Goal: Information Seeking & Learning: Learn about a topic

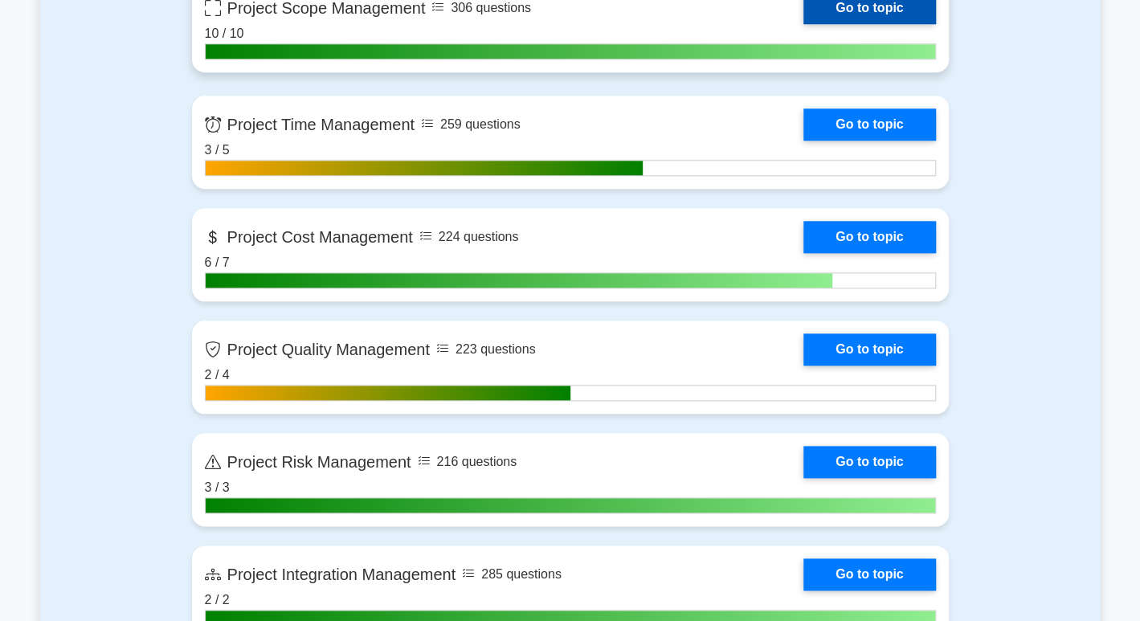
scroll to position [804, 0]
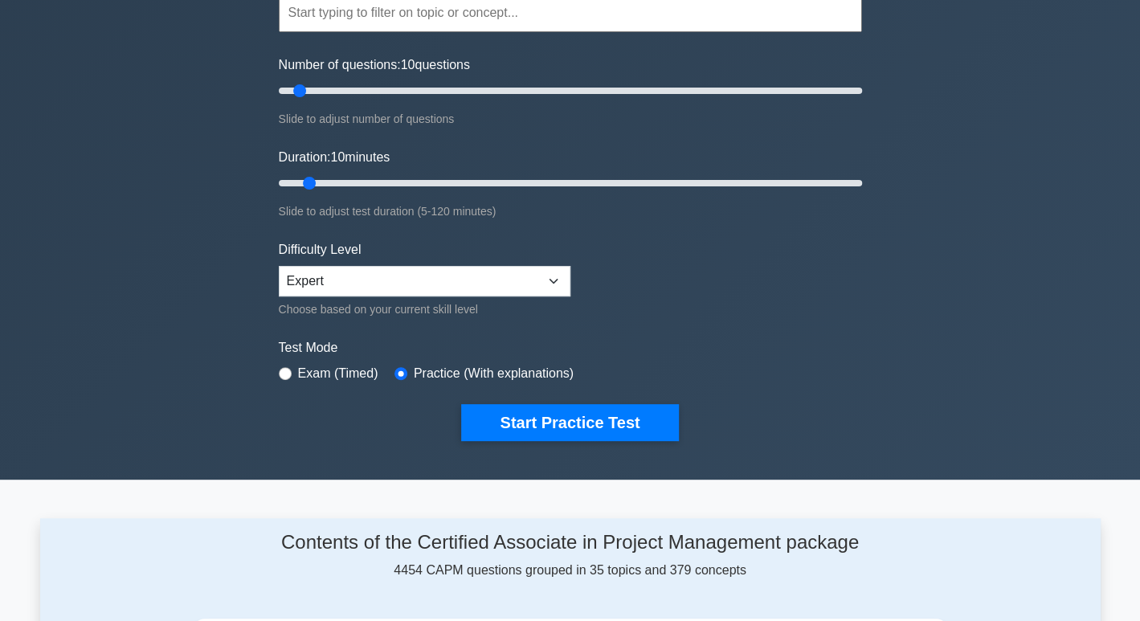
scroll to position [0, 0]
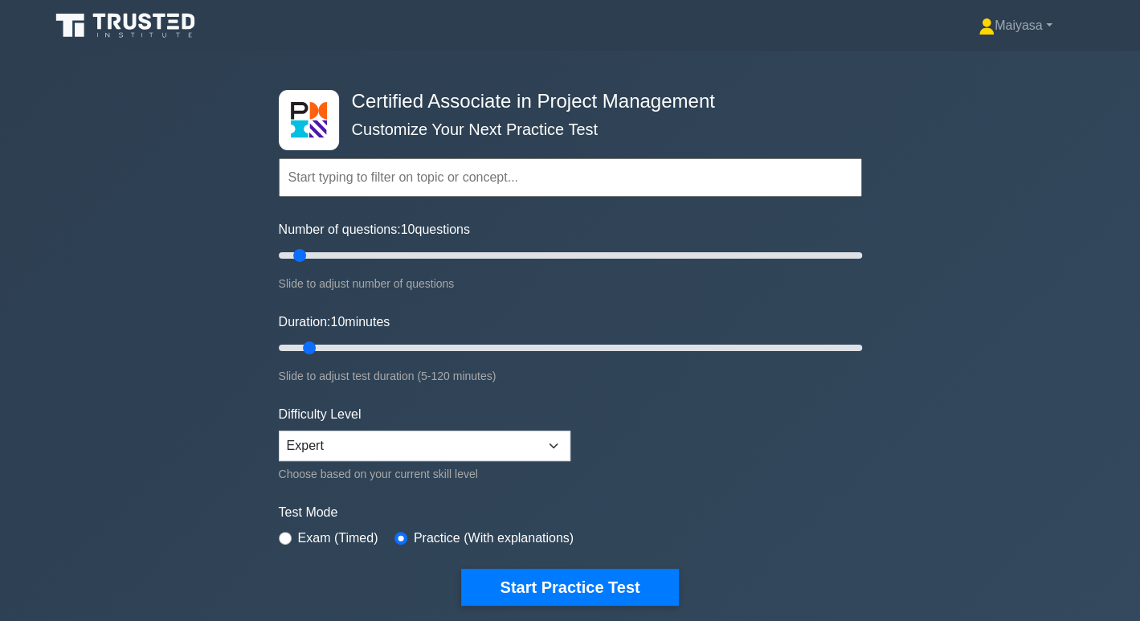
click at [379, 175] on input "text" at bounding box center [570, 177] width 583 height 39
click at [444, 434] on select "Beginner Intermediate Expert" at bounding box center [425, 446] width 292 height 31
click at [647, 420] on form "Topics Project Scope Management Project Time Management Project Cost Management…" at bounding box center [570, 357] width 583 height 497
click at [417, 471] on div "Choose based on your current skill level" at bounding box center [425, 474] width 292 height 19
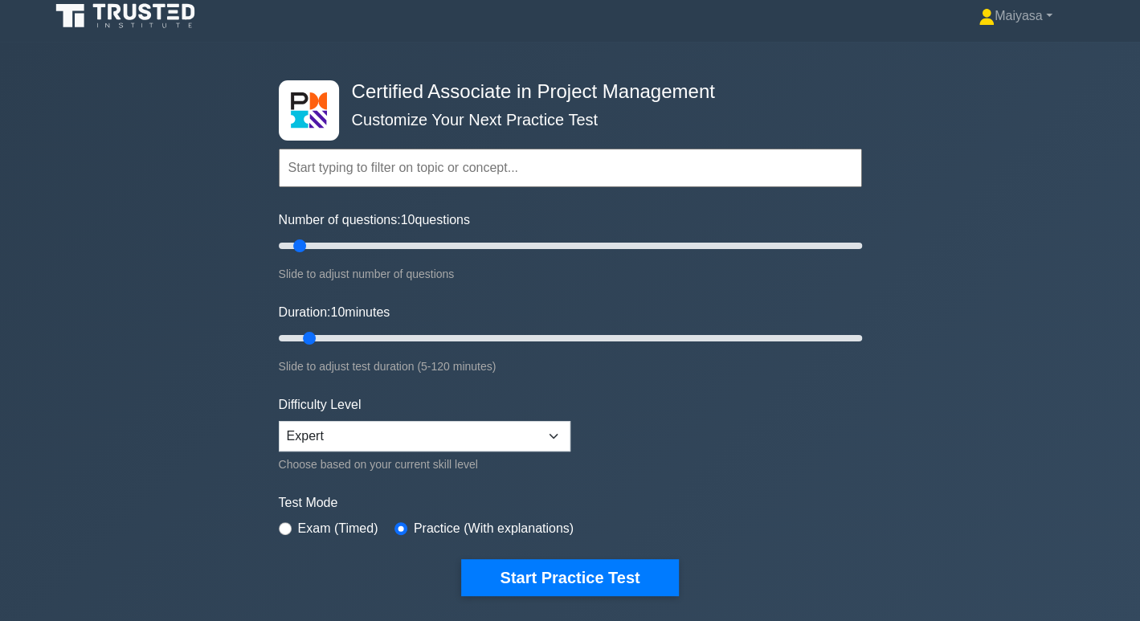
scroll to position [16, 0]
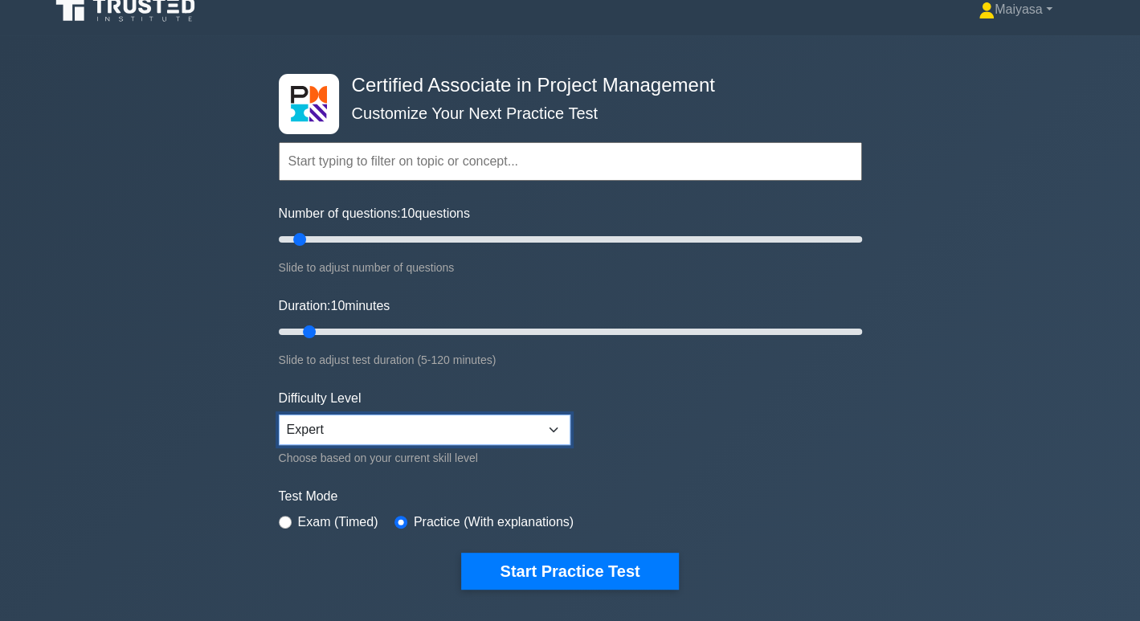
click at [470, 416] on select "Beginner Intermediate Expert" at bounding box center [425, 430] width 292 height 31
select select "intermediate"
click at [279, 415] on select "Beginner Intermediate Expert" at bounding box center [425, 430] width 292 height 31
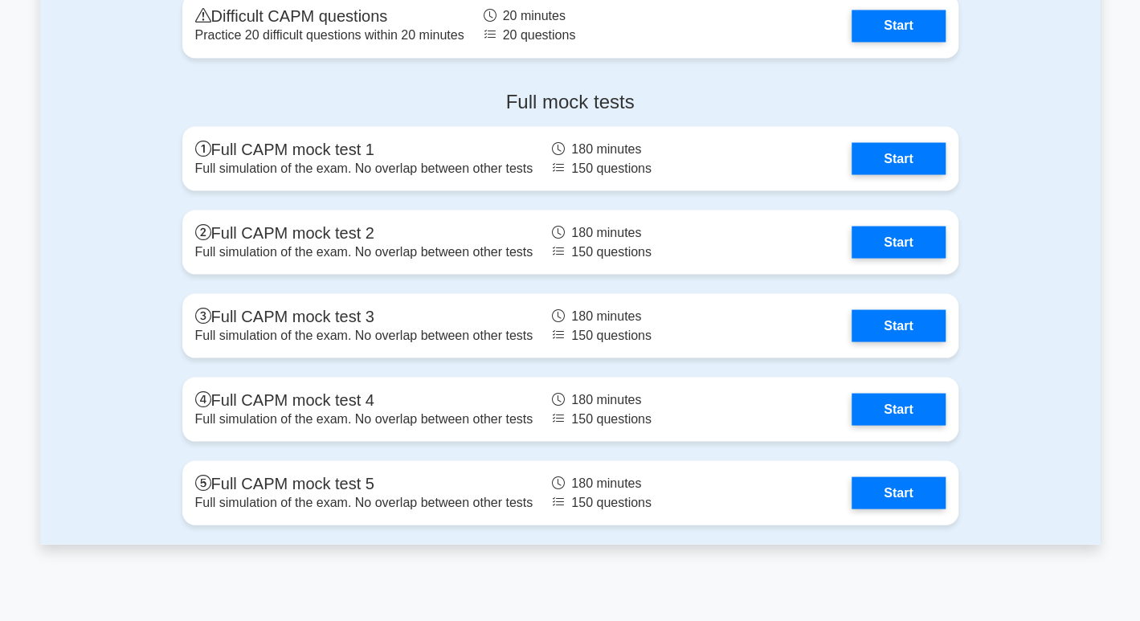
scroll to position [4874, 0]
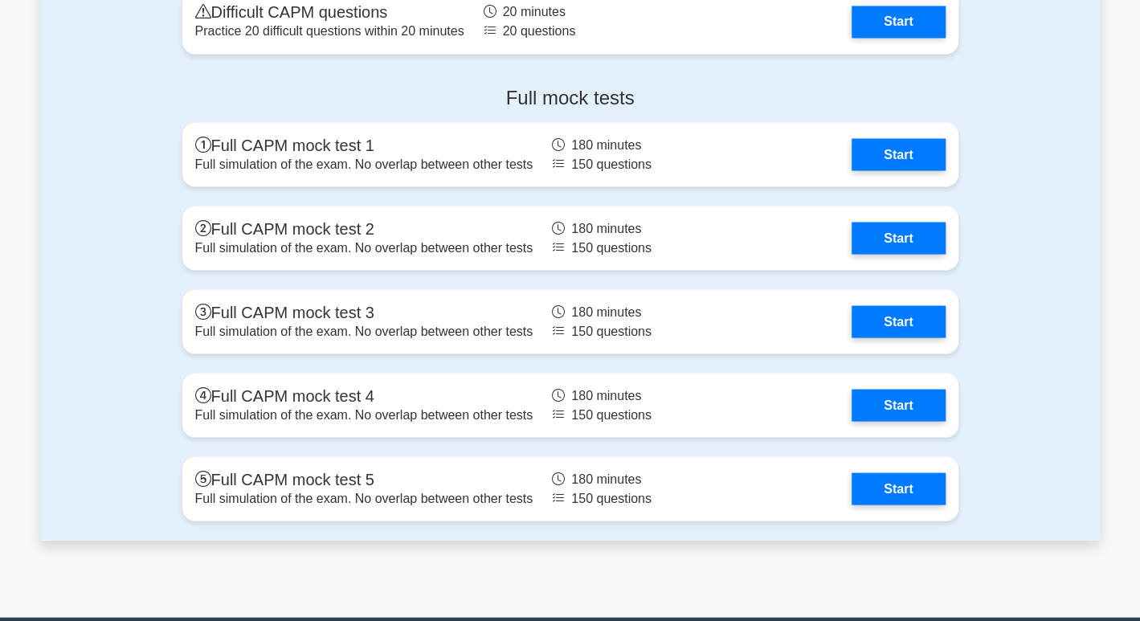
scroll to position [4858, 0]
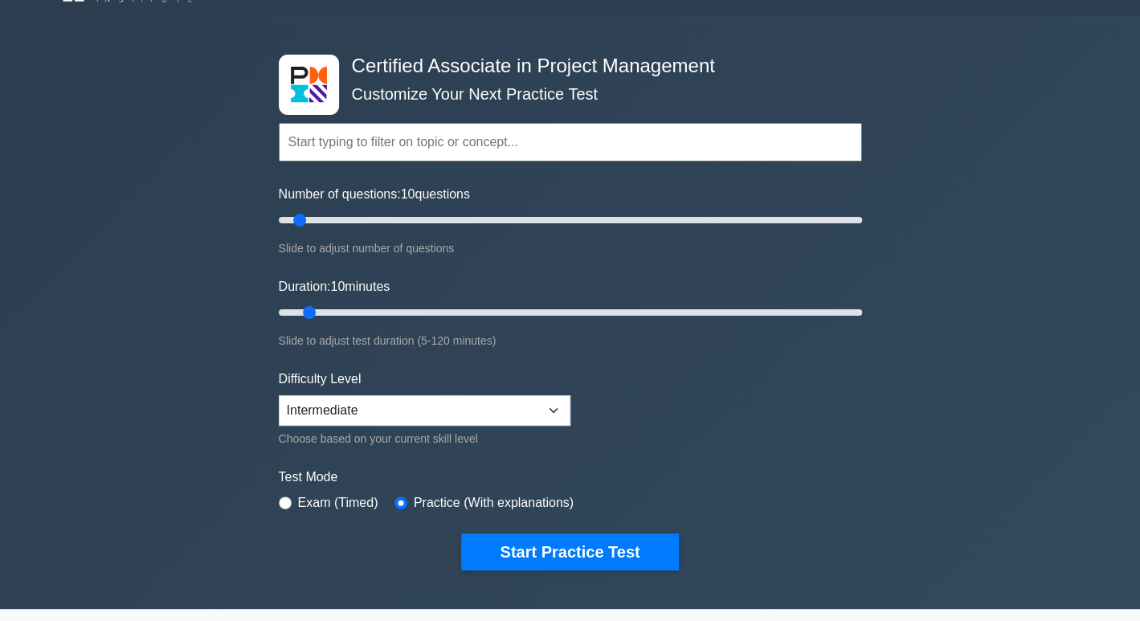
scroll to position [0, 0]
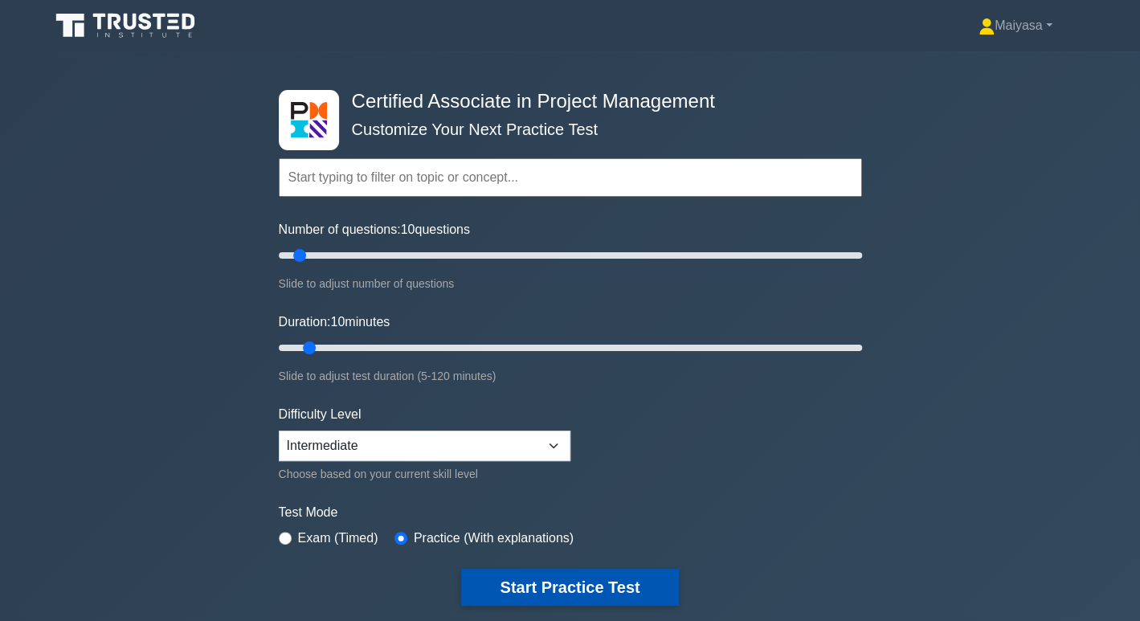
click at [643, 573] on button "Start Practice Test" at bounding box center [569, 587] width 217 height 37
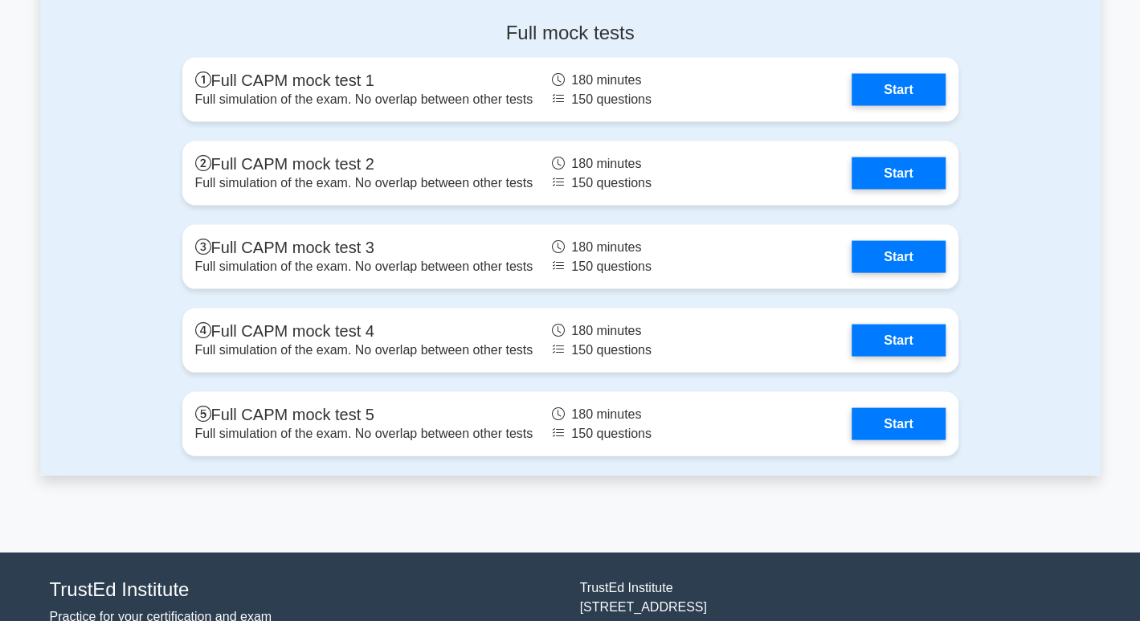
scroll to position [4911, 0]
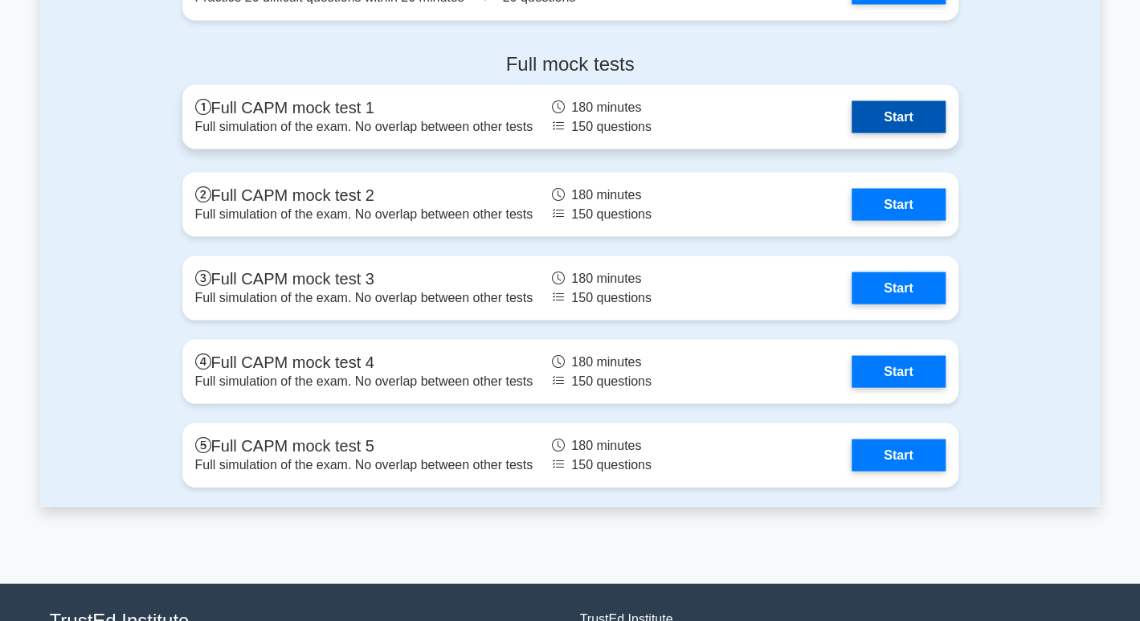
click at [920, 119] on link "Start" at bounding box center [898, 116] width 93 height 32
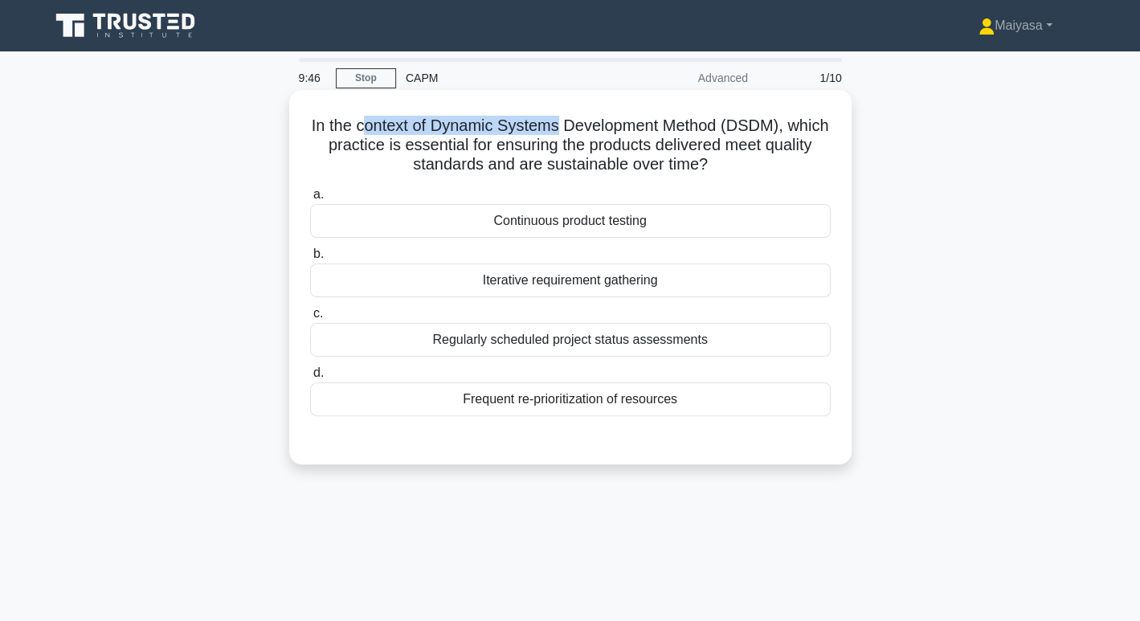
drag, startPoint x: 385, startPoint y: 127, endPoint x: 578, endPoint y: 133, distance: 193.0
click at [578, 133] on h5 "In the context of Dynamic Systems Development Method (DSDM), which practice is …" at bounding box center [571, 145] width 524 height 59
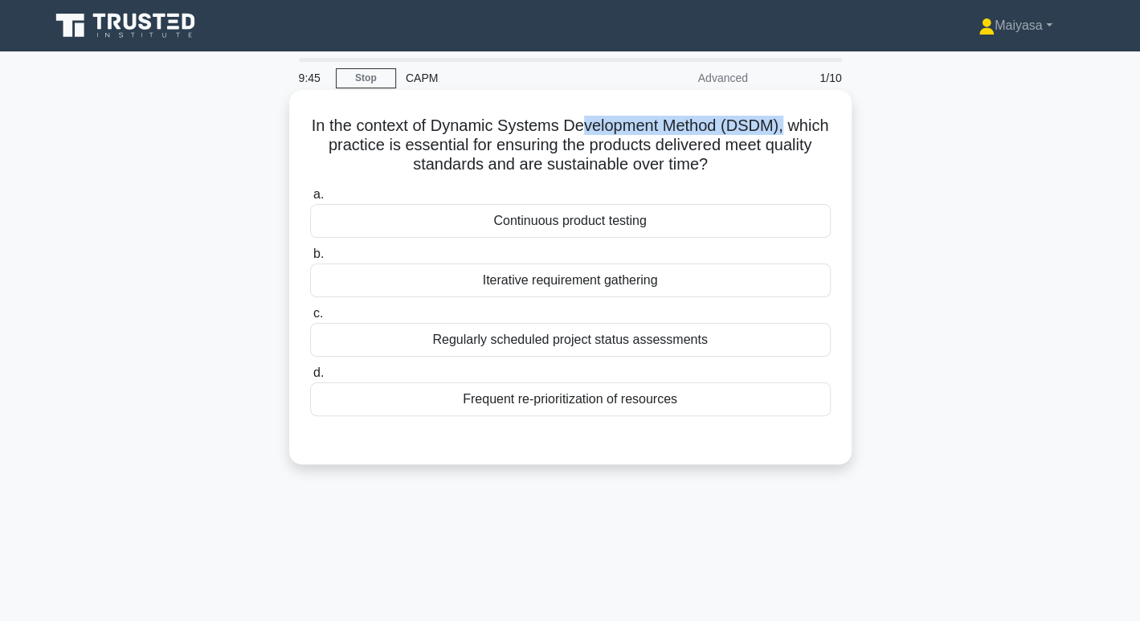
drag, startPoint x: 604, startPoint y: 127, endPoint x: 810, endPoint y: 134, distance: 206.7
click at [810, 134] on h5 "In the context of Dynamic Systems Development Method (DSDM), which practice is …" at bounding box center [571, 145] width 524 height 59
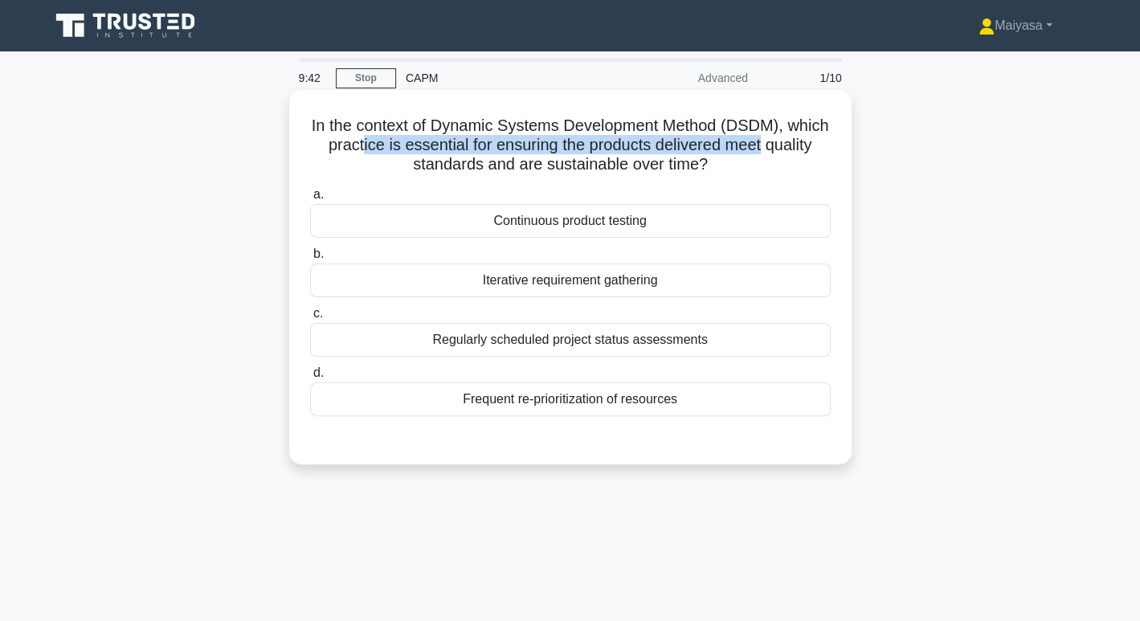
drag, startPoint x: 409, startPoint y: 143, endPoint x: 832, endPoint y: 152, distance: 422.8
click at [832, 151] on h5 "In the context of Dynamic Systems Development Method (DSDM), which practice is …" at bounding box center [571, 145] width 524 height 59
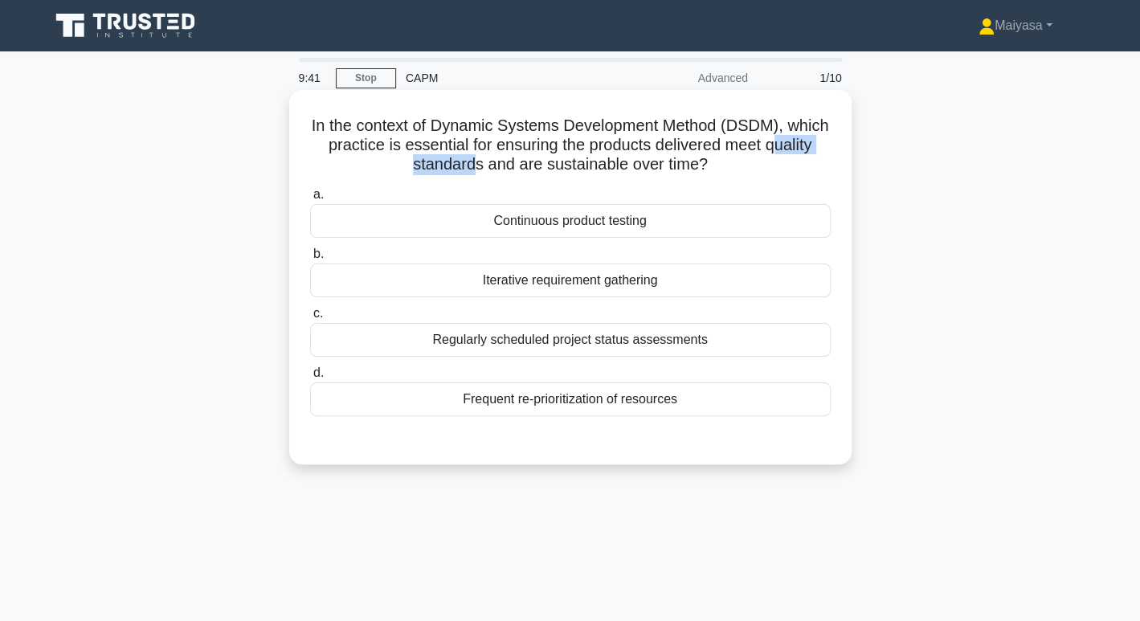
drag, startPoint x: 387, startPoint y: 167, endPoint x: 501, endPoint y: 167, distance: 113.3
click at [501, 167] on h5 "In the context of Dynamic Systems Development Method (DSDM), which practice is …" at bounding box center [571, 145] width 524 height 59
drag, startPoint x: 561, startPoint y: 174, endPoint x: 747, endPoint y: 170, distance: 185.7
click at [747, 170] on h5 "In the context of Dynamic Systems Development Method (DSDM), which practice is …" at bounding box center [571, 145] width 524 height 59
click at [686, 145] on h5 "In the context of Dynamic Systems Development Method (DSDM), which practice is …" at bounding box center [571, 145] width 524 height 59
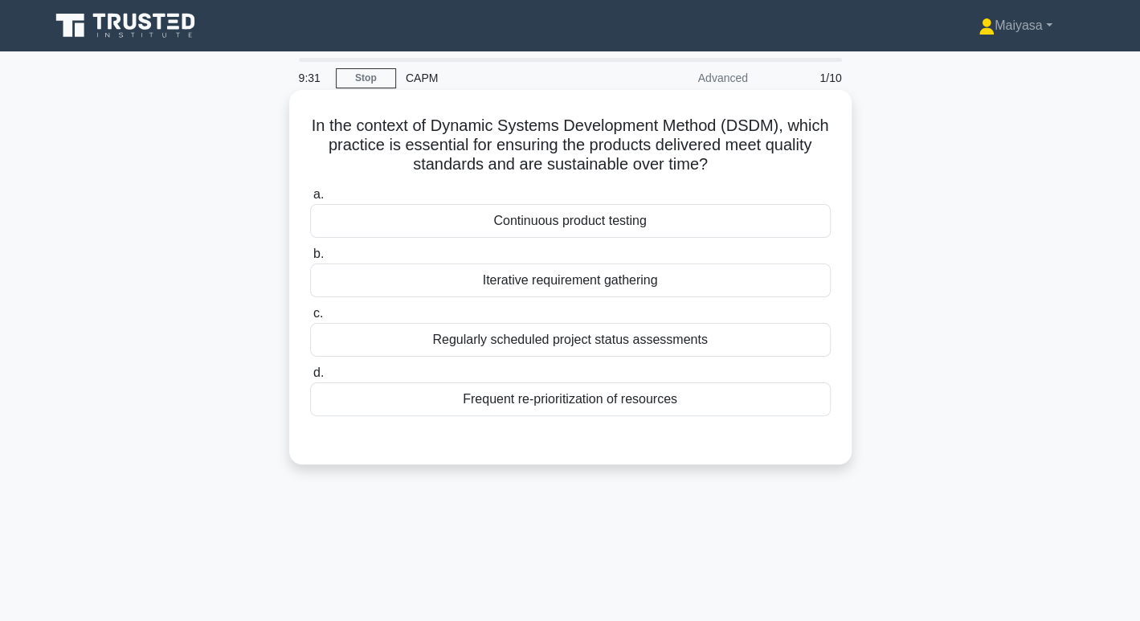
click at [669, 219] on div "Continuous product testing" at bounding box center [570, 221] width 521 height 34
click at [310, 200] on input "a. Continuous product testing" at bounding box center [310, 195] width 0 height 10
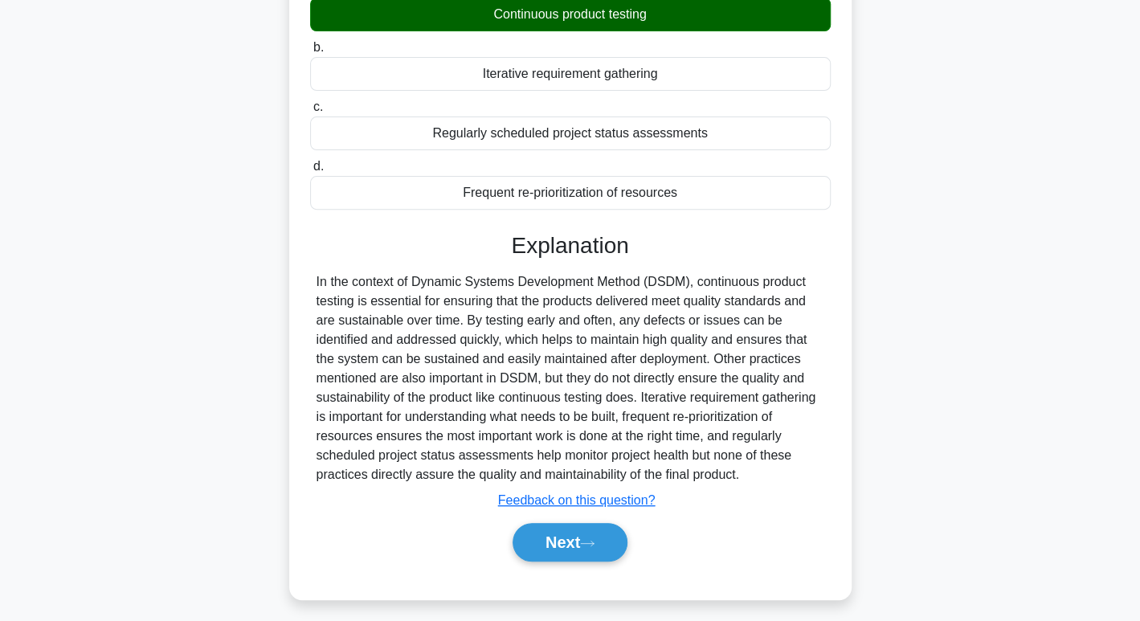
scroll to position [247, 0]
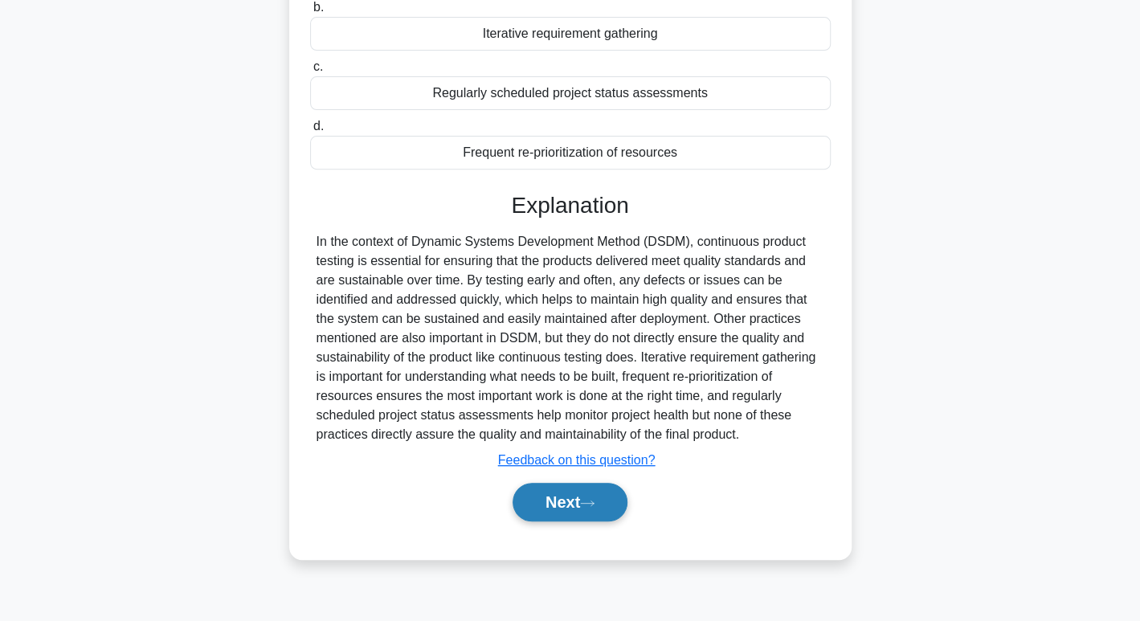
click at [595, 500] on icon at bounding box center [587, 503] width 14 height 9
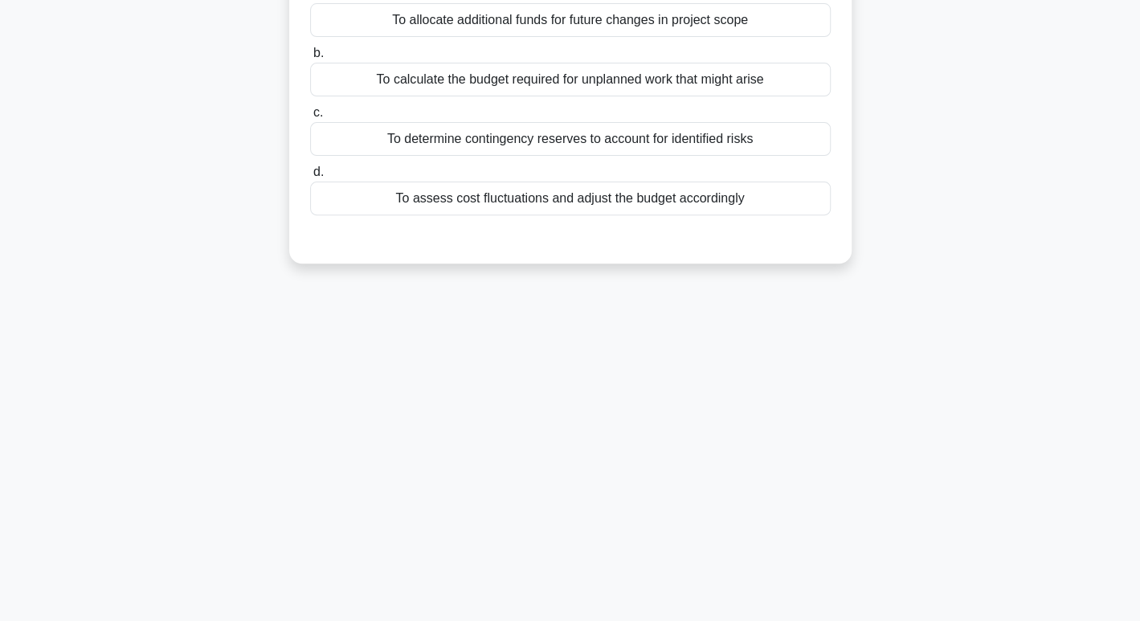
scroll to position [0, 0]
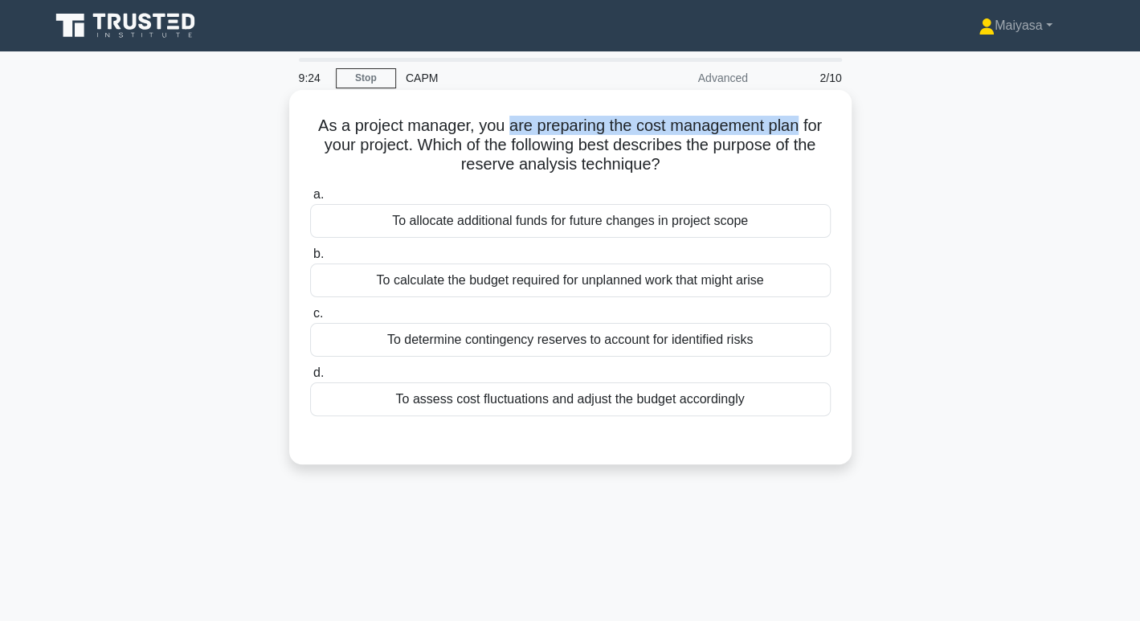
drag, startPoint x: 503, startPoint y: 121, endPoint x: 804, endPoint y: 118, distance: 300.6
click at [804, 118] on h5 "As a project manager, you are preparing the cost management plan for your proje…" at bounding box center [571, 145] width 524 height 59
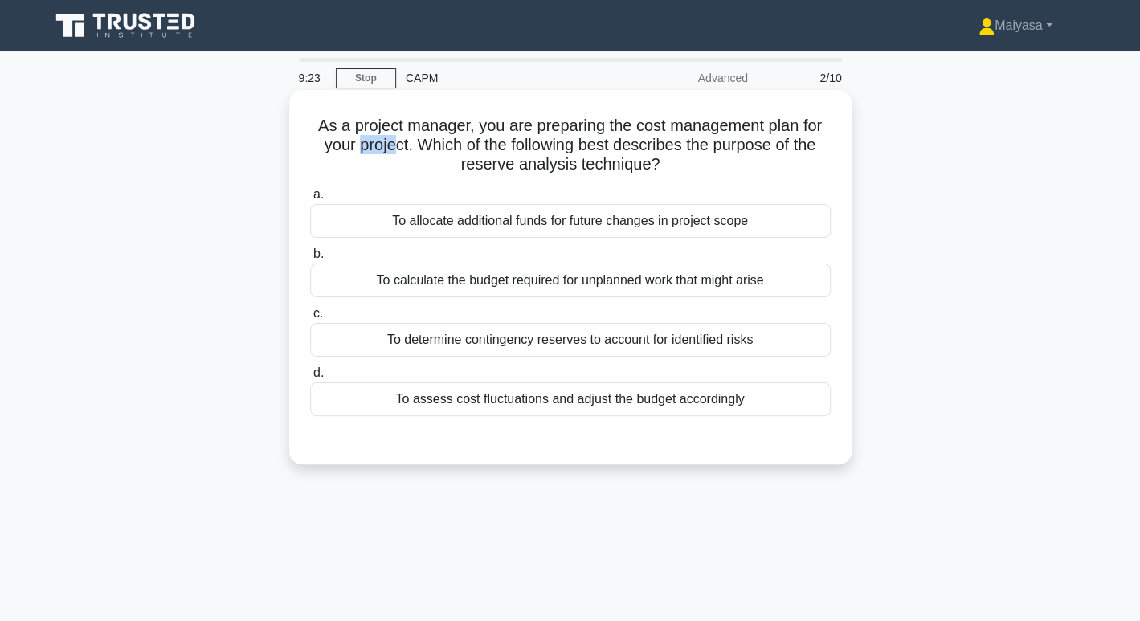
drag, startPoint x: 355, startPoint y: 147, endPoint x: 390, endPoint y: 142, distance: 34.9
click at [390, 142] on h5 "As a project manager, you are preparing the cost management plan for your proje…" at bounding box center [571, 145] width 524 height 59
drag, startPoint x: 448, startPoint y: 141, endPoint x: 826, endPoint y: 140, distance: 378.5
click at [826, 140] on h5 "As a project manager, you are preparing the cost management plan for your proje…" at bounding box center [571, 145] width 524 height 59
drag, startPoint x: 463, startPoint y: 169, endPoint x: 645, endPoint y: 166, distance: 182.5
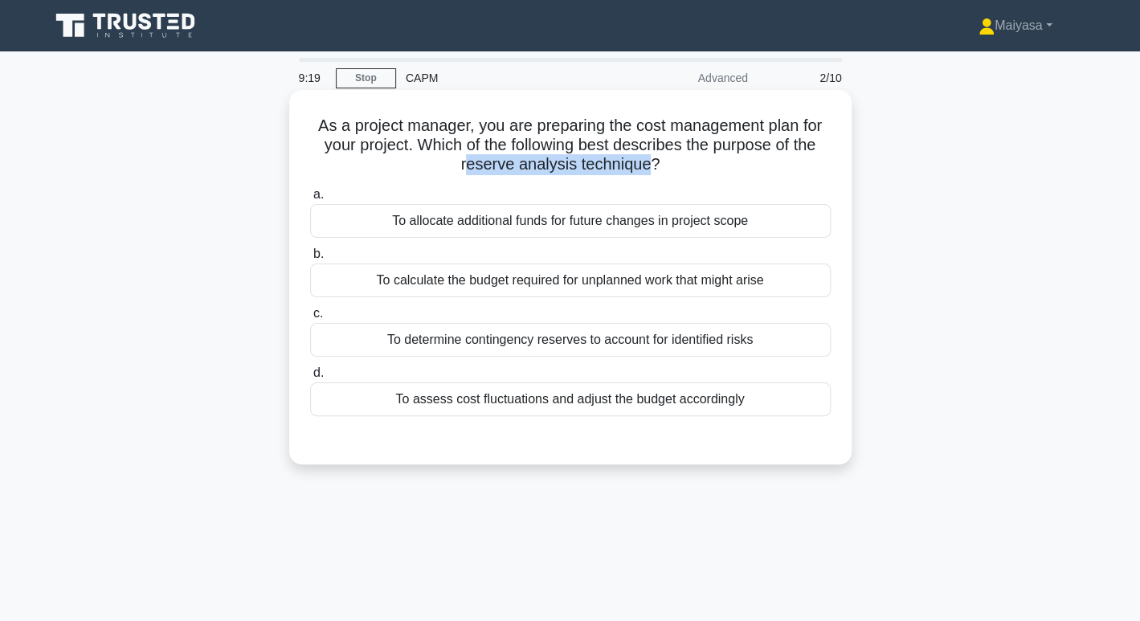
click at [645, 166] on h5 "As a project manager, you are preparing the cost management plan for your proje…" at bounding box center [571, 145] width 524 height 59
click at [563, 171] on h5 "As a project manager, you are preparing the cost management plan for your proje…" at bounding box center [571, 145] width 524 height 59
click at [569, 169] on h5 "As a project manager, you are preparing the cost management plan for your proje…" at bounding box center [571, 145] width 524 height 59
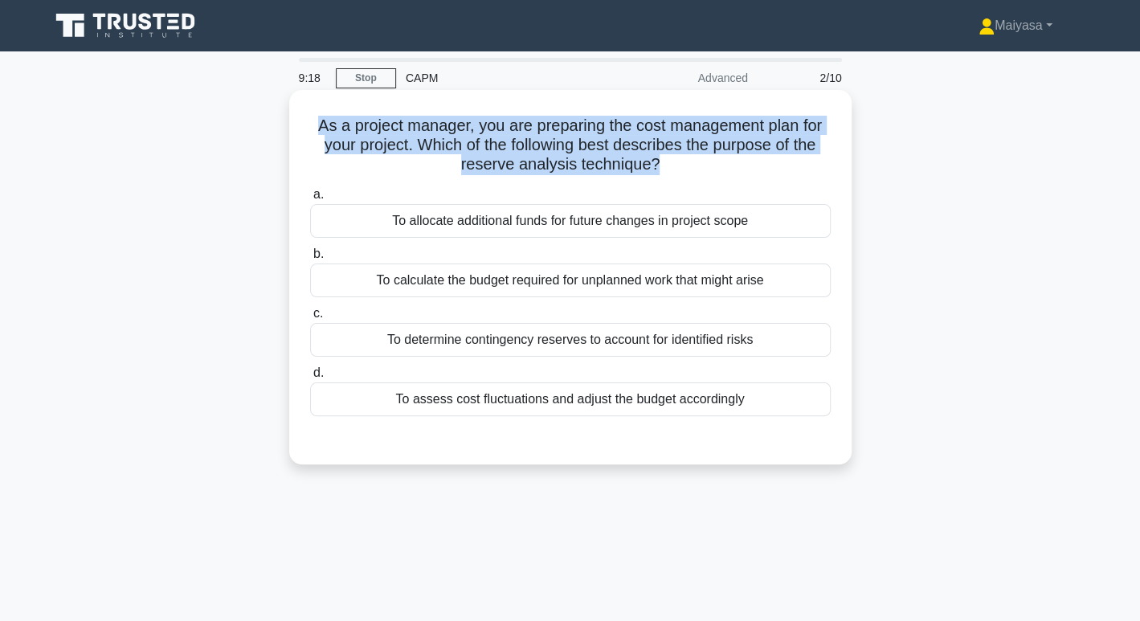
click at [569, 169] on h5 "As a project manager, you are preparing the cost management plan for your proje…" at bounding box center [571, 145] width 524 height 59
drag, startPoint x: 448, startPoint y: 170, endPoint x: 670, endPoint y: 169, distance: 221.8
click at [670, 169] on h5 "As a project manager, you are preparing the cost management plan for your proje…" at bounding box center [571, 145] width 524 height 59
copy h5 "reserve analysis technique?"
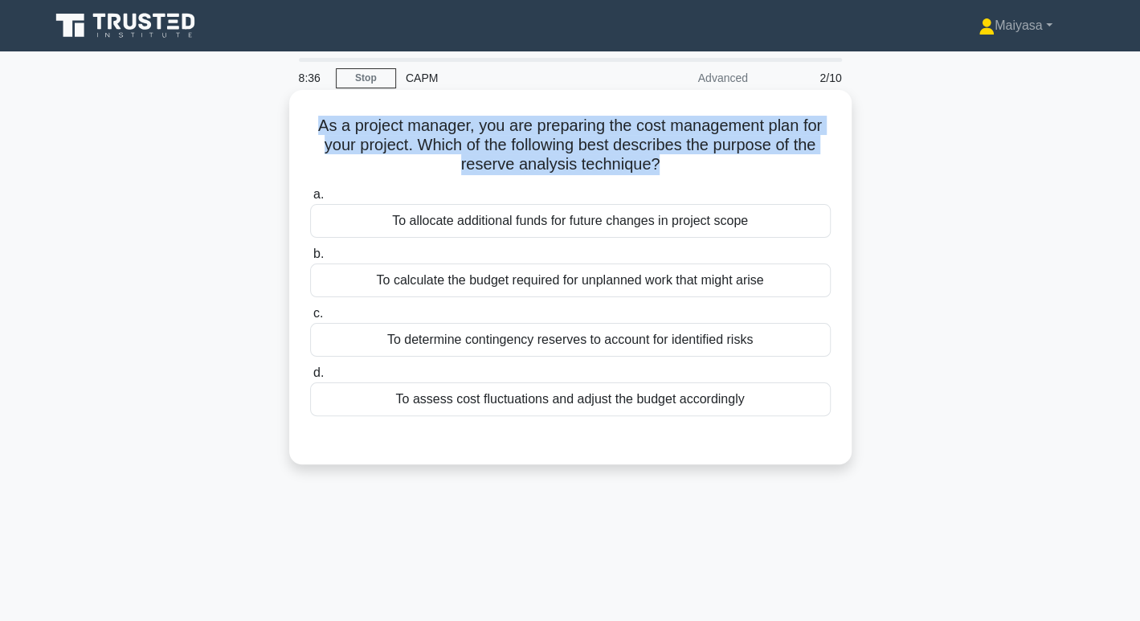
click at [541, 166] on h5 "As a project manager, you are preparing the cost management plan for your proje…" at bounding box center [571, 145] width 524 height 59
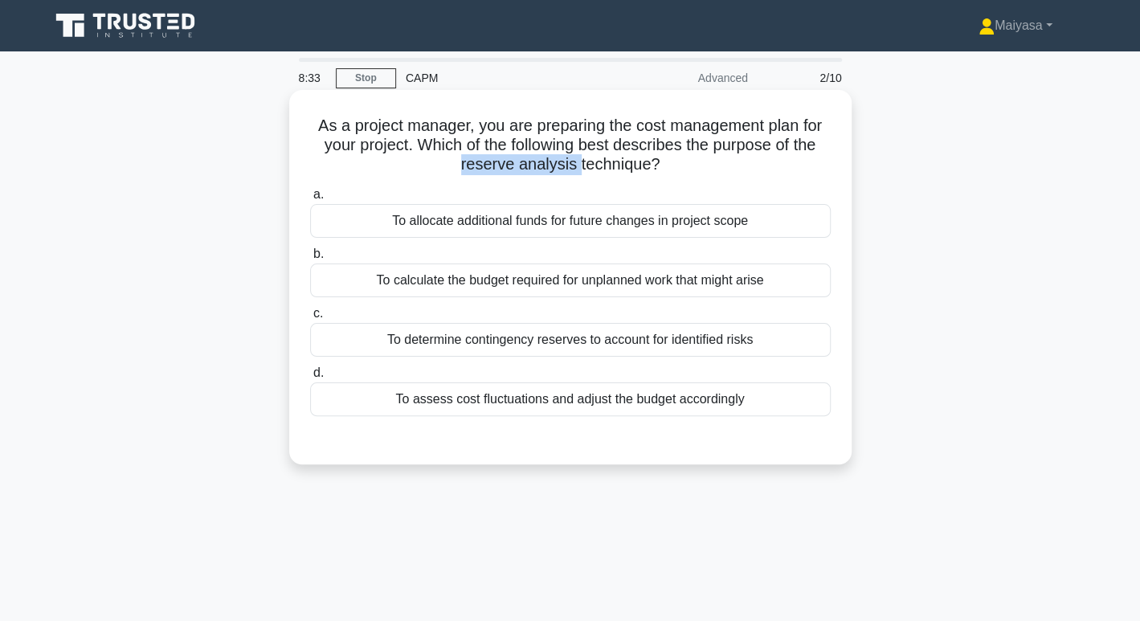
drag, startPoint x: 452, startPoint y: 169, endPoint x: 576, endPoint y: 166, distance: 123.8
click at [576, 166] on h5 "As a project manager, you are preparing the cost management plan for your proje…" at bounding box center [571, 145] width 524 height 59
click at [624, 347] on div "To determine contingency reserves to account for identified risks" at bounding box center [570, 340] width 521 height 34
click at [310, 319] on input "c. To determine contingency reserves to account for identified risks" at bounding box center [310, 314] width 0 height 10
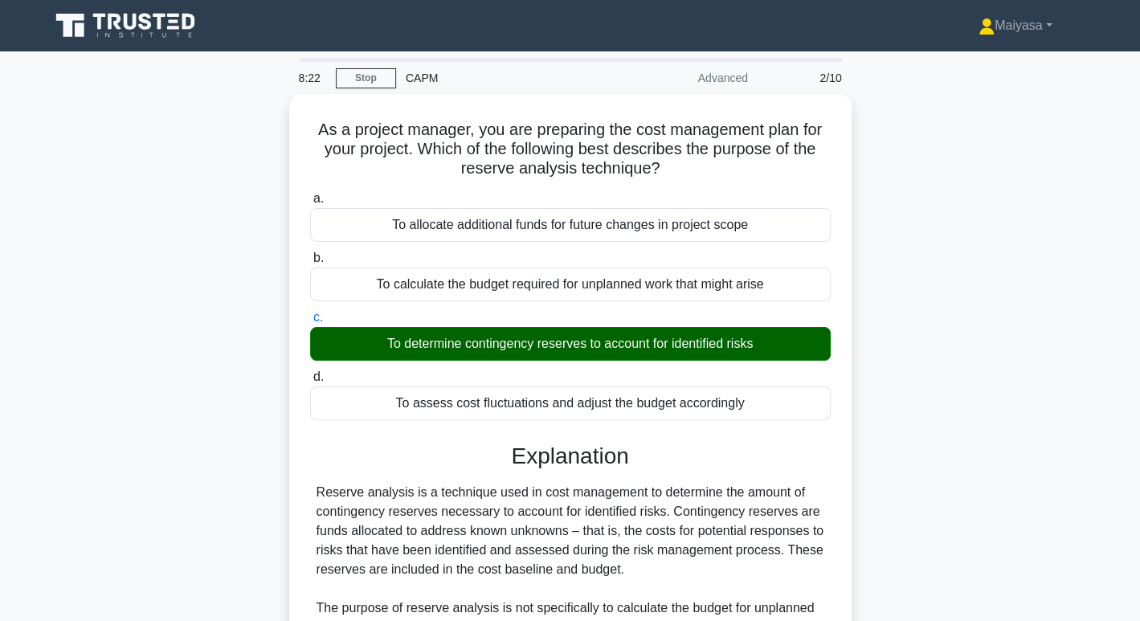
scroll to position [272, 0]
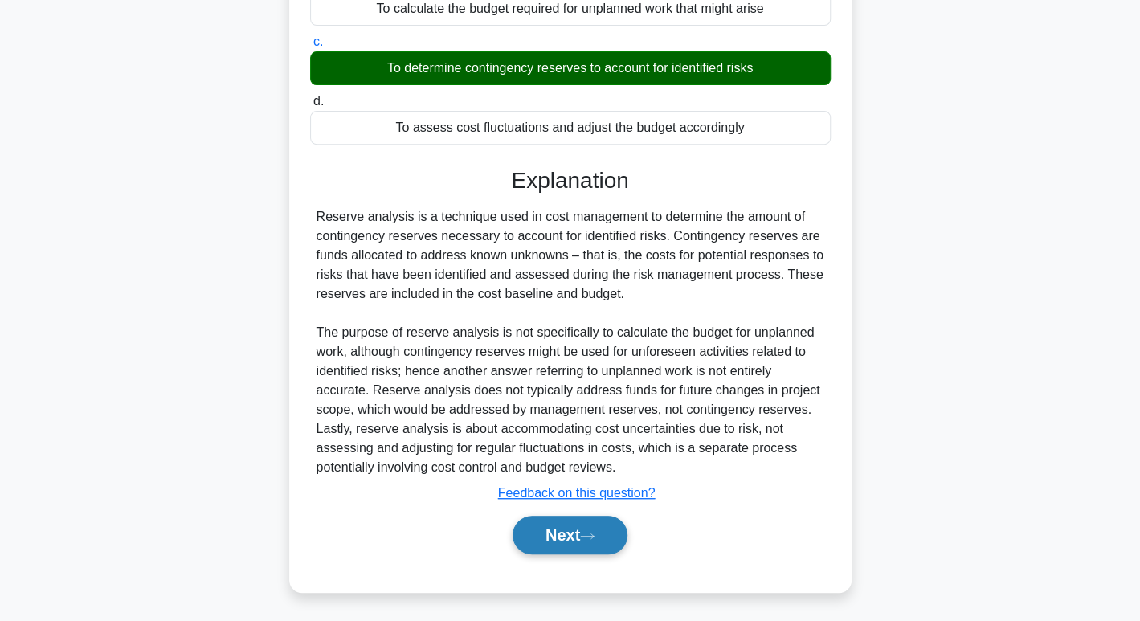
click at [628, 528] on button "Next" at bounding box center [570, 535] width 115 height 39
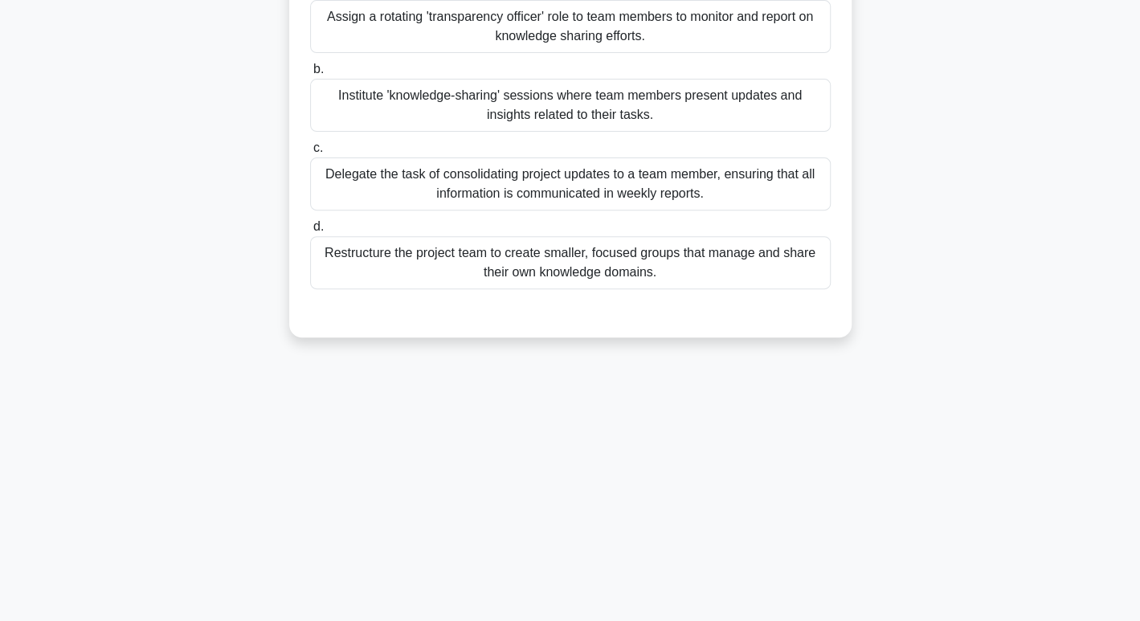
scroll to position [0, 0]
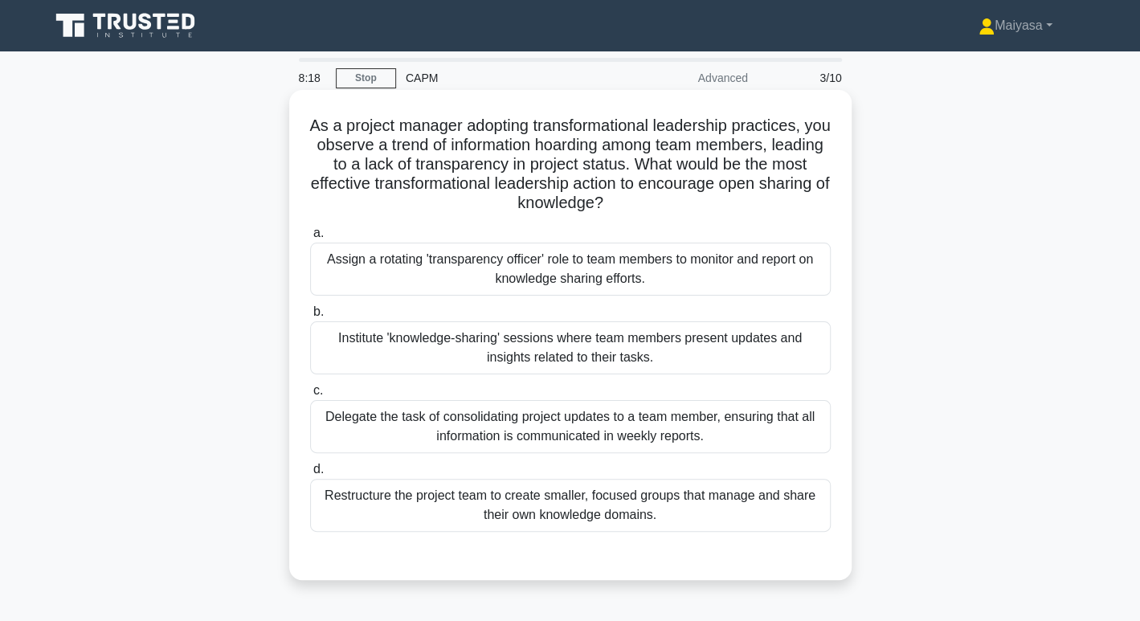
click at [510, 127] on h5 "As a project manager adopting transformational leadership practices, you observ…" at bounding box center [571, 165] width 524 height 98
click at [592, 126] on h5 "As a project manager adopting transformational leadership practices, you observ…" at bounding box center [571, 165] width 524 height 98
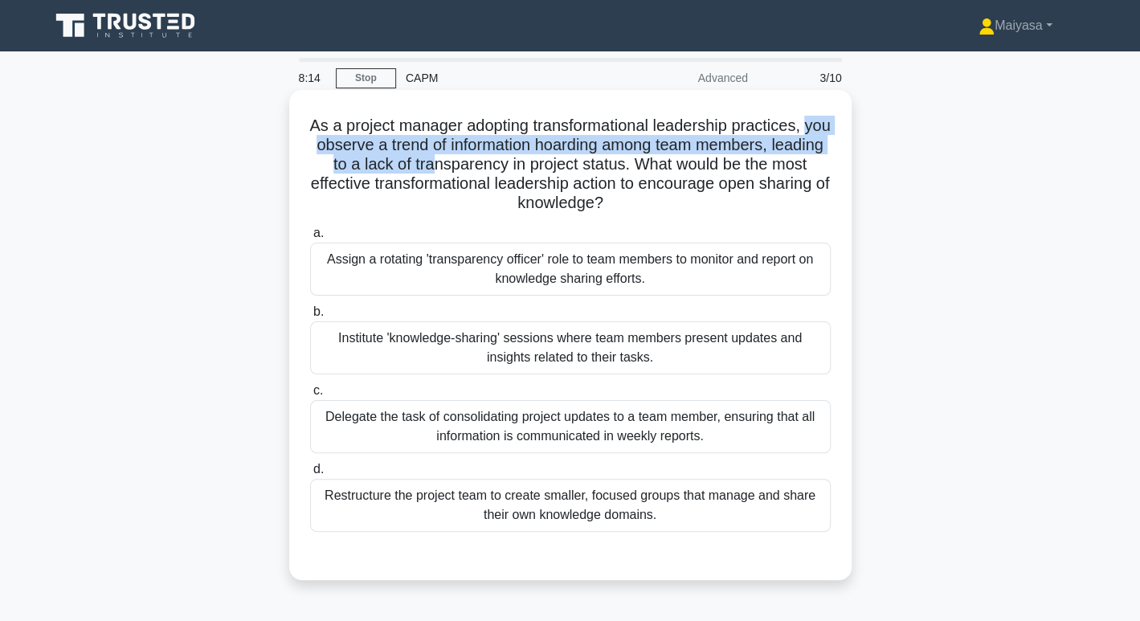
drag, startPoint x: 311, startPoint y: 144, endPoint x: 478, endPoint y: 159, distance: 167.9
click at [478, 159] on h5 "As a project manager adopting transformational leadership practices, you observ…" at bounding box center [571, 165] width 524 height 98
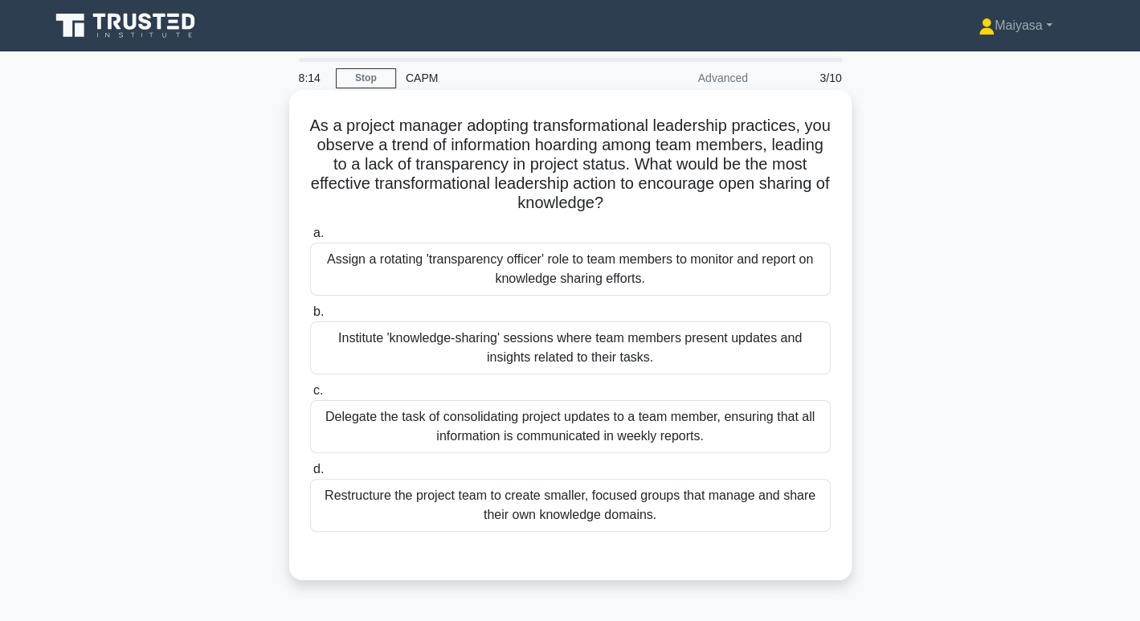
click at [569, 159] on h5 "As a project manager adopting transformational leadership practices, you observ…" at bounding box center [571, 165] width 524 height 98
click at [502, 338] on div "Institute 'knowledge-sharing' sessions where team members present updates and i…" at bounding box center [570, 347] width 521 height 53
click at [310, 317] on input "b. Institute 'knowledge-sharing' sessions where team members present updates an…" at bounding box center [310, 312] width 0 height 10
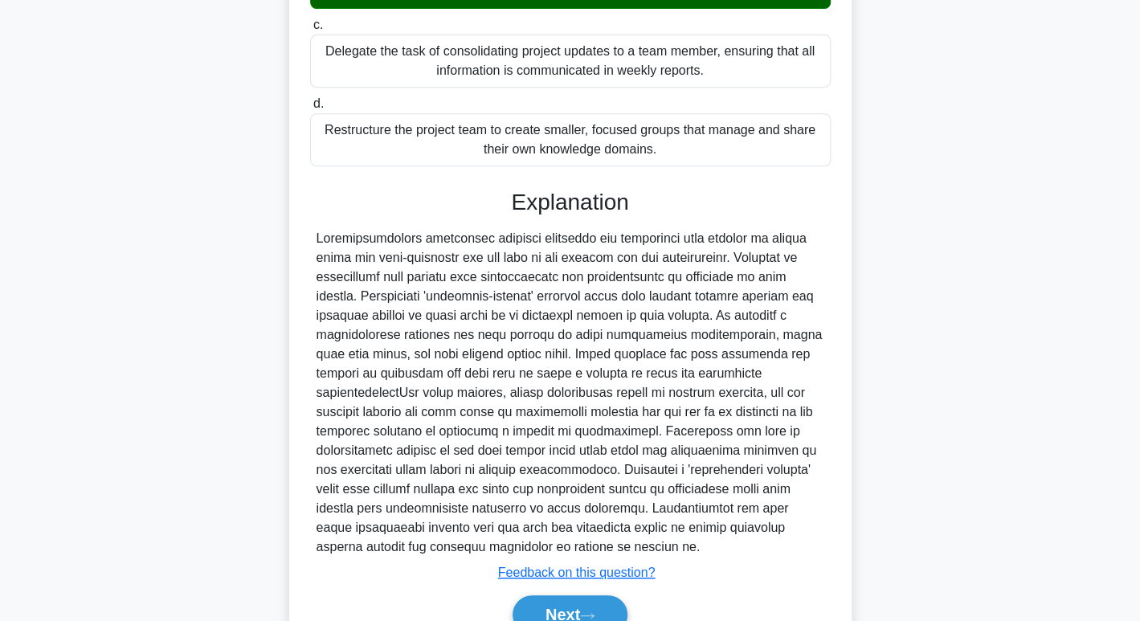
scroll to position [445, 0]
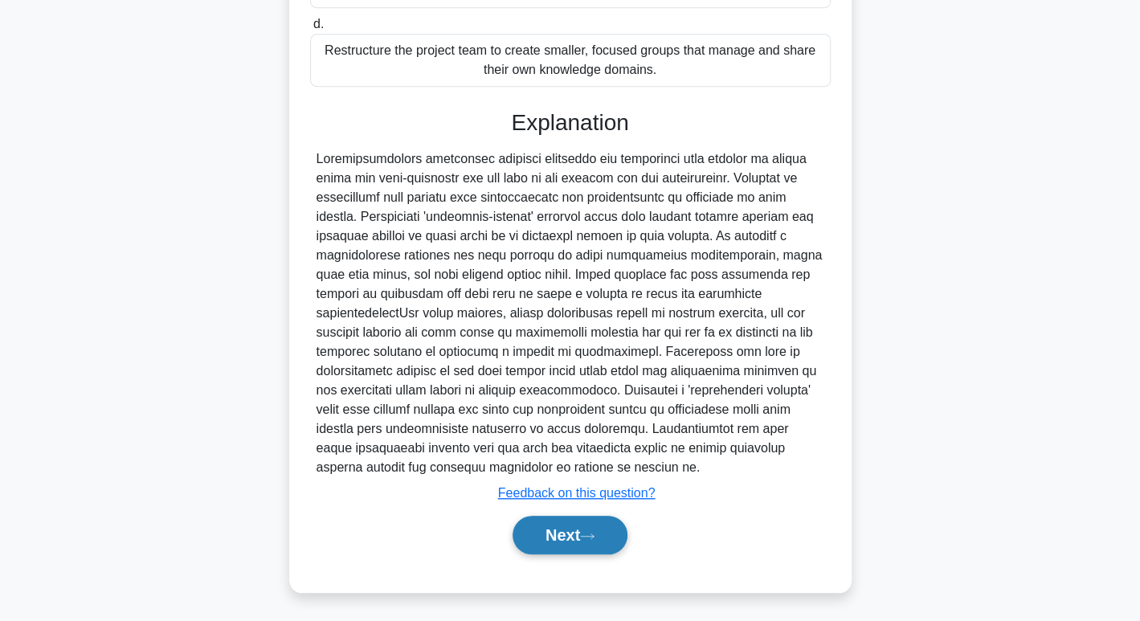
click at [565, 540] on button "Next" at bounding box center [570, 535] width 115 height 39
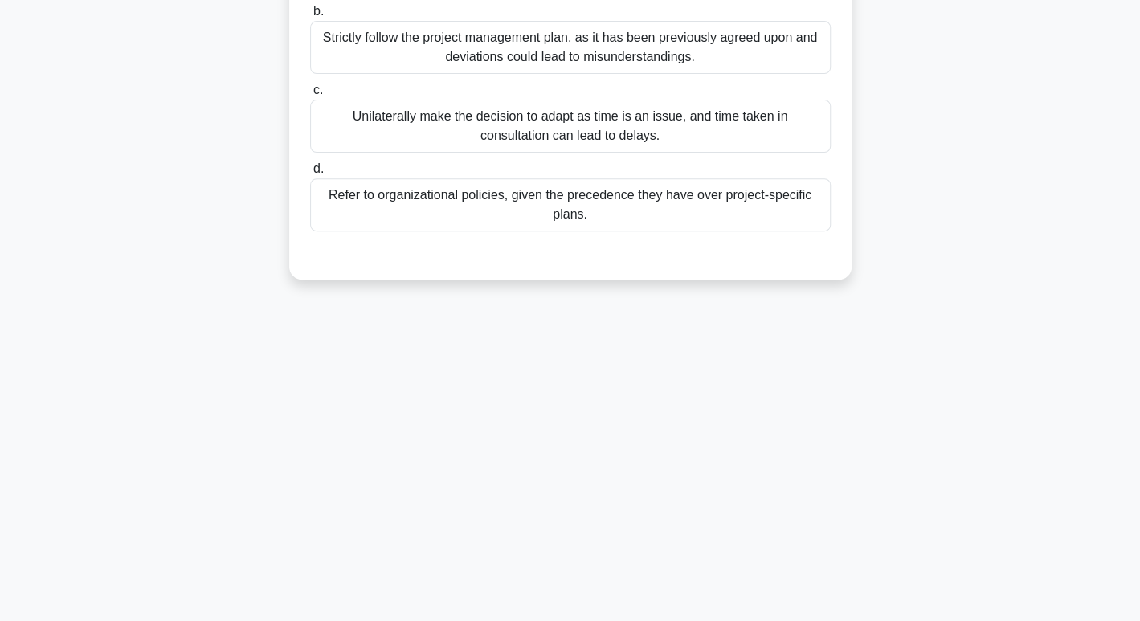
scroll to position [0, 0]
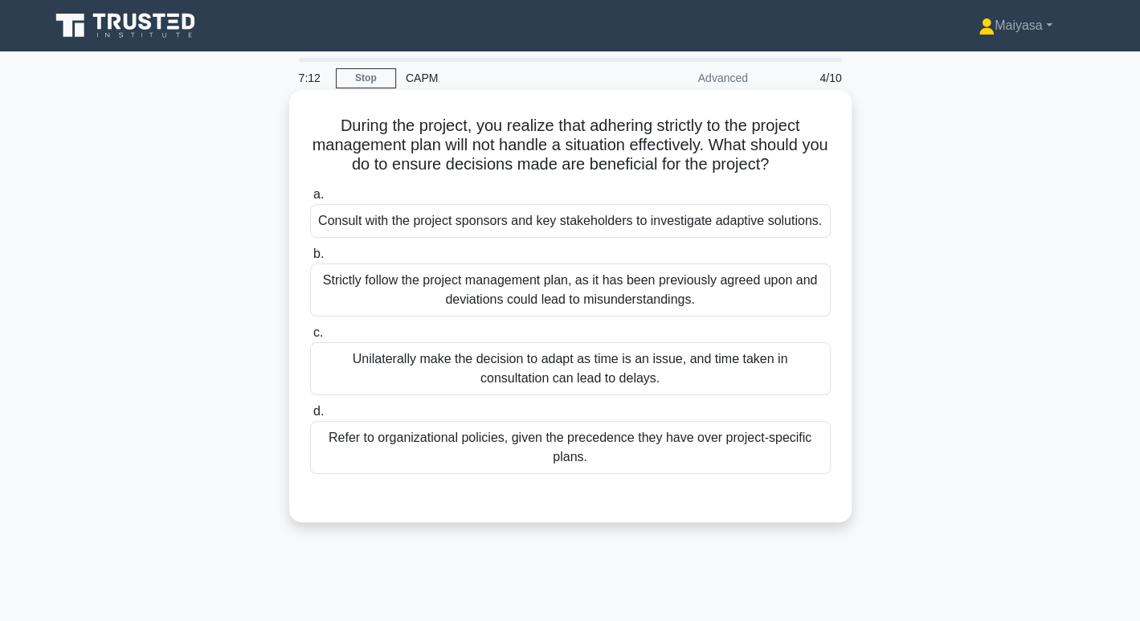
click at [437, 116] on h5 "During the project, you realize that adhering strictly to the project managemen…" at bounding box center [571, 145] width 524 height 59
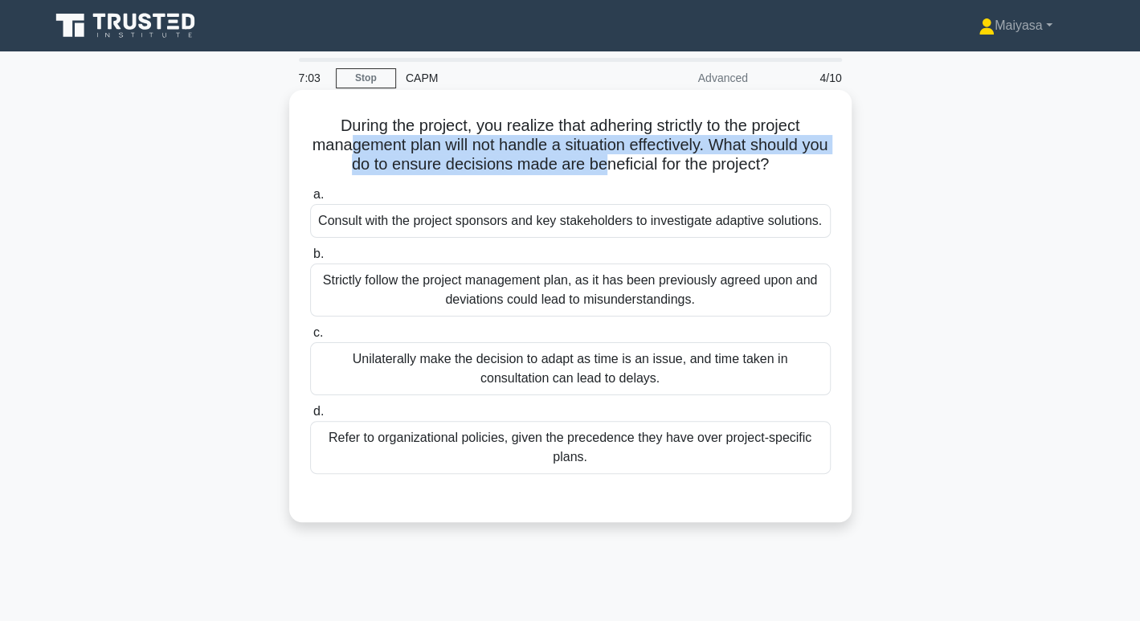
drag, startPoint x: 358, startPoint y: 140, endPoint x: 617, endPoint y: 162, distance: 260.5
click at [617, 162] on h5 "During the project, you realize that adhering strictly to the project managemen…" at bounding box center [571, 145] width 524 height 59
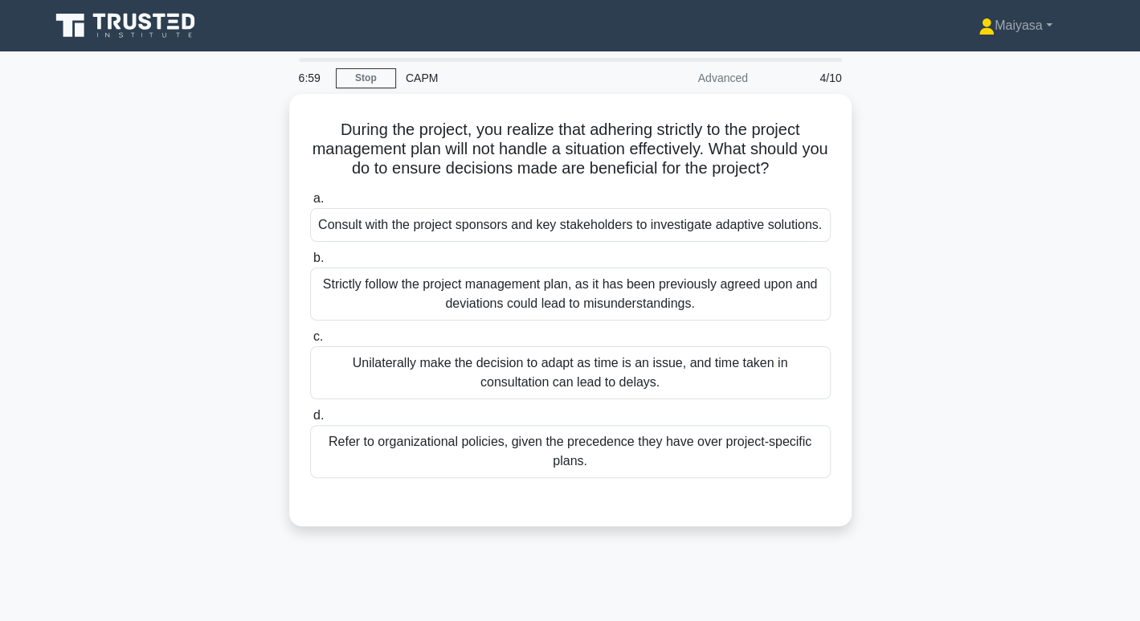
drag, startPoint x: 588, startPoint y: 157, endPoint x: 898, endPoint y: 169, distance: 309.7
click at [898, 169] on div "During the project, you realize that adhering strictly to the project managemen…" at bounding box center [570, 320] width 1061 height 452
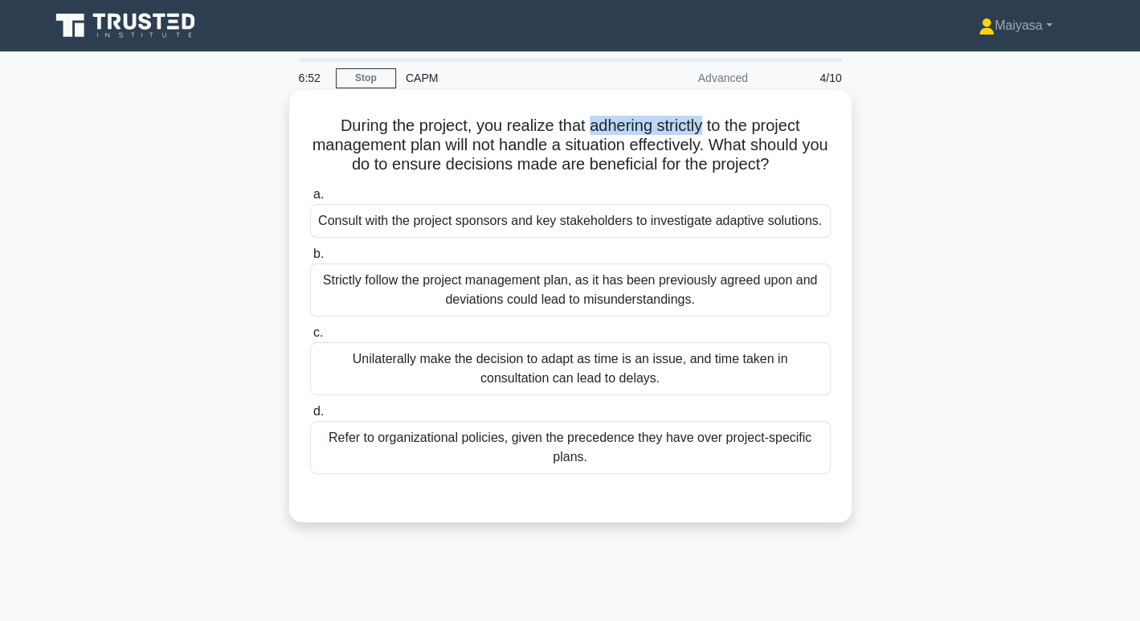
drag, startPoint x: 588, startPoint y: 123, endPoint x: 708, endPoint y: 126, distance: 119.8
click at [708, 126] on h5 "During the project, you realize that adhering strictly to the project managemen…" at bounding box center [571, 145] width 524 height 59
copy h5 "adhering strictly"
click at [571, 217] on div "Consult with the project sponsors and key stakeholders to investigate adaptive …" at bounding box center [570, 221] width 521 height 34
click at [310, 200] on input "a. Consult with the project sponsors and key stakeholders to investigate adapti…" at bounding box center [310, 195] width 0 height 10
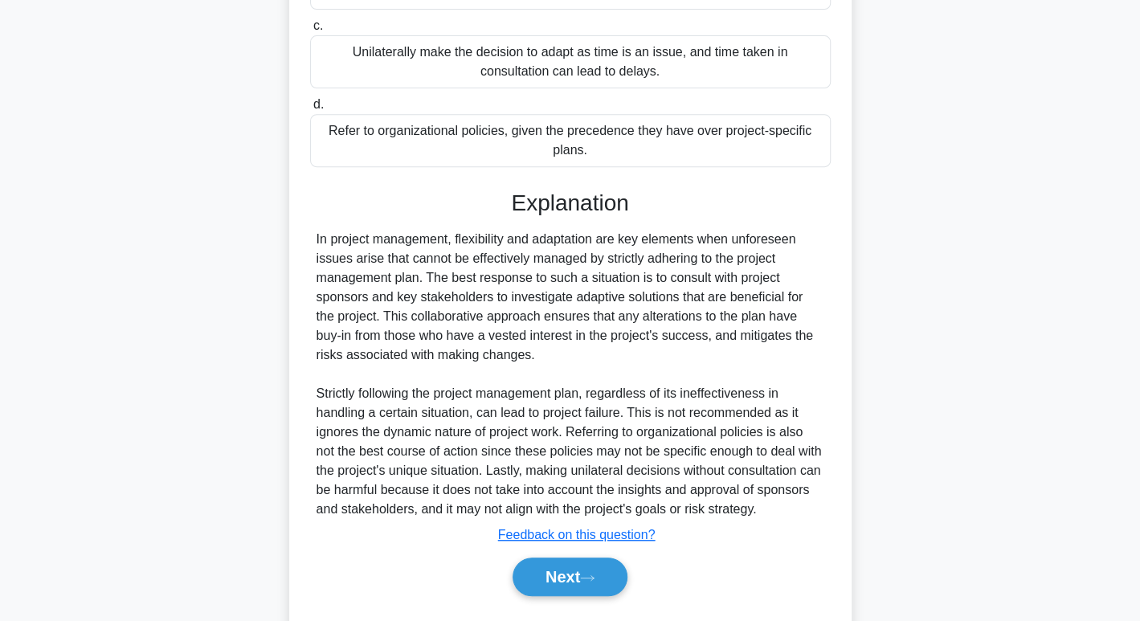
scroll to position [307, 0]
click at [572, 592] on button "Next" at bounding box center [570, 577] width 115 height 39
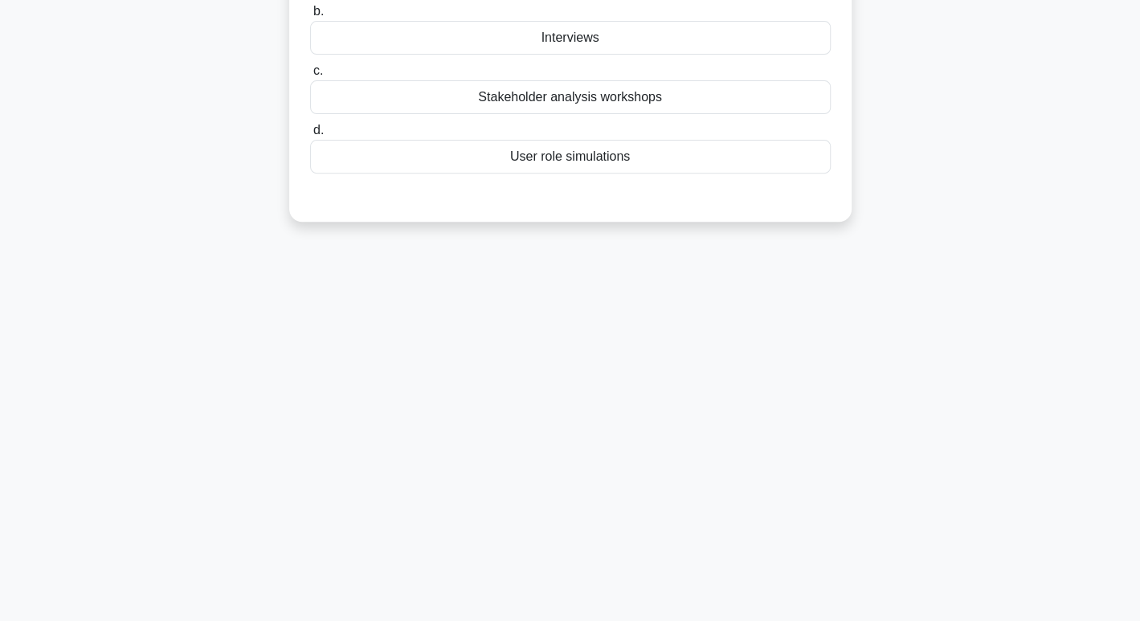
scroll to position [0, 0]
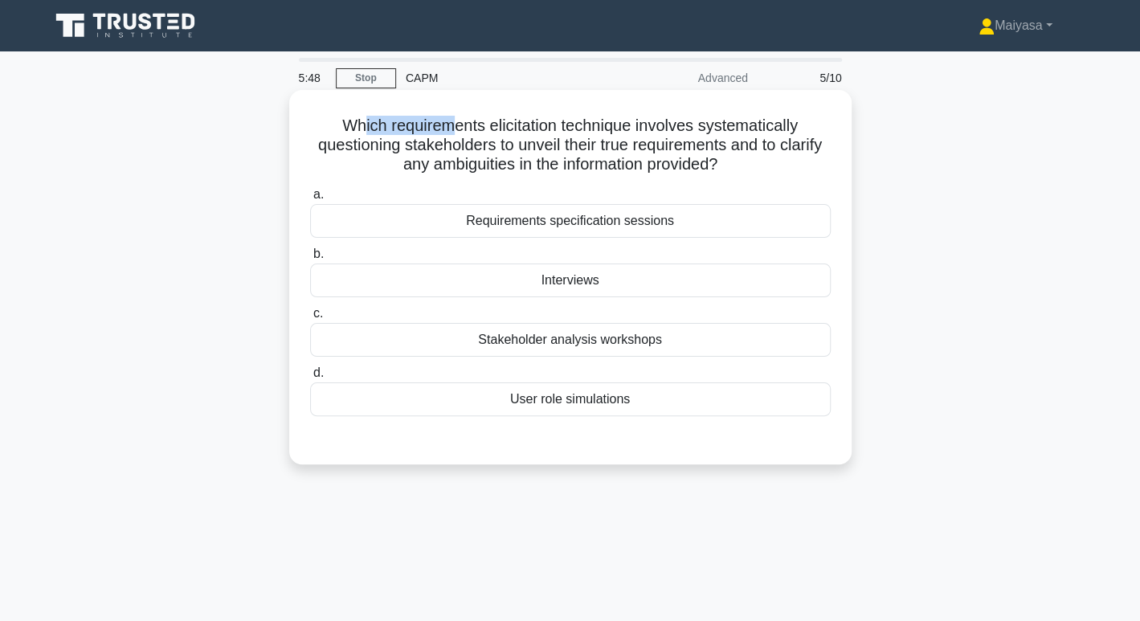
drag, startPoint x: 357, startPoint y: 124, endPoint x: 452, endPoint y: 121, distance: 94.9
click at [452, 121] on h5 "Which requirements elicitation technique involves systematically questioning st…" at bounding box center [571, 145] width 524 height 59
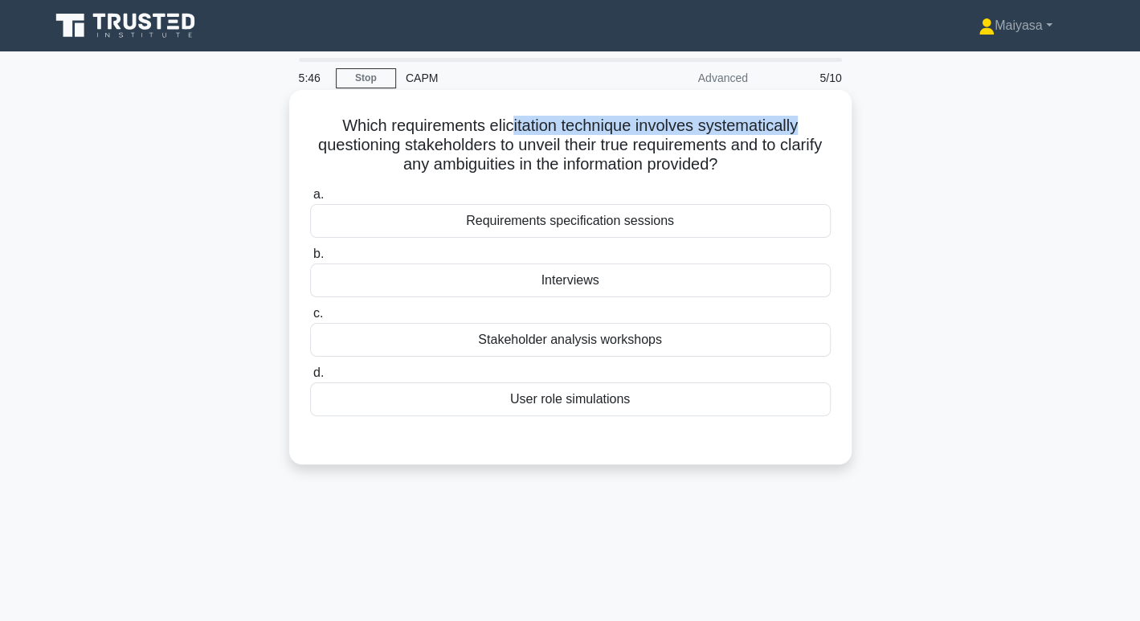
drag, startPoint x: 510, startPoint y: 125, endPoint x: 805, endPoint y: 129, distance: 295.0
click at [805, 129] on h5 "Which requirements elicitation technique involves systematically questioning st…" at bounding box center [571, 145] width 524 height 59
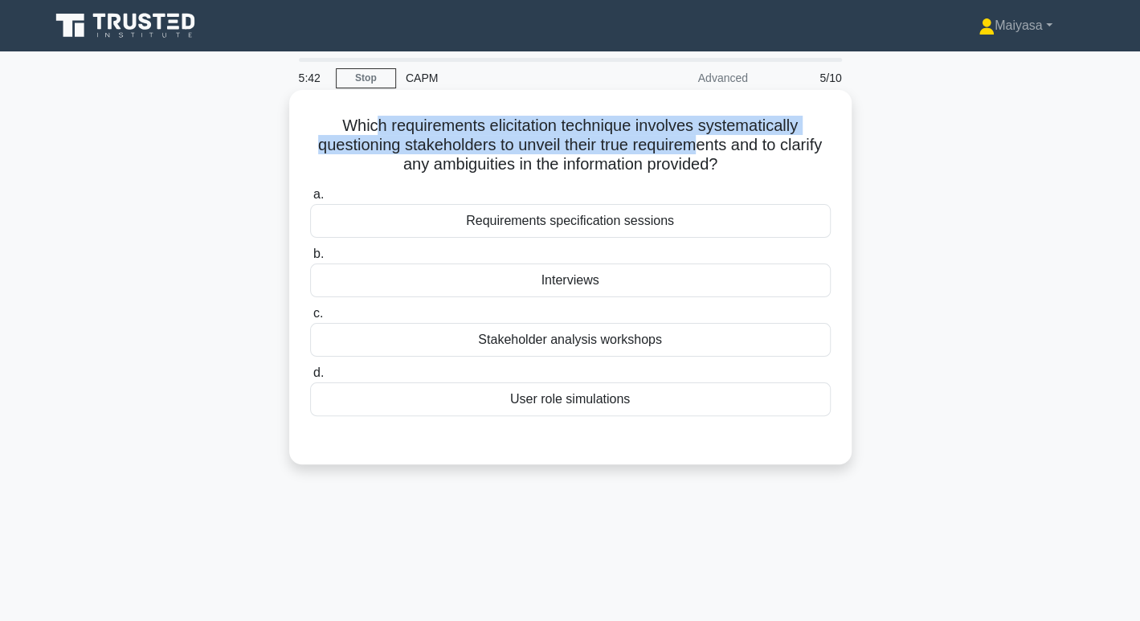
drag, startPoint x: 368, startPoint y: 134, endPoint x: 719, endPoint y: 154, distance: 351.0
click at [719, 154] on h5 "Which requirements elicitation technique involves systematically questioning st…" at bounding box center [571, 145] width 524 height 59
drag, startPoint x: 444, startPoint y: 161, endPoint x: 829, endPoint y: 175, distance: 385.2
click at [829, 175] on h5 "Which requirements elicitation technique involves systematically questioning st…" at bounding box center [571, 145] width 524 height 59
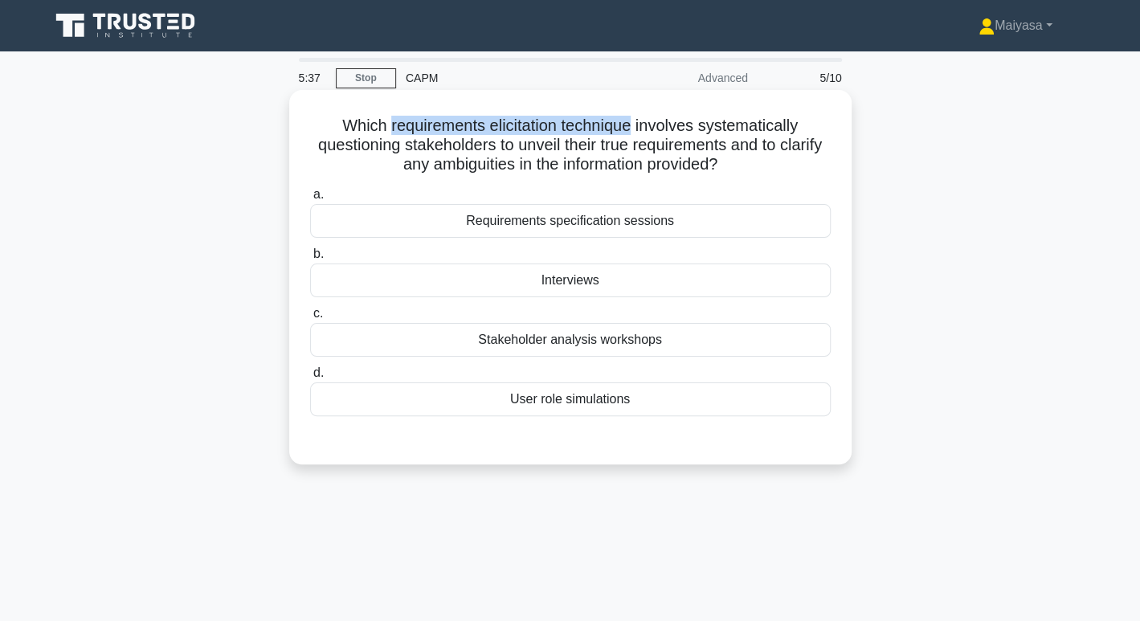
drag, startPoint x: 387, startPoint y: 128, endPoint x: 637, endPoint y: 120, distance: 250.9
click at [637, 120] on h5 "Which requirements elicitation technique involves systematically questioning st…" at bounding box center [571, 145] width 524 height 59
click at [586, 116] on h5 "Which requirements elicitation technique involves systematically questioning st…" at bounding box center [571, 145] width 524 height 59
click at [641, 334] on div "Stakeholder analysis workshops" at bounding box center [570, 340] width 521 height 34
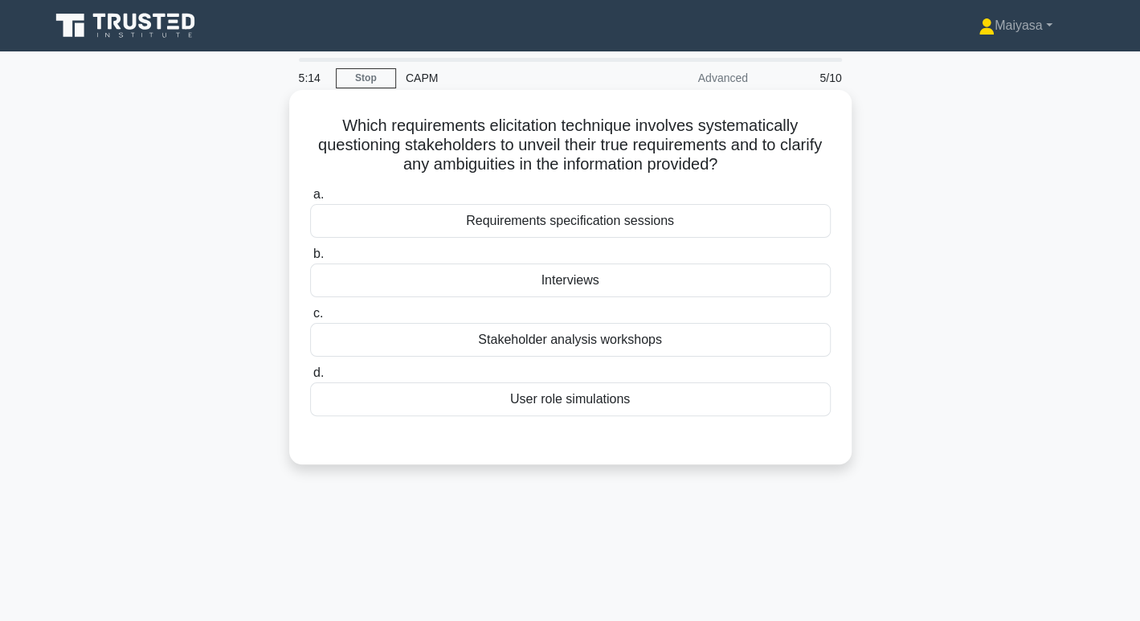
click at [310, 319] on input "c. Stakeholder analysis workshops" at bounding box center [310, 314] width 0 height 10
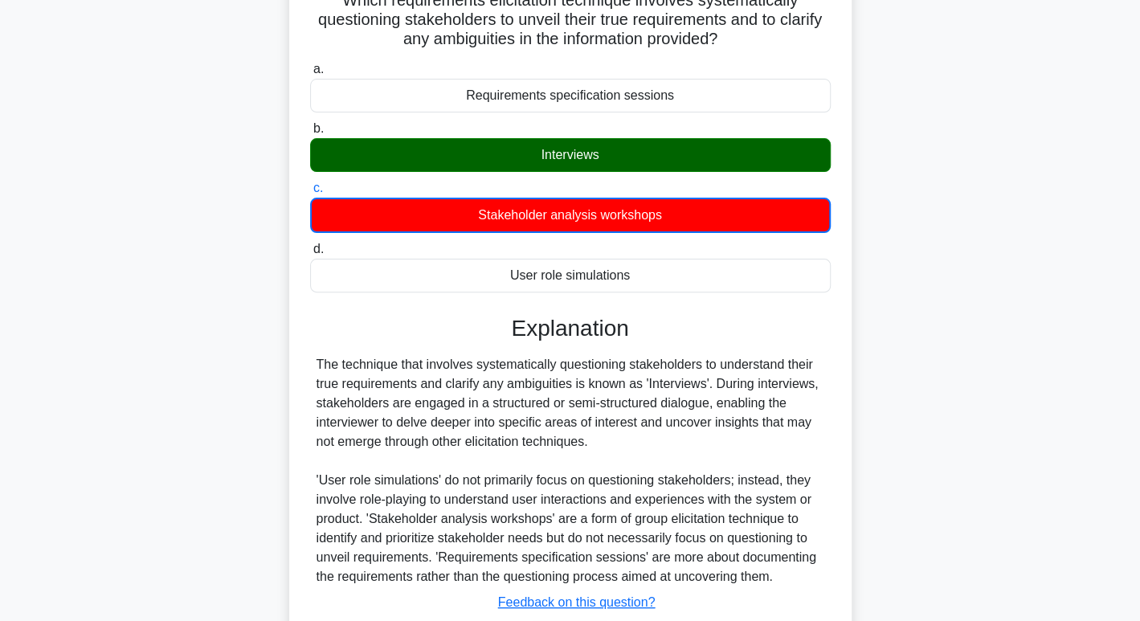
scroll to position [125, 0]
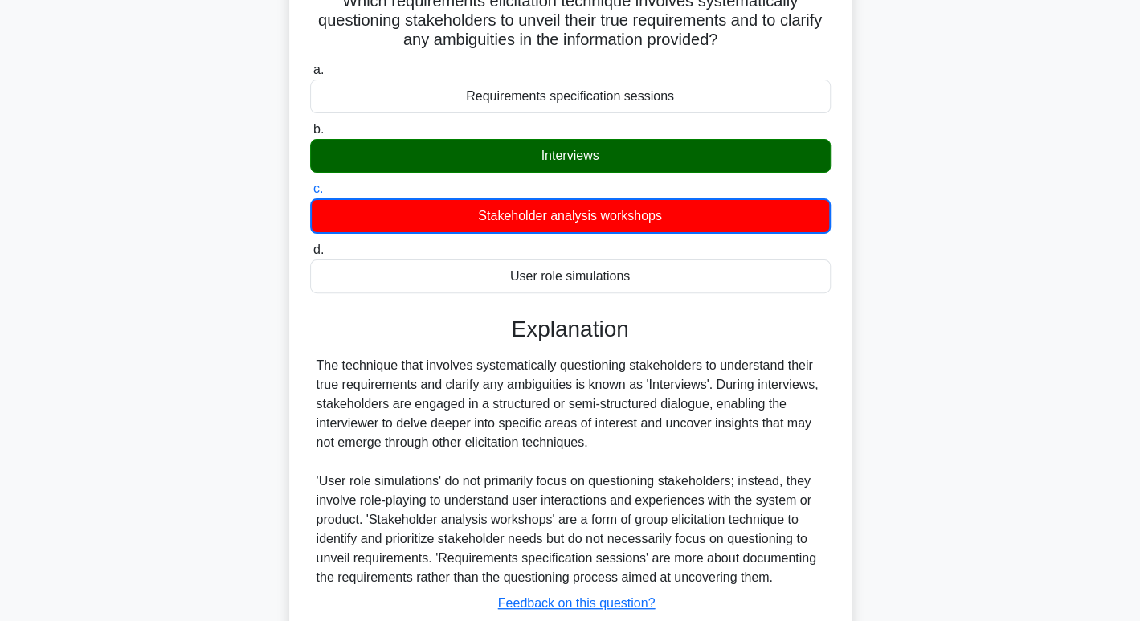
drag, startPoint x: 452, startPoint y: 362, endPoint x: 654, endPoint y: 354, distance: 202.7
click at [654, 356] on div "The technique that involves systematically questioning stakeholders to understa…" at bounding box center [571, 471] width 508 height 231
drag, startPoint x: 472, startPoint y: 363, endPoint x: 645, endPoint y: 368, distance: 172.9
click at [645, 368] on div "The technique that involves systematically questioning stakeholders to understa…" at bounding box center [571, 471] width 508 height 231
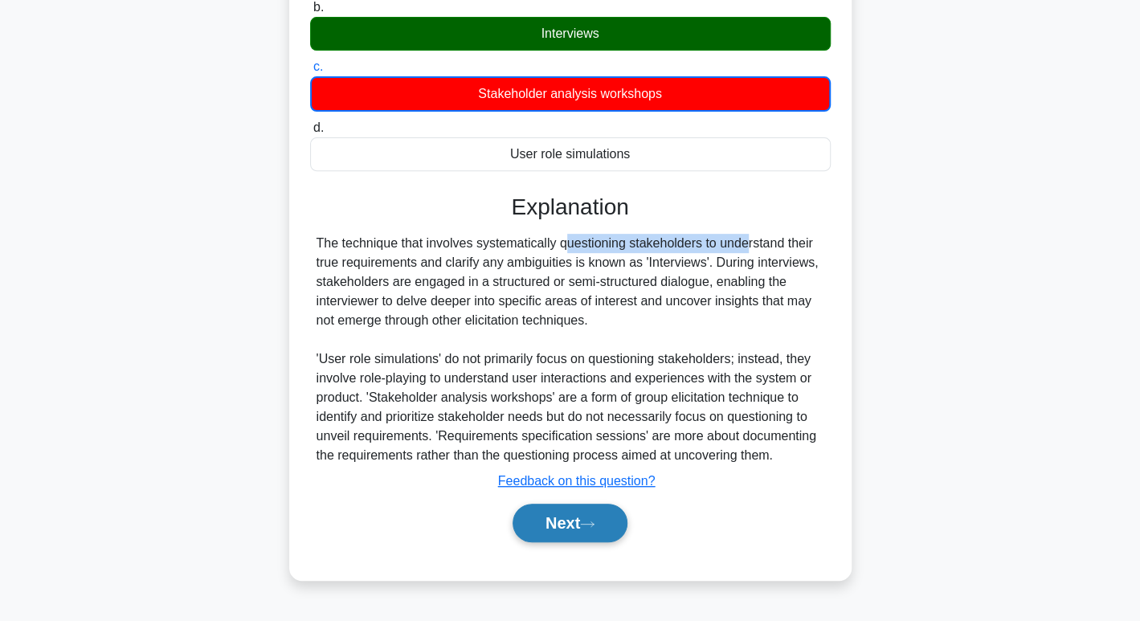
click at [608, 521] on button "Next" at bounding box center [570, 523] width 115 height 39
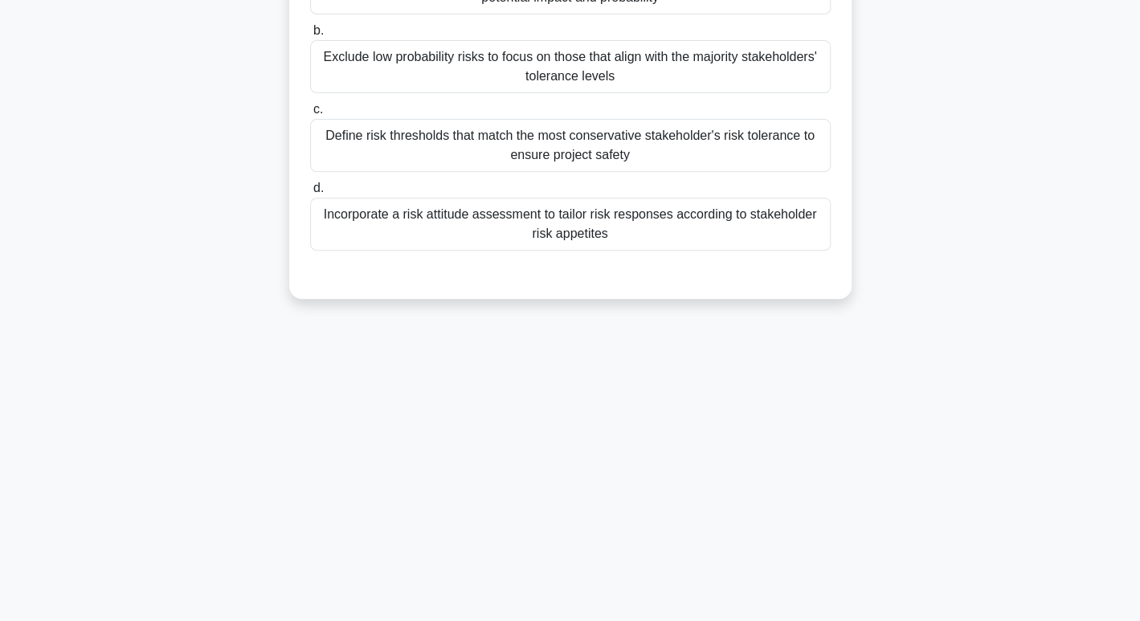
scroll to position [0, 0]
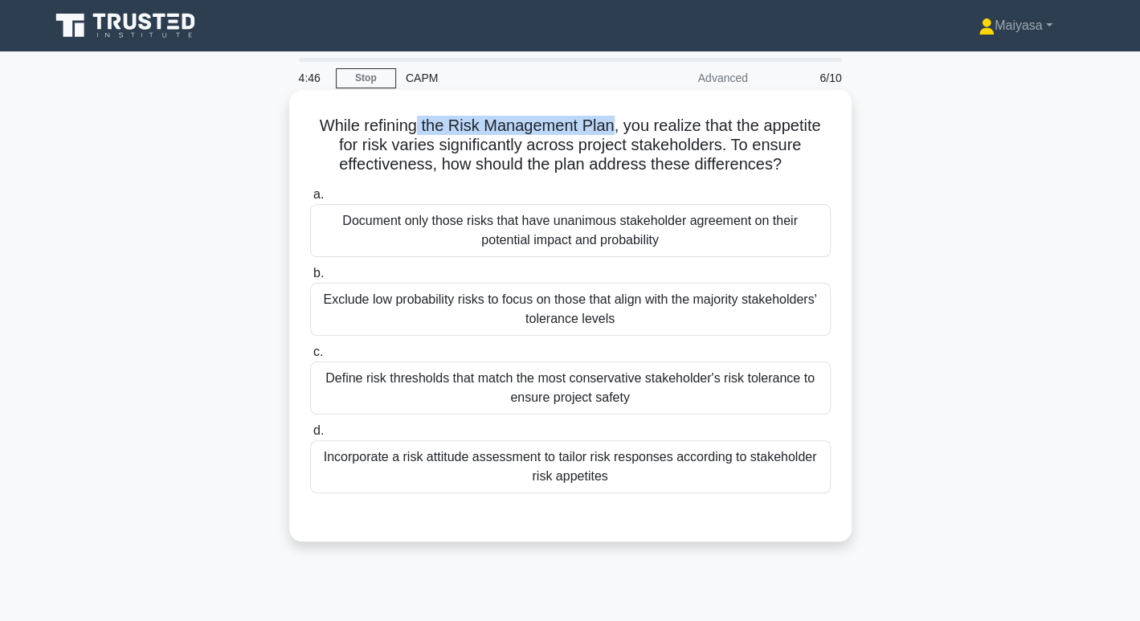
drag, startPoint x: 416, startPoint y: 126, endPoint x: 610, endPoint y: 108, distance: 195.4
click at [610, 108] on div "While refining the Risk Management Plan, you realize that the appetite for risk…" at bounding box center [571, 315] width 550 height 439
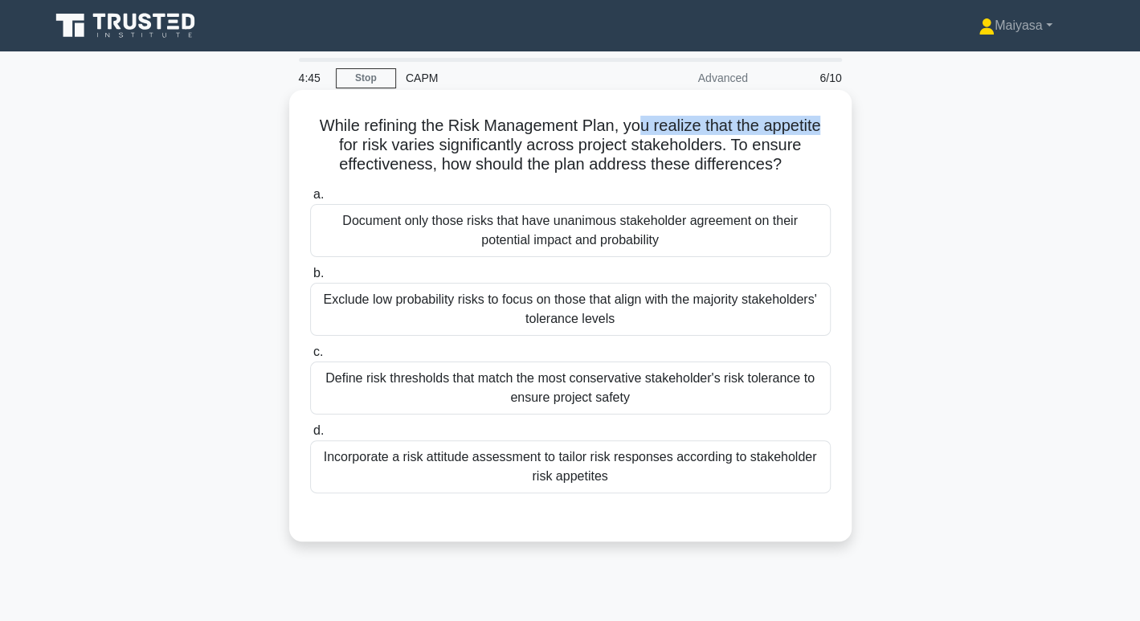
drag, startPoint x: 636, startPoint y: 117, endPoint x: 844, endPoint y: 112, distance: 208.2
click at [844, 112] on div "While refining the Risk Management Plan, you realize that the appetite for risk…" at bounding box center [571, 315] width 550 height 439
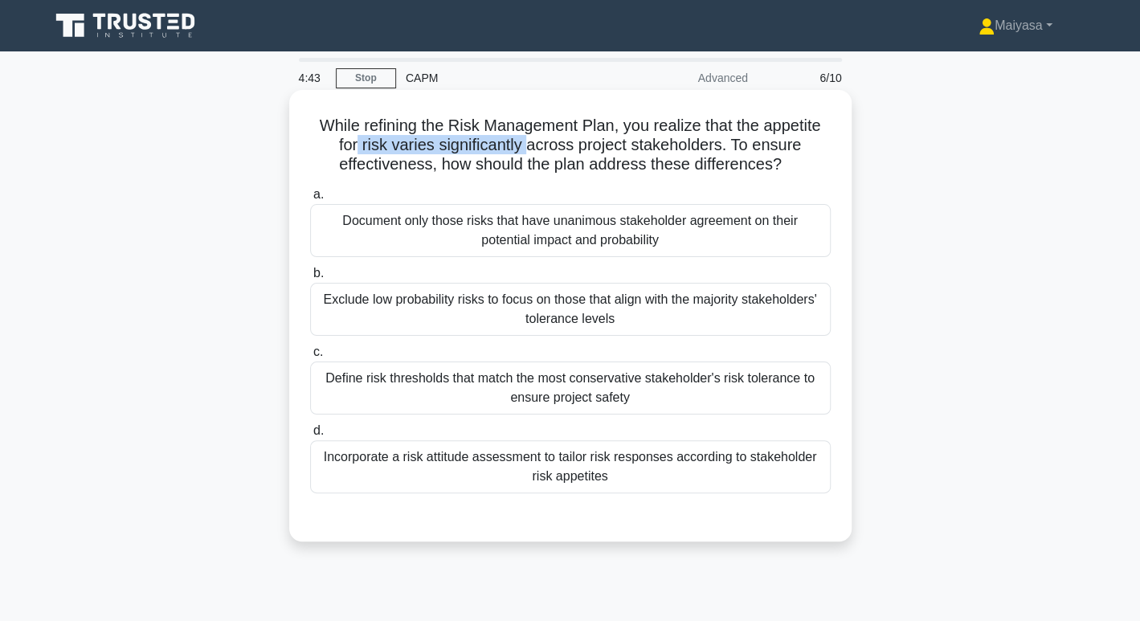
drag, startPoint x: 354, startPoint y: 142, endPoint x: 528, endPoint y: 145, distance: 174.4
click at [528, 145] on h5 "While refining the Risk Management Plan, you realize that the appetite for risk…" at bounding box center [571, 145] width 524 height 59
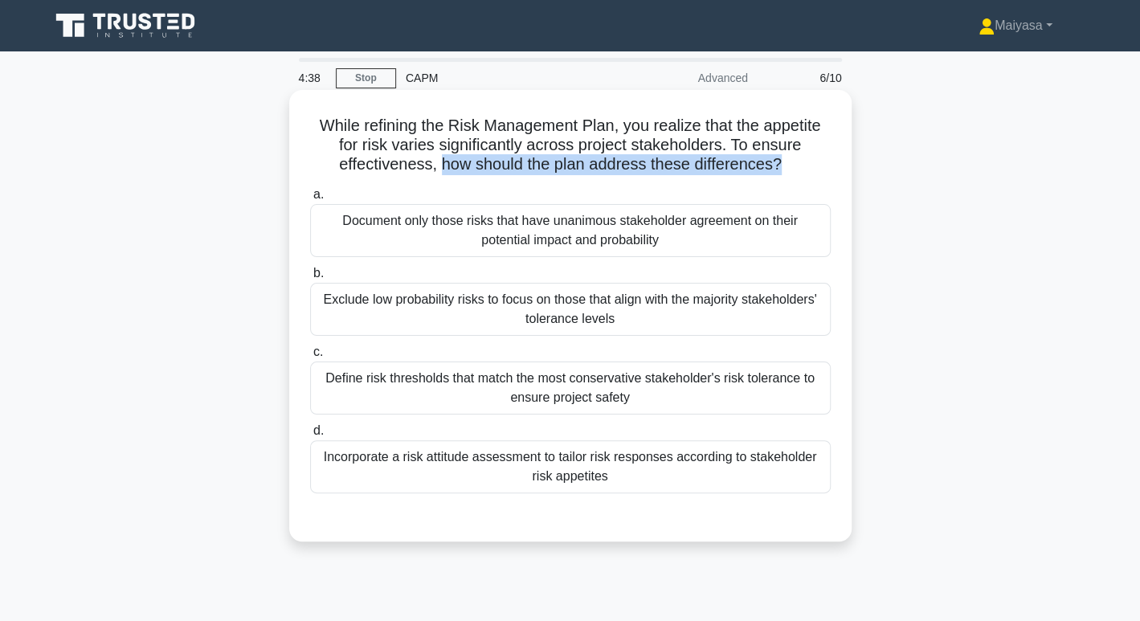
drag, startPoint x: 437, startPoint y: 169, endPoint x: 780, endPoint y: 174, distance: 343.2
click at [780, 174] on h5 "While refining the Risk Management Plan, you realize that the appetite for risk…" at bounding box center [571, 145] width 524 height 59
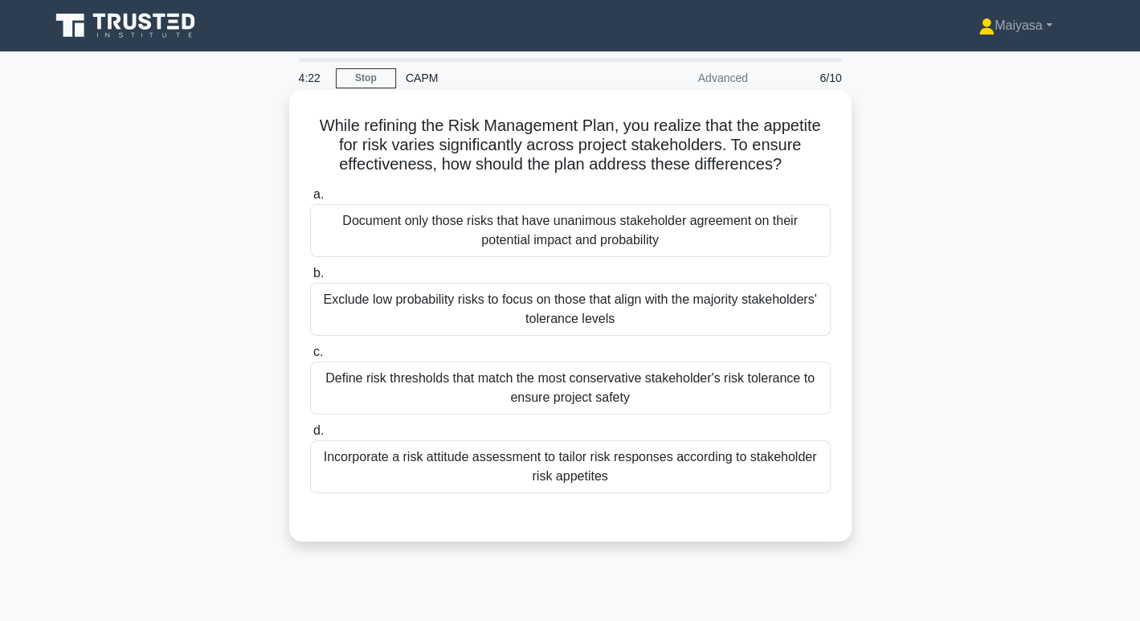
click at [669, 477] on div "Incorporate a risk attitude assessment to tailor risk responses according to st…" at bounding box center [570, 466] width 521 height 53
click at [310, 436] on input "d. Incorporate a risk attitude assessment to tailor risk responses according to…" at bounding box center [310, 431] width 0 height 10
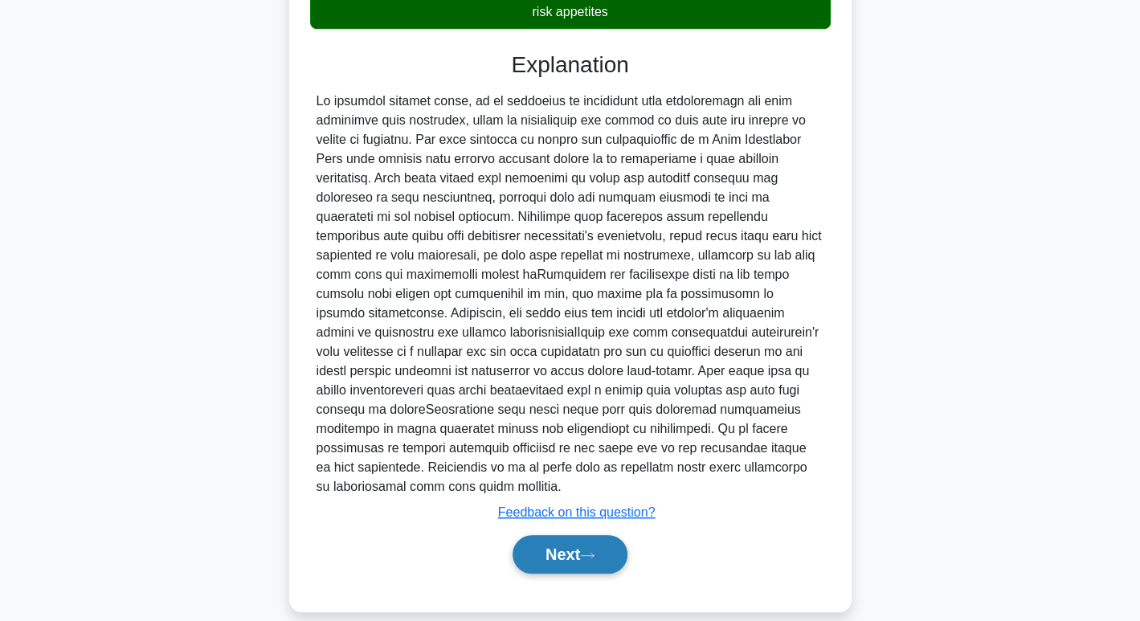
scroll to position [464, 0]
click at [596, 536] on button "Next" at bounding box center [570, 555] width 115 height 39
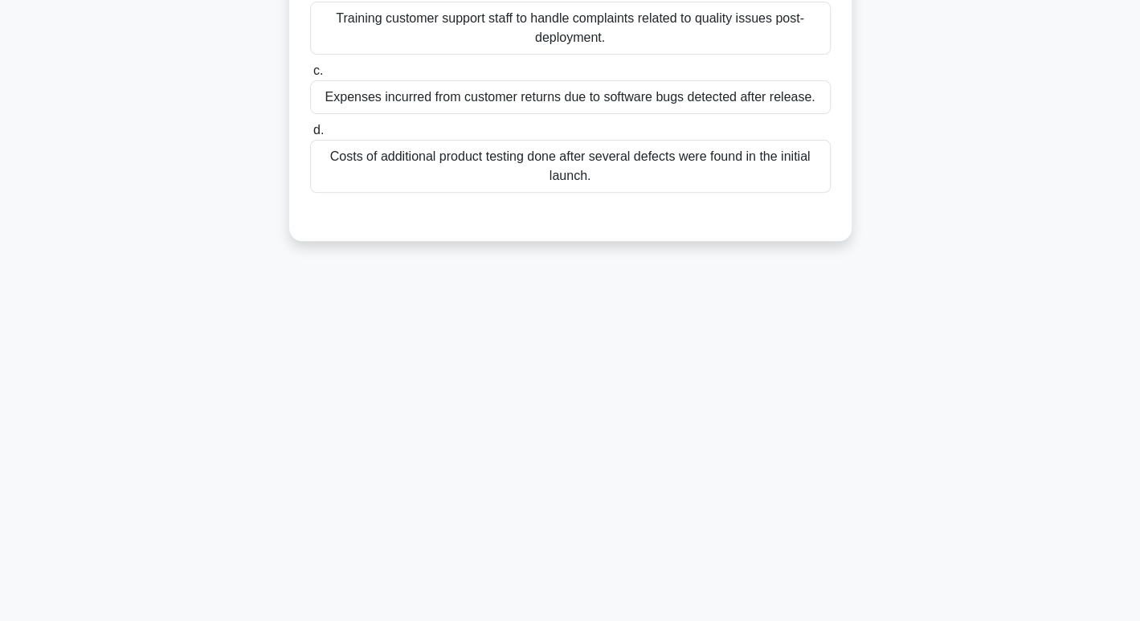
scroll to position [0, 0]
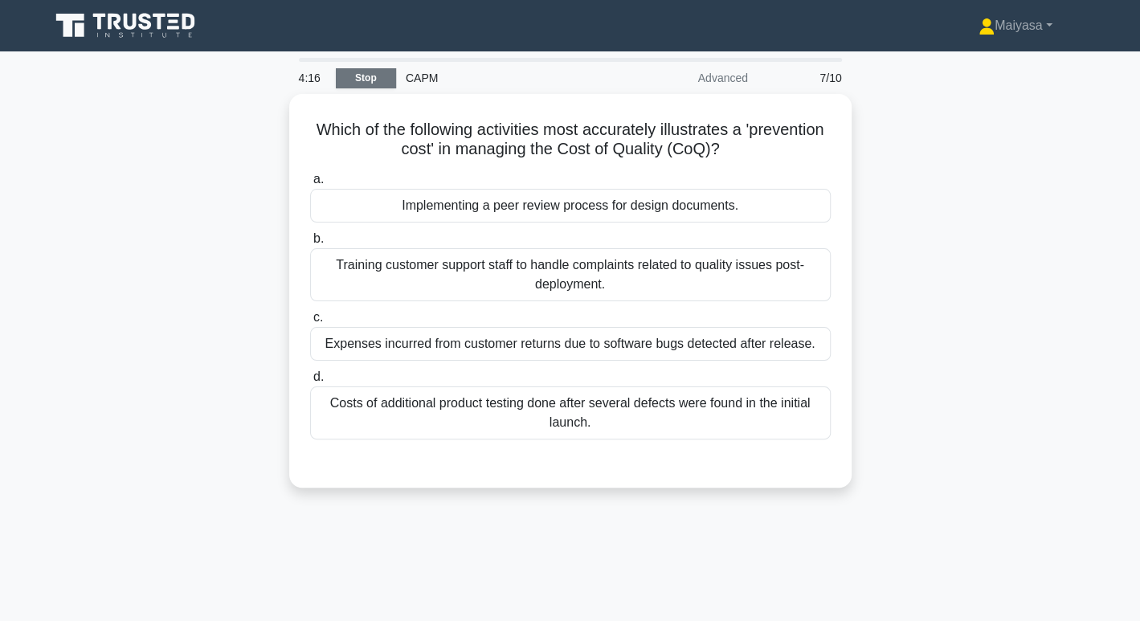
click at [384, 76] on link "Stop" at bounding box center [366, 78] width 60 height 20
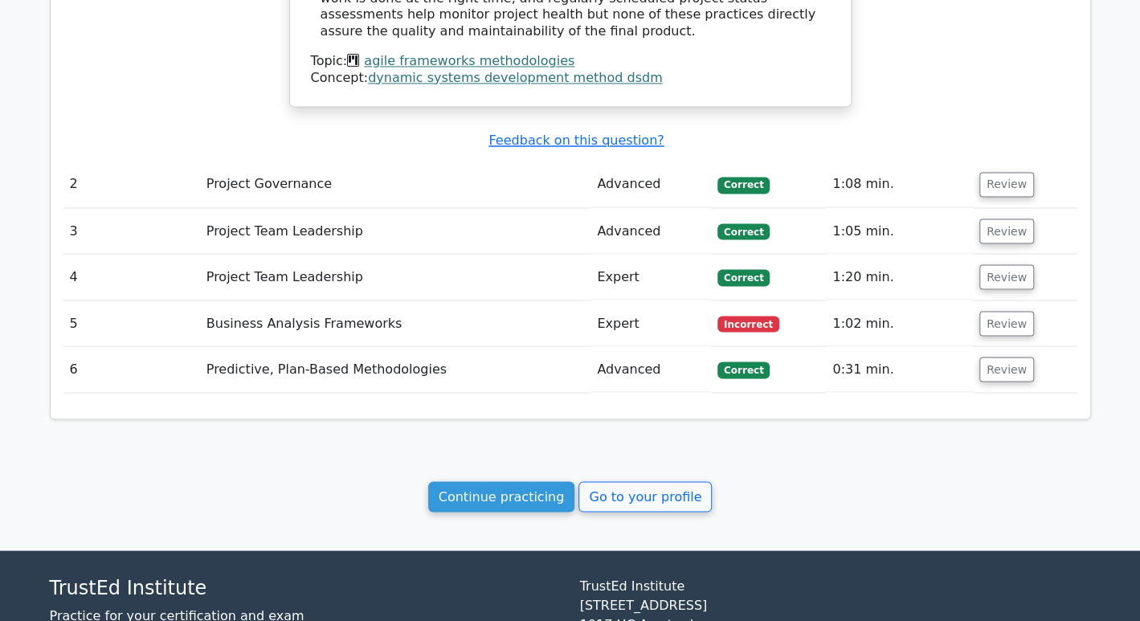
scroll to position [1558, 0]
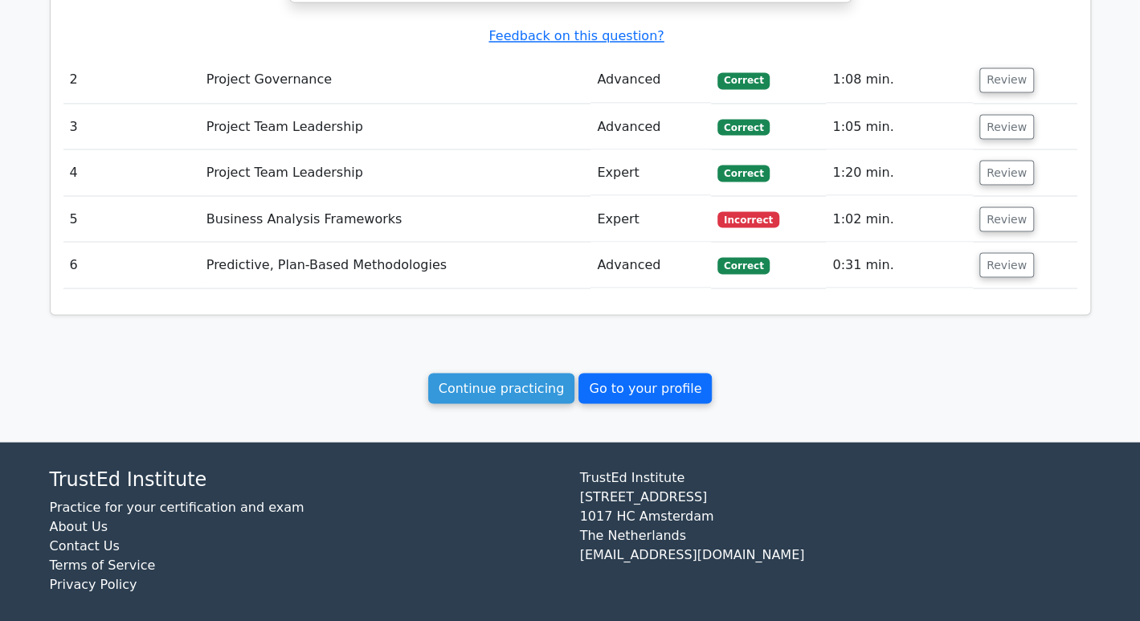
click at [603, 381] on link "Go to your profile" at bounding box center [645, 388] width 133 height 31
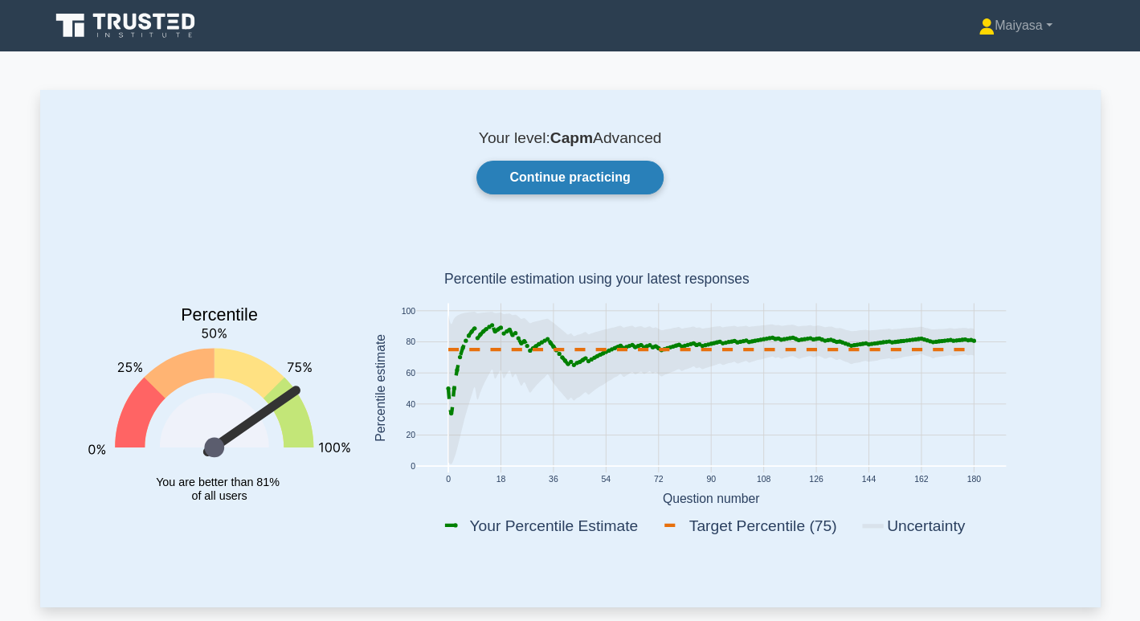
click at [609, 187] on link "Continue practicing" at bounding box center [570, 178] width 186 height 34
click at [592, 173] on link "Continue practicing" at bounding box center [570, 178] width 186 height 34
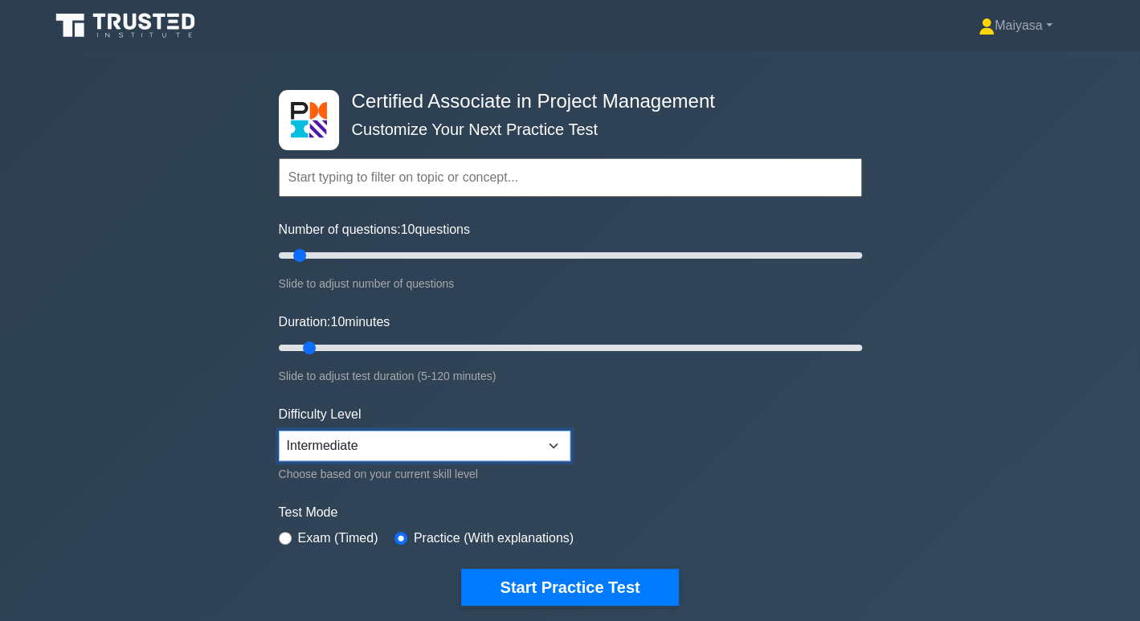
click at [430, 457] on select "Beginner Intermediate Expert" at bounding box center [425, 446] width 292 height 31
click at [279, 431] on select "Beginner Intermediate Expert" at bounding box center [425, 446] width 292 height 31
click at [360, 440] on select "Beginner Intermediate Expert" at bounding box center [425, 446] width 292 height 31
click at [279, 431] on select "Beginner Intermediate Expert" at bounding box center [425, 446] width 292 height 31
click at [412, 465] on div "Choose based on your current skill level" at bounding box center [425, 474] width 292 height 19
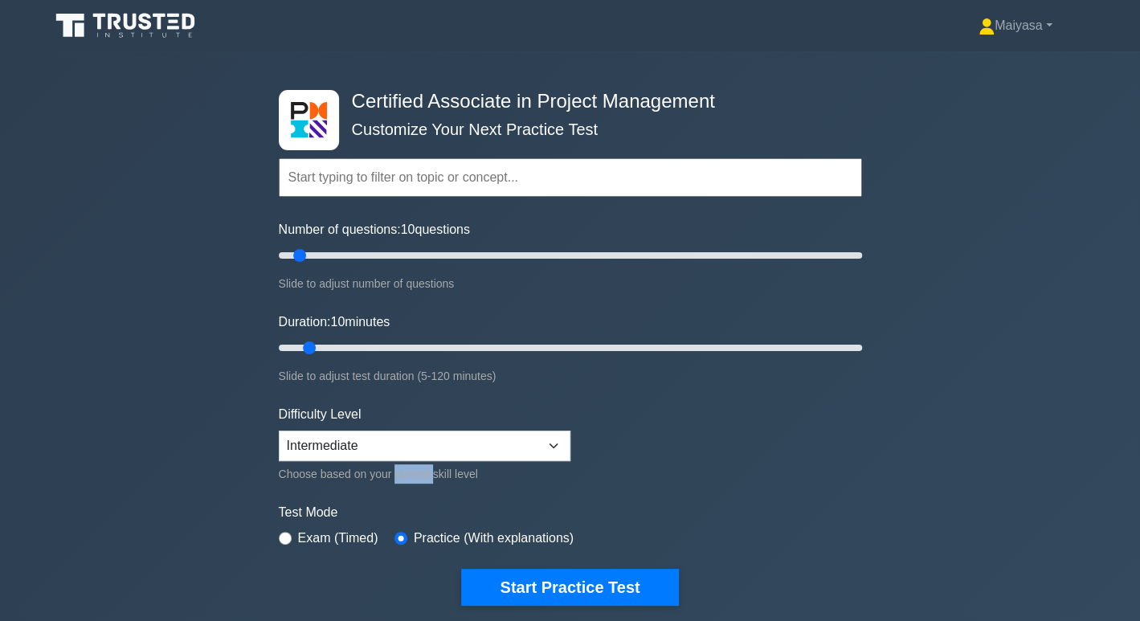
click at [412, 465] on div "Choose based on your current skill level" at bounding box center [425, 474] width 292 height 19
click at [513, 495] on form "Topics Project Scope Management Project Time Management Project Cost Management…" at bounding box center [570, 357] width 583 height 497
click at [334, 532] on label "Exam (Timed)" at bounding box center [338, 538] width 80 height 19
click at [403, 534] on input "radio" at bounding box center [401, 538] width 13 height 13
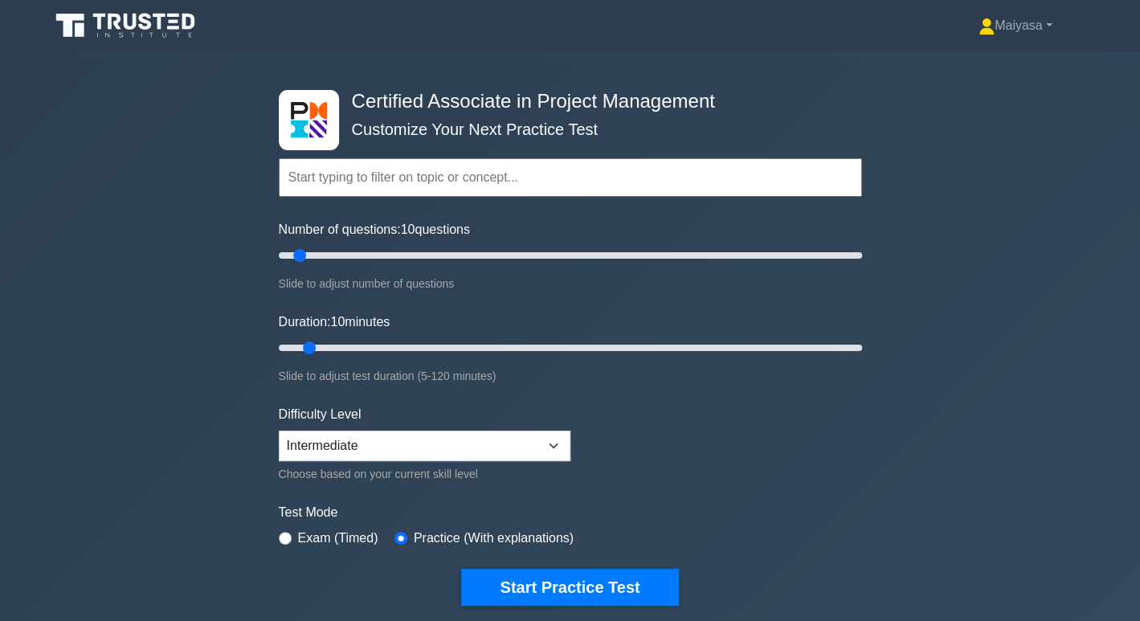
click at [657, 471] on form "Topics Project Scope Management Project Time Management Project Cost Management…" at bounding box center [570, 357] width 583 height 497
click at [413, 180] on input "text" at bounding box center [570, 177] width 583 height 39
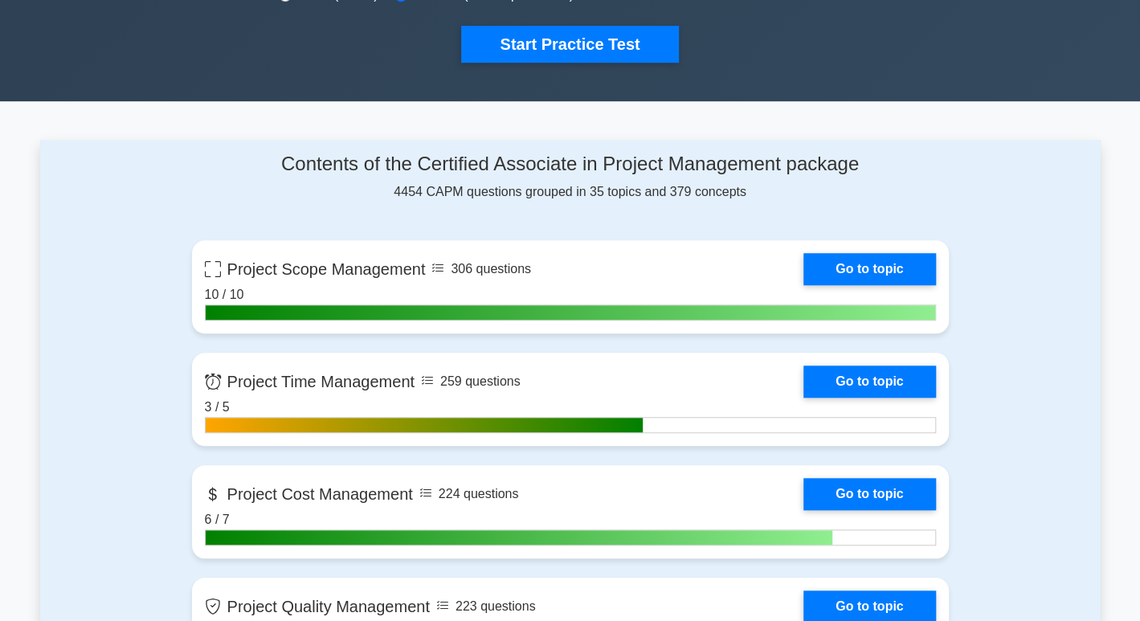
scroll to position [724, 0]
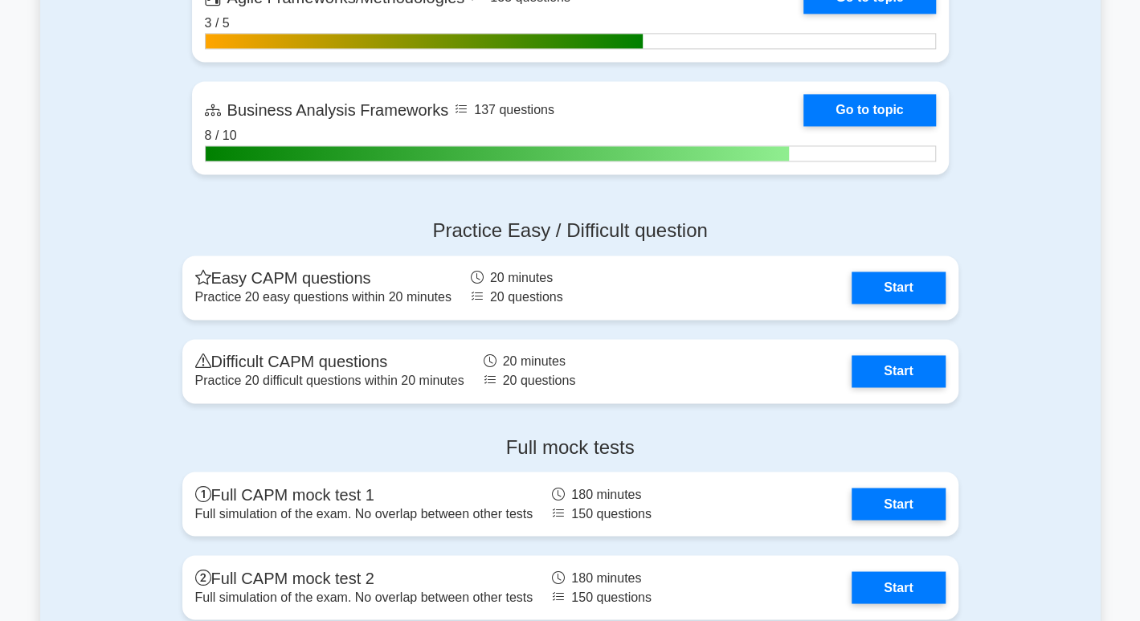
scroll to position [4709, 0]
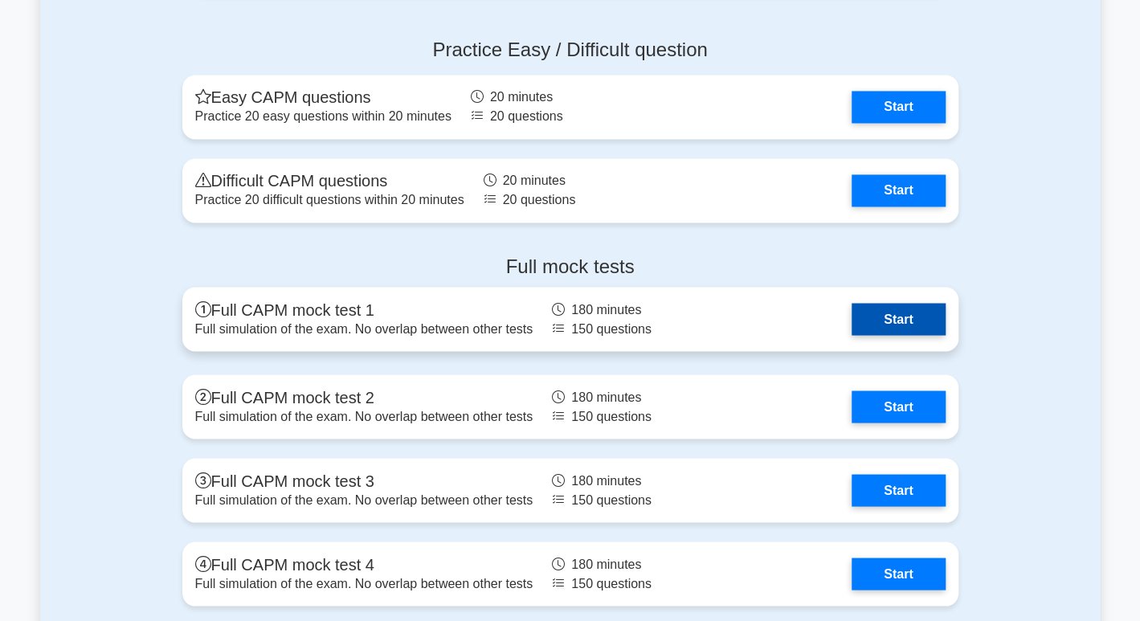
click at [898, 321] on link "Start" at bounding box center [898, 319] width 93 height 32
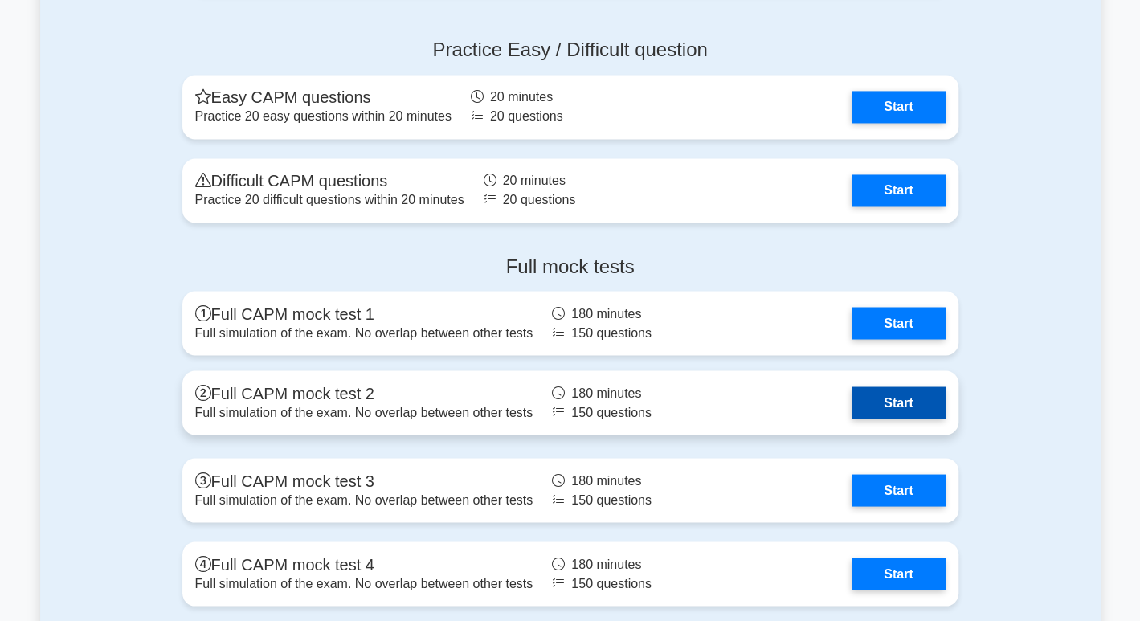
click at [917, 406] on link "Start" at bounding box center [898, 403] width 93 height 32
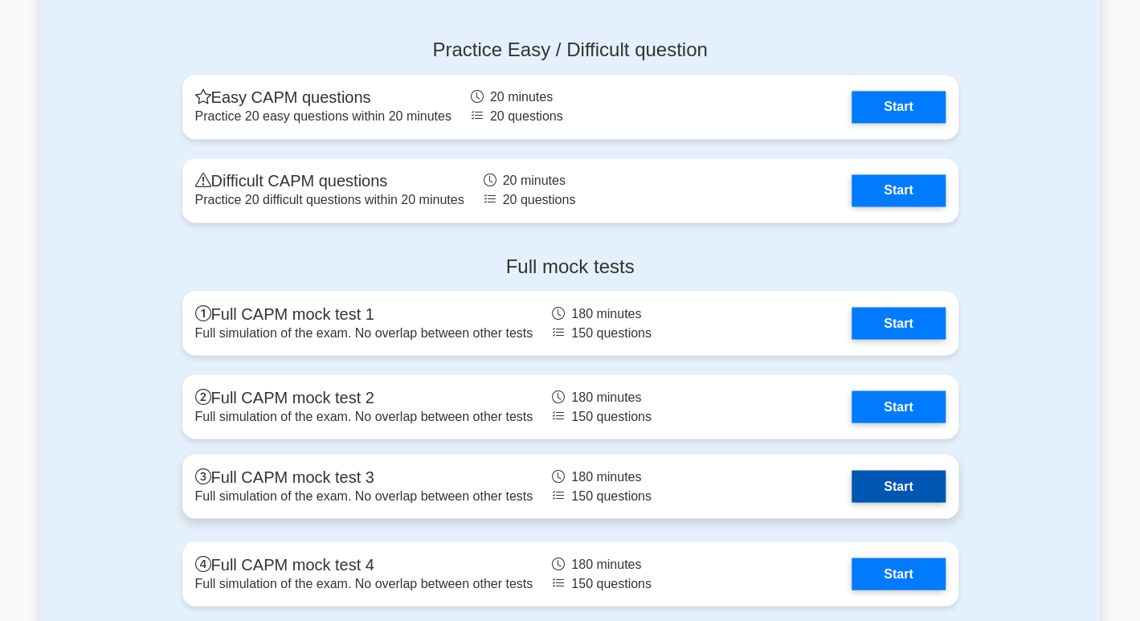
click at [866, 478] on link "Start" at bounding box center [898, 486] width 93 height 32
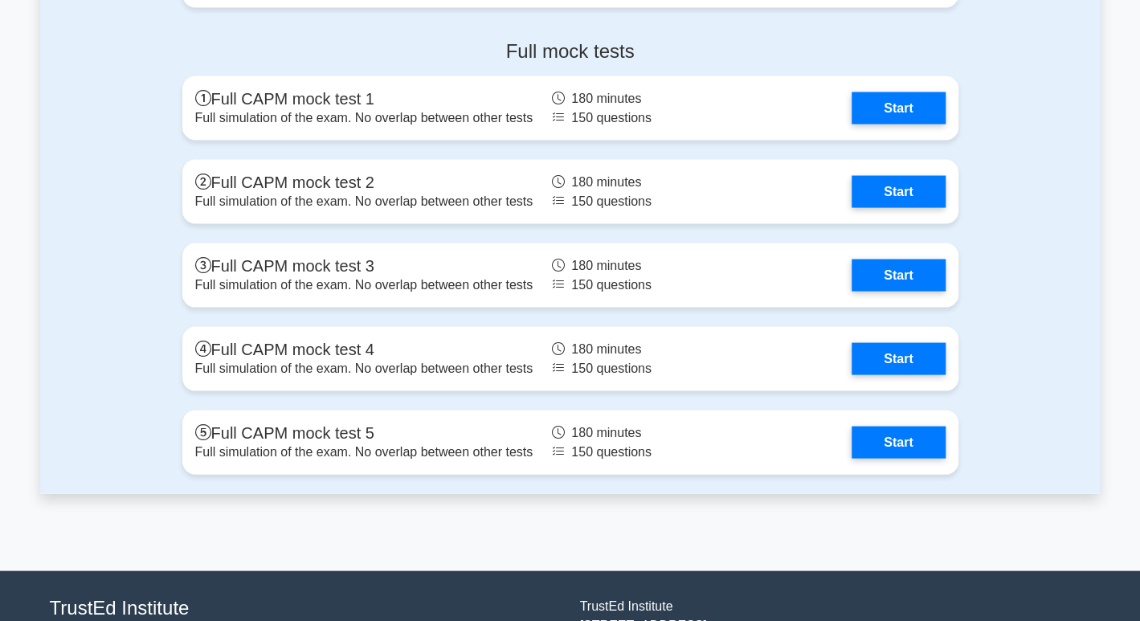
scroll to position [4971, 0]
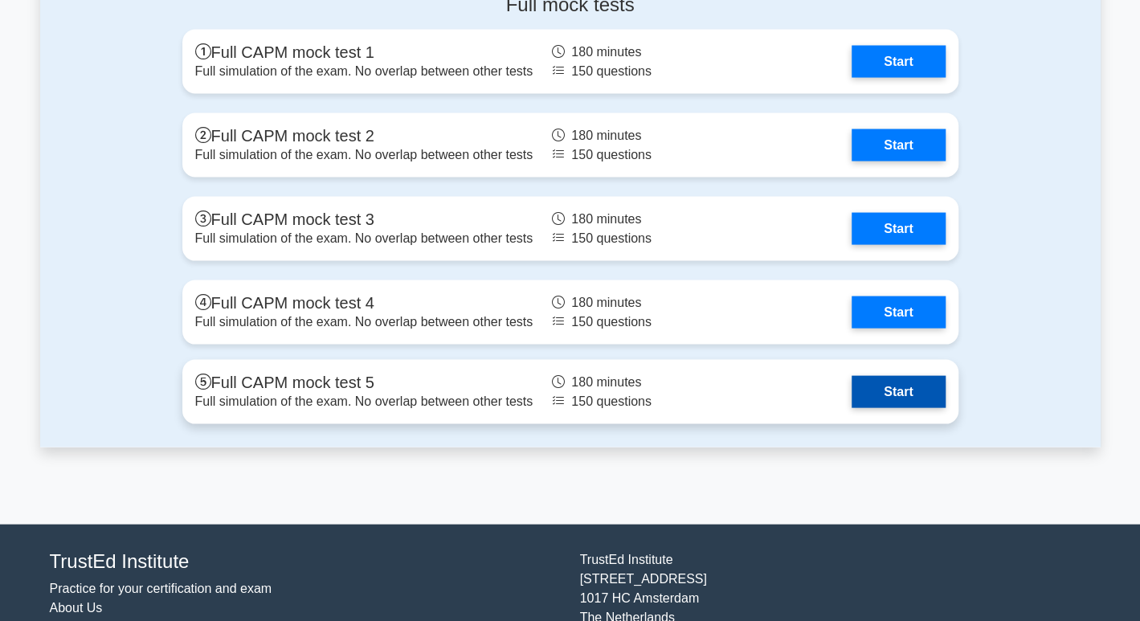
click at [917, 395] on link "Start" at bounding box center [898, 391] width 93 height 32
click at [915, 375] on link "Start" at bounding box center [898, 391] width 93 height 32
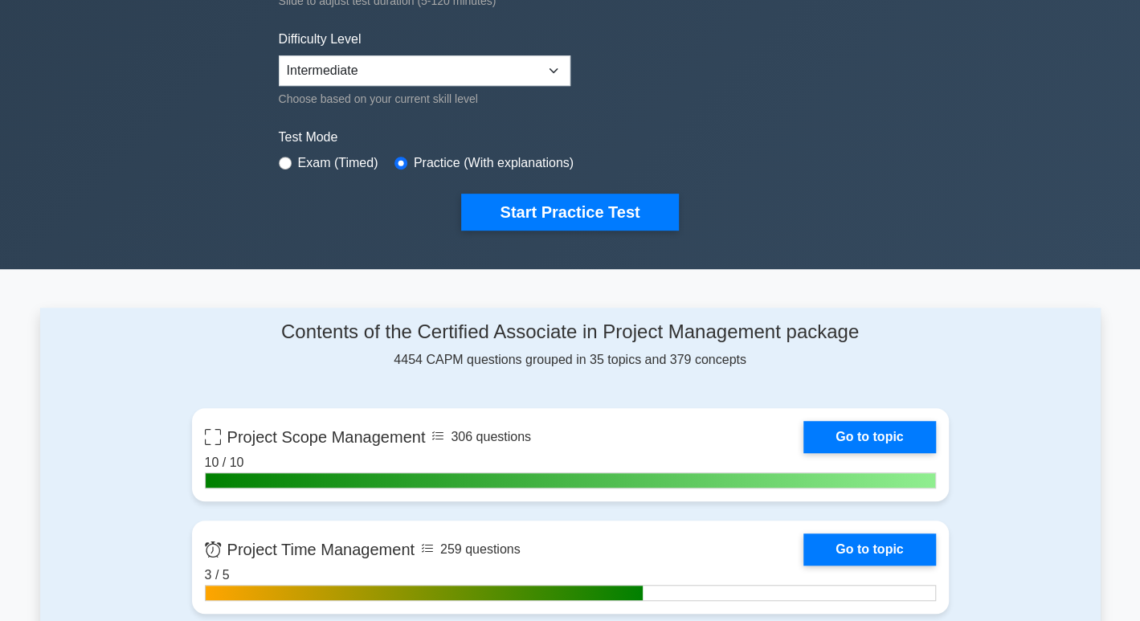
scroll to position [0, 0]
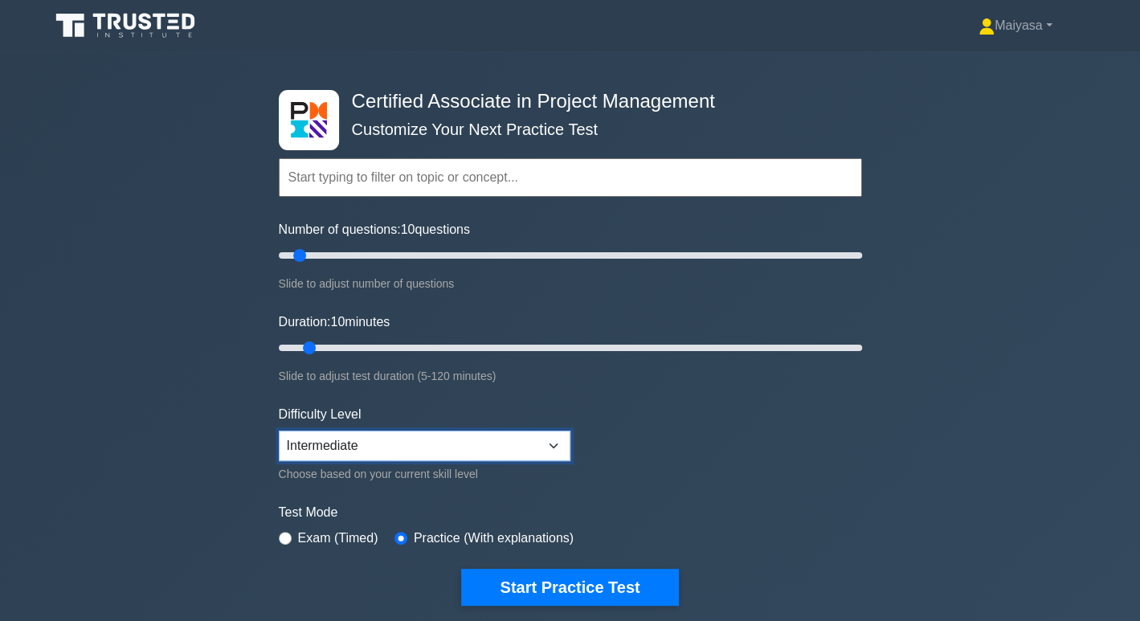
click at [485, 456] on select "Beginner Intermediate Expert" at bounding box center [425, 446] width 292 height 31
select select "beginner"
click at [279, 431] on select "Beginner Intermediate Expert" at bounding box center [425, 446] width 292 height 31
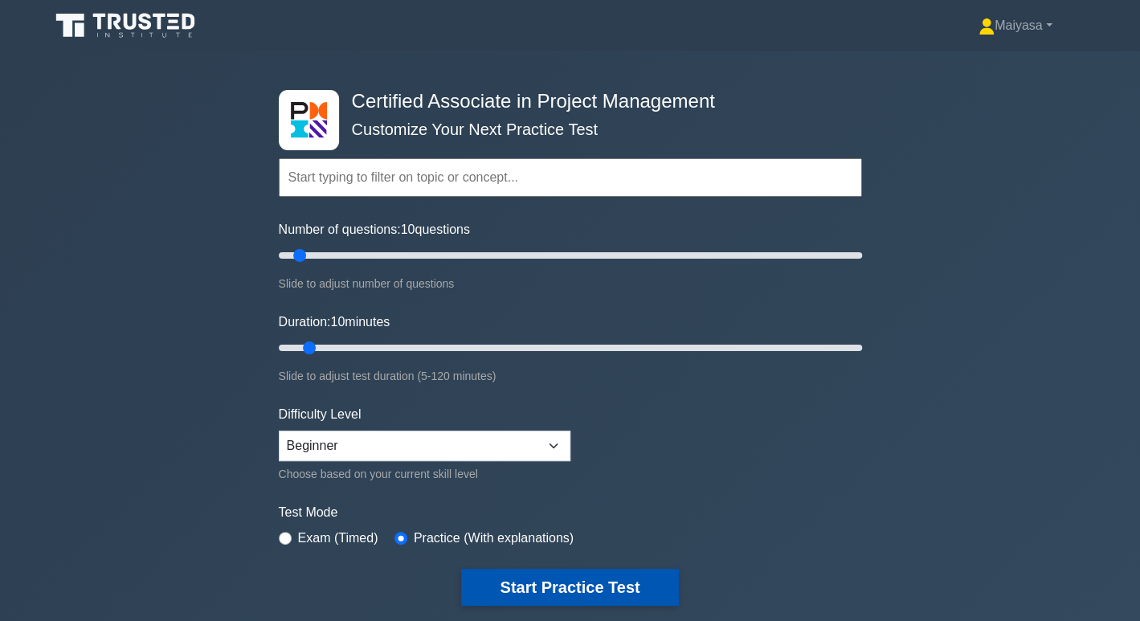
click at [564, 569] on button "Start Practice Test" at bounding box center [569, 587] width 217 height 37
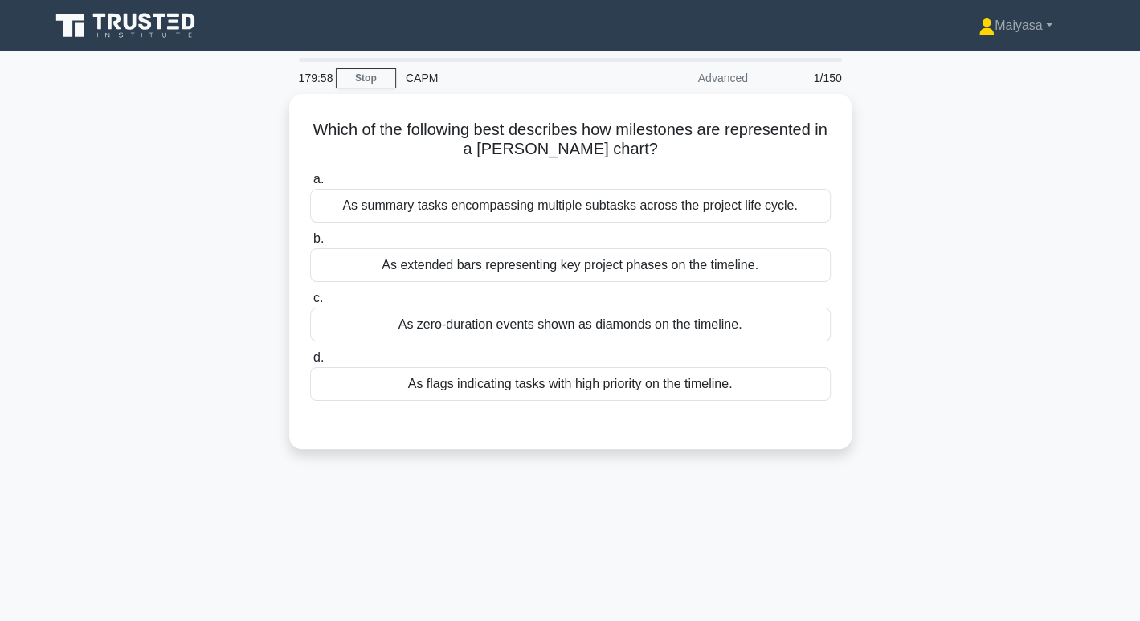
click at [714, 67] on div "Advanced" at bounding box center [687, 78] width 141 height 32
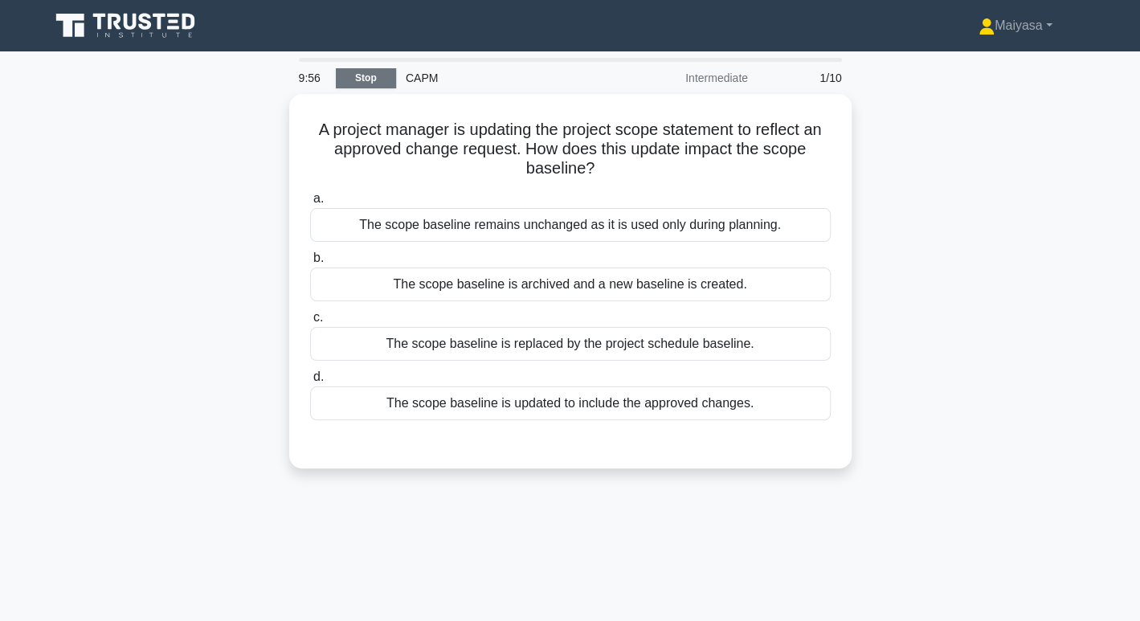
click at [371, 84] on link "Stop" at bounding box center [366, 78] width 60 height 20
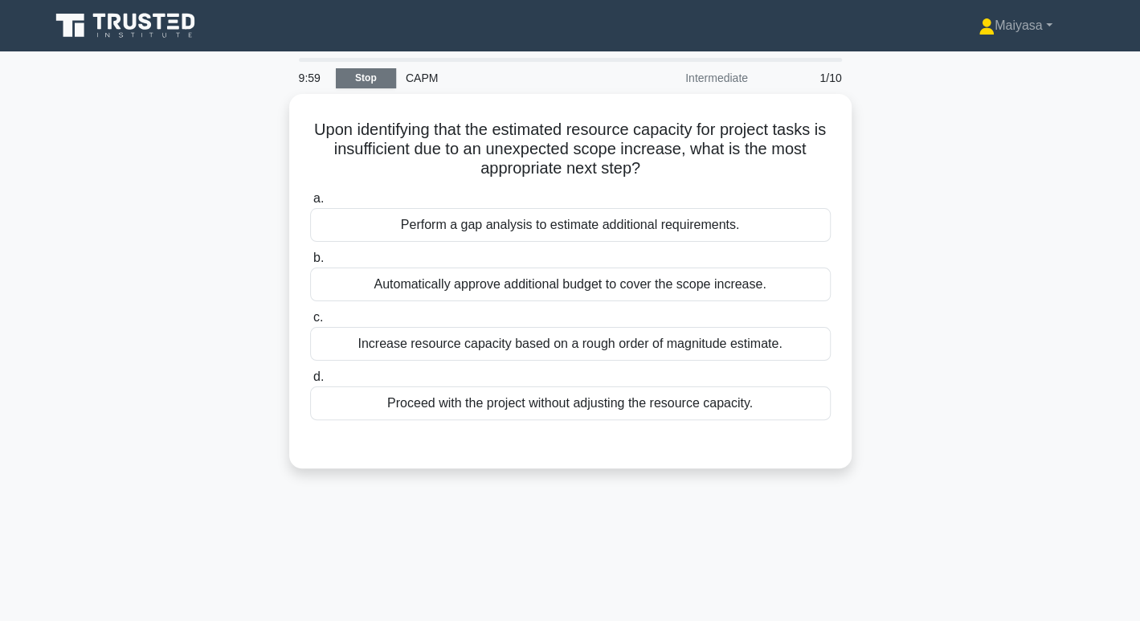
click at [366, 76] on link "Stop" at bounding box center [366, 78] width 60 height 20
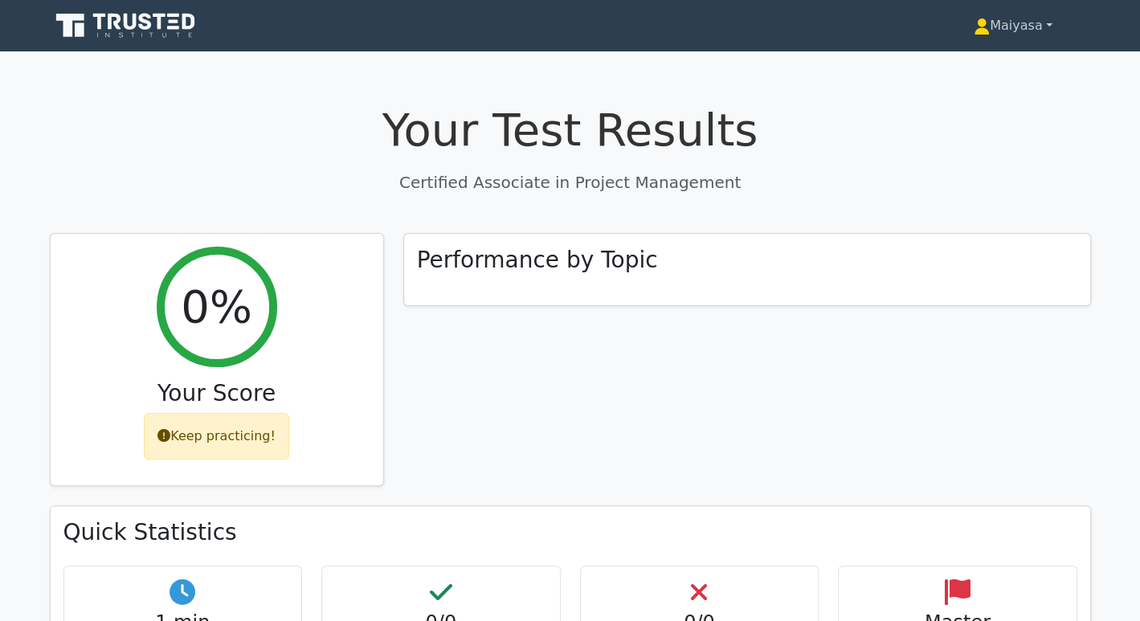
click at [1012, 32] on link "Maiyasa" at bounding box center [1014, 26] width 156 height 32
click at [976, 76] on link "Settings" at bounding box center [999, 89] width 127 height 26
click at [1041, 31] on link "Maiyasa" at bounding box center [1014, 26] width 156 height 32
click at [999, 59] on link "Profile" at bounding box center [999, 64] width 127 height 26
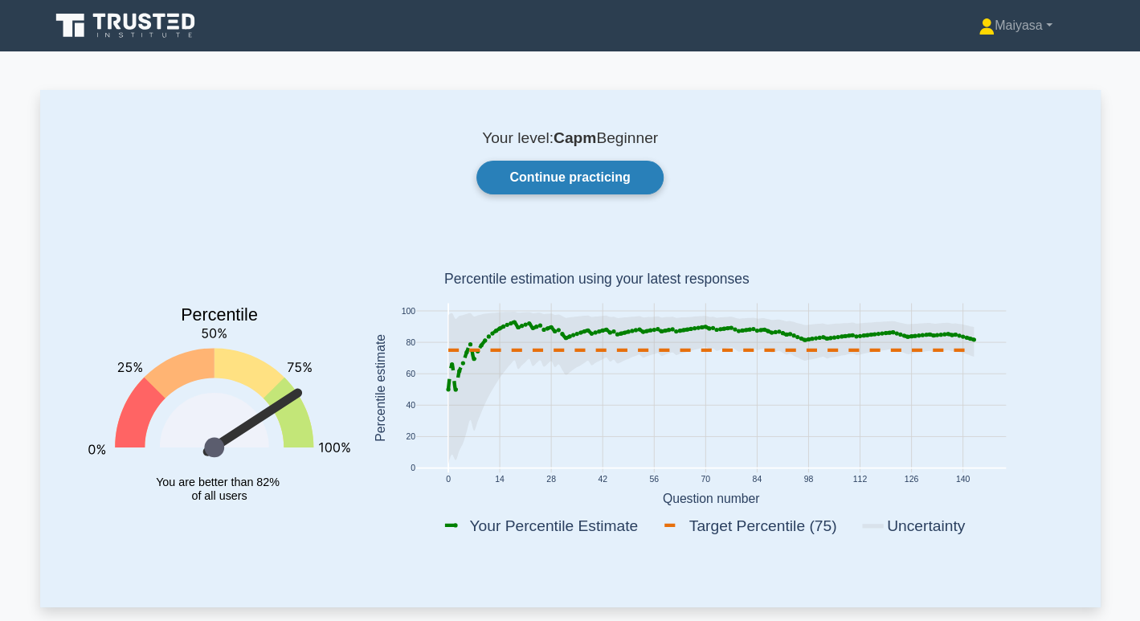
click at [596, 182] on link "Continue practicing" at bounding box center [570, 178] width 186 height 34
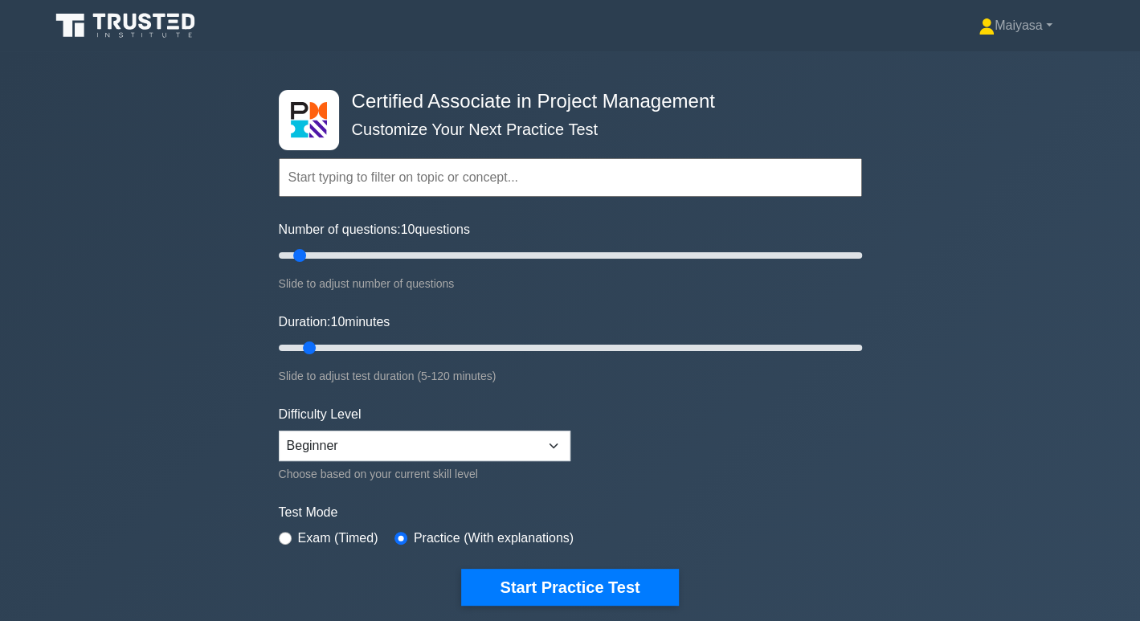
click at [327, 529] on label "Exam (Timed)" at bounding box center [338, 538] width 80 height 19
click at [531, 604] on div "Certified Associate in Project Management Customize Your Next Practice Test Top…" at bounding box center [570, 347] width 603 height 593
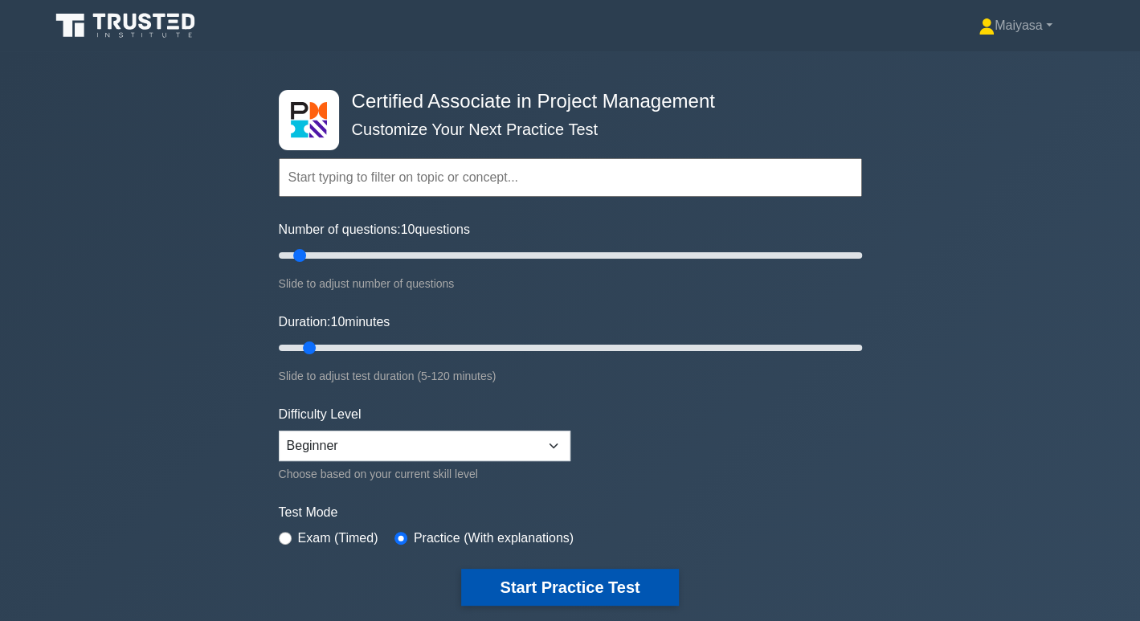
click at [543, 596] on button "Start Practice Test" at bounding box center [569, 587] width 217 height 37
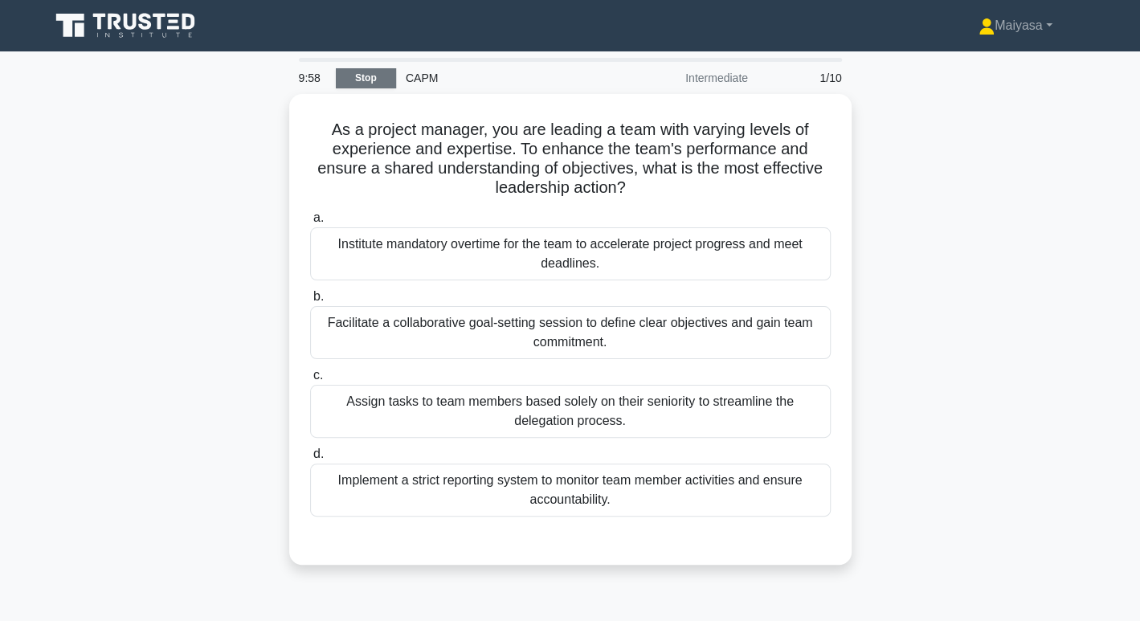
click at [341, 79] on link "Stop" at bounding box center [366, 78] width 60 height 20
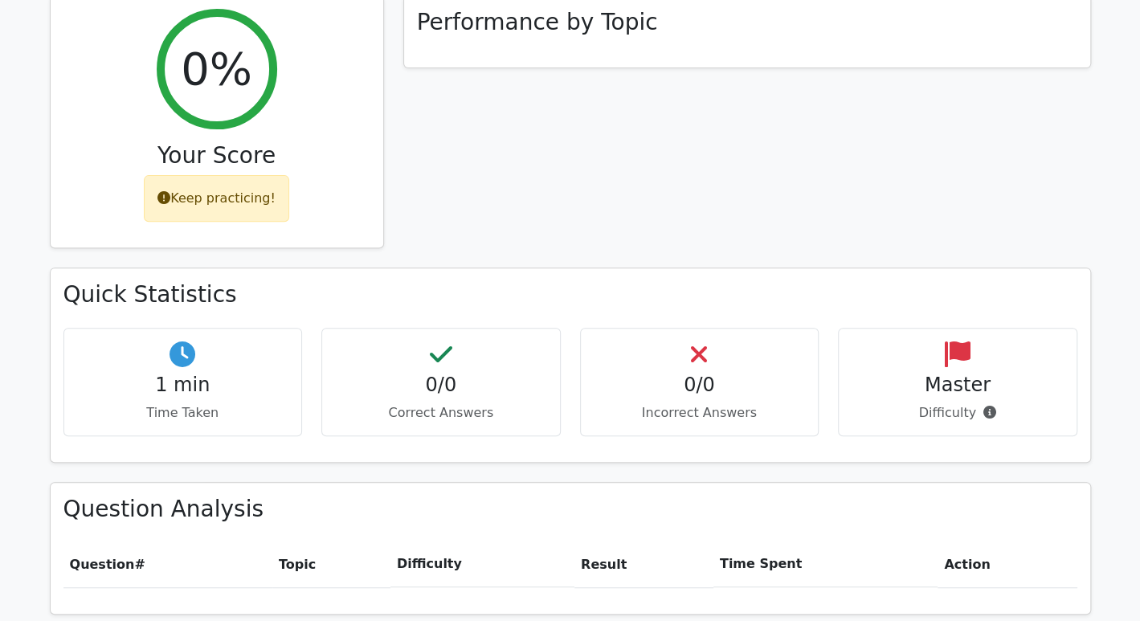
scroll to position [546, 0]
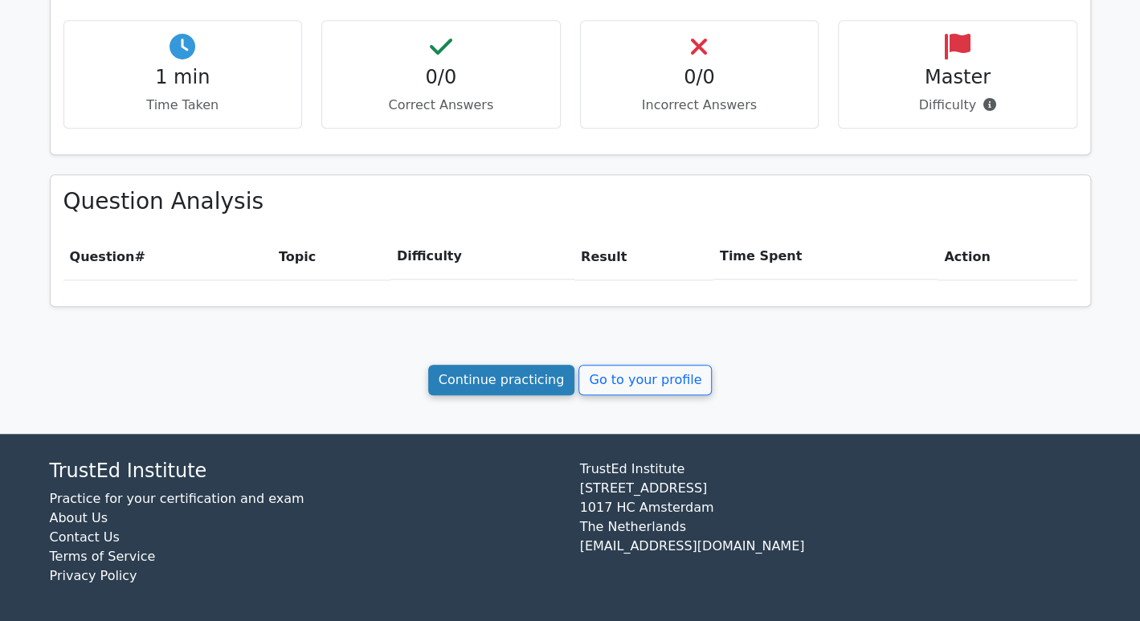
click at [510, 365] on link "Continue practicing" at bounding box center [501, 380] width 147 height 31
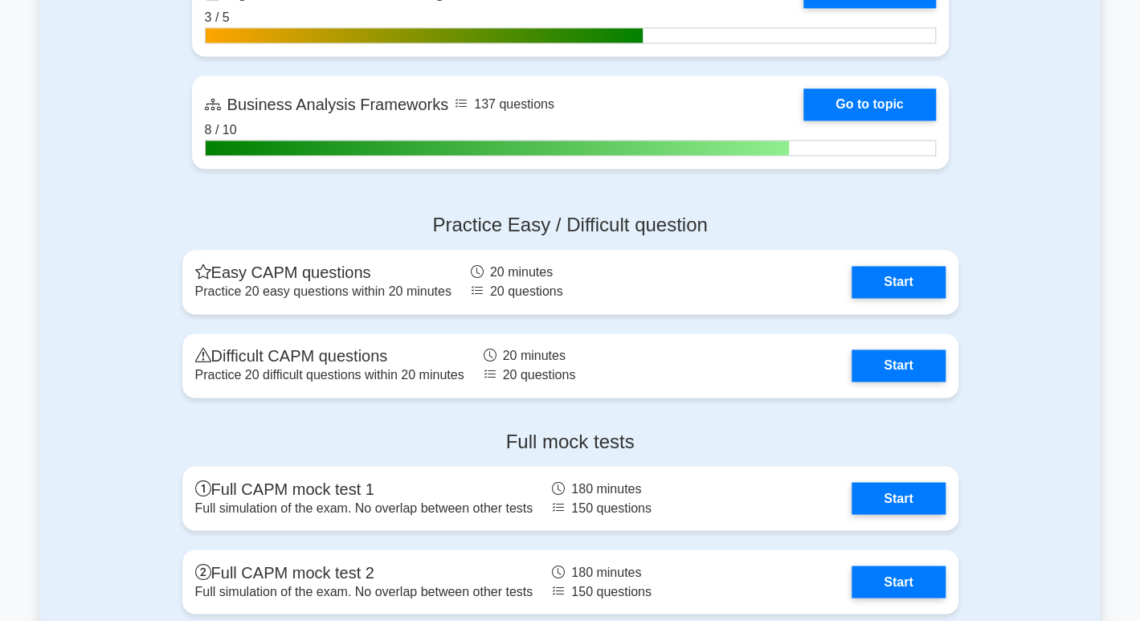
scroll to position [4574, 0]
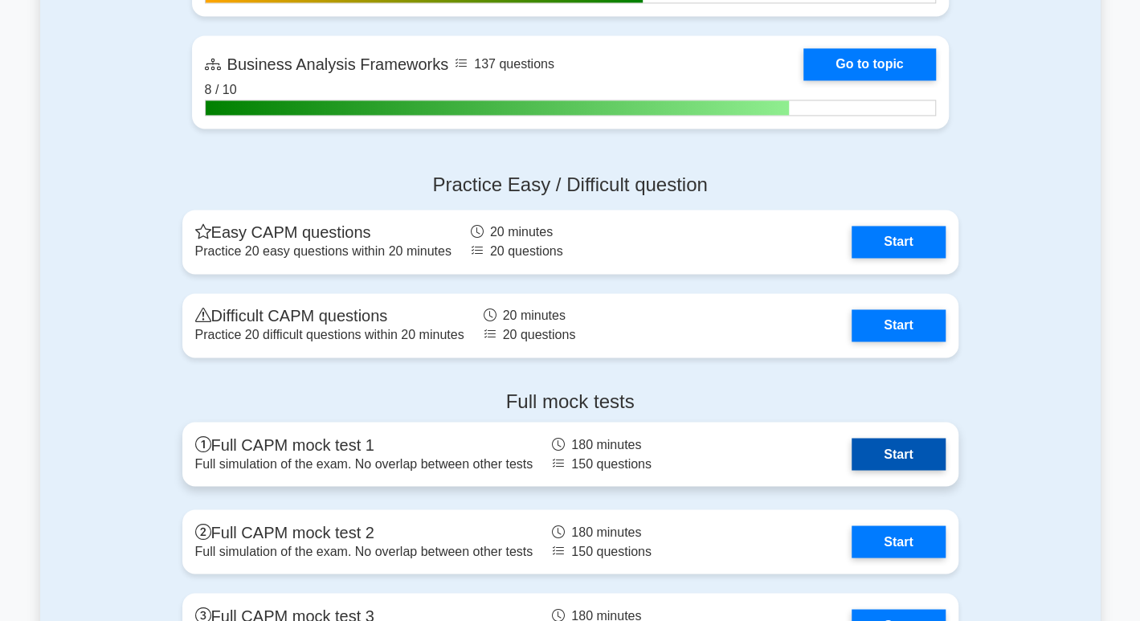
click at [913, 440] on link "Start" at bounding box center [898, 454] width 93 height 32
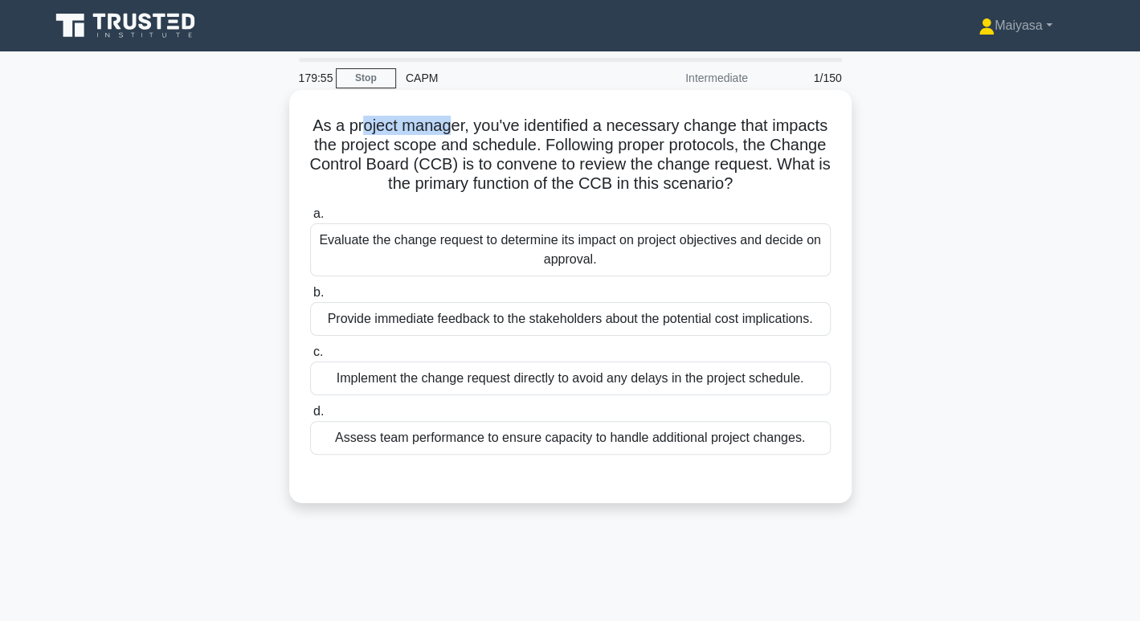
drag, startPoint x: 358, startPoint y: 126, endPoint x: 446, endPoint y: 134, distance: 88.8
click at [446, 134] on h5 "As a project manager, you've identified a necessary change that impacts the pro…" at bounding box center [571, 155] width 524 height 79
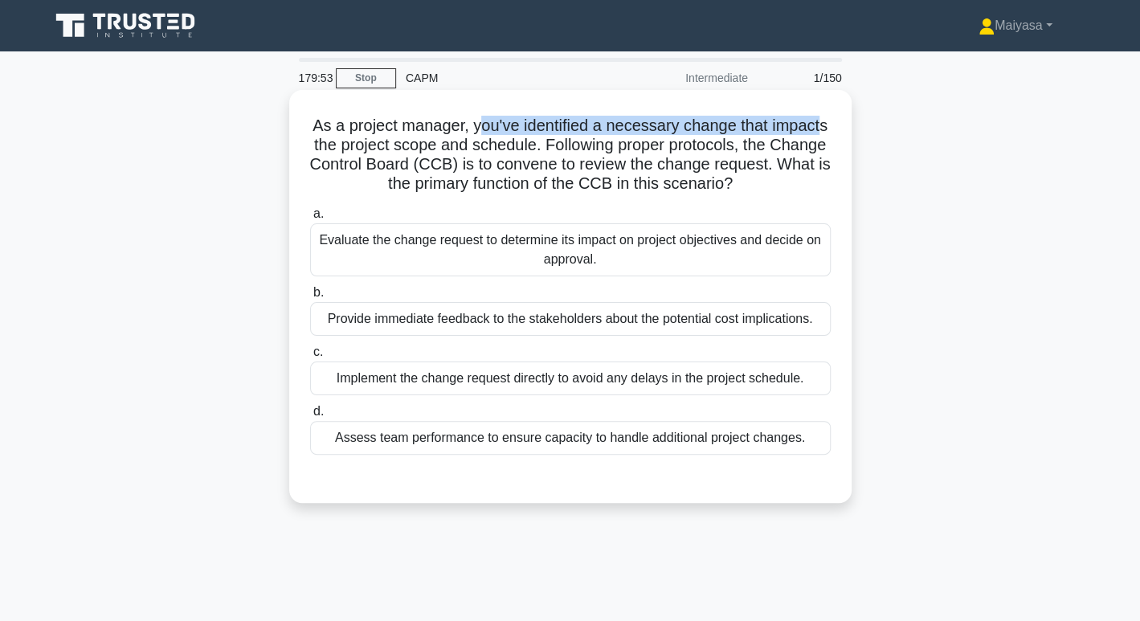
drag, startPoint x: 480, startPoint y: 126, endPoint x: 825, endPoint y: 128, distance: 344.8
click at [825, 128] on h5 "As a project manager, you've identified a necessary change that impacts the pro…" at bounding box center [571, 155] width 524 height 79
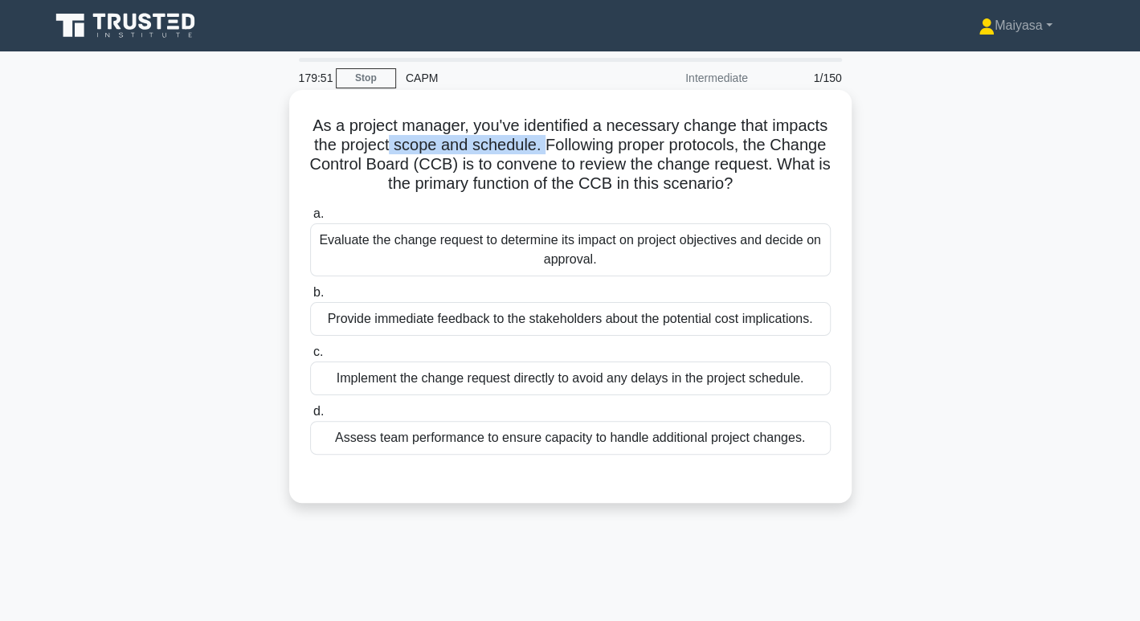
drag, startPoint x: 417, startPoint y: 146, endPoint x: 571, endPoint y: 147, distance: 154.3
click at [571, 147] on h5 "As a project manager, you've identified a necessary change that impacts the pro…" at bounding box center [571, 155] width 524 height 79
drag, startPoint x: 600, startPoint y: 147, endPoint x: 809, endPoint y: 154, distance: 209.1
click at [809, 154] on h5 "As a project manager, you've identified a necessary change that impacts the pro…" at bounding box center [571, 155] width 524 height 79
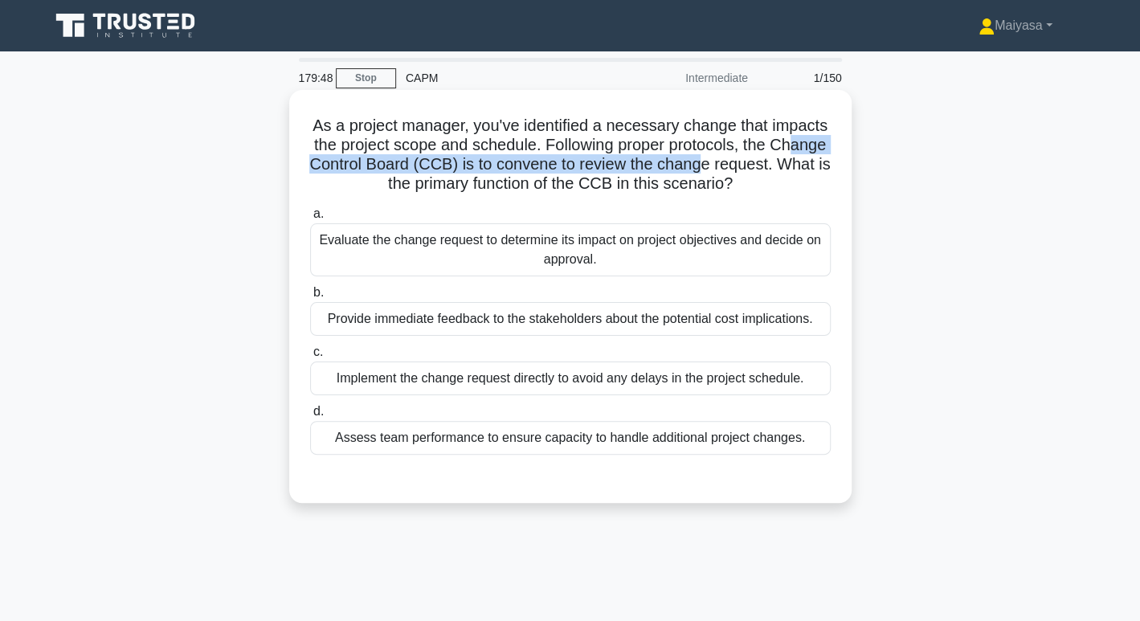
drag, startPoint x: 360, startPoint y: 164, endPoint x: 792, endPoint y: 170, distance: 431.6
click at [792, 170] on h5 "As a project manager, you've identified a necessary change that impacts the pro…" at bounding box center [571, 155] width 524 height 79
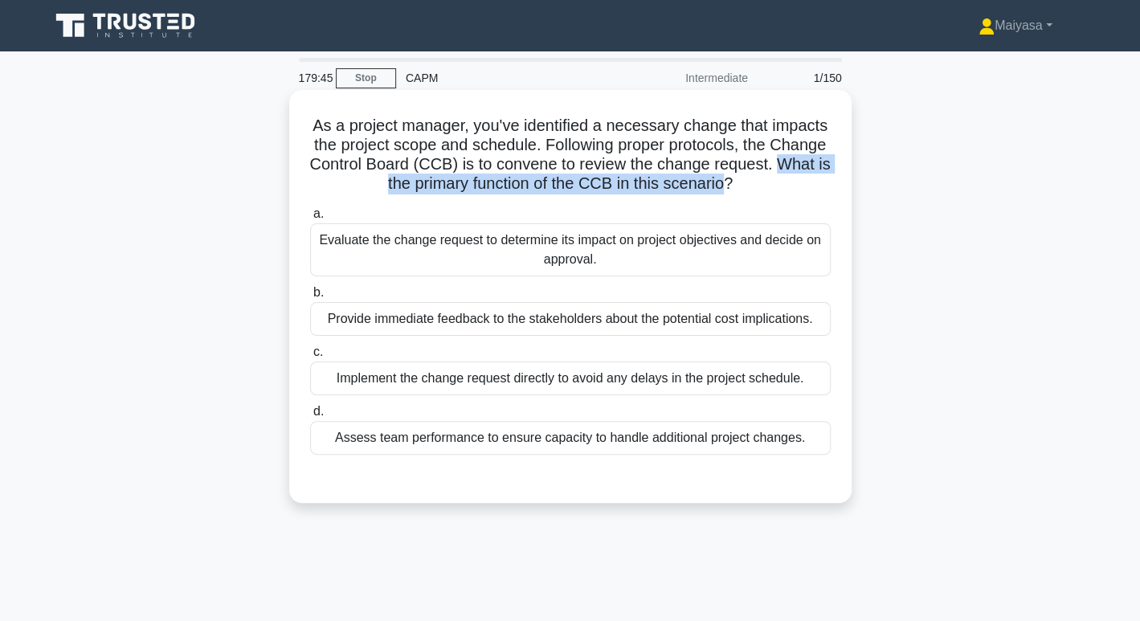
drag, startPoint x: 387, startPoint y: 187, endPoint x: 784, endPoint y: 184, distance: 397.0
click at [784, 184] on h5 "As a project manager, you've identified a necessary change that impacts the pro…" at bounding box center [571, 155] width 524 height 79
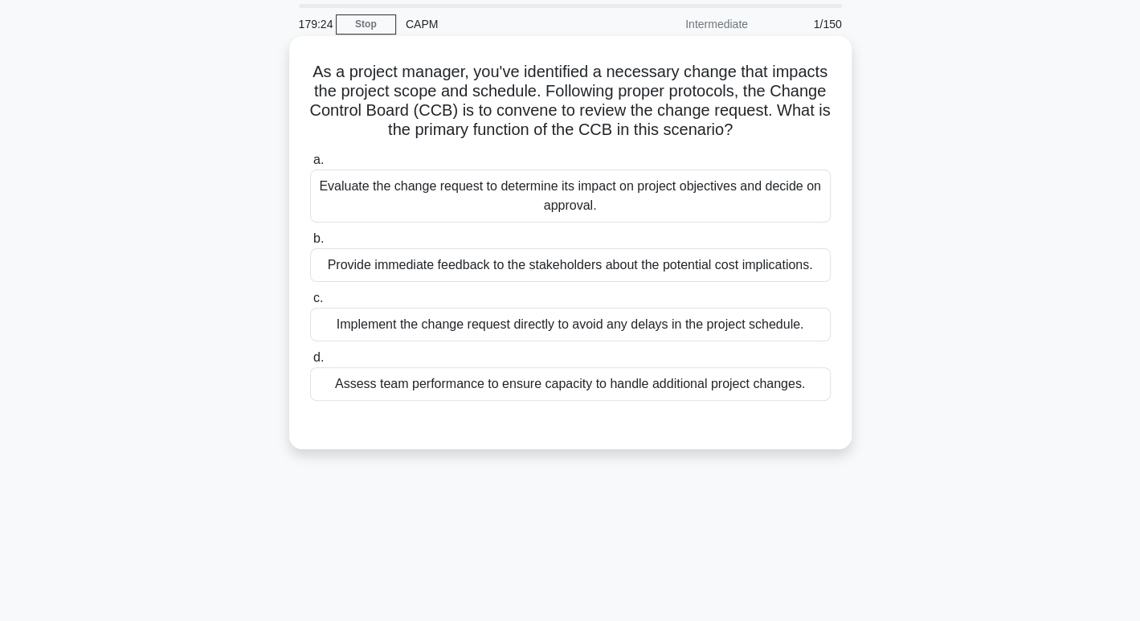
click at [613, 256] on div "a. Evaluate the change request to determine its impact on project objectives an…" at bounding box center [571, 275] width 540 height 257
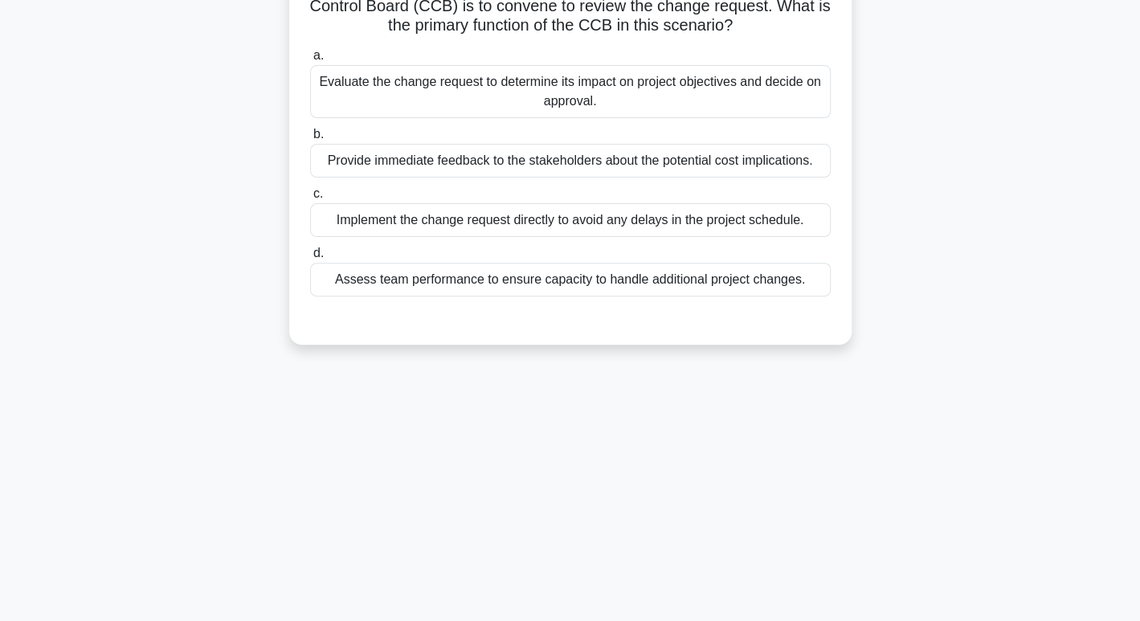
scroll to position [161, 0]
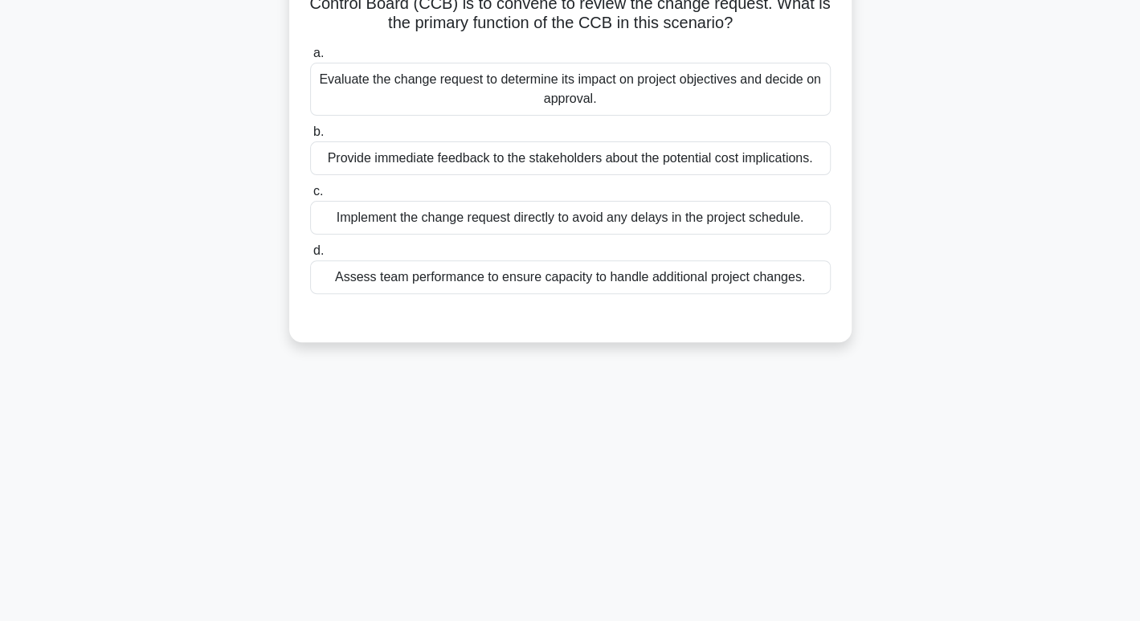
click at [618, 90] on div "Evaluate the change request to determine its impact on project objectives and d…" at bounding box center [570, 89] width 521 height 53
click at [310, 59] on input "a. Evaluate the change request to determine its impact on project objectives an…" at bounding box center [310, 53] width 0 height 10
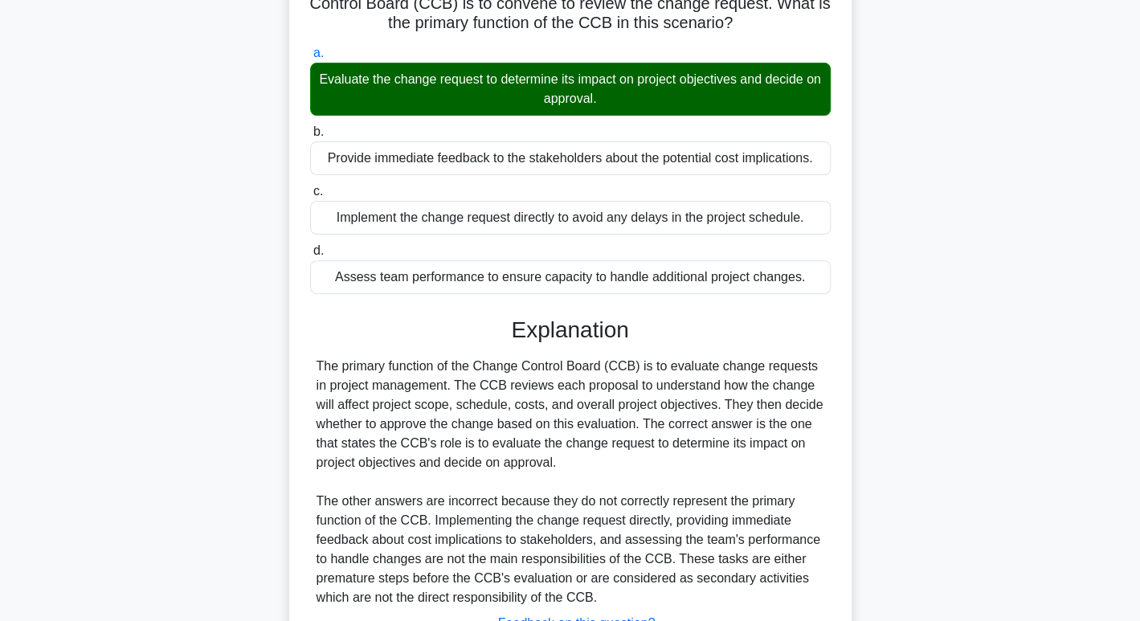
scroll to position [291, 0]
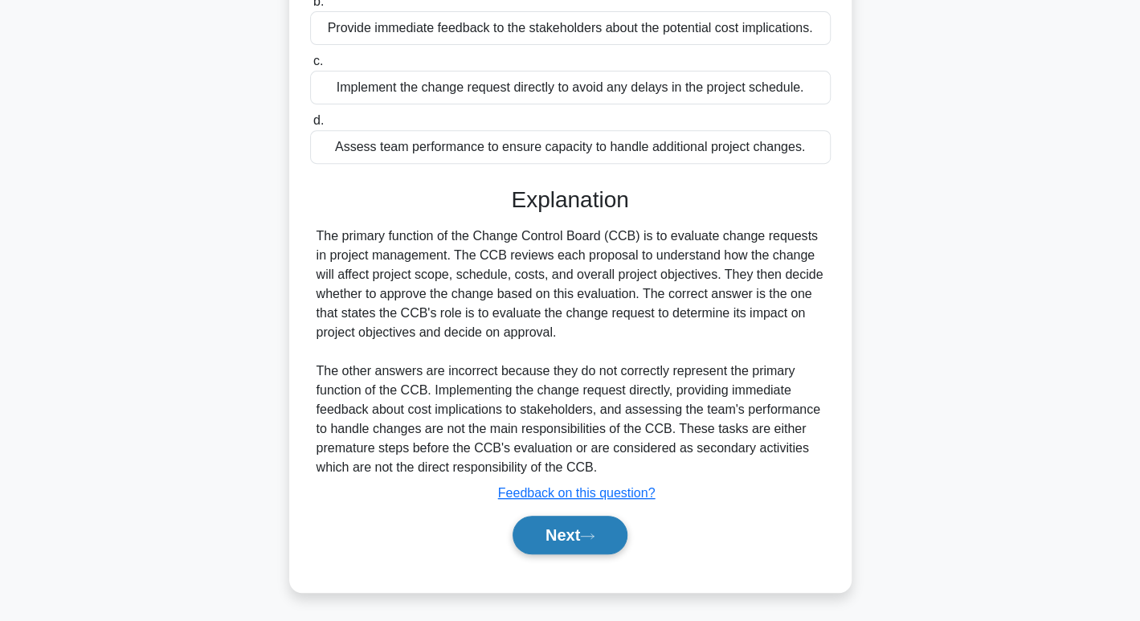
click at [574, 526] on button "Next" at bounding box center [570, 535] width 115 height 39
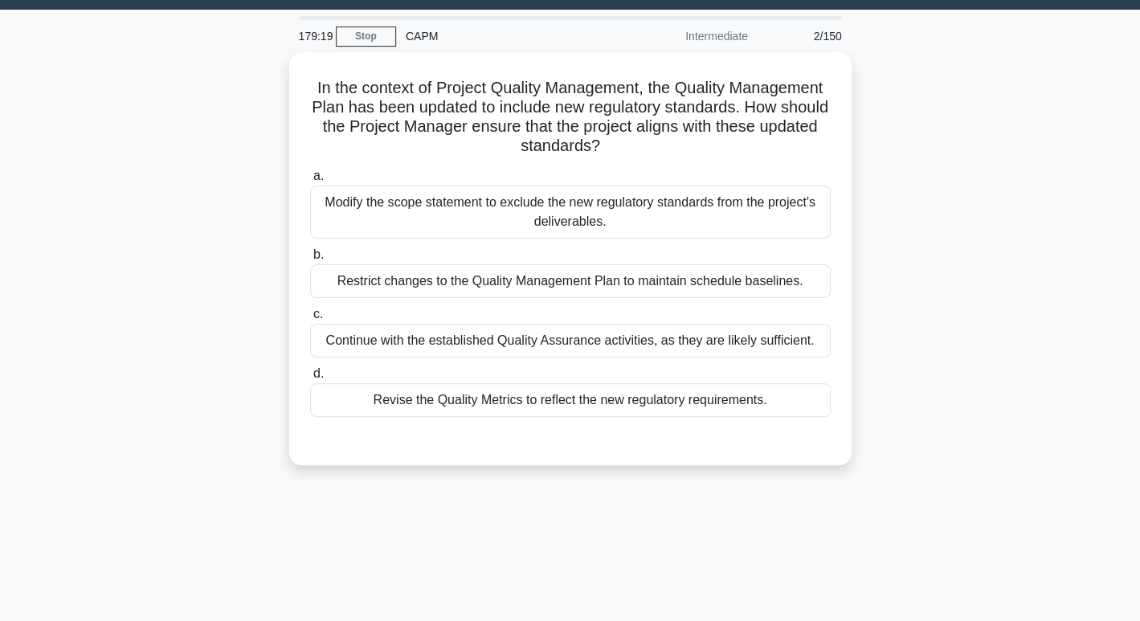
scroll to position [0, 0]
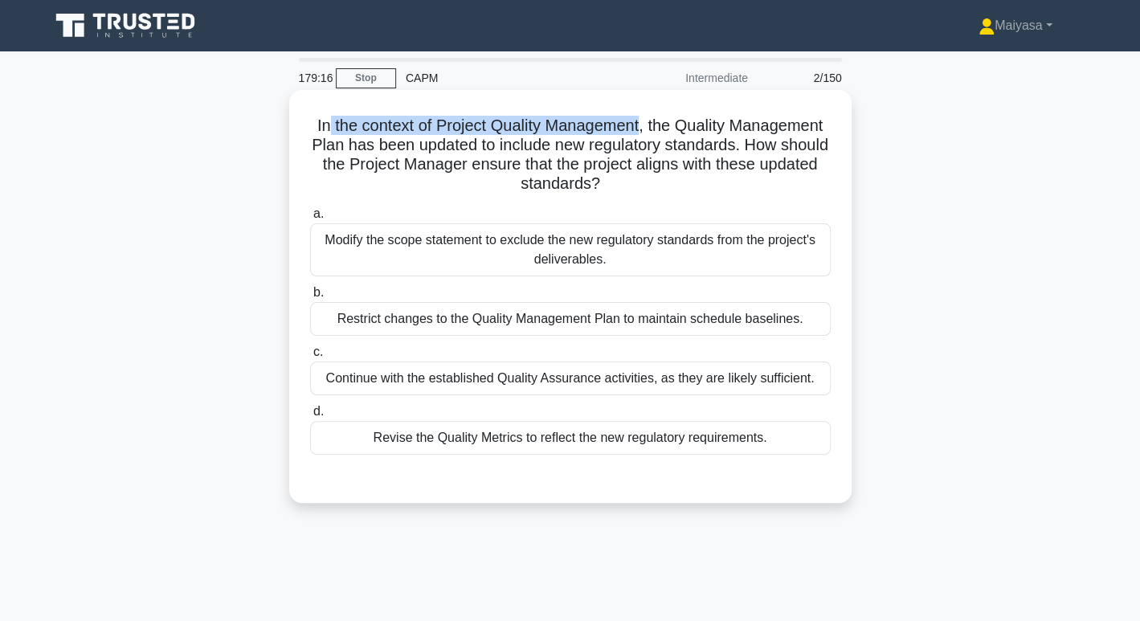
drag, startPoint x: 371, startPoint y: 129, endPoint x: 692, endPoint y: 130, distance: 320.7
click at [692, 130] on h5 "In the context of Project Quality Management, the Quality Management Plan has b…" at bounding box center [571, 155] width 524 height 79
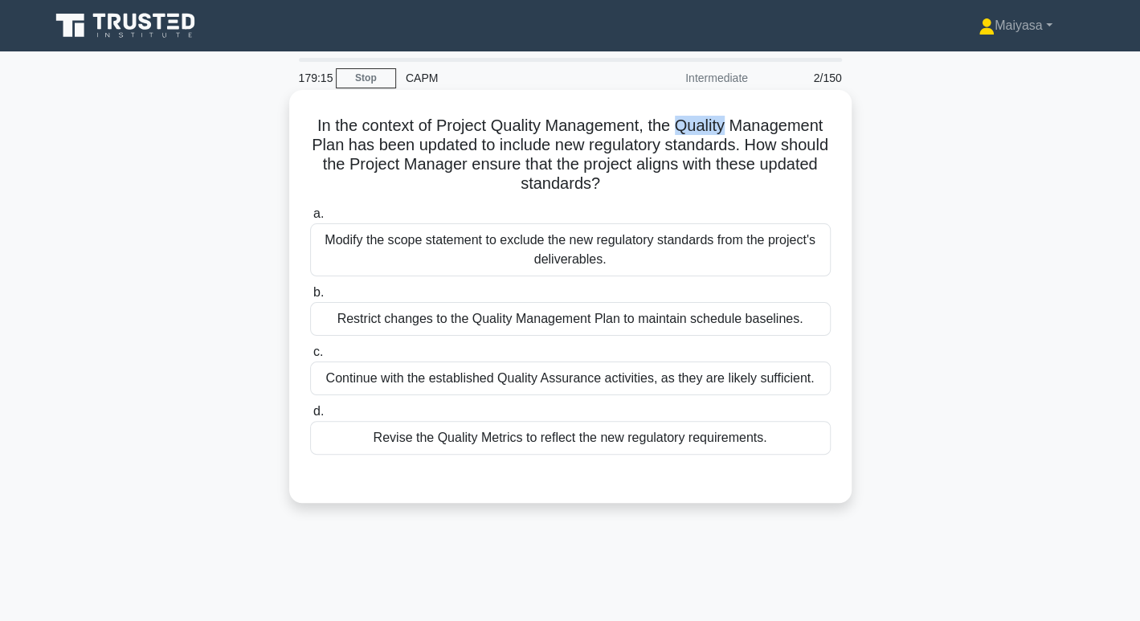
drag, startPoint x: 728, startPoint y: 131, endPoint x: 792, endPoint y: 129, distance: 64.3
click at [792, 129] on h5 "In the context of Project Quality Management, the Quality Management Plan has b…" at bounding box center [571, 155] width 524 height 79
drag, startPoint x: 452, startPoint y: 147, endPoint x: 800, endPoint y: 144, distance: 348.0
click at [800, 144] on h5 "In the context of Project Quality Management, the Quality Management Plan has b…" at bounding box center [571, 155] width 524 height 79
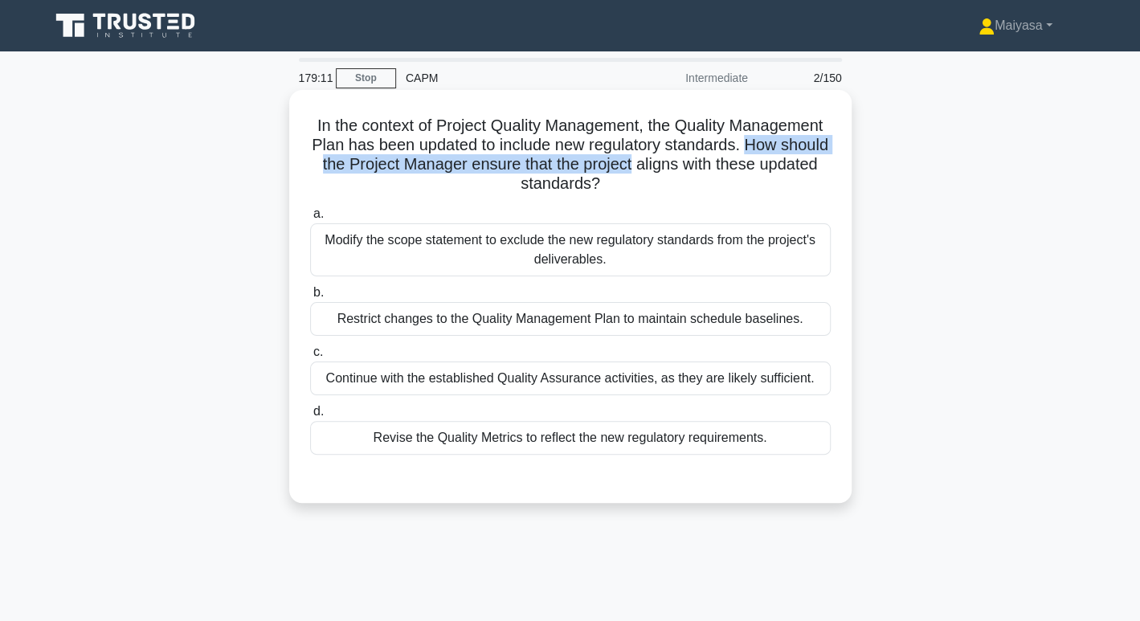
drag, startPoint x: 409, startPoint y: 168, endPoint x: 822, endPoint y: 171, distance: 413.1
click at [822, 171] on h5 "In the context of Project Quality Management, the Quality Management Plan has b…" at bounding box center [571, 155] width 524 height 79
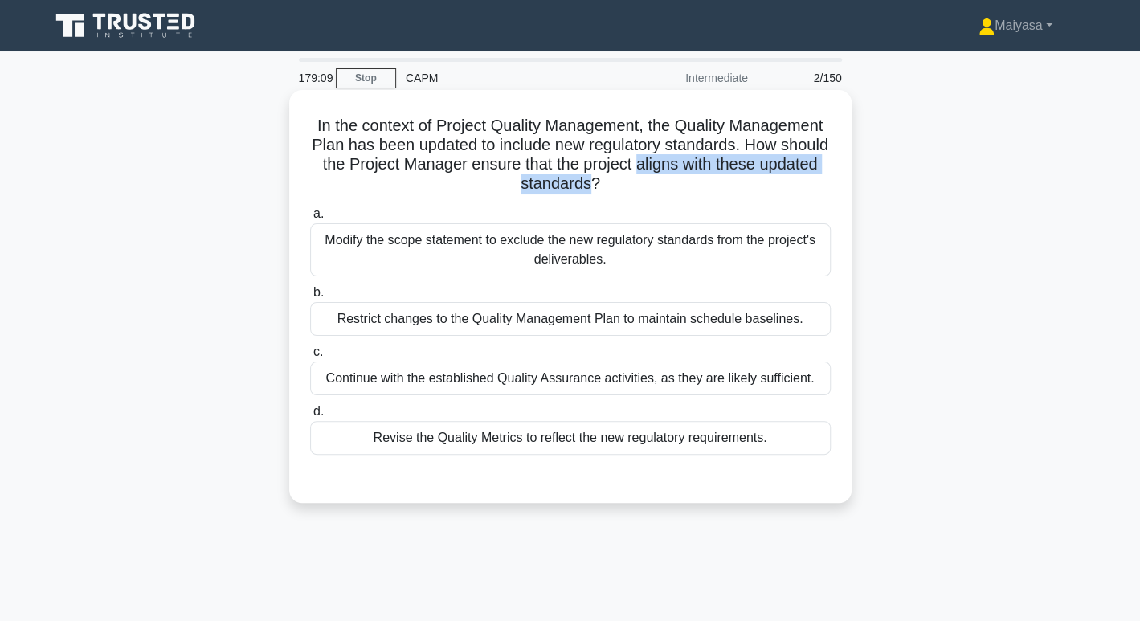
drag, startPoint x: 421, startPoint y: 187, endPoint x: 684, endPoint y: 184, distance: 262.8
click at [684, 184] on h5 "In the context of Project Quality Management, the Quality Management Plan has b…" at bounding box center [571, 155] width 524 height 79
click at [620, 432] on div "Revise the Quality Metrics to reflect the new regulatory requirements." at bounding box center [570, 438] width 521 height 34
click at [310, 417] on input "d. Revise the Quality Metrics to reflect the new regulatory requirements." at bounding box center [310, 412] width 0 height 10
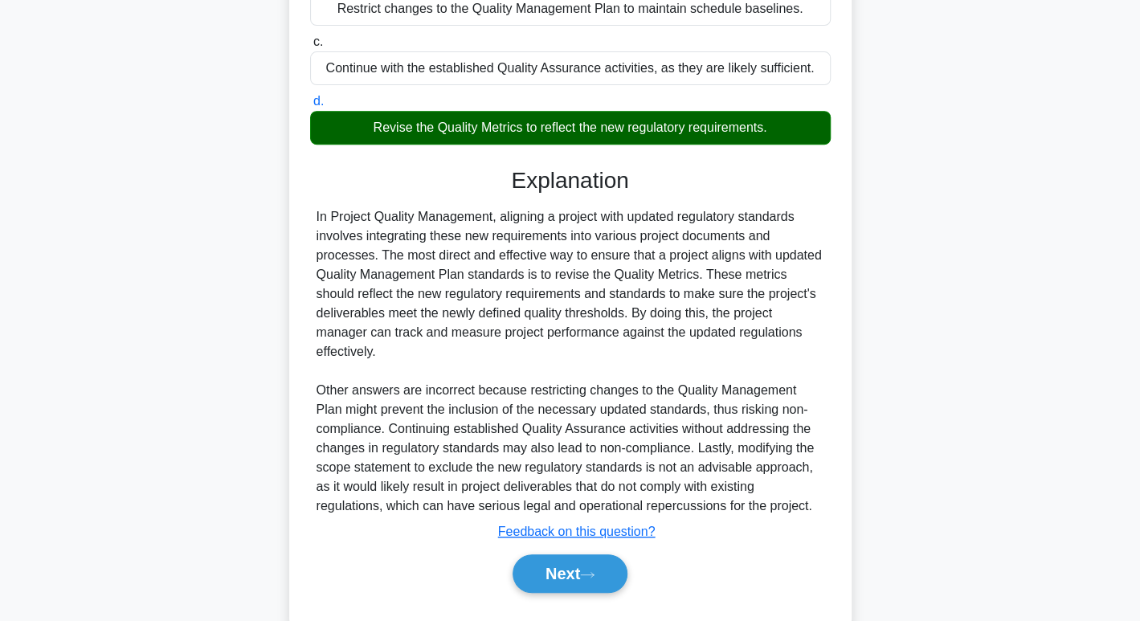
scroll to position [335, 0]
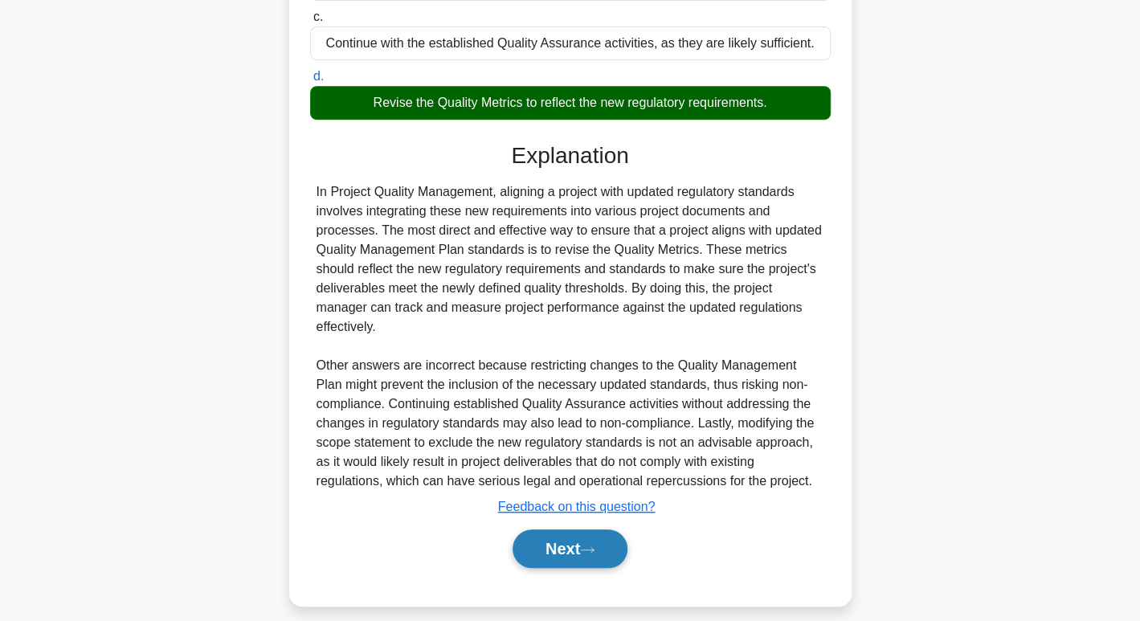
click at [607, 559] on button "Next" at bounding box center [570, 549] width 115 height 39
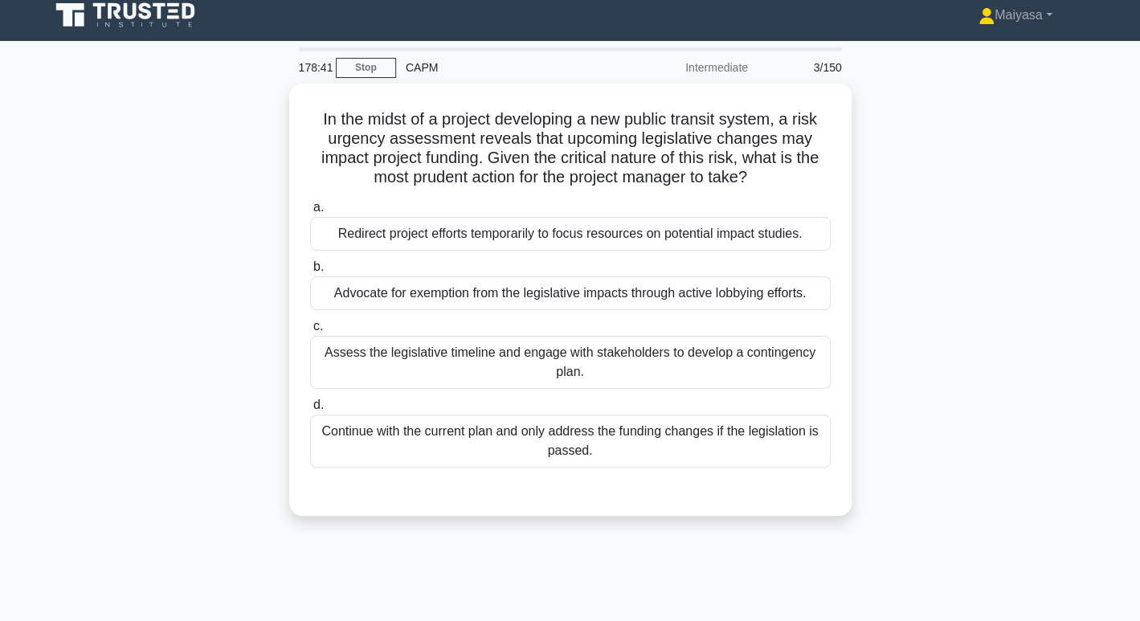
scroll to position [0, 0]
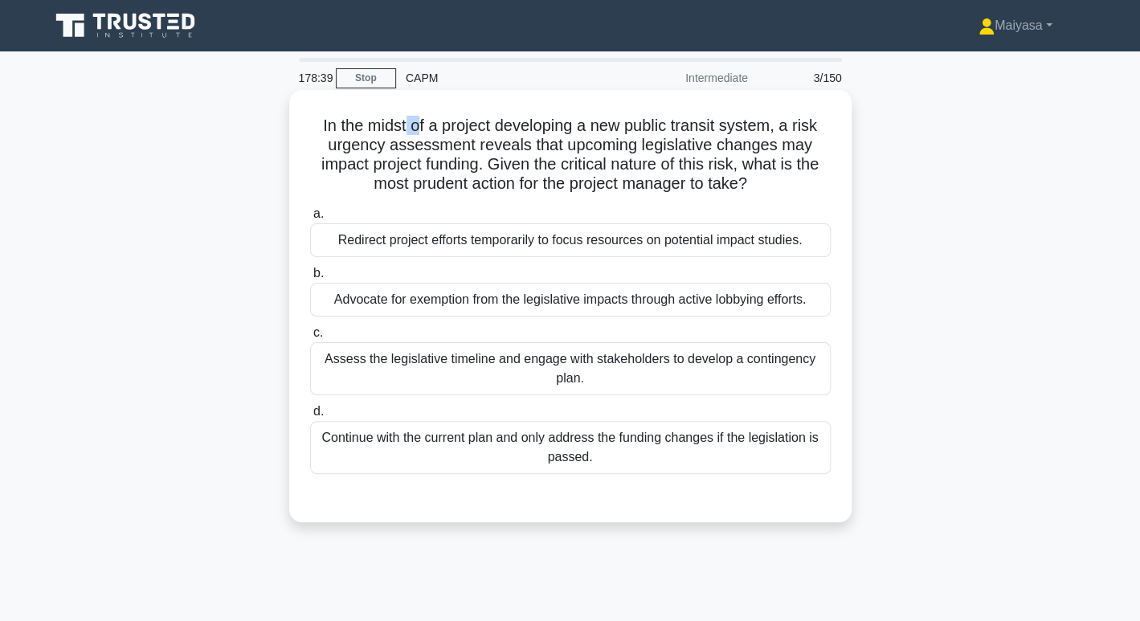
drag, startPoint x: 401, startPoint y: 124, endPoint x: 415, endPoint y: 121, distance: 13.9
click at [416, 121] on h5 "In the midst of a project developing a new public transit system, a risk urgenc…" at bounding box center [571, 155] width 524 height 79
drag, startPoint x: 354, startPoint y: 133, endPoint x: 412, endPoint y: 129, distance: 58.9
click at [411, 129] on h5 "In the midst of a project developing a new public transit system, a risk urgenc…" at bounding box center [571, 155] width 524 height 79
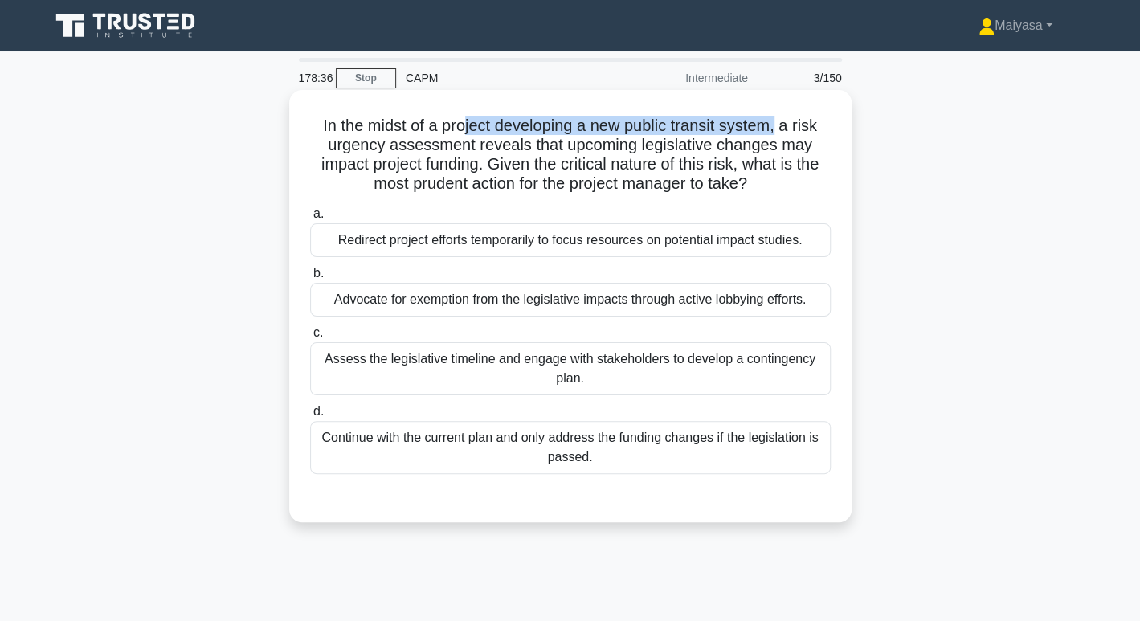
drag, startPoint x: 459, startPoint y: 127, endPoint x: 782, endPoint y: 120, distance: 323.2
click at [782, 120] on h5 "In the midst of a project developing a new public transit system, a risk urgenc…" at bounding box center [571, 155] width 524 height 79
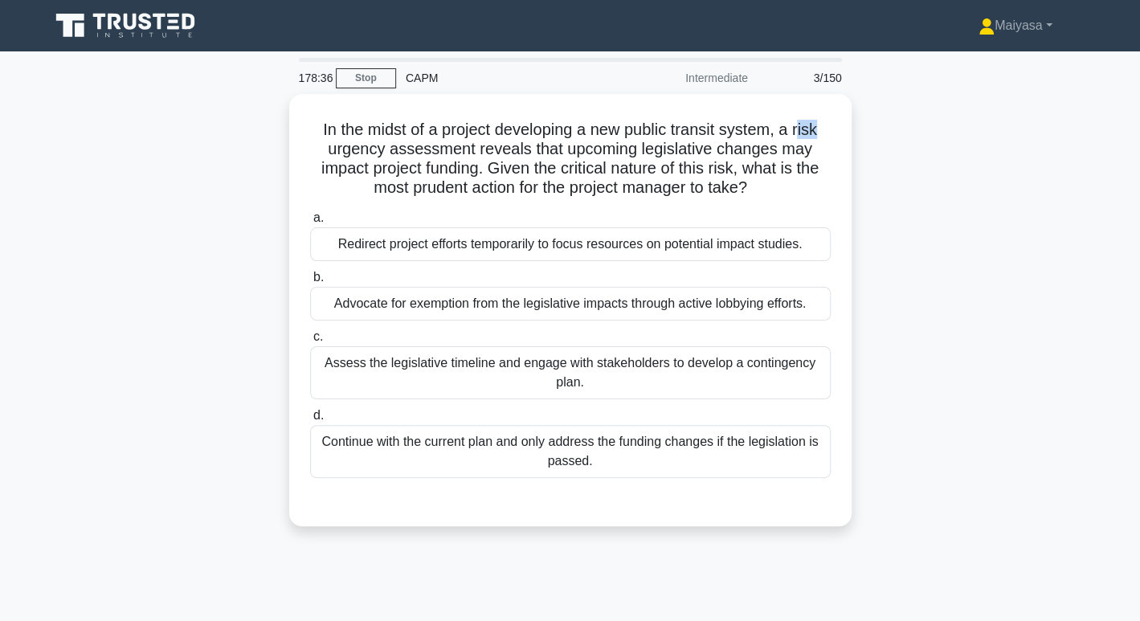
drag, startPoint x: 805, startPoint y: 121, endPoint x: 858, endPoint y: 121, distance: 52.2
click at [858, 121] on div "In the midst of a project developing a new public transit system, a risk urgenc…" at bounding box center [570, 320] width 1061 height 452
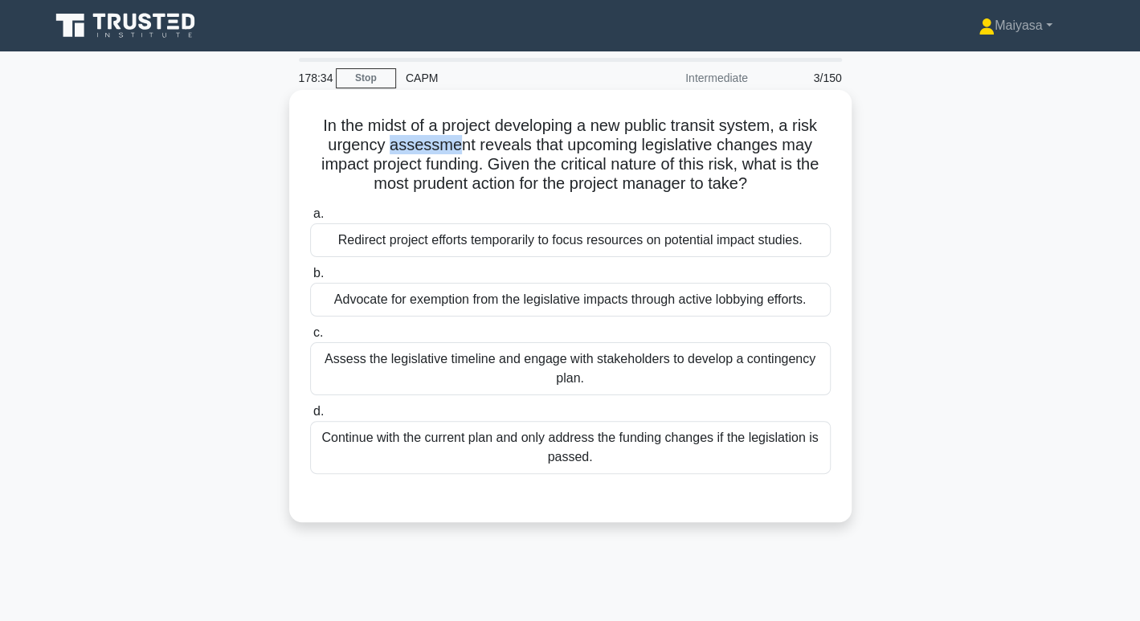
drag, startPoint x: 389, startPoint y: 152, endPoint x: 459, endPoint y: 144, distance: 70.4
click at [459, 144] on h5 "In the midst of a project developing a new public transit system, a risk urgenc…" at bounding box center [571, 155] width 524 height 79
drag, startPoint x: 489, startPoint y: 143, endPoint x: 534, endPoint y: 142, distance: 45.8
click at [534, 142] on h5 "In the midst of a project developing a new public transit system, a risk urgenc…" at bounding box center [571, 155] width 524 height 79
drag, startPoint x: 557, startPoint y: 142, endPoint x: 710, endPoint y: 145, distance: 152.7
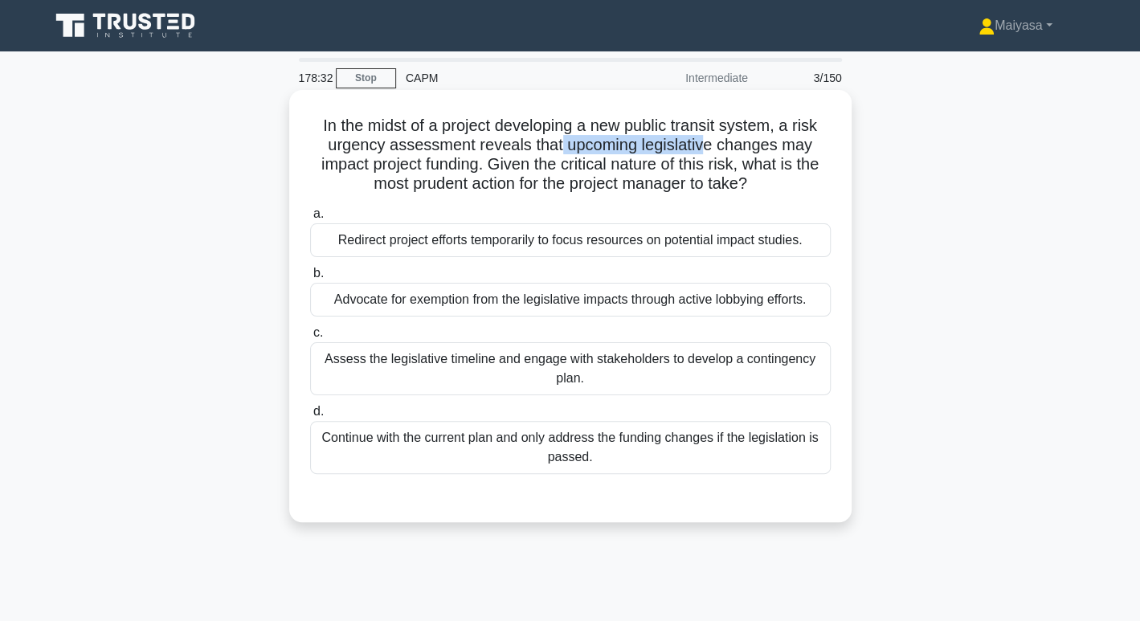
click at [710, 145] on h5 "In the midst of a project developing a new public transit system, a risk urgenc…" at bounding box center [571, 155] width 524 height 79
drag, startPoint x: 723, startPoint y: 145, endPoint x: 807, endPoint y: 145, distance: 84.4
click at [807, 145] on h5 "In the midst of a project developing a new public transit system, a risk urgenc…" at bounding box center [571, 155] width 524 height 79
drag, startPoint x: 361, startPoint y: 174, endPoint x: 477, endPoint y: 167, distance: 116.0
click at [477, 167] on h5 "In the midst of a project developing a new public transit system, a risk urgenc…" at bounding box center [571, 155] width 524 height 79
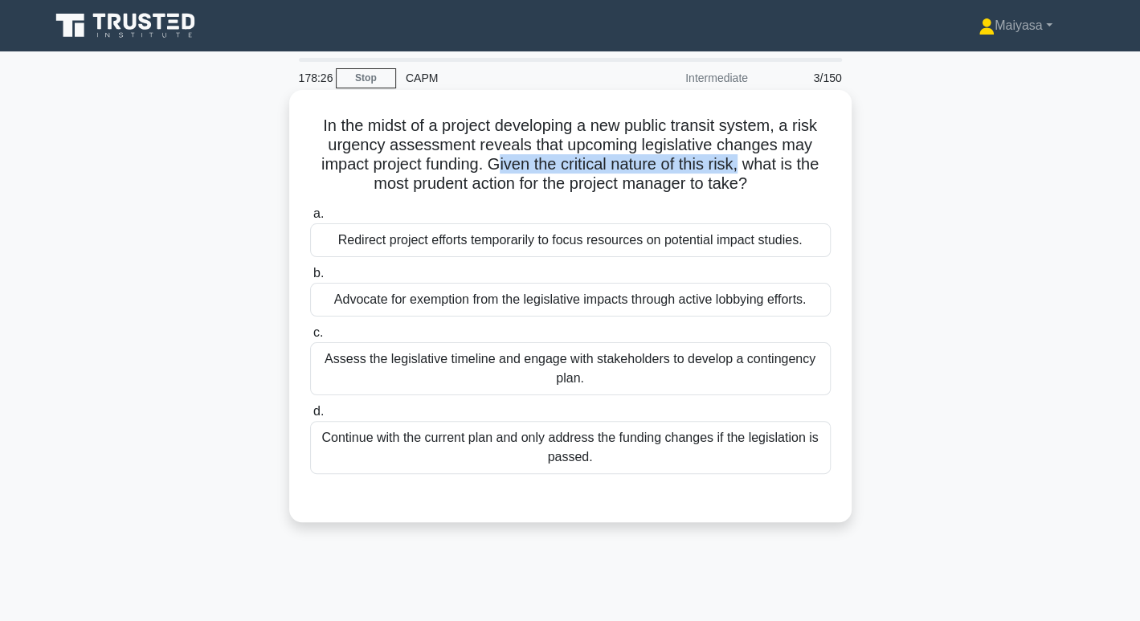
drag, startPoint x: 499, startPoint y: 171, endPoint x: 747, endPoint y: 170, distance: 247.5
click at [747, 170] on h5 "In the midst of a project developing a new public transit system, a risk urgenc…" at bounding box center [571, 155] width 524 height 79
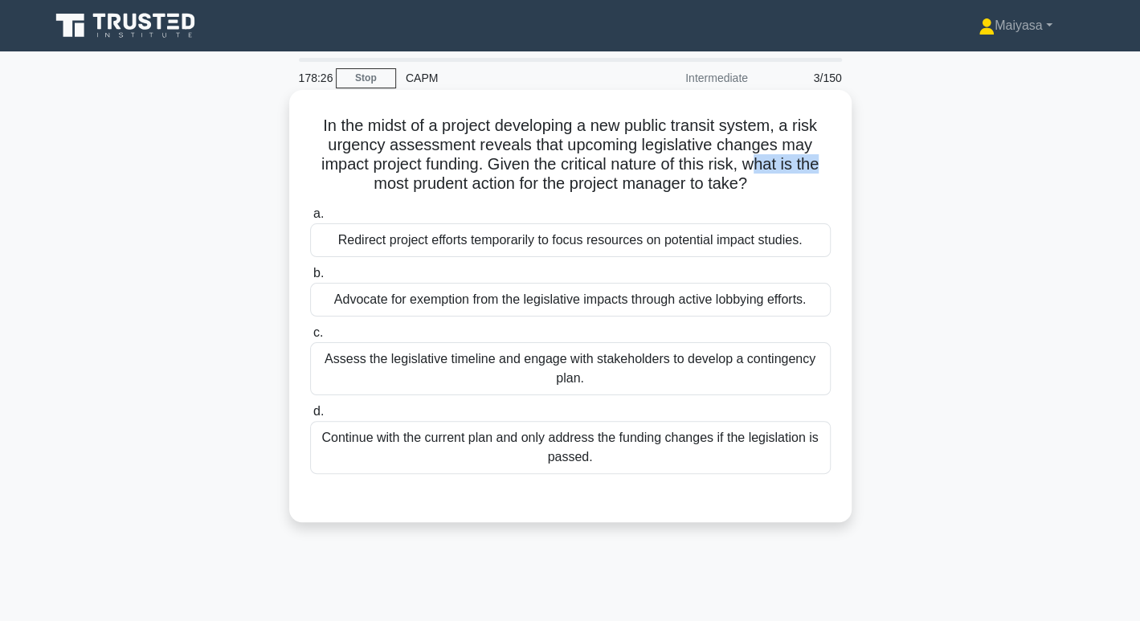
drag, startPoint x: 765, startPoint y: 168, endPoint x: 837, endPoint y: 168, distance: 72.3
click at [839, 166] on div "In the midst of a project developing a new public transit system, a risk urgenc…" at bounding box center [571, 306] width 550 height 420
drag, startPoint x: 379, startPoint y: 185, endPoint x: 518, endPoint y: 182, distance: 138.3
click at [518, 182] on h5 "In the midst of a project developing a new public transit system, a risk urgenc…" at bounding box center [571, 155] width 524 height 79
drag, startPoint x: 592, startPoint y: 184, endPoint x: 732, endPoint y: 188, distance: 139.9
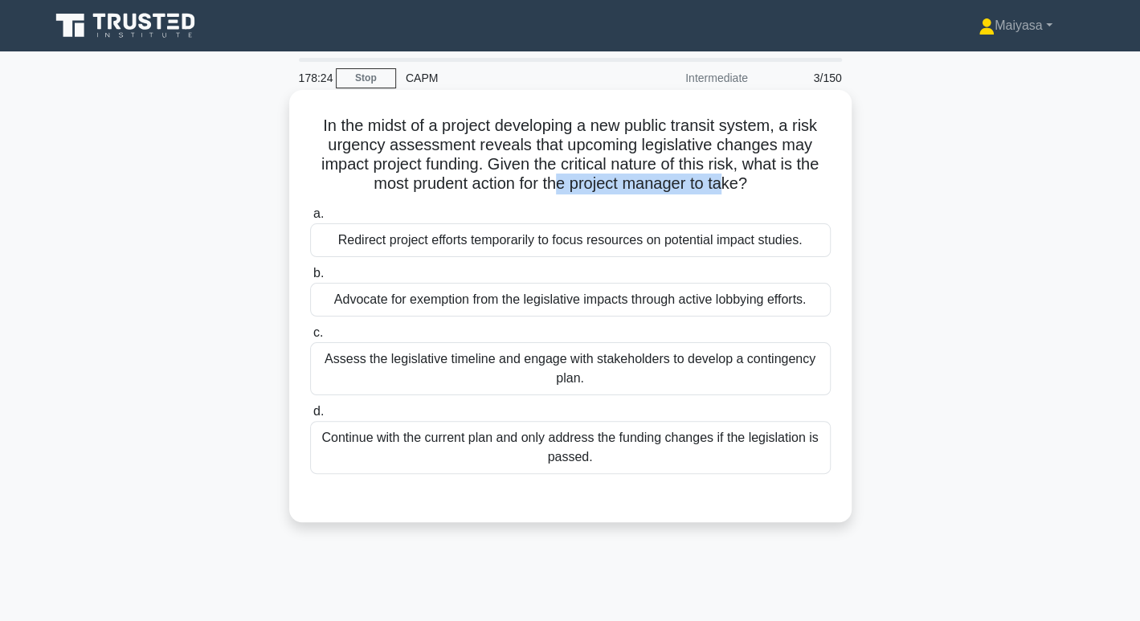
click at [732, 188] on h5 "In the midst of a project developing a new public transit system, a risk urgenc…" at bounding box center [571, 155] width 524 height 79
click at [453, 305] on div "Advocate for exemption from the legislative impacts through active lobbying eff…" at bounding box center [570, 300] width 521 height 34
click at [310, 279] on input "b. Advocate for exemption from the legislative impacts through active lobbying …" at bounding box center [310, 273] width 0 height 10
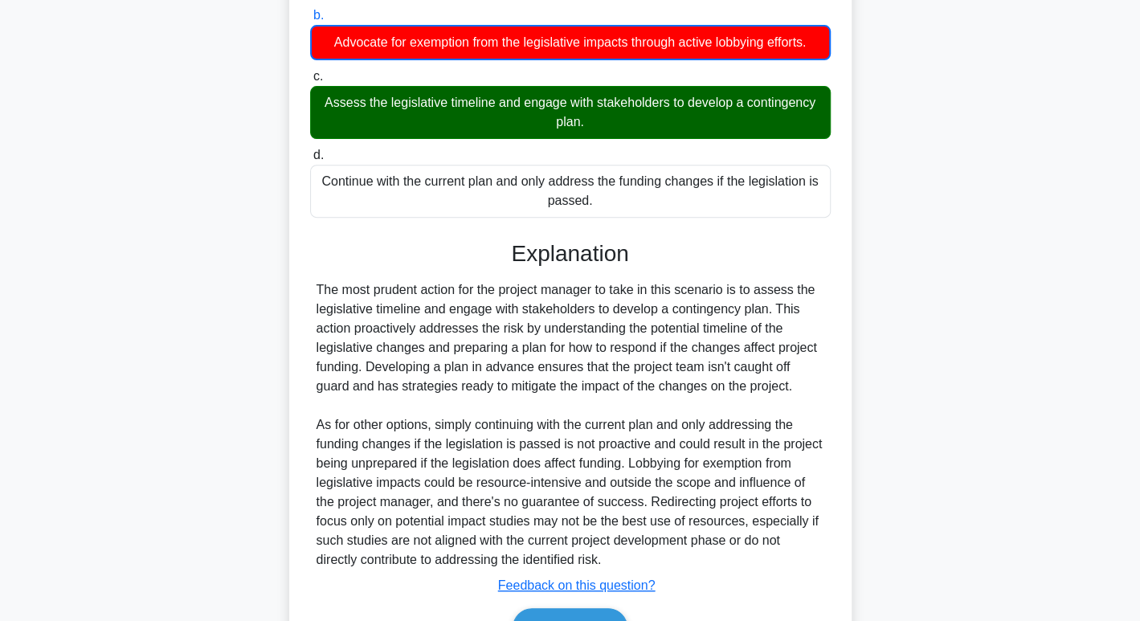
scroll to position [350, 0]
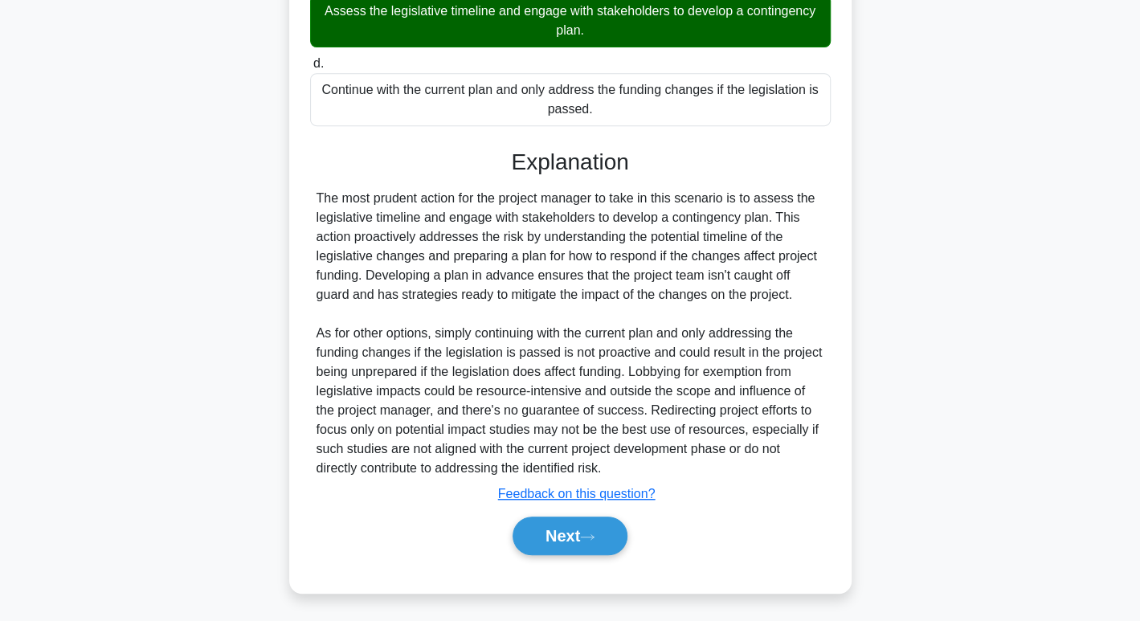
click at [625, 551] on div "Next" at bounding box center [570, 536] width 527 height 39
click at [601, 534] on button "Next" at bounding box center [570, 536] width 115 height 39
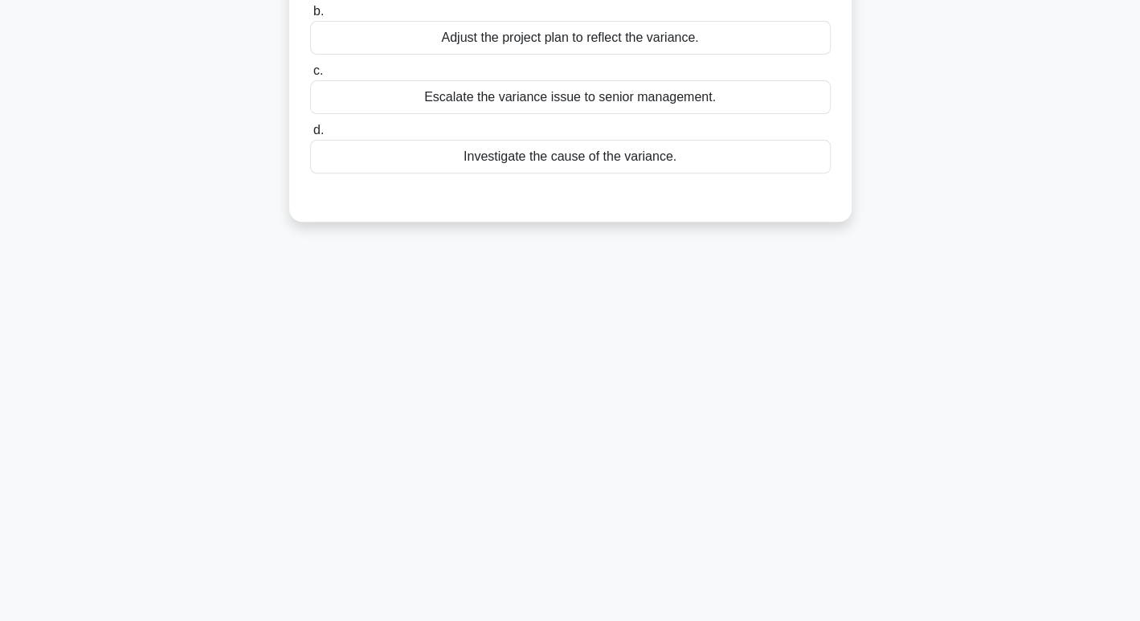
scroll to position [0, 0]
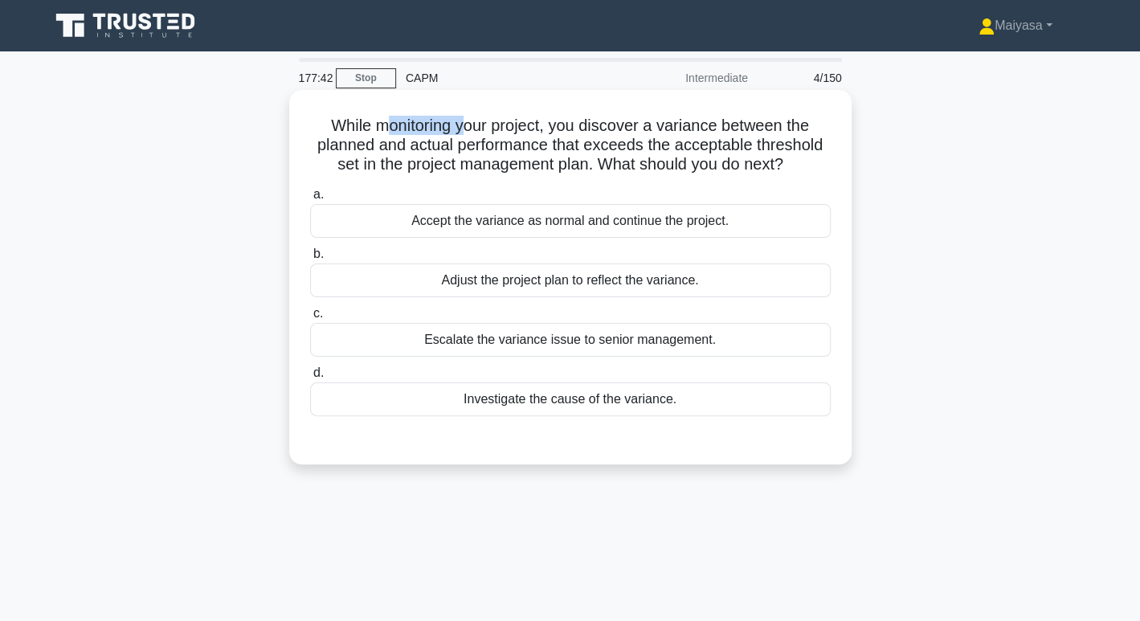
drag, startPoint x: 377, startPoint y: 133, endPoint x: 461, endPoint y: 124, distance: 84.1
click at [461, 124] on h5 "While monitoring your project, you discover a variance between the planned and …" at bounding box center [571, 145] width 524 height 59
drag, startPoint x: 520, startPoint y: 124, endPoint x: 581, endPoint y: 124, distance: 61.1
click at [581, 124] on h5 "While monitoring your project, you discover a variance between the planned and …" at bounding box center [571, 145] width 524 height 59
click at [652, 135] on h5 "While monitoring your project, you discover a variance between the planned and …" at bounding box center [571, 145] width 524 height 59
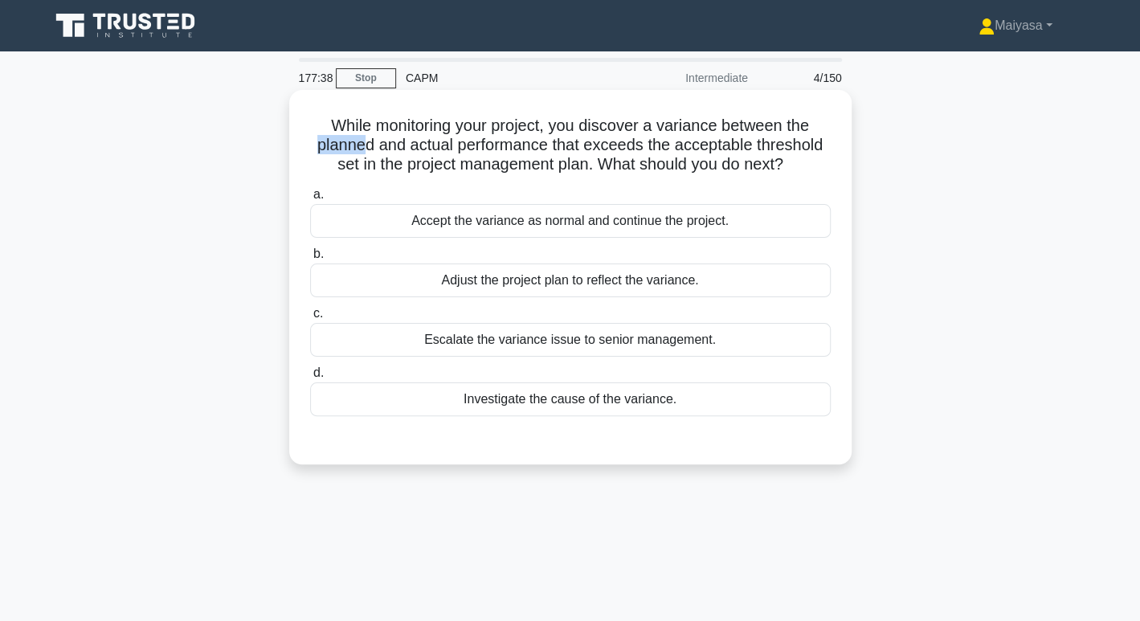
drag, startPoint x: 314, startPoint y: 147, endPoint x: 366, endPoint y: 137, distance: 52.3
click at [359, 138] on h5 "While monitoring your project, you discover a variance between the planned and …" at bounding box center [571, 145] width 524 height 59
drag, startPoint x: 423, startPoint y: 137, endPoint x: 556, endPoint y: 142, distance: 133.5
click at [556, 142] on h5 "While monitoring your project, you discover a variance between the planned and …" at bounding box center [571, 145] width 524 height 59
drag, startPoint x: 649, startPoint y: 148, endPoint x: 838, endPoint y: 148, distance: 188.9
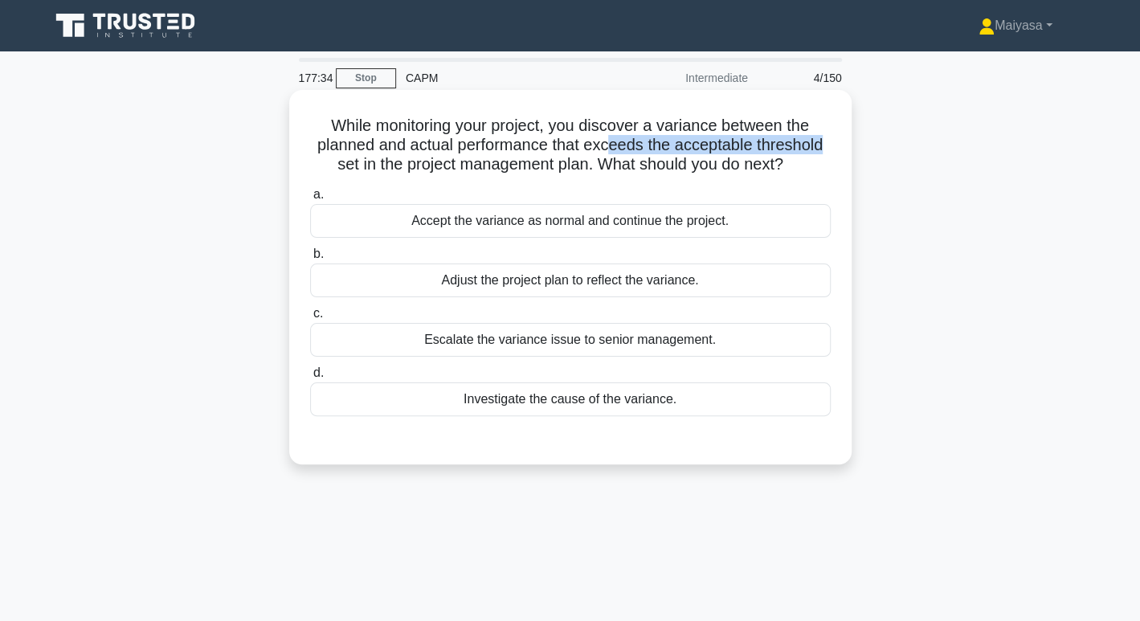
click at [838, 148] on div "While monitoring your project, you discover a variance between the planned and …" at bounding box center [571, 277] width 550 height 362
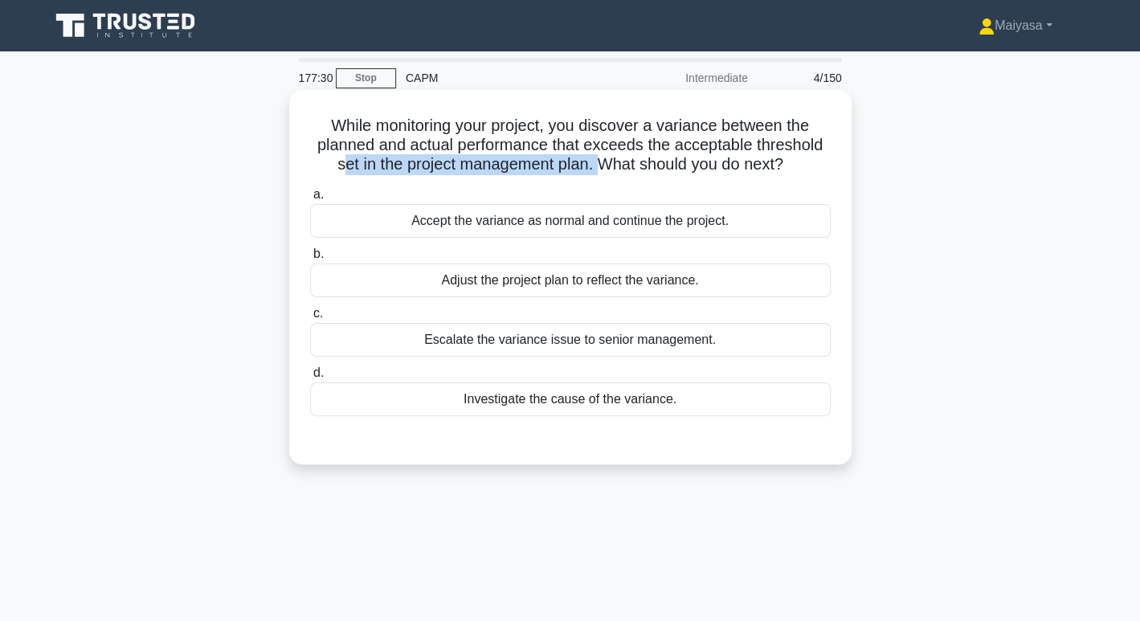
drag, startPoint x: 335, startPoint y: 169, endPoint x: 621, endPoint y: 162, distance: 286.2
click at [601, 164] on h5 "While monitoring your project, you discover a variance between the planned and …" at bounding box center [571, 145] width 524 height 59
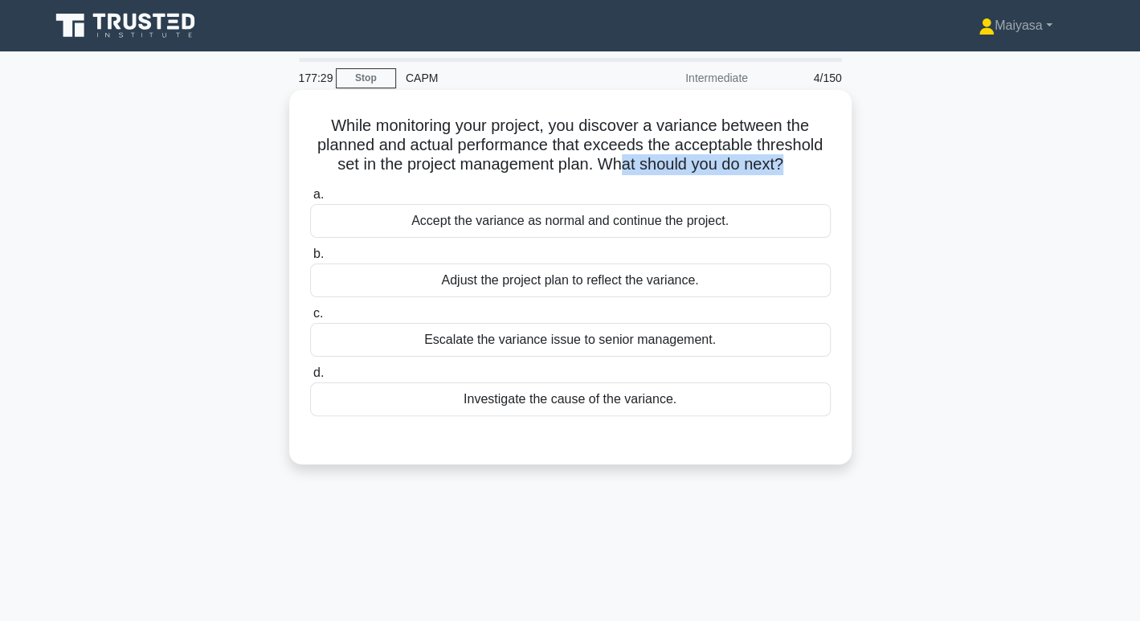
drag, startPoint x: 624, startPoint y: 162, endPoint x: 788, endPoint y: 159, distance: 164.8
click at [788, 159] on h5 "While monitoring your project, you discover a variance between the planned and …" at bounding box center [571, 145] width 524 height 59
click at [666, 136] on h5 "While monitoring your project, you discover a variance between the planned and …" at bounding box center [571, 145] width 524 height 59
click at [685, 403] on div "Investigate the cause of the variance." at bounding box center [570, 400] width 521 height 34
click at [310, 379] on input "d. Investigate the cause of the variance." at bounding box center [310, 373] width 0 height 10
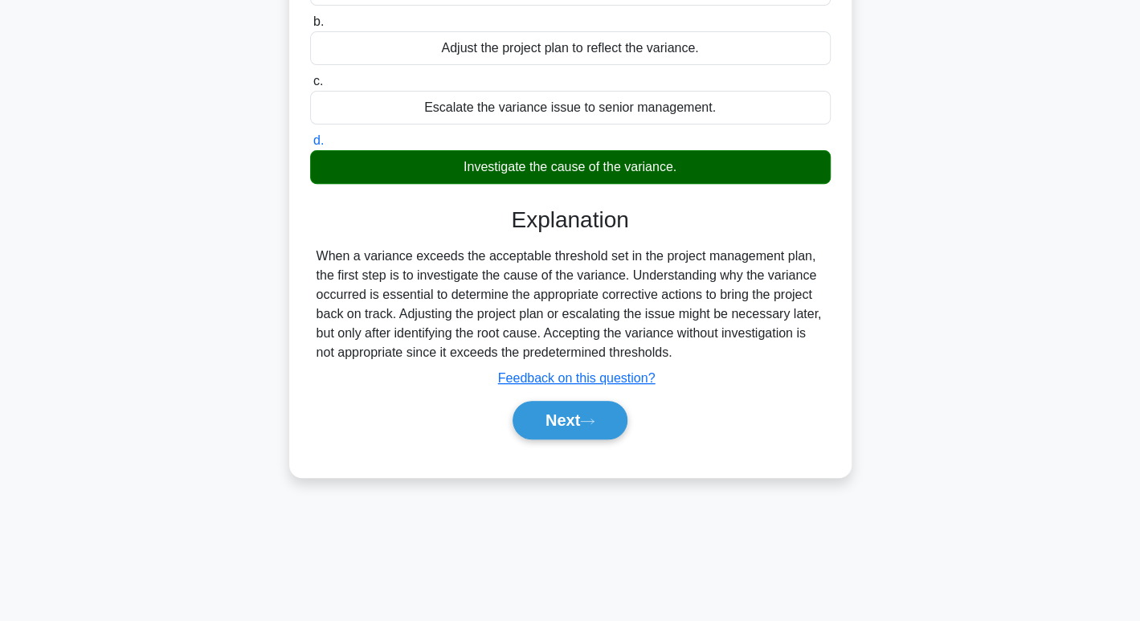
scroll to position [247, 0]
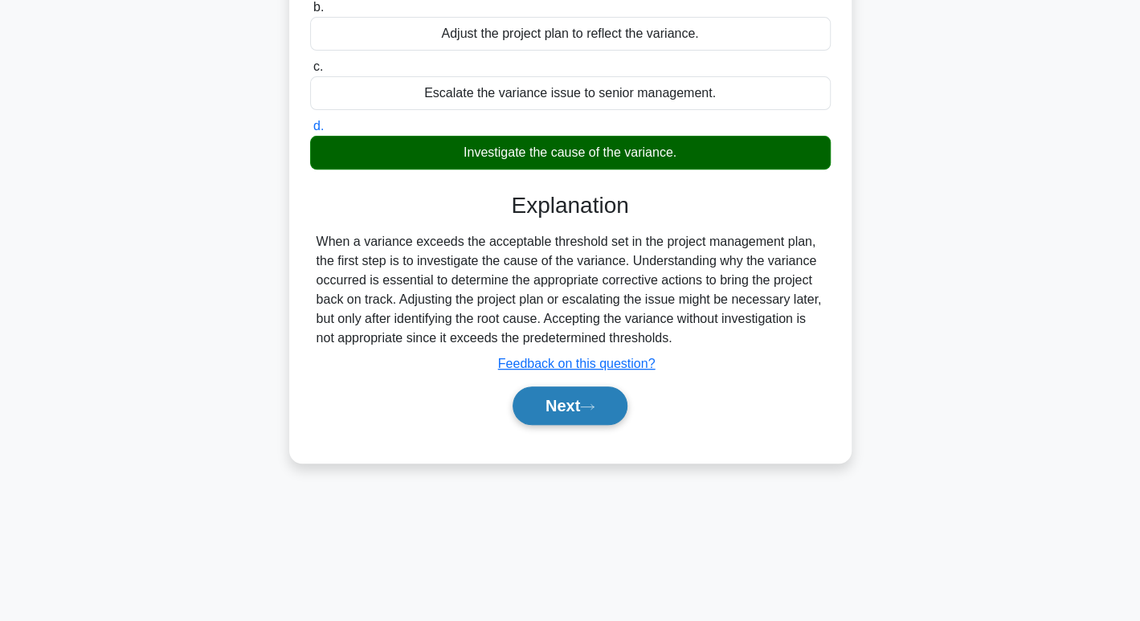
click at [545, 416] on button "Next" at bounding box center [570, 406] width 115 height 39
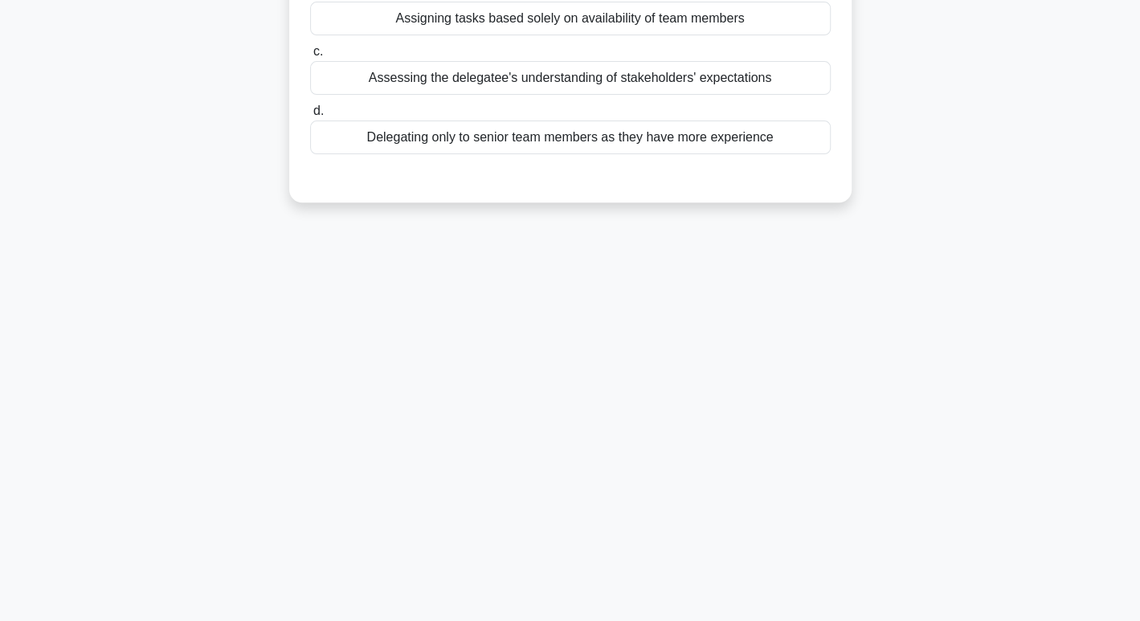
scroll to position [0, 0]
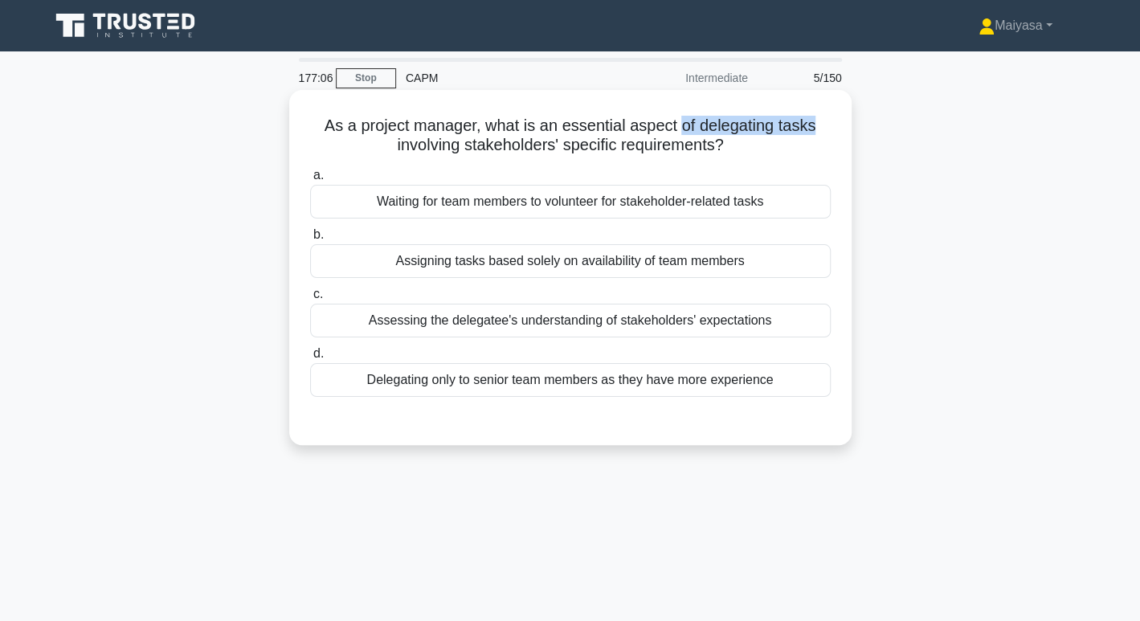
drag, startPoint x: 682, startPoint y: 130, endPoint x: 818, endPoint y: 124, distance: 136.8
click at [818, 124] on h5 "As a project manager, what is an essential aspect of delegating tasks involving…" at bounding box center [571, 136] width 524 height 40
drag, startPoint x: 498, startPoint y: 144, endPoint x: 735, endPoint y: 144, distance: 237.1
click at [735, 144] on h5 "As a project manager, what is an essential aspect of delegating tasks involving…" at bounding box center [571, 136] width 524 height 40
drag, startPoint x: 335, startPoint y: 127, endPoint x: 480, endPoint y: 121, distance: 144.8
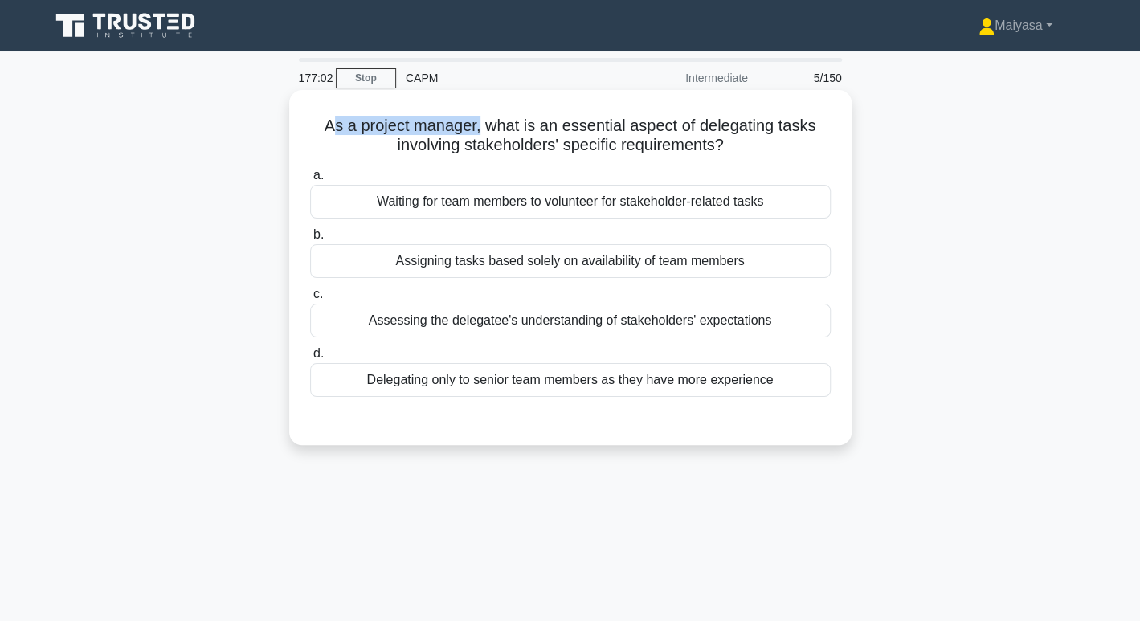
click at [480, 121] on h5 "As a project manager, what is an essential aspect of delegating tasks involving…" at bounding box center [571, 136] width 524 height 40
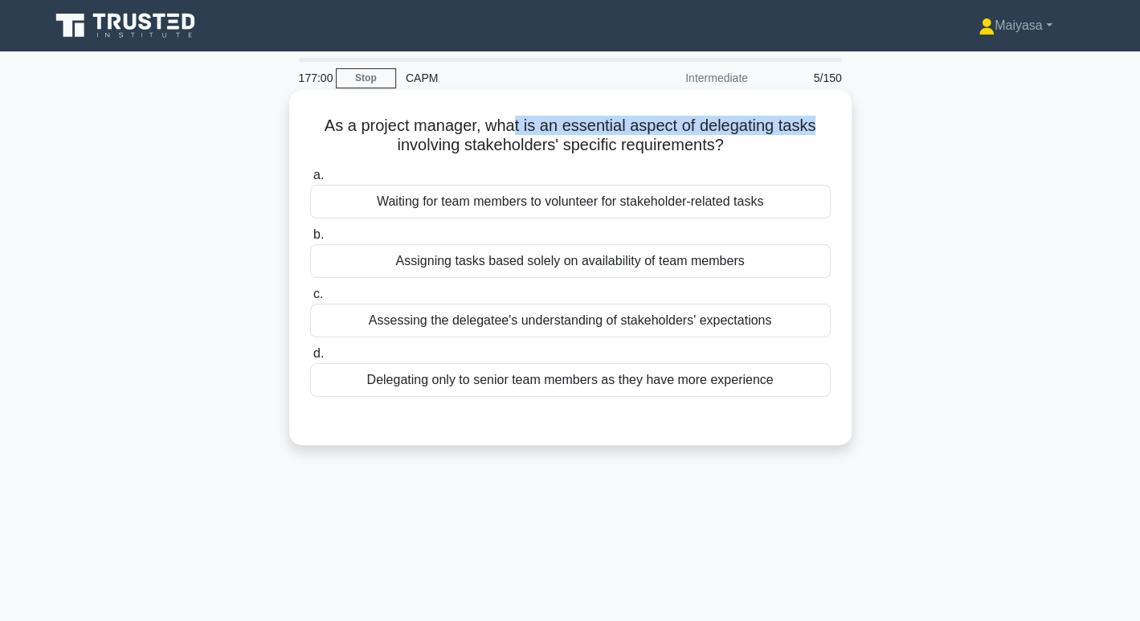
drag, startPoint x: 515, startPoint y: 124, endPoint x: 813, endPoint y: 125, distance: 297.4
click at [837, 122] on div "As a project manager, what is an essential aspect of delegating tasks involving…" at bounding box center [571, 267] width 550 height 342
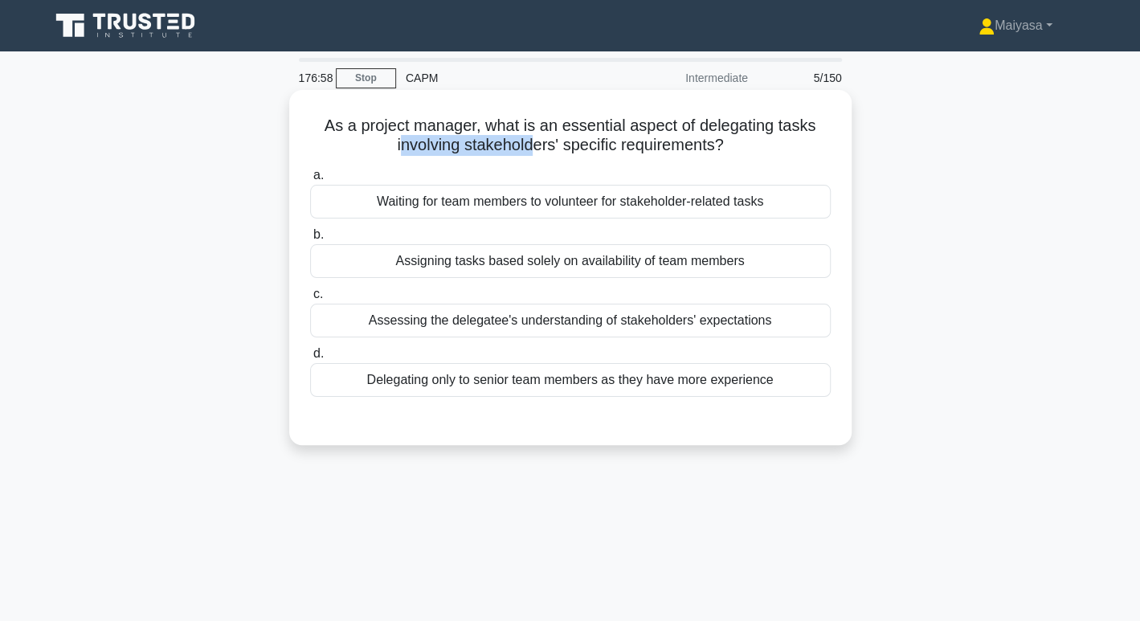
drag, startPoint x: 400, startPoint y: 147, endPoint x: 536, endPoint y: 142, distance: 135.9
click at [533, 142] on h5 "As a project manager, what is an essential aspect of delegating tasks involving…" at bounding box center [571, 136] width 524 height 40
drag, startPoint x: 586, startPoint y: 141, endPoint x: 737, endPoint y: 141, distance: 151.1
click at [737, 141] on h5 "As a project manager, what is an essential aspect of delegating tasks involving…" at bounding box center [571, 136] width 524 height 40
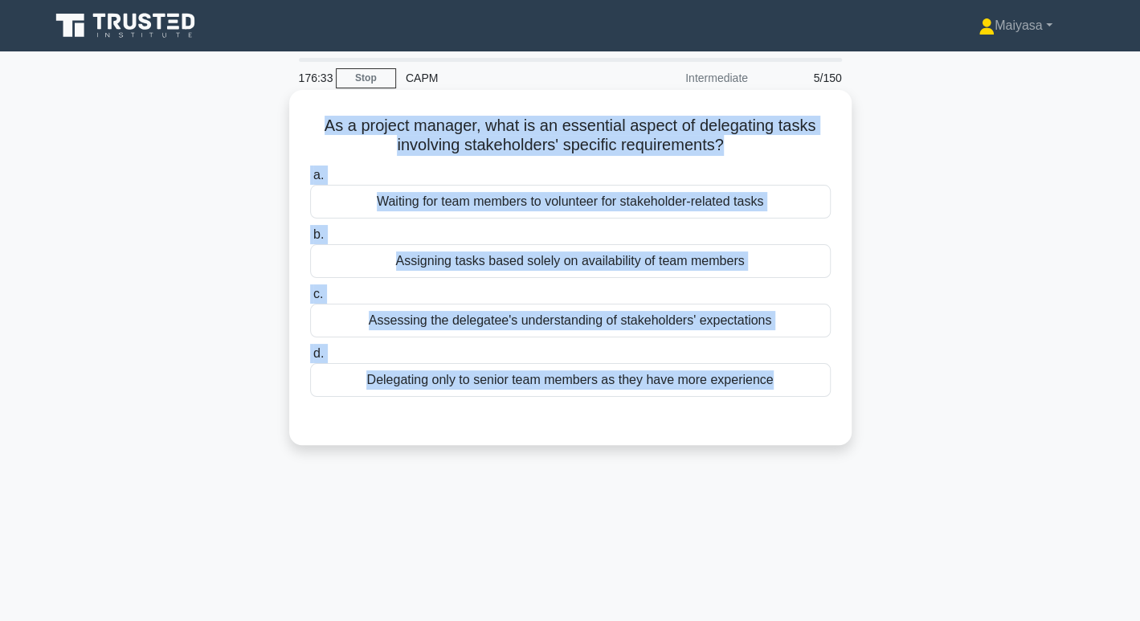
drag, startPoint x: 321, startPoint y: 127, endPoint x: 805, endPoint y: 407, distance: 559.3
click at [805, 407] on div "As a project manager, what is an essential aspect of delegating tasks involving…" at bounding box center [571, 267] width 550 height 342
copy div "As a project manager, what is an essential aspect of delegating tasks involving…"
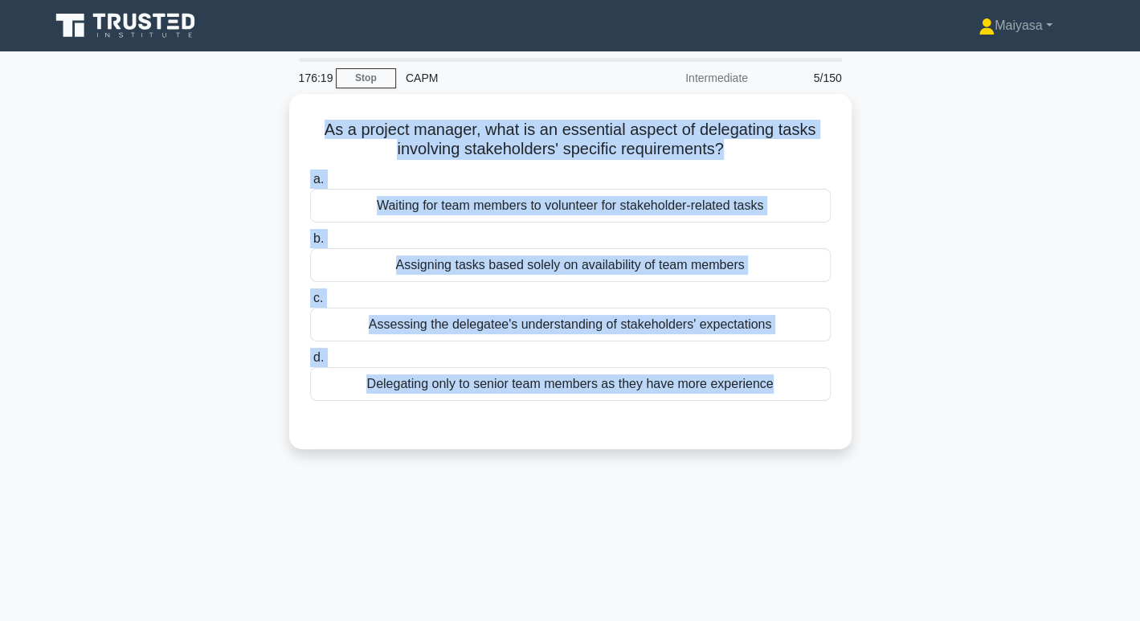
click at [868, 313] on div "As a project manager, what is an essential aspect of delegating tasks involving…" at bounding box center [570, 281] width 1061 height 375
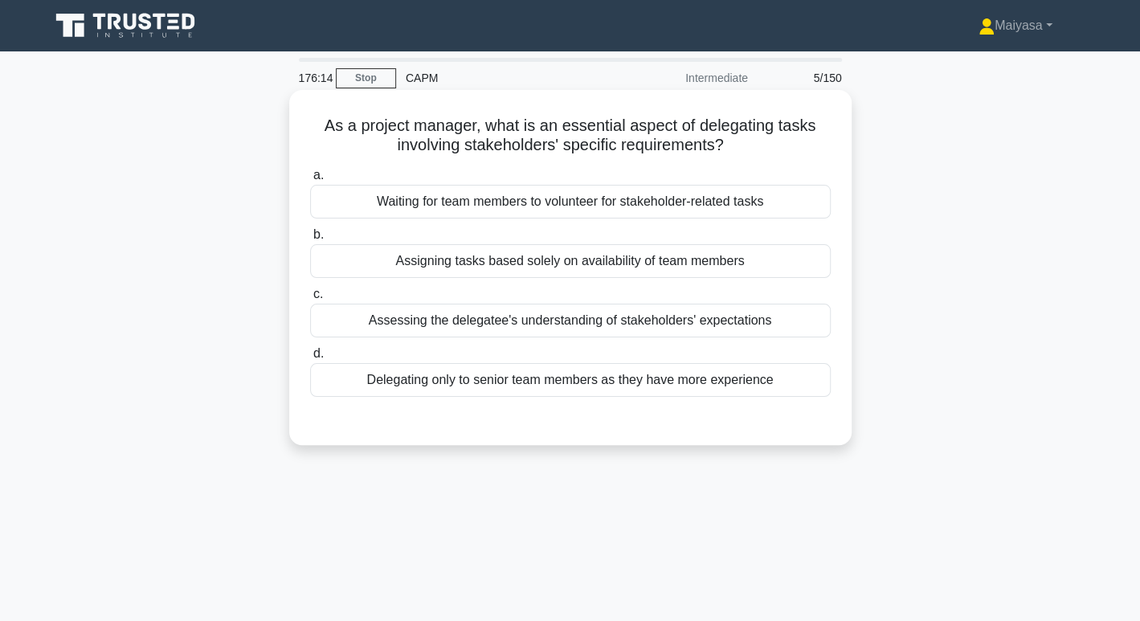
drag, startPoint x: 515, startPoint y: 264, endPoint x: 563, endPoint y: 264, distance: 47.4
click at [563, 264] on div "Assigning tasks based solely on availability of team members" at bounding box center [570, 261] width 521 height 34
copy div "d solely"
click at [575, 321] on div "Assessing the delegatee's understanding of stakeholders' expectations" at bounding box center [570, 321] width 521 height 34
click at [310, 300] on input "c. Assessing the delegatee's understanding of stakeholders' expectations" at bounding box center [310, 294] width 0 height 10
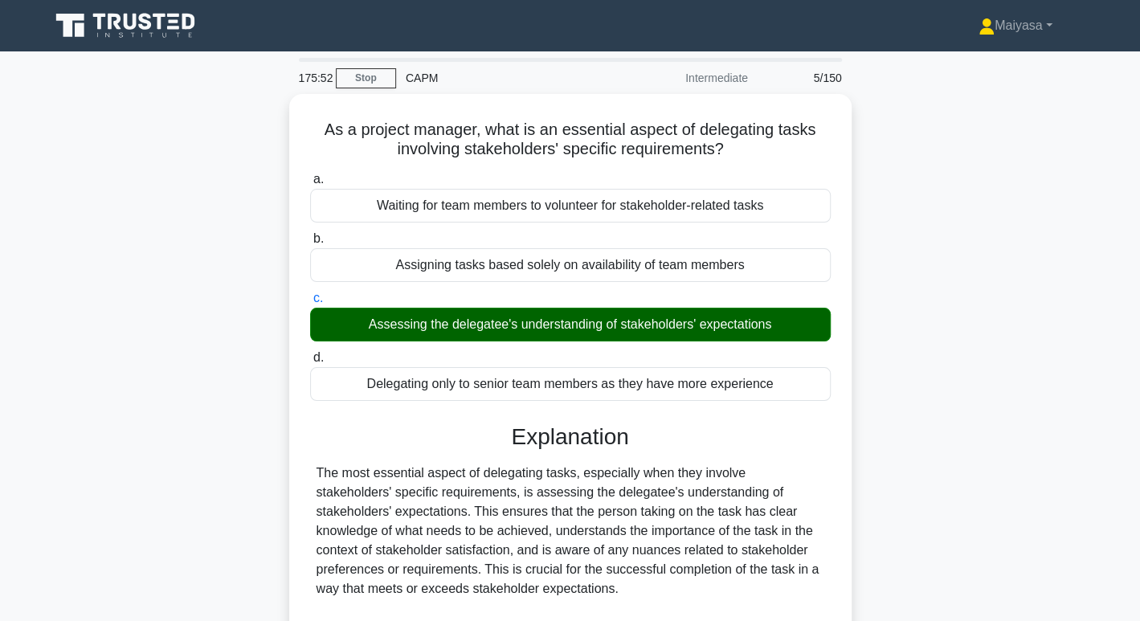
scroll to position [272, 0]
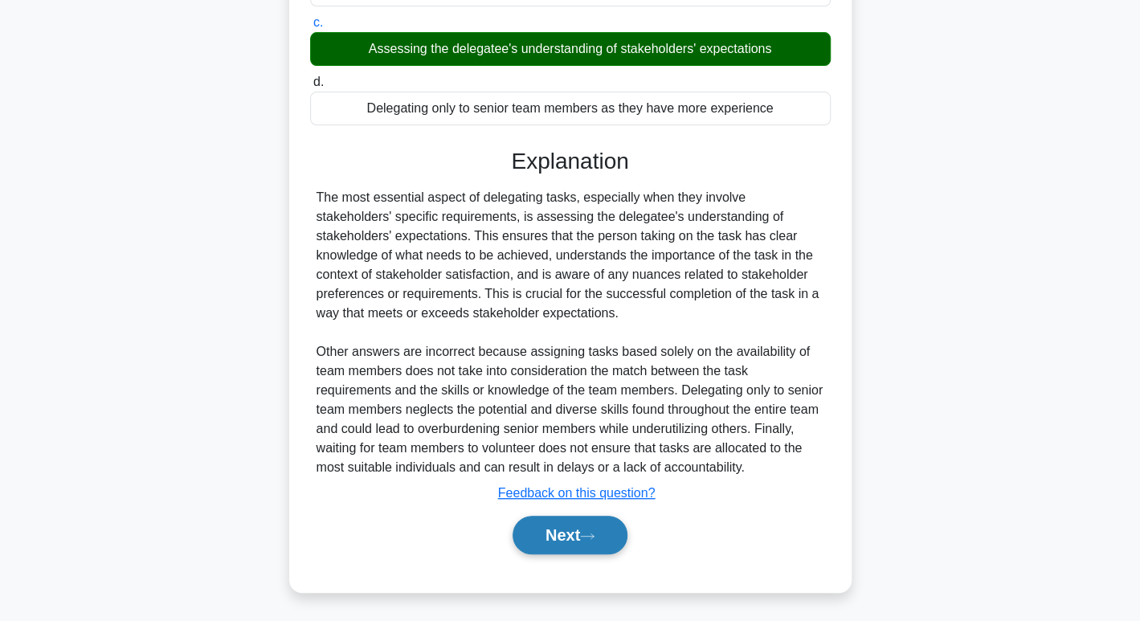
click at [590, 521] on button "Next" at bounding box center [570, 535] width 115 height 39
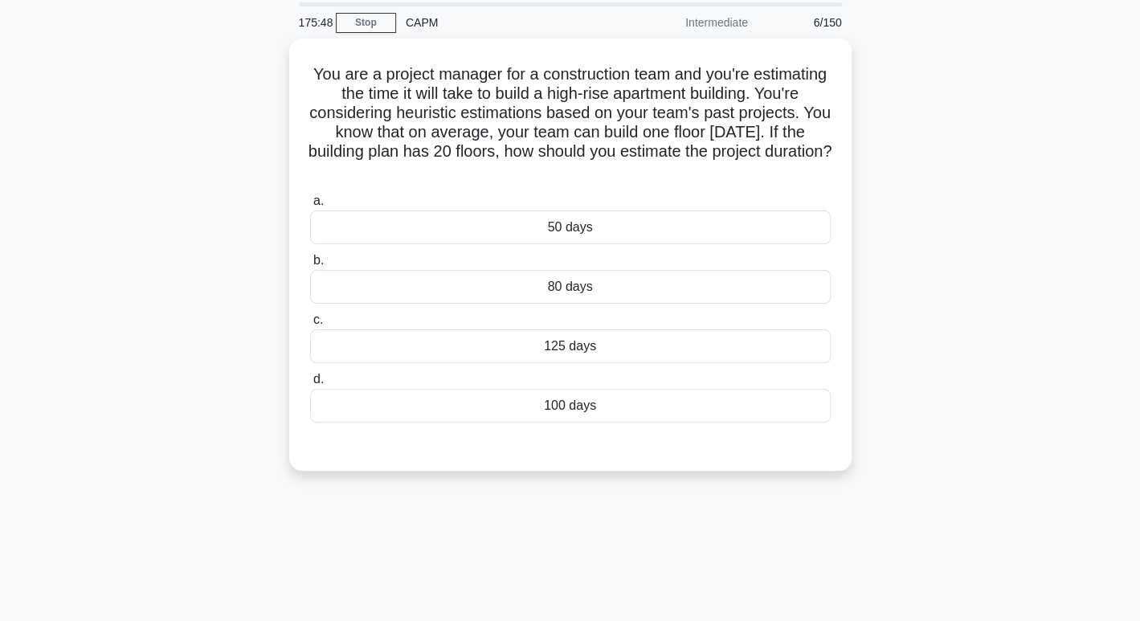
scroll to position [53, 0]
click at [614, 407] on div "100 days" at bounding box center [570, 404] width 521 height 34
click at [310, 383] on input "d. 100 days" at bounding box center [310, 378] width 0 height 10
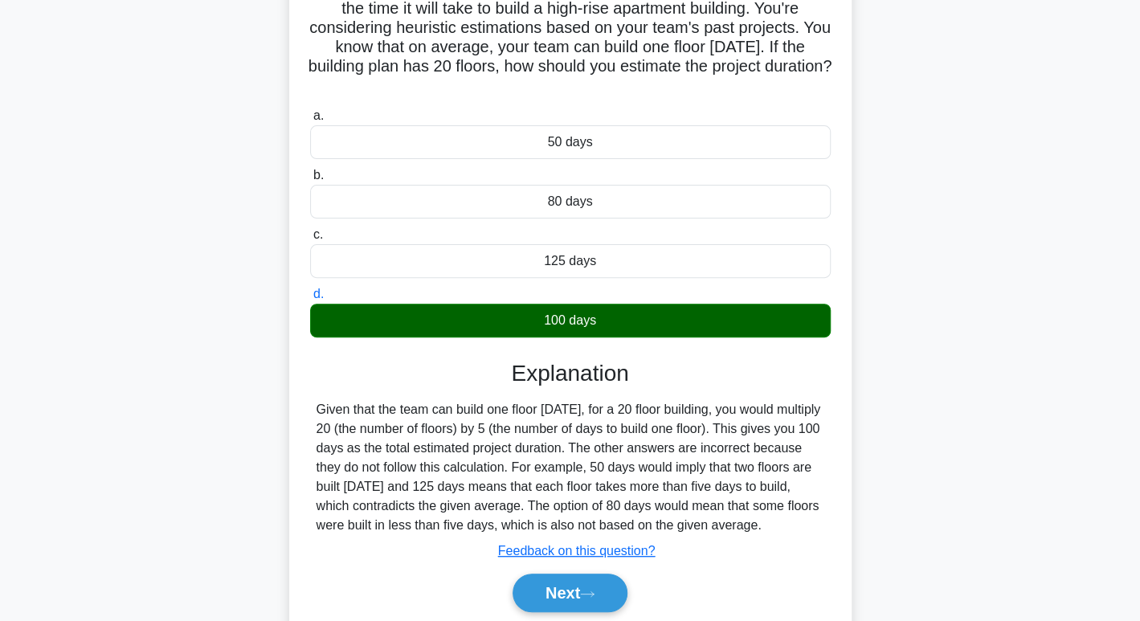
scroll to position [247, 0]
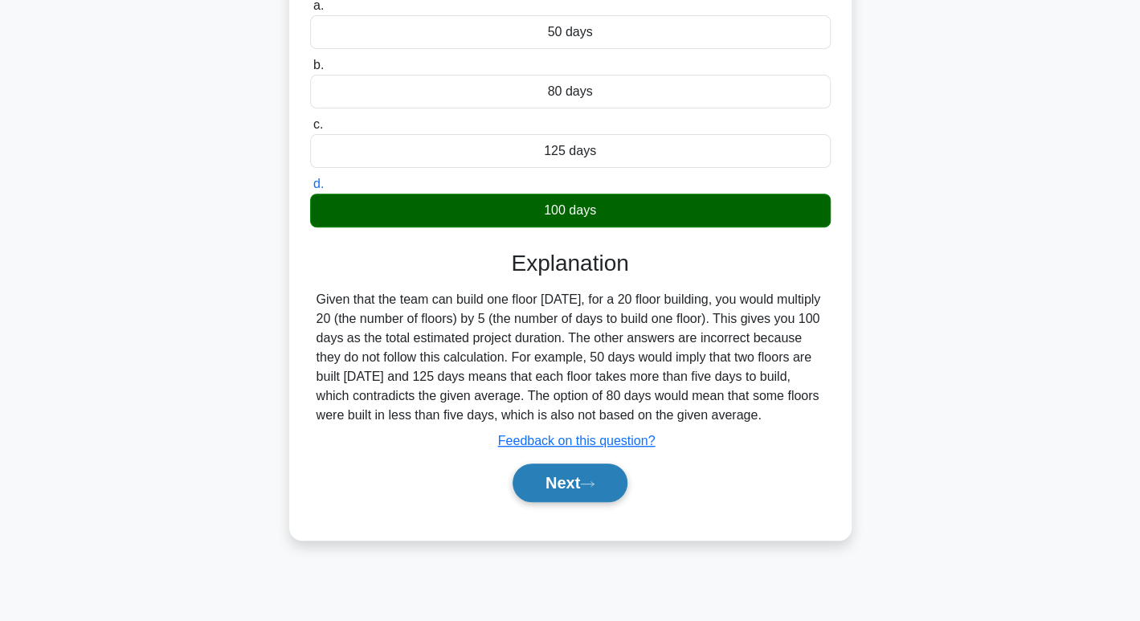
click at [612, 497] on button "Next" at bounding box center [570, 483] width 115 height 39
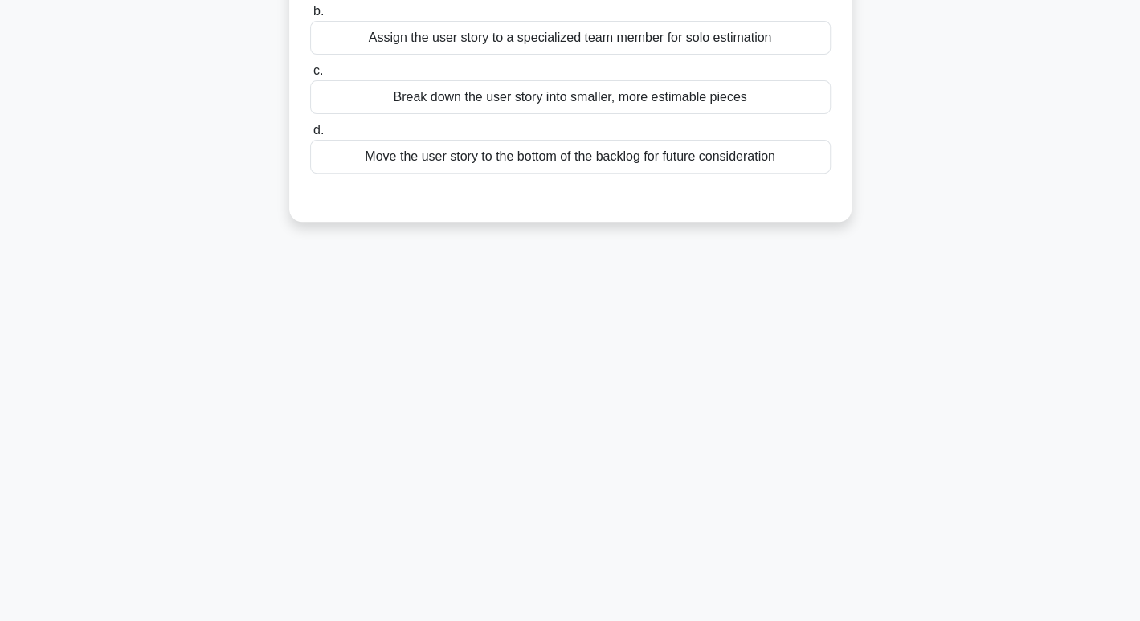
scroll to position [0, 0]
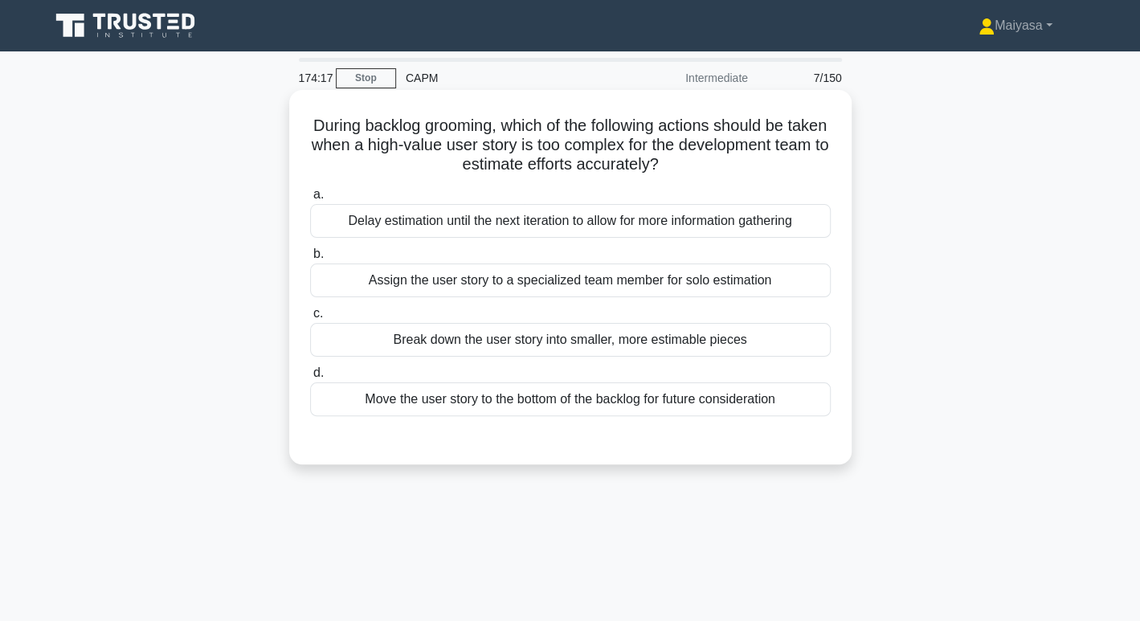
click at [710, 350] on div "Break down the user story into smaller, more estimable pieces" at bounding box center [570, 340] width 521 height 34
click at [310, 319] on input "c. Break down the user story into smaller, more estimable pieces" at bounding box center [310, 314] width 0 height 10
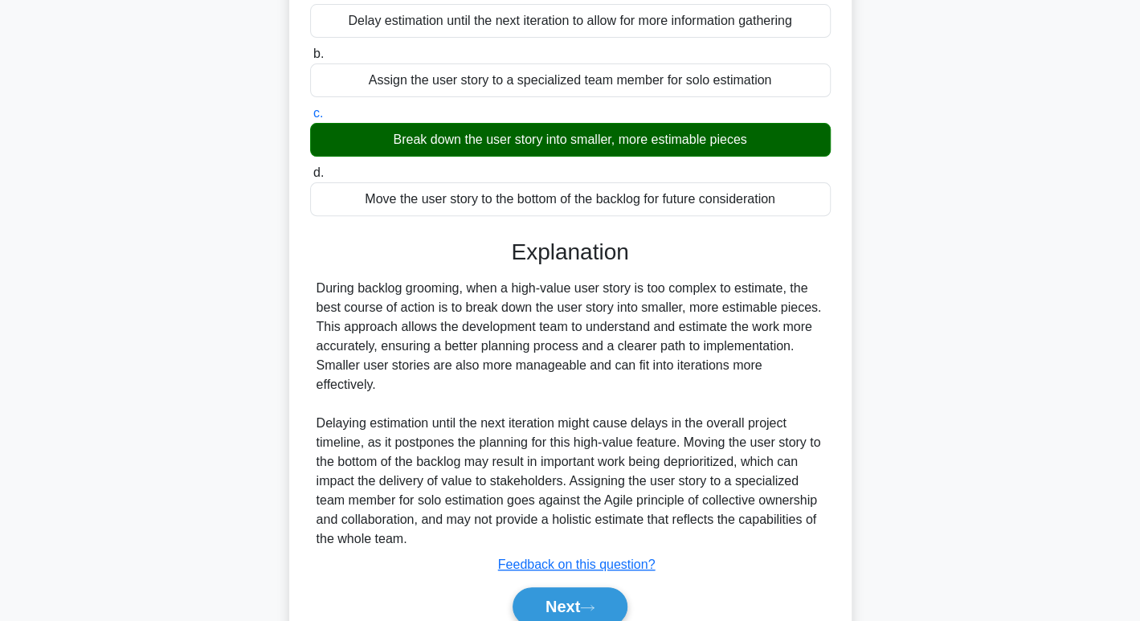
scroll to position [252, 0]
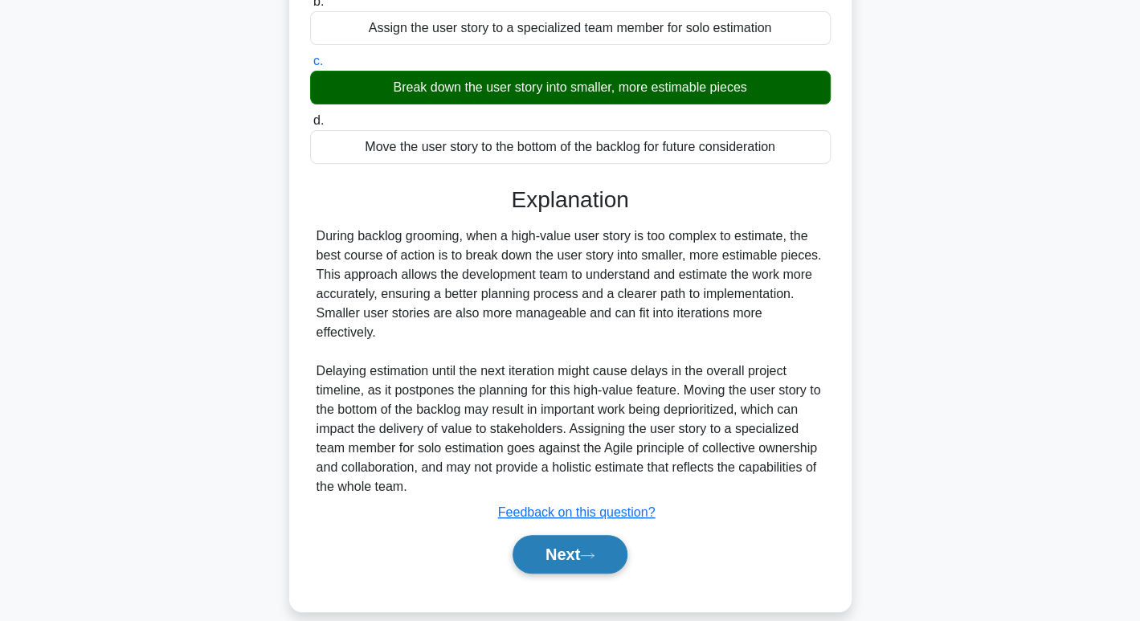
click at [612, 535] on button "Next" at bounding box center [570, 554] width 115 height 39
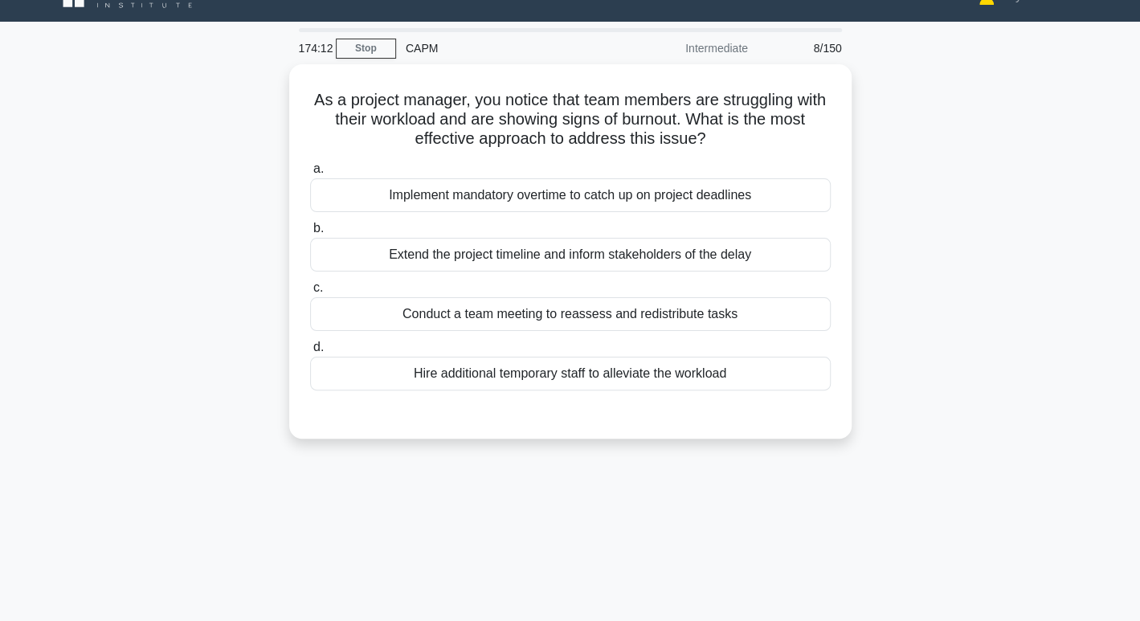
scroll to position [0, 0]
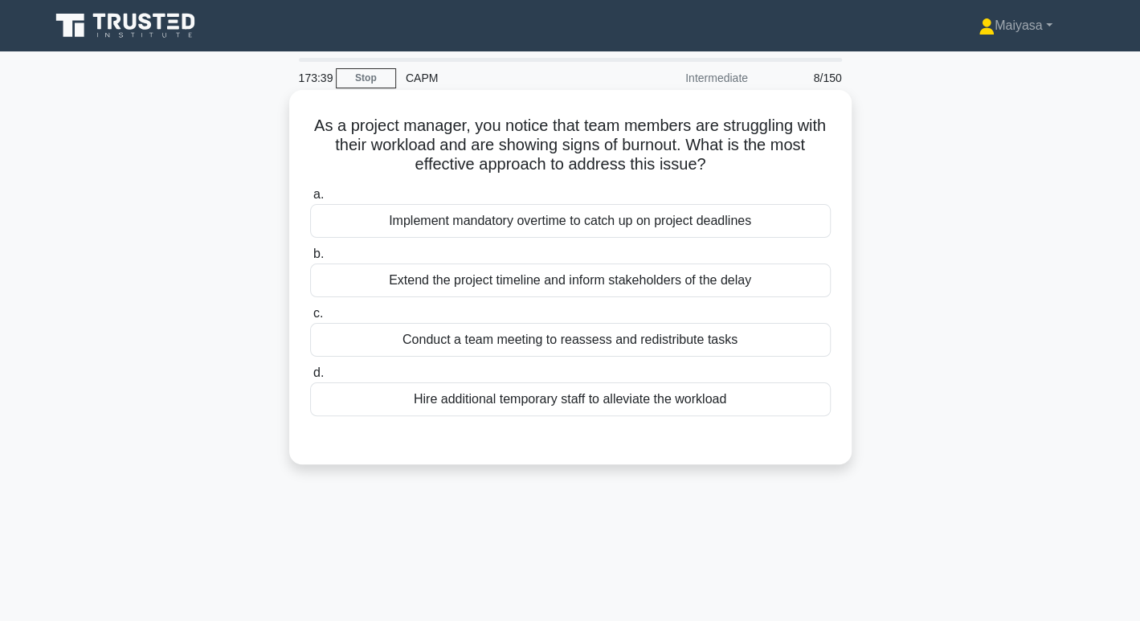
click at [726, 343] on div "Conduct a team meeting to reassess and redistribute tasks" at bounding box center [570, 340] width 521 height 34
click at [310, 319] on input "c. Conduct a team meeting to reassess and redistribute tasks" at bounding box center [310, 314] width 0 height 10
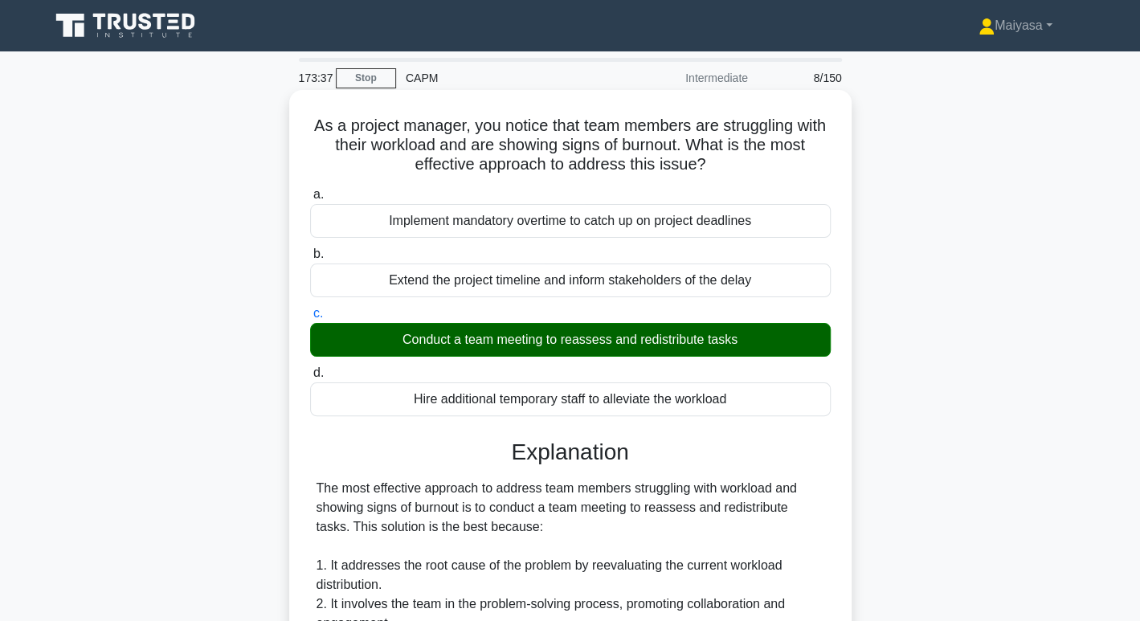
drag, startPoint x: 584, startPoint y: 331, endPoint x: 613, endPoint y: 336, distance: 29.3
click at [613, 336] on div "Conduct a team meeting to reassess and redistribute tasks" at bounding box center [570, 340] width 521 height 34
copy div "o reassess"
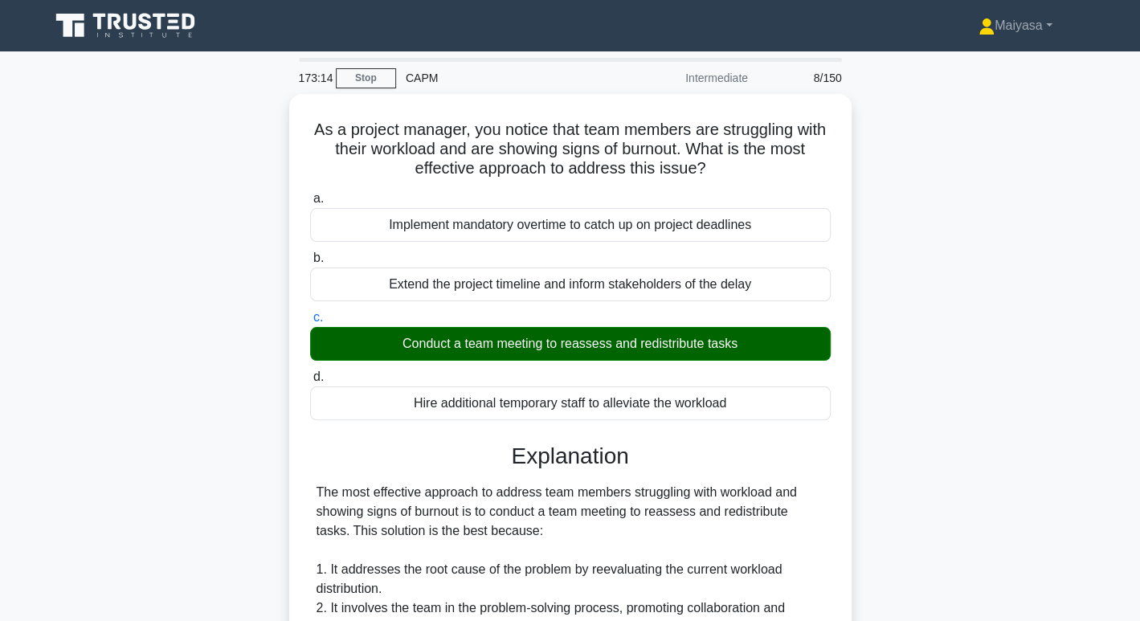
drag, startPoint x: 1137, startPoint y: 133, endPoint x: 1148, endPoint y: 286, distance: 153.9
click at [1140, 298] on html "Maiyasa Profile Settings Profile" at bounding box center [570, 611] width 1140 height 1222
drag, startPoint x: 1100, startPoint y: 257, endPoint x: 1116, endPoint y: 253, distance: 15.8
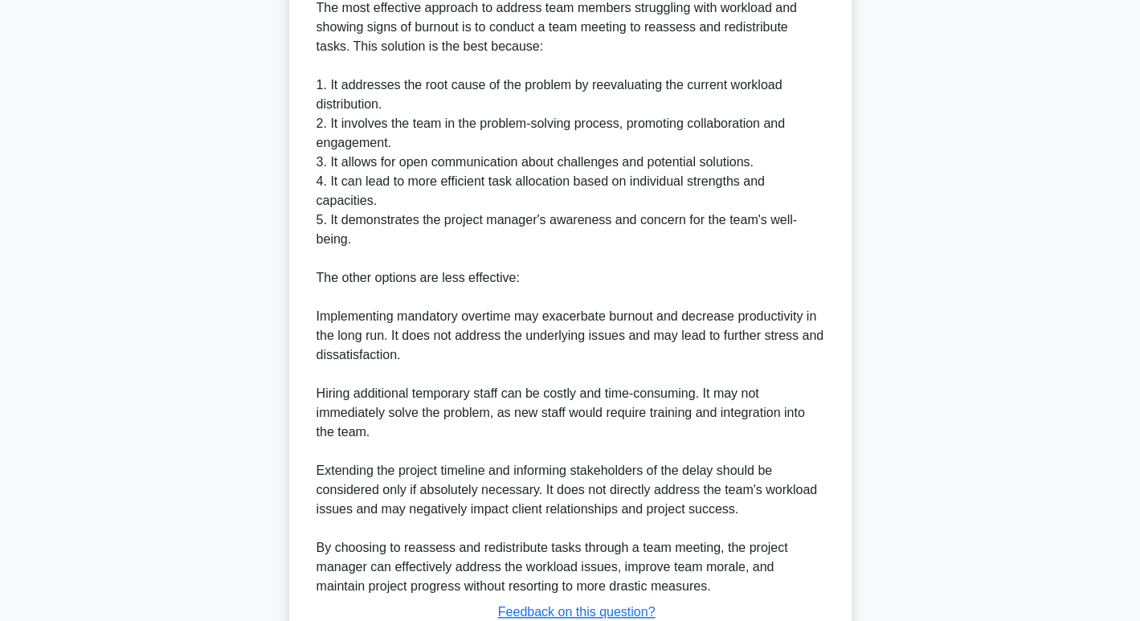
scroll to position [600, 0]
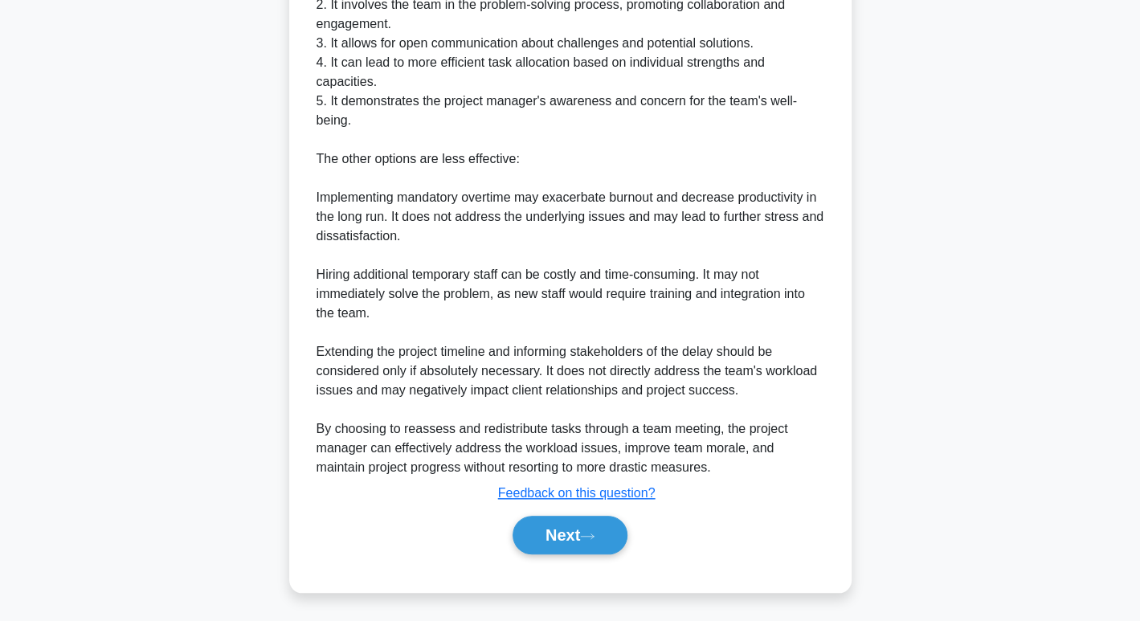
click at [624, 516] on div "Next" at bounding box center [570, 535] width 527 height 39
click at [596, 539] on button "Next" at bounding box center [570, 535] width 115 height 39
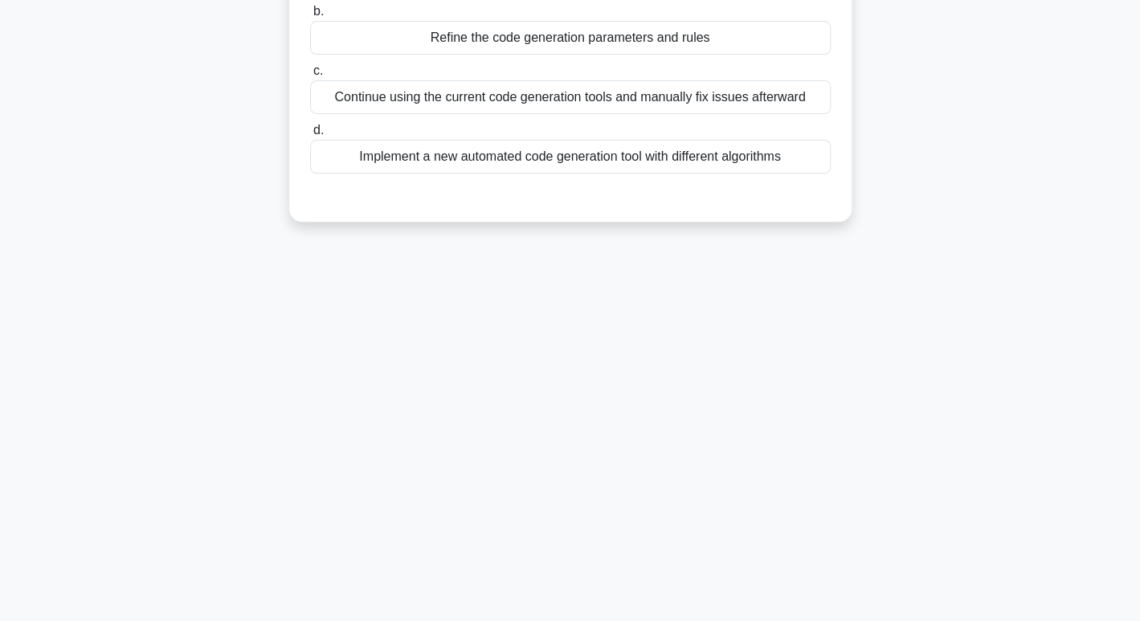
scroll to position [0, 0]
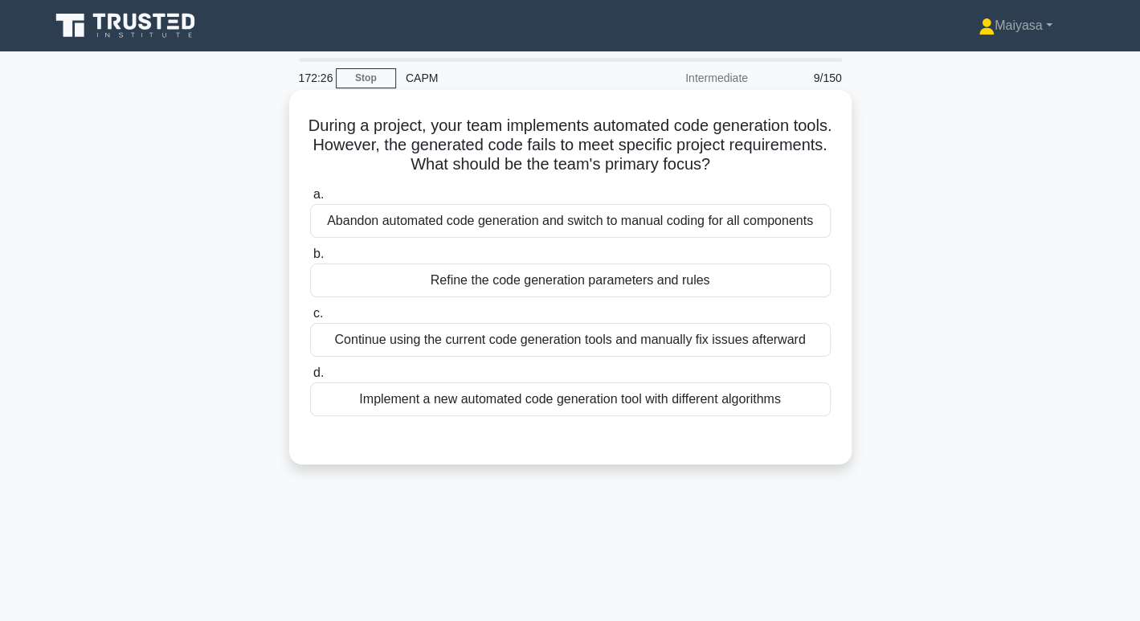
click at [671, 269] on div "Refine the code generation parameters and rules" at bounding box center [570, 281] width 521 height 34
click at [310, 260] on input "b. Refine the code generation parameters and rules" at bounding box center [310, 254] width 0 height 10
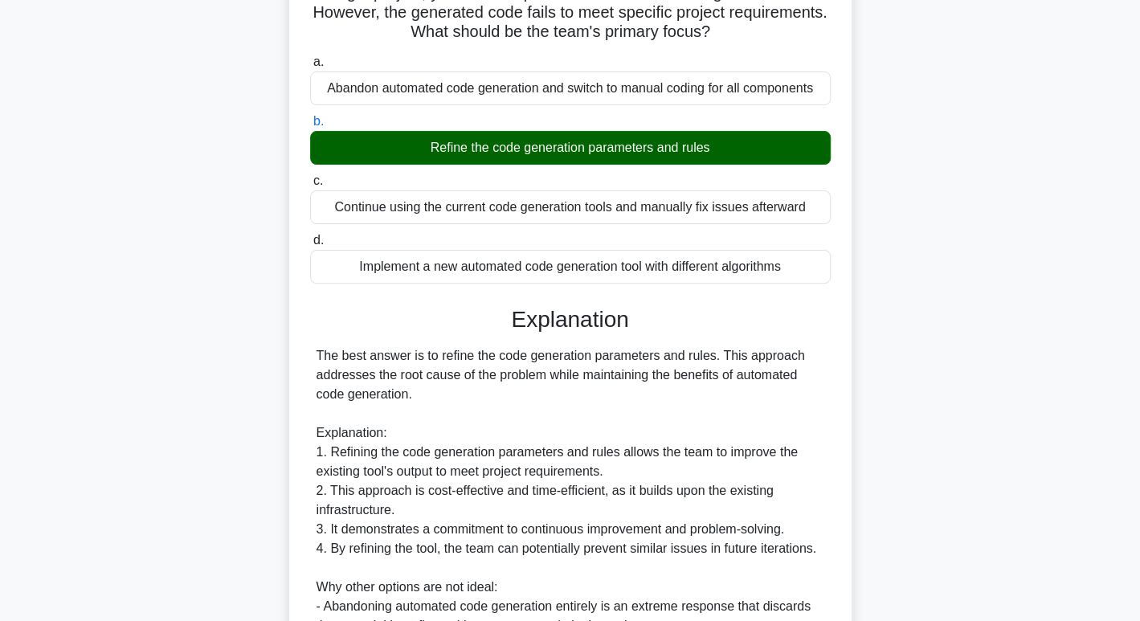
scroll to position [387, 0]
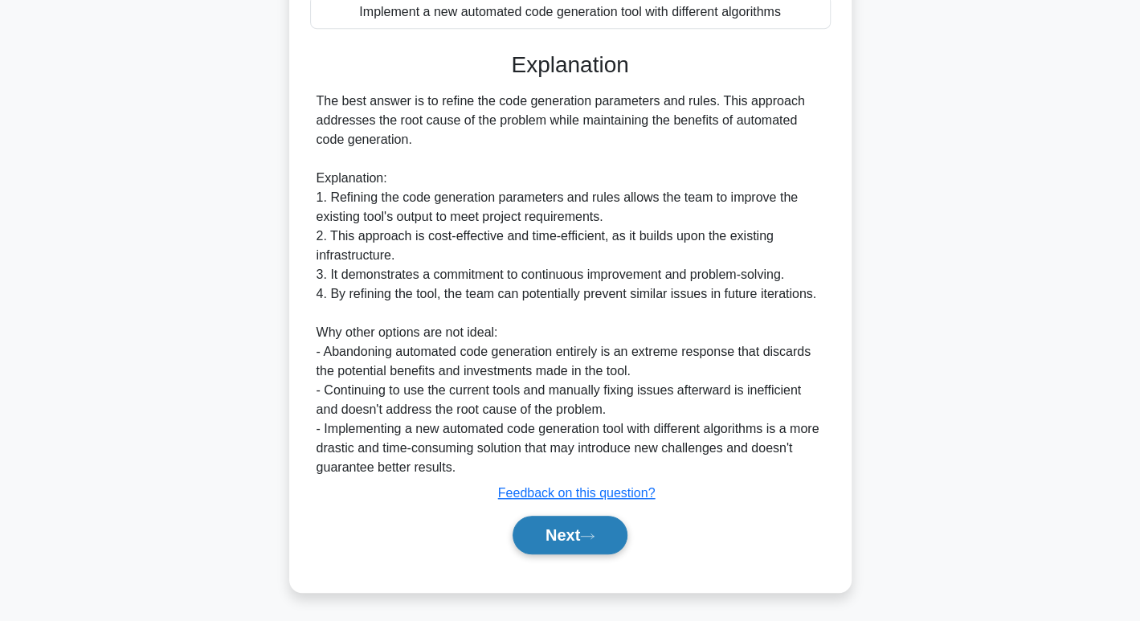
click at [600, 546] on button "Next" at bounding box center [570, 535] width 115 height 39
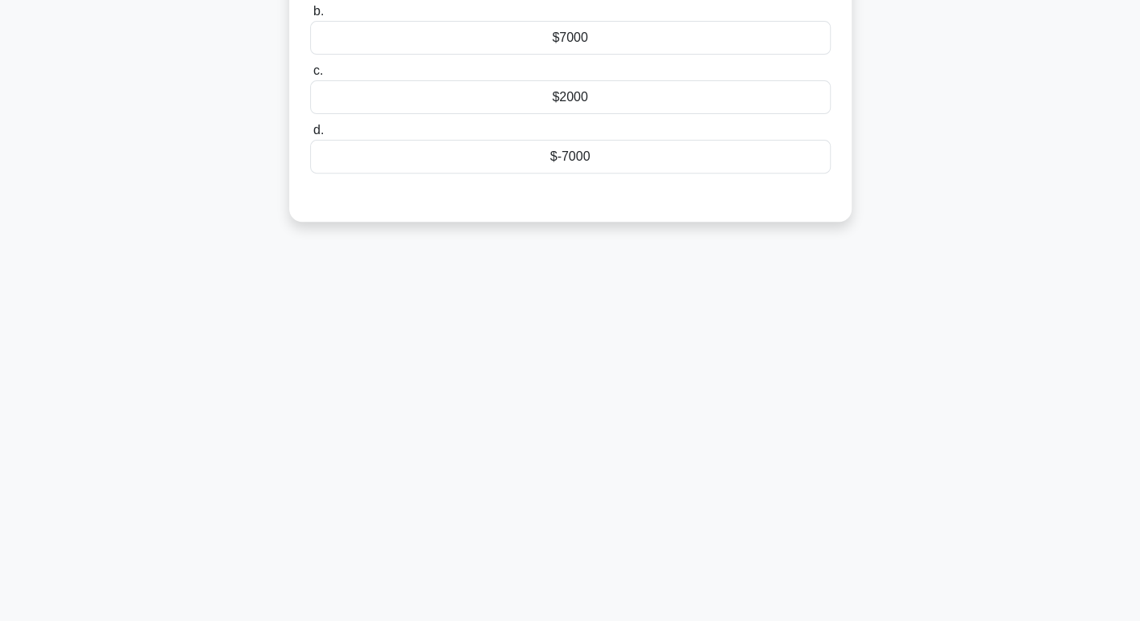
scroll to position [0, 0]
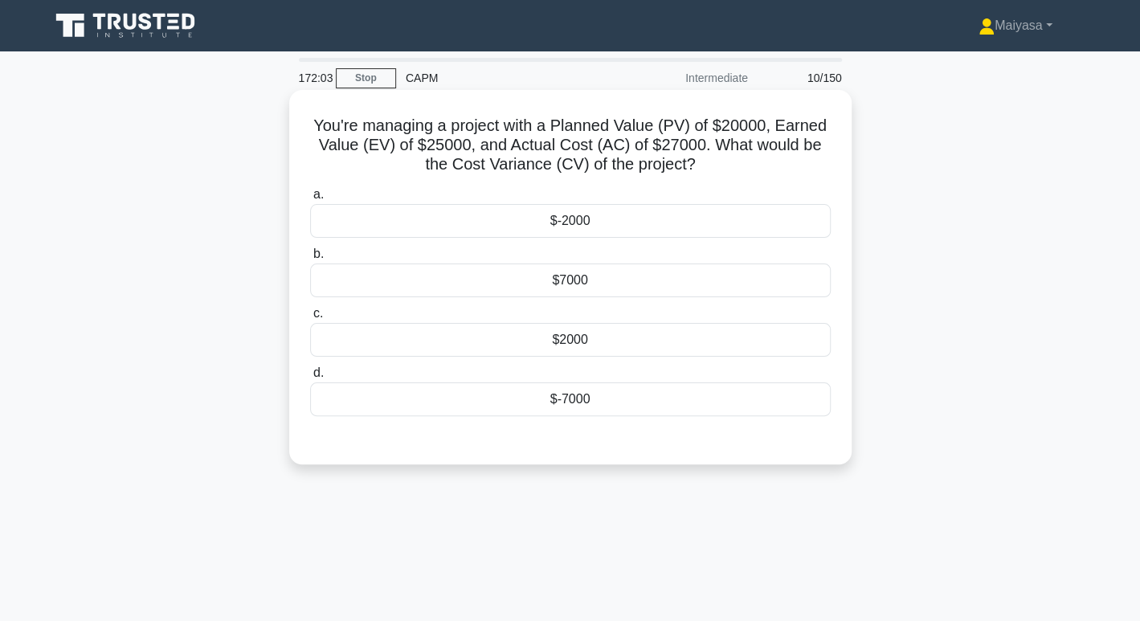
click at [655, 210] on div "$-2000" at bounding box center [570, 221] width 521 height 34
click at [310, 200] on input "a. $-2000" at bounding box center [310, 195] width 0 height 10
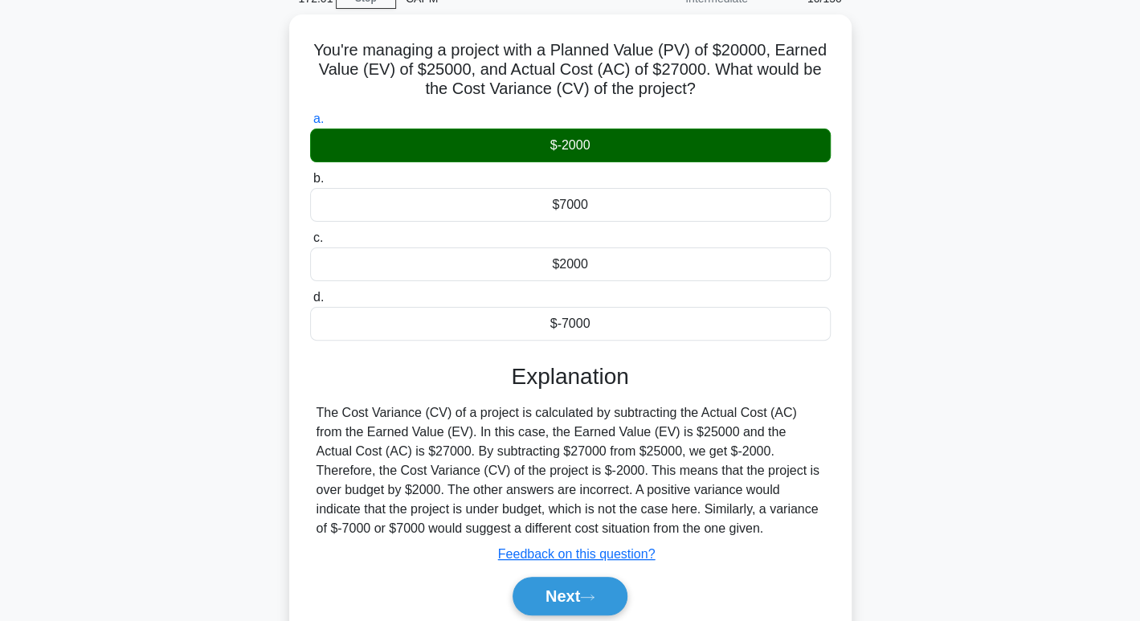
scroll to position [247, 0]
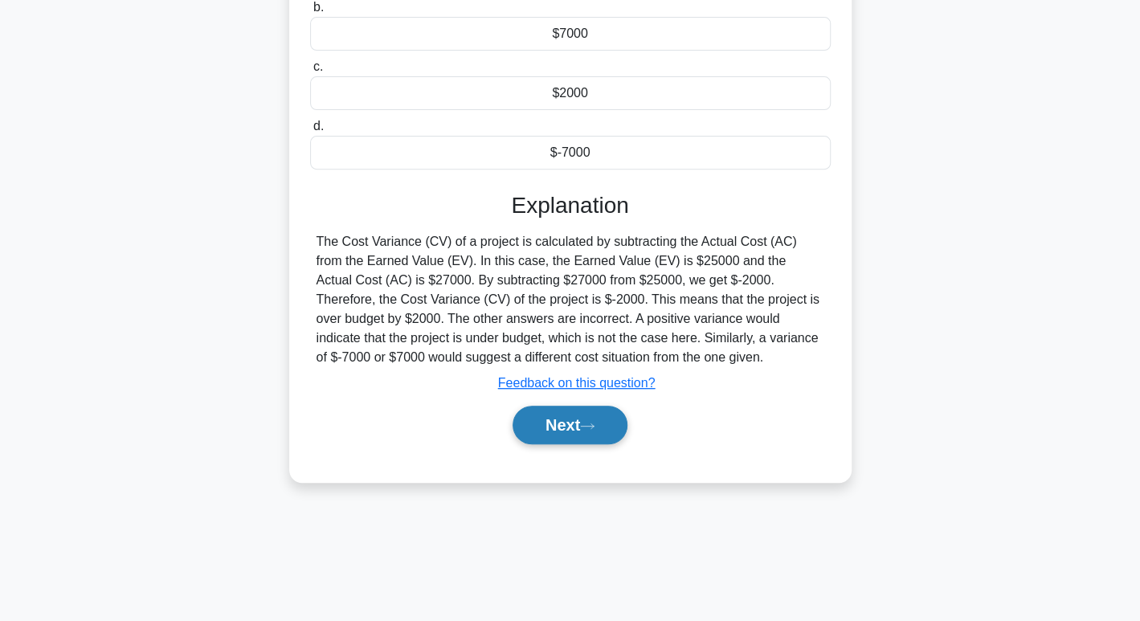
click at [621, 417] on button "Next" at bounding box center [570, 425] width 115 height 39
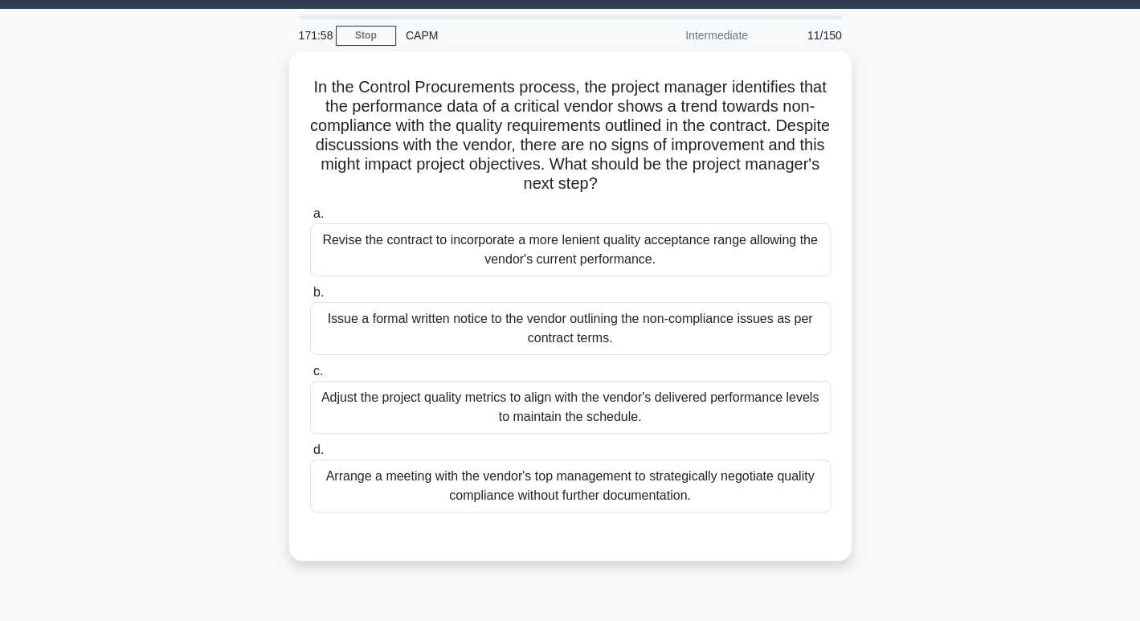
scroll to position [42, 0]
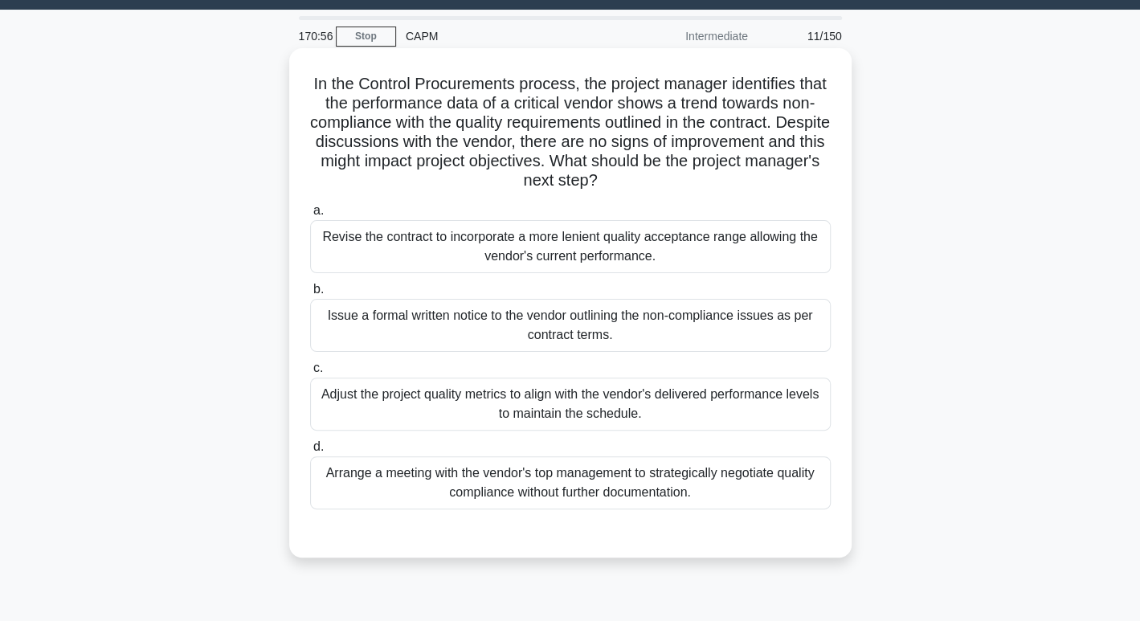
click at [669, 257] on div "Revise the contract to incorporate a more lenient quality acceptance range allo…" at bounding box center [570, 246] width 521 height 53
click at [310, 216] on input "a. Revise the contract to incorporate a more lenient quality acceptance range a…" at bounding box center [310, 211] width 0 height 10
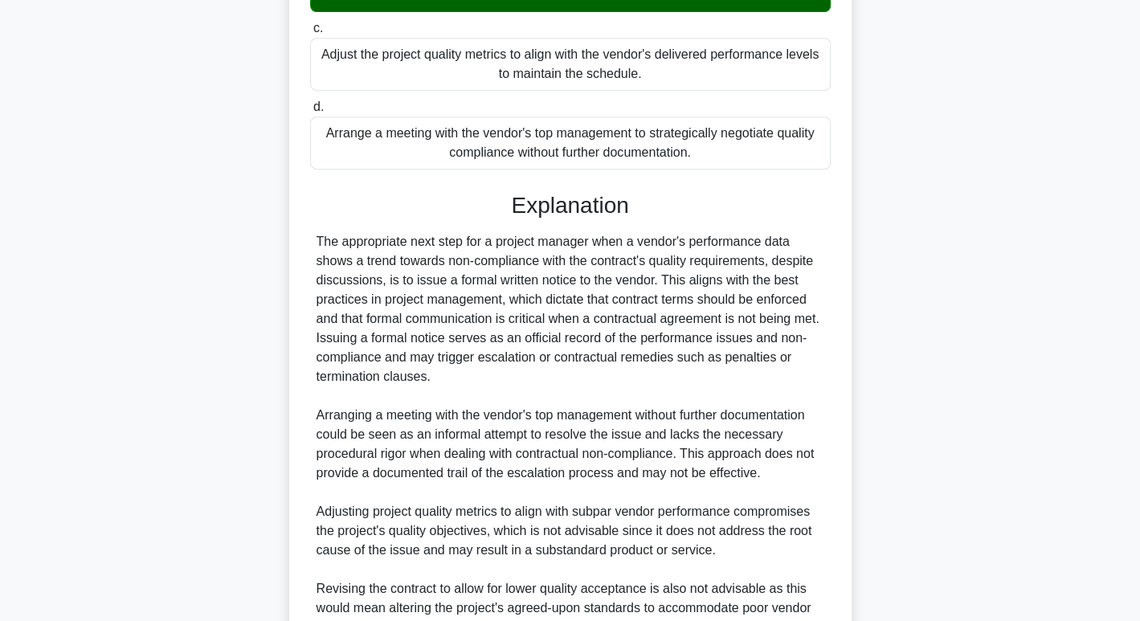
scroll to position [426, 0]
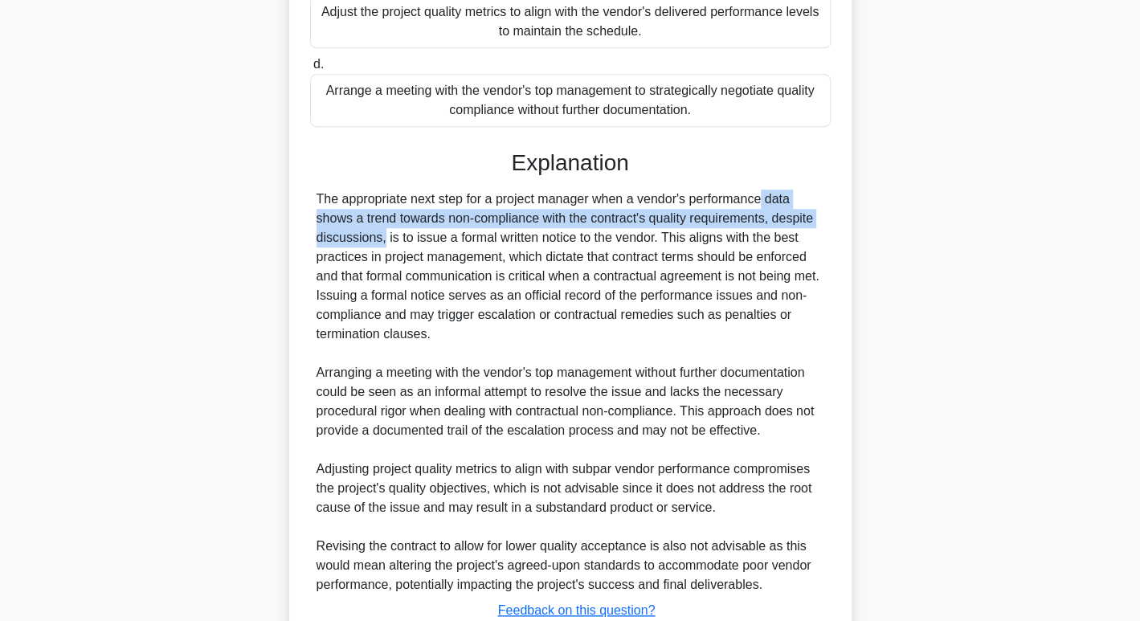
drag, startPoint x: 698, startPoint y: 200, endPoint x: 792, endPoint y: 211, distance: 93.9
click at [792, 211] on div "The appropriate next step for a project manager when a vendor's performance dat…" at bounding box center [571, 392] width 508 height 405
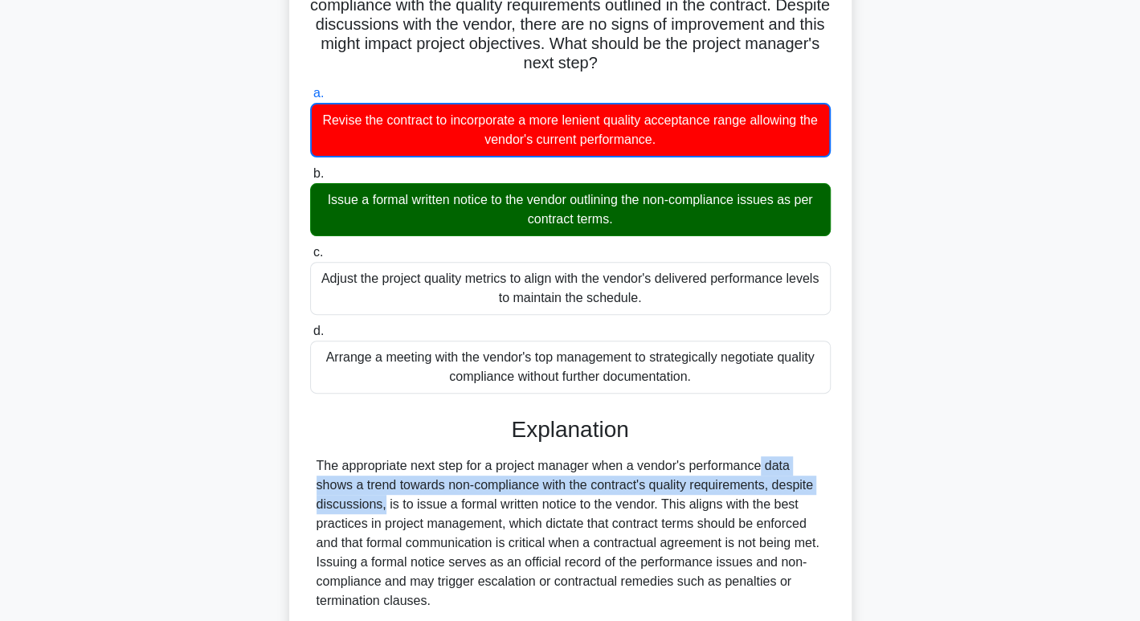
scroll to position [152, 0]
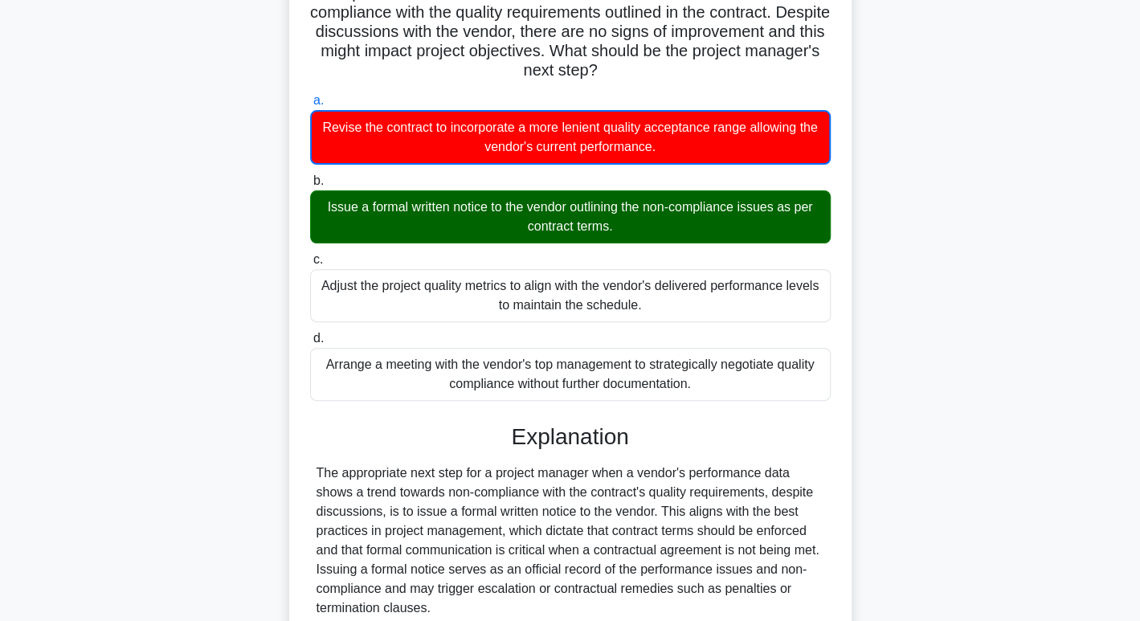
click at [616, 202] on div "Issue a formal written notice to the vendor outlining the non-compliance issues…" at bounding box center [570, 216] width 521 height 53
click at [310, 186] on input "b. Issue a formal written notice to the vendor outlining the non-compliance iss…" at bounding box center [310, 181] width 0 height 10
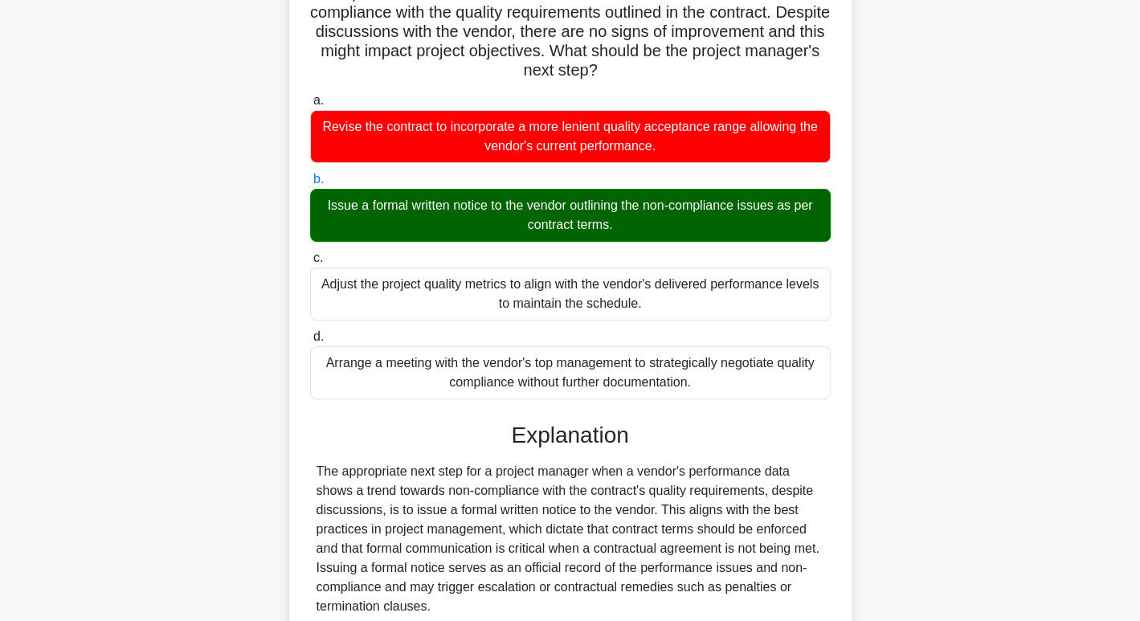
click at [616, 202] on div "Issue a formal written notice to the vendor outlining the non-compliance issues…" at bounding box center [570, 215] width 521 height 53
click at [310, 185] on input "b. Issue a formal written notice to the vendor outlining the non-compliance iss…" at bounding box center [310, 179] width 0 height 10
click at [616, 202] on div "Issue a formal written notice to the vendor outlining the non-compliance issues…" at bounding box center [570, 215] width 521 height 53
click at [310, 185] on input "b. Issue a formal written notice to the vendor outlining the non-compliance iss…" at bounding box center [310, 179] width 0 height 10
copy div "Issue a formal written notice to the vendor outlining the non-compliance issues…"
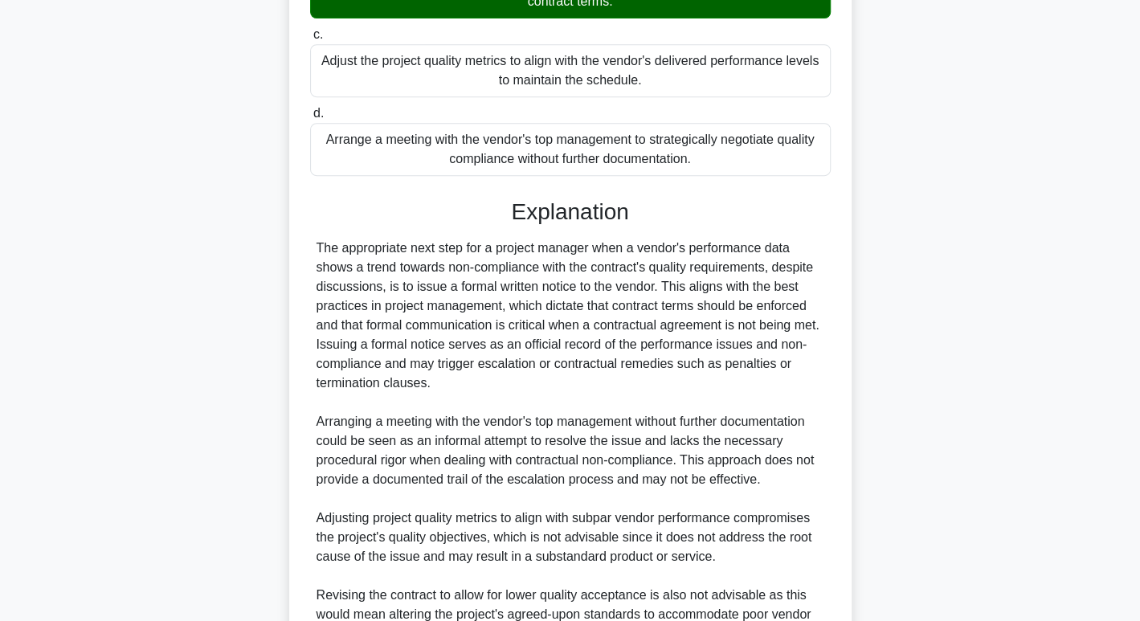
scroll to position [542, 0]
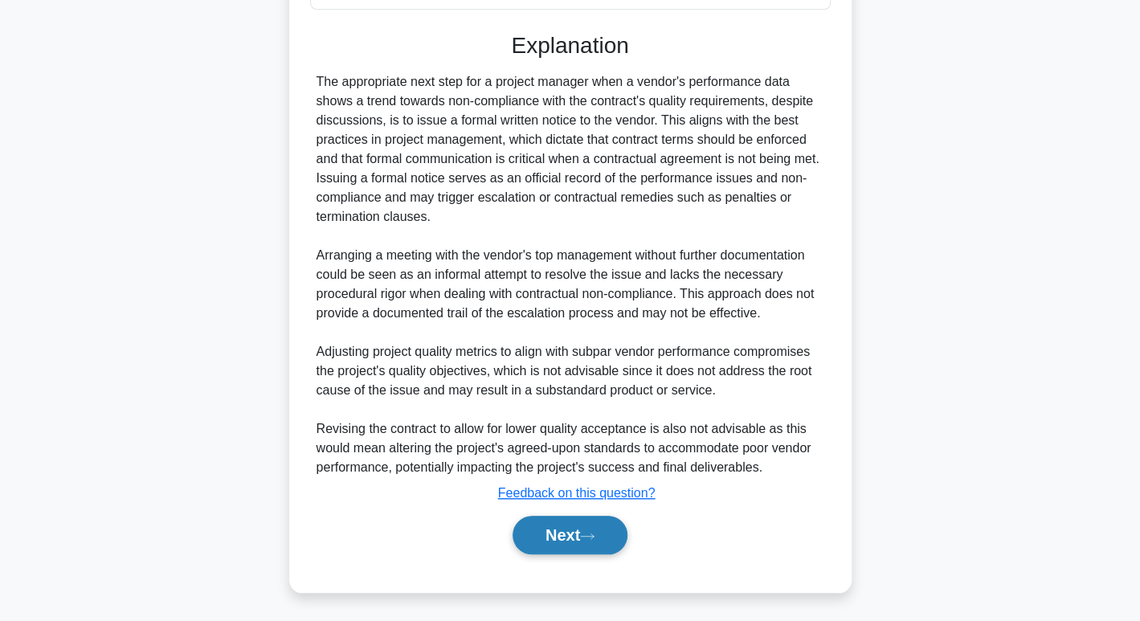
click at [578, 531] on button "Next" at bounding box center [570, 535] width 115 height 39
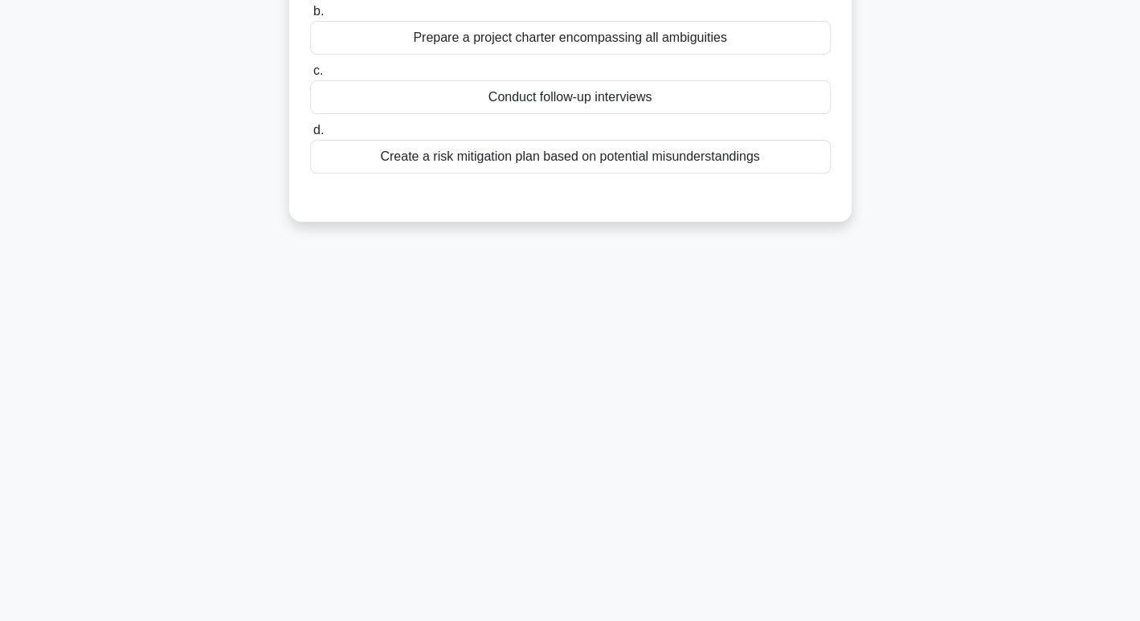
scroll to position [0, 0]
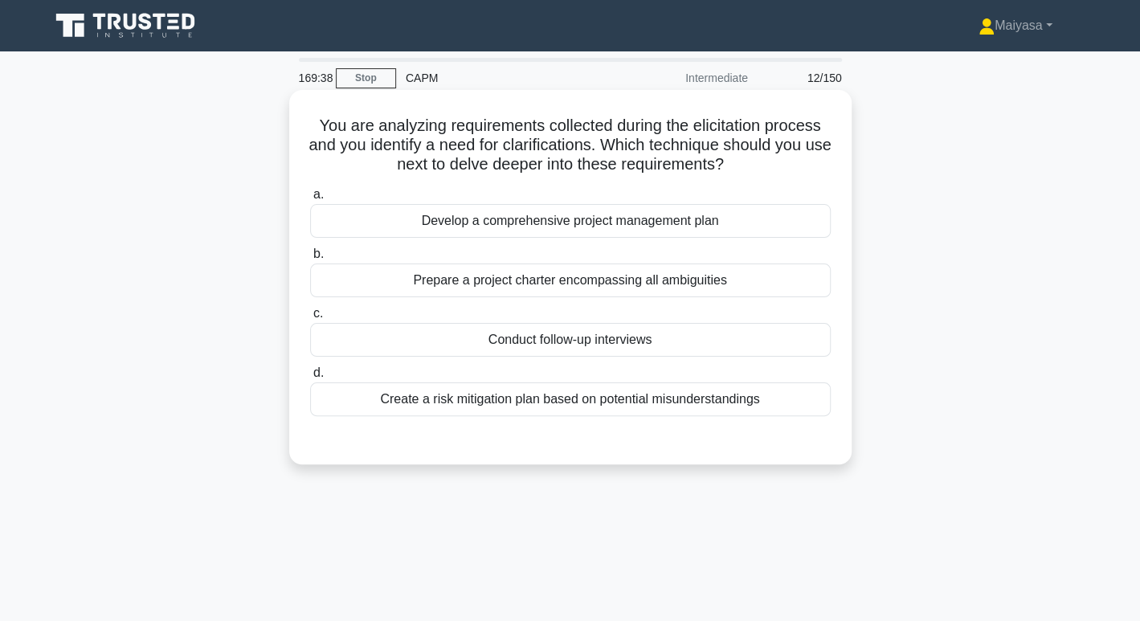
click at [728, 224] on div "Develop a comprehensive project management plan" at bounding box center [570, 221] width 521 height 34
click at [310, 200] on input "a. Develop a comprehensive project management plan" at bounding box center [310, 195] width 0 height 10
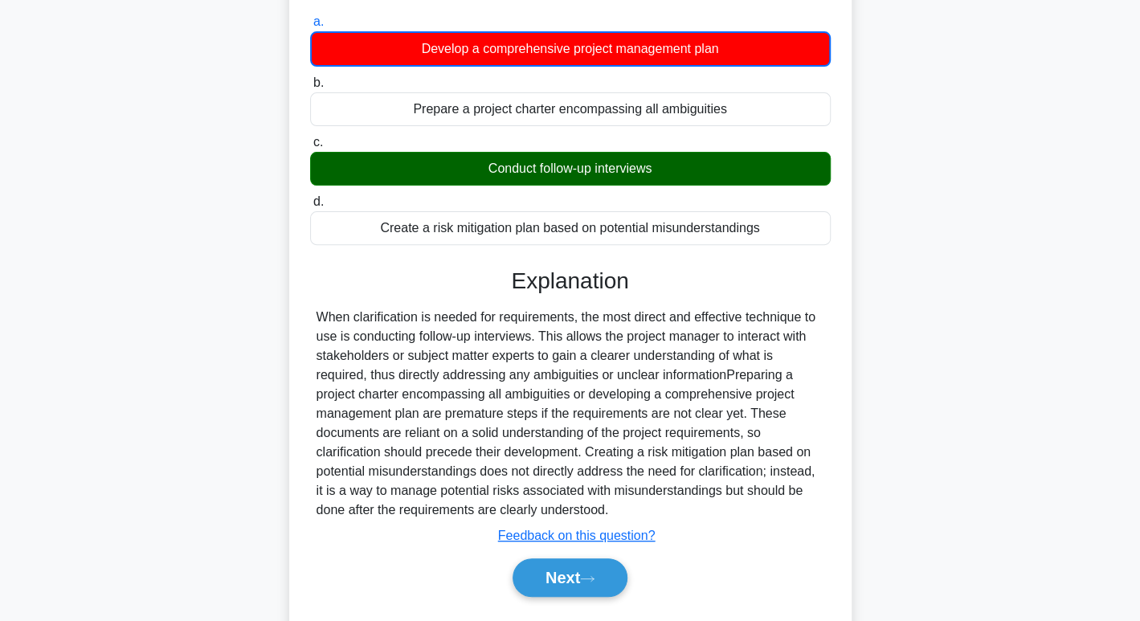
scroll to position [247, 0]
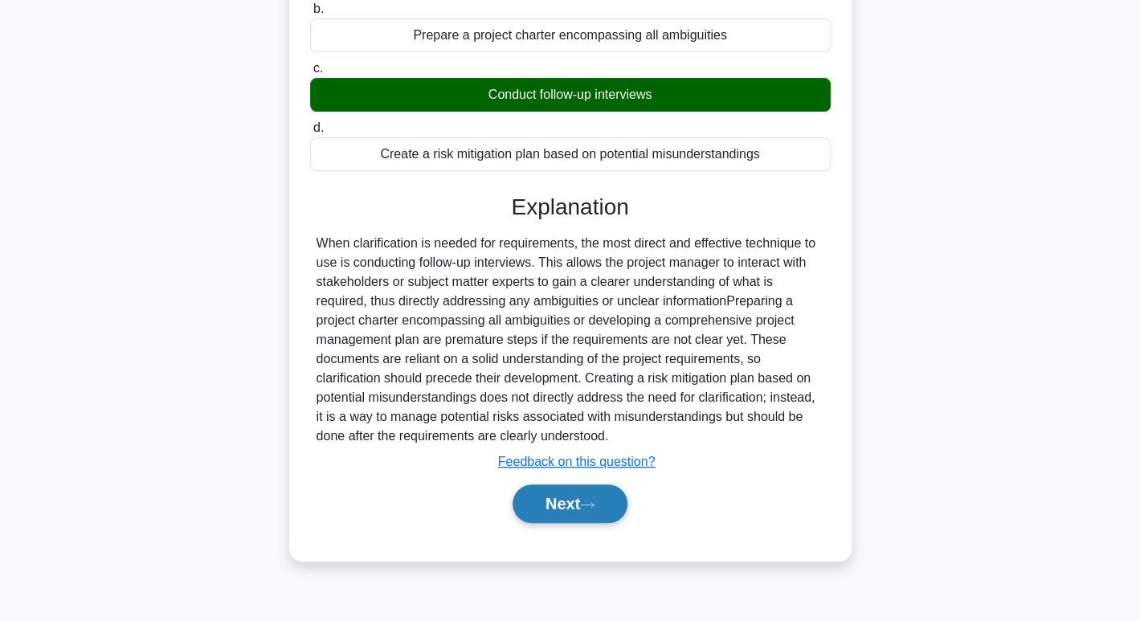
click at [593, 502] on icon at bounding box center [587, 505] width 14 height 9
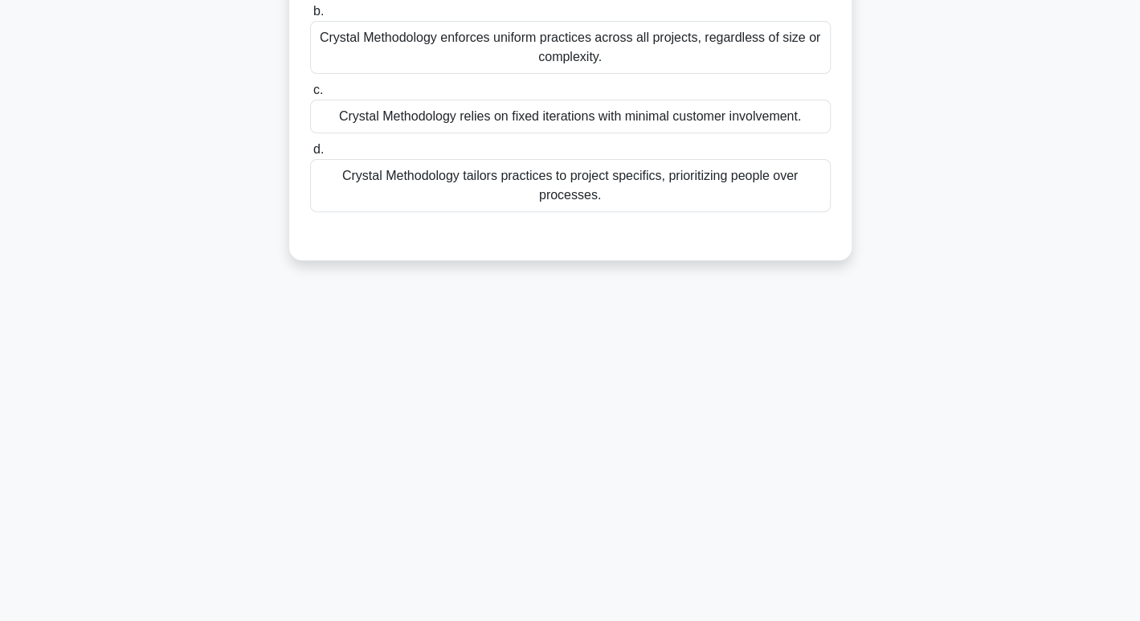
scroll to position [0, 0]
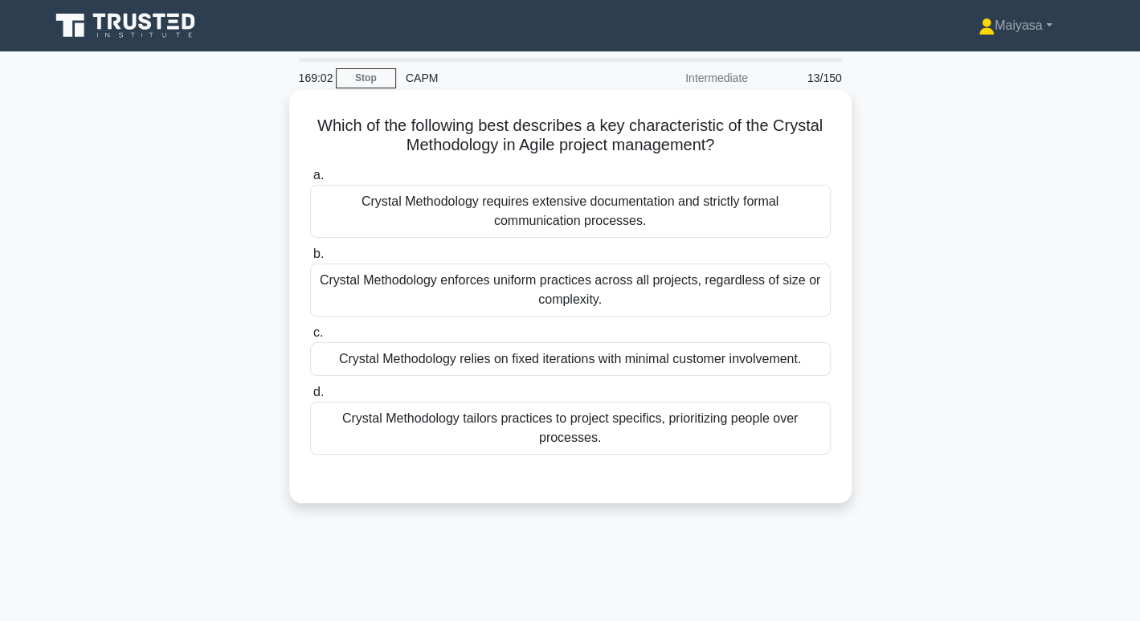
click at [637, 135] on h5 "Which of the following best describes a key characteristic of the Crystal Metho…" at bounding box center [571, 136] width 524 height 40
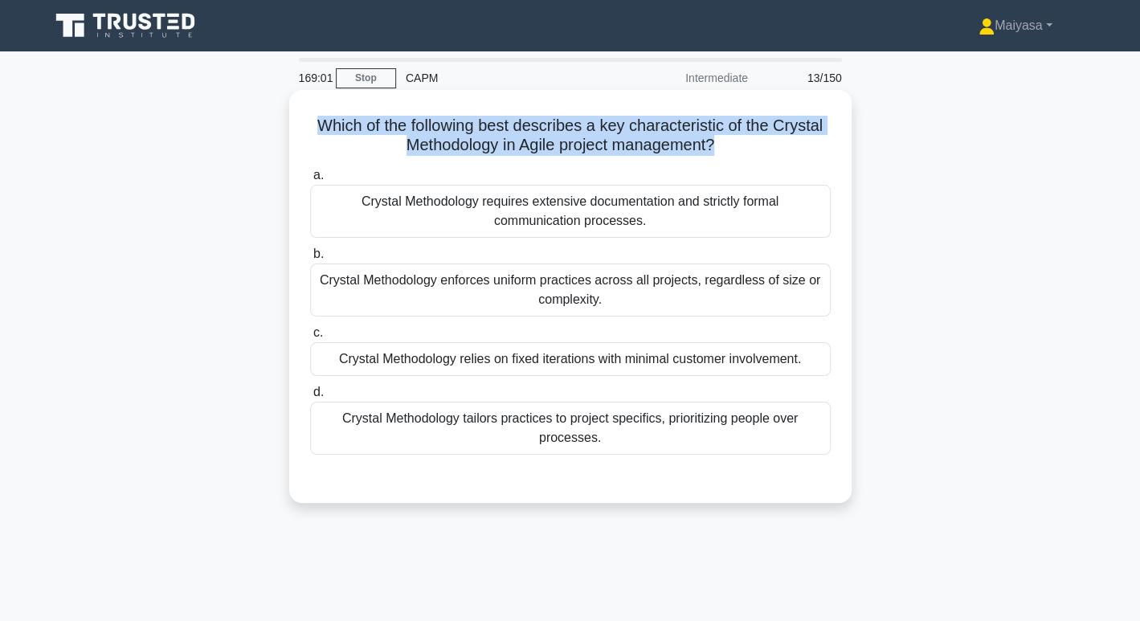
click at [637, 135] on h5 "Which of the following best describes a key characteristic of the Crystal Metho…" at bounding box center [571, 136] width 524 height 40
drag, startPoint x: 635, startPoint y: 135, endPoint x: 627, endPoint y: 121, distance: 15.9
click at [614, 129] on h5 "Which of the following best describes a key characteristic of the Crystal Metho…" at bounding box center [571, 136] width 524 height 40
drag, startPoint x: 636, startPoint y: 119, endPoint x: 638, endPoint y: 129, distance: 9.9
click at [636, 120] on h5 "Which of the following best describes a key characteristic of the Crystal Metho…" at bounding box center [571, 136] width 524 height 40
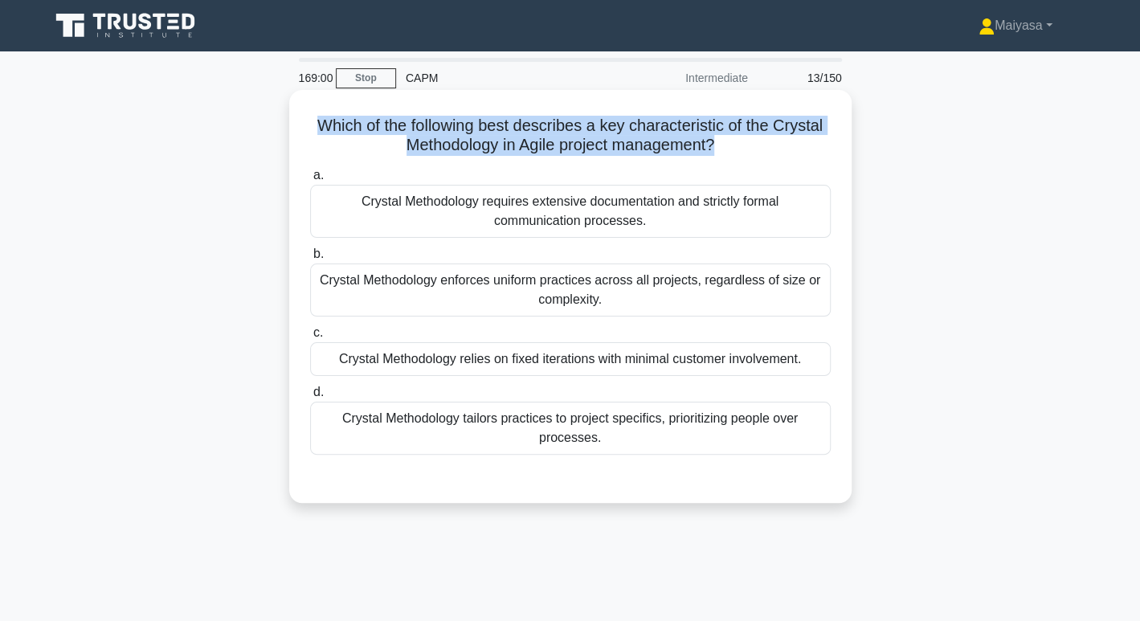
click at [751, 134] on h5 "Which of the following best describes a key characteristic of the Crystal Metho…" at bounding box center [571, 136] width 524 height 40
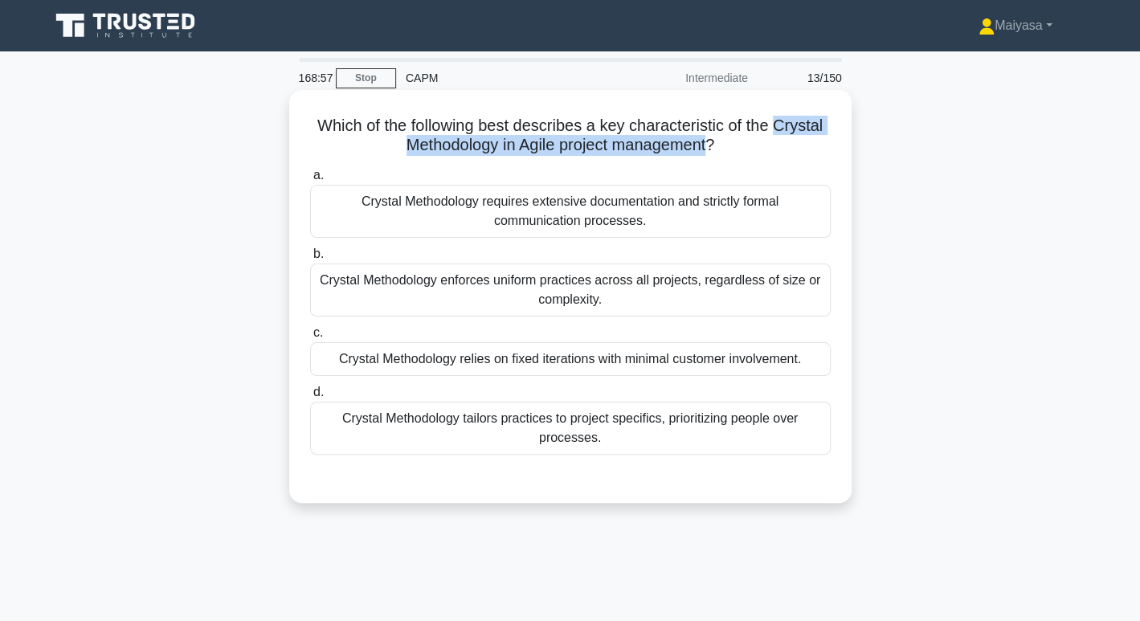
drag, startPoint x: 780, startPoint y: 123, endPoint x: 711, endPoint y: 152, distance: 74.2
click at [711, 152] on h5 "Which of the following best describes a key characteristic of the Crystal Metho…" at bounding box center [571, 136] width 524 height 40
copy h5 "Crystal Methodology in Agile project management"
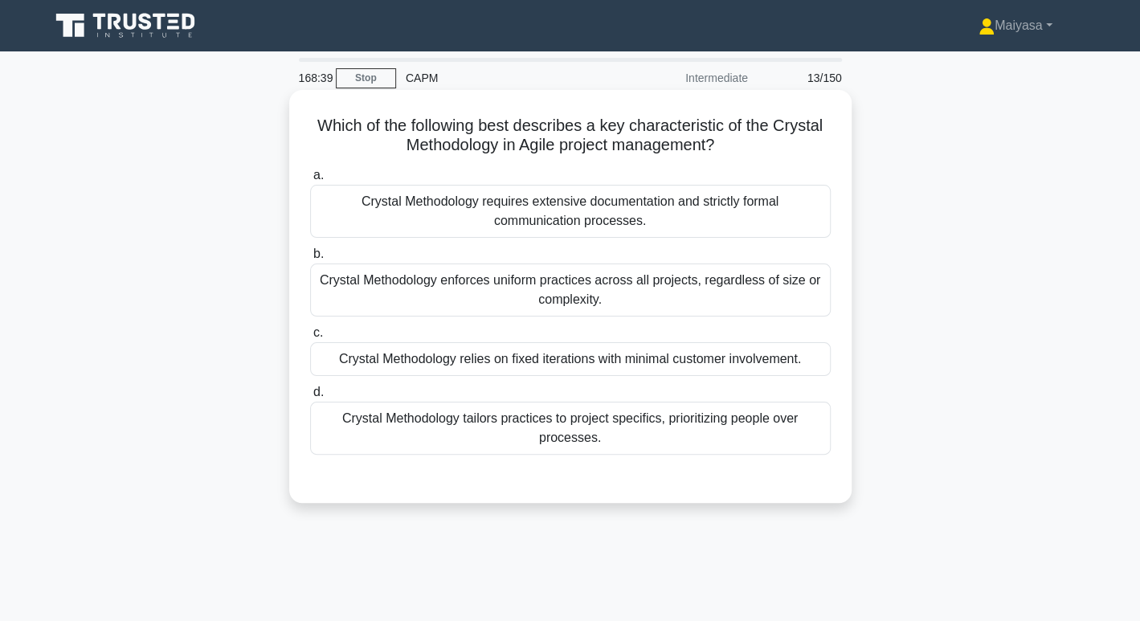
click at [514, 436] on div "Crystal Methodology tailors practices to project specifics, prioritizing people…" at bounding box center [570, 428] width 521 height 53
click at [310, 398] on input "d. Crystal Methodology tailors practices to project specifics, prioritizing peo…" at bounding box center [310, 392] width 0 height 10
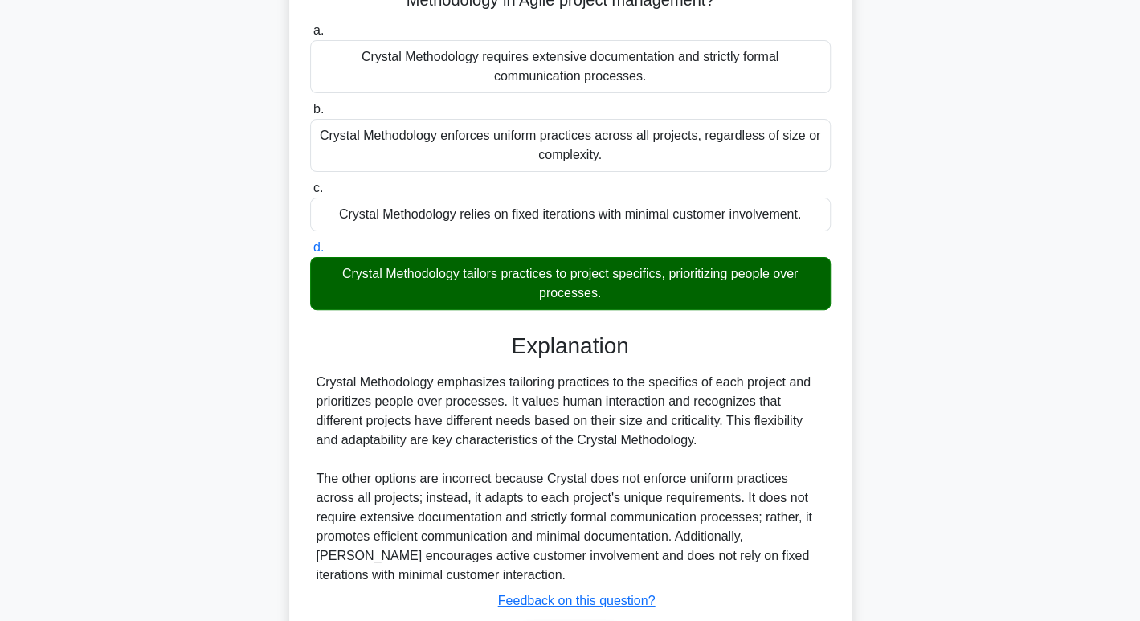
scroll to position [252, 0]
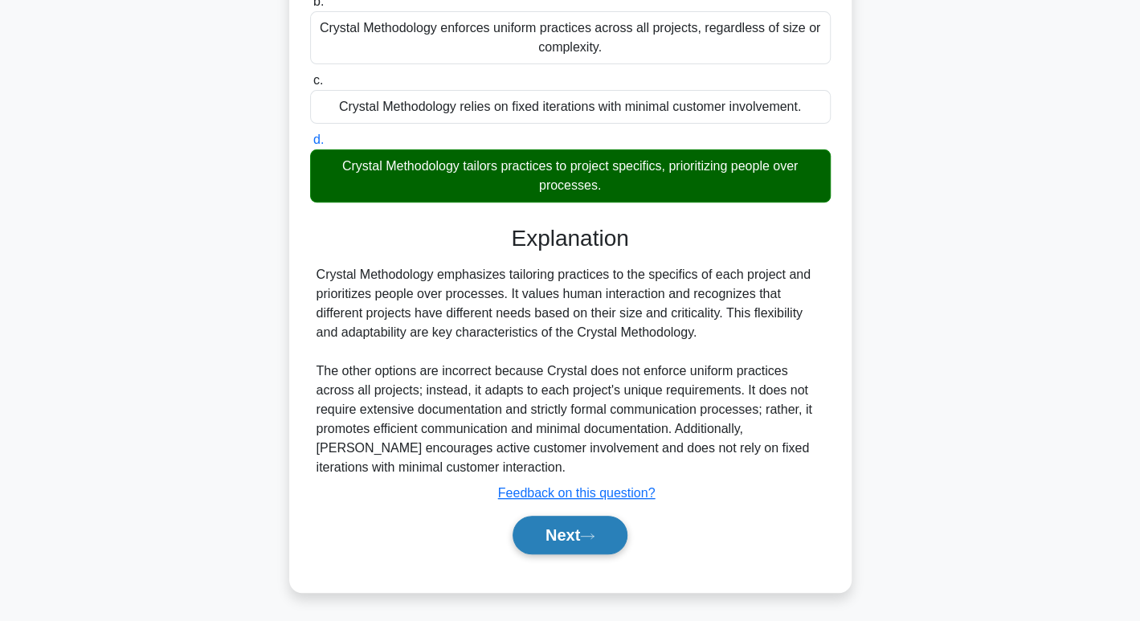
click at [595, 533] on icon at bounding box center [587, 536] width 14 height 9
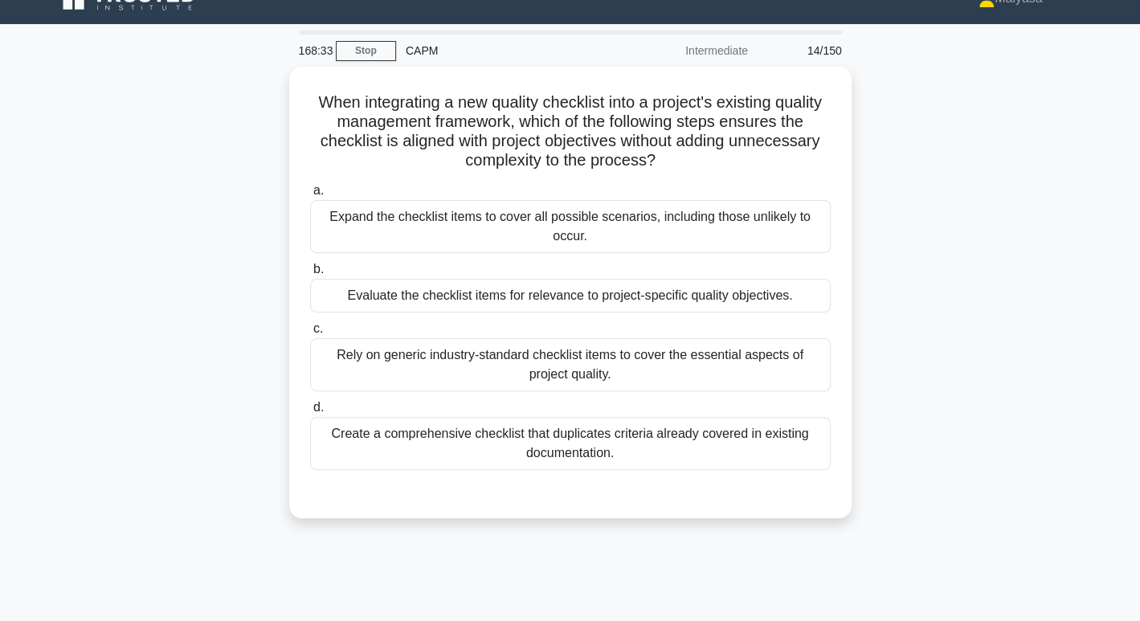
scroll to position [26, 0]
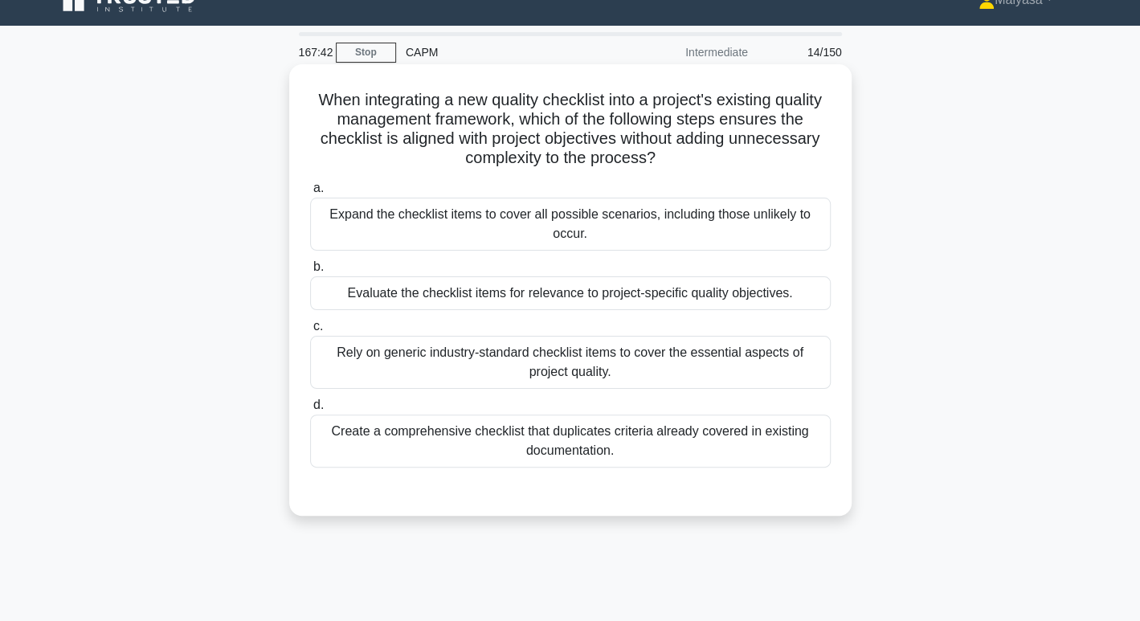
click at [748, 100] on h5 "When integrating a new quality checklist into a project's existing quality mana…" at bounding box center [571, 129] width 524 height 79
drag, startPoint x: 569, startPoint y: 125, endPoint x: 808, endPoint y: 119, distance: 238.8
click at [808, 119] on h5 "When integrating a new quality checklist into a project's existing quality mana…" at bounding box center [571, 129] width 524 height 79
drag, startPoint x: 413, startPoint y: 140, endPoint x: 772, endPoint y: 154, distance: 359.5
click at [772, 154] on h5 "When integrating a new quality checklist into a project's existing quality mana…" at bounding box center [571, 129] width 524 height 79
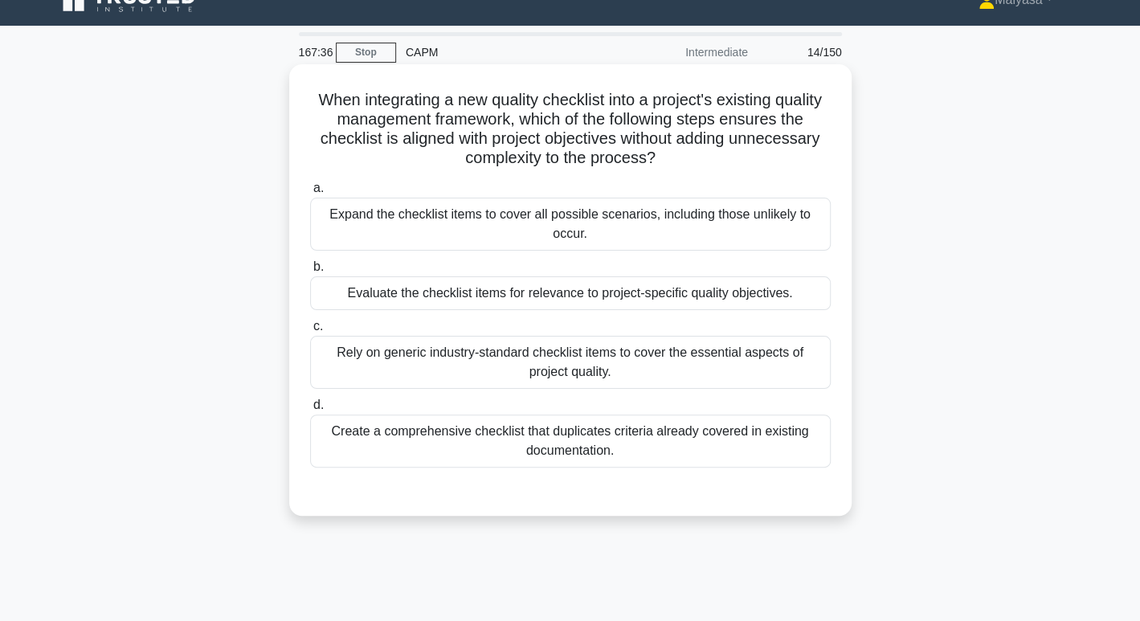
click at [739, 432] on div "Create a comprehensive checklist that duplicates criteria already covered in ex…" at bounding box center [570, 441] width 521 height 53
click at [310, 411] on input "d. Create a comprehensive checklist that duplicates criteria already covered in…" at bounding box center [310, 405] width 0 height 10
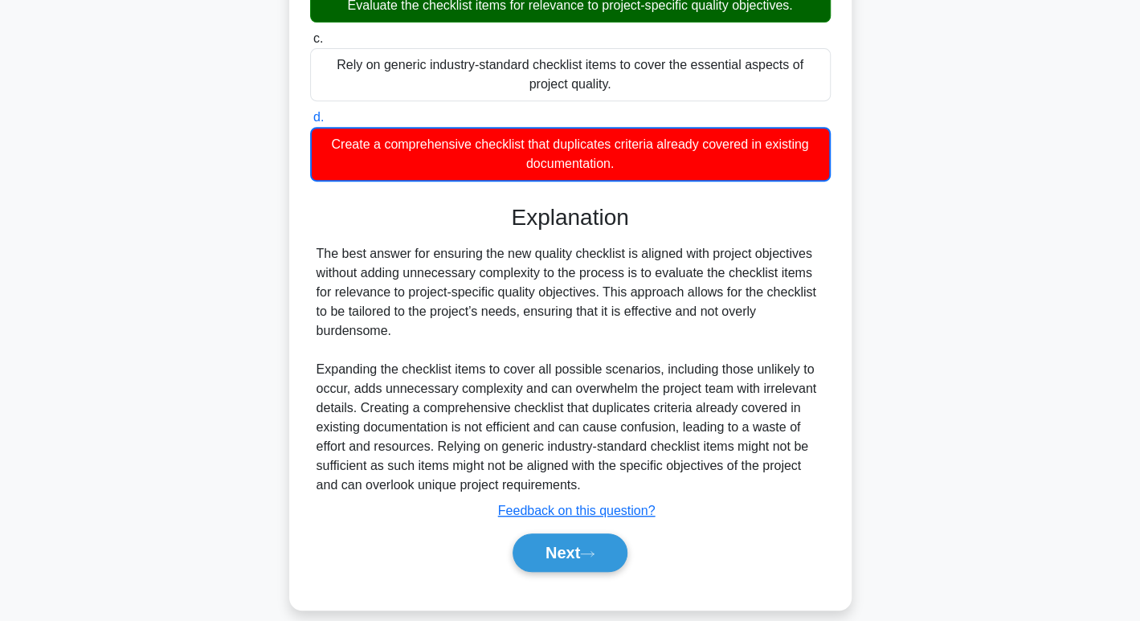
scroll to position [330, 0]
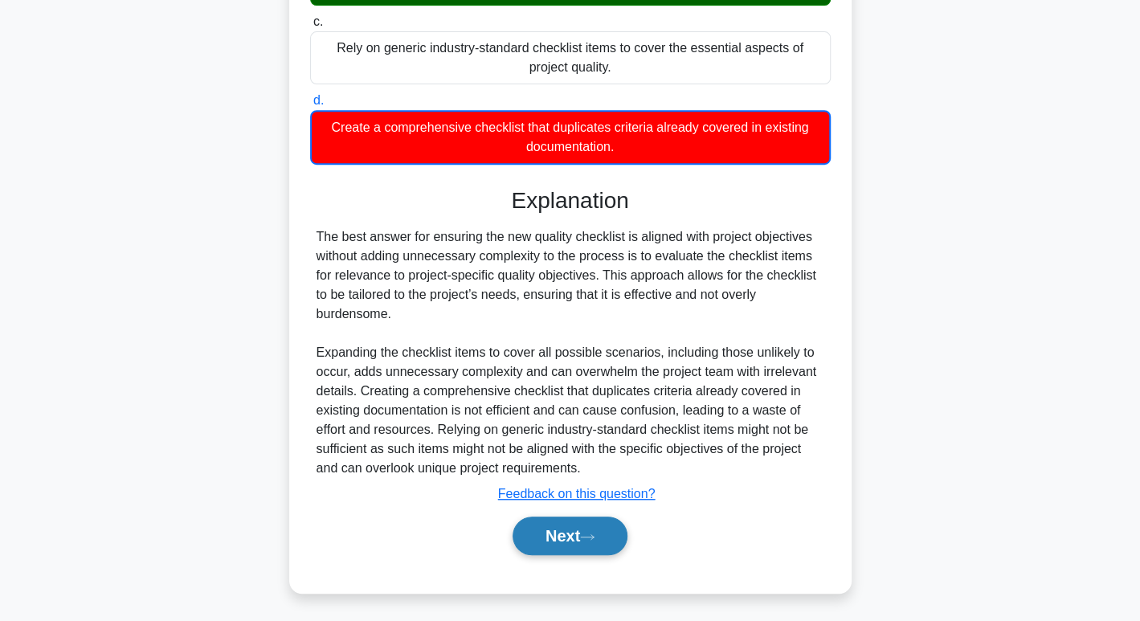
click at [593, 520] on button "Next" at bounding box center [570, 536] width 115 height 39
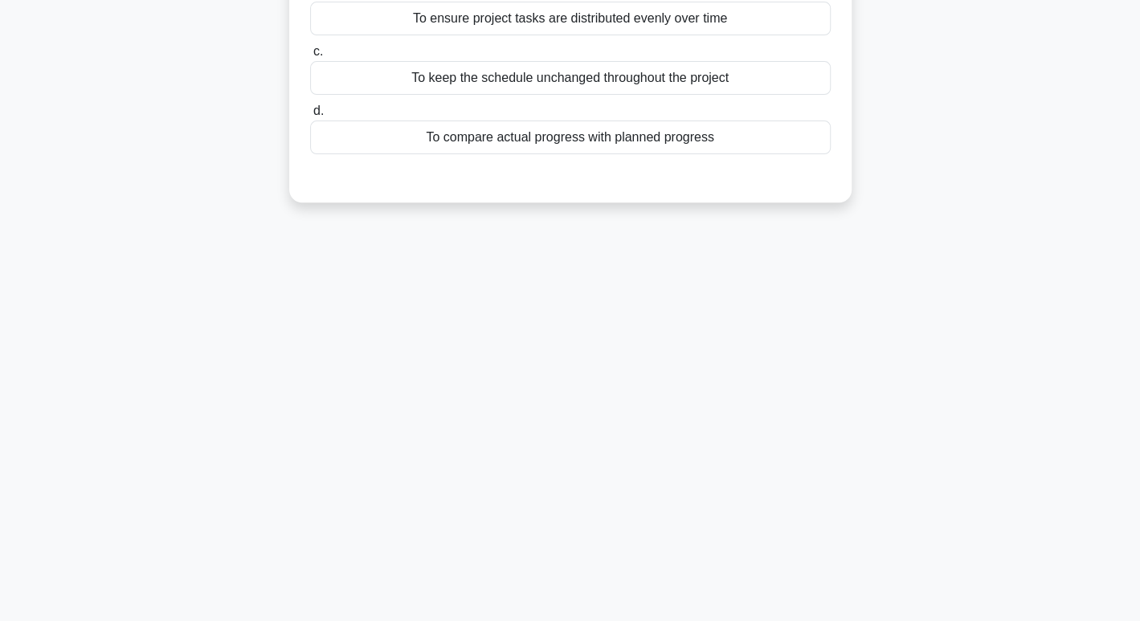
scroll to position [0, 0]
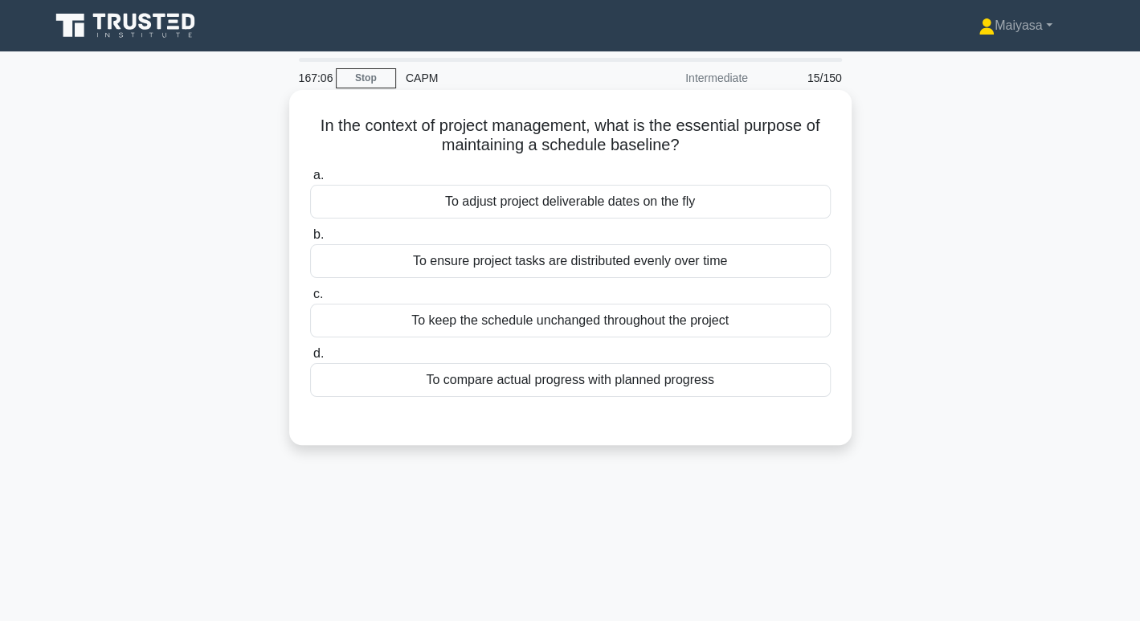
click at [598, 383] on div "To compare actual progress with planned progress" at bounding box center [570, 380] width 521 height 34
click at [310, 359] on input "d. To compare actual progress with planned progress" at bounding box center [310, 354] width 0 height 10
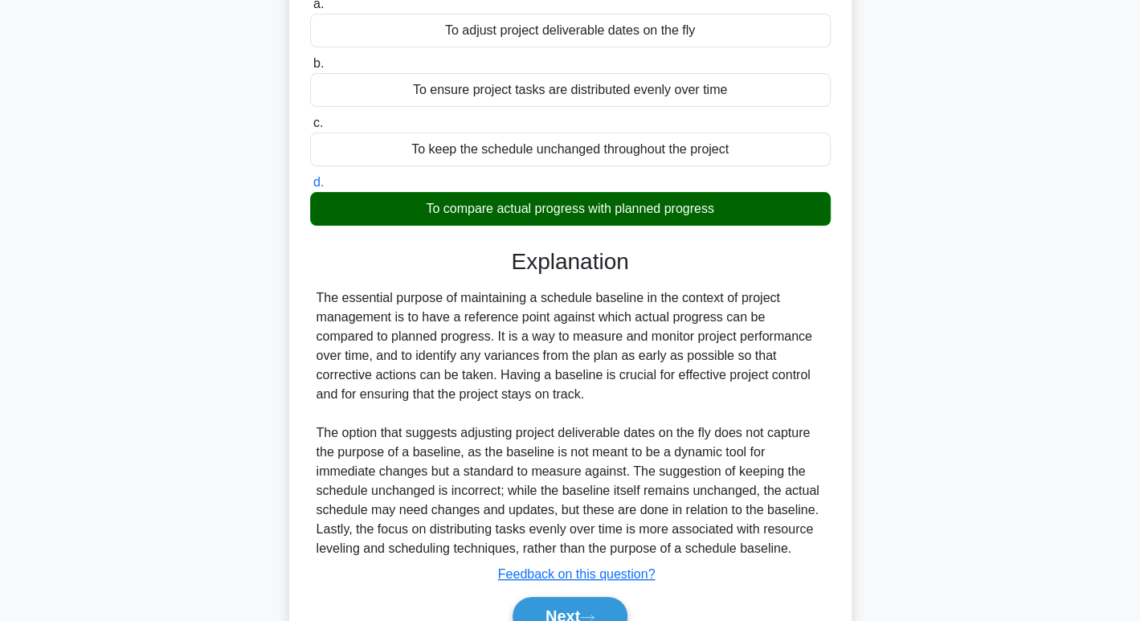
scroll to position [252, 0]
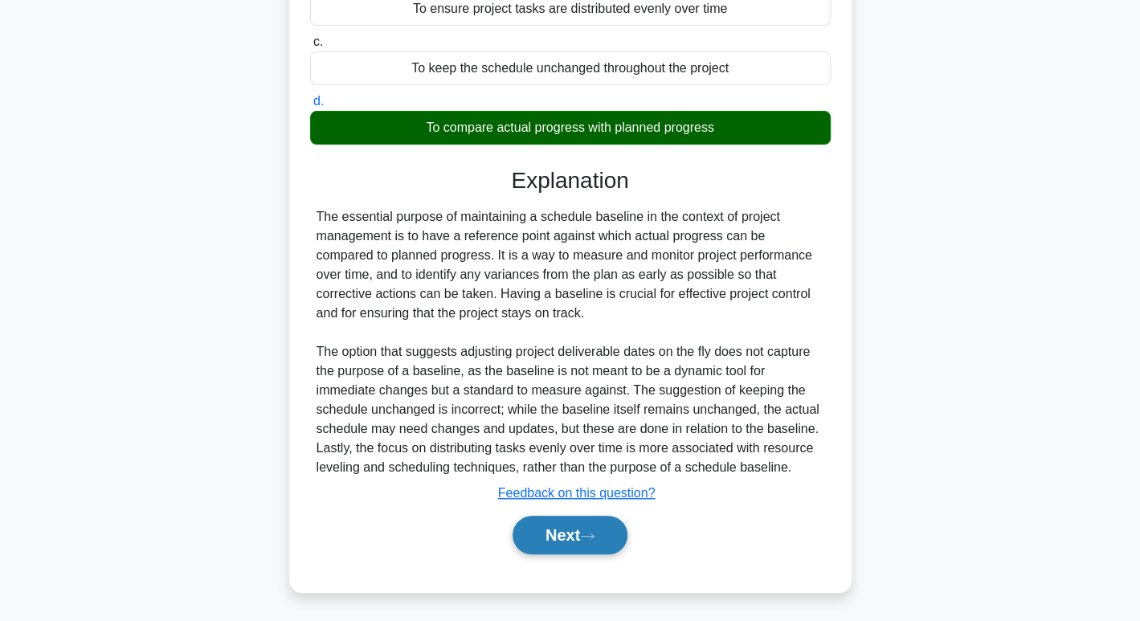
click at [602, 518] on button "Next" at bounding box center [570, 535] width 115 height 39
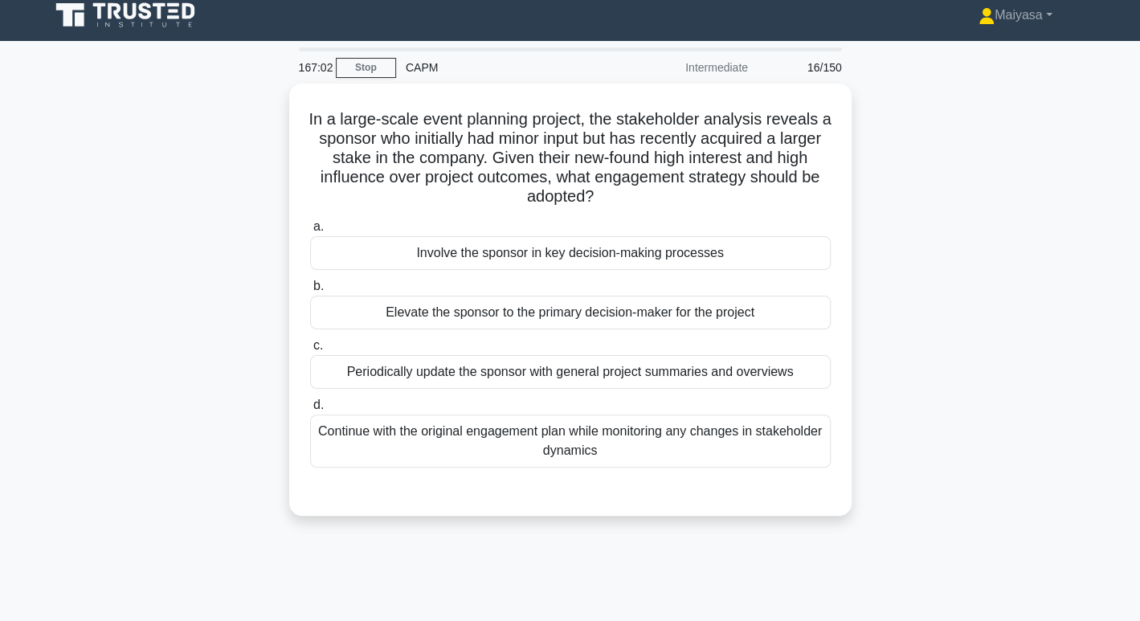
scroll to position [10, 0]
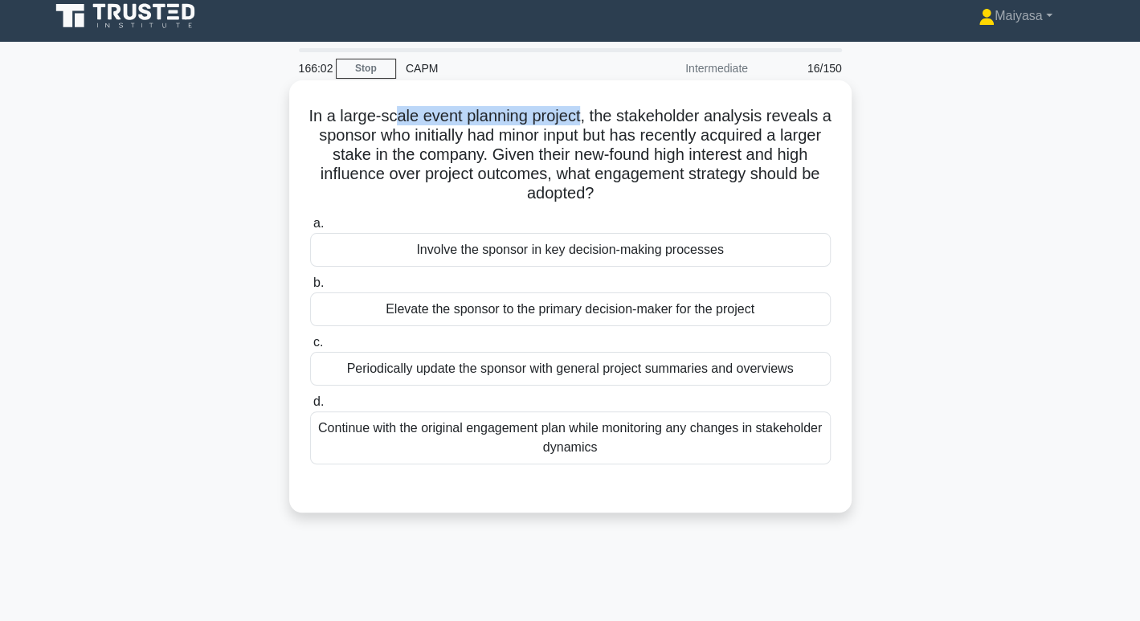
drag, startPoint x: 401, startPoint y: 124, endPoint x: 590, endPoint y: 120, distance: 188.9
click at [590, 120] on h5 "In a large-scale event planning project, the stakeholder analysis reveals a spo…" at bounding box center [571, 155] width 524 height 98
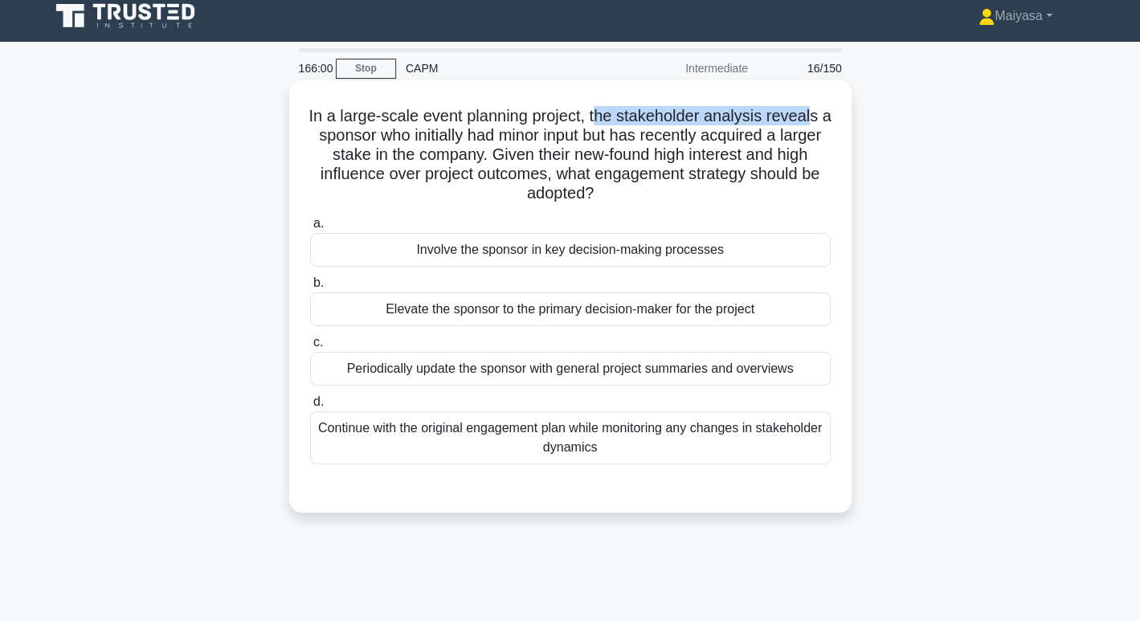
drag, startPoint x: 609, startPoint y: 119, endPoint x: 817, endPoint y: 113, distance: 207.5
click at [825, 112] on h5 "In a large-scale event planning project, the stakeholder analysis reveals a spo…" at bounding box center [571, 155] width 524 height 98
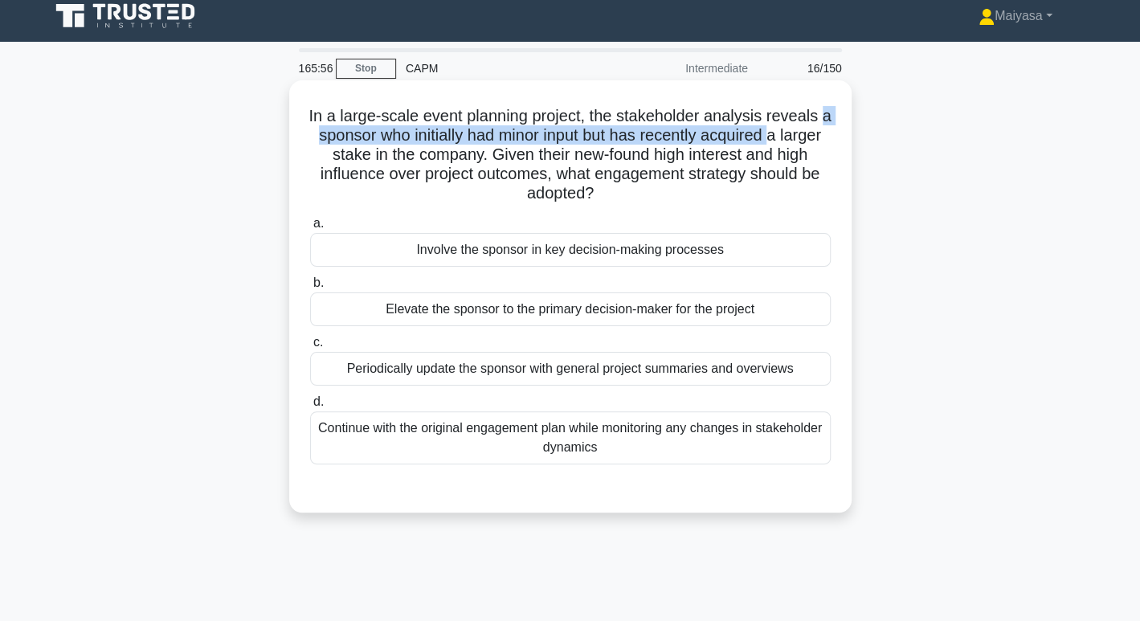
drag, startPoint x: 328, startPoint y: 132, endPoint x: 808, endPoint y: 137, distance: 479.8
click at [808, 137] on h5 "In a large-scale event planning project, the stakeholder analysis reveals a spo…" at bounding box center [571, 155] width 524 height 98
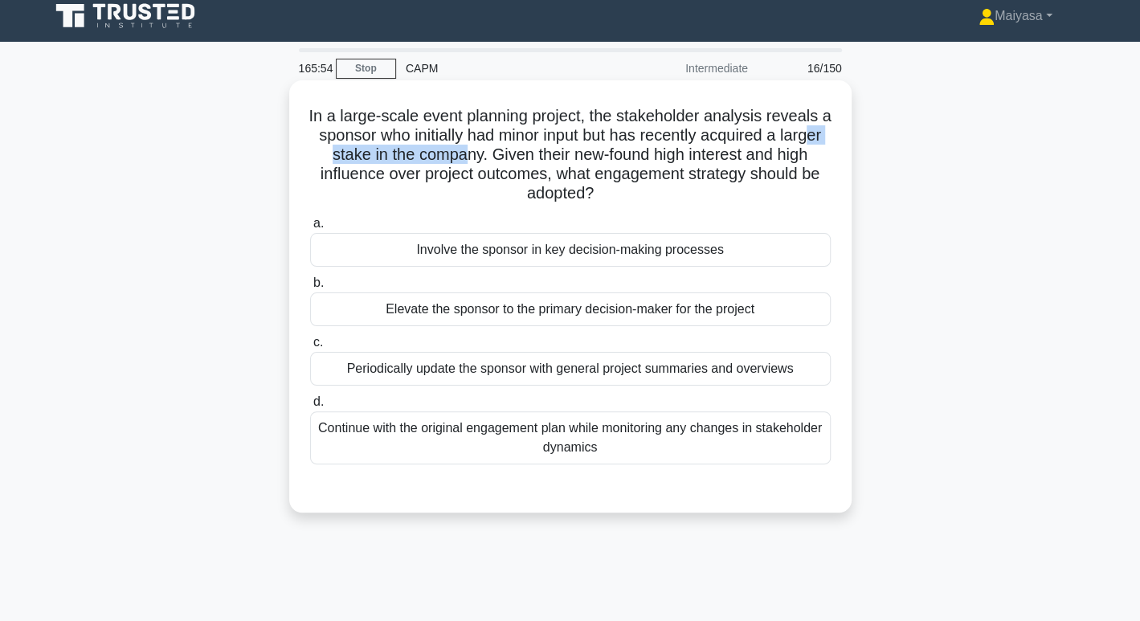
drag, startPoint x: 350, startPoint y: 149, endPoint x: 504, endPoint y: 149, distance: 154.3
click at [504, 149] on h5 "In a large-scale event planning project, the stakeholder analysis reveals a spo…" at bounding box center [571, 155] width 524 height 98
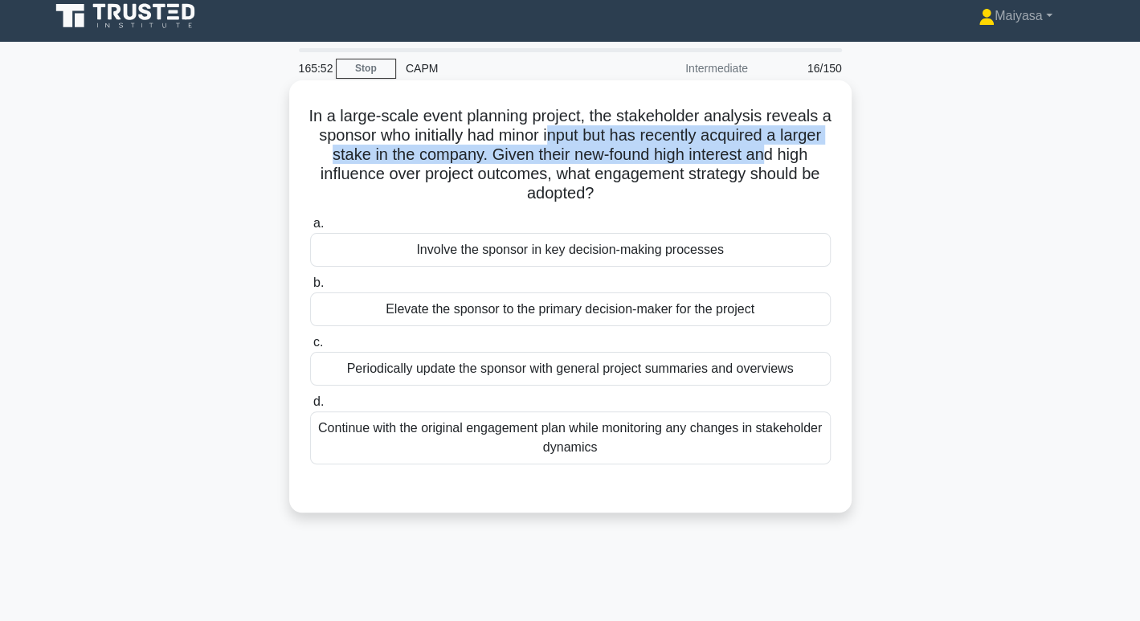
drag, startPoint x: 579, startPoint y: 140, endPoint x: 809, endPoint y: 154, distance: 231.1
click at [809, 154] on h5 "In a large-scale event planning project, the stakeholder analysis reveals a spo…" at bounding box center [571, 155] width 524 height 98
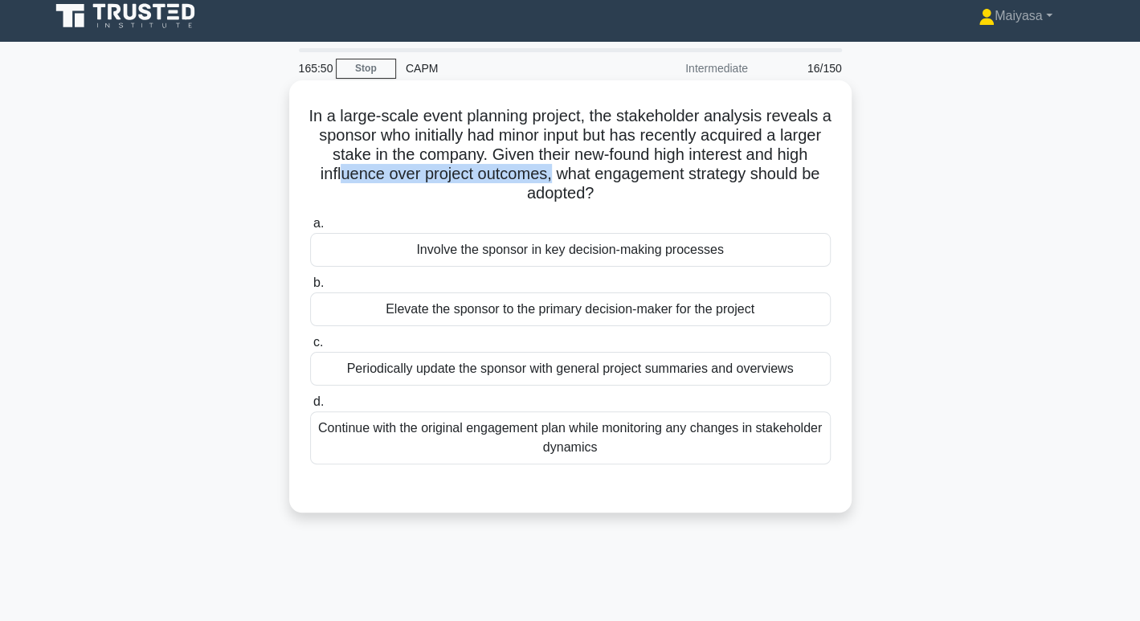
drag, startPoint x: 396, startPoint y: 176, endPoint x: 608, endPoint y: 175, distance: 212.2
click at [608, 175] on h5 "In a large-scale event planning project, the stakeholder analysis reveals a spo…" at bounding box center [571, 155] width 524 height 98
click at [614, 305] on div "Elevate the sponsor to the primary decision-maker for the project" at bounding box center [570, 310] width 521 height 34
click at [310, 289] on input "b. Elevate the sponsor to the primary decision-maker for the project" at bounding box center [310, 283] width 0 height 10
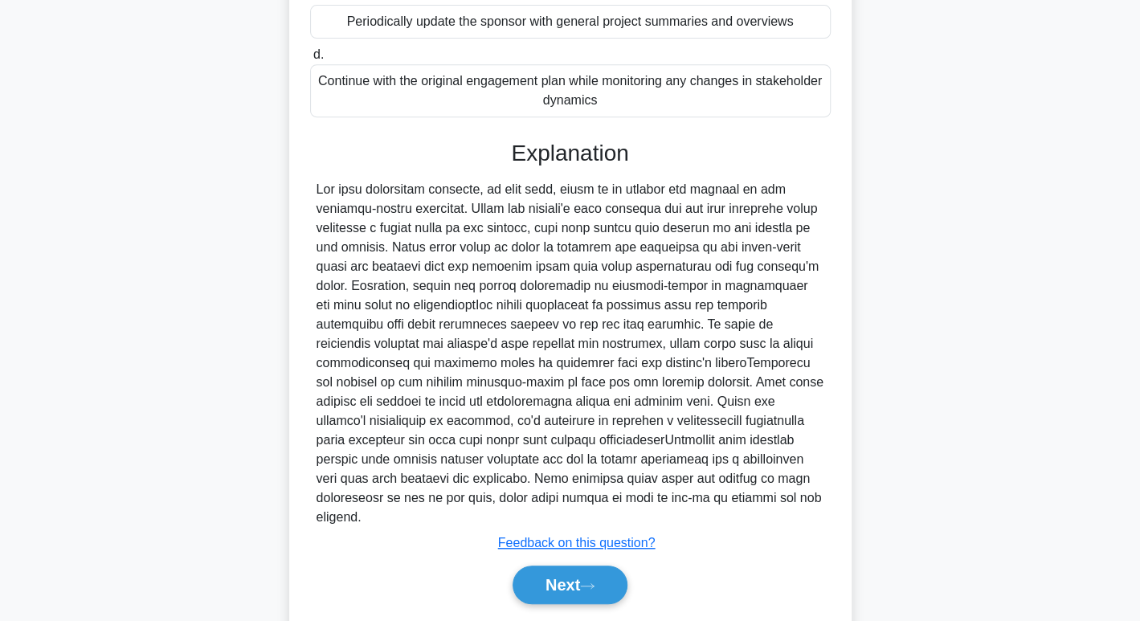
scroll to position [408, 0]
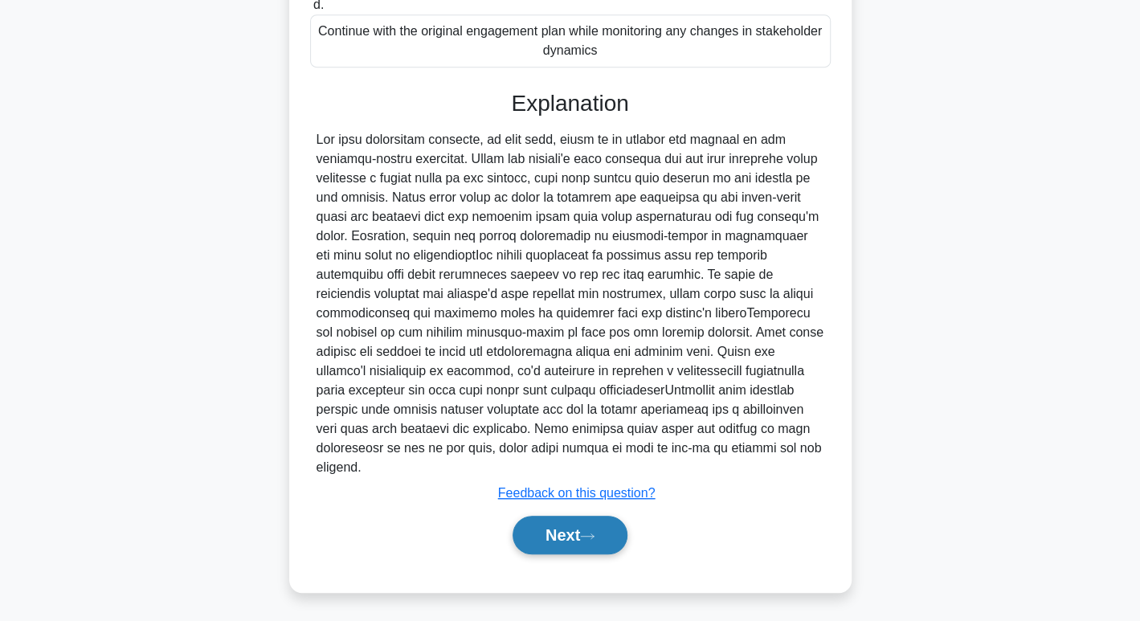
click at [575, 521] on button "Next" at bounding box center [570, 535] width 115 height 39
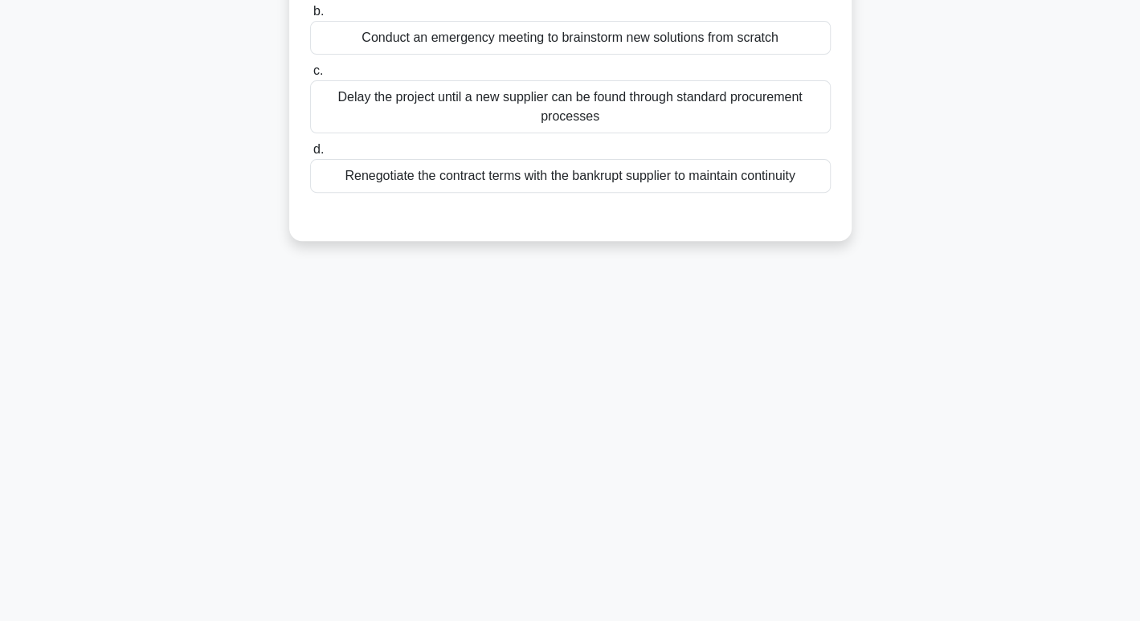
scroll to position [0, 0]
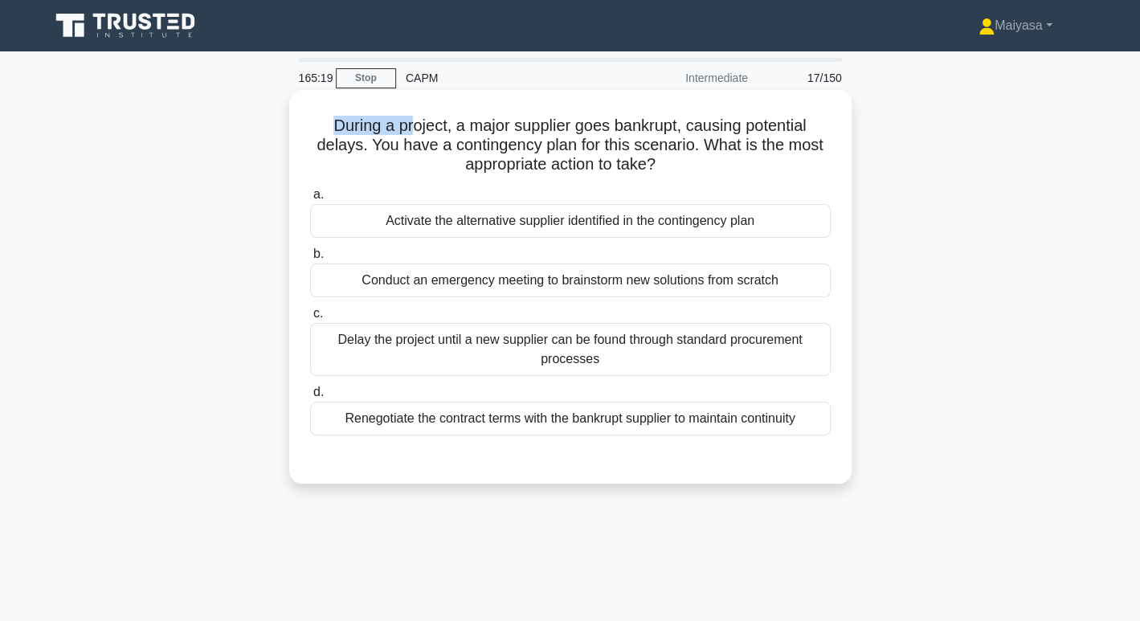
drag, startPoint x: 329, startPoint y: 122, endPoint x: 409, endPoint y: 116, distance: 80.6
click at [409, 116] on h5 "During a project, a major supplier goes bankrupt, causing potential delays. You…" at bounding box center [571, 145] width 524 height 59
drag, startPoint x: 465, startPoint y: 116, endPoint x: 680, endPoint y: 117, distance: 214.6
click at [680, 117] on h5 "During a project, a major supplier goes bankrupt, causing potential delays. You…" at bounding box center [571, 145] width 524 height 59
drag, startPoint x: 783, startPoint y: 132, endPoint x: 811, endPoint y: 132, distance: 28.1
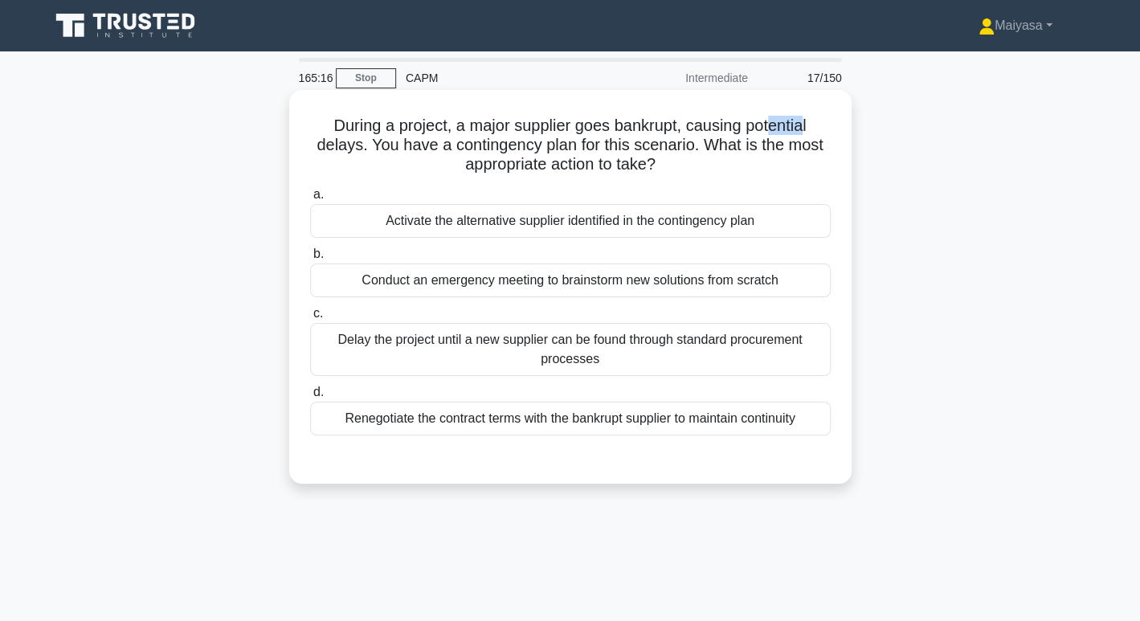
click at [811, 132] on h5 "During a project, a major supplier goes bankrupt, causing potential delays. You…" at bounding box center [571, 145] width 524 height 59
drag, startPoint x: 361, startPoint y: 145, endPoint x: 676, endPoint y: 149, distance: 315.1
click at [676, 149] on h5 "During a project, a major supplier goes bankrupt, causing potential delays. You…" at bounding box center [571, 145] width 524 height 59
click at [596, 226] on div "Activate the alternative supplier identified in the contingency plan" at bounding box center [570, 221] width 521 height 34
click at [310, 200] on input "a. Activate the alternative supplier identified in the contingency plan" at bounding box center [310, 195] width 0 height 10
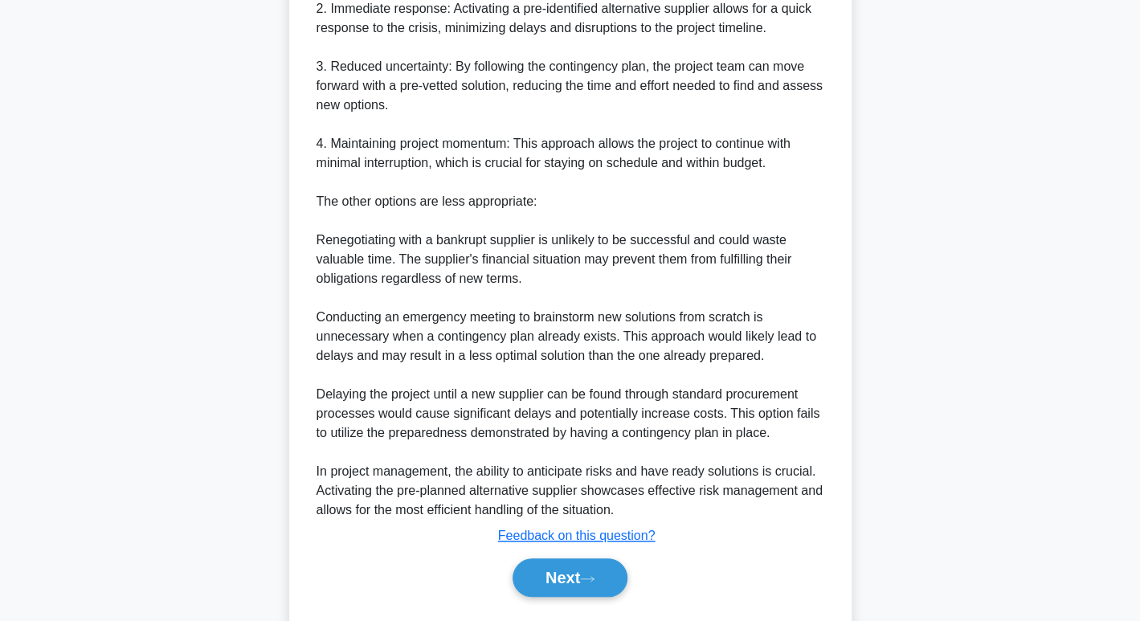
scroll to position [646, 0]
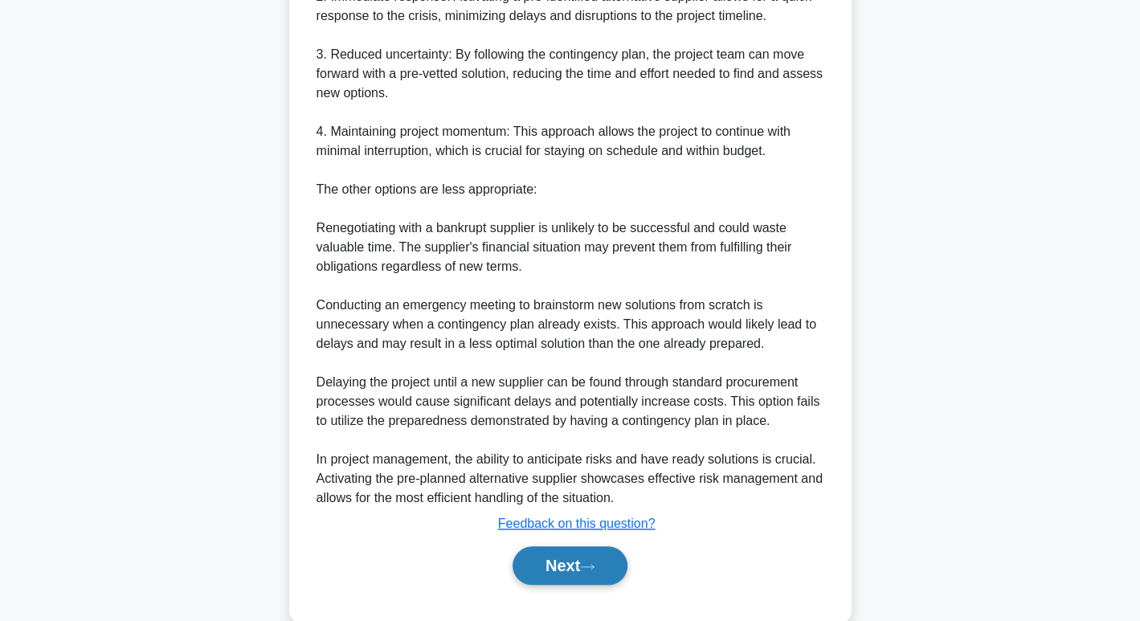
click at [562, 571] on button "Next" at bounding box center [570, 566] width 115 height 39
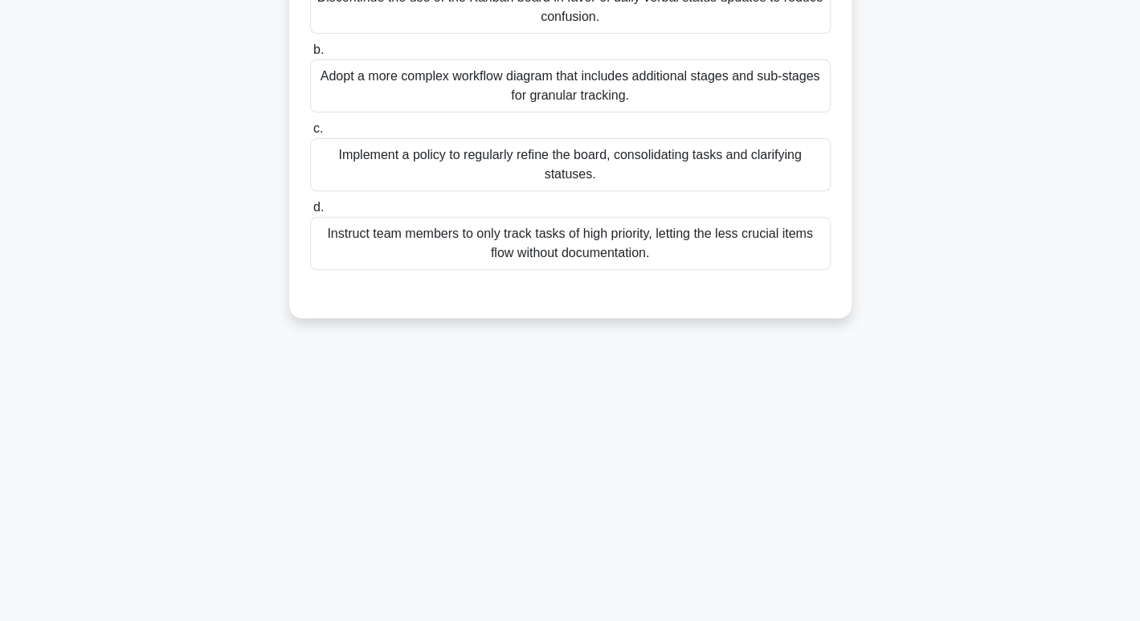
scroll to position [0, 0]
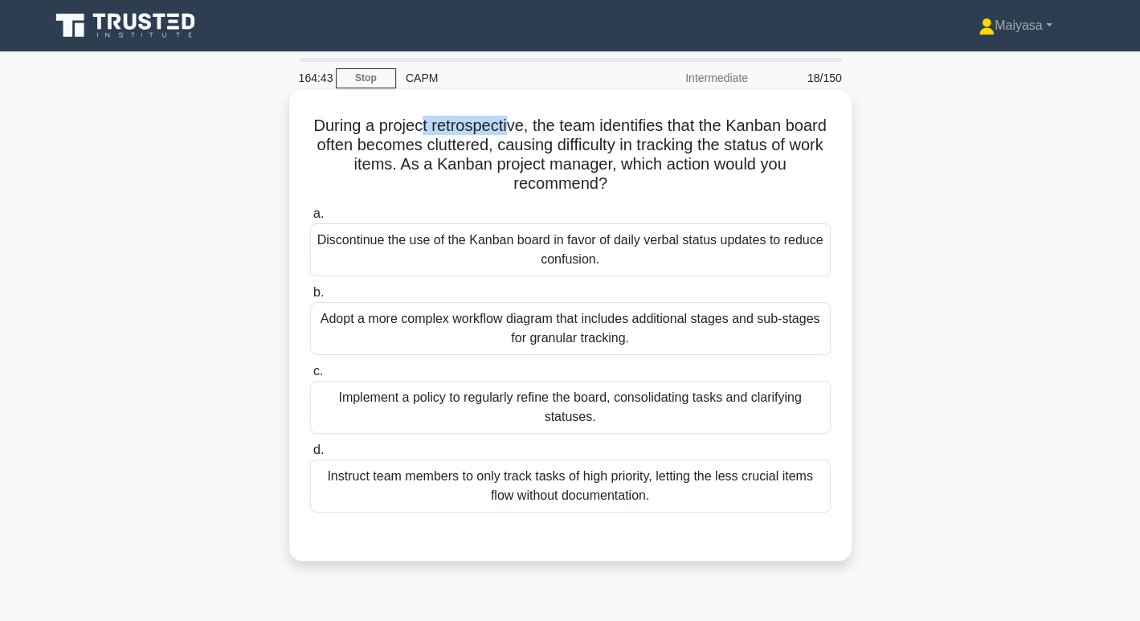
drag, startPoint x: 443, startPoint y: 129, endPoint x: 533, endPoint y: 124, distance: 90.2
click at [533, 124] on h5 "During a project retrospective, the team identifies that the Kanban board often…" at bounding box center [571, 155] width 524 height 79
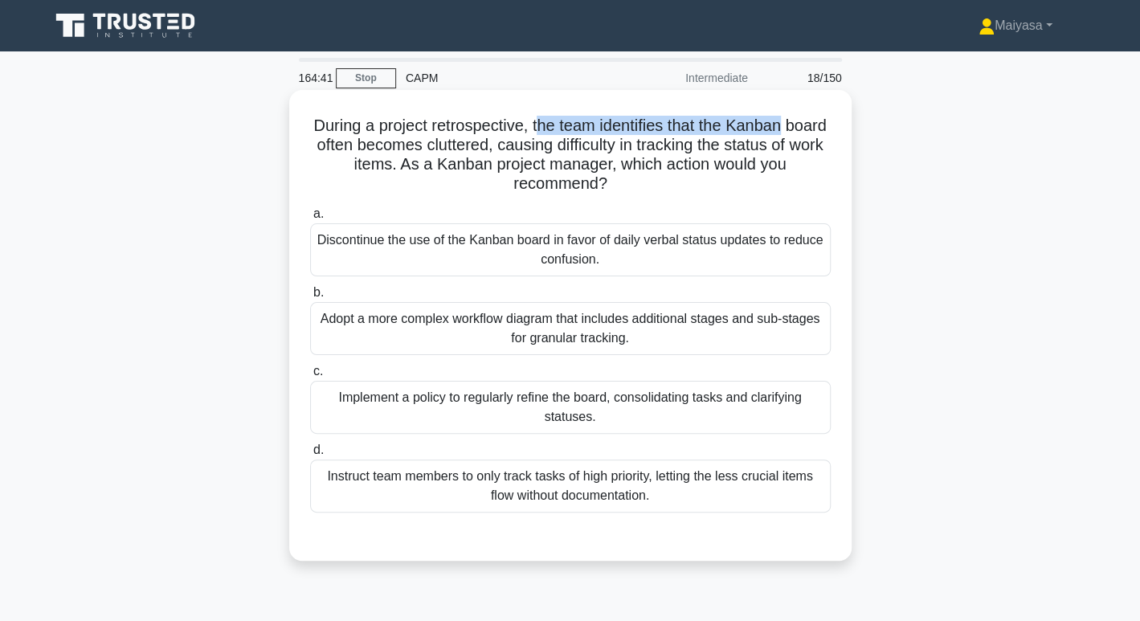
drag, startPoint x: 559, startPoint y: 128, endPoint x: 807, endPoint y: 128, distance: 248.3
click at [807, 128] on h5 "During a project retrospective, the team identifies that the Kanban board often…" at bounding box center [571, 155] width 524 height 79
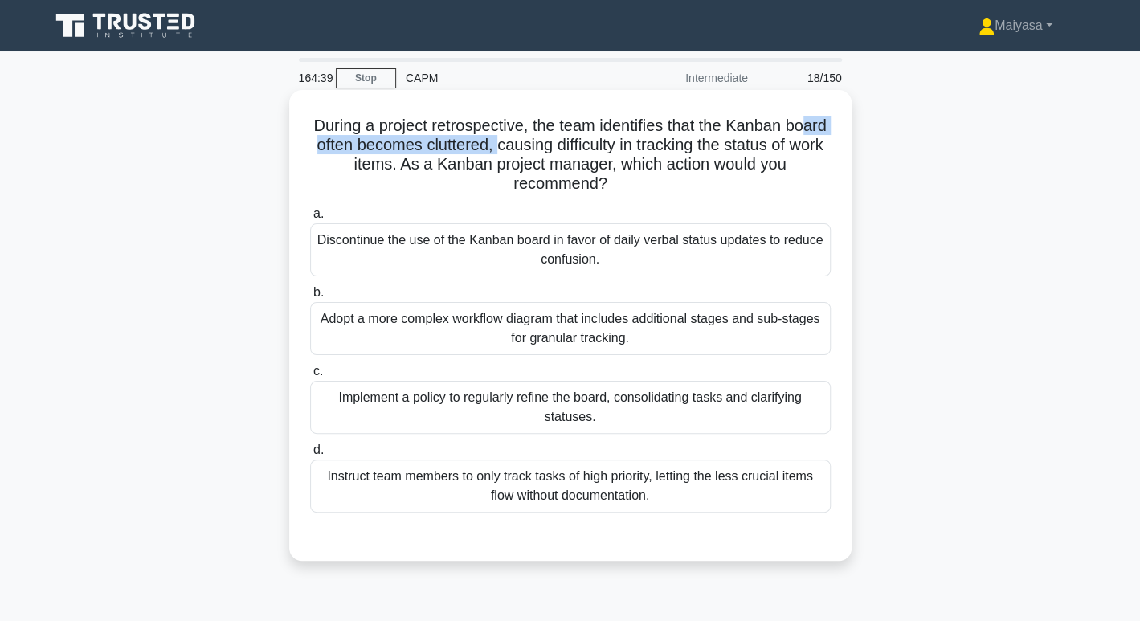
drag, startPoint x: 328, startPoint y: 152, endPoint x: 546, endPoint y: 145, distance: 217.9
click at [546, 145] on h5 "During a project retrospective, the team identifies that the Kanban board often…" at bounding box center [571, 155] width 524 height 79
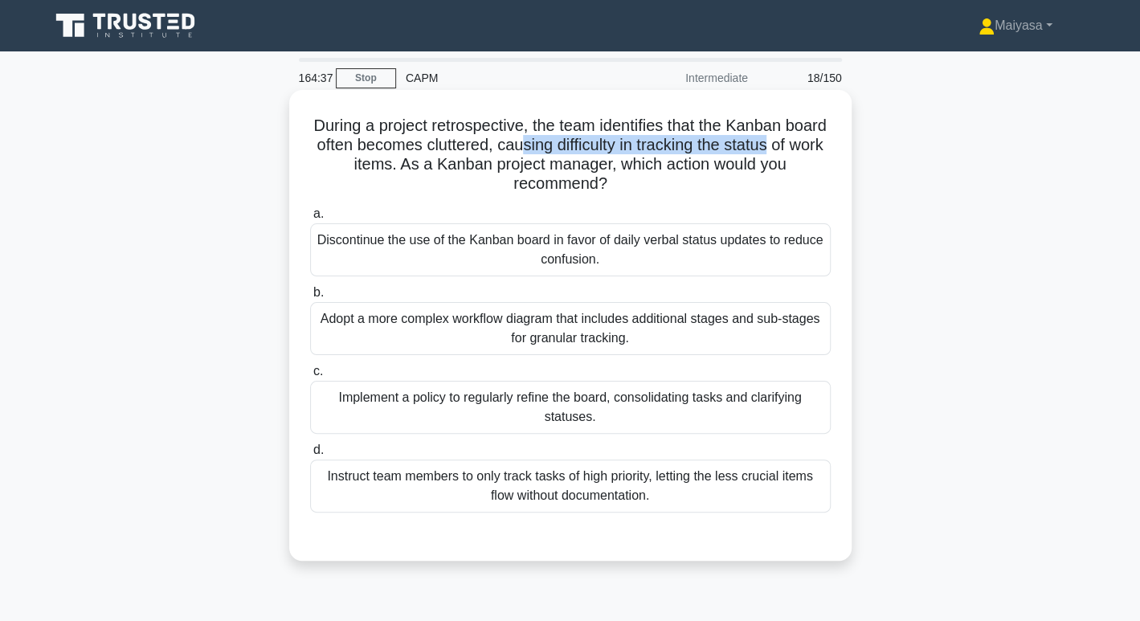
drag, startPoint x: 603, startPoint y: 145, endPoint x: 825, endPoint y: 149, distance: 221.9
click at [825, 149] on h5 "During a project retrospective, the team identifies that the Kanban board often…" at bounding box center [571, 155] width 524 height 79
drag, startPoint x: 363, startPoint y: 164, endPoint x: 403, endPoint y: 164, distance: 39.4
click at [403, 164] on h5 "During a project retrospective, the team identifies that the Kanban board often…" at bounding box center [571, 155] width 524 height 79
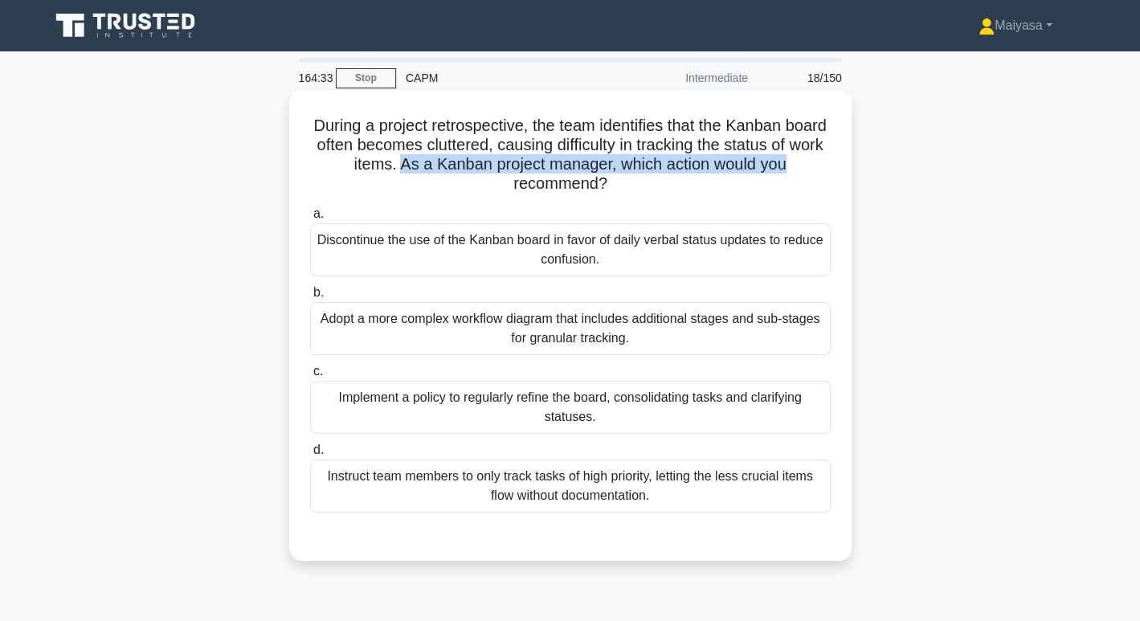
drag, startPoint x: 429, startPoint y: 164, endPoint x: 820, endPoint y: 166, distance: 390.6
click at [820, 166] on h5 "During a project retrospective, the team identifies that the Kanban board often…" at bounding box center [571, 155] width 524 height 79
drag, startPoint x: 500, startPoint y: 187, endPoint x: 612, endPoint y: 187, distance: 112.5
click at [612, 187] on h5 "During a project retrospective, the team identifies that the Kanban board often…" at bounding box center [571, 155] width 524 height 79
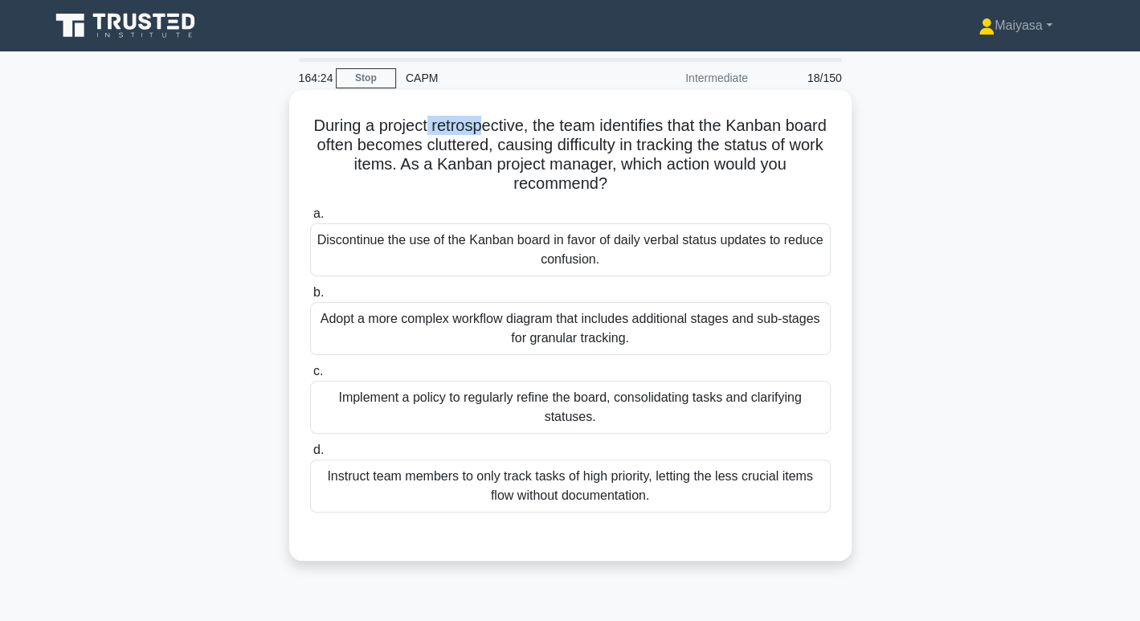
drag, startPoint x: 447, startPoint y: 117, endPoint x: 506, endPoint y: 121, distance: 59.6
click at [506, 121] on h5 "During a project retrospective, the team identifies that the Kanban board often…" at bounding box center [571, 155] width 524 height 79
click at [368, 424] on div "Implement a policy to regularly refine the board, consolidating tasks and clari…" at bounding box center [570, 407] width 521 height 53
click at [310, 377] on input "c. Implement a policy to regularly refine the board, consolidating tasks and cl…" at bounding box center [310, 371] width 0 height 10
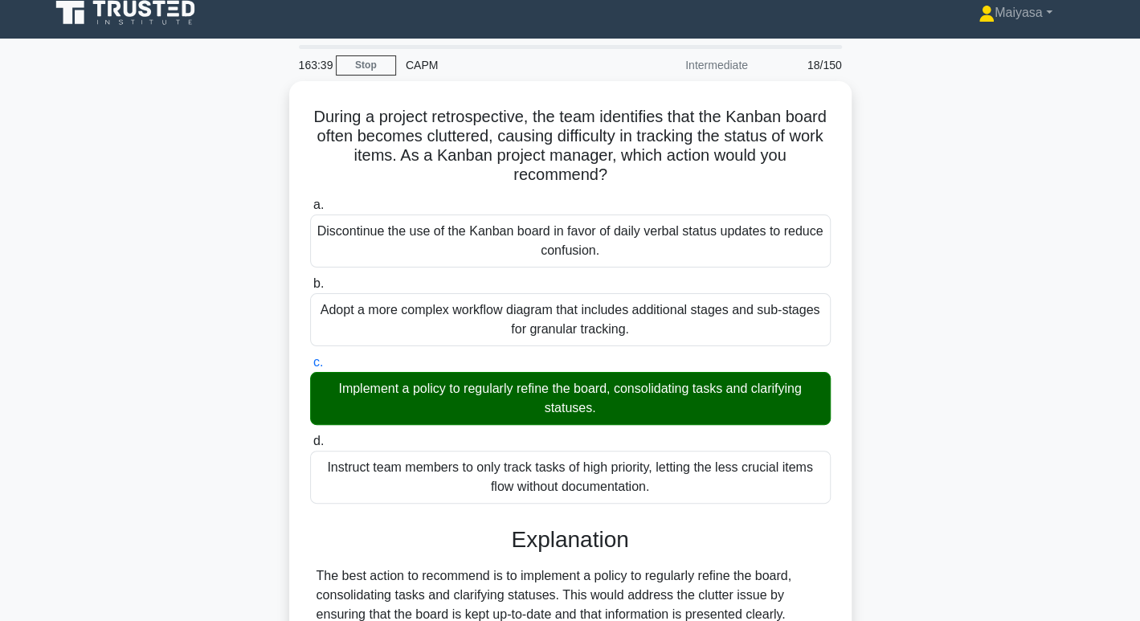
scroll to position [349, 0]
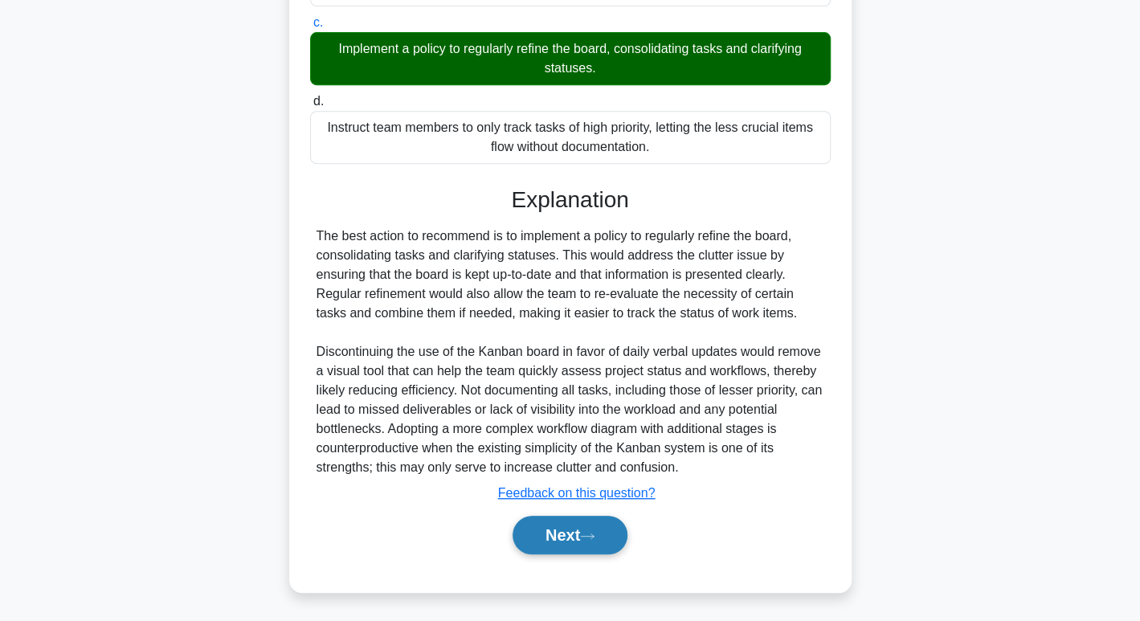
click at [604, 523] on button "Next" at bounding box center [570, 535] width 115 height 39
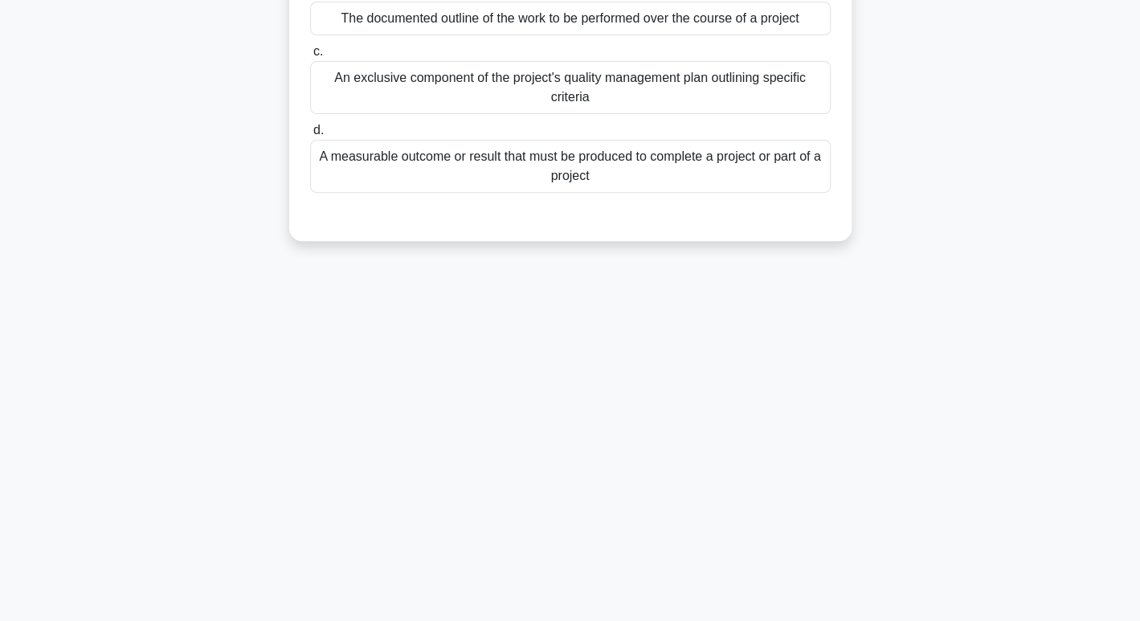
scroll to position [0, 0]
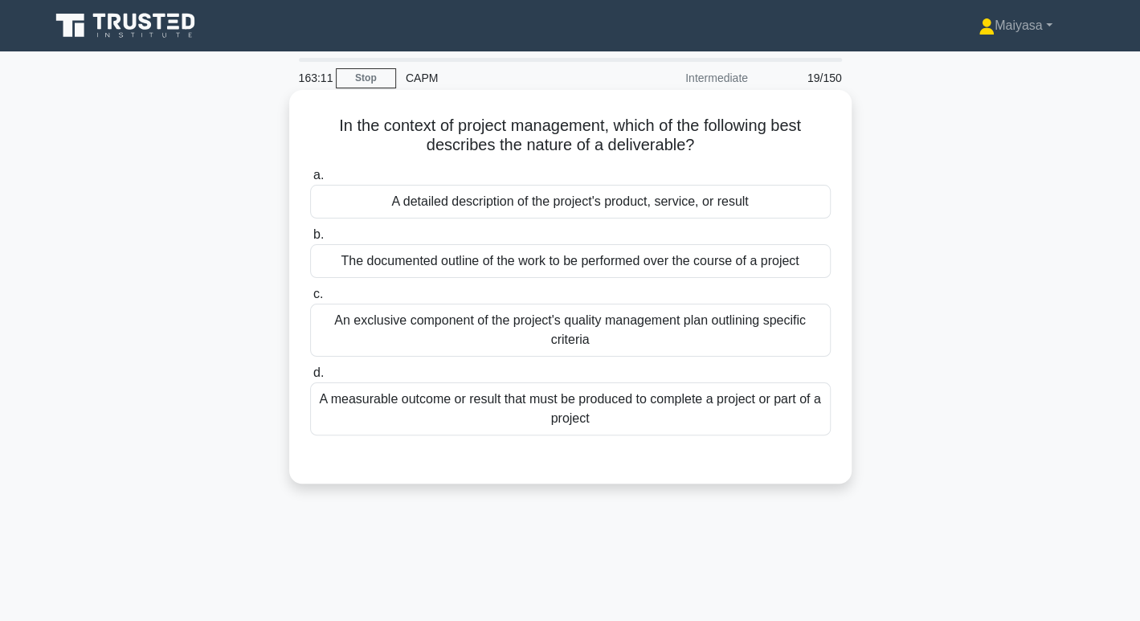
click at [607, 193] on div "A detailed description of the project's product, service, or result" at bounding box center [570, 202] width 521 height 34
click at [310, 181] on input "a. A detailed description of the project's product, service, or result" at bounding box center [310, 175] width 0 height 10
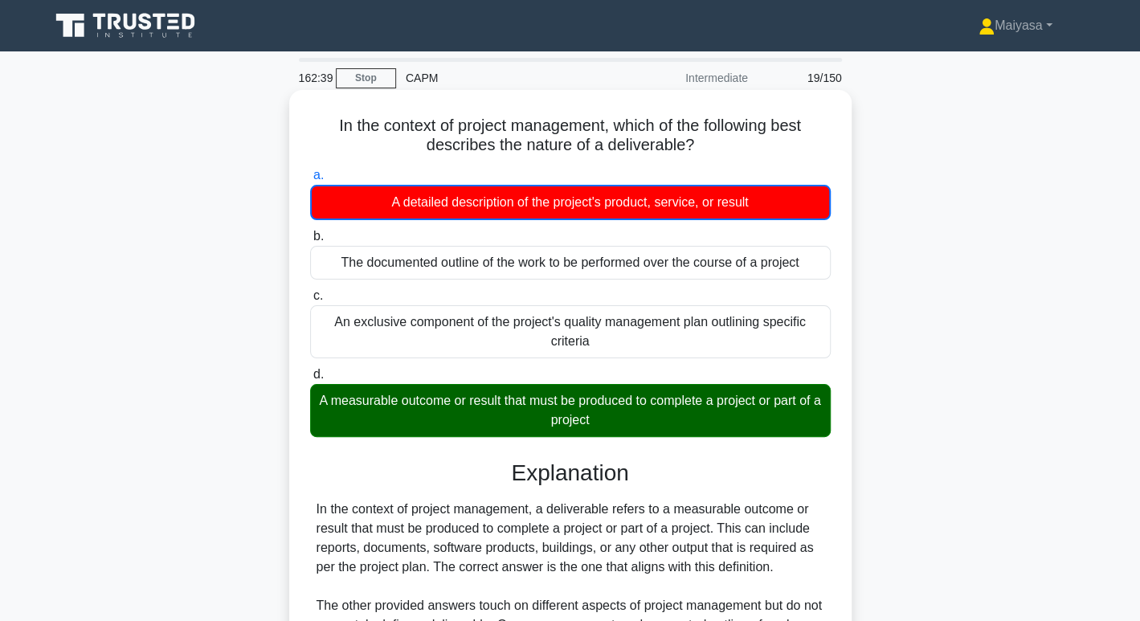
scroll to position [253, 0]
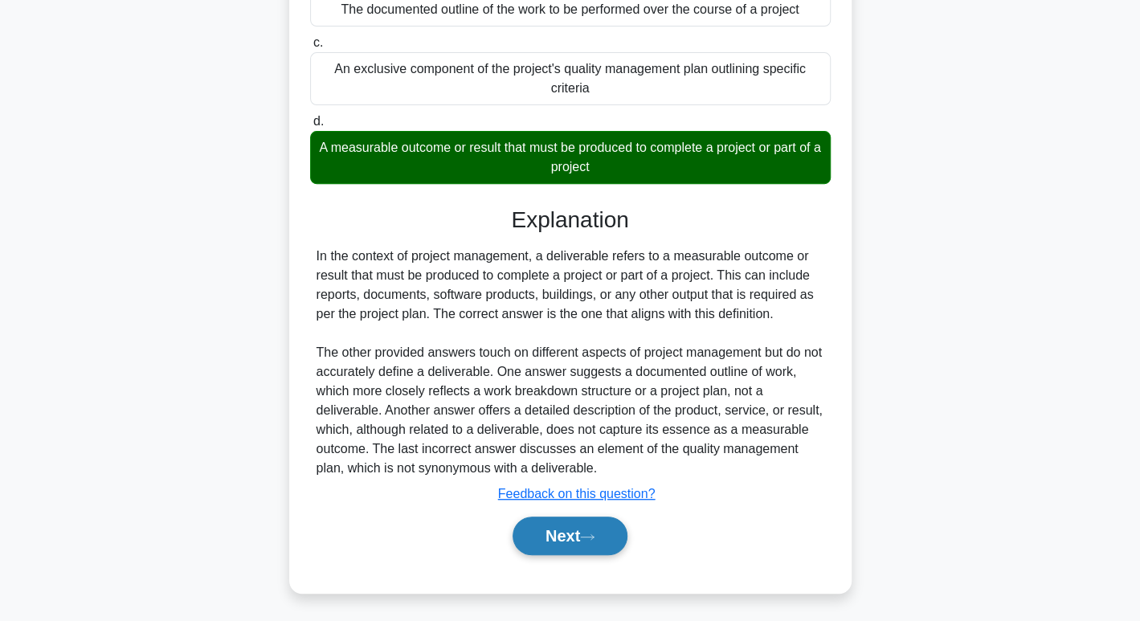
click at [569, 538] on button "Next" at bounding box center [570, 536] width 115 height 39
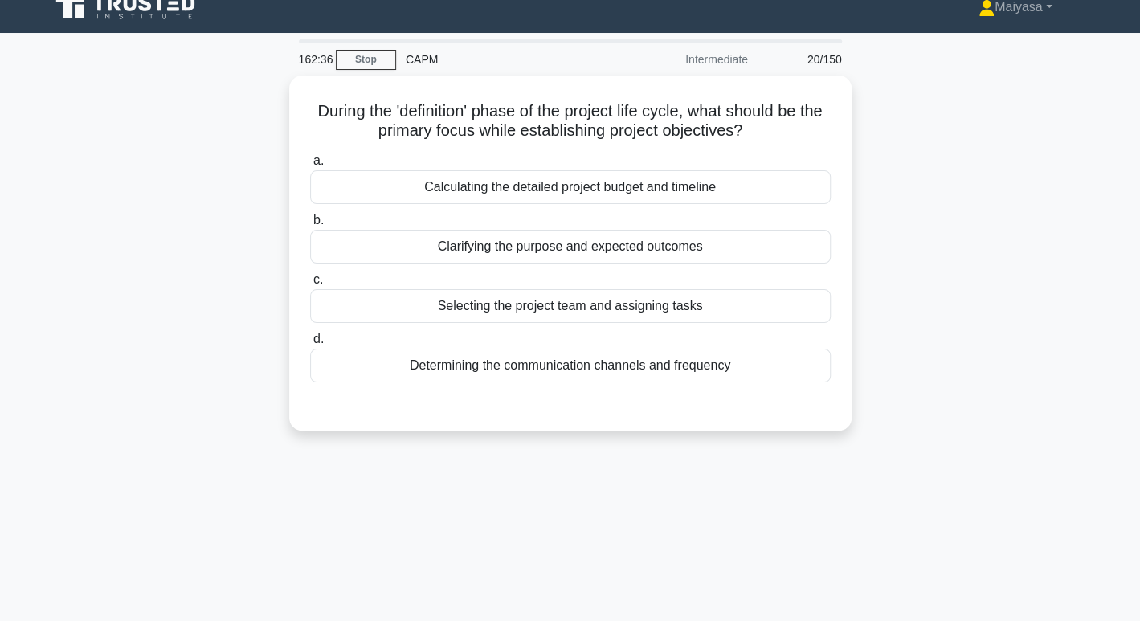
scroll to position [14, 0]
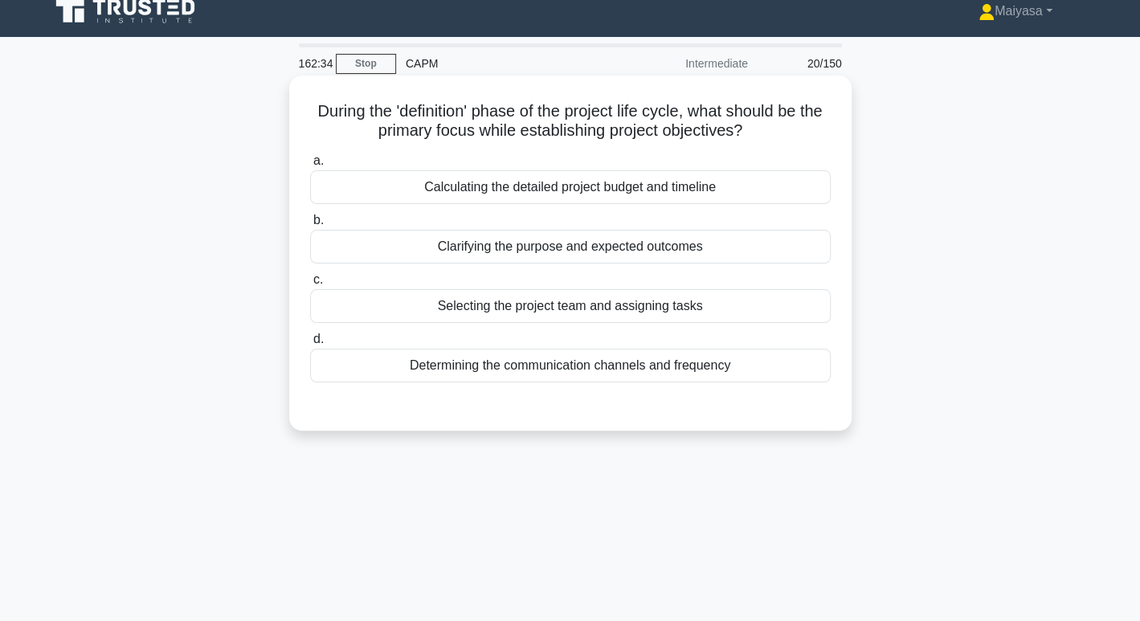
click at [430, 105] on h5 "During the 'definition' phase of the project life cycle, what should be the pri…" at bounding box center [571, 121] width 524 height 40
drag, startPoint x: 460, startPoint y: 126, endPoint x: 749, endPoint y: 138, distance: 289.6
click at [749, 138] on h5 "During the 'definition' phase of the project life cycle, what should be the pri…" at bounding box center [571, 121] width 524 height 40
click at [567, 314] on div "Selecting the project team and assigning tasks" at bounding box center [570, 306] width 521 height 34
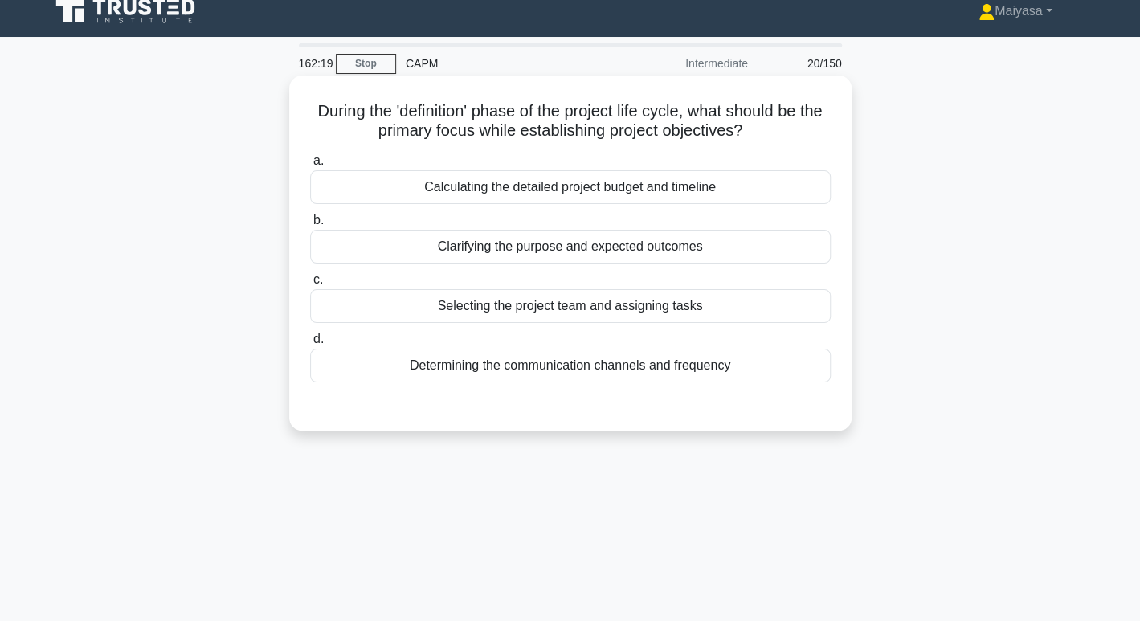
click at [310, 285] on input "c. Selecting the project team and assigning tasks" at bounding box center [310, 280] width 0 height 10
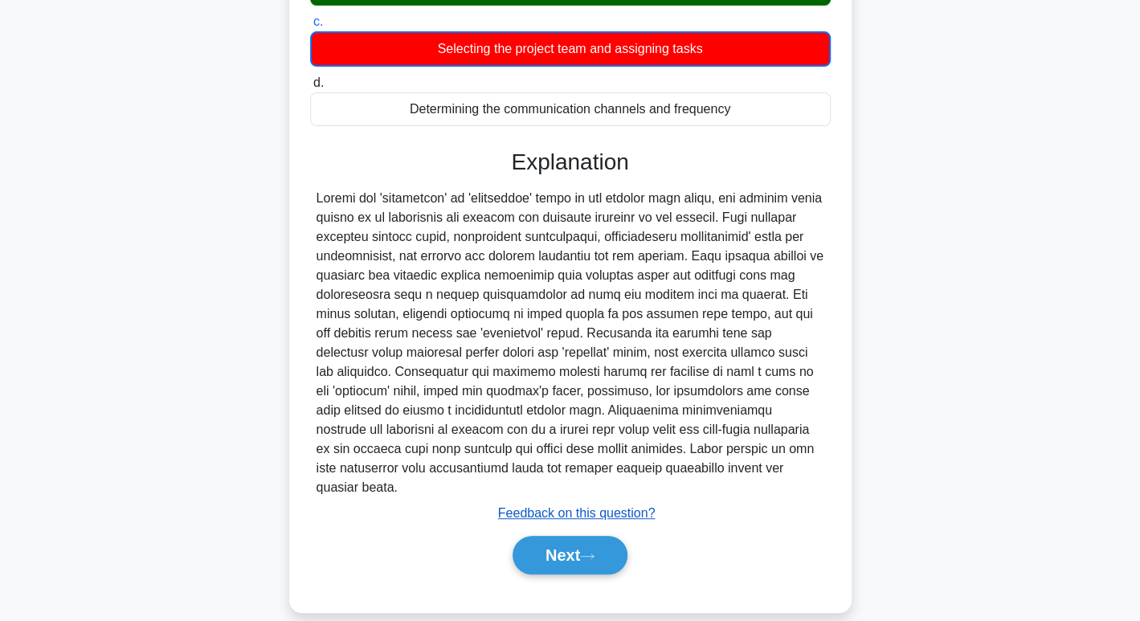
scroll to position [272, 0]
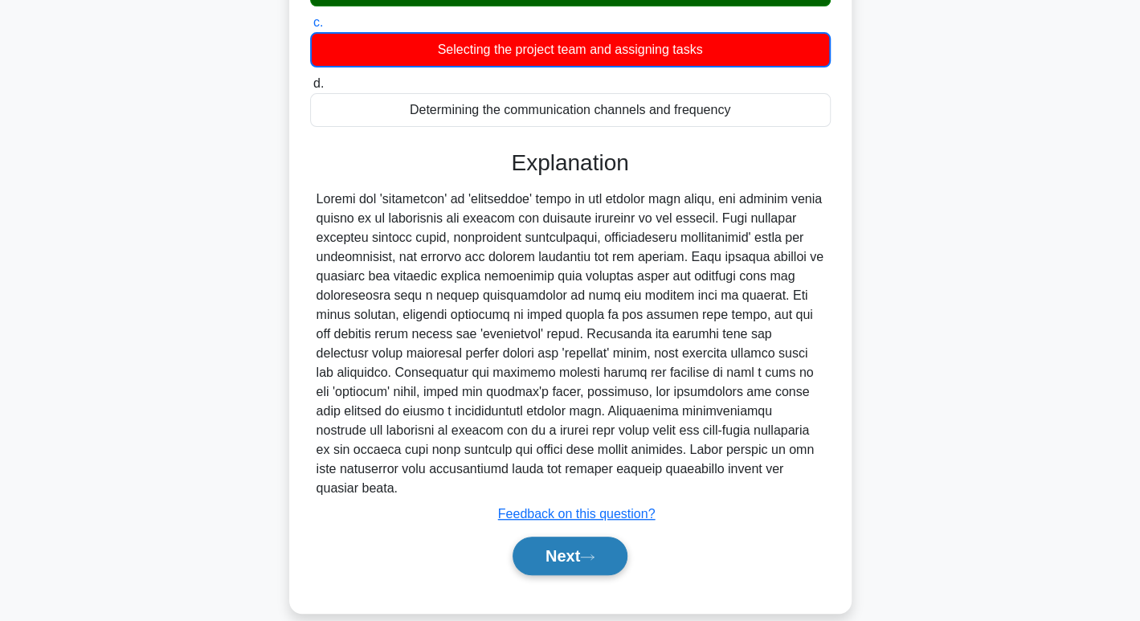
click at [537, 541] on button "Next" at bounding box center [570, 556] width 115 height 39
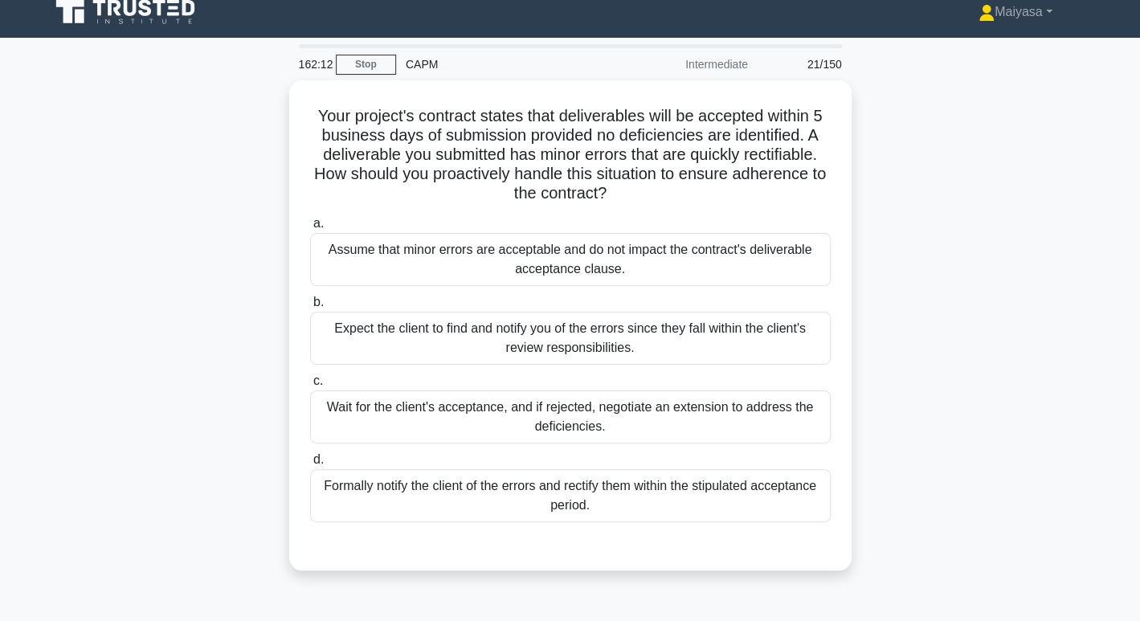
scroll to position [10, 0]
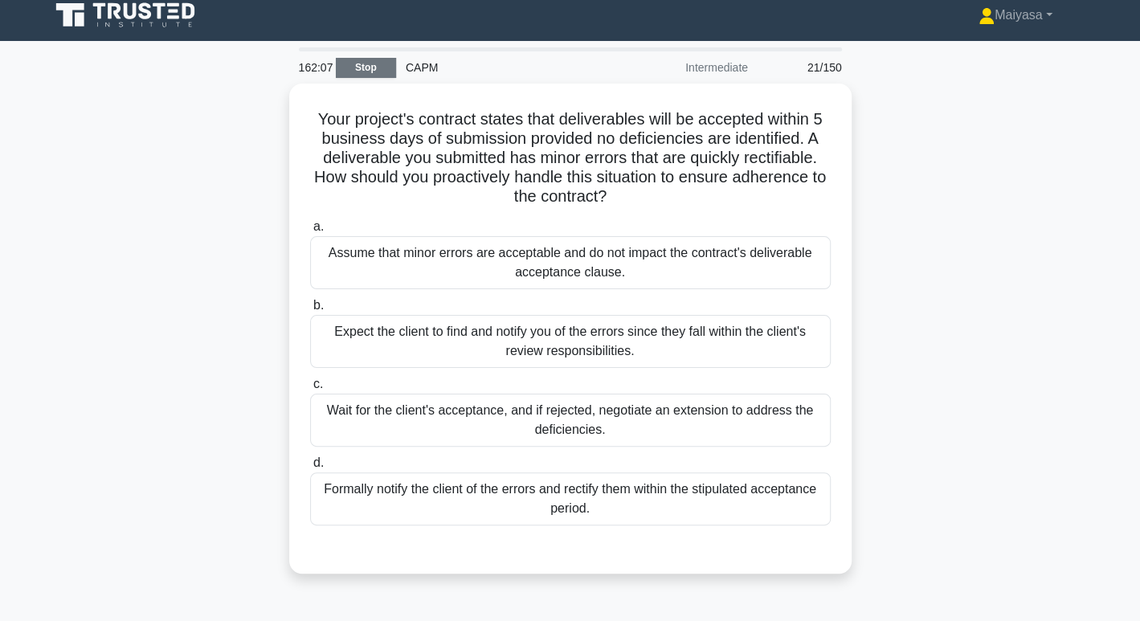
click at [362, 64] on link "Stop" at bounding box center [366, 68] width 60 height 20
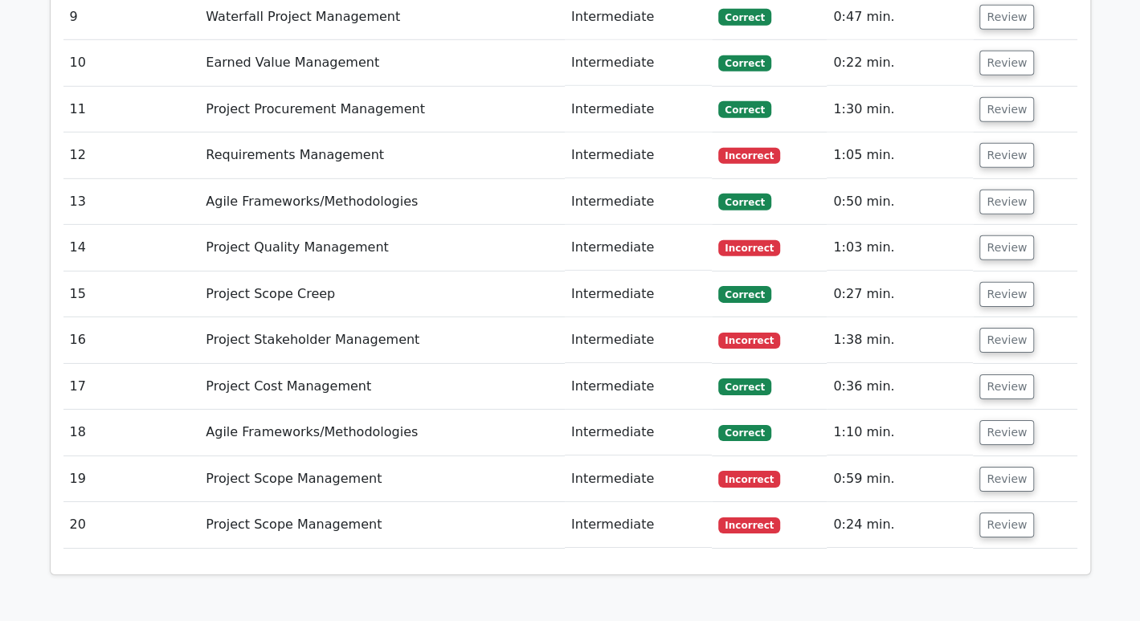
scroll to position [2790, 0]
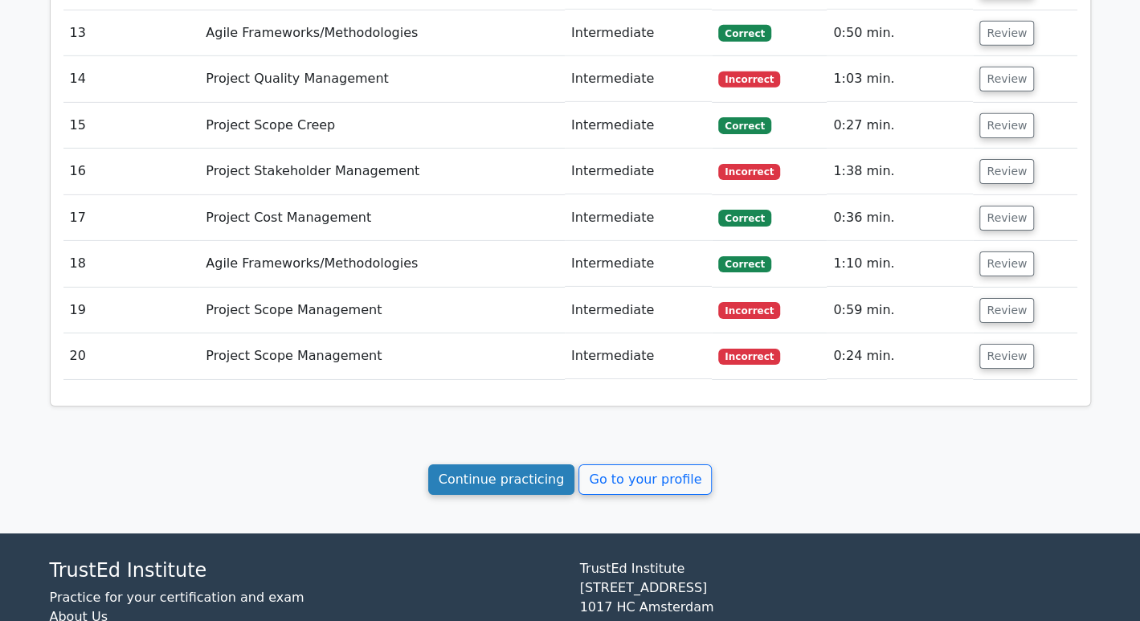
click at [522, 465] on link "Continue practicing" at bounding box center [501, 480] width 147 height 31
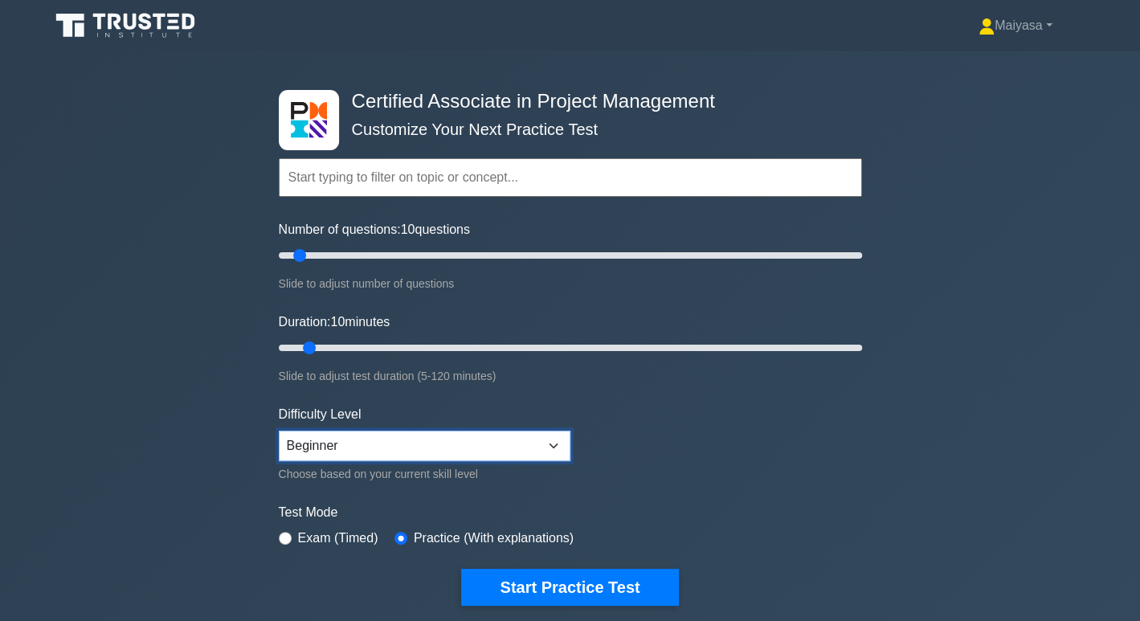
click at [518, 448] on select "Beginner Intermediate Expert" at bounding box center [425, 446] width 292 height 31
click at [279, 431] on select "Beginner Intermediate Expert" at bounding box center [425, 446] width 292 height 31
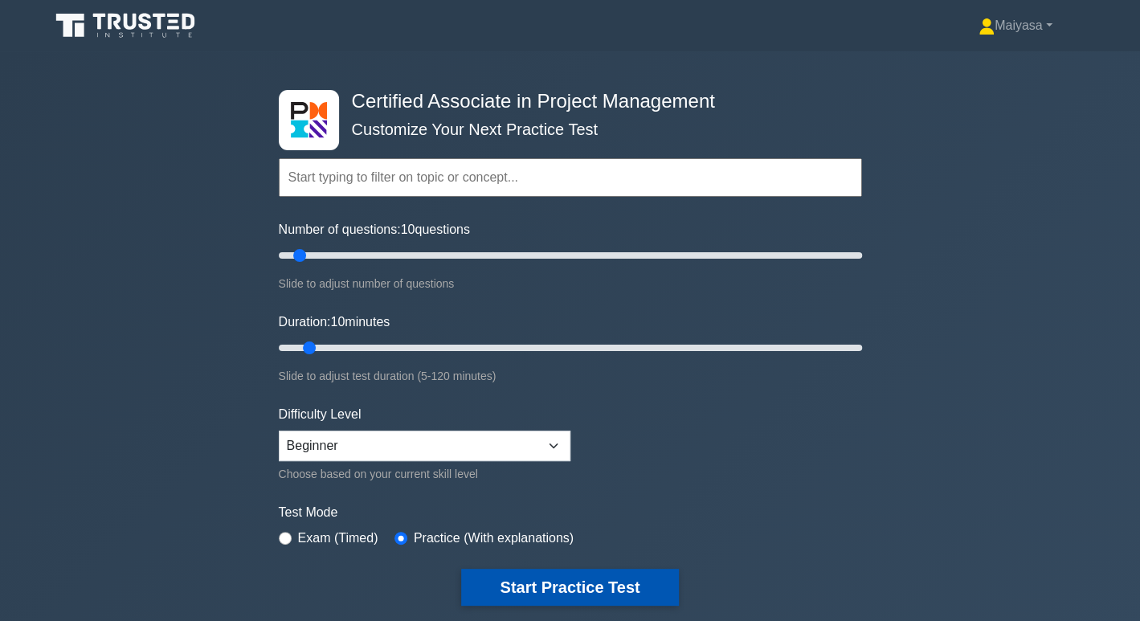
click at [579, 581] on button "Start Practice Test" at bounding box center [569, 587] width 217 height 37
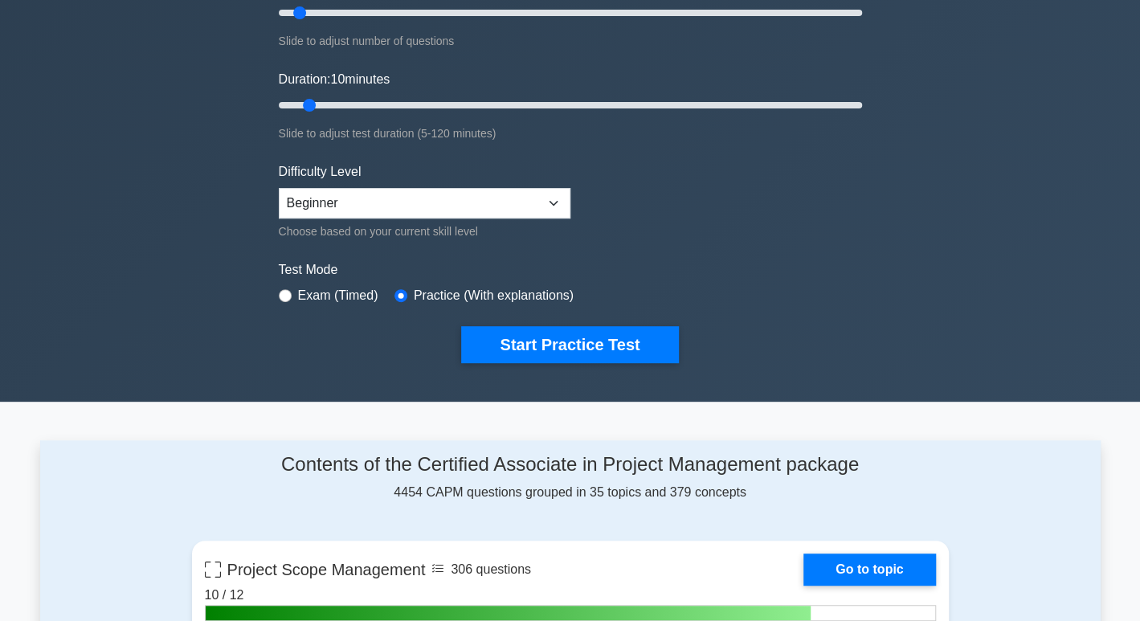
scroll to position [100, 0]
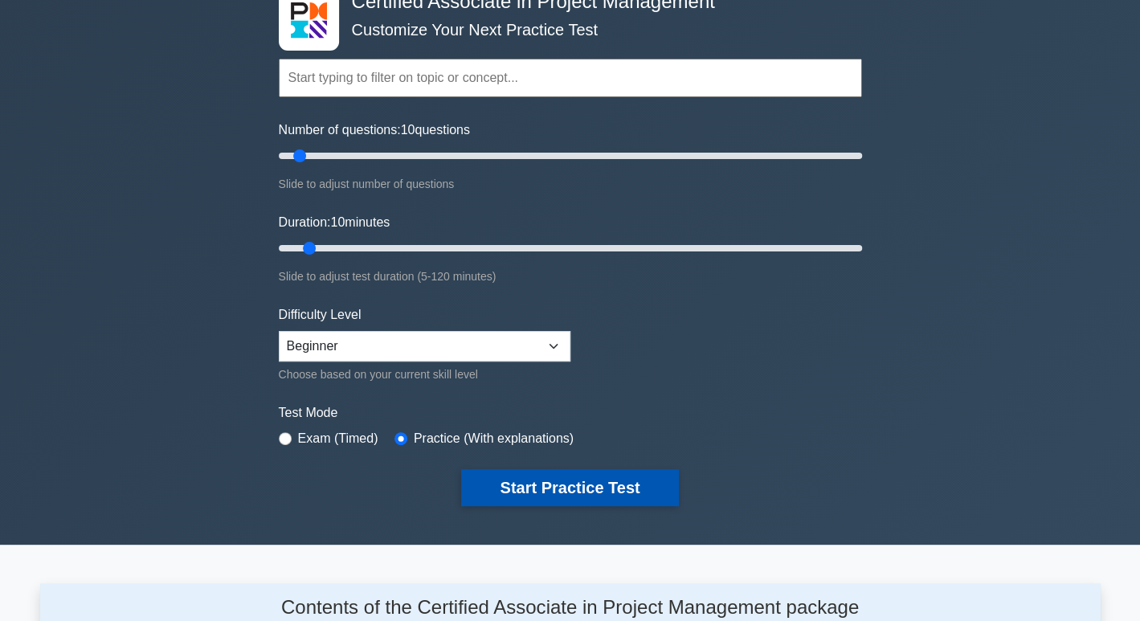
click at [616, 493] on button "Start Practice Test" at bounding box center [569, 487] width 217 height 37
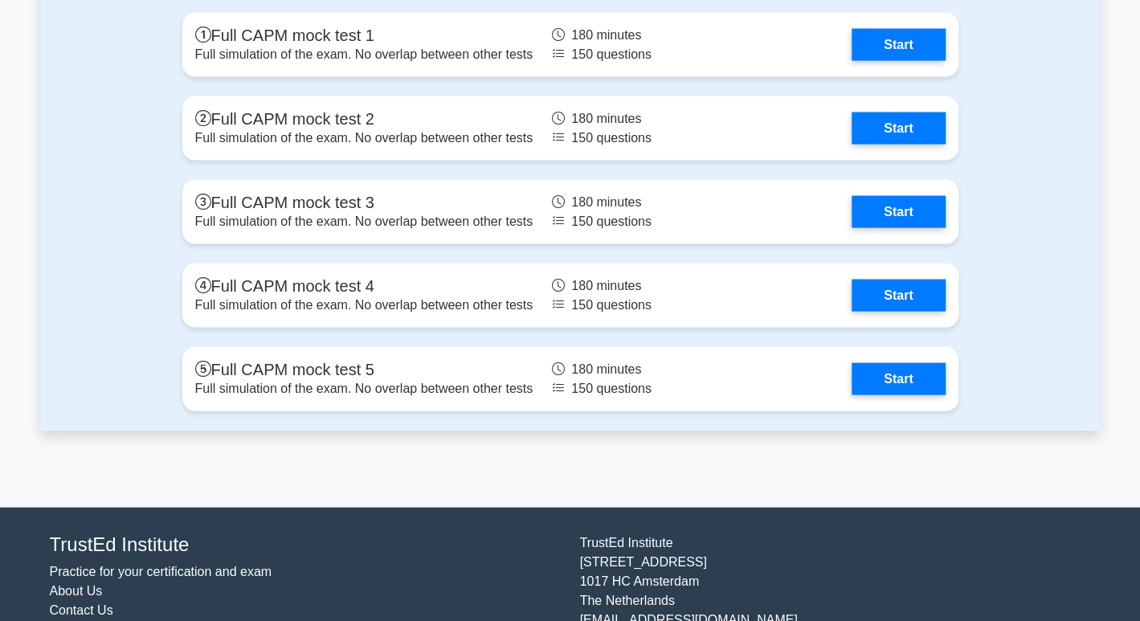
scroll to position [4815, 0]
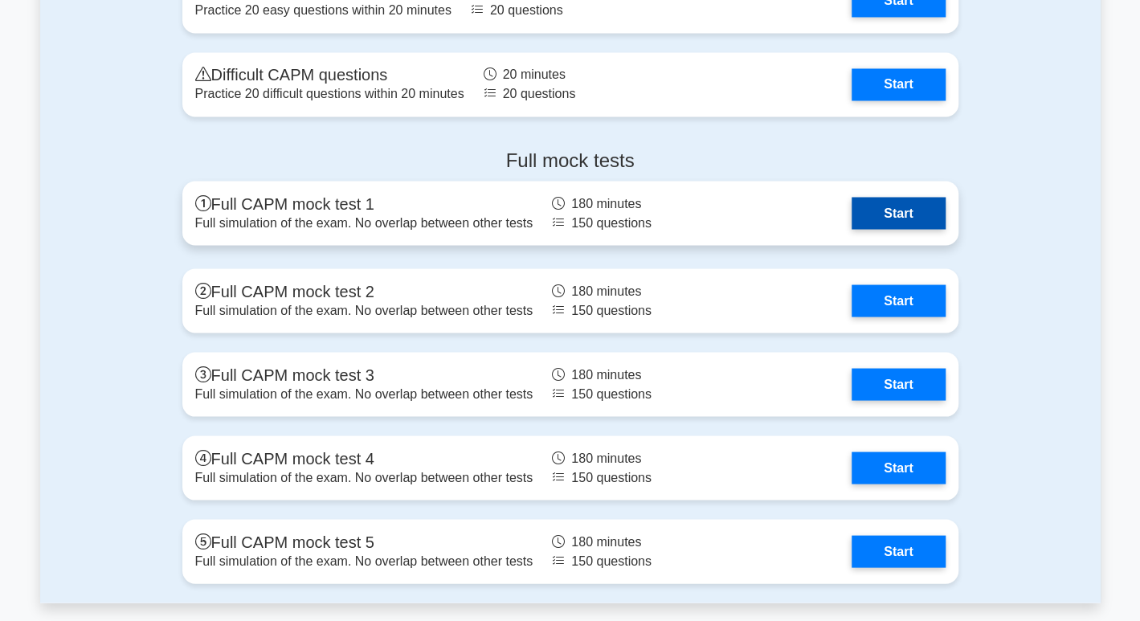
click at [926, 211] on link "Start" at bounding box center [898, 213] width 93 height 32
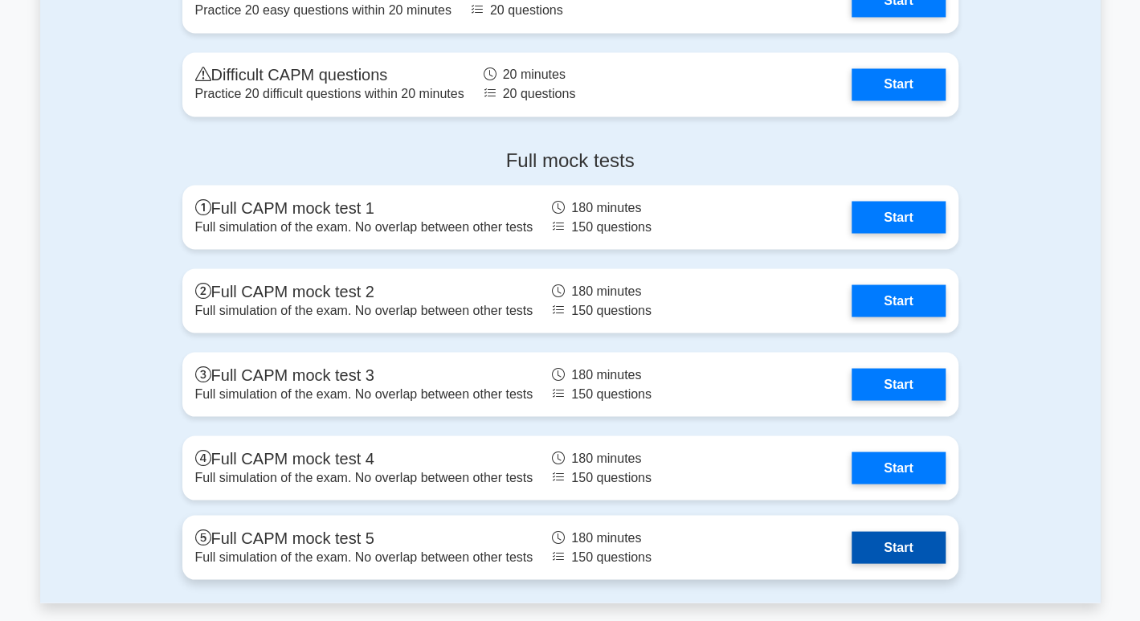
click at [917, 533] on link "Start" at bounding box center [898, 547] width 93 height 32
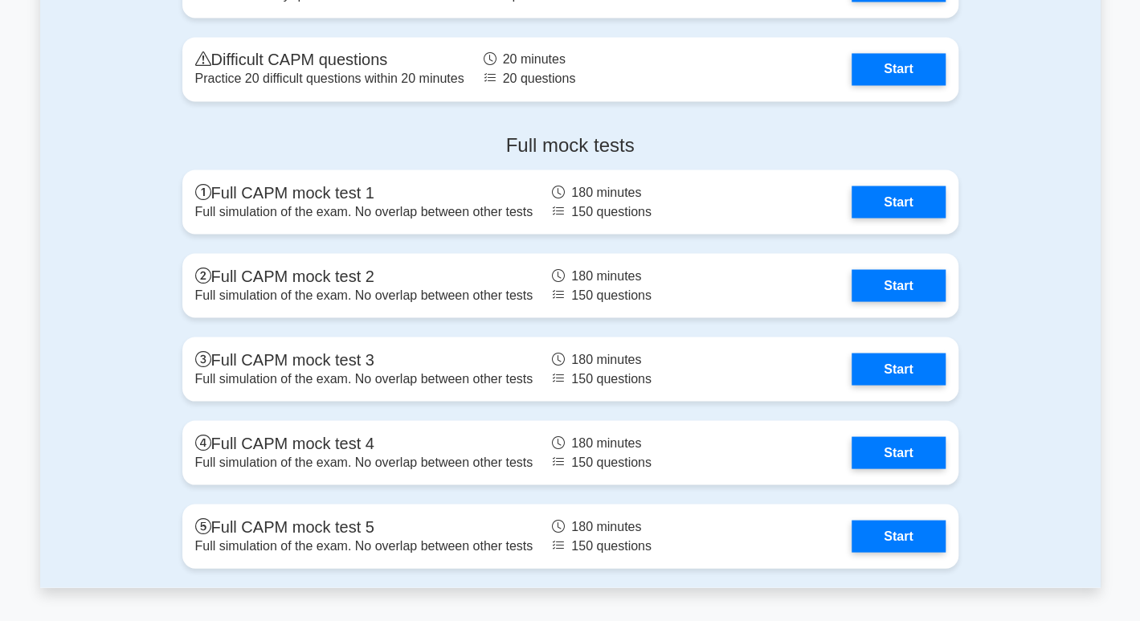
scroll to position [5046, 0]
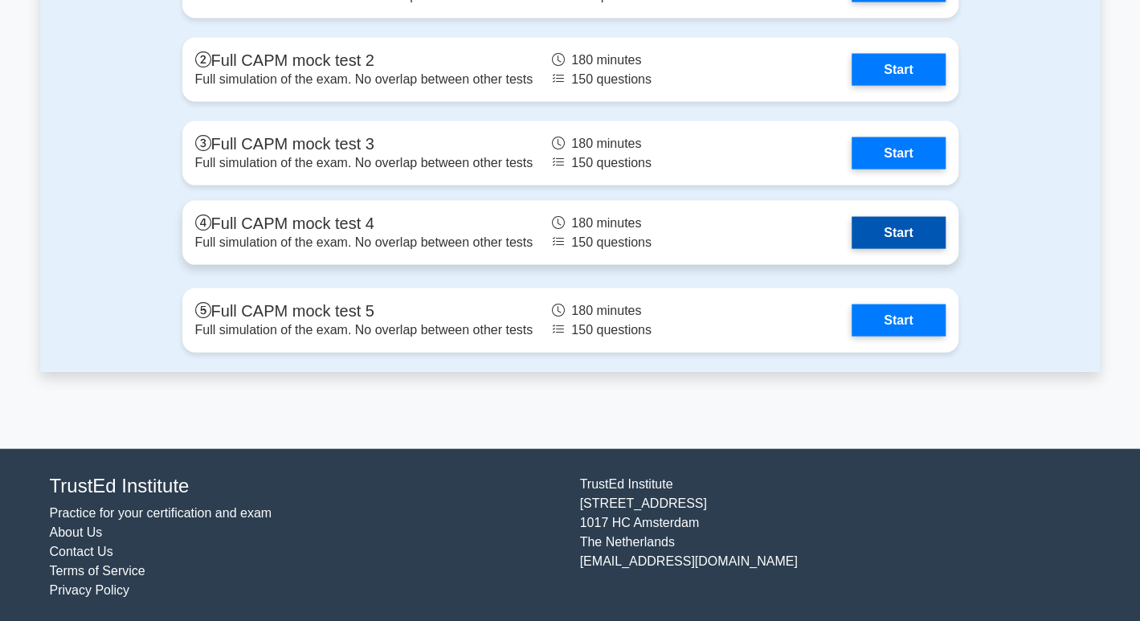
click at [903, 240] on link "Start" at bounding box center [898, 233] width 93 height 32
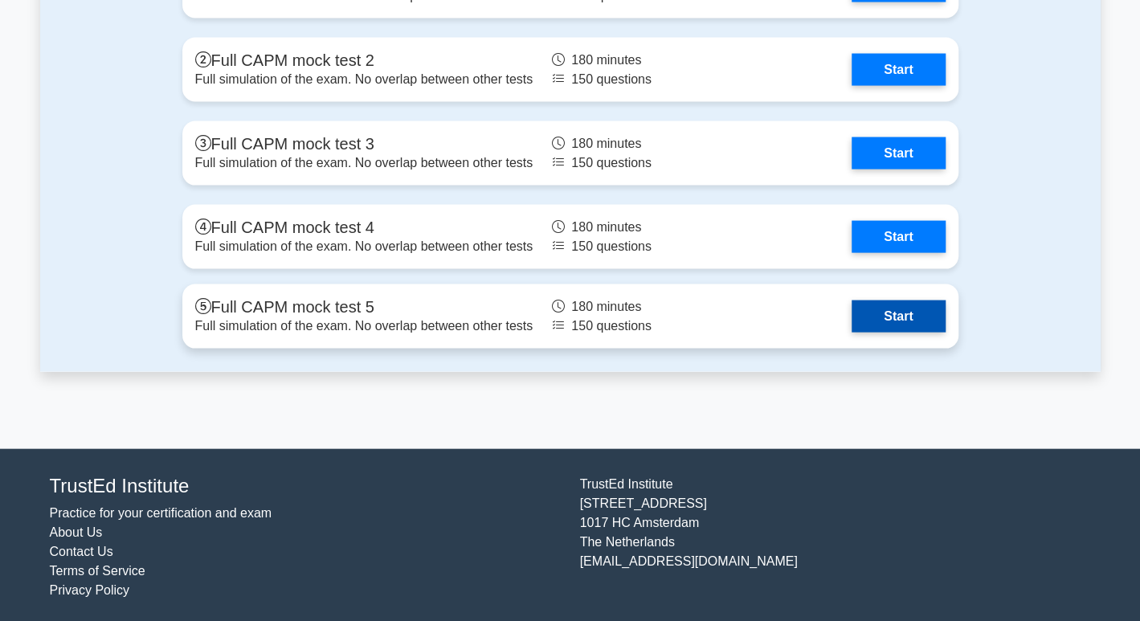
click at [898, 330] on link "Start" at bounding box center [898, 317] width 93 height 32
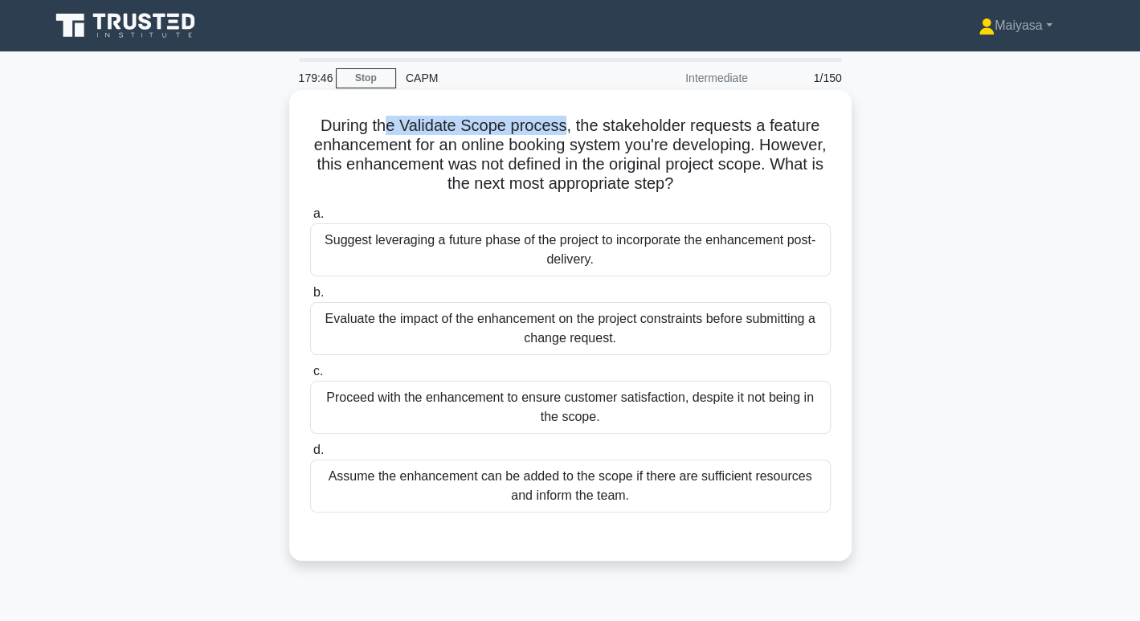
drag, startPoint x: 383, startPoint y: 121, endPoint x: 567, endPoint y: 119, distance: 184.1
click at [567, 119] on h5 "During the Validate Scope process, the stakeholder requests a feature enhanceme…" at bounding box center [571, 155] width 524 height 79
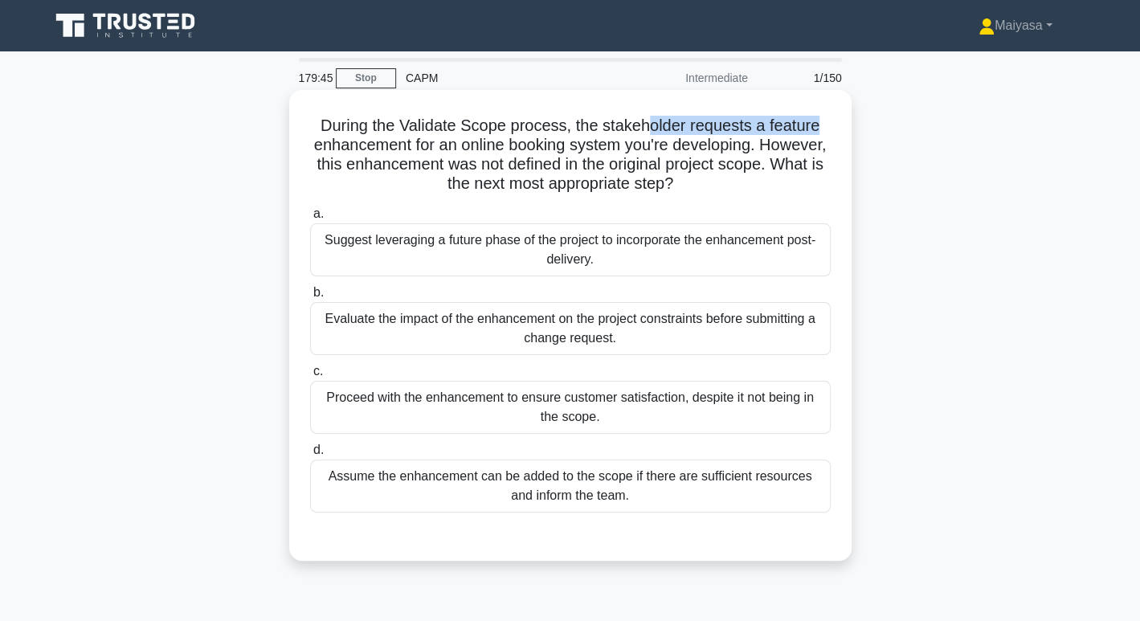
drag, startPoint x: 652, startPoint y: 119, endPoint x: 822, endPoint y: 113, distance: 170.5
click at [825, 113] on div "During the Validate Scope process, the stakeholder requests a feature enhanceme…" at bounding box center [571, 325] width 550 height 458
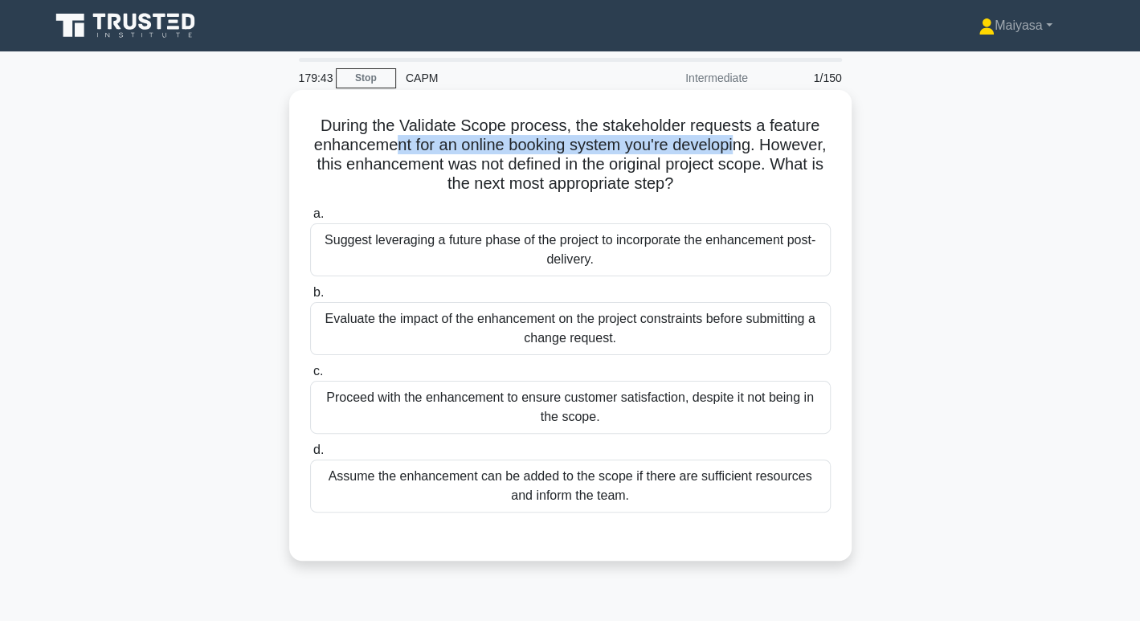
drag, startPoint x: 436, startPoint y: 152, endPoint x: 746, endPoint y: 146, distance: 310.3
click at [777, 142] on h5 "During the Validate Scope process, the stakeholder requests a feature enhanceme…" at bounding box center [571, 155] width 524 height 79
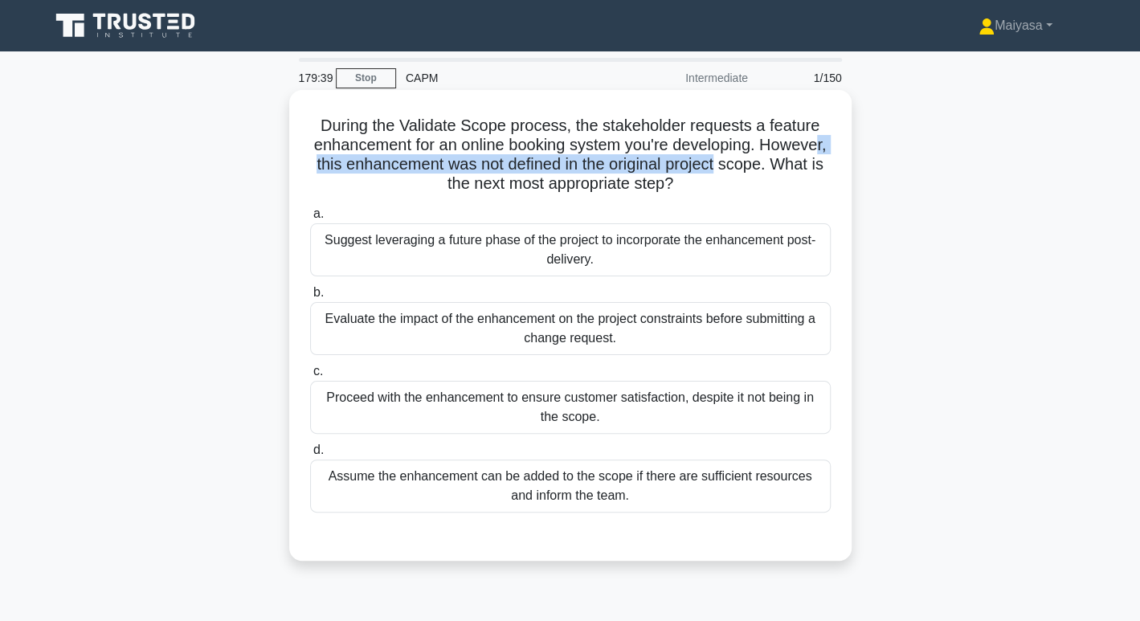
drag, startPoint x: 383, startPoint y: 167, endPoint x: 811, endPoint y: 171, distance: 427.6
click at [811, 171] on h5 "During the Validate Scope process, the stakeholder requests a feature enhanceme…" at bounding box center [571, 155] width 524 height 79
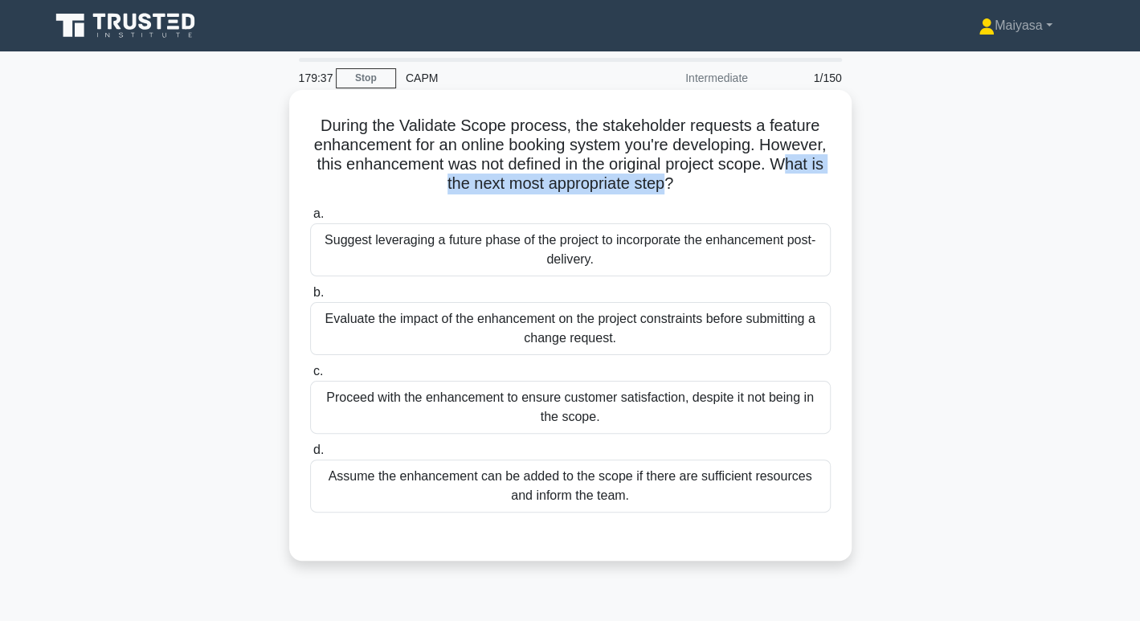
drag, startPoint x: 452, startPoint y: 187, endPoint x: 725, endPoint y: 190, distance: 273.3
click at [725, 190] on h5 "During the Validate Scope process, the stakeholder requests a feature enhanceme…" at bounding box center [571, 155] width 524 height 79
click at [448, 330] on div "Evaluate the impact of the enhancement on the project constraints before submit…" at bounding box center [570, 328] width 521 height 53
click at [310, 298] on input "b. Evaluate the impact of the enhancement on the project constraints before sub…" at bounding box center [310, 293] width 0 height 10
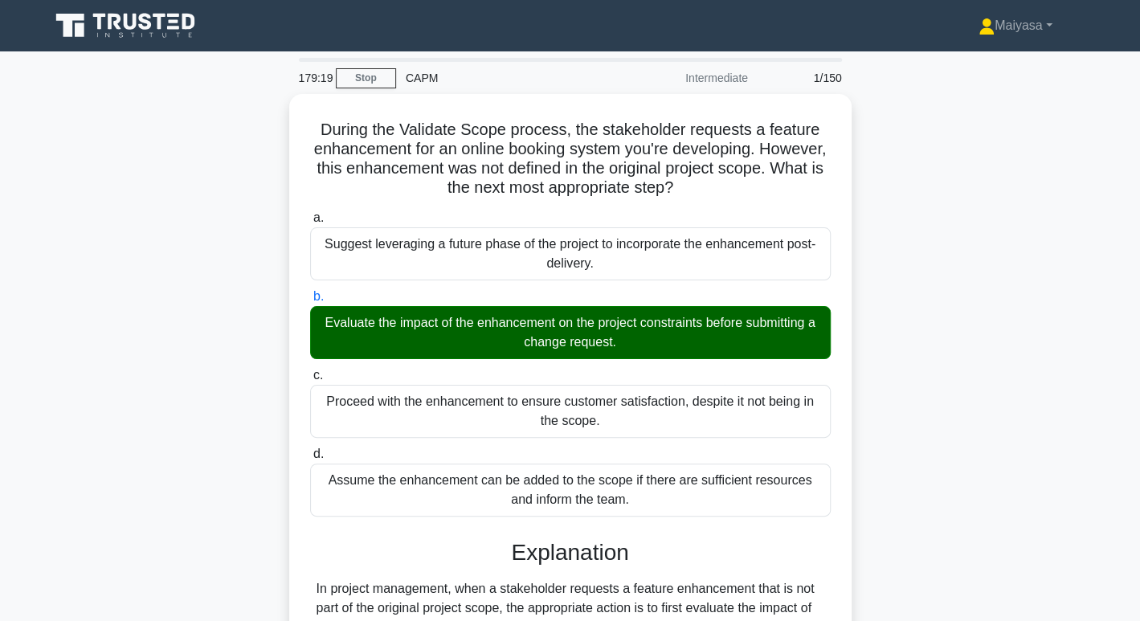
drag, startPoint x: 1136, startPoint y: 170, endPoint x: 1141, endPoint y: 355, distance: 184.9
click at [1132, 401] on main "179:19 Stop CAPM Intermediate 1/150 During the Validate Scope process, the stak…" at bounding box center [570, 549] width 1140 height 997
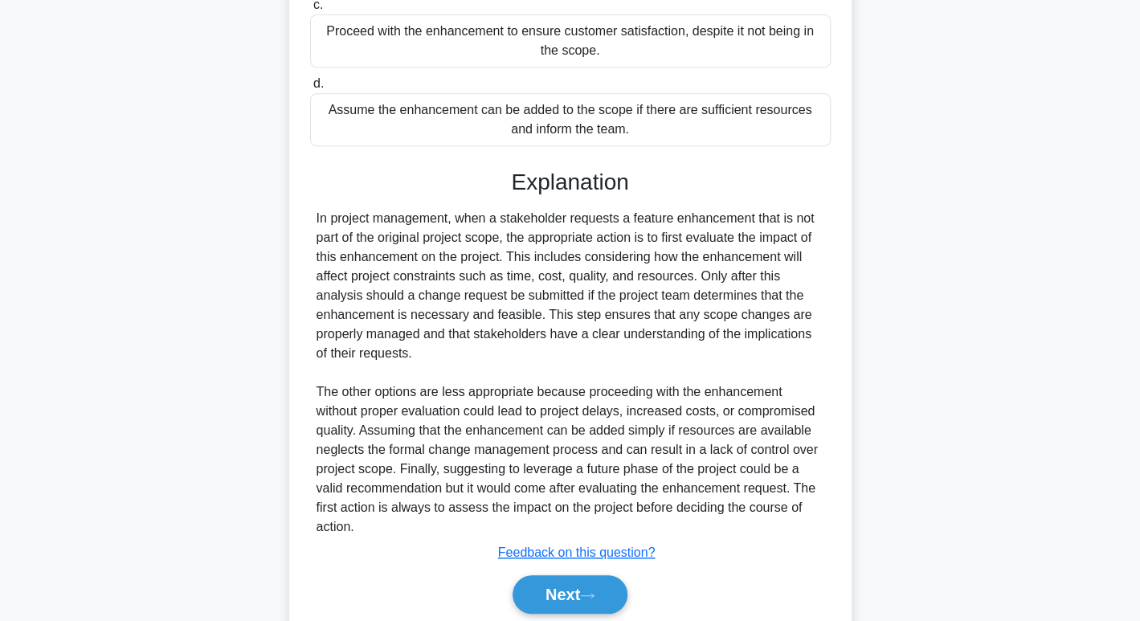
scroll to position [426, 0]
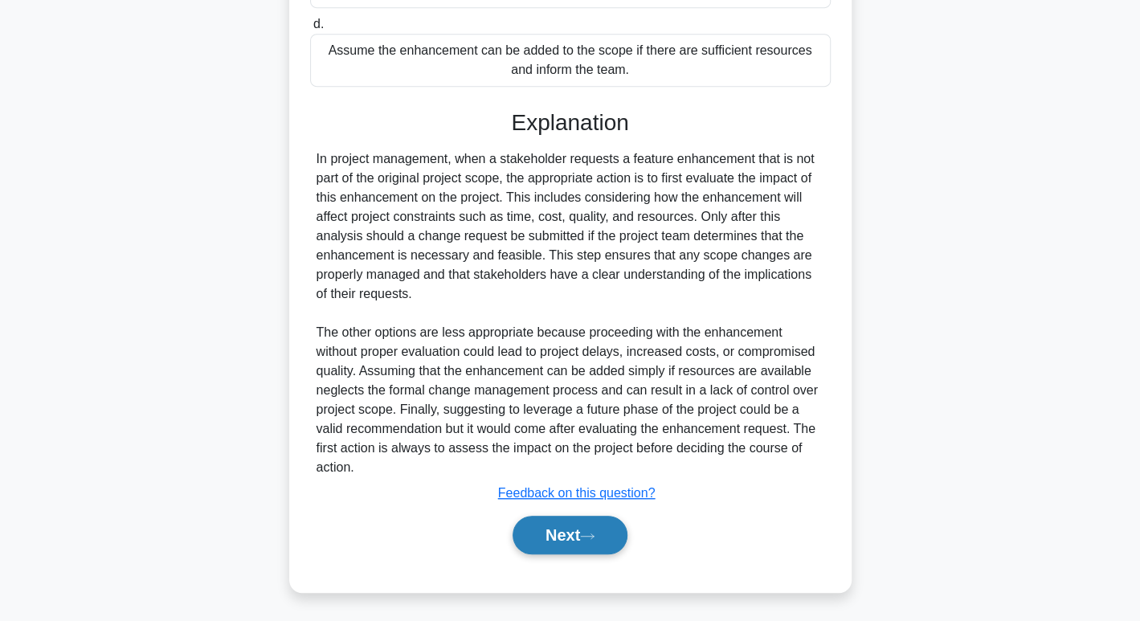
click at [595, 535] on icon at bounding box center [587, 536] width 14 height 9
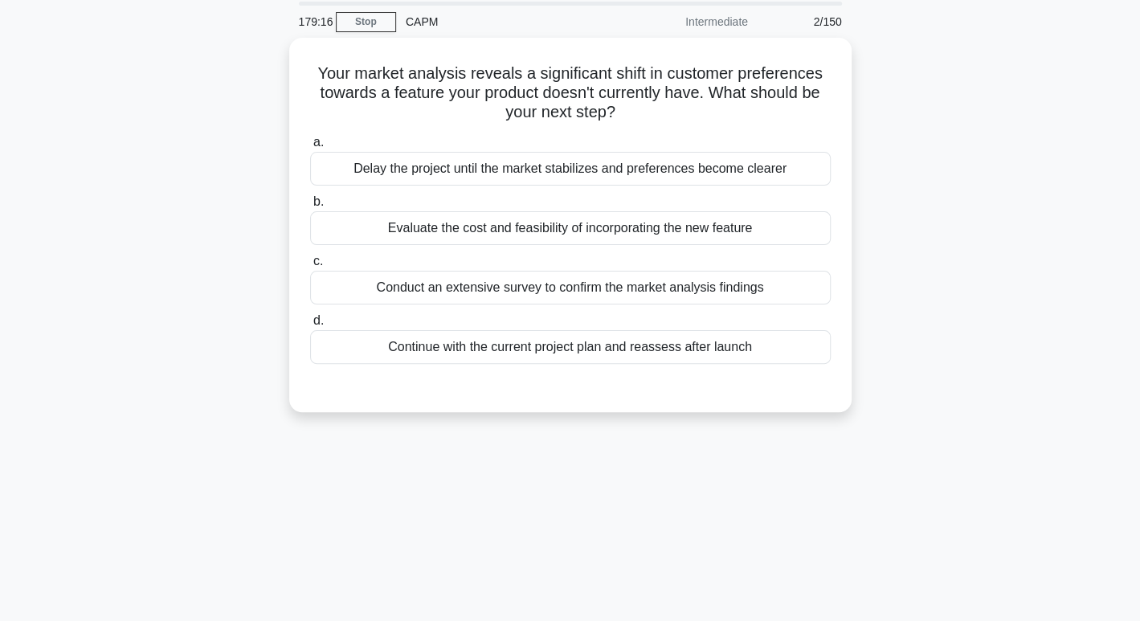
scroll to position [0, 0]
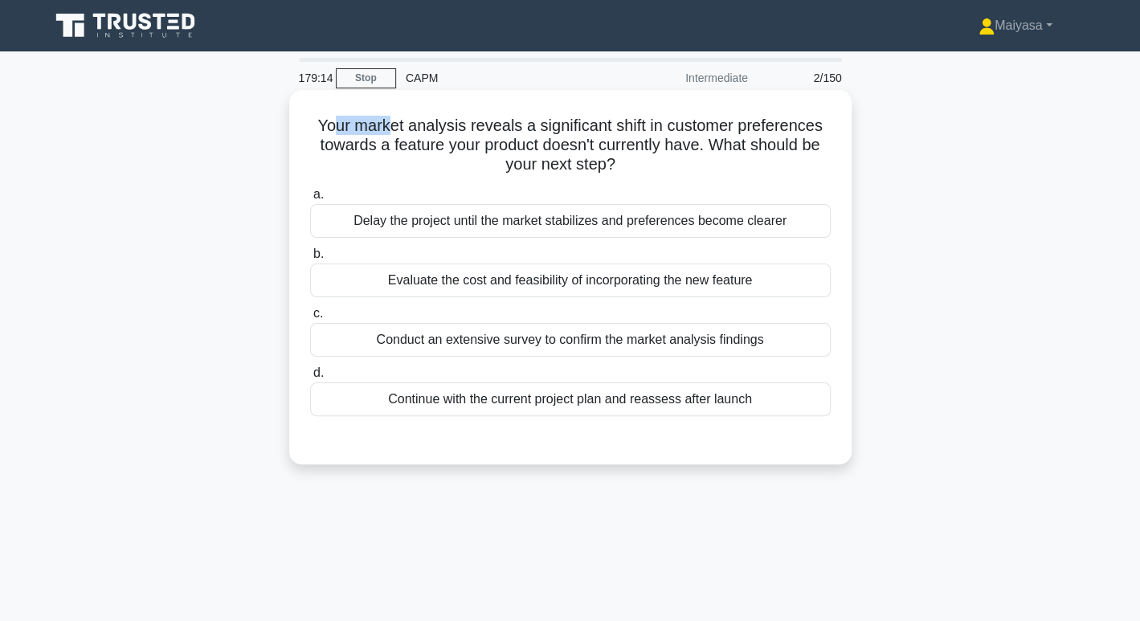
drag, startPoint x: 329, startPoint y: 124, endPoint x: 387, endPoint y: 122, distance: 58.7
click at [387, 122] on h5 "Your market analysis reveals a significant shift in customer preferences toward…" at bounding box center [571, 145] width 524 height 59
drag, startPoint x: 425, startPoint y: 117, endPoint x: 526, endPoint y: 121, distance: 101.4
click at [526, 121] on h5 "Your market analysis reveals a significant shift in customer preferences toward…" at bounding box center [571, 145] width 524 height 59
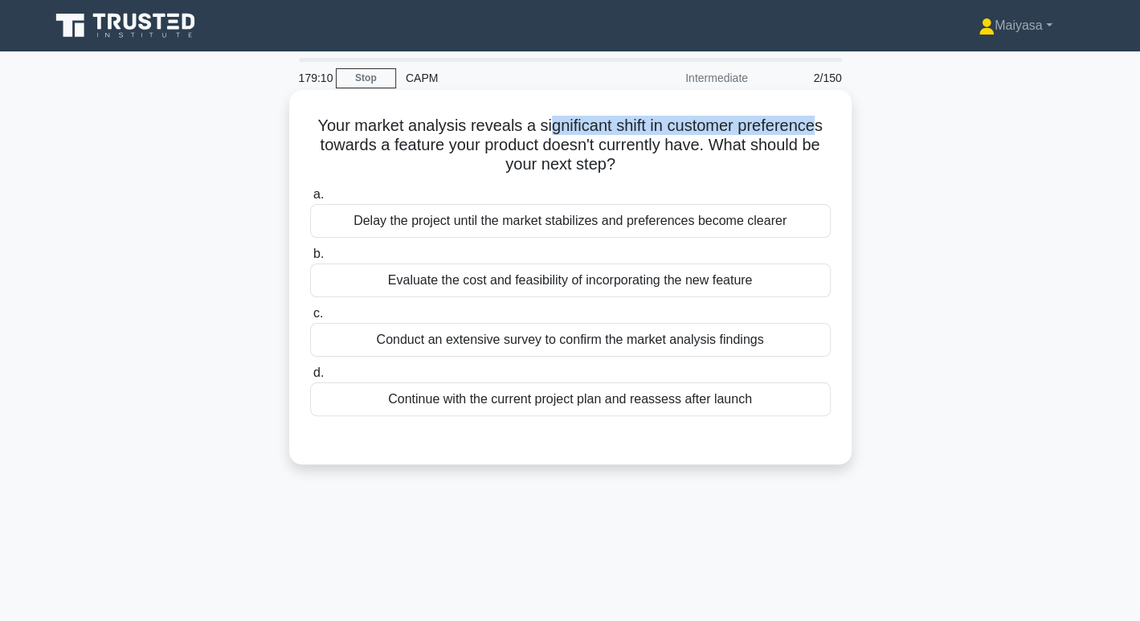
drag, startPoint x: 548, startPoint y: 120, endPoint x: 817, endPoint y: 133, distance: 269.5
click at [817, 133] on h5 "Your market analysis reveals a significant shift in customer preferences toward…" at bounding box center [571, 145] width 524 height 59
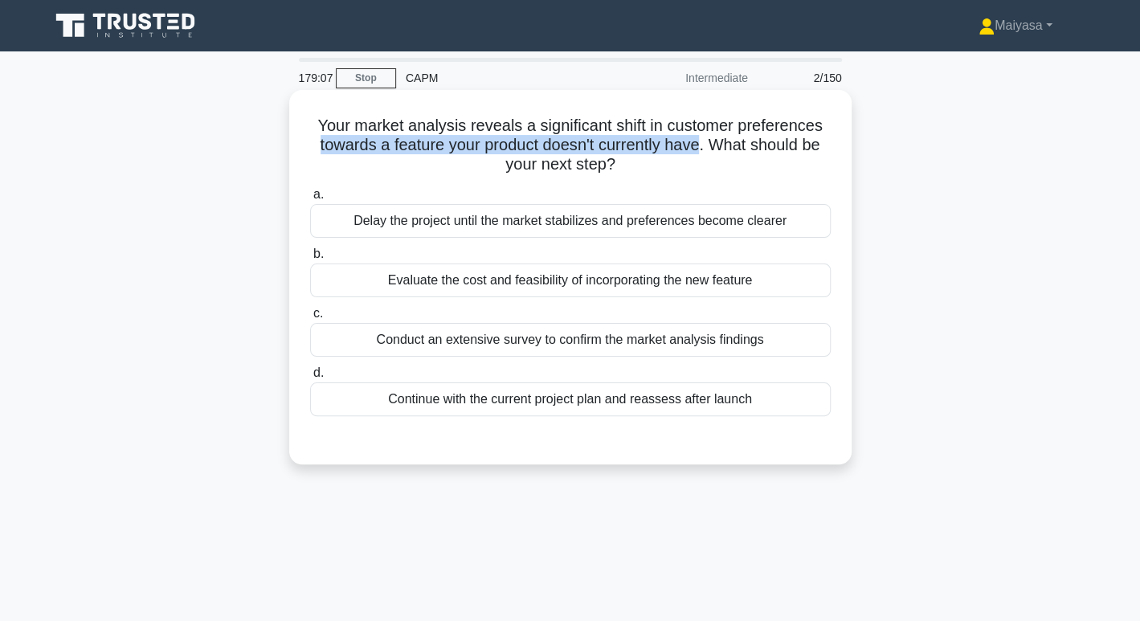
drag, startPoint x: 317, startPoint y: 144, endPoint x: 704, endPoint y: 152, distance: 386.7
click at [704, 152] on div "Your market analysis reveals a significant shift in customer preferences toward…" at bounding box center [571, 277] width 550 height 362
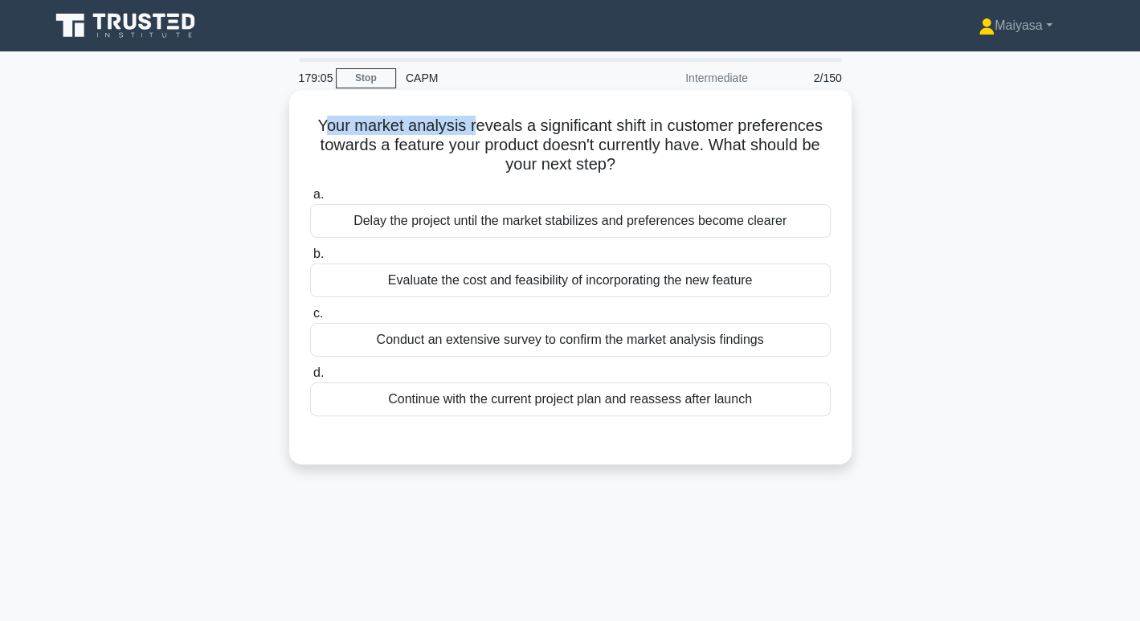
drag, startPoint x: 320, startPoint y: 127, endPoint x: 470, endPoint y: 127, distance: 150.3
click at [470, 127] on h5 "Your market analysis reveals a significant shift in customer preferences toward…" at bounding box center [571, 145] width 524 height 59
drag, startPoint x: 493, startPoint y: 129, endPoint x: 531, endPoint y: 129, distance: 38.6
click at [531, 129] on h5 "Your market analysis reveals a significant shift in customer preferences toward…" at bounding box center [571, 145] width 524 height 59
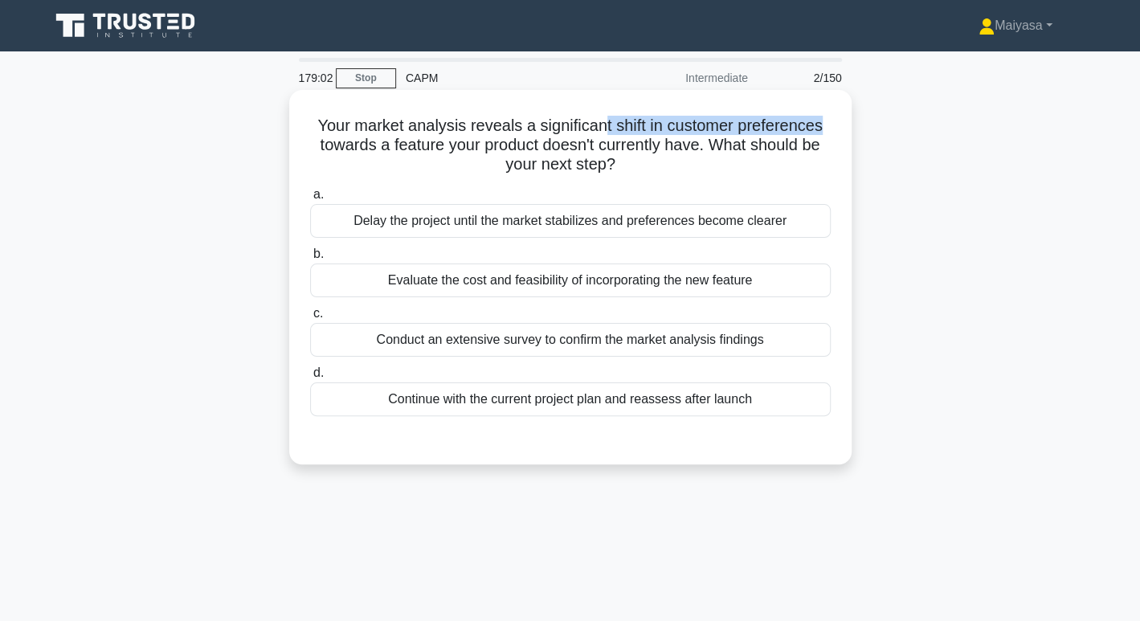
drag, startPoint x: 603, startPoint y: 123, endPoint x: 827, endPoint y: 121, distance: 224.2
click at [827, 121] on h5 "Your market analysis reveals a significant shift in customer preferences toward…" at bounding box center [571, 145] width 524 height 59
drag, startPoint x: 306, startPoint y: 145, endPoint x: 672, endPoint y: 156, distance: 365.9
click at [672, 156] on div "Your market analysis reveals a significant shift in customer preferences toward…" at bounding box center [571, 277] width 550 height 362
click at [665, 172] on h5 "Your market analysis reveals a significant shift in customer preferences toward…" at bounding box center [571, 145] width 524 height 59
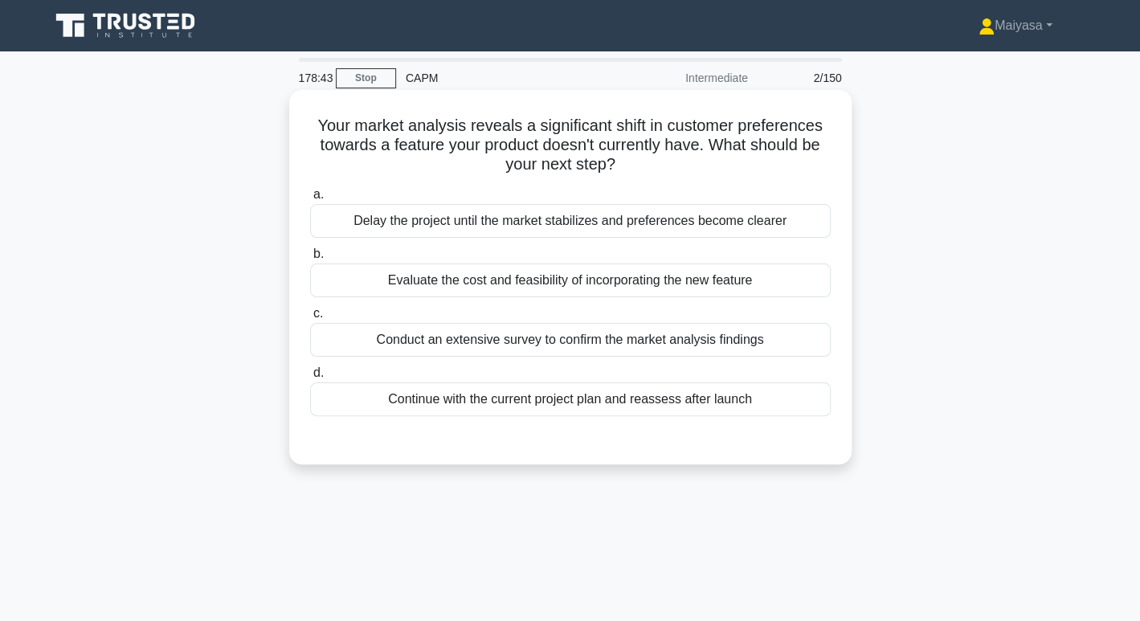
click at [620, 340] on div "Conduct an extensive survey to confirm the market analysis findings" at bounding box center [570, 340] width 521 height 34
click at [310, 319] on input "c. Conduct an extensive survey to confirm the market analysis findings" at bounding box center [310, 314] width 0 height 10
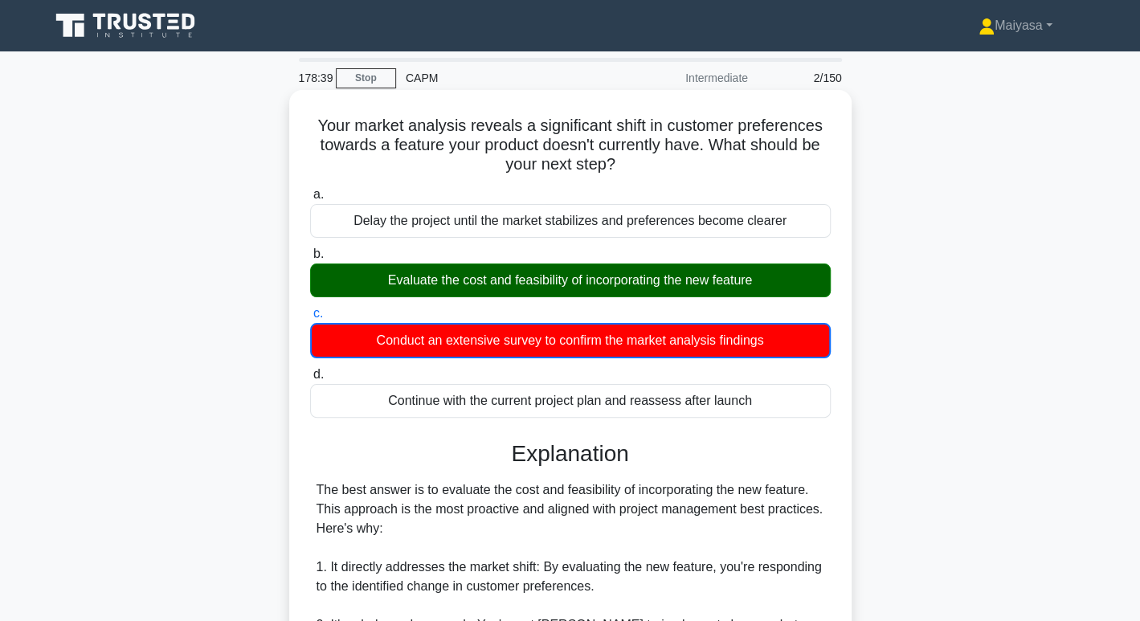
drag, startPoint x: 633, startPoint y: 273, endPoint x: 792, endPoint y: 277, distance: 159.2
click at [792, 277] on div "Evaluate the cost and feasibility of incorporating the new feature" at bounding box center [570, 281] width 521 height 34
drag, startPoint x: 441, startPoint y: 119, endPoint x: 469, endPoint y: 121, distance: 28.2
click at [469, 121] on h5 "Your market analysis reveals a significant shift in customer preferences toward…" at bounding box center [571, 145] width 524 height 59
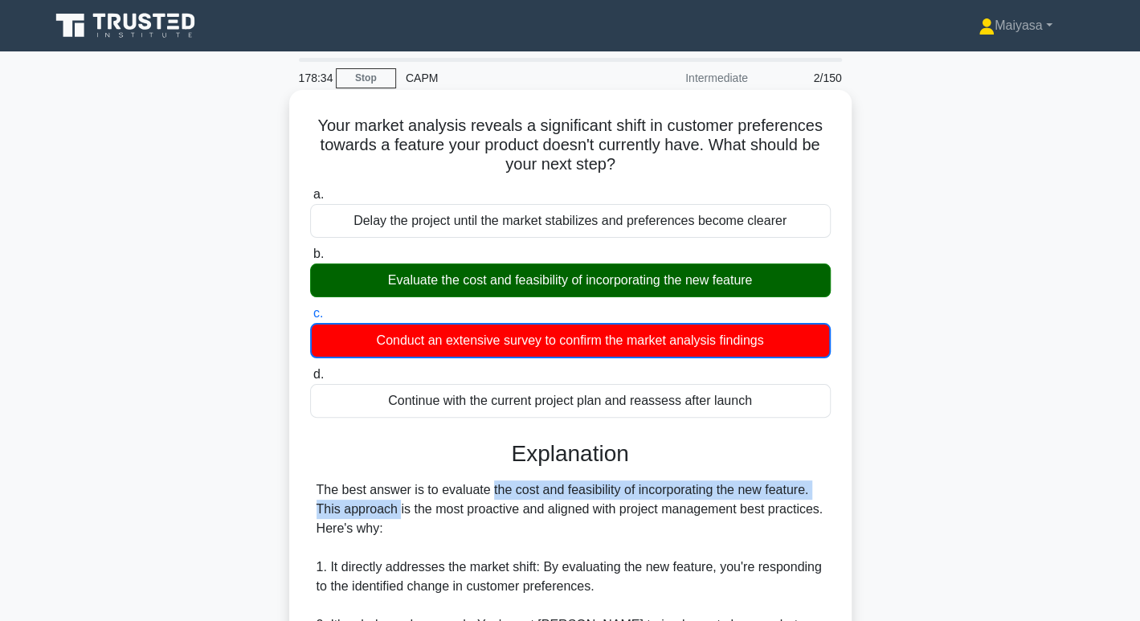
drag, startPoint x: 412, startPoint y: 488, endPoint x: 800, endPoint y: 494, distance: 388.2
drag, startPoint x: 375, startPoint y: 509, endPoint x: 815, endPoint y: 519, distance: 440.6
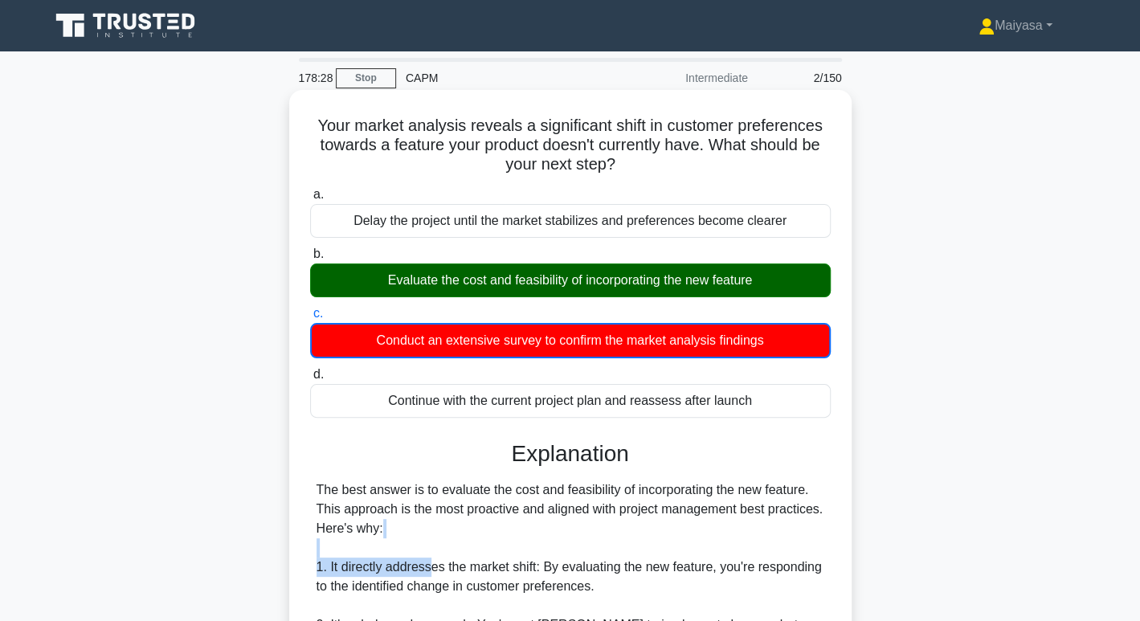
drag, startPoint x: 469, startPoint y: 556, endPoint x: 524, endPoint y: 556, distance: 54.7
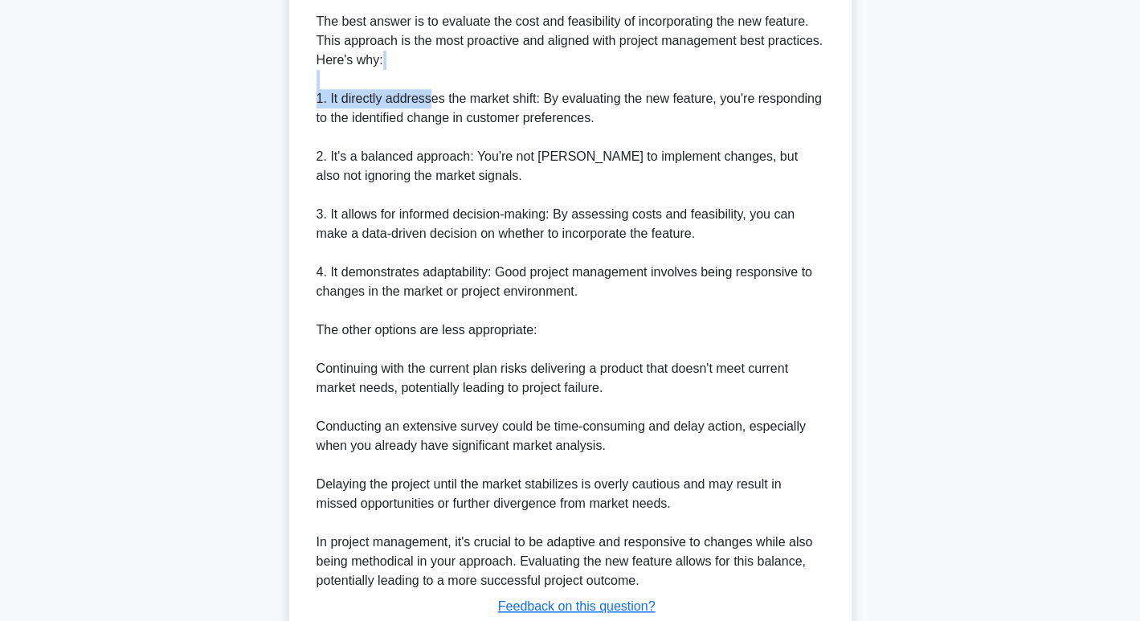
scroll to position [481, 0]
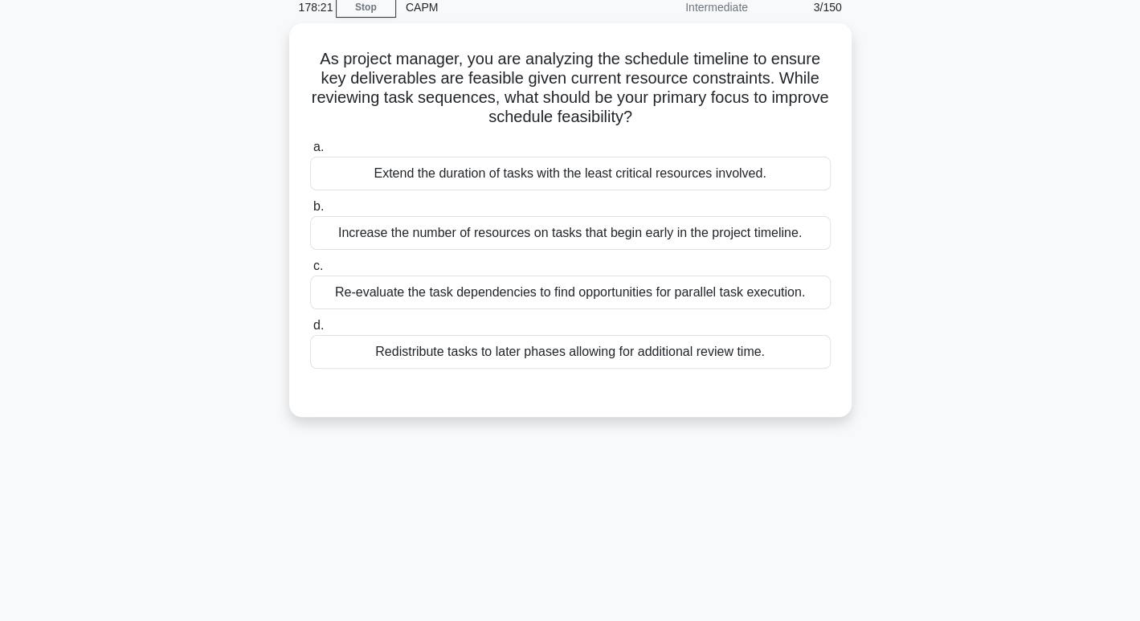
scroll to position [67, 0]
drag, startPoint x: 345, startPoint y: 66, endPoint x: 455, endPoint y: 59, distance: 110.3
click at [455, 59] on h5 "As project manager, you are analyzing the schedule timeline to ensure key deliv…" at bounding box center [571, 88] width 524 height 79
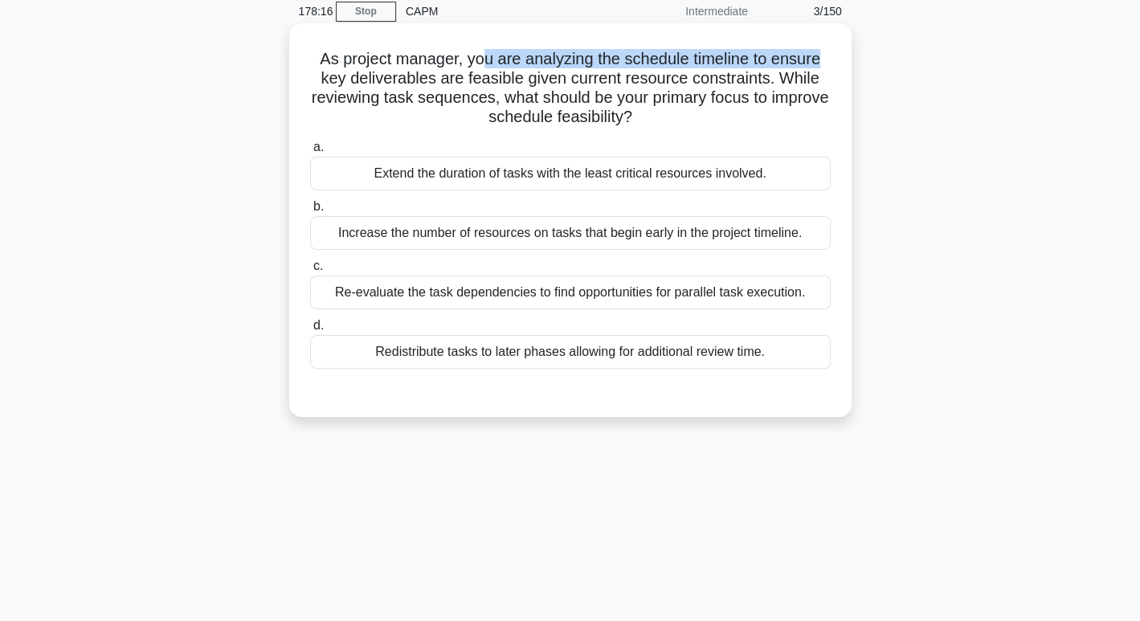
drag, startPoint x: 489, startPoint y: 57, endPoint x: 829, endPoint y: 55, distance: 340.8
click at [829, 55] on h5 "As project manager, you are analyzing the schedule timeline to ensure key deliv…" at bounding box center [571, 88] width 524 height 79
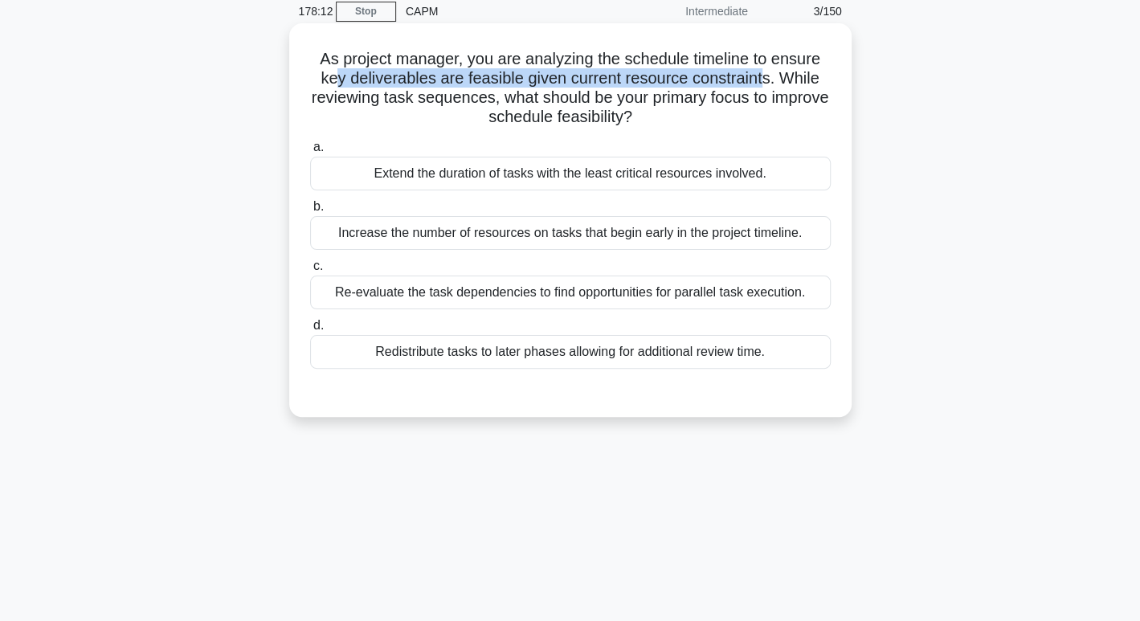
drag, startPoint x: 333, startPoint y: 86, endPoint x: 767, endPoint y: 86, distance: 434.0
click at [767, 86] on h5 "As project manager, you are analyzing the schedule timeline to ensure key deliv…" at bounding box center [571, 88] width 524 height 79
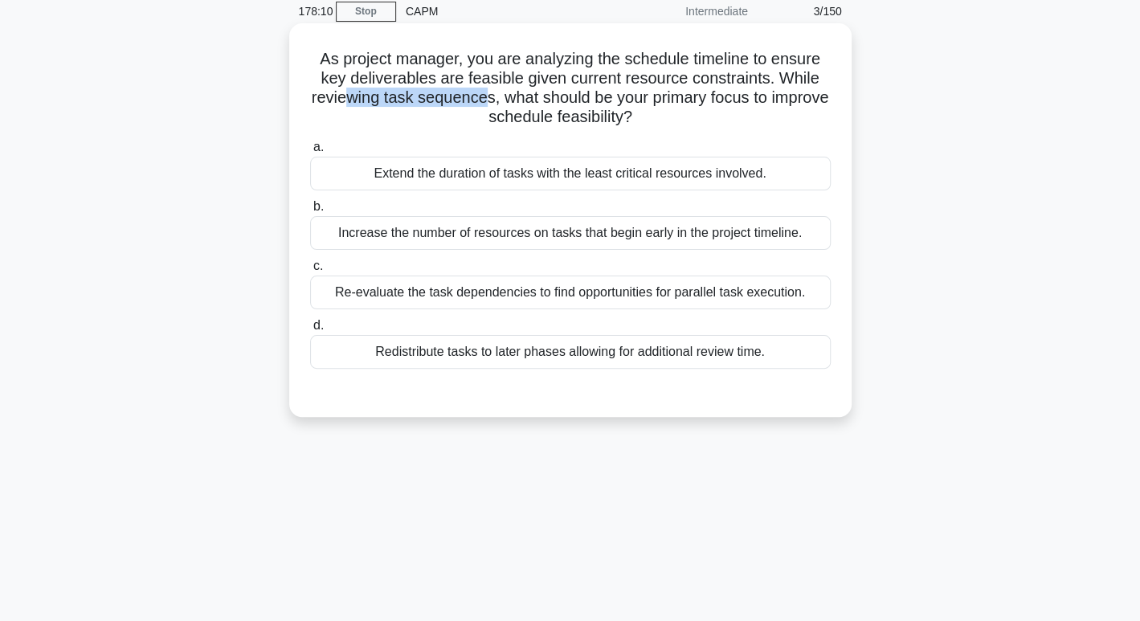
drag, startPoint x: 377, startPoint y: 105, endPoint x: 516, endPoint y: 98, distance: 139.2
click at [516, 98] on h5 "As project manager, you are analyzing the schedule timeline to ensure key deliv…" at bounding box center [571, 88] width 524 height 79
drag, startPoint x: 543, startPoint y: 101, endPoint x: 817, endPoint y: 94, distance: 274.2
click at [817, 94] on h5 "As project manager, you are analyzing the schedule timeline to ensure key deliv…" at bounding box center [571, 88] width 524 height 79
drag, startPoint x: 452, startPoint y: 126, endPoint x: 666, endPoint y: 124, distance: 213.8
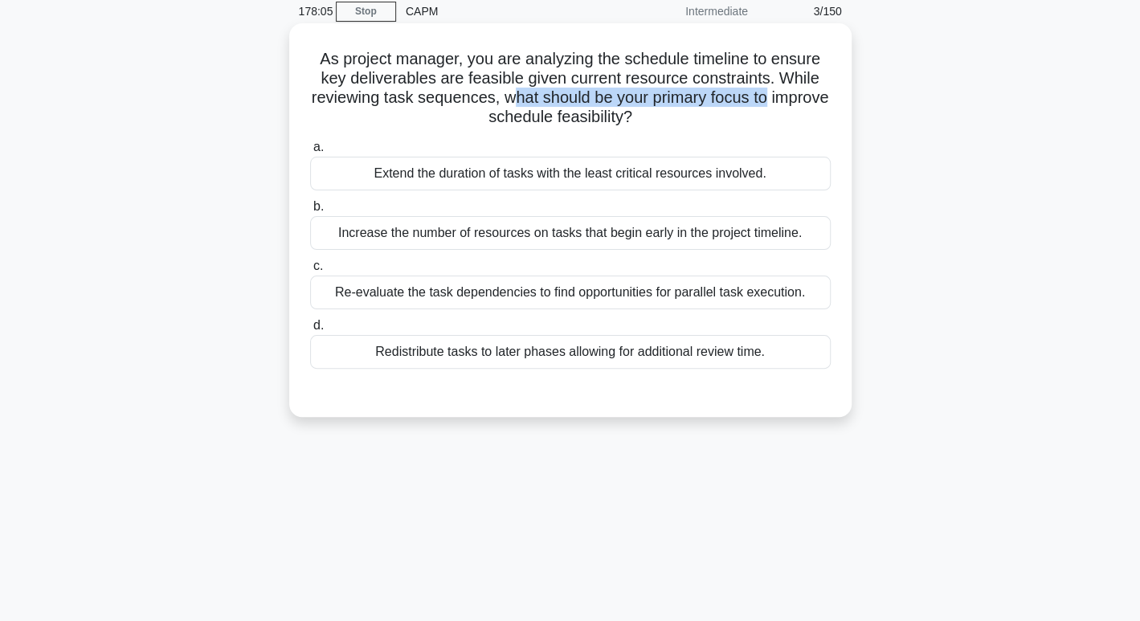
click at [666, 124] on h5 "As project manager, you are analyzing the schedule timeline to ensure key deliv…" at bounding box center [571, 88] width 524 height 79
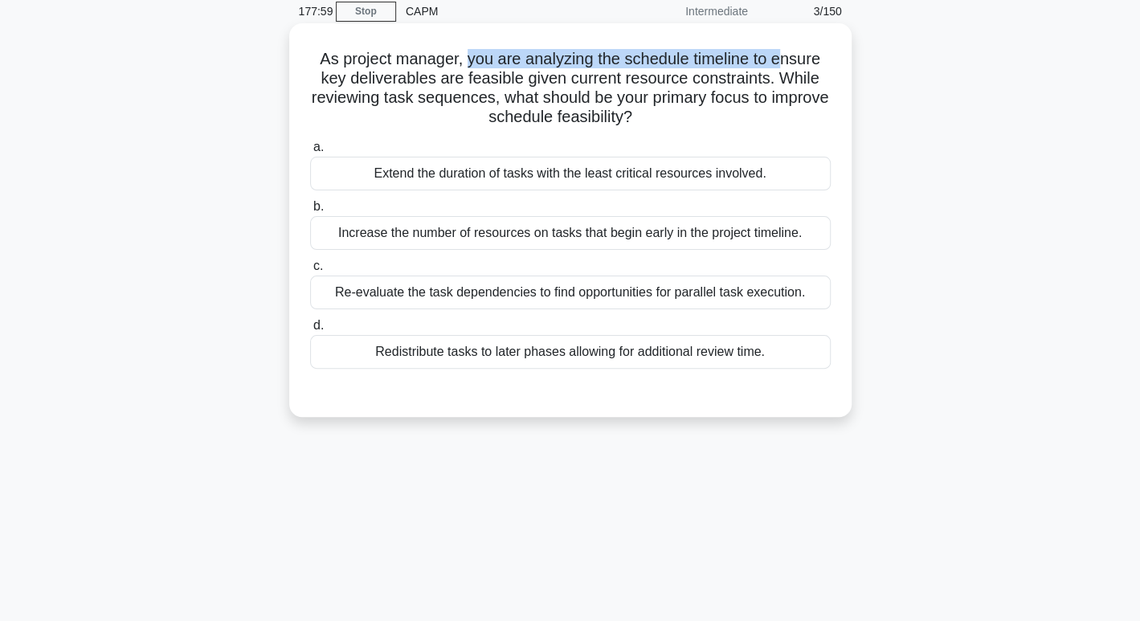
drag, startPoint x: 482, startPoint y: 59, endPoint x: 782, endPoint y: 55, distance: 299.8
click at [782, 55] on h5 "As project manager, you are analyzing the schedule timeline to ensure key deliv…" at bounding box center [571, 88] width 524 height 79
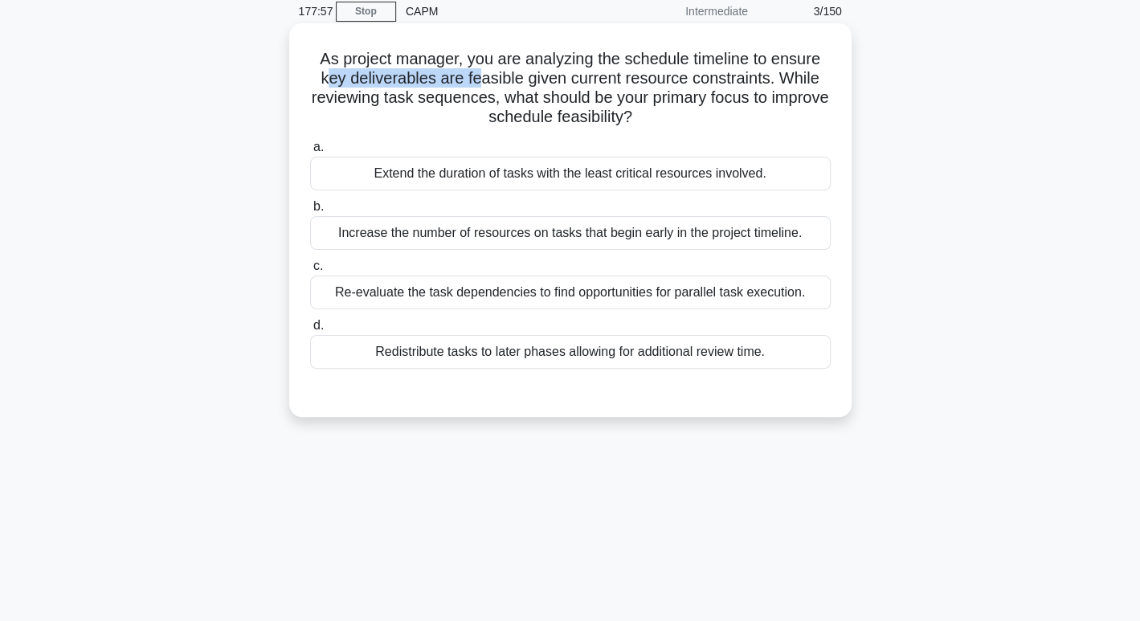
drag, startPoint x: 328, startPoint y: 80, endPoint x: 475, endPoint y: 79, distance: 147.1
click at [475, 79] on h5 "As project manager, you are analyzing the schedule timeline to ensure key deliv…" at bounding box center [571, 88] width 524 height 79
click at [716, 79] on h5 "As project manager, you are analyzing the schedule timeline to ensure key deliv…" at bounding box center [571, 88] width 524 height 79
click at [359, 103] on h5 "As project manager, you are analyzing the schedule timeline to ensure key deliv…" at bounding box center [571, 88] width 524 height 79
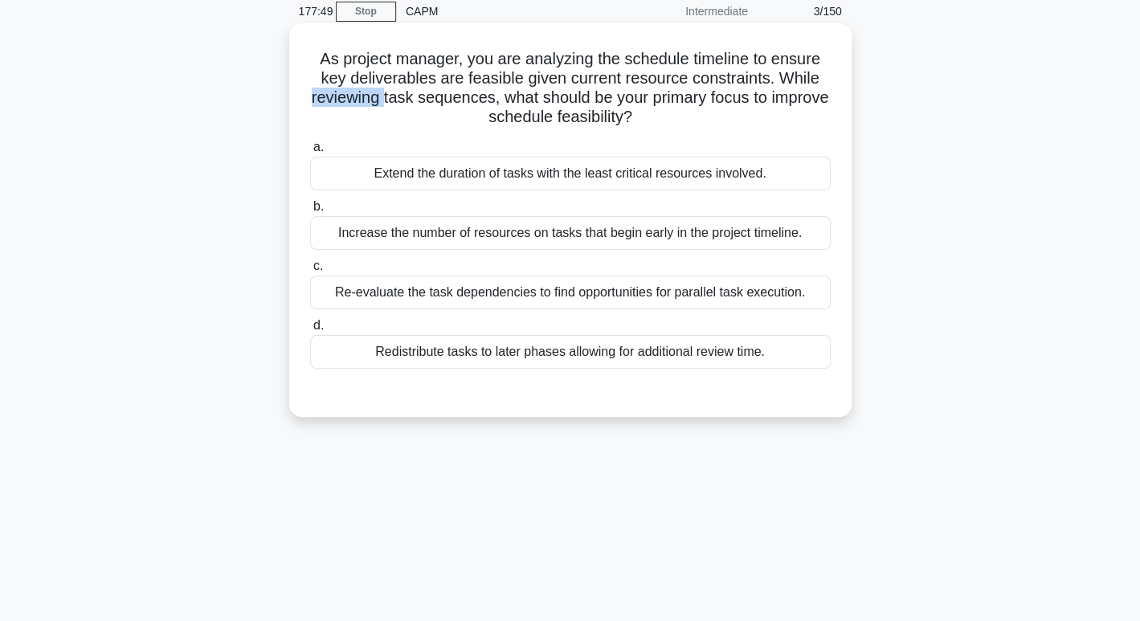
click at [359, 103] on h5 "As project manager, you are analyzing the schedule timeline to ensure key deliv…" at bounding box center [571, 88] width 524 height 79
click at [414, 96] on h5 "As project manager, you are analyzing the schedule timeline to ensure key deliv…" at bounding box center [571, 88] width 524 height 79
drag, startPoint x: 414, startPoint y: 96, endPoint x: 518, endPoint y: 94, distance: 103.7
click at [518, 94] on h5 "As project manager, you are analyzing the schedule timeline to ensure key deliv…" at bounding box center [571, 88] width 524 height 79
drag, startPoint x: 534, startPoint y: 93, endPoint x: 804, endPoint y: 100, distance: 270.1
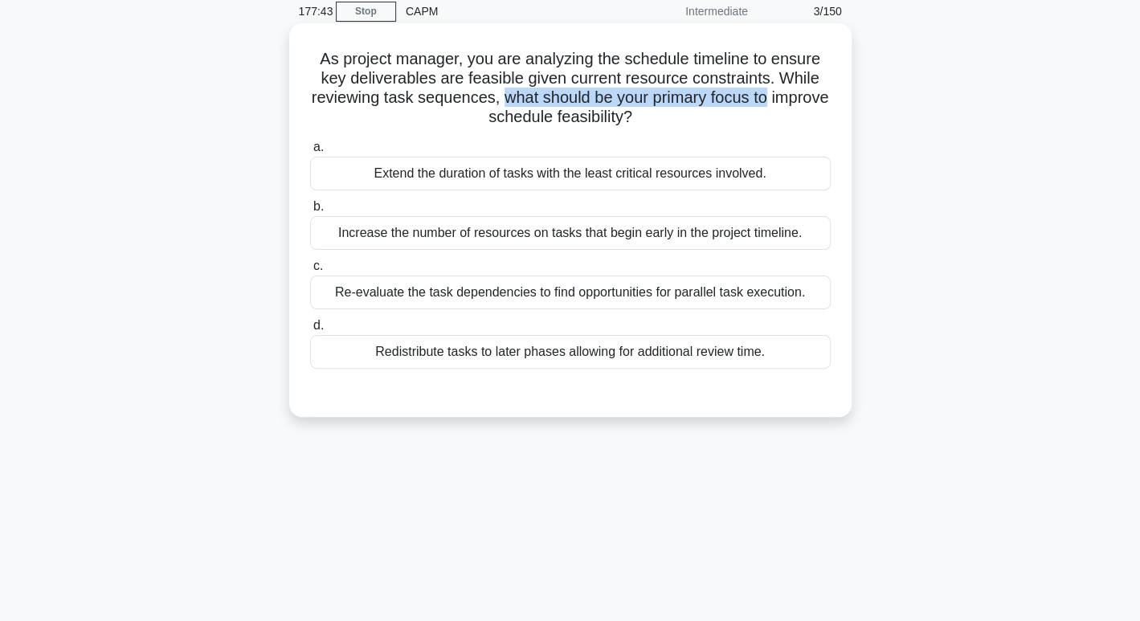
click at [804, 100] on h5 "As project manager, you are analyzing the schedule timeline to ensure key deliv…" at bounding box center [571, 88] width 524 height 79
drag, startPoint x: 512, startPoint y: 114, endPoint x: 682, endPoint y: 117, distance: 169.6
click at [682, 117] on h5 "As project manager, you are analyzing the schedule timeline to ensure key deliv…" at bounding box center [571, 88] width 524 height 79
click at [549, 350] on div "Redistribute tasks to later phases allowing for additional review time." at bounding box center [570, 352] width 521 height 34
click at [310, 331] on input "d. Redistribute tasks to later phases allowing for additional review time." at bounding box center [310, 326] width 0 height 10
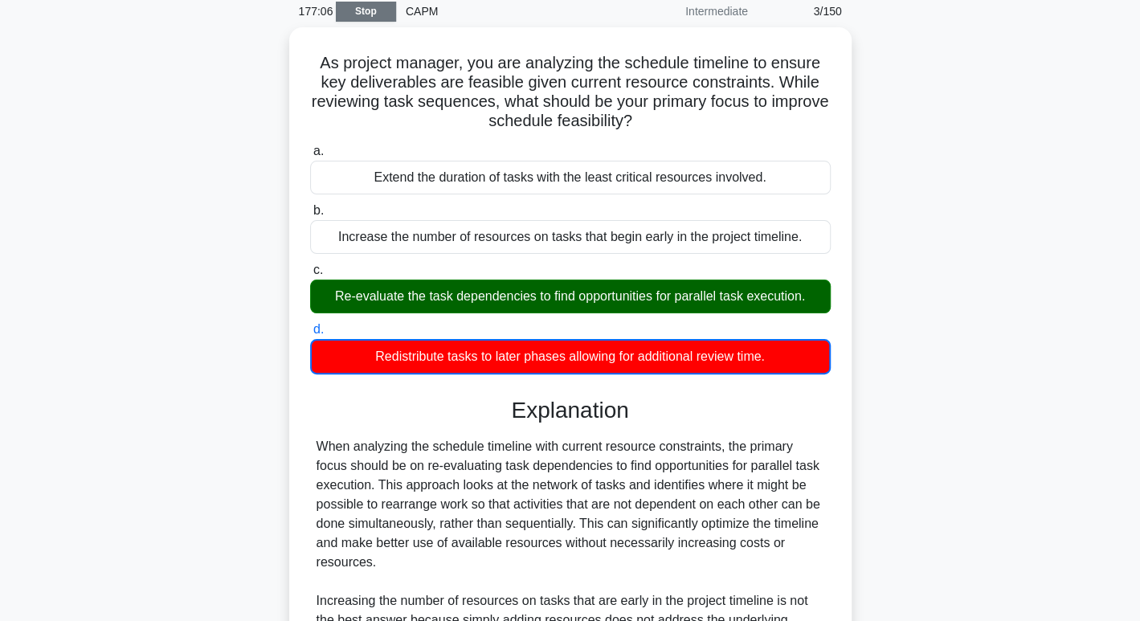
click at [368, 12] on link "Stop" at bounding box center [366, 12] width 60 height 20
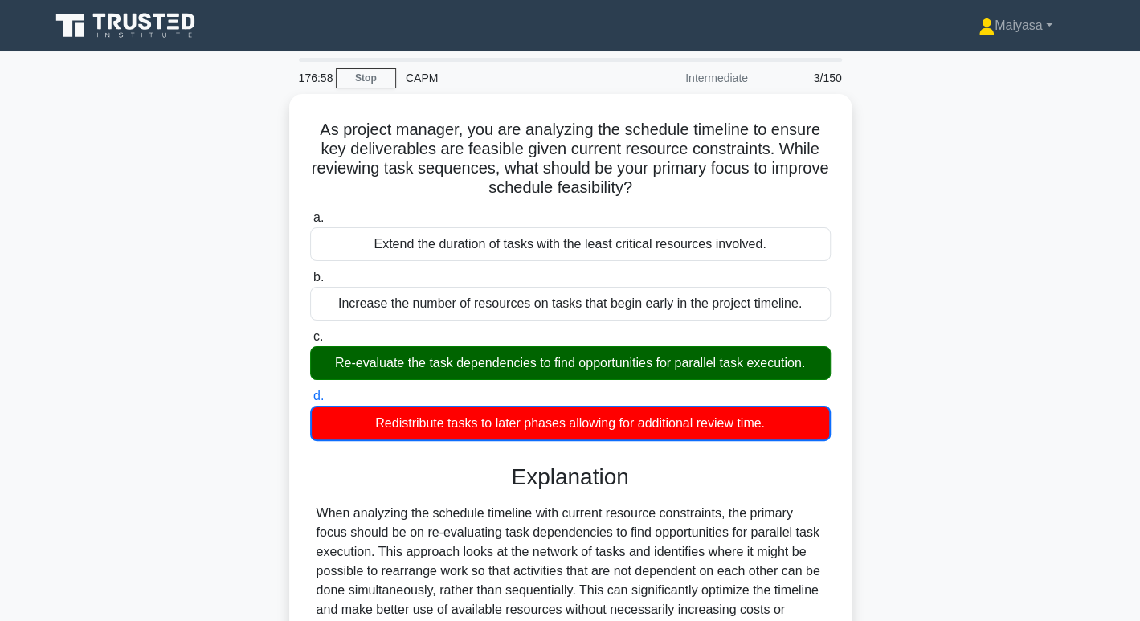
click at [377, 62] on div "176:58 Stop CAPM Intermediate 3/150" at bounding box center [570, 78] width 563 height 32
click at [384, 81] on link "Stop" at bounding box center [366, 78] width 60 height 20
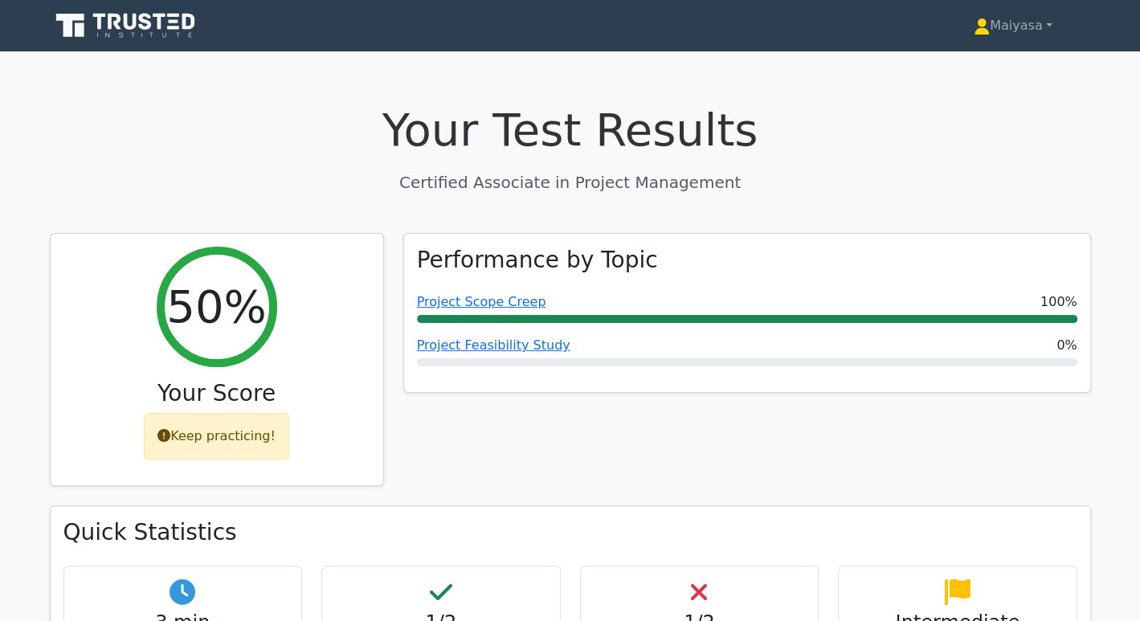
click at [167, 13] on icon at bounding box center [127, 25] width 154 height 31
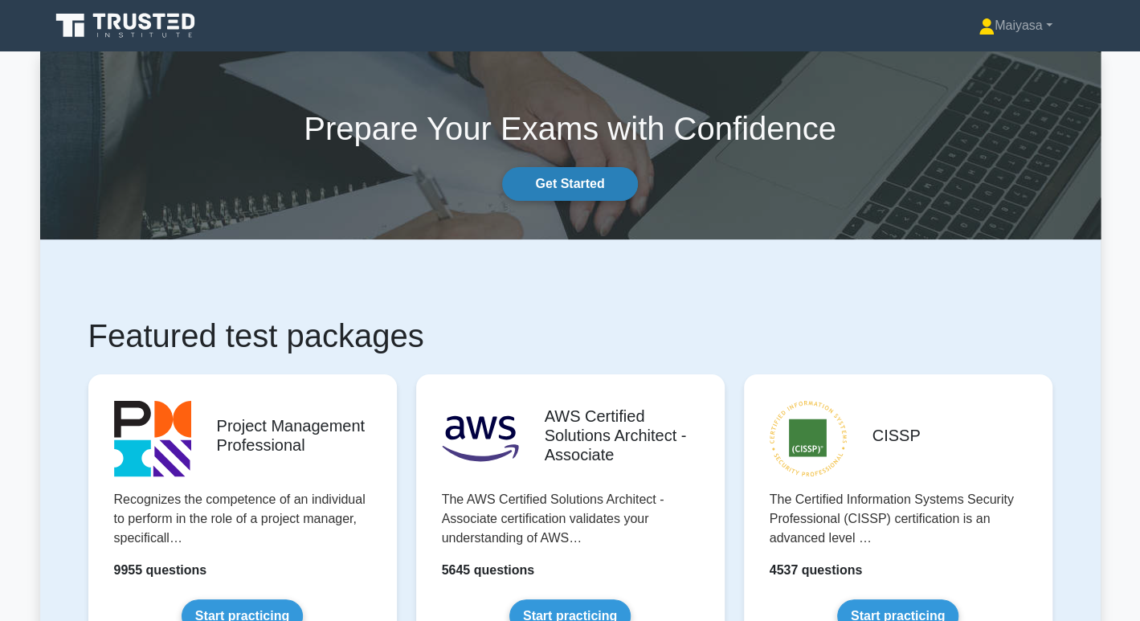
click at [586, 197] on link "Get Started" at bounding box center [569, 184] width 135 height 34
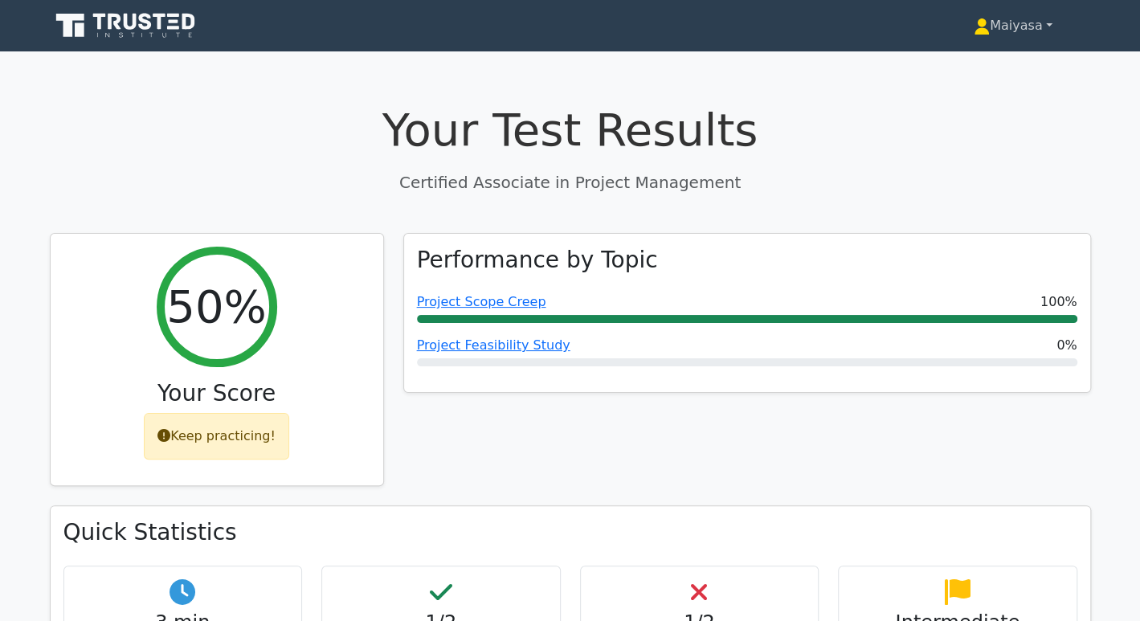
click at [988, 29] on link "Maiyasa" at bounding box center [1014, 26] width 156 height 32
click at [973, 58] on link "Profile" at bounding box center [999, 64] width 127 height 26
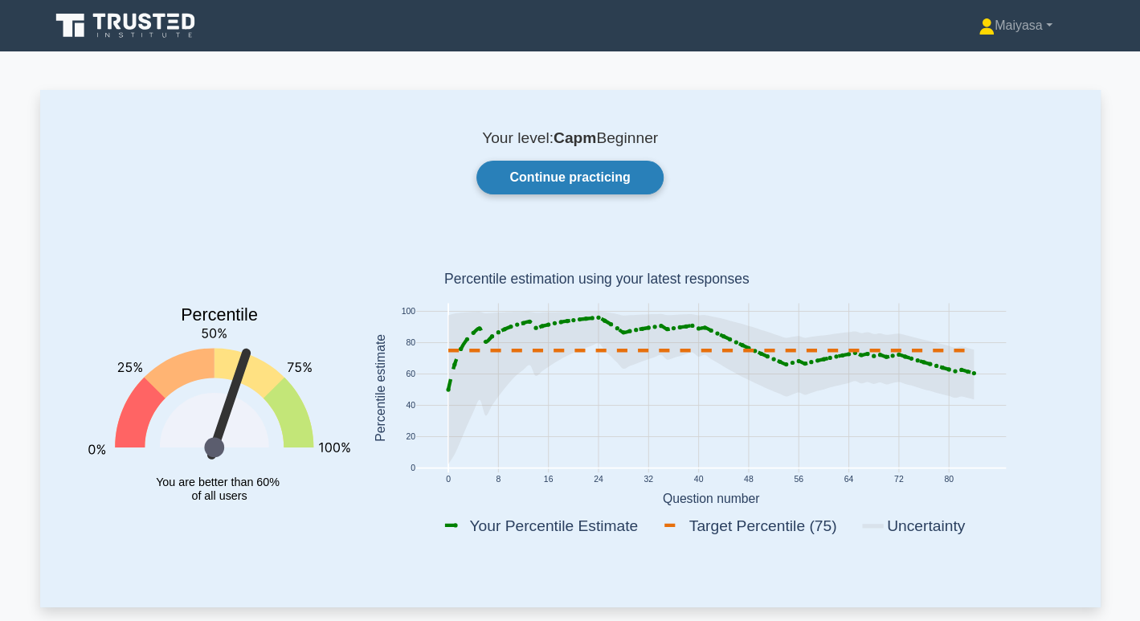
click at [600, 170] on link "Continue practicing" at bounding box center [570, 178] width 186 height 34
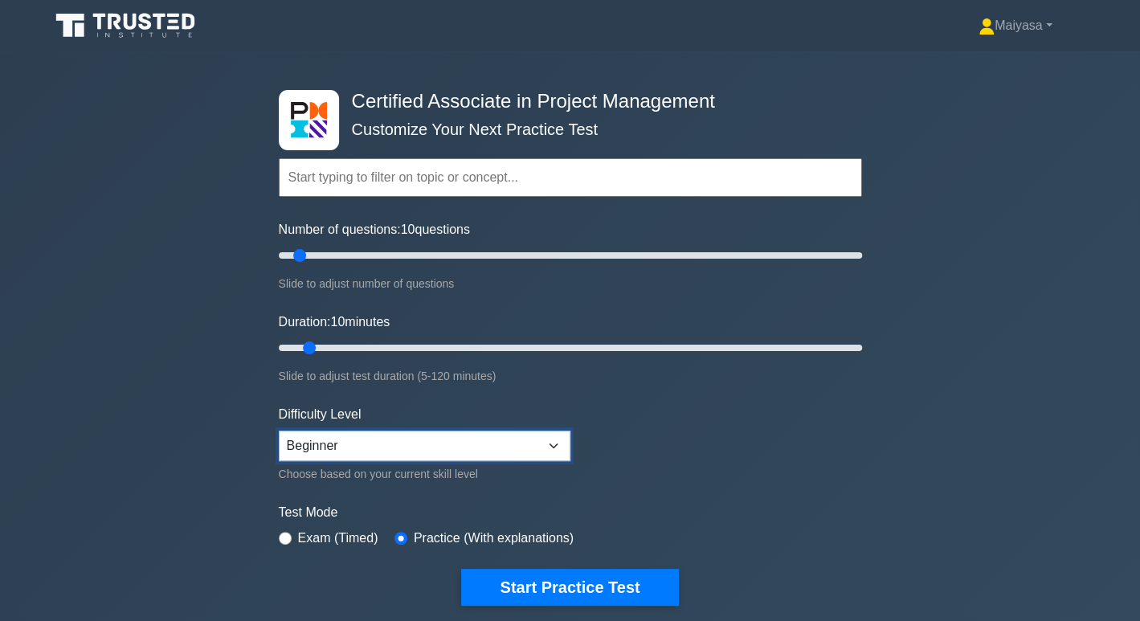
click at [530, 431] on select "Beginner Intermediate Expert" at bounding box center [425, 446] width 292 height 31
click at [644, 429] on form "Topics Project Scope Management Project Time Management Project Cost Management…" at bounding box center [570, 357] width 583 height 497
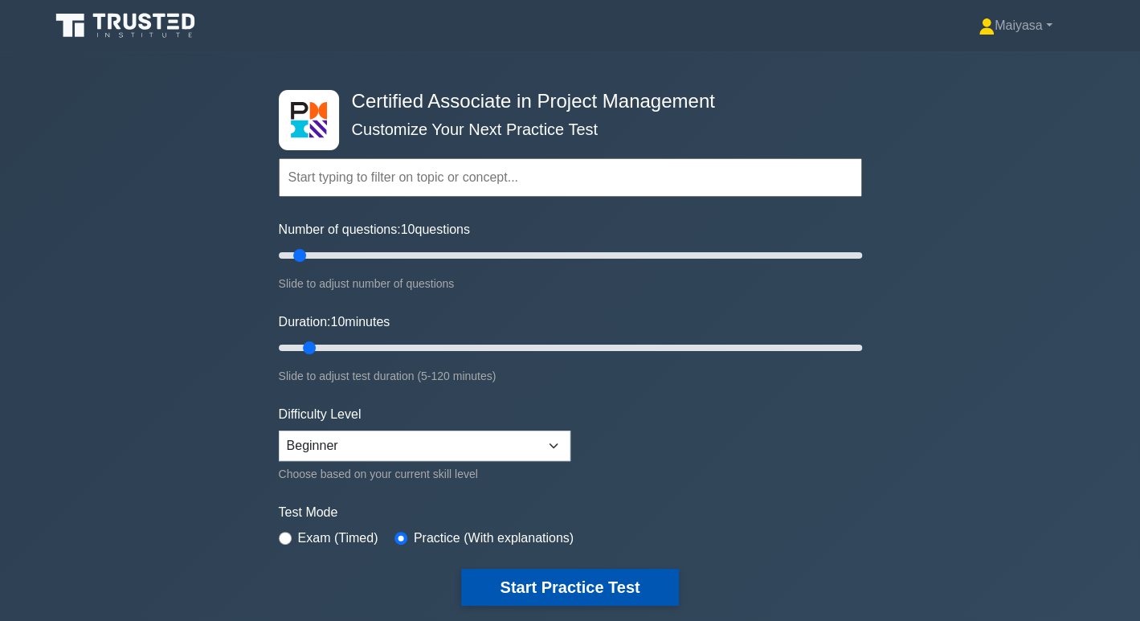
click at [601, 582] on button "Start Practice Test" at bounding box center [569, 587] width 217 height 37
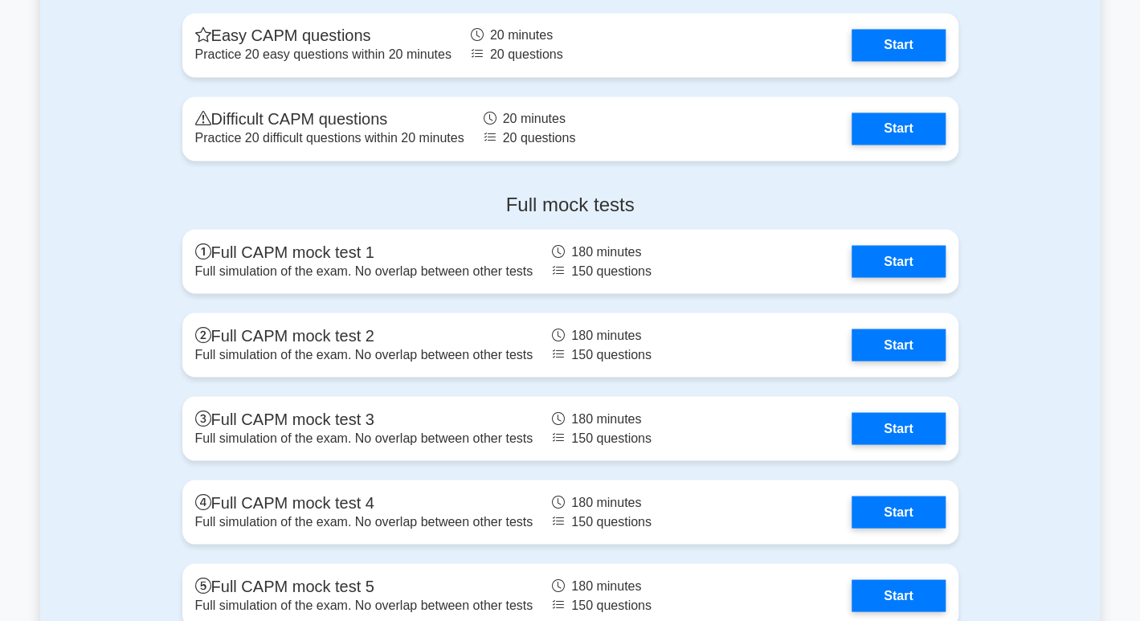
scroll to position [4737, 0]
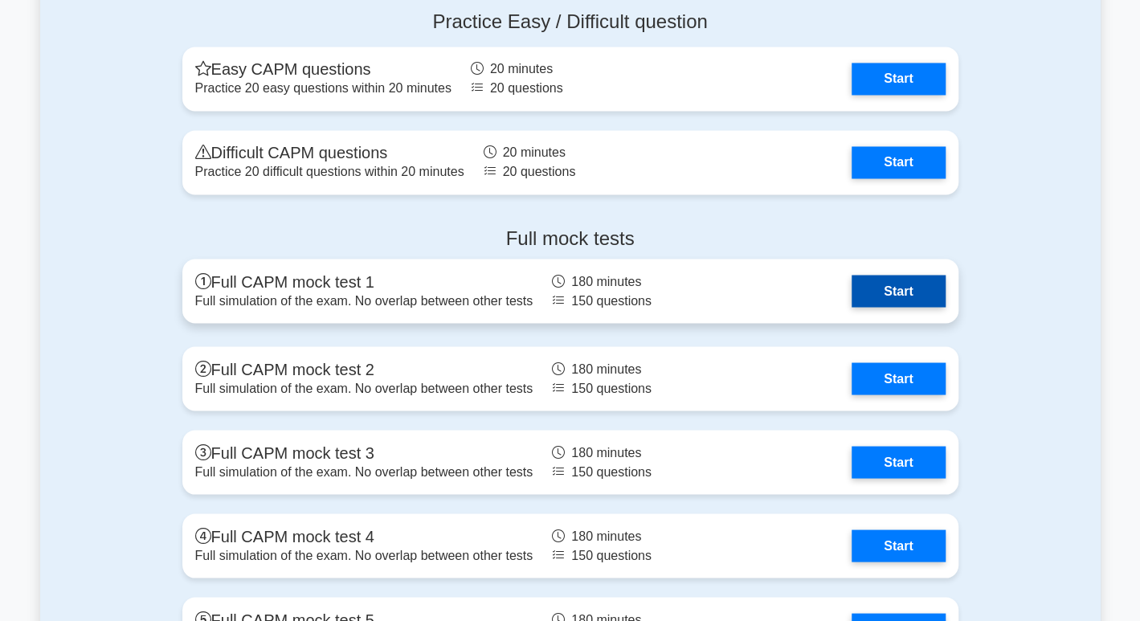
click at [920, 281] on link "Start" at bounding box center [898, 291] width 93 height 32
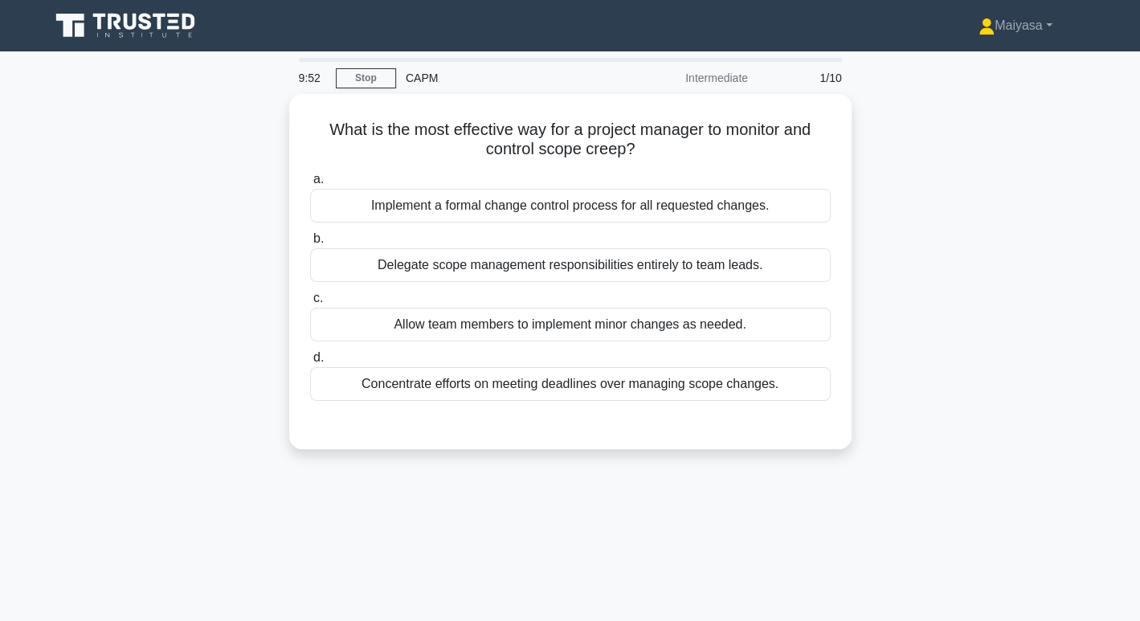
click at [104, 23] on icon at bounding box center [127, 25] width 154 height 31
click at [361, 79] on link "Stop" at bounding box center [366, 78] width 60 height 20
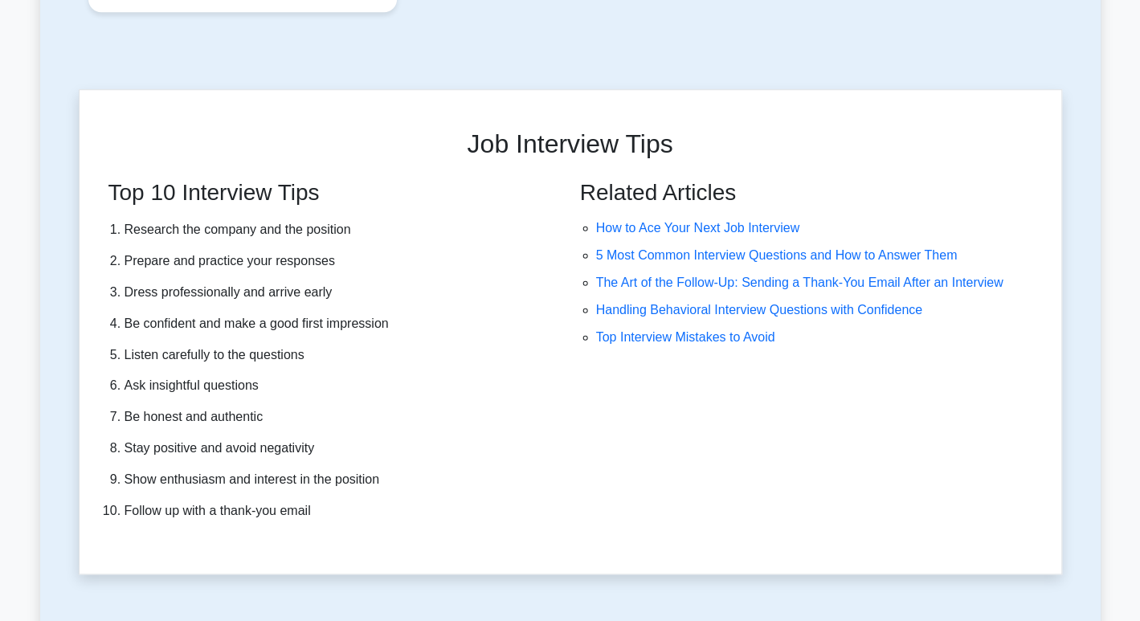
scroll to position [4208, 0]
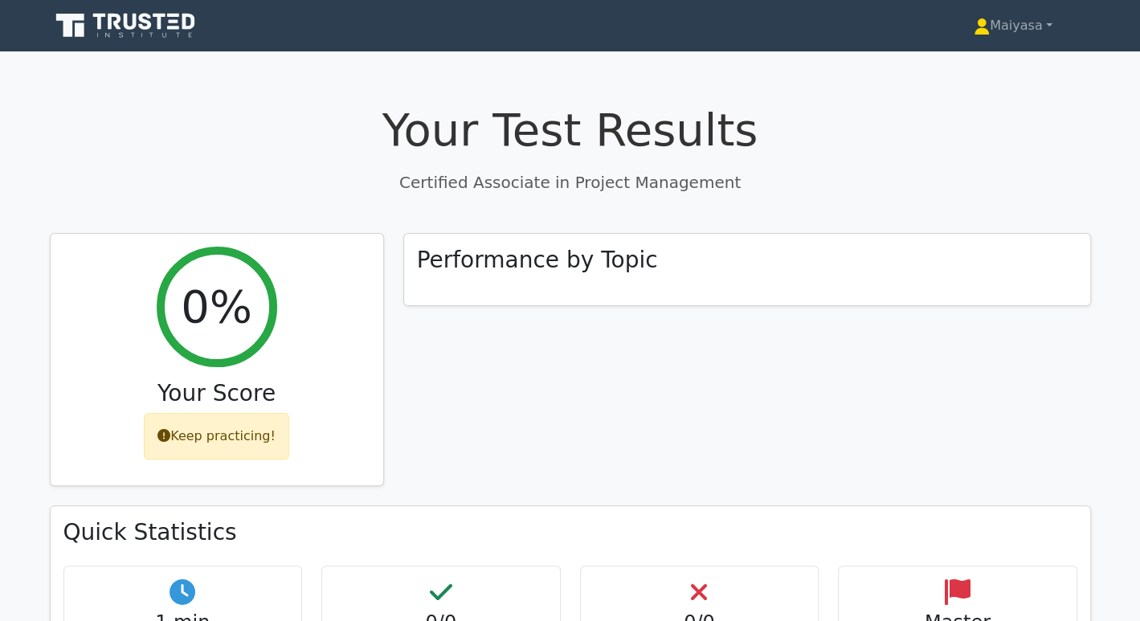
click at [131, 10] on icon at bounding box center [127, 25] width 154 height 31
click at [131, 11] on icon at bounding box center [127, 25] width 154 height 31
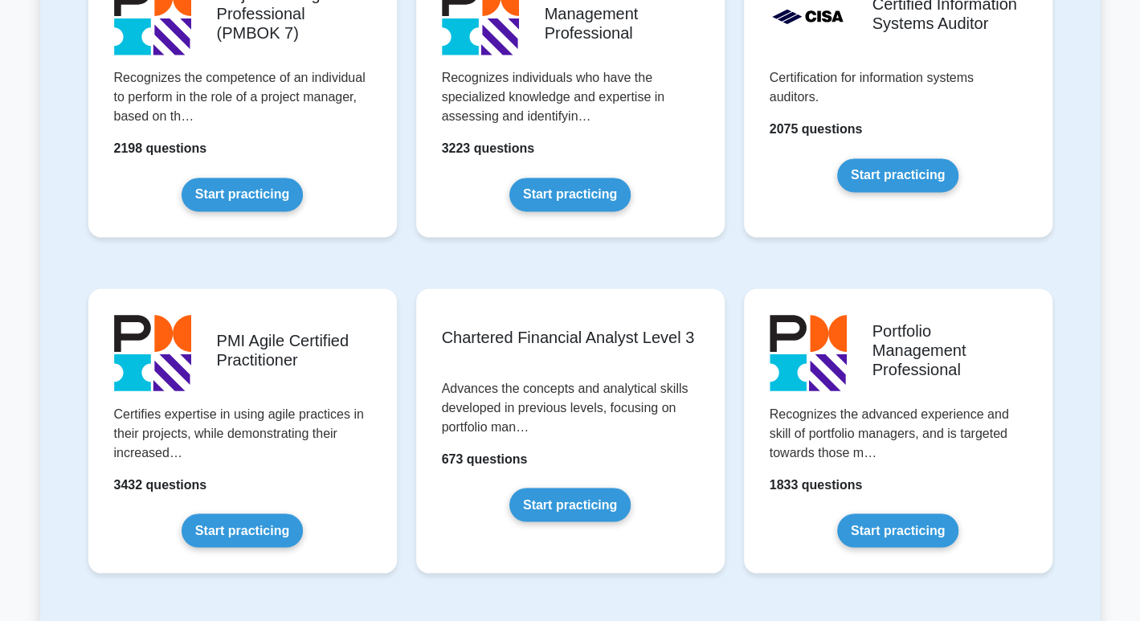
scroll to position [1728, 0]
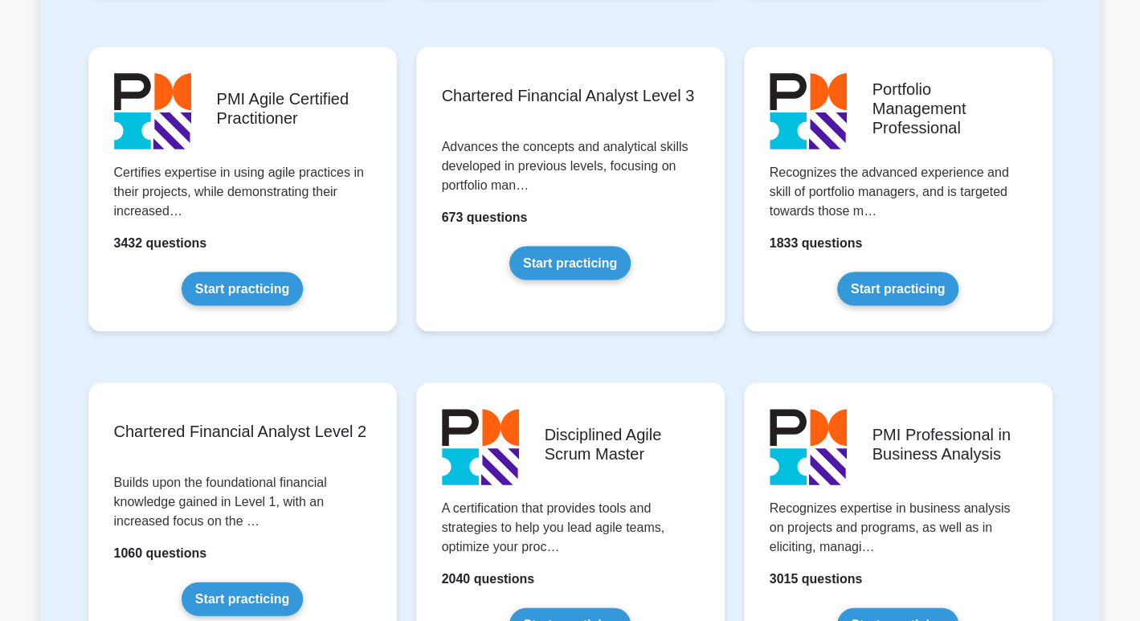
drag, startPoint x: 1150, startPoint y: 70, endPoint x: 1087, endPoint y: 270, distance: 209.7
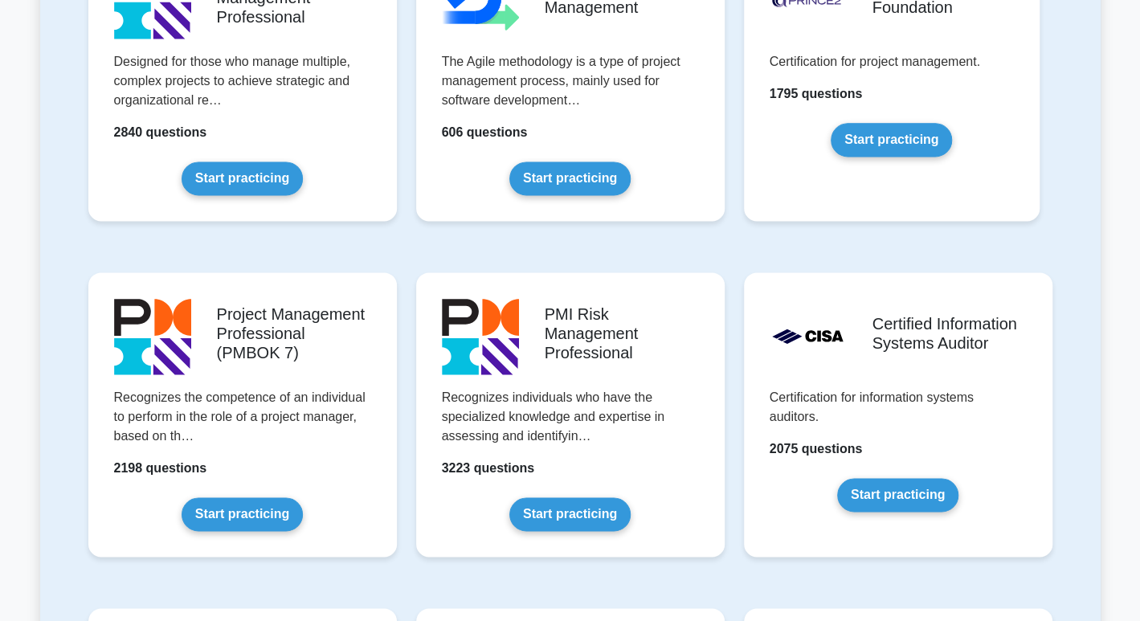
scroll to position [0, 0]
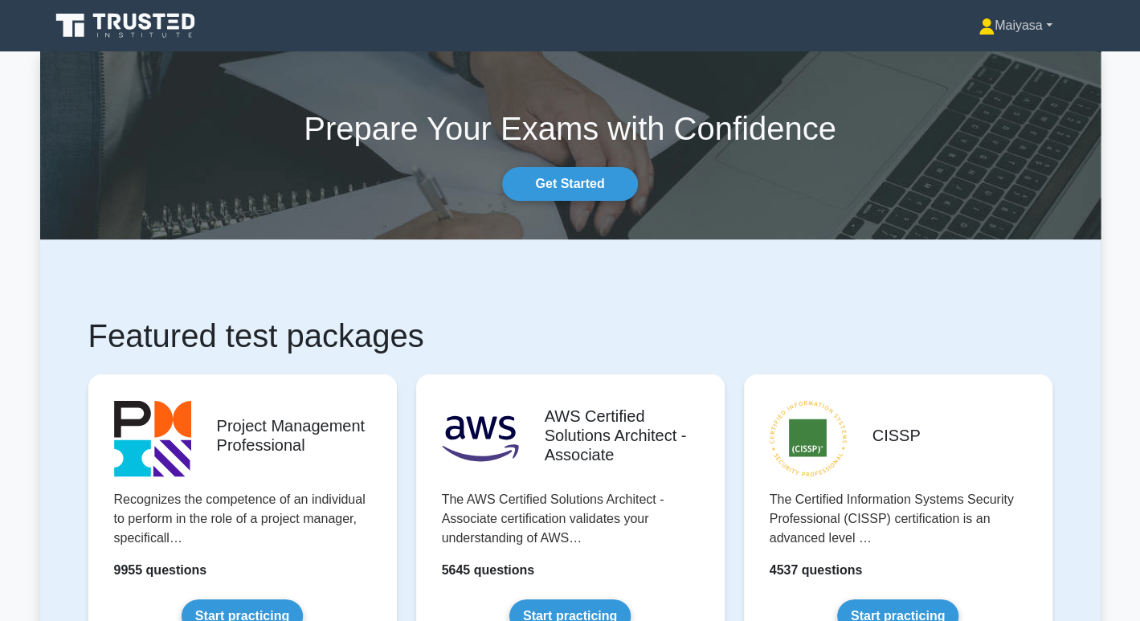
click at [1022, 31] on link "Maiyasa" at bounding box center [1015, 26] width 151 height 32
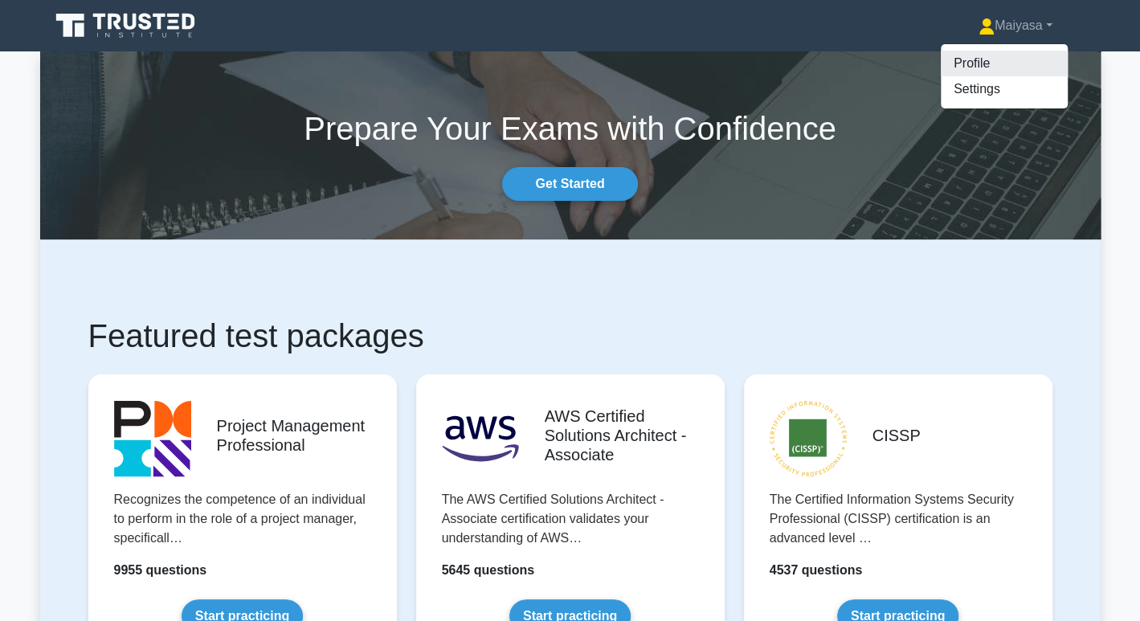
click at [972, 64] on link "Profile" at bounding box center [1004, 64] width 127 height 26
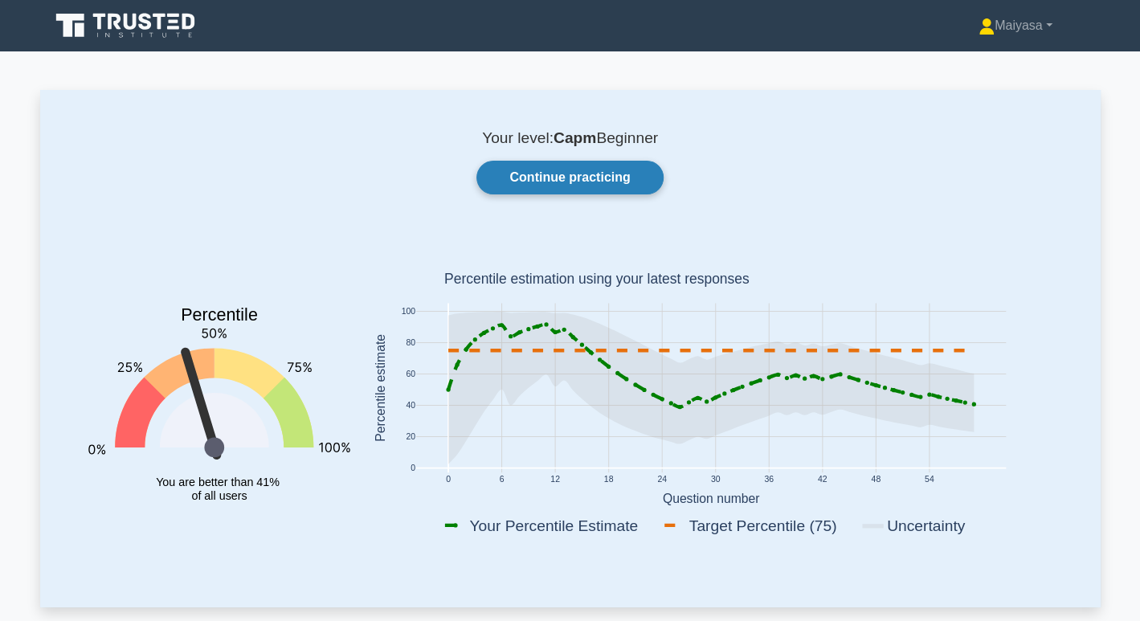
click at [573, 178] on link "Continue practicing" at bounding box center [570, 178] width 186 height 34
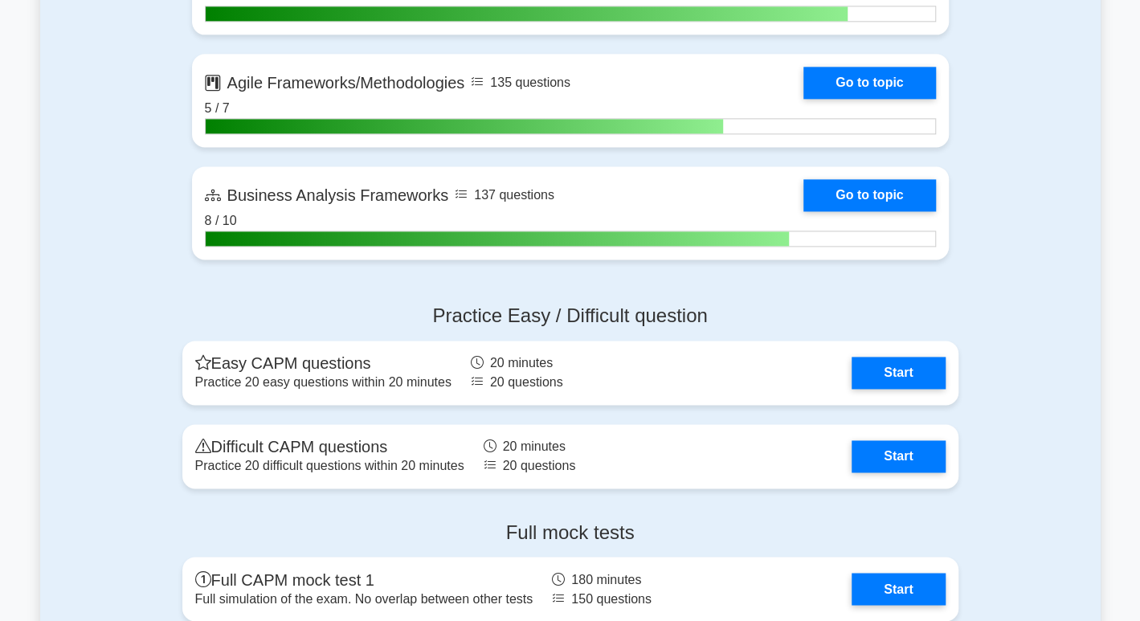
scroll to position [5046, 0]
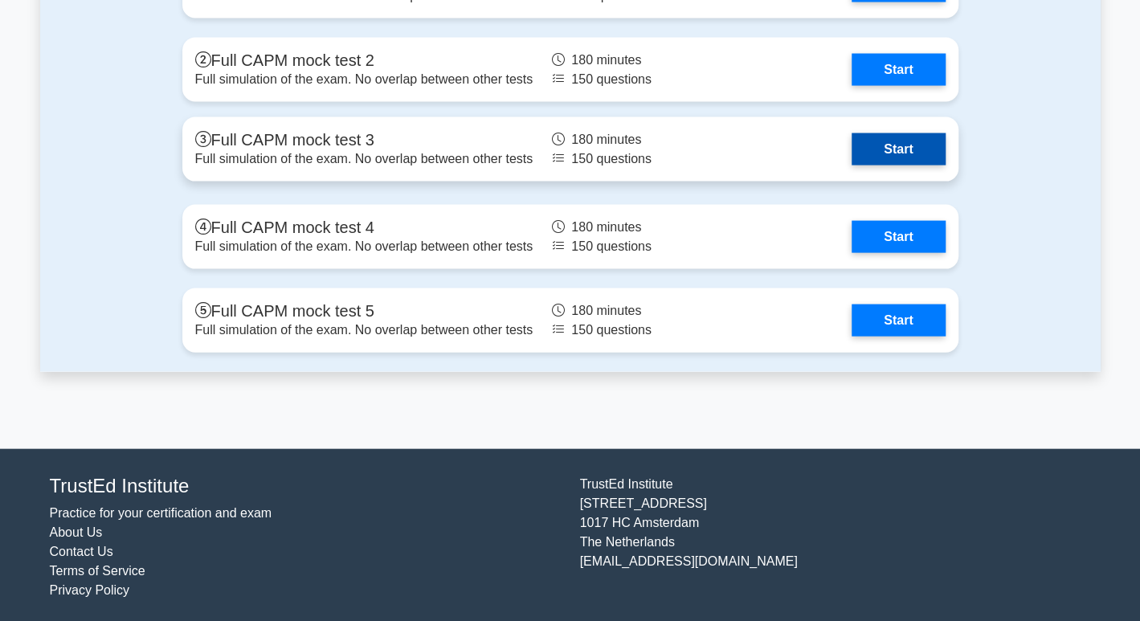
click at [906, 155] on link "Start" at bounding box center [898, 149] width 93 height 32
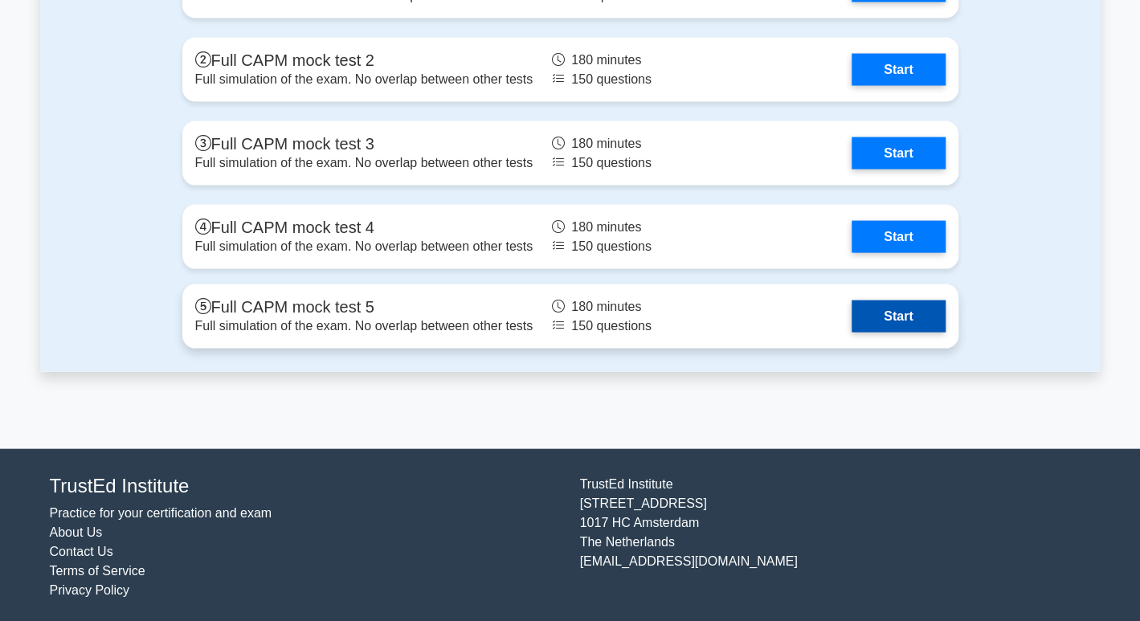
click at [921, 317] on link "Start" at bounding box center [898, 317] width 93 height 32
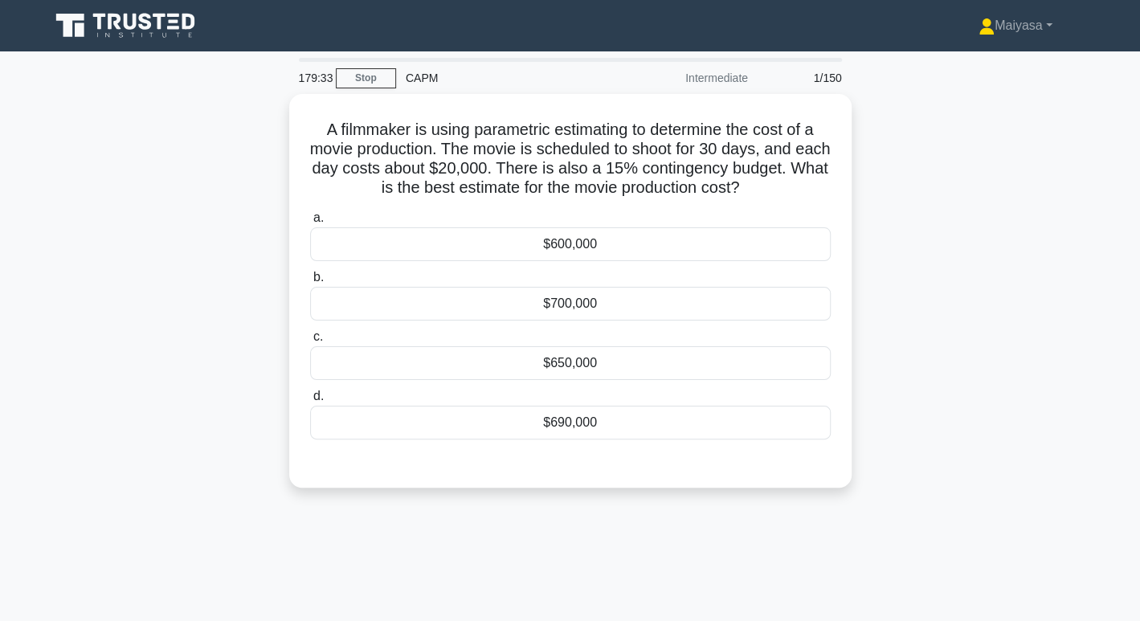
click at [910, 349] on div "A filmmaker is using parametric estimating to determine the cost of a movie pro…" at bounding box center [570, 300] width 1061 height 413
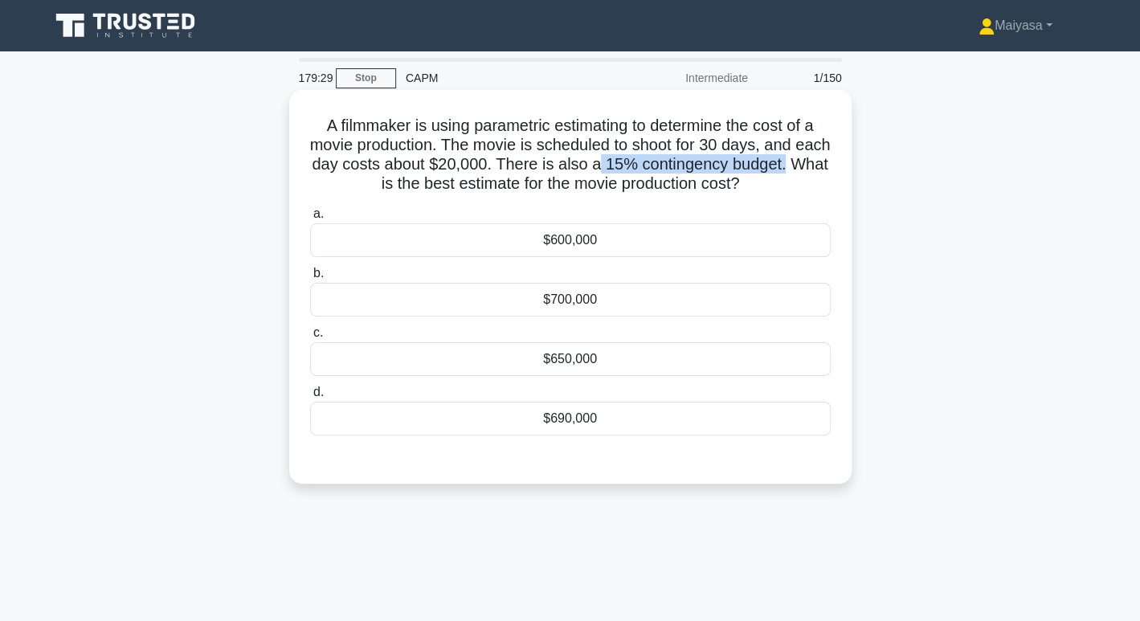
drag, startPoint x: 636, startPoint y: 166, endPoint x: 837, endPoint y: 164, distance: 200.9
click at [837, 164] on div "A filmmaker is using parametric estimating to determine the cost of a movie pro…" at bounding box center [571, 286] width 550 height 381
click at [554, 162] on h5 "A filmmaker is using parametric estimating to determine the cost of a movie pro…" at bounding box center [571, 155] width 524 height 79
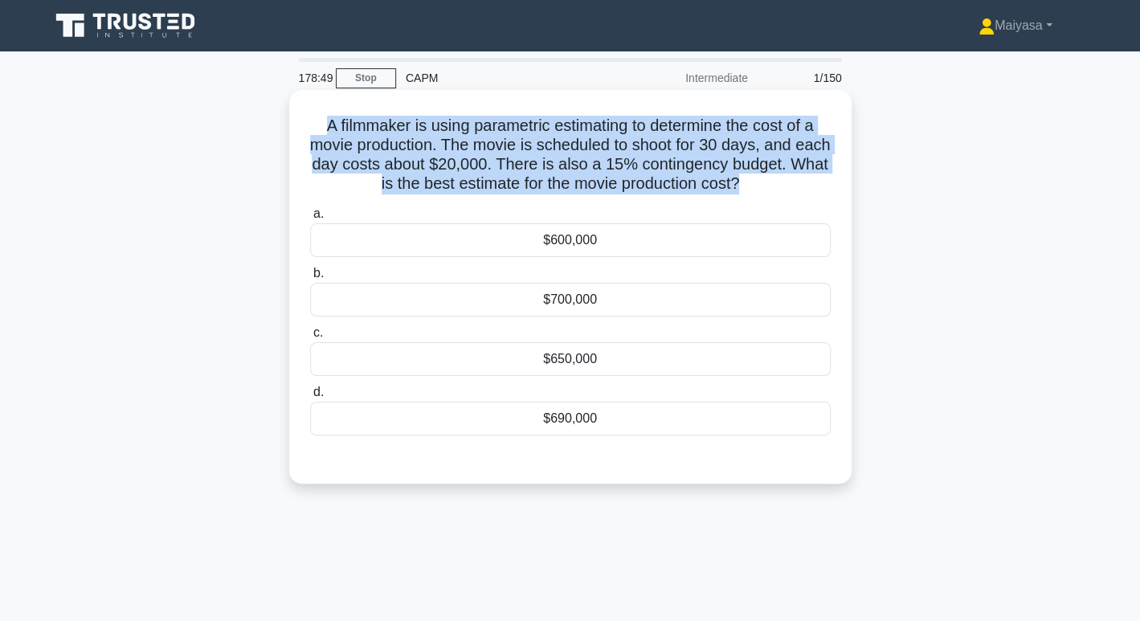
click at [554, 162] on h5 "A filmmaker is using parametric estimating to determine the cost of a movie pro…" at bounding box center [571, 155] width 524 height 79
copy div "A filmmaker is using parametric estimating to determine the cost of a movie pro…"
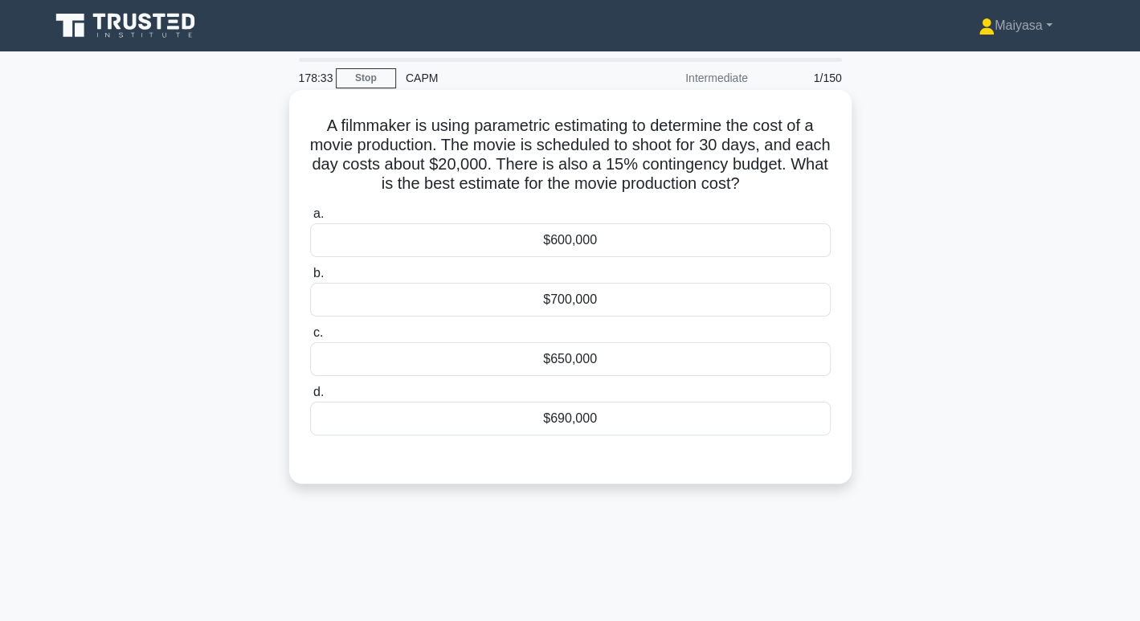
click at [569, 420] on div "$690,000" at bounding box center [570, 419] width 521 height 34
click at [310, 398] on input "d. $690,000" at bounding box center [310, 392] width 0 height 10
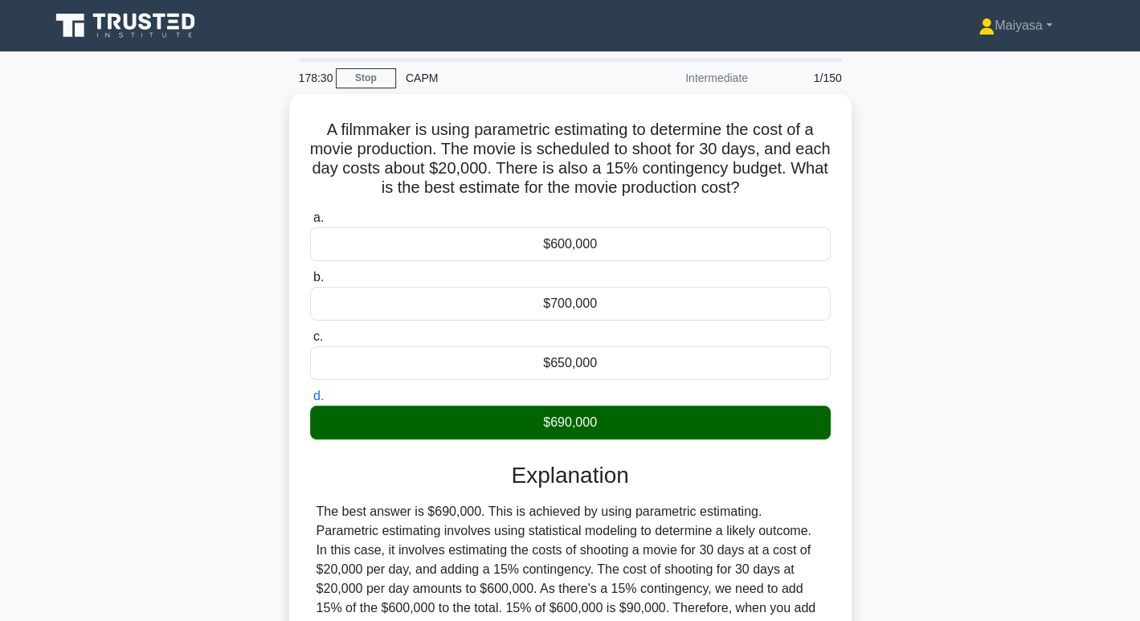
scroll to position [247, 0]
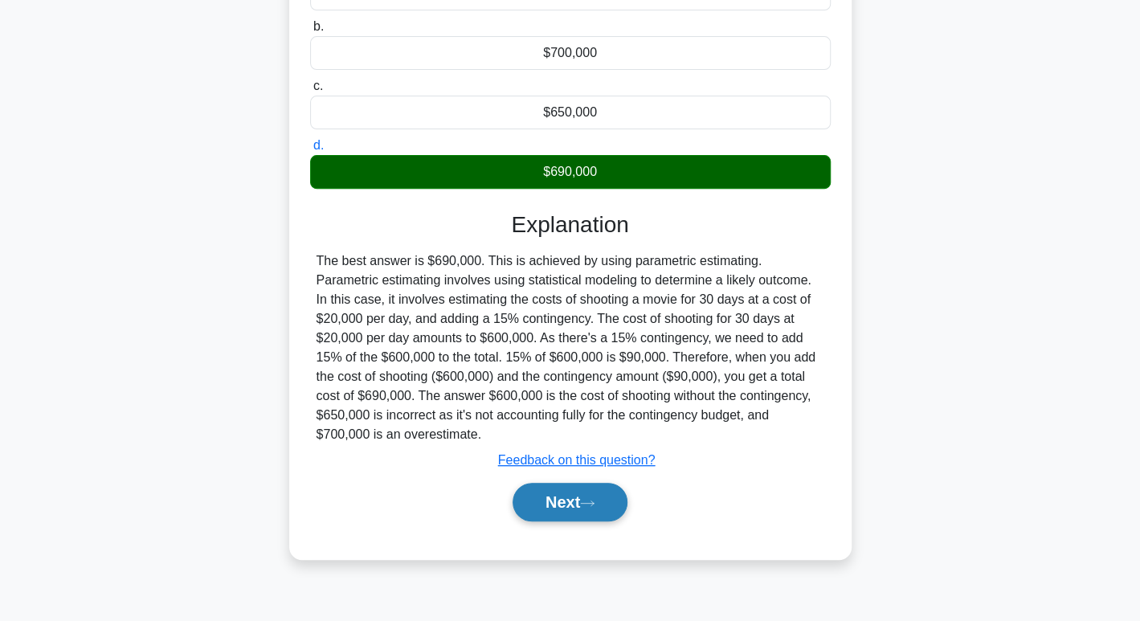
click at [590, 494] on button "Next" at bounding box center [570, 502] width 115 height 39
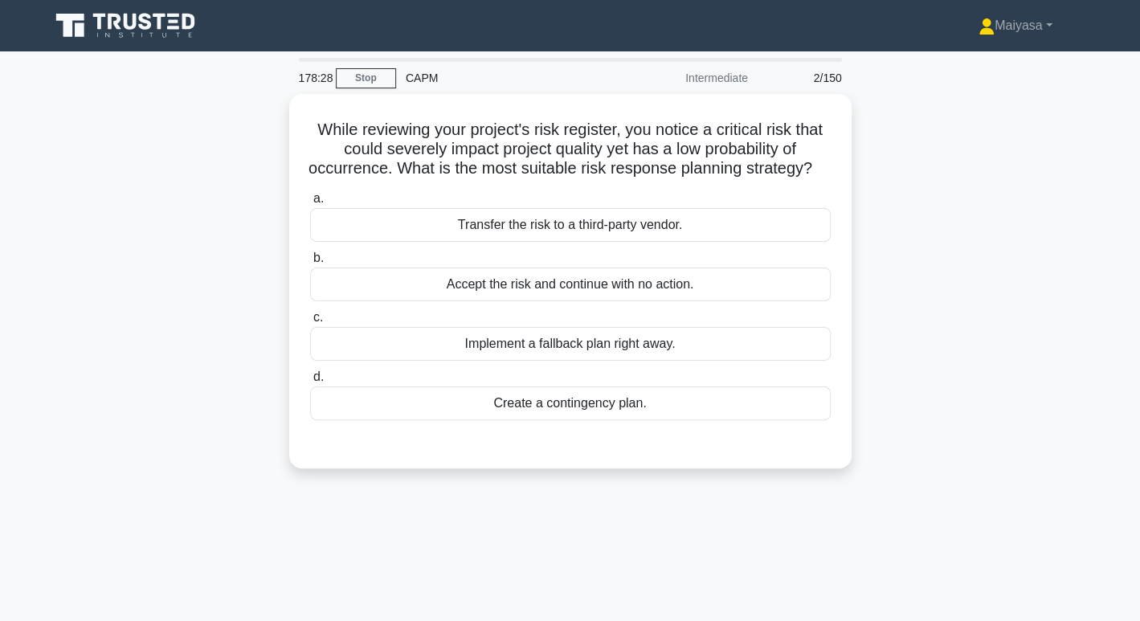
scroll to position [2, 0]
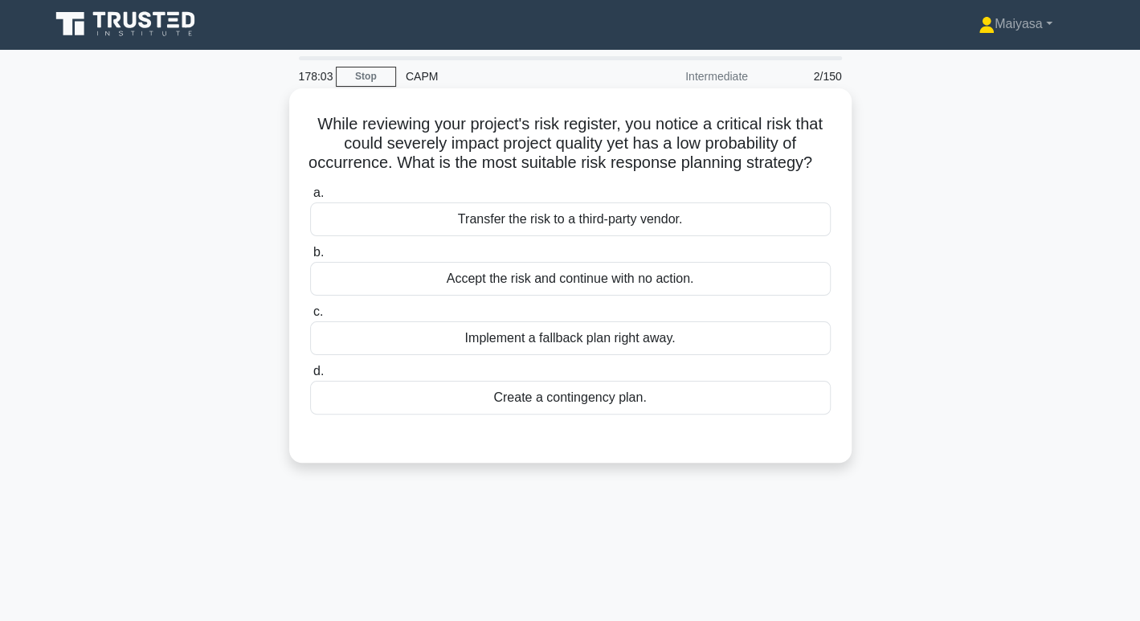
click at [629, 415] on div "Create a contingency plan." at bounding box center [570, 398] width 521 height 34
click at [310, 377] on input "d. Create a contingency plan." at bounding box center [310, 371] width 0 height 10
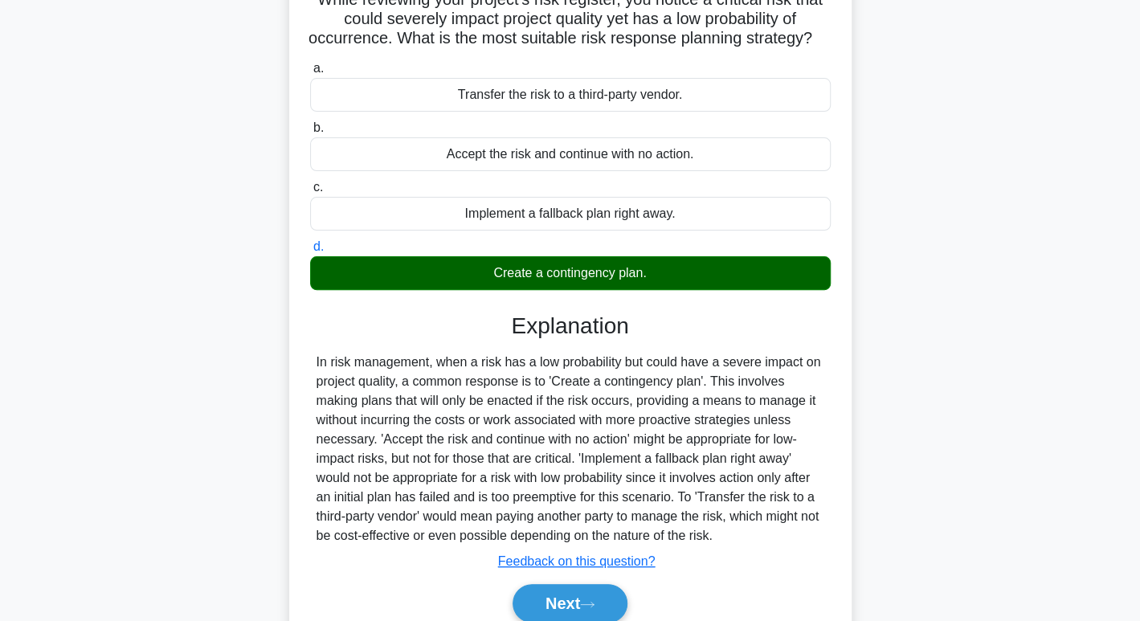
scroll to position [247, 0]
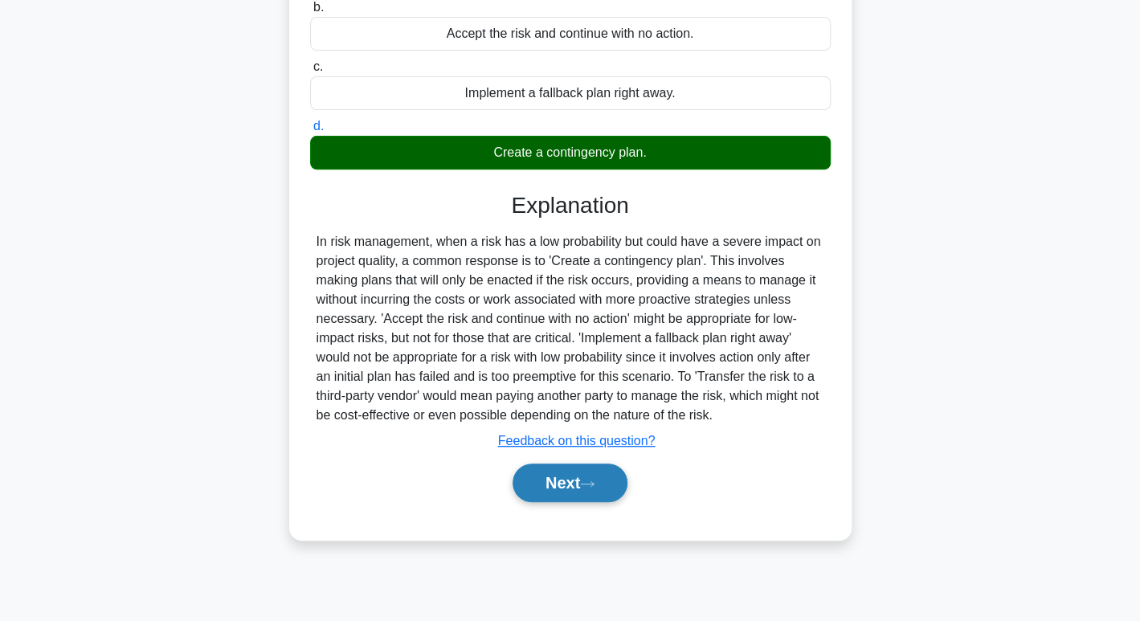
click at [608, 502] on button "Next" at bounding box center [570, 483] width 115 height 39
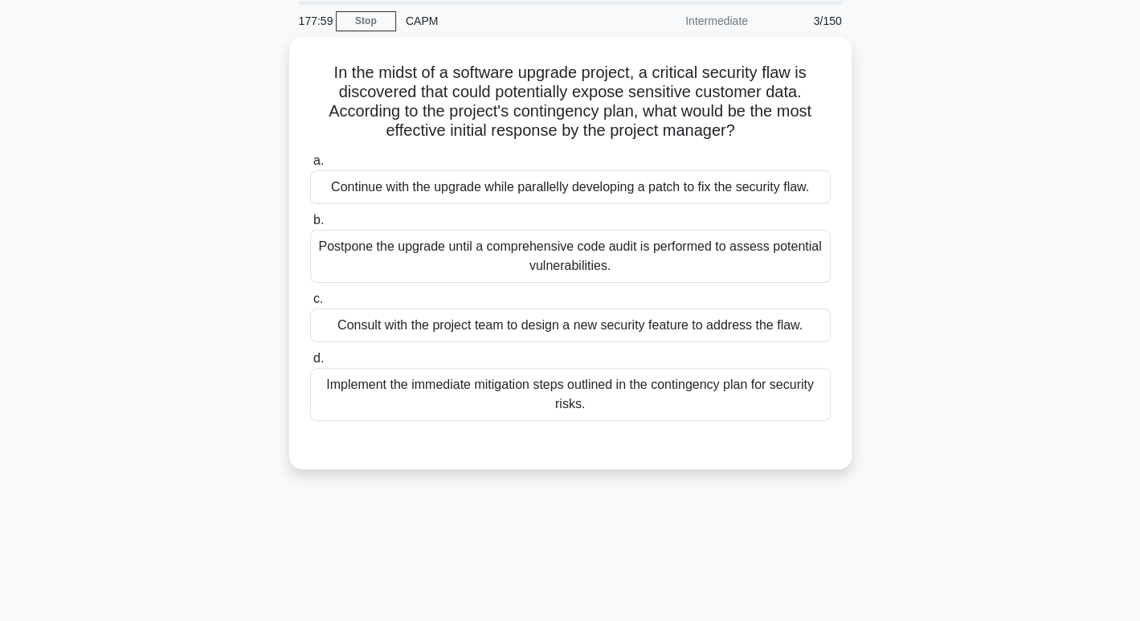
scroll to position [55, 0]
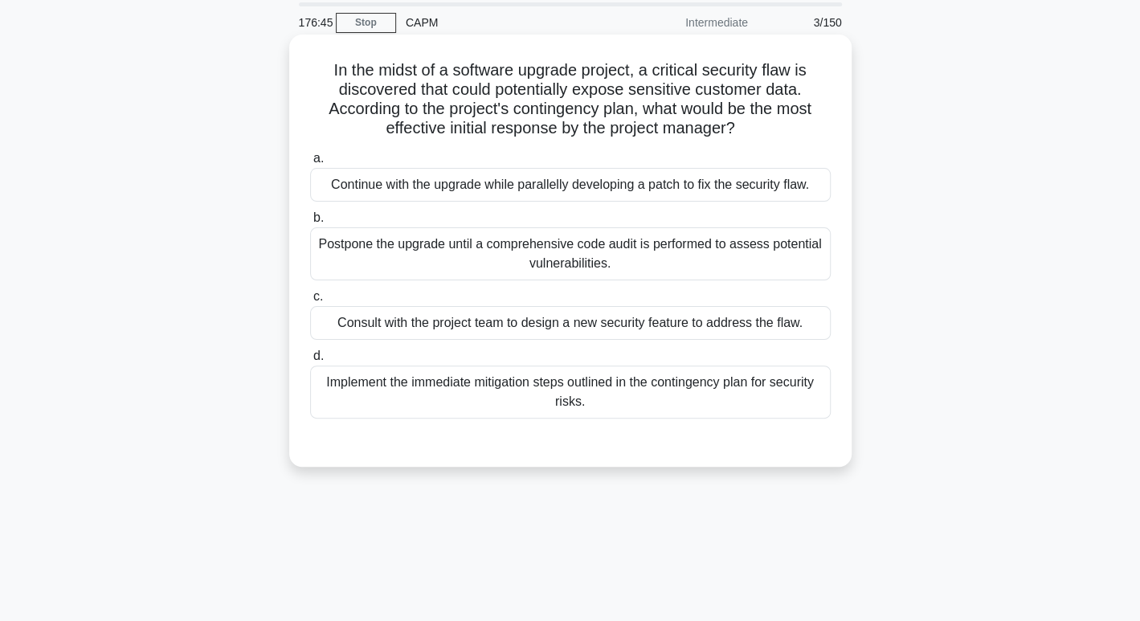
click at [593, 381] on div "Implement the immediate mitigation steps outlined in the contingency plan for s…" at bounding box center [570, 392] width 521 height 53
click at [310, 362] on input "d. Implement the immediate mitigation steps outlined in the contingency plan fo…" at bounding box center [310, 356] width 0 height 10
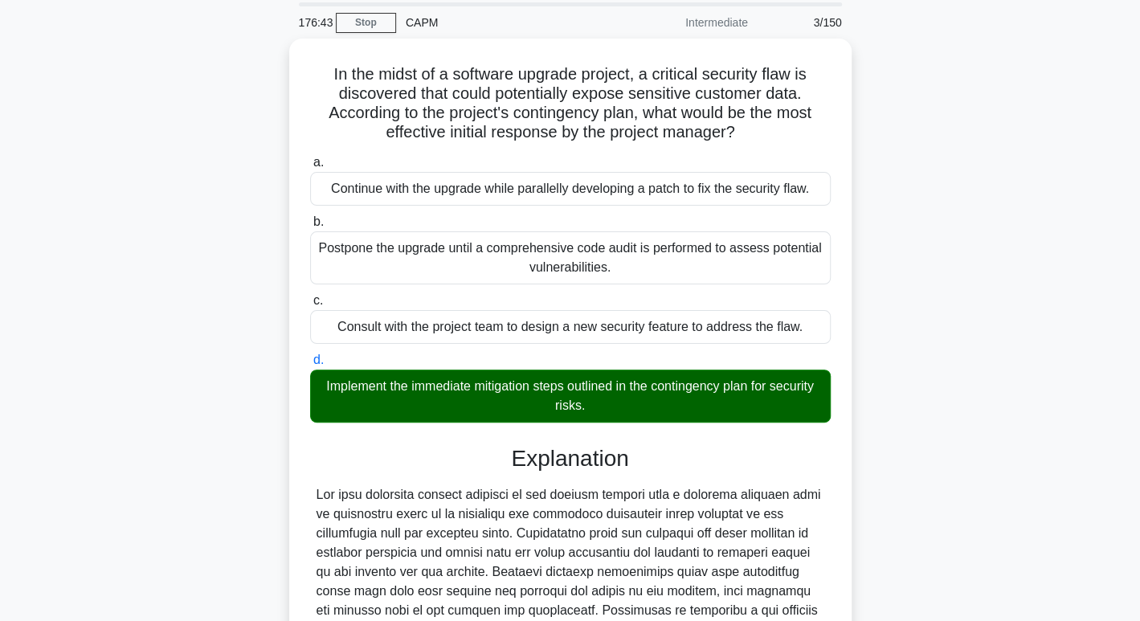
scroll to position [310, 0]
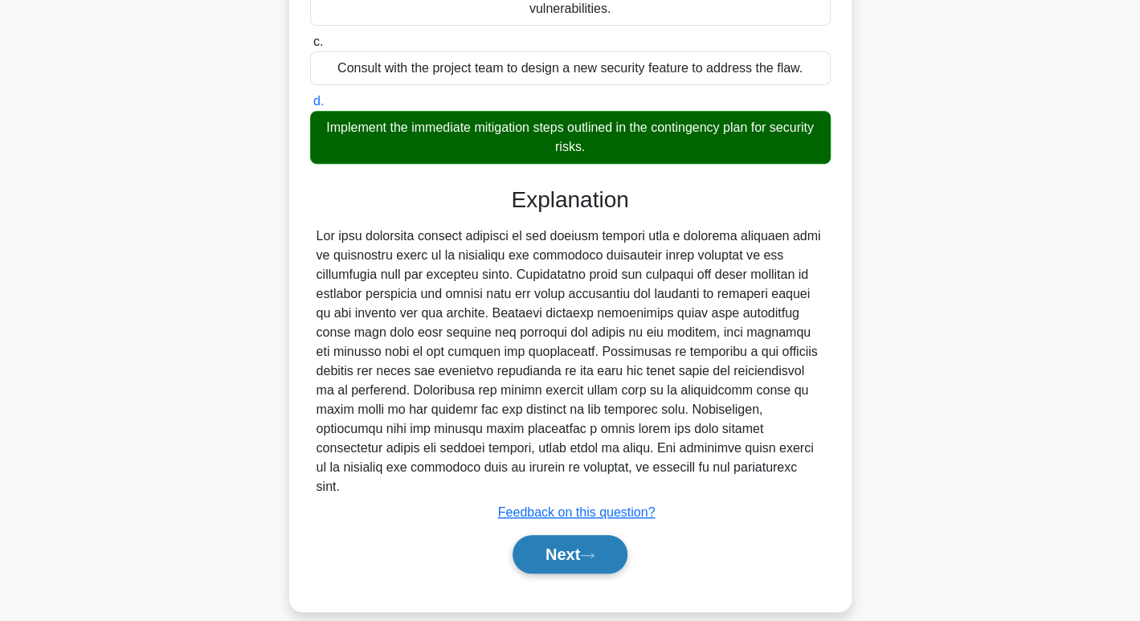
click at [602, 535] on button "Next" at bounding box center [570, 554] width 115 height 39
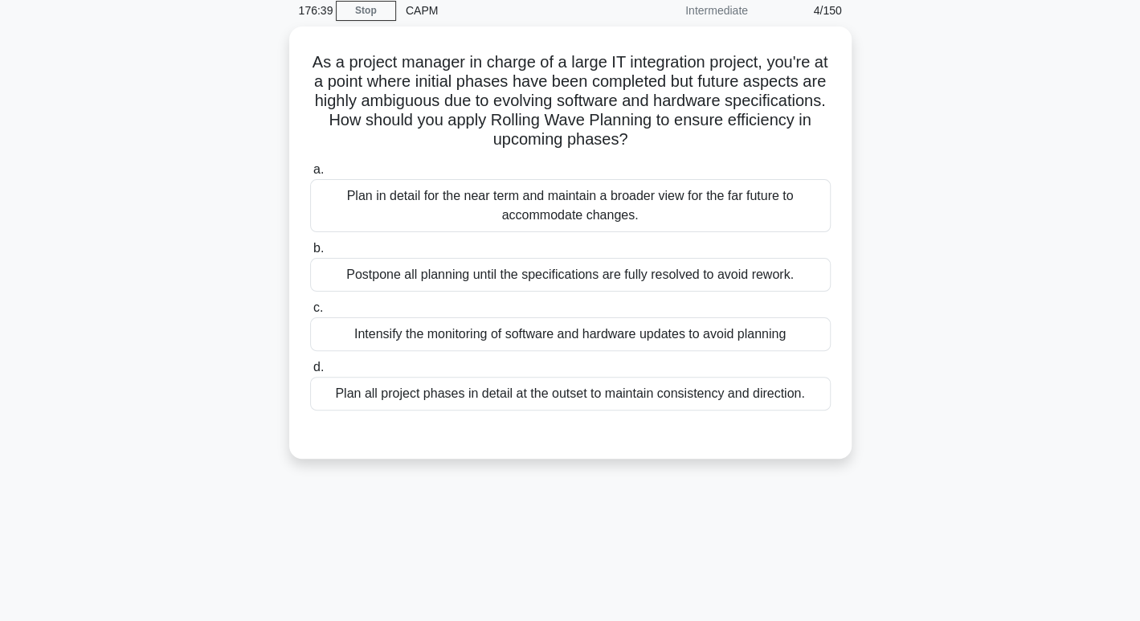
scroll to position [48, 0]
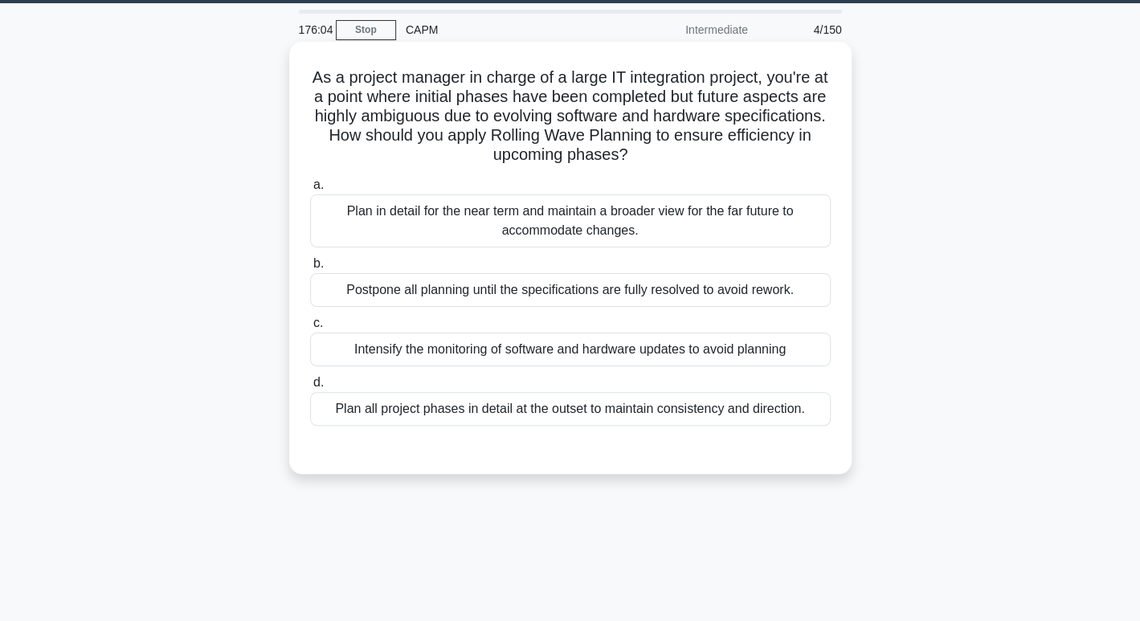
click at [645, 244] on div "Plan in detail for the near term and maintain a broader view for the far future…" at bounding box center [570, 220] width 521 height 53
click at [310, 190] on input "a. Plan in detail for the near term and maintain a broader view for the far fut…" at bounding box center [310, 185] width 0 height 10
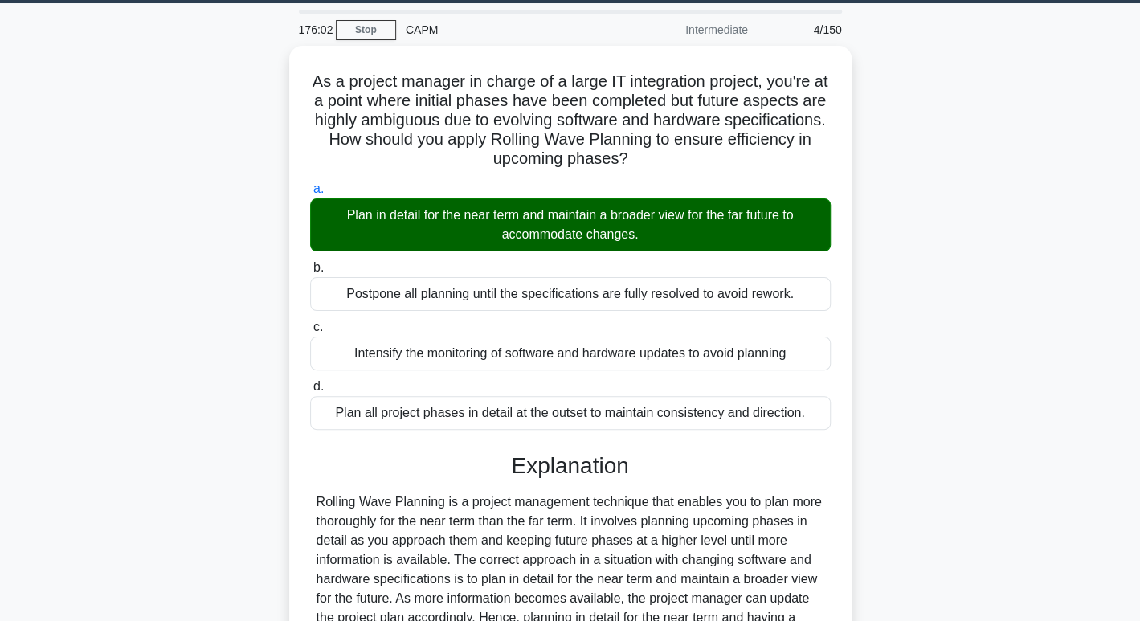
scroll to position [368, 0]
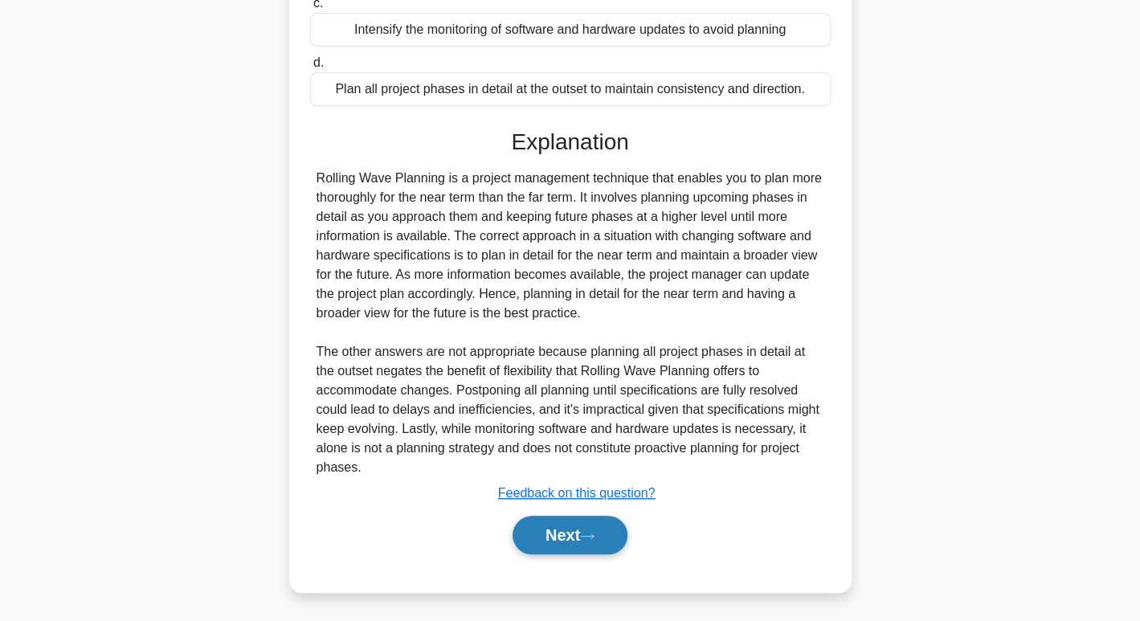
click at [586, 529] on button "Next" at bounding box center [570, 535] width 115 height 39
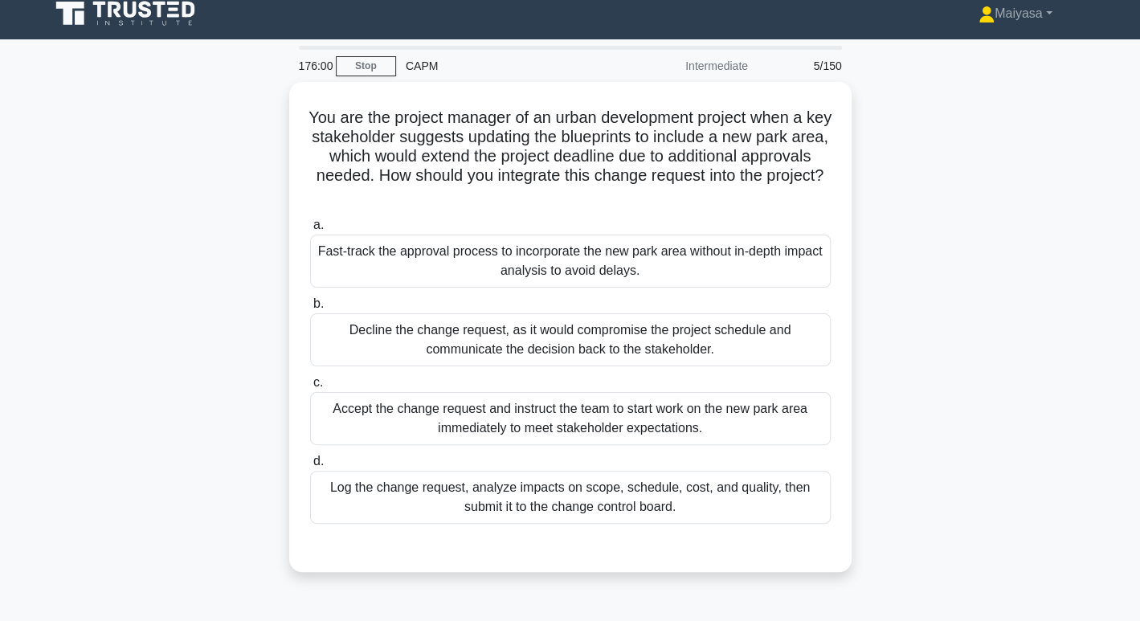
scroll to position [0, 0]
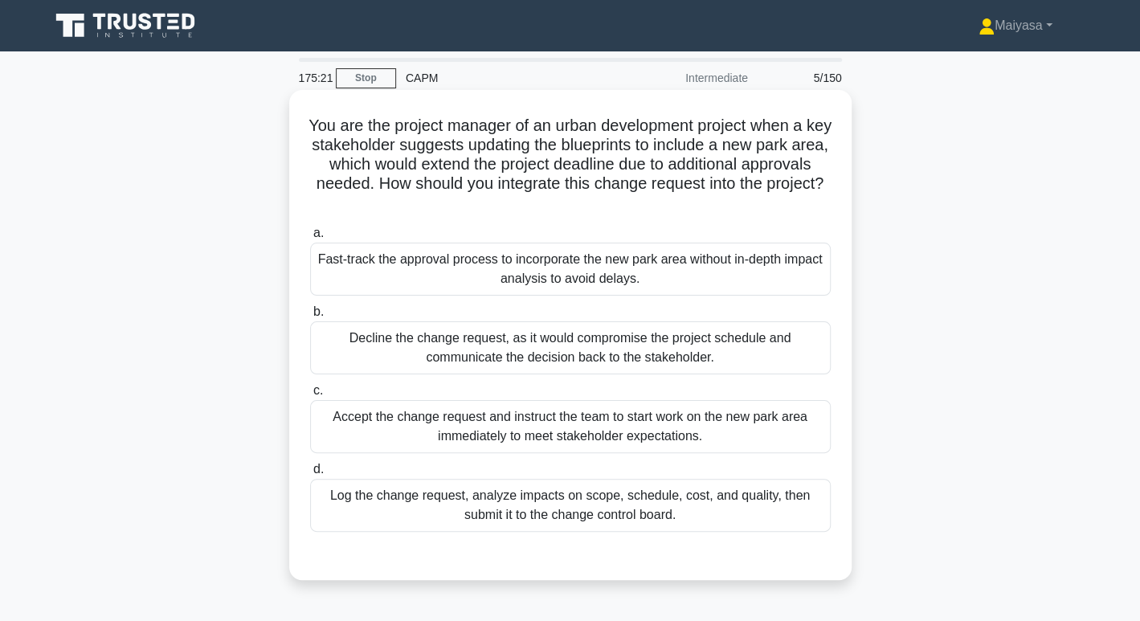
click at [731, 501] on div "Log the change request, analyze impacts on scope, schedule, cost, and quality, …" at bounding box center [570, 505] width 521 height 53
click at [310, 475] on input "d. Log the change request, analyze impacts on scope, schedule, cost, and qualit…" at bounding box center [310, 470] width 0 height 10
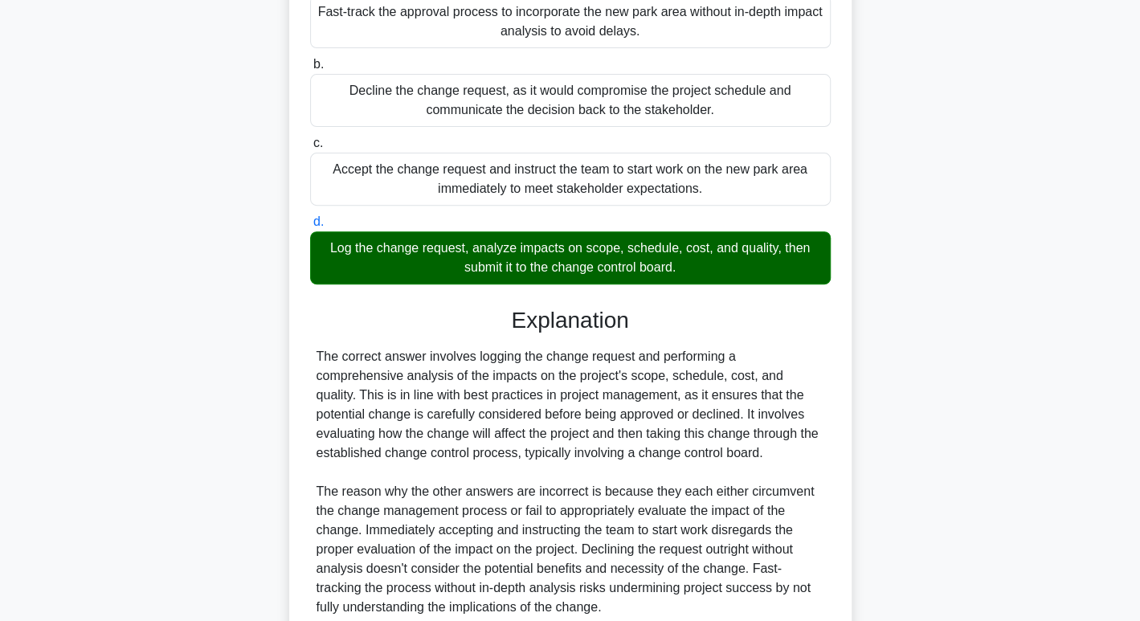
scroll to position [387, 0]
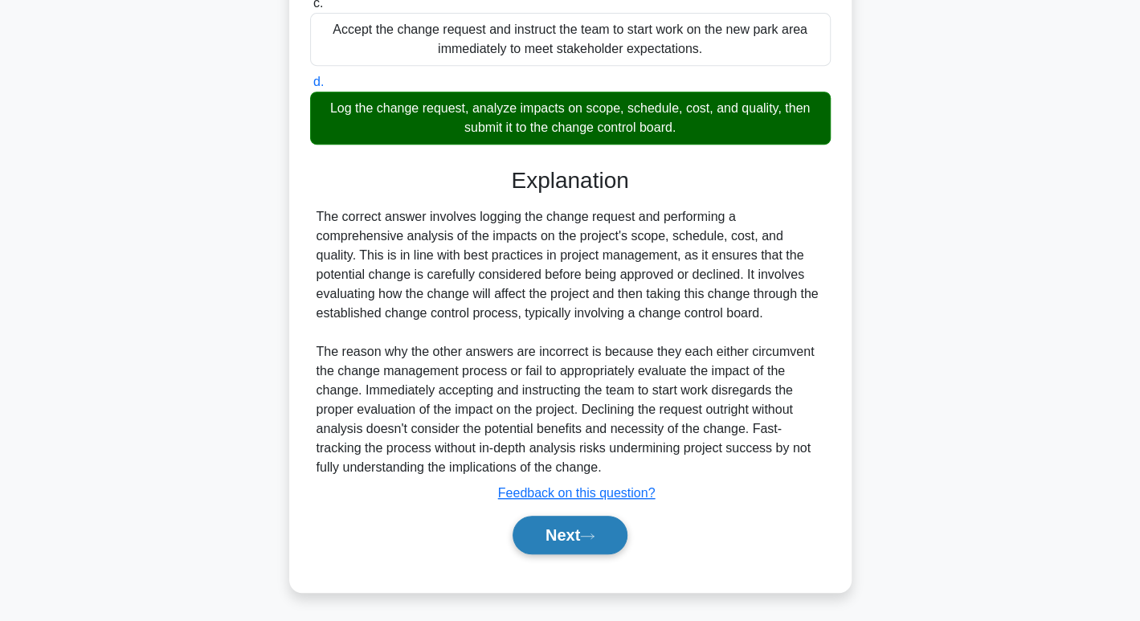
click at [576, 537] on button "Next" at bounding box center [570, 535] width 115 height 39
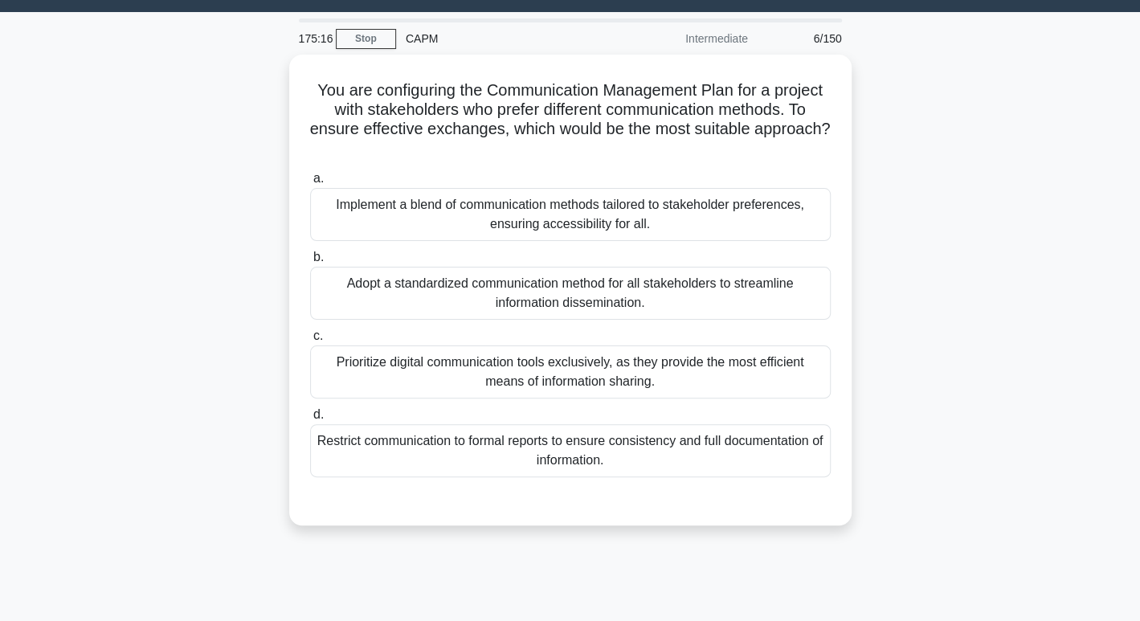
scroll to position [0, 0]
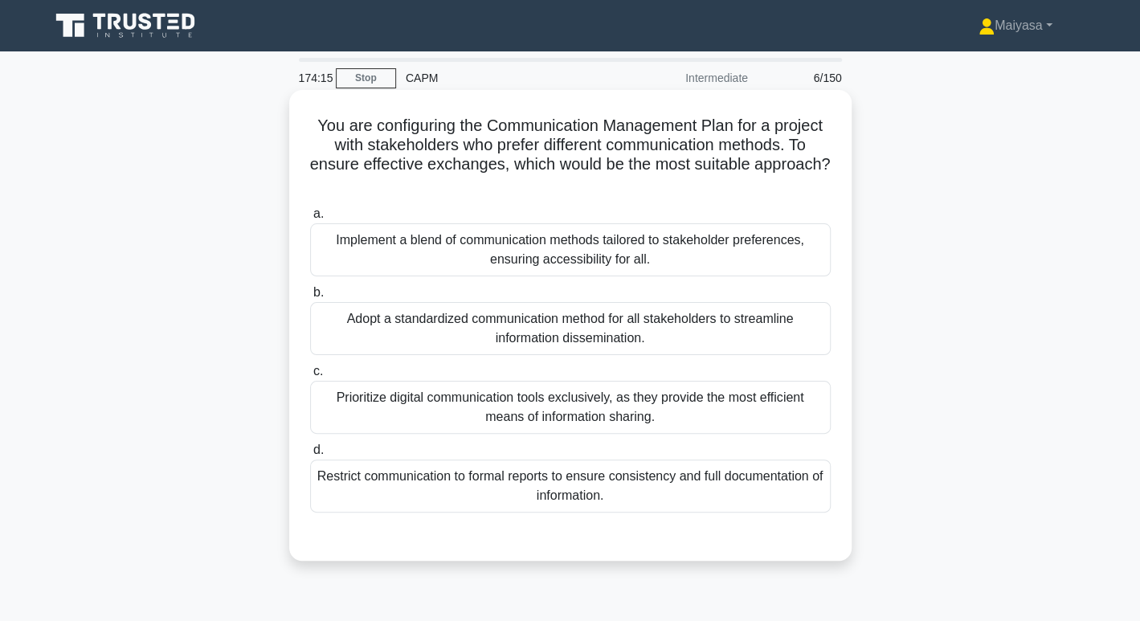
click at [628, 256] on div "Implement a blend of communication methods tailored to stakeholder preferences,…" at bounding box center [570, 249] width 521 height 53
click at [310, 219] on input "a. Implement a blend of communication methods tailored to stakeholder preferenc…" at bounding box center [310, 214] width 0 height 10
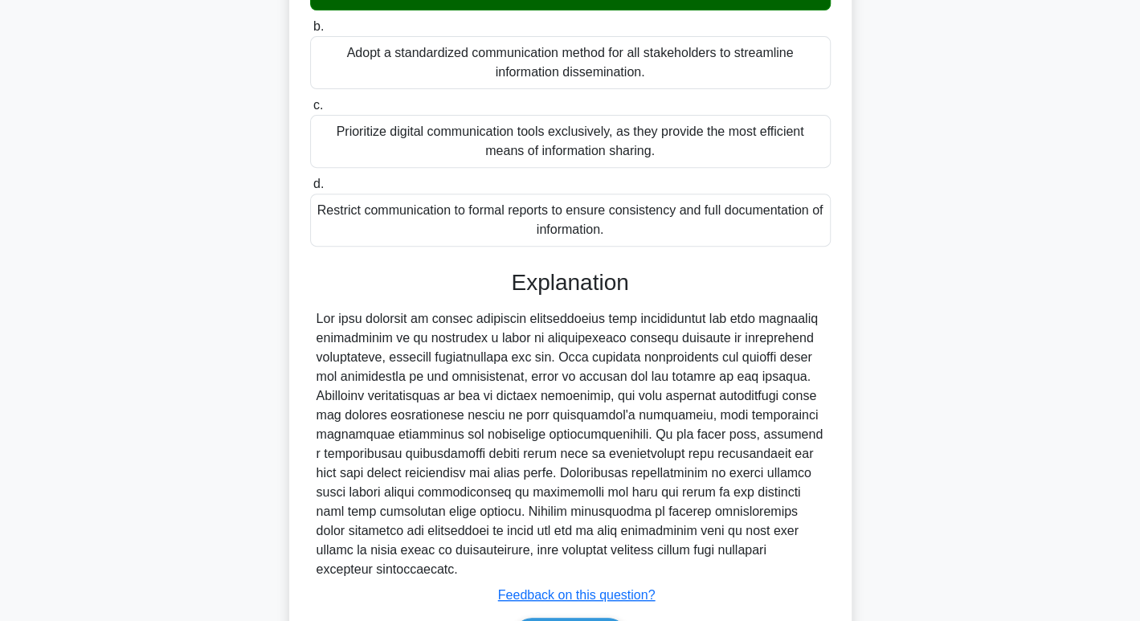
scroll to position [368, 0]
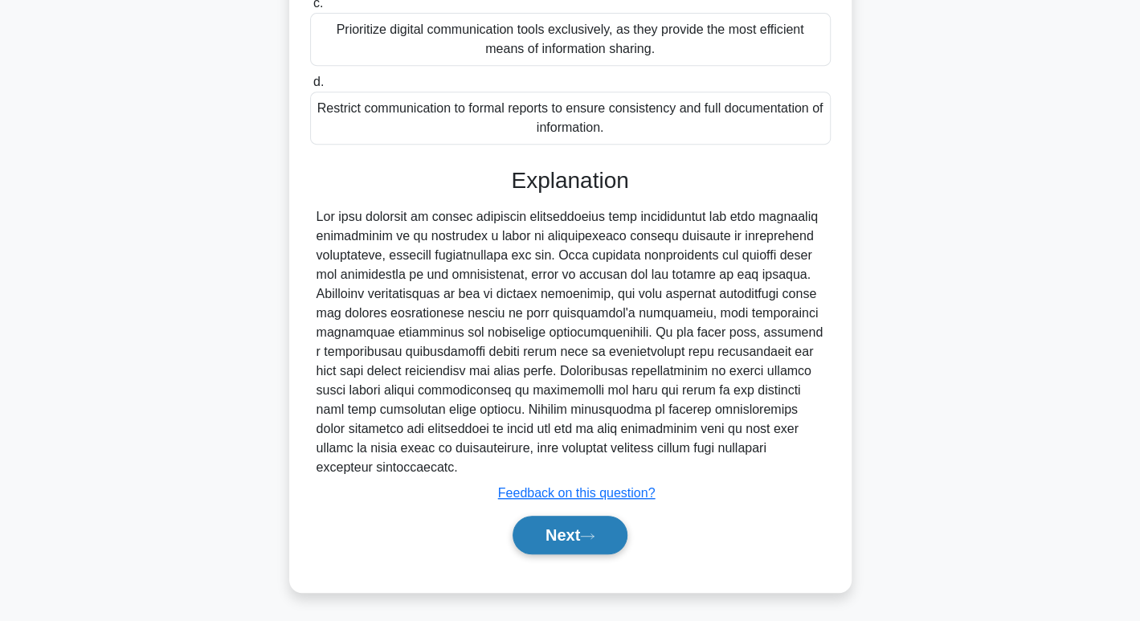
click at [571, 534] on button "Next" at bounding box center [570, 535] width 115 height 39
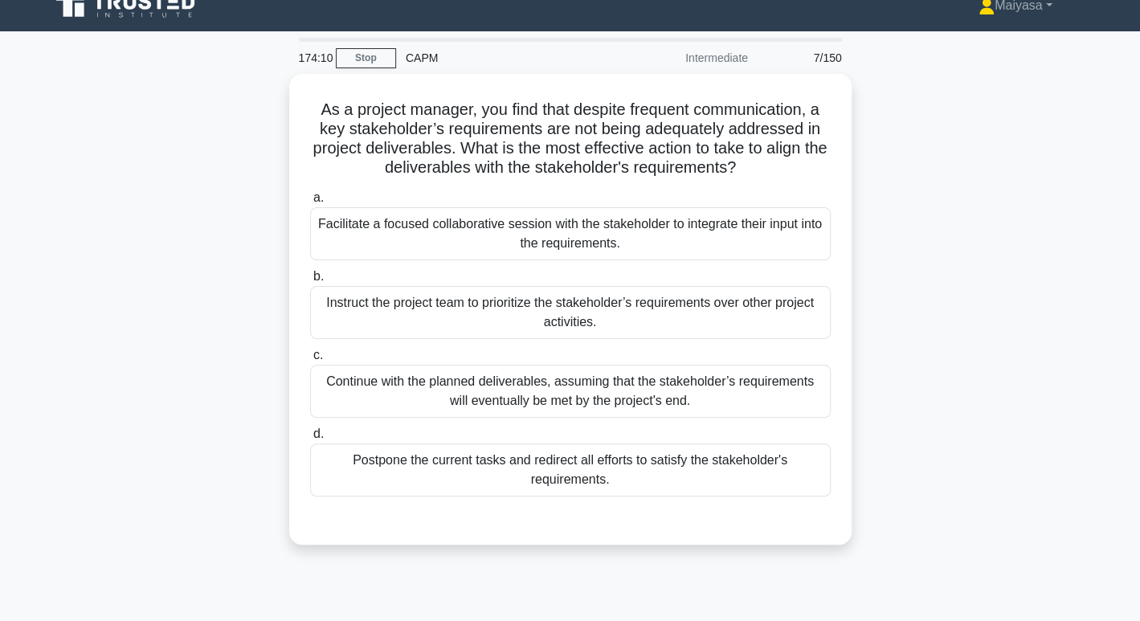
scroll to position [0, 0]
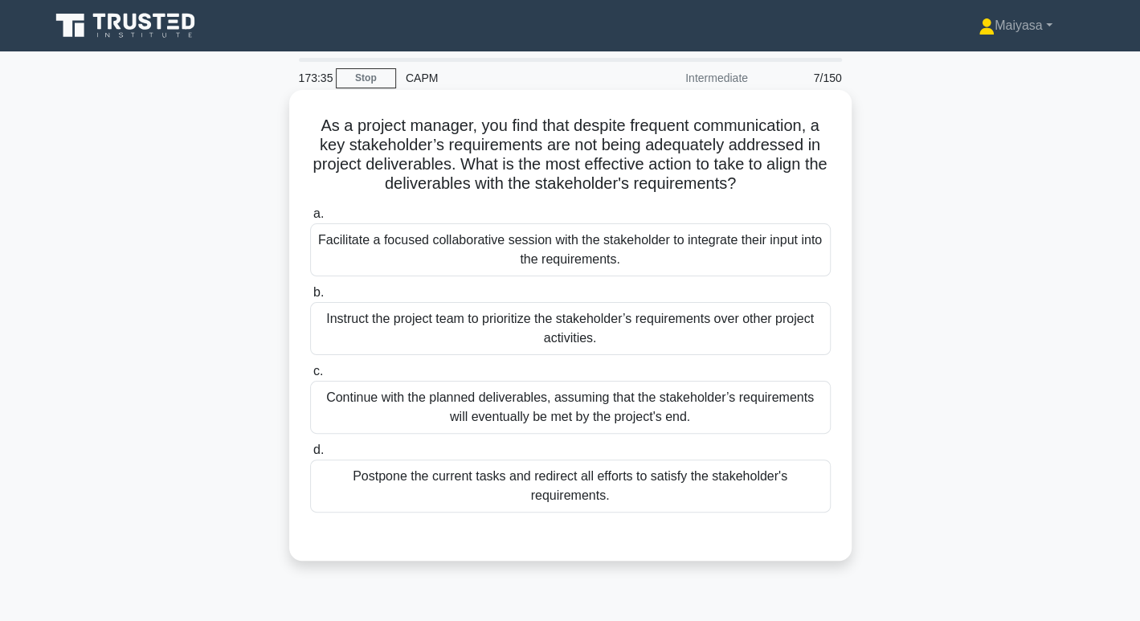
click at [744, 258] on div "Facilitate a focused collaborative session with the stakeholder to integrate th…" at bounding box center [570, 249] width 521 height 53
click at [310, 219] on input "a. Facilitate a focused collaborative session with the stakeholder to integrate…" at bounding box center [310, 214] width 0 height 10
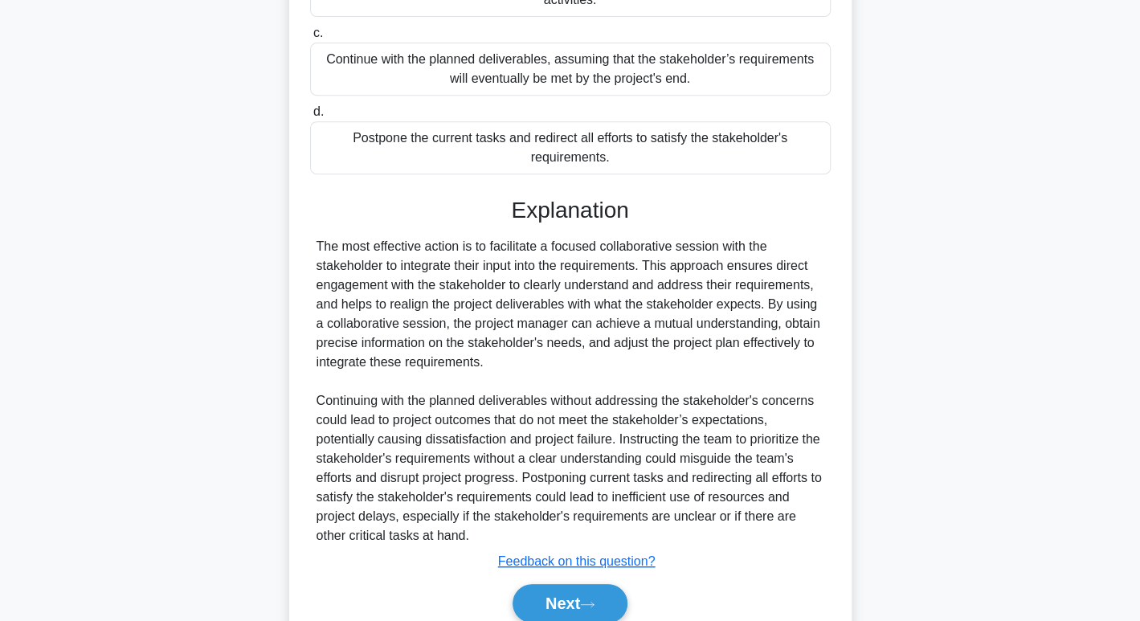
scroll to position [407, 0]
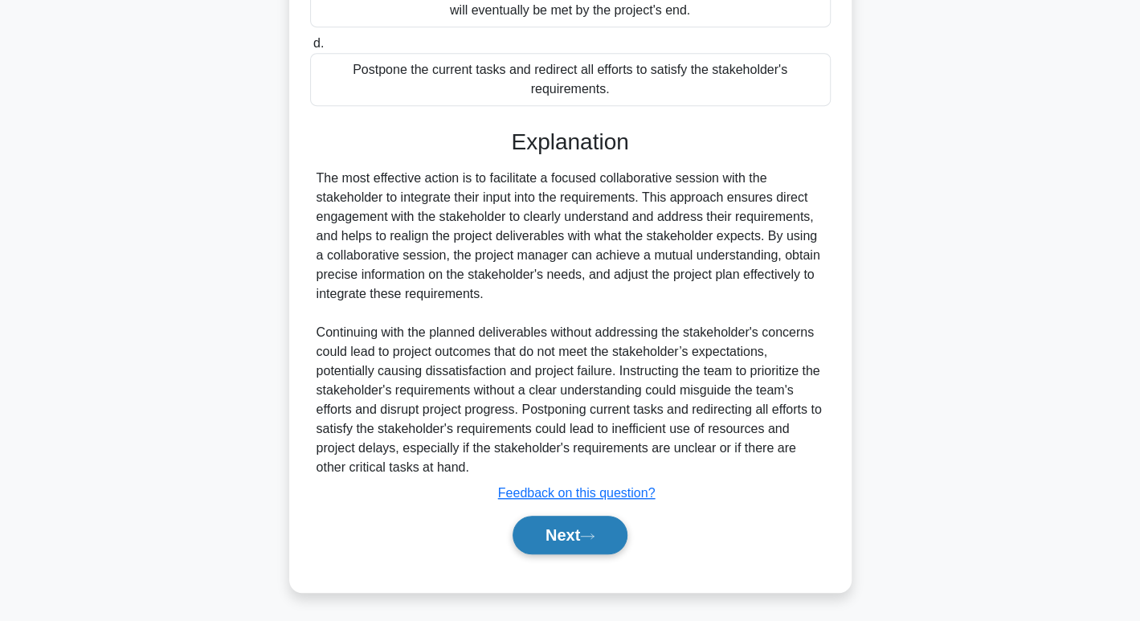
click at [586, 538] on icon at bounding box center [587, 536] width 14 height 9
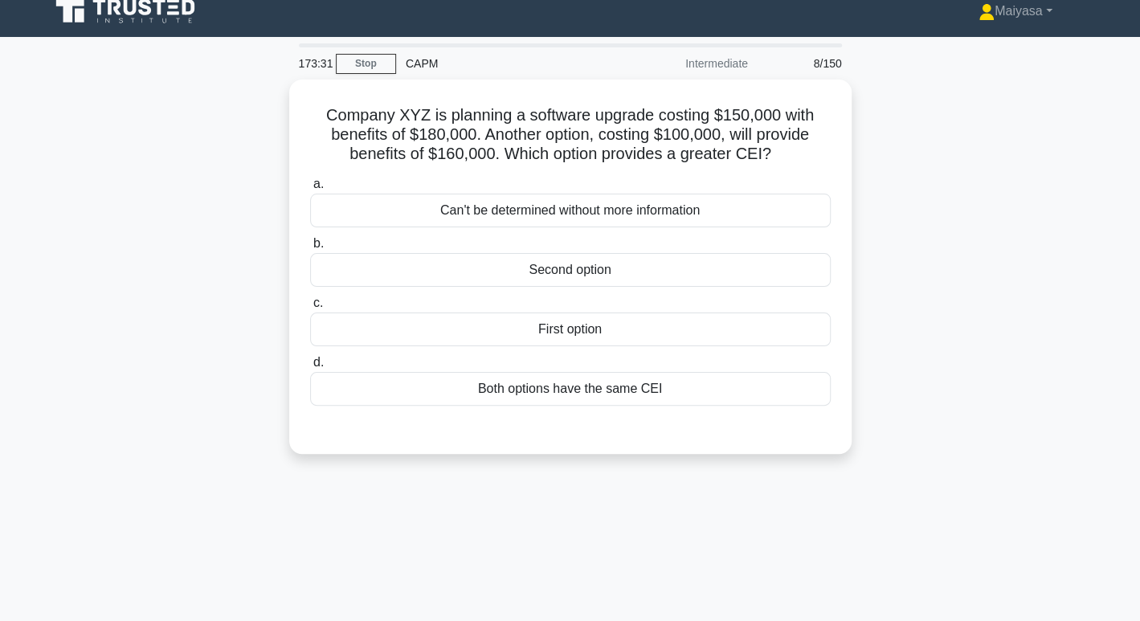
scroll to position [0, 0]
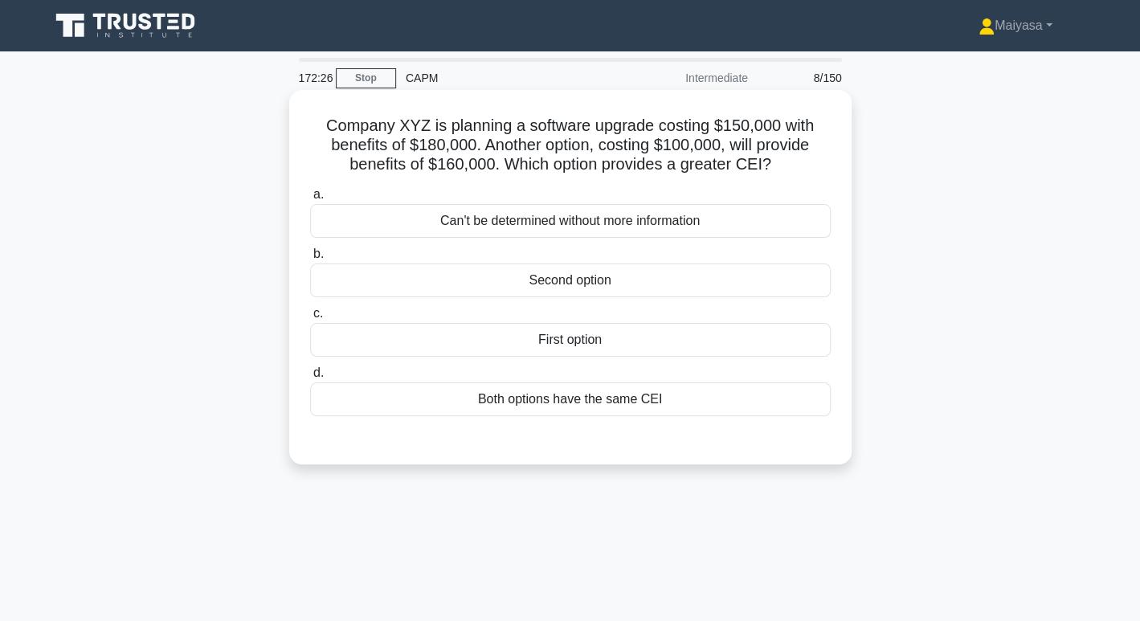
click at [510, 145] on h5 "Company XYZ is planning a software upgrade costing $150,000 with benefits of $1…" at bounding box center [571, 145] width 524 height 59
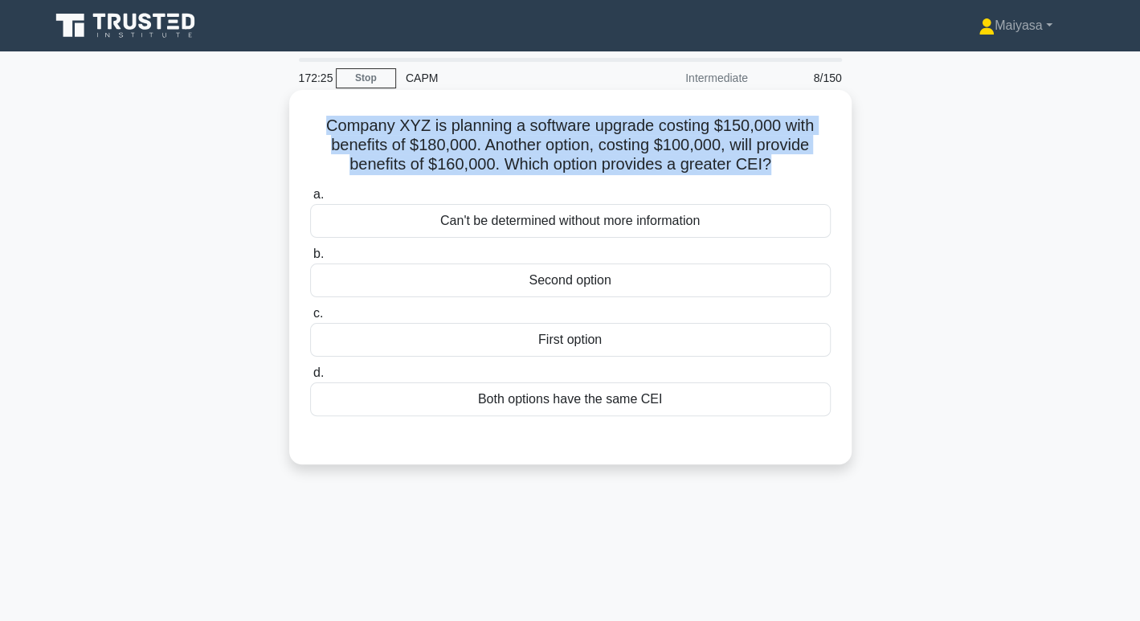
click at [510, 145] on h5 "Company XYZ is planning a software upgrade costing $150,000 with benefits of $1…" at bounding box center [571, 145] width 524 height 59
copy div "Company XYZ is planning a software upgrade costing $150,000 with benefits of $1…"
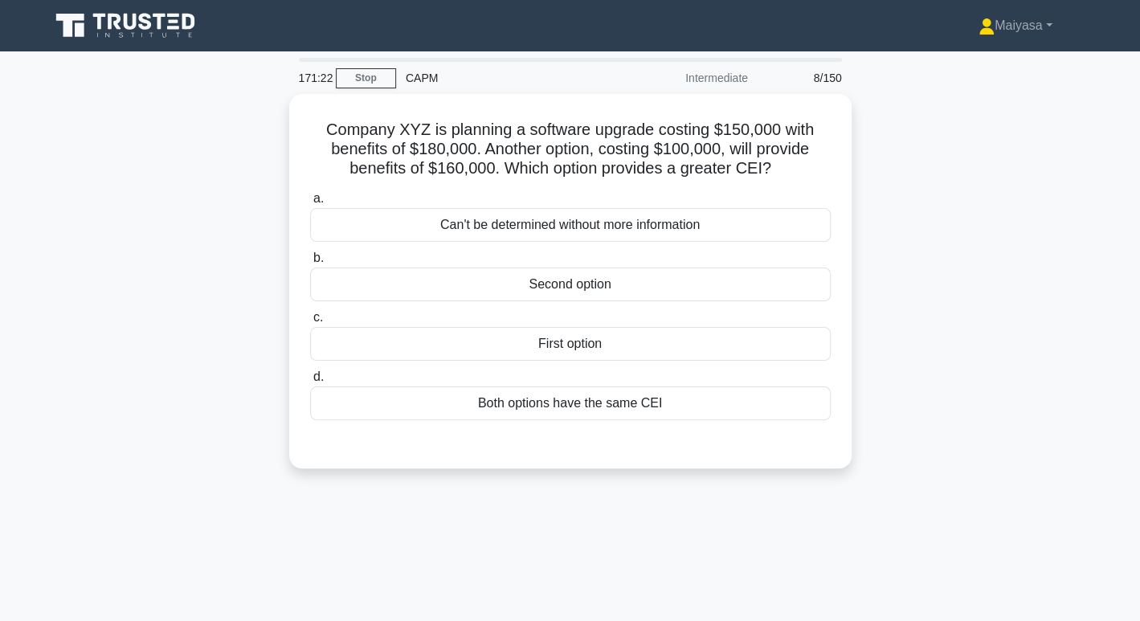
click at [190, 390] on div "Company XYZ is planning a software upgrade costing $150,000 with benefits of $1…" at bounding box center [570, 291] width 1061 height 394
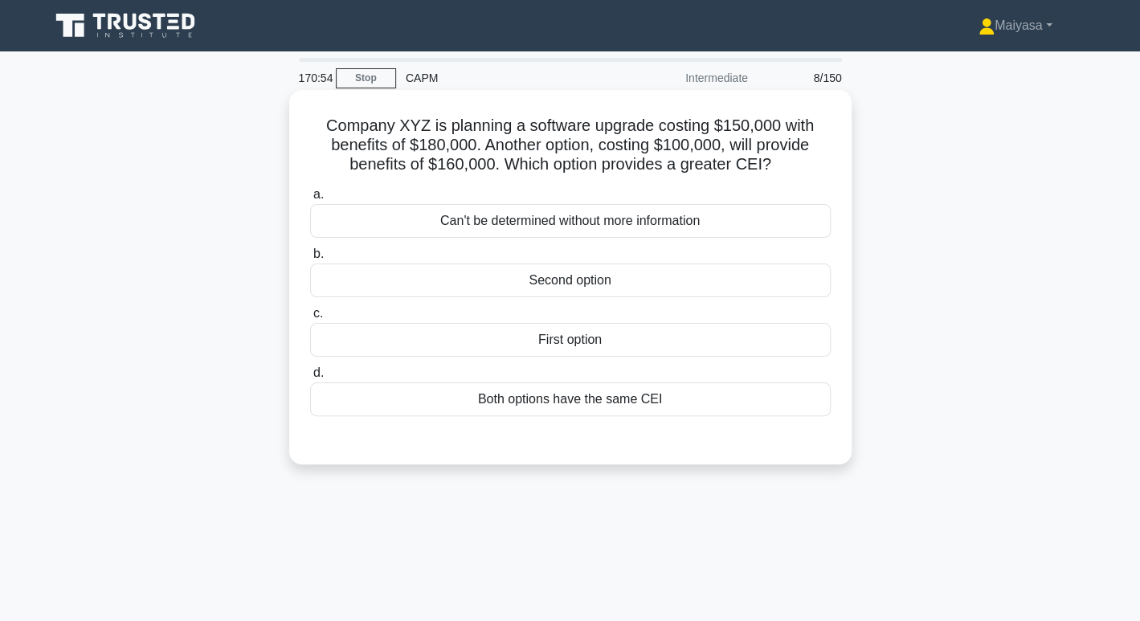
click at [542, 289] on div "Second option" at bounding box center [570, 281] width 521 height 34
click at [310, 260] on input "b. Second option" at bounding box center [310, 254] width 0 height 10
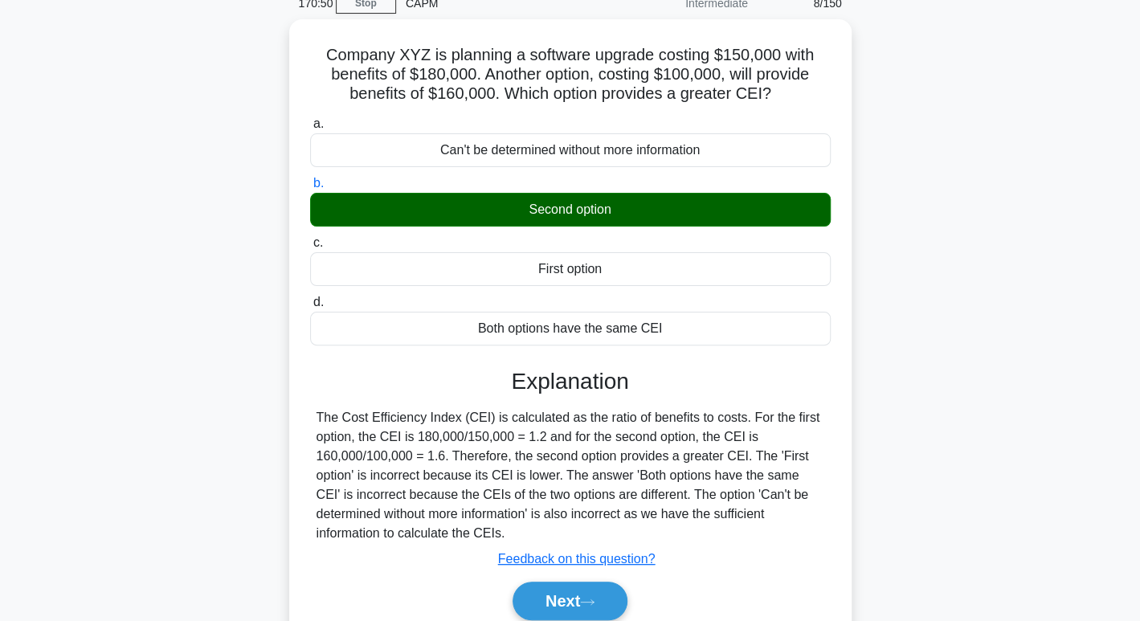
scroll to position [247, 0]
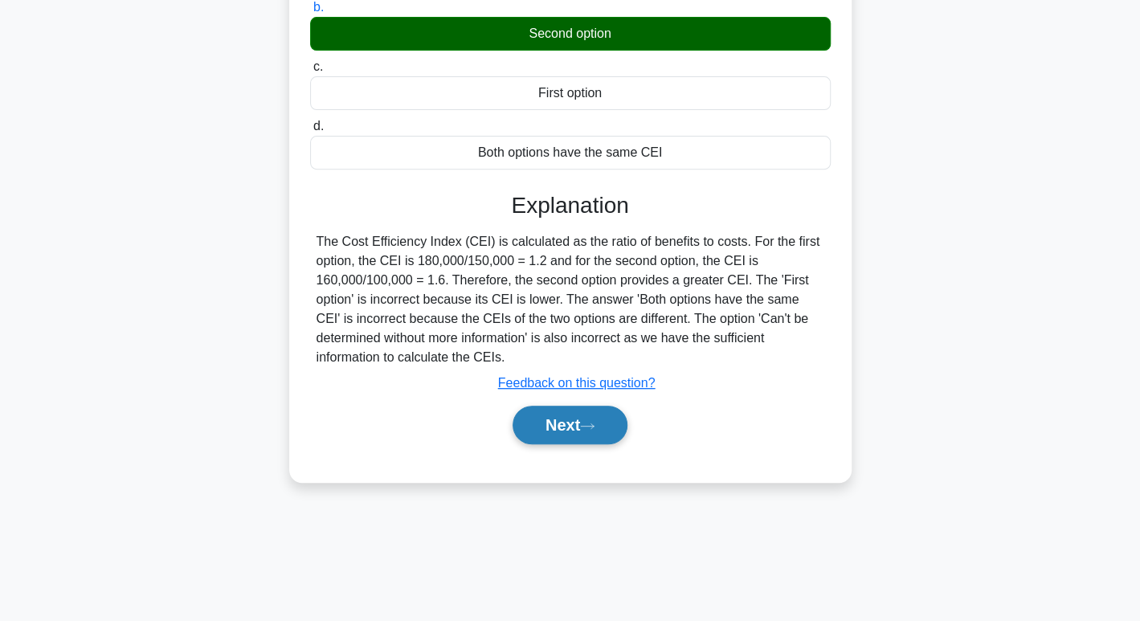
click at [602, 413] on button "Next" at bounding box center [570, 425] width 115 height 39
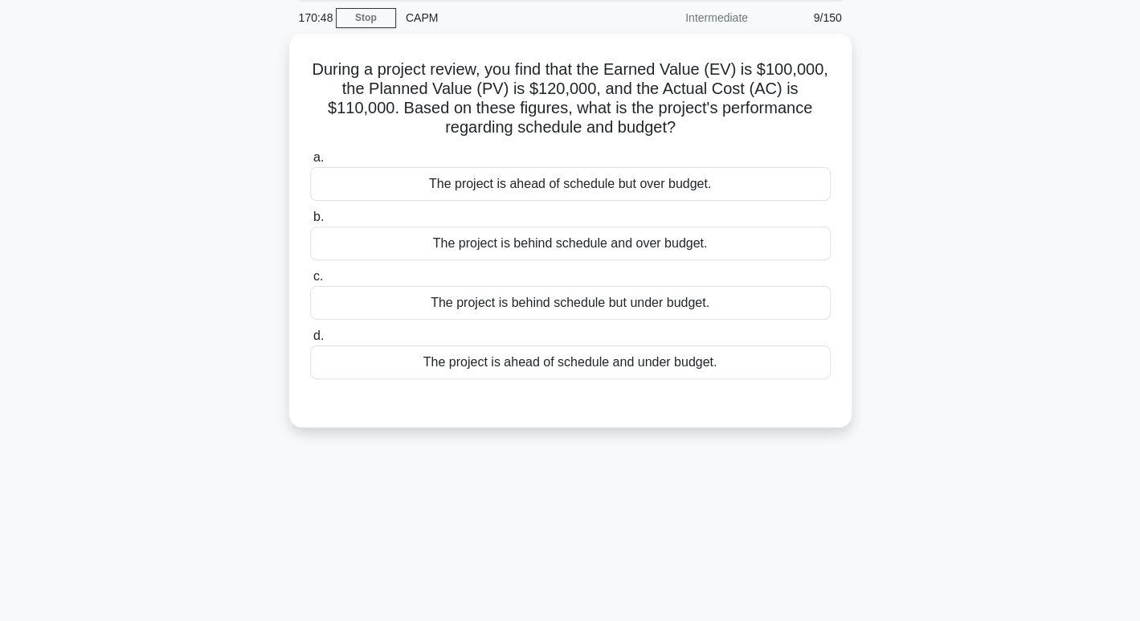
scroll to position [0, 0]
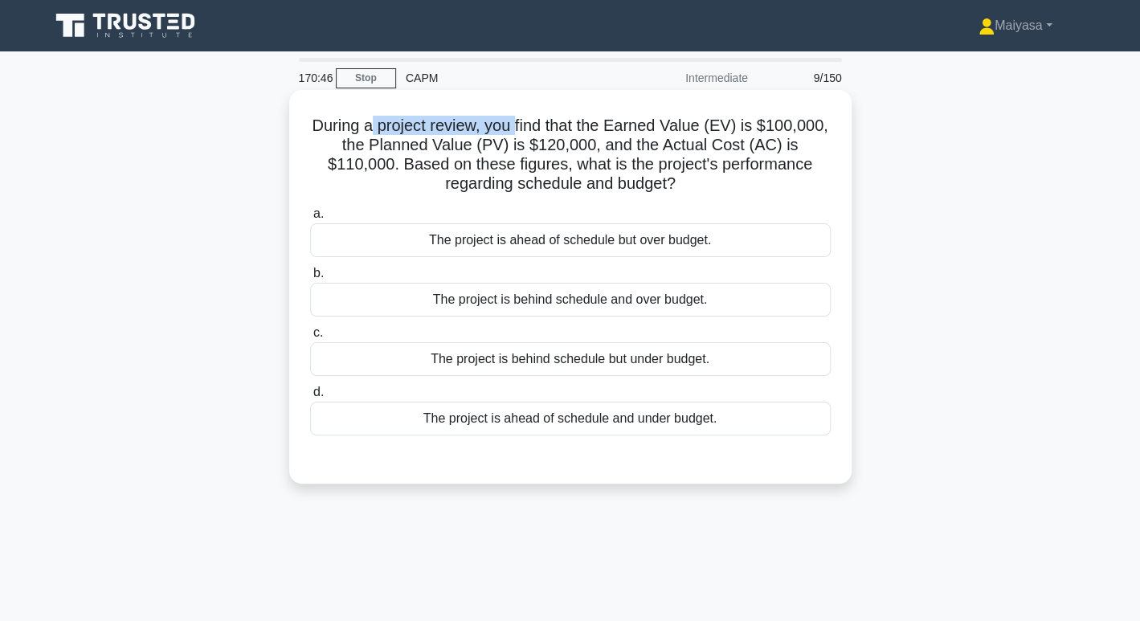
drag, startPoint x: 371, startPoint y: 133, endPoint x: 519, endPoint y: 113, distance: 150.1
click at [519, 113] on div "During a project review, you find that the Earned Value (EV) is $100,000, the P…" at bounding box center [571, 286] width 550 height 381
click at [541, 147] on h5 "During a project review, you find that the Earned Value (EV) is $100,000, the P…" at bounding box center [571, 155] width 524 height 79
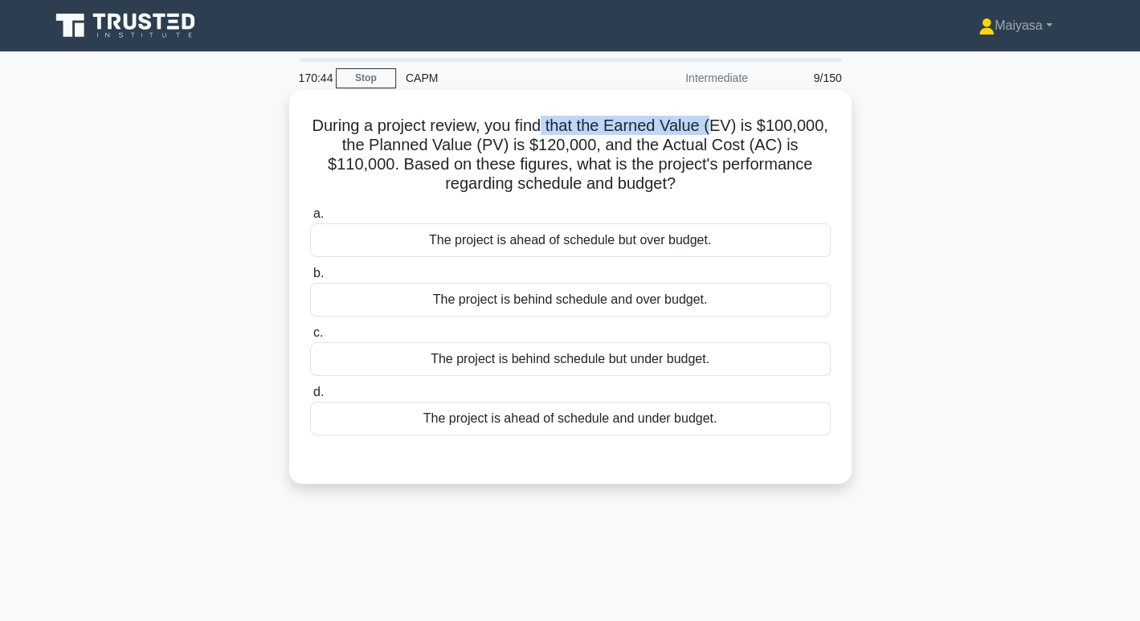
drag, startPoint x: 543, startPoint y: 117, endPoint x: 716, endPoint y: 117, distance: 172.8
click at [716, 117] on h5 "During a project review, you find that the Earned Value (EV) is $100,000, the P…" at bounding box center [571, 155] width 524 height 79
drag, startPoint x: 742, startPoint y: 115, endPoint x: 807, endPoint y: 117, distance: 65.1
click at [807, 117] on h5 "During a project review, you find that the Earned Value (EV) is $100,000, the P…" at bounding box center [571, 155] width 524 height 79
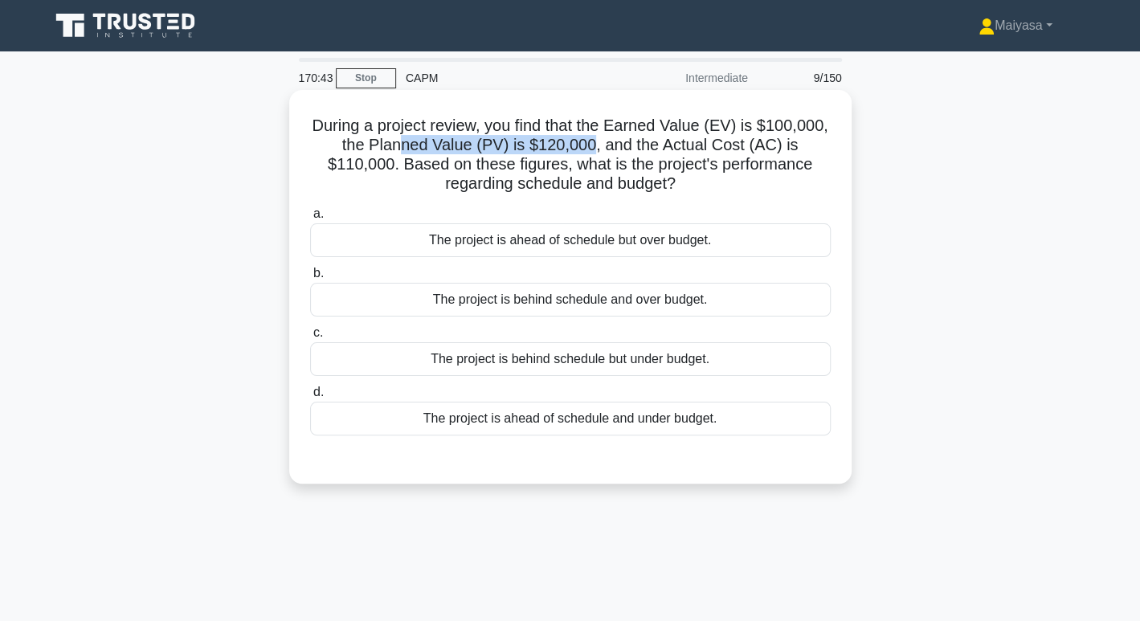
drag, startPoint x: 365, startPoint y: 155, endPoint x: 559, endPoint y: 141, distance: 195.0
click at [559, 141] on h5 "During a project review, you find that the Earned Value (EV) is $100,000, the P…" at bounding box center [571, 155] width 524 height 79
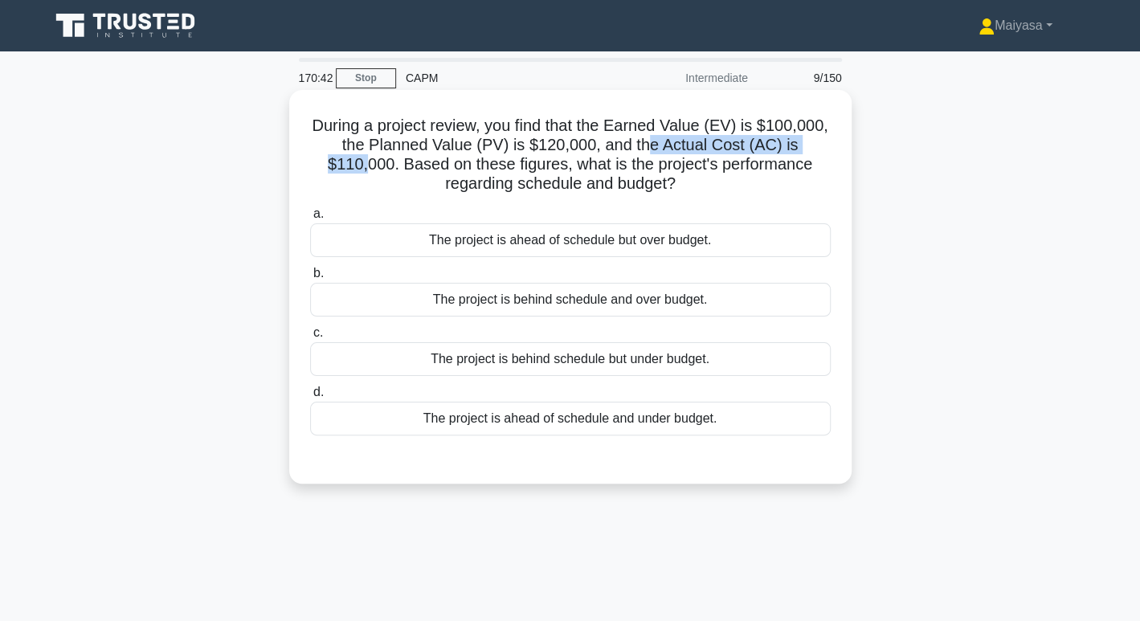
drag, startPoint x: 636, startPoint y: 141, endPoint x: 801, endPoint y: 140, distance: 165.6
click at [801, 140] on h5 "During a project review, you find that the Earned Value (EV) is $100,000, the P…" at bounding box center [571, 155] width 524 height 79
drag, startPoint x: 413, startPoint y: 174, endPoint x: 477, endPoint y: 166, distance: 64.0
click at [477, 166] on h5 "During a project review, you find that the Earned Value (EV) is $100,000, the P…" at bounding box center [571, 155] width 524 height 79
click at [479, 181] on h5 "During a project review, you find that the Earned Value (EV) is $100,000, the P…" at bounding box center [571, 155] width 524 height 79
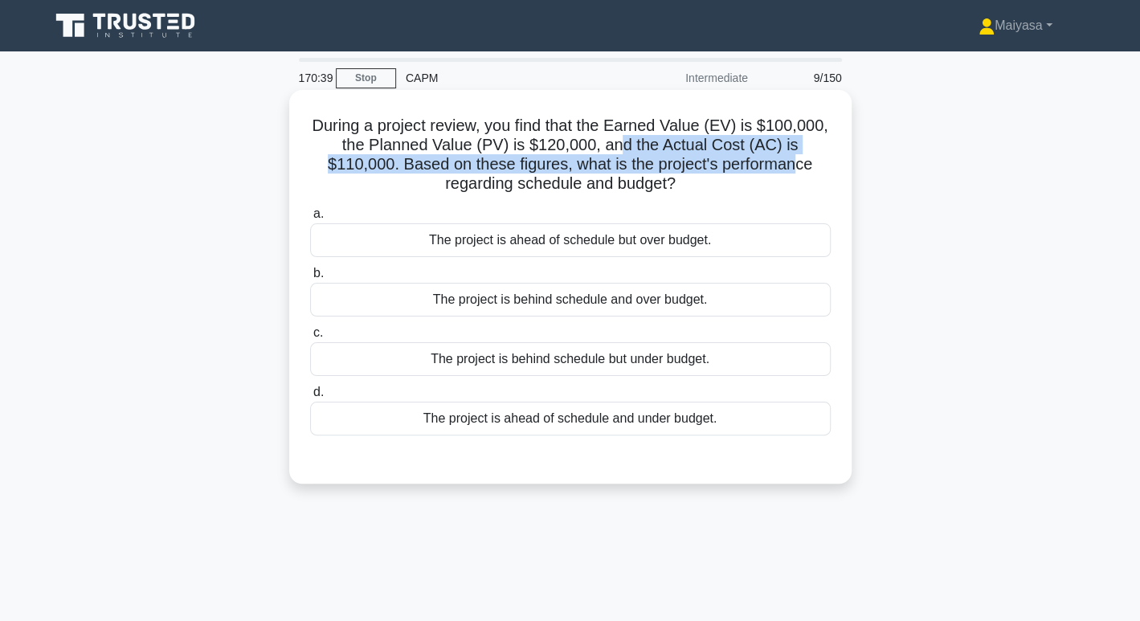
drag, startPoint x: 589, startPoint y: 152, endPoint x: 720, endPoint y: 163, distance: 131.5
click at [720, 163] on h5 "During a project review, you find that the Earned Value (EV) is $100,000, the P…" at bounding box center [571, 155] width 524 height 79
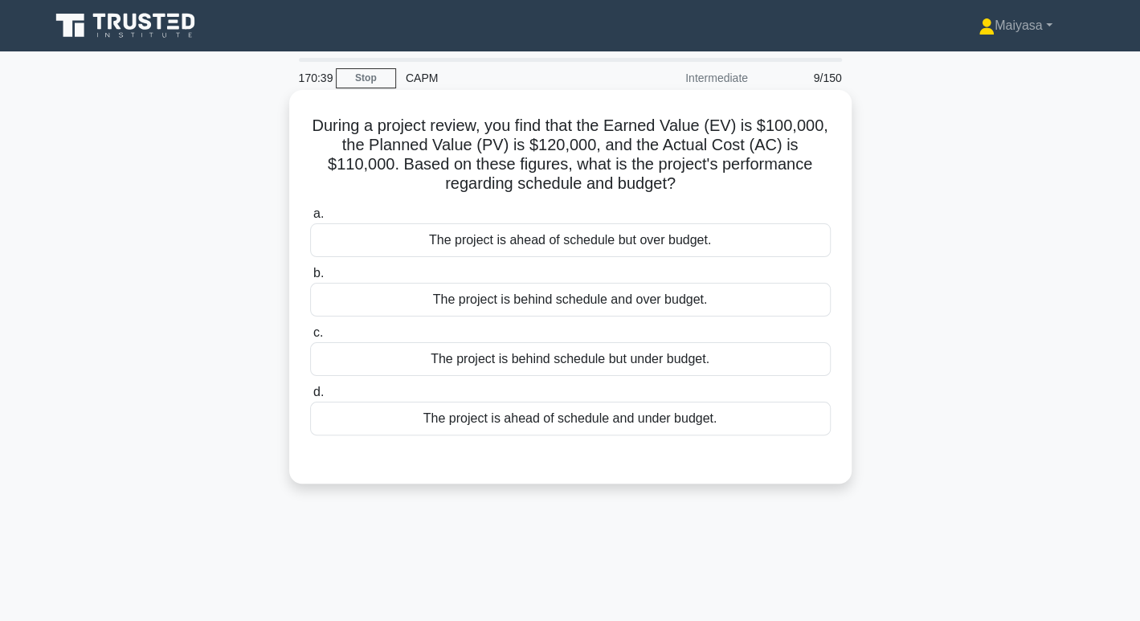
click at [741, 185] on h5 "During a project review, you find that the Earned Value (EV) is $100,000, the P…" at bounding box center [571, 155] width 524 height 79
drag, startPoint x: 469, startPoint y: 185, endPoint x: 645, endPoint y: 187, distance: 176.0
click at [645, 187] on h5 "During a project review, you find that the Earned Value (EV) is $100,000, the P…" at bounding box center [571, 155] width 524 height 79
click at [379, 178] on h5 "During a project review, you find that the Earned Value (EV) is $100,000, the P…" at bounding box center [571, 155] width 524 height 79
drag, startPoint x: 342, startPoint y: 162, endPoint x: 448, endPoint y: 161, distance: 106.1
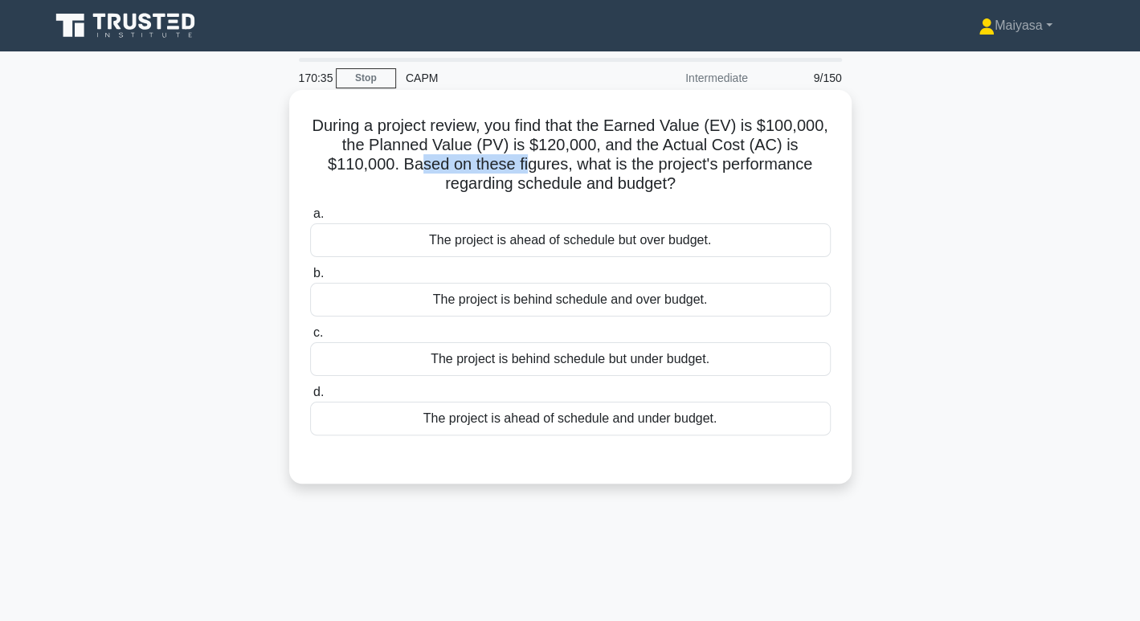
click at [448, 161] on h5 "During a project review, you find that the Earned Value (EV) is $100,000, the P…" at bounding box center [571, 155] width 524 height 79
drag, startPoint x: 497, startPoint y: 162, endPoint x: 626, endPoint y: 162, distance: 129.4
click at [626, 162] on h5 "During a project review, you find that the Earned Value (EV) is $100,000, the P…" at bounding box center [571, 155] width 524 height 79
click at [627, 166] on h5 "During a project review, you find that the Earned Value (EV) is $100,000, the P…" at bounding box center [571, 155] width 524 height 79
click at [642, 313] on div "The project is behind schedule and over budget." at bounding box center [570, 300] width 521 height 34
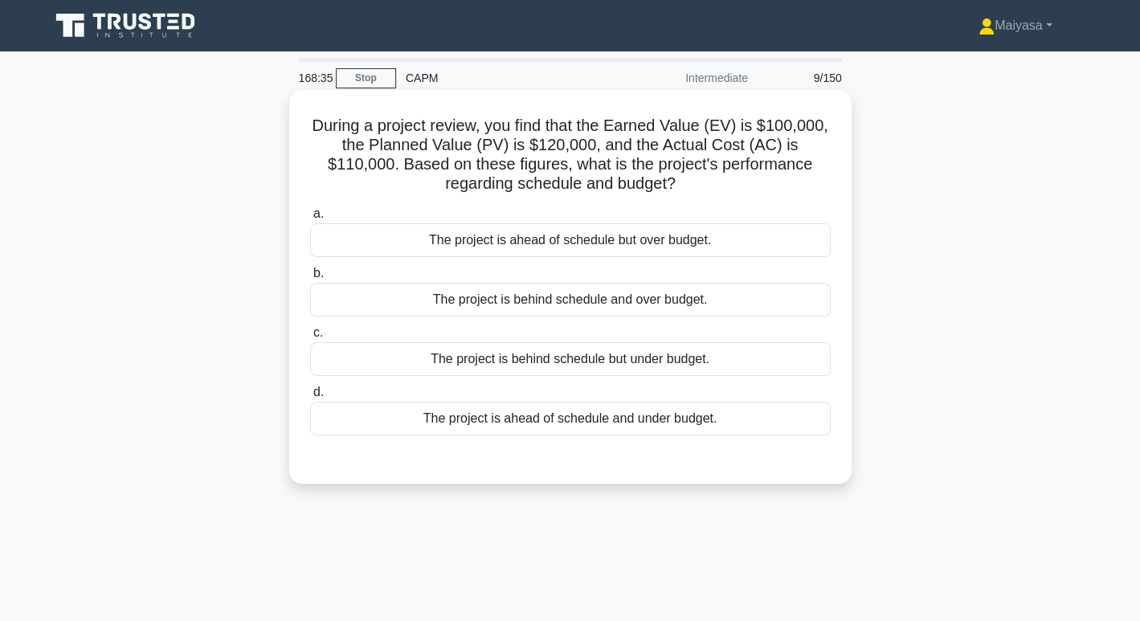
click at [310, 279] on input "b. The project is behind schedule and over budget." at bounding box center [310, 273] width 0 height 10
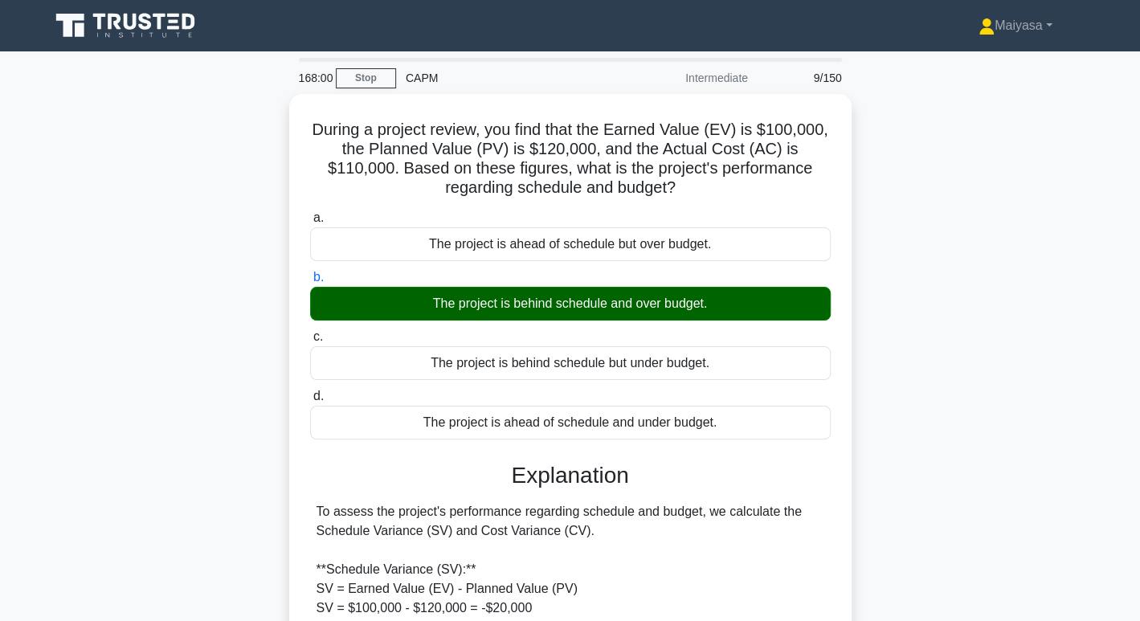
scroll to position [330, 0]
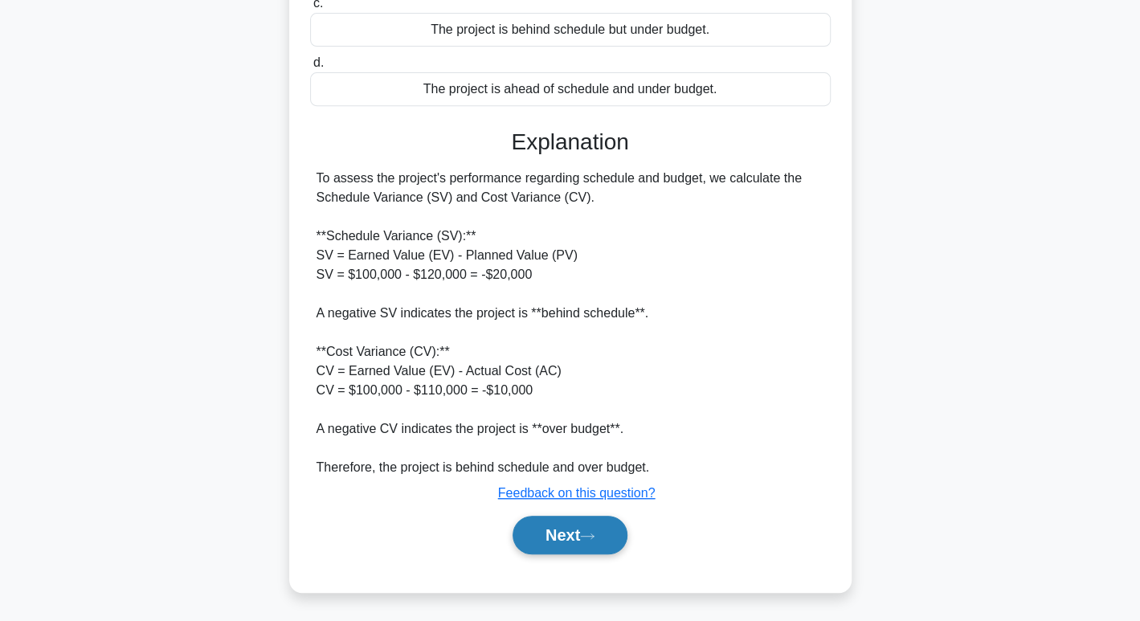
click at [605, 537] on button "Next" at bounding box center [570, 535] width 115 height 39
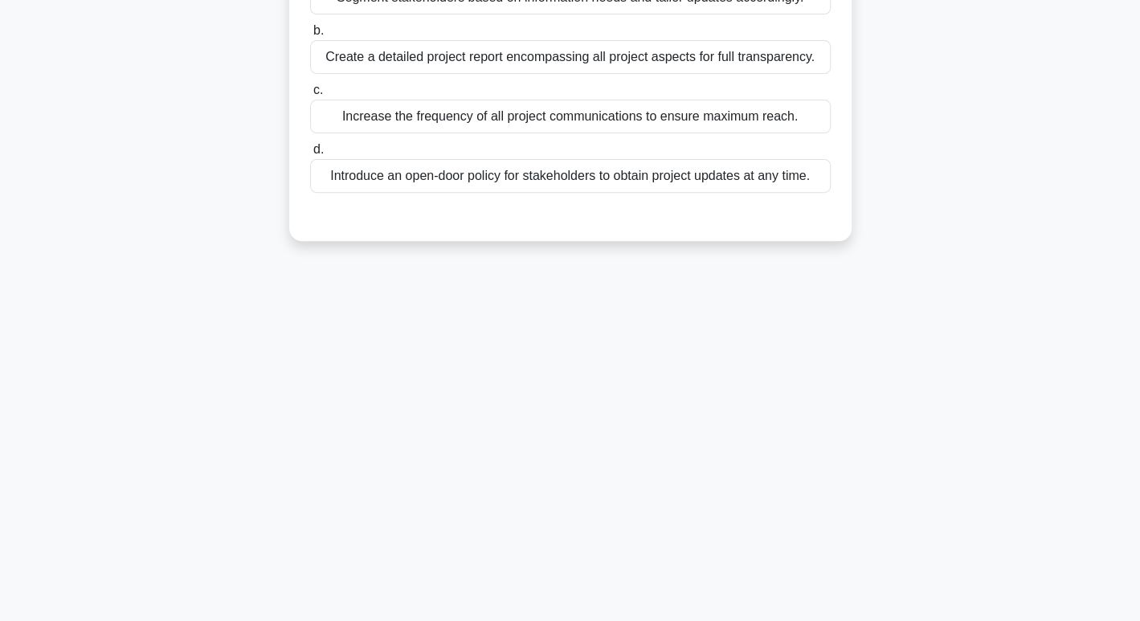
scroll to position [0, 0]
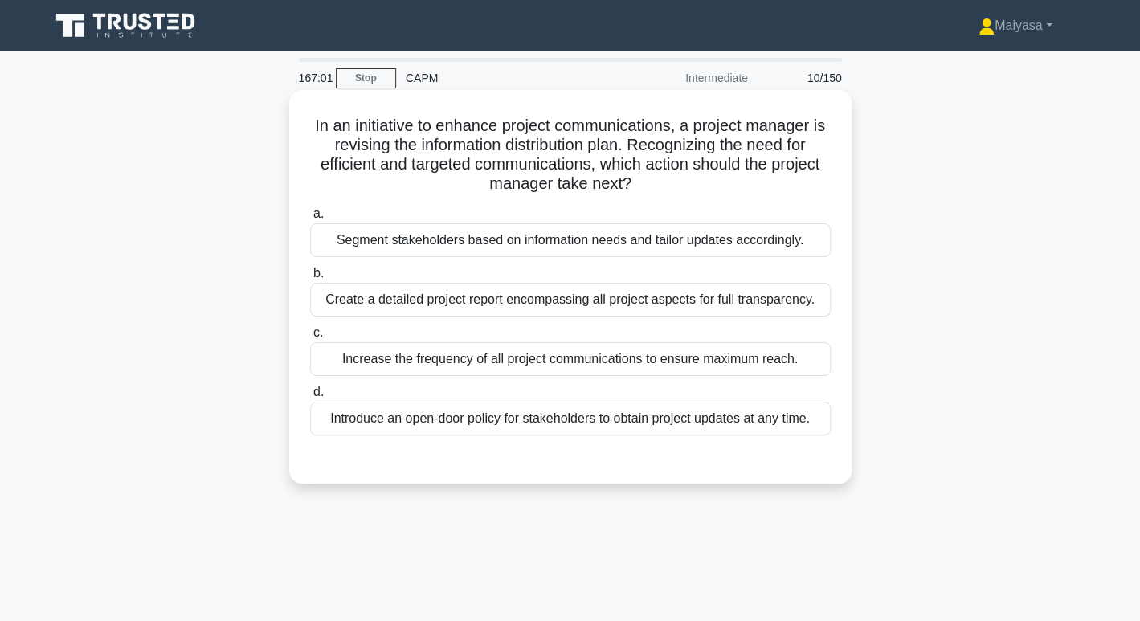
click at [789, 240] on div "Segment stakeholders based on information needs and tailor updates accordingly." at bounding box center [570, 240] width 521 height 34
click at [310, 219] on input "a. Segment stakeholders based on information needs and tailor updates according…" at bounding box center [310, 214] width 0 height 10
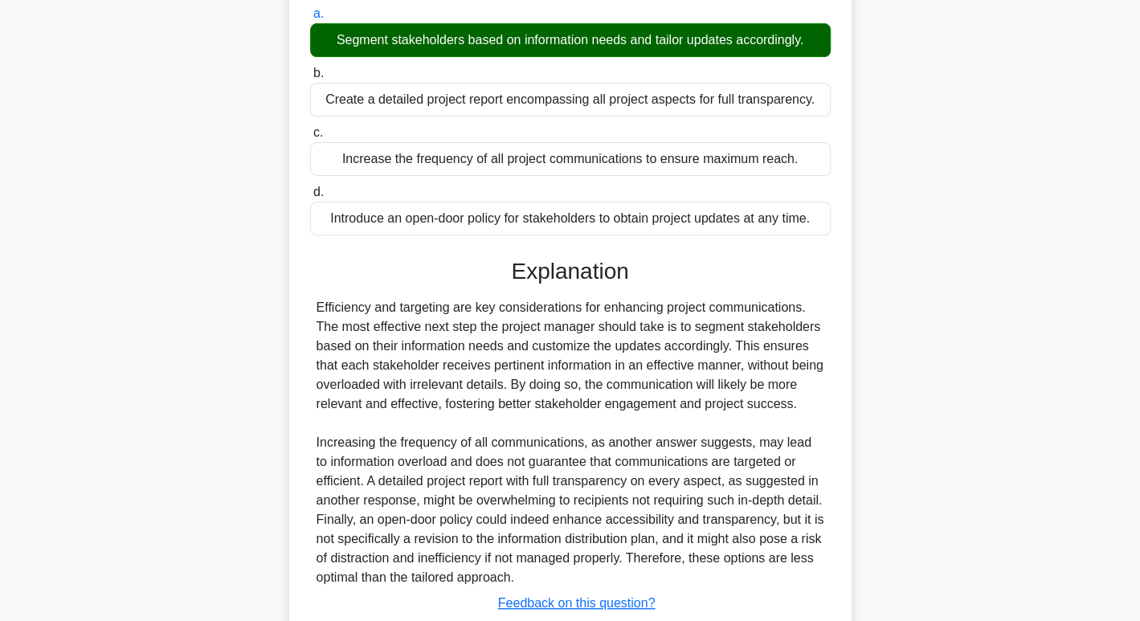
scroll to position [330, 0]
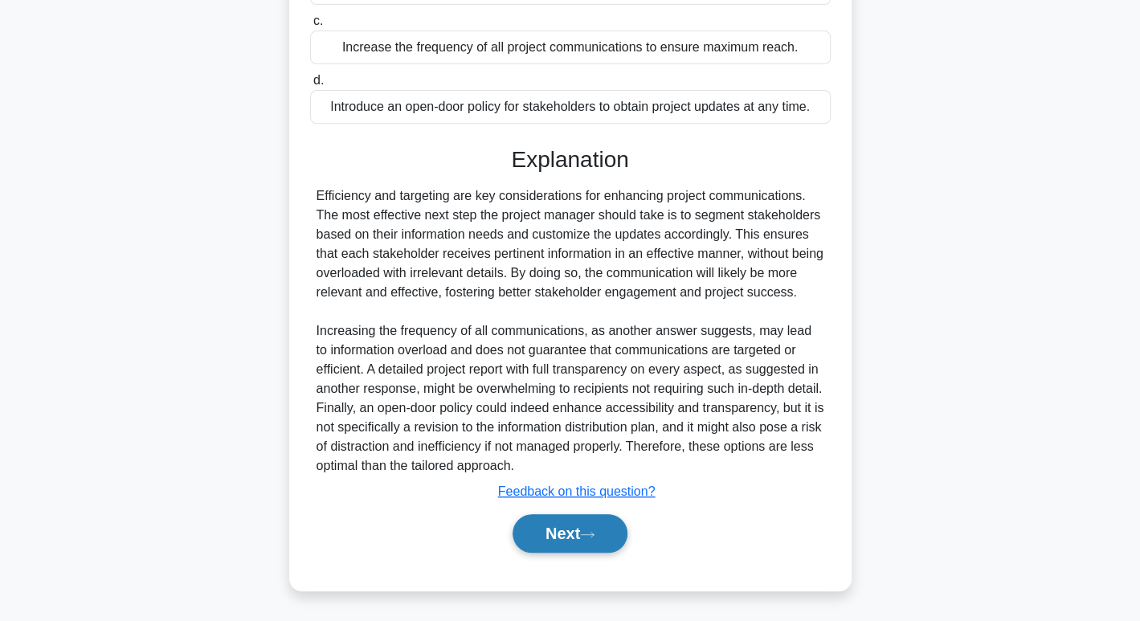
drag, startPoint x: 578, startPoint y: 547, endPoint x: 592, endPoint y: 542, distance: 14.5
click at [577, 547] on button "Next" at bounding box center [570, 533] width 115 height 39
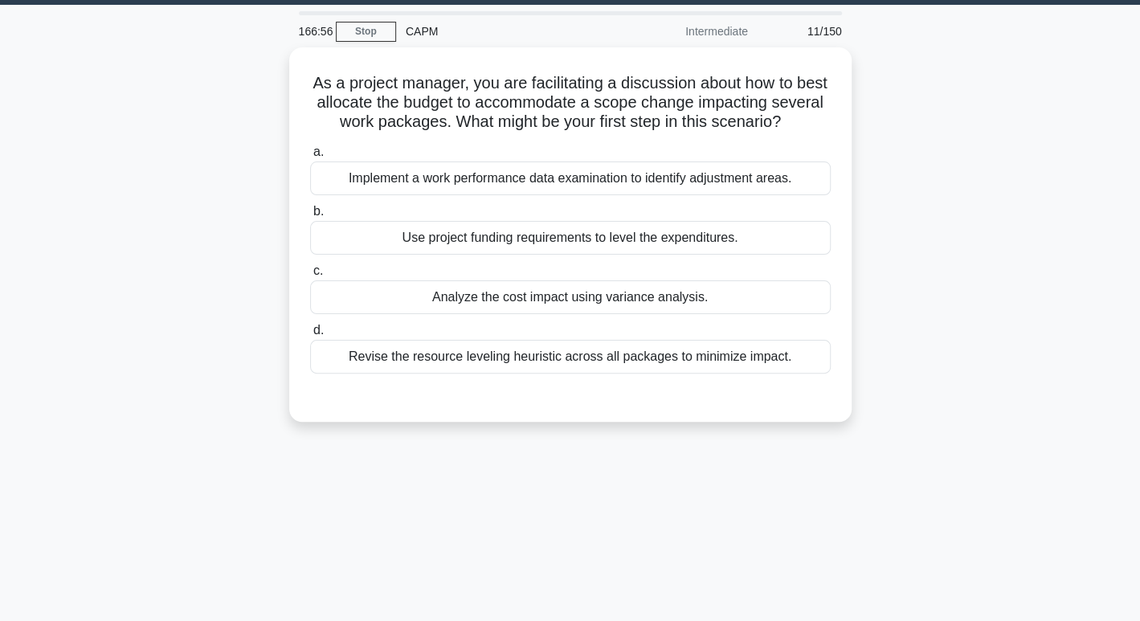
scroll to position [40, 0]
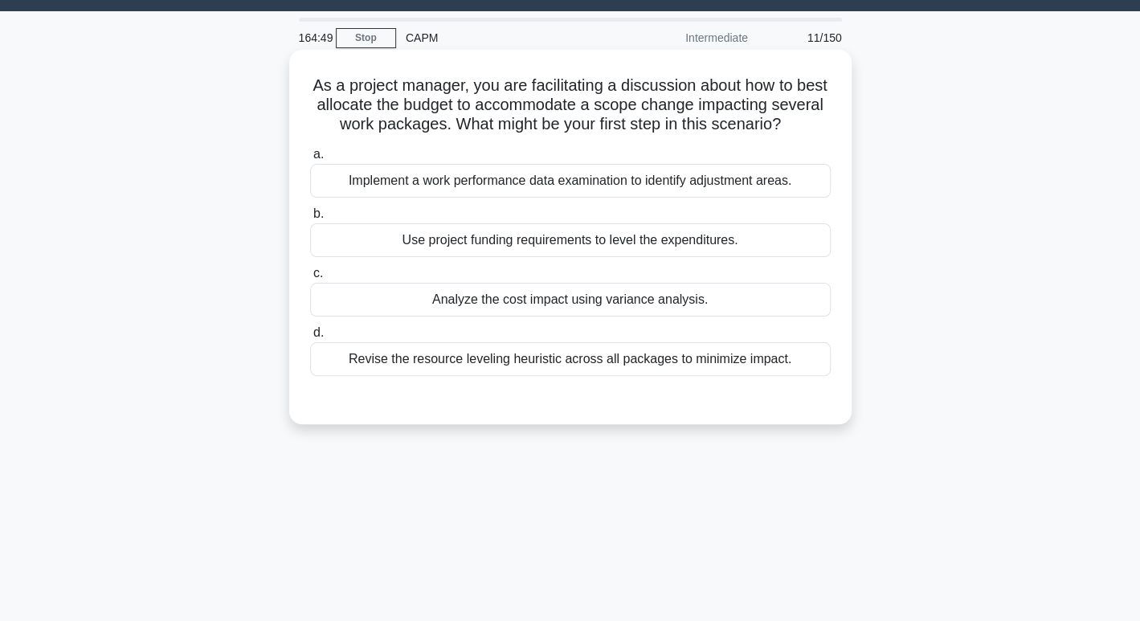
click at [661, 376] on div "Revise the resource leveling heuristic across all packages to minimize impact." at bounding box center [570, 359] width 521 height 34
click at [310, 338] on input "d. Revise the resource leveling heuristic across all packages to minimize impac…" at bounding box center [310, 333] width 0 height 10
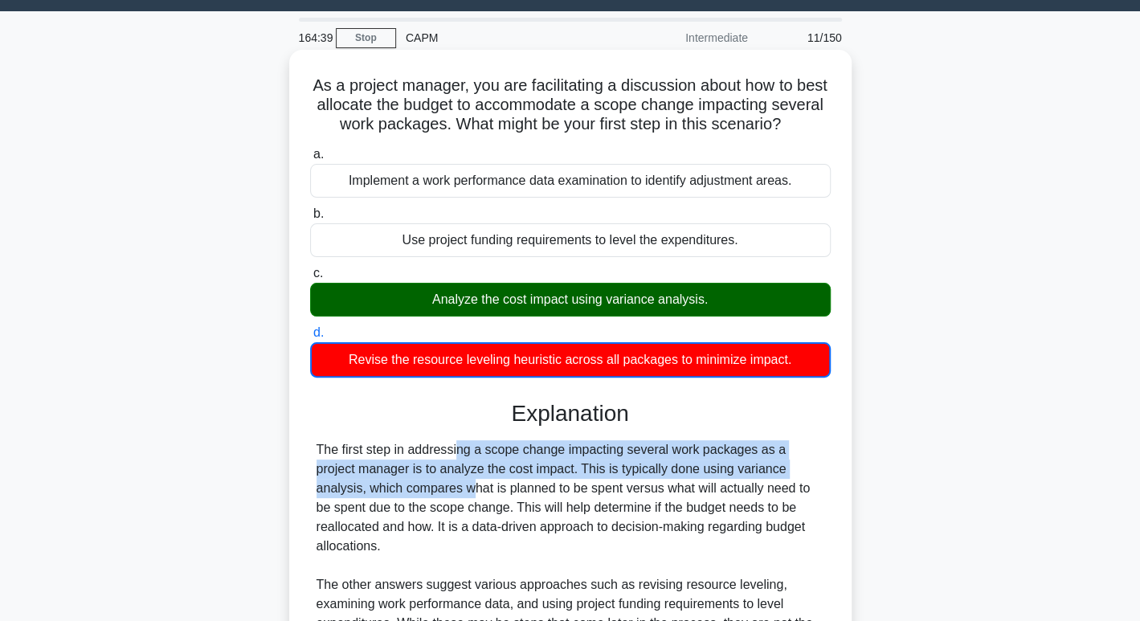
drag, startPoint x: 363, startPoint y: 473, endPoint x: 794, endPoint y: 477, distance: 430.8
click at [794, 477] on div "The first step in addressing a scope change impacting several work packages as …" at bounding box center [571, 575] width 508 height 270
click at [401, 491] on div "The first step in addressing a scope change impacting several work packages as …" at bounding box center [571, 575] width 508 height 270
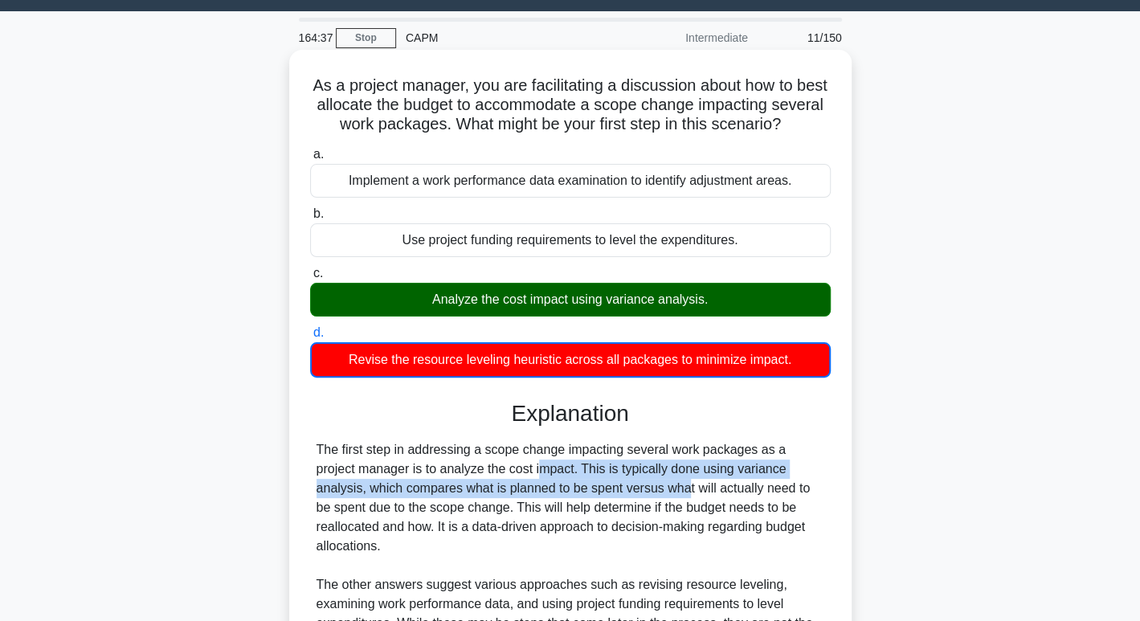
drag, startPoint x: 406, startPoint y: 488, endPoint x: 534, endPoint y: 499, distance: 128.3
click at [534, 499] on div "The first step in addressing a scope change impacting several work packages as …" at bounding box center [571, 575] width 508 height 270
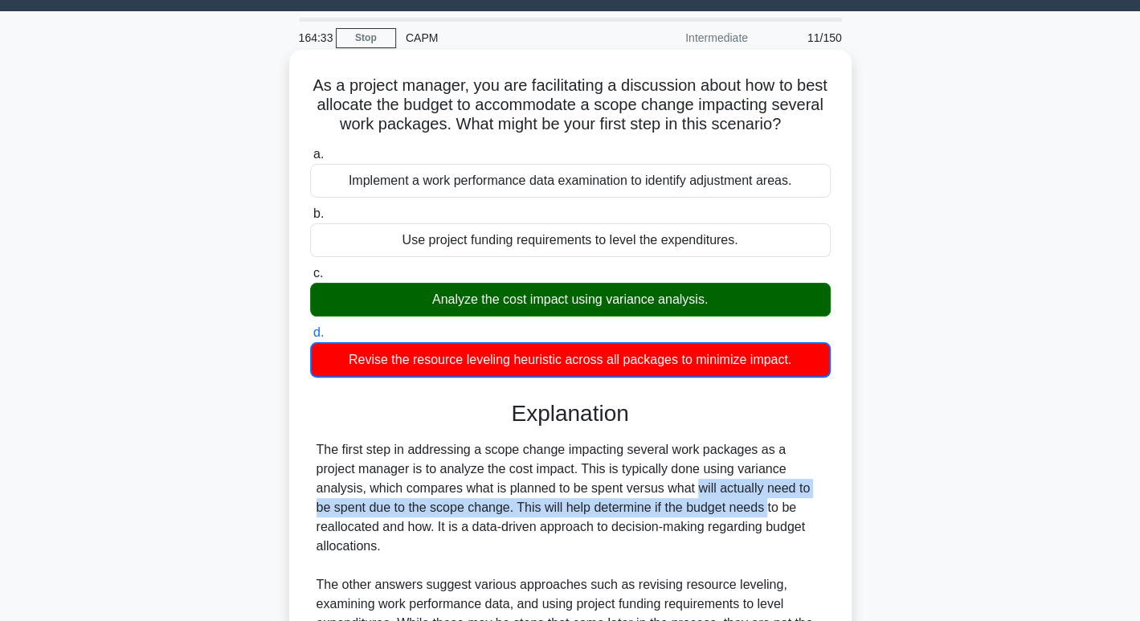
drag, startPoint x: 546, startPoint y: 509, endPoint x: 611, endPoint y: 517, distance: 65.6
click at [611, 517] on div "The first step in addressing a scope change impacting several work packages as …" at bounding box center [571, 575] width 508 height 270
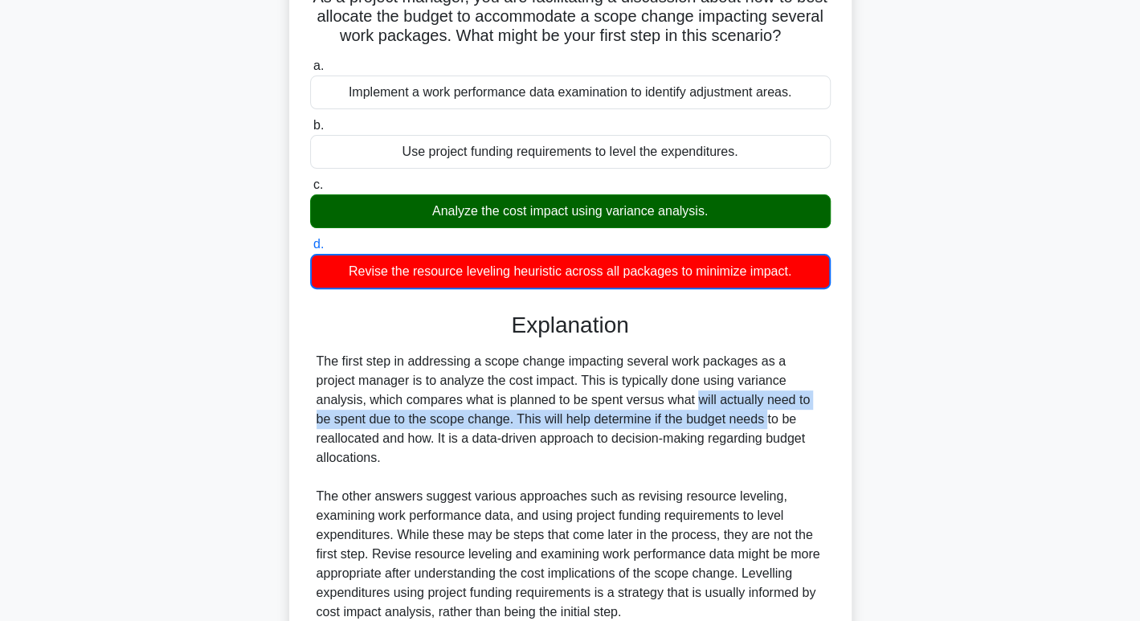
scroll to position [272, 0]
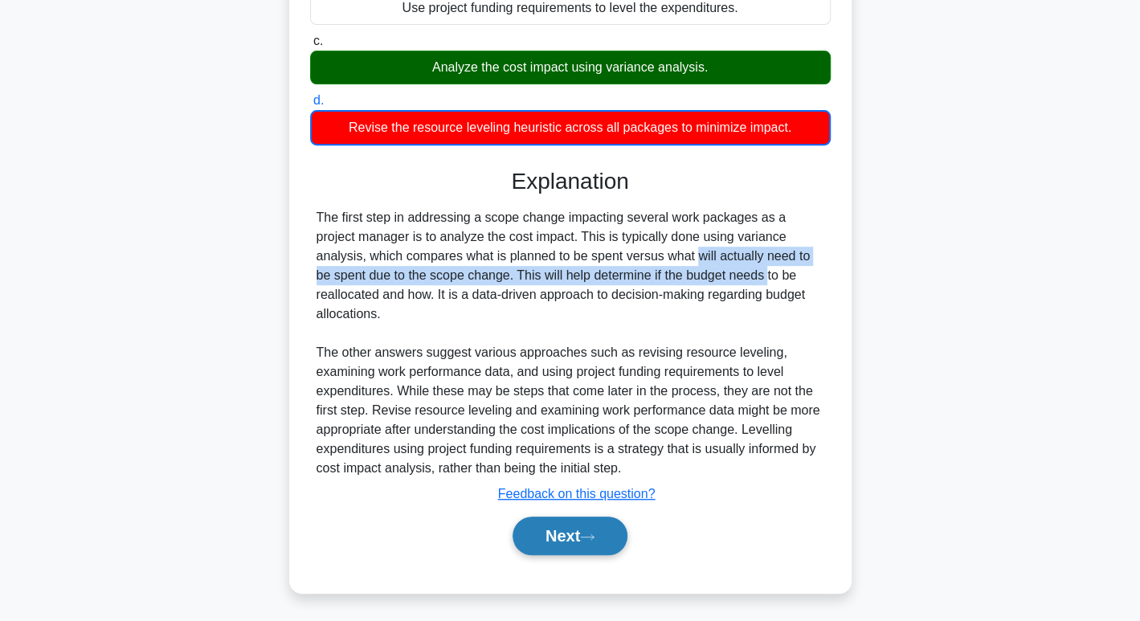
click at [616, 544] on button "Next" at bounding box center [570, 536] width 115 height 39
click at [614, 528] on button "Next" at bounding box center [570, 536] width 115 height 39
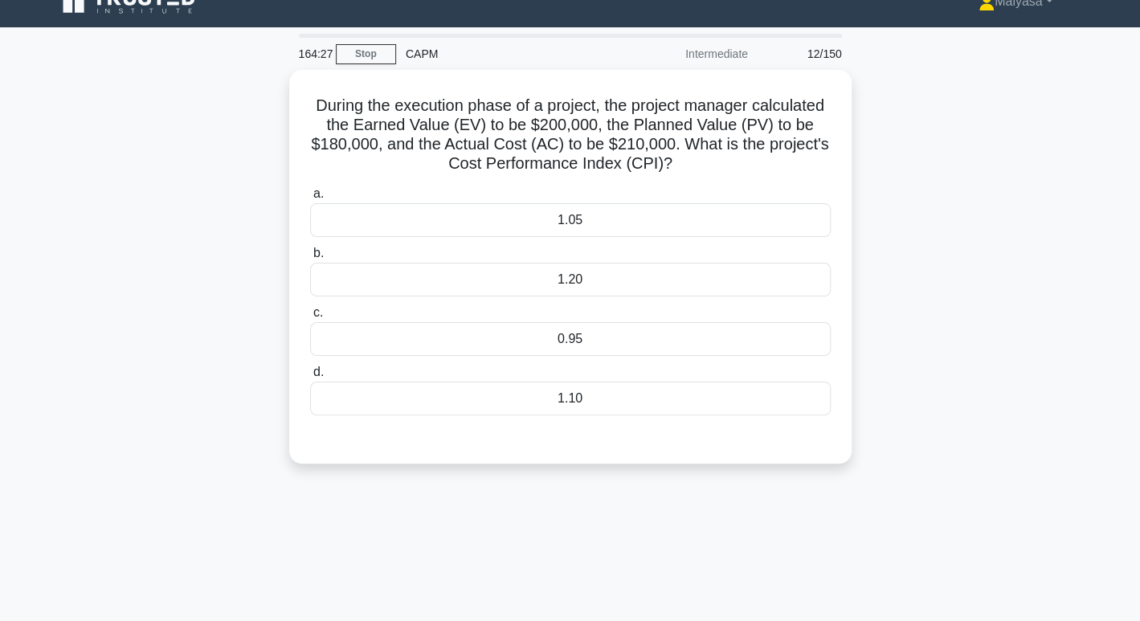
scroll to position [0, 0]
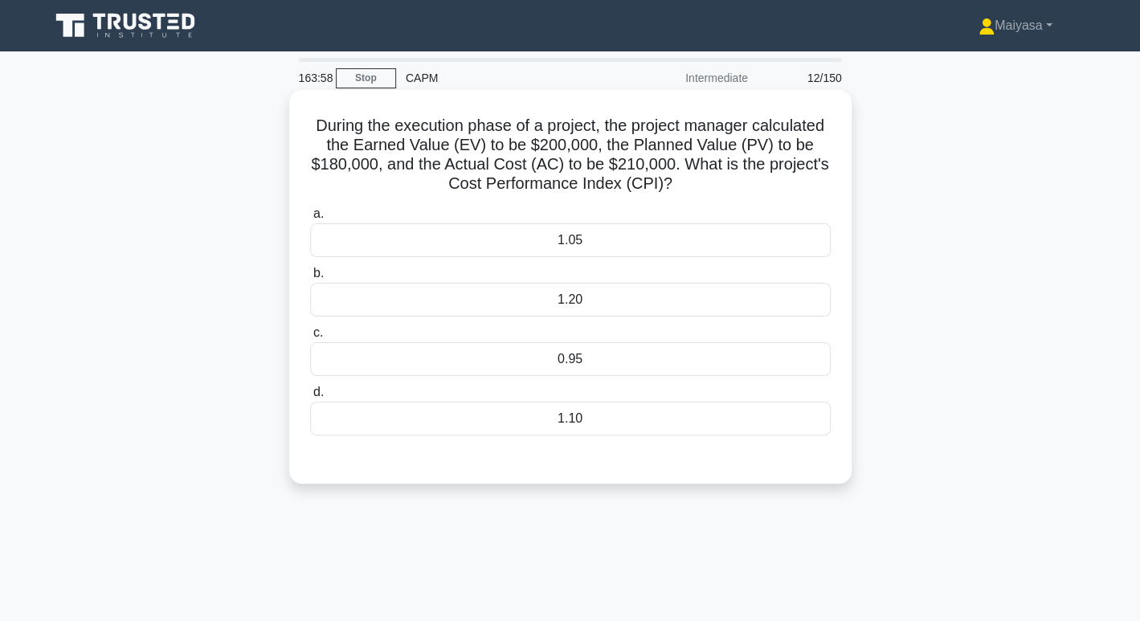
click at [557, 354] on div "0.95" at bounding box center [570, 359] width 521 height 34
click at [310, 338] on input "c. 0.95" at bounding box center [310, 333] width 0 height 10
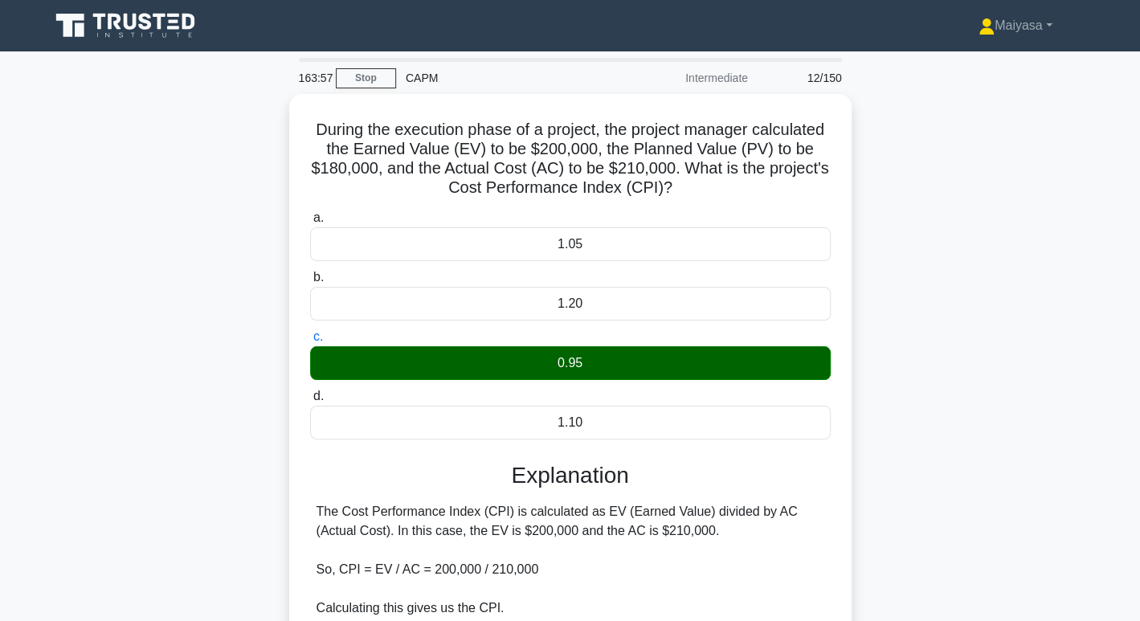
scroll to position [247, 0]
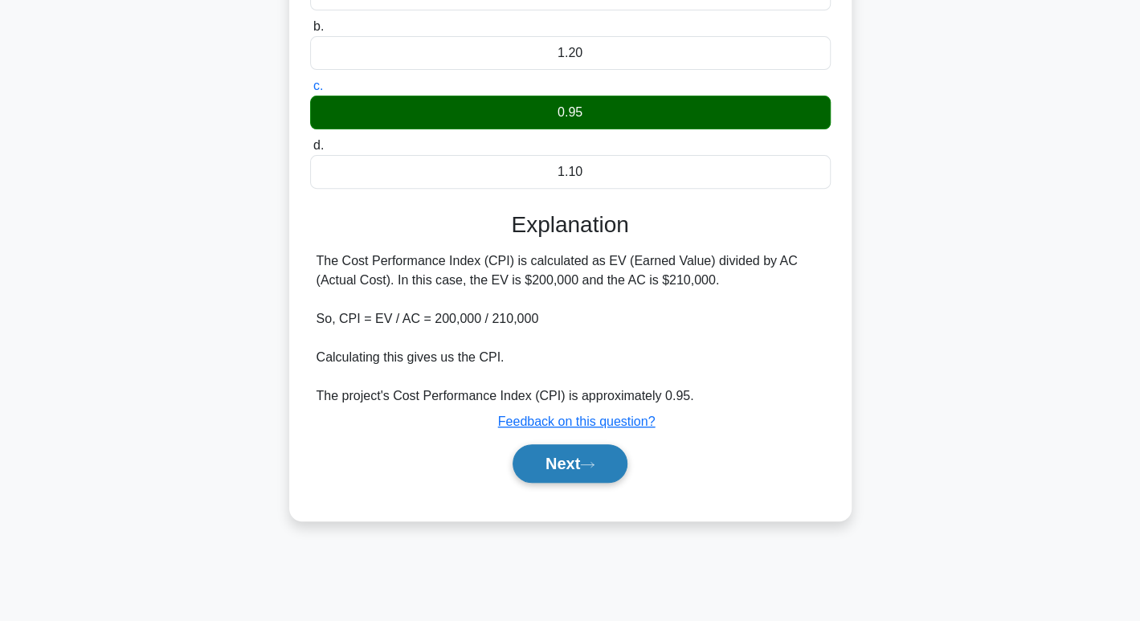
click at [576, 463] on button "Next" at bounding box center [570, 463] width 115 height 39
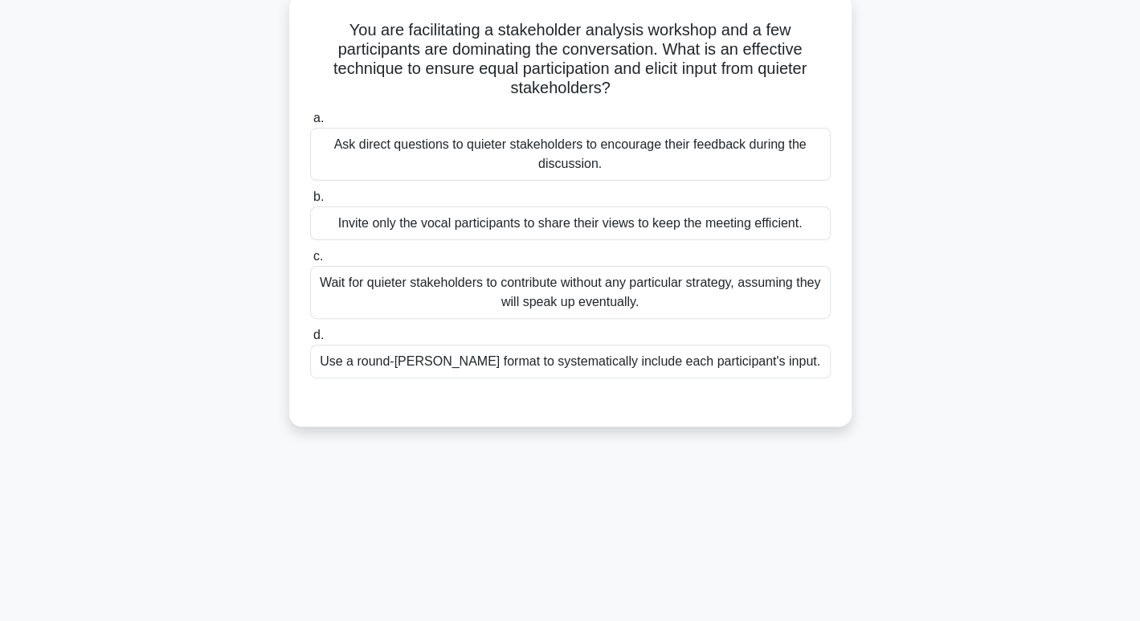
scroll to position [0, 0]
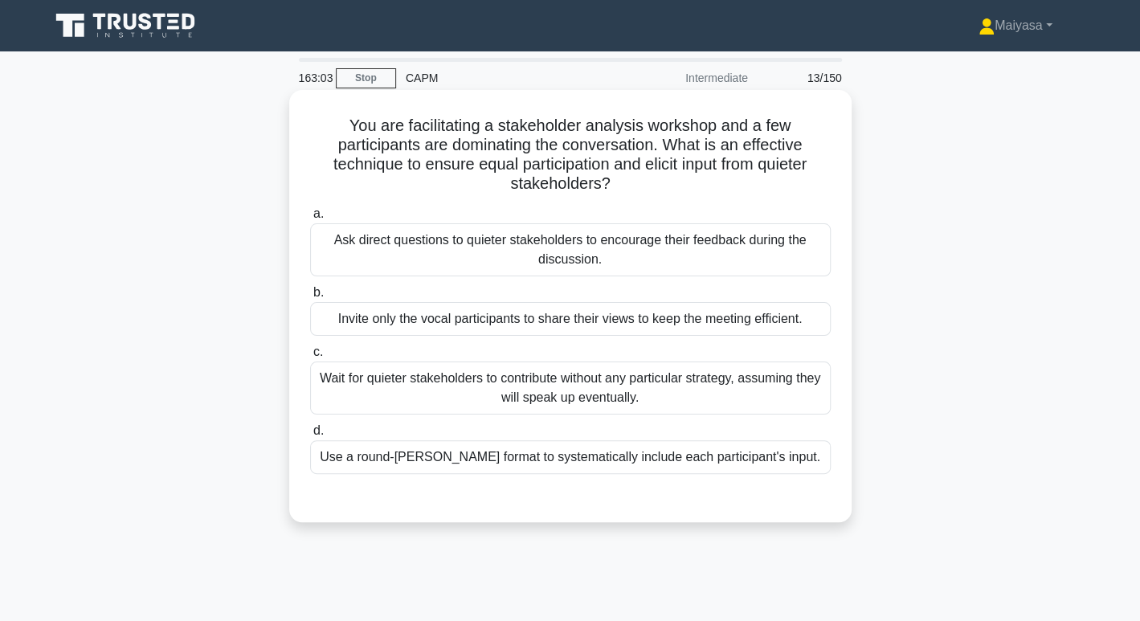
click at [661, 454] on div "Use a round-[PERSON_NAME] format to systematically include each participant's i…" at bounding box center [570, 457] width 521 height 34
click at [310, 436] on input "d. Use a round-[PERSON_NAME] format to systematically include each participant'…" at bounding box center [310, 431] width 0 height 10
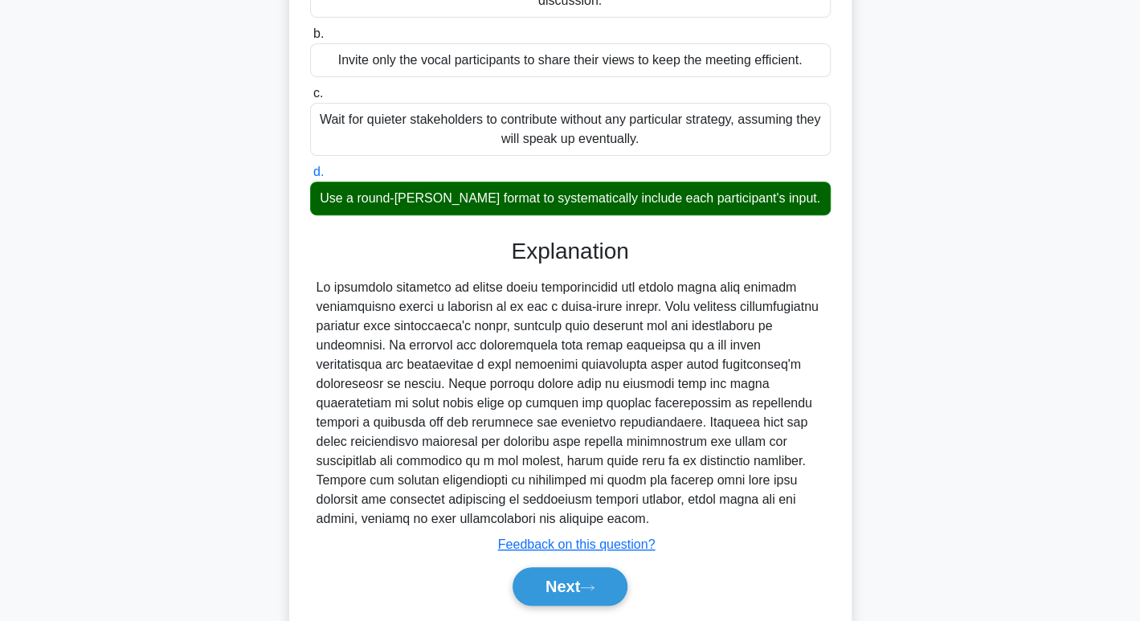
scroll to position [275, 0]
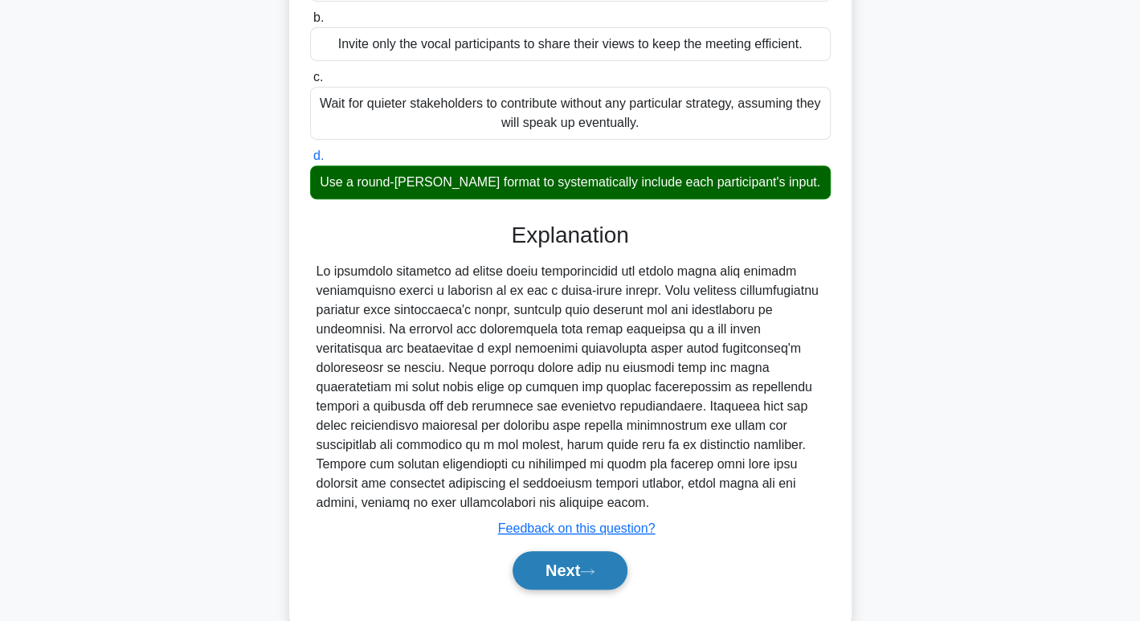
click at [587, 564] on button "Next" at bounding box center [570, 570] width 115 height 39
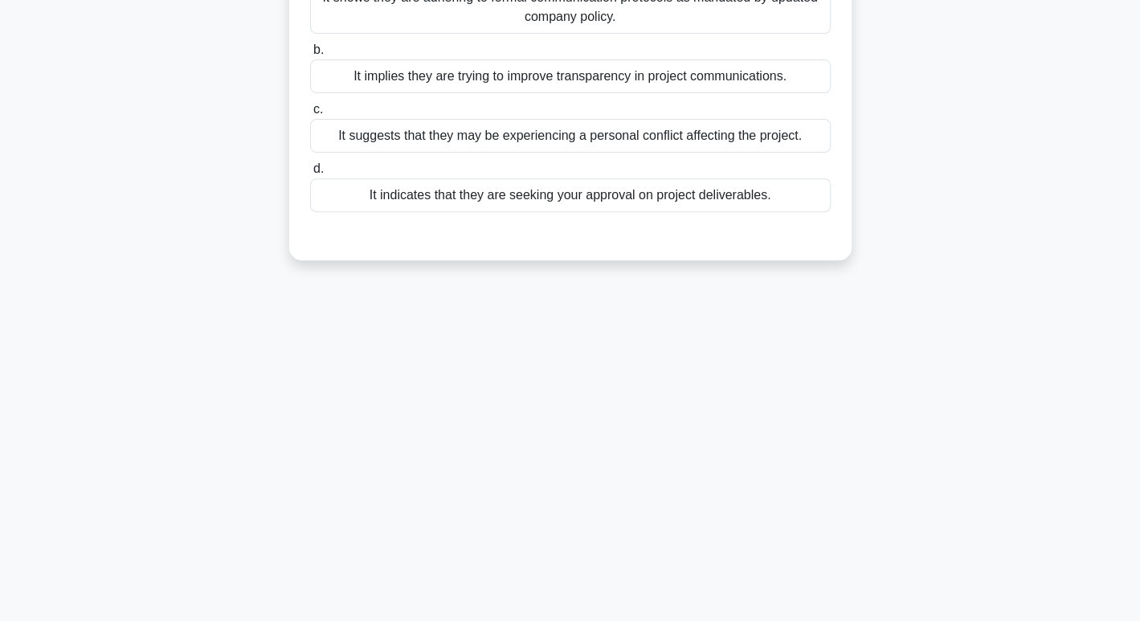
scroll to position [0, 0]
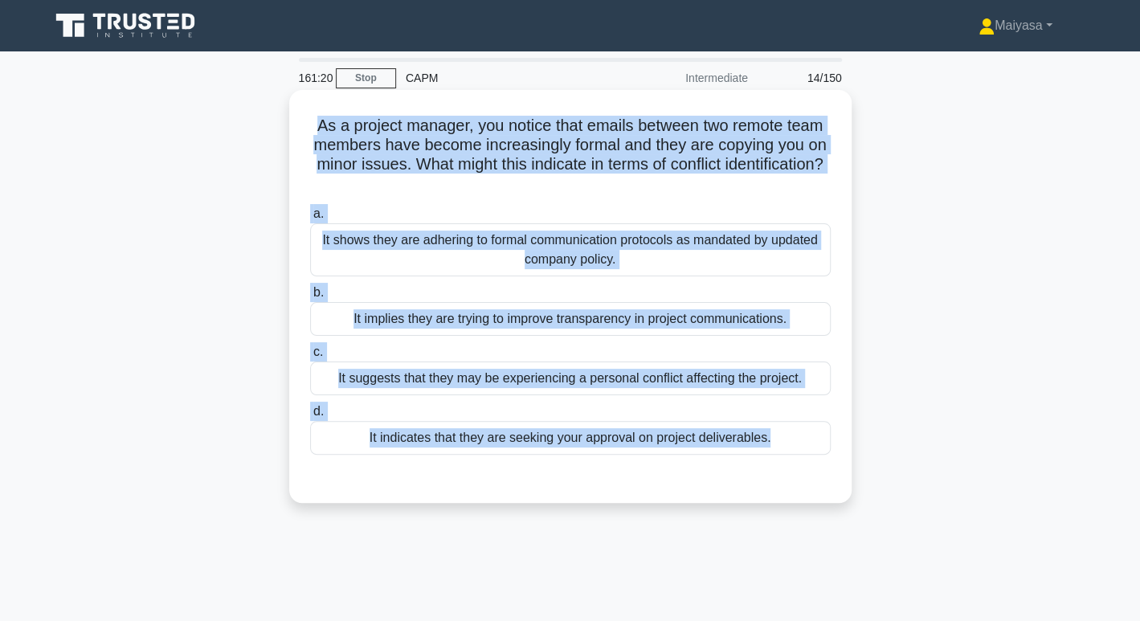
drag, startPoint x: 308, startPoint y: 127, endPoint x: 775, endPoint y: 481, distance: 585.7
click at [775, 481] on div "As a project manager, you notice that emails between two remote team members ha…" at bounding box center [571, 296] width 550 height 400
copy div "As a project manager, you notice that emails between two remote team members ha…"
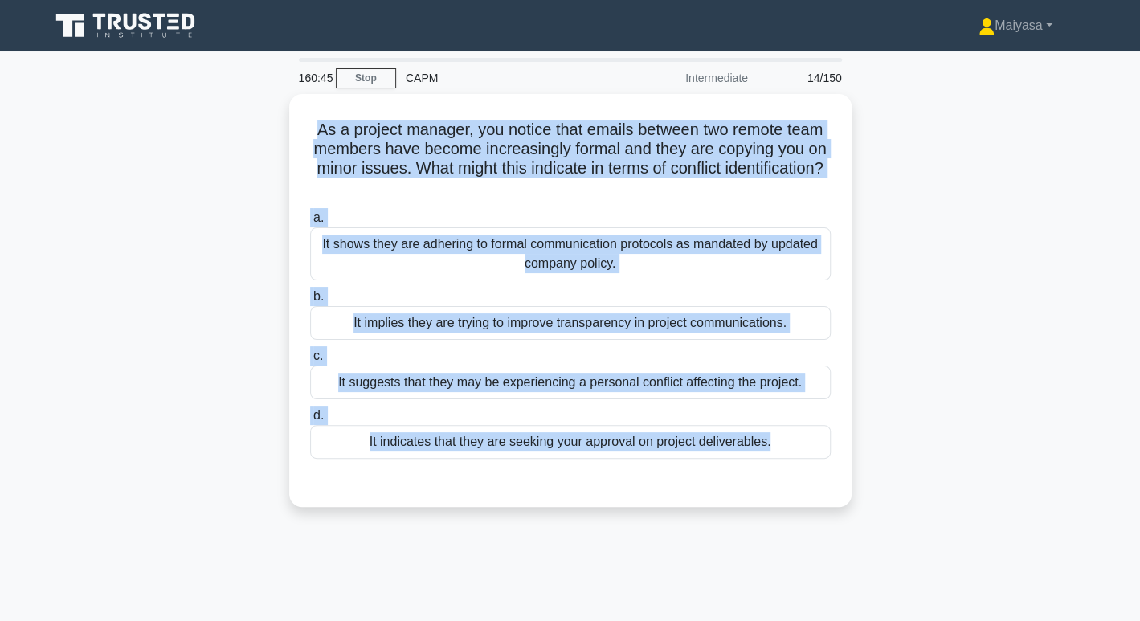
click at [1089, 385] on div "As a project manager, you notice that emails between two remote team members ha…" at bounding box center [570, 310] width 1061 height 432
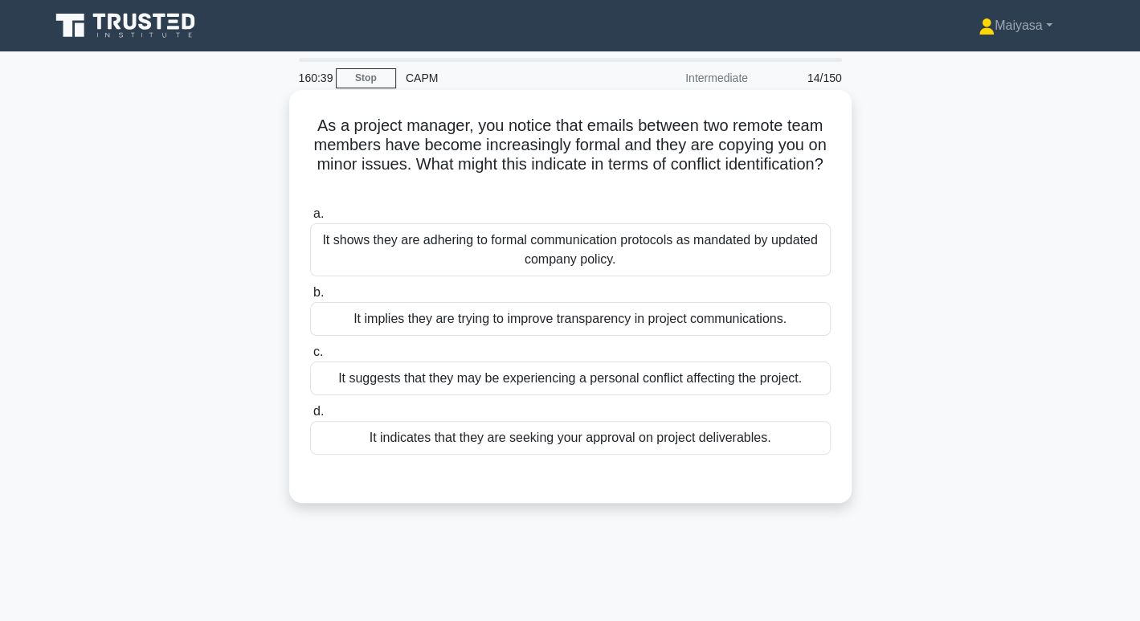
click at [569, 382] on div "It suggests that they may be experiencing a personal conflict affecting the pro…" at bounding box center [570, 379] width 521 height 34
click at [310, 358] on input "c. It suggests that they may be experiencing a personal conflict affecting the …" at bounding box center [310, 352] width 0 height 10
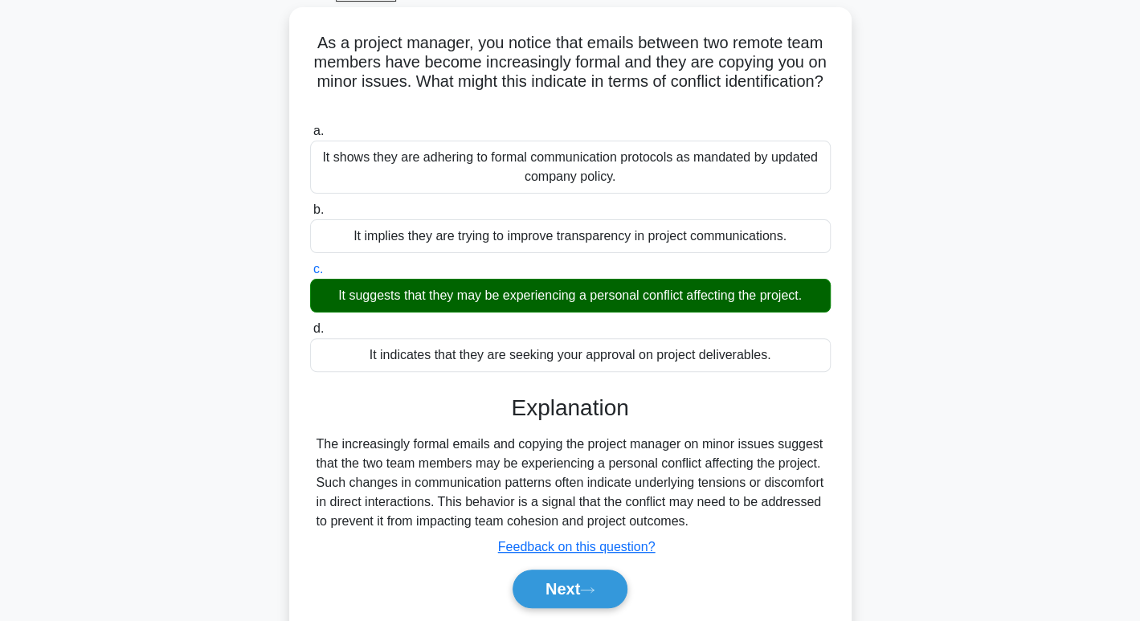
scroll to position [247, 0]
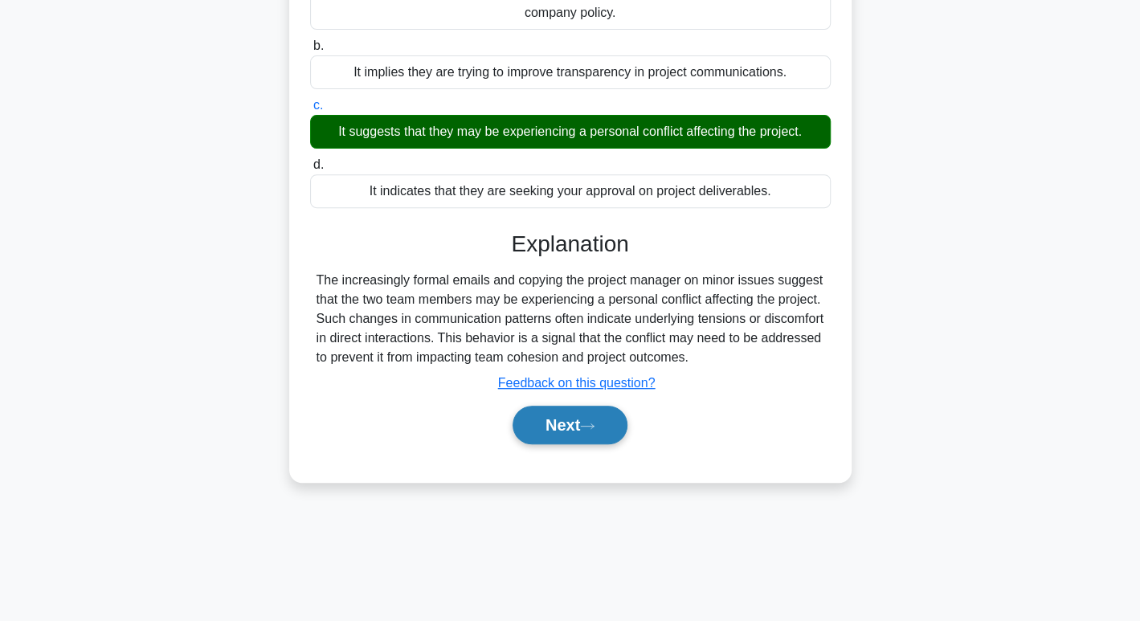
click at [579, 416] on button "Next" at bounding box center [570, 425] width 115 height 39
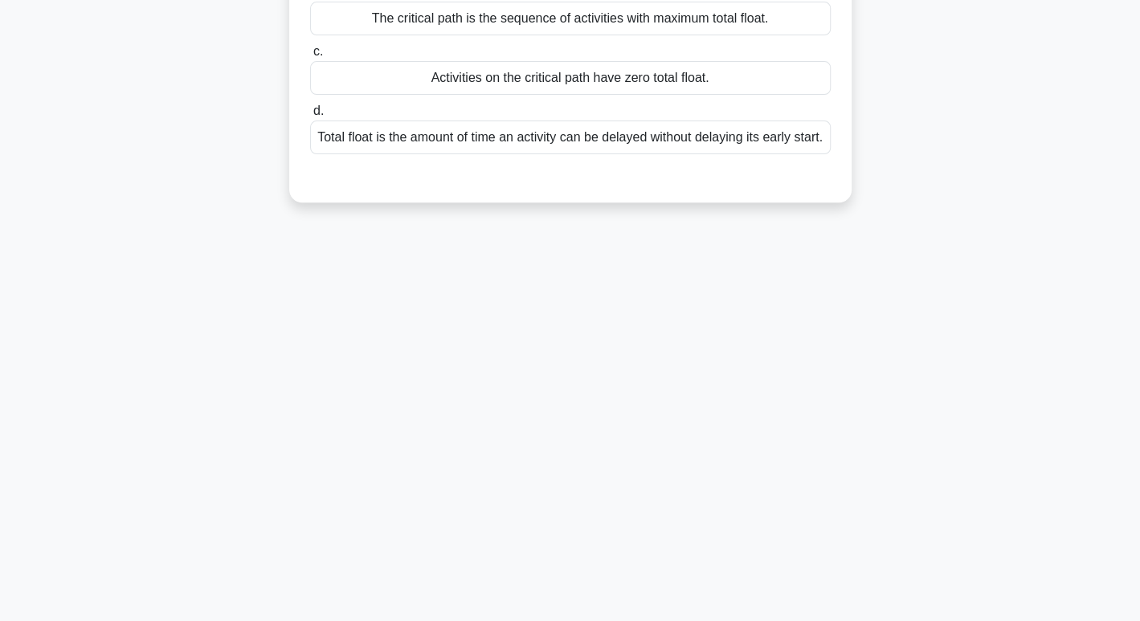
scroll to position [0, 0]
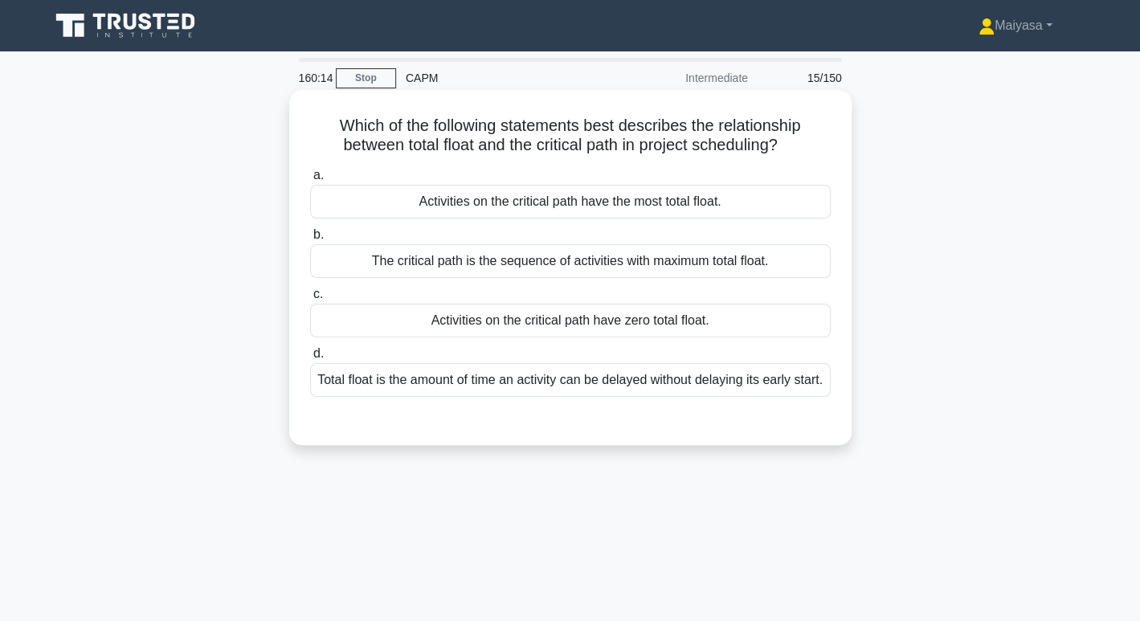
click at [787, 329] on div "Activities on the critical path have zero total float." at bounding box center [570, 321] width 521 height 34
click at [310, 300] on input "c. Activities on the critical path have zero total float." at bounding box center [310, 294] width 0 height 10
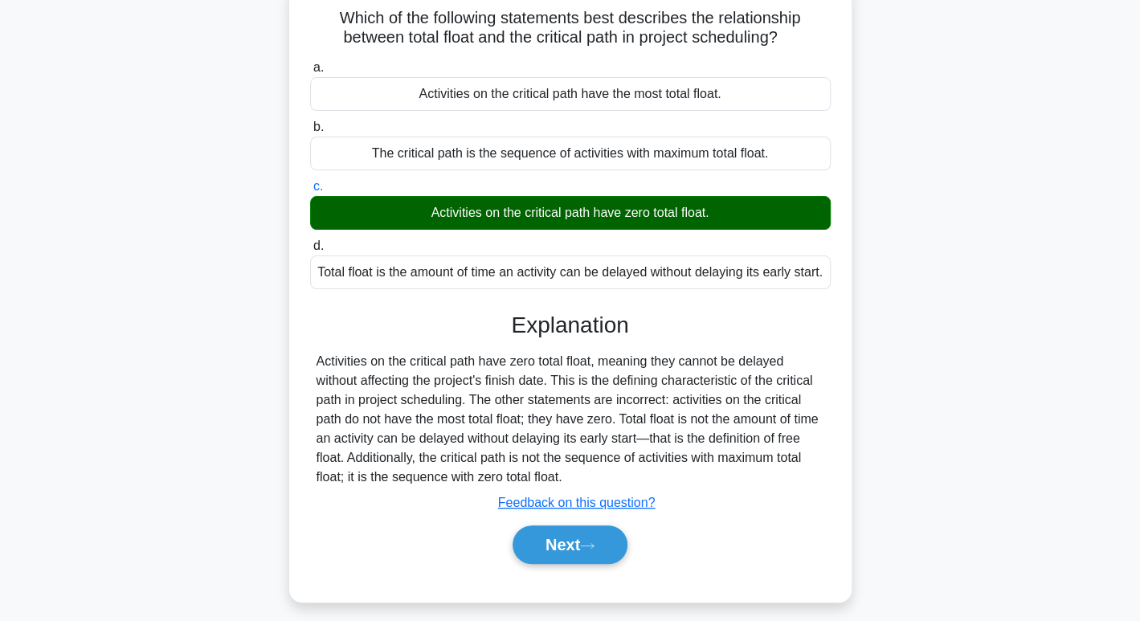
scroll to position [247, 0]
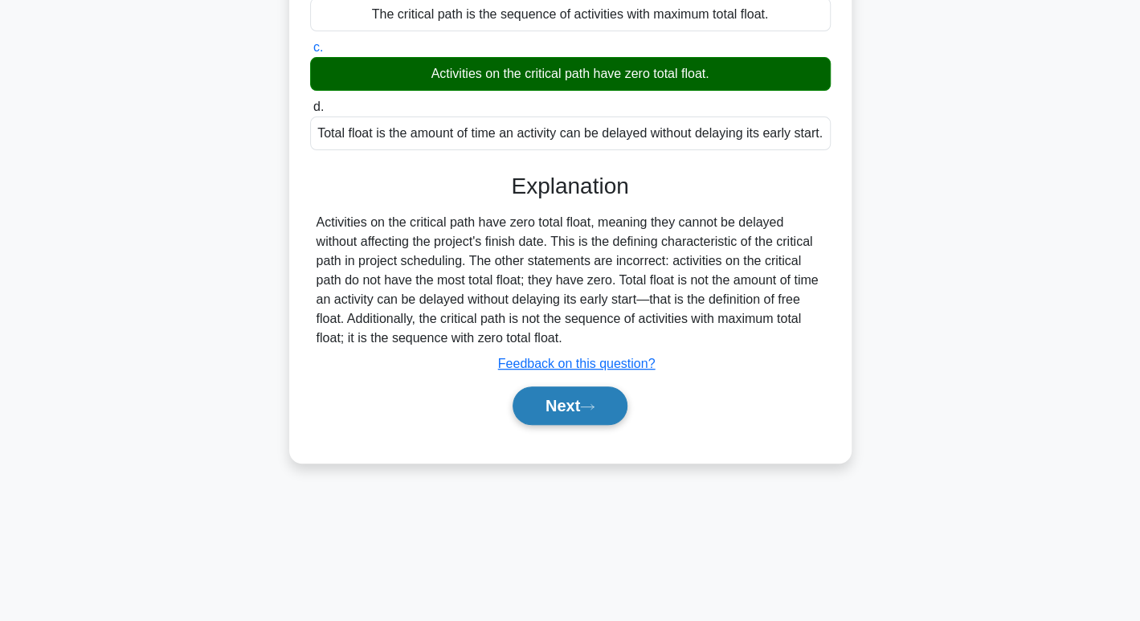
drag, startPoint x: 599, startPoint y: 444, endPoint x: 616, endPoint y: 429, distance: 23.4
click at [596, 432] on div "Next" at bounding box center [570, 405] width 521 height 51
click at [617, 425] on button "Next" at bounding box center [570, 406] width 115 height 39
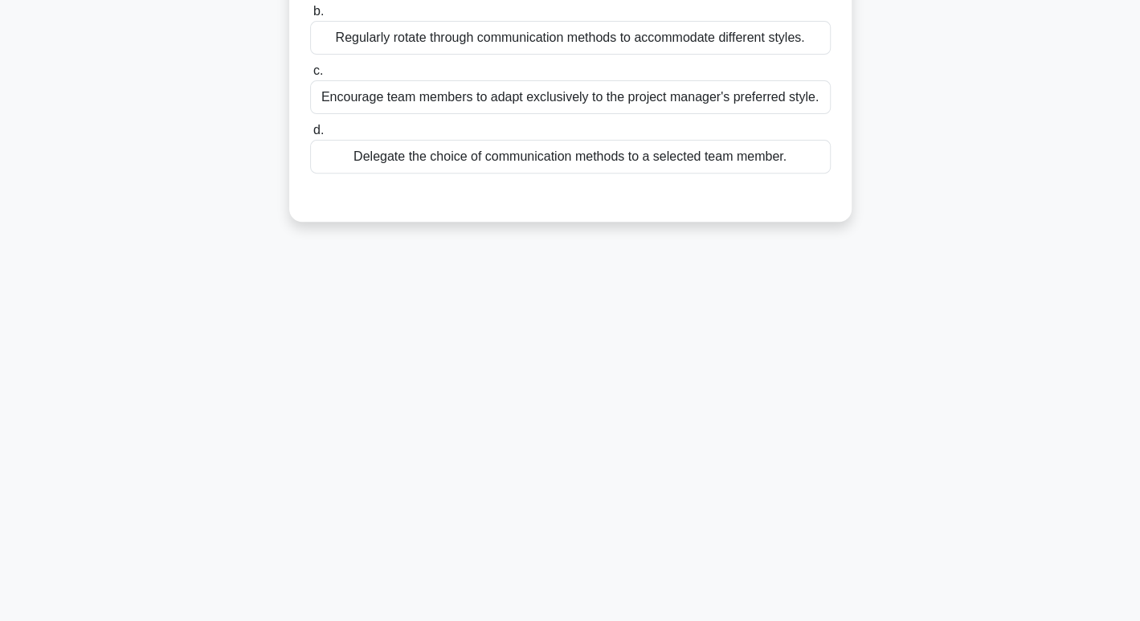
scroll to position [0, 0]
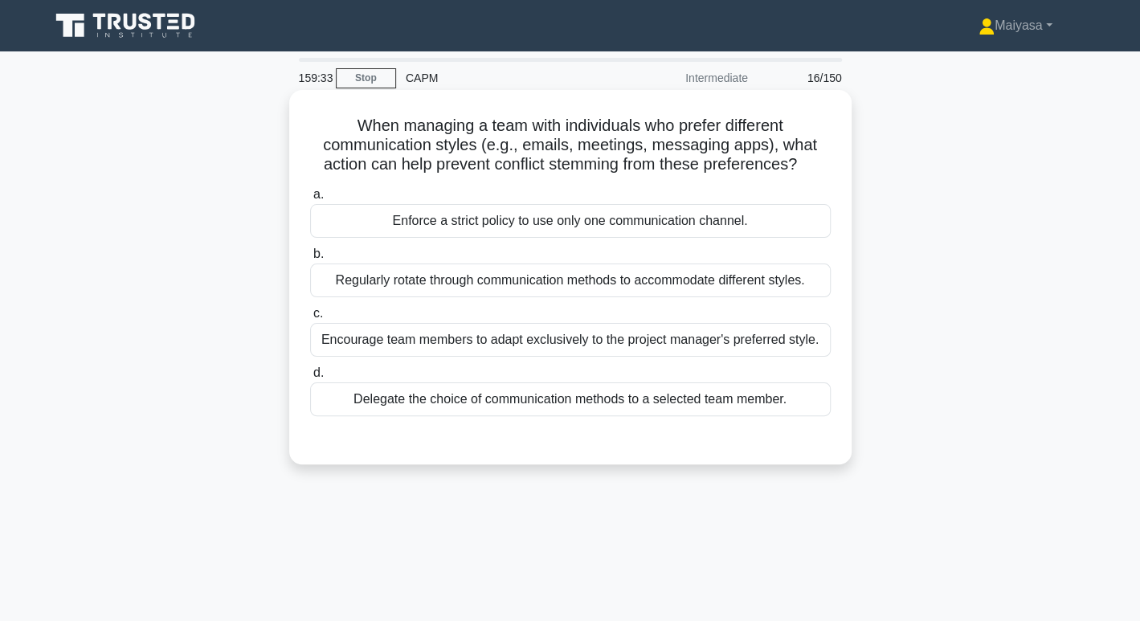
click at [571, 336] on div "Encourage team members to adapt exclusively to the project manager's preferred …" at bounding box center [570, 340] width 521 height 34
click at [310, 319] on input "c. Encourage team members to adapt exclusively to the project manager's preferr…" at bounding box center [310, 314] width 0 height 10
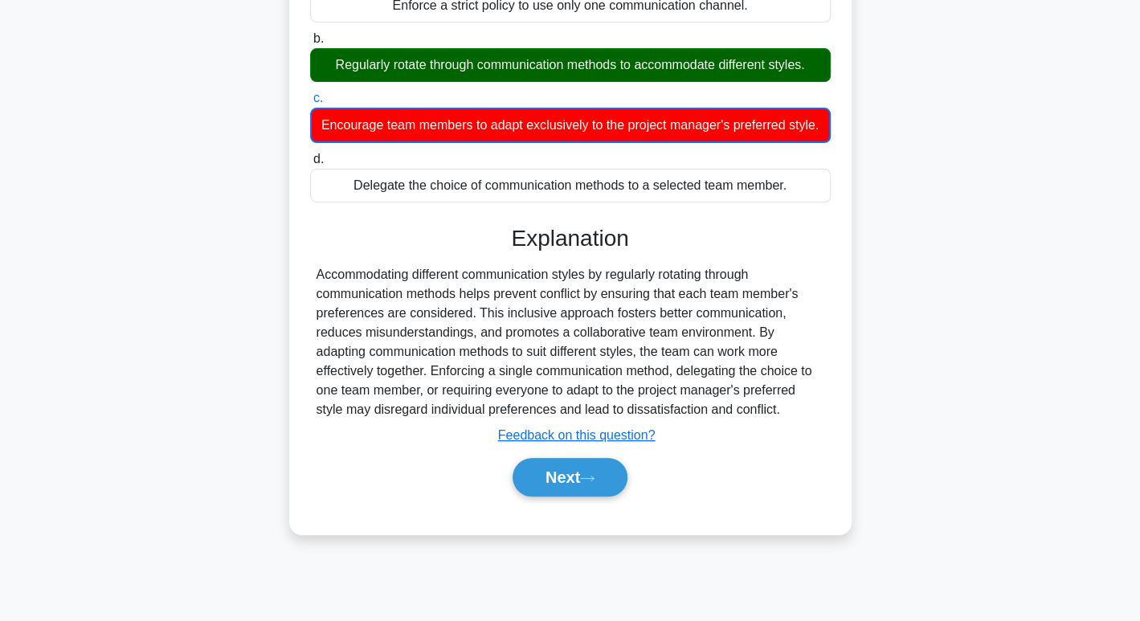
scroll to position [247, 0]
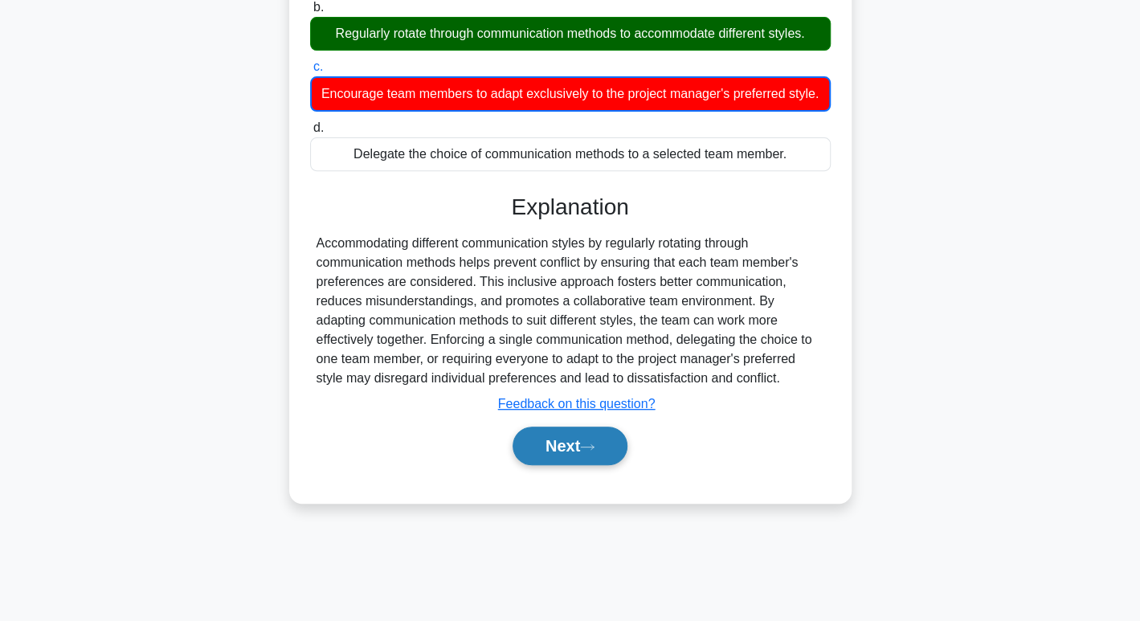
click at [592, 455] on button "Next" at bounding box center [570, 446] width 115 height 39
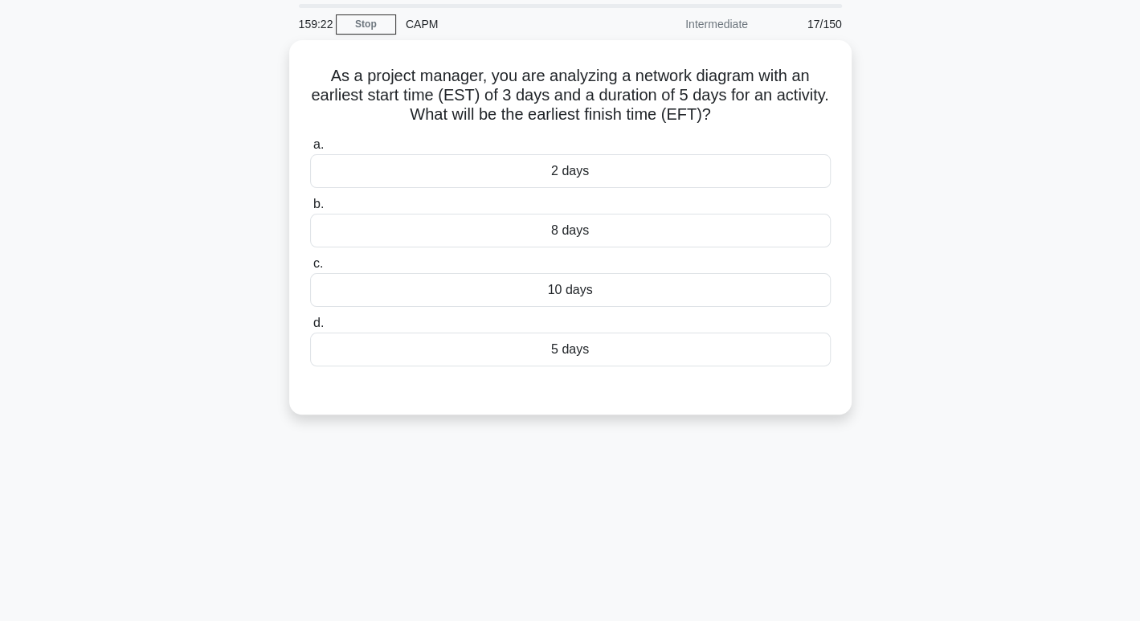
scroll to position [0, 0]
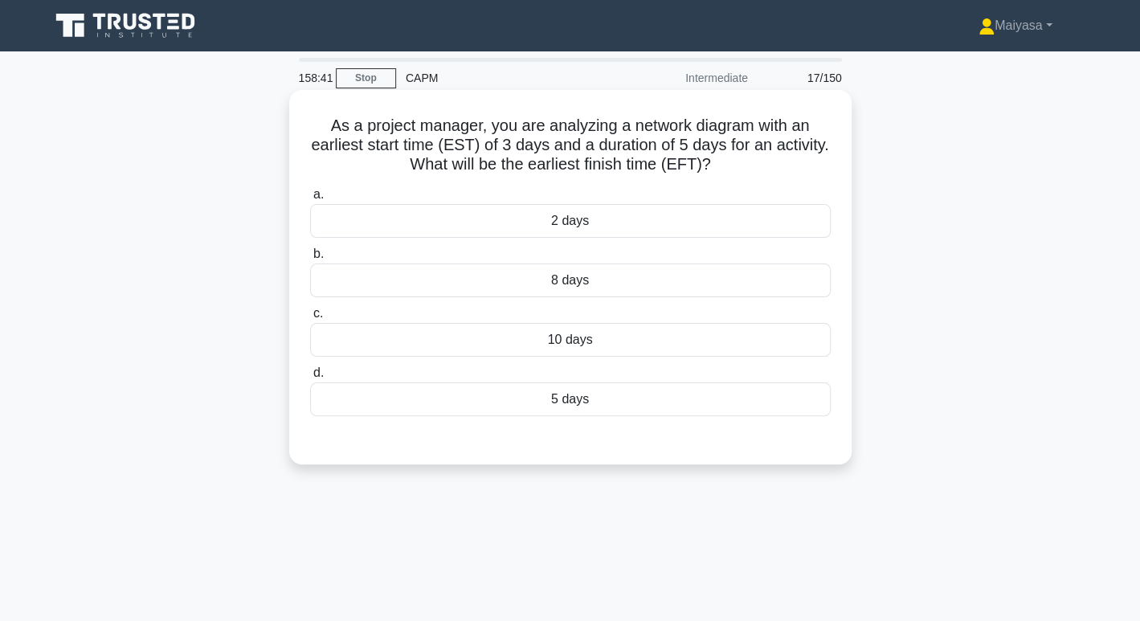
click at [645, 275] on div "8 days" at bounding box center [570, 281] width 521 height 34
click at [310, 260] on input "b. 8 days" at bounding box center [310, 254] width 0 height 10
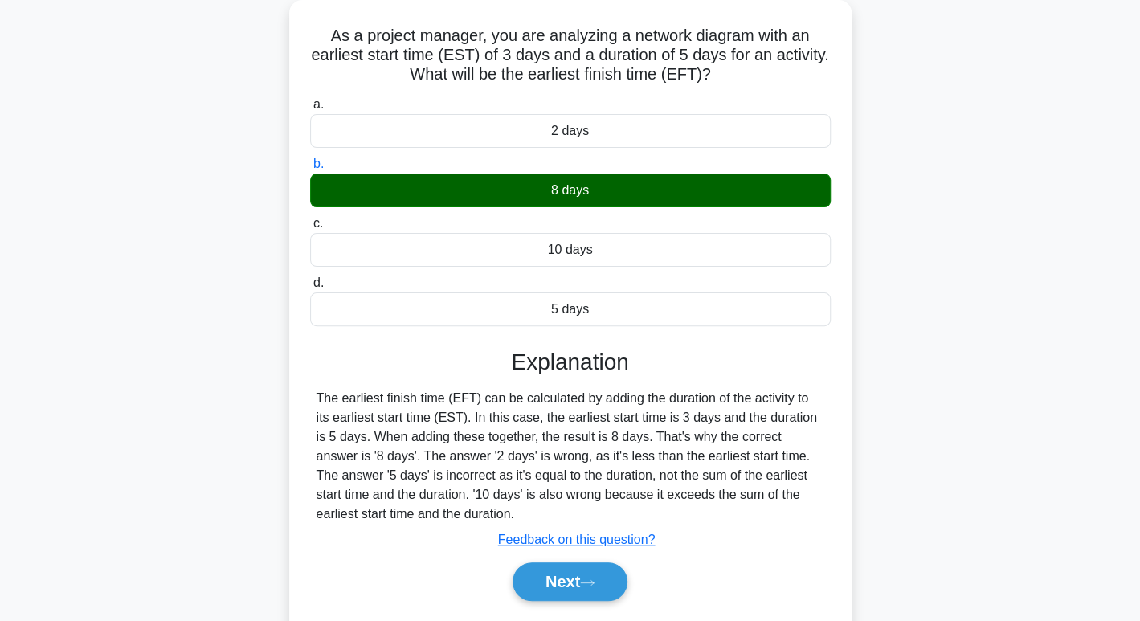
scroll to position [197, 0]
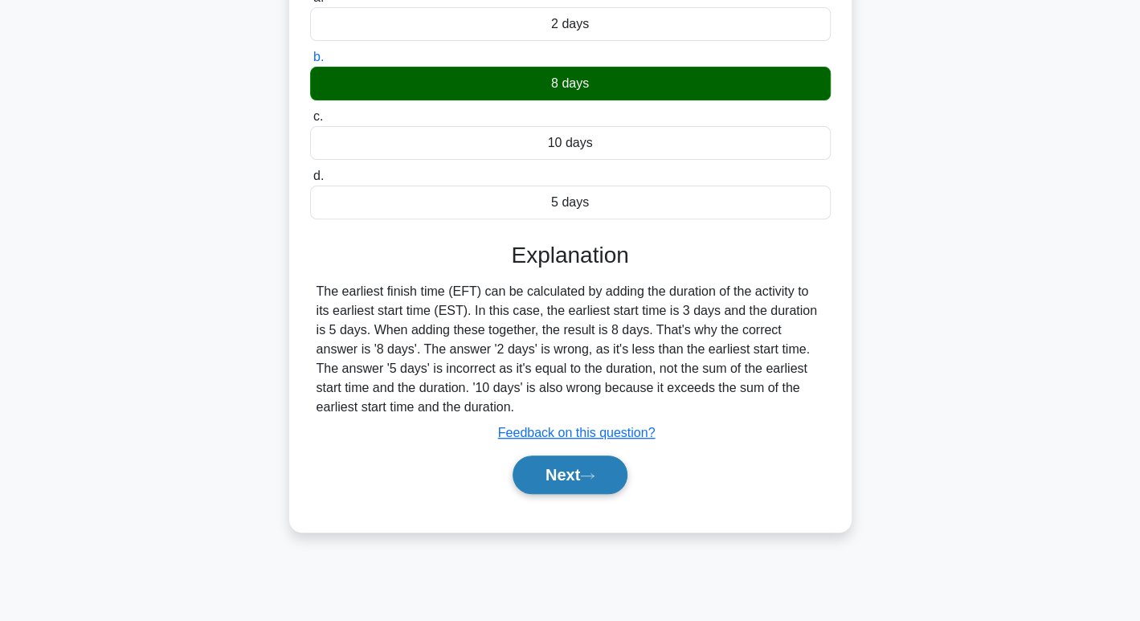
click at [565, 473] on button "Next" at bounding box center [570, 475] width 115 height 39
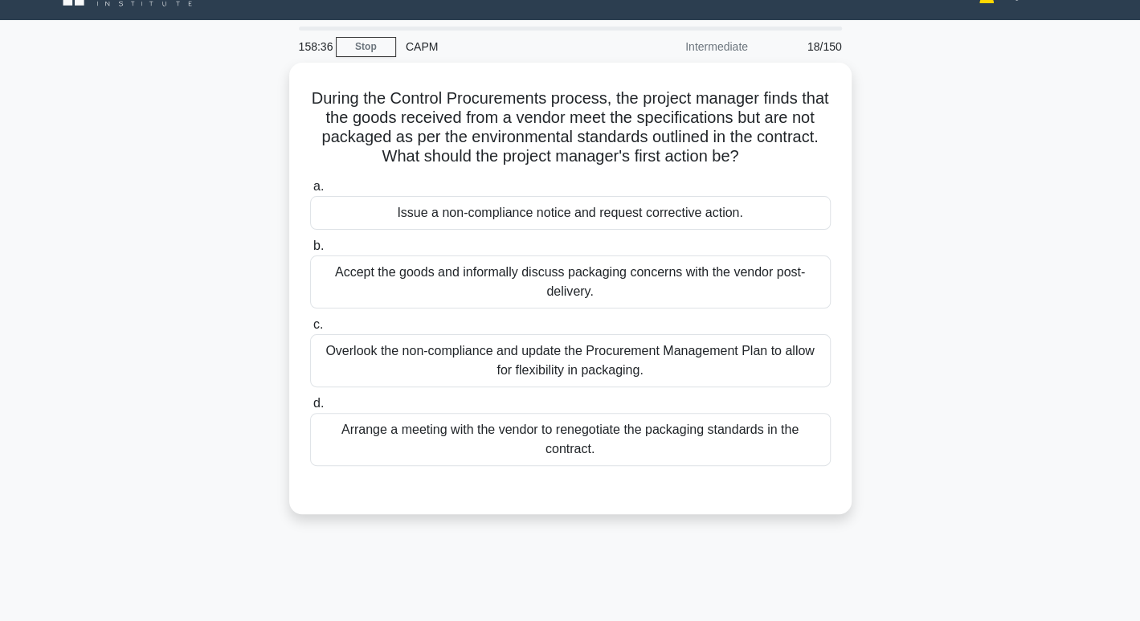
scroll to position [23, 0]
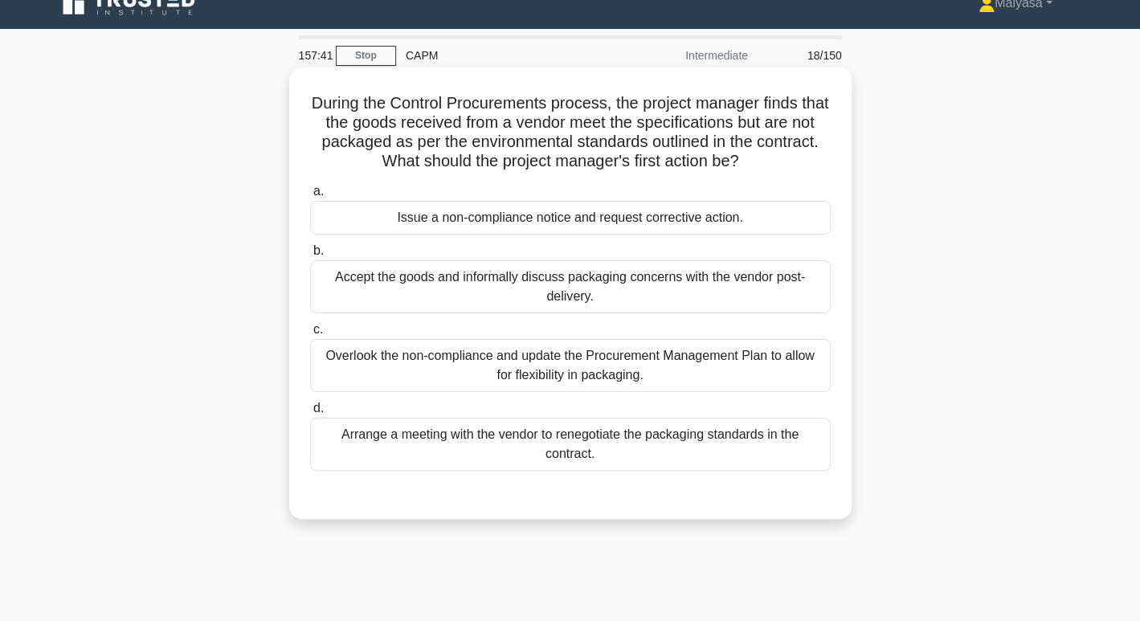
drag, startPoint x: 568, startPoint y: 152, endPoint x: 850, endPoint y: 152, distance: 281.3
click at [850, 152] on div "During the Control Procurements process, the project manager finds that the goo…" at bounding box center [570, 294] width 563 height 452
click at [714, 157] on h5 "During the Control Procurements process, the project manager finds that the goo…" at bounding box center [571, 132] width 524 height 79
drag, startPoint x: 342, startPoint y: 97, endPoint x: 629, endPoint y: 98, distance: 286.9
click at [626, 98] on h5 "During the Control Procurements process, the project manager finds that the goo…" at bounding box center [571, 132] width 524 height 79
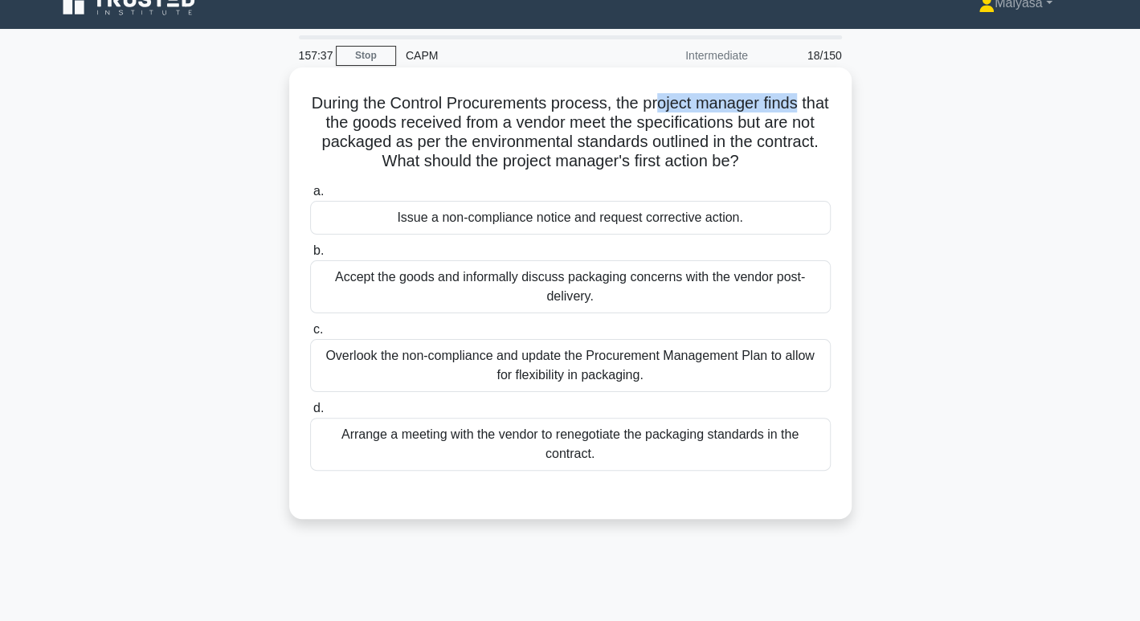
drag, startPoint x: 675, startPoint y: 100, endPoint x: 583, endPoint y: 100, distance: 91.6
click at [833, 100] on div "During the Control Procurements process, the project manager finds that the goo…" at bounding box center [571, 293] width 550 height 439
drag, startPoint x: 395, startPoint y: 120, endPoint x: 498, endPoint y: 131, distance: 104.3
click at [498, 131] on h5 "During the Control Procurements process, the project manager finds that the goo…" at bounding box center [571, 132] width 524 height 79
drag, startPoint x: 319, startPoint y: 129, endPoint x: 426, endPoint y: 122, distance: 107.1
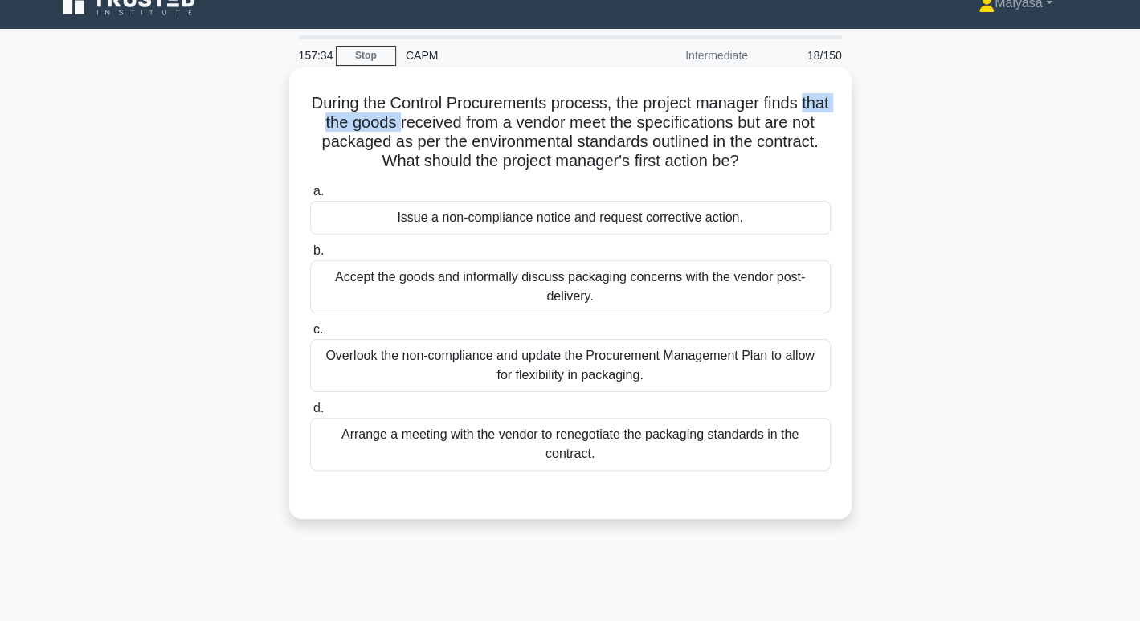
click at [426, 122] on h5 "During the Control Procurements process, the project manager finds that the goo…" at bounding box center [571, 132] width 524 height 79
drag, startPoint x: 433, startPoint y: 122, endPoint x: 617, endPoint y: 123, distance: 184.1
click at [617, 123] on h5 "During the Control Procurements process, the project manager finds that the goo…" at bounding box center [571, 132] width 524 height 79
drag, startPoint x: 640, startPoint y: 125, endPoint x: 800, endPoint y: 127, distance: 160.8
click at [815, 124] on h5 "During the Control Procurements process, the project manager finds that the goo…" at bounding box center [571, 132] width 524 height 79
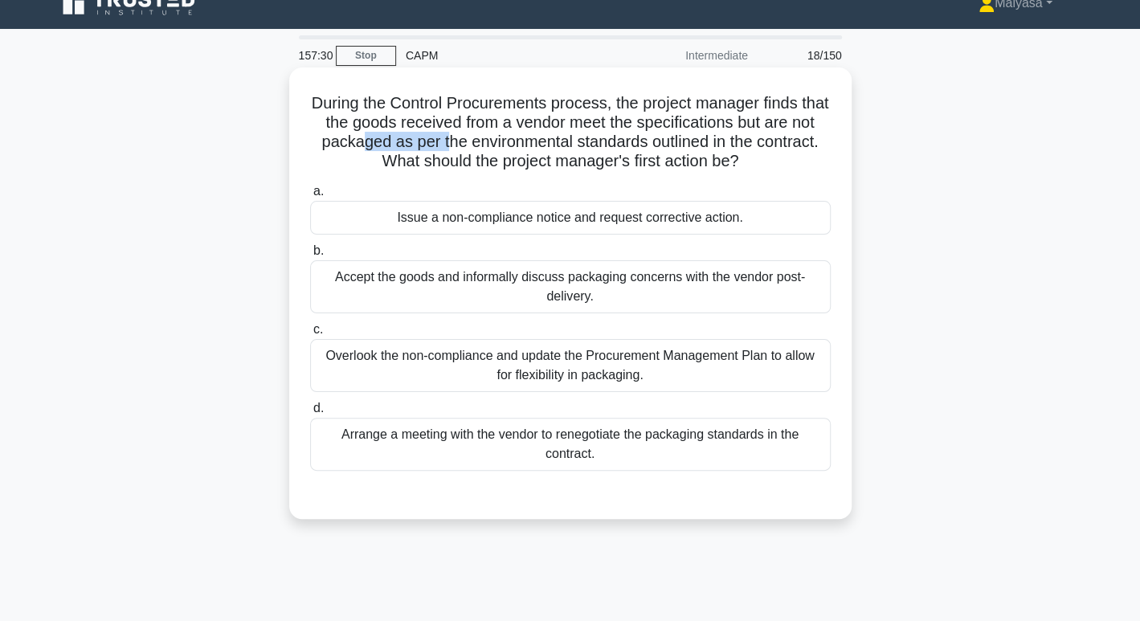
drag, startPoint x: 408, startPoint y: 140, endPoint x: 496, endPoint y: 135, distance: 87.7
click at [494, 135] on h5 "During the Control Procurements process, the project manager finds that the goo…" at bounding box center [571, 132] width 524 height 79
drag, startPoint x: 526, startPoint y: 135, endPoint x: 681, endPoint y: 137, distance: 154.3
click at [681, 137] on h5 "During the Control Procurements process, the project manager finds that the goo…" at bounding box center [571, 132] width 524 height 79
drag, startPoint x: 722, startPoint y: 140, endPoint x: 808, endPoint y: 140, distance: 86.0
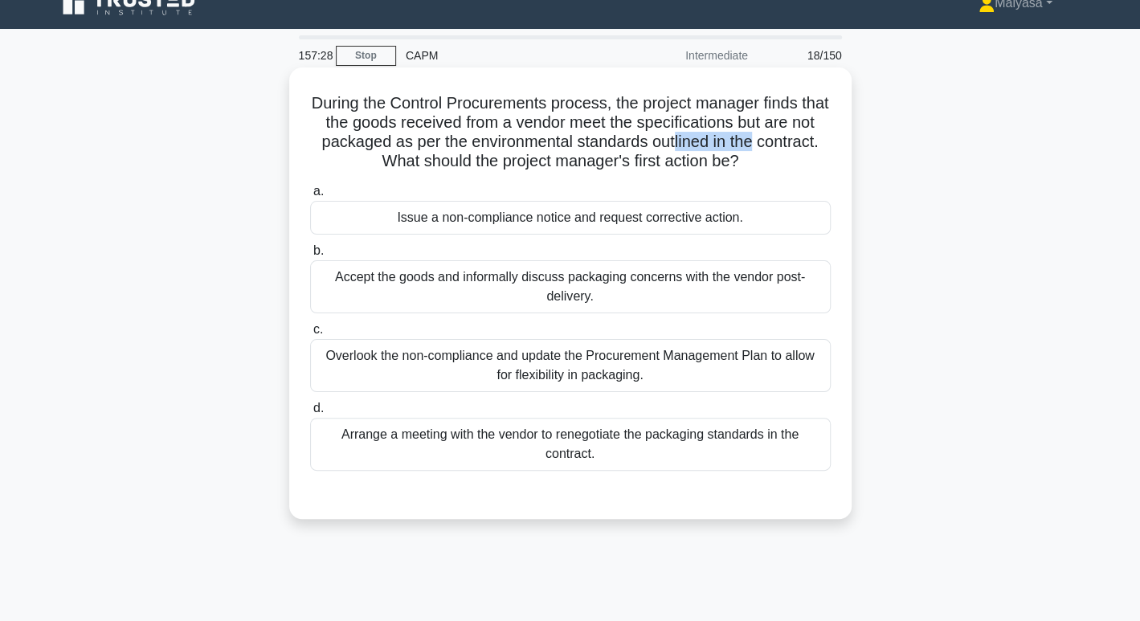
click at [808, 140] on h5 "During the Control Procurements process, the project manager finds that the goo…" at bounding box center [571, 132] width 524 height 79
drag, startPoint x: 334, startPoint y: 162, endPoint x: 378, endPoint y: 154, distance: 44.1
click at [378, 154] on h5 "During the Control Procurements process, the project manager finds that the goo…" at bounding box center [571, 132] width 524 height 79
click at [566, 207] on div "Issue a non-compliance notice and request corrective action." at bounding box center [570, 218] width 521 height 34
click at [310, 197] on input "a. Issue a non-compliance notice and request corrective action." at bounding box center [310, 191] width 0 height 10
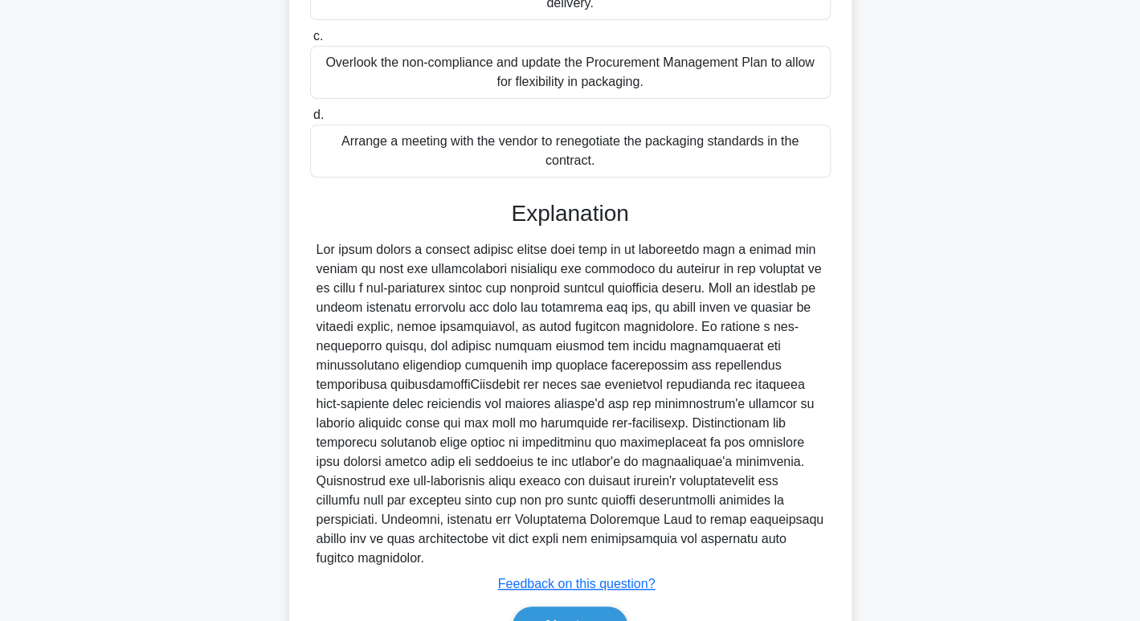
scroll to position [321, 0]
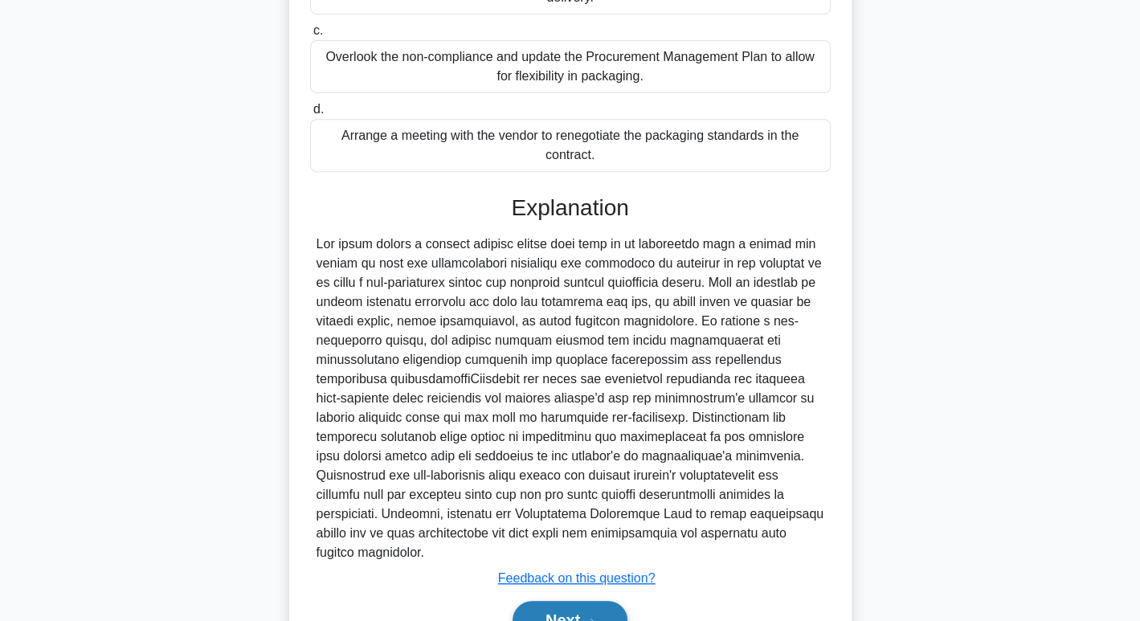
click at [575, 601] on button "Next" at bounding box center [570, 620] width 115 height 39
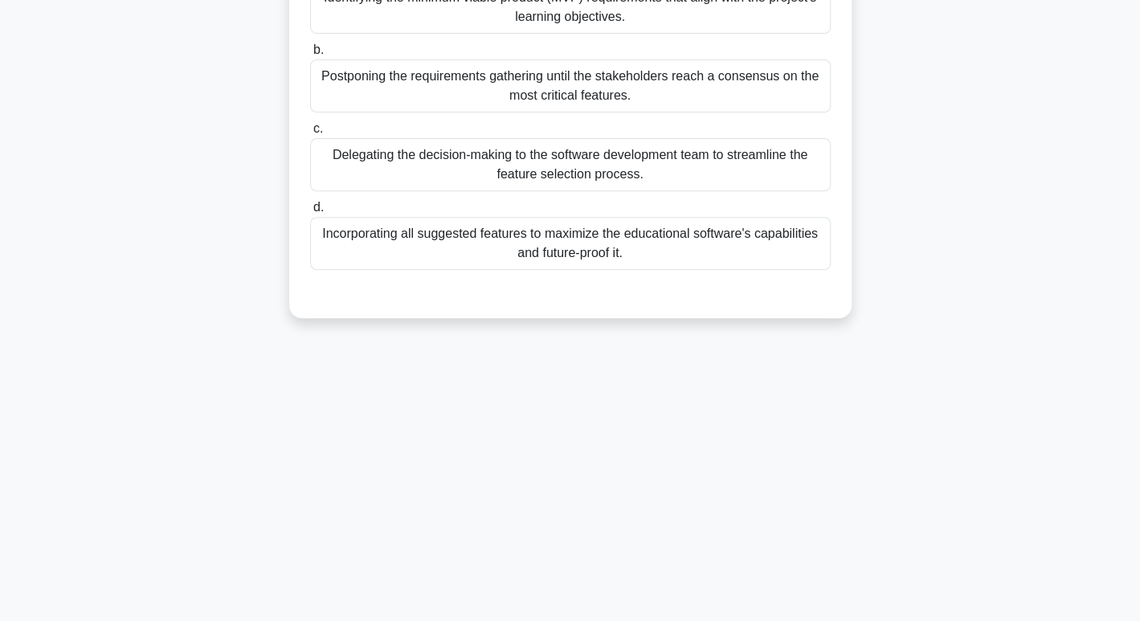
scroll to position [0, 0]
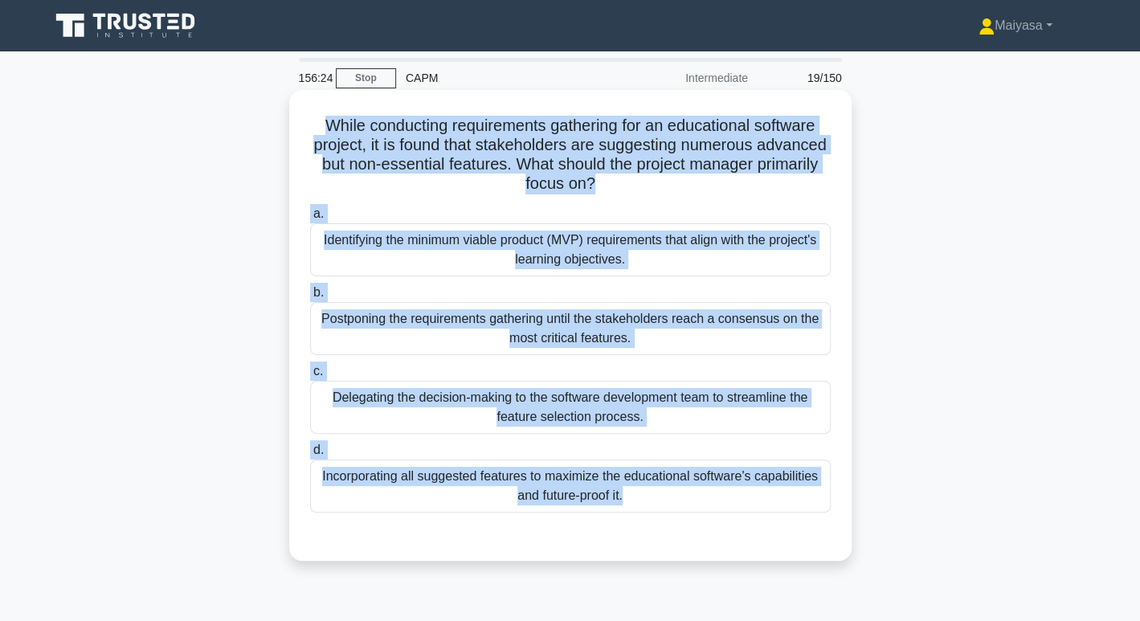
drag, startPoint x: 319, startPoint y: 131, endPoint x: 649, endPoint y: 532, distance: 519.6
click at [649, 531] on div "While conducting requirements gathering for an educational software project, it…" at bounding box center [571, 325] width 550 height 458
copy div "While conducting requirements gathering for an educational software project, it…"
click at [375, 249] on div "Identifying the minimum viable product (MVP) requirements that align with the p…" at bounding box center [570, 249] width 521 height 53
click at [310, 219] on input "a. Identifying the minimum viable product (MVP) requirements that align with th…" at bounding box center [310, 214] width 0 height 10
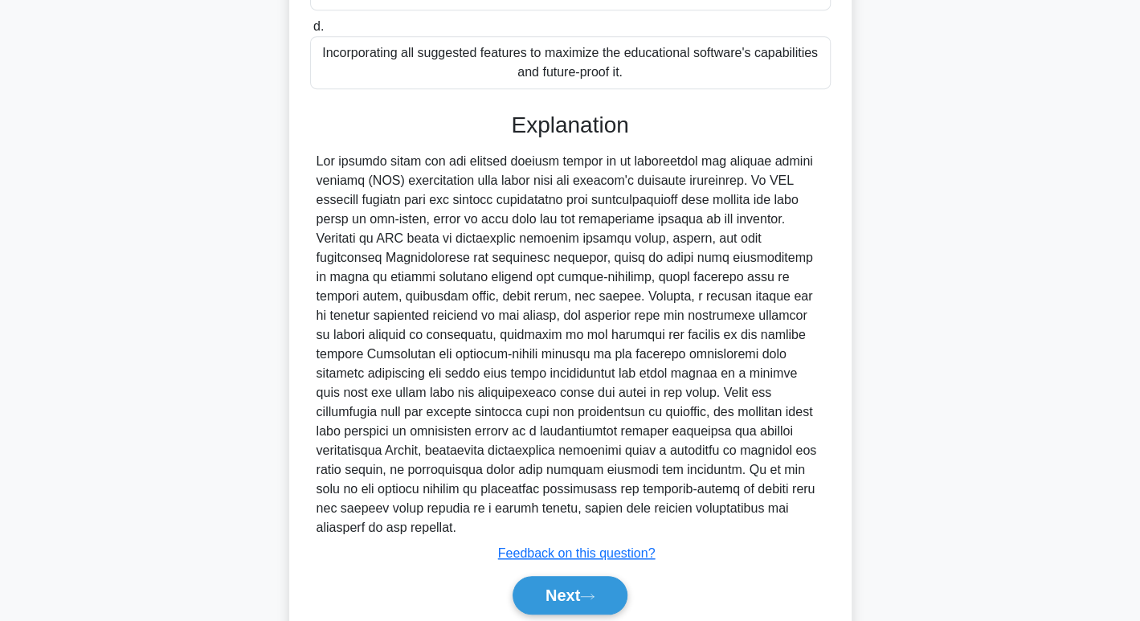
scroll to position [465, 0]
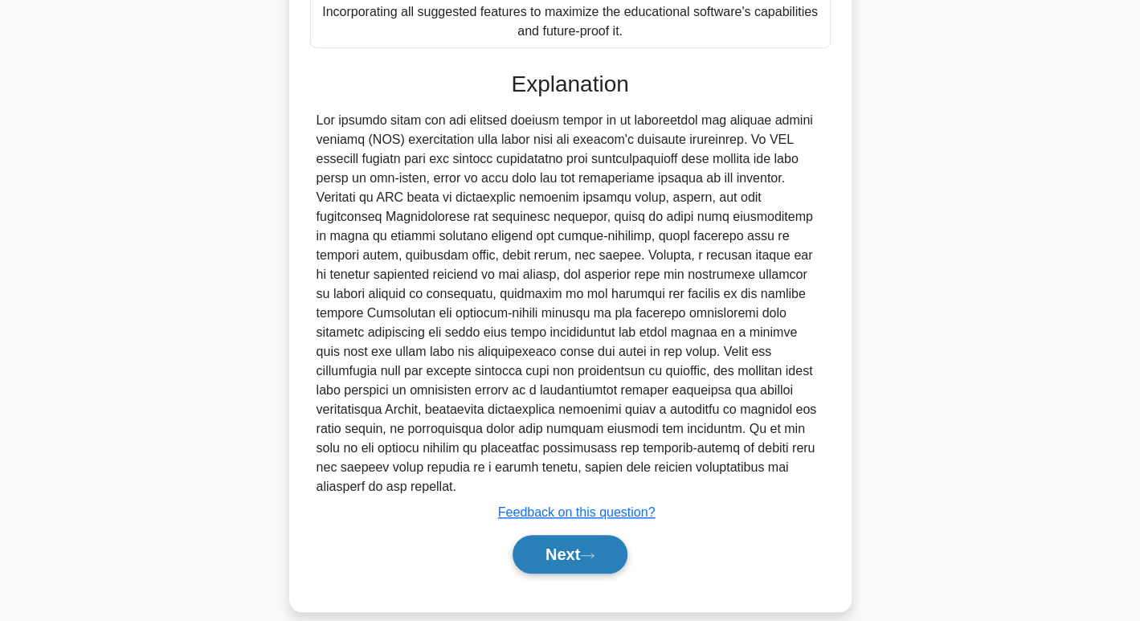
click at [581, 539] on button "Next" at bounding box center [570, 554] width 115 height 39
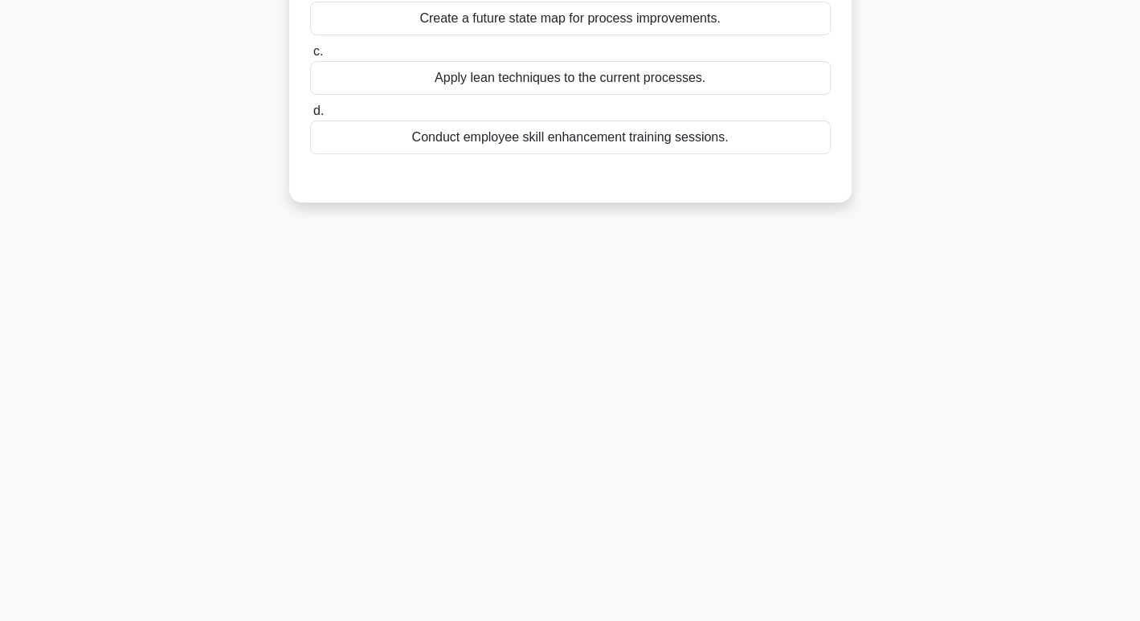
scroll to position [0, 0]
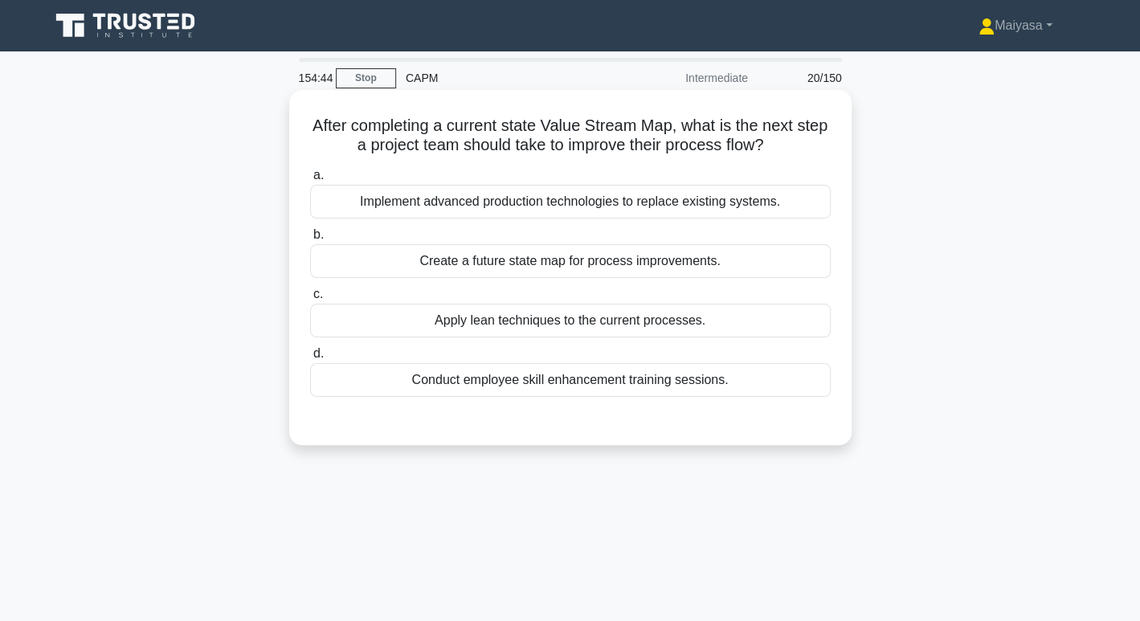
click at [757, 381] on div "Conduct employee skill enhancement training sessions." at bounding box center [570, 380] width 521 height 34
click at [310, 359] on input "d. Conduct employee skill enhancement training sessions." at bounding box center [310, 354] width 0 height 10
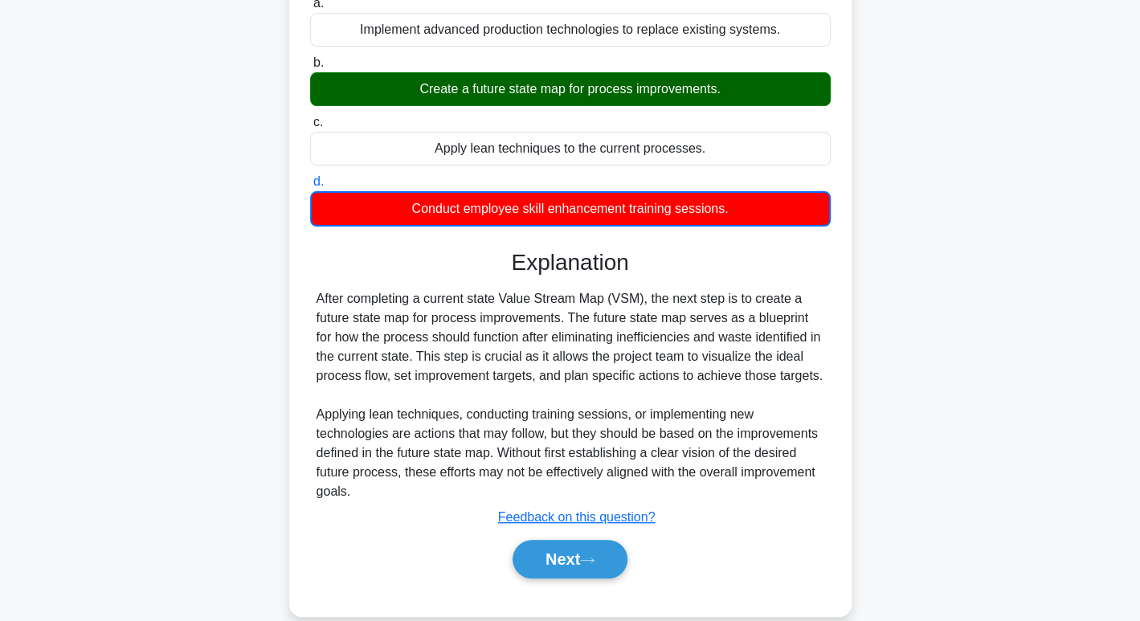
scroll to position [247, 0]
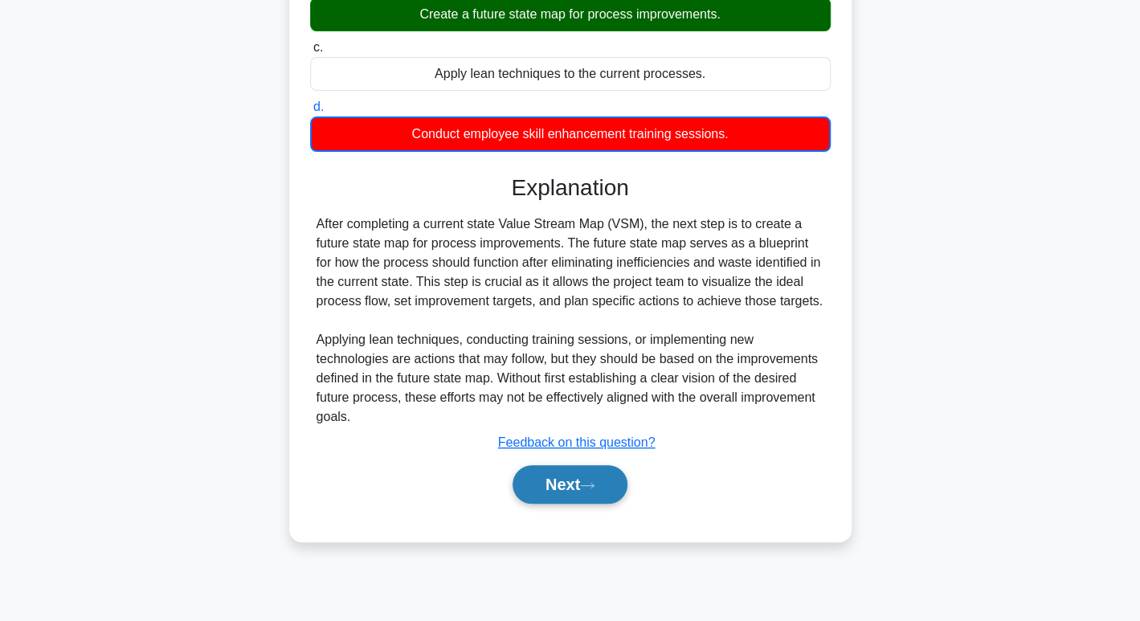
click at [604, 469] on button "Next" at bounding box center [570, 484] width 115 height 39
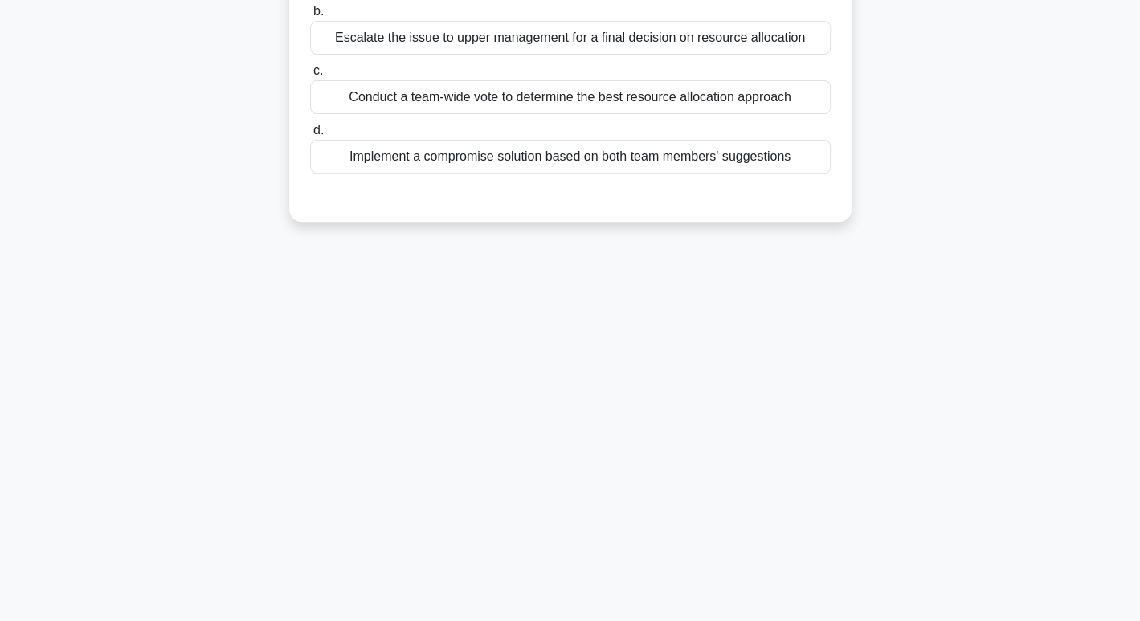
scroll to position [0, 0]
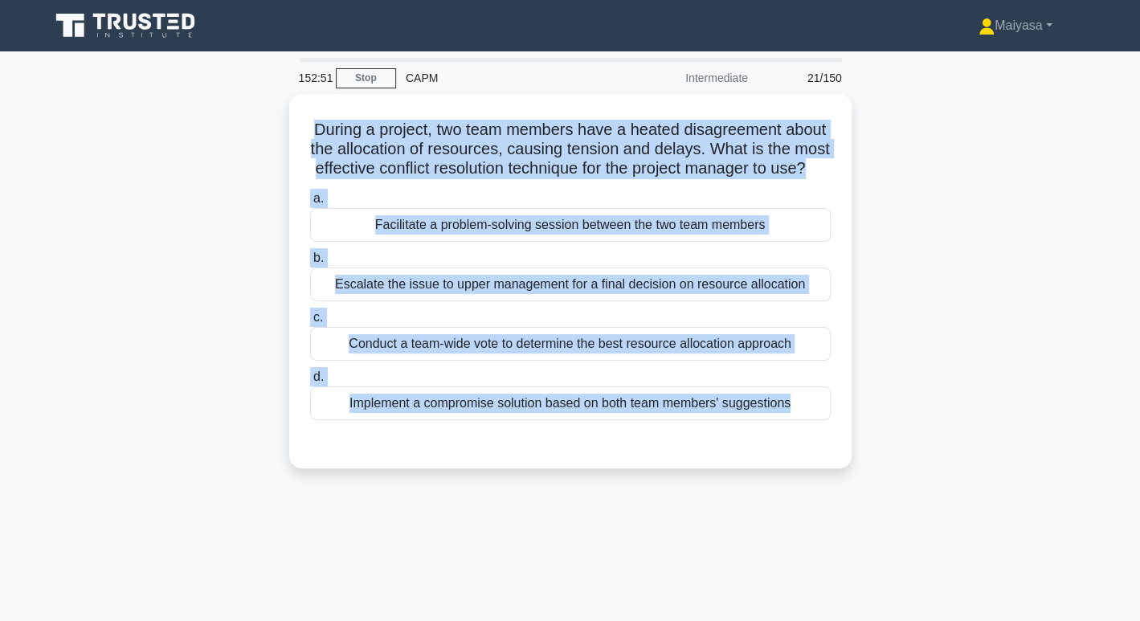
drag, startPoint x: 330, startPoint y: 120, endPoint x: 853, endPoint y: 454, distance: 620.2
click at [853, 454] on div "During a project, two team members have a heated disagreement about the allocat…" at bounding box center [570, 291] width 1061 height 394
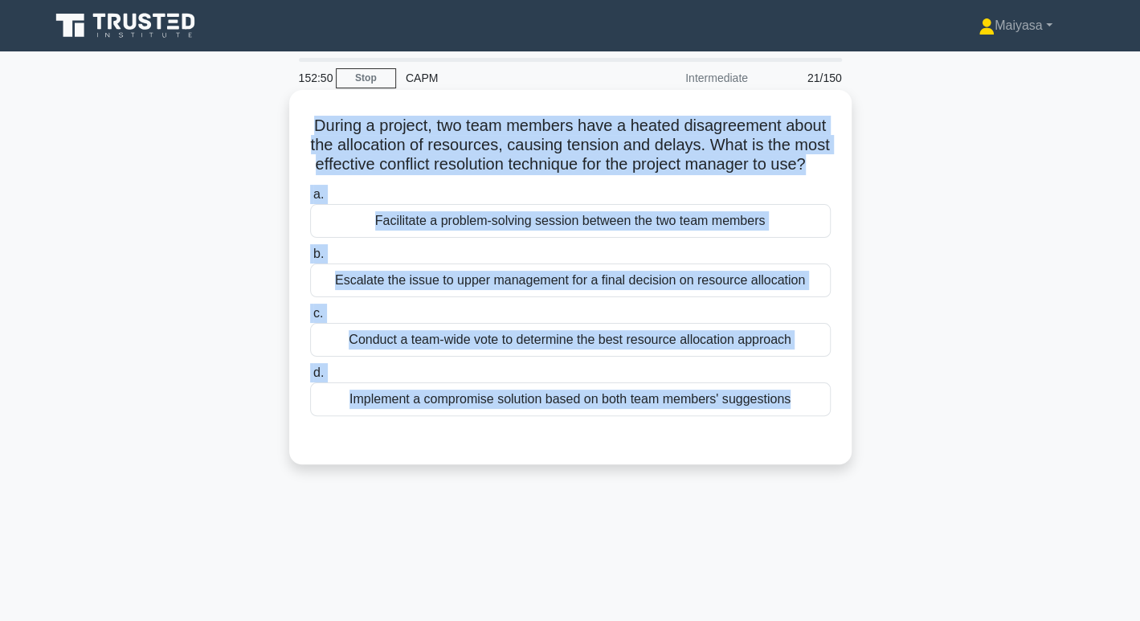
copy div "During a project, two team members have a heated disagreement about the allocat…"
click at [458, 238] on div "Facilitate a problem-solving session between the two team members" at bounding box center [570, 221] width 521 height 34
click at [310, 200] on input "a. Facilitate a problem-solving session between the two team members" at bounding box center [310, 195] width 0 height 10
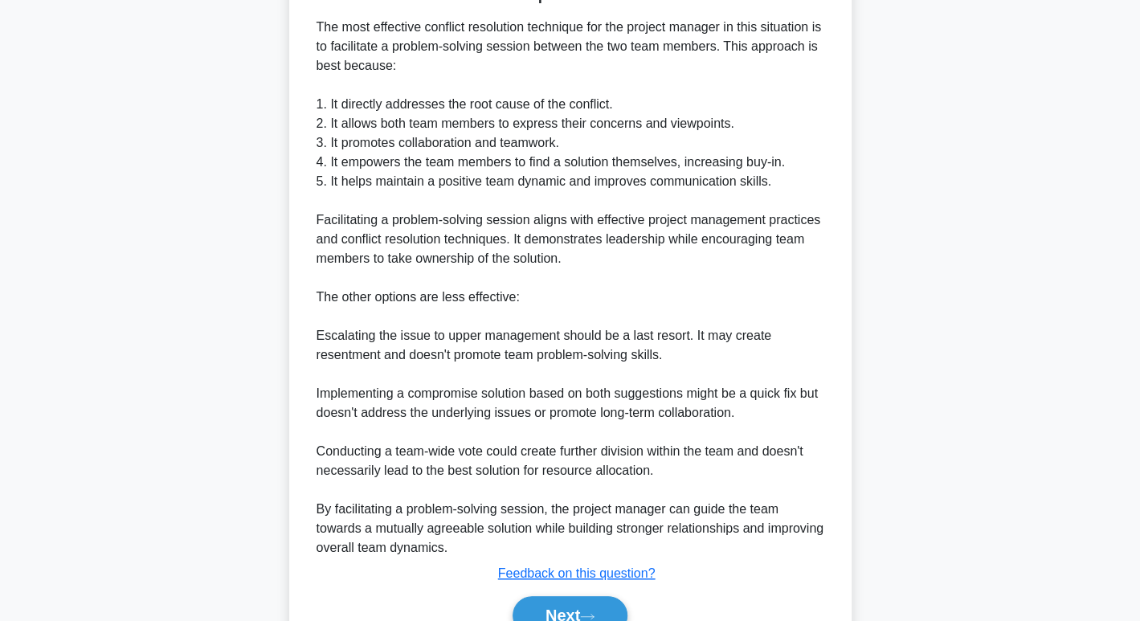
scroll to position [561, 0]
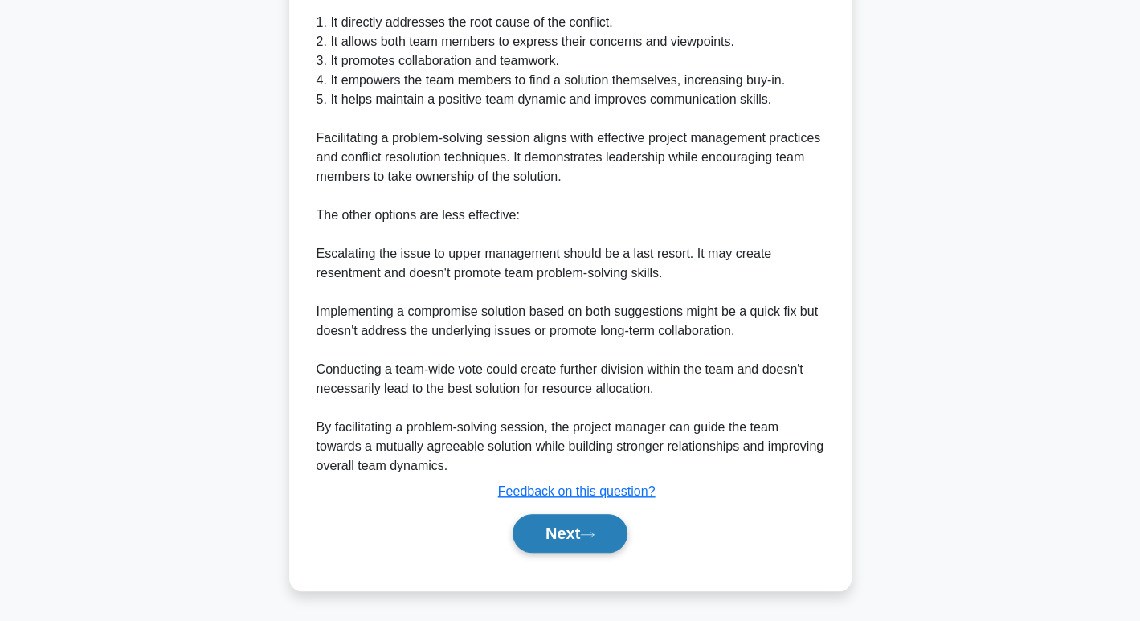
click at [572, 536] on button "Next" at bounding box center [570, 533] width 115 height 39
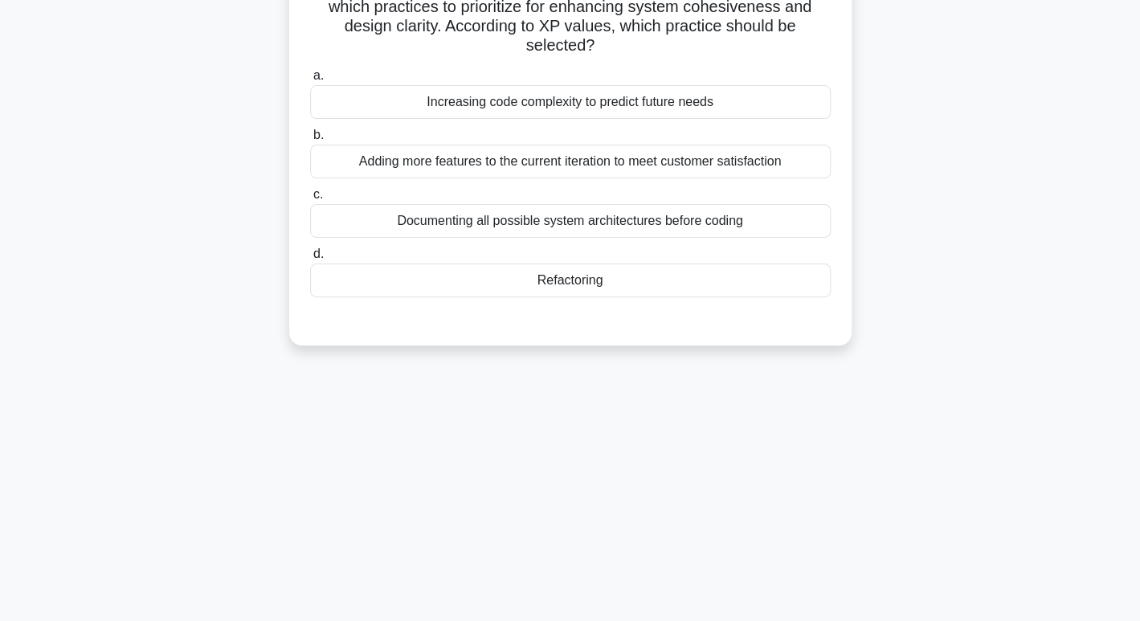
scroll to position [0, 0]
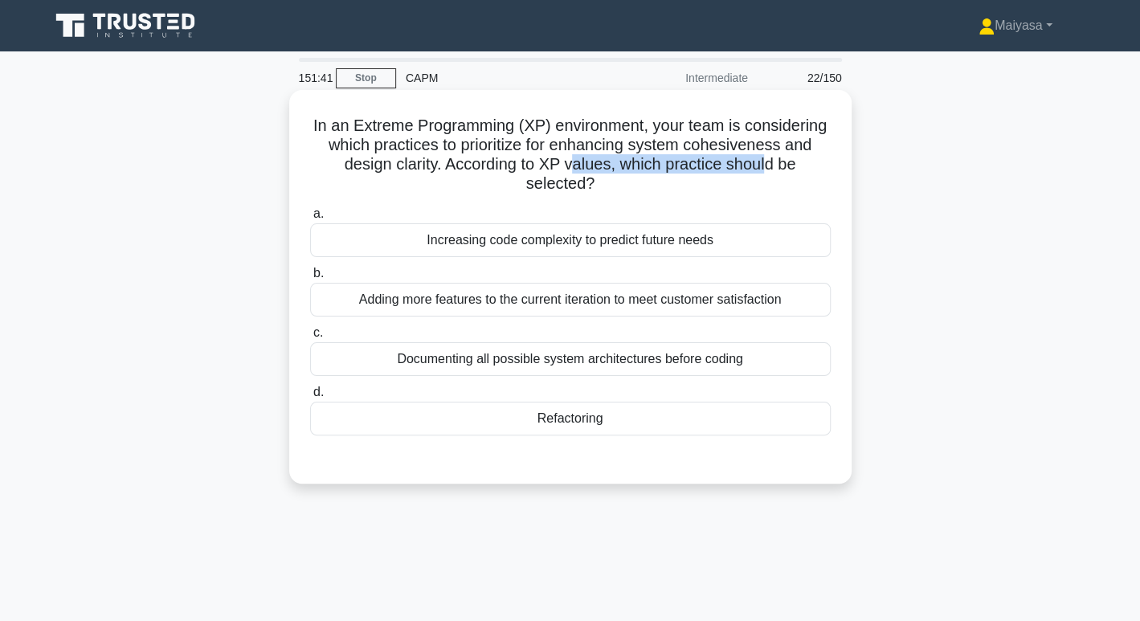
drag, startPoint x: 536, startPoint y: 175, endPoint x: 681, endPoint y: 170, distance: 144.8
click at [681, 170] on h5 "In an Extreme Programming (XP) environment, your team is considering which prac…" at bounding box center [571, 155] width 524 height 79
click at [685, 174] on h5 "In an Extreme Programming (XP) environment, your team is considering which prac…" at bounding box center [571, 155] width 524 height 79
drag, startPoint x: 663, startPoint y: 184, endPoint x: 330, endPoint y: 121, distance: 338.7
click at [326, 121] on h5 "In an Extreme Programming (XP) environment, your team is considering which prac…" at bounding box center [571, 155] width 524 height 79
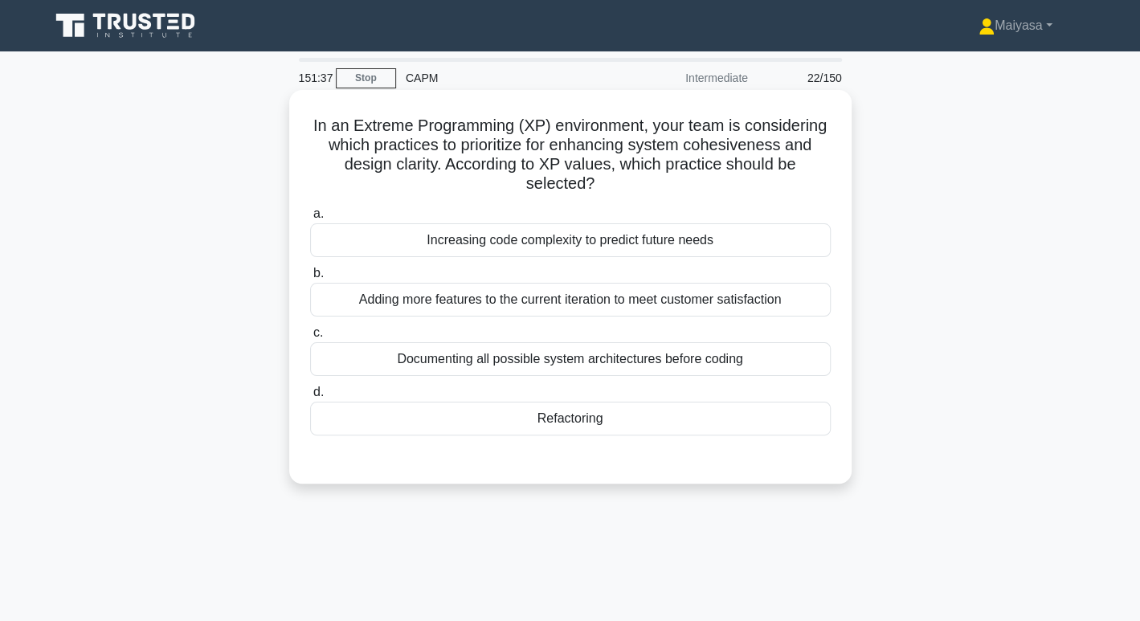
copy h5 "In an Extreme Programming (XP) environment, your team is considering which prac…"
click at [409, 120] on h5 "In an Extreme Programming (XP) environment, your team is considering which prac…" at bounding box center [571, 155] width 524 height 79
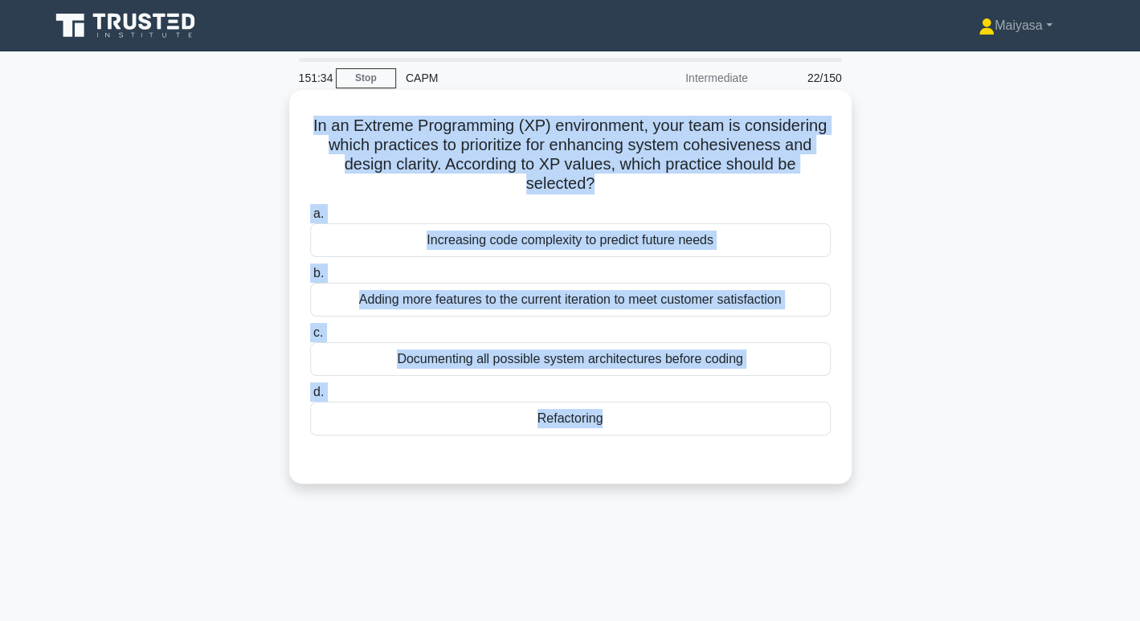
drag, startPoint x: 335, startPoint y: 125, endPoint x: 686, endPoint y: 483, distance: 500.7
click at [686, 483] on div "In an Extreme Programming (XP) environment, your team is considering which prac…" at bounding box center [570, 287] width 563 height 394
copy div "In an Extreme Programming (XP) environment, your team is considering which prac…"
click at [477, 403] on div "Refactoring" at bounding box center [570, 419] width 521 height 34
click at [310, 398] on input "d. Refactoring" at bounding box center [310, 392] width 0 height 10
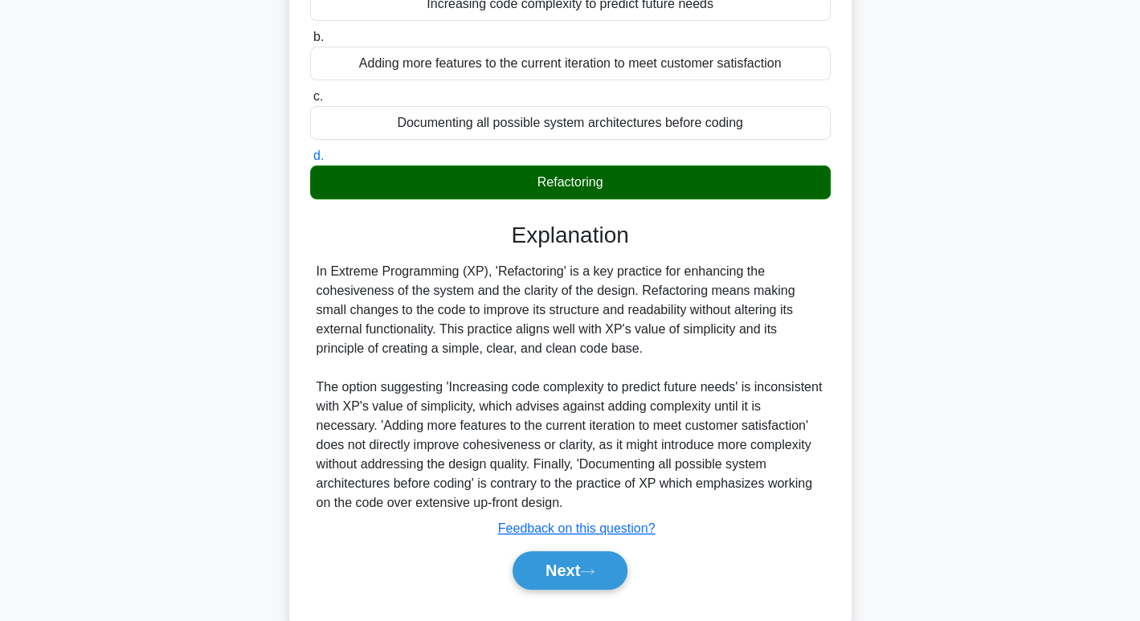
scroll to position [272, 0]
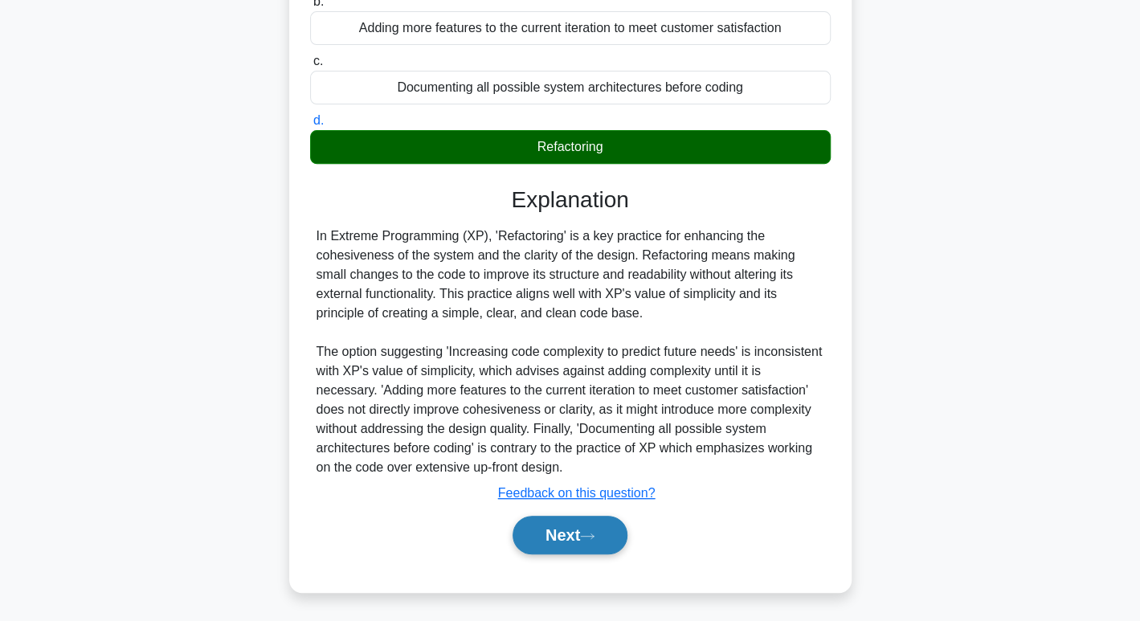
click at [568, 537] on button "Next" at bounding box center [570, 535] width 115 height 39
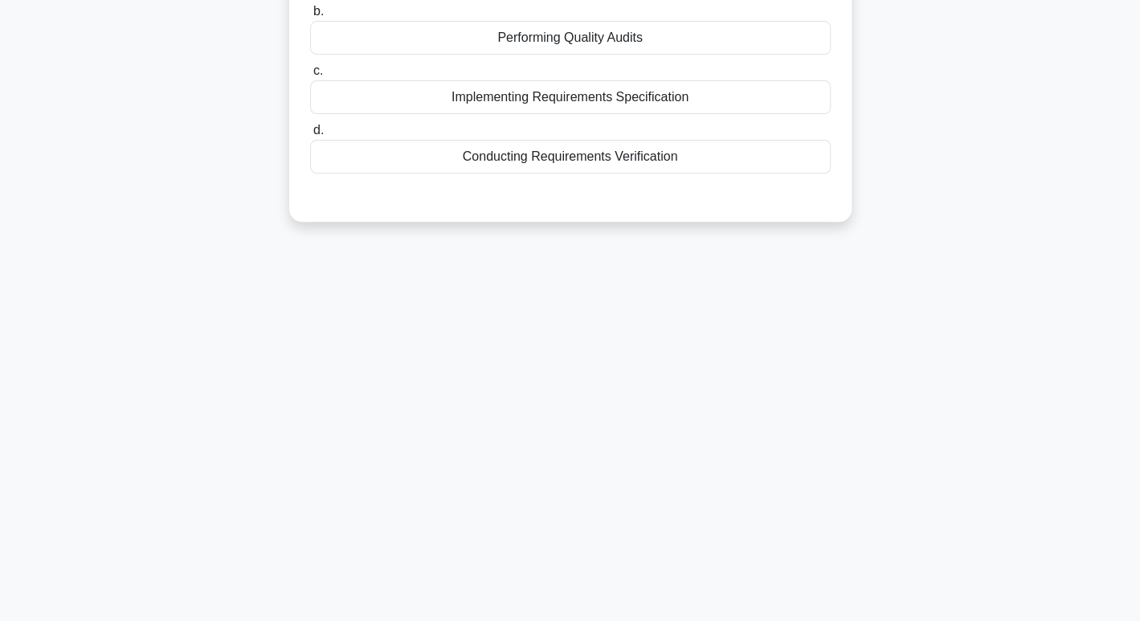
scroll to position [0, 0]
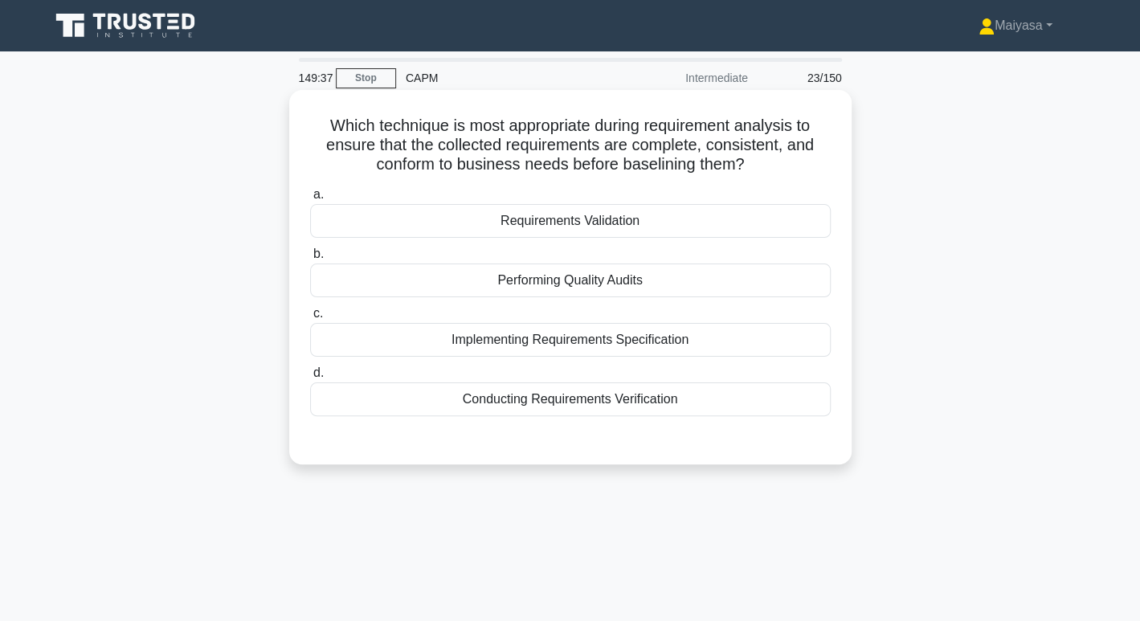
drag, startPoint x: 456, startPoint y: 221, endPoint x: 675, endPoint y: 230, distance: 219.6
click at [675, 230] on div "Requirements Validation" at bounding box center [570, 221] width 521 height 34
drag, startPoint x: 652, startPoint y: 185, endPoint x: 571, endPoint y: 185, distance: 80.4
click at [571, 185] on div "a. Requirements Validation b. Performing Quality Audits c. d." at bounding box center [571, 301] width 540 height 238
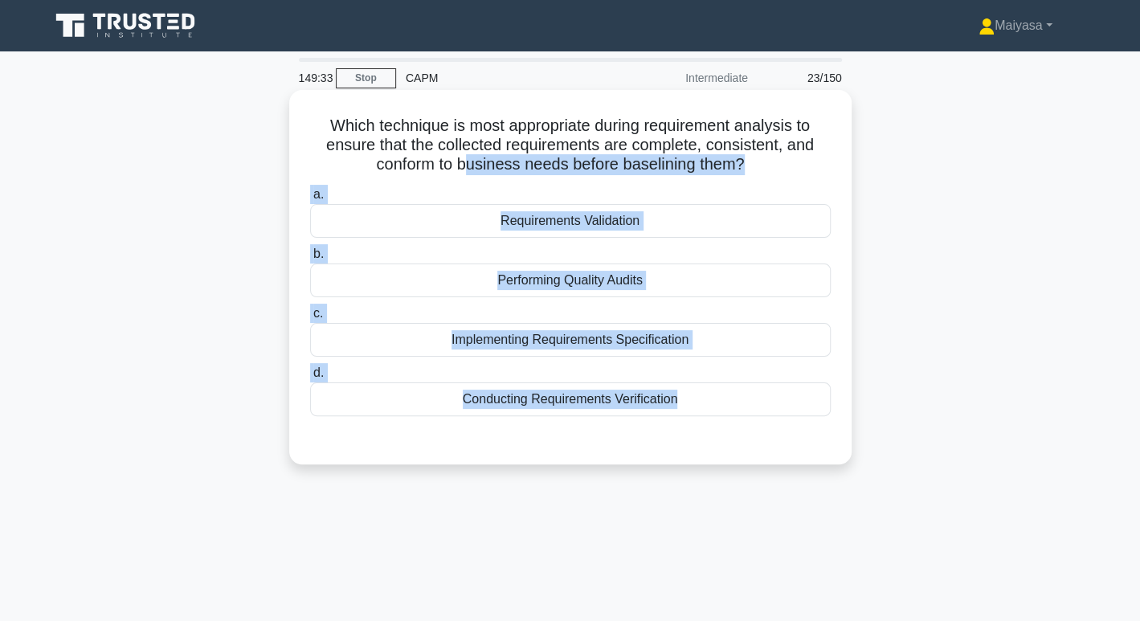
drag, startPoint x: 465, startPoint y: 178, endPoint x: 663, endPoint y: 433, distance: 323.1
click at [663, 433] on div "Which technique is most appropriate during requirement analysis to ensure that …" at bounding box center [571, 277] width 550 height 362
click at [616, 445] on div "Which technique is most appropriate during requirement analysis to ensure that …" at bounding box center [571, 277] width 550 height 362
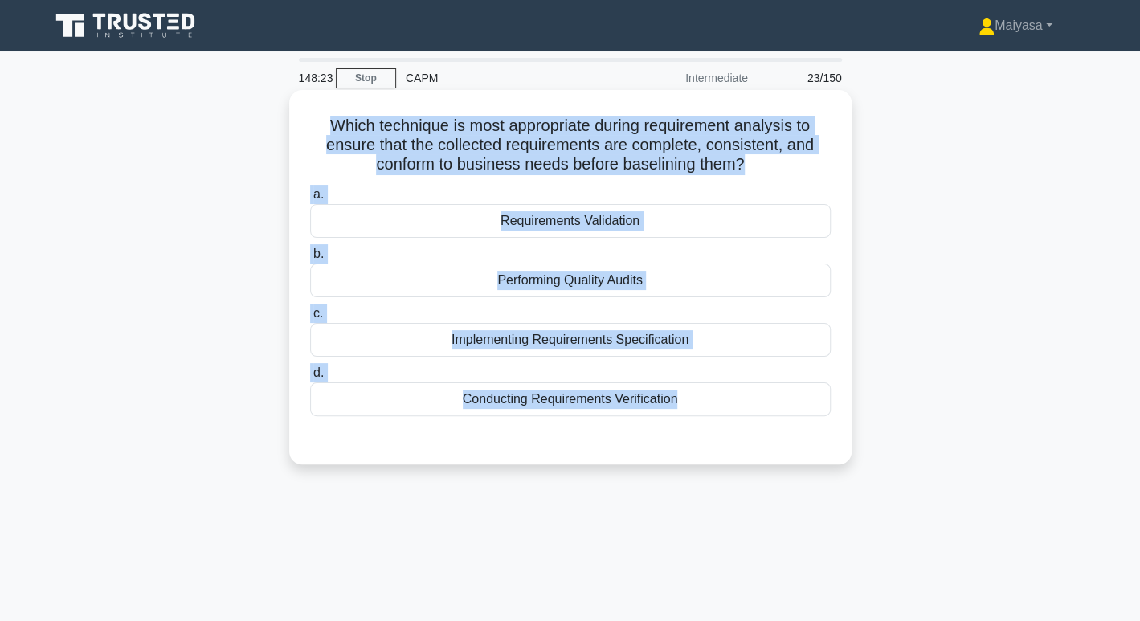
drag, startPoint x: 319, startPoint y: 121, endPoint x: 717, endPoint y: 430, distance: 504.0
click at [717, 430] on div "Which technique is most appropriate during requirement analysis to ensure that …" at bounding box center [571, 277] width 550 height 362
copy div "Which technique is most appropriate during requirement analysis to ensure that …"
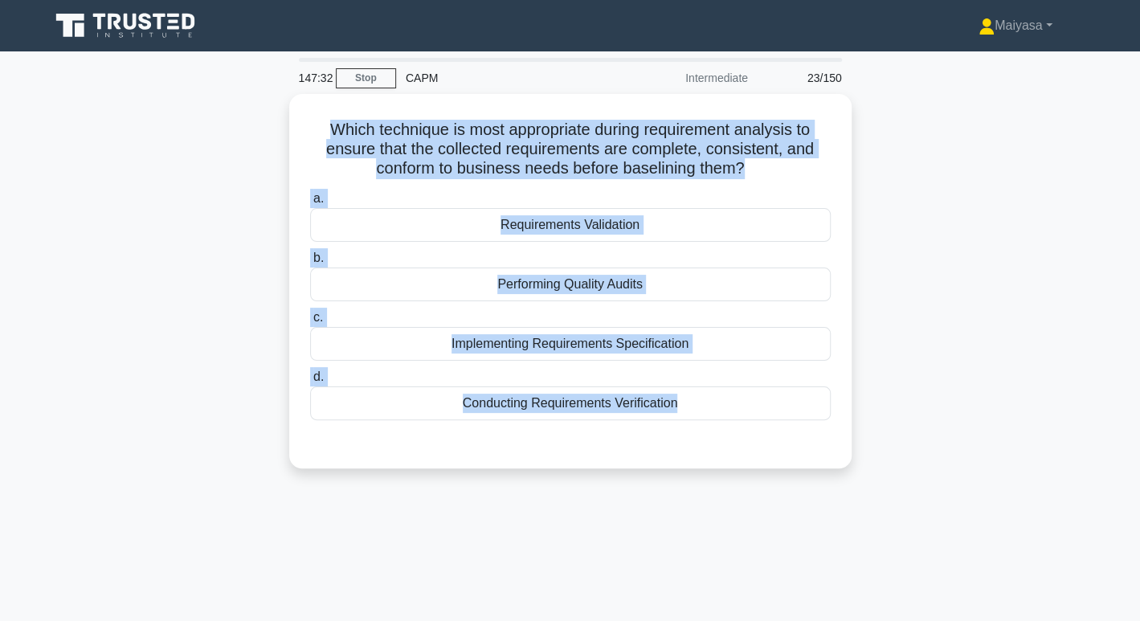
click at [525, 502] on div "147:32 Stop CAPM Intermediate 23/150 Which technique is most appropriate during…" at bounding box center [570, 460] width 1061 height 804
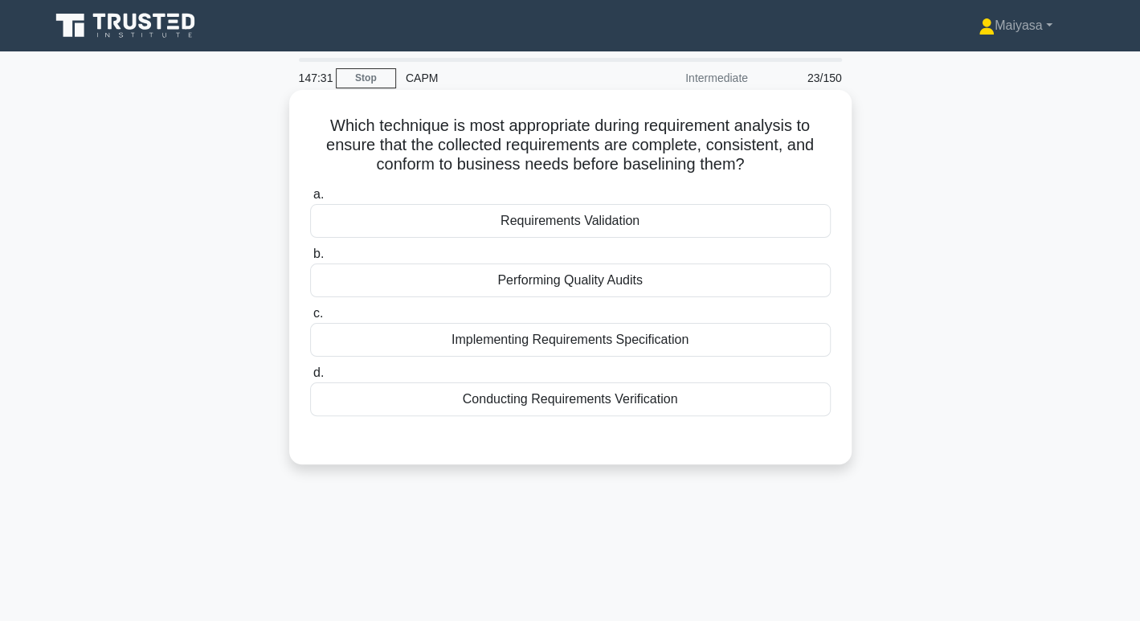
click at [598, 228] on div "Requirements Validation" at bounding box center [570, 221] width 521 height 34
click at [310, 200] on input "a. Requirements Validation" at bounding box center [310, 195] width 0 height 10
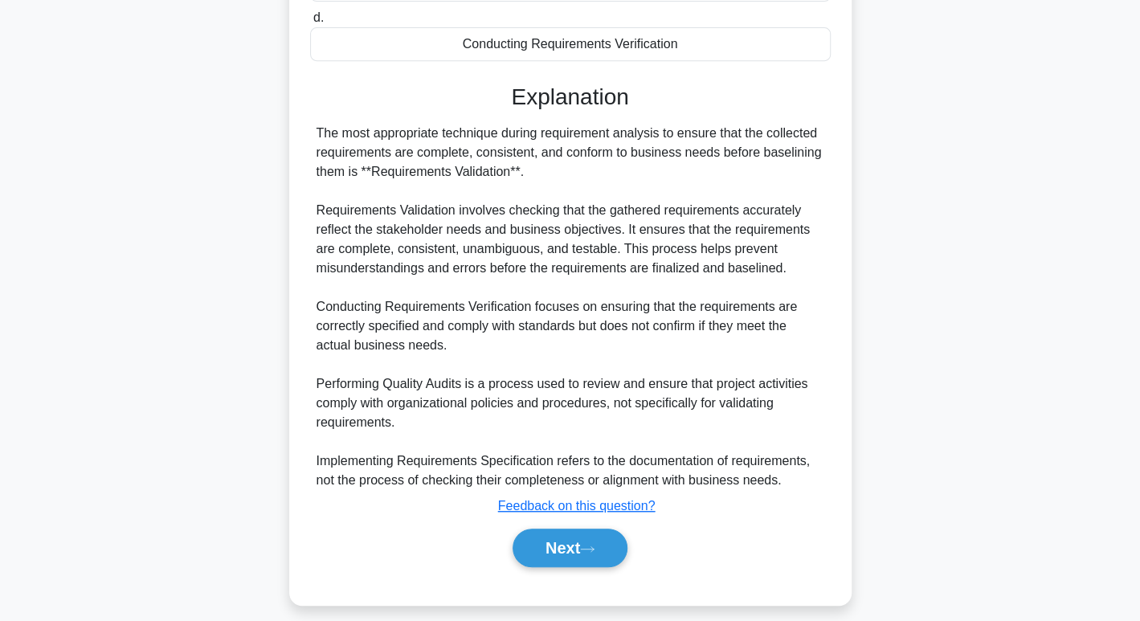
scroll to position [368, 0]
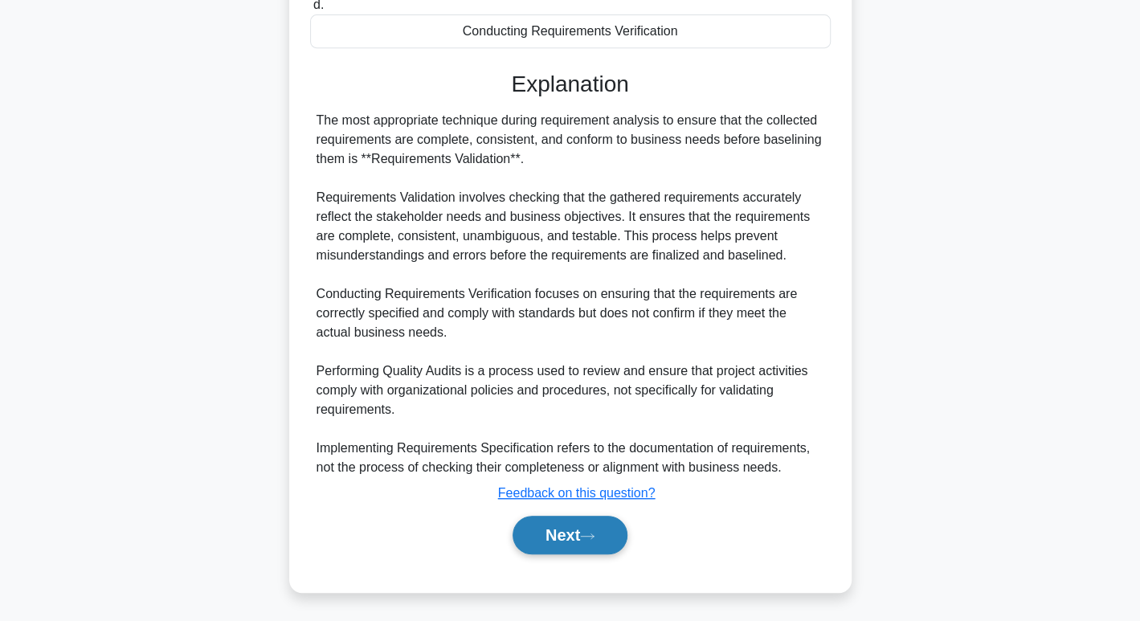
click at [534, 533] on button "Next" at bounding box center [570, 535] width 115 height 39
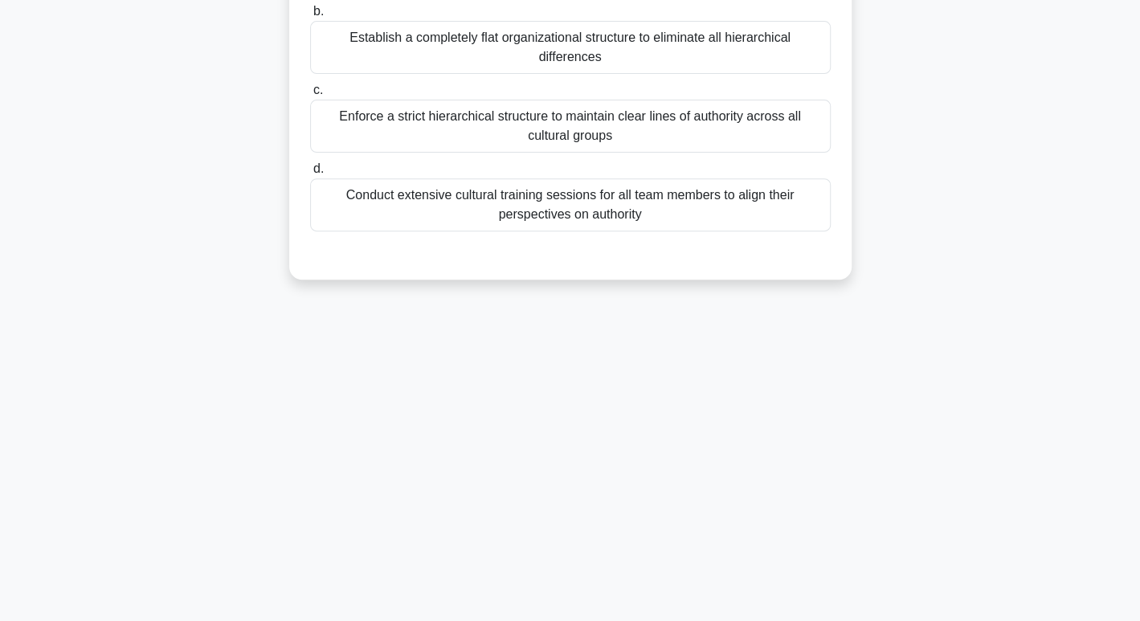
scroll to position [0, 0]
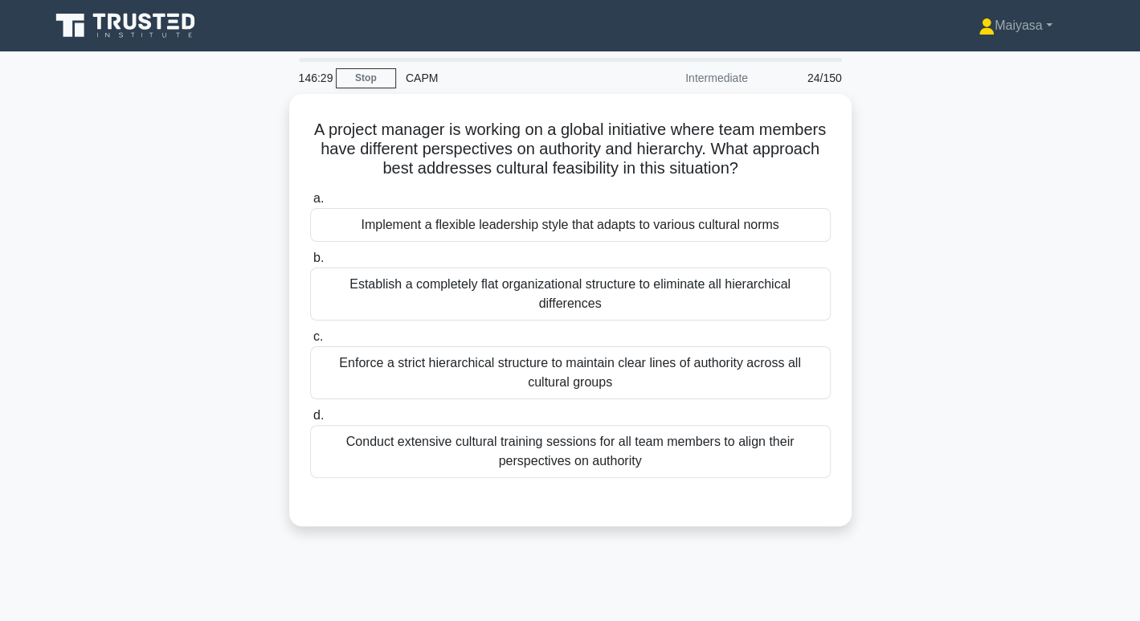
drag, startPoint x: 215, startPoint y: 293, endPoint x: 884, endPoint y: 274, distance: 669.8
click at [881, 275] on div "A project manager is working on a global initiative where team members have dif…" at bounding box center [570, 320] width 1061 height 452
copy div "Establish a completely flat organizational structure to eliminate all hierarchi…"
click at [227, 465] on div "A project manager is working on a global initiative where team members have dif…" at bounding box center [570, 320] width 1061 height 452
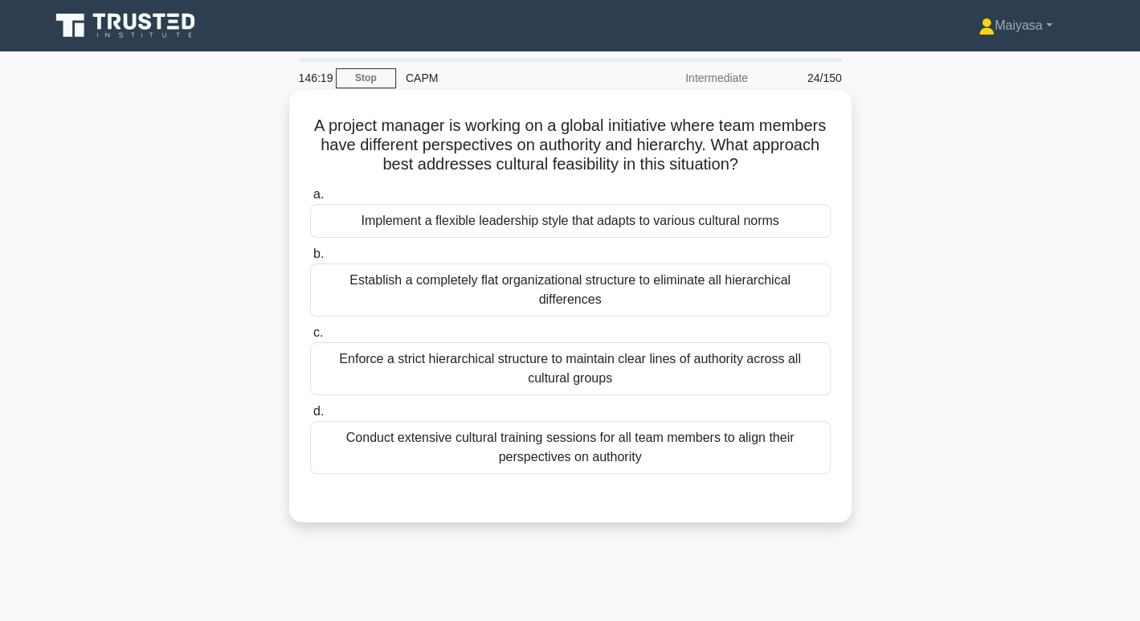
drag, startPoint x: 248, startPoint y: 431, endPoint x: 685, endPoint y: 443, distance: 437.4
click at [685, 443] on div "A project manager is working on a global initiative where team members have dif…" at bounding box center [570, 320] width 1061 height 452
click at [685, 443] on div "Conduct extensive cultural training sessions for all team members to align thei…" at bounding box center [570, 447] width 521 height 53
click at [310, 417] on input "d. Conduct extensive cultural training sessions for all team members to align t…" at bounding box center [310, 412] width 0 height 10
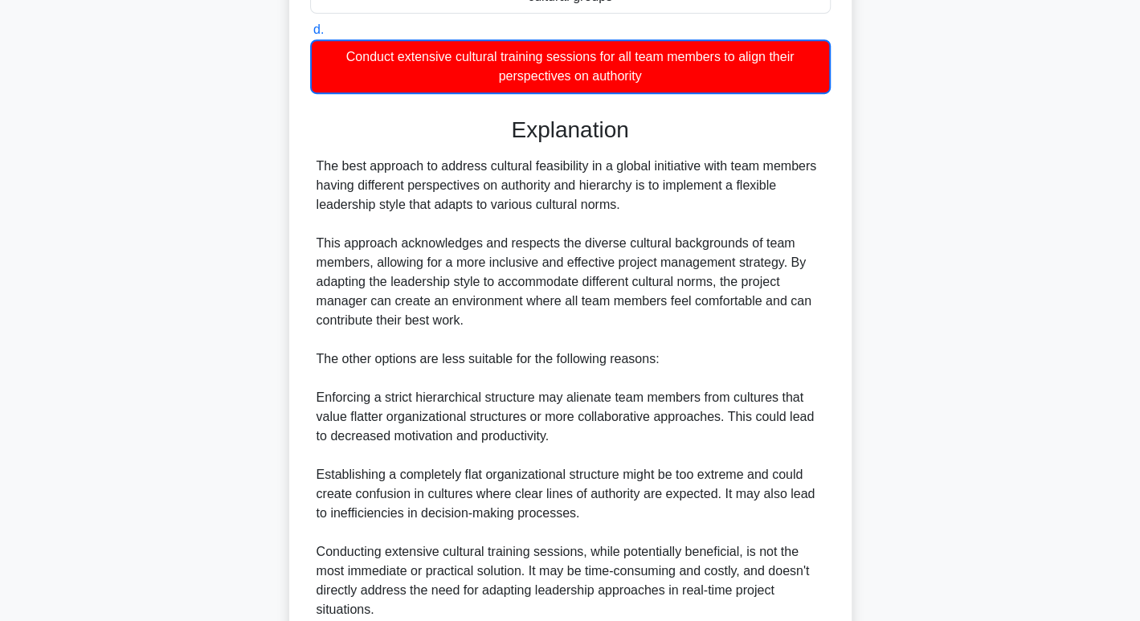
scroll to position [395, 0]
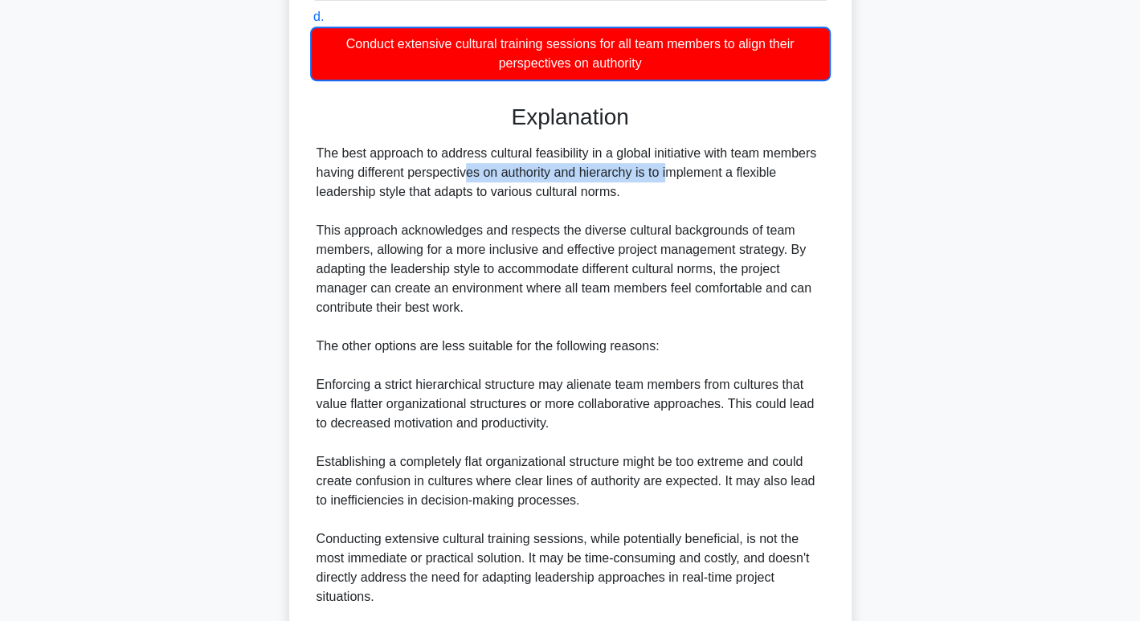
drag, startPoint x: 371, startPoint y: 152, endPoint x: 581, endPoint y: 143, distance: 210.8
click at [581, 144] on div "The best approach to address cultural feasibility in a global initiative with t…" at bounding box center [571, 414] width 508 height 540
click at [606, 174] on div "The best approach to address cultural feasibility in a global initiative with t…" at bounding box center [571, 414] width 508 height 540
drag, startPoint x: 612, startPoint y: 130, endPoint x: 699, endPoint y: 129, distance: 87.6
click at [699, 144] on div "The best approach to address cultural feasibility in a global initiative with t…" at bounding box center [571, 414] width 508 height 540
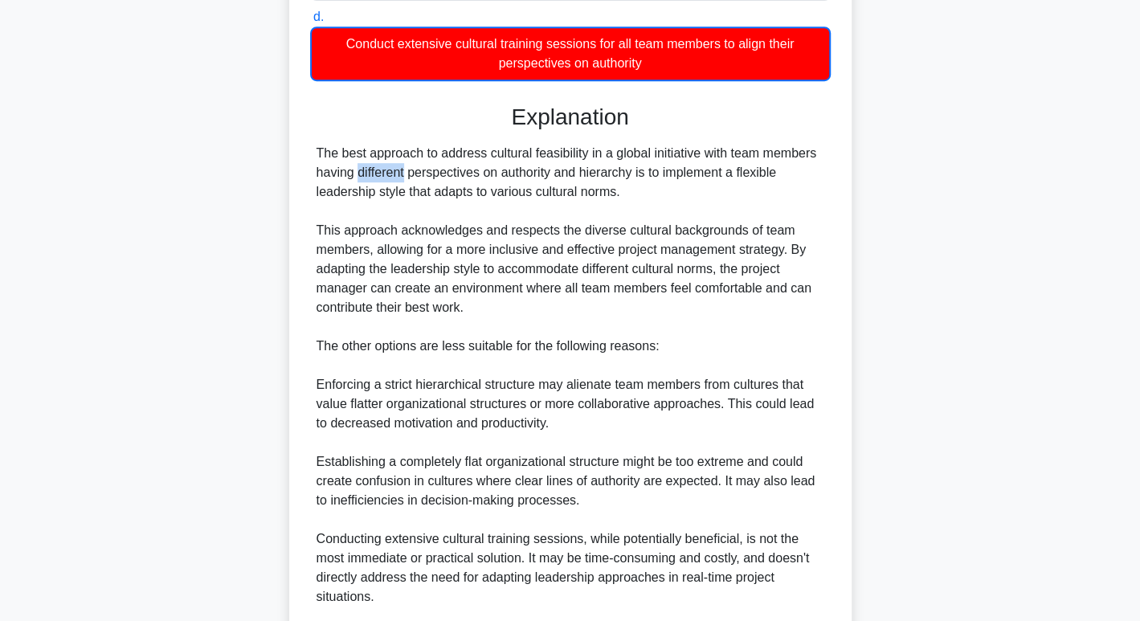
drag, startPoint x: 749, startPoint y: 125, endPoint x: 834, endPoint y: 133, distance: 85.5
click at [834, 133] on div "A project manager is working on a global initiative where team members have dif…" at bounding box center [571, 247] width 550 height 1091
drag, startPoint x: 349, startPoint y: 160, endPoint x: 464, endPoint y: 150, distance: 115.3
click at [464, 150] on div "The best approach to address cultural feasibility in a global initiative with t…" at bounding box center [571, 414] width 508 height 540
drag, startPoint x: 533, startPoint y: 147, endPoint x: 794, endPoint y: 160, distance: 261.5
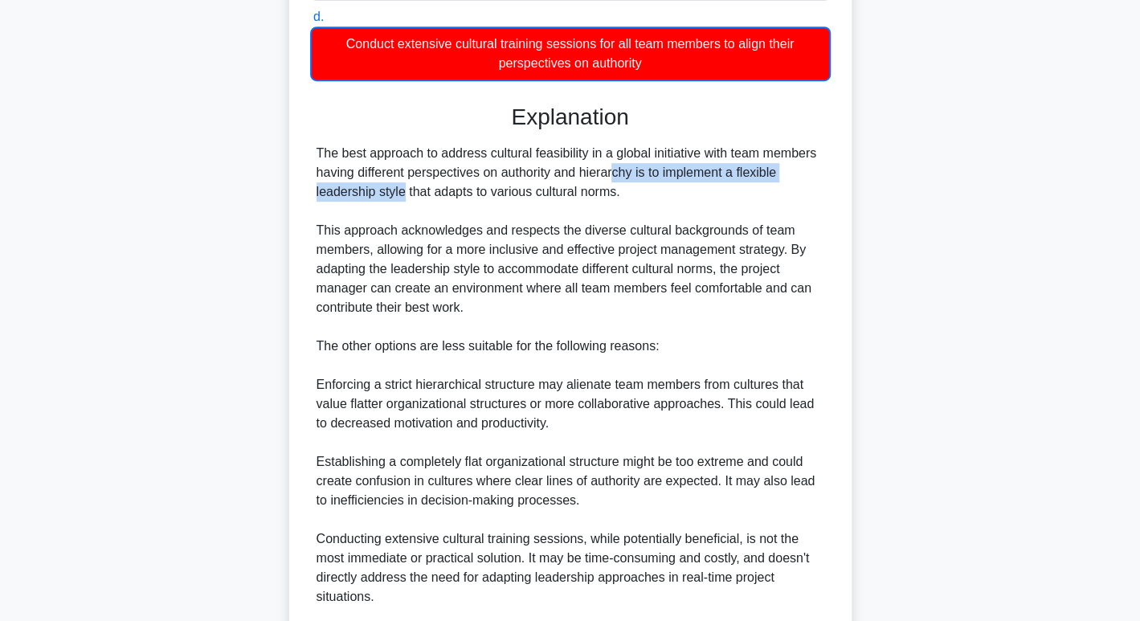
click at [794, 160] on div "The best approach to address cultural feasibility in a global initiative with t…" at bounding box center [571, 414] width 508 height 540
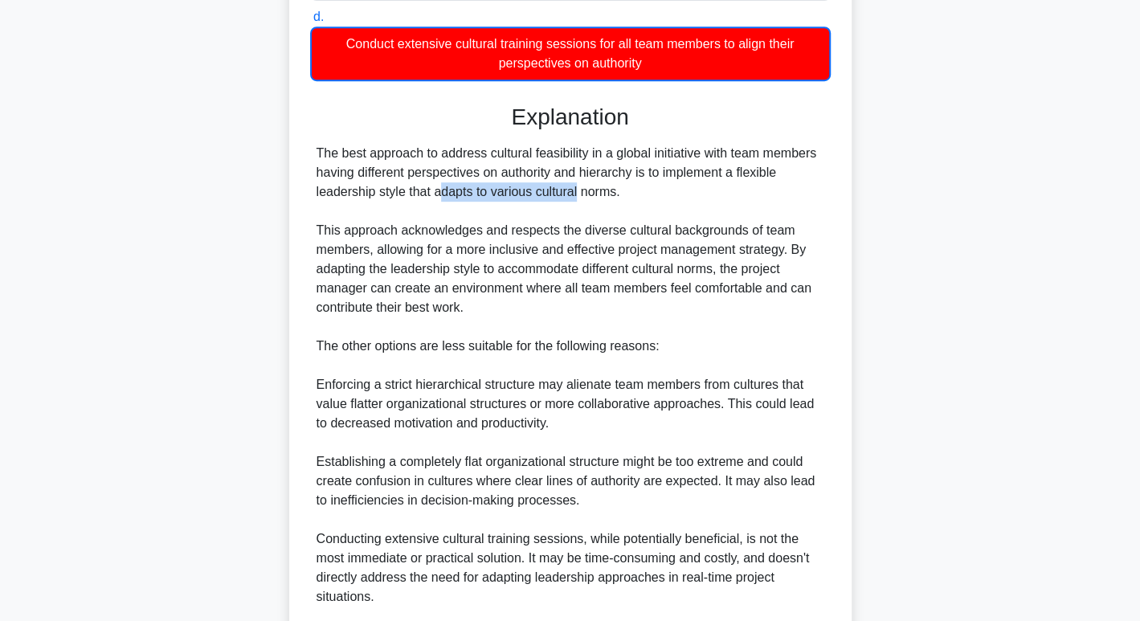
drag, startPoint x: 350, startPoint y: 171, endPoint x: 494, endPoint y: 178, distance: 144.0
click at [491, 178] on div "The best approach to address cultural feasibility in a global initiative with t…" at bounding box center [571, 414] width 508 height 540
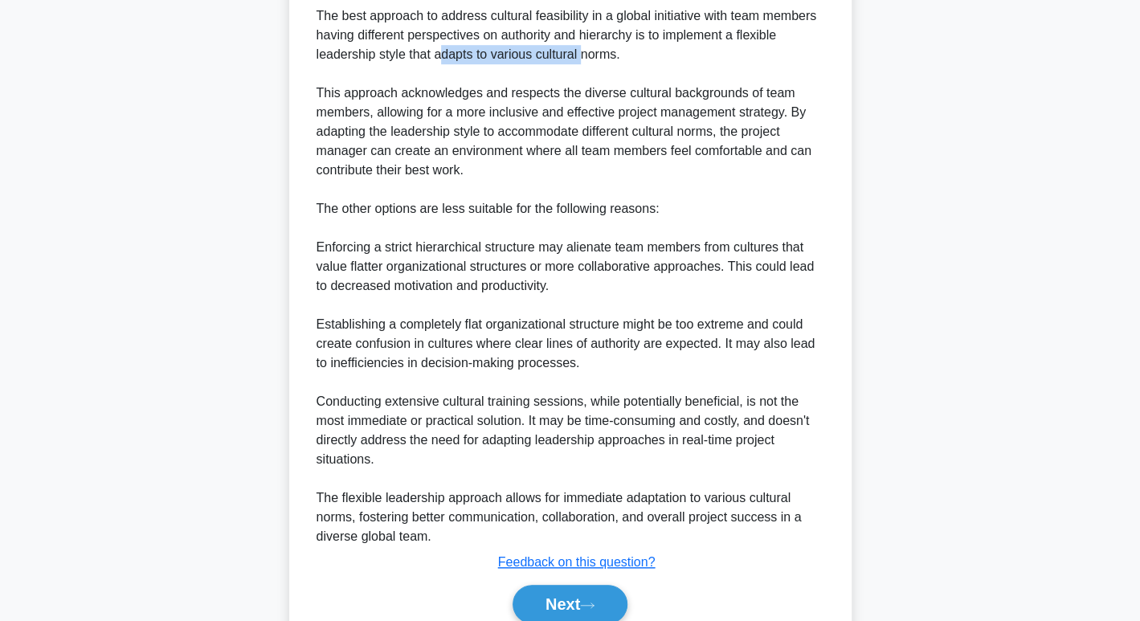
scroll to position [581, 0]
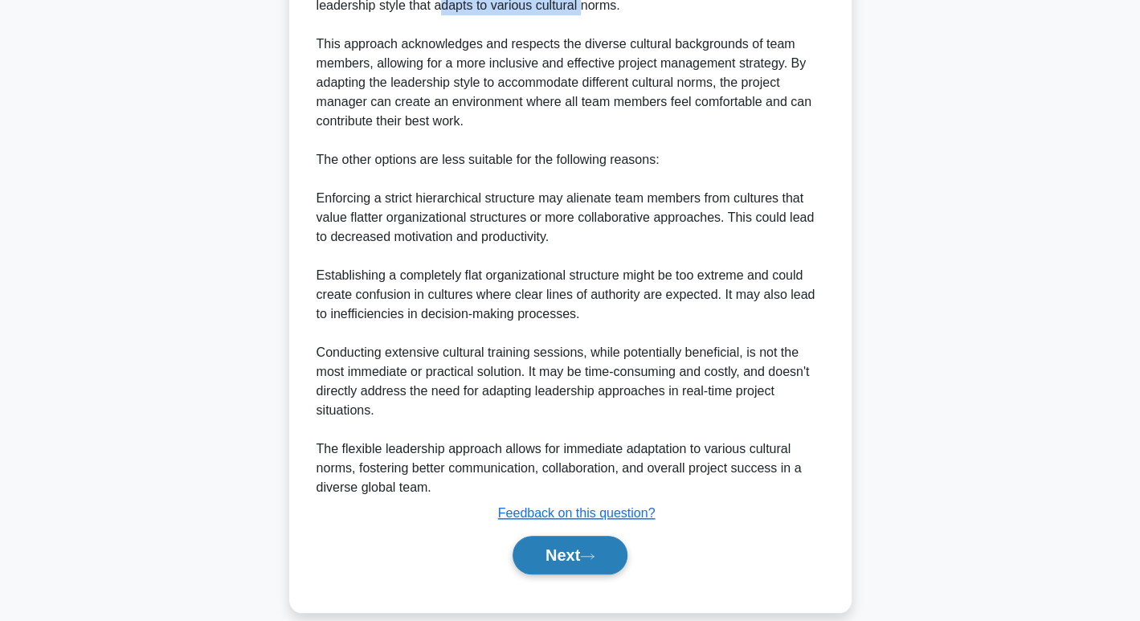
click at [603, 544] on button "Next" at bounding box center [570, 555] width 115 height 39
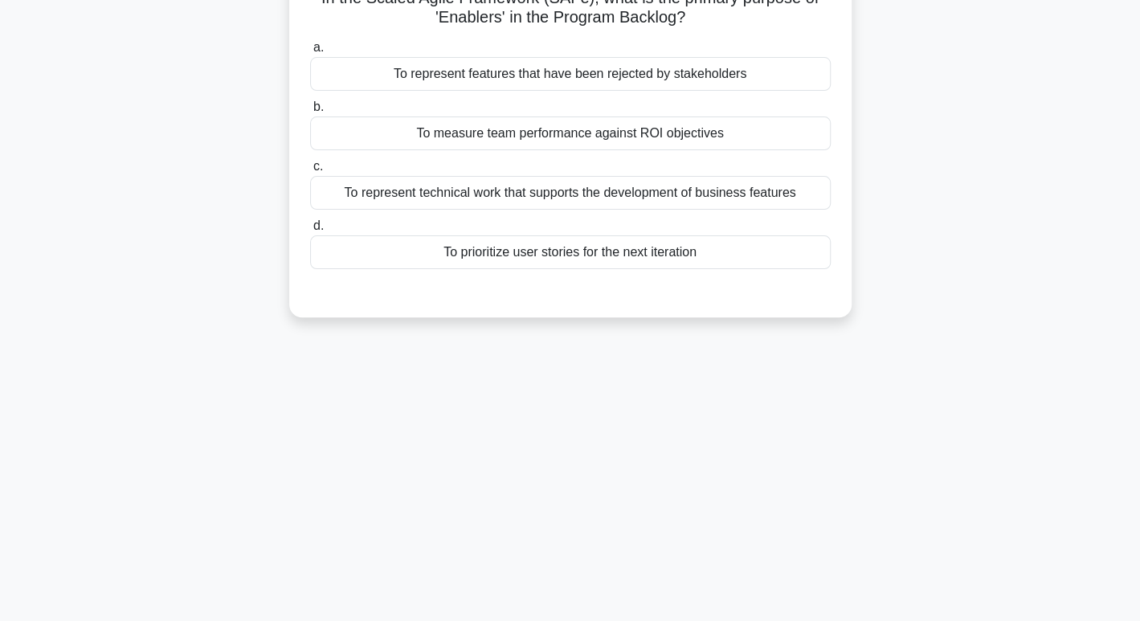
scroll to position [0, 0]
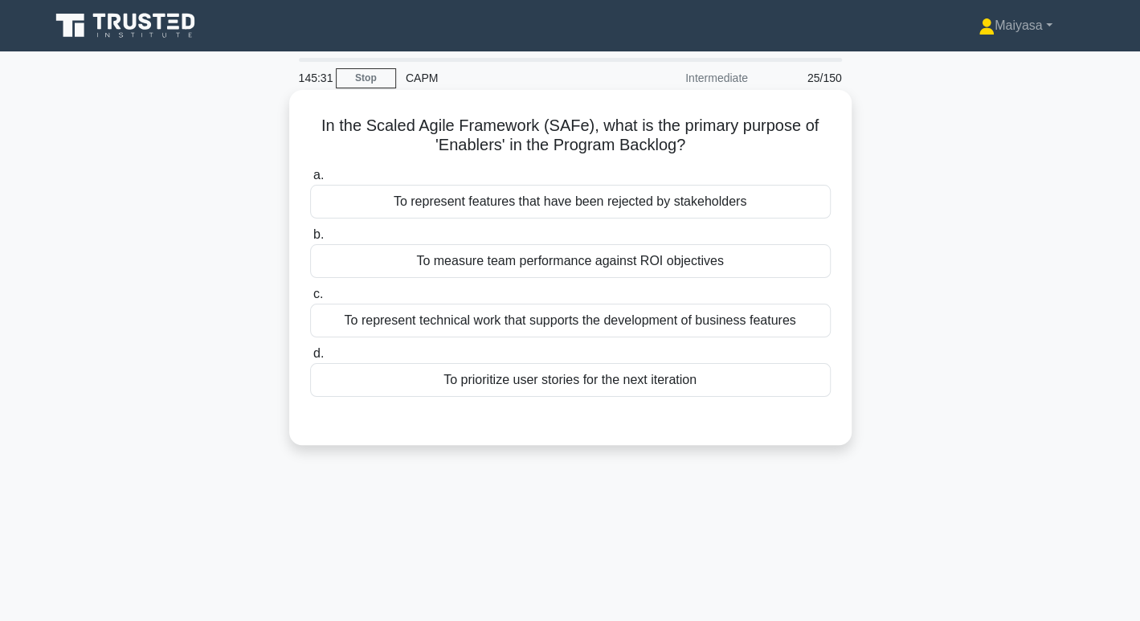
click at [633, 138] on h5 "In the Scaled Agile Framework (SAFe), what is the primary purpose of 'Enablers'…" at bounding box center [571, 136] width 524 height 40
click at [498, 128] on h5 "In the Scaled Agile Framework (SAFe), what is the primary purpose of 'Enablers'…" at bounding box center [571, 136] width 524 height 40
drag, startPoint x: 371, startPoint y: 119, endPoint x: 608, endPoint y: 121, distance: 237.9
click at [608, 121] on h5 "In the Scaled Agile Framework (SAFe), what is the primary purpose of 'Enablers'…" at bounding box center [571, 136] width 524 height 40
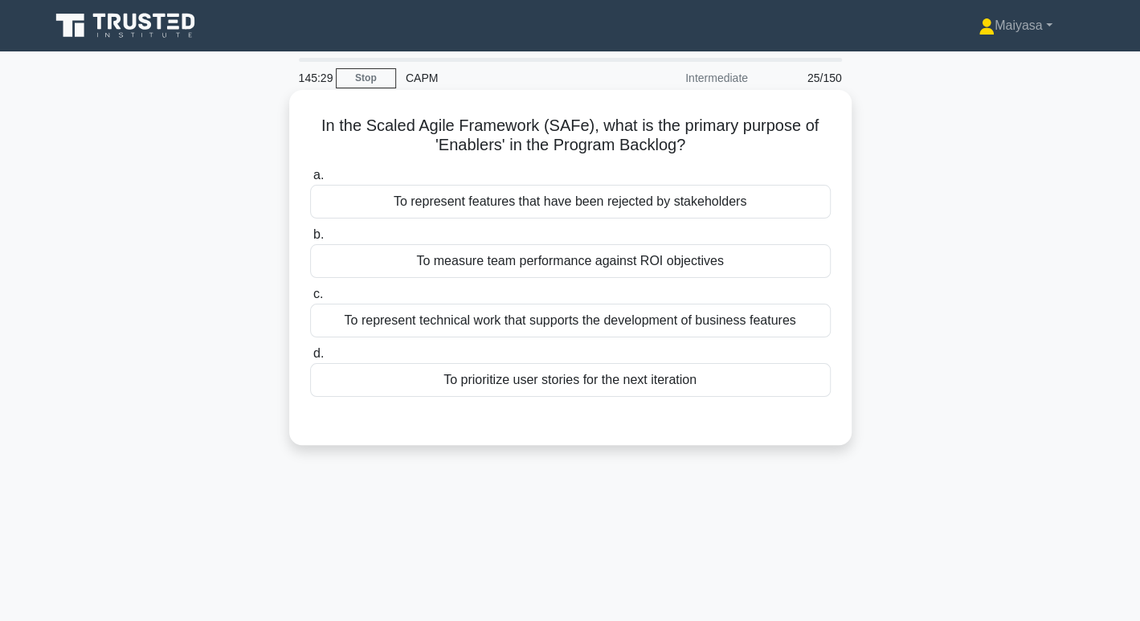
click at [485, 145] on h5 "In the Scaled Agile Framework (SAFe), what is the primary purpose of 'Enablers'…" at bounding box center [571, 136] width 524 height 40
drag, startPoint x: 363, startPoint y: 125, endPoint x: 582, endPoint y: 119, distance: 218.7
click at [586, 118] on h5 "In the Scaled Agile Framework (SAFe), what is the primary purpose of 'Enablers'…" at bounding box center [571, 136] width 524 height 40
click at [479, 145] on h5 "In the Scaled Agile Framework (SAFe), what is the primary purpose of 'Enablers'…" at bounding box center [571, 136] width 524 height 40
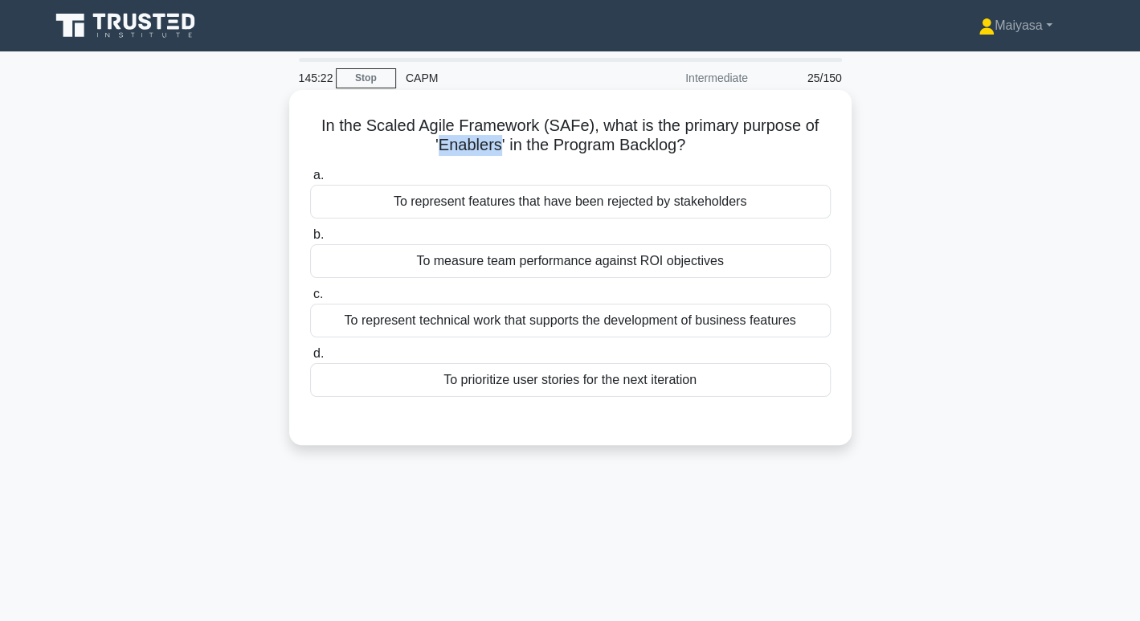
copy h5 "Enablers"
click at [512, 137] on h5 "In the Scaled Agile Framework (SAFe), what is the primary purpose of 'Enablers'…" at bounding box center [571, 136] width 524 height 40
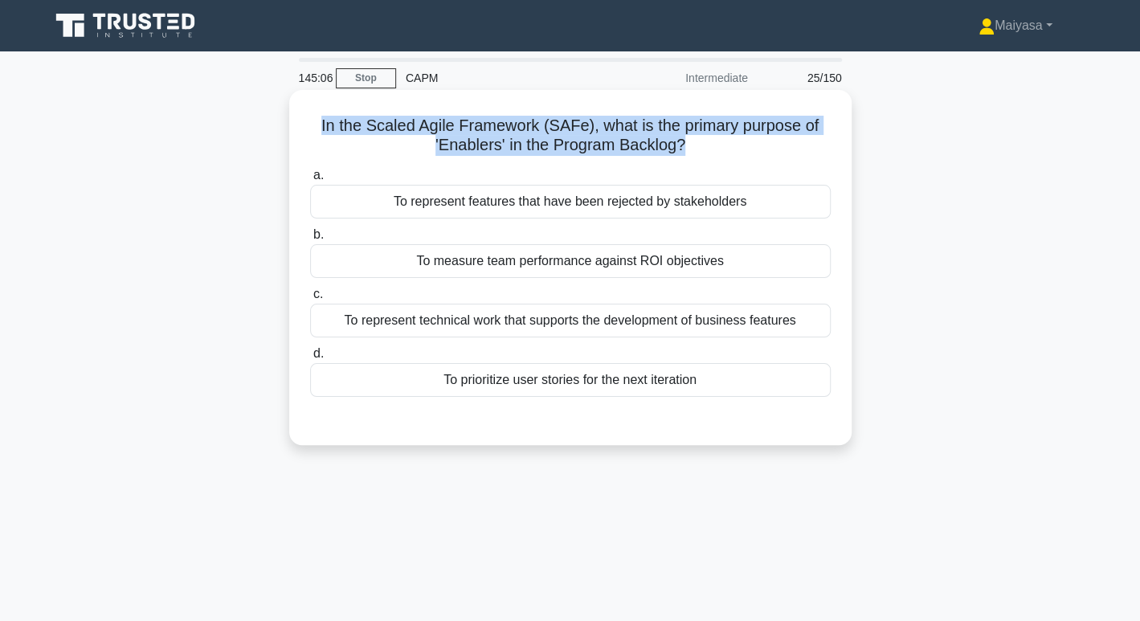
click at [512, 137] on h5 "In the Scaled Agile Framework (SAFe), what is the primary purpose of 'Enablers'…" at bounding box center [571, 136] width 524 height 40
click at [482, 90] on div "In the Scaled Agile Framework (SAFe), what is the primary purpose of 'Enablers'…" at bounding box center [570, 267] width 563 height 355
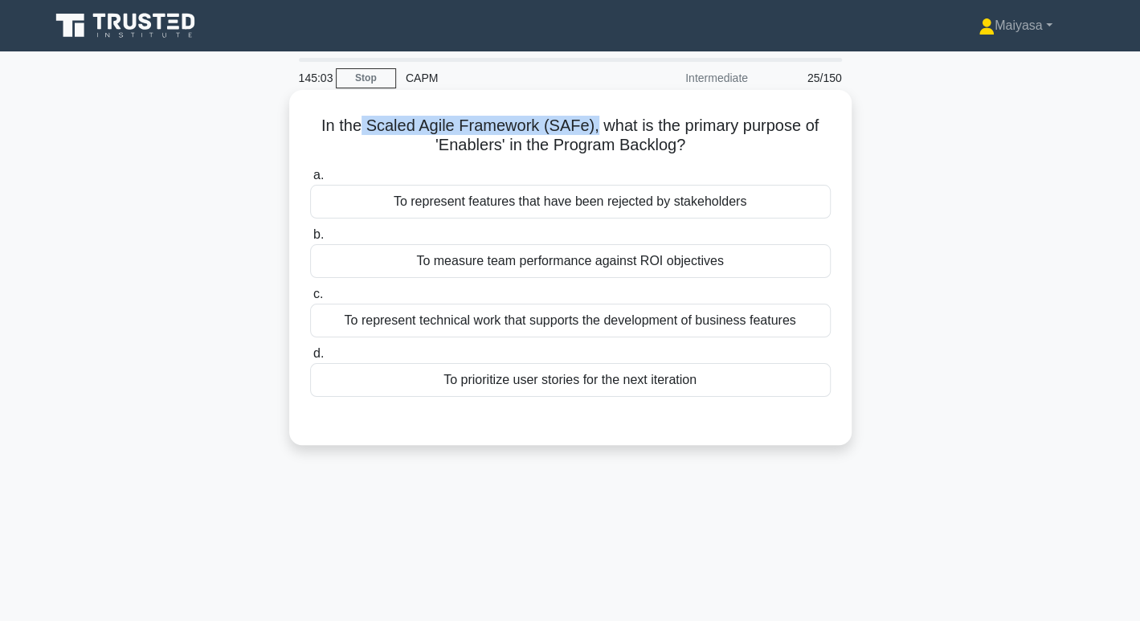
drag, startPoint x: 356, startPoint y: 126, endPoint x: 595, endPoint y: 121, distance: 238.8
click at [595, 121] on h5 "In the Scaled Agile Framework (SAFe), what is the primary purpose of 'Enablers'…" at bounding box center [571, 136] width 524 height 40
click at [518, 128] on h5 "In the Scaled Agile Framework (SAFe), what is the primary purpose of 'Enablers'…" at bounding box center [571, 136] width 524 height 40
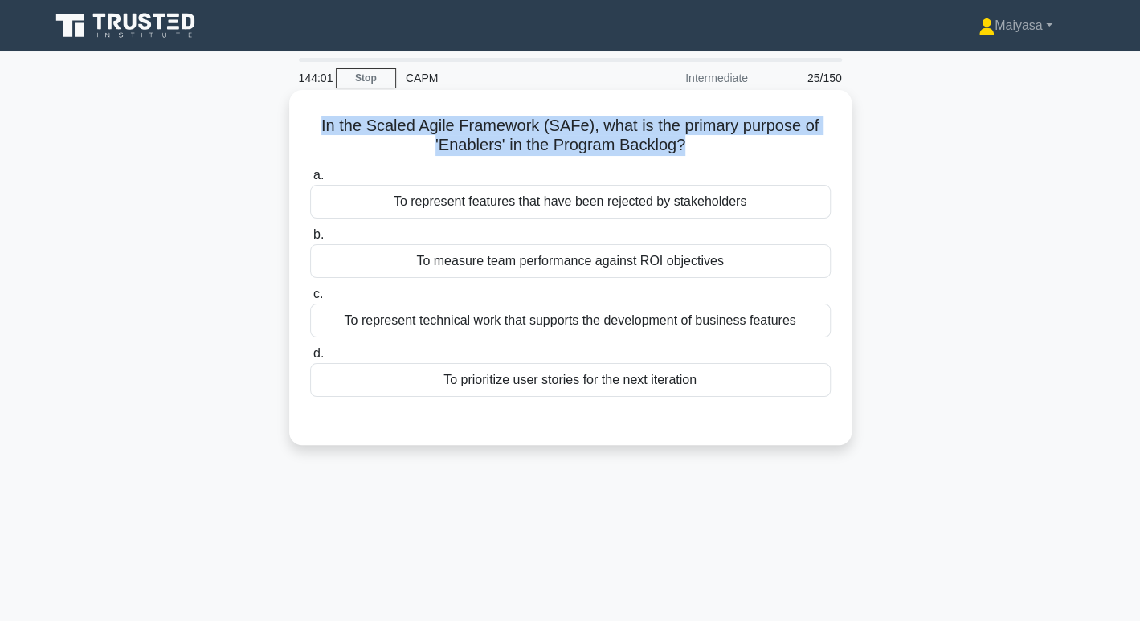
click at [518, 128] on h5 "In the Scaled Agile Framework (SAFe), what is the primary purpose of 'Enablers'…" at bounding box center [571, 136] width 524 height 40
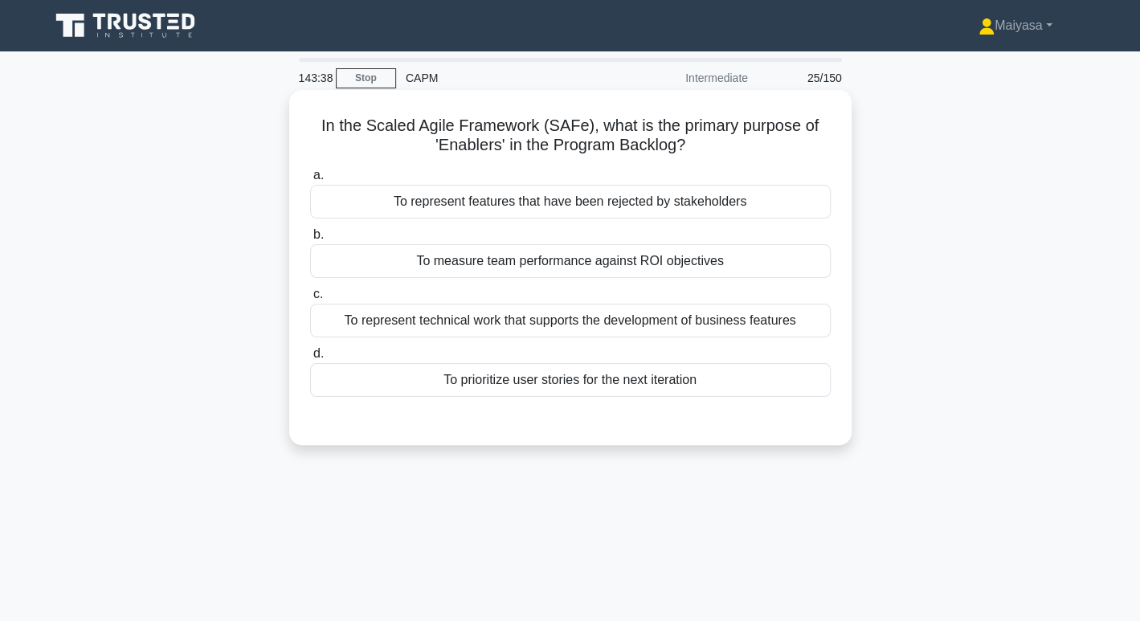
click at [503, 426] on div "In the Scaled Agile Framework (SAFe), what is the primary purpose of 'Enablers'…" at bounding box center [571, 267] width 550 height 342
click at [476, 324] on div "To represent technical work that supports the development of business features" at bounding box center [570, 321] width 521 height 34
click at [310, 300] on input "c. To represent technical work that supports the development of business featur…" at bounding box center [310, 294] width 0 height 10
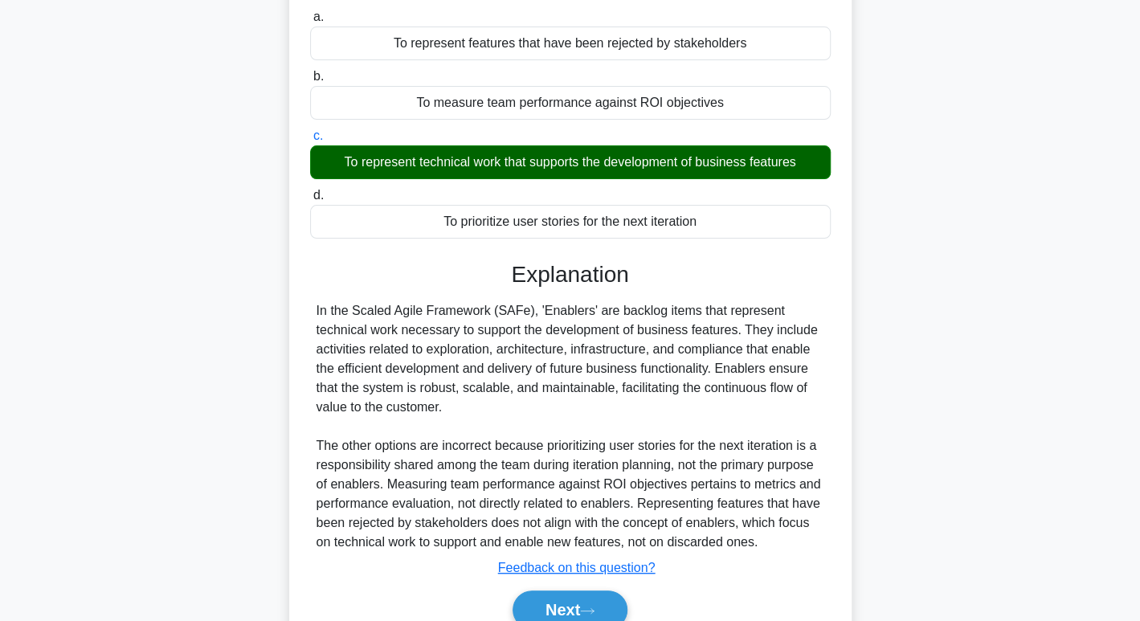
scroll to position [247, 0]
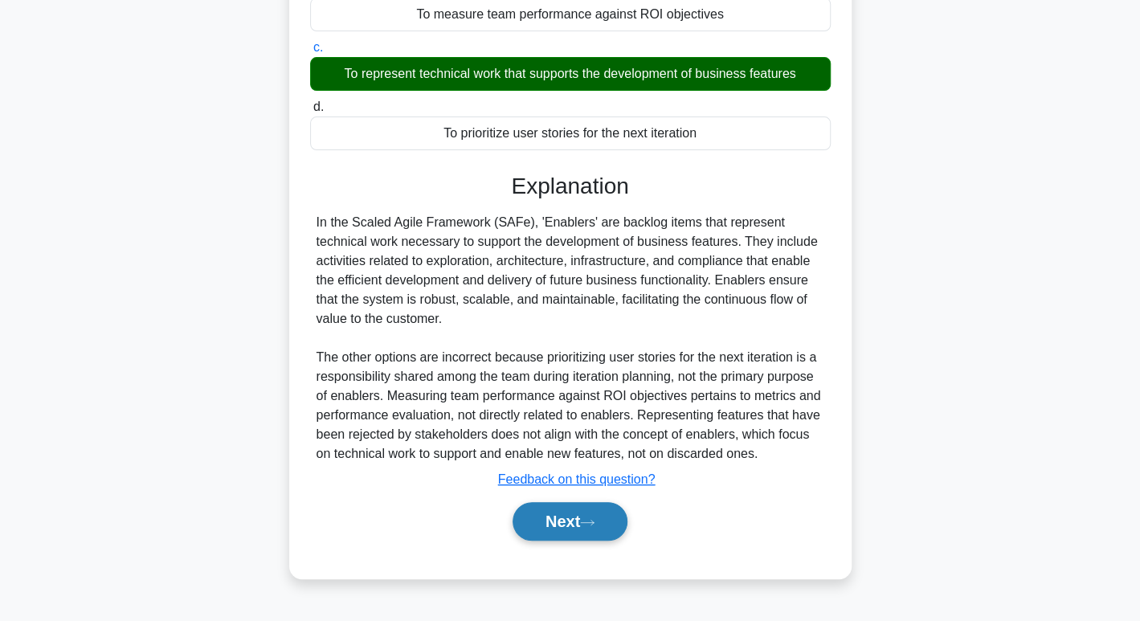
click at [544, 534] on button "Next" at bounding box center [570, 521] width 115 height 39
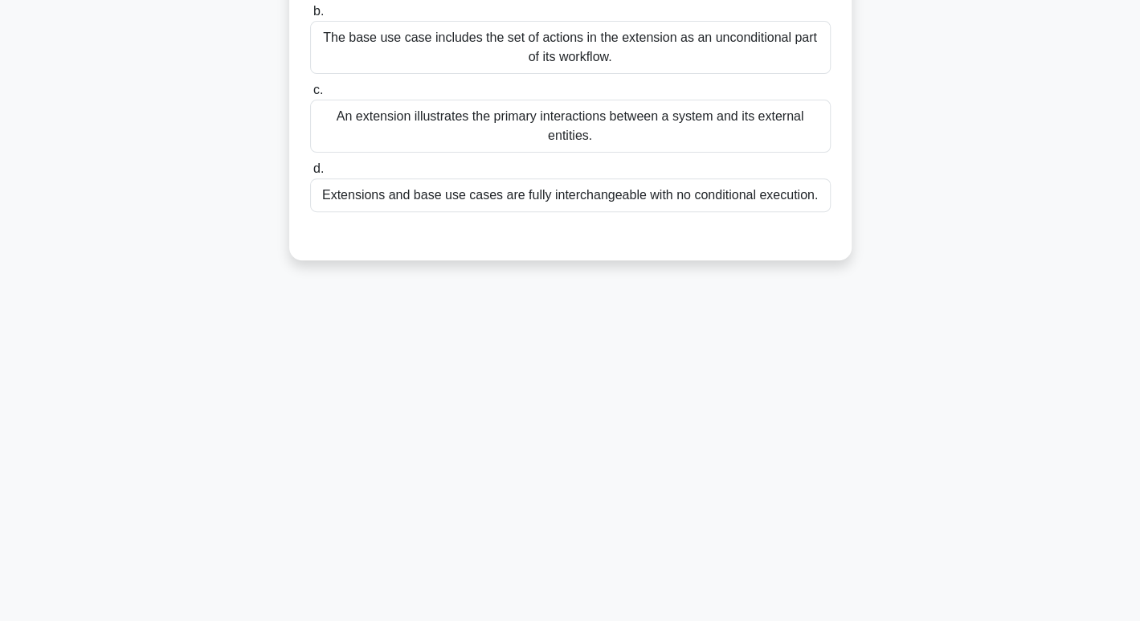
scroll to position [0, 0]
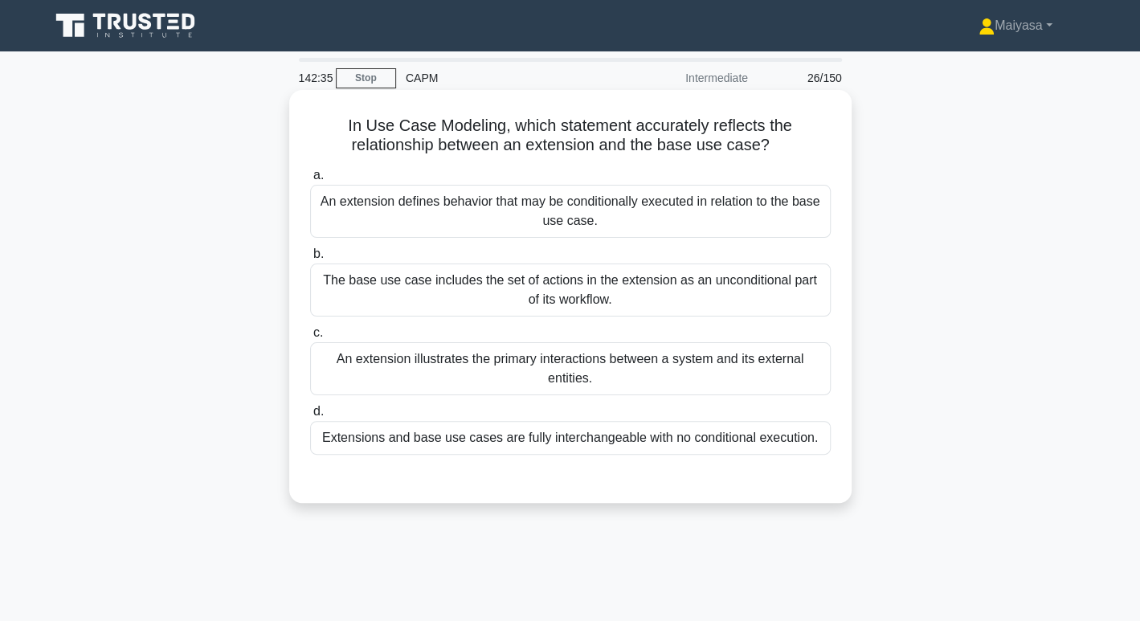
click at [560, 126] on h5 "In Use Case Modeling, which statement accurately reflects the relationship betw…" at bounding box center [571, 136] width 524 height 40
click at [563, 126] on h5 "In Use Case Modeling, which statement accurately reflects the relationship betw…" at bounding box center [571, 136] width 524 height 40
drag, startPoint x: 357, startPoint y: 123, endPoint x: 516, endPoint y: 119, distance: 159.2
click at [516, 119] on h5 "In Use Case Modeling, which statement accurately reflects the relationship betw…" at bounding box center [571, 136] width 524 height 40
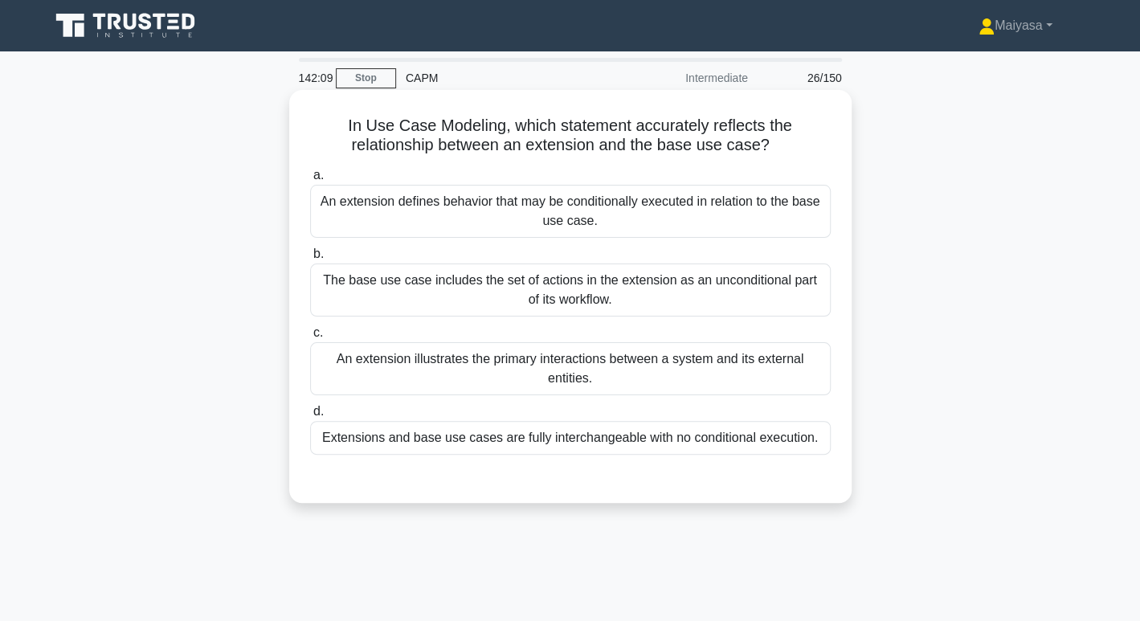
click at [460, 140] on h5 "In Use Case Modeling, which statement accurately reflects the relationship betw…" at bounding box center [571, 136] width 524 height 40
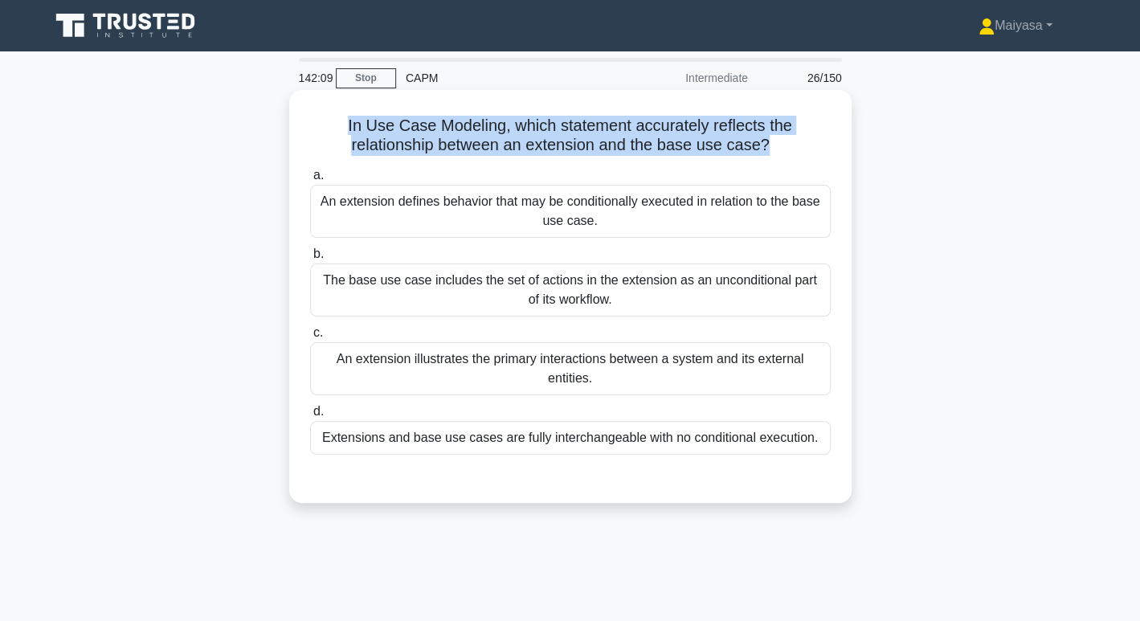
click at [460, 140] on h5 "In Use Case Modeling, which statement accurately reflects the relationship betw…" at bounding box center [571, 136] width 524 height 40
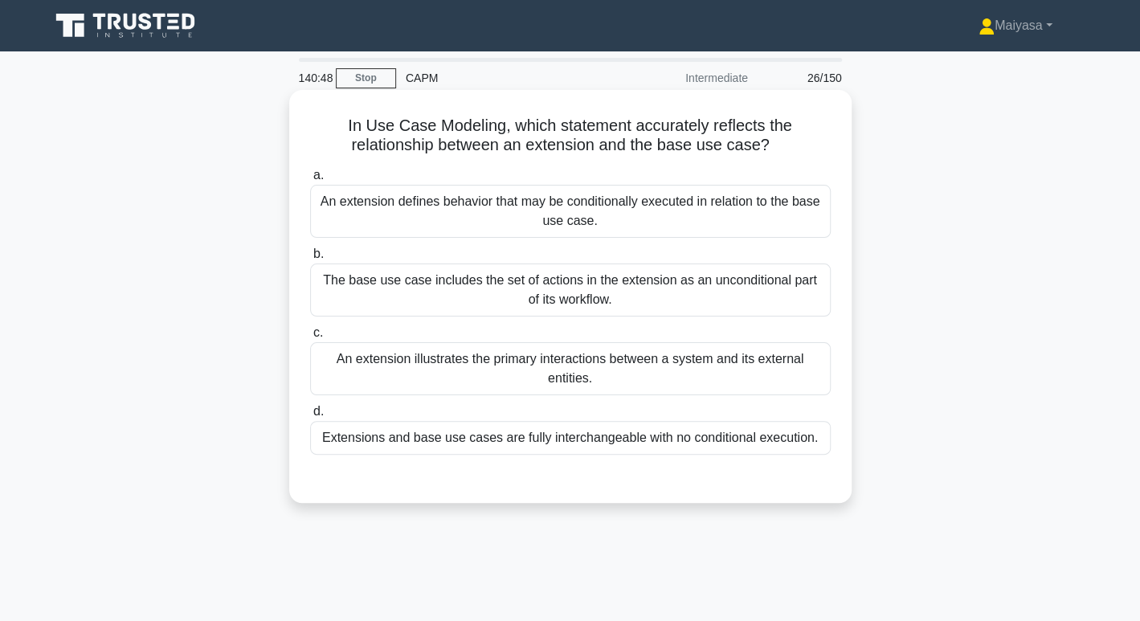
click at [562, 204] on div "An extension defines behavior that may be conditionally executed in relation to…" at bounding box center [570, 211] width 521 height 53
click at [310, 181] on input "a. An extension defines behavior that may be conditionally executed in relation…" at bounding box center [310, 175] width 0 height 10
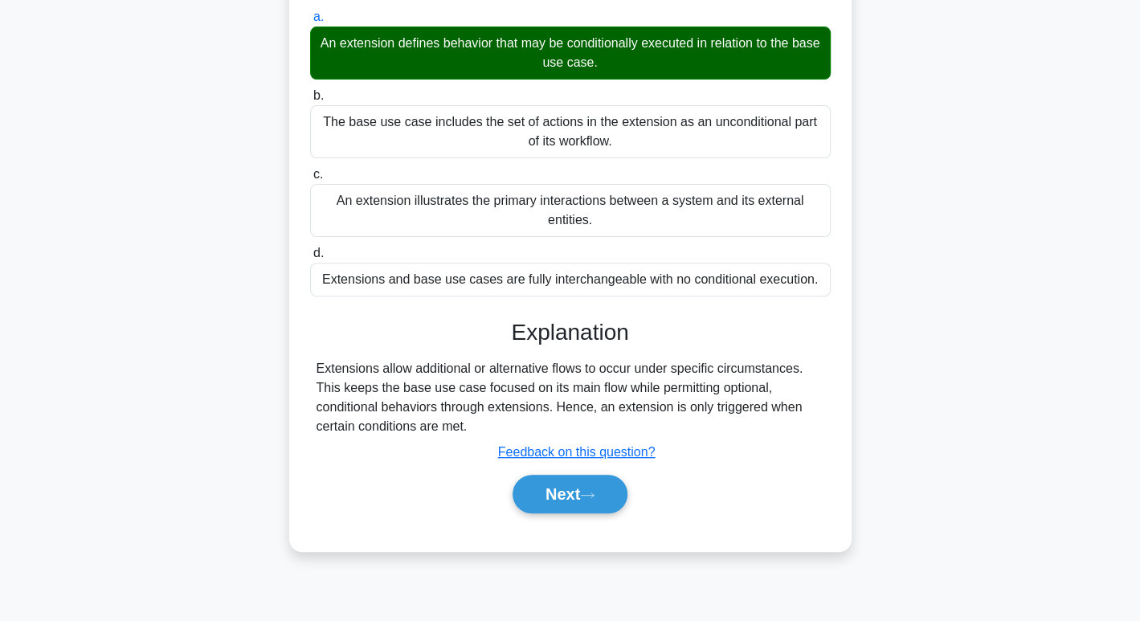
scroll to position [247, 0]
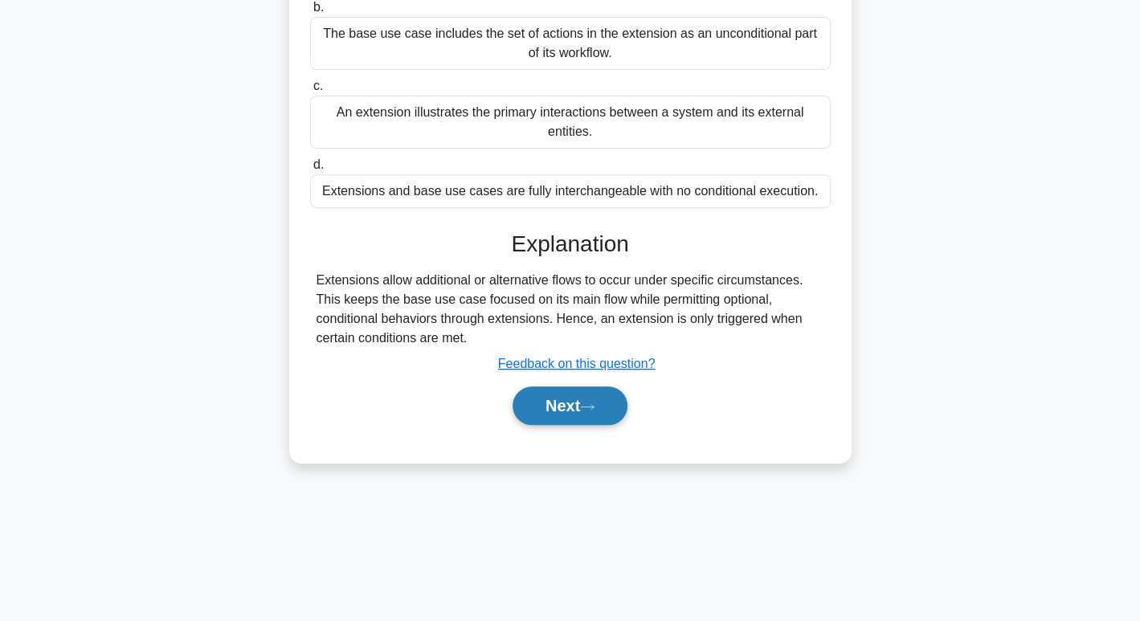
click at [602, 407] on button "Next" at bounding box center [570, 406] width 115 height 39
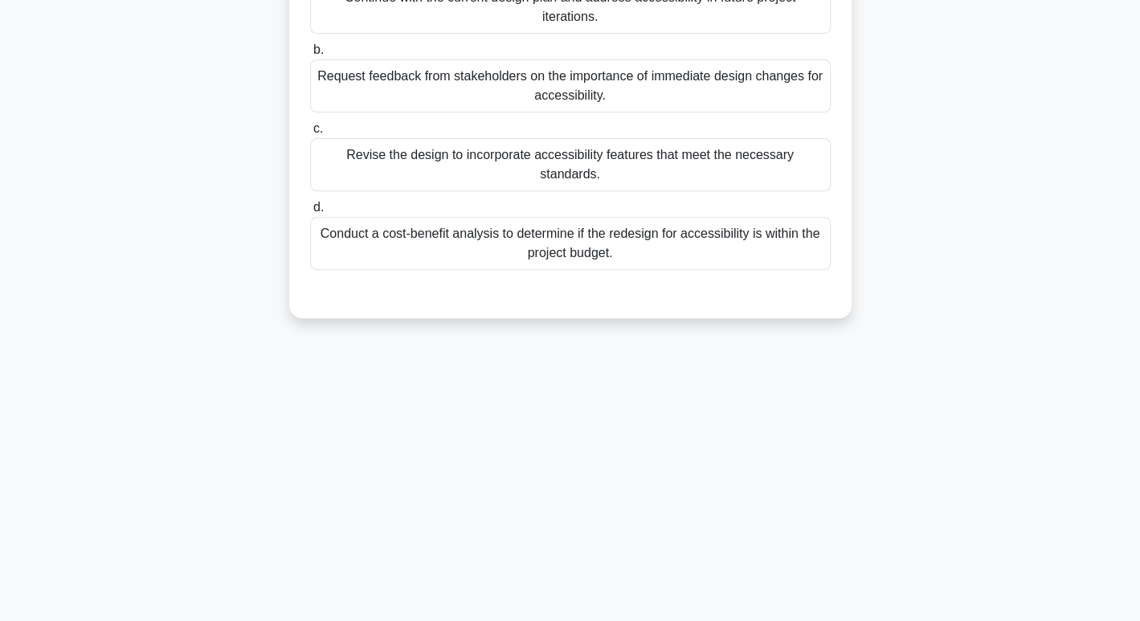
scroll to position [0, 0]
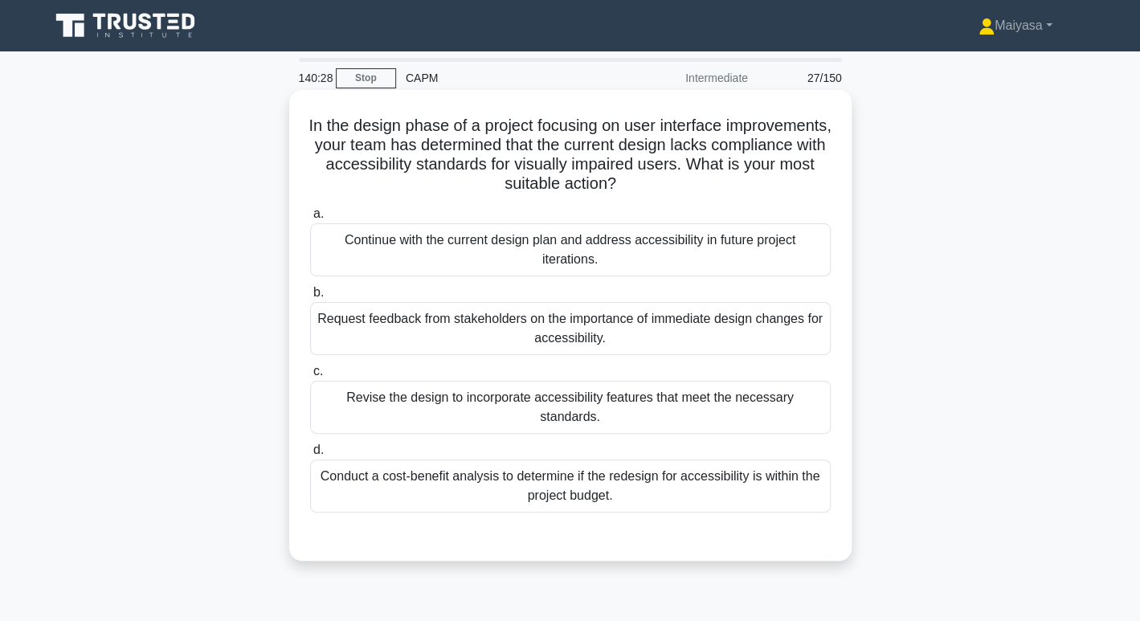
drag, startPoint x: 496, startPoint y: 135, endPoint x: 699, endPoint y: 126, distance: 203.5
click at [699, 126] on h5 "In the design phase of a project focusing on user interface improvements, your …" at bounding box center [571, 155] width 524 height 79
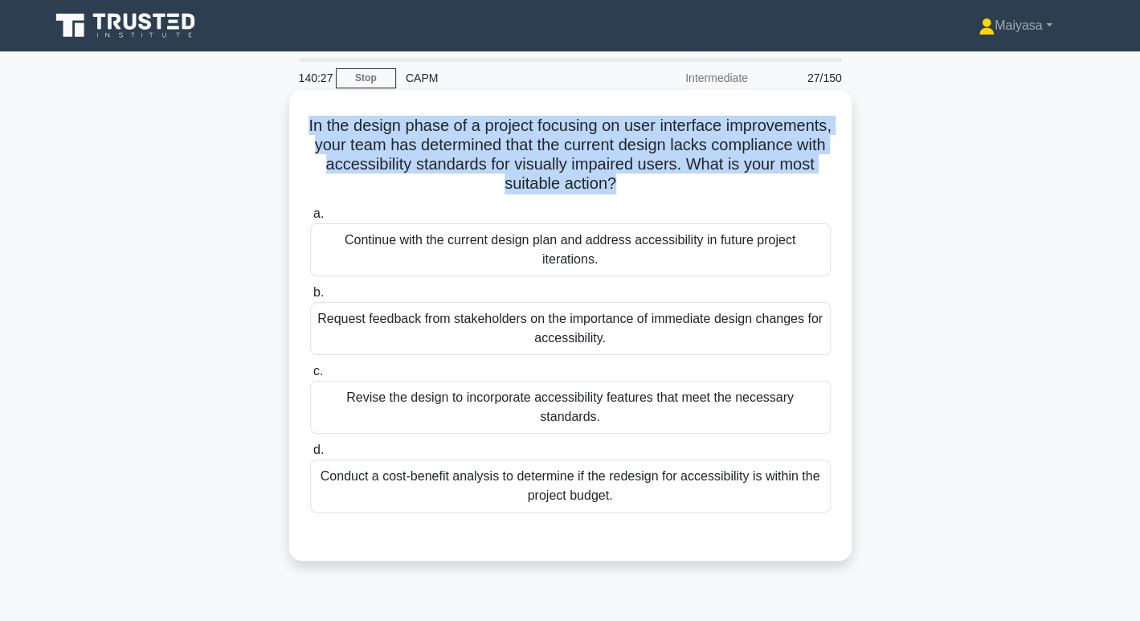
click at [699, 126] on h5 "In the design phase of a project focusing on user interface improvements, your …" at bounding box center [571, 155] width 524 height 79
click at [463, 142] on h5 "In the design phase of a project focusing on user interface improvements, your …" at bounding box center [571, 155] width 524 height 79
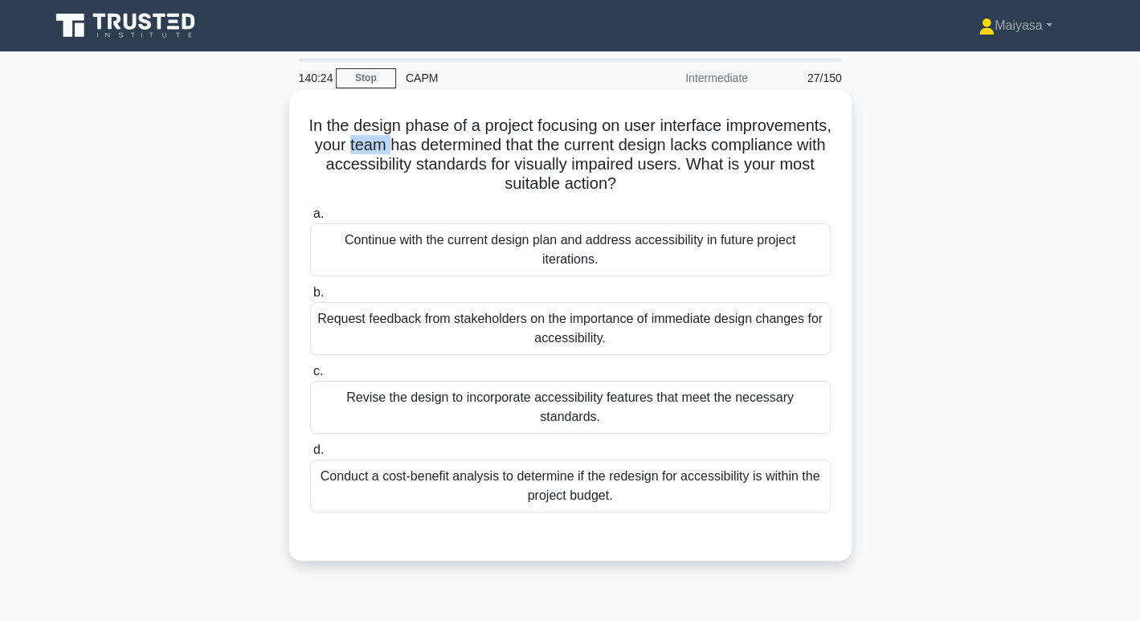
click at [463, 142] on h5 "In the design phase of a project focusing on user interface improvements, your …" at bounding box center [571, 155] width 524 height 79
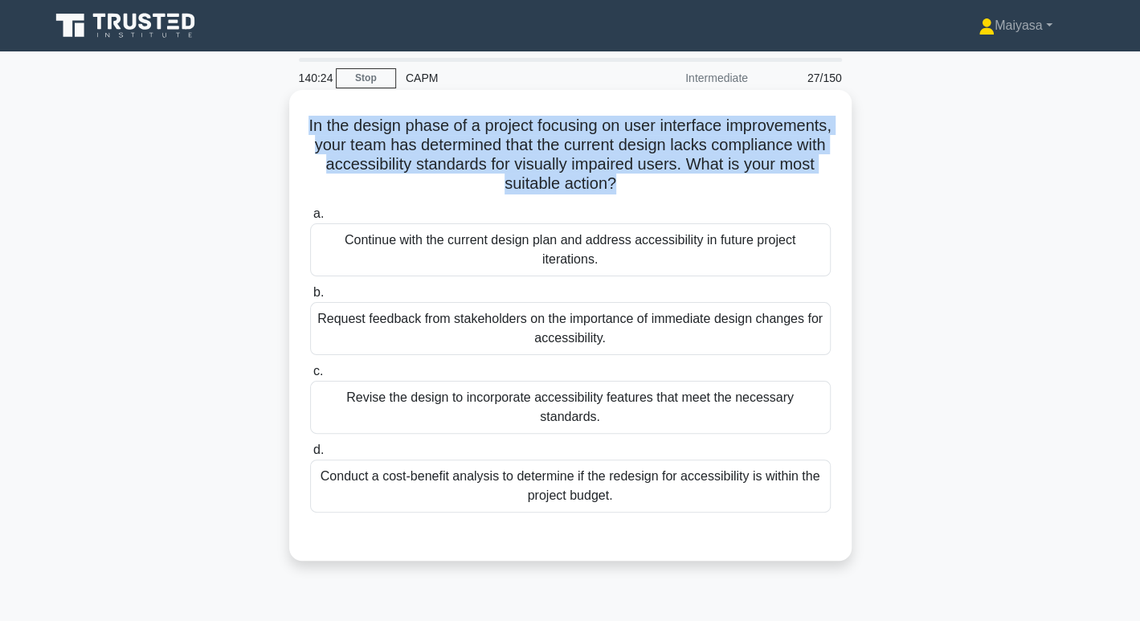
click at [463, 142] on h5 "In the design phase of a project focusing on user interface improvements, your …" at bounding box center [571, 155] width 524 height 79
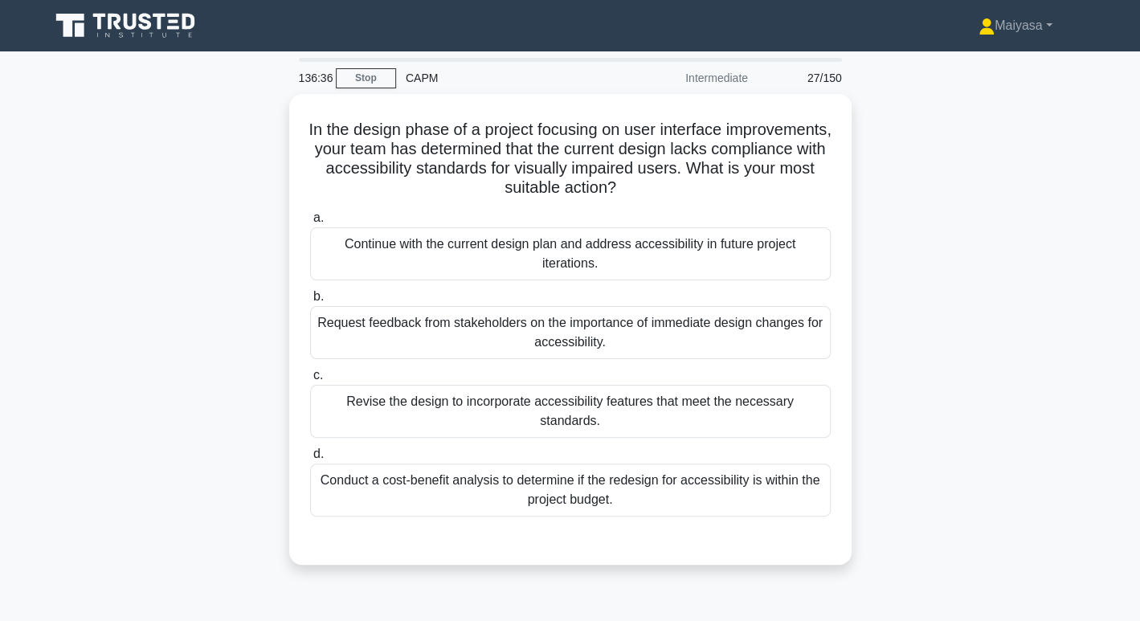
click at [1025, 252] on div "In the design phase of a project focusing on user interface improvements, your …" at bounding box center [570, 339] width 1061 height 490
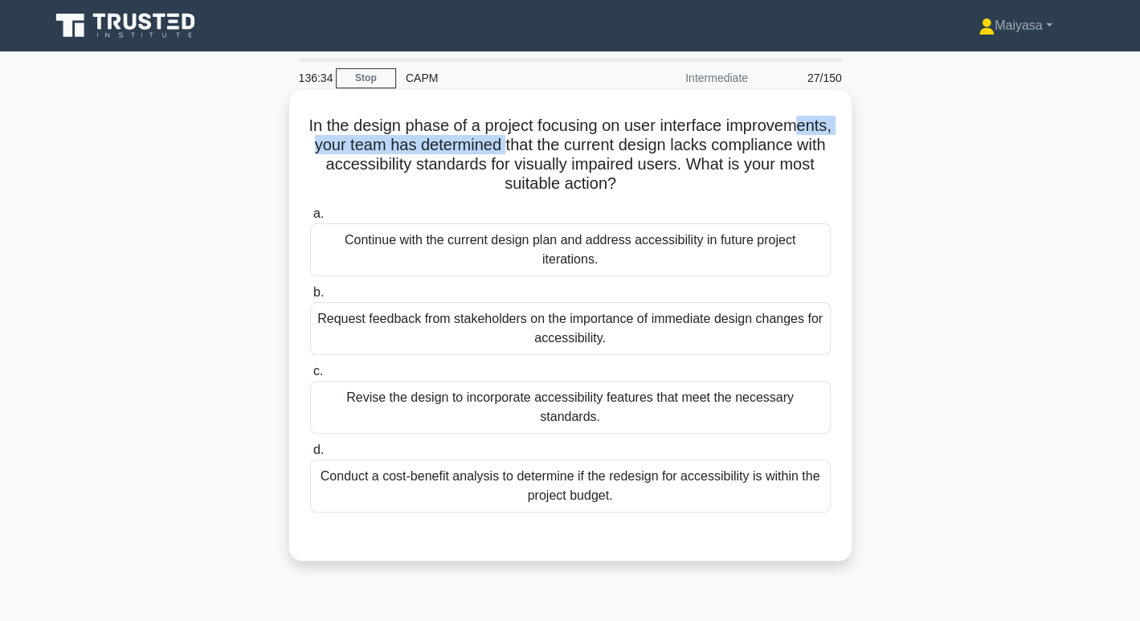
drag, startPoint x: 386, startPoint y: 146, endPoint x: 620, endPoint y: 148, distance: 233.9
click at [620, 148] on h5 "In the design phase of a project focusing on user interface improvements, your …" at bounding box center [571, 155] width 524 height 79
drag, startPoint x: 682, startPoint y: 146, endPoint x: 829, endPoint y: 143, distance: 147.1
click at [829, 143] on h5 "In the design phase of a project focusing on user interface improvements, your …" at bounding box center [571, 155] width 524 height 79
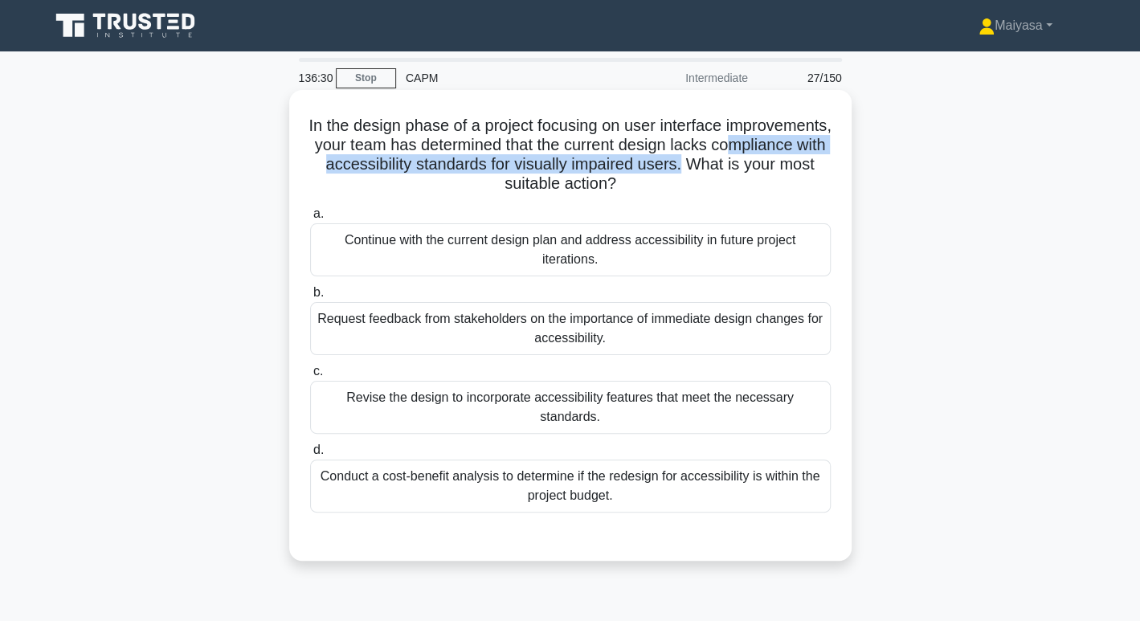
drag, startPoint x: 343, startPoint y: 166, endPoint x: 810, endPoint y: 166, distance: 467.0
click at [810, 166] on h5 "In the design phase of a project focusing on user interface improvements, your …" at bounding box center [571, 155] width 524 height 79
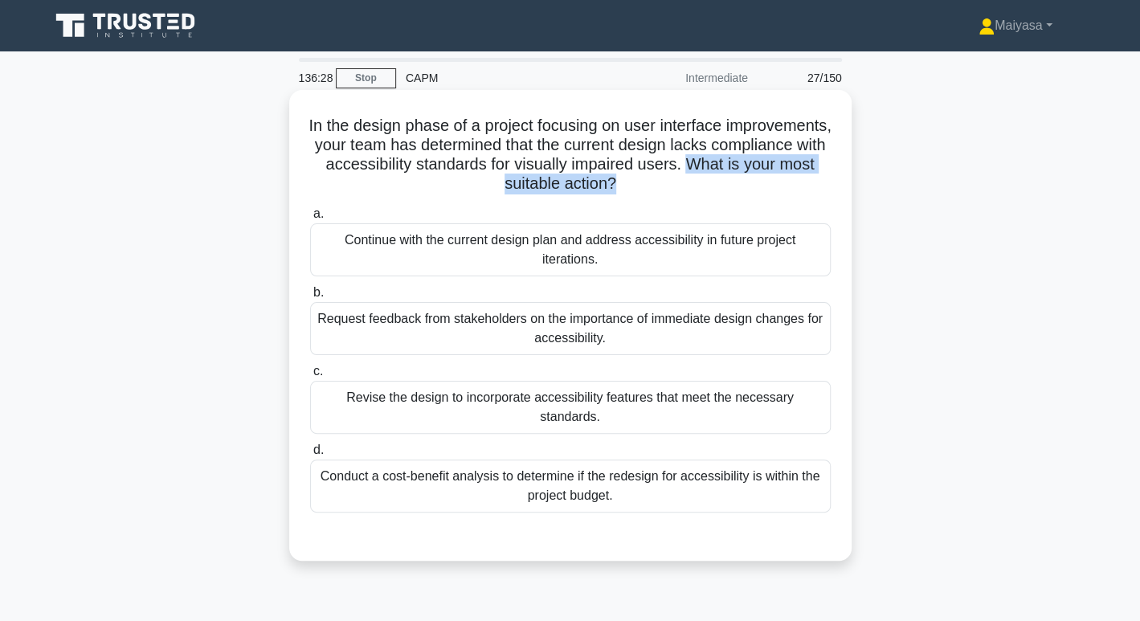
drag, startPoint x: 434, startPoint y: 190, endPoint x: 681, endPoint y: 191, distance: 246.7
click at [681, 191] on h5 "In the design phase of a project focusing on user interface improvements, your …" at bounding box center [571, 155] width 524 height 79
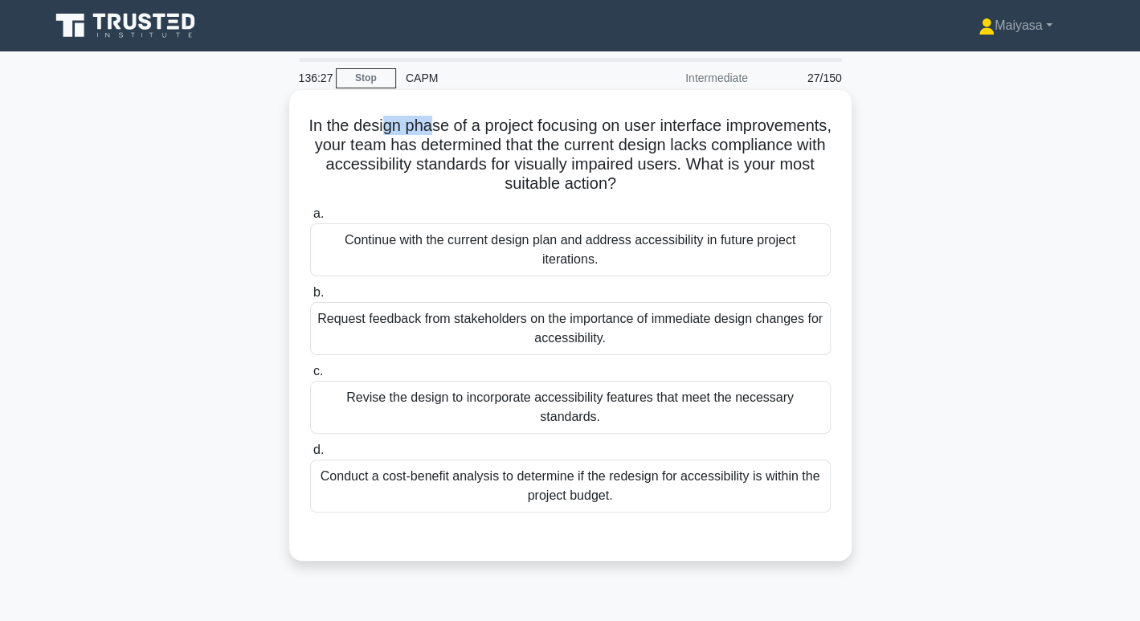
drag, startPoint x: 435, startPoint y: 134, endPoint x: 484, endPoint y: 126, distance: 49.7
click at [484, 126] on h5 "In the design phase of a project focusing on user interface improvements, your …" at bounding box center [571, 155] width 524 height 79
drag, startPoint x: 562, startPoint y: 130, endPoint x: 674, endPoint y: 133, distance: 111.7
click at [674, 133] on h5 "In the design phase of a project focusing on user interface improvements, your …" at bounding box center [571, 155] width 524 height 79
drag, startPoint x: 470, startPoint y: 164, endPoint x: 600, endPoint y: 167, distance: 130.2
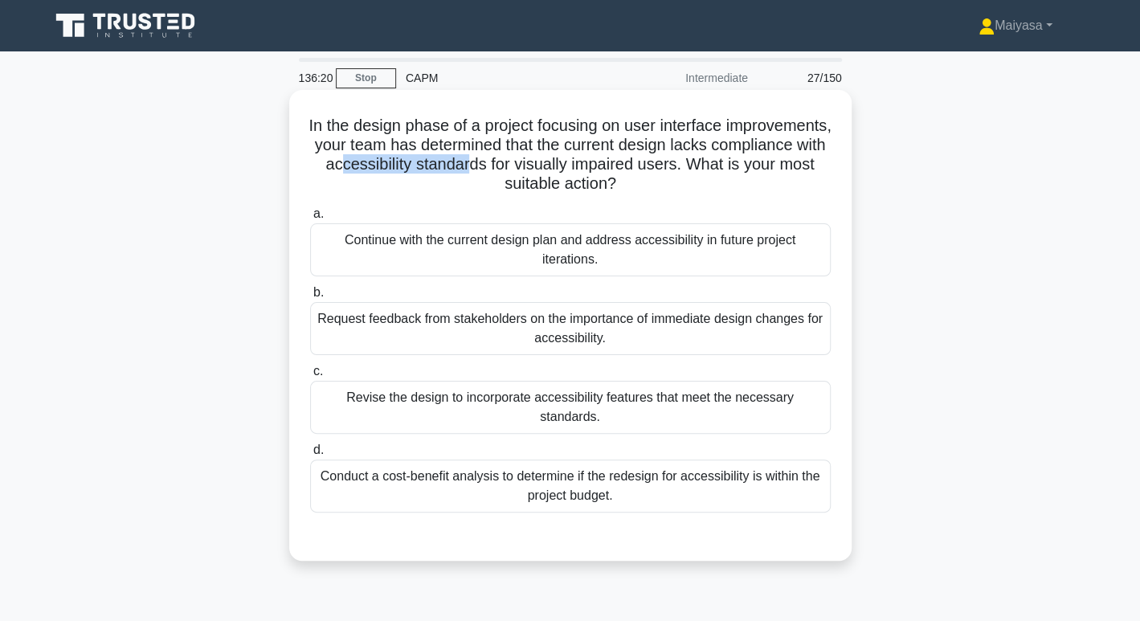
click at [600, 167] on h5 "In the design phase of a project focusing on user interface improvements, your …" at bounding box center [571, 155] width 524 height 79
click at [536, 342] on div "Request feedback from stakeholders on the importance of immediate design change…" at bounding box center [570, 328] width 521 height 53
click at [310, 298] on input "b. Request feedback from stakeholders on the importance of immediate design cha…" at bounding box center [310, 293] width 0 height 10
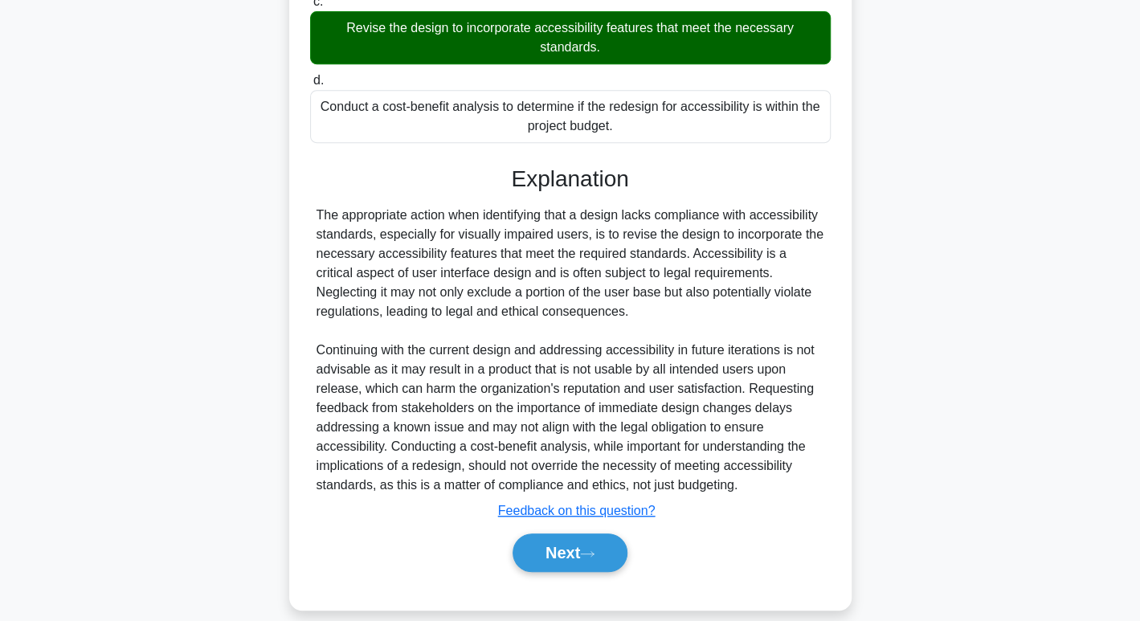
scroll to position [388, 0]
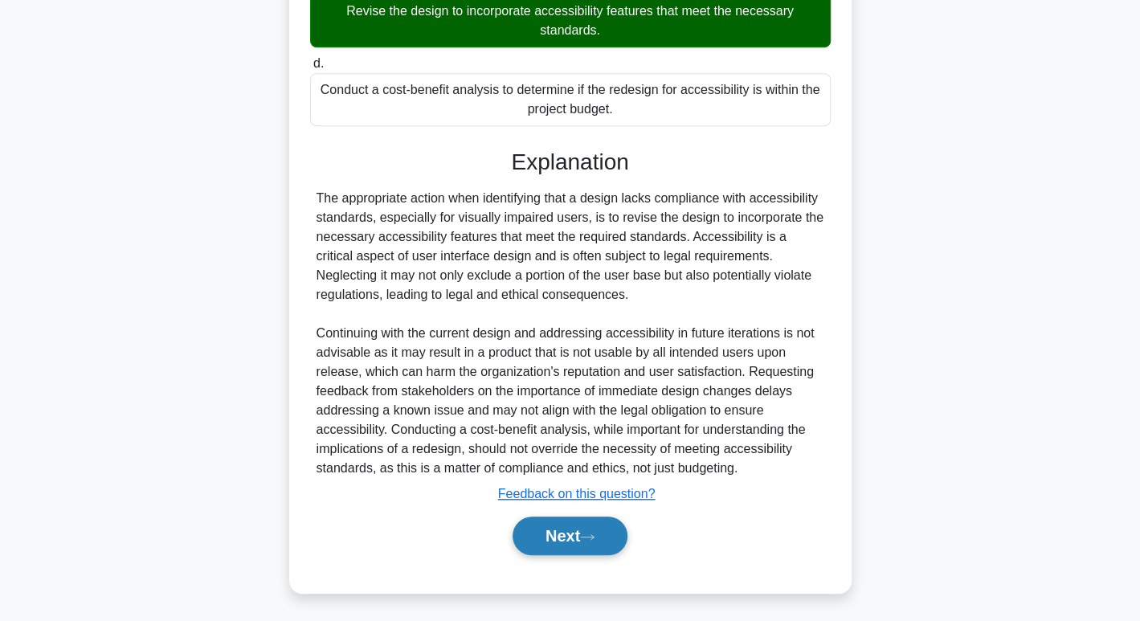
click at [549, 547] on button "Next" at bounding box center [570, 536] width 115 height 39
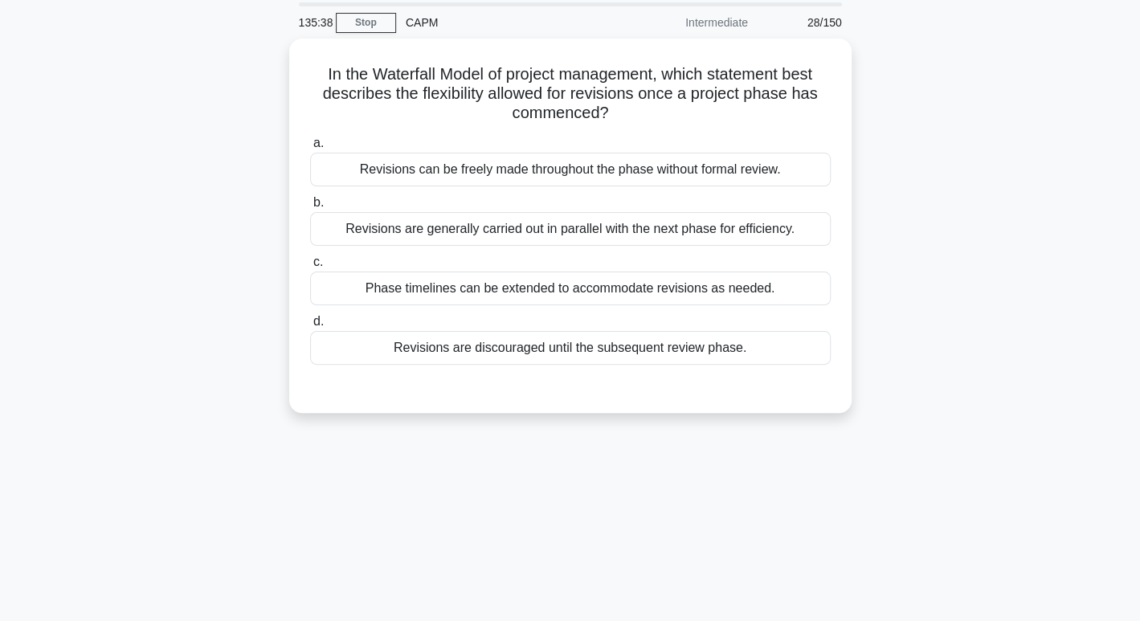
scroll to position [0, 0]
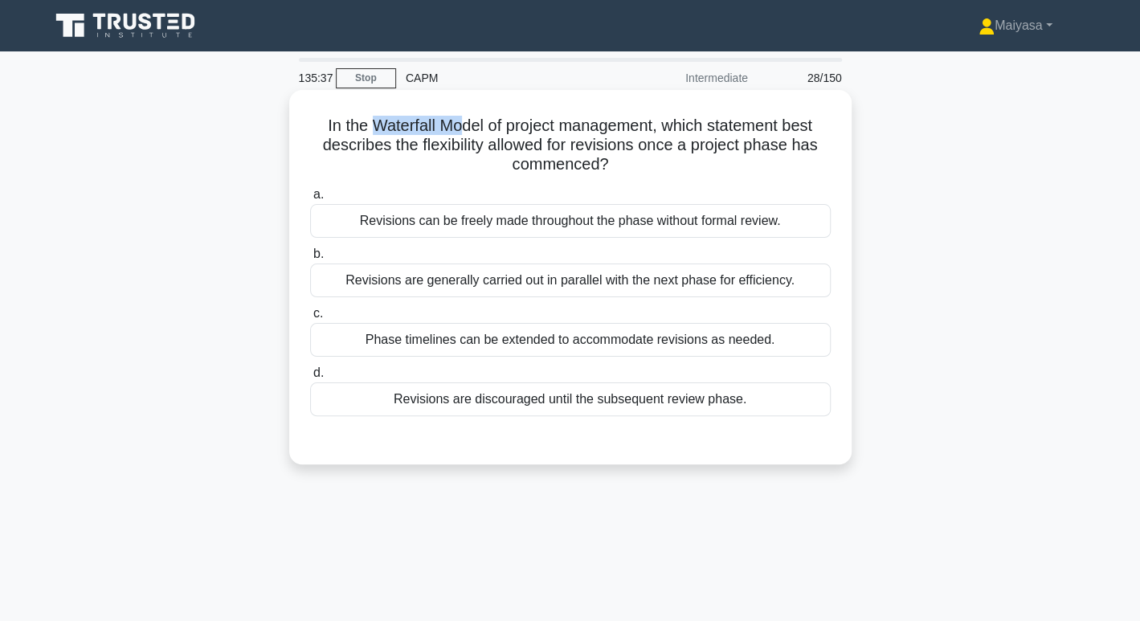
drag, startPoint x: 369, startPoint y: 129, endPoint x: 458, endPoint y: 129, distance: 89.2
click at [458, 129] on h5 "In the Waterfall Model of project management, which statement best describes th…" at bounding box center [571, 145] width 524 height 59
drag, startPoint x: 497, startPoint y: 124, endPoint x: 656, endPoint y: 121, distance: 159.2
click at [656, 121] on h5 "In the Waterfall Model of project management, which statement best describes th…" at bounding box center [571, 145] width 524 height 59
drag, startPoint x: 704, startPoint y: 125, endPoint x: 821, endPoint y: 126, distance: 116.5
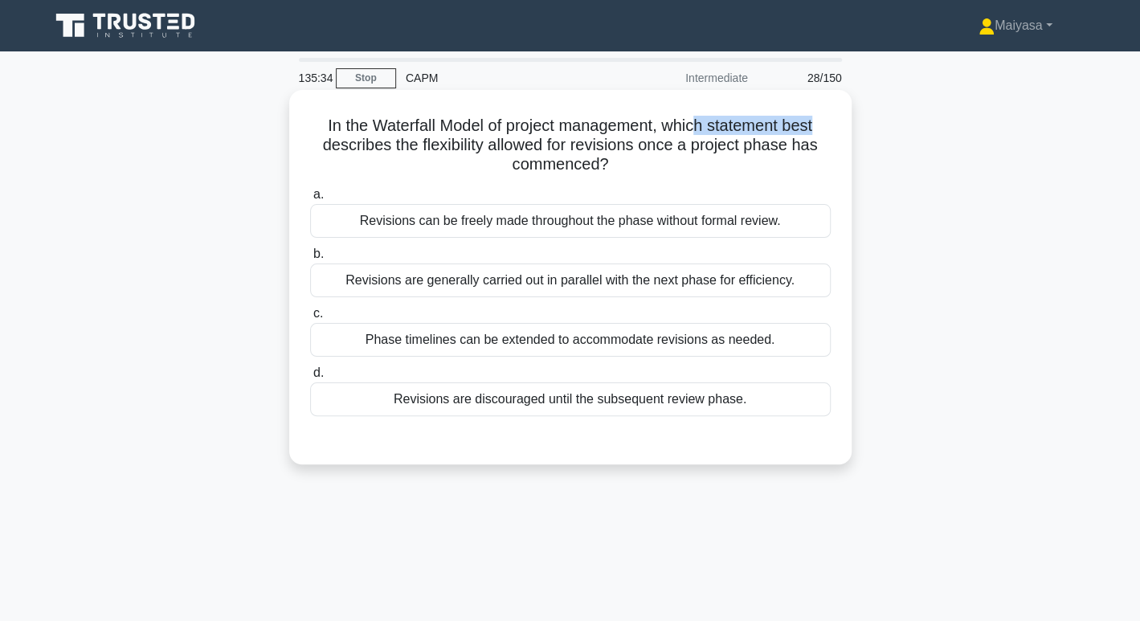
click at [821, 126] on h5 "In the Waterfall Model of project management, which statement best describes th…" at bounding box center [571, 145] width 524 height 59
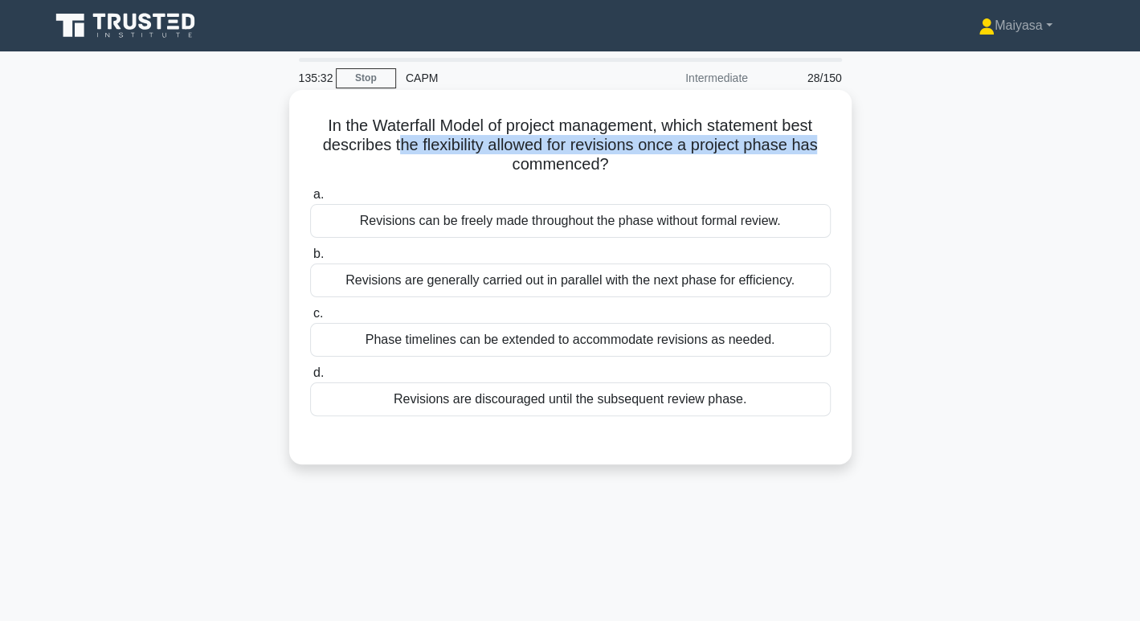
drag, startPoint x: 399, startPoint y: 148, endPoint x: 825, endPoint y: 147, distance: 425.2
click at [825, 147] on h5 "In the Waterfall Model of project management, which statement best describes th…" at bounding box center [571, 145] width 524 height 59
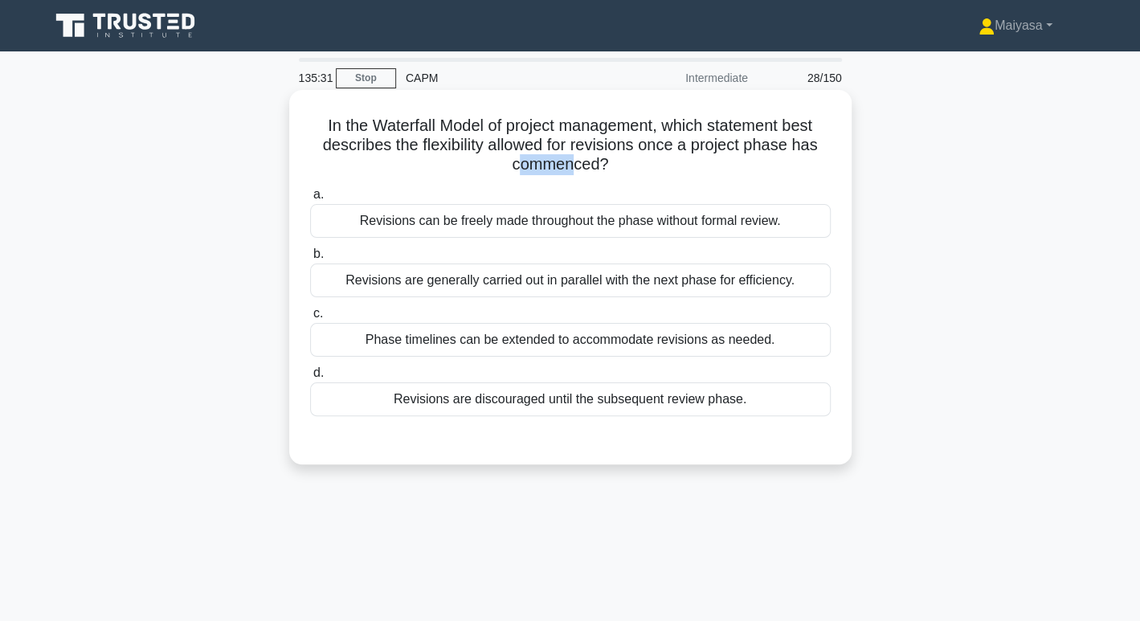
drag, startPoint x: 520, startPoint y: 164, endPoint x: 570, endPoint y: 166, distance: 49.9
click at [570, 166] on h5 "In the Waterfall Model of project management, which statement best describes th…" at bounding box center [571, 145] width 524 height 59
click at [580, 285] on div "Revisions are generally carried out in parallel with the next phase for efficie…" at bounding box center [570, 281] width 521 height 34
click at [310, 260] on input "b. Revisions are generally carried out in parallel with the next phase for effi…" at bounding box center [310, 254] width 0 height 10
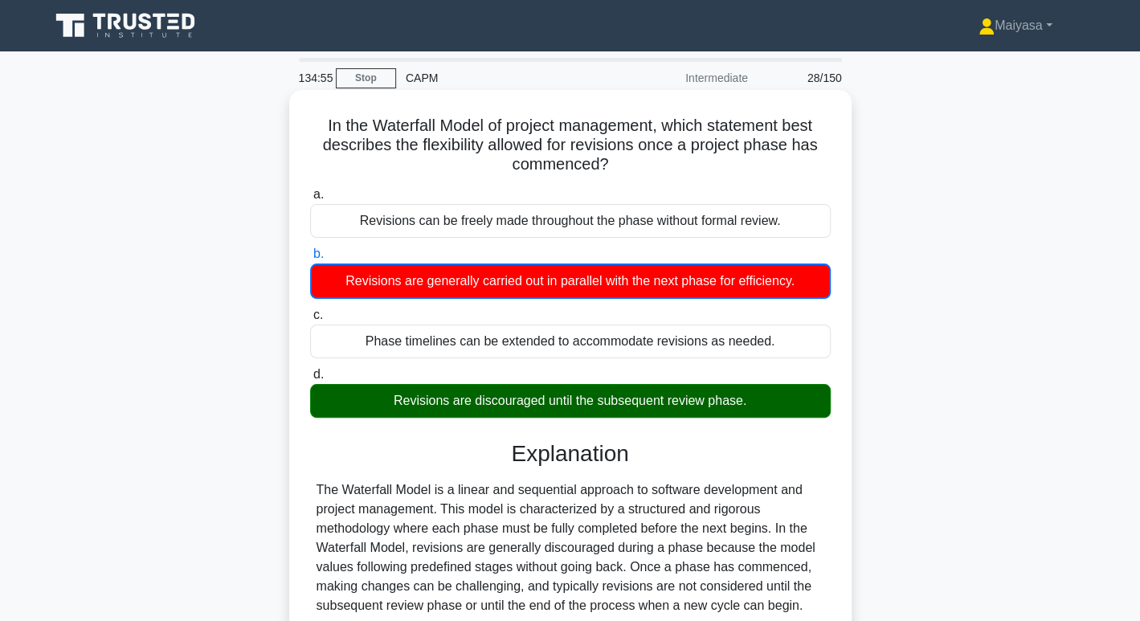
drag, startPoint x: 379, startPoint y: 403, endPoint x: 845, endPoint y: 403, distance: 467.0
click at [845, 403] on div "In the Waterfall Model of project management, which statement best describes th…" at bounding box center [570, 497] width 563 height 814
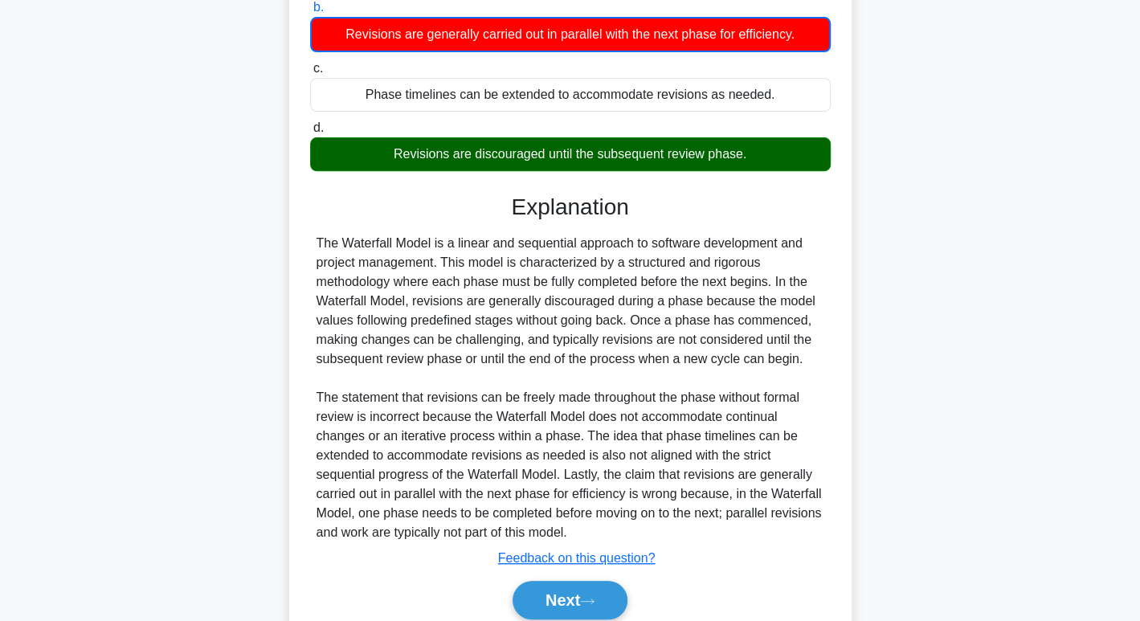
scroll to position [252, 0]
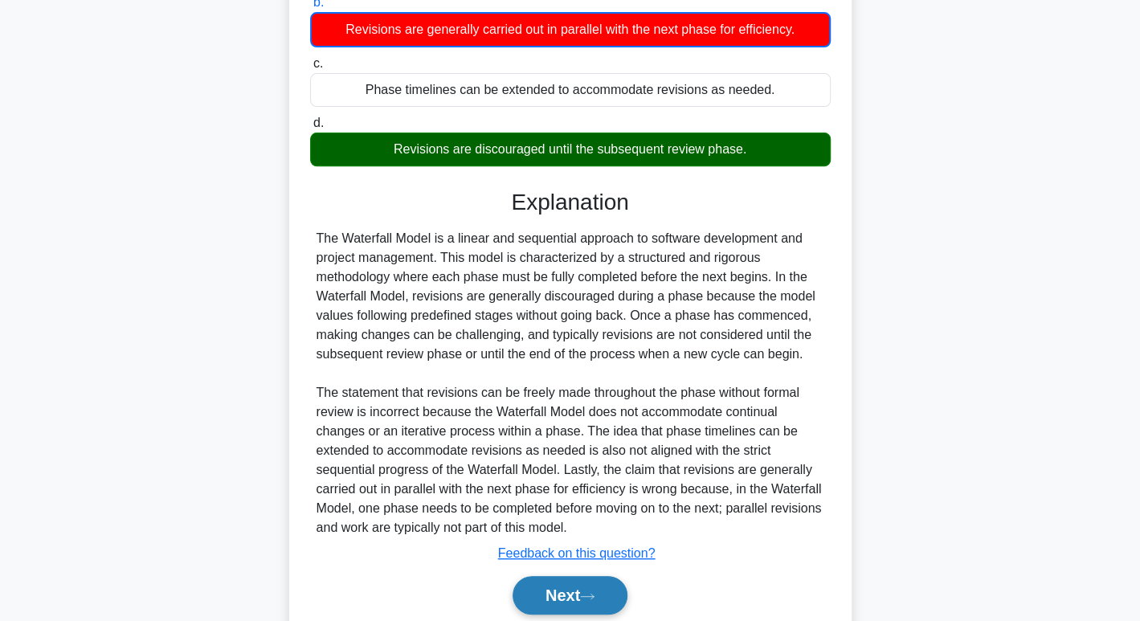
click at [558, 604] on button "Next" at bounding box center [570, 595] width 115 height 39
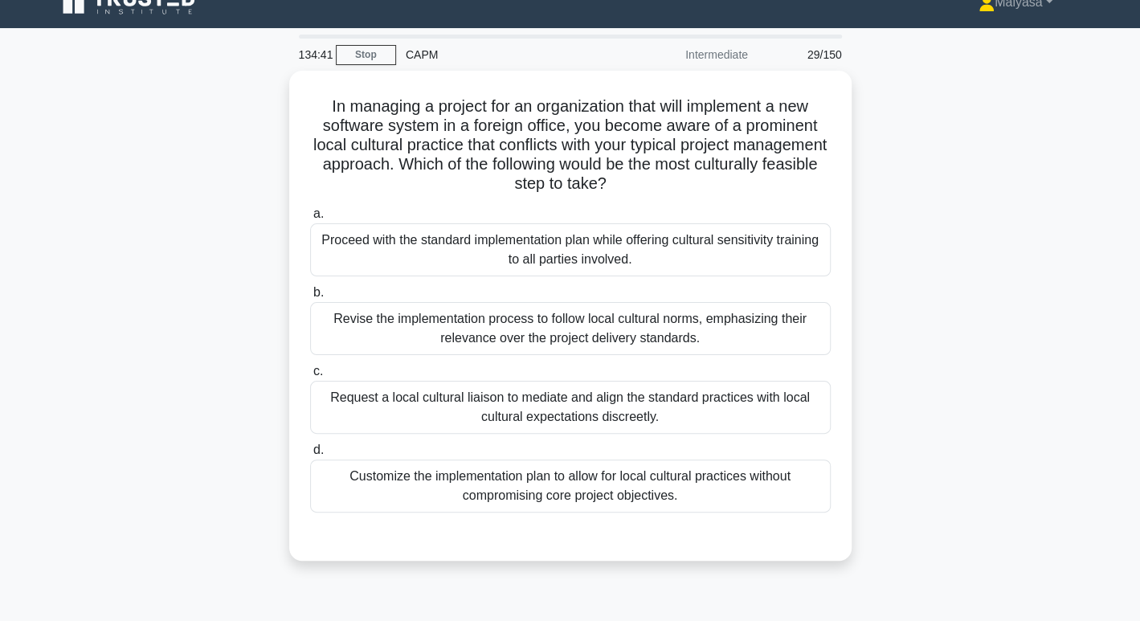
scroll to position [0, 0]
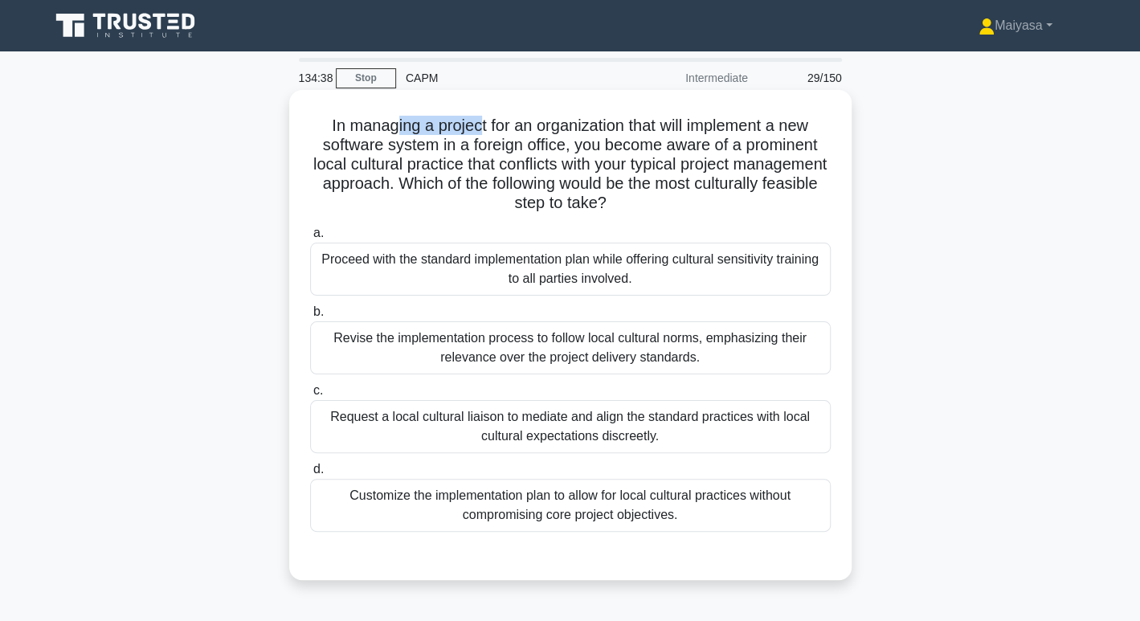
drag, startPoint x: 390, startPoint y: 130, endPoint x: 472, endPoint y: 118, distance: 82.9
click at [472, 118] on h5 "In managing a project for an organization that will implement a new software sy…" at bounding box center [571, 165] width 524 height 98
drag, startPoint x: 503, startPoint y: 121, endPoint x: 633, endPoint y: 125, distance: 130.3
click at [633, 125] on h5 "In managing a project for an organization that will implement a new software sy…" at bounding box center [571, 165] width 524 height 98
drag, startPoint x: 661, startPoint y: 125, endPoint x: 827, endPoint y: 124, distance: 165.6
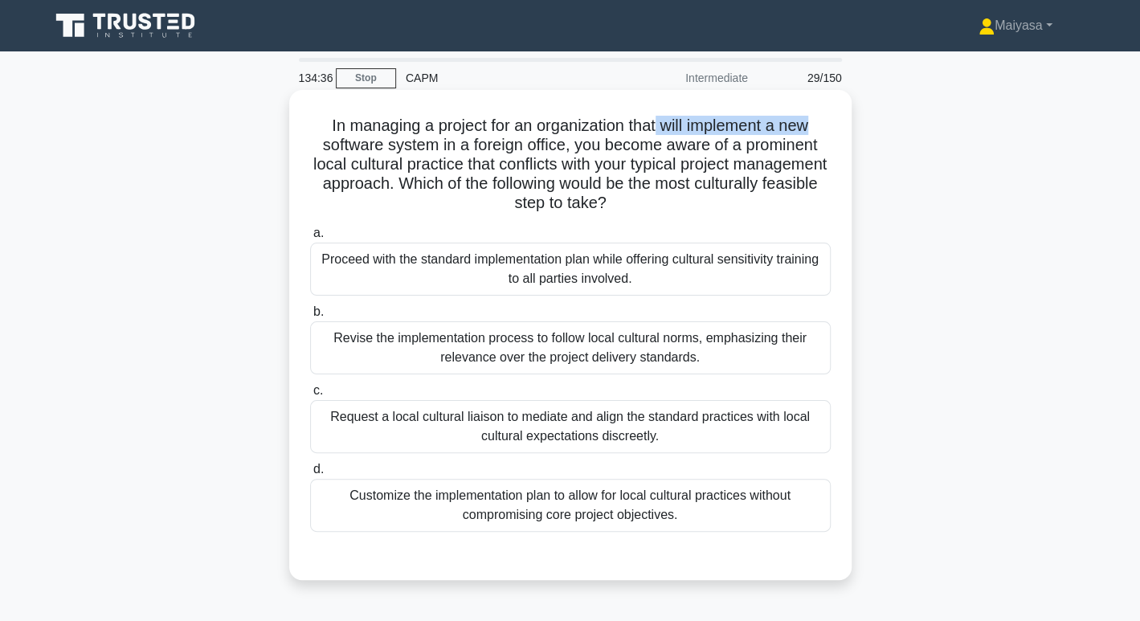
click at [827, 124] on h5 "In managing a project for an organization that will implement a new software sy…" at bounding box center [571, 165] width 524 height 98
drag, startPoint x: 385, startPoint y: 152, endPoint x: 432, endPoint y: 147, distance: 47.7
click at [432, 147] on h5 "In managing a project for an organization that will implement a new software sy…" at bounding box center [571, 165] width 524 height 98
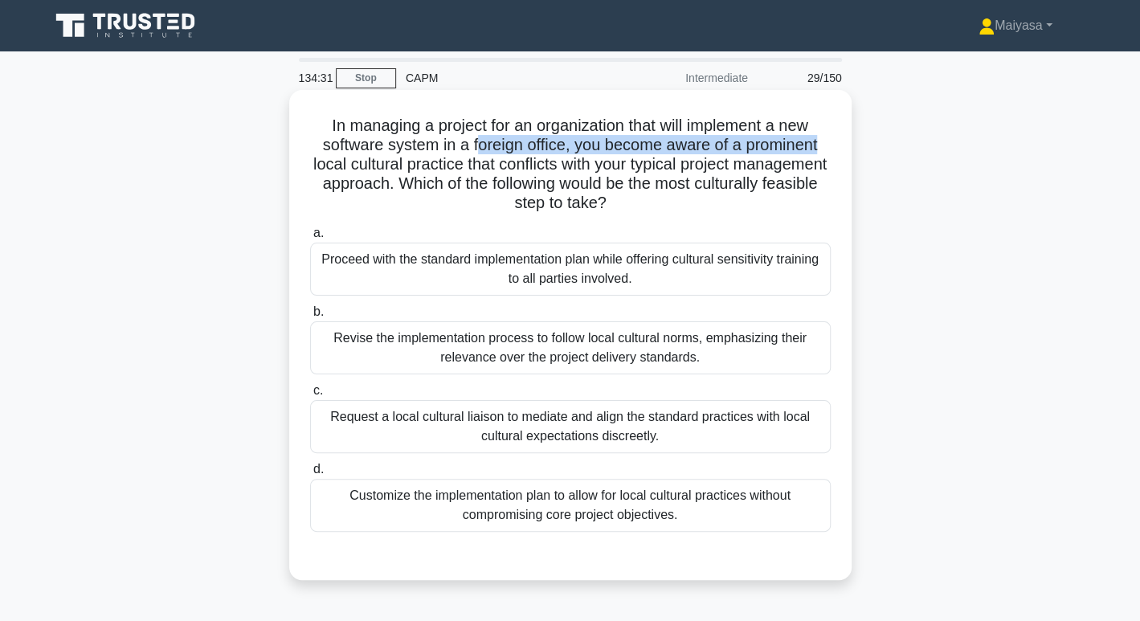
drag, startPoint x: 473, startPoint y: 144, endPoint x: 823, endPoint y: 148, distance: 349.6
click at [823, 148] on h5 "In managing a project for an organization that will implement a new software sy…" at bounding box center [571, 165] width 524 height 98
drag, startPoint x: 395, startPoint y: 170, endPoint x: 457, endPoint y: 160, distance: 62.6
click at [457, 160] on h5 "In managing a project for an organization that will implement a new software sy…" at bounding box center [571, 165] width 524 height 98
drag, startPoint x: 490, startPoint y: 154, endPoint x: 568, endPoint y: 149, distance: 78.1
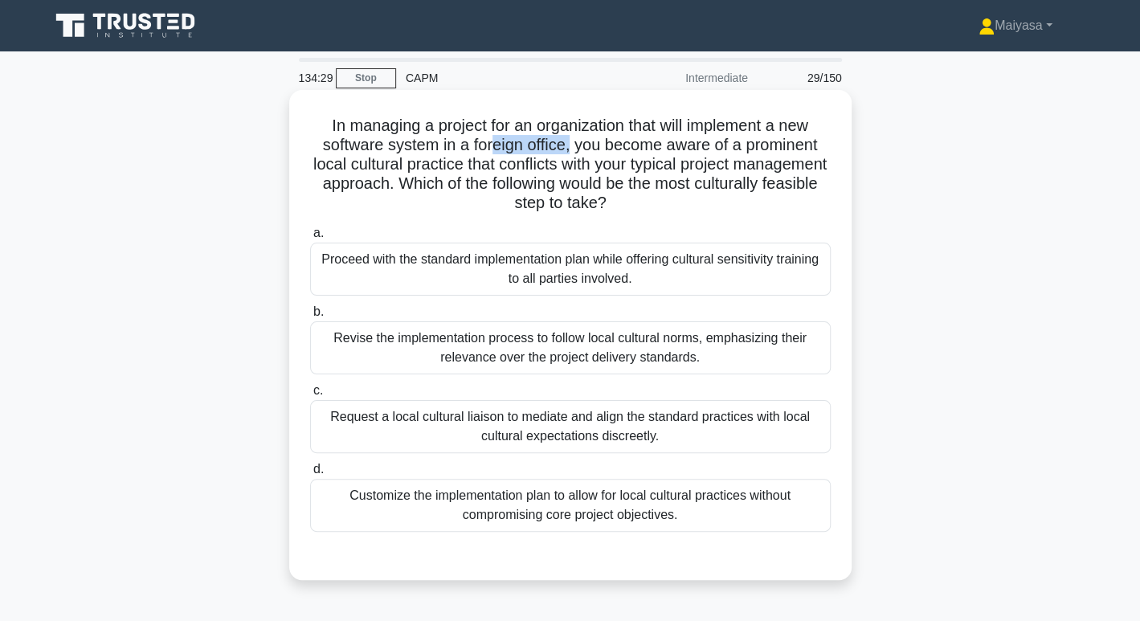
click at [568, 149] on h5 "In managing a project for an organization that will implement a new software sy…" at bounding box center [571, 165] width 524 height 98
drag, startPoint x: 591, startPoint y: 163, endPoint x: 780, endPoint y: 167, distance: 189.7
click at [780, 167] on h5 "In managing a project for an organization that will implement a new software sy…" at bounding box center [571, 165] width 524 height 98
drag, startPoint x: 362, startPoint y: 192, endPoint x: 489, endPoint y: 190, distance: 126.2
click at [489, 190] on h5 "In managing a project for an organization that will implement a new software sy…" at bounding box center [571, 165] width 524 height 98
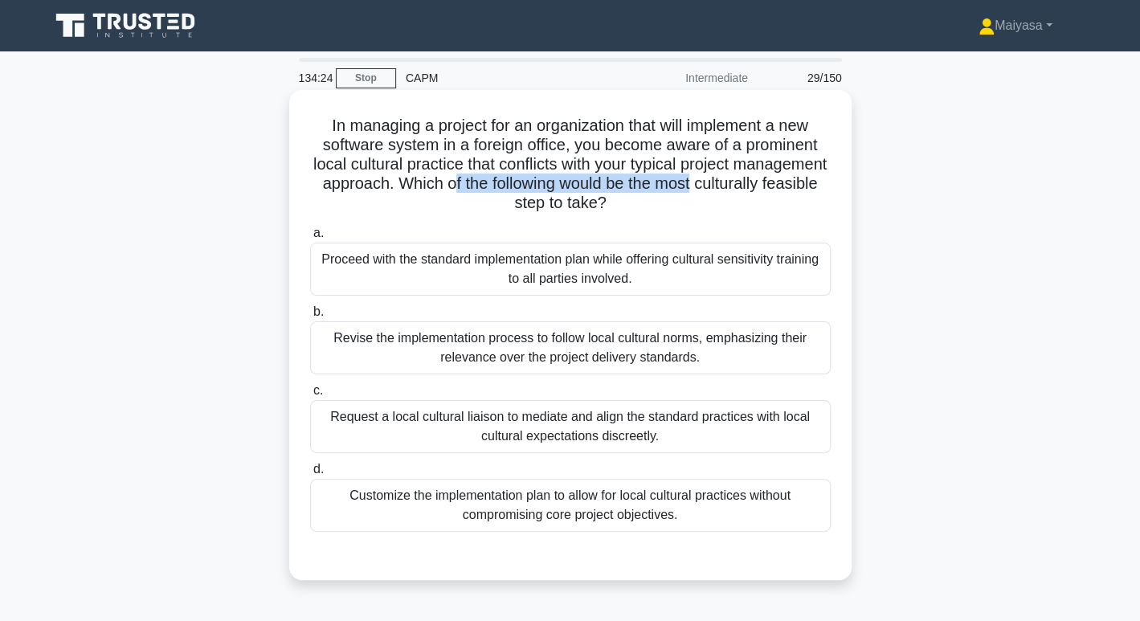
drag, startPoint x: 564, startPoint y: 179, endPoint x: 822, endPoint y: 180, distance: 258.0
click at [822, 180] on h5 "In managing a project for an organization that will implement a new software sy…" at bounding box center [571, 165] width 524 height 98
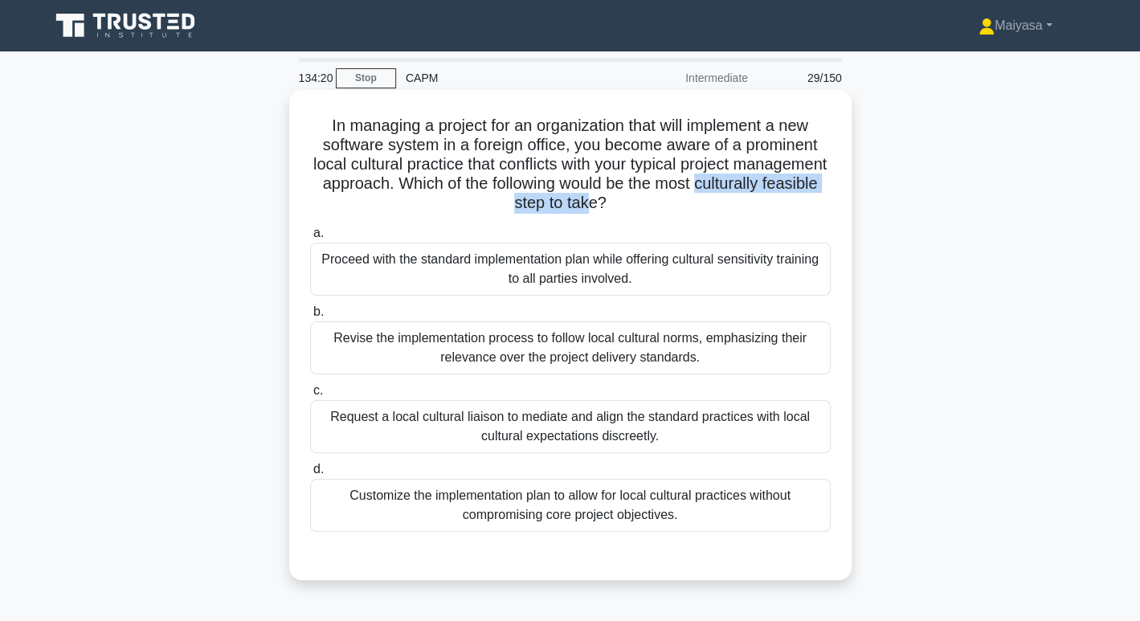
drag, startPoint x: 444, startPoint y: 207, endPoint x: 656, endPoint y: 201, distance: 212.3
click at [656, 201] on h5 "In managing a project for an organization that will implement a new software sy…" at bounding box center [571, 165] width 524 height 98
click at [587, 170] on h5 "In managing a project for an organization that will implement a new software sy…" at bounding box center [571, 165] width 524 height 98
drag, startPoint x: 368, startPoint y: 165, endPoint x: 465, endPoint y: 168, distance: 97.3
click at [465, 168] on h5 "In managing a project for an organization that will implement a new software sy…" at bounding box center [571, 165] width 524 height 98
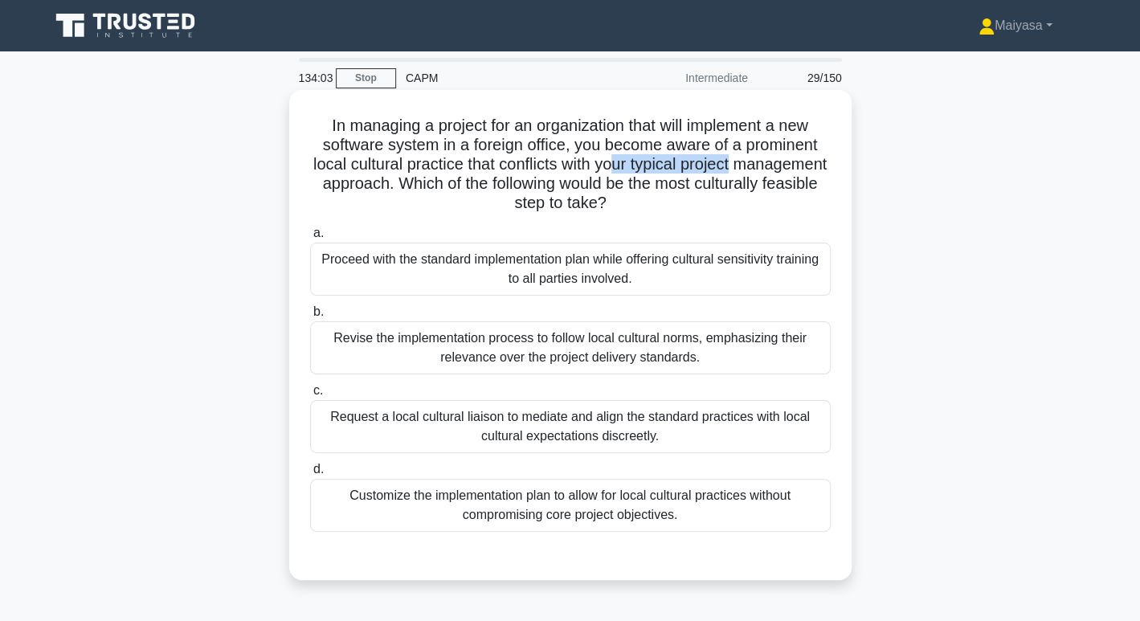
drag, startPoint x: 665, startPoint y: 162, endPoint x: 809, endPoint y: 168, distance: 144.8
click at [809, 168] on h5 "In managing a project for an organization that will implement a new software sy…" at bounding box center [571, 165] width 524 height 98
drag, startPoint x: 385, startPoint y: 187, endPoint x: 496, endPoint y: 192, distance: 111.0
click at [493, 192] on h5 "In managing a project for an organization that will implement a new software sy…" at bounding box center [571, 165] width 524 height 98
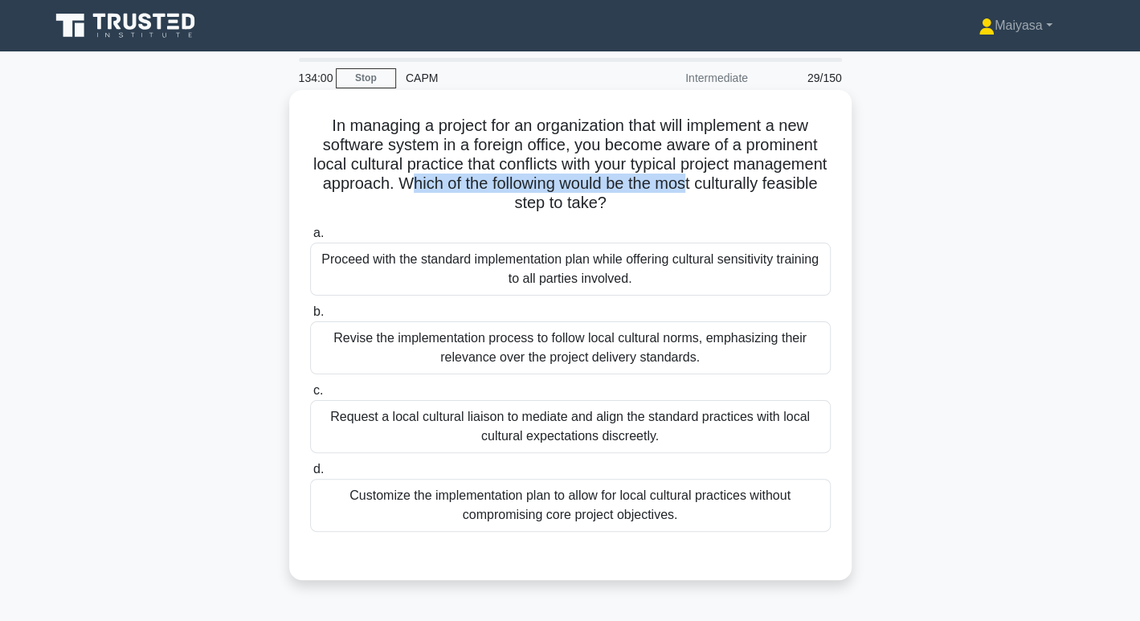
drag, startPoint x: 519, startPoint y: 190, endPoint x: 804, endPoint y: 189, distance: 284.5
click at [804, 189] on h5 "In managing a project for an organization that will implement a new software sy…" at bounding box center [571, 165] width 524 height 98
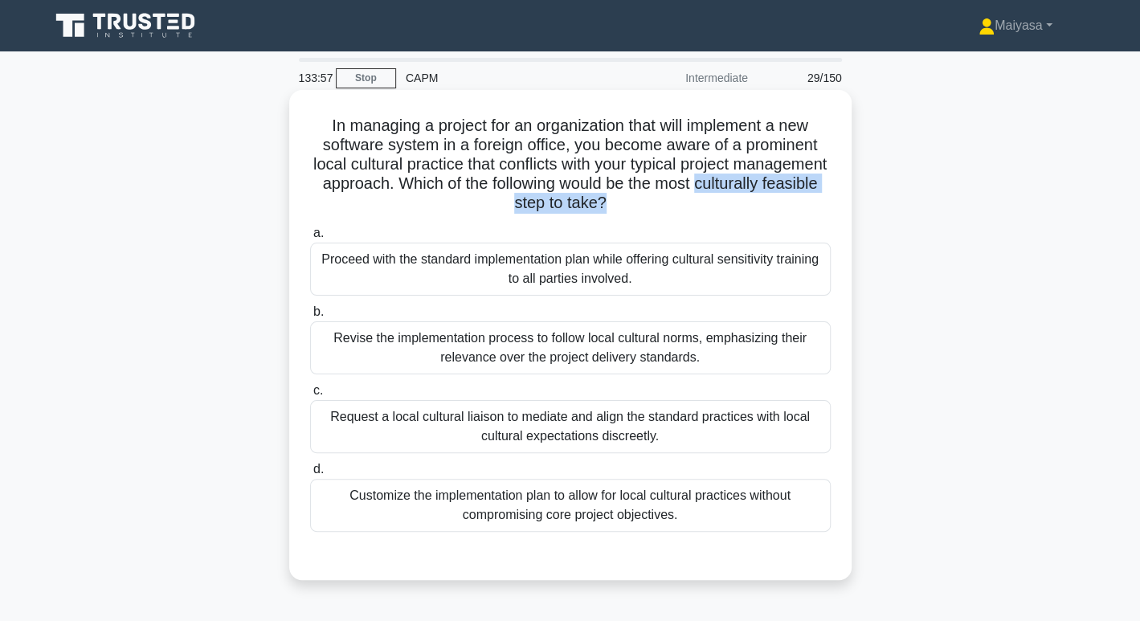
drag, startPoint x: 442, startPoint y: 202, endPoint x: 669, endPoint y: 205, distance: 227.5
click at [669, 205] on h5 "In managing a project for an organization that will implement a new software sy…" at bounding box center [571, 165] width 524 height 98
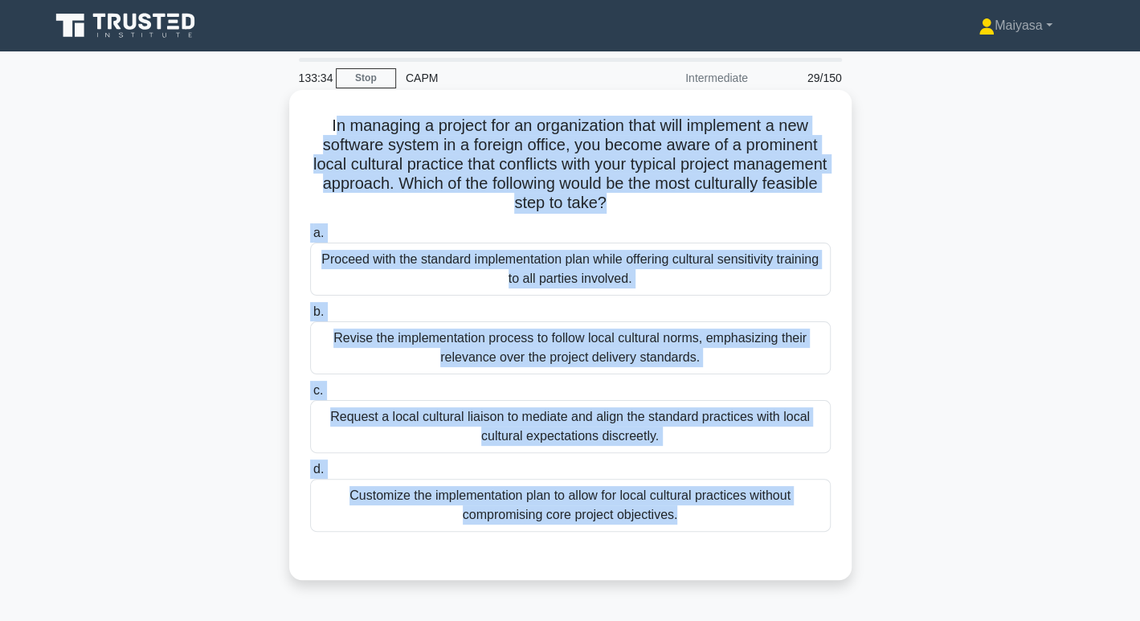
drag, startPoint x: 323, startPoint y: 120, endPoint x: 714, endPoint y: 538, distance: 572.0
click at [714, 538] on div "In managing a project for an organization that will implement a new software sy…" at bounding box center [571, 334] width 550 height 477
click at [601, 511] on div "Customize the implementation plan to allow for local cultural practices without…" at bounding box center [570, 505] width 521 height 53
click at [310, 475] on input "d. Customize the implementation plan to allow for local cultural practices with…" at bounding box center [310, 470] width 0 height 10
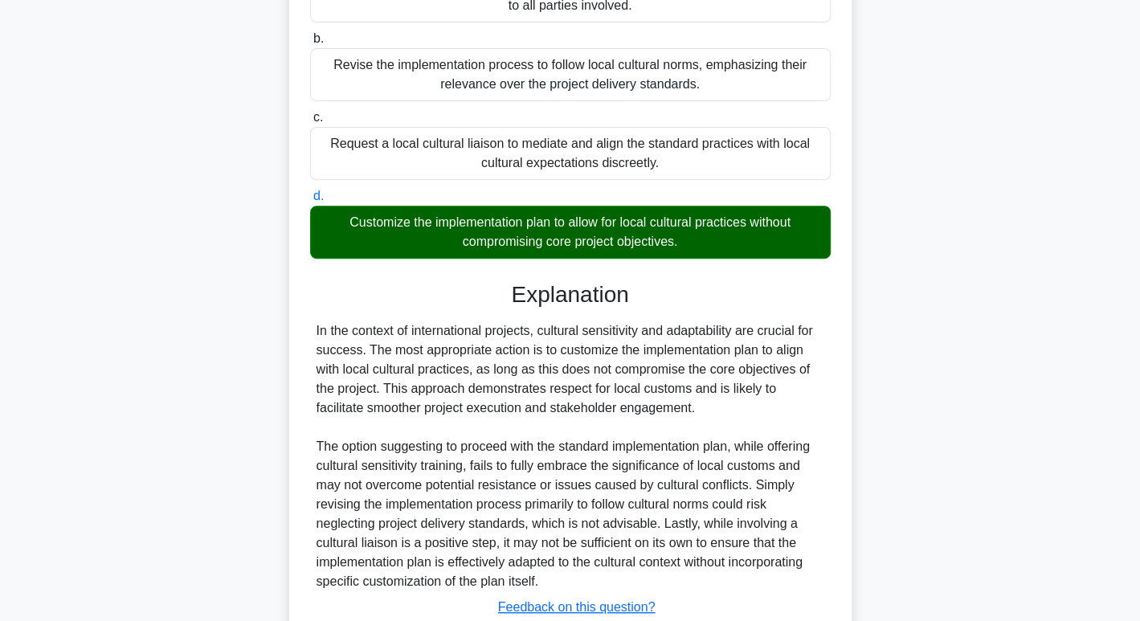
scroll to position [387, 0]
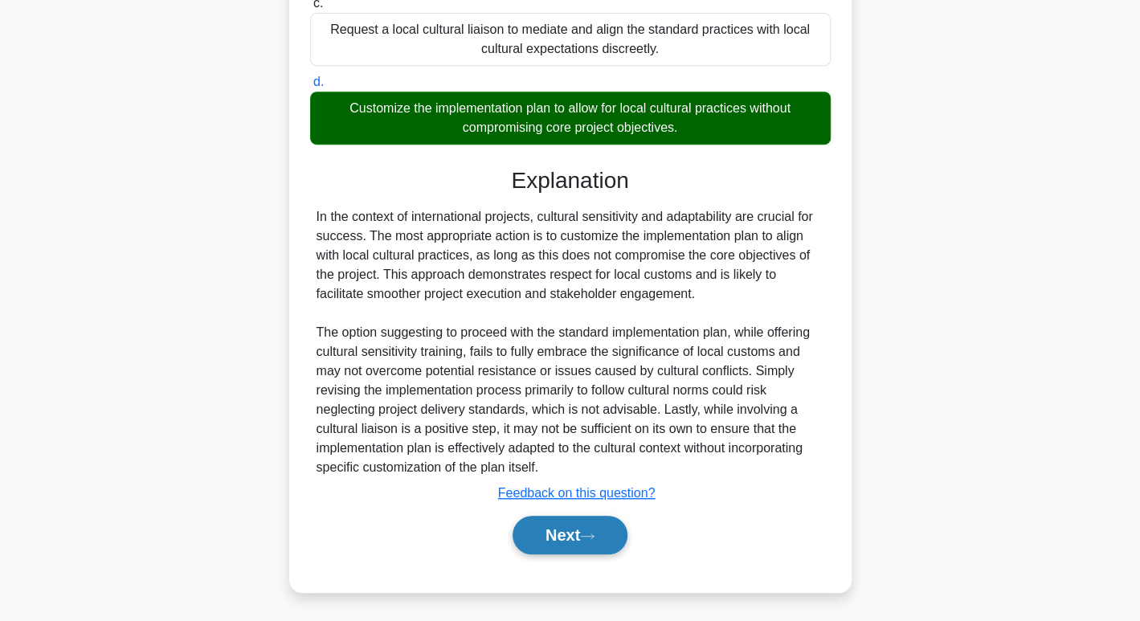
click at [575, 531] on button "Next" at bounding box center [570, 535] width 115 height 39
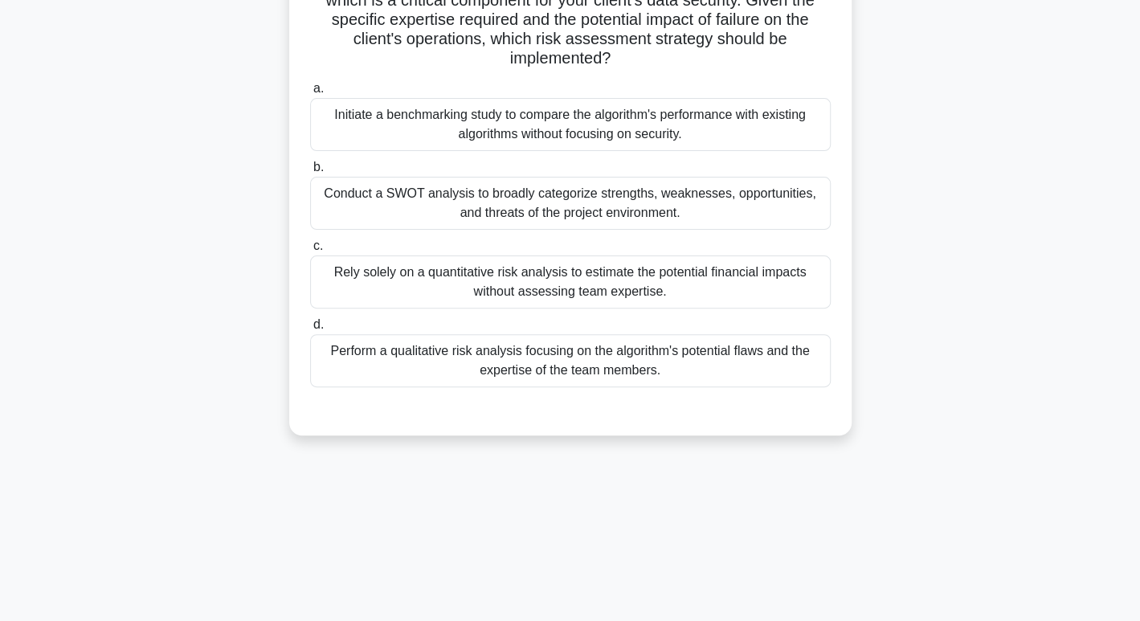
scroll to position [0, 0]
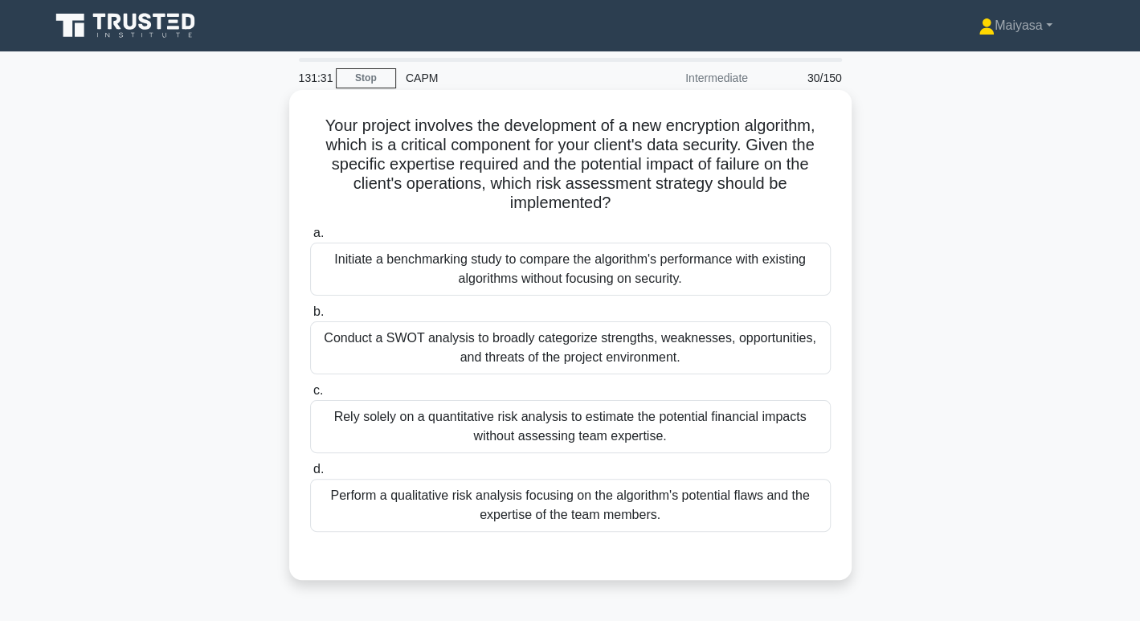
click at [751, 506] on div "Perform a qualitative risk analysis focusing on the algorithm's potential flaws…" at bounding box center [570, 505] width 521 height 53
click at [310, 475] on input "d. Perform a qualitative risk analysis focusing on the algorithm's potential fl…" at bounding box center [310, 470] width 0 height 10
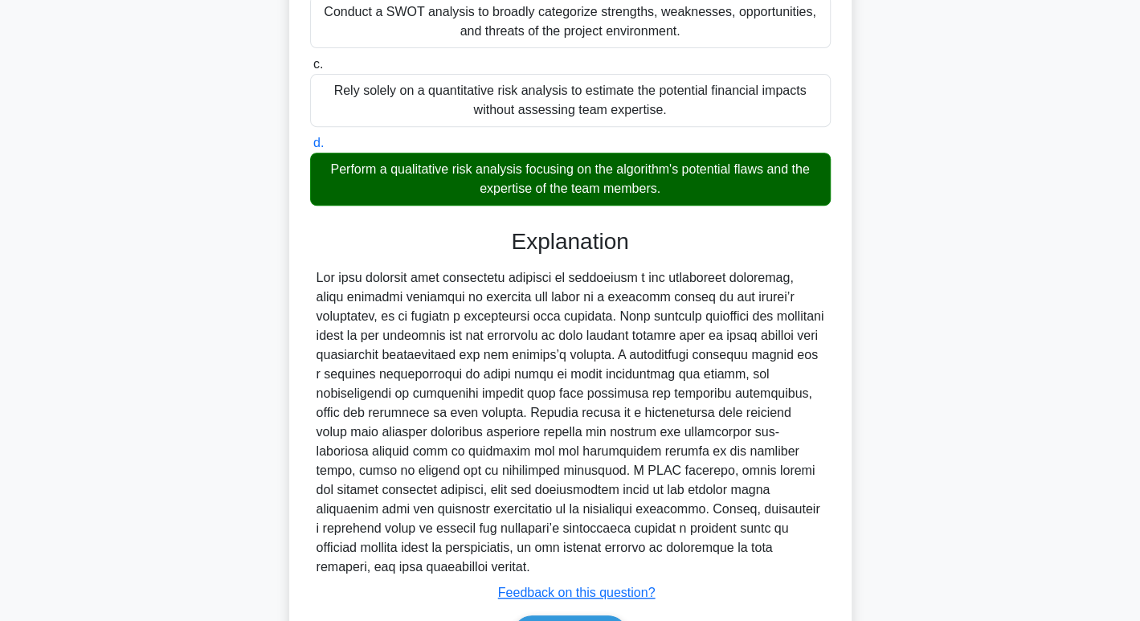
scroll to position [407, 0]
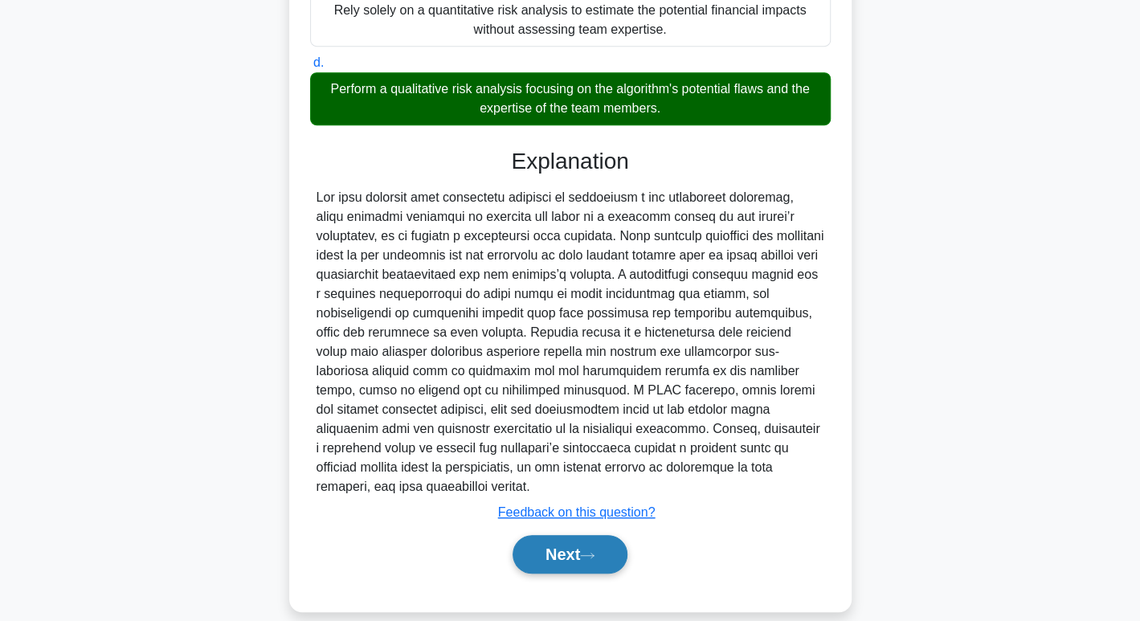
click at [596, 535] on button "Next" at bounding box center [570, 554] width 115 height 39
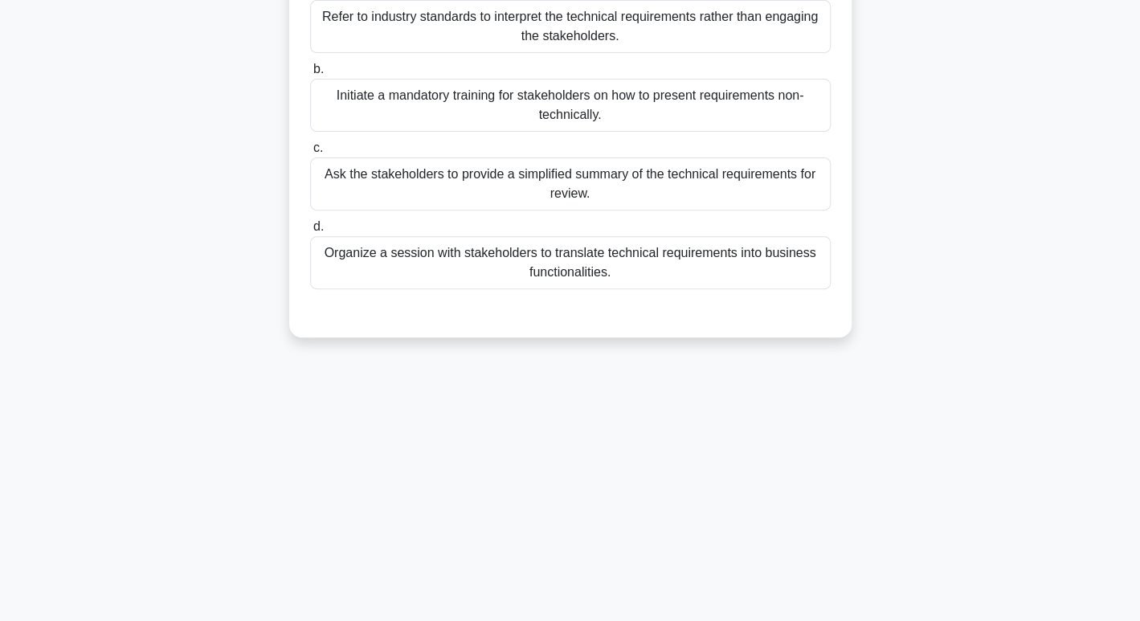
scroll to position [0, 0]
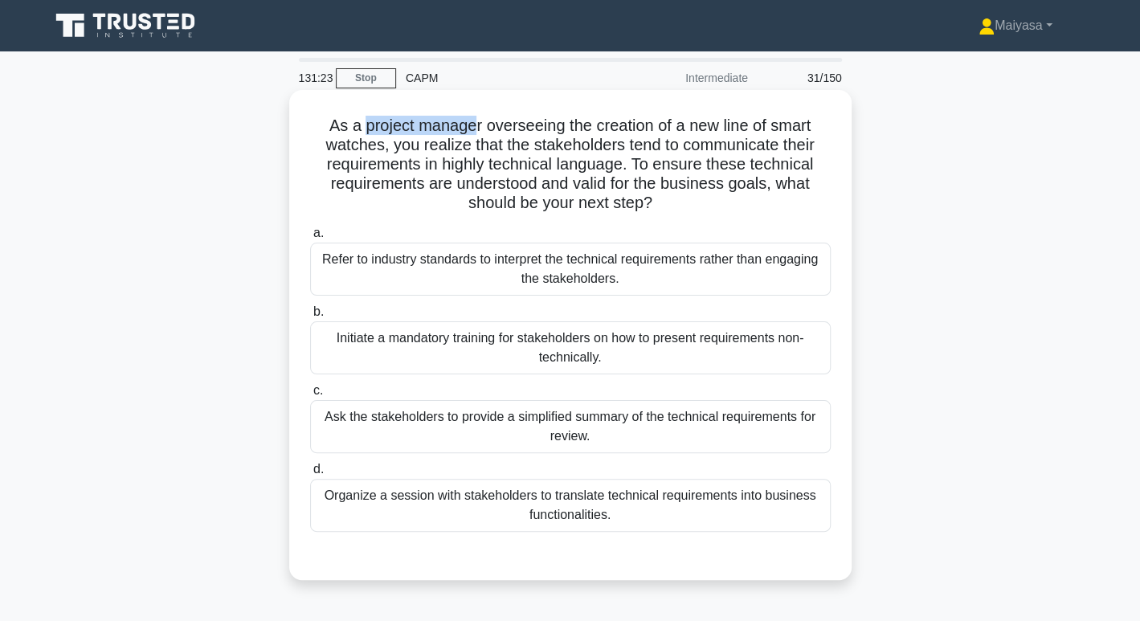
drag, startPoint x: 357, startPoint y: 124, endPoint x: 468, endPoint y: 126, distance: 110.9
click at [468, 126] on h5 "As a project manager overseeing the creation of a new line of smart watches, yo…" at bounding box center [571, 165] width 524 height 98
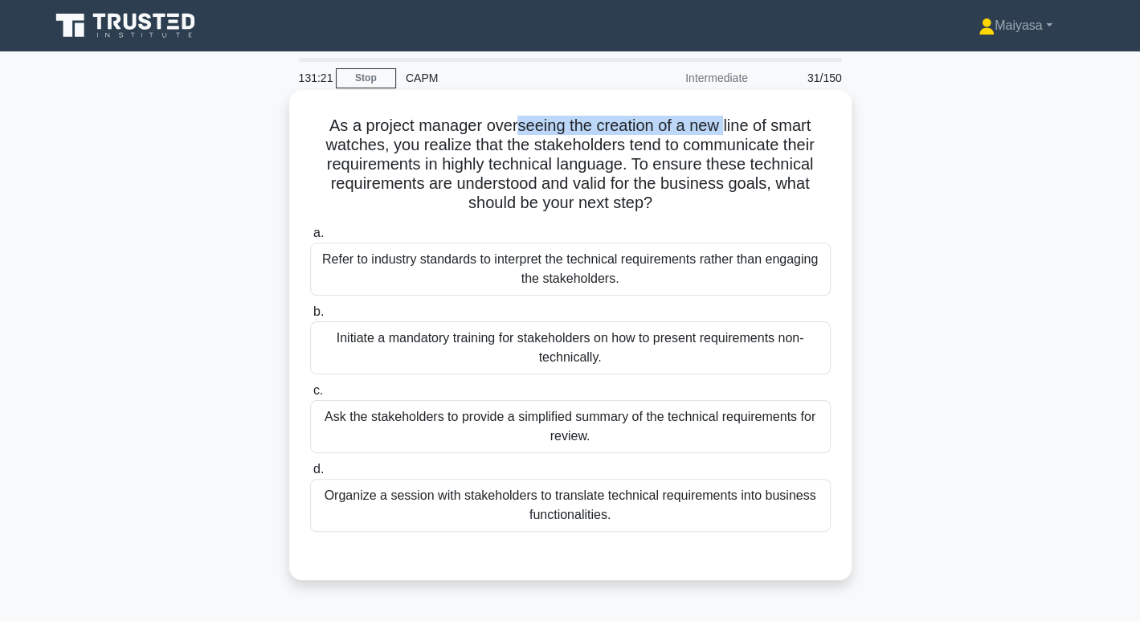
drag, startPoint x: 513, startPoint y: 129, endPoint x: 724, endPoint y: 134, distance: 211.4
click at [724, 134] on h5 "As a project manager overseeing the creation of a new line of smart watches, yo…" at bounding box center [571, 165] width 524 height 98
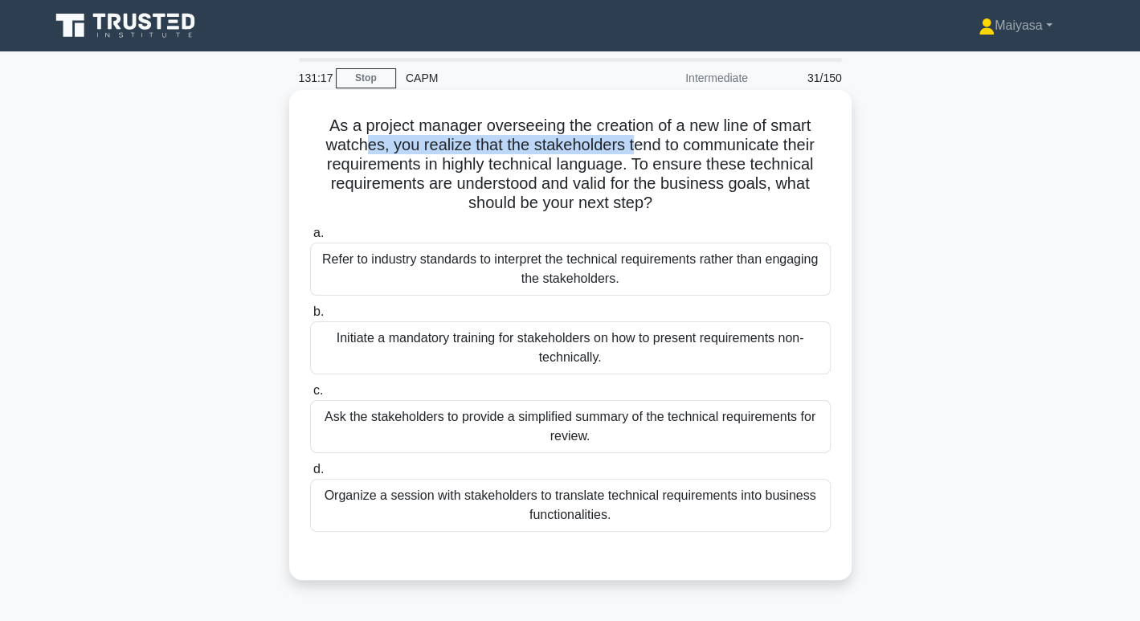
drag, startPoint x: 363, startPoint y: 149, endPoint x: 631, endPoint y: 147, distance: 267.6
click at [631, 147] on h5 "As a project manager overseeing the creation of a new line of smart watches, yo…" at bounding box center [571, 165] width 524 height 98
click at [649, 149] on h5 "As a project manager overseeing the creation of a new line of smart watches, yo…" at bounding box center [571, 165] width 524 height 98
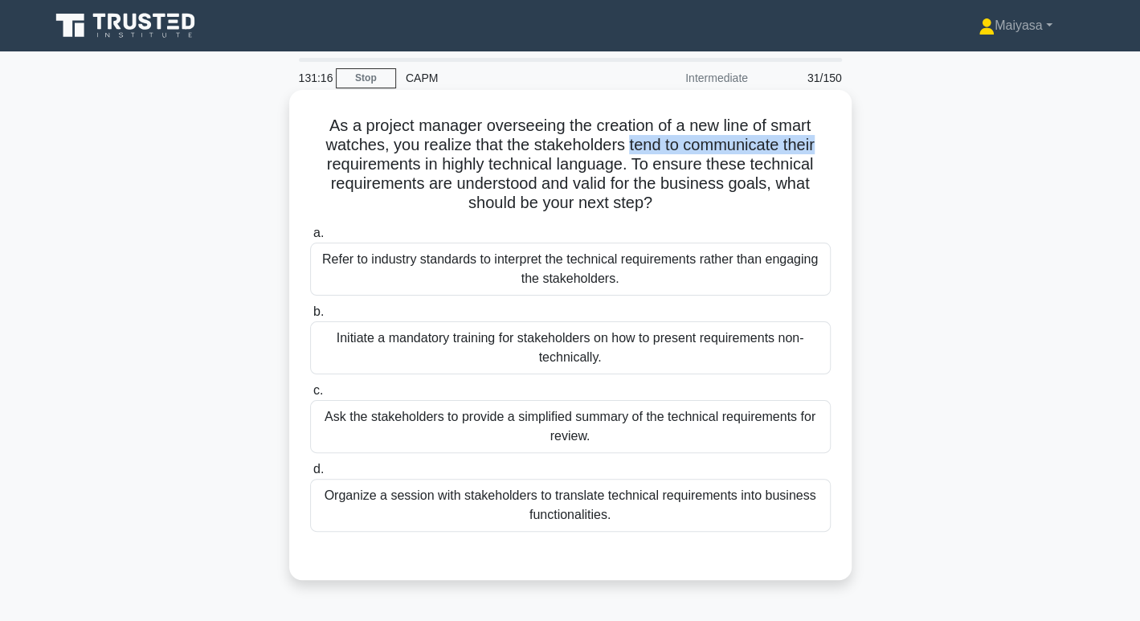
drag, startPoint x: 649, startPoint y: 149, endPoint x: 805, endPoint y: 146, distance: 155.1
click at [805, 146] on h5 "As a project manager overseeing the creation of a new line of smart watches, yo…" at bounding box center [571, 165] width 524 height 98
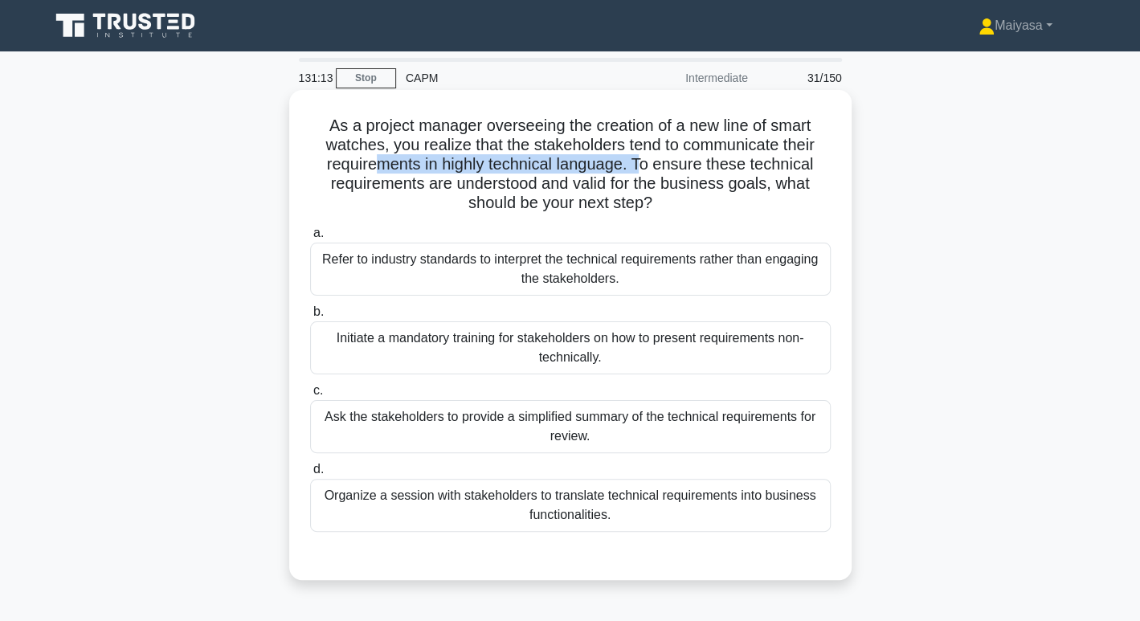
drag, startPoint x: 380, startPoint y: 169, endPoint x: 639, endPoint y: 166, distance: 258.8
click at [639, 166] on h5 "As a project manager overseeing the creation of a new line of smart watches, yo…" at bounding box center [571, 165] width 524 height 98
click at [681, 175] on h5 "As a project manager overseeing the creation of a new line of smart watches, yo…" at bounding box center [571, 165] width 524 height 98
drag, startPoint x: 469, startPoint y: 183, endPoint x: 802, endPoint y: 197, distance: 333.8
click at [802, 197] on h5 "As a project manager overseeing the creation of a new line of smart watches, yo…" at bounding box center [571, 165] width 524 height 98
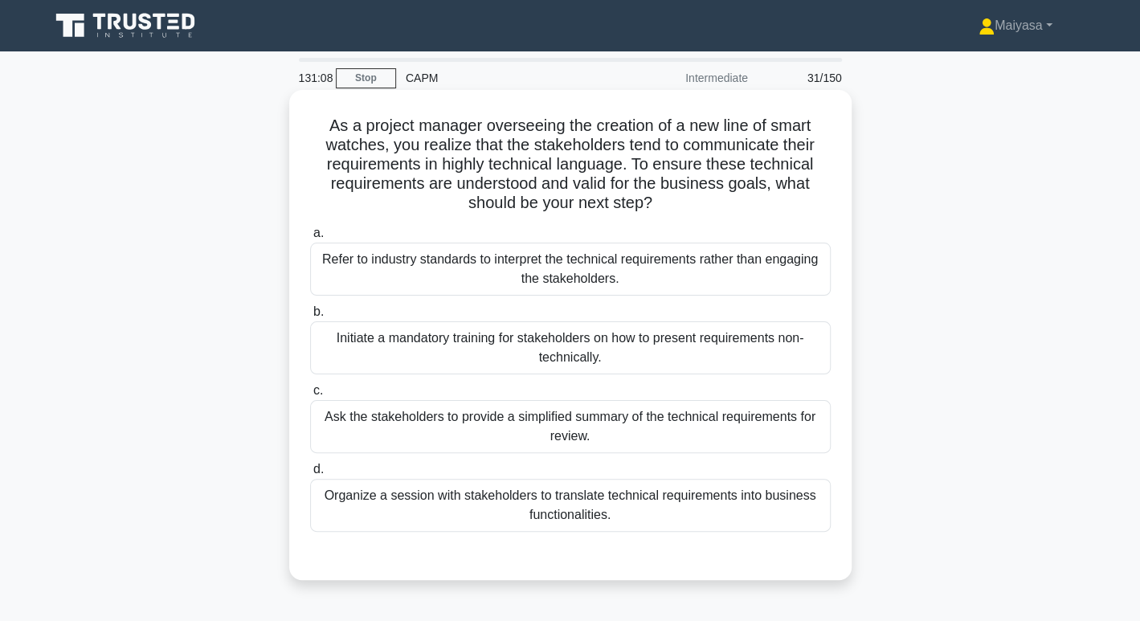
click at [686, 202] on h5 "As a project manager overseeing the creation of a new line of smart watches, yo…" at bounding box center [571, 165] width 524 height 98
click at [612, 501] on div "Organize a session with stakeholders to translate technical requirements into b…" at bounding box center [570, 505] width 521 height 53
click at [310, 475] on input "d. Organize a session with stakeholders to translate technical requirements int…" at bounding box center [310, 470] width 0 height 10
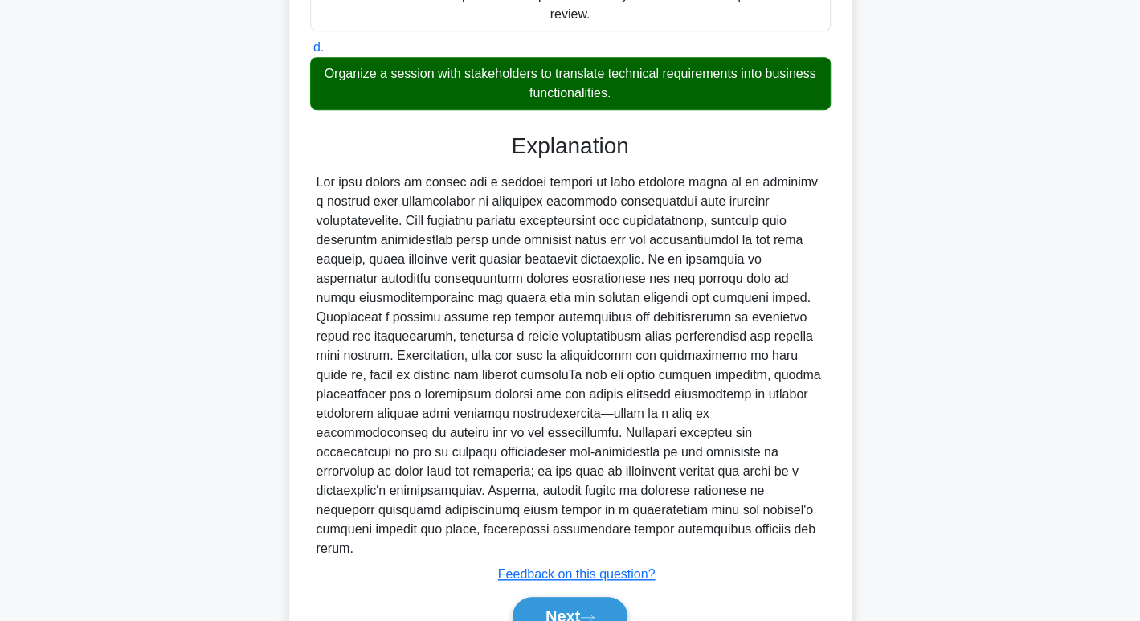
scroll to position [435, 0]
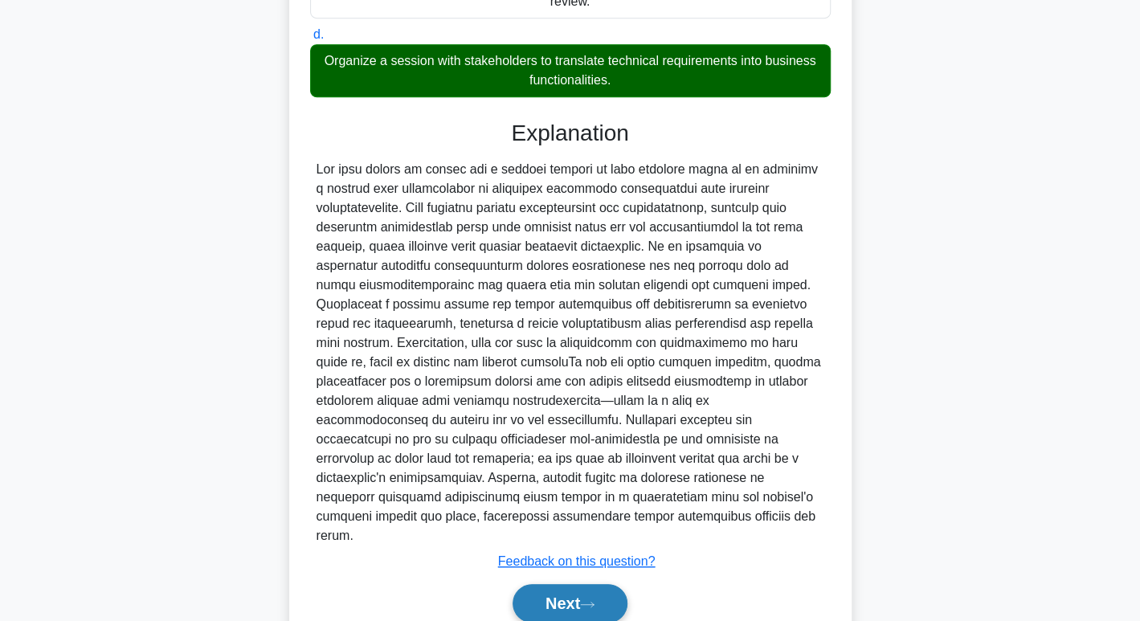
click at [596, 584] on button "Next" at bounding box center [570, 603] width 115 height 39
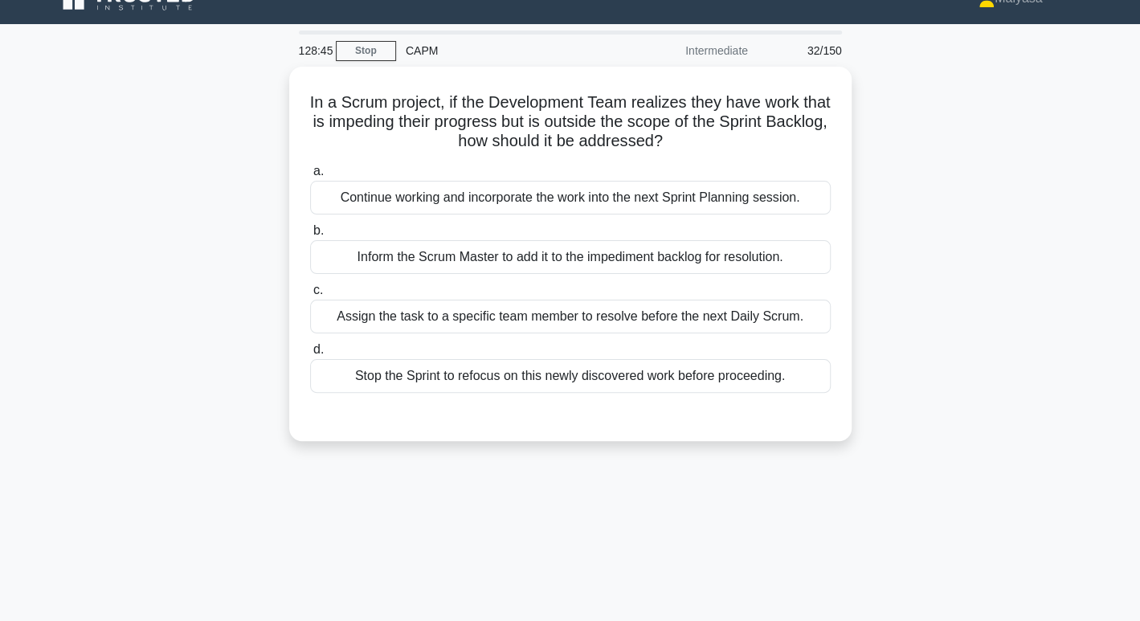
scroll to position [27, 0]
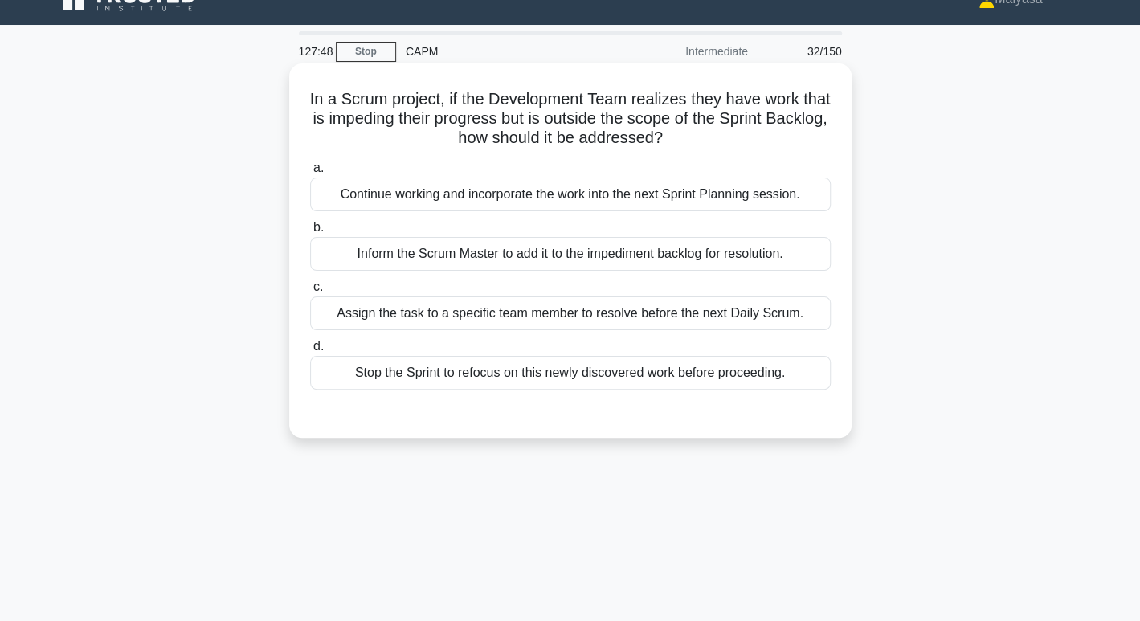
click at [716, 318] on div "Assign the task to a specific team member to resolve before the next Daily Scru…" at bounding box center [570, 314] width 521 height 34
click at [310, 293] on input "c. Assign the task to a specific team member to resolve before the next Daily S…" at bounding box center [310, 287] width 0 height 10
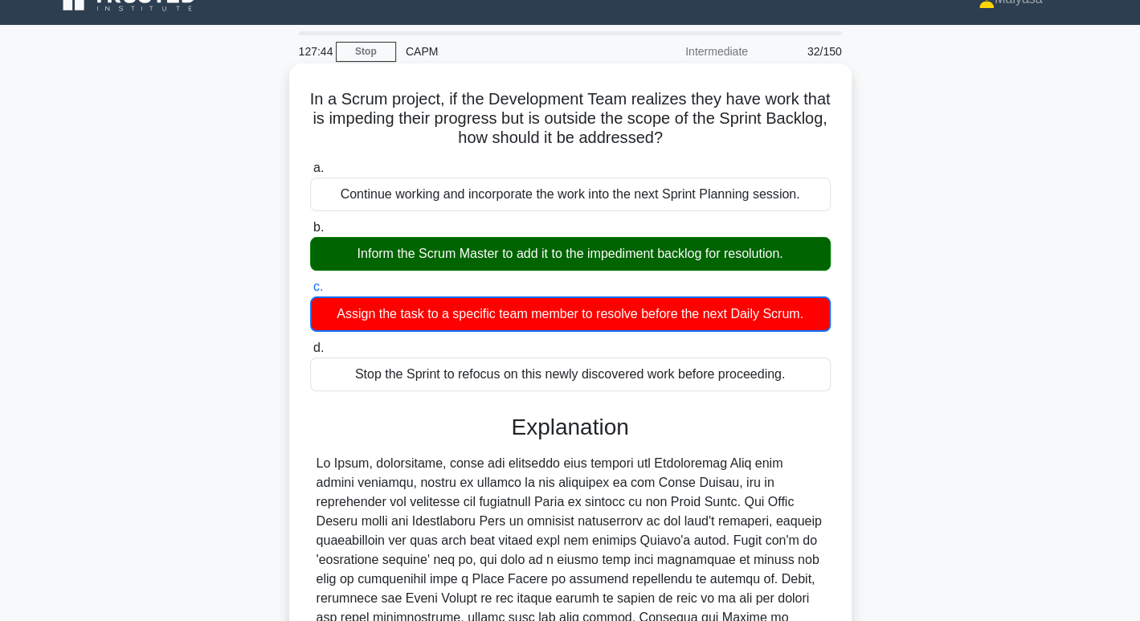
click at [616, 252] on div "Inform the Scrum Master to add it to the impediment backlog for resolution." at bounding box center [570, 254] width 521 height 34
click at [310, 233] on input "b. Inform the Scrum Master to add it to the impediment backlog for resolution." at bounding box center [310, 228] width 0 height 10
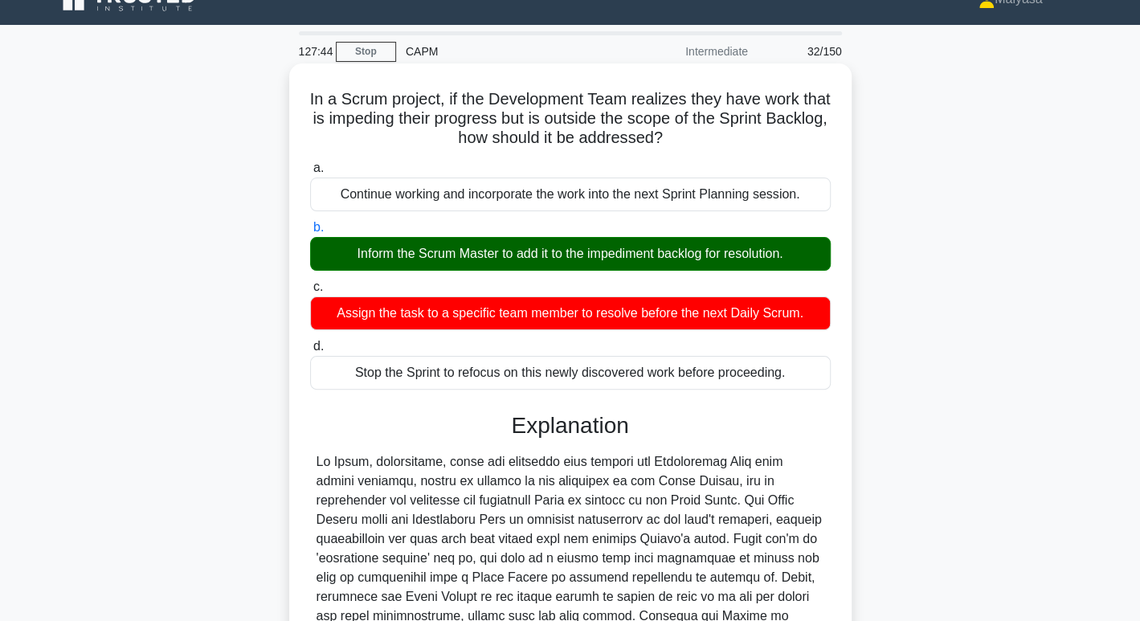
click at [616, 252] on div "Inform the Scrum Master to add it to the impediment backlog for resolution." at bounding box center [570, 254] width 521 height 34
click at [310, 233] on input "b. Inform the Scrum Master to add it to the impediment backlog for resolution." at bounding box center [310, 228] width 0 height 10
click at [616, 252] on div "Inform the Scrum Master to add it to the impediment backlog for resolution." at bounding box center [570, 254] width 521 height 34
click at [310, 233] on input "b. Inform the Scrum Master to add it to the impediment backlog for resolution." at bounding box center [310, 228] width 0 height 10
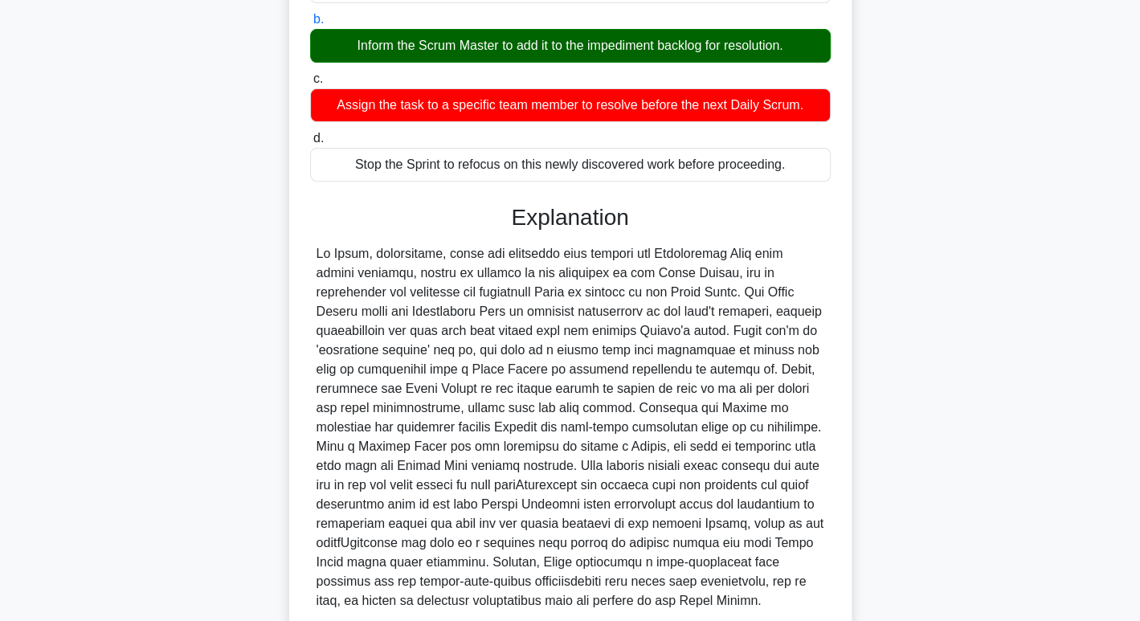
scroll to position [368, 0]
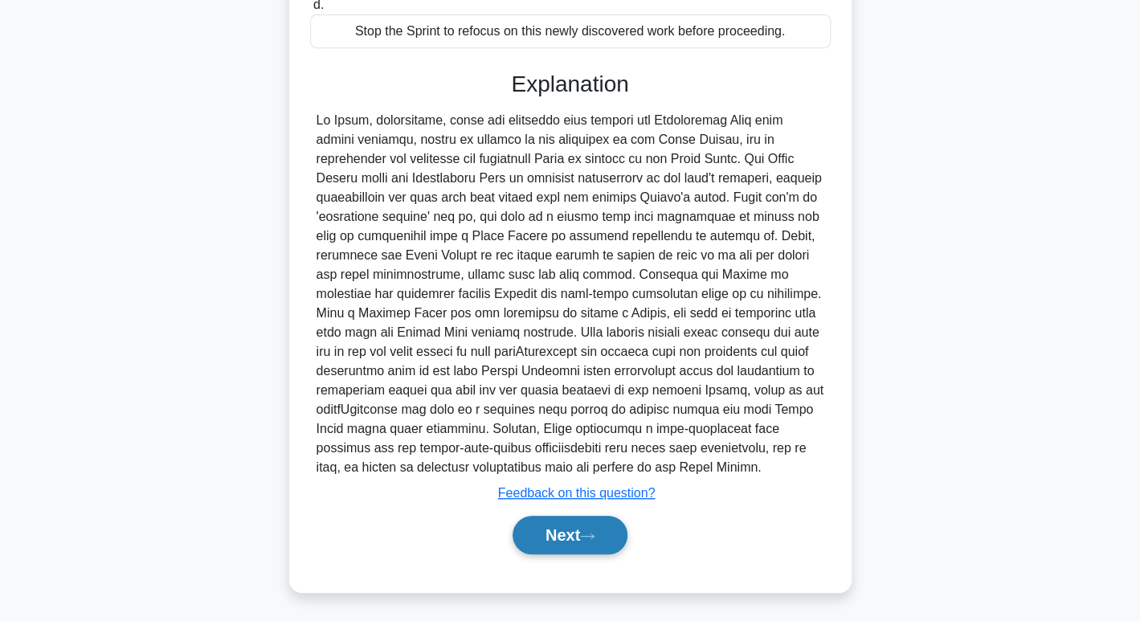
click at [563, 547] on button "Next" at bounding box center [570, 535] width 115 height 39
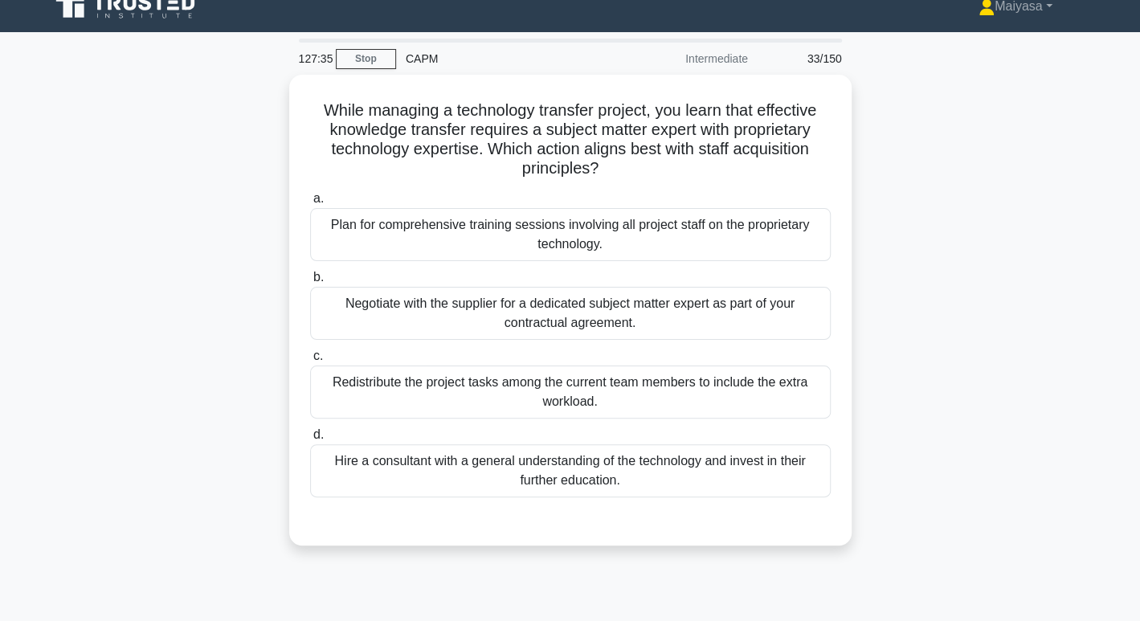
scroll to position [0, 0]
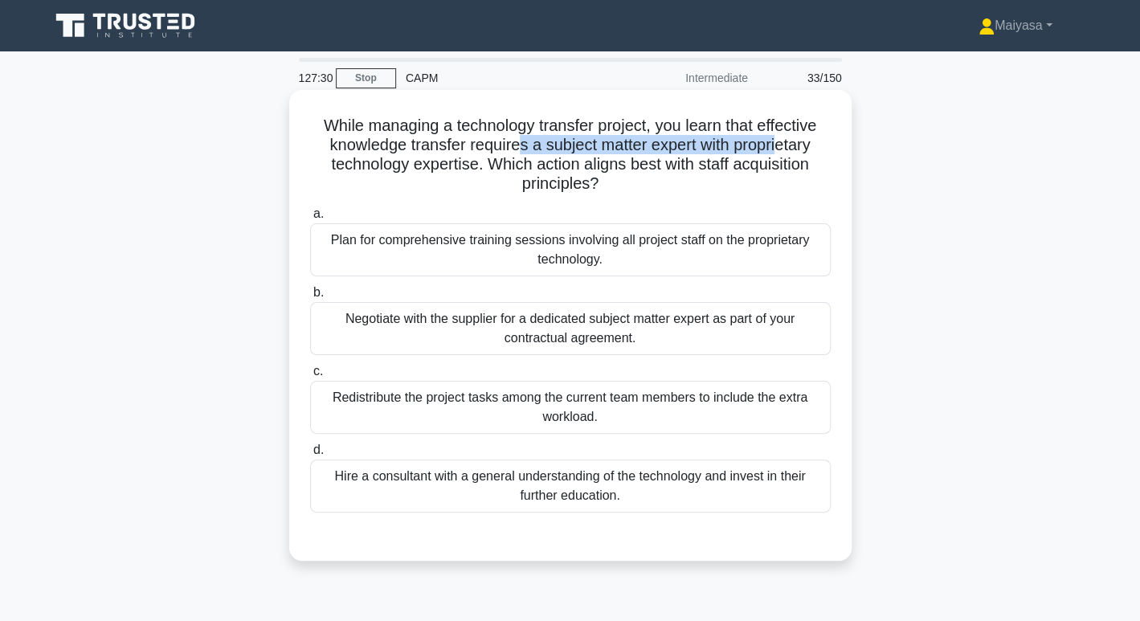
drag, startPoint x: 518, startPoint y: 156, endPoint x: 784, endPoint y: 154, distance: 266.8
click at [784, 154] on h5 "While managing a technology transfer project, you learn that effective knowledg…" at bounding box center [571, 155] width 524 height 79
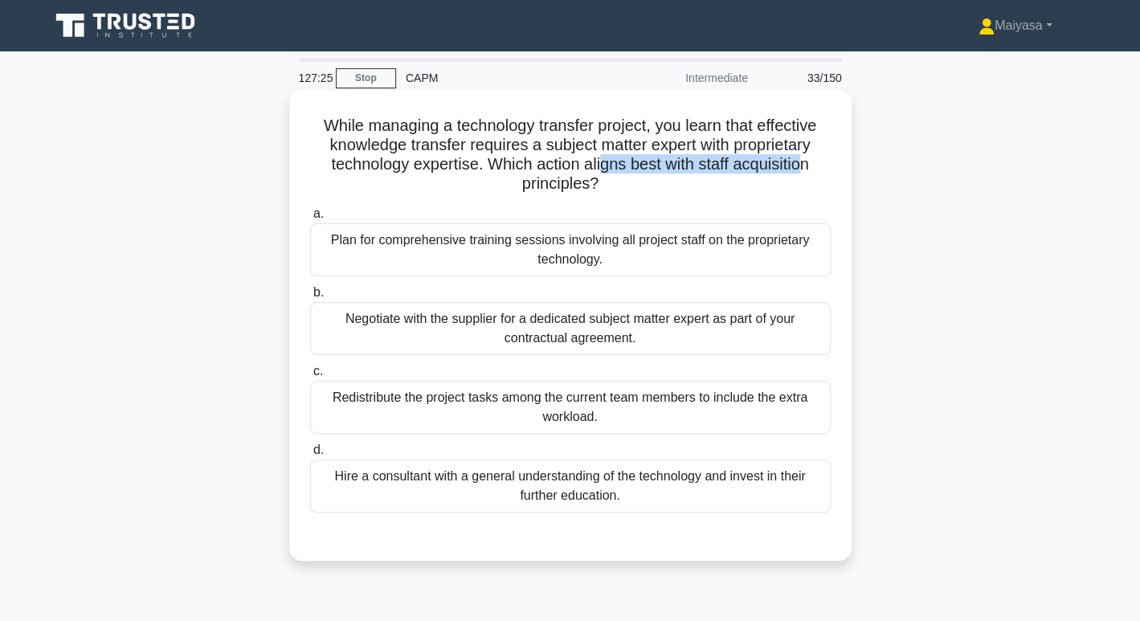
drag, startPoint x: 598, startPoint y: 173, endPoint x: 812, endPoint y: 162, distance: 214.1
click at [812, 162] on h5 "While managing a technology transfer project, you learn that effective knowledg…" at bounding box center [571, 155] width 524 height 79
click at [550, 270] on div "Plan for comprehensive training sessions involving all project staff on the pro…" at bounding box center [570, 249] width 521 height 53
click at [310, 219] on input "a. Plan for comprehensive training sessions involving all project staff on the …" at bounding box center [310, 214] width 0 height 10
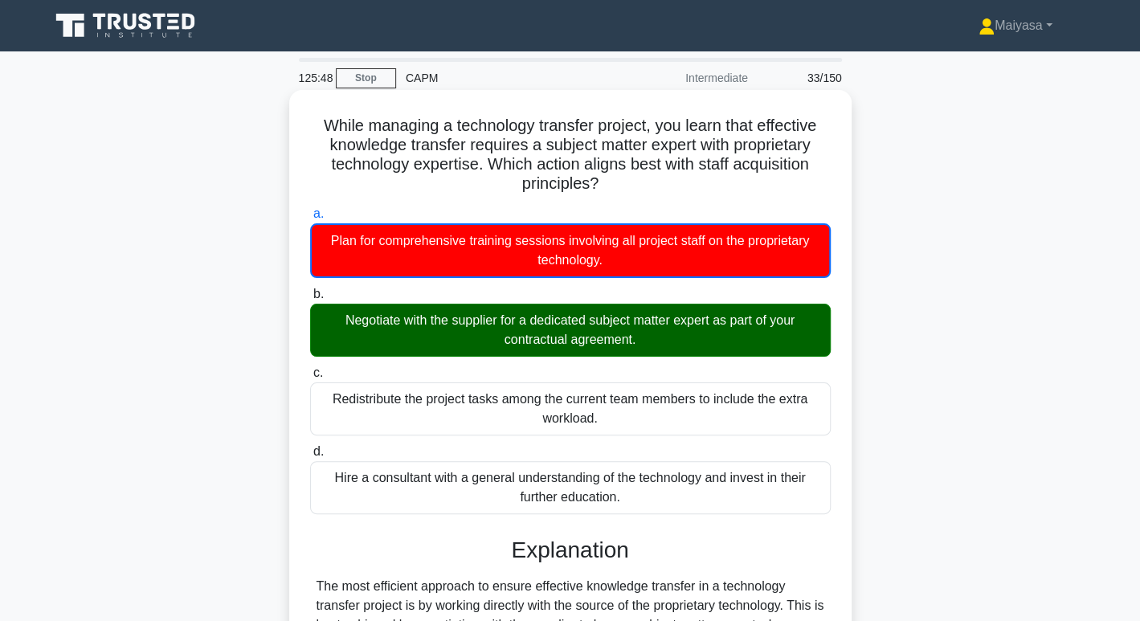
drag, startPoint x: 475, startPoint y: 320, endPoint x: 817, endPoint y: 330, distance: 342.5
click at [817, 330] on div "Negotiate with the supplier for a dedicated subject matter expert as part of yo…" at bounding box center [570, 330] width 521 height 53
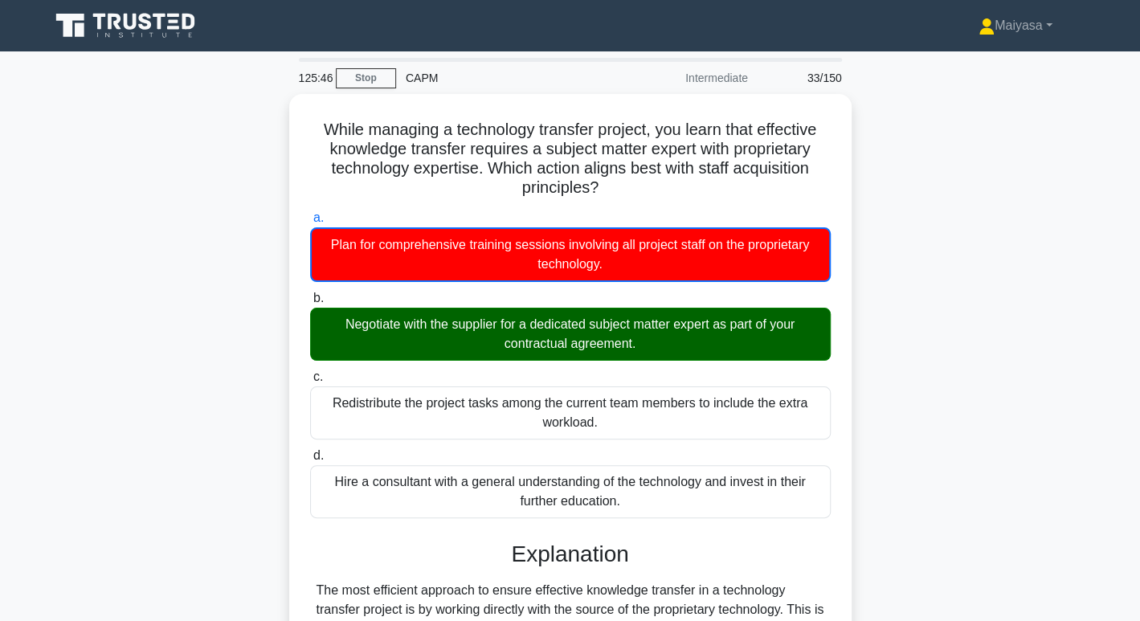
drag, startPoint x: 496, startPoint y: 341, endPoint x: 943, endPoint y: 272, distance: 452.1
click at [694, 340] on div "Negotiate with the supplier for a dedicated subject matter expert as part of yo…" at bounding box center [570, 334] width 521 height 53
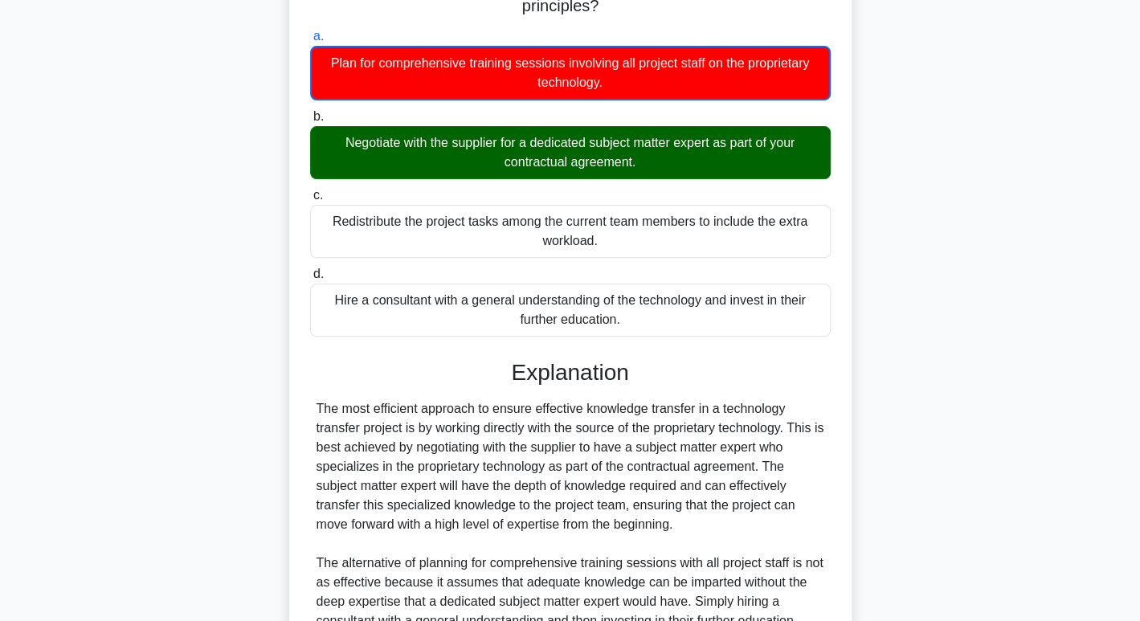
scroll to position [428, 0]
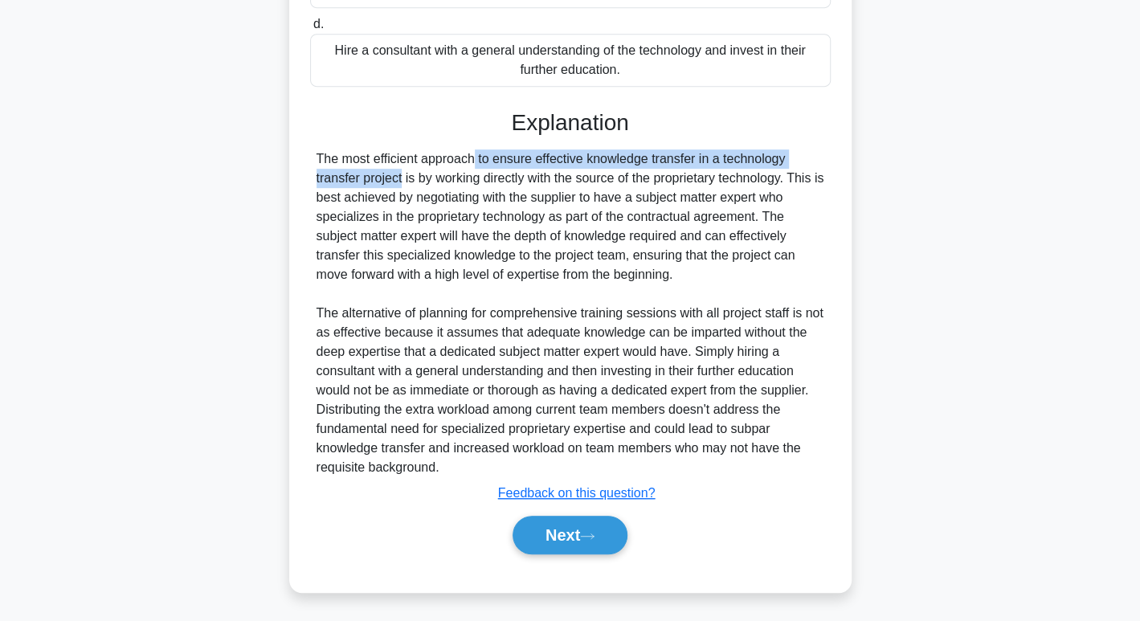
drag, startPoint x: 379, startPoint y: 166, endPoint x: 798, endPoint y: 159, distance: 419.6
click at [798, 159] on div "The most efficient approach to ensure effective knowledge transfer in a technol…" at bounding box center [571, 313] width 508 height 328
click at [586, 538] on button "Next" at bounding box center [570, 535] width 115 height 39
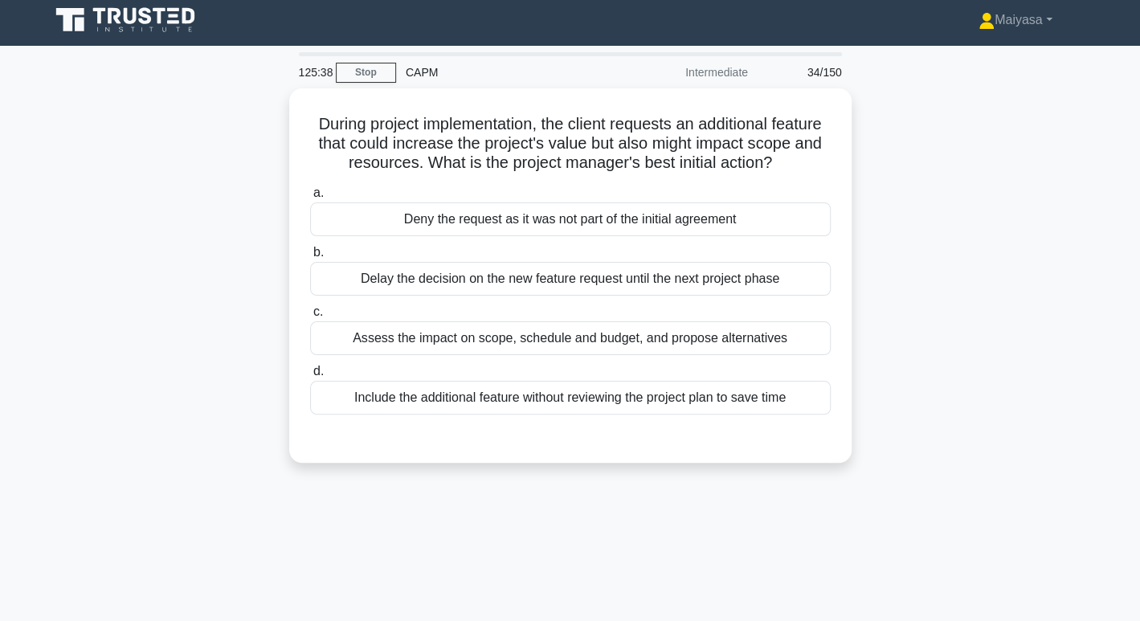
scroll to position [0, 0]
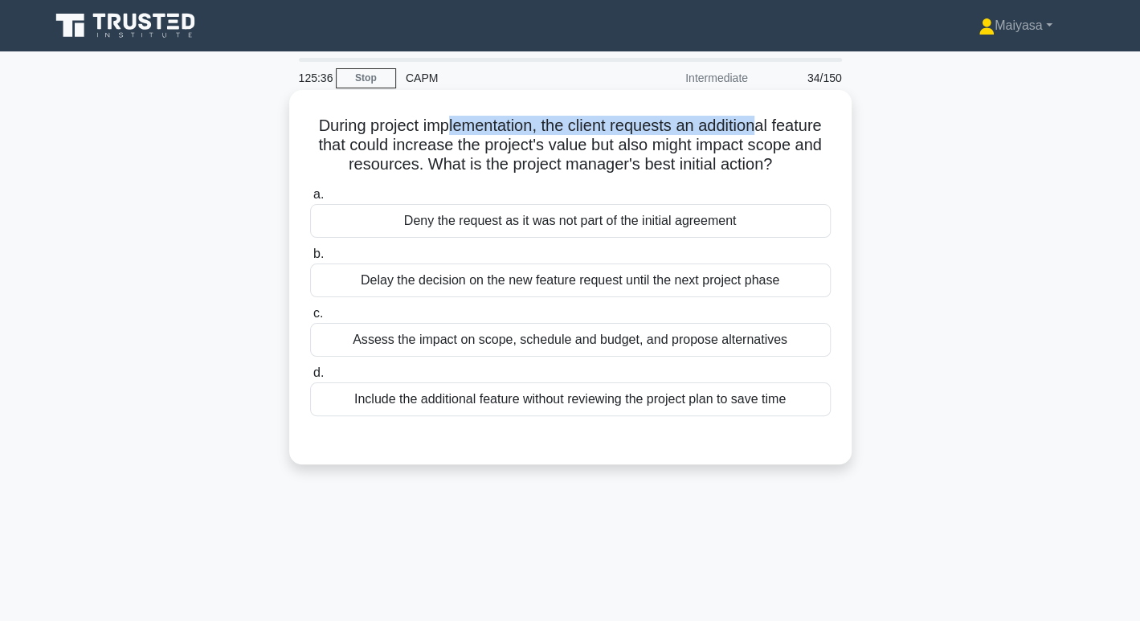
drag, startPoint x: 473, startPoint y: 125, endPoint x: 794, endPoint y: 121, distance: 321.5
click at [794, 121] on h5 "During project implementation, the client requests an additional feature that c…" at bounding box center [571, 145] width 524 height 59
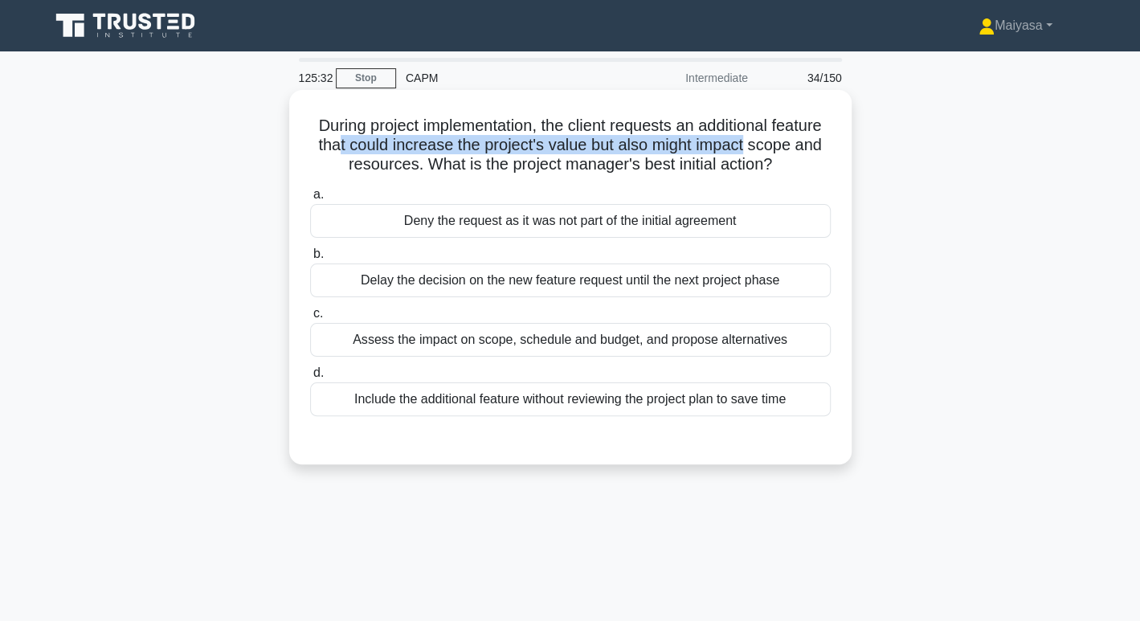
drag, startPoint x: 407, startPoint y: 149, endPoint x: 822, endPoint y: 153, distance: 415.5
click at [822, 153] on h5 "During project implementation, the client requests an additional feature that c…" at bounding box center [571, 145] width 524 height 59
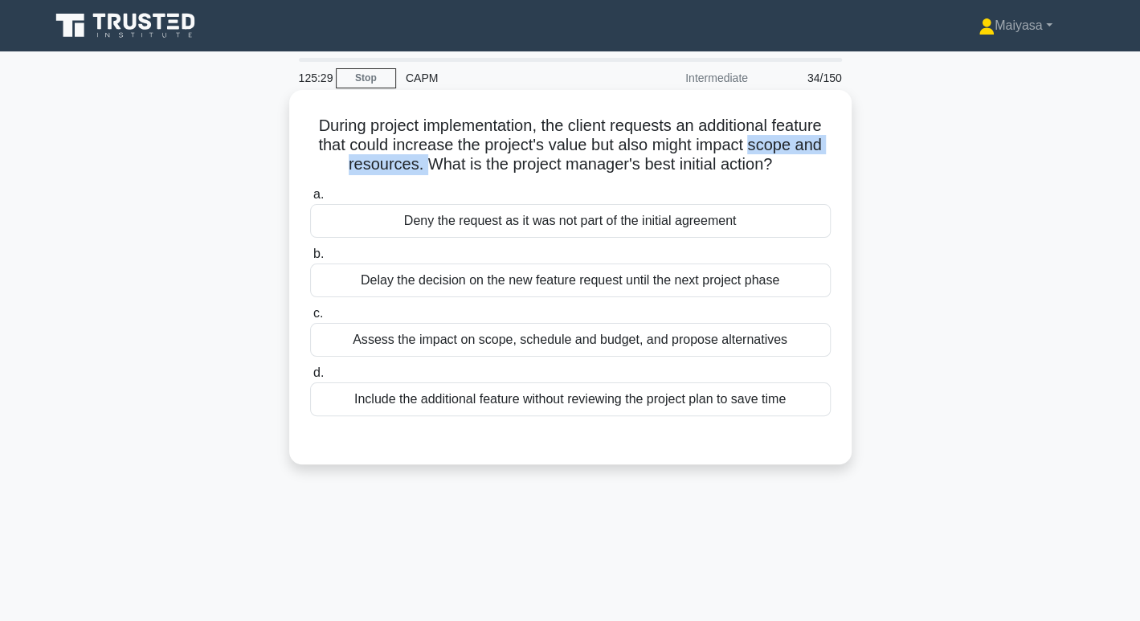
drag, startPoint x: 312, startPoint y: 164, endPoint x: 469, endPoint y: 166, distance: 156.7
click at [469, 166] on h5 "During project implementation, the client requests an additional feature that c…" at bounding box center [571, 145] width 524 height 59
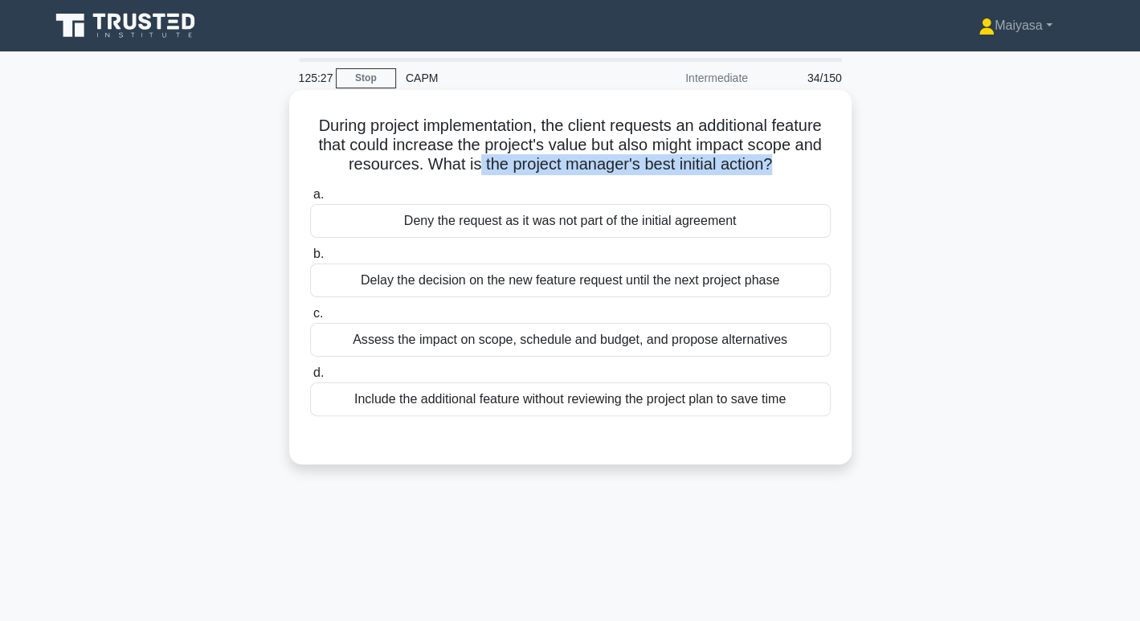
drag, startPoint x: 526, startPoint y: 165, endPoint x: 833, endPoint y: 169, distance: 306.2
click at [833, 169] on div "During project implementation, the client requests an additional feature that c…" at bounding box center [571, 277] width 550 height 362
click at [574, 357] on div "Assess the impact on scope, schedule and budget, and propose alternatives" at bounding box center [570, 340] width 521 height 34
click at [310, 319] on input "c. Assess the impact on scope, schedule and budget, and propose alternatives" at bounding box center [310, 314] width 0 height 10
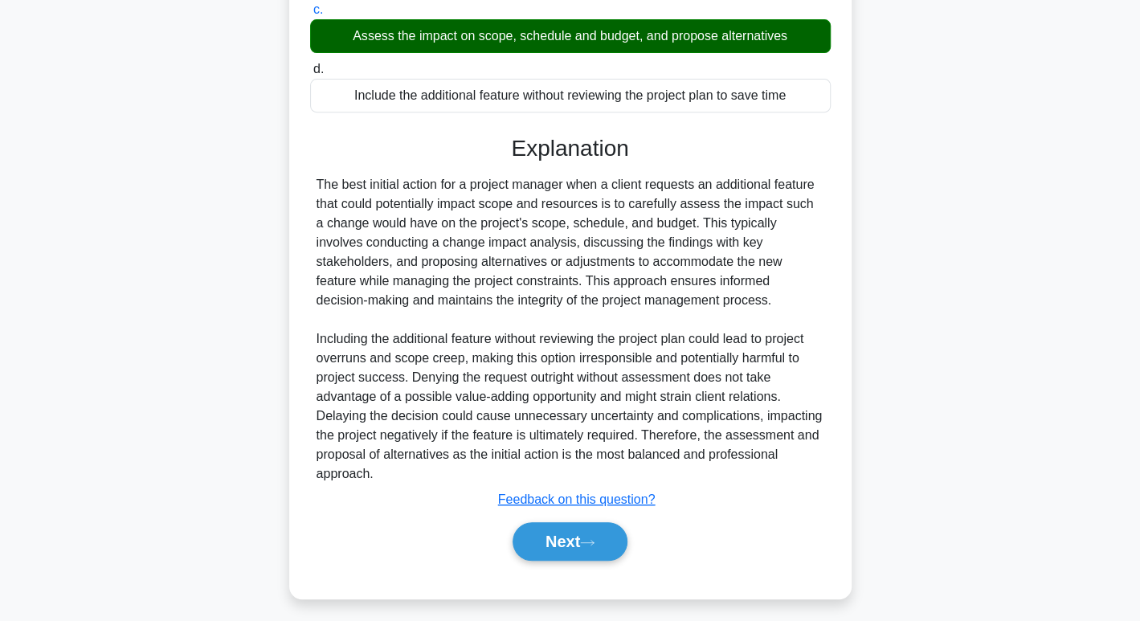
scroll to position [330, 0]
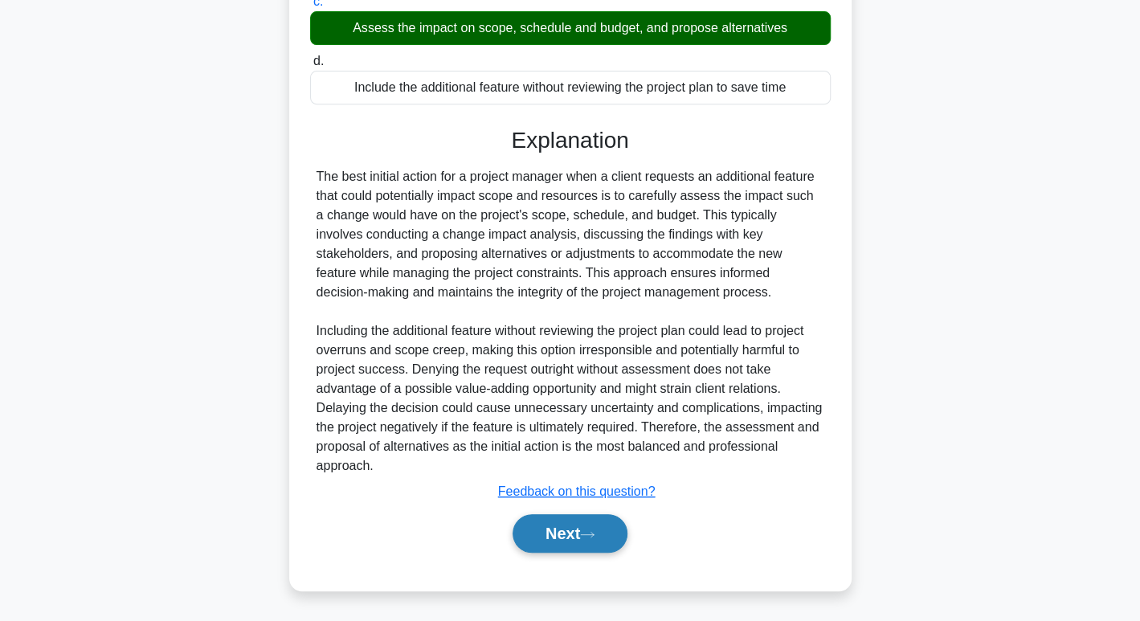
click at [568, 522] on button "Next" at bounding box center [570, 533] width 115 height 39
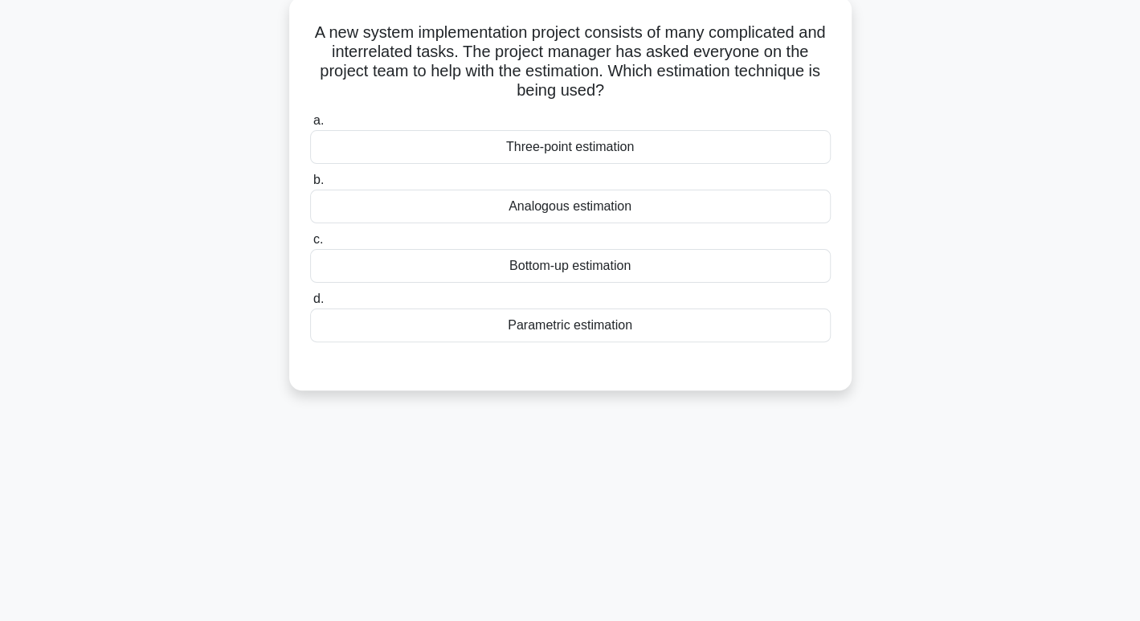
scroll to position [0, 0]
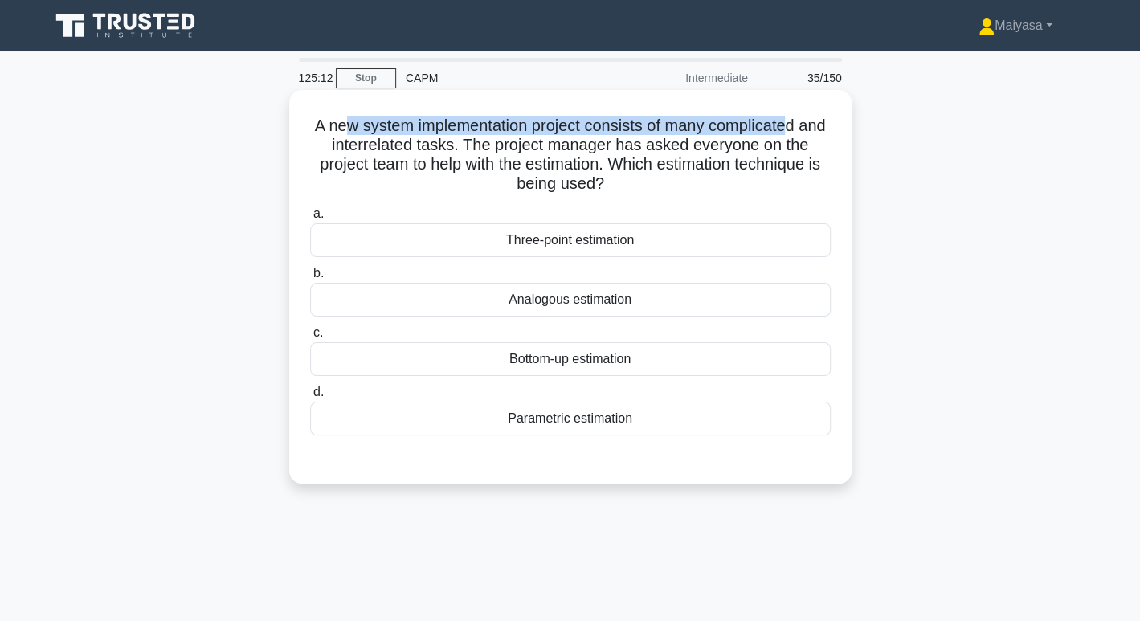
drag, startPoint x: 361, startPoint y: 126, endPoint x: 810, endPoint y: 132, distance: 449.3
click at [810, 132] on h5 "A new system implementation project consists of many complicated and interrelat…" at bounding box center [571, 155] width 524 height 79
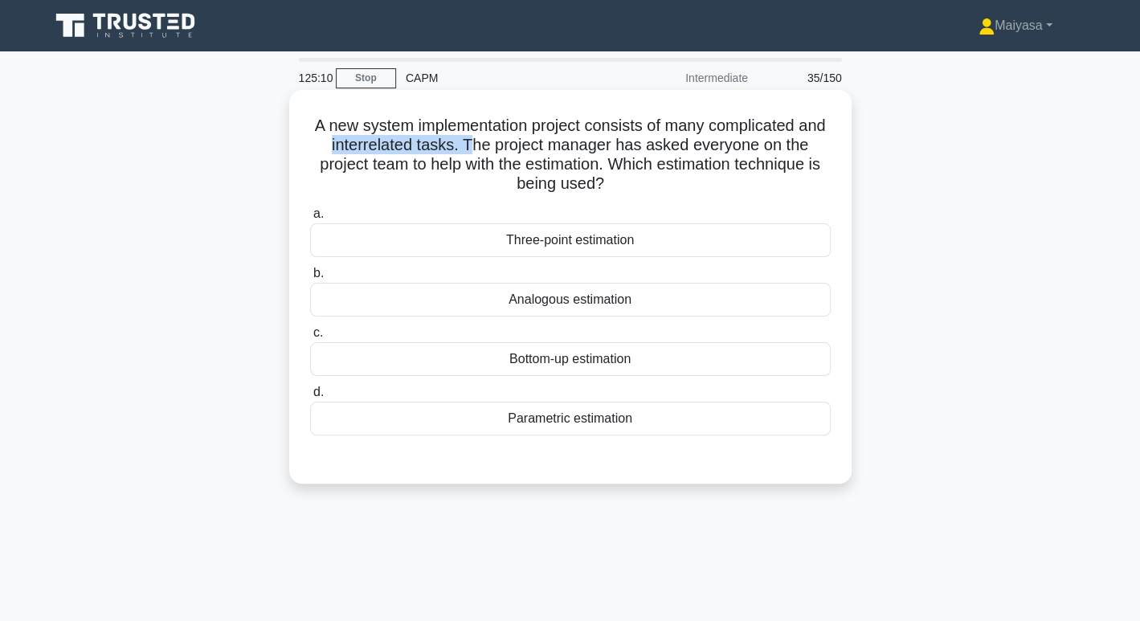
drag, startPoint x: 344, startPoint y: 149, endPoint x: 491, endPoint y: 141, distance: 147.3
click at [491, 141] on h5 "A new system implementation project consists of many complicated and interrelat…" at bounding box center [571, 155] width 524 height 79
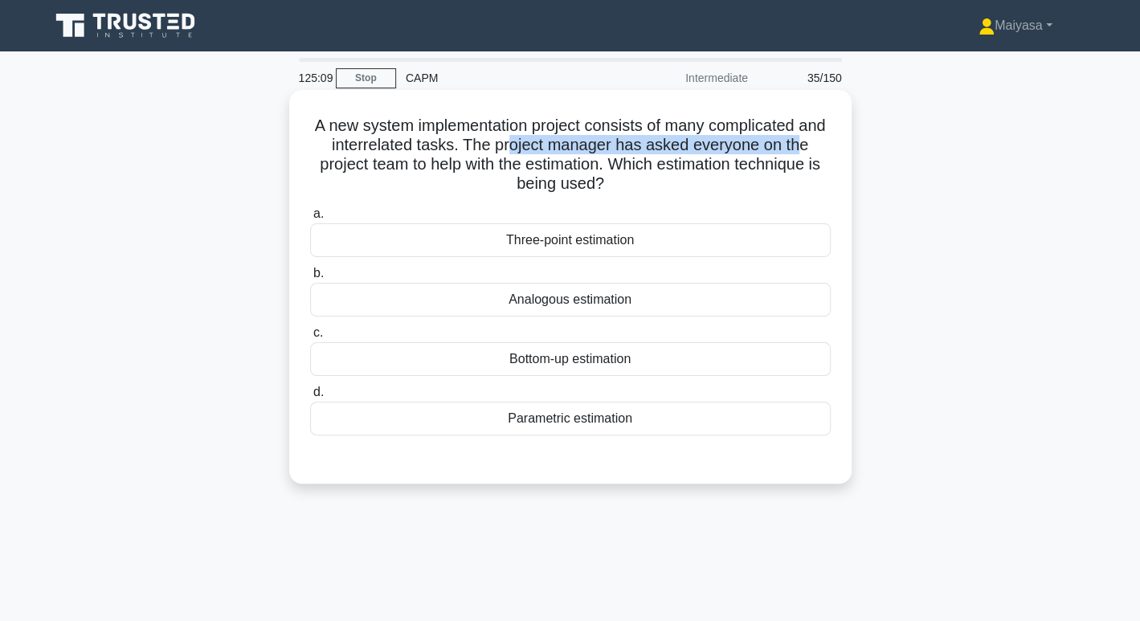
drag, startPoint x: 538, startPoint y: 141, endPoint x: 820, endPoint y: 148, distance: 281.4
click at [820, 148] on h5 "A new system implementation project consists of many complicated and interrelat…" at bounding box center [571, 155] width 524 height 79
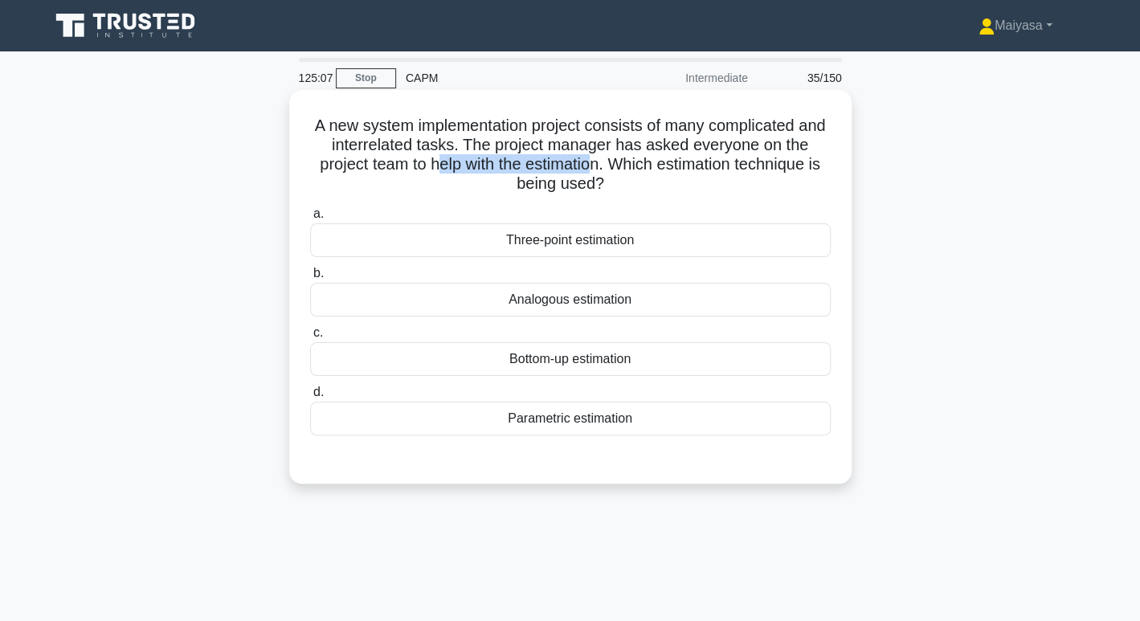
drag, startPoint x: 448, startPoint y: 173, endPoint x: 597, endPoint y: 174, distance: 148.7
click at [597, 174] on h5 "A new system implementation project consists of many complicated and interrelat…" at bounding box center [571, 155] width 524 height 79
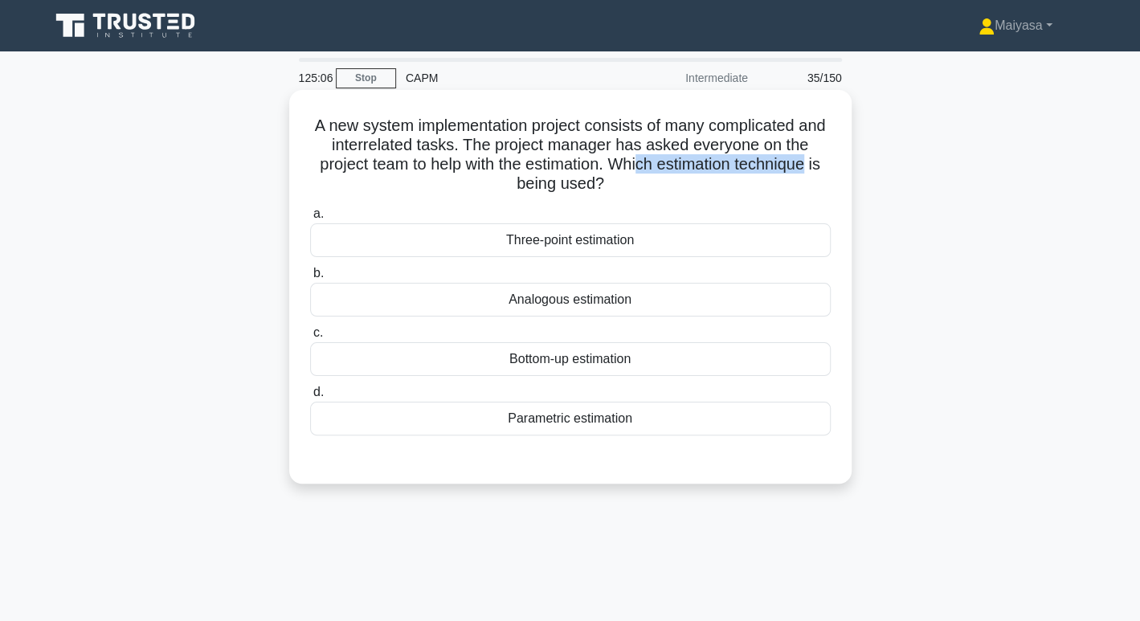
drag, startPoint x: 640, startPoint y: 166, endPoint x: 817, endPoint y: 162, distance: 176.9
click at [817, 162] on h5 "A new system implementation project consists of many complicated and interrelat…" at bounding box center [571, 155] width 524 height 79
drag, startPoint x: 522, startPoint y: 180, endPoint x: 588, endPoint y: 178, distance: 65.9
click at [588, 178] on h5 "A new system implementation project consists of many complicated and interrelat…" at bounding box center [571, 155] width 524 height 79
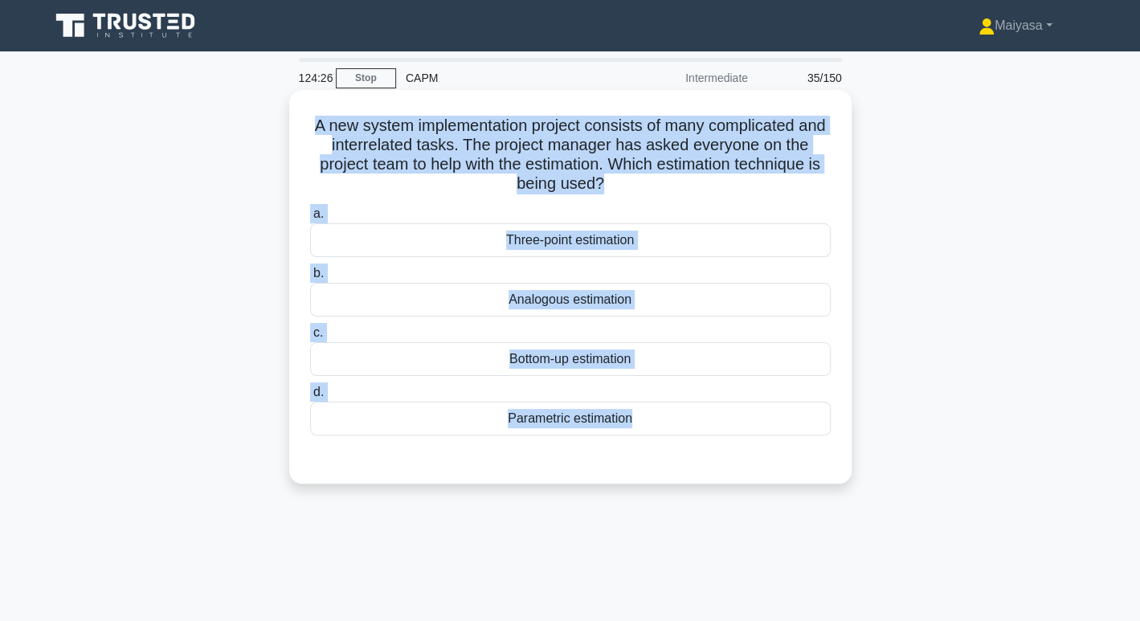
drag, startPoint x: 317, startPoint y: 129, endPoint x: 669, endPoint y: 468, distance: 488.8
click at [669, 468] on div "A new system implementation project consists of many complicated and interrelat…" at bounding box center [571, 286] width 550 height 381
click at [643, 358] on div "Bottom-up estimation" at bounding box center [570, 359] width 521 height 34
click at [310, 338] on input "c. Bottom-up estimation" at bounding box center [310, 333] width 0 height 10
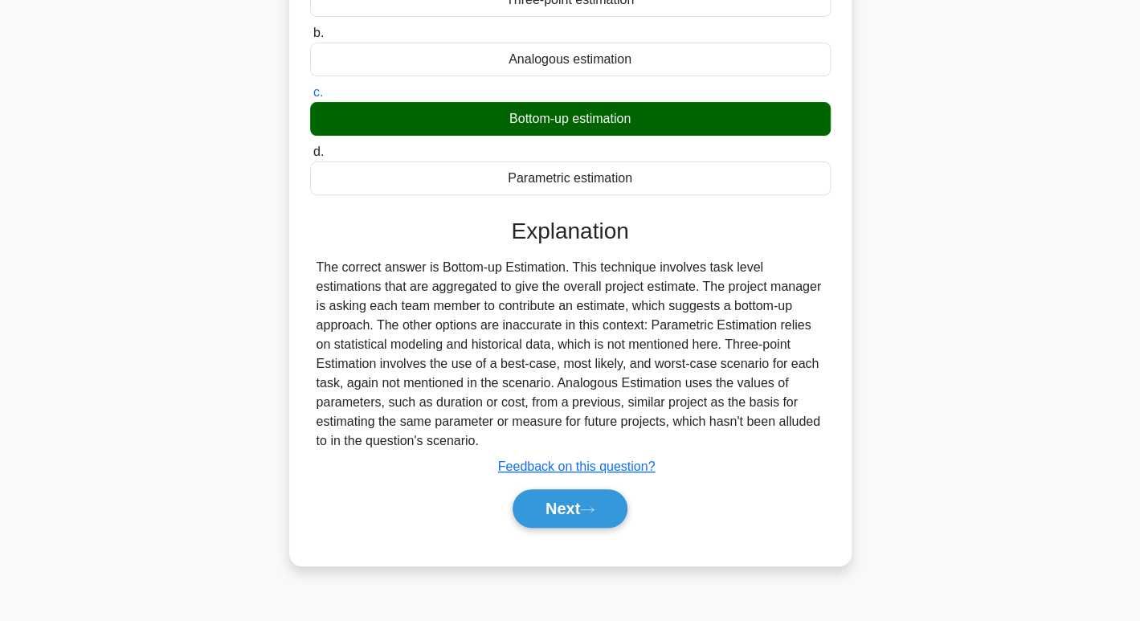
scroll to position [247, 0]
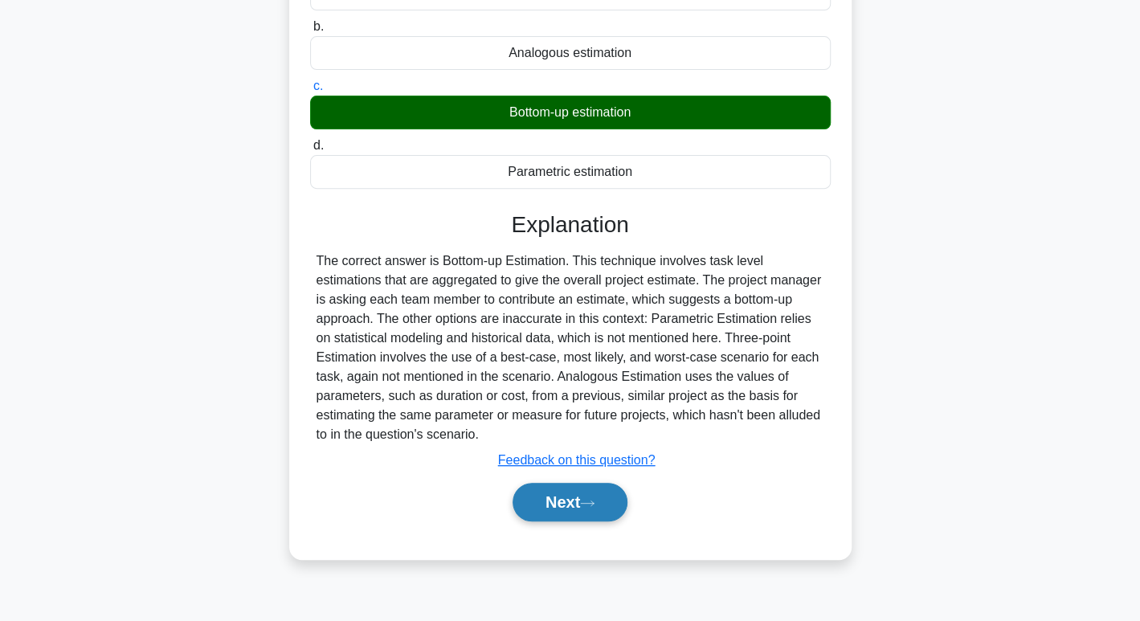
click at [551, 494] on button "Next" at bounding box center [570, 502] width 115 height 39
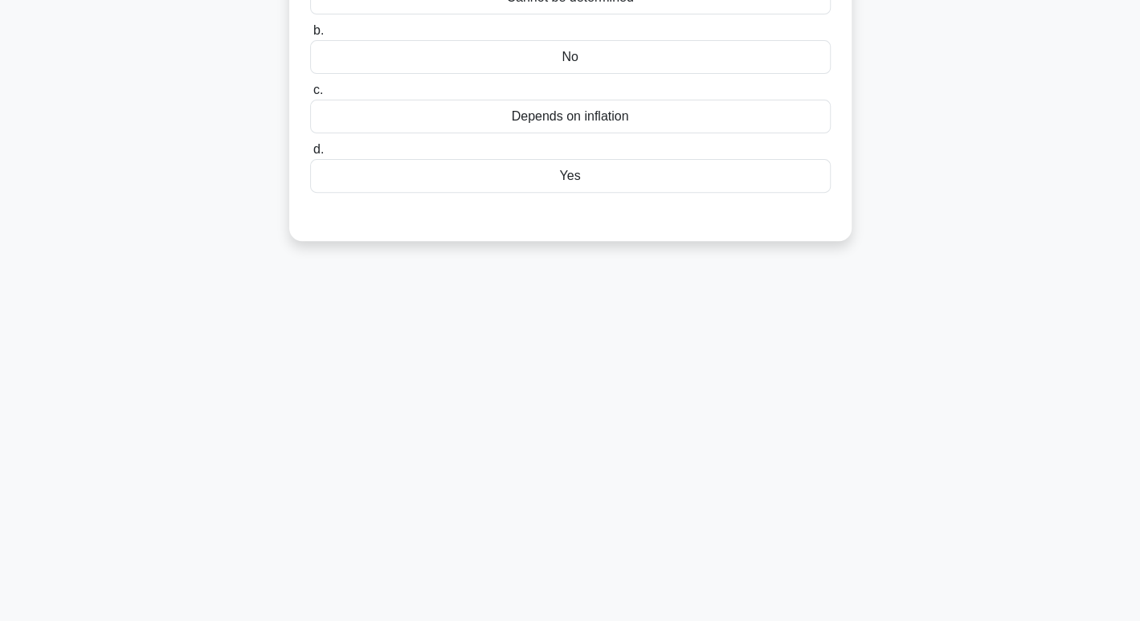
scroll to position [0, 0]
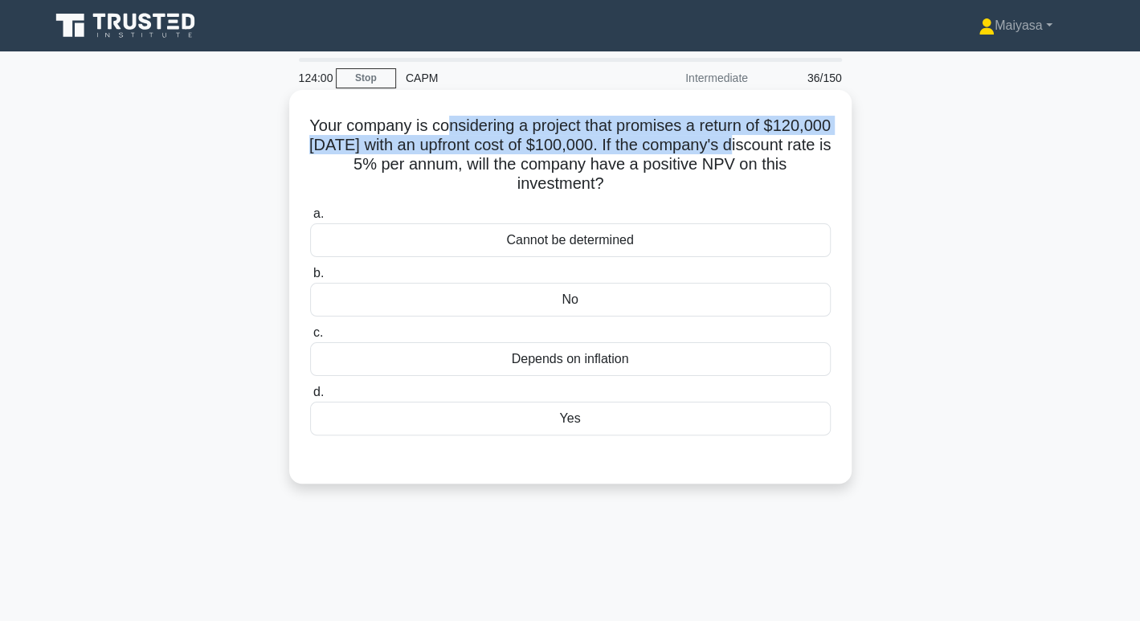
drag, startPoint x: 518, startPoint y: 122, endPoint x: 791, endPoint y: 138, distance: 273.7
click at [791, 138] on h5 "Your company is considering a project that promises a return of $120,000 [DATE]…" at bounding box center [571, 155] width 524 height 79
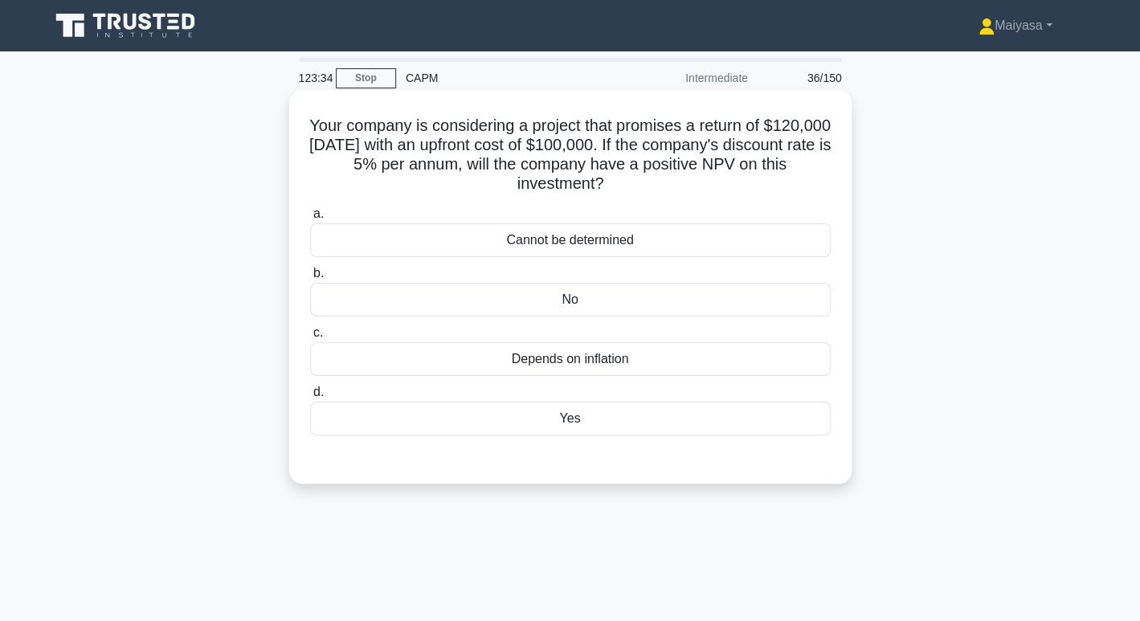
click at [363, 132] on h5 "Your company is considering a project that promises a return of $120,000 [DATE]…" at bounding box center [571, 155] width 524 height 79
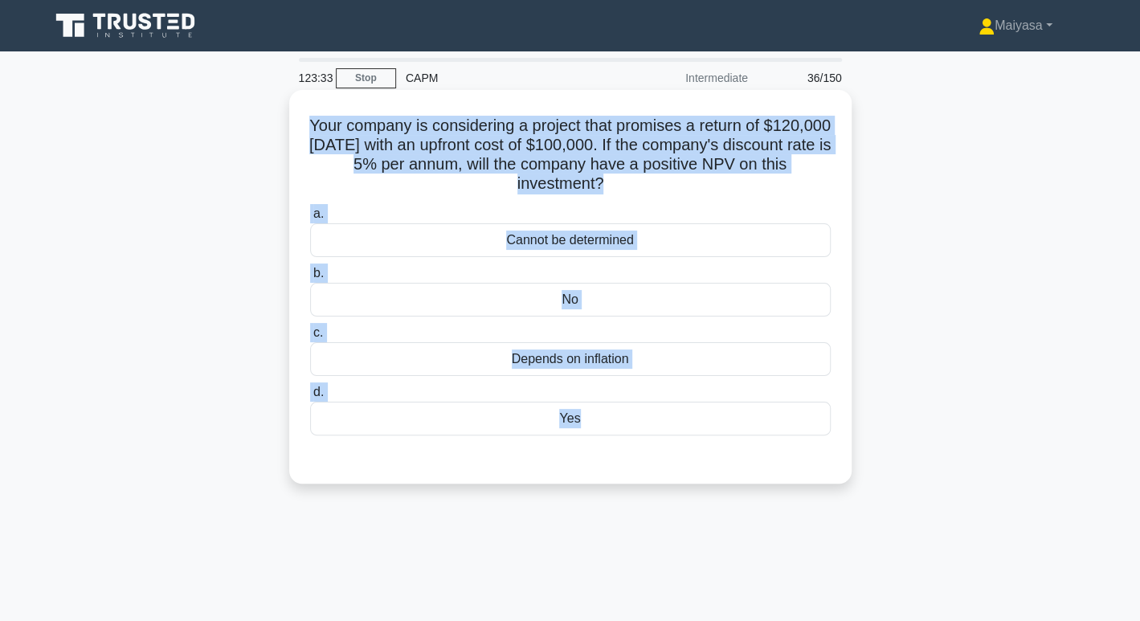
drag, startPoint x: 331, startPoint y: 121, endPoint x: 635, endPoint y: 451, distance: 448.2
click at [635, 451] on div "Your company is considering a project that promises a return of $120,000 [DATE]…" at bounding box center [571, 286] width 550 height 381
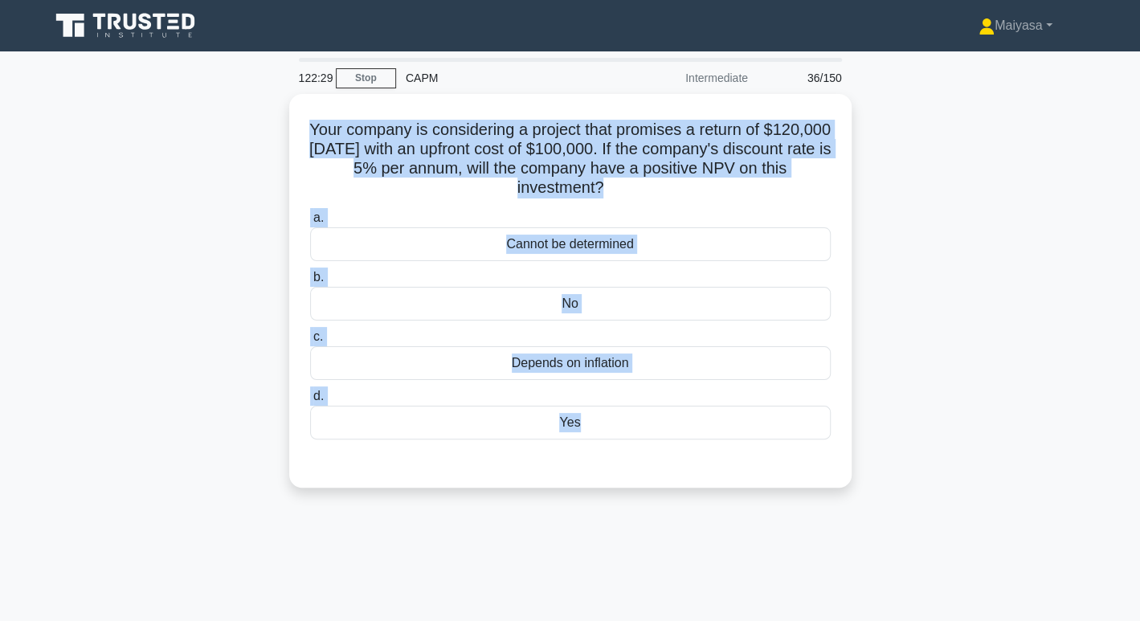
click at [976, 219] on div "Your company is considering a project that promises a return of $120,000 [DATE]…" at bounding box center [570, 300] width 1061 height 413
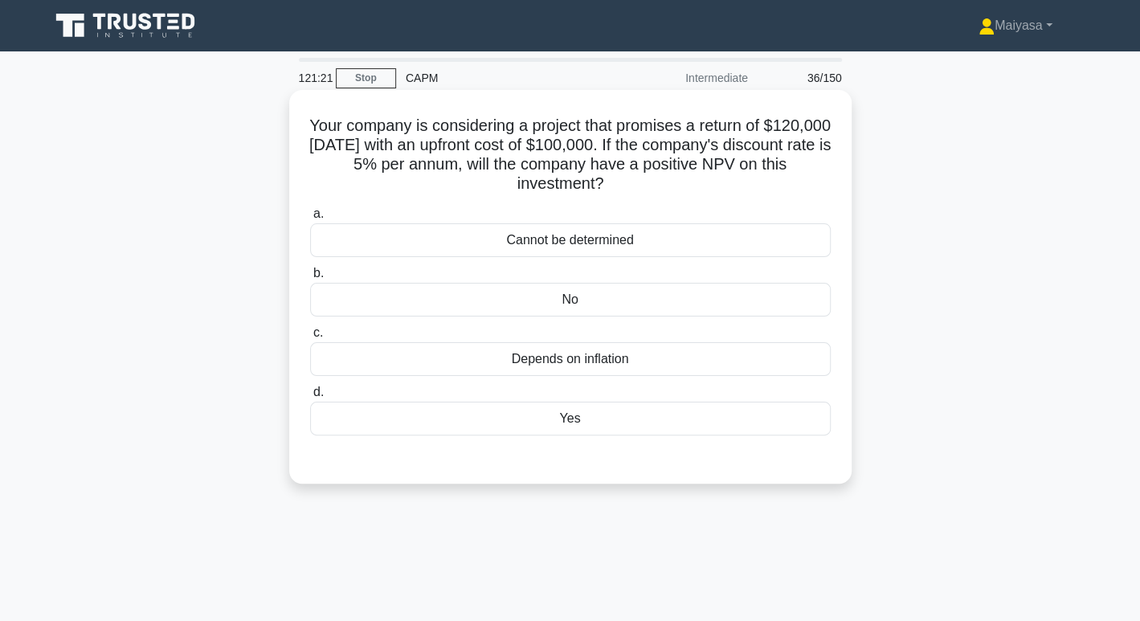
click at [596, 295] on div "No" at bounding box center [570, 300] width 521 height 34
click at [310, 279] on input "b. No" at bounding box center [310, 273] width 0 height 10
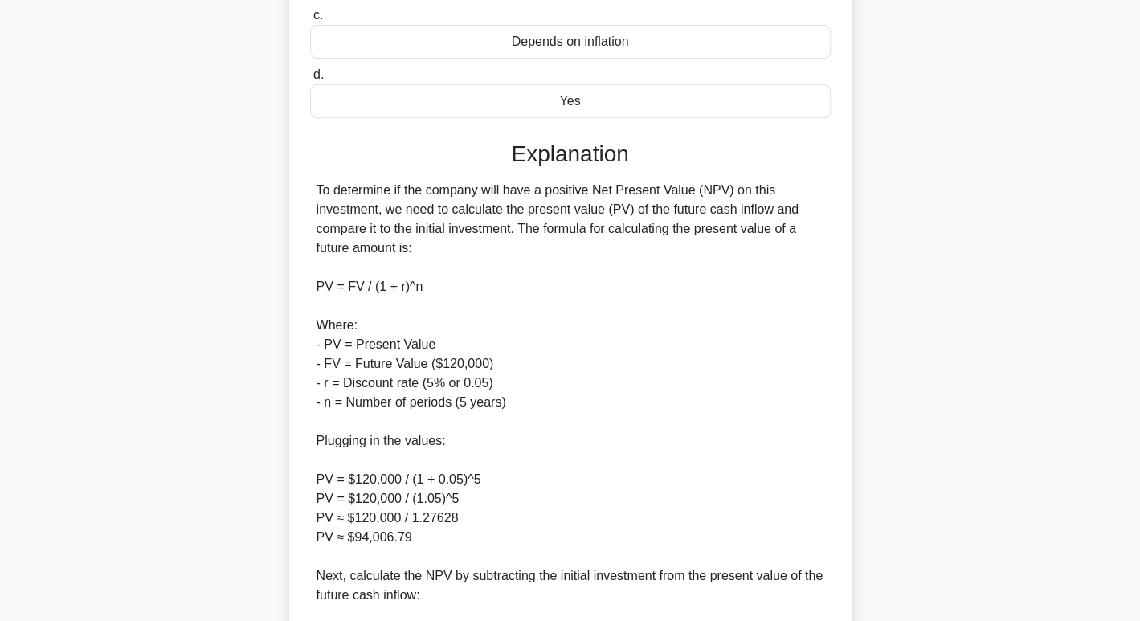
scroll to position [324, 0]
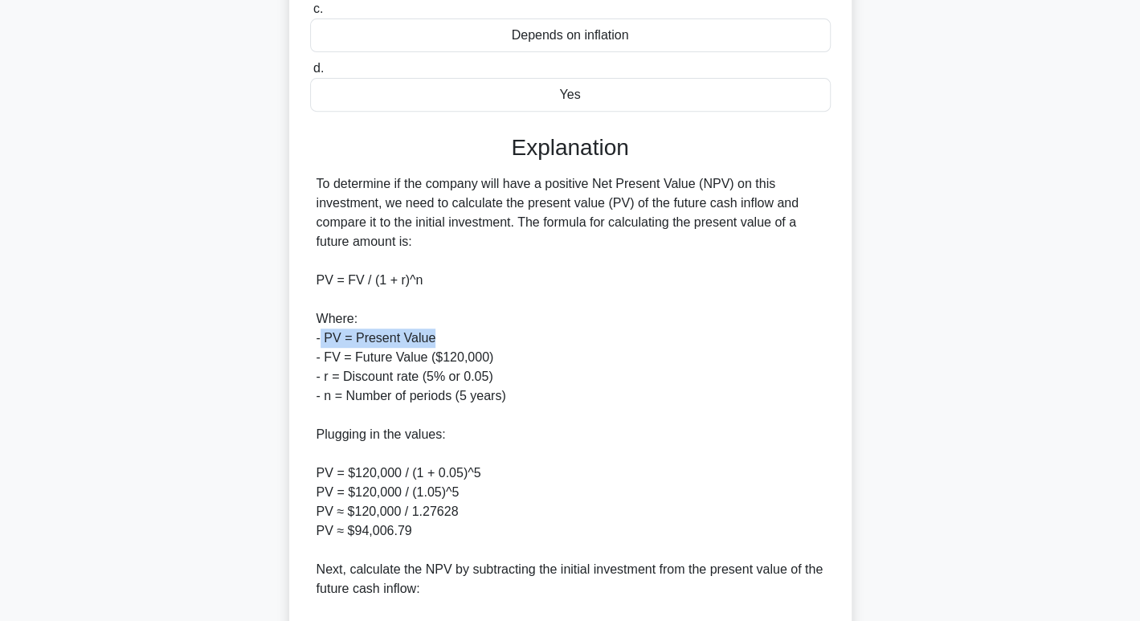
drag, startPoint x: 319, startPoint y: 341, endPoint x: 449, endPoint y: 342, distance: 130.2
click at [449, 342] on div "To determine if the company will have a positive Net Present Value (NPV) on thi…" at bounding box center [571, 453] width 508 height 559
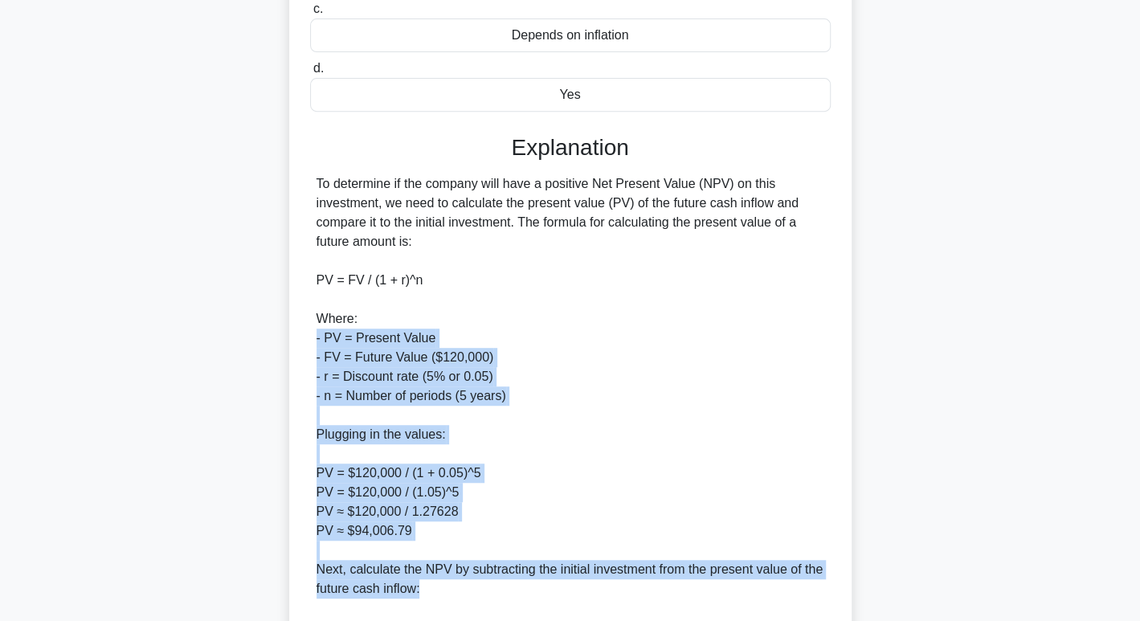
drag, startPoint x: 312, startPoint y: 346, endPoint x: 583, endPoint y: 595, distance: 368.6
click at [583, 595] on div "To determine if the company will have a positive Net Present Value (NPV) on thi…" at bounding box center [570, 453] width 521 height 559
click at [699, 414] on div "To determine if the company will have a positive Net Present Value (NPV) on thi…" at bounding box center [571, 453] width 508 height 559
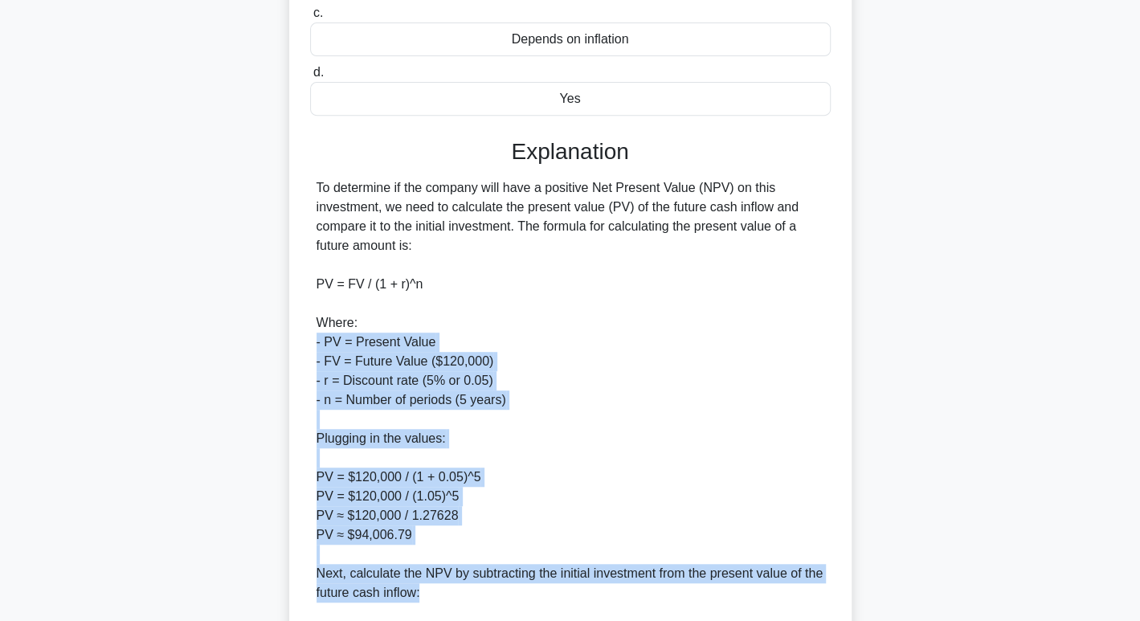
scroll to position [580, 0]
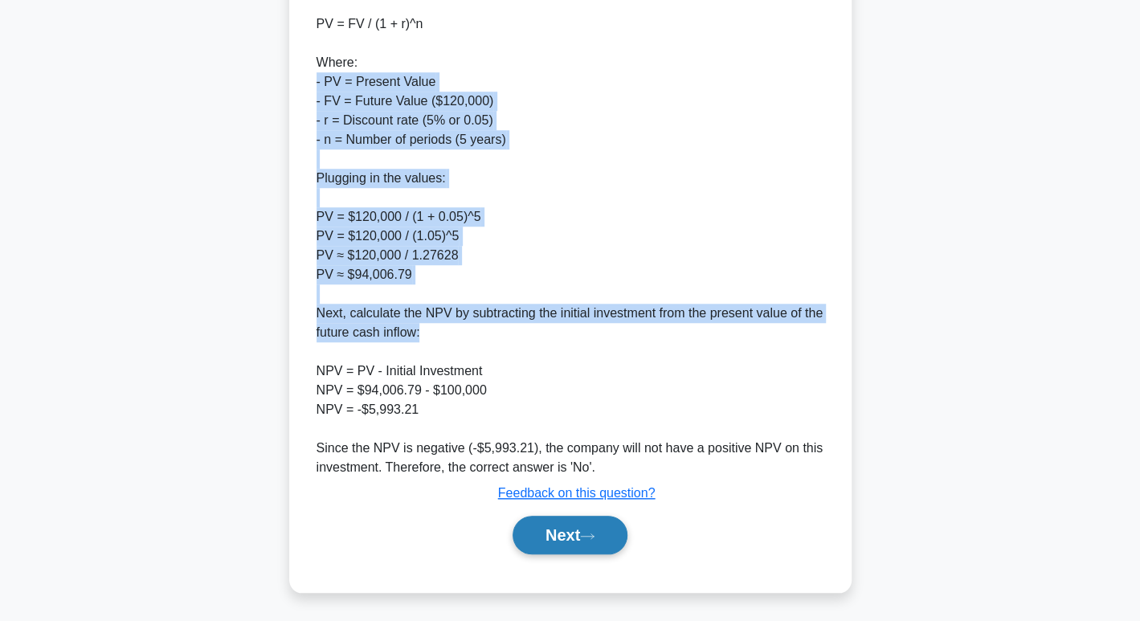
drag, startPoint x: 540, startPoint y: 532, endPoint x: 551, endPoint y: 530, distance: 10.6
click at [541, 532] on button "Next" at bounding box center [570, 535] width 115 height 39
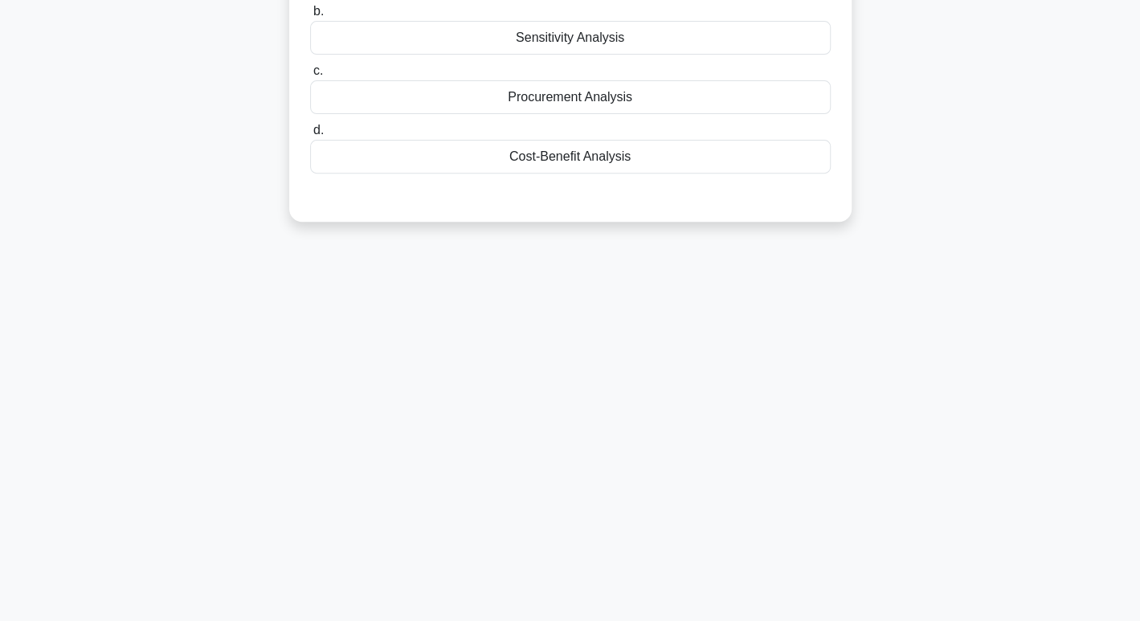
scroll to position [0, 0]
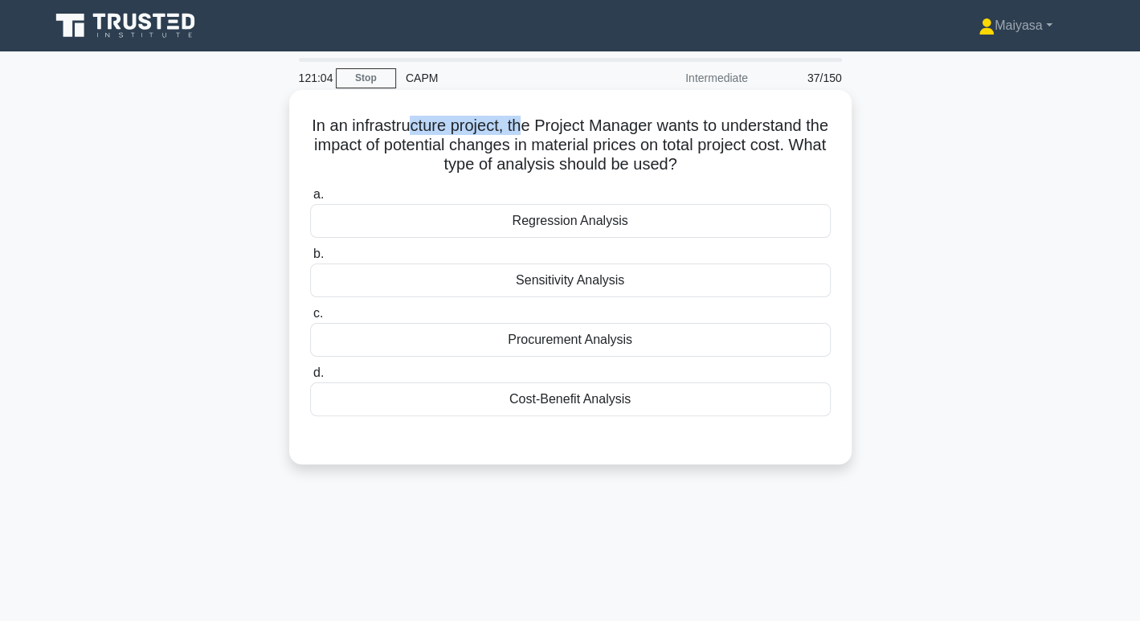
drag, startPoint x: 416, startPoint y: 121, endPoint x: 530, endPoint y: 126, distance: 115.1
click at [530, 126] on h5 "In an infrastructure project, the Project Manager wants to understand the impac…" at bounding box center [571, 145] width 524 height 59
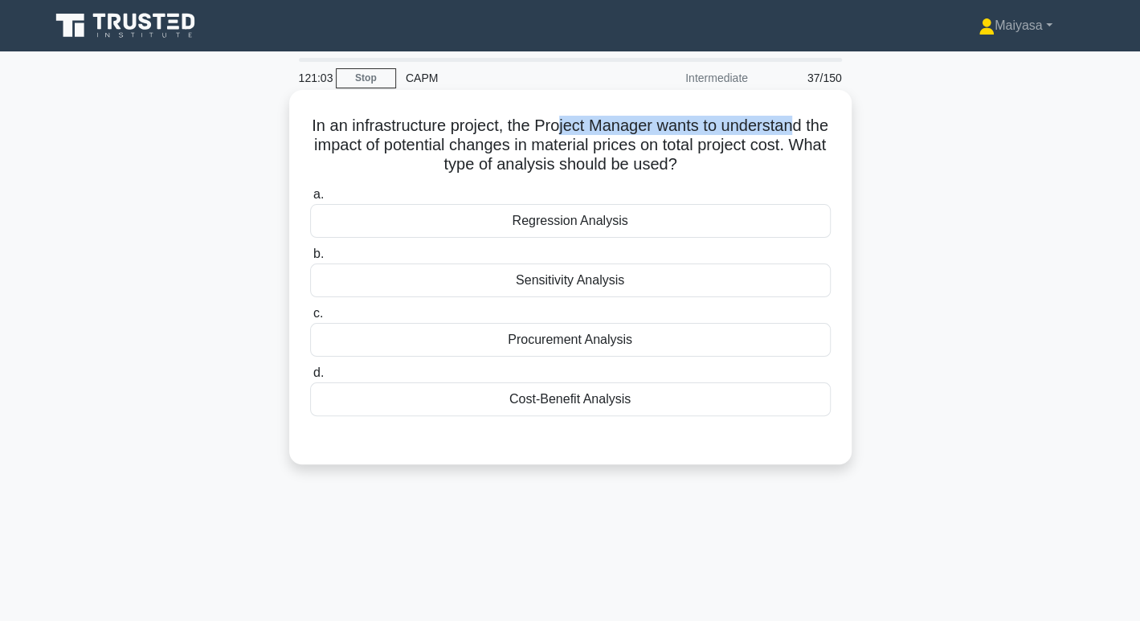
drag, startPoint x: 579, startPoint y: 126, endPoint x: 813, endPoint y: 127, distance: 233.9
click at [813, 127] on h5 "In an infrastructure project, the Project Manager wants to understand the impac…" at bounding box center [571, 145] width 524 height 59
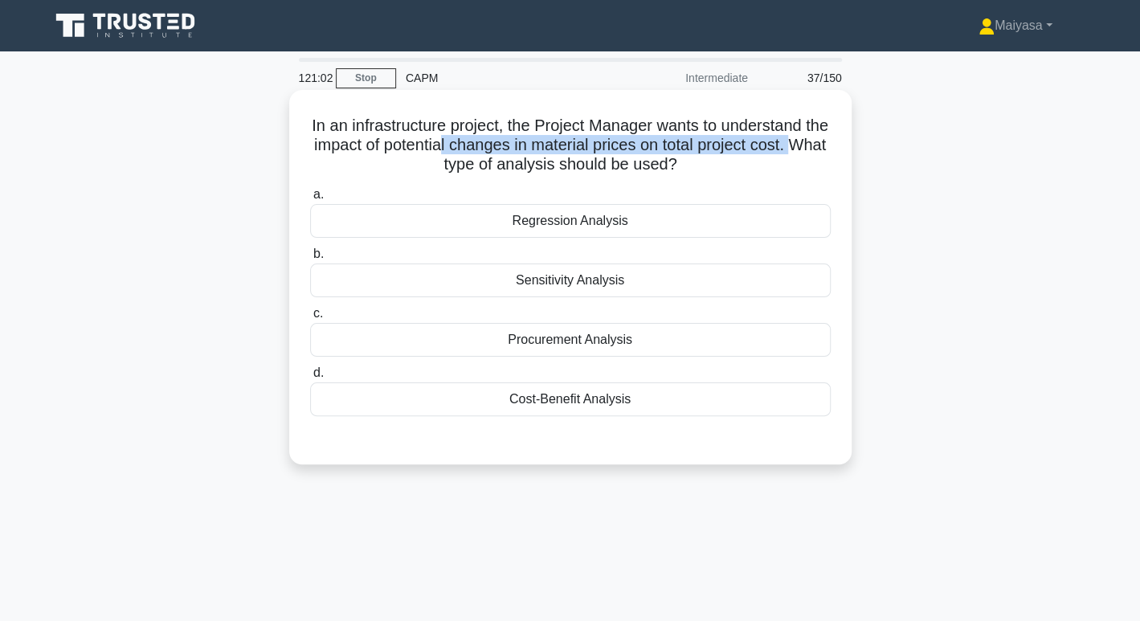
drag, startPoint x: 311, startPoint y: 155, endPoint x: 471, endPoint y: 147, distance: 160.1
click at [471, 147] on h5 "In an infrastructure project, the Project Manager wants to understand the impac…" at bounding box center [571, 145] width 524 height 59
click at [652, 143] on h5 "In an infrastructure project, the Project Manager wants to understand the impac…" at bounding box center [571, 145] width 524 height 59
click at [733, 141] on h5 "In an infrastructure project, the Project Manager wants to understand the impac…" at bounding box center [571, 145] width 524 height 59
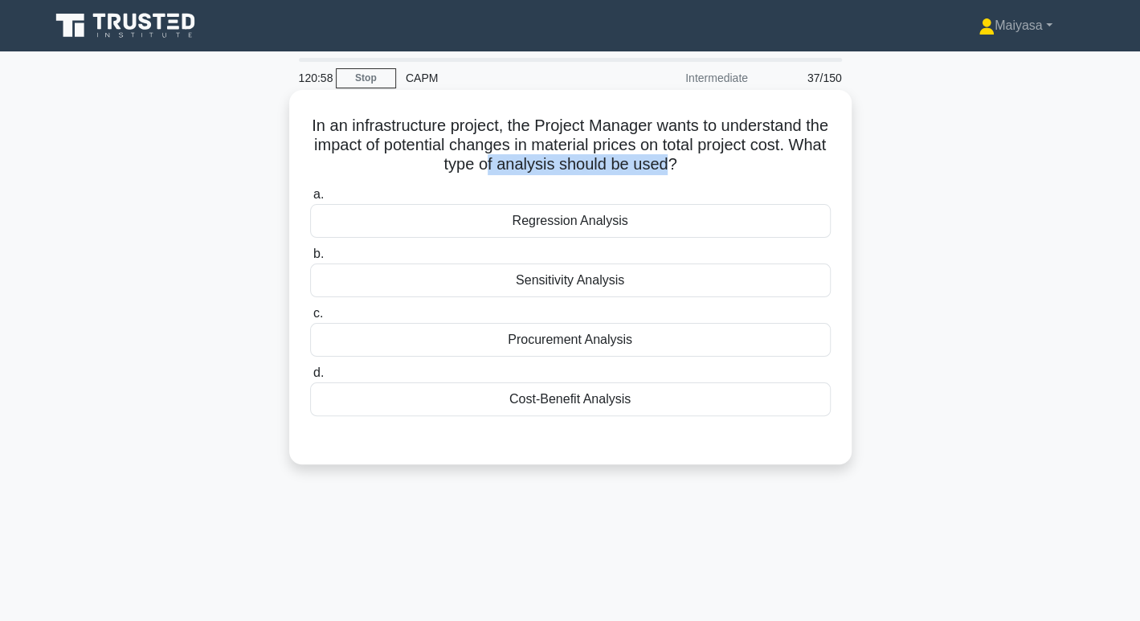
drag, startPoint x: 510, startPoint y: 163, endPoint x: 690, endPoint y: 160, distance: 179.3
click at [690, 160] on h5 "In an infrastructure project, the Project Manager wants to understand the impac…" at bounding box center [571, 145] width 524 height 59
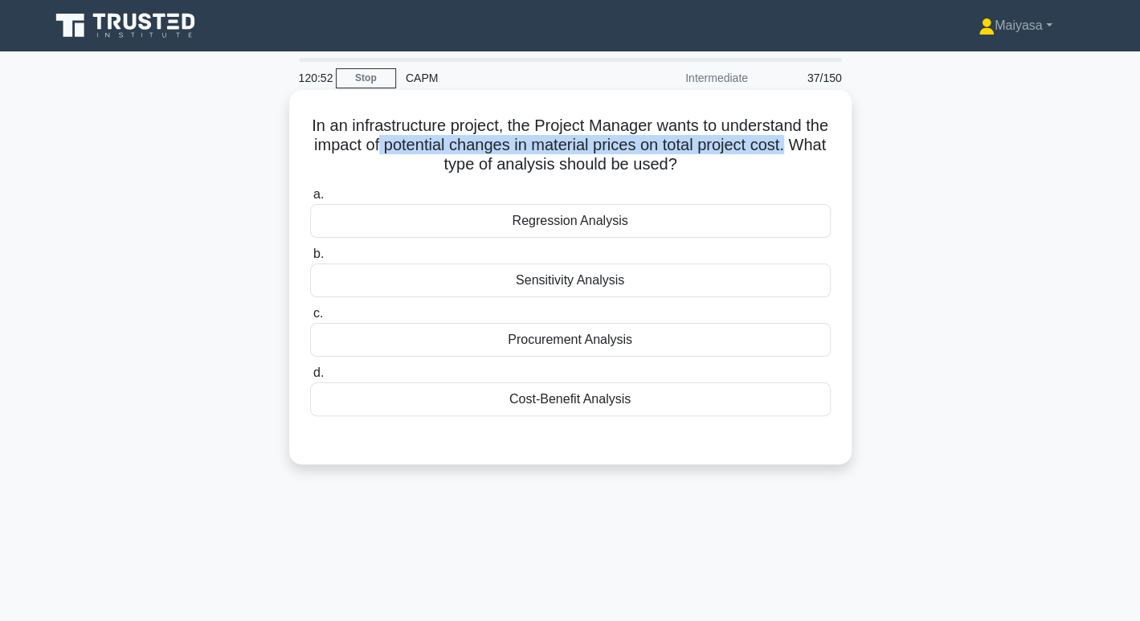
drag, startPoint x: 407, startPoint y: 149, endPoint x: 839, endPoint y: 149, distance: 432.4
click at [839, 149] on div "In an infrastructure project, the Project Manager wants to understand the impac…" at bounding box center [571, 277] width 550 height 362
click at [749, 165] on h5 "In an infrastructure project, the Project Manager wants to understand the impac…" at bounding box center [571, 145] width 524 height 59
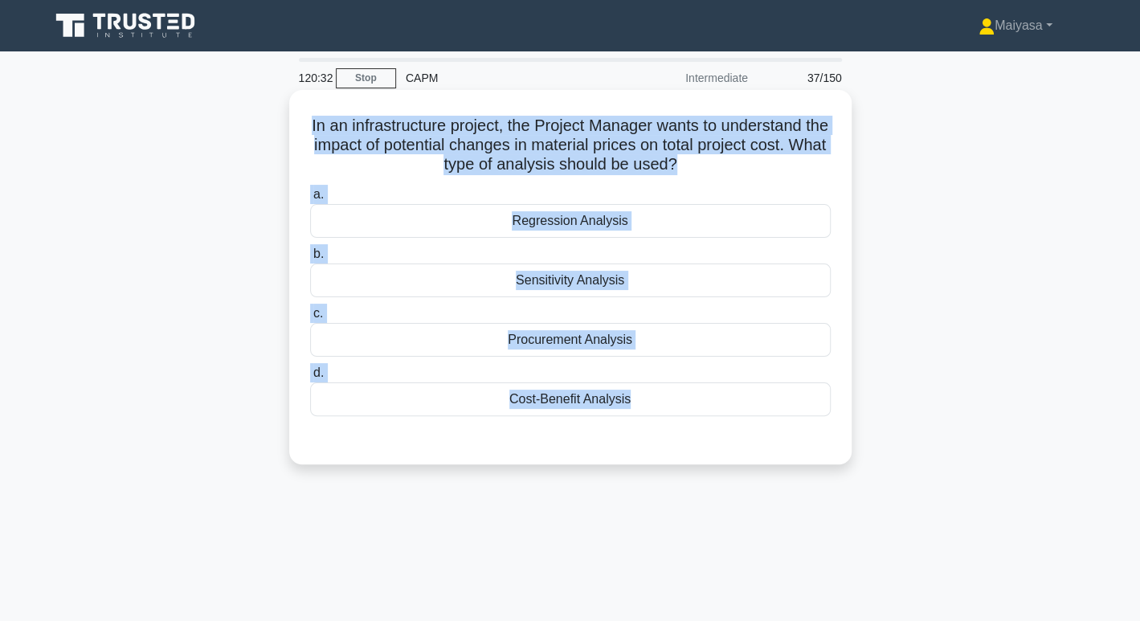
drag, startPoint x: 317, startPoint y: 124, endPoint x: 727, endPoint y: 463, distance: 532.6
click at [727, 462] on div "In an infrastructure project, the Project Manager wants to understand the impac…" at bounding box center [570, 277] width 563 height 375
click at [570, 288] on div "Sensitivity Analysis" at bounding box center [570, 281] width 521 height 34
click at [310, 260] on input "b. Sensitivity Analysis" at bounding box center [310, 254] width 0 height 10
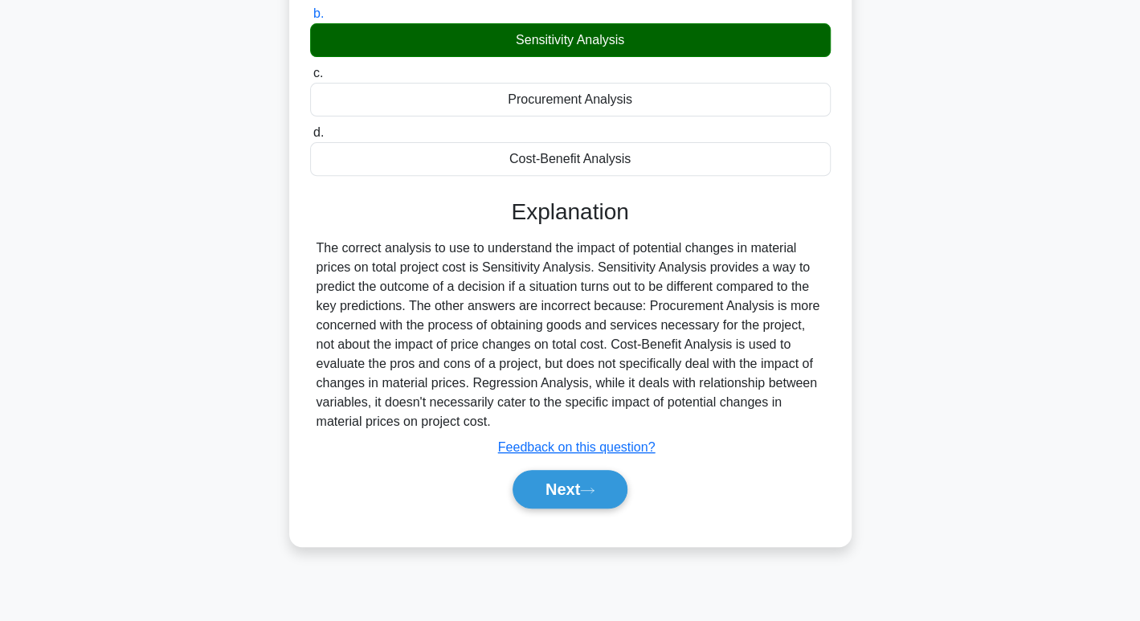
scroll to position [247, 0]
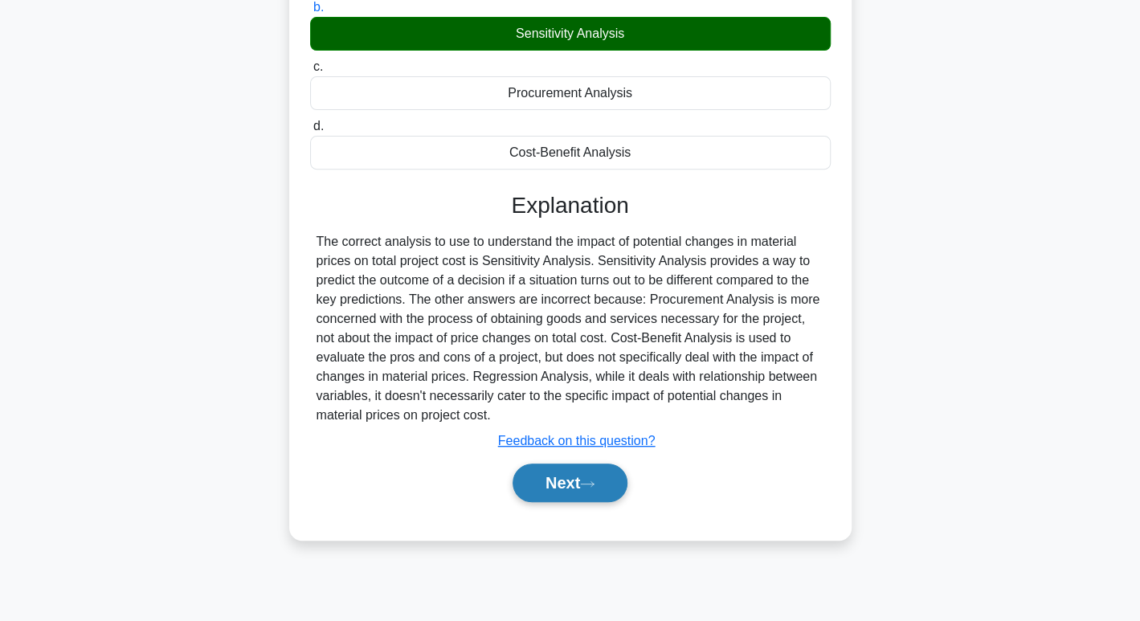
click at [624, 491] on button "Next" at bounding box center [570, 483] width 115 height 39
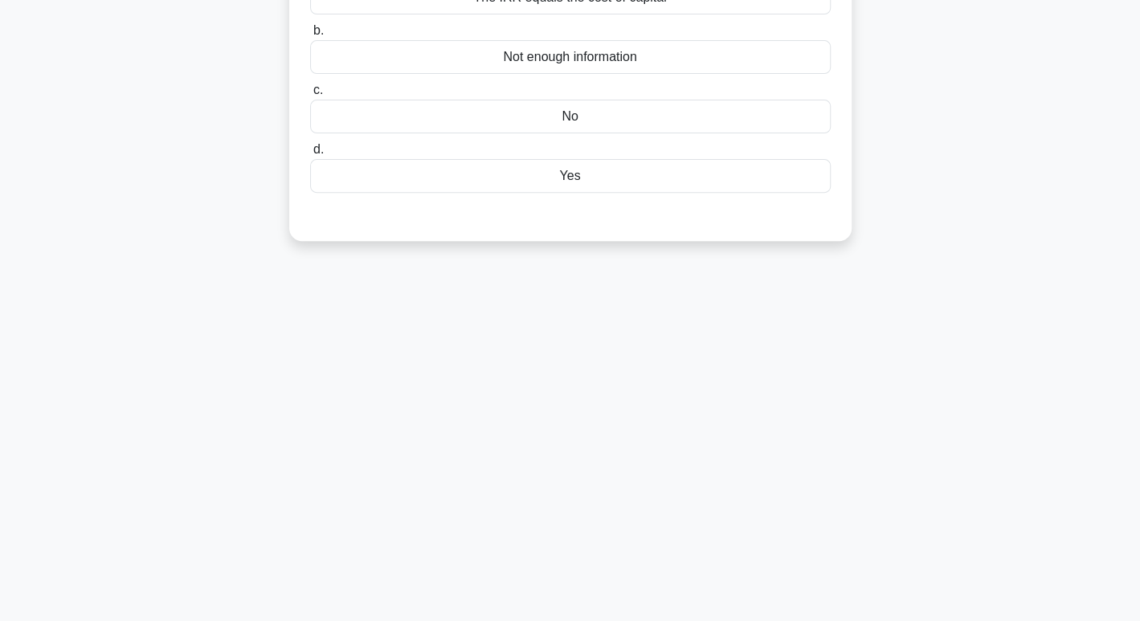
scroll to position [0, 0]
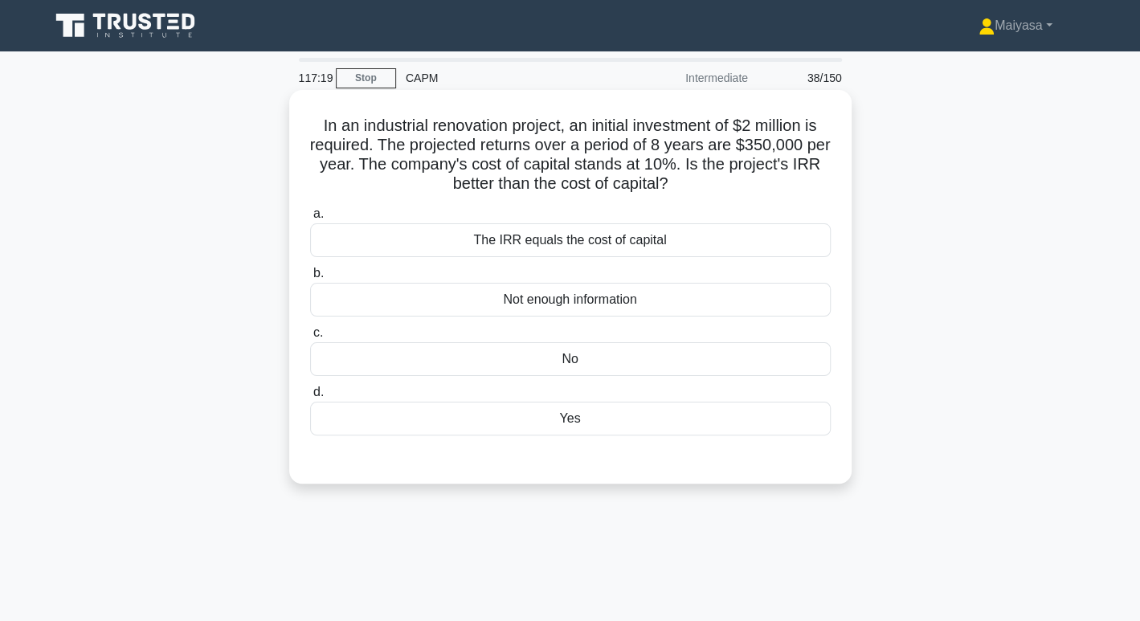
click at [456, 145] on h5 "In an industrial renovation project, an initial investment of $2 million is req…" at bounding box center [571, 155] width 524 height 79
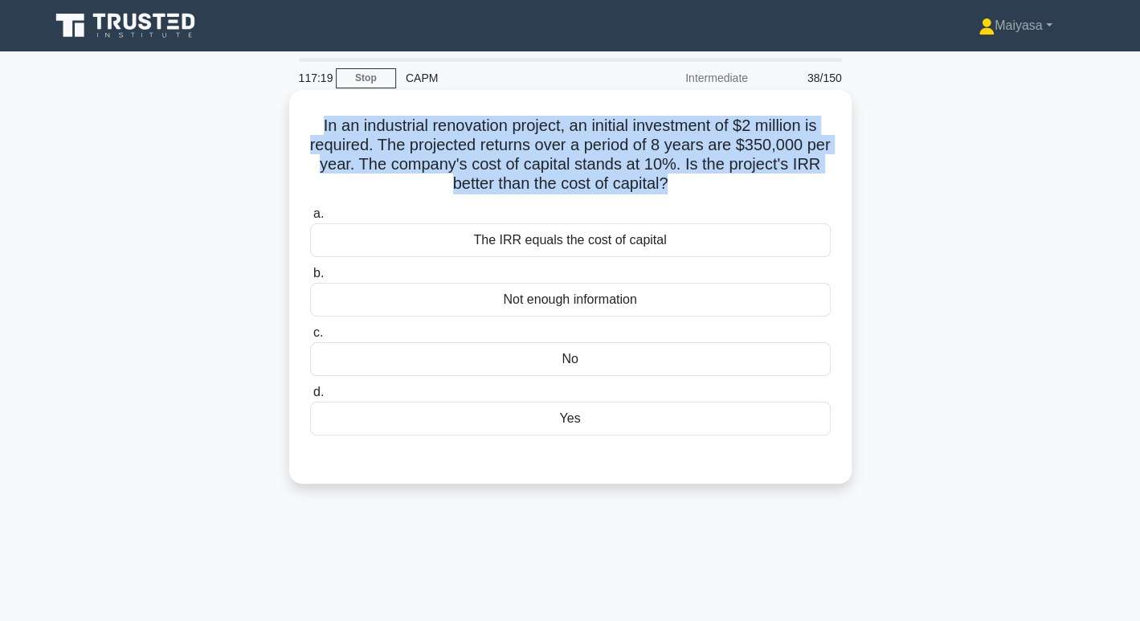
click at [456, 145] on h5 "In an industrial renovation project, an initial investment of $2 million is req…" at bounding box center [571, 155] width 524 height 79
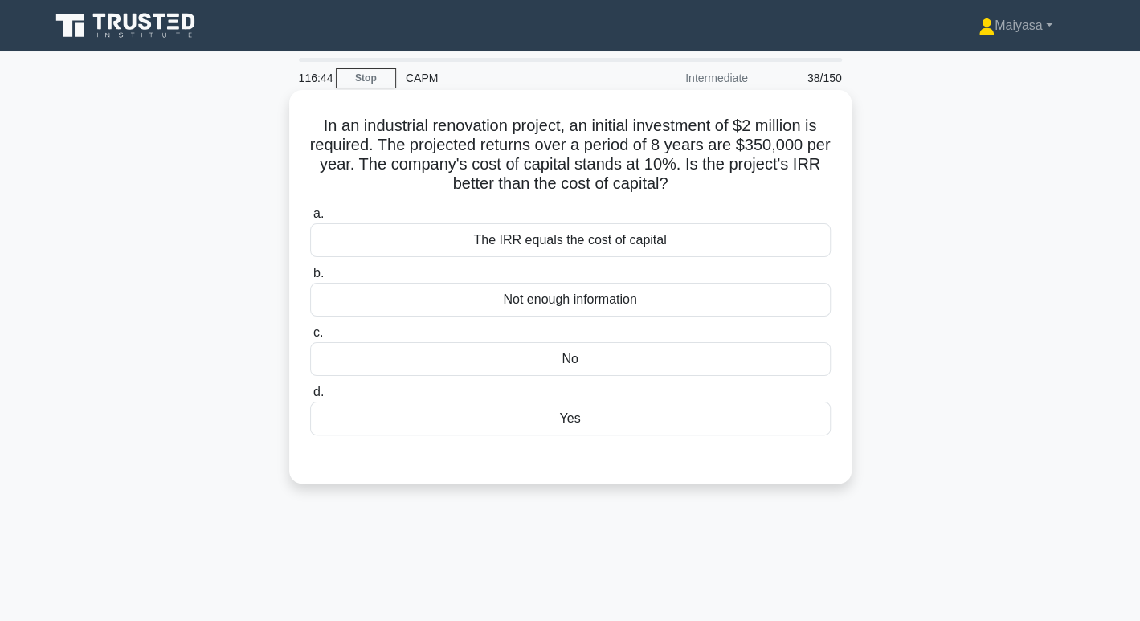
click at [689, 343] on div "No" at bounding box center [570, 359] width 521 height 34
click at [310, 338] on input "c. No" at bounding box center [310, 333] width 0 height 10
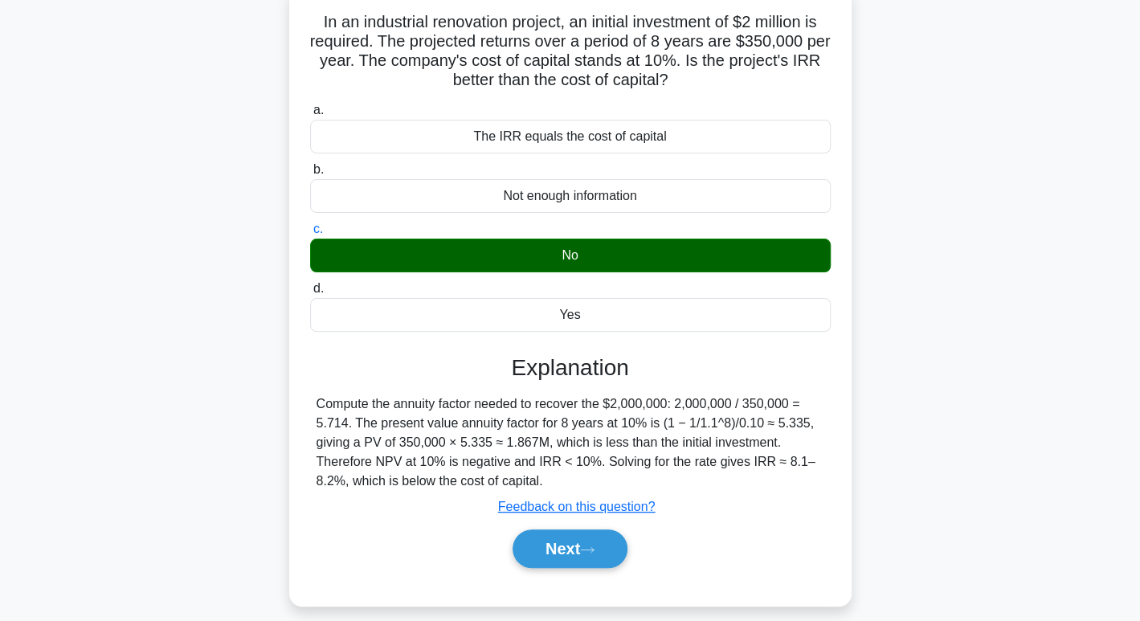
scroll to position [247, 0]
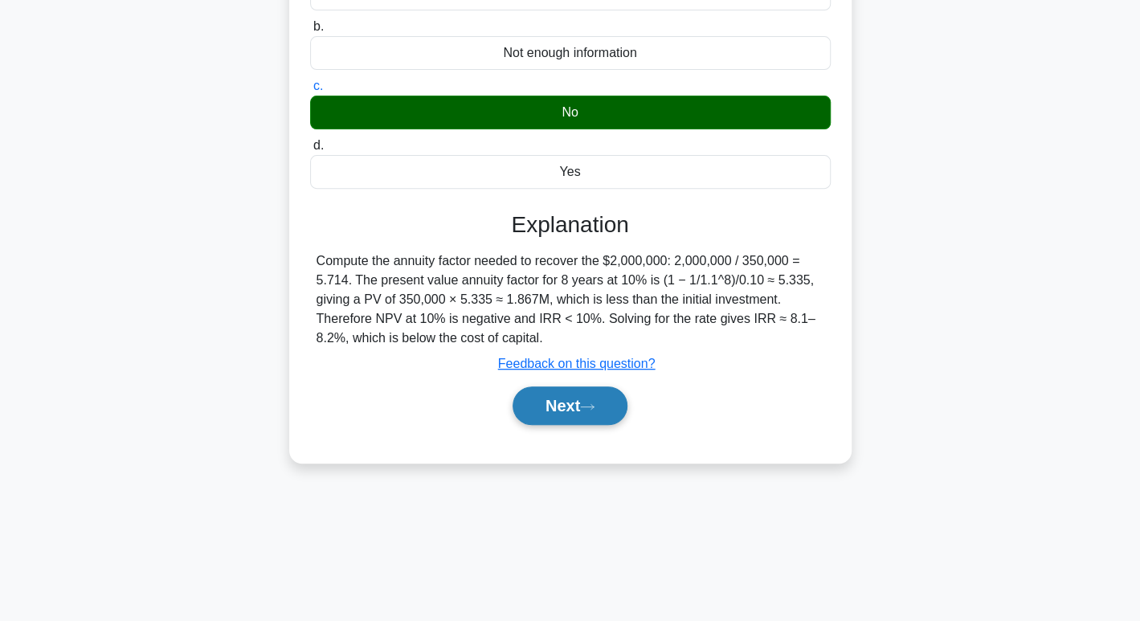
click at [587, 412] on button "Next" at bounding box center [570, 406] width 115 height 39
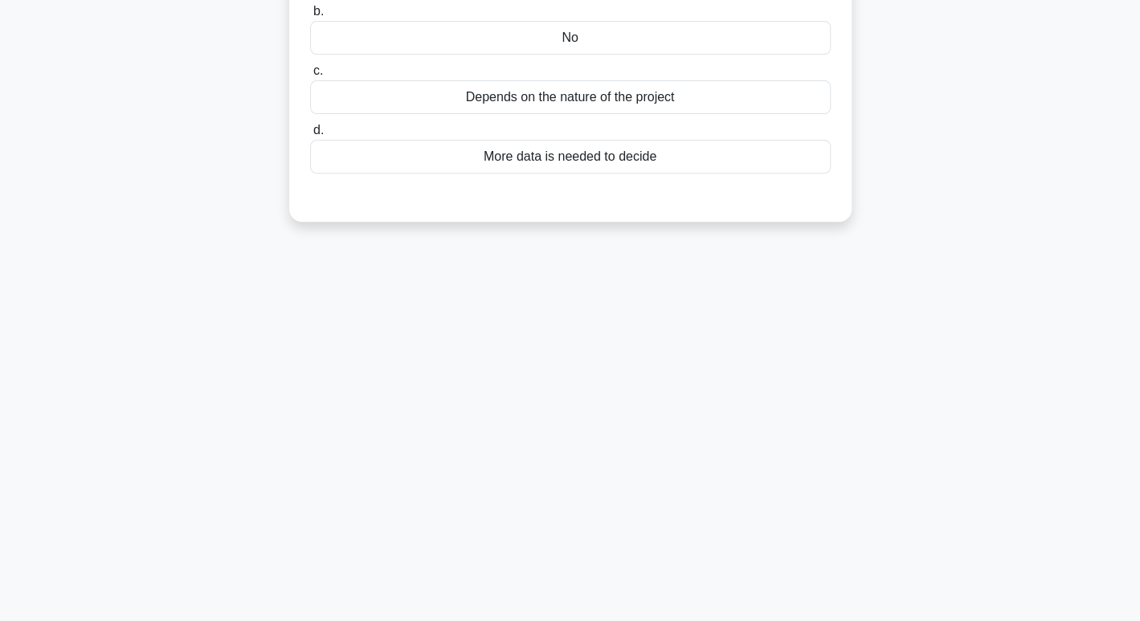
scroll to position [0, 0]
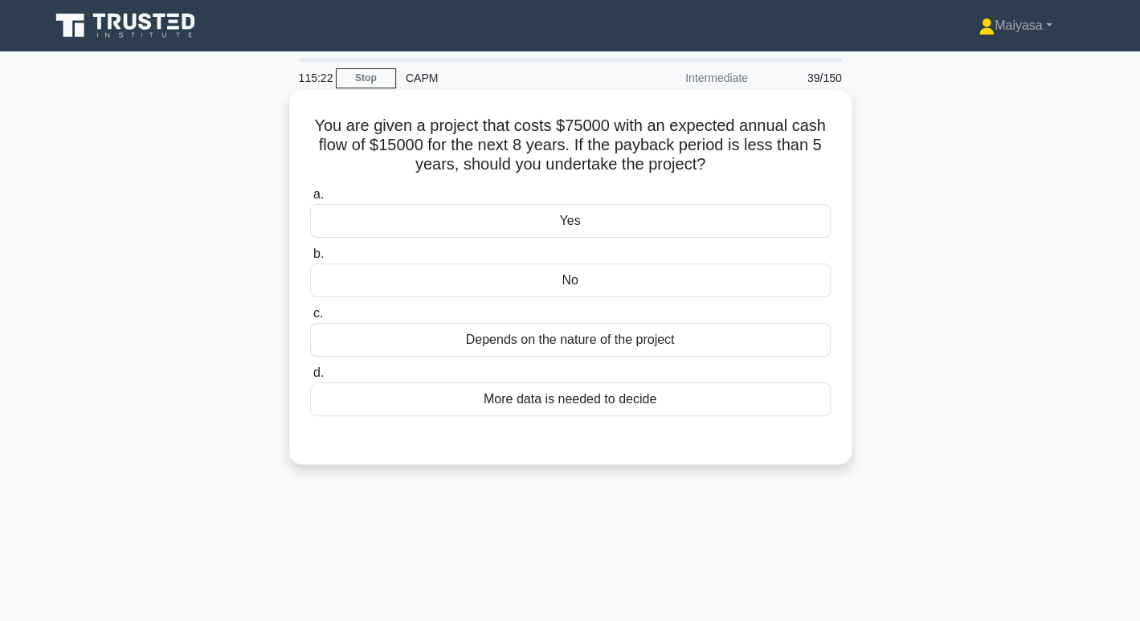
click at [688, 229] on div "Yes" at bounding box center [570, 221] width 521 height 34
click at [310, 200] on input "a. Yes" at bounding box center [310, 195] width 0 height 10
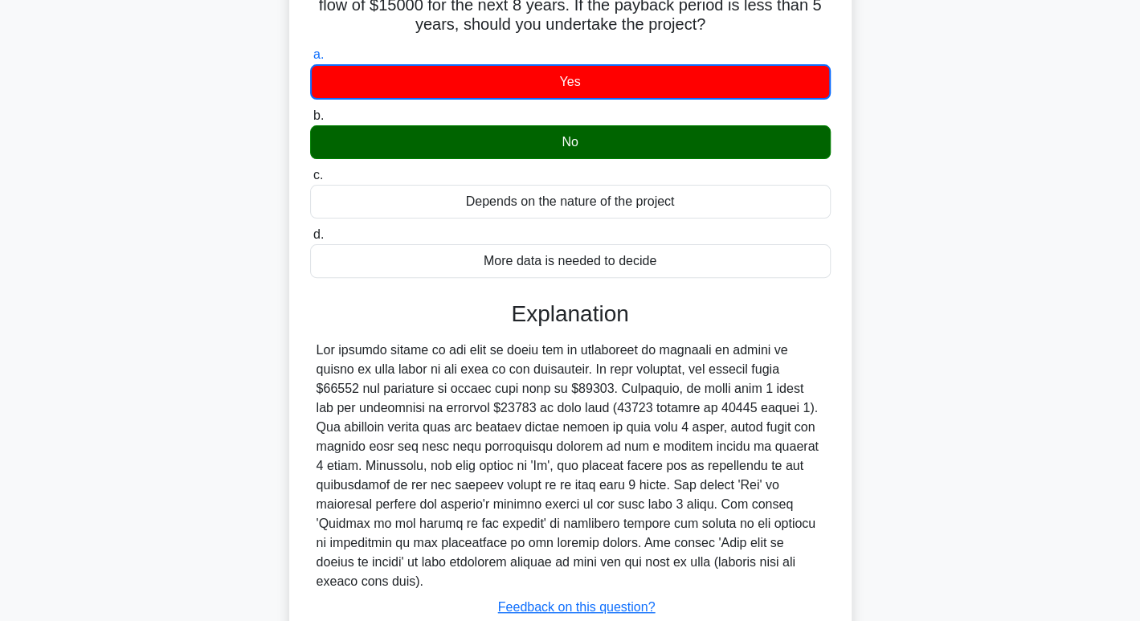
scroll to position [247, 0]
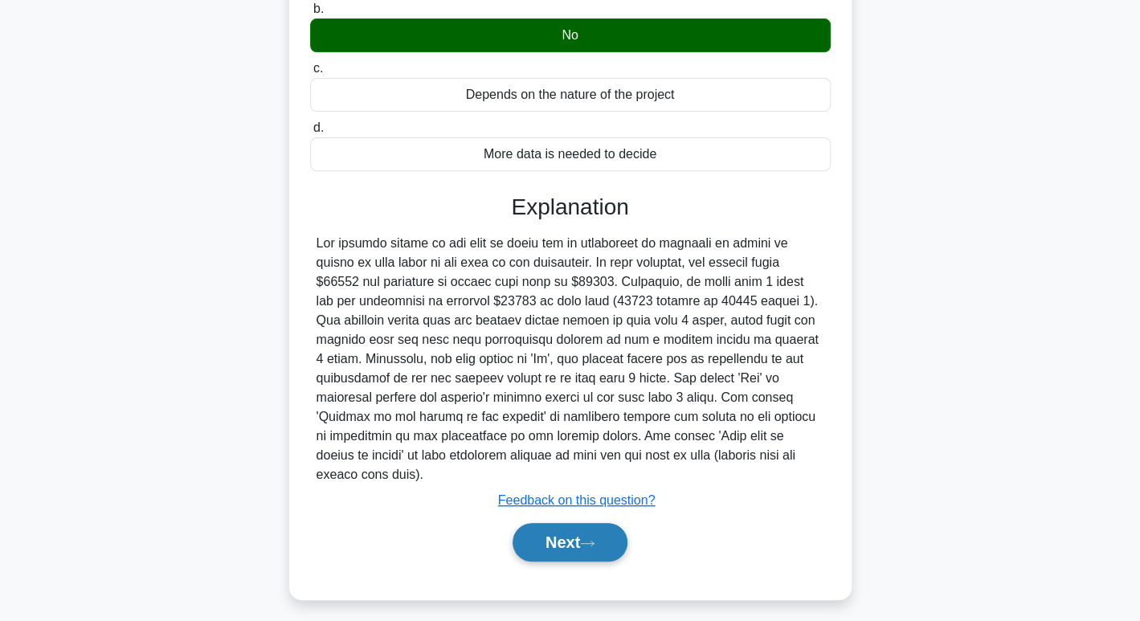
click at [616, 523] on button "Next" at bounding box center [570, 542] width 115 height 39
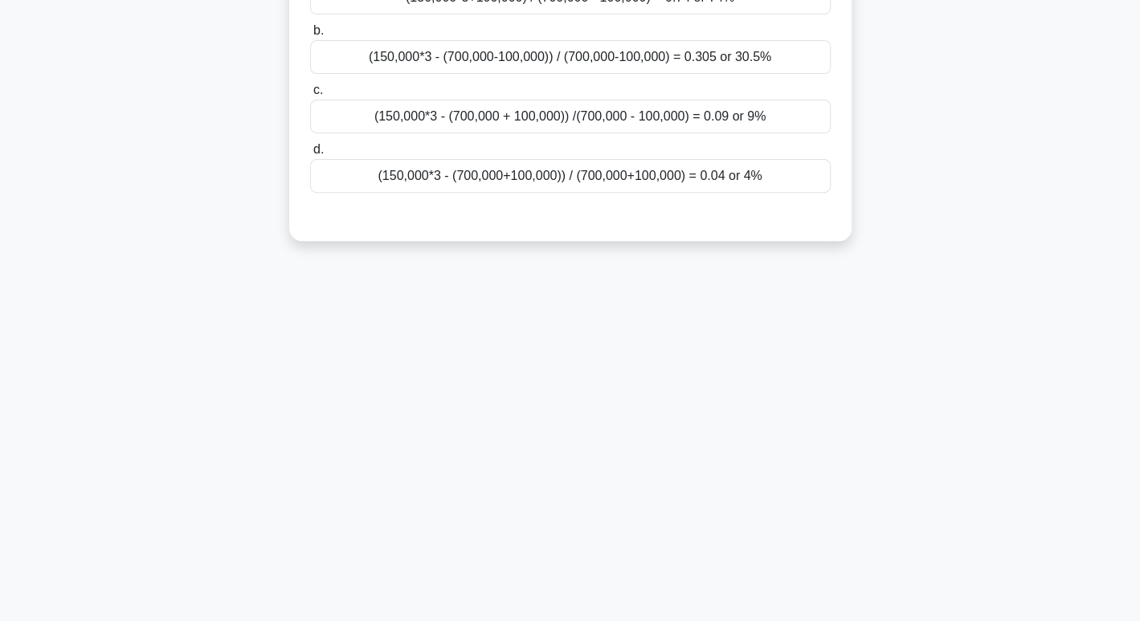
scroll to position [0, 0]
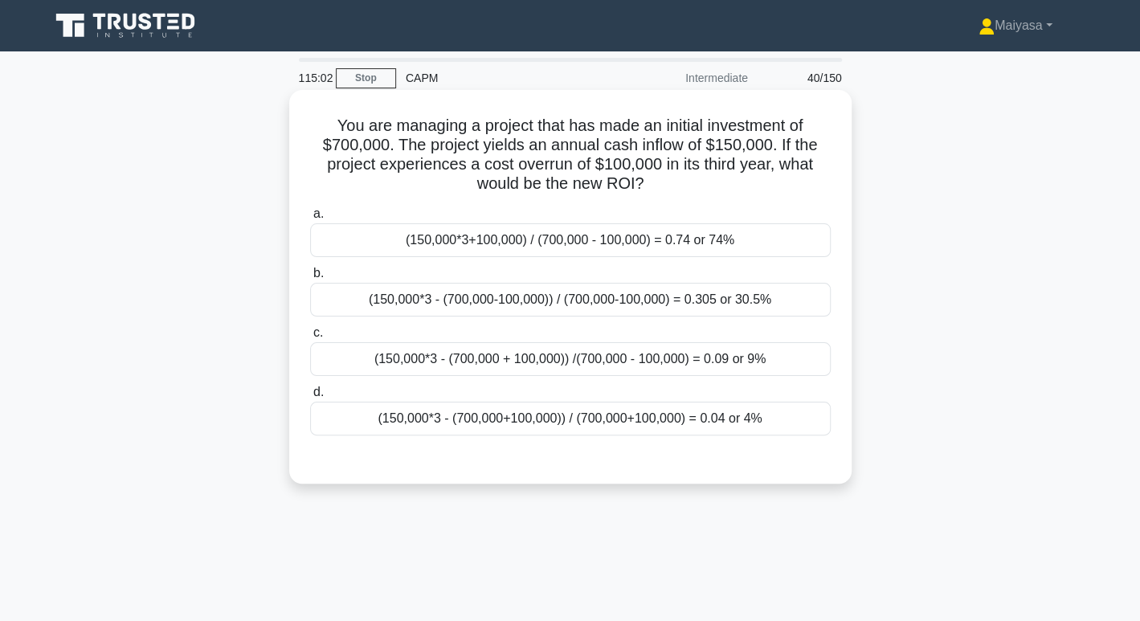
click at [473, 157] on h5 "You are managing a project that has made an initial investment of $700,000. The…" at bounding box center [571, 155] width 524 height 79
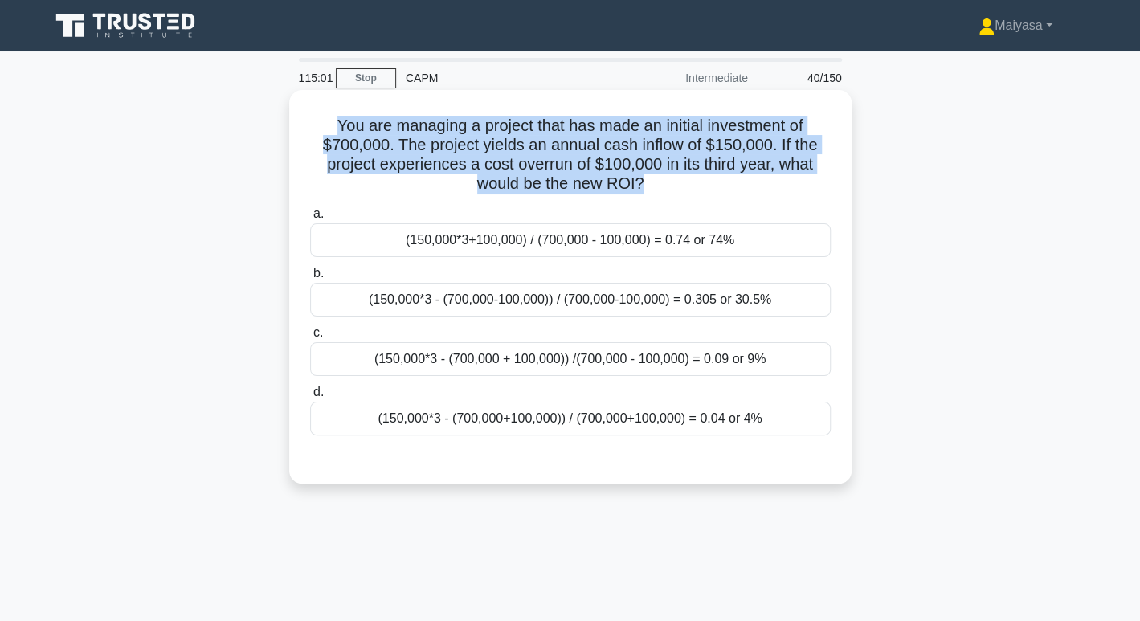
click at [473, 157] on h5 "You are managing a project that has made an initial investment of $700,000. The…" at bounding box center [571, 155] width 524 height 79
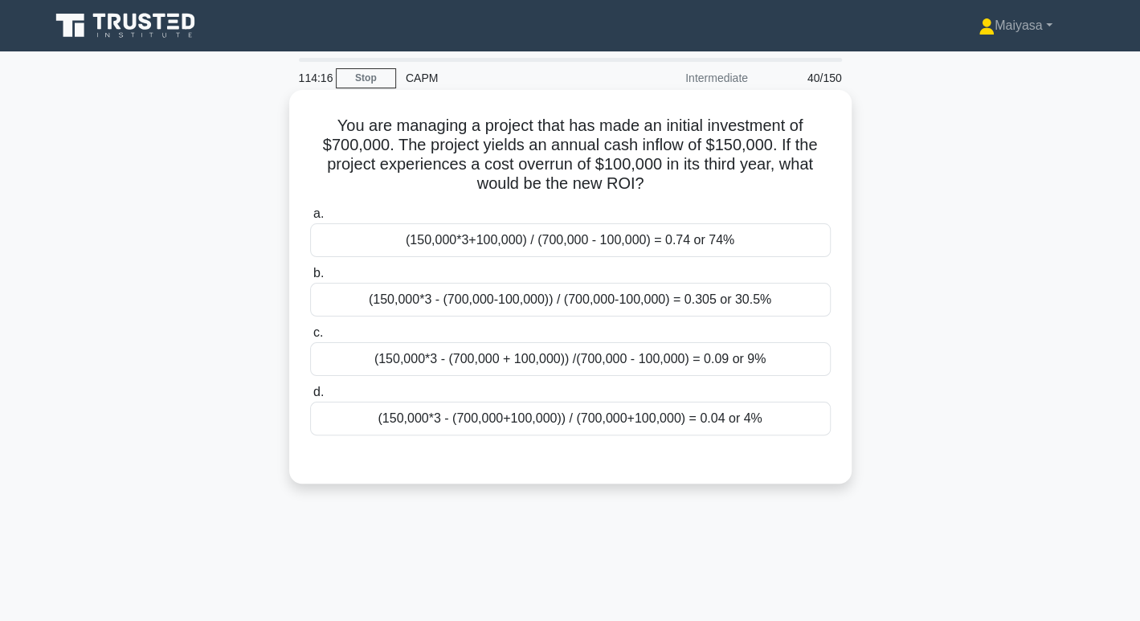
click at [548, 482] on div "You are managing a project that has made an initial investment of $700,000. The…" at bounding box center [570, 287] width 563 height 394
click at [326, 135] on h5 "You are managing a project that has made an initial investment of $700,000. The…" at bounding box center [571, 155] width 524 height 79
drag, startPoint x: 754, startPoint y: 436, endPoint x: 301, endPoint y: 130, distance: 545.9
click at [301, 130] on div "You are managing a project that has made an initial investment of $700,000. The…" at bounding box center [571, 286] width 550 height 381
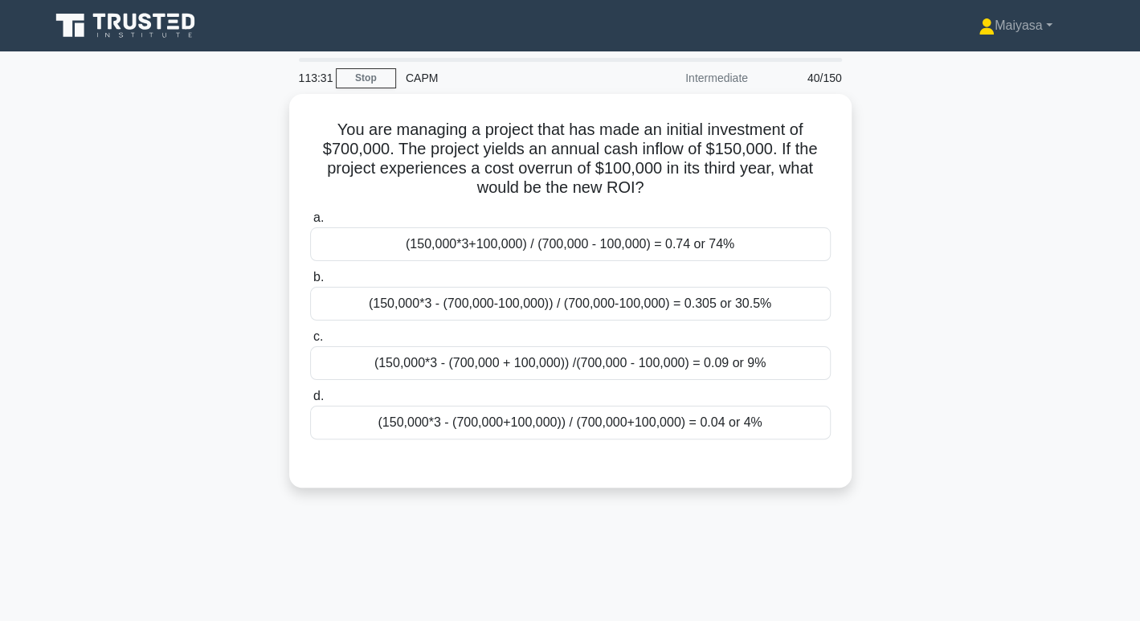
click at [522, 485] on div "You are managing a project that has made an initial investment of $700,000. The…" at bounding box center [570, 300] width 1061 height 413
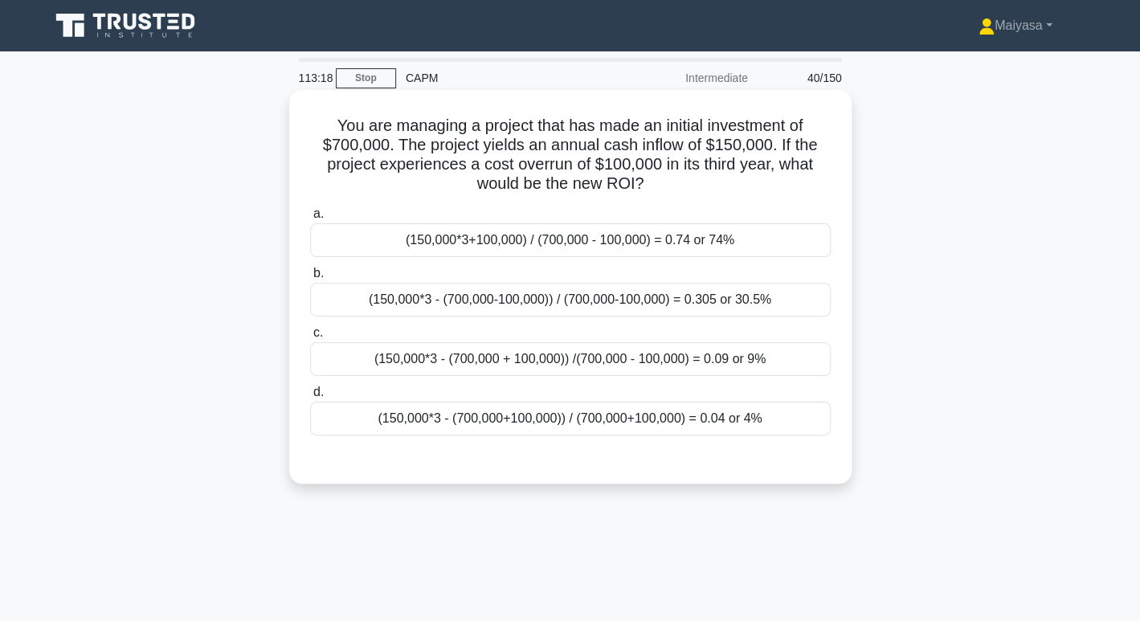
click at [636, 376] on div "a. (150,000*3+100,000) / (700,000 - 100,000) = 0.74 or 74% b. (150,000*3 - (700…" at bounding box center [571, 320] width 540 height 238
click at [663, 353] on div "(150,000*3 - (700,000 + 100,000)) /(700,000 - 100,000) = 0.09 or 9%" at bounding box center [570, 359] width 521 height 34
click at [310, 338] on input "c. (150,000*3 - (700,000 + 100,000)) /(700,000 - 100,000) = 0.09 or 9%" at bounding box center [310, 333] width 0 height 10
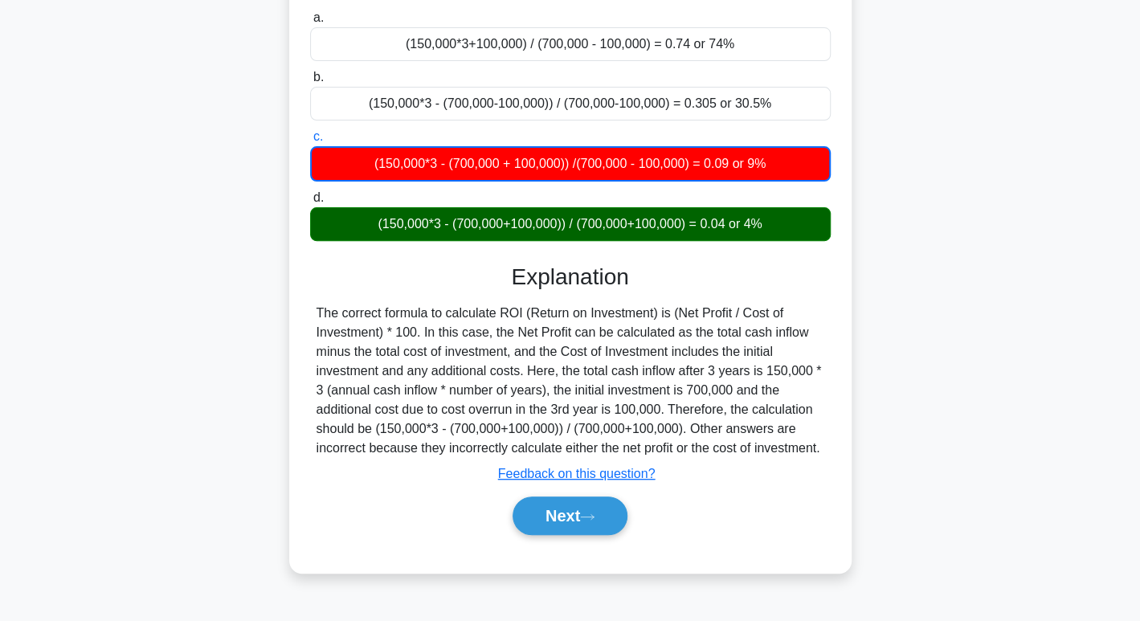
scroll to position [227, 0]
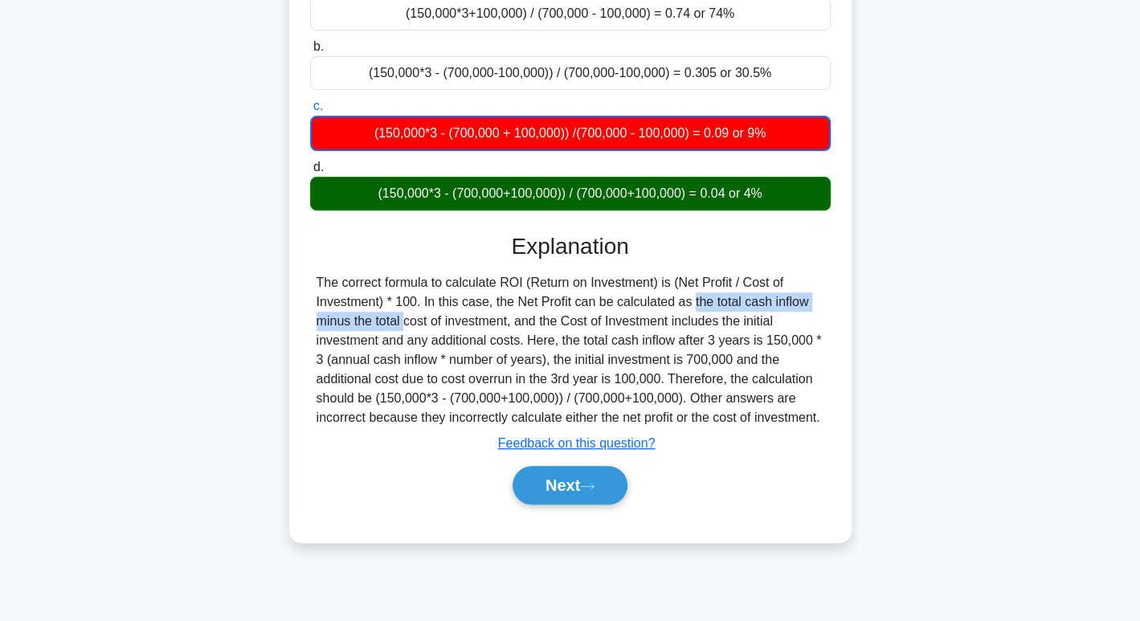
drag, startPoint x: 598, startPoint y: 306, endPoint x: 807, endPoint y: 295, distance: 209.3
click at [807, 295] on div "The correct formula to calculate ROI (Return on Investment) is (Net Profit / Co…" at bounding box center [571, 350] width 508 height 154
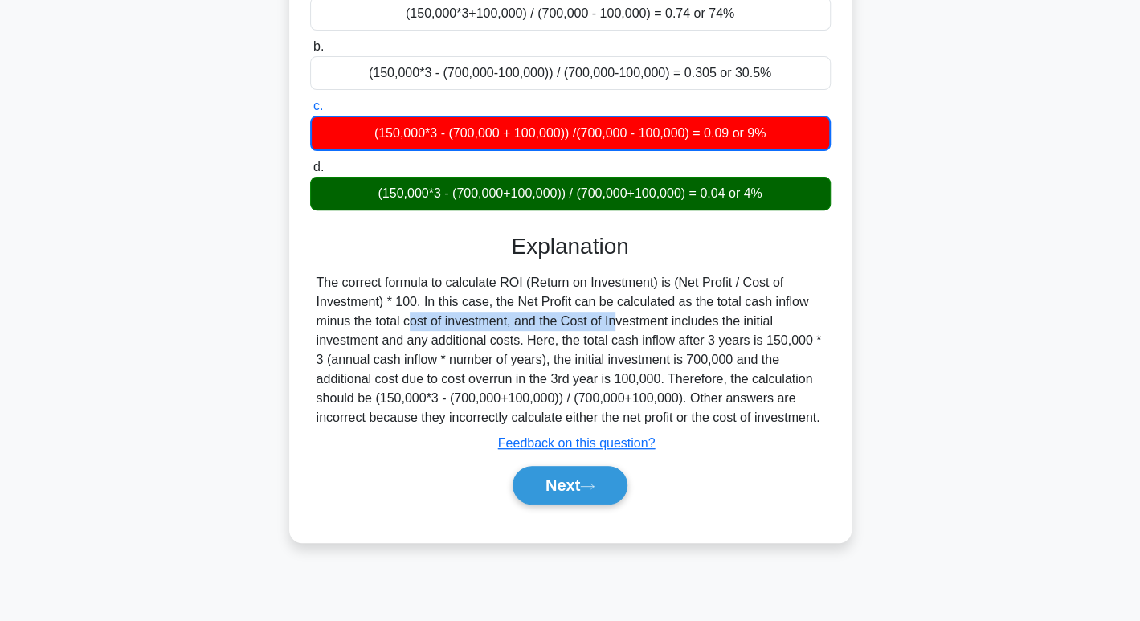
drag, startPoint x: 319, startPoint y: 326, endPoint x: 526, endPoint y: 313, distance: 207.8
click at [523, 313] on div "The correct formula to calculate ROI (Return on Investment) is (Net Profit / Co…" at bounding box center [571, 350] width 508 height 154
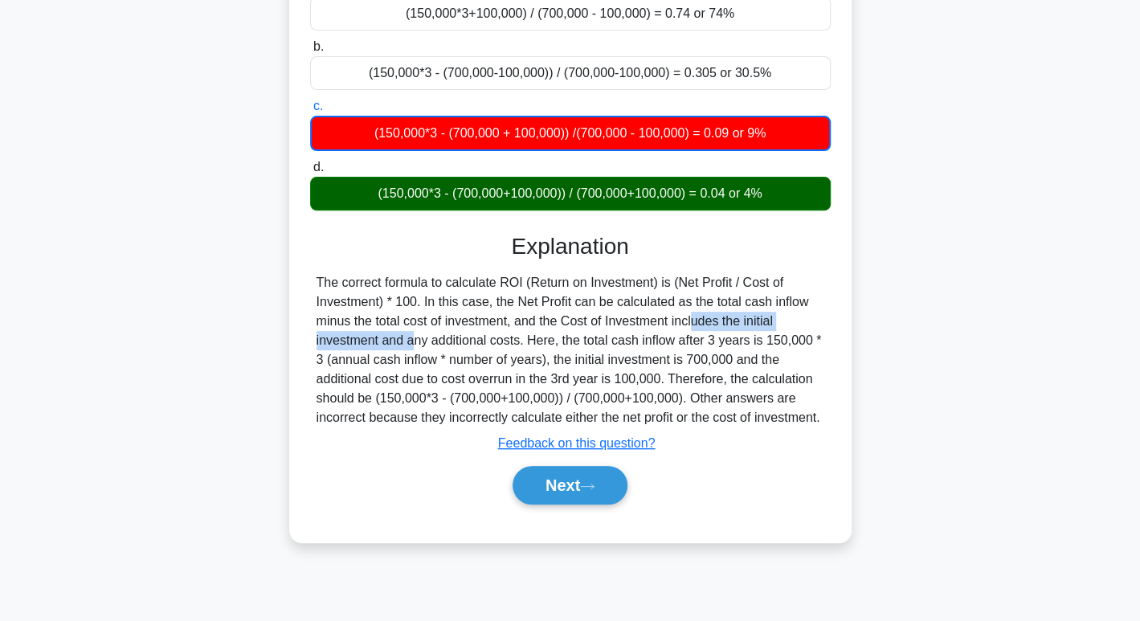
drag, startPoint x: 599, startPoint y: 316, endPoint x: 732, endPoint y: 332, distance: 134.4
click at [804, 315] on div "The correct formula to calculate ROI (Return on Investment) is (Net Profit / Co…" at bounding box center [571, 350] width 508 height 154
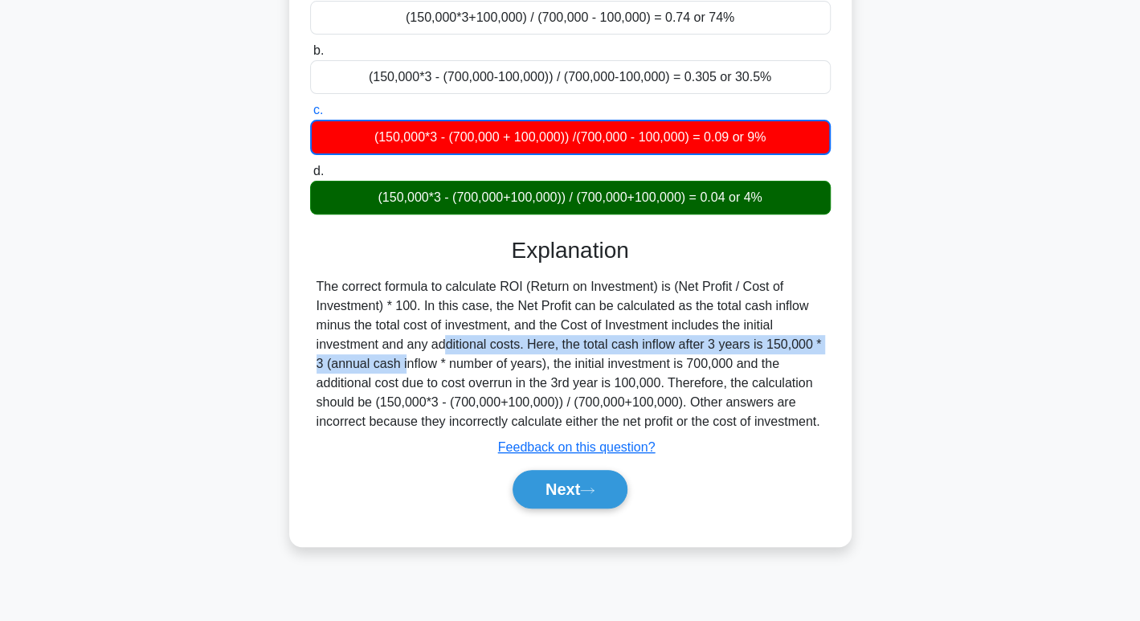
drag, startPoint x: 340, startPoint y: 348, endPoint x: 907, endPoint y: 344, distance: 567.4
click at [907, 344] on div "You are managing a project that has made an initial investment of $700,000. The…" at bounding box center [570, 216] width 1061 height 698
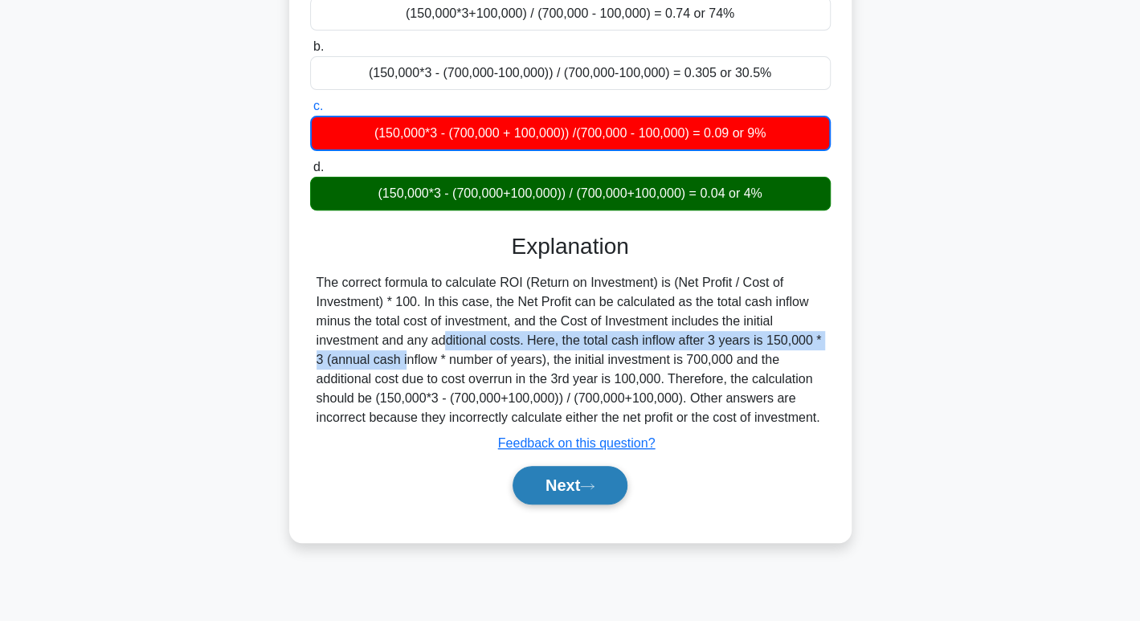
click at [559, 476] on button "Next" at bounding box center [570, 485] width 115 height 39
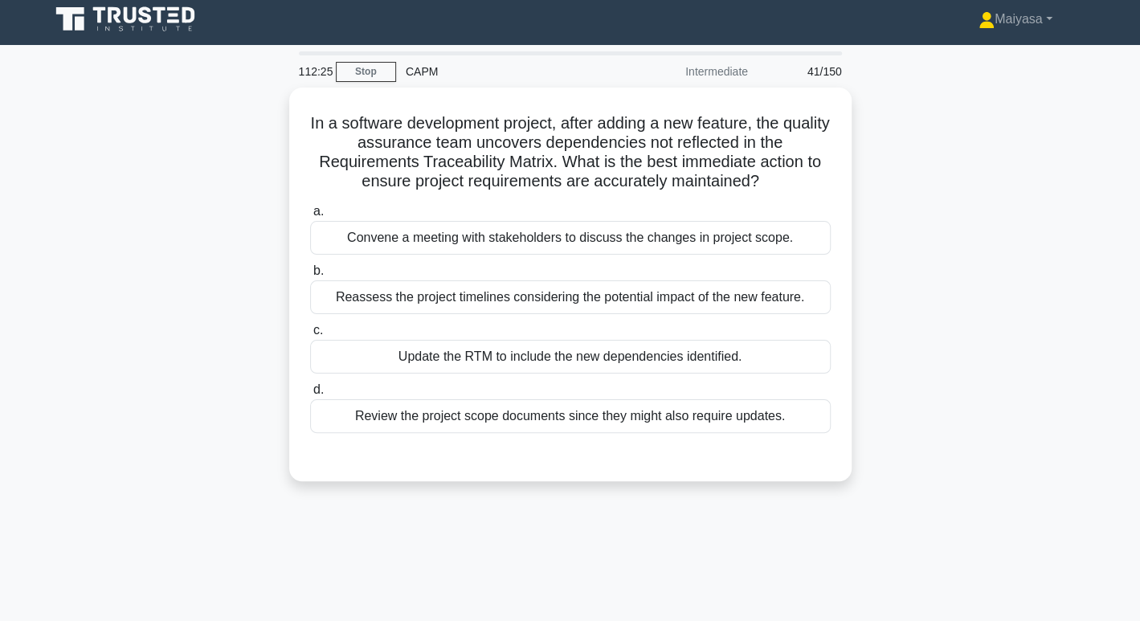
scroll to position [0, 0]
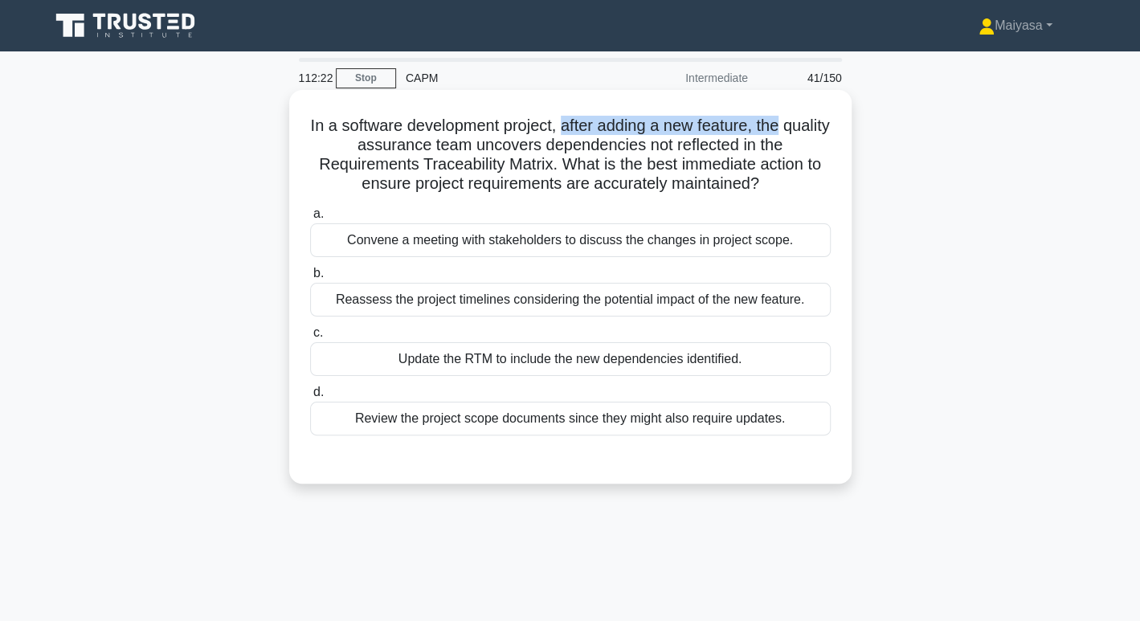
drag, startPoint x: 586, startPoint y: 123, endPoint x: 822, endPoint y: 110, distance: 236.6
click at [822, 110] on div "In a software development project, after adding a new feature, the quality assu…" at bounding box center [571, 286] width 550 height 381
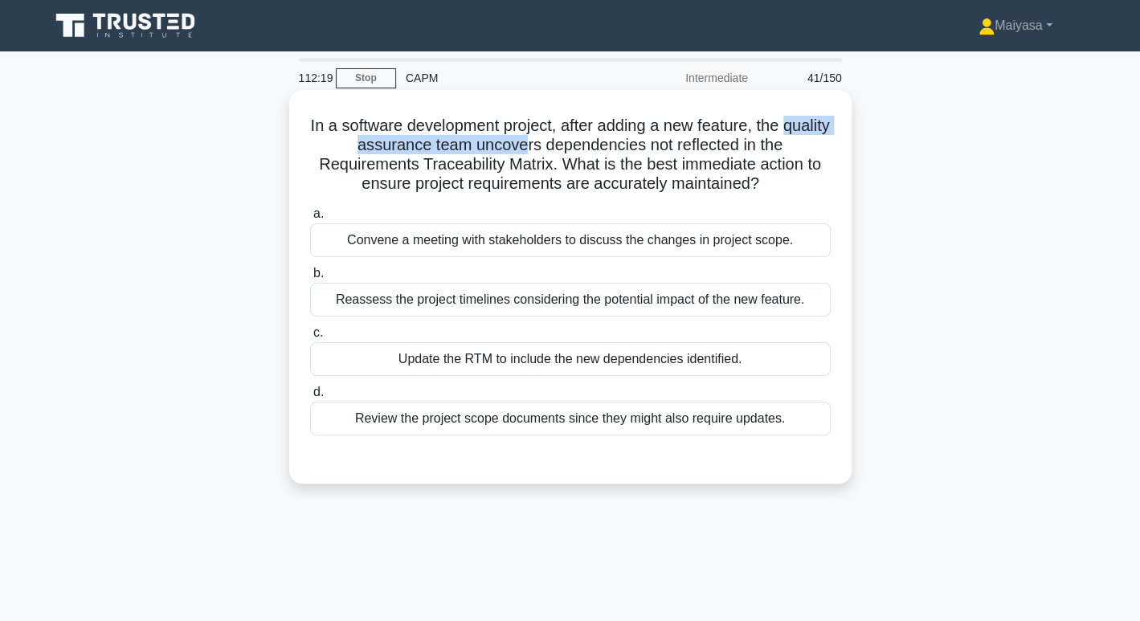
drag, startPoint x: 312, startPoint y: 140, endPoint x: 547, endPoint y: 142, distance: 234.7
click at [547, 142] on h5 "In a software development project, after adding a new feature, the quality assu…" at bounding box center [571, 155] width 524 height 79
click at [575, 155] on h5 "In a software development project, after adding a new feature, the quality assu…" at bounding box center [571, 155] width 524 height 79
drag, startPoint x: 411, startPoint y: 169, endPoint x: 555, endPoint y: 166, distance: 143.9
click at [555, 166] on h5 "In a software development project, after adding a new feature, the quality assu…" at bounding box center [571, 155] width 524 height 79
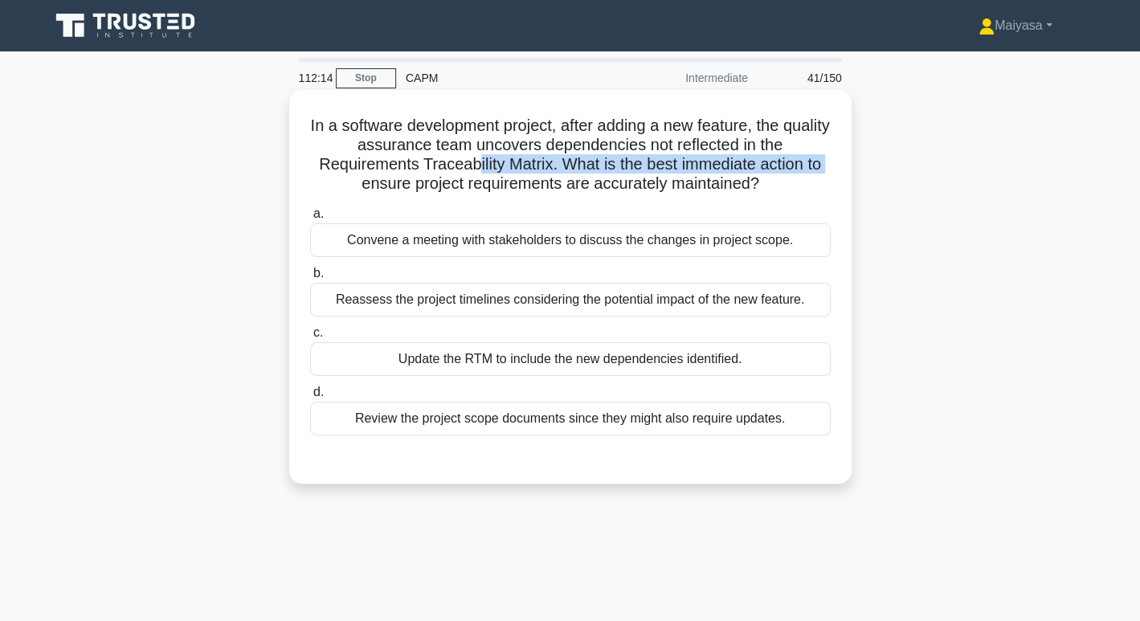
drag, startPoint x: 312, startPoint y: 178, endPoint x: 470, endPoint y: 169, distance: 158.6
click at [470, 169] on h5 "In a software development project, after adding a new feature, the quality assu…" at bounding box center [571, 155] width 524 height 79
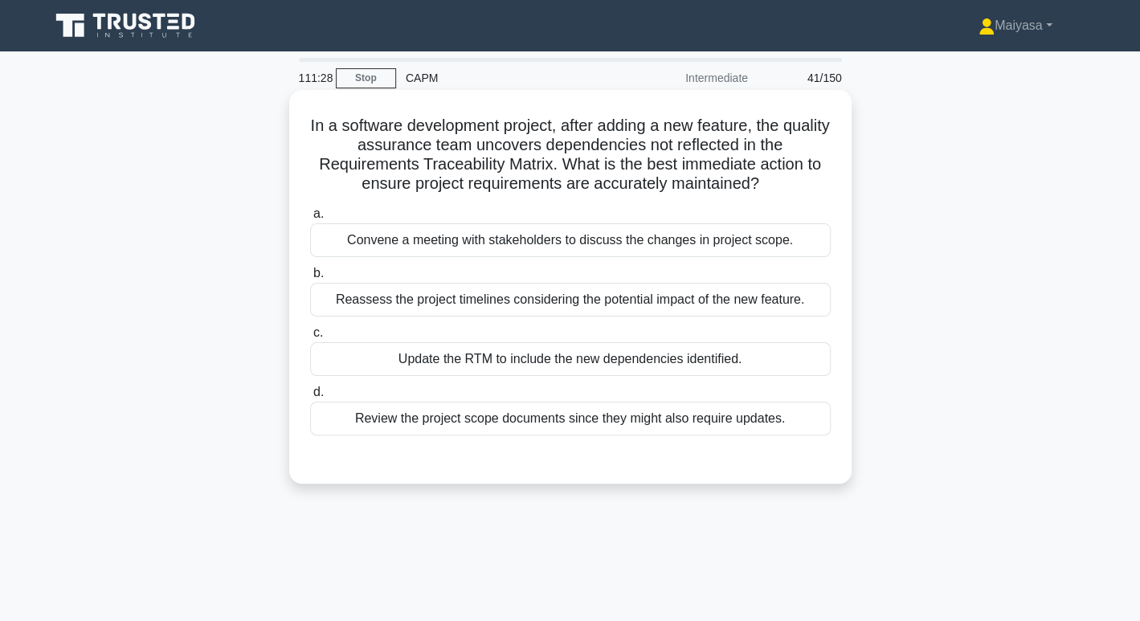
click at [341, 131] on h5 "In a software development project, after adding a new feature, the quality assu…" at bounding box center [571, 155] width 524 height 79
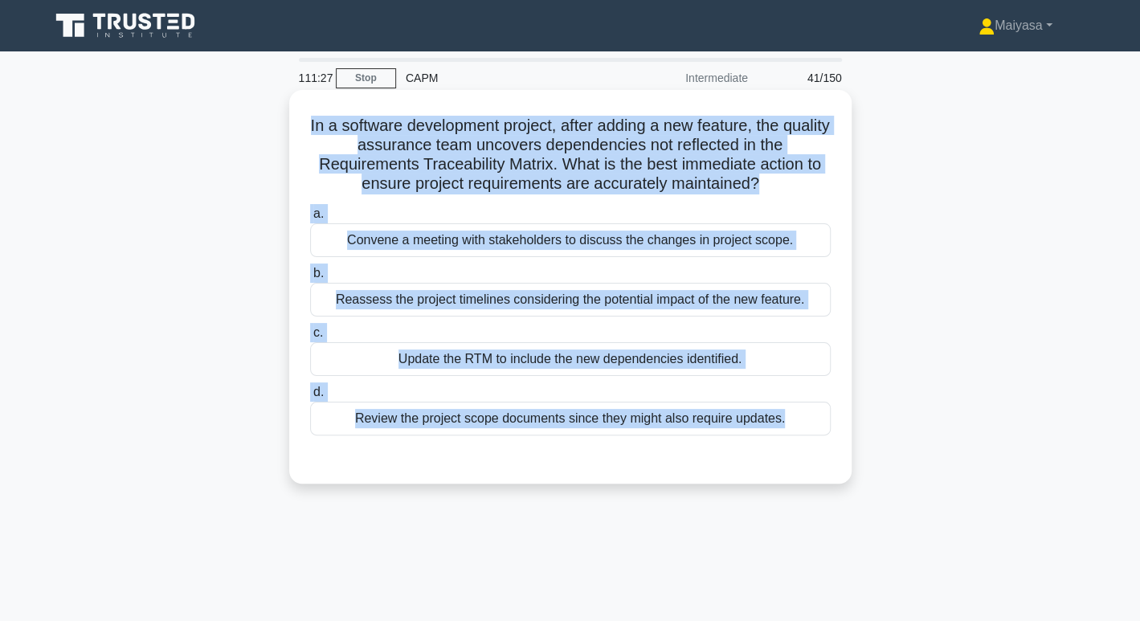
drag, startPoint x: 328, startPoint y: 124, endPoint x: 821, endPoint y: 444, distance: 588.5
click at [821, 445] on div "In a software development project, after adding a new feature, the quality assu…" at bounding box center [571, 286] width 550 height 381
click at [575, 377] on div "a. Convene a meeting with stakeholders to discuss the changes in project scope.…" at bounding box center [571, 320] width 540 height 238
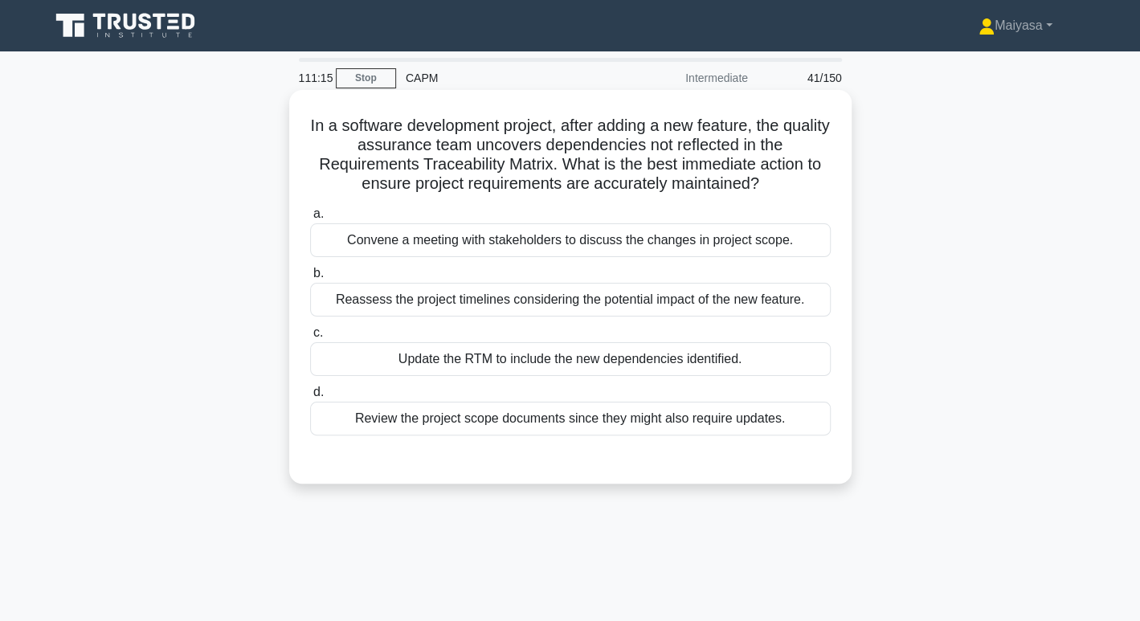
click at [586, 367] on div "Update the RTM to include the new dependencies identified." at bounding box center [570, 359] width 521 height 34
click at [310, 338] on input "c. Update the RTM to include the new dependencies identified." at bounding box center [310, 333] width 0 height 10
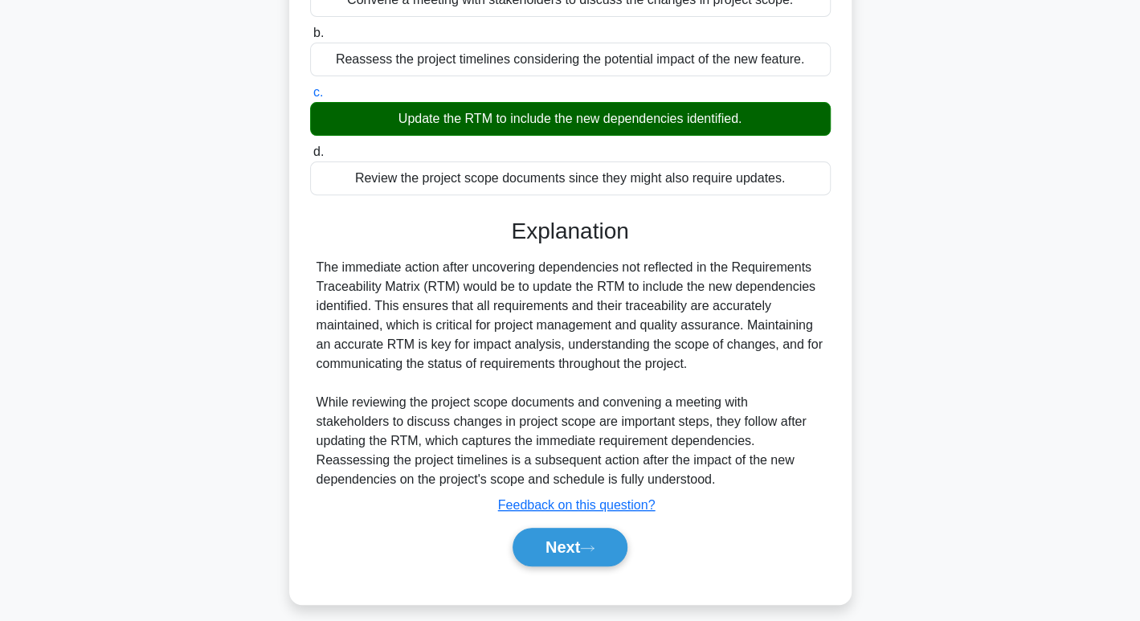
scroll to position [252, 0]
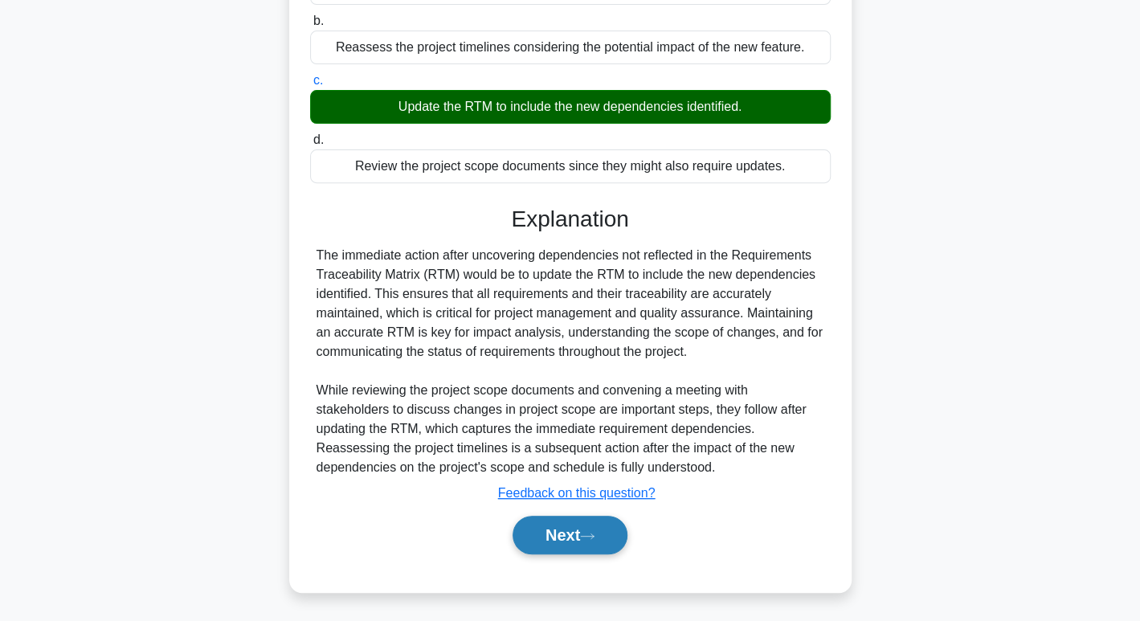
click at [598, 524] on button "Next" at bounding box center [570, 535] width 115 height 39
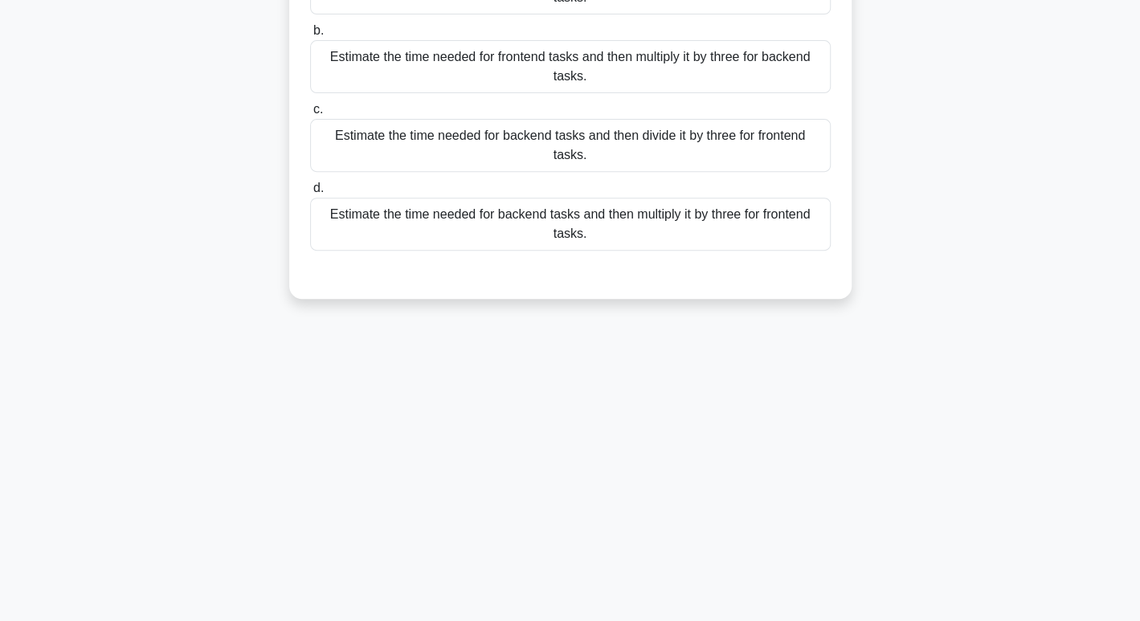
scroll to position [0, 0]
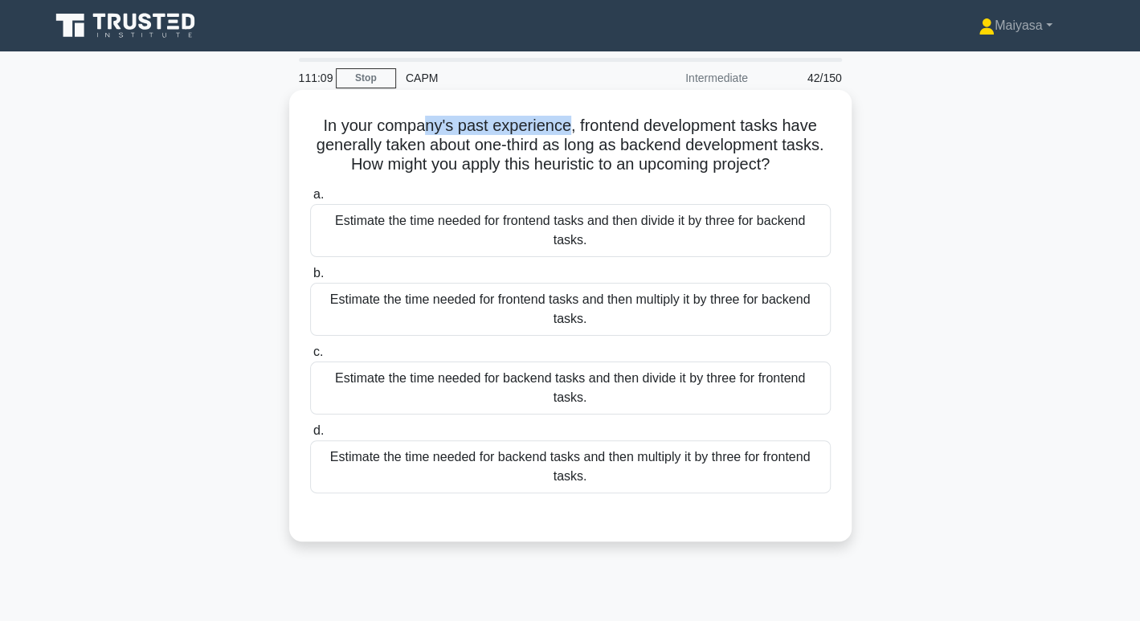
drag, startPoint x: 432, startPoint y: 128, endPoint x: 569, endPoint y: 117, distance: 137.8
click at [569, 117] on h5 "In your company's past experience, frontend development tasks have generally ta…" at bounding box center [571, 145] width 524 height 59
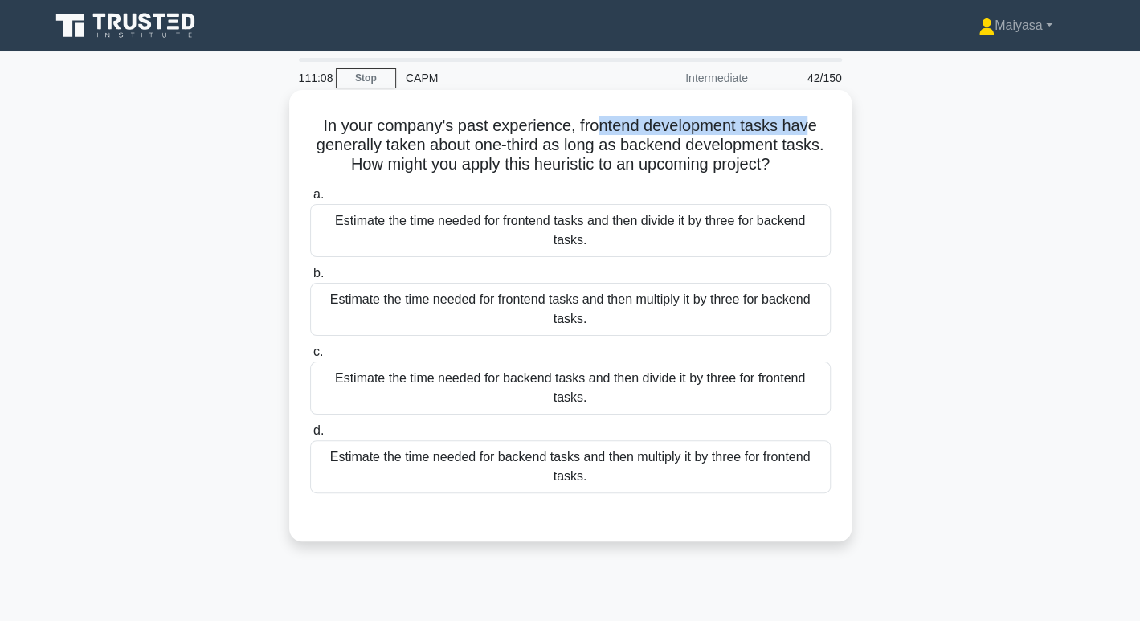
drag, startPoint x: 599, startPoint y: 121, endPoint x: 817, endPoint y: 118, distance: 217.8
click at [817, 118] on h5 "In your company's past experience, frontend development tasks have generally ta…" at bounding box center [571, 145] width 524 height 59
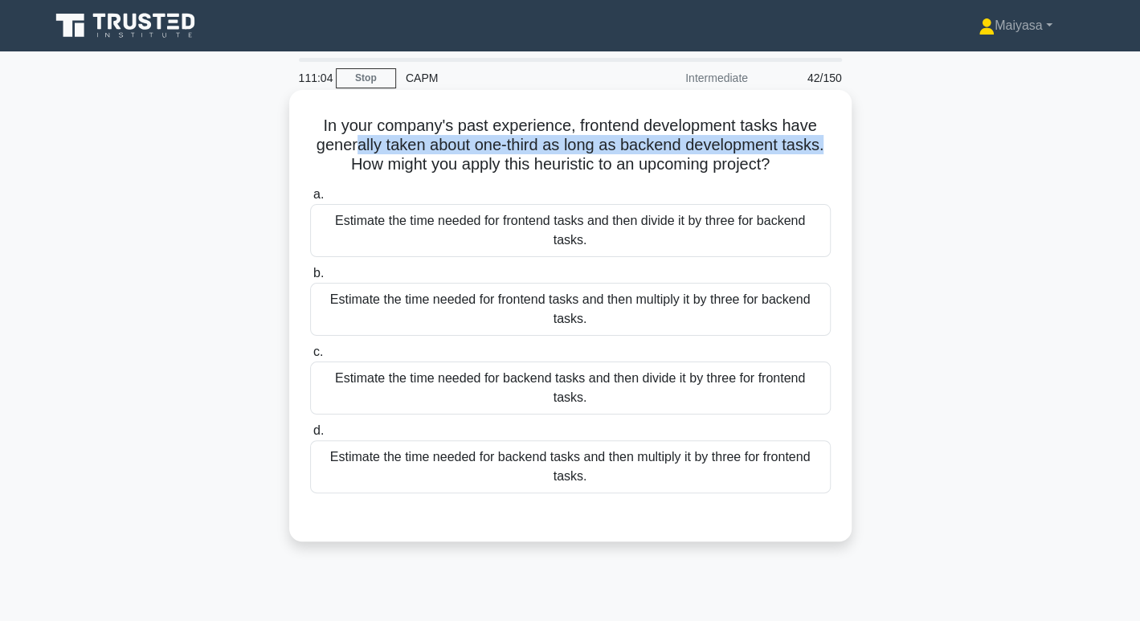
drag, startPoint x: 352, startPoint y: 145, endPoint x: 837, endPoint y: 145, distance: 484.6
click at [837, 145] on div "In your company's past experience, frontend development tasks have generally ta…" at bounding box center [571, 315] width 550 height 439
drag, startPoint x: 375, startPoint y: 172, endPoint x: 787, endPoint y: 164, distance: 411.6
click at [787, 164] on h5 "In your company's past experience, frontend development tasks have generally ta…" at bounding box center [571, 145] width 524 height 59
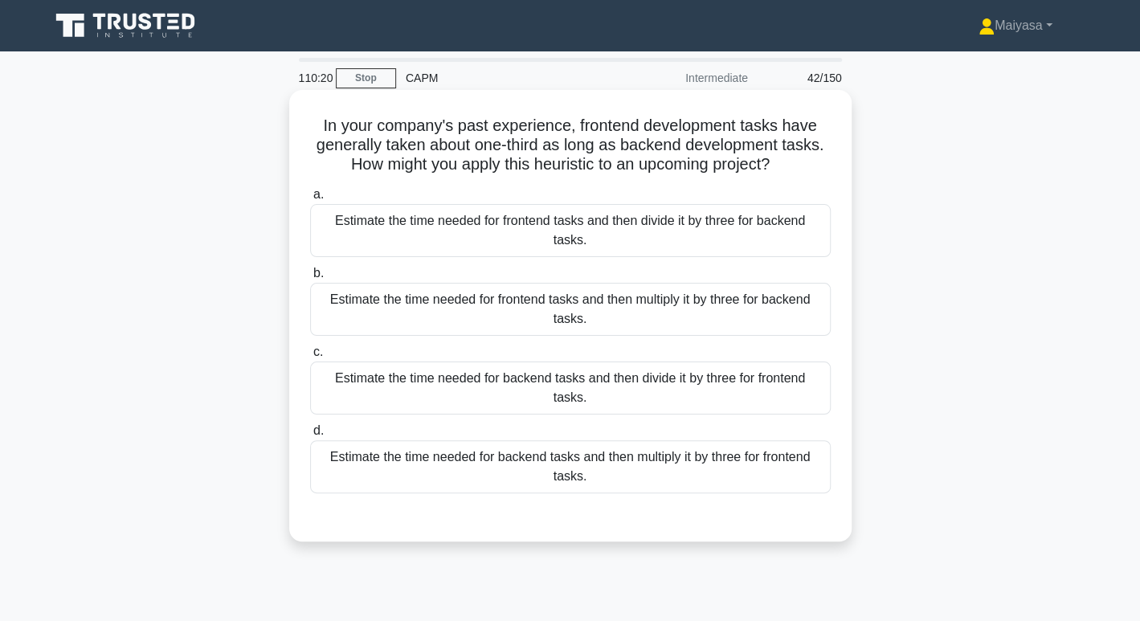
drag, startPoint x: 683, startPoint y: 307, endPoint x: 669, endPoint y: 350, distance: 44.7
click at [669, 350] on label "c. Estimate the time needed for backend tasks and then divide it by three for f…" at bounding box center [570, 378] width 521 height 72
click at [310, 350] on input "c. Estimate the time needed for backend tasks and then divide it by three for f…" at bounding box center [310, 352] width 0 height 10
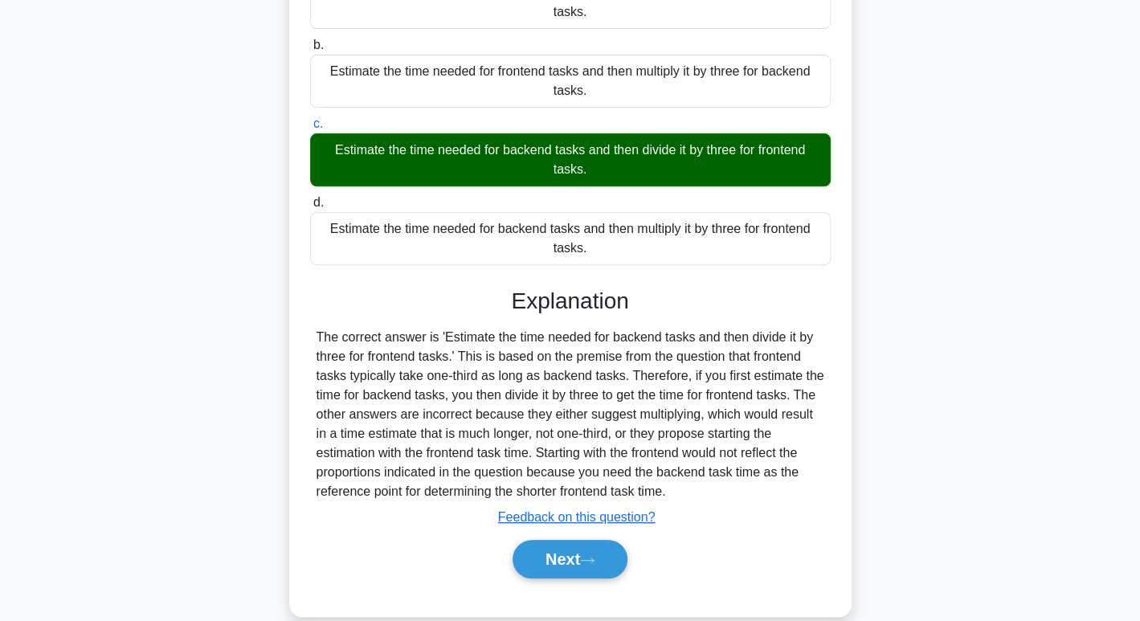
scroll to position [252, 0]
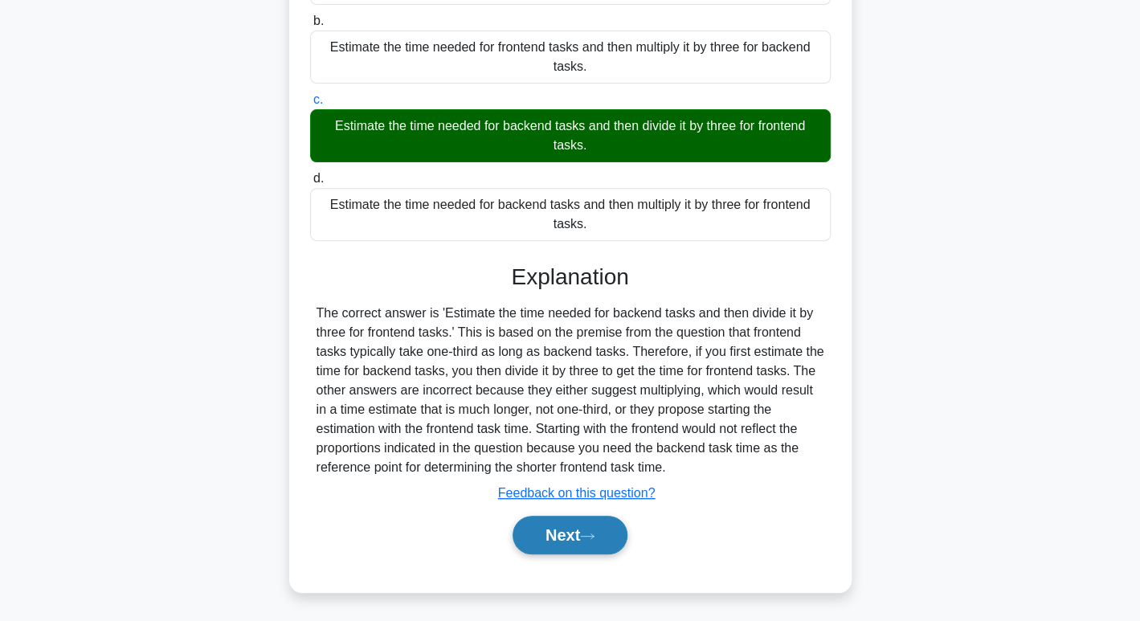
click at [565, 546] on button "Next" at bounding box center [570, 535] width 115 height 39
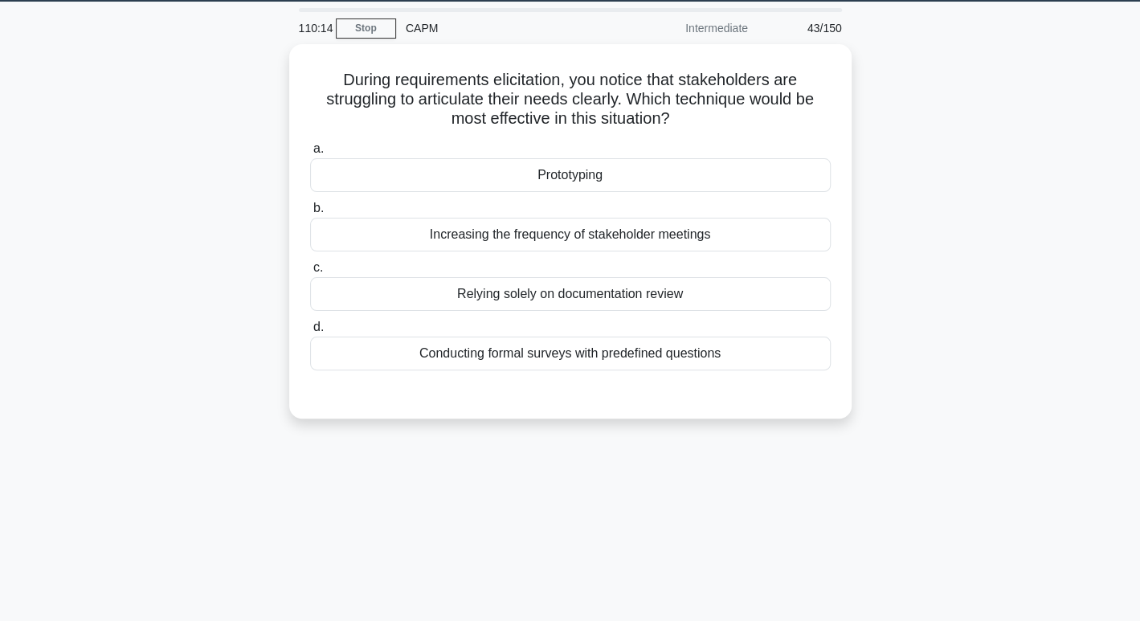
scroll to position [49, 0]
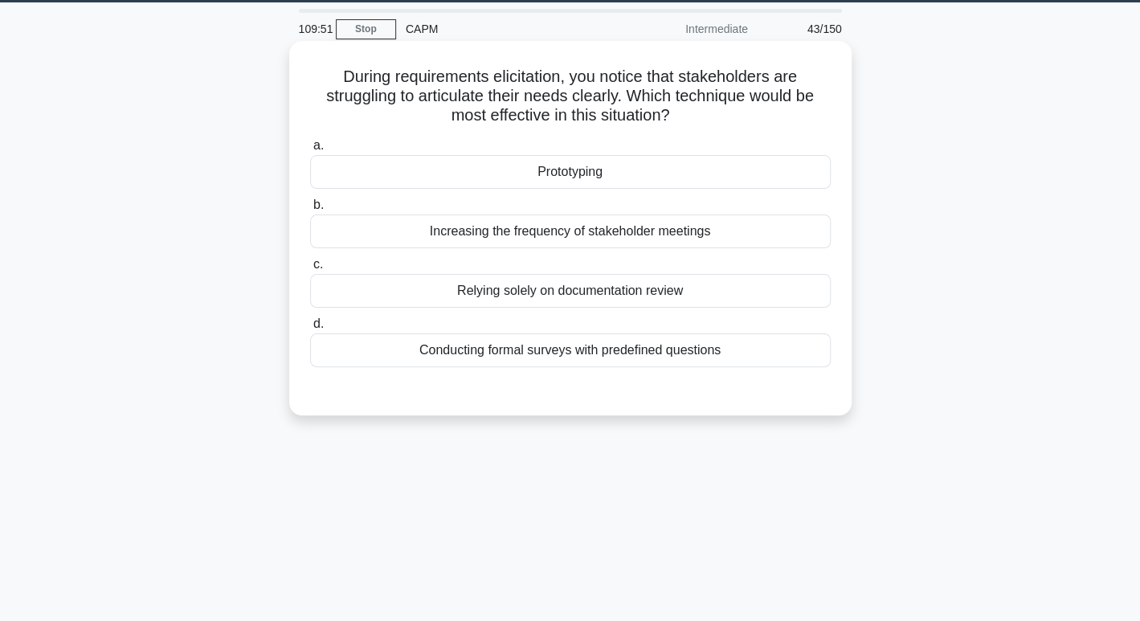
click at [596, 183] on div "Prototyping" at bounding box center [570, 172] width 521 height 34
click at [310, 151] on input "a. Prototyping" at bounding box center [310, 146] width 0 height 10
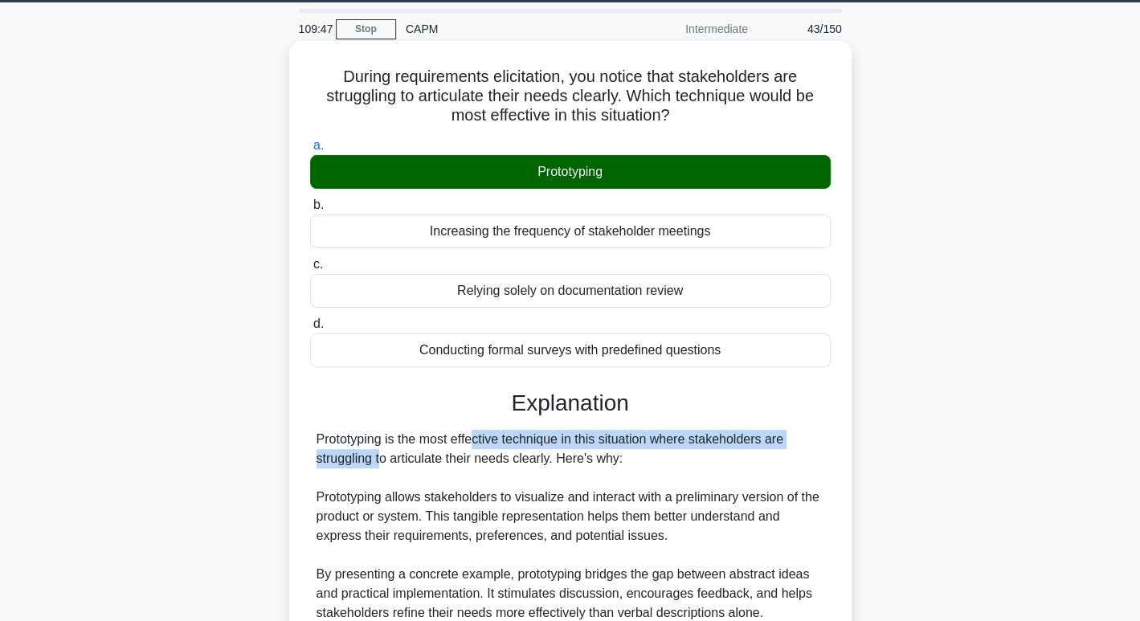
drag, startPoint x: 379, startPoint y: 444, endPoint x: 761, endPoint y: 444, distance: 381.8
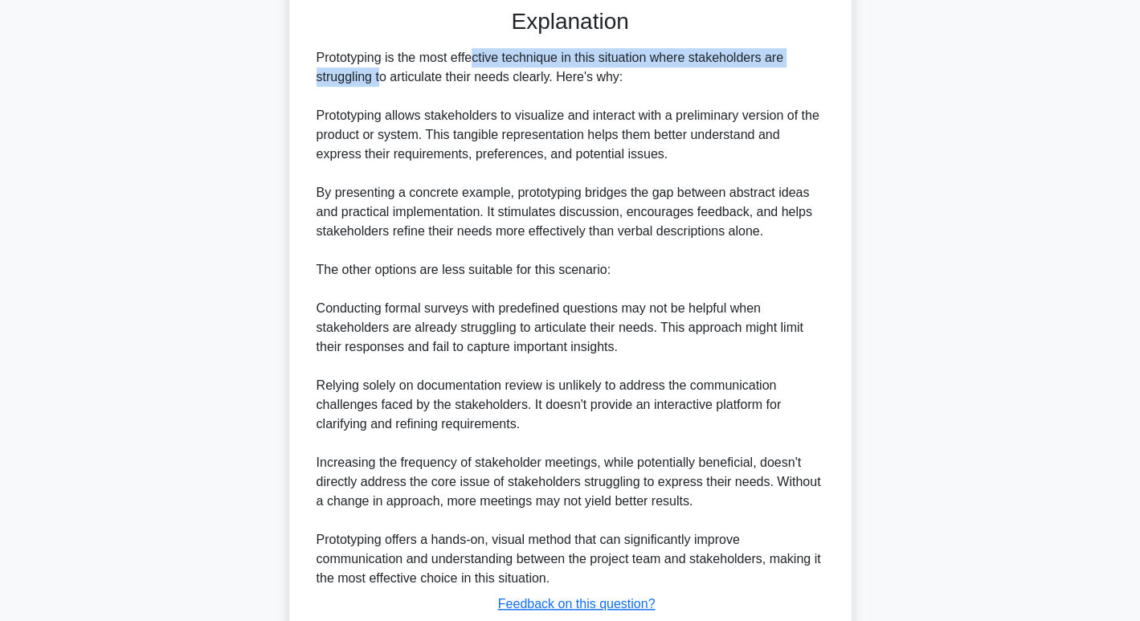
scroll to position [542, 0]
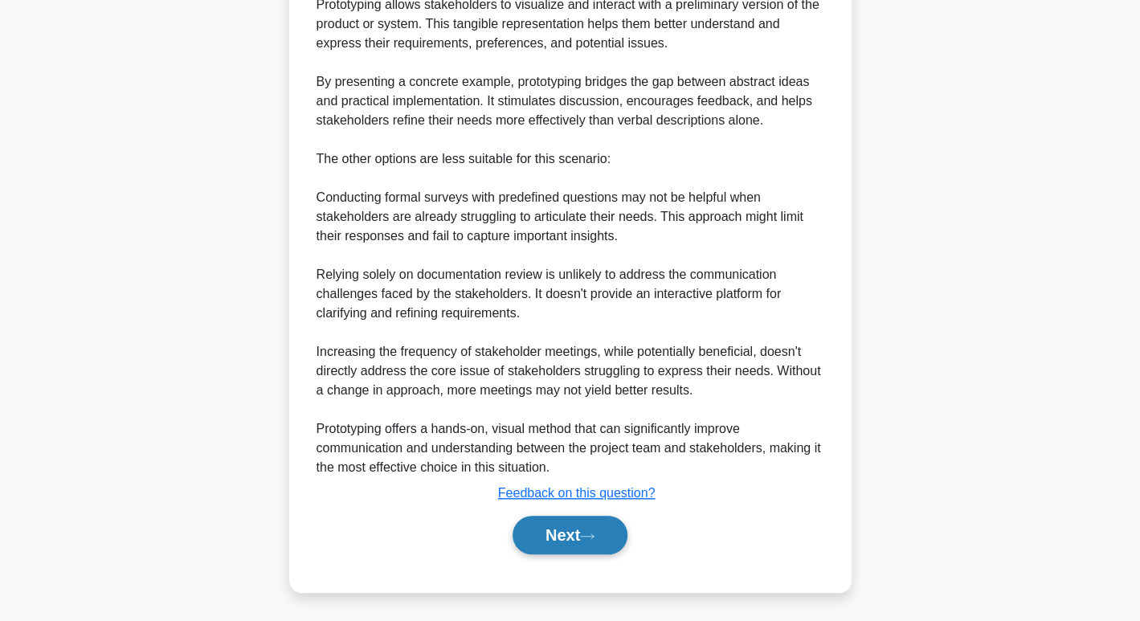
click at [543, 523] on button "Next" at bounding box center [570, 535] width 115 height 39
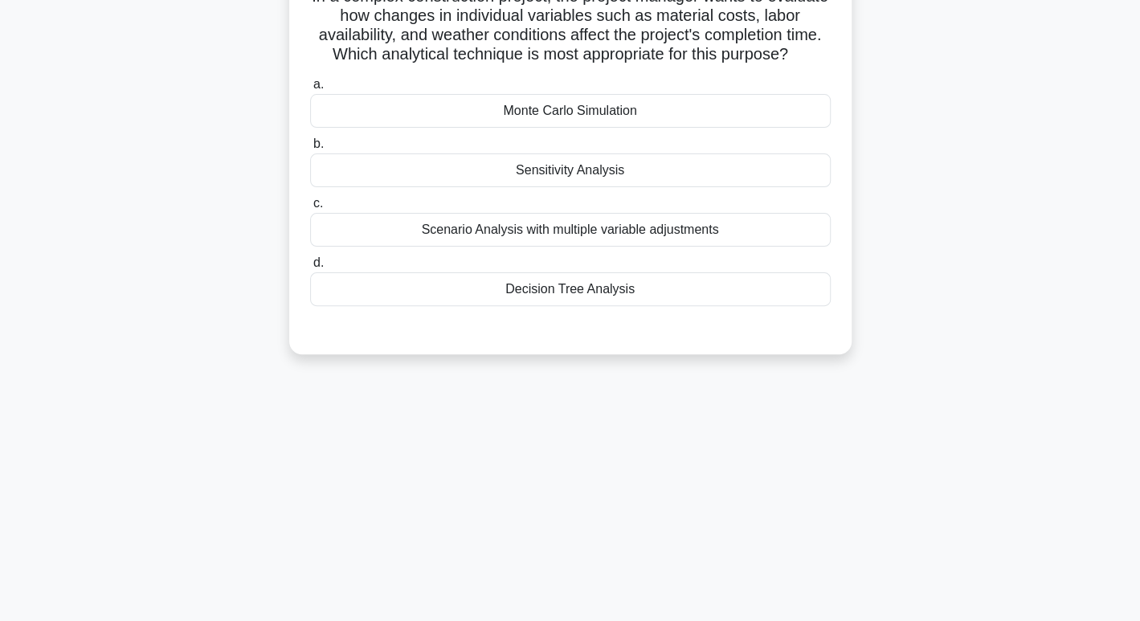
scroll to position [0, 0]
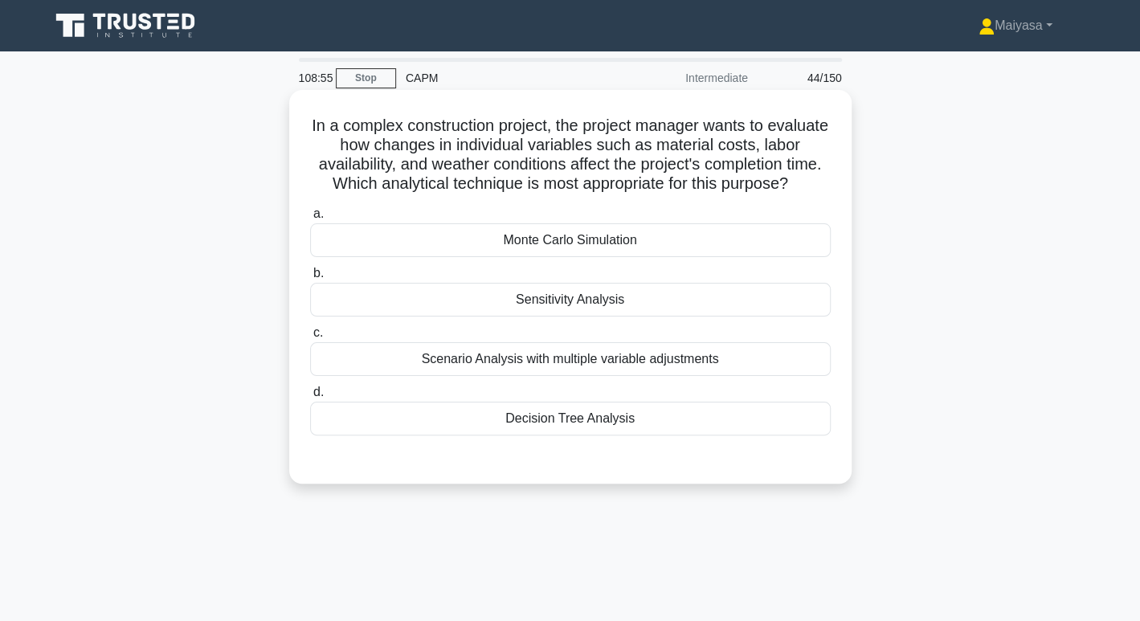
click at [630, 124] on h5 "In a complex construction project, the project manager wants to evaluate how ch…" at bounding box center [571, 155] width 524 height 79
click at [616, 143] on h5 "In a complex construction project, the project manager wants to evaluate how ch…" at bounding box center [571, 155] width 524 height 79
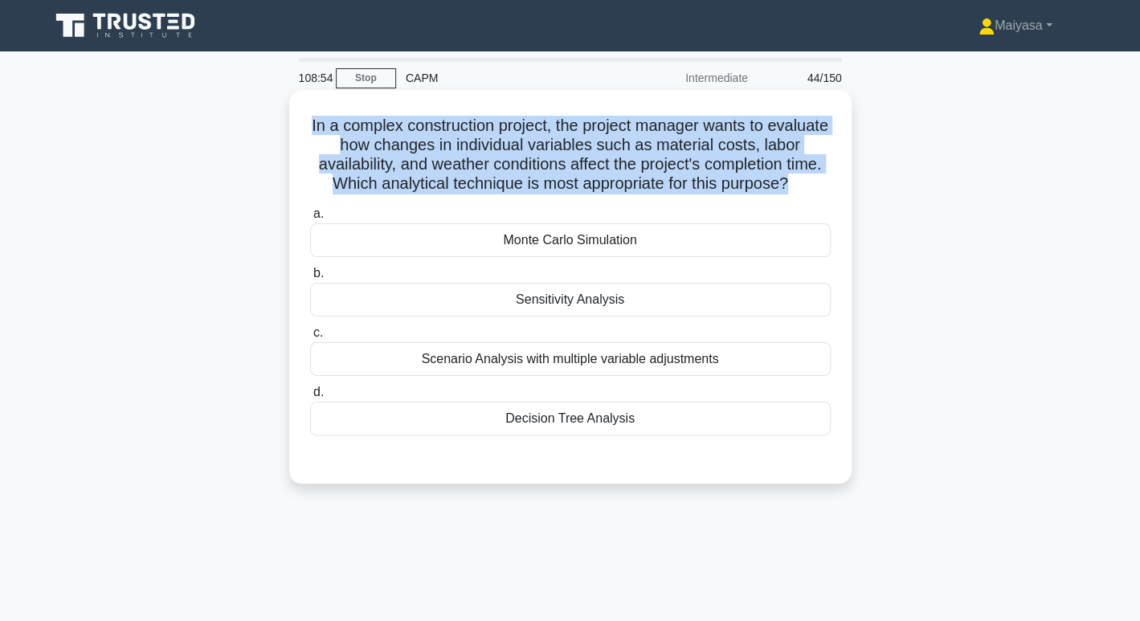
click at [616, 143] on h5 "In a complex construction project, the project manager wants to evaluate how ch…" at bounding box center [571, 155] width 524 height 79
drag, startPoint x: 225, startPoint y: 396, endPoint x: 744, endPoint y: 388, distance: 519.3
click at [744, 388] on div "In a complex construction project, the project manager wants to evaluate how ch…" at bounding box center [570, 300] width 1061 height 413
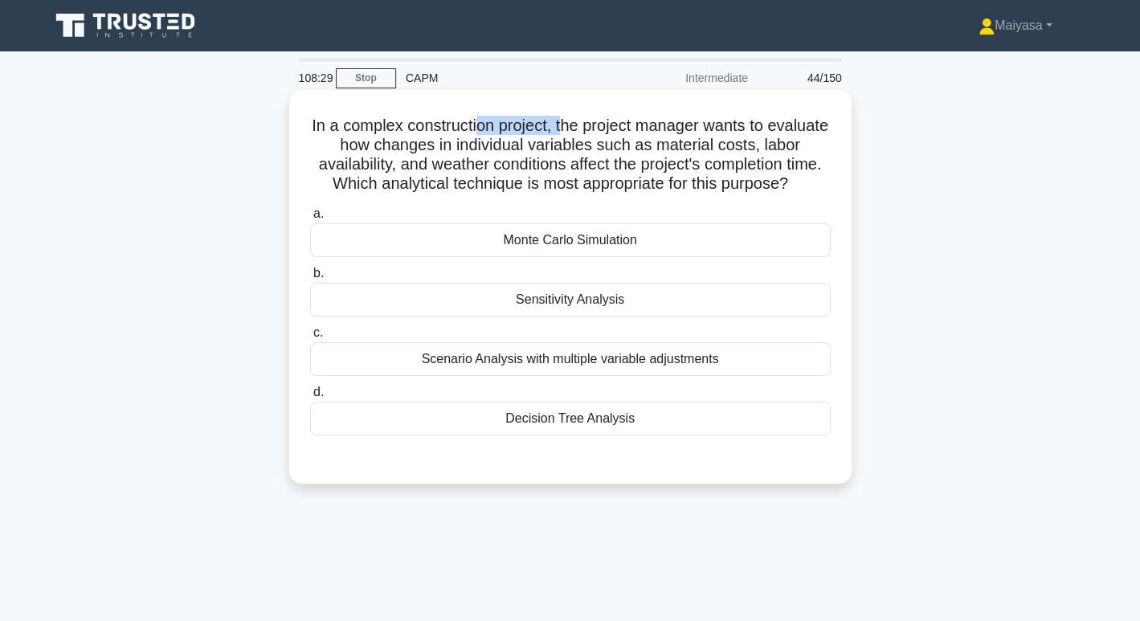
drag, startPoint x: 506, startPoint y: 130, endPoint x: 598, endPoint y: 129, distance: 92.4
click at [598, 129] on h5 "In a complex construction project, the project manager wants to evaluate how ch…" at bounding box center [571, 155] width 524 height 79
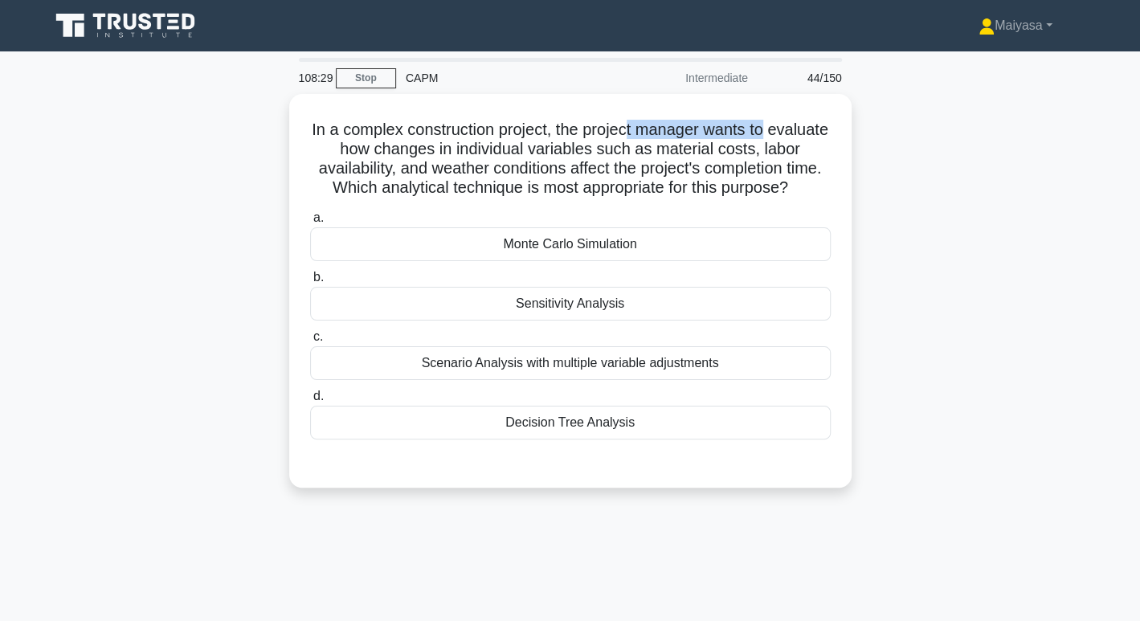
drag, startPoint x: 659, startPoint y: 125, endPoint x: 870, endPoint y: 135, distance: 211.6
click at [870, 135] on div "In a complex construction project, the project manager wants to evaluate how ch…" at bounding box center [570, 300] width 1061 height 413
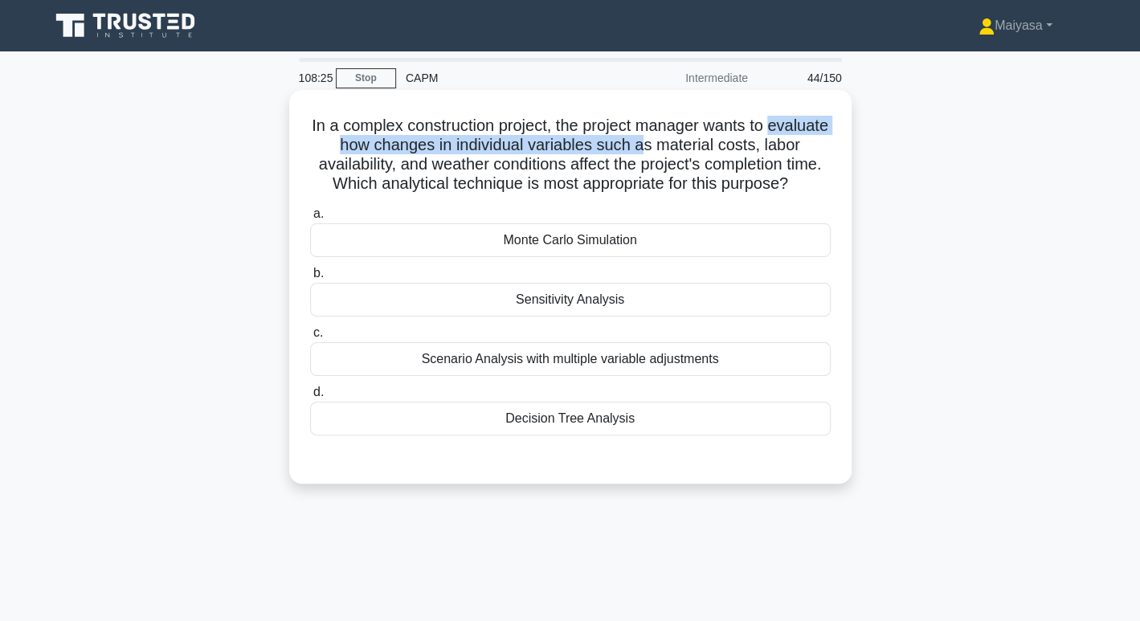
drag, startPoint x: 324, startPoint y: 148, endPoint x: 697, endPoint y: 141, distance: 373.0
click at [697, 141] on h5 "In a complex construction project, the project manager wants to evaluate how ch…" at bounding box center [571, 155] width 524 height 79
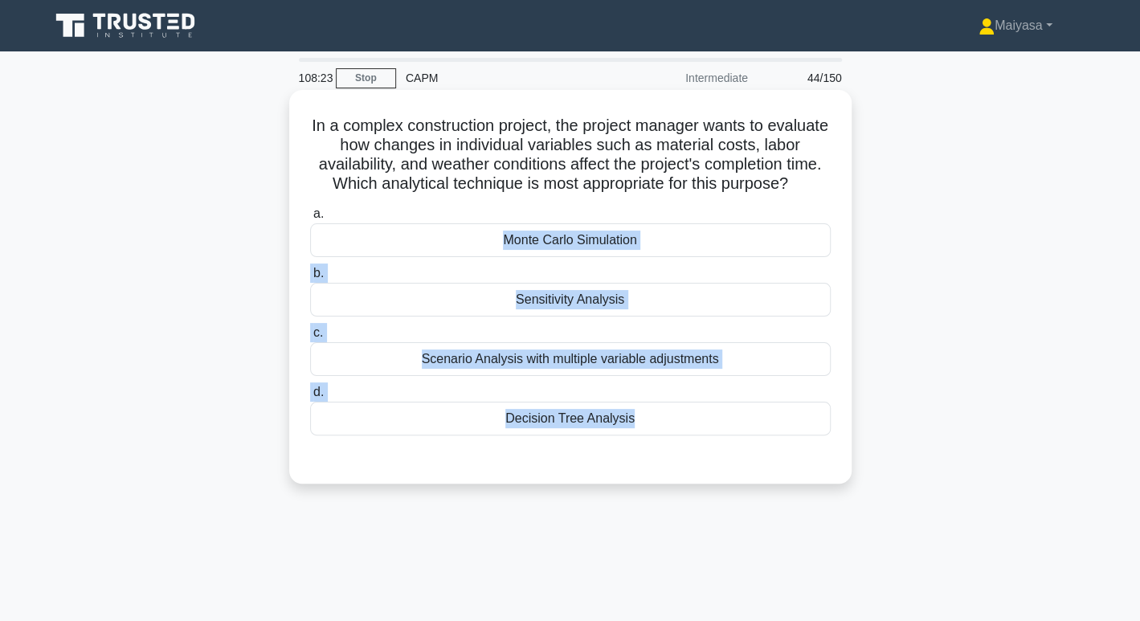
drag, startPoint x: 451, startPoint y: 224, endPoint x: 695, endPoint y: 488, distance: 359.4
click at [695, 477] on div "In a complex construction project, the project manager wants to evaluate how ch…" at bounding box center [571, 286] width 550 height 381
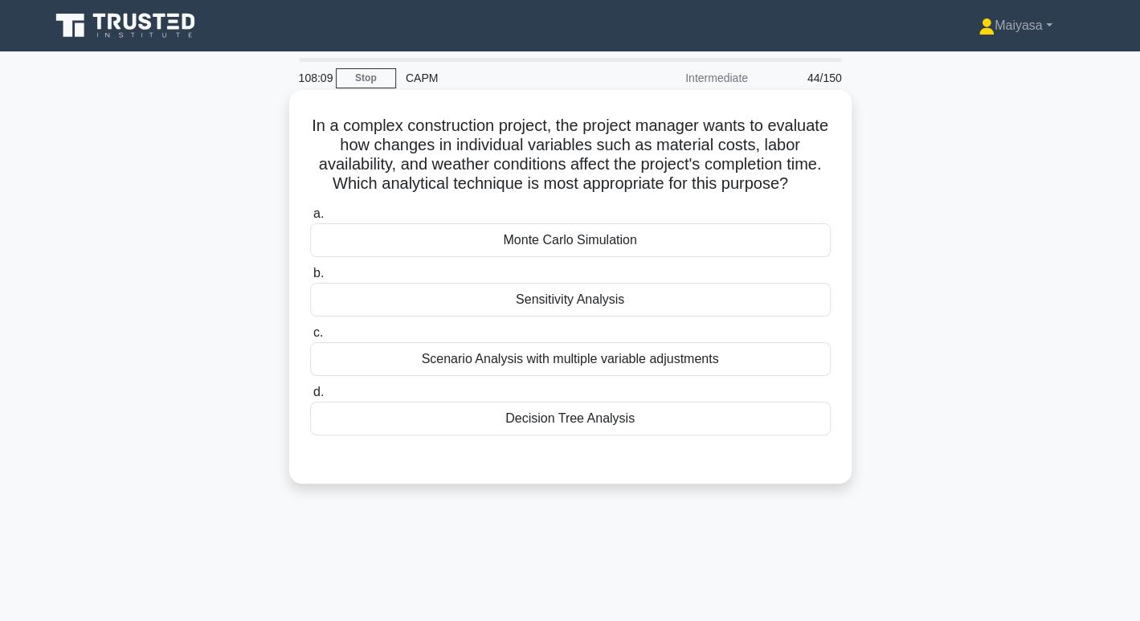
click at [504, 118] on h5 "In a complex construction project, the project manager wants to evaluate how ch…" at bounding box center [571, 155] width 524 height 79
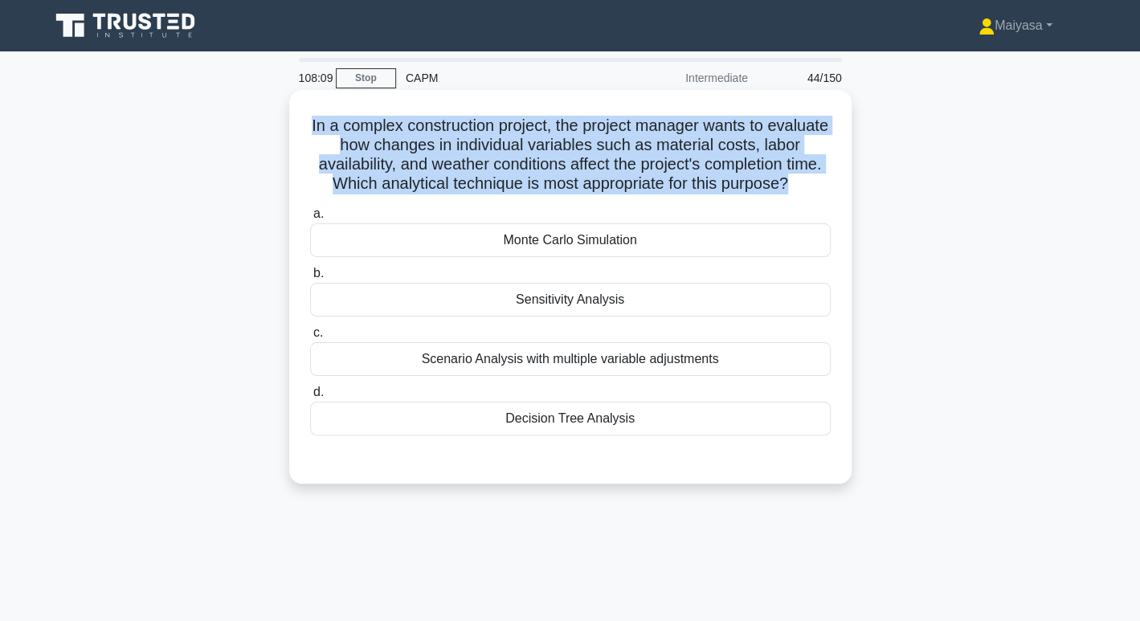
click at [504, 118] on h5 "In a complex construction project, the project manager wants to evaluate how ch…" at bounding box center [571, 155] width 524 height 79
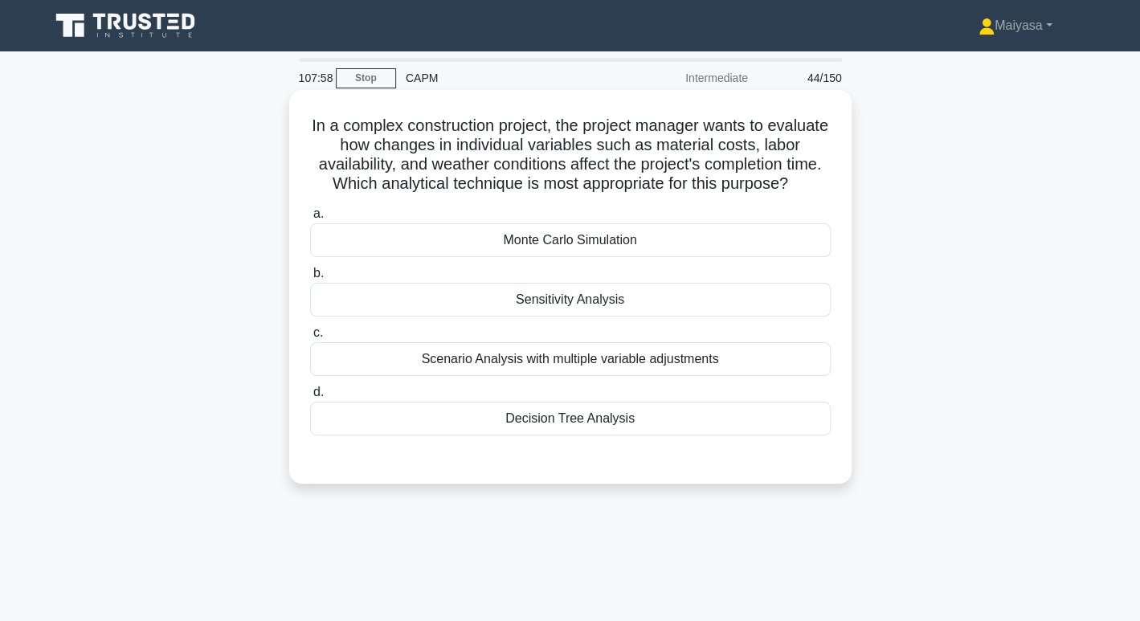
click at [596, 317] on div "Sensitivity Analysis" at bounding box center [570, 300] width 521 height 34
click at [310, 279] on input "b. Sensitivity Analysis" at bounding box center [310, 273] width 0 height 10
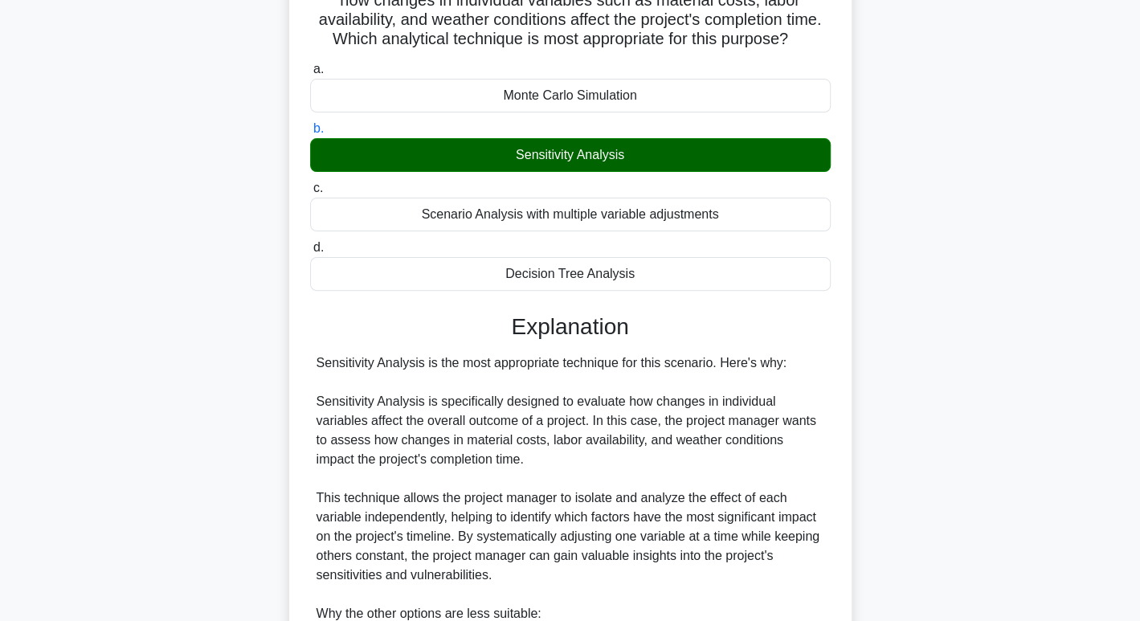
scroll to position [522, 0]
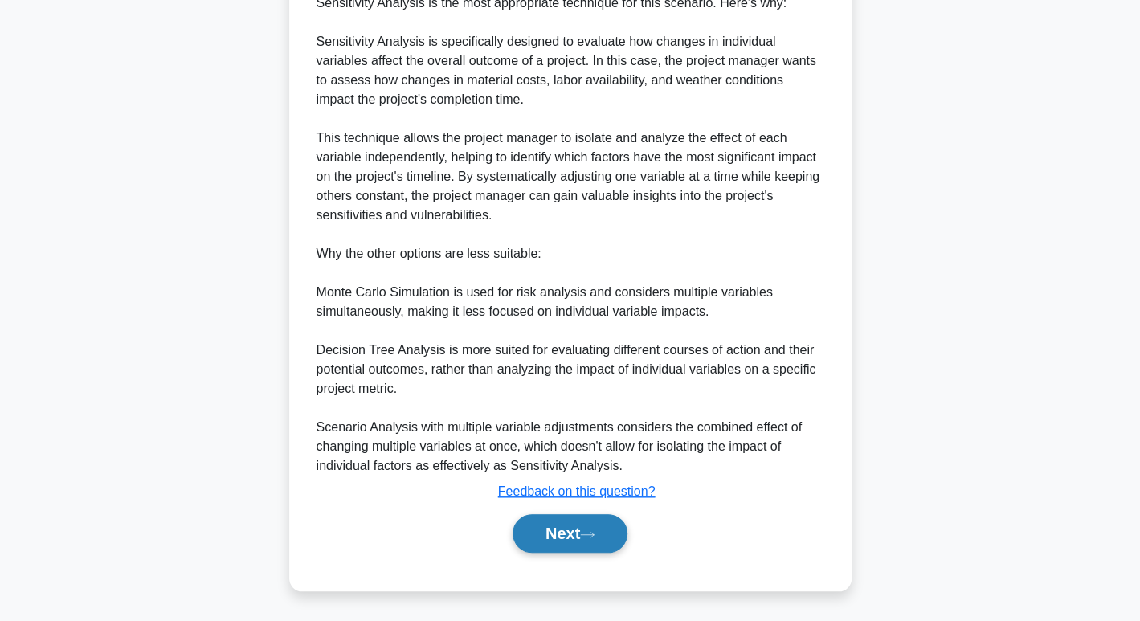
click at [606, 536] on button "Next" at bounding box center [570, 533] width 115 height 39
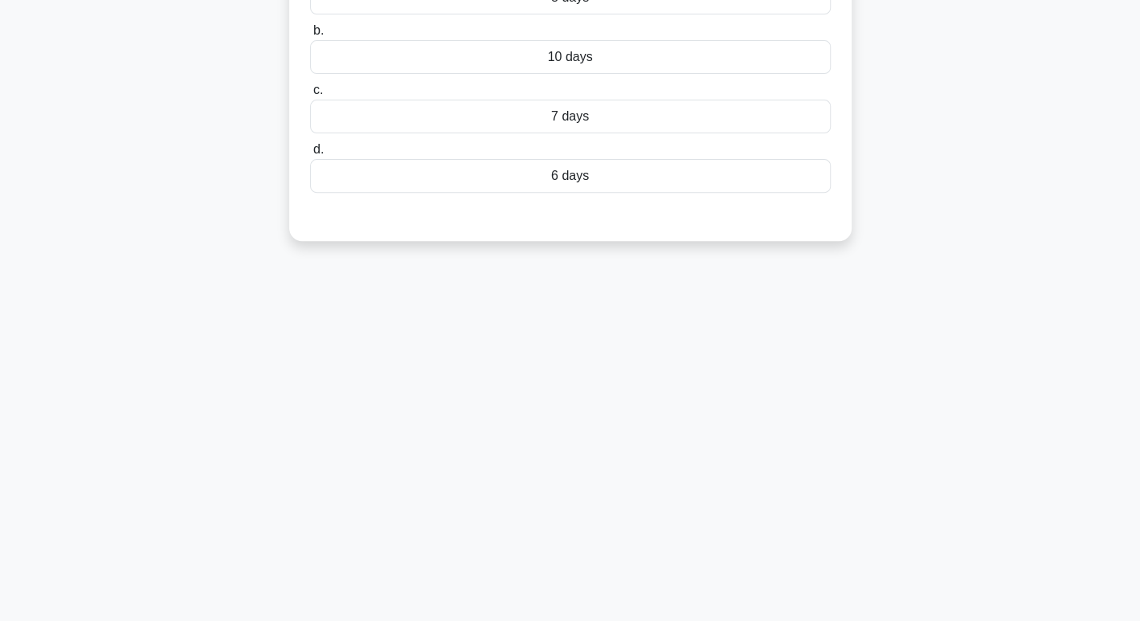
scroll to position [0, 0]
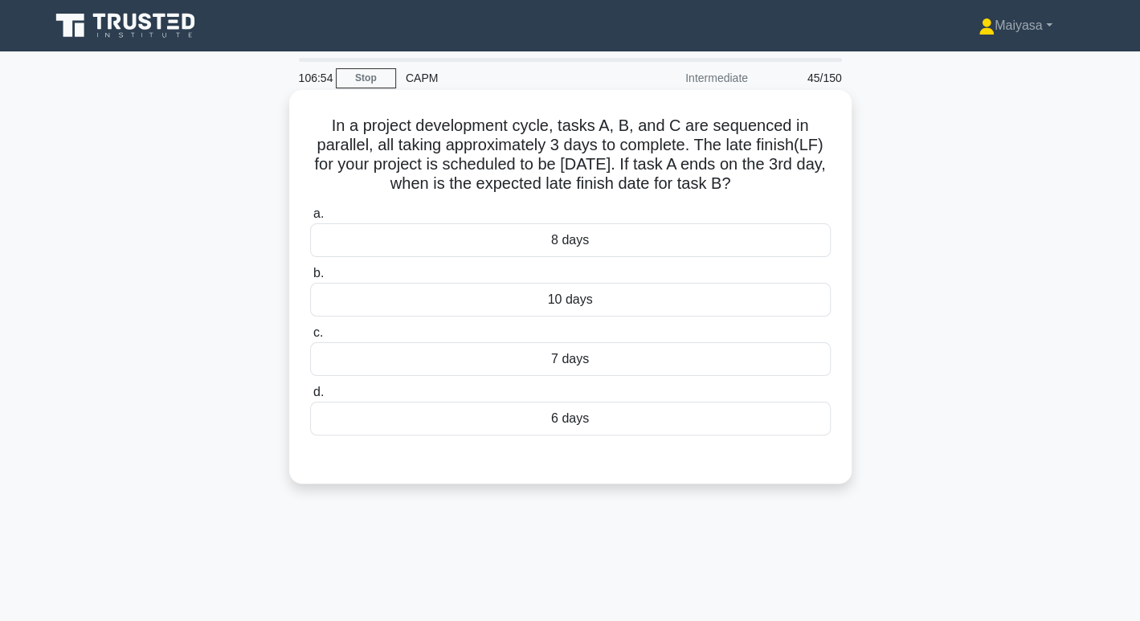
click at [502, 428] on div "6 days" at bounding box center [570, 419] width 521 height 34
click at [310, 398] on input "d. 6 days" at bounding box center [310, 392] width 0 height 10
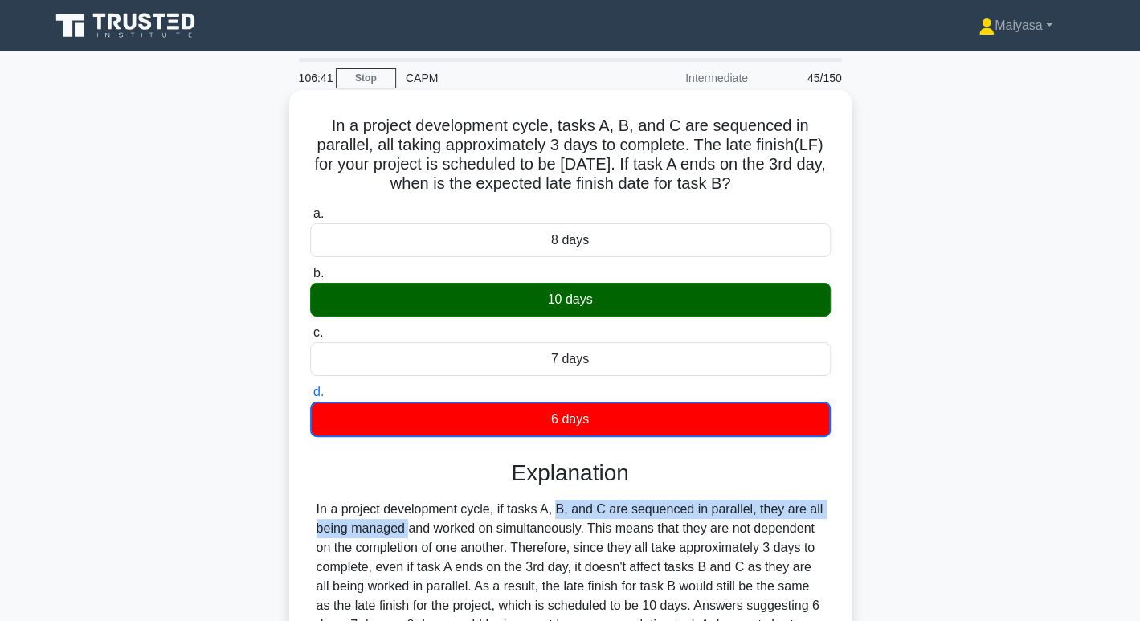
drag, startPoint x: 473, startPoint y: 504, endPoint x: 805, endPoint y: 517, distance: 332.2
click at [805, 517] on div "In a project development cycle, if tasks A, B, and C are sequenced in parallel,…" at bounding box center [571, 577] width 508 height 154
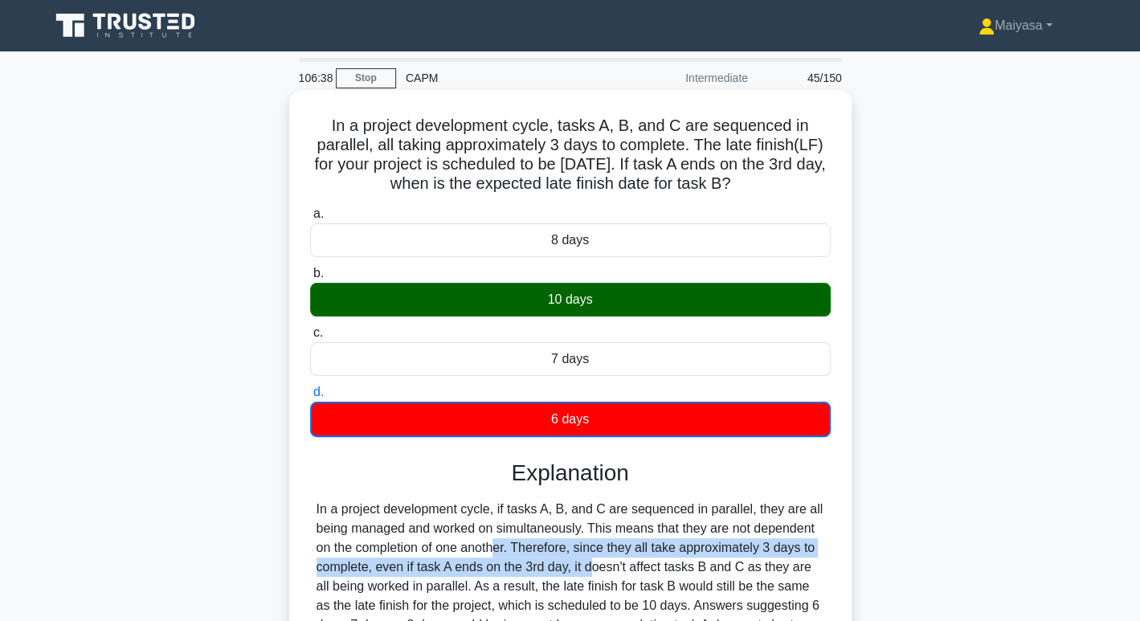
drag, startPoint x: 397, startPoint y: 555, endPoint x: 506, endPoint y: 565, distance: 108.9
click at [506, 565] on div "In a project development cycle, if tasks A, B, and C are sequenced in parallel,…" at bounding box center [571, 577] width 508 height 154
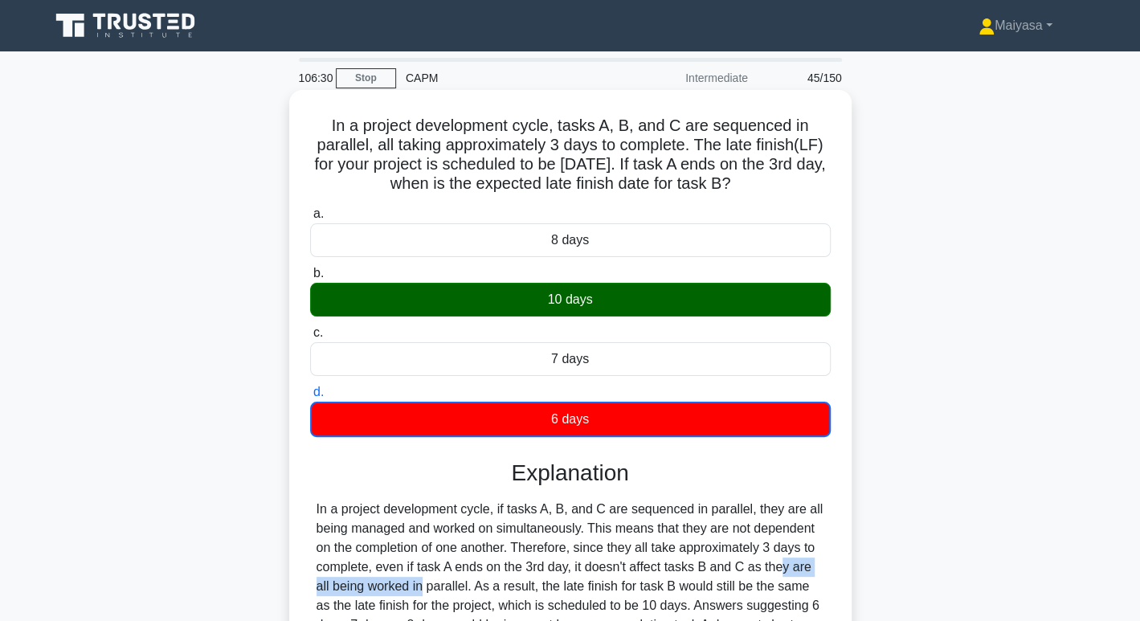
drag, startPoint x: 680, startPoint y: 559, endPoint x: 821, endPoint y: 571, distance: 142.0
click at [821, 571] on div "In a project development cycle, if tasks A, B, and C are sequenced in parallel,…" at bounding box center [571, 577] width 508 height 154
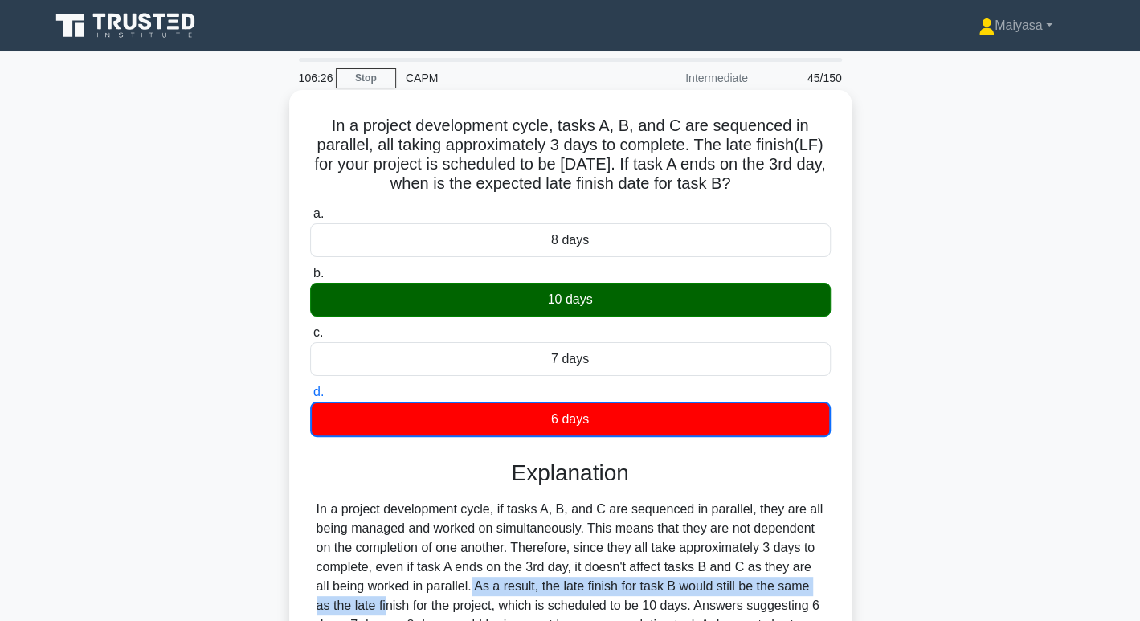
drag, startPoint x: 370, startPoint y: 587, endPoint x: 776, endPoint y: 587, distance: 405.9
click at [776, 587] on div "In a project development cycle, if tasks A, B, and C are sequenced in parallel,…" at bounding box center [571, 577] width 508 height 154
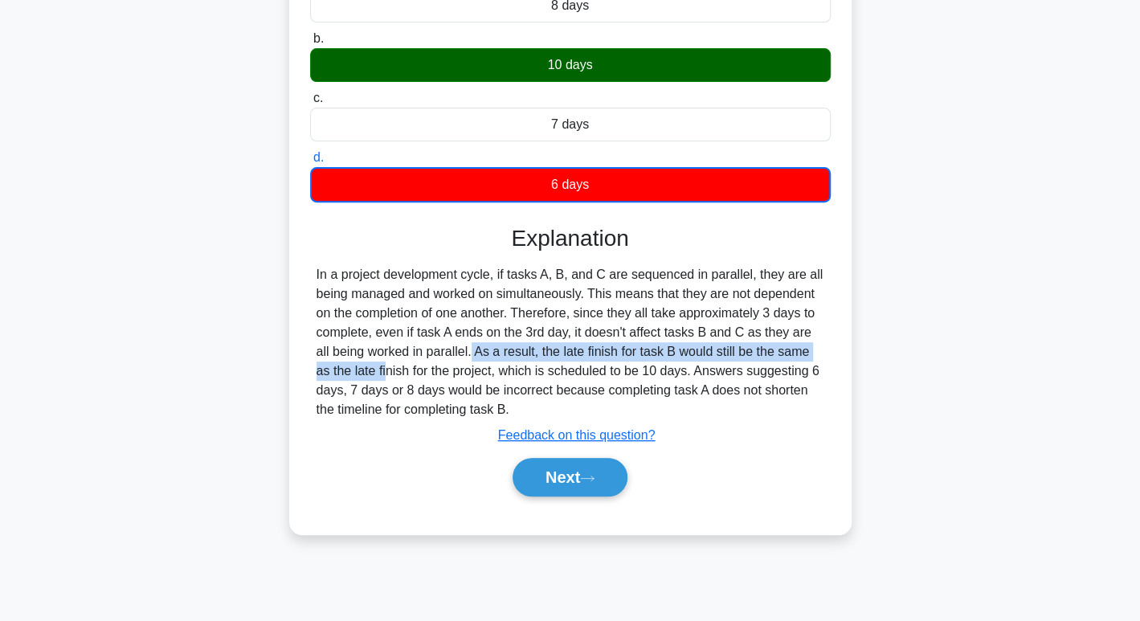
scroll to position [245, 0]
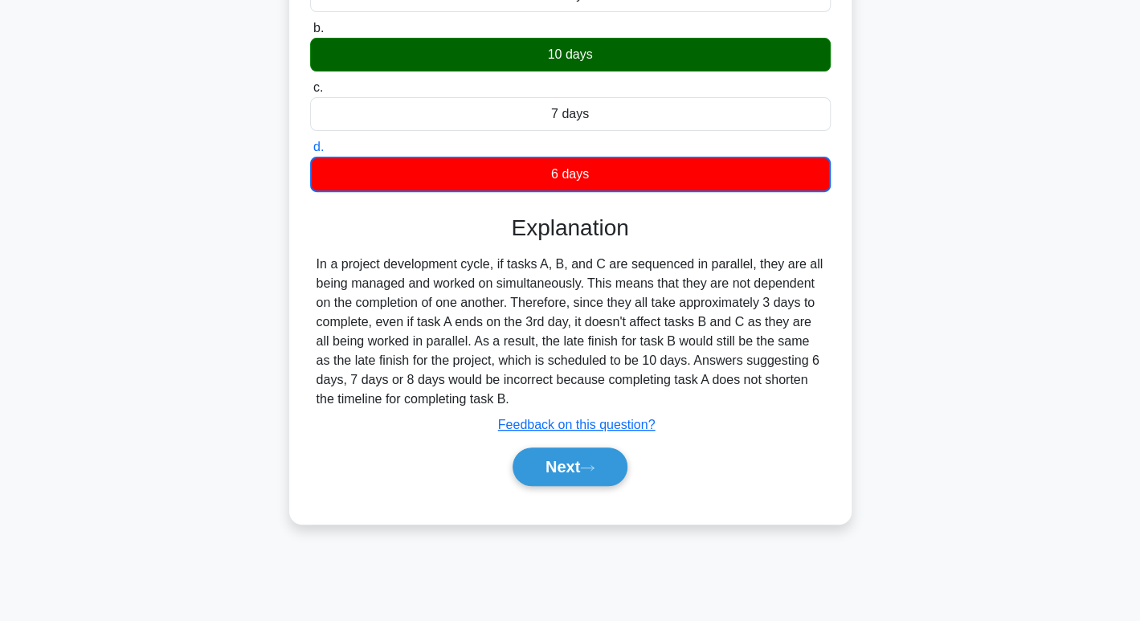
click at [719, 365] on div "In a project development cycle, if tasks A, B, and C are sequenced in parallel,…" at bounding box center [571, 332] width 508 height 154
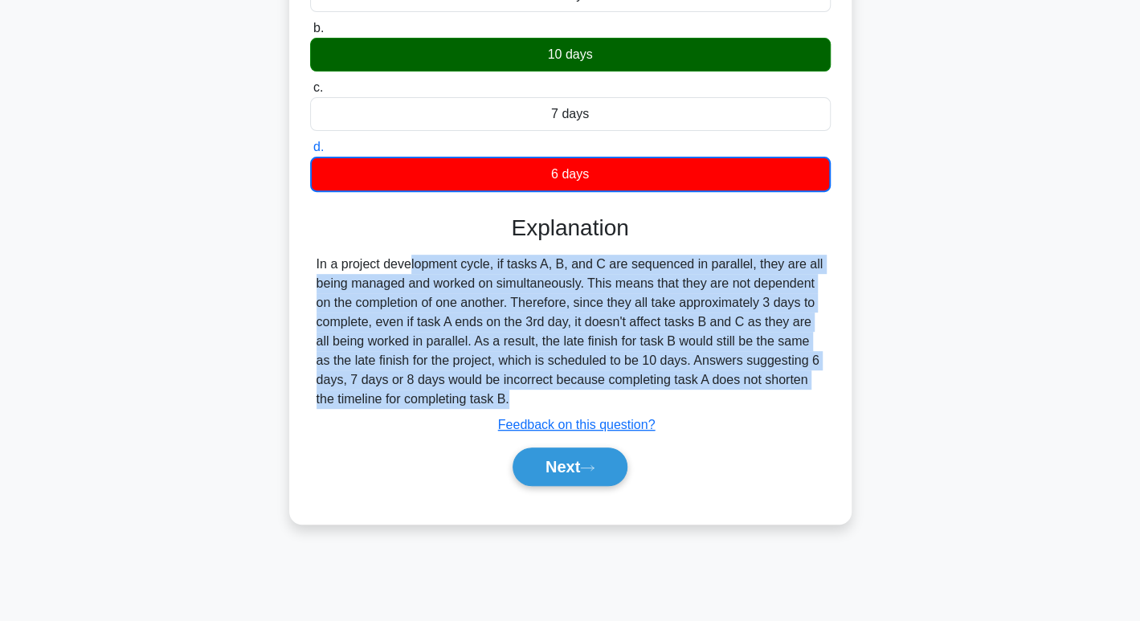
click at [719, 365] on div "In a project development cycle, if tasks A, B, and C are sequenced in parallel,…" at bounding box center [571, 332] width 508 height 154
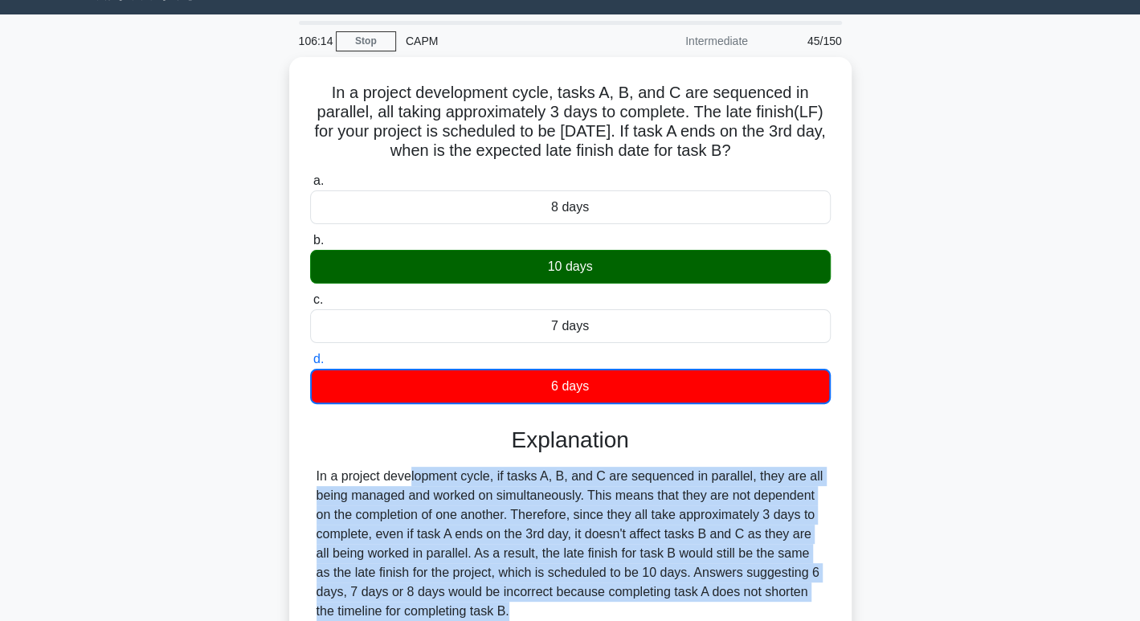
scroll to position [0, 0]
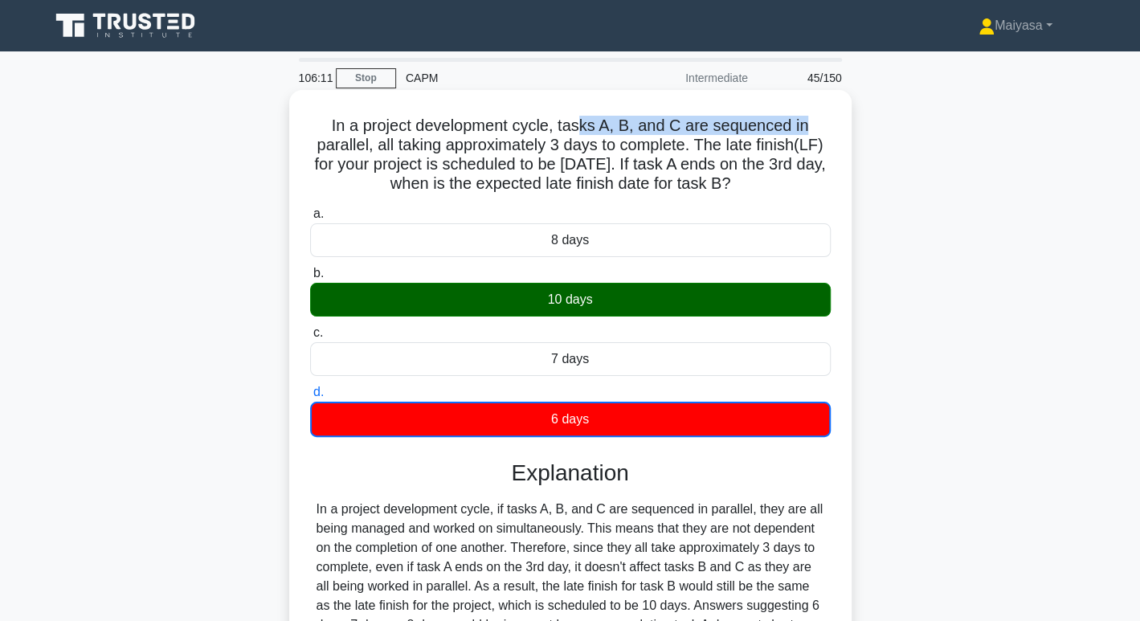
drag, startPoint x: 583, startPoint y: 132, endPoint x: 809, endPoint y: 132, distance: 225.0
click at [809, 132] on h5 "In a project development cycle, tasks A, B, and C are sequenced in parallel, al…" at bounding box center [571, 155] width 524 height 79
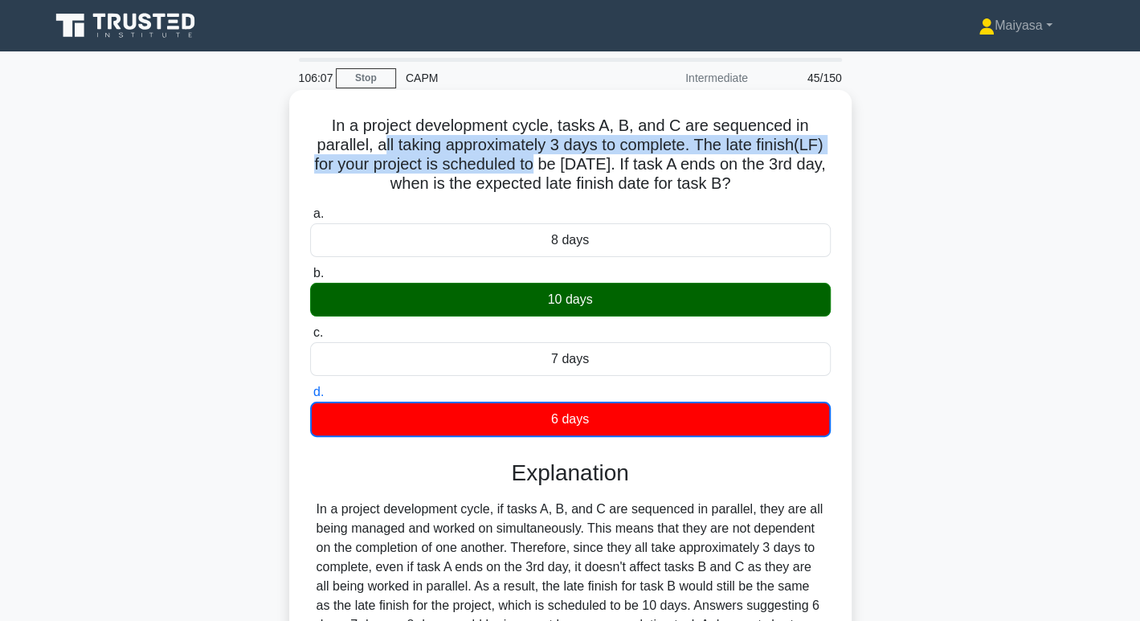
drag, startPoint x: 377, startPoint y: 137, endPoint x: 538, endPoint y: 174, distance: 165.9
click at [538, 174] on h5 "In a project development cycle, tasks A, B, and C are sequenced in parallel, al…" at bounding box center [571, 155] width 524 height 79
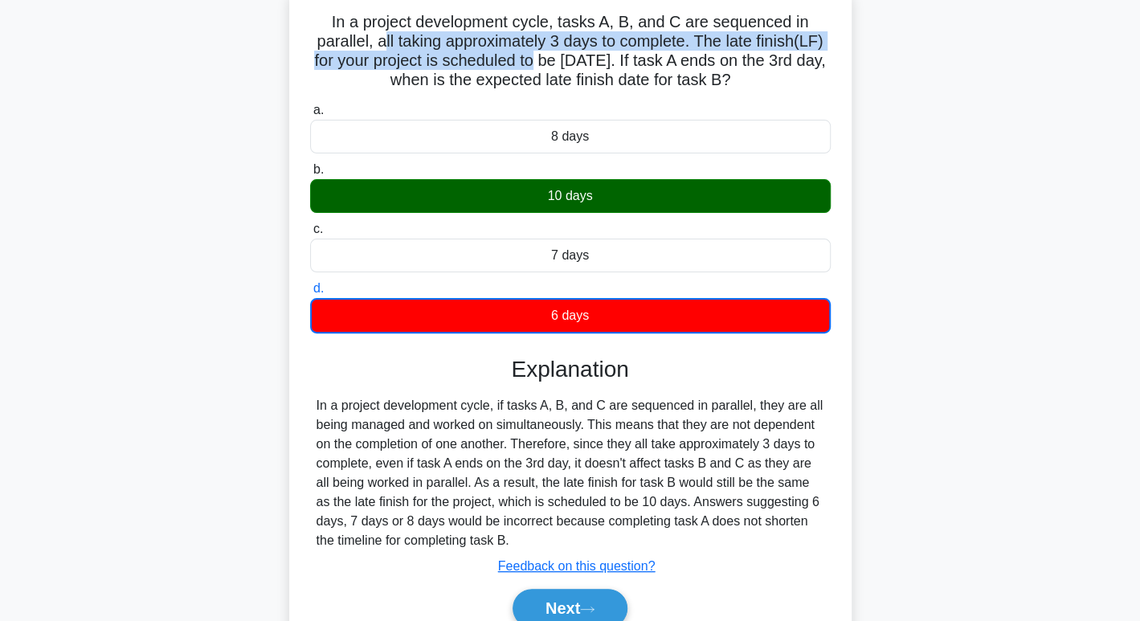
scroll to position [247, 0]
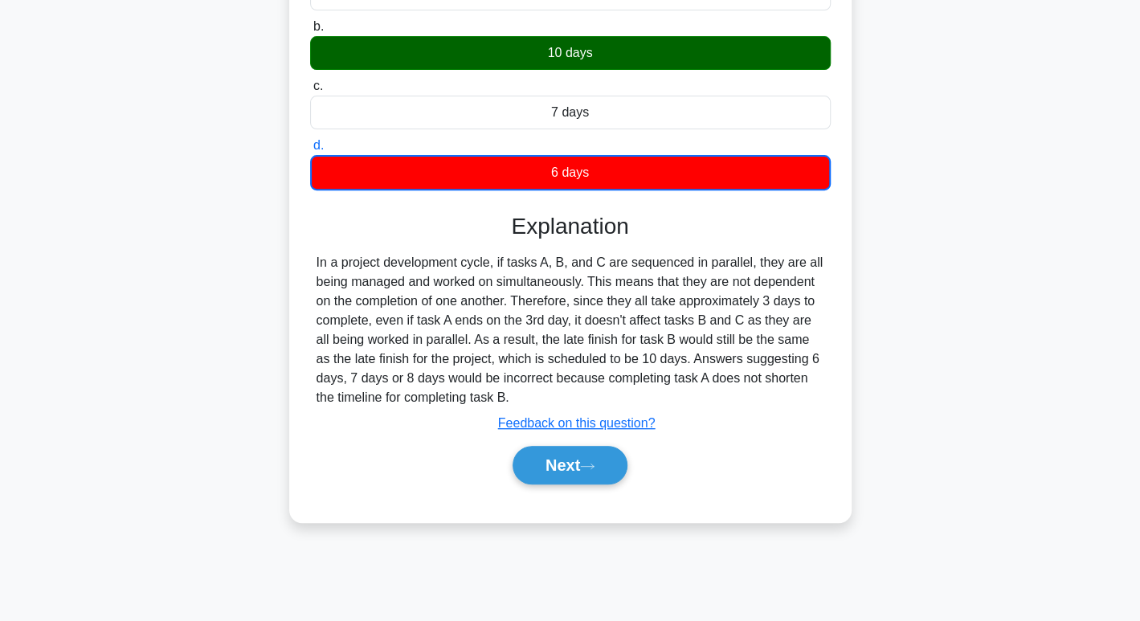
click at [586, 443] on div "Next" at bounding box center [570, 465] width 521 height 51
click at [583, 457] on button "Next" at bounding box center [570, 465] width 115 height 39
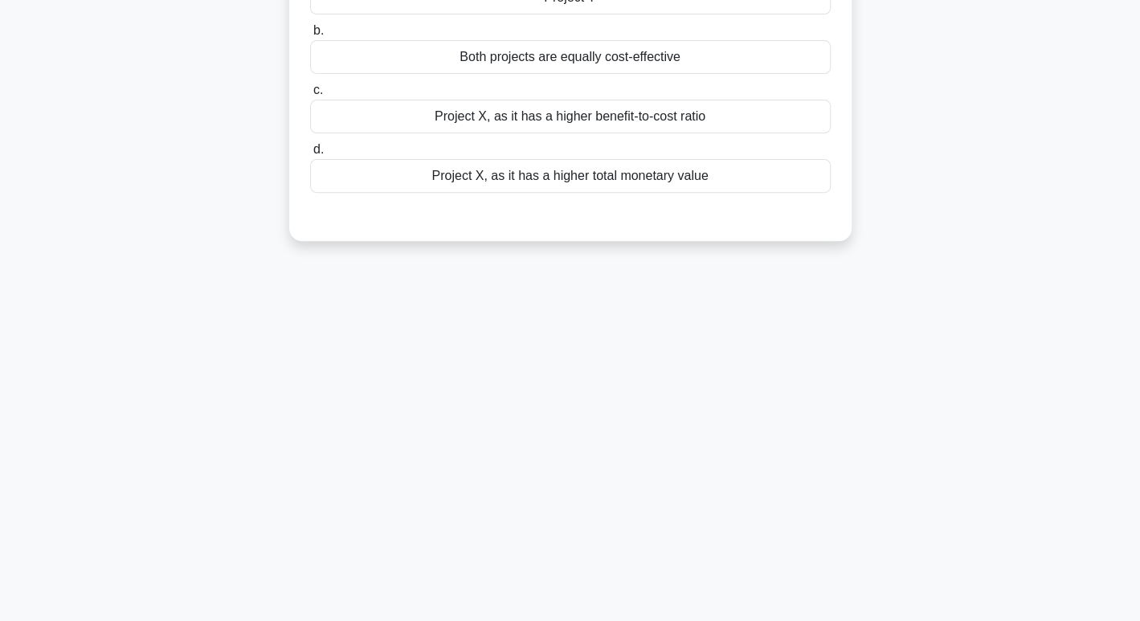
scroll to position [0, 0]
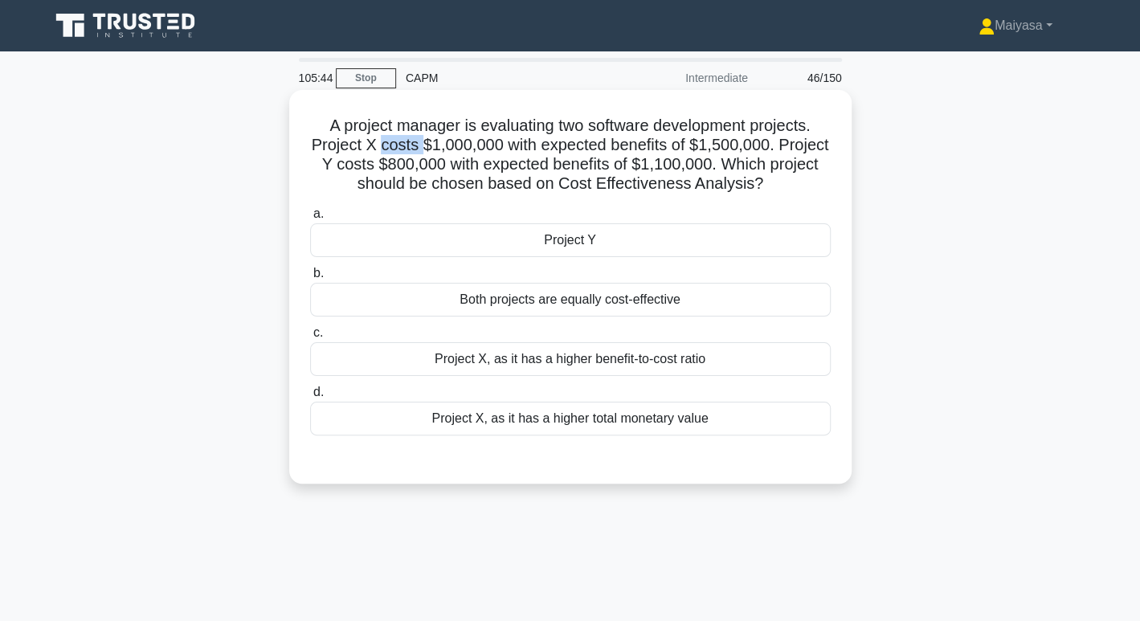
drag, startPoint x: 417, startPoint y: 151, endPoint x: 425, endPoint y: 153, distance: 8.2
click at [425, 153] on h5 "A project manager is evaluating two software development projects. Project X co…" at bounding box center [571, 155] width 524 height 79
drag, startPoint x: 616, startPoint y: 148, endPoint x: 721, endPoint y: 152, distance: 104.6
click at [694, 152] on h5 "A project manager is evaluating two software development projects. Project X co…" at bounding box center [571, 155] width 524 height 79
drag, startPoint x: 745, startPoint y: 152, endPoint x: 805, endPoint y: 154, distance: 60.3
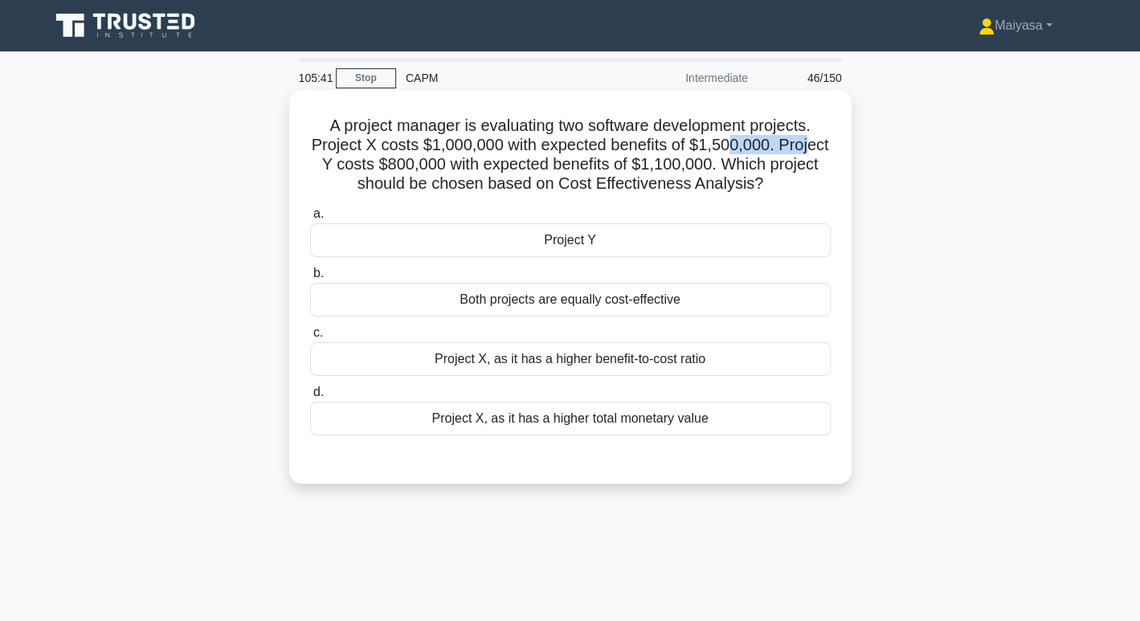
click at [805, 154] on h5 "A project manager is evaluating two software development projects. Project X co…" at bounding box center [571, 155] width 524 height 79
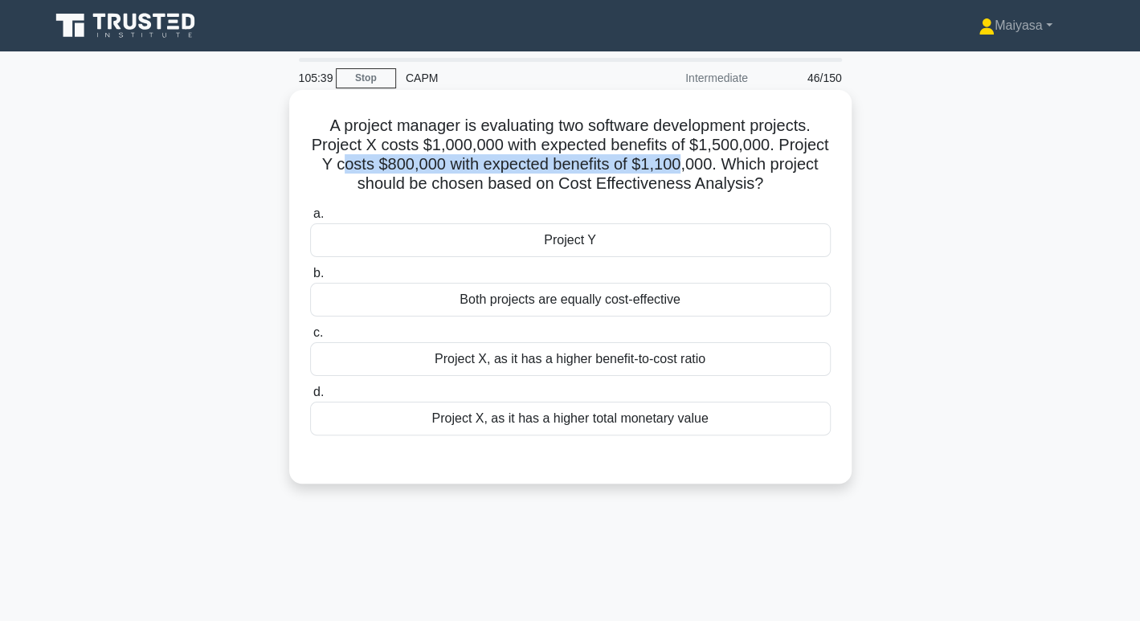
drag, startPoint x: 340, startPoint y: 166, endPoint x: 675, endPoint y: 170, distance: 335.2
click at [675, 170] on h5 "A project manager is evaluating two software development projects. Project X co…" at bounding box center [571, 155] width 524 height 79
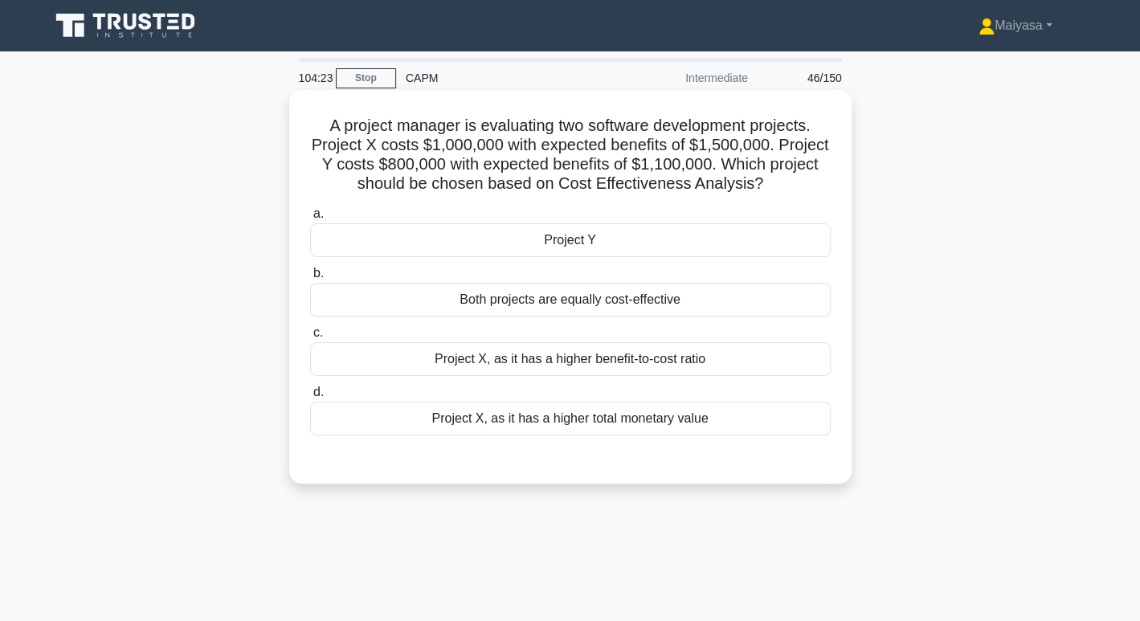
click at [588, 309] on div "Both projects are equally cost-effective" at bounding box center [570, 300] width 521 height 34
click at [310, 279] on input "b. Both projects are equally cost-effective" at bounding box center [310, 273] width 0 height 10
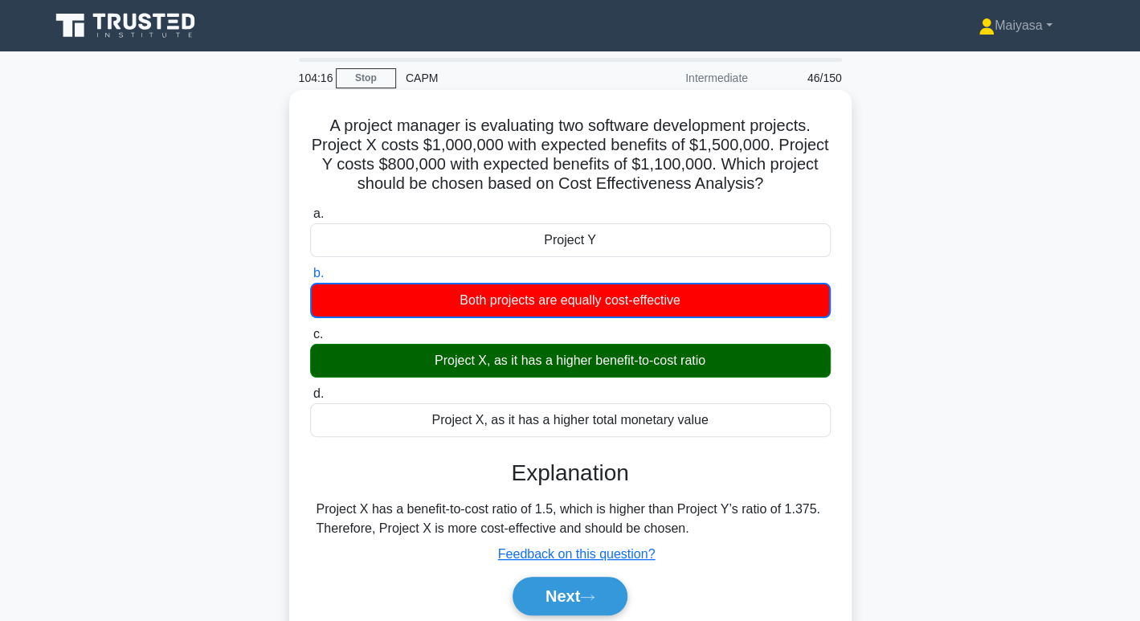
drag, startPoint x: 394, startPoint y: 362, endPoint x: 774, endPoint y: 350, distance: 380.3
click at [774, 350] on div "Project X, as it has a higher benefit-to-cost ratio" at bounding box center [570, 361] width 521 height 34
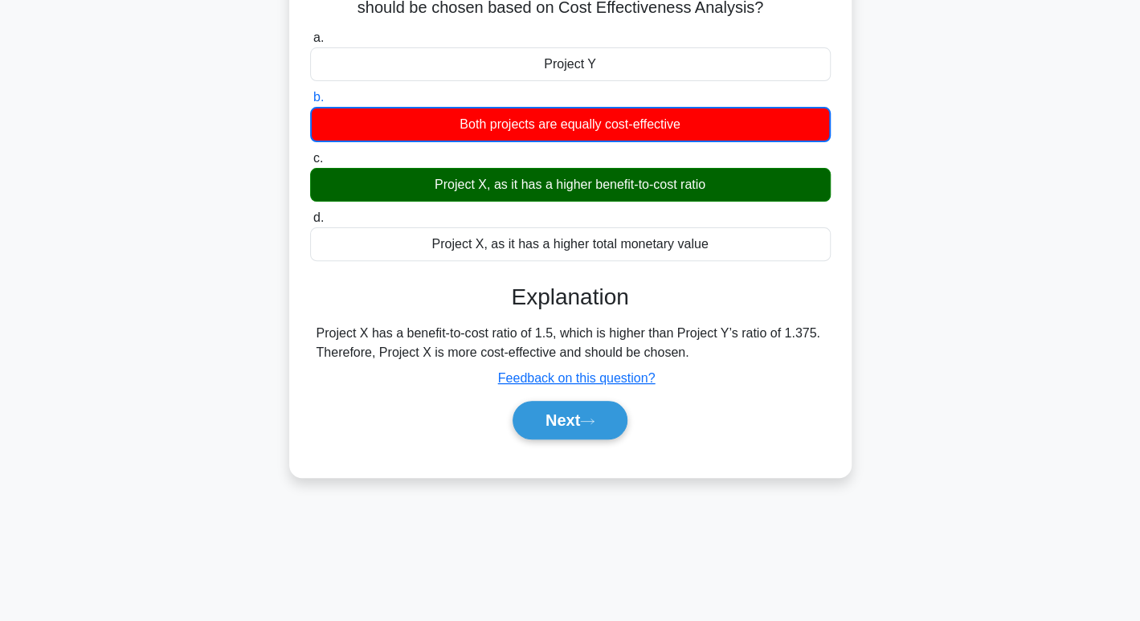
scroll to position [196, 0]
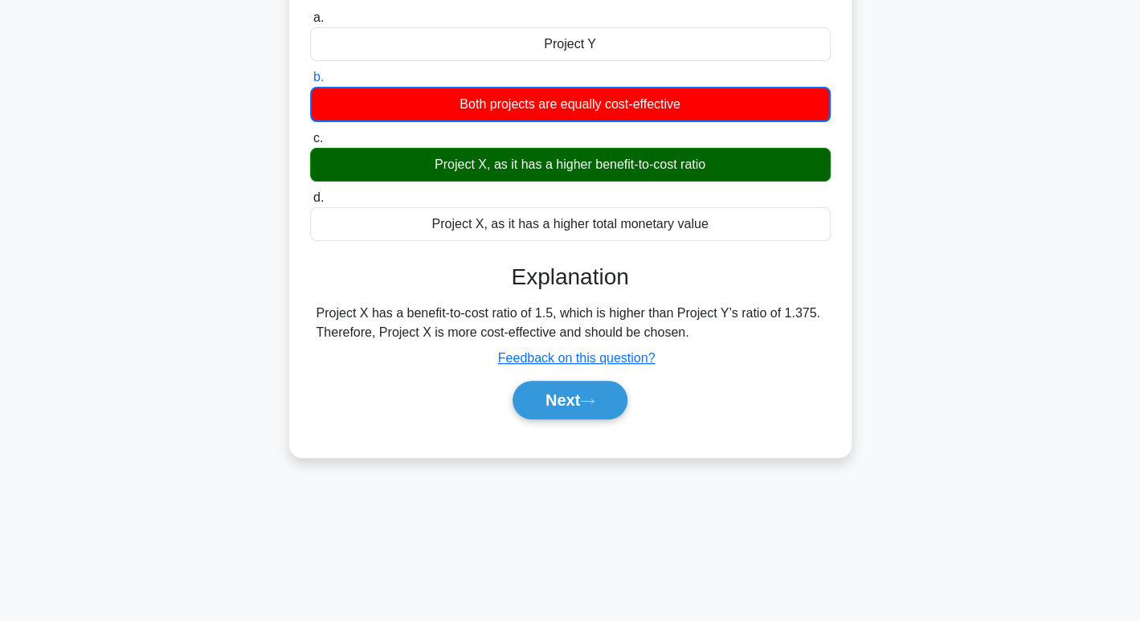
click at [642, 424] on div "Next" at bounding box center [570, 400] width 521 height 51
click at [603, 403] on button "Next" at bounding box center [570, 400] width 115 height 39
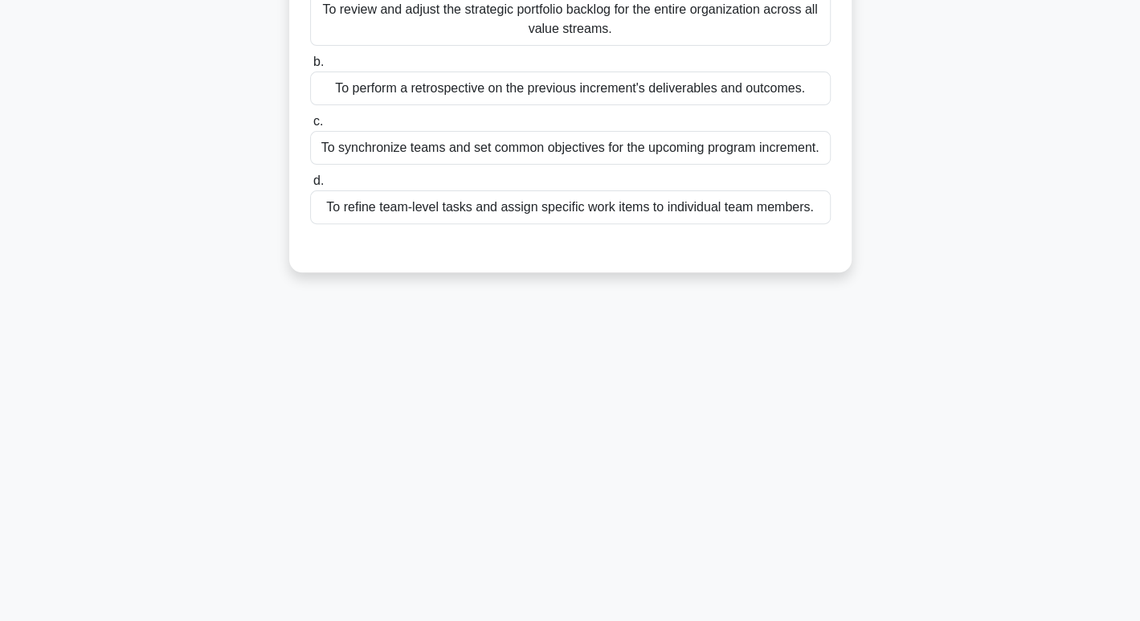
scroll to position [0, 0]
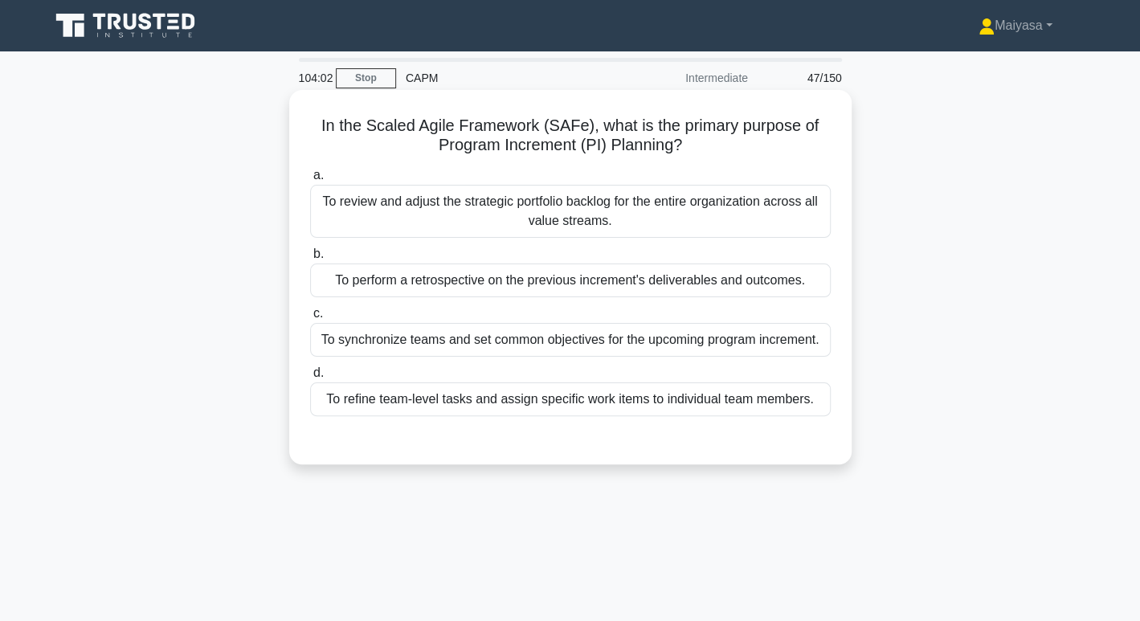
drag, startPoint x: 694, startPoint y: 135, endPoint x: 767, endPoint y: 137, distance: 72.4
click at [767, 137] on h5 "In the Scaled Agile Framework (SAFe), what is the primary purpose of Program In…" at bounding box center [571, 136] width 524 height 40
click at [626, 154] on h5 "In the Scaled Agile Framework (SAFe), what is the primary purpose of Program In…" at bounding box center [571, 136] width 524 height 40
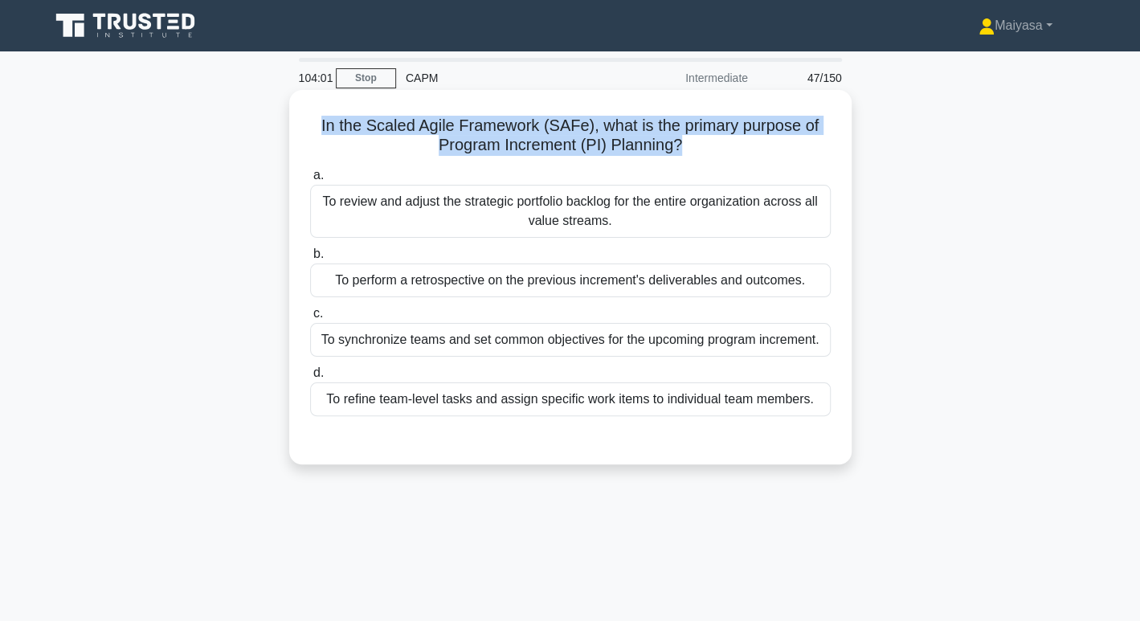
click at [626, 154] on h5 "In the Scaled Agile Framework (SAFe), what is the primary purpose of Program In…" at bounding box center [571, 136] width 524 height 40
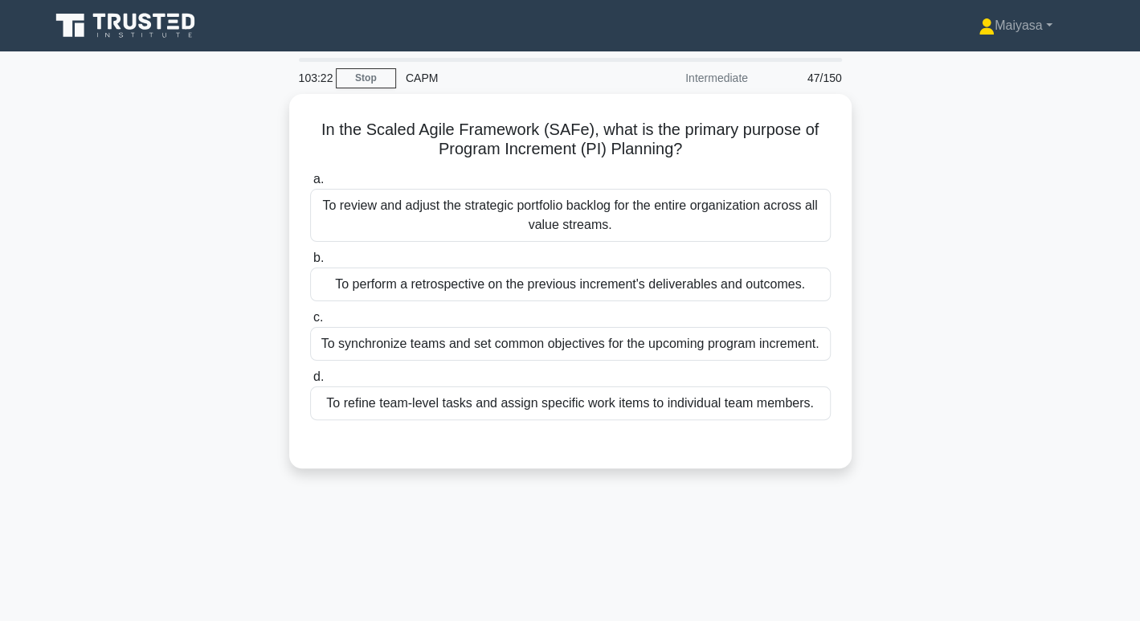
click at [200, 245] on div "In the Scaled Agile Framework (SAFe), what is the primary purpose of Program In…" at bounding box center [570, 291] width 1061 height 394
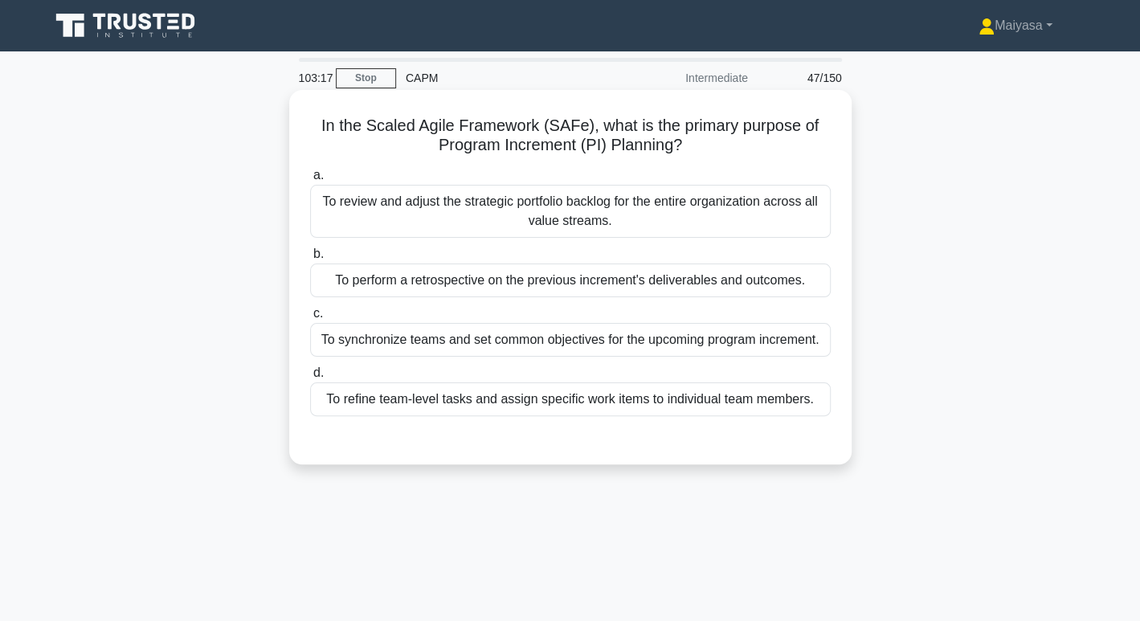
click at [518, 338] on div "To synchronize teams and set common objectives for the upcoming program increme…" at bounding box center [570, 340] width 521 height 34
click at [310, 319] on input "c. To synchronize teams and set common objectives for the upcoming program incr…" at bounding box center [310, 314] width 0 height 10
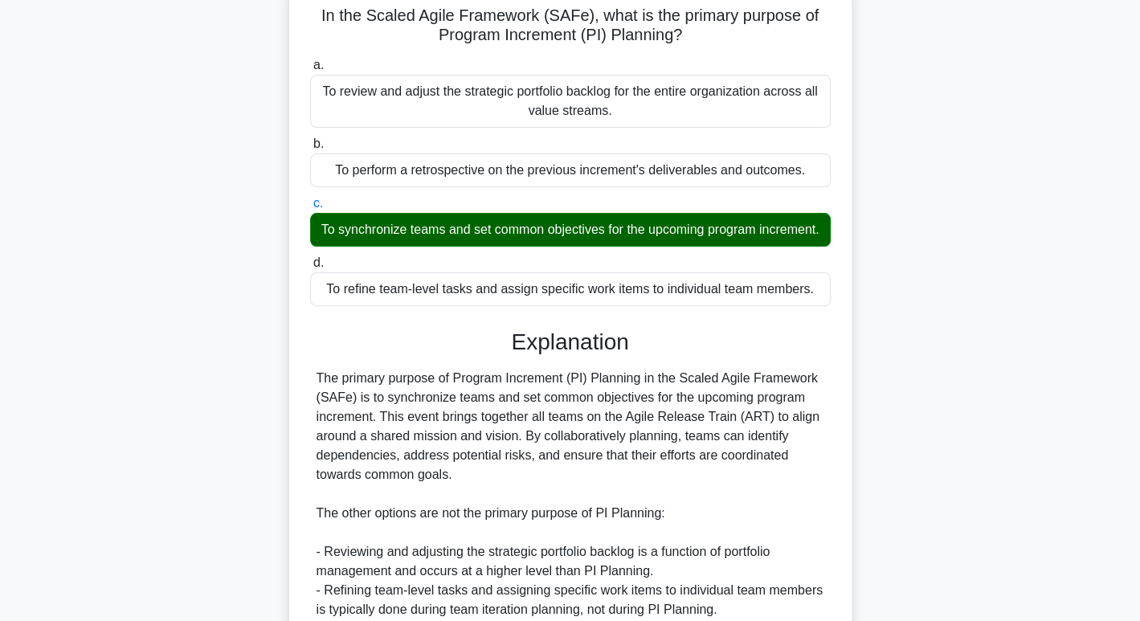
scroll to position [310, 0]
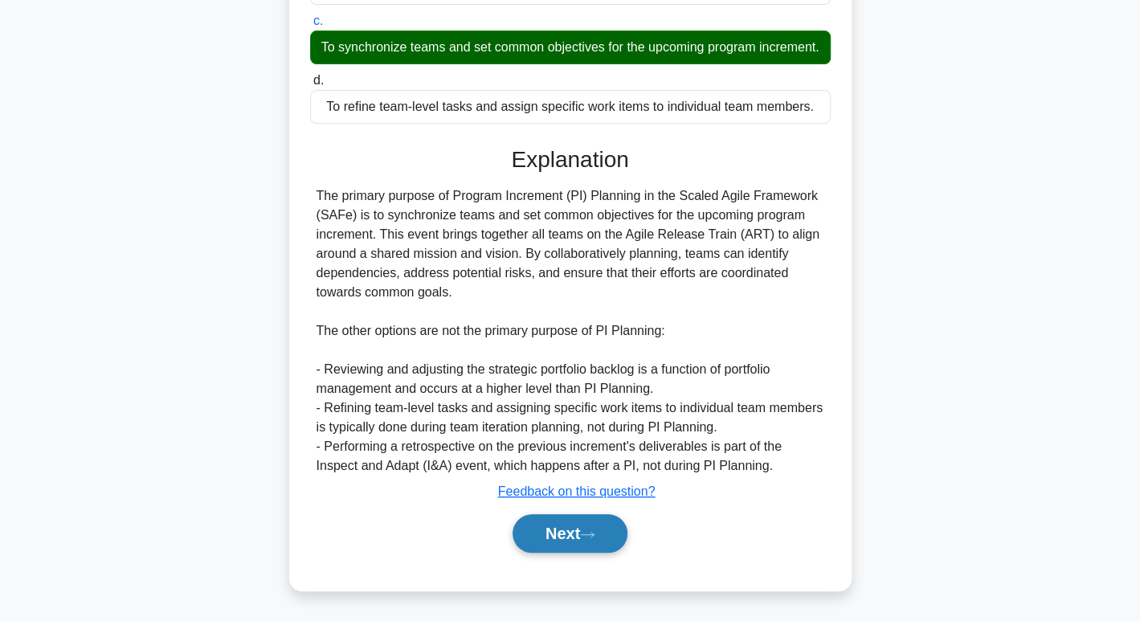
click at [547, 534] on button "Next" at bounding box center [570, 533] width 115 height 39
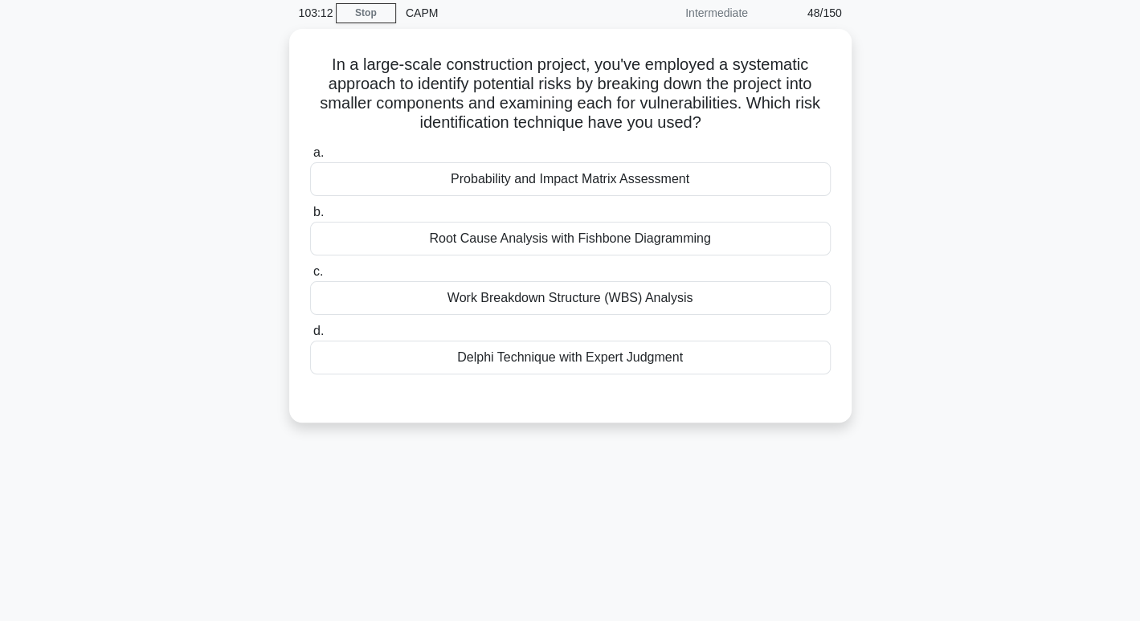
scroll to position [0, 0]
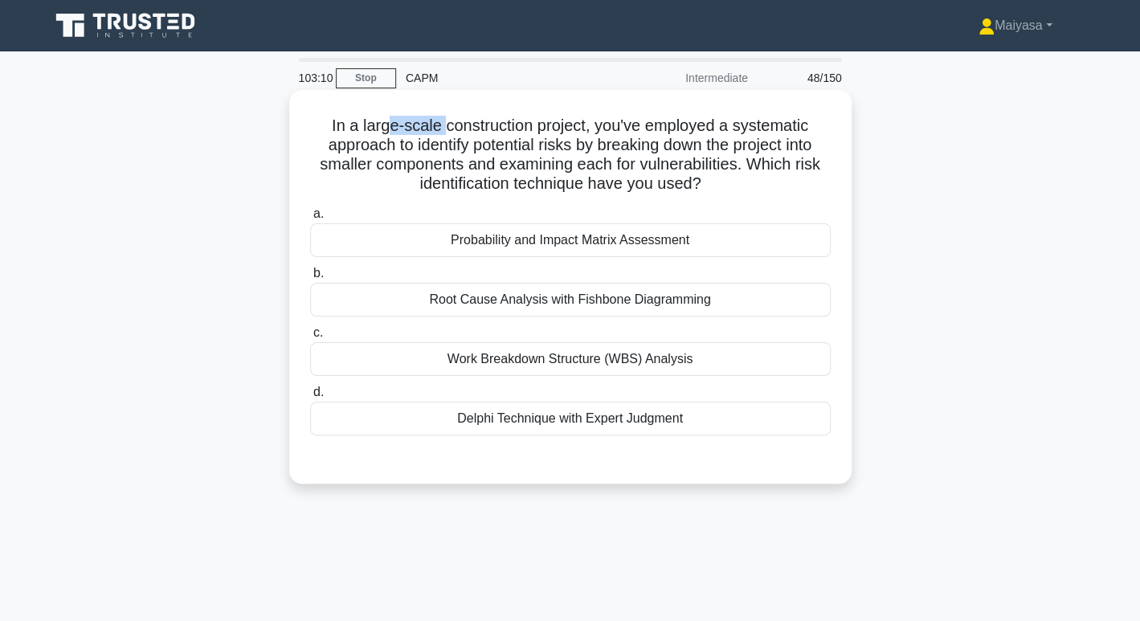
drag, startPoint x: 385, startPoint y: 122, endPoint x: 440, endPoint y: 116, distance: 55.0
click at [440, 116] on h5 "In a large-scale construction project, you've employed a systematic approach to…" at bounding box center [571, 155] width 524 height 79
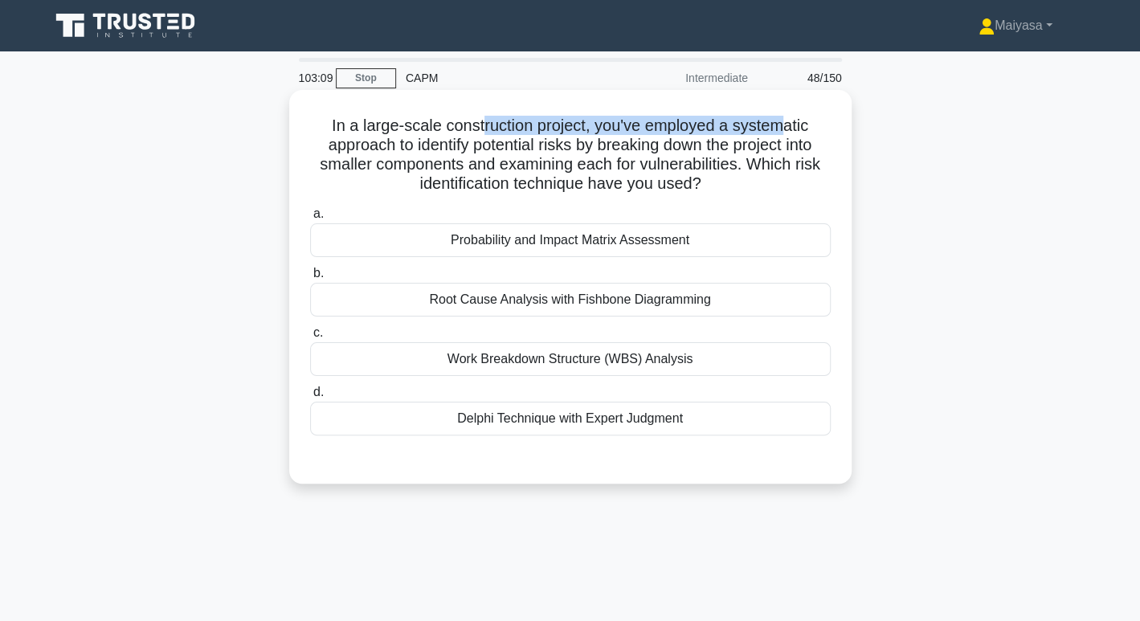
drag, startPoint x: 479, startPoint y: 118, endPoint x: 792, endPoint y: 135, distance: 313.1
click at [792, 135] on h5 "In a large-scale construction project, you've employed a systematic approach to…" at bounding box center [571, 155] width 524 height 79
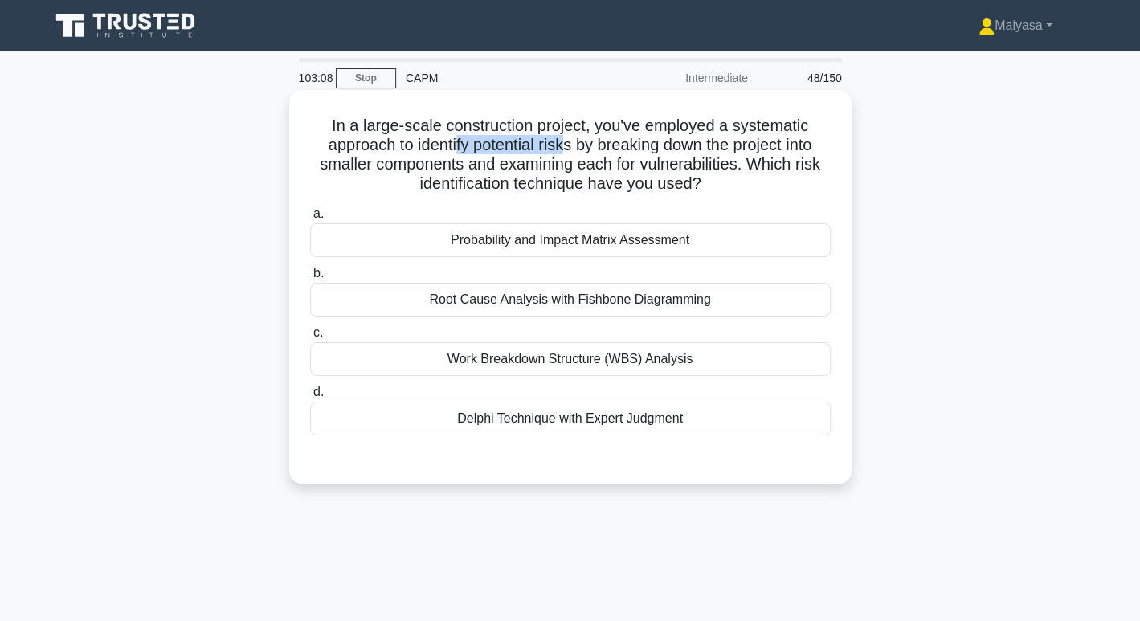
drag, startPoint x: 448, startPoint y: 154, endPoint x: 567, endPoint y: 153, distance: 119.0
click at [567, 153] on h5 "In a large-scale construction project, you've employed a systematic approach to…" at bounding box center [571, 155] width 524 height 79
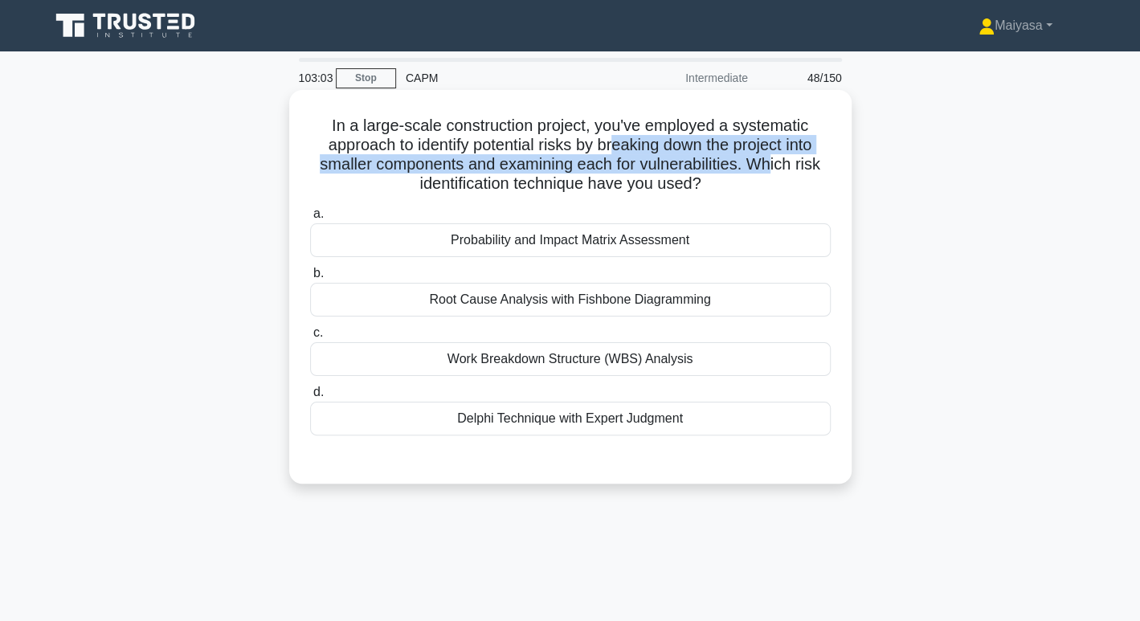
drag, startPoint x: 633, startPoint y: 154, endPoint x: 772, endPoint y: 162, distance: 139.3
click at [772, 162] on h5 "In a large-scale construction project, you've employed a systematic approach to…" at bounding box center [571, 155] width 524 height 79
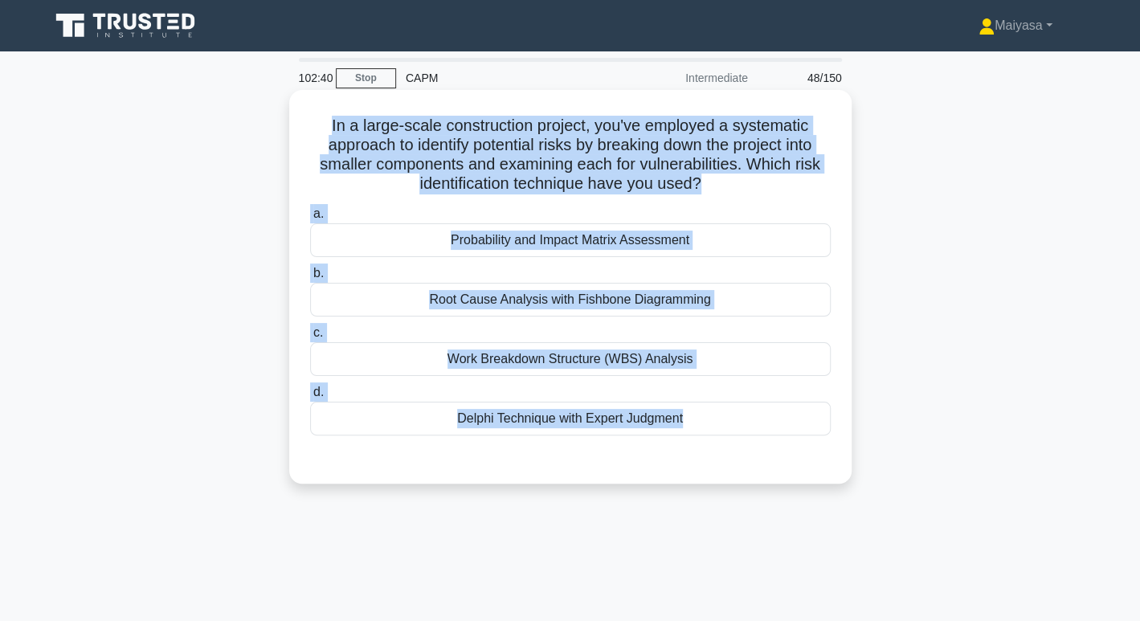
drag, startPoint x: 714, startPoint y: 445, endPoint x: 314, endPoint y: 118, distance: 516.3
click at [314, 118] on div "In a large-scale construction project, you've employed a systematic approach to…" at bounding box center [571, 286] width 550 height 381
click at [588, 336] on label "c. Work Breakdown Structure (WBS) Analysis" at bounding box center [570, 349] width 521 height 53
click at [310, 336] on input "c. Work Breakdown Structure (WBS) Analysis" at bounding box center [310, 333] width 0 height 10
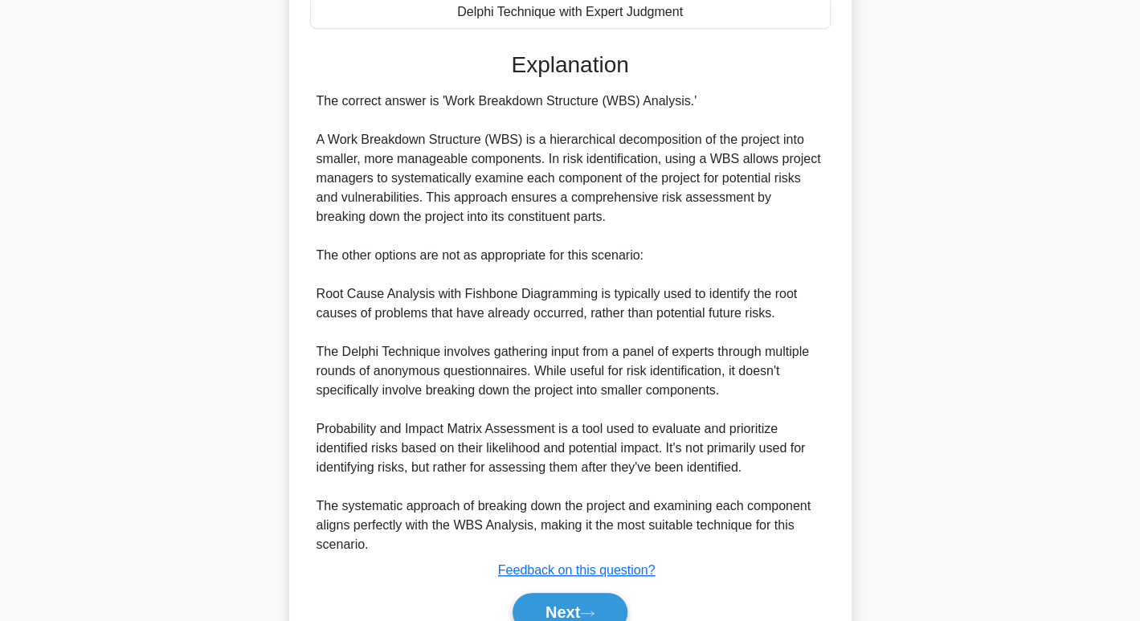
scroll to position [484, 0]
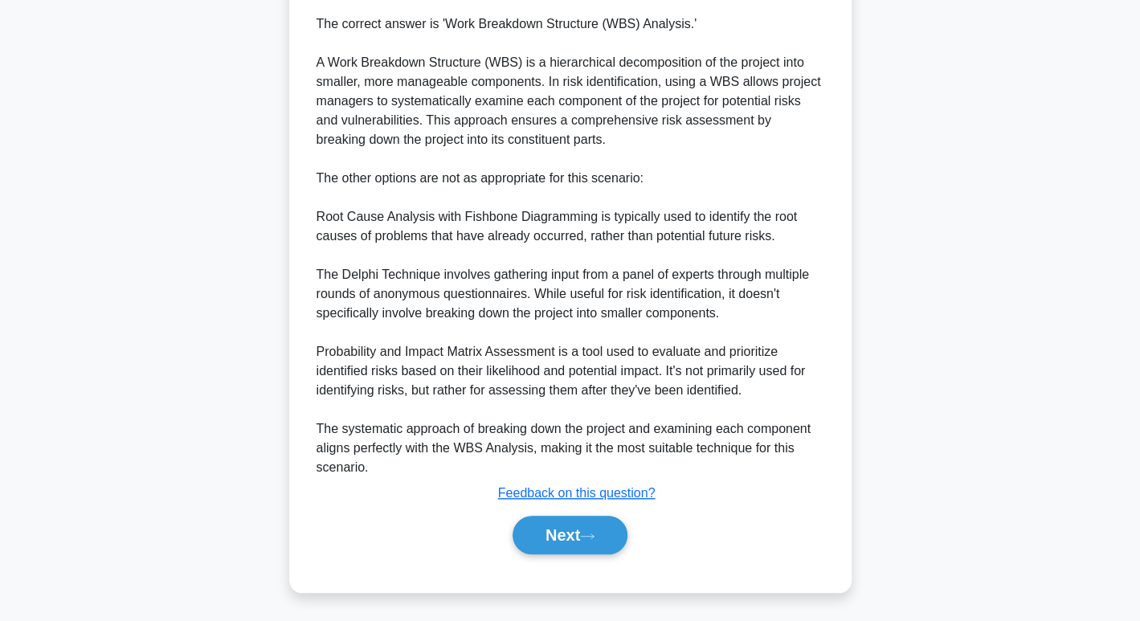
click at [629, 518] on div "Next" at bounding box center [570, 535] width 527 height 39
click at [601, 519] on button "Next" at bounding box center [570, 535] width 115 height 39
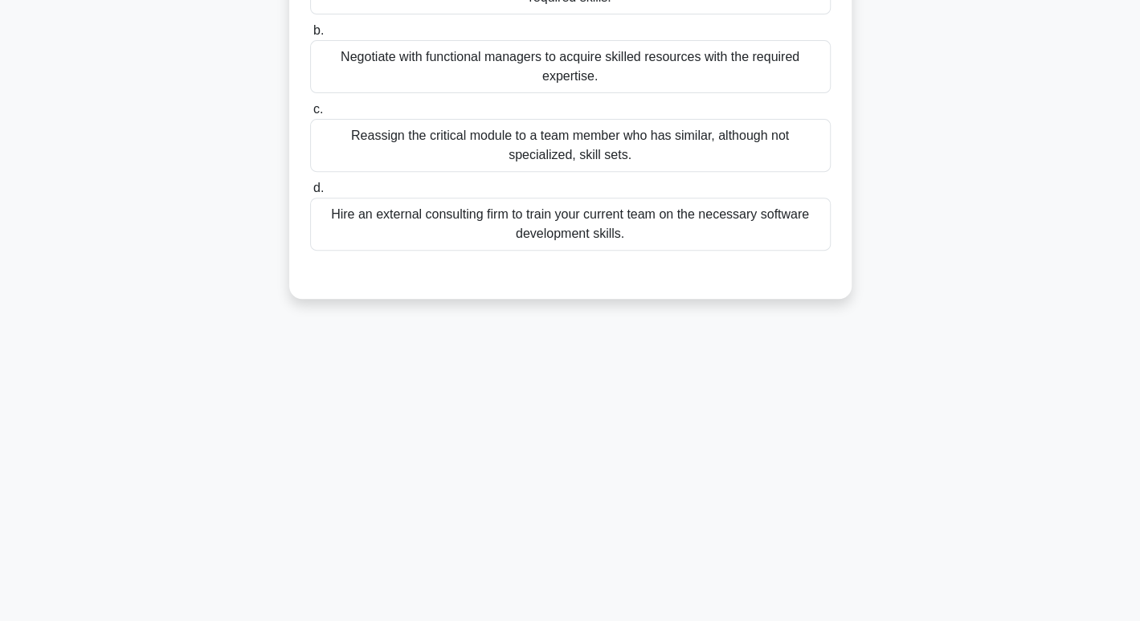
scroll to position [0, 0]
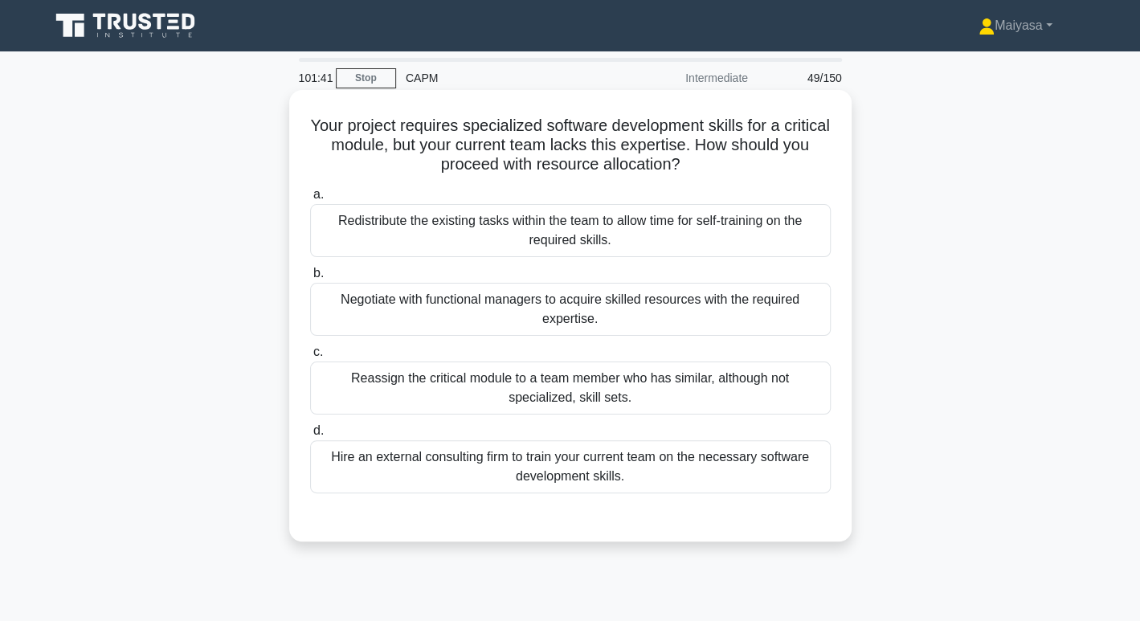
click at [700, 309] on div "Negotiate with functional managers to acquire skilled resources with the requir…" at bounding box center [570, 309] width 521 height 53
click at [310, 279] on input "b. Negotiate with functional managers to acquire skilled resources with the req…" at bounding box center [310, 273] width 0 height 10
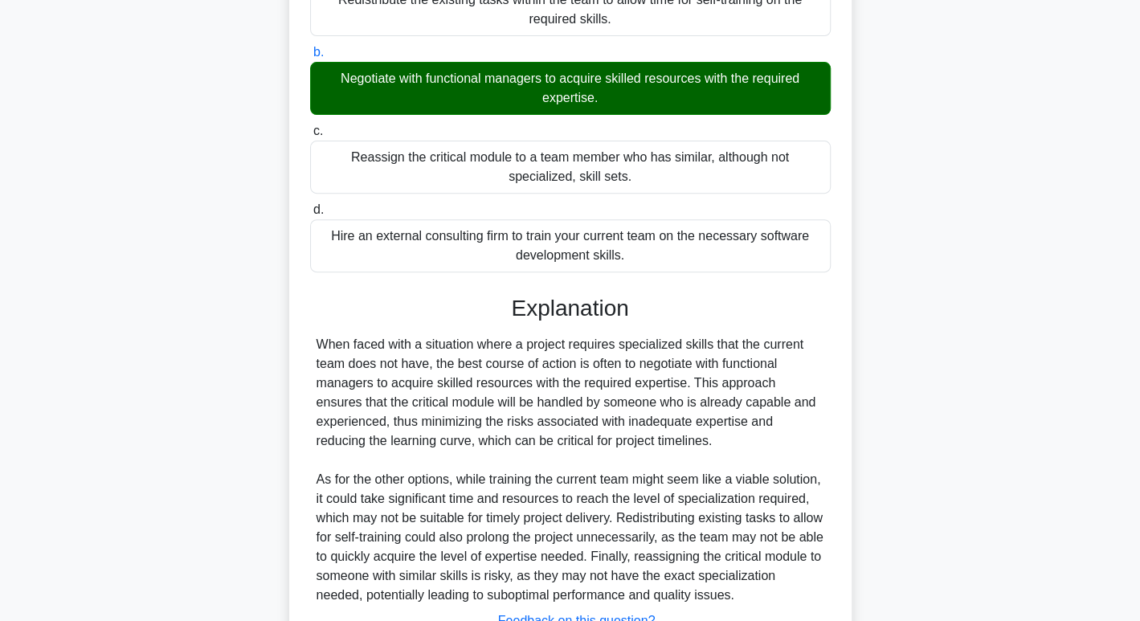
scroll to position [349, 0]
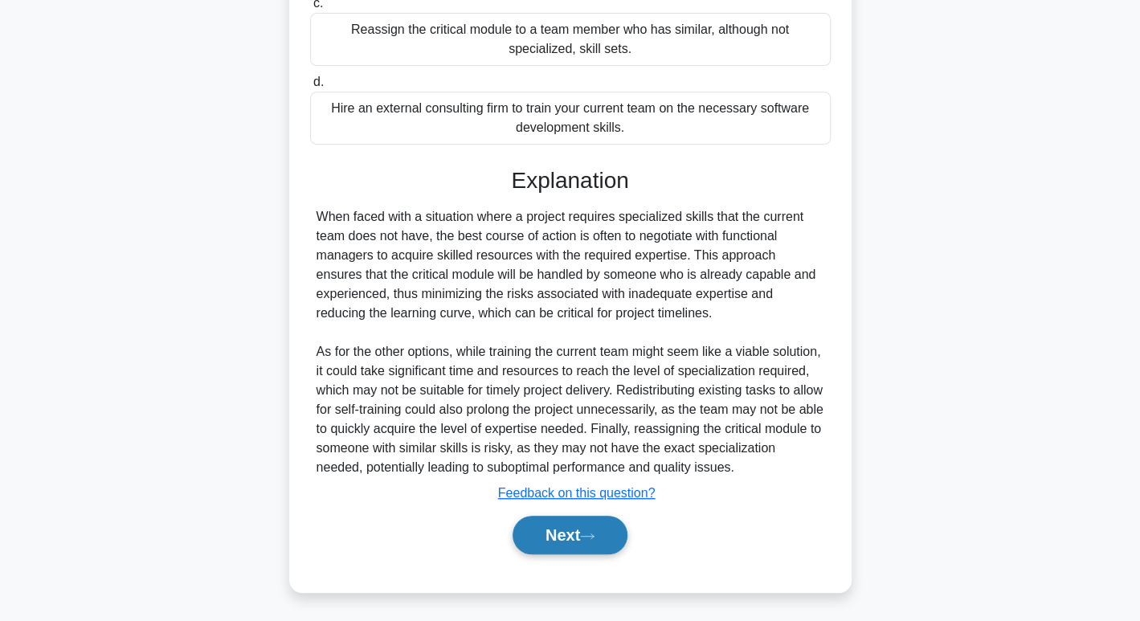
click at [572, 533] on button "Next" at bounding box center [570, 535] width 115 height 39
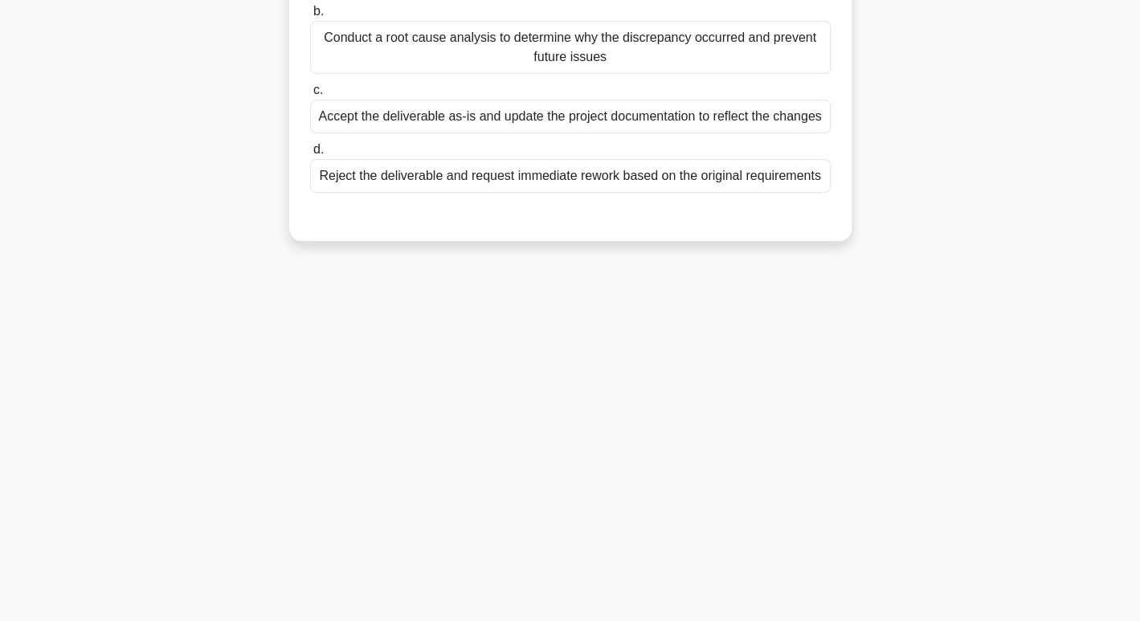
scroll to position [0, 0]
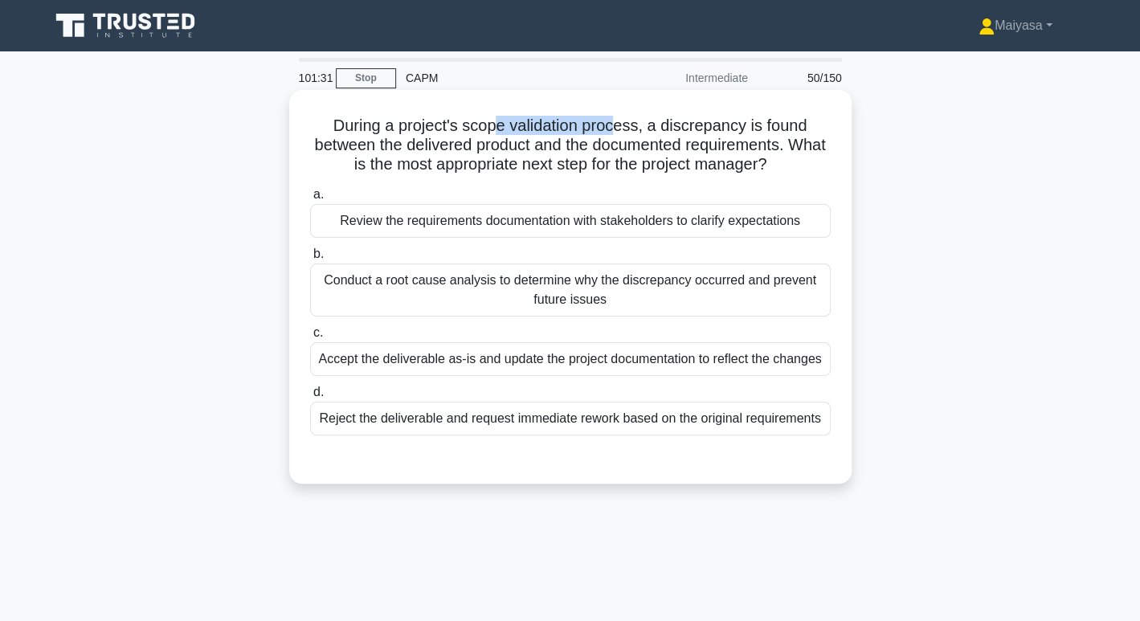
drag, startPoint x: 496, startPoint y: 127, endPoint x: 616, endPoint y: 126, distance: 120.6
click at [616, 126] on h5 "During a project's scope validation process, a discrepancy is found between the…" at bounding box center [571, 145] width 524 height 59
click at [623, 211] on div "Review the requirements documentation with stakeholders to clarify expectations" at bounding box center [570, 221] width 521 height 34
click at [310, 200] on input "a. Review the requirements documentation with stakeholders to clarify expectati…" at bounding box center [310, 195] width 0 height 10
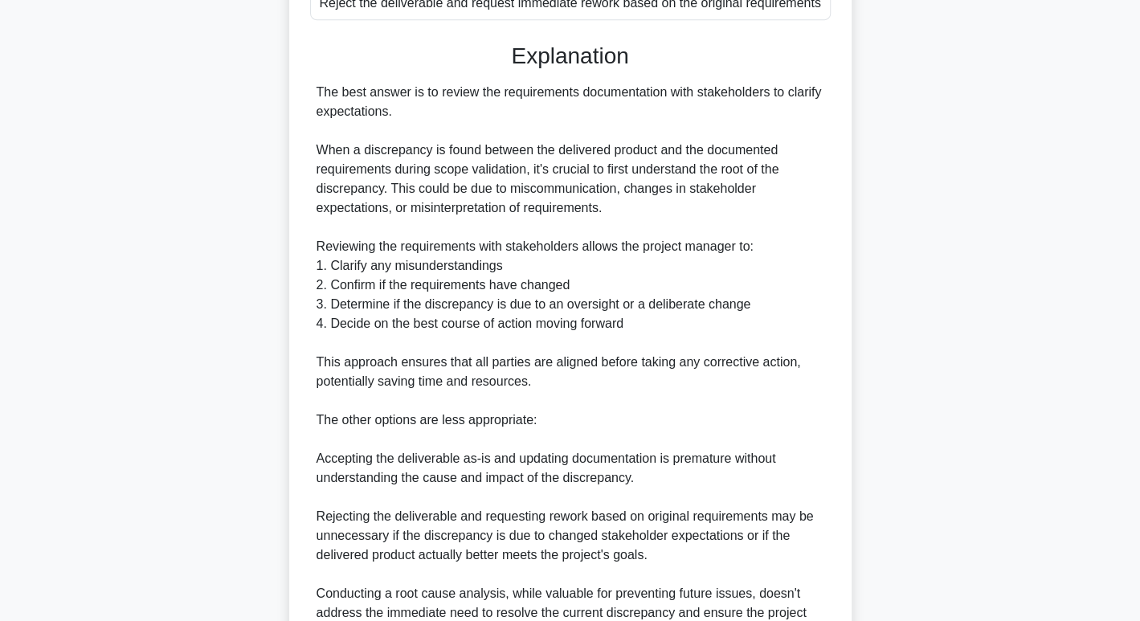
scroll to position [580, 0]
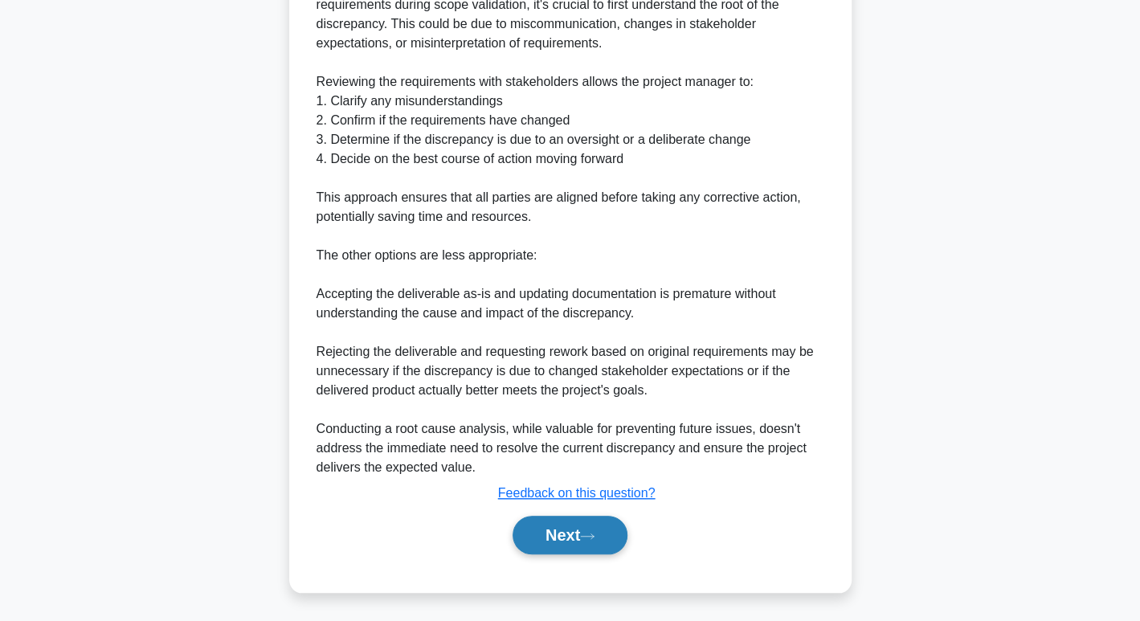
click at [577, 526] on button "Next" at bounding box center [570, 535] width 115 height 39
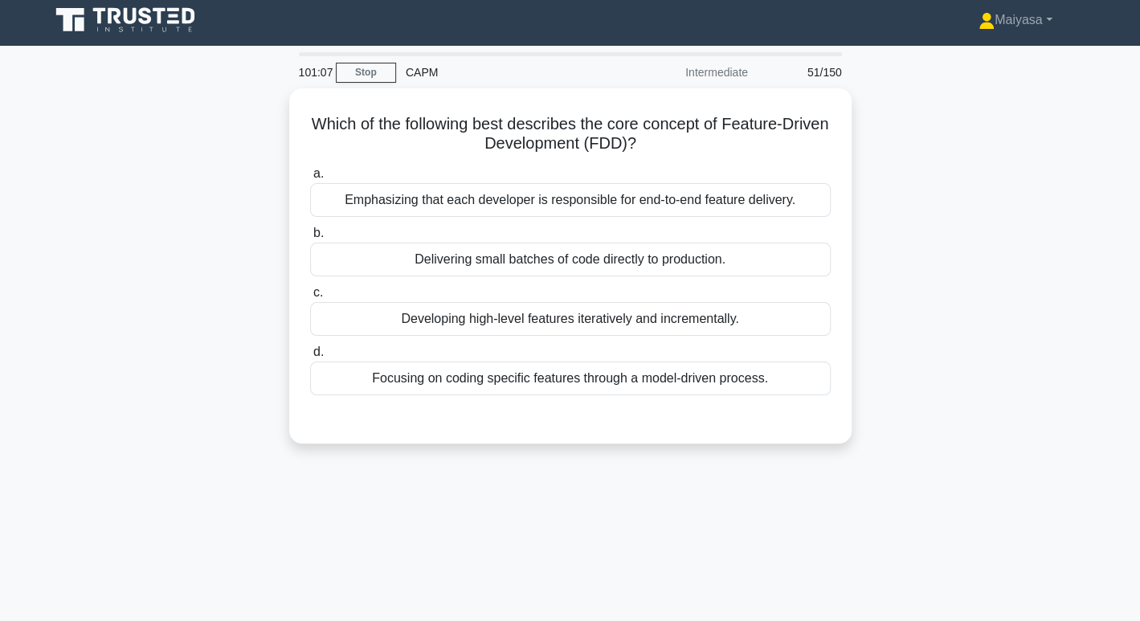
scroll to position [0, 0]
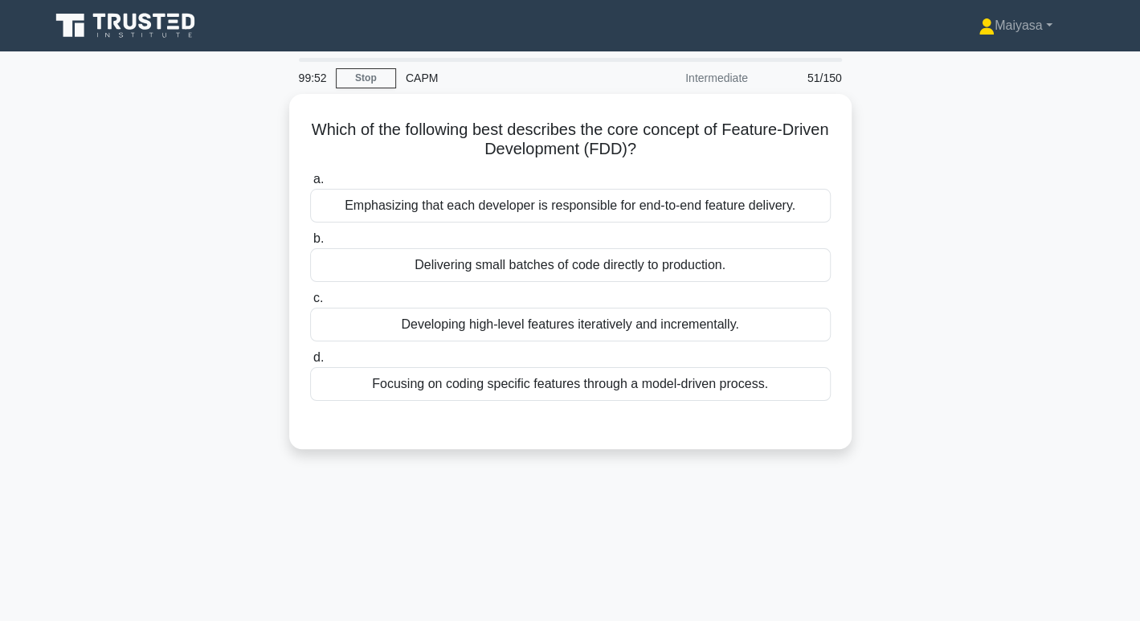
click at [1033, 383] on div "Which of the following best describes the core concept of Feature-Driven Develo…" at bounding box center [570, 281] width 1061 height 375
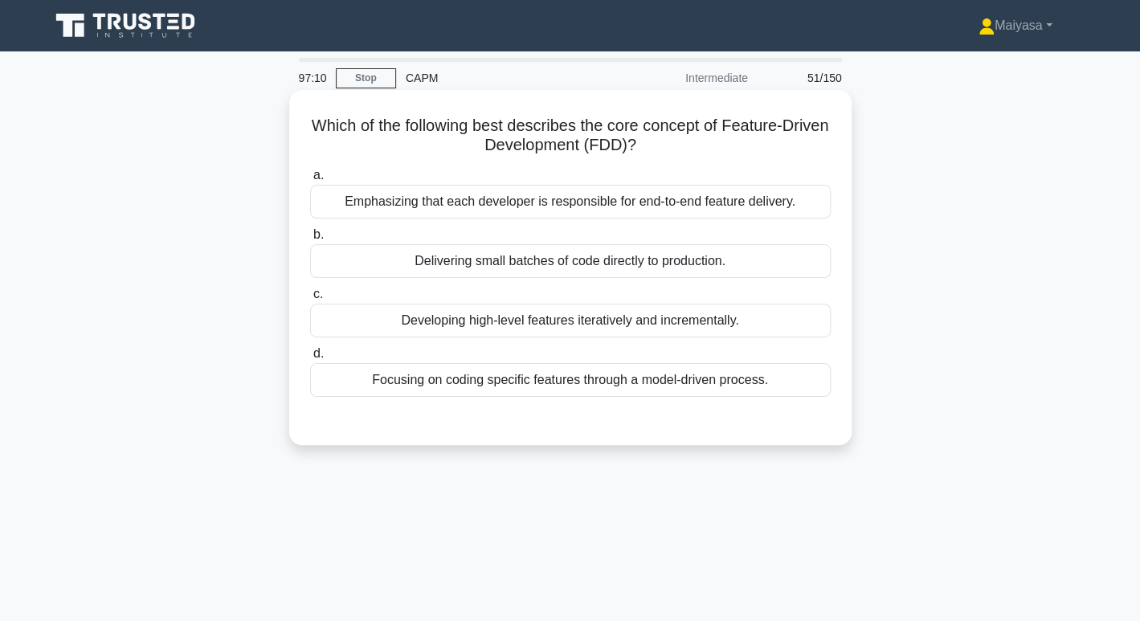
drag, startPoint x: 642, startPoint y: 120, endPoint x: 810, endPoint y: 140, distance: 169.2
click at [810, 140] on h5 "Which of the following best describes the core concept of Feature-Driven Develo…" at bounding box center [571, 136] width 524 height 40
drag, startPoint x: 750, startPoint y: 124, endPoint x: 845, endPoint y: 166, distance: 104.0
click at [845, 166] on div "Which of the following best describes the core concept of Feature-Driven Develo…" at bounding box center [570, 267] width 563 height 355
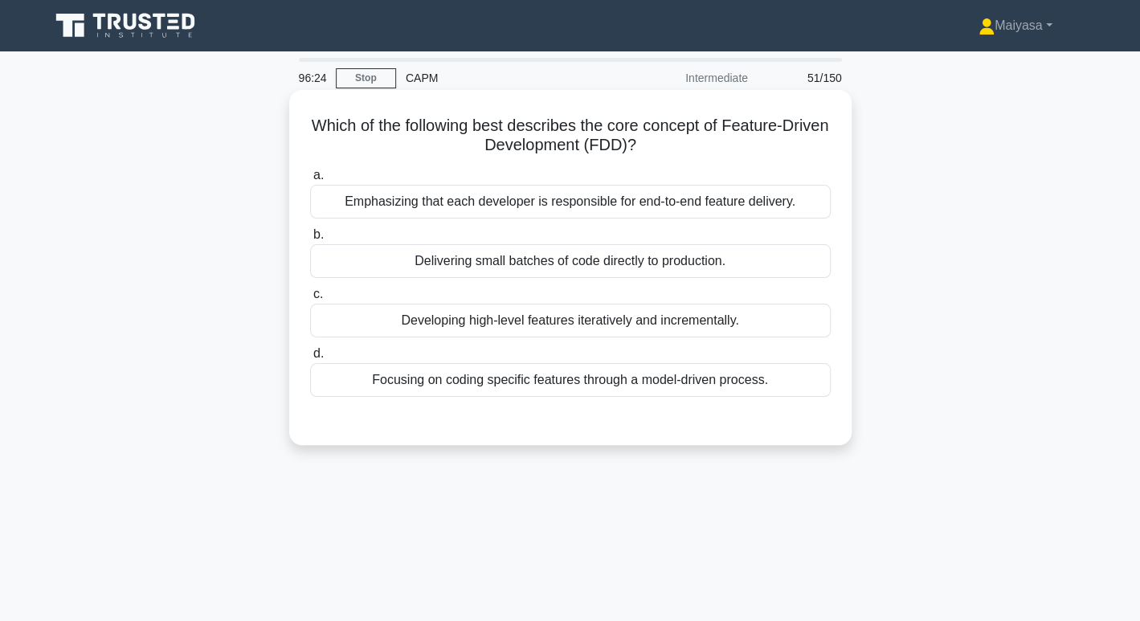
click at [508, 132] on h5 "Which of the following best describes the core concept of Feature-Driven Develo…" at bounding box center [571, 136] width 524 height 40
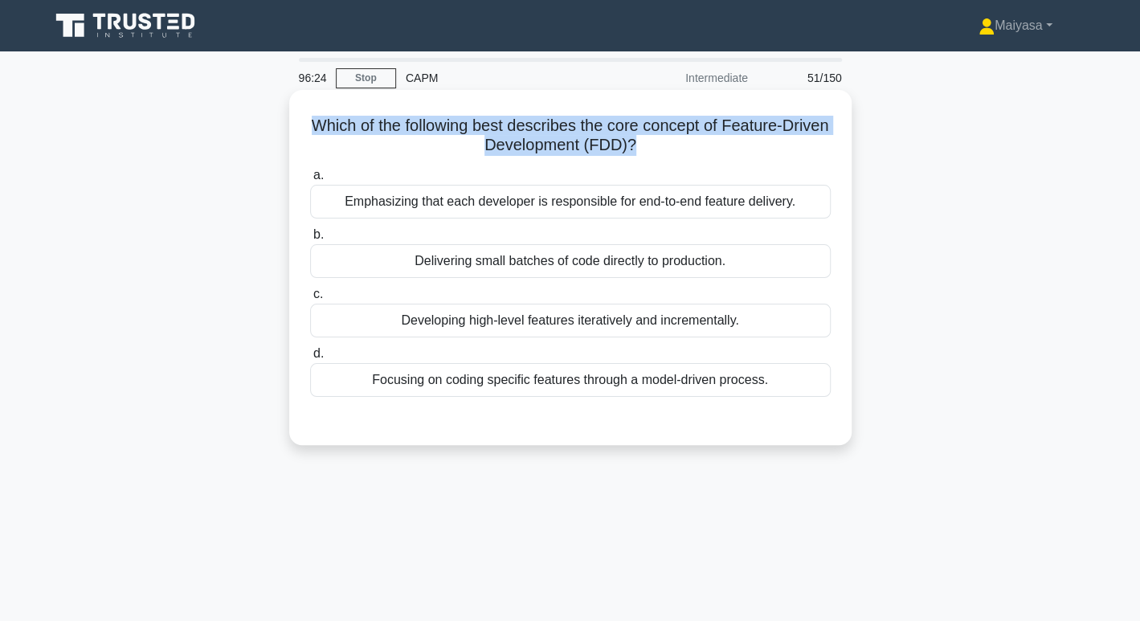
click at [508, 132] on h5 "Which of the following best describes the core concept of Feature-Driven Develo…" at bounding box center [571, 136] width 524 height 40
click at [513, 137] on h5 "Which of the following best describes the core concept of Feature-Driven Develo…" at bounding box center [571, 136] width 524 height 40
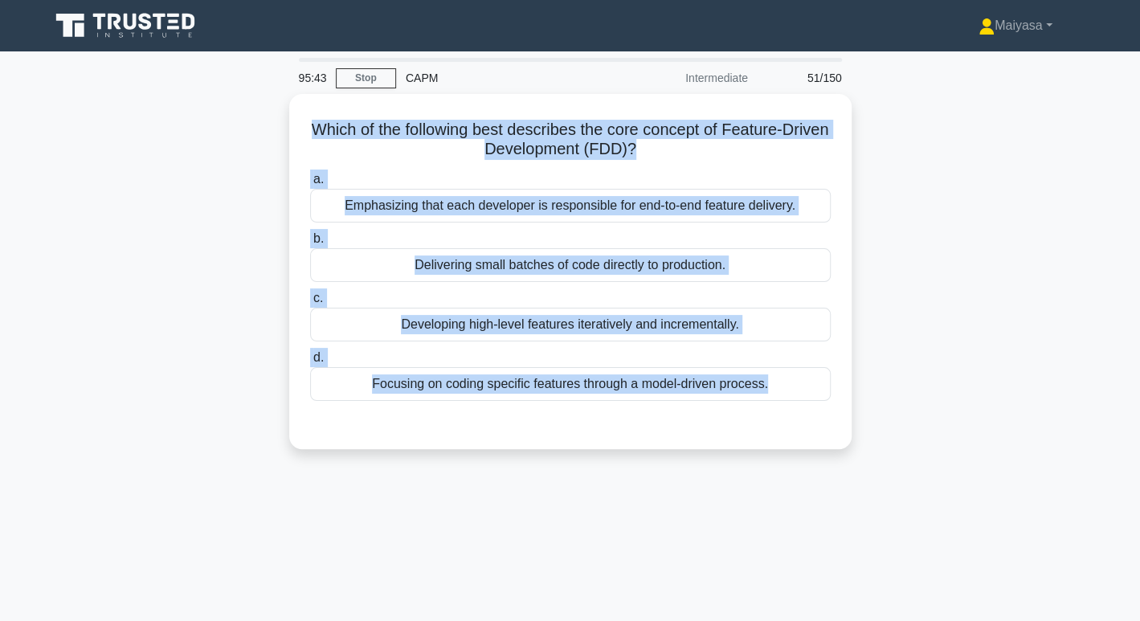
drag, startPoint x: 328, startPoint y: 124, endPoint x: 870, endPoint y: 461, distance: 638.9
click at [870, 461] on div "Which of the following best describes the core concept of Feature-Driven Develo…" at bounding box center [570, 281] width 1061 height 375
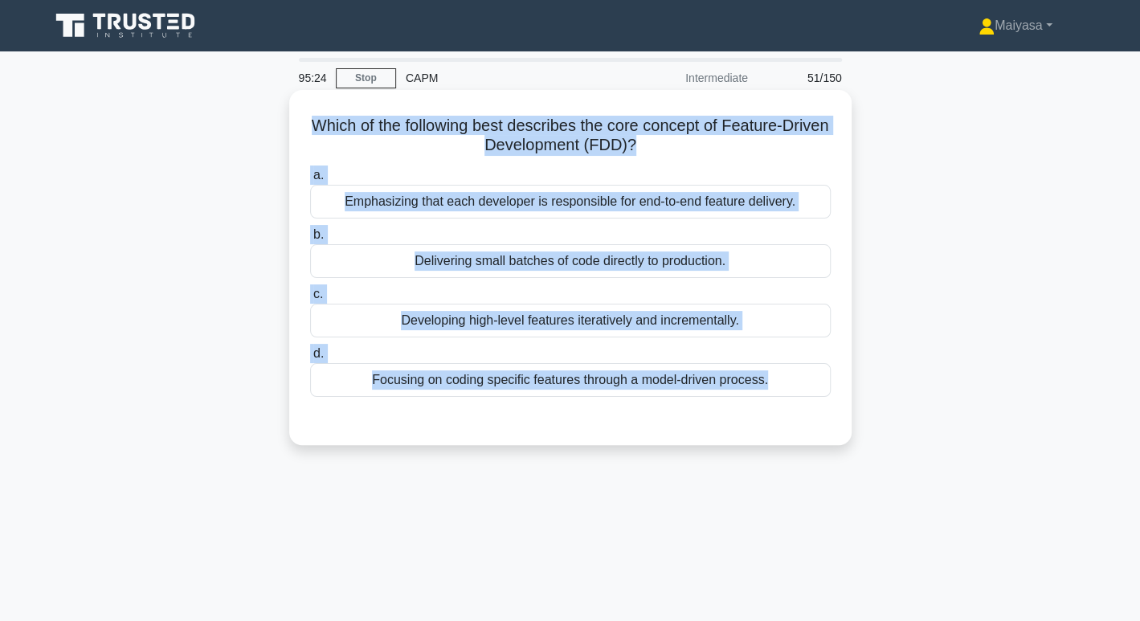
click at [552, 138] on h5 "Which of the following best describes the core concept of Feature-Driven Develo…" at bounding box center [571, 136] width 524 height 40
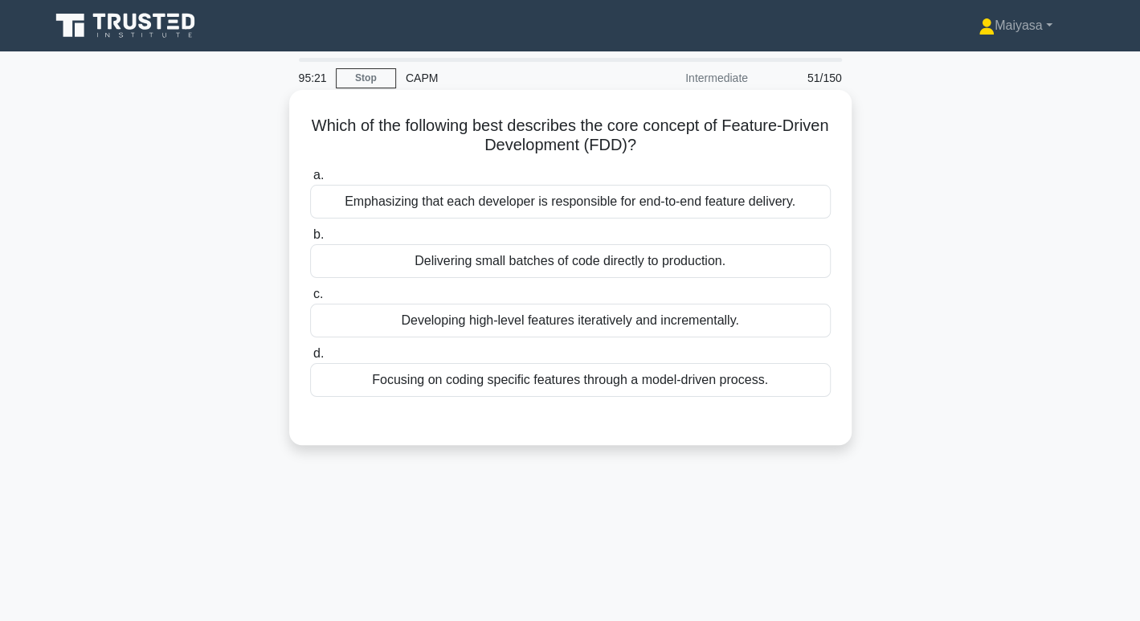
click at [683, 381] on div "Focusing on coding specific features through a model-driven process." at bounding box center [570, 380] width 521 height 34
click at [310, 359] on input "d. Focusing on coding specific features through a model-driven process." at bounding box center [310, 354] width 0 height 10
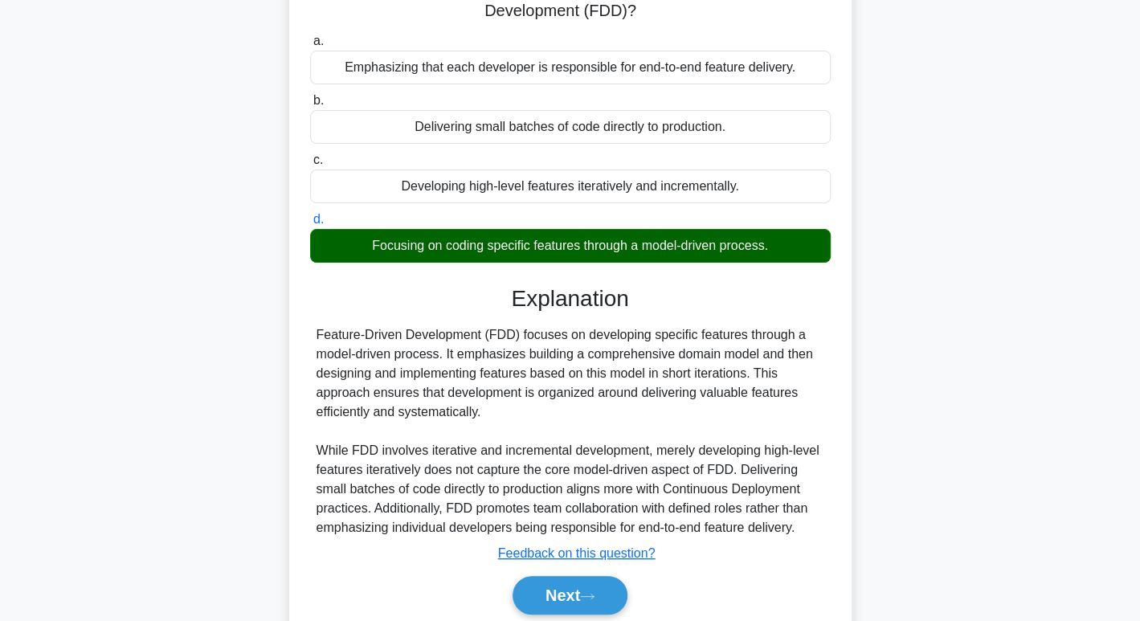
scroll to position [247, 0]
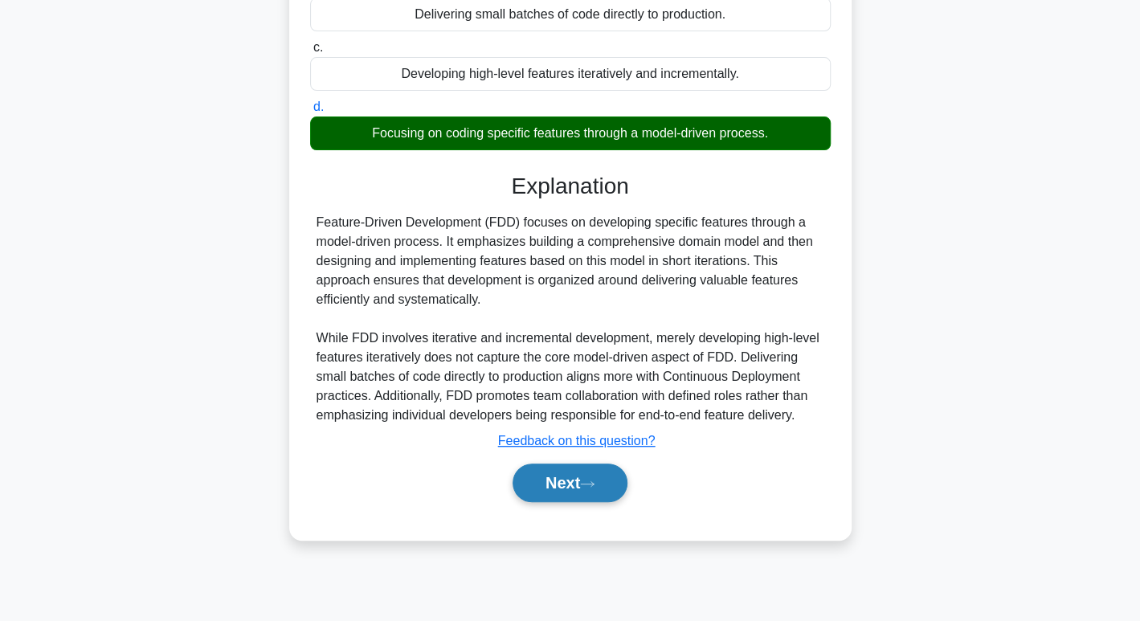
click at [586, 480] on button "Next" at bounding box center [570, 483] width 115 height 39
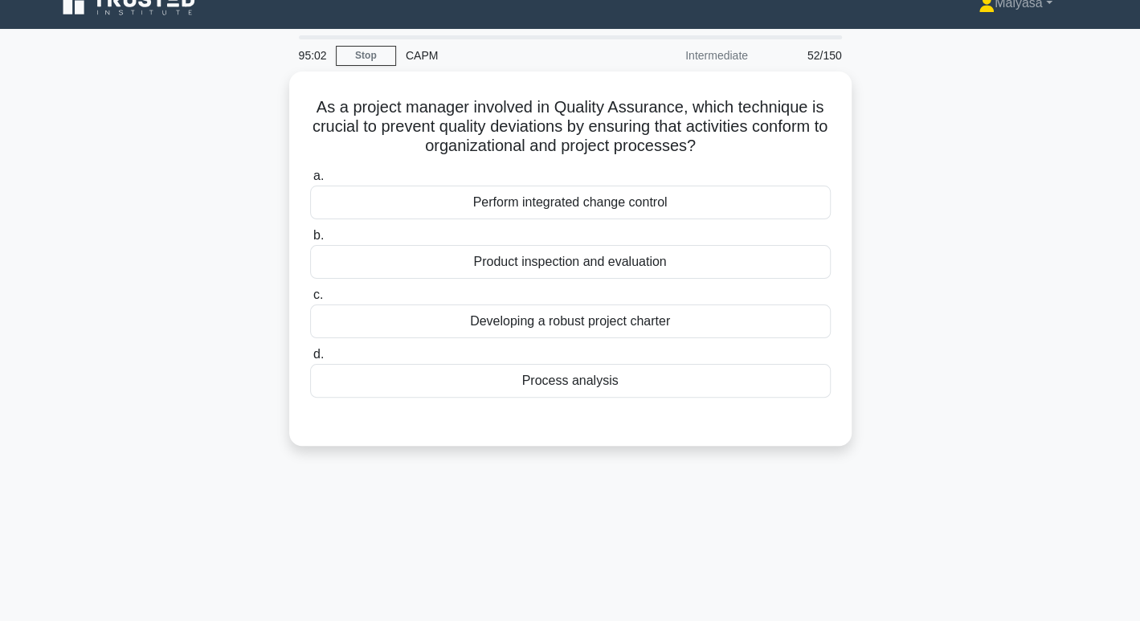
scroll to position [0, 0]
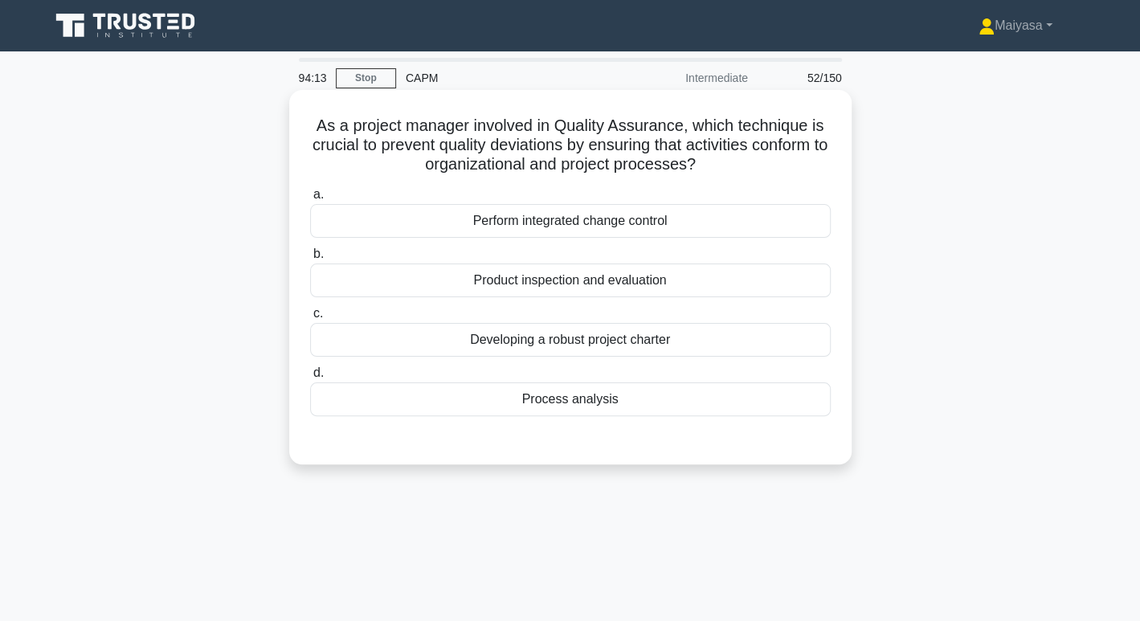
click at [768, 269] on div "Product inspection and evaluation" at bounding box center [570, 281] width 521 height 34
click at [310, 260] on input "b. Product inspection and evaluation" at bounding box center [310, 254] width 0 height 10
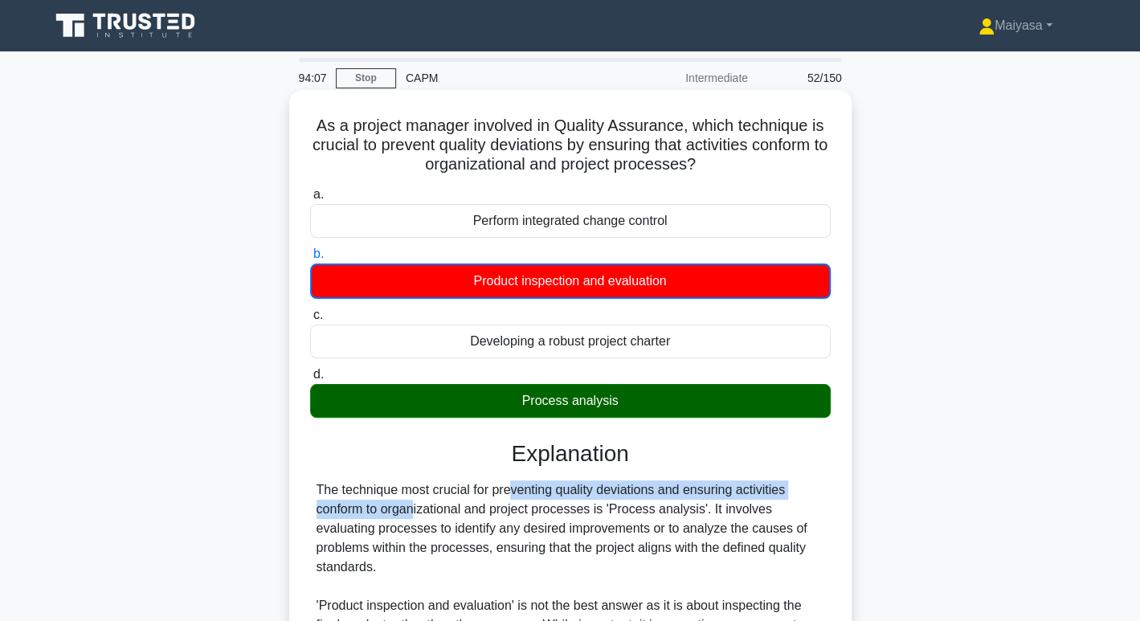
drag, startPoint x: 427, startPoint y: 494, endPoint x: 611, endPoint y: 498, distance: 184.1
drag, startPoint x: 366, startPoint y: 502, endPoint x: 566, endPoint y: 490, distance: 200.4
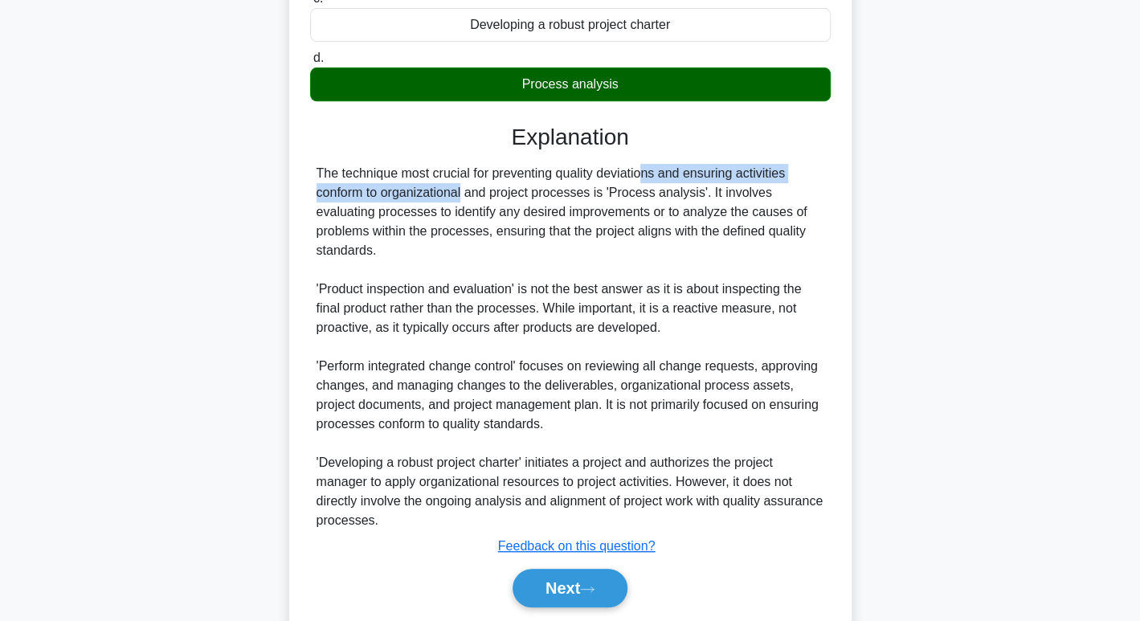
scroll to position [365, 0]
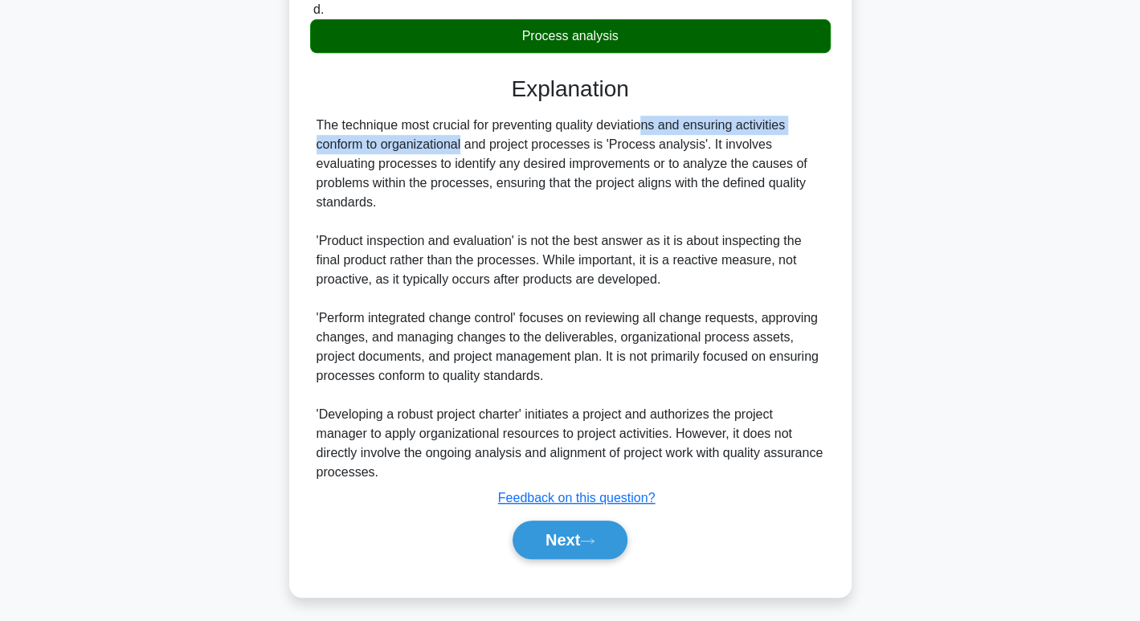
drag, startPoint x: 593, startPoint y: 527, endPoint x: 601, endPoint y: 518, distance: 12.6
click at [593, 527] on button "Next" at bounding box center [570, 540] width 115 height 39
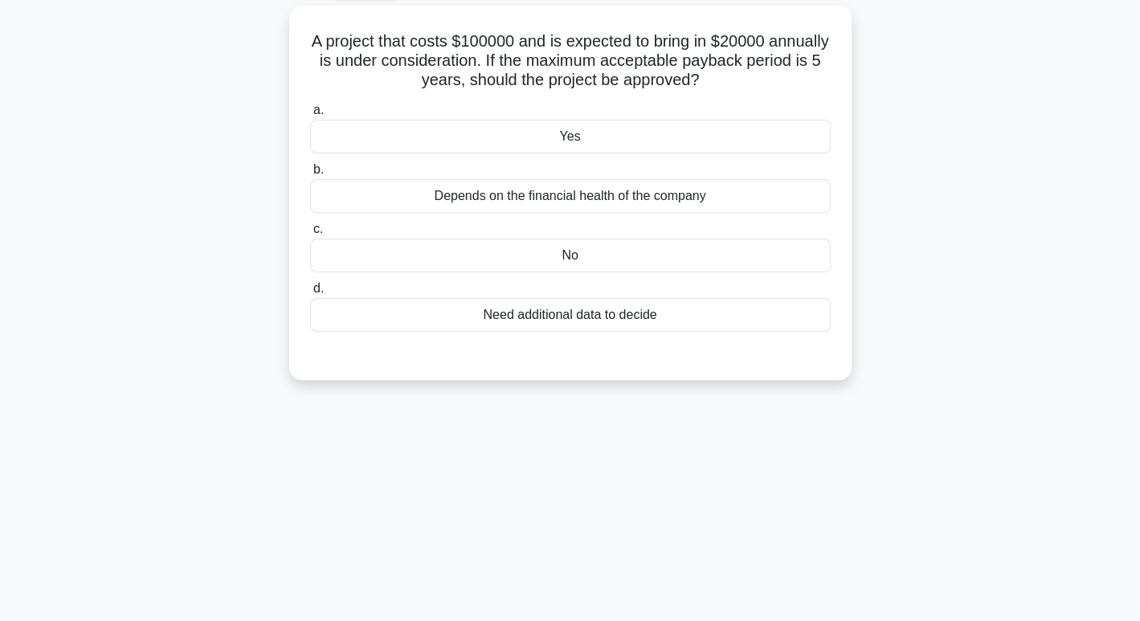
scroll to position [0, 0]
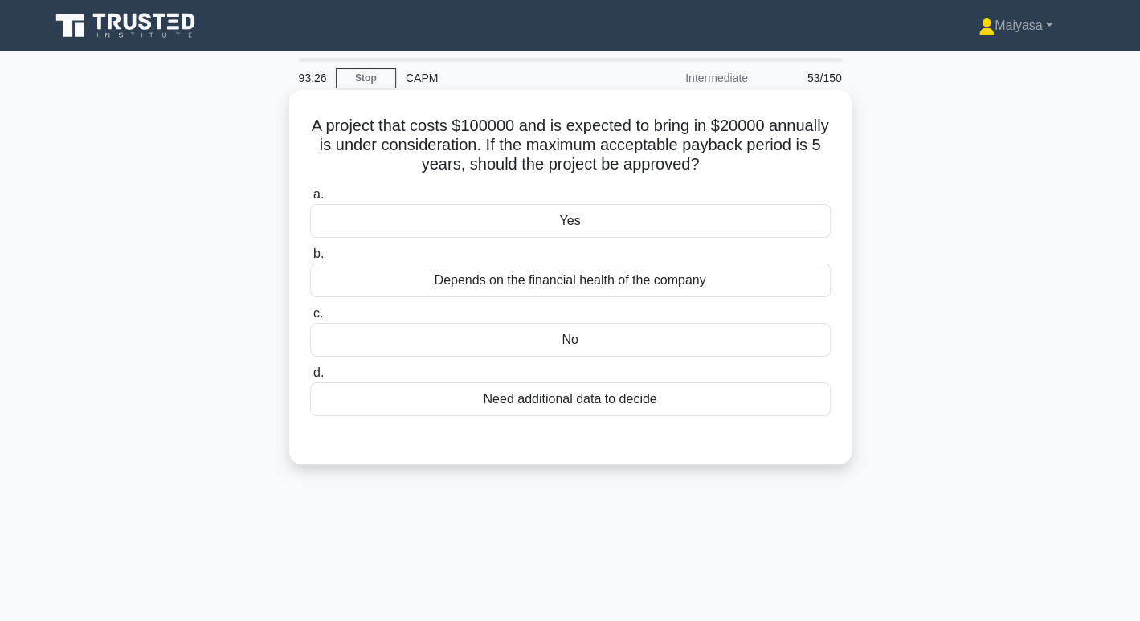
click at [684, 346] on div "No" at bounding box center [570, 340] width 521 height 34
click at [310, 319] on input "c. No" at bounding box center [310, 314] width 0 height 10
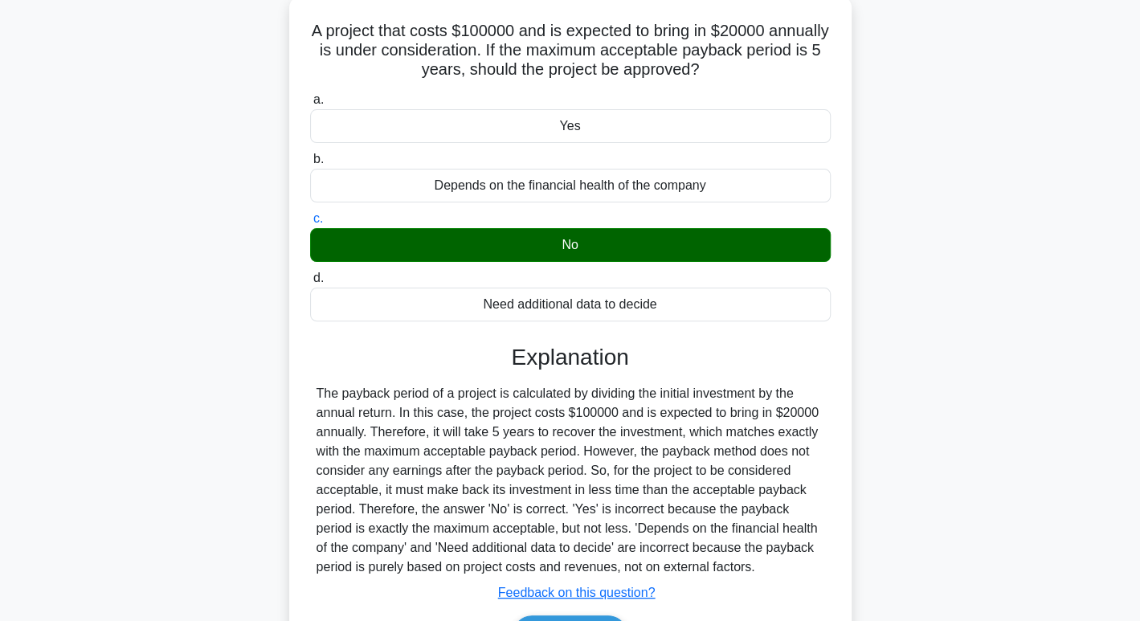
scroll to position [247, 0]
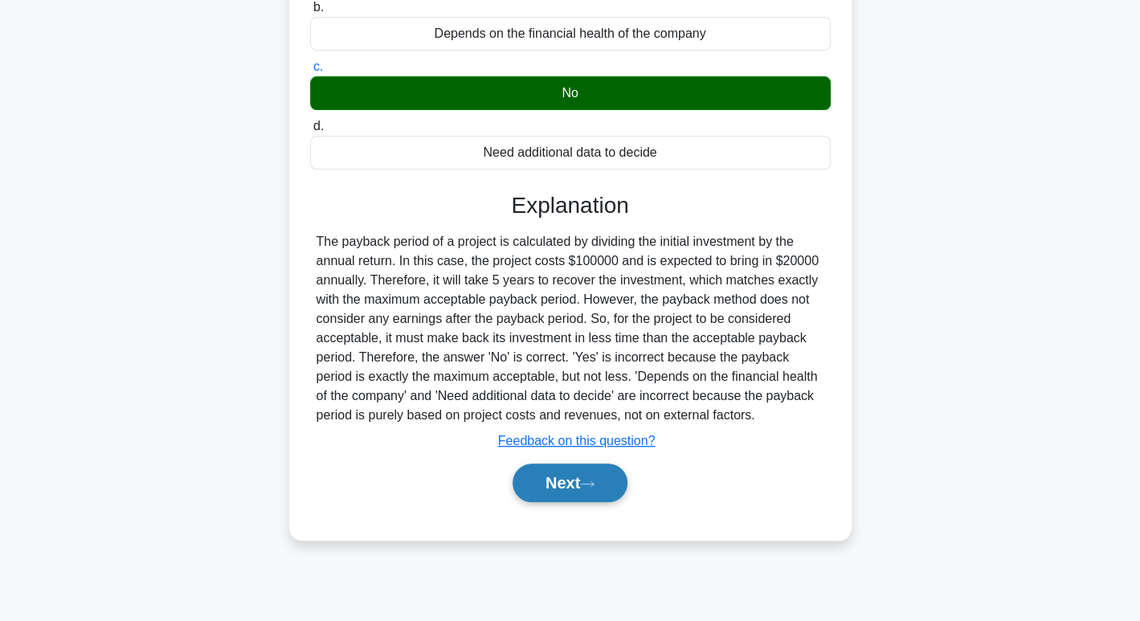
click at [595, 481] on icon at bounding box center [587, 484] width 14 height 9
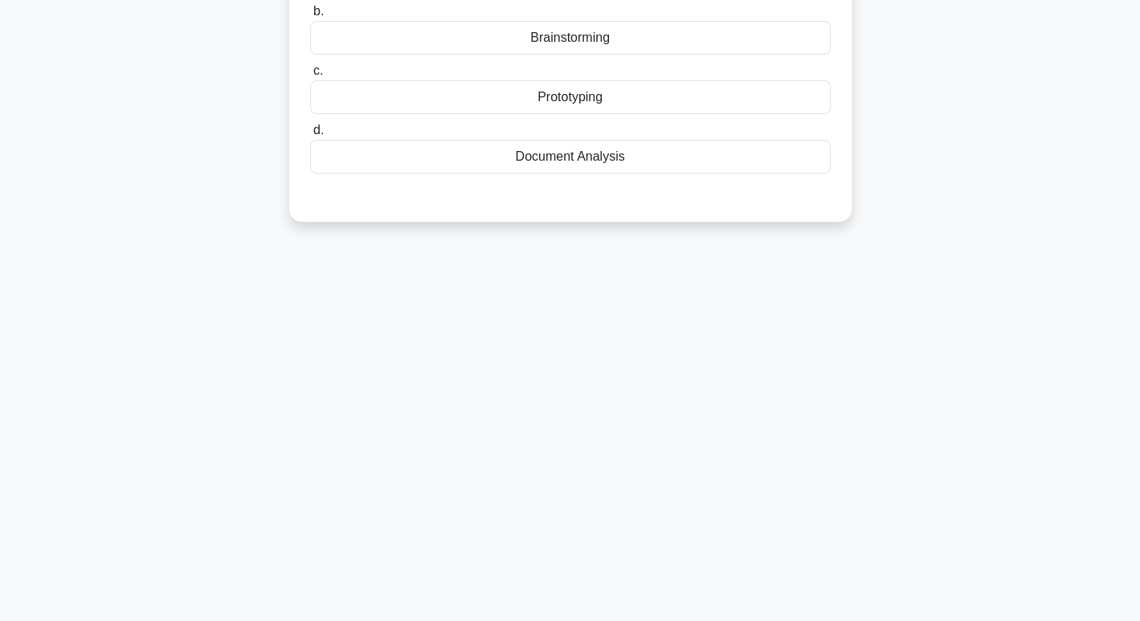
scroll to position [0, 0]
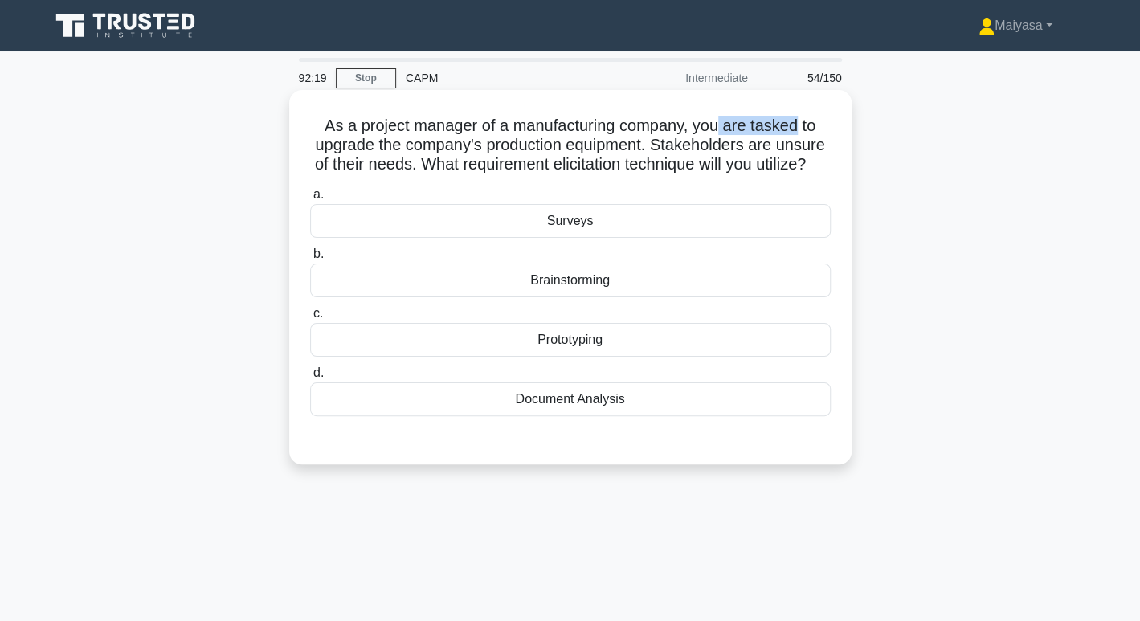
drag, startPoint x: 719, startPoint y: 124, endPoint x: 797, endPoint y: 120, distance: 78.9
click at [797, 120] on h5 "As a project manager of a manufacturing company, you are tasked to upgrade the …" at bounding box center [571, 145] width 524 height 59
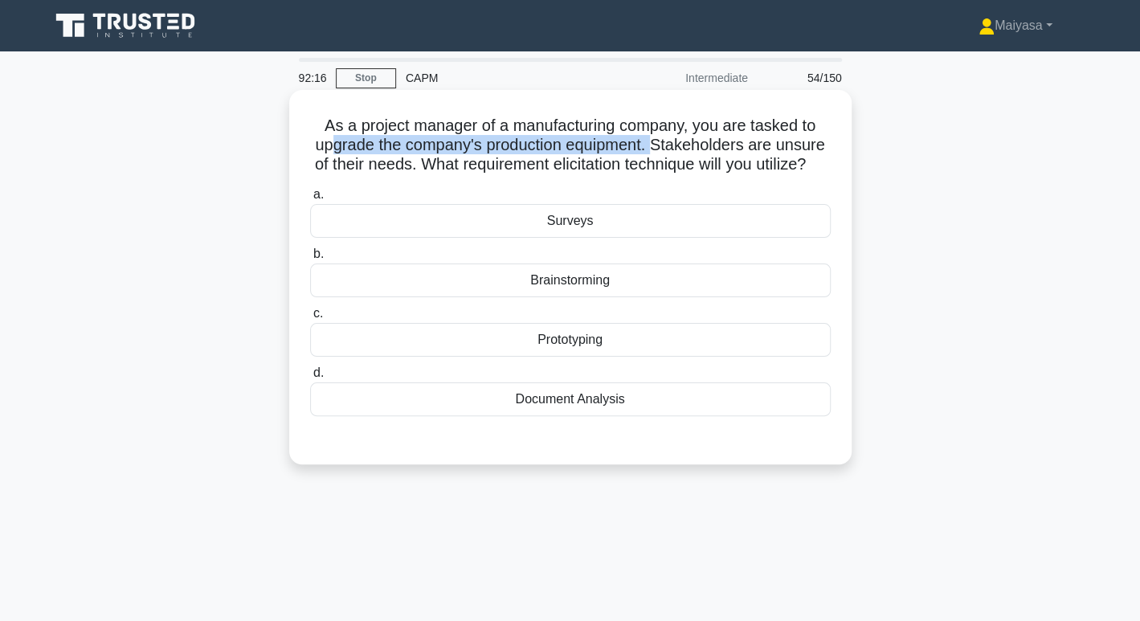
drag, startPoint x: 323, startPoint y: 145, endPoint x: 657, endPoint y: 140, distance: 333.6
click at [657, 140] on h5 "As a project manager of a manufacturing company, you are tasked to upgrade the …" at bounding box center [571, 145] width 524 height 59
click at [432, 168] on h5 "As a project manager of a manufacturing company, you are tasked to upgrade the …" at bounding box center [571, 145] width 524 height 59
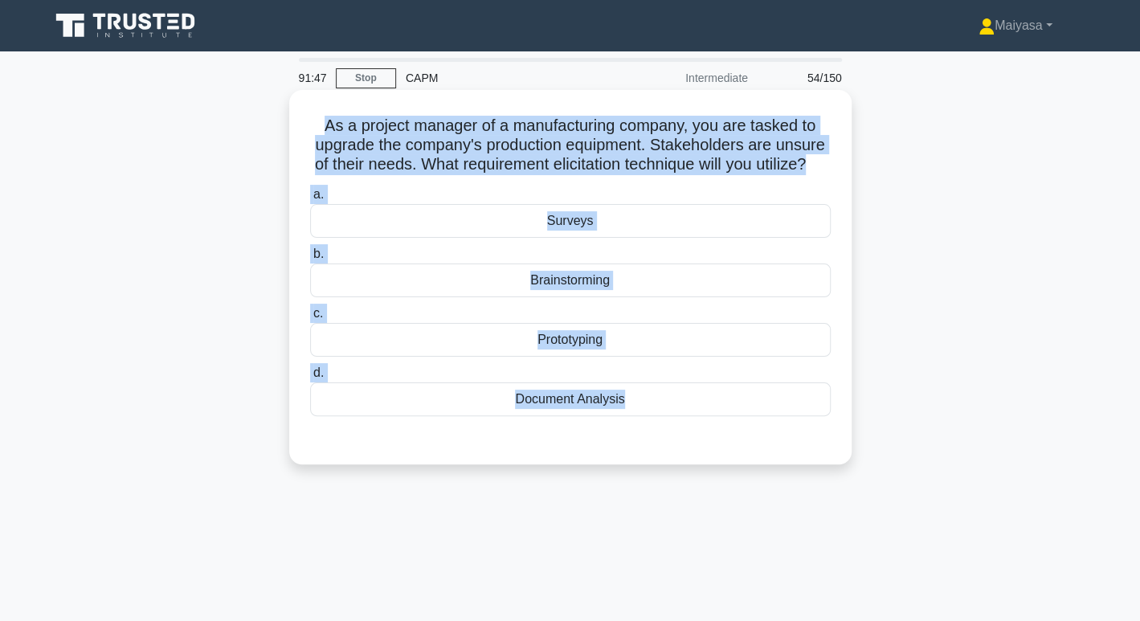
drag, startPoint x: 340, startPoint y: 129, endPoint x: 742, endPoint y: 462, distance: 522.2
click at [742, 458] on div "As a project manager of a manufacturing company, you are tasked to upgrade the …" at bounding box center [571, 277] width 550 height 362
click at [633, 357] on div "Prototyping" at bounding box center [570, 340] width 521 height 34
click at [310, 319] on input "c. Prototyping" at bounding box center [310, 314] width 0 height 10
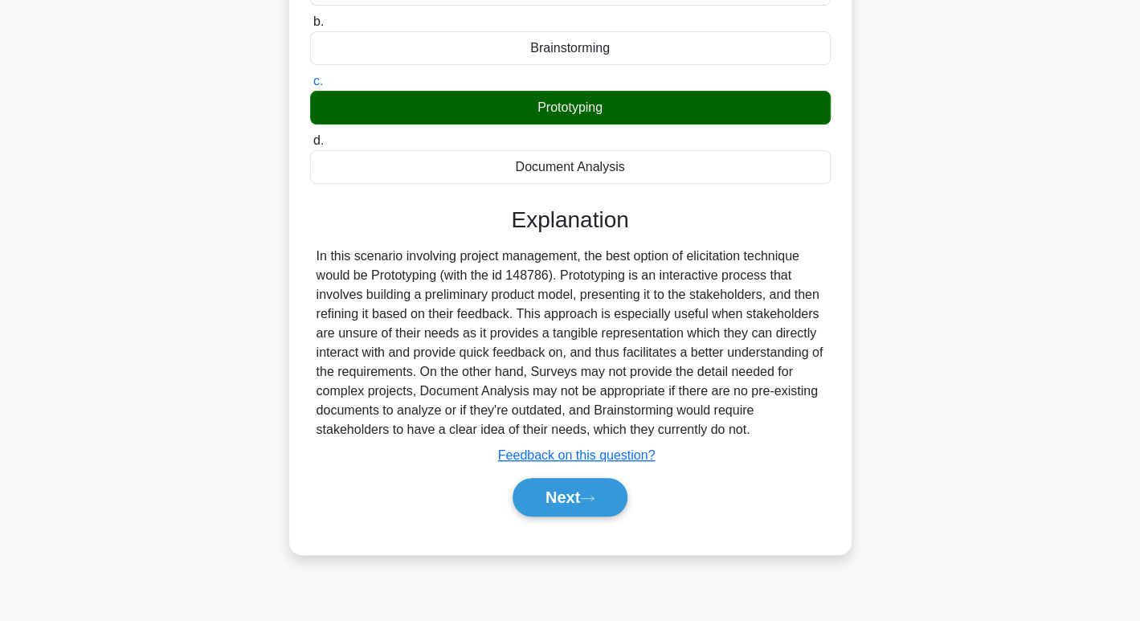
scroll to position [246, 0]
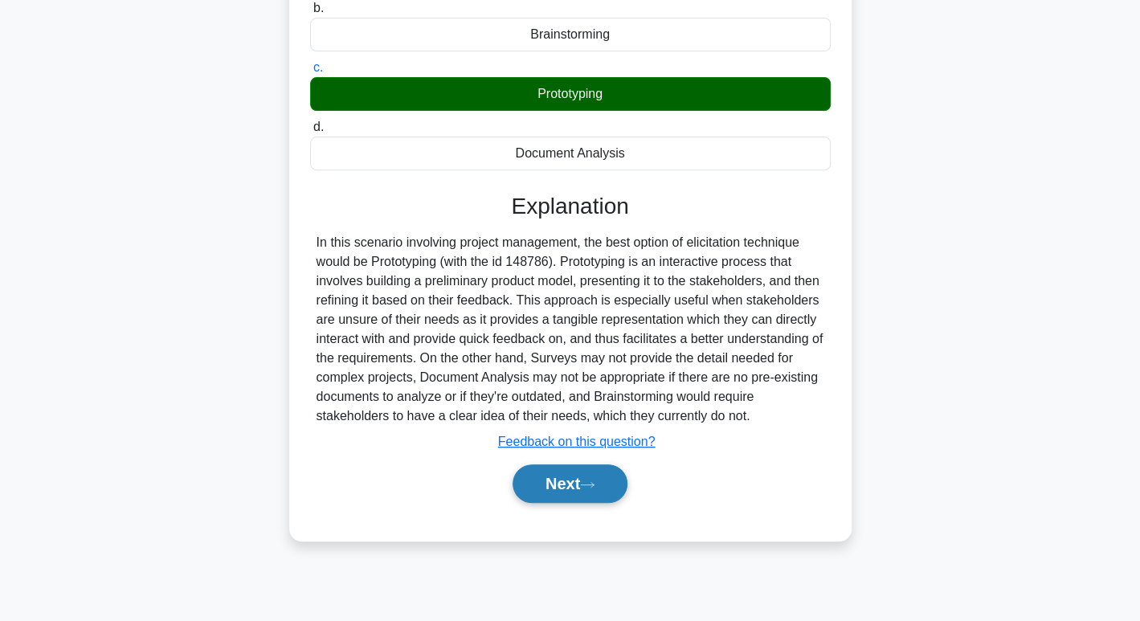
click at [593, 503] on button "Next" at bounding box center [570, 484] width 115 height 39
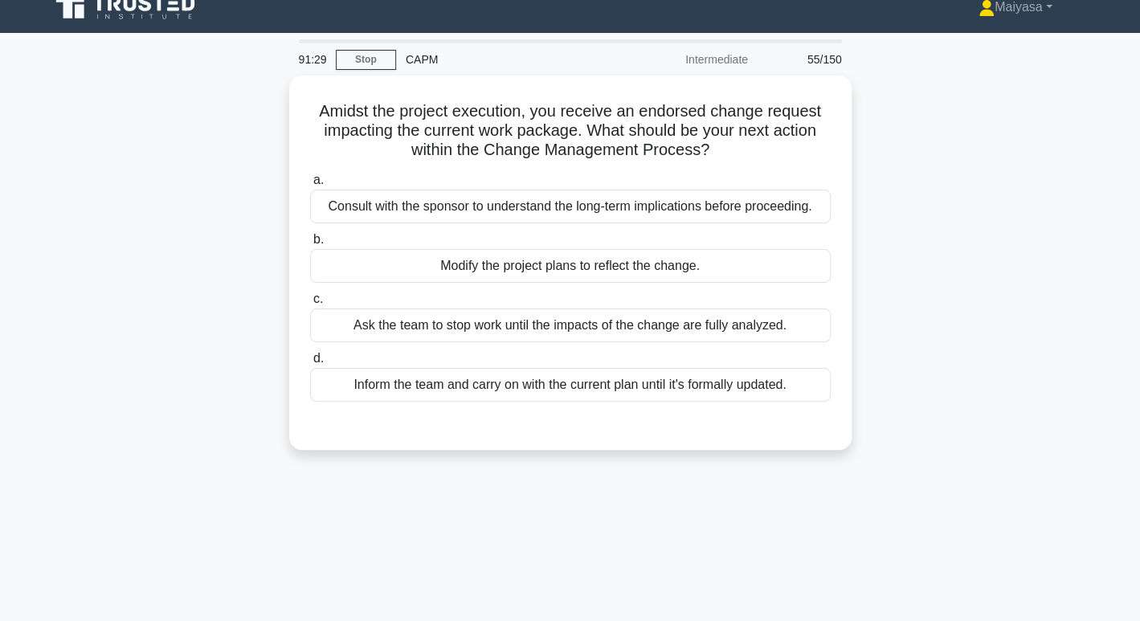
scroll to position [0, 0]
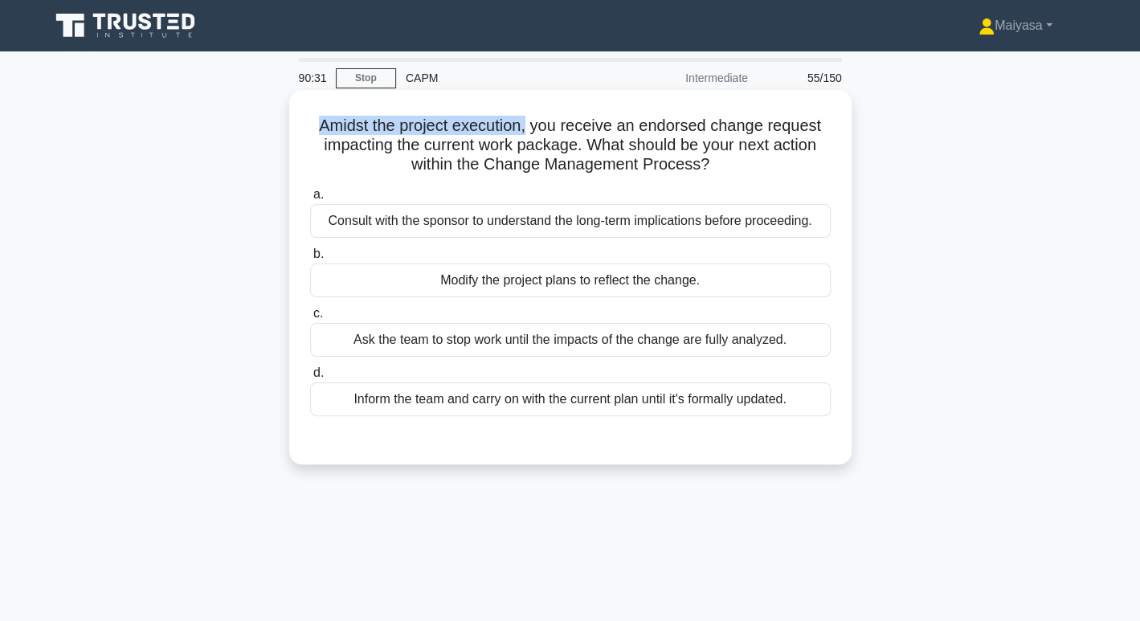
drag, startPoint x: 309, startPoint y: 119, endPoint x: 529, endPoint y: 121, distance: 219.4
click at [529, 121] on h5 "Amidst the project execution, you receive an endorsed change request impacting …" at bounding box center [571, 145] width 524 height 59
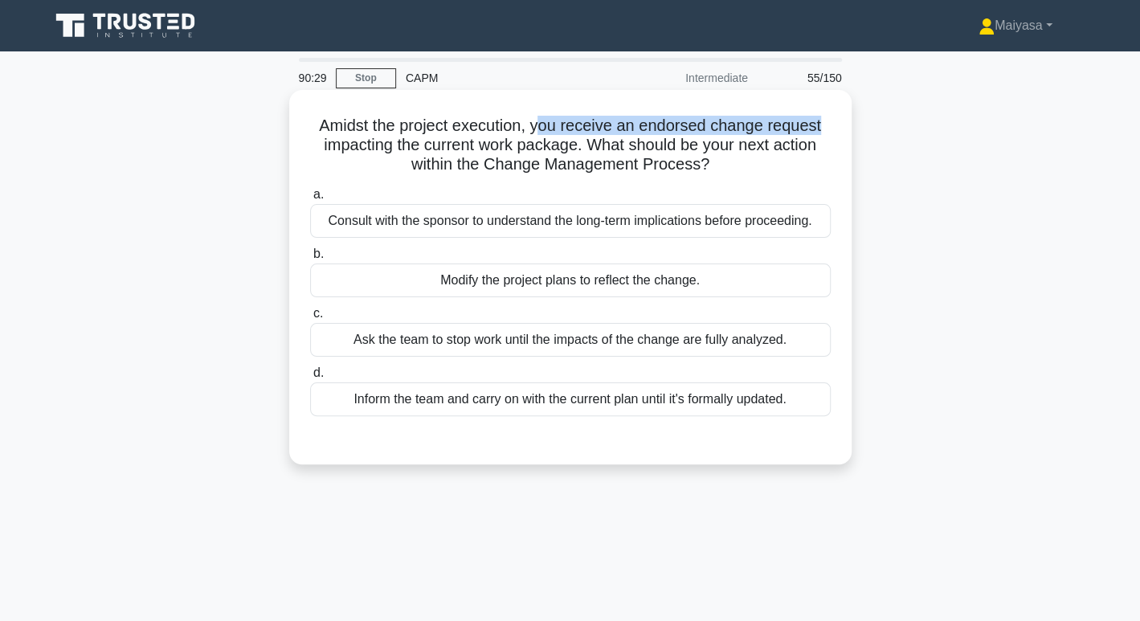
drag, startPoint x: 544, startPoint y: 120, endPoint x: 827, endPoint y: 126, distance: 283.0
click at [827, 126] on h5 "Amidst the project execution, you receive an endorsed change request impacting …" at bounding box center [571, 145] width 524 height 59
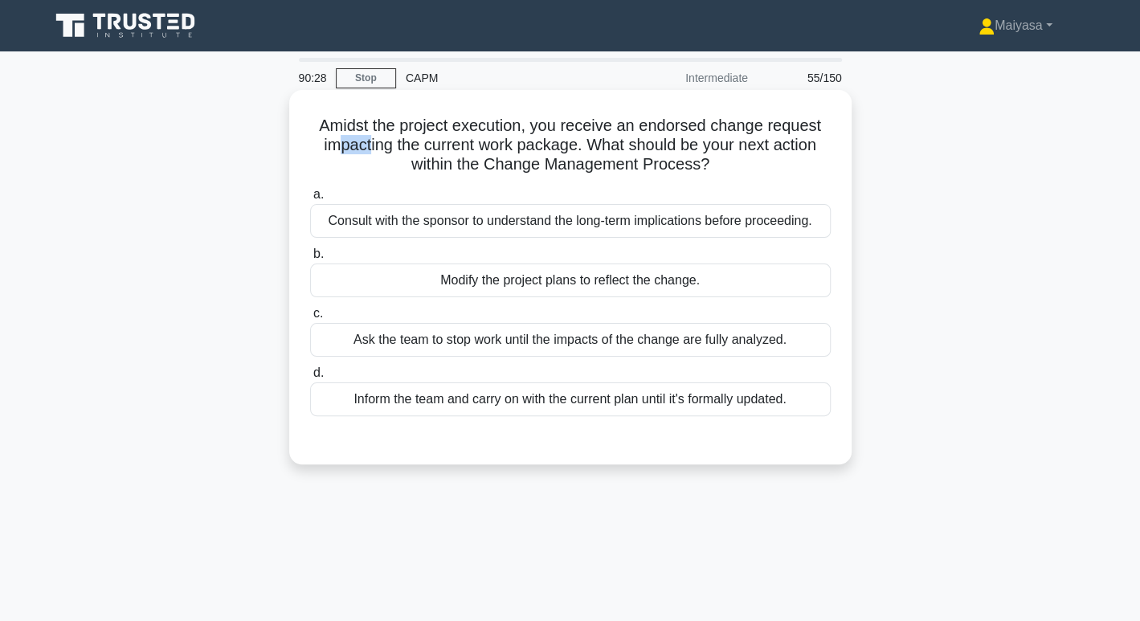
drag, startPoint x: 336, startPoint y: 147, endPoint x: 366, endPoint y: 142, distance: 30.1
click at [366, 142] on h5 "Amidst the project execution, you receive an endorsed change request impacting …" at bounding box center [571, 145] width 524 height 59
drag, startPoint x: 430, startPoint y: 142, endPoint x: 583, endPoint y: 140, distance: 152.7
click at [583, 140] on h5 "Amidst the project execution, you receive an endorsed change request impacting …" at bounding box center [571, 145] width 524 height 59
drag, startPoint x: 601, startPoint y: 138, endPoint x: 815, endPoint y: 137, distance: 213.8
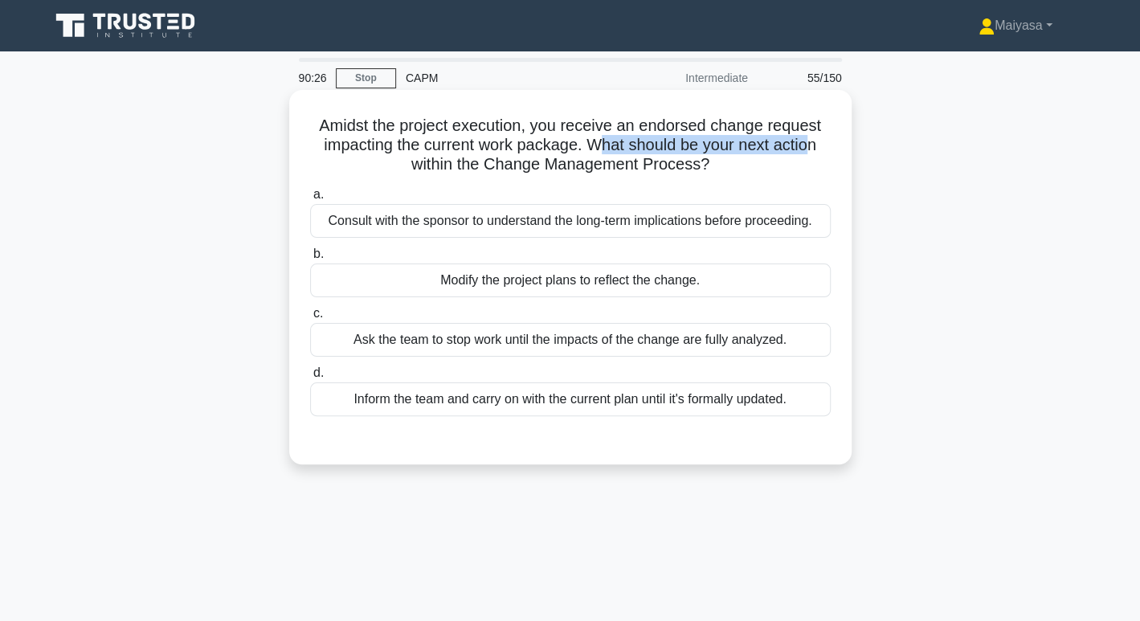
click at [815, 137] on h5 "Amidst the project execution, you receive an endorsed change request impacting …" at bounding box center [571, 145] width 524 height 59
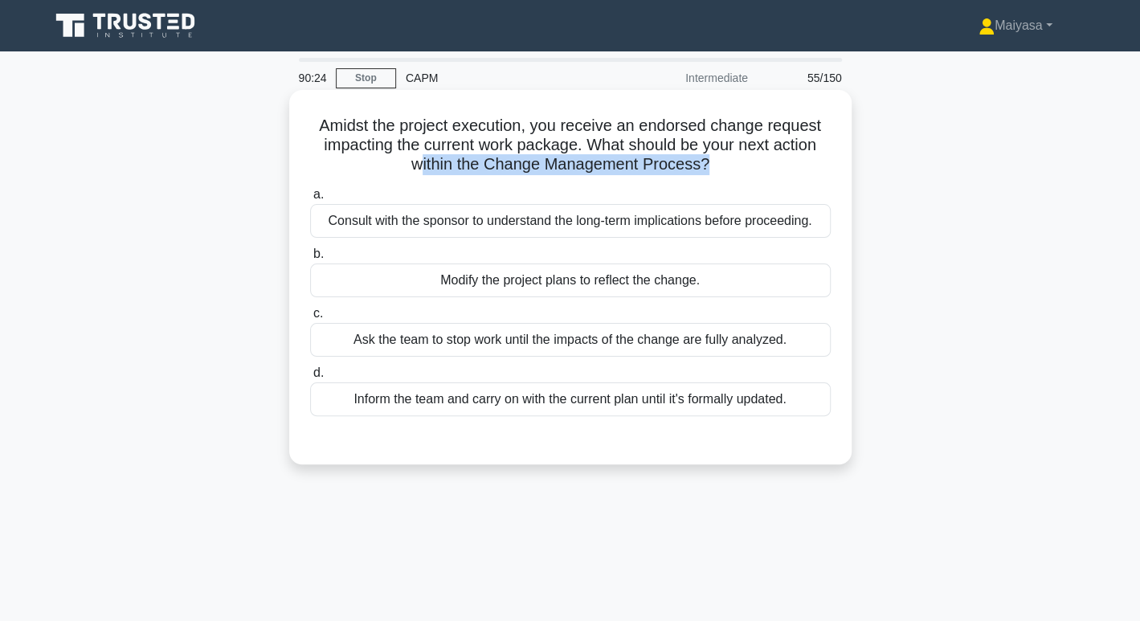
drag, startPoint x: 416, startPoint y: 160, endPoint x: 710, endPoint y: 157, distance: 294.2
click at [710, 157] on h5 "Amidst the project execution, you receive an endorsed change request impacting …" at bounding box center [571, 145] width 524 height 59
drag, startPoint x: 296, startPoint y: 230, endPoint x: 810, endPoint y: 218, distance: 514.5
click at [810, 218] on div "Amidst the project execution, you receive an endorsed change request impacting …" at bounding box center [571, 277] width 550 height 362
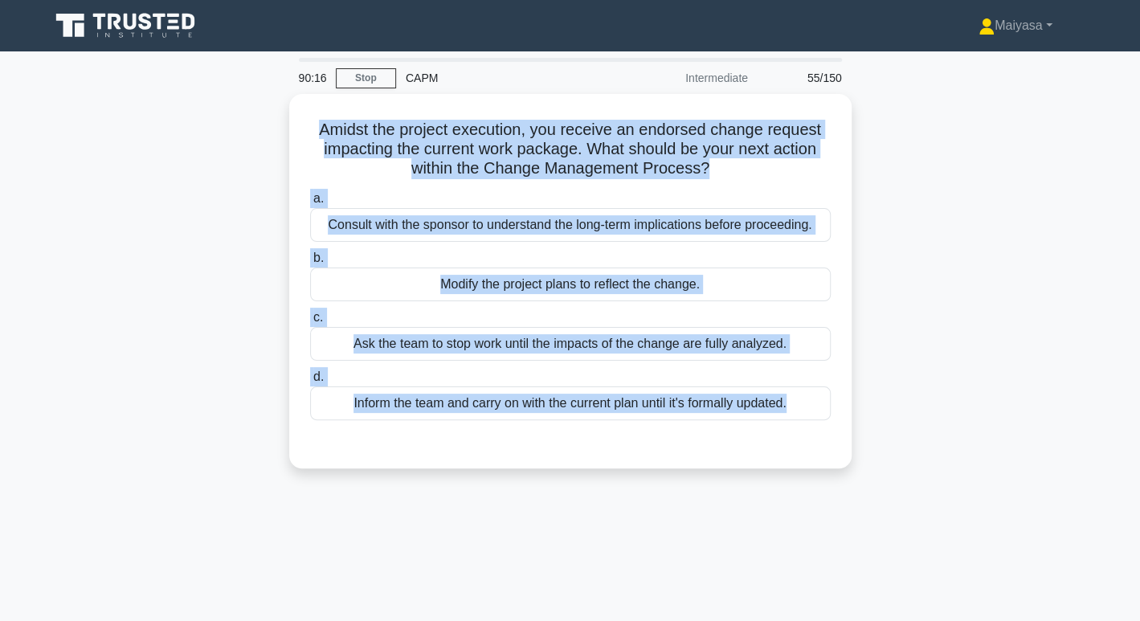
drag, startPoint x: 931, startPoint y: 461, endPoint x: 265, endPoint y: 126, distance: 745.1
click at [265, 126] on div "Amidst the project execution, you receive an endorsed change request impacting …" at bounding box center [570, 291] width 1061 height 394
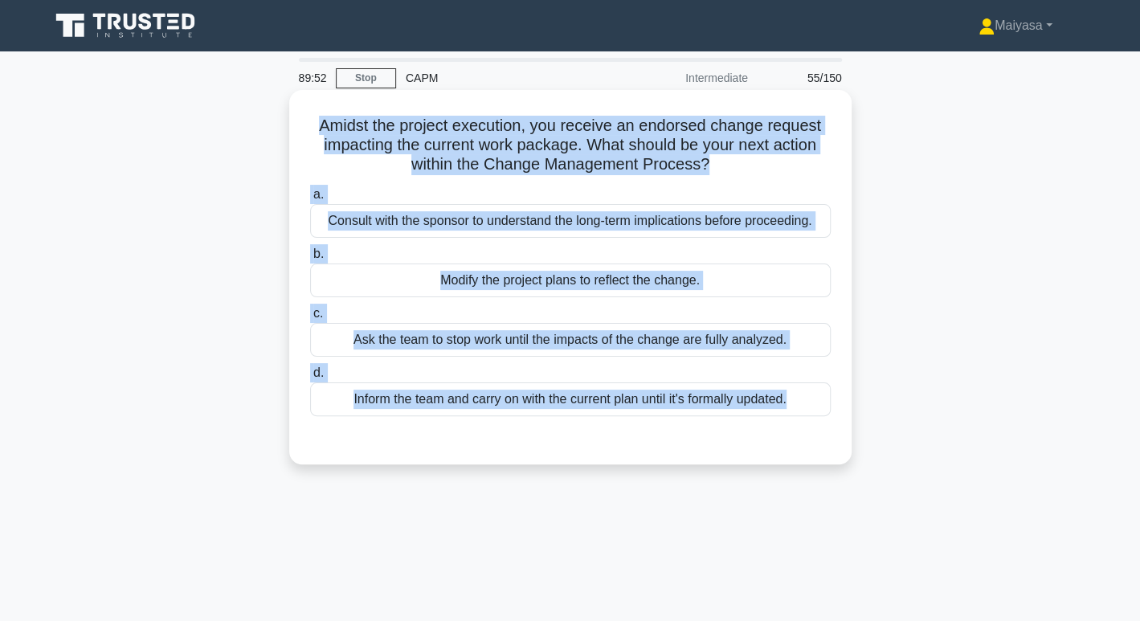
click at [545, 228] on div "Consult with the sponsor to understand the long-term implications before procee…" at bounding box center [570, 221] width 521 height 34
click at [310, 200] on input "a. Consult with the sponsor to understand the long-term implications before pro…" at bounding box center [310, 195] width 0 height 10
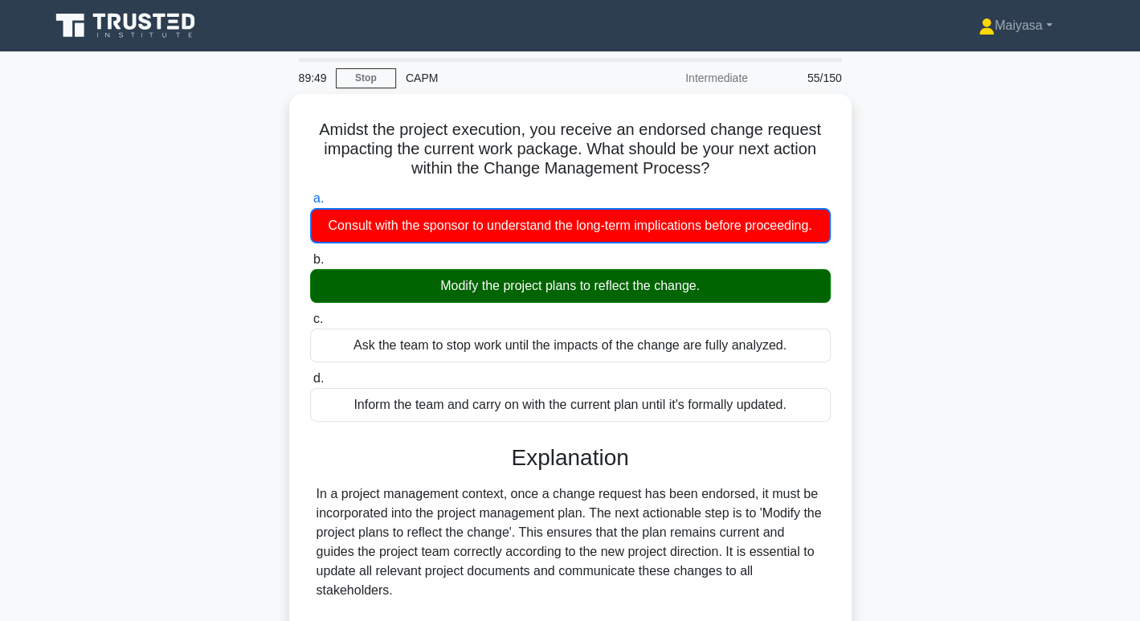
scroll to position [330, 0]
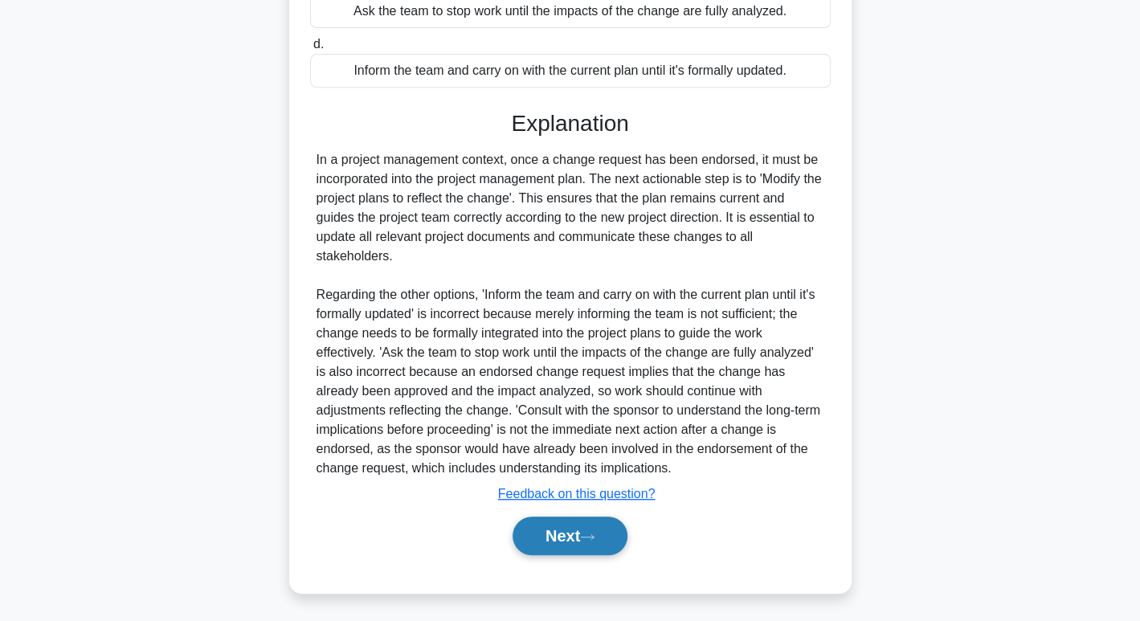
click at [567, 535] on button "Next" at bounding box center [570, 536] width 115 height 39
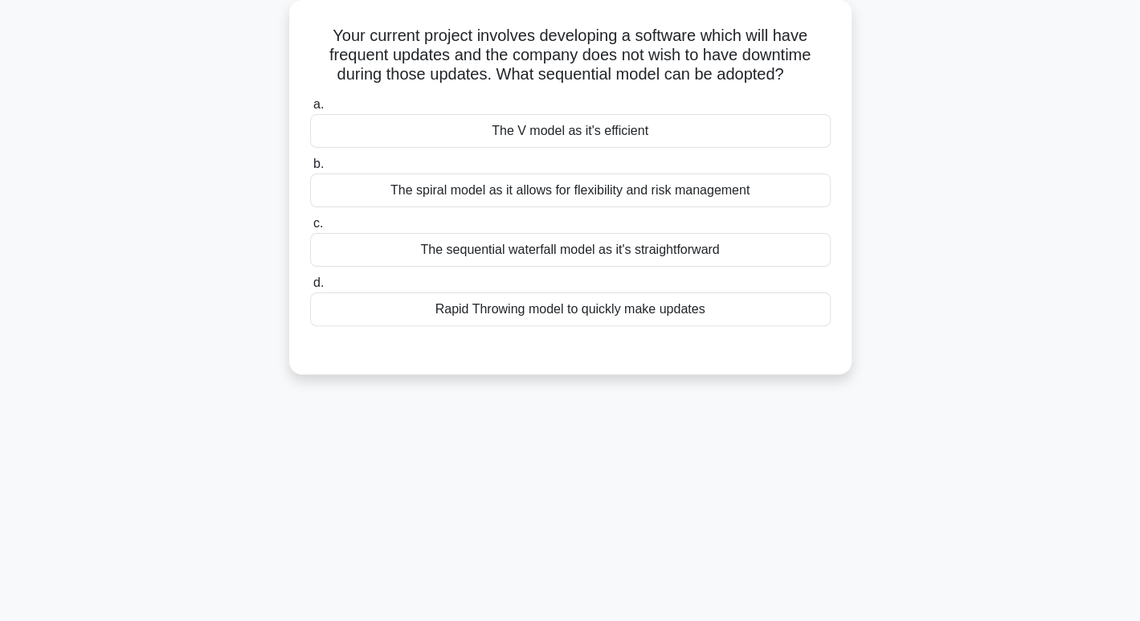
scroll to position [0, 0]
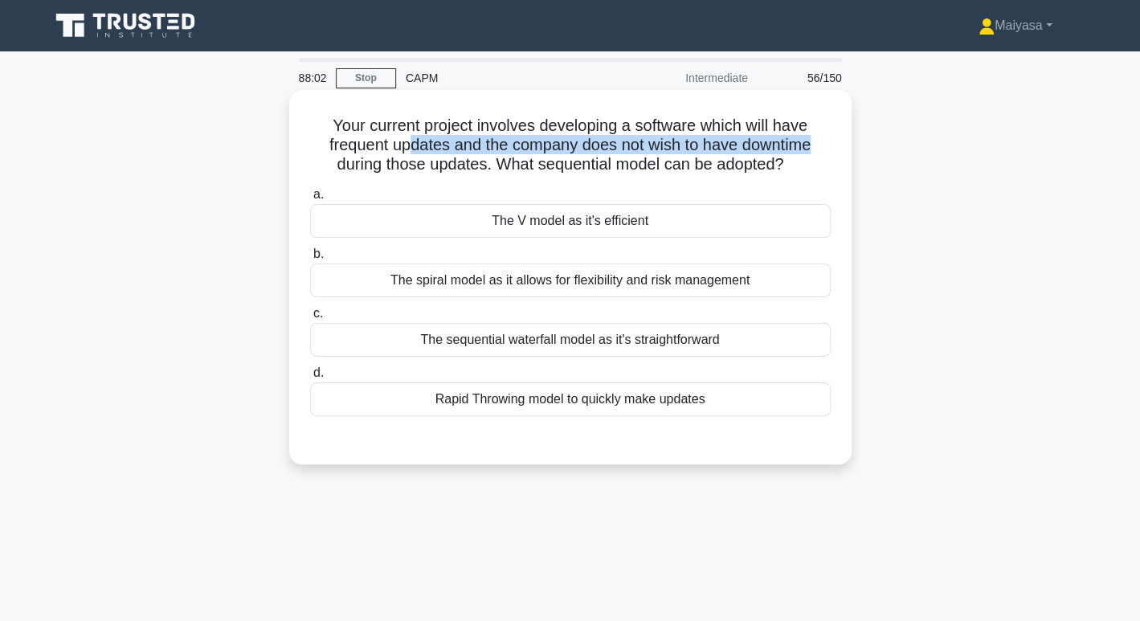
drag, startPoint x: 403, startPoint y: 154, endPoint x: 817, endPoint y: 146, distance: 414.0
click at [817, 146] on h5 "Your current project involves developing a software which will have frequent up…" at bounding box center [571, 145] width 524 height 59
drag, startPoint x: 378, startPoint y: 161, endPoint x: 473, endPoint y: 150, distance: 95.4
click at [473, 150] on h5 "Your current project involves developing a software which will have frequent up…" at bounding box center [571, 145] width 524 height 59
drag, startPoint x: 524, startPoint y: 162, endPoint x: 792, endPoint y: 162, distance: 267.6
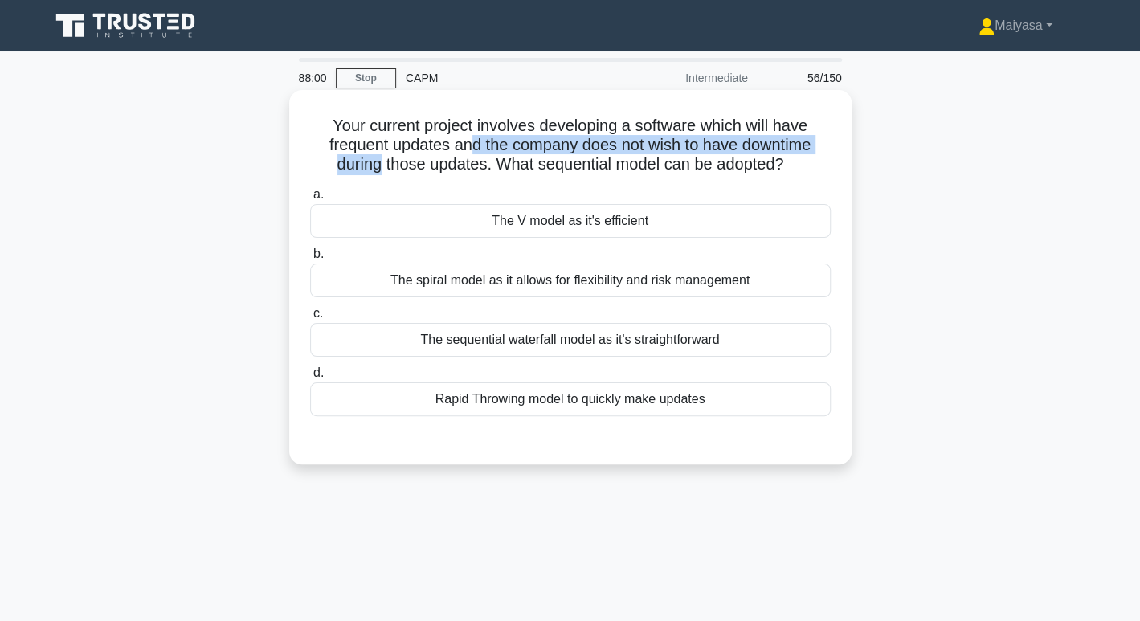
click at [792, 162] on h5 "Your current project involves developing a software which will have frequent up…" at bounding box center [571, 145] width 524 height 59
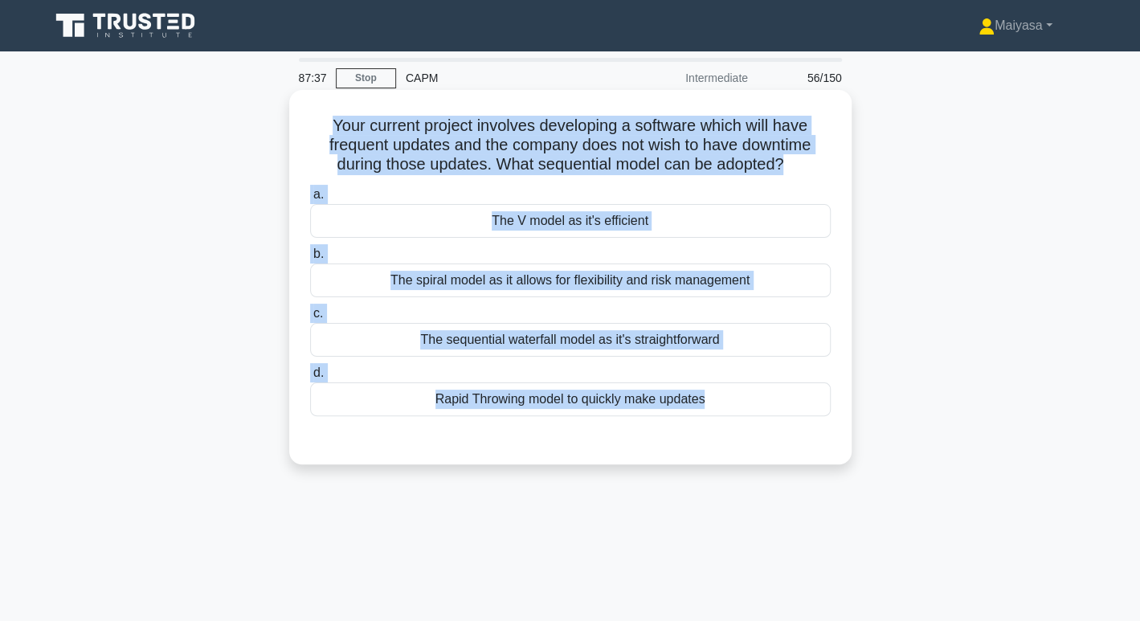
drag, startPoint x: 321, startPoint y: 120, endPoint x: 777, endPoint y: 438, distance: 555.8
click at [777, 438] on div "Your current project involves developing a software which will have frequent up…" at bounding box center [571, 277] width 550 height 362
click at [463, 271] on div "The spiral model as it allows for flexibility and risk management" at bounding box center [570, 281] width 521 height 34
click at [310, 260] on input "b. The spiral model as it allows for flexibility and risk management" at bounding box center [310, 254] width 0 height 10
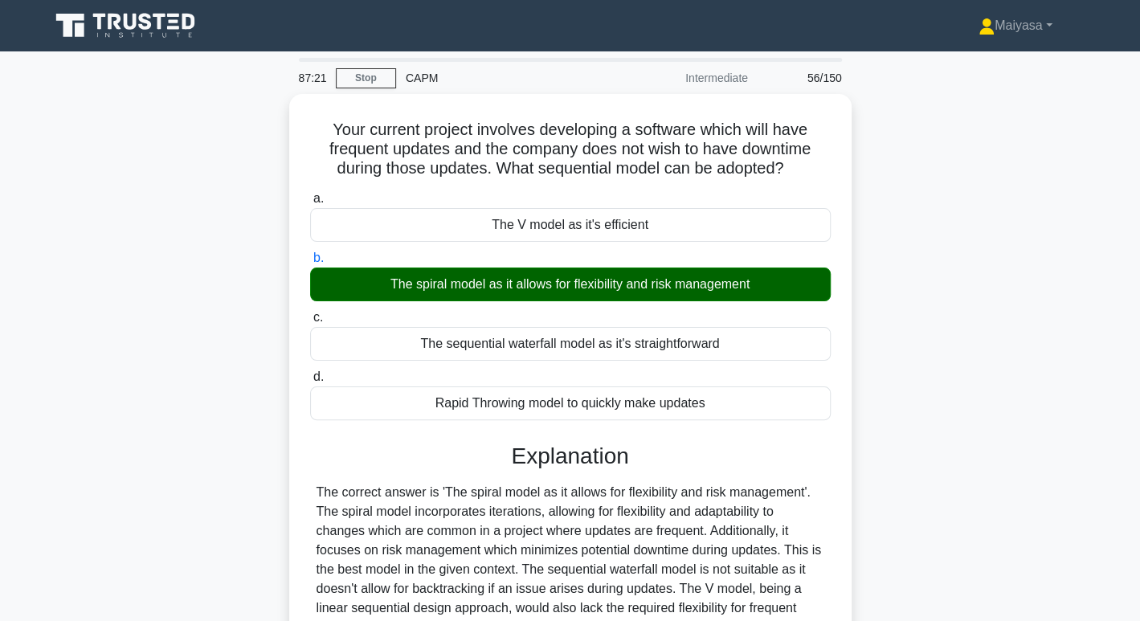
scroll to position [247, 0]
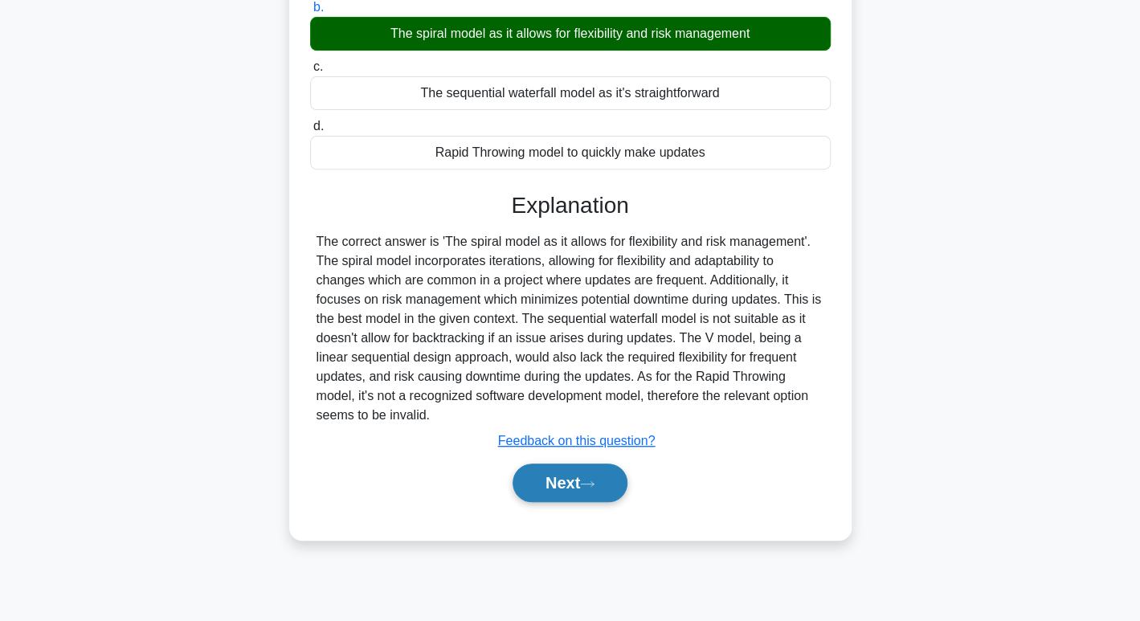
click at [548, 478] on button "Next" at bounding box center [570, 483] width 115 height 39
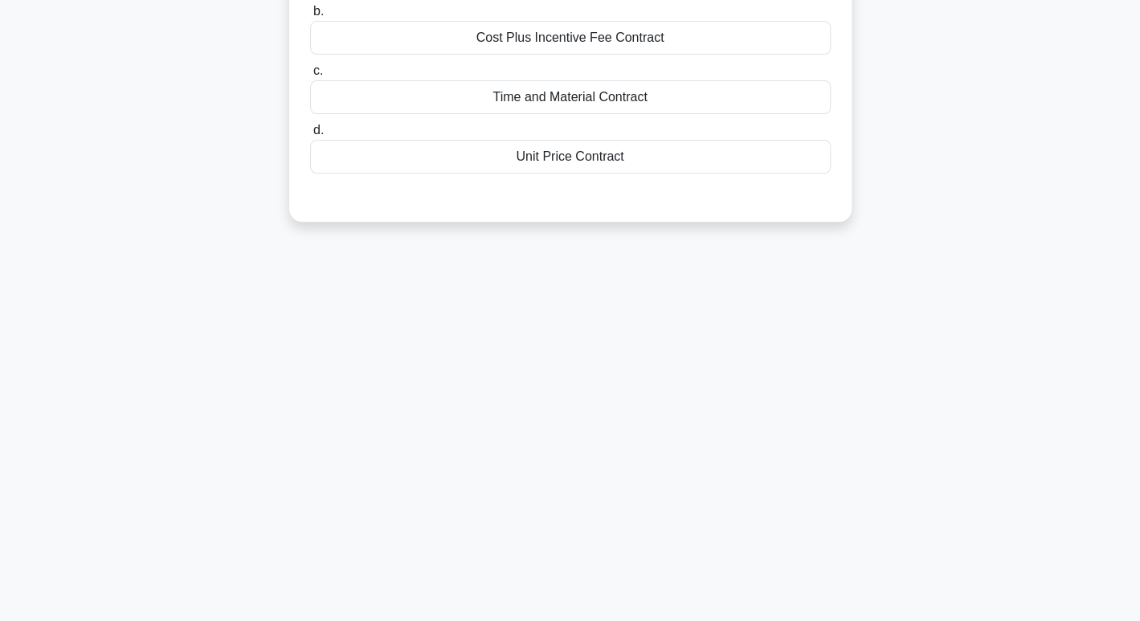
scroll to position [0, 0]
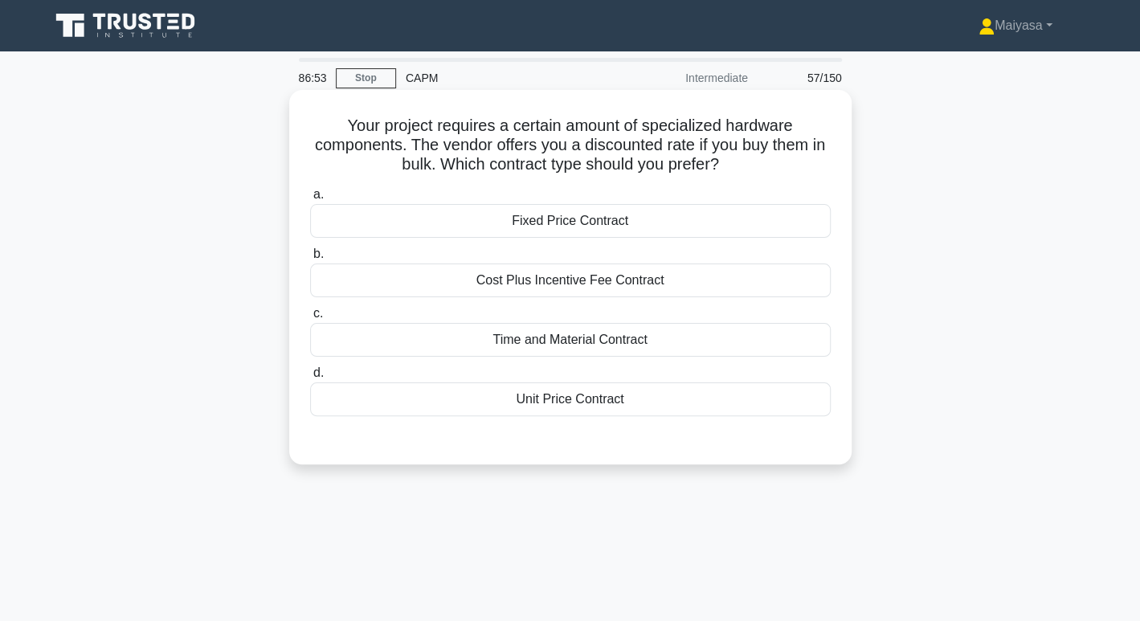
click at [593, 232] on div "Fixed Price Contract" at bounding box center [570, 221] width 521 height 34
click at [310, 200] on input "a. Fixed Price Contract" at bounding box center [310, 195] width 0 height 10
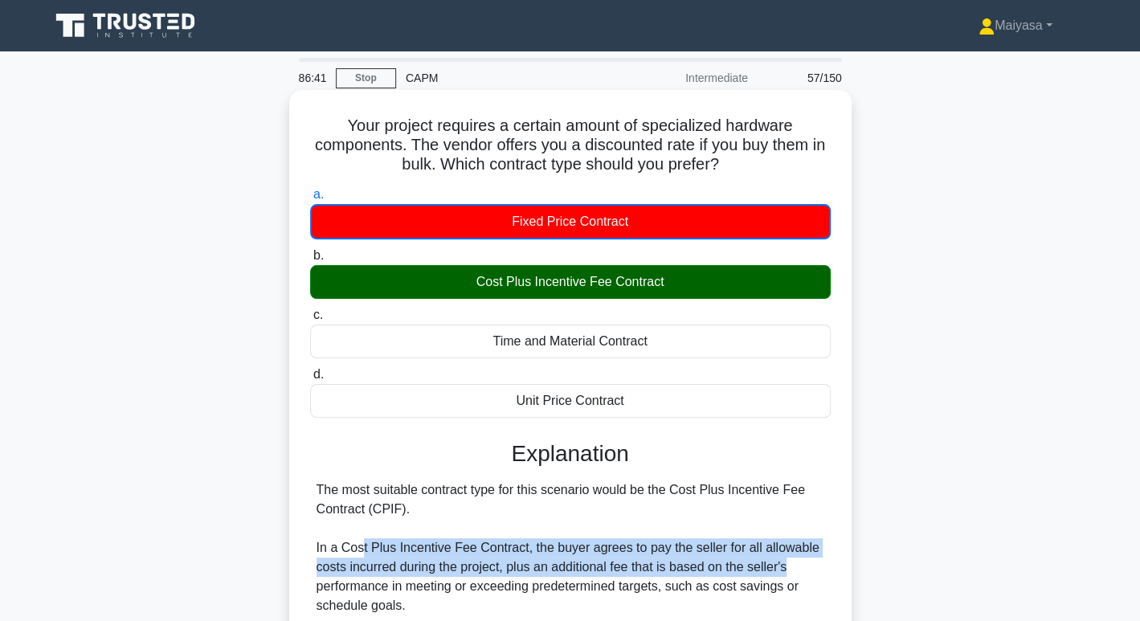
drag, startPoint x: 380, startPoint y: 547, endPoint x: 807, endPoint y: 568, distance: 427.3
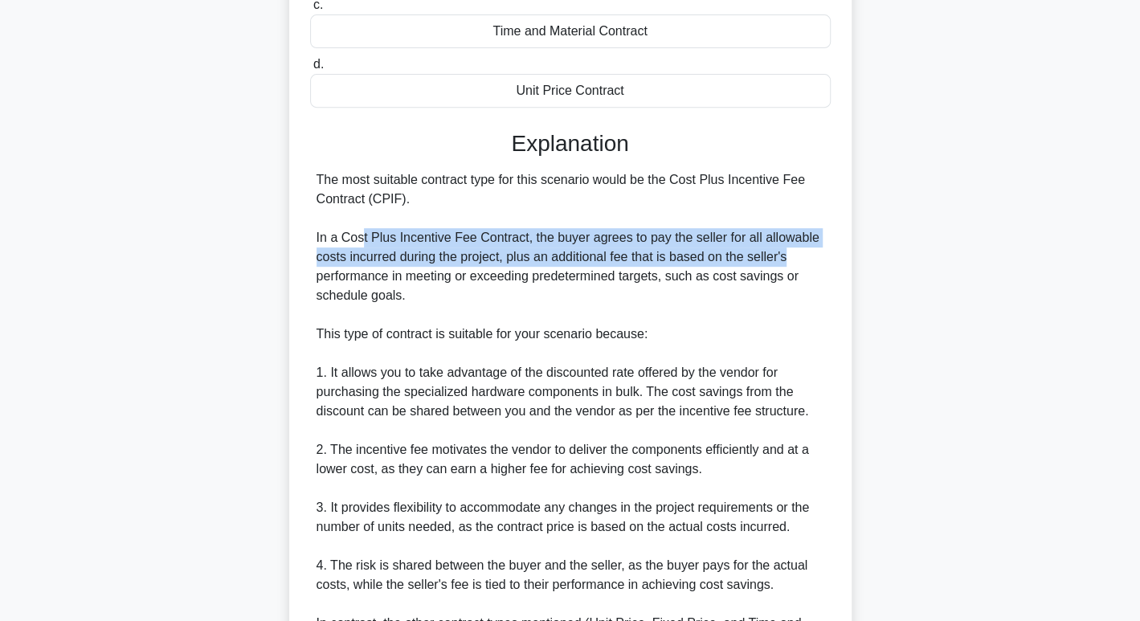
scroll to position [523, 0]
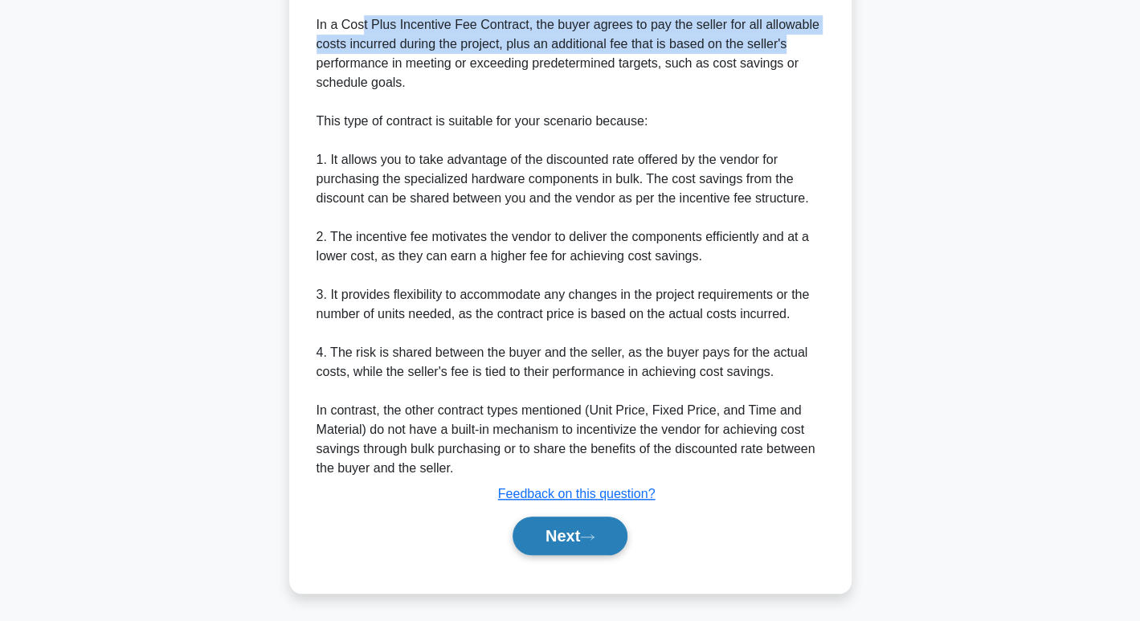
click at [580, 543] on button "Next" at bounding box center [570, 536] width 115 height 39
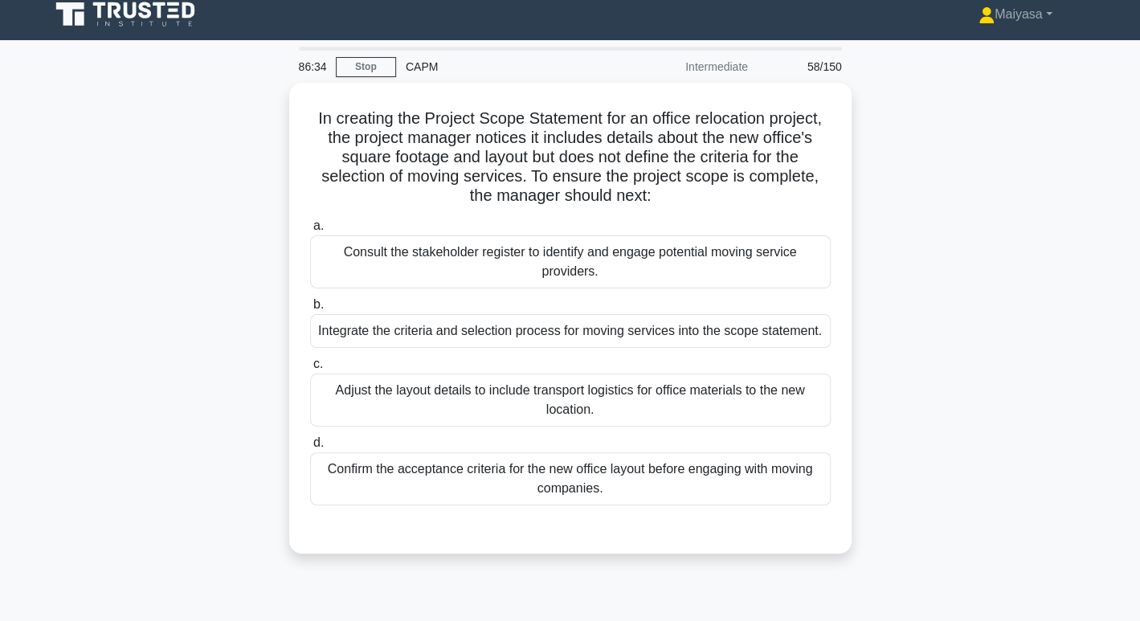
scroll to position [0, 0]
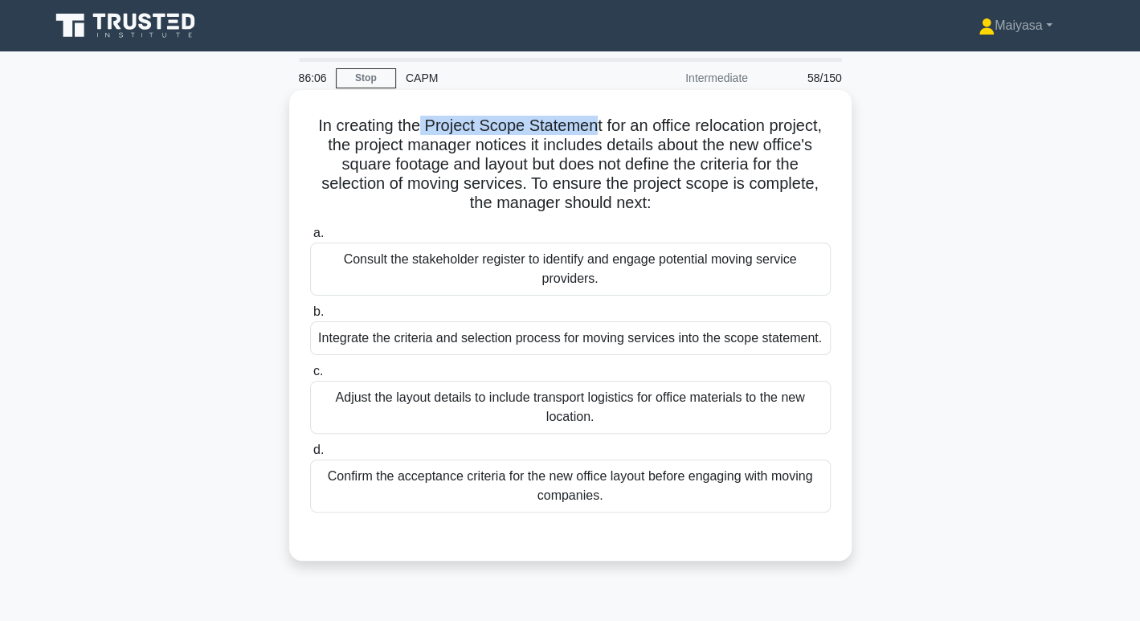
drag, startPoint x: 412, startPoint y: 129, endPoint x: 591, endPoint y: 132, distance: 178.5
click at [591, 132] on h5 "In creating the Project Scope Statement for an office relocation project, the p…" at bounding box center [571, 165] width 524 height 98
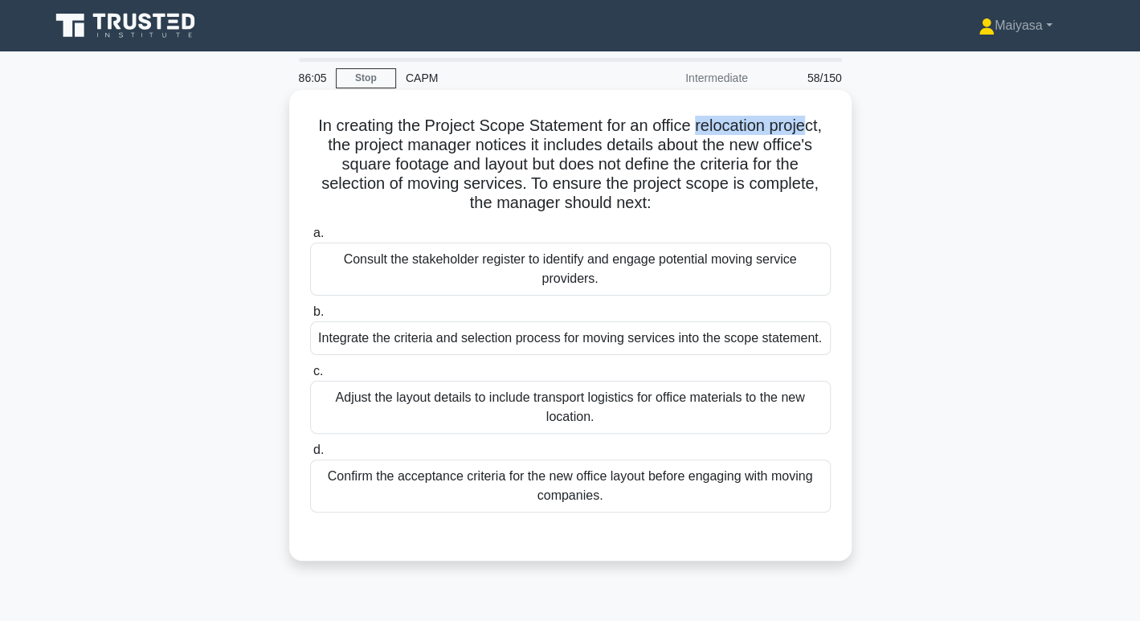
drag, startPoint x: 694, startPoint y: 128, endPoint x: 810, endPoint y: 123, distance: 115.8
click at [810, 123] on h5 "In creating the Project Scope Statement for an office relocation project, the p…" at bounding box center [571, 165] width 524 height 98
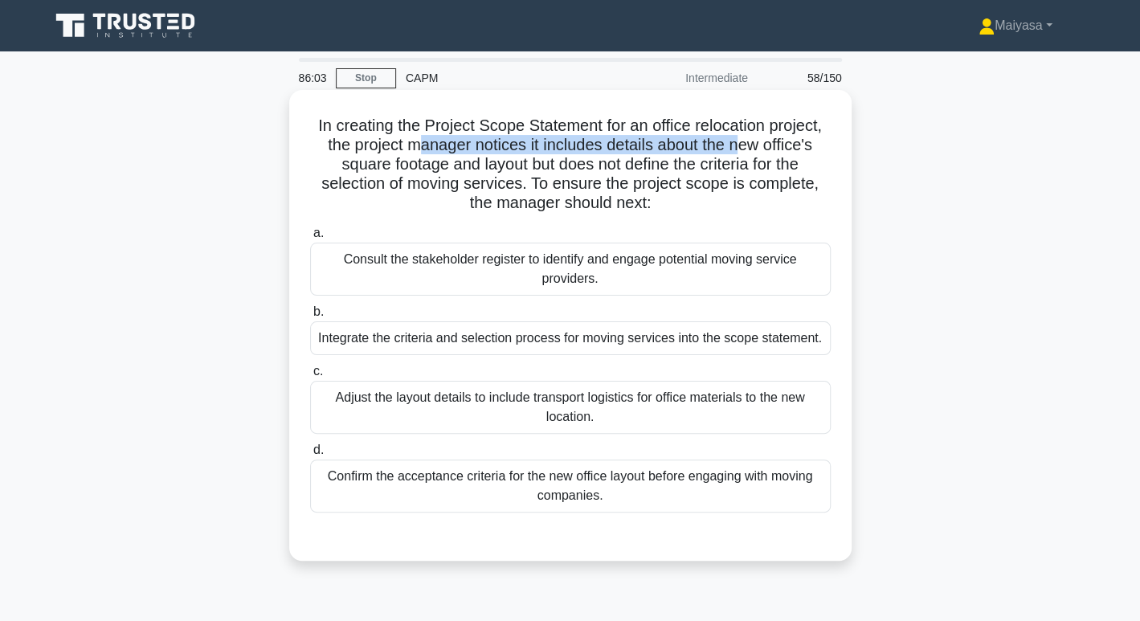
drag, startPoint x: 421, startPoint y: 147, endPoint x: 746, endPoint y: 149, distance: 324.7
click at [746, 149] on h5 "In creating the Project Scope Statement for an office relocation project, the p…" at bounding box center [571, 165] width 524 height 98
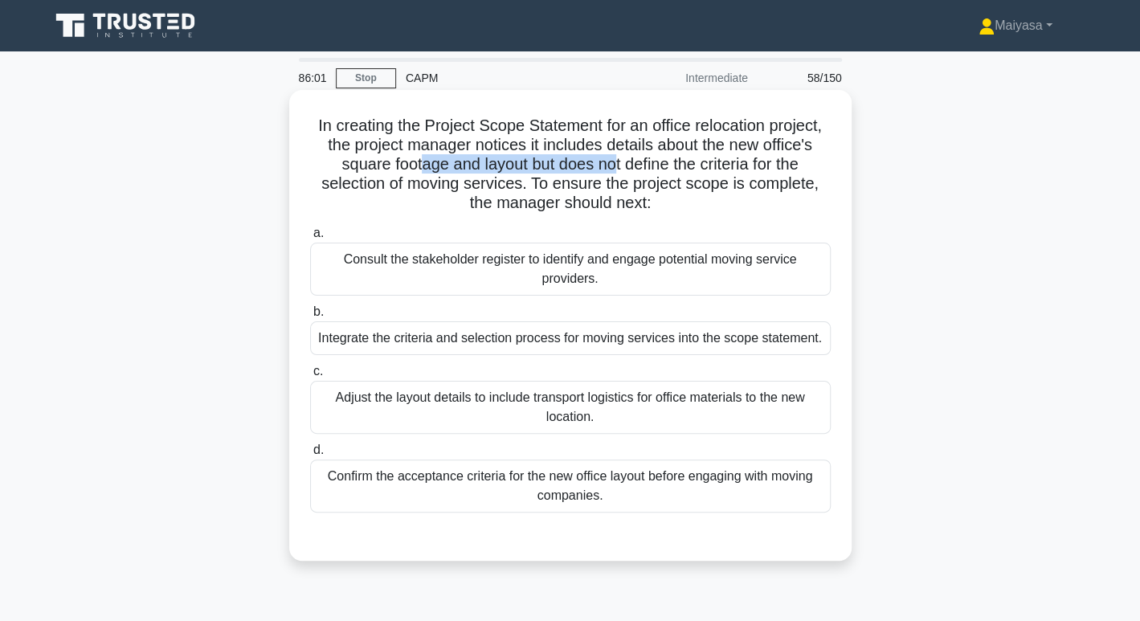
drag, startPoint x: 413, startPoint y: 166, endPoint x: 612, endPoint y: 172, distance: 199.4
click at [612, 172] on h5 "In creating the Project Scope Statement for an office relocation project, the p…" at bounding box center [571, 165] width 524 height 98
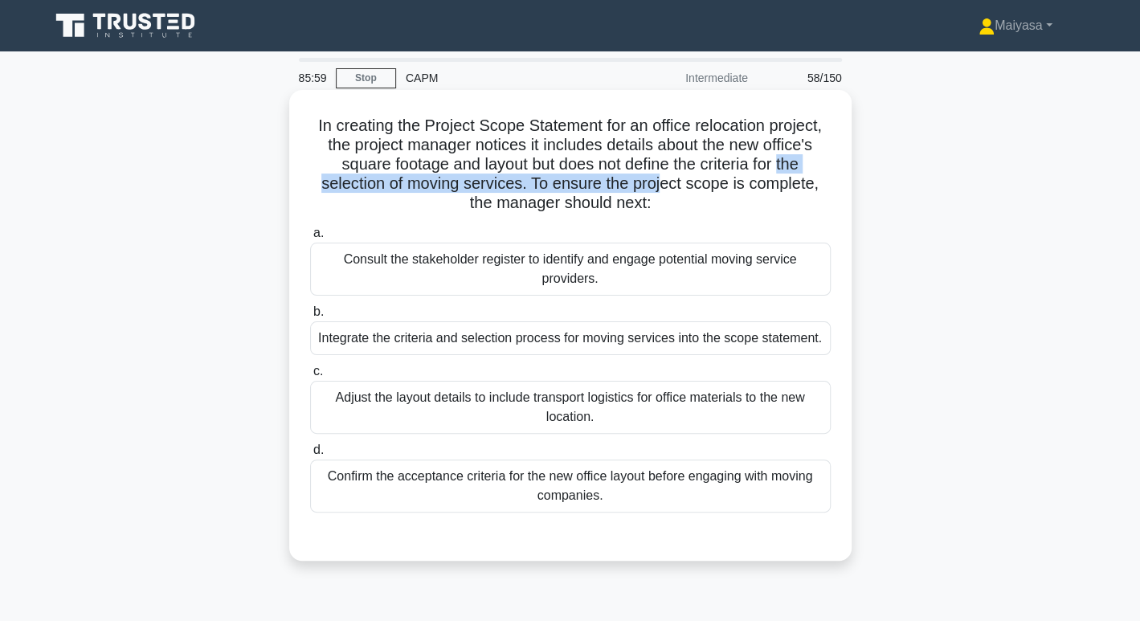
drag, startPoint x: 661, startPoint y: 175, endPoint x: 783, endPoint y: 170, distance: 121.5
click at [783, 170] on h5 "In creating the Project Scope Statement for an office relocation project, the p…" at bounding box center [571, 165] width 524 height 98
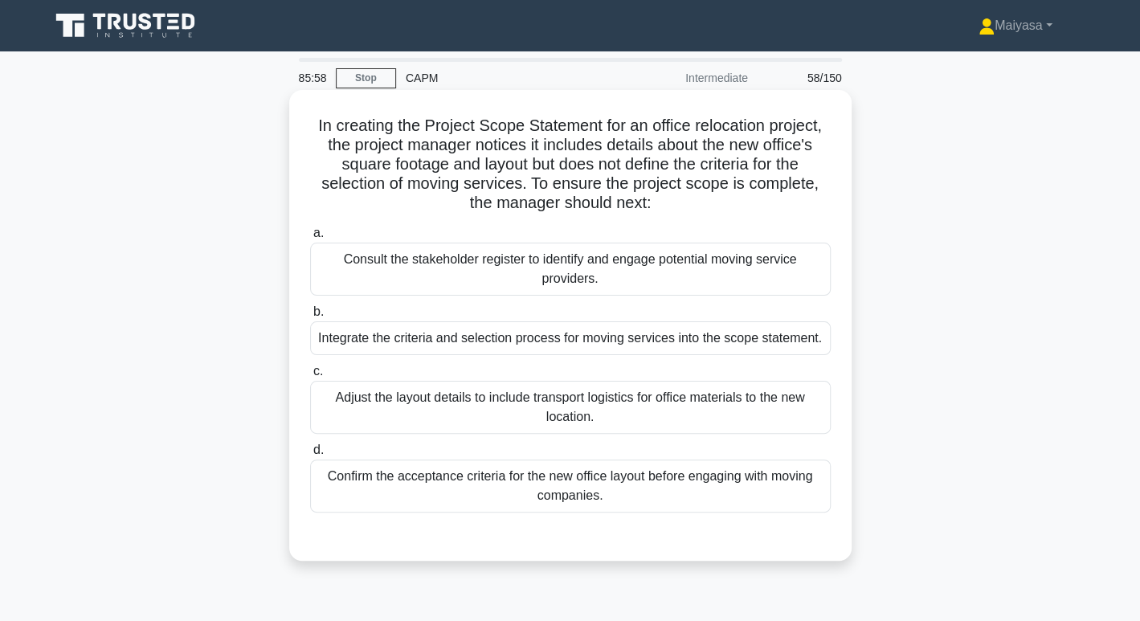
click at [702, 205] on h5 "In creating the Project Scope Statement for an office relocation project, the p…" at bounding box center [571, 165] width 524 height 98
click at [636, 343] on div "Integrate the criteria and selection process for moving services into the scope…" at bounding box center [570, 338] width 521 height 34
click at [310, 317] on input "b. Integrate the criteria and selection process for moving services into the sc…" at bounding box center [310, 312] width 0 height 10
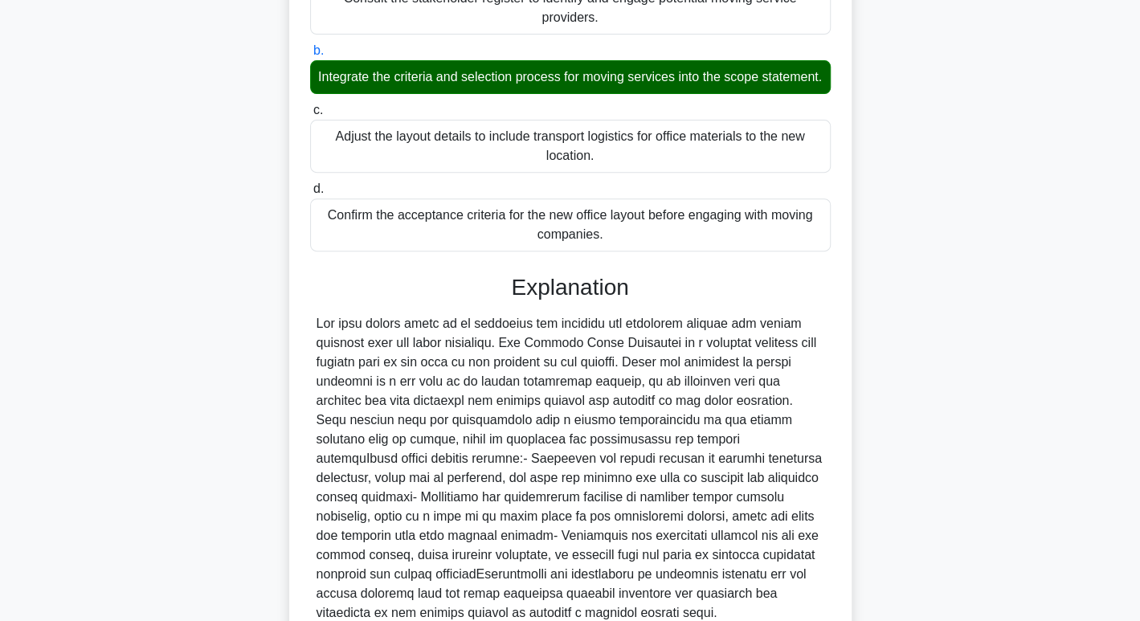
scroll to position [416, 0]
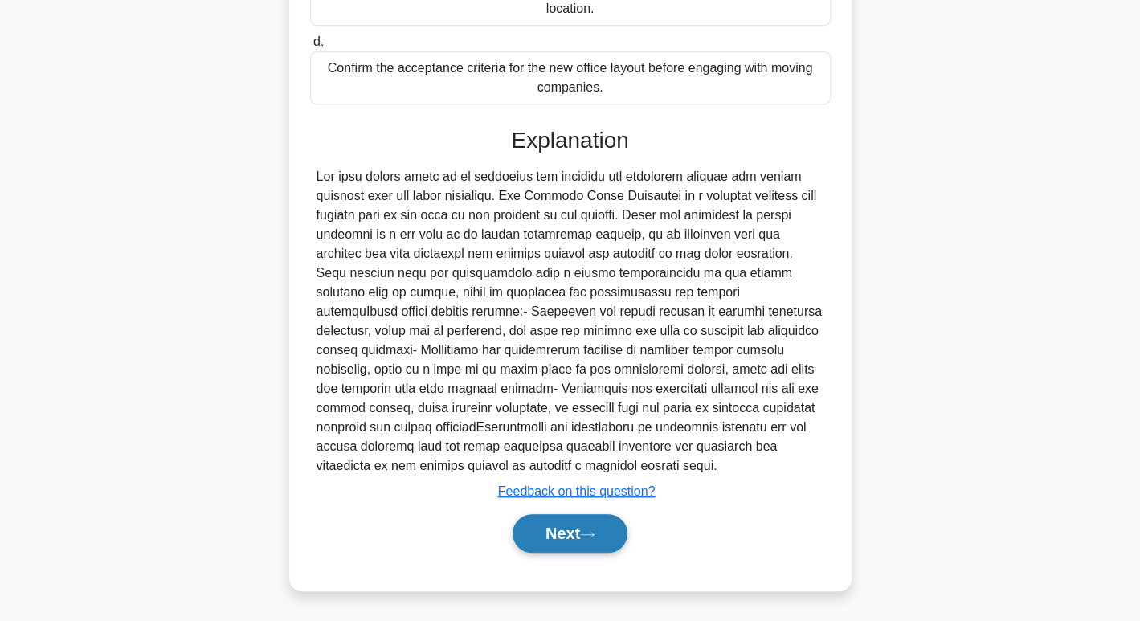
click at [591, 530] on button "Next" at bounding box center [570, 533] width 115 height 39
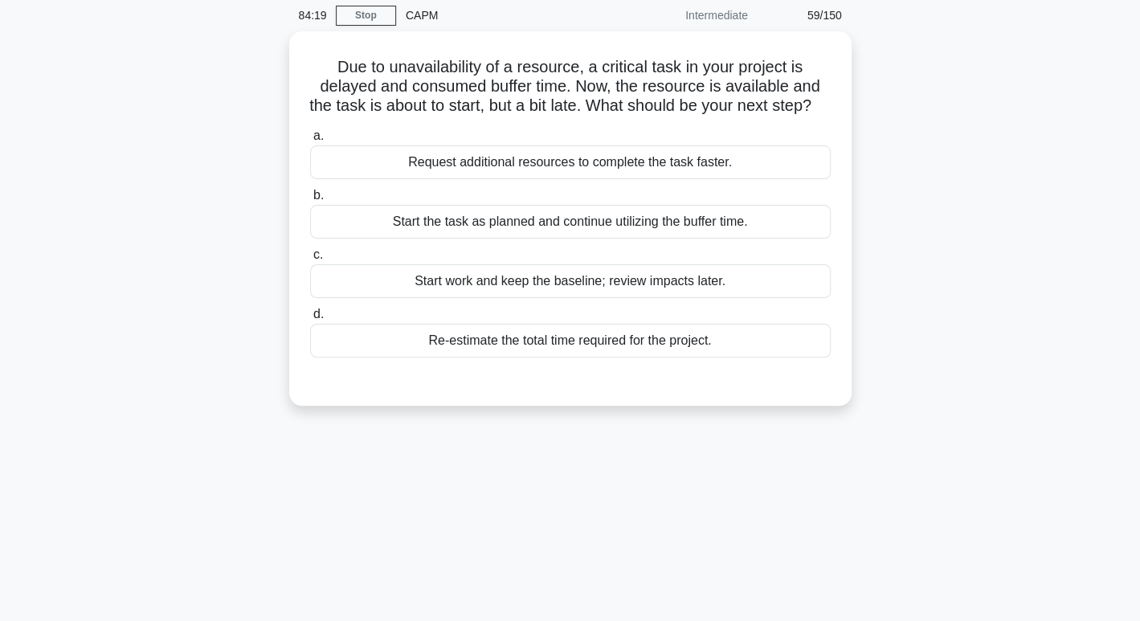
scroll to position [56, 0]
click at [754, 358] on div "Re-estimate the total time required for the project." at bounding box center [570, 343] width 521 height 34
click at [310, 322] on input "d. Re-estimate the total time required for the project." at bounding box center [310, 317] width 0 height 10
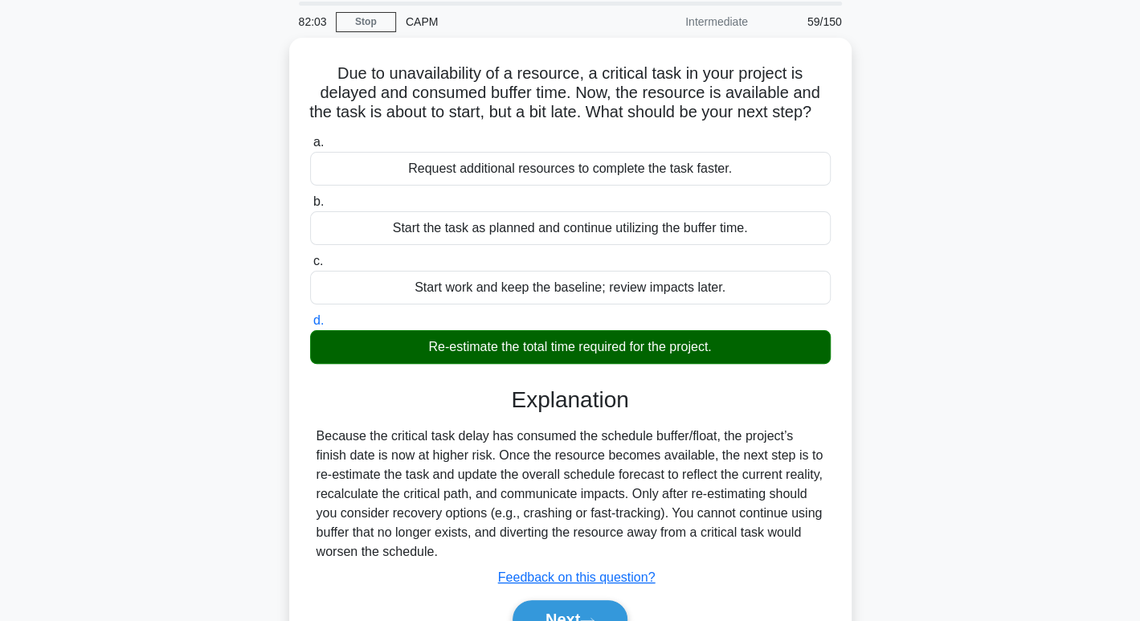
scroll to position [238, 0]
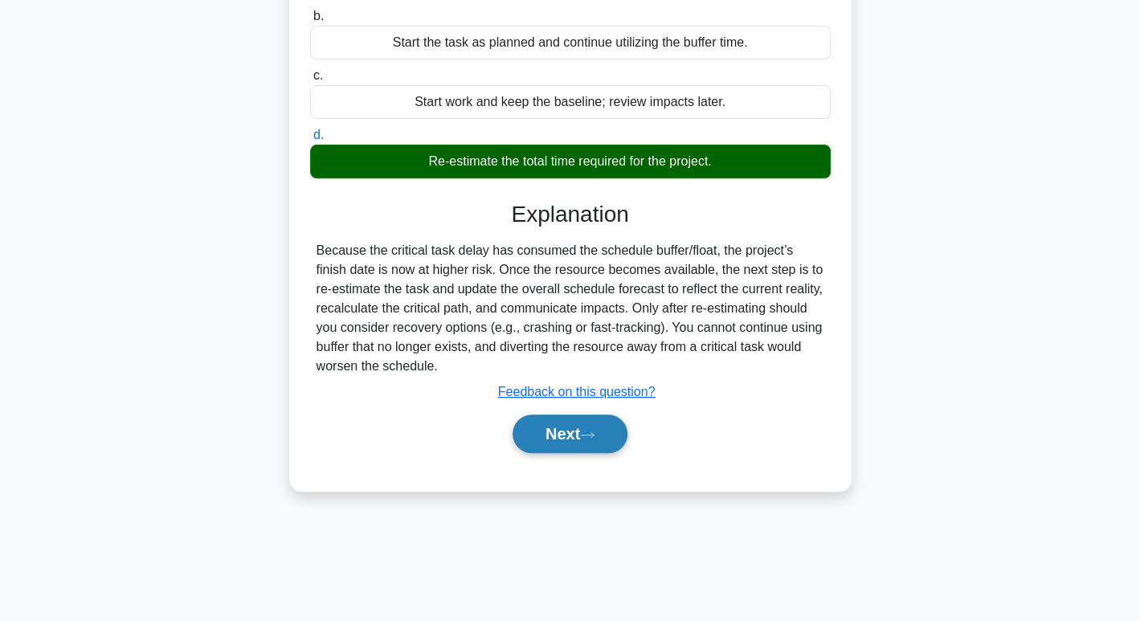
click at [593, 440] on icon at bounding box center [587, 435] width 14 height 9
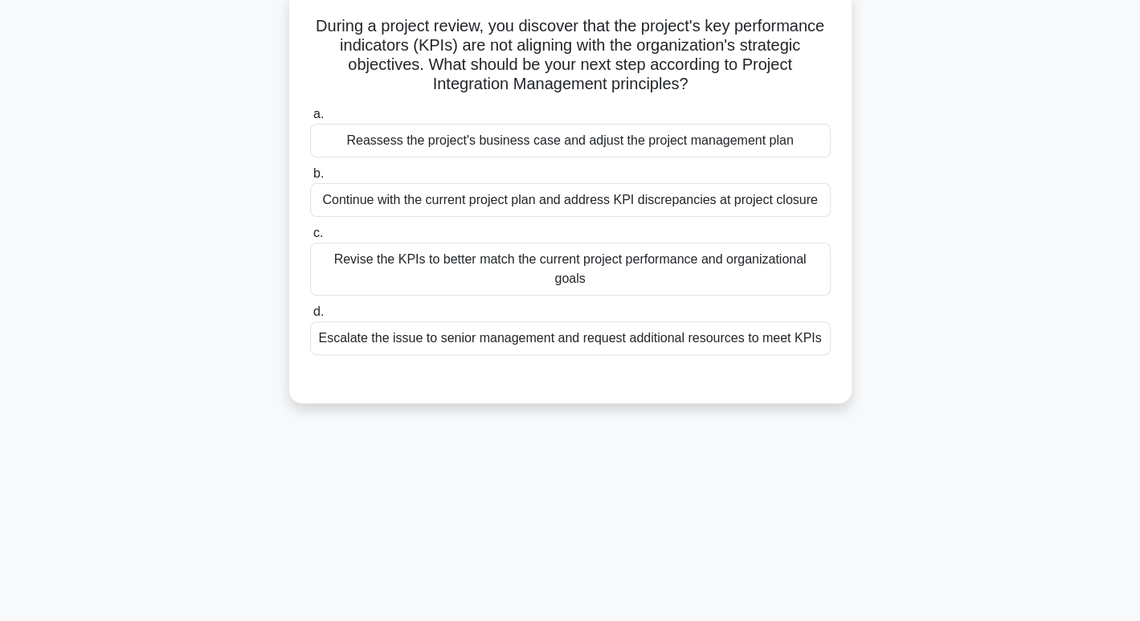
scroll to position [103, 0]
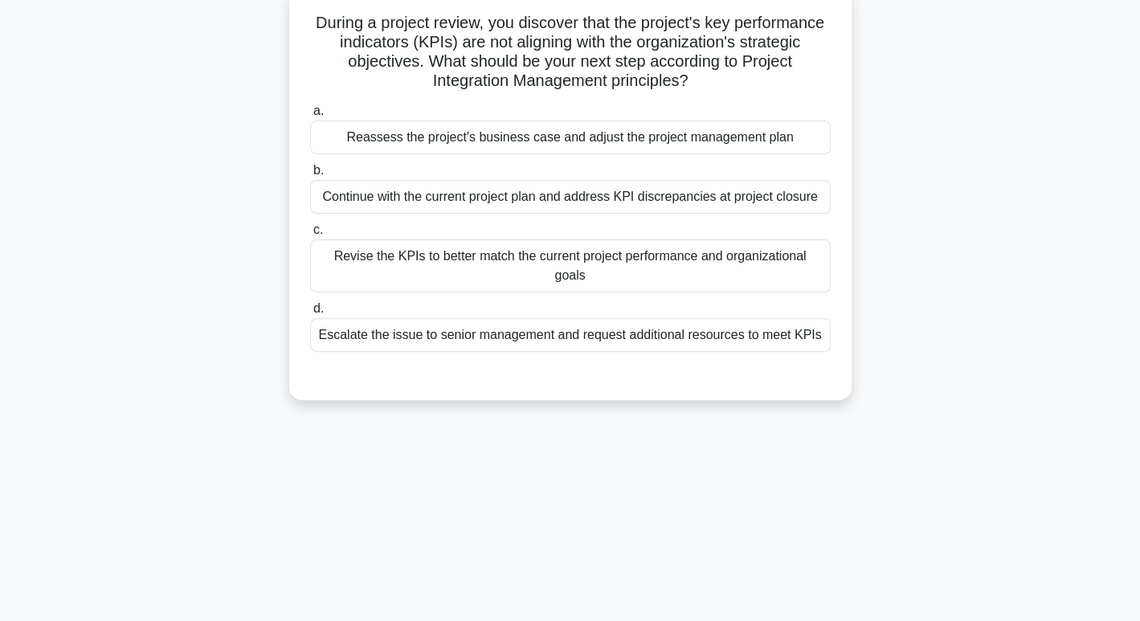
click at [477, 118] on label "a. Reassess the project's business case and adjust the project management plan" at bounding box center [570, 127] width 521 height 53
click at [310, 117] on input "a. Reassess the project's business case and adjust the project management plan" at bounding box center [310, 111] width 0 height 10
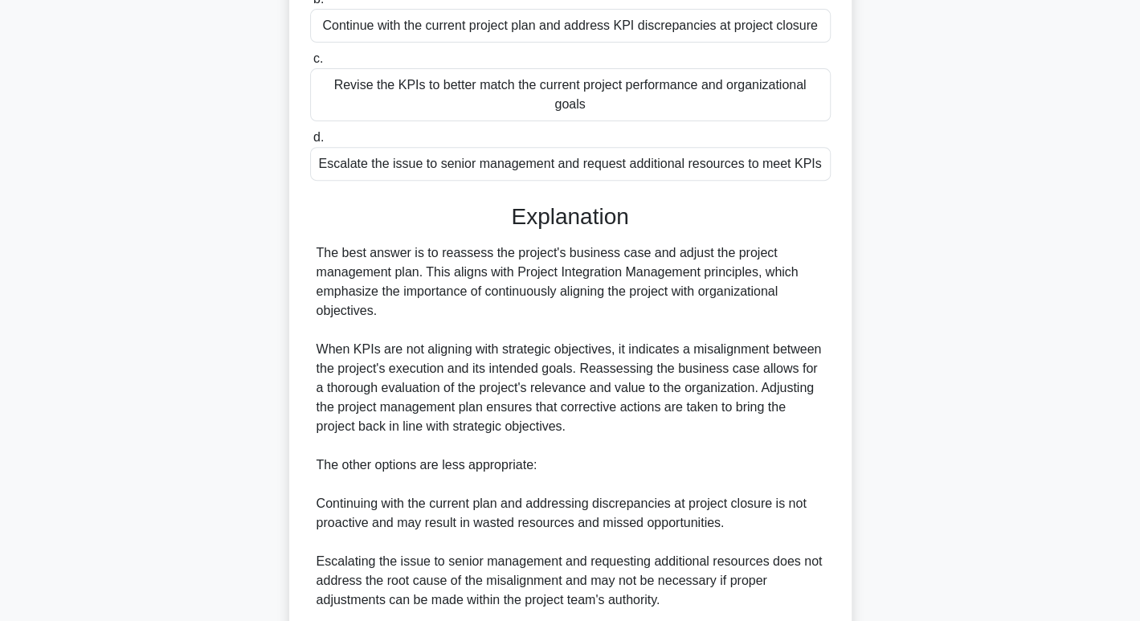
scroll to position [393, 0]
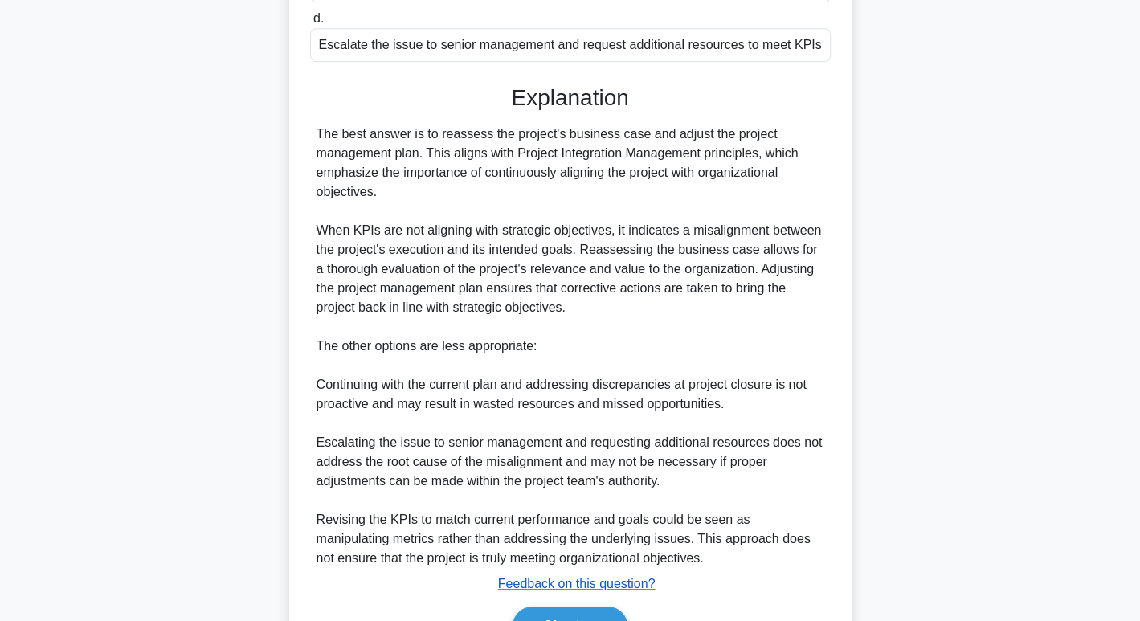
drag, startPoint x: 576, startPoint y: 589, endPoint x: 600, endPoint y: 559, distance: 38.3
click at [574, 607] on button "Next" at bounding box center [570, 626] width 115 height 39
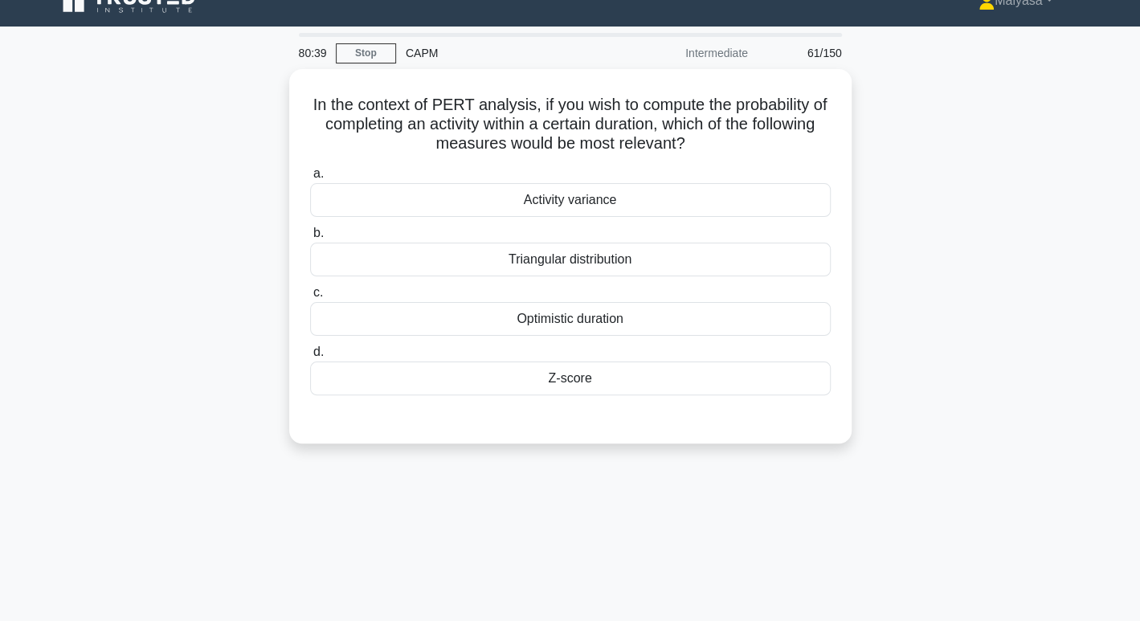
scroll to position [21, 0]
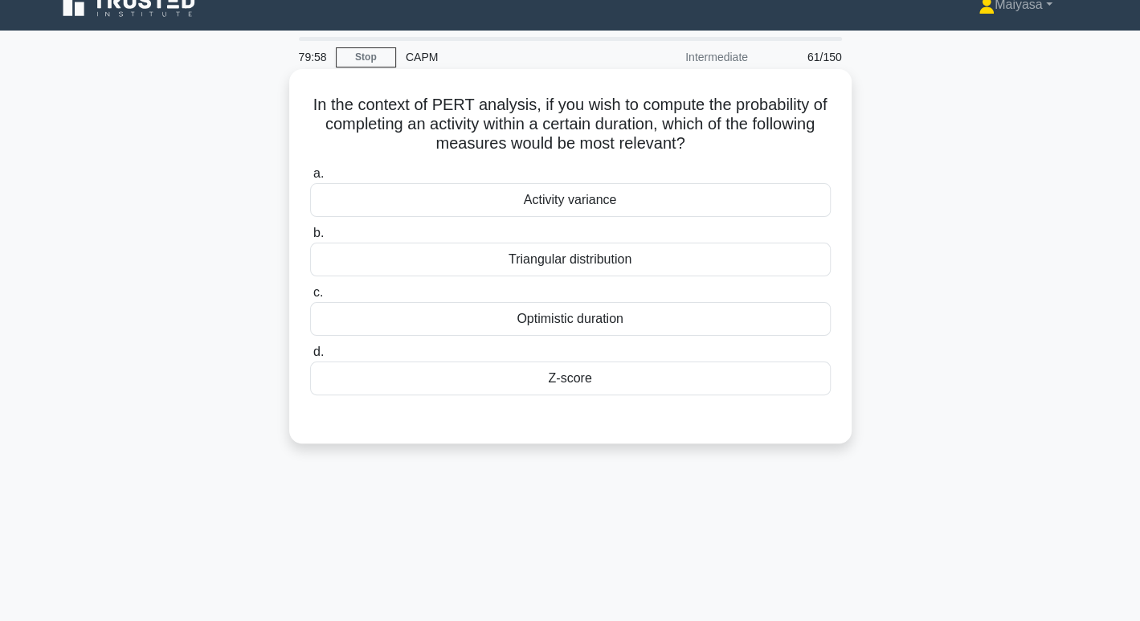
click at [654, 330] on div "Optimistic duration" at bounding box center [570, 319] width 521 height 34
click at [310, 298] on input "c. Optimistic duration" at bounding box center [310, 293] width 0 height 10
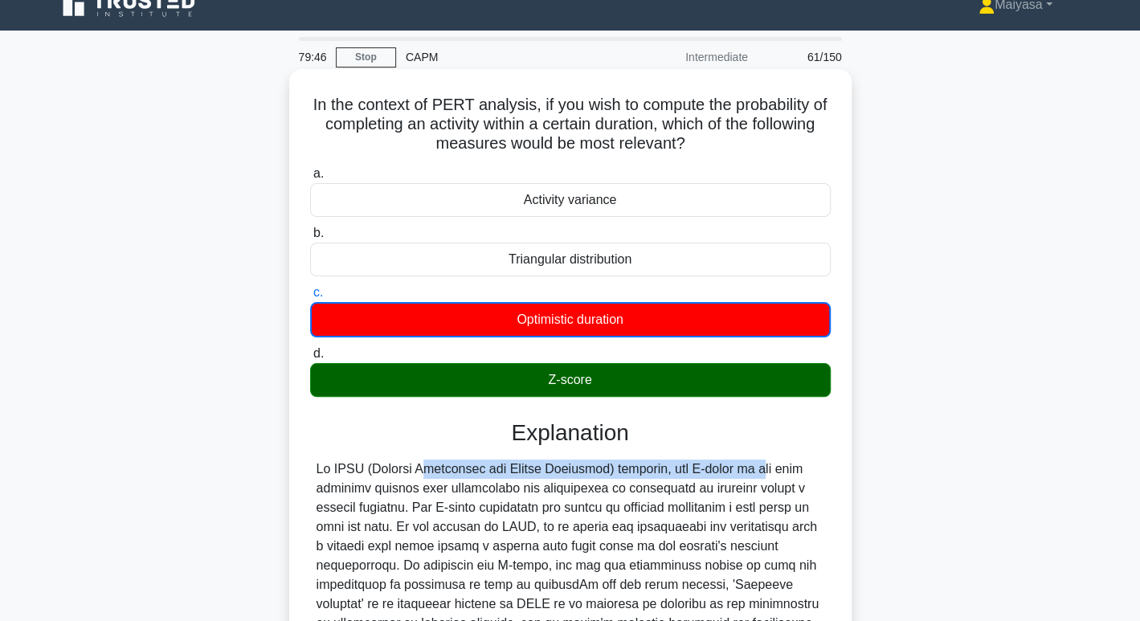
drag, startPoint x: 320, startPoint y: 467, endPoint x: 661, endPoint y: 466, distance: 340.8
click at [661, 466] on div at bounding box center [571, 604] width 508 height 289
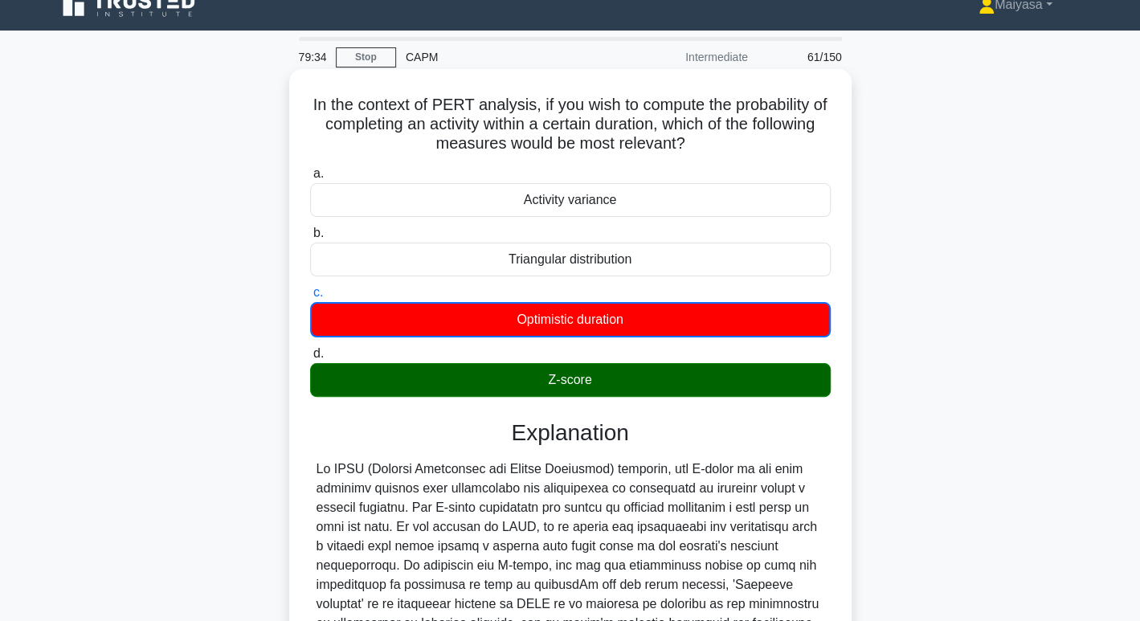
click at [425, 114] on h5 "In the context of PERT analysis, if you wish to compute the probability of comp…" at bounding box center [571, 124] width 524 height 59
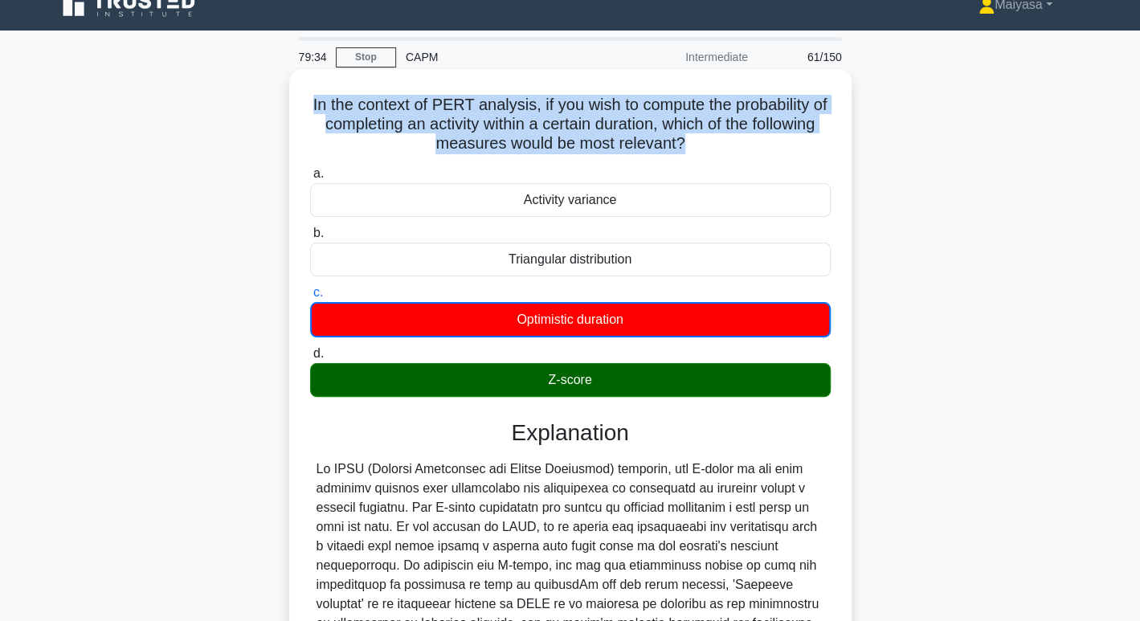
click at [425, 114] on h5 "In the context of PERT analysis, if you wish to compute the probability of comp…" at bounding box center [571, 124] width 524 height 59
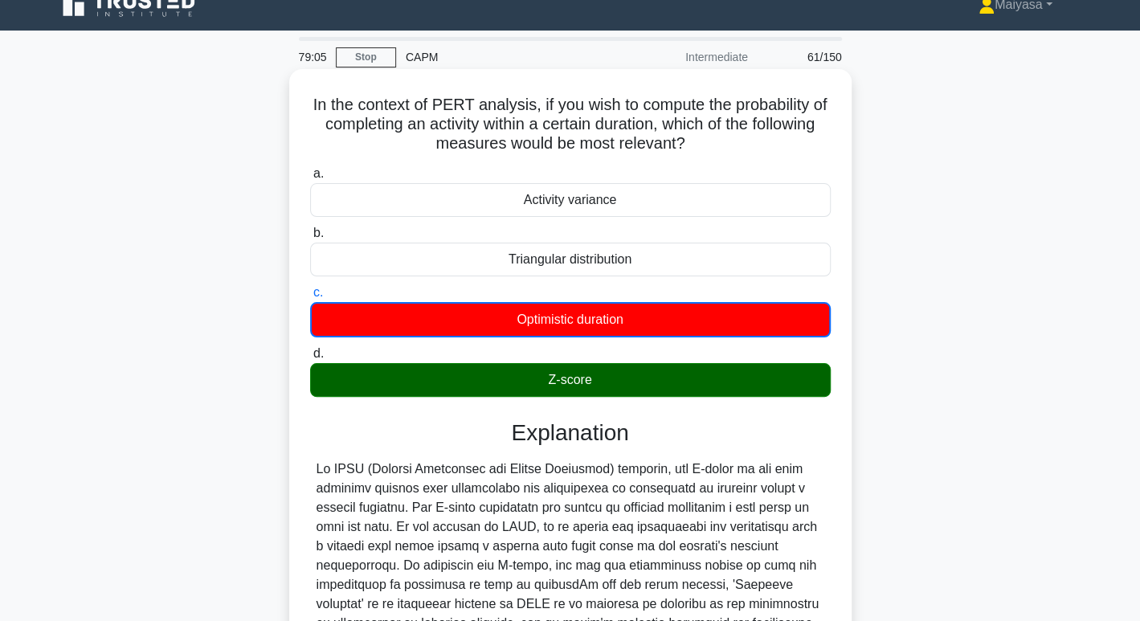
click at [440, 472] on div at bounding box center [571, 604] width 508 height 289
drag, startPoint x: 621, startPoint y: 468, endPoint x: 791, endPoint y: 467, distance: 169.6
click at [791, 467] on div at bounding box center [571, 604] width 508 height 289
drag, startPoint x: 373, startPoint y: 502, endPoint x: 534, endPoint y: 497, distance: 160.8
click at [534, 497] on div at bounding box center [571, 604] width 508 height 289
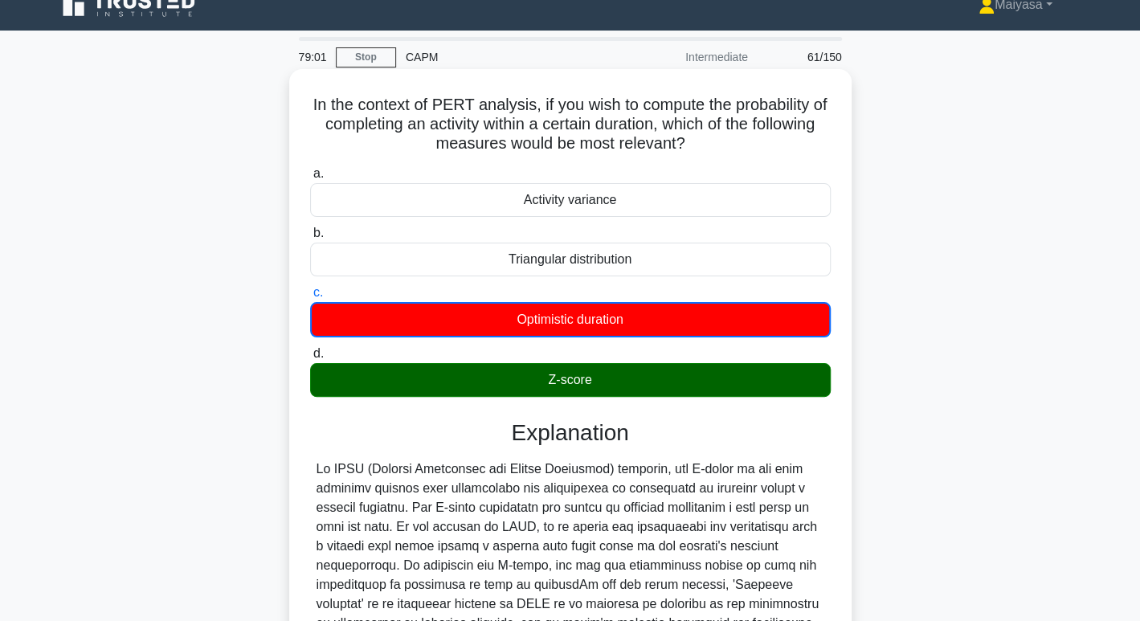
click at [681, 533] on div at bounding box center [571, 604] width 508 height 289
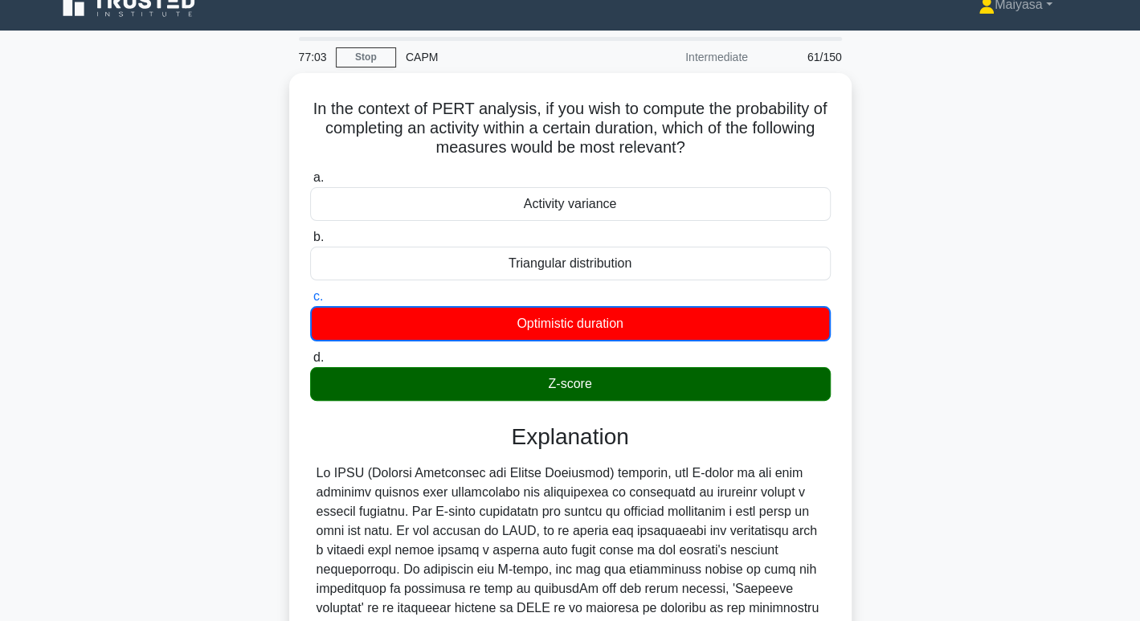
scroll to position [293, 0]
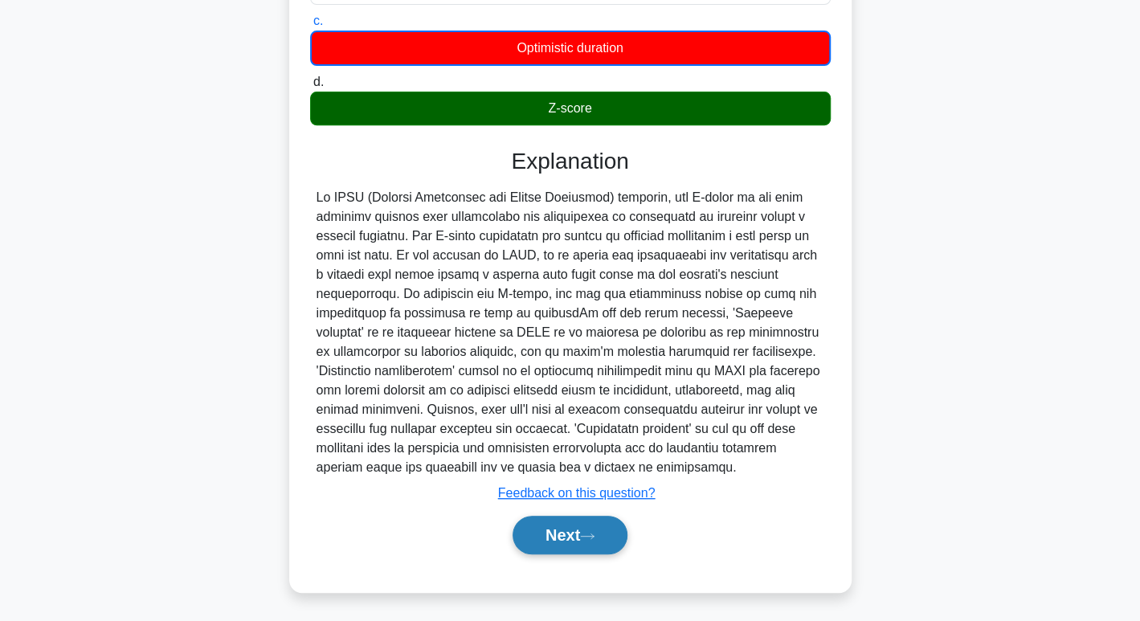
click at [563, 530] on button "Next" at bounding box center [570, 535] width 115 height 39
drag, startPoint x: 598, startPoint y: 534, endPoint x: 686, endPoint y: 508, distance: 92.1
click at [595, 534] on icon at bounding box center [587, 536] width 14 height 9
click at [652, 513] on div "Next" at bounding box center [570, 535] width 521 height 51
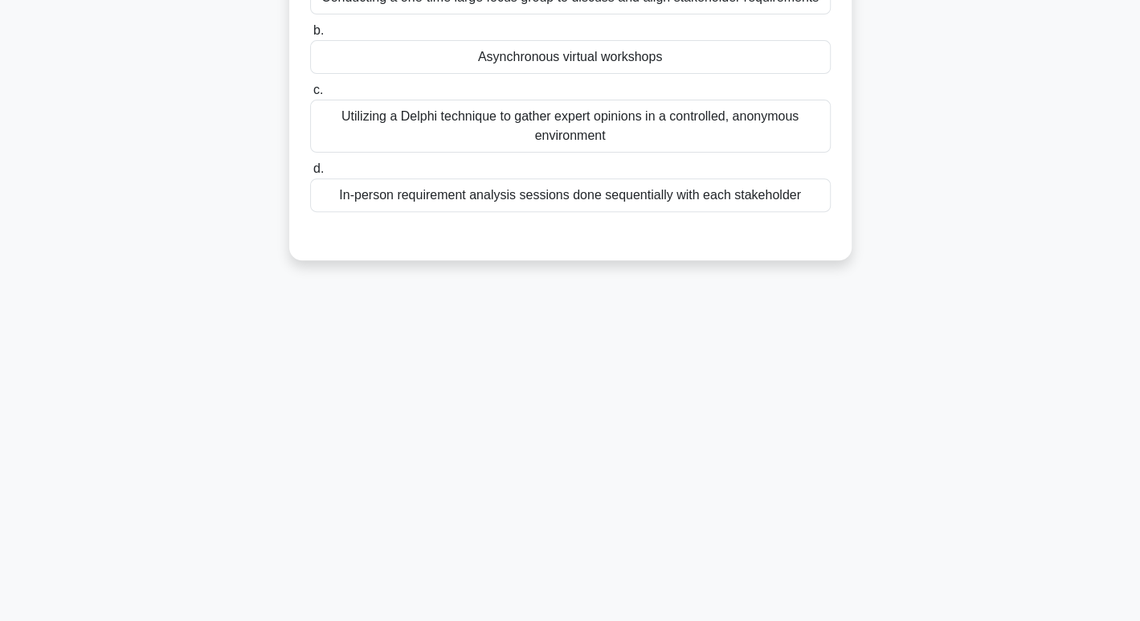
scroll to position [0, 0]
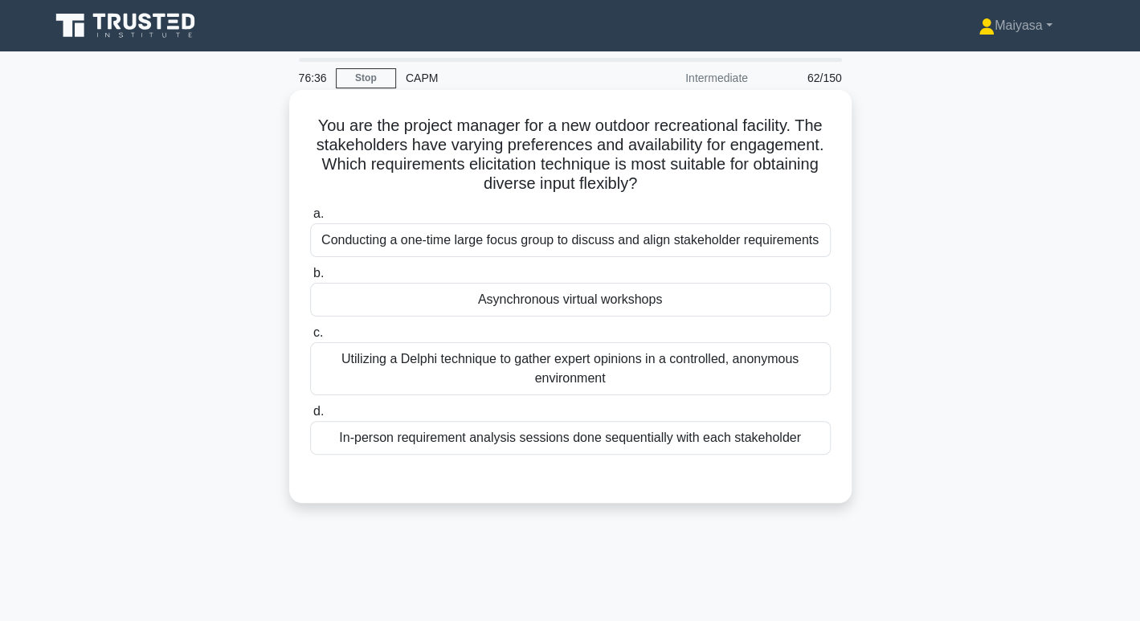
click at [491, 289] on div "Asynchronous virtual workshops" at bounding box center [570, 300] width 521 height 34
click at [310, 279] on input "b. Asynchronous virtual workshops" at bounding box center [310, 273] width 0 height 10
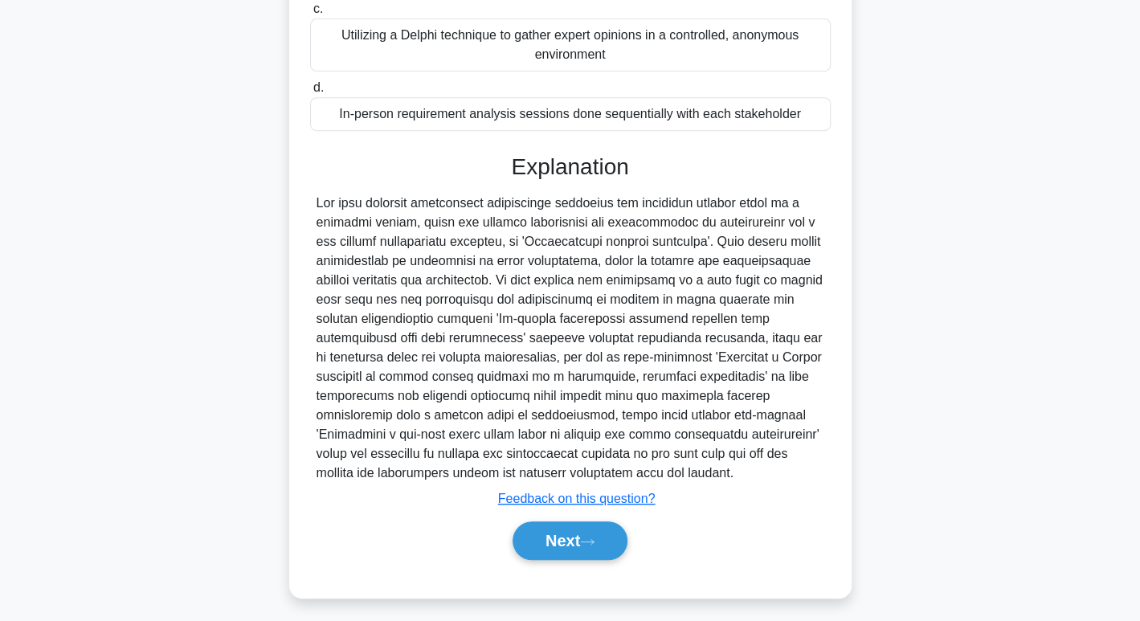
scroll to position [330, 0]
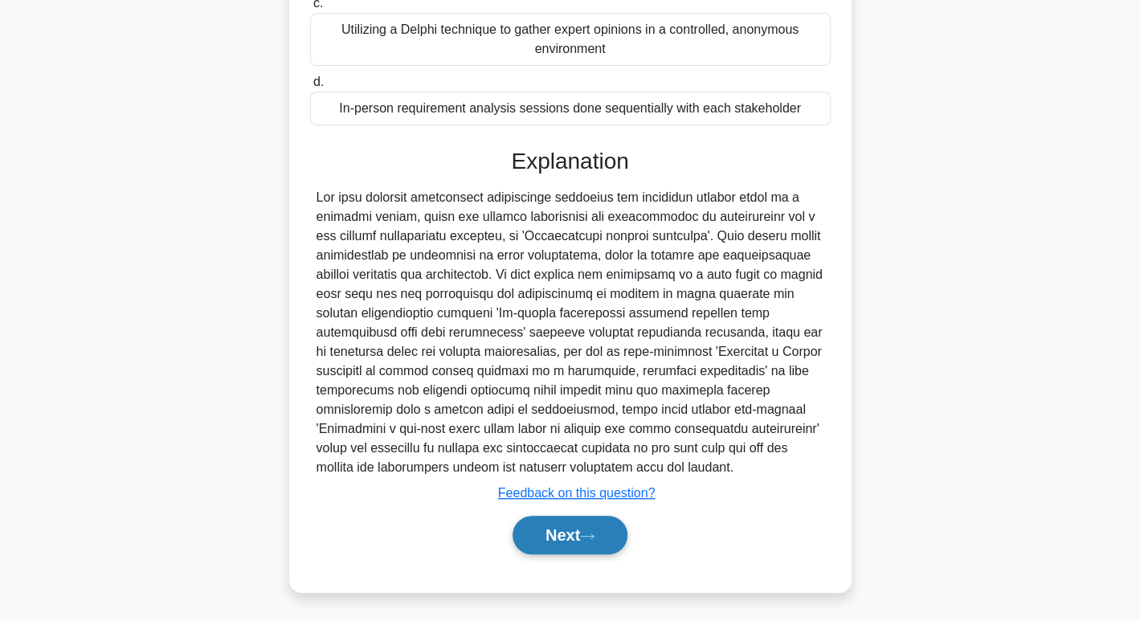
click at [579, 526] on button "Next" at bounding box center [570, 535] width 115 height 39
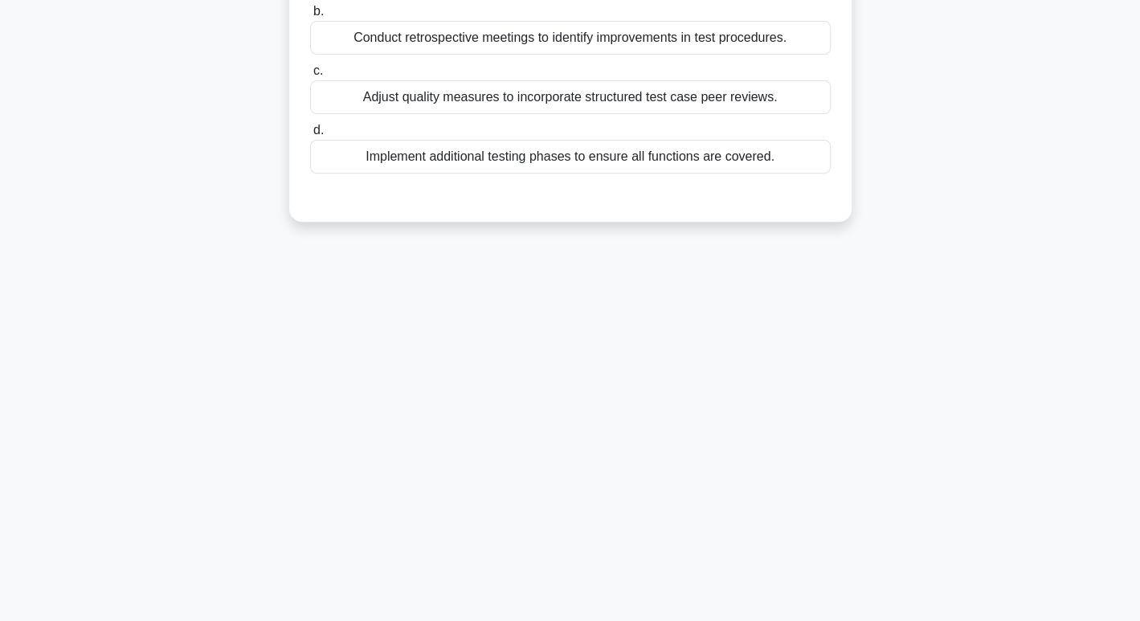
scroll to position [0, 0]
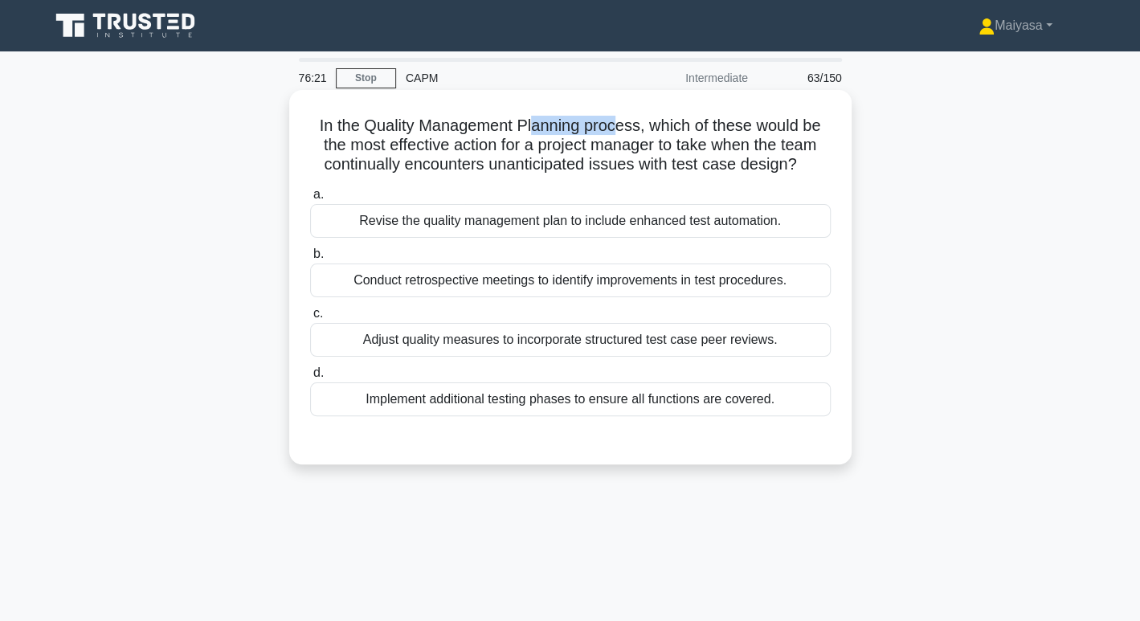
drag, startPoint x: 534, startPoint y: 127, endPoint x: 616, endPoint y: 132, distance: 82.9
click at [616, 132] on h5 "In the Quality Management Planning process, which of these would be the most ef…" at bounding box center [571, 145] width 524 height 59
click at [664, 280] on div "Conduct retrospective meetings to identify improvements in test procedures." at bounding box center [570, 281] width 521 height 34
click at [310, 260] on input "b. Conduct retrospective meetings to identify improvements in test procedures." at bounding box center [310, 254] width 0 height 10
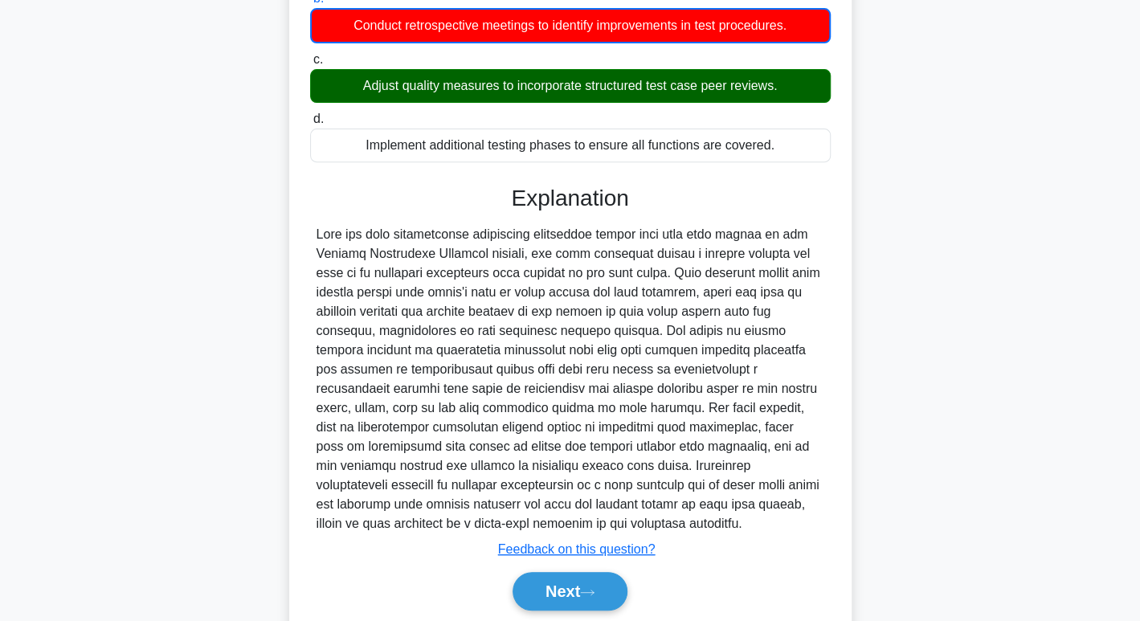
scroll to position [312, 0]
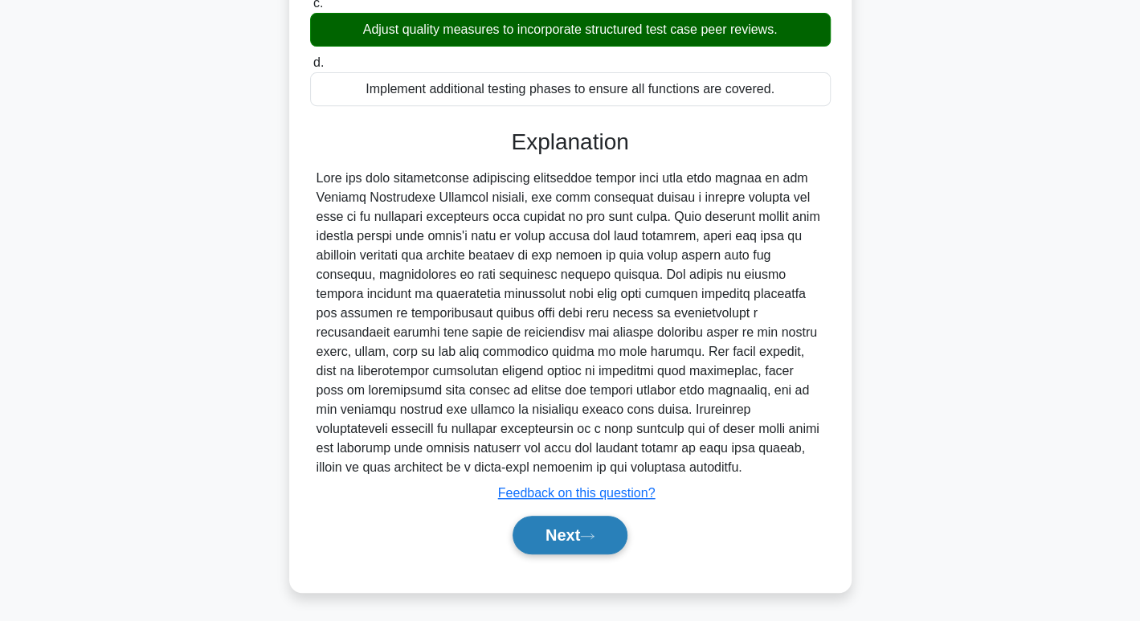
click at [590, 532] on icon at bounding box center [587, 536] width 14 height 9
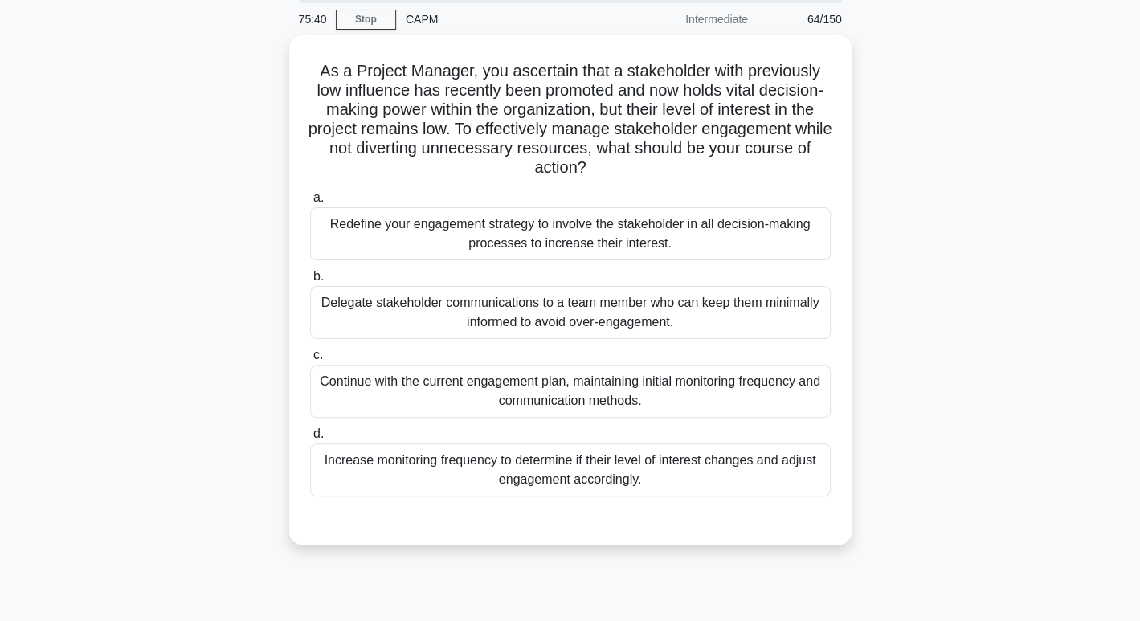
scroll to position [58, 0]
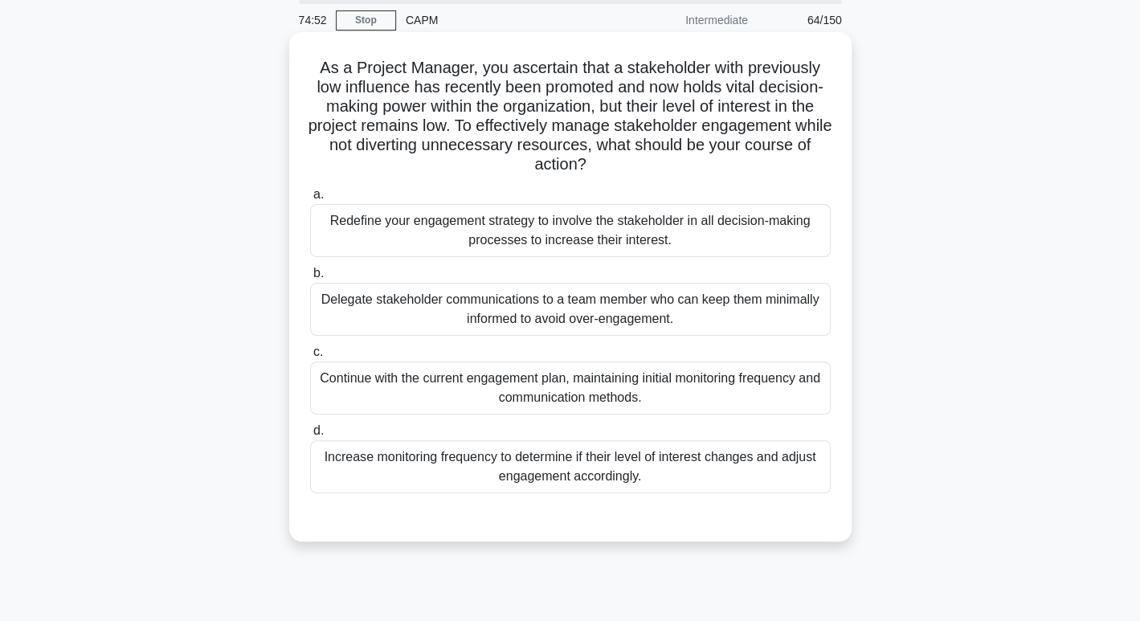
click at [417, 470] on div "Increase monitoring frequency to determine if their level of interest changes a…" at bounding box center [570, 466] width 521 height 53
click at [310, 436] on input "d. Increase monitoring frequency to determine if their level of interest change…" at bounding box center [310, 431] width 0 height 10
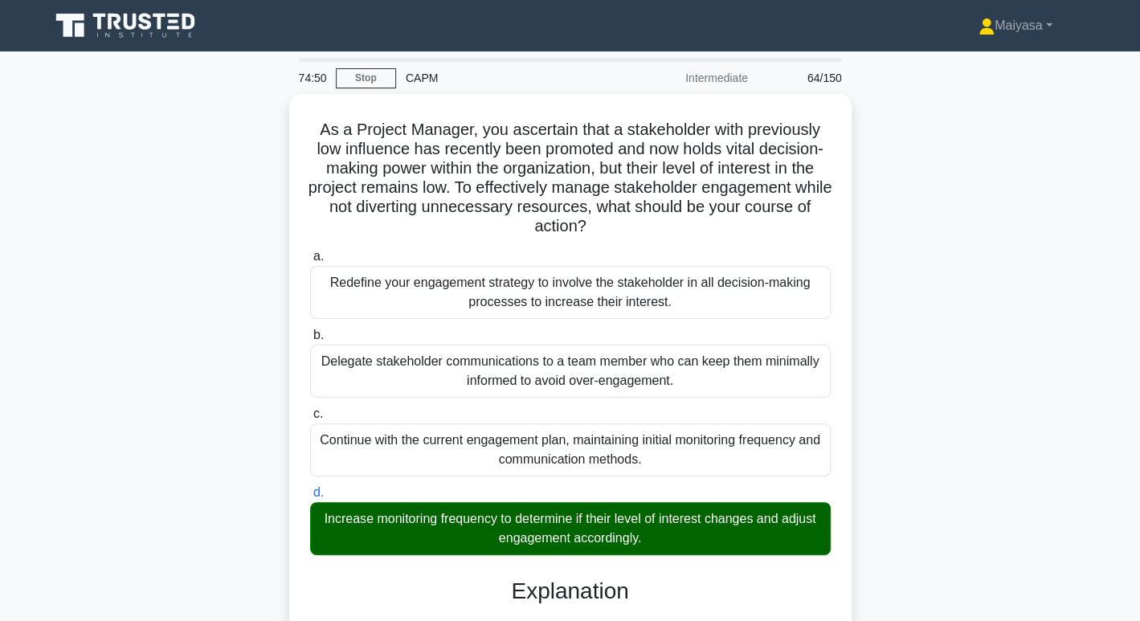
scroll to position [445, 0]
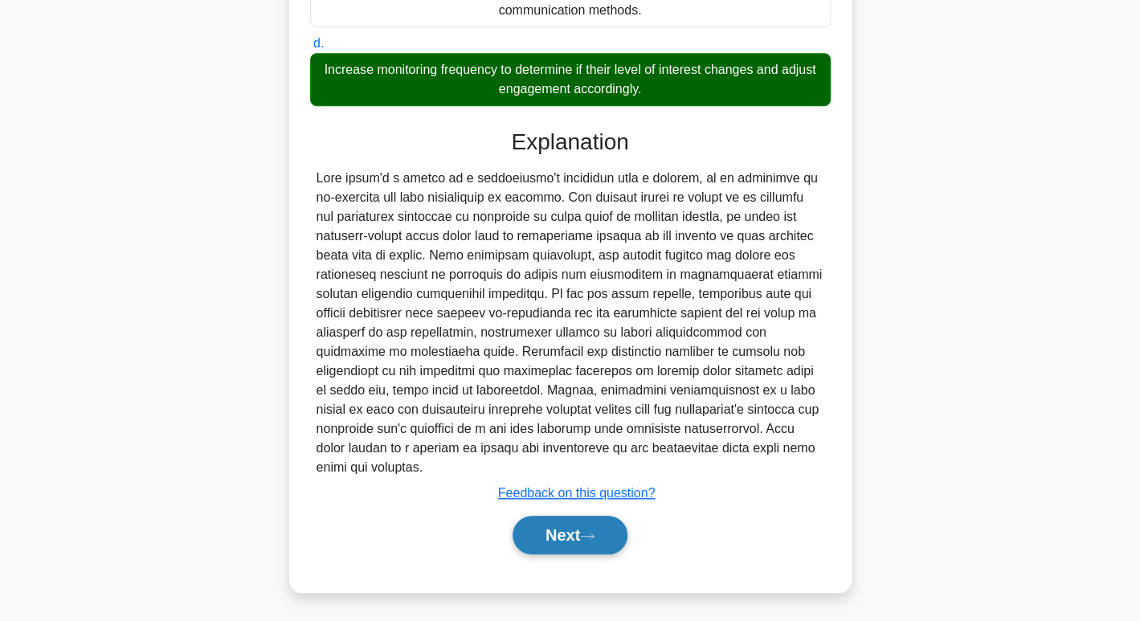
click at [584, 524] on button "Next" at bounding box center [570, 535] width 115 height 39
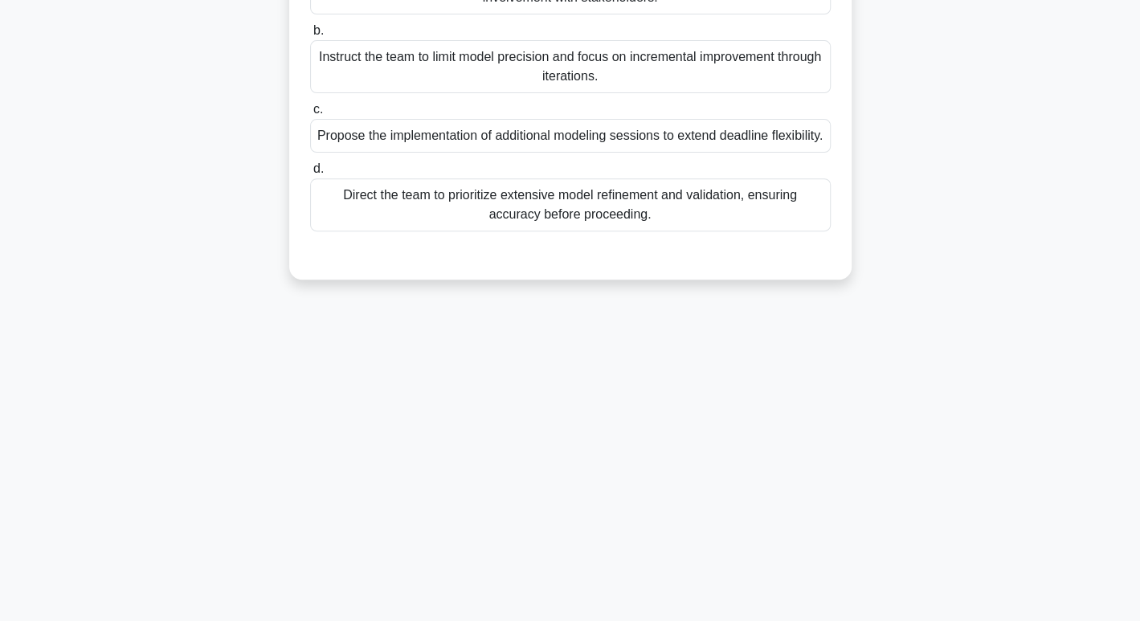
scroll to position [0, 0]
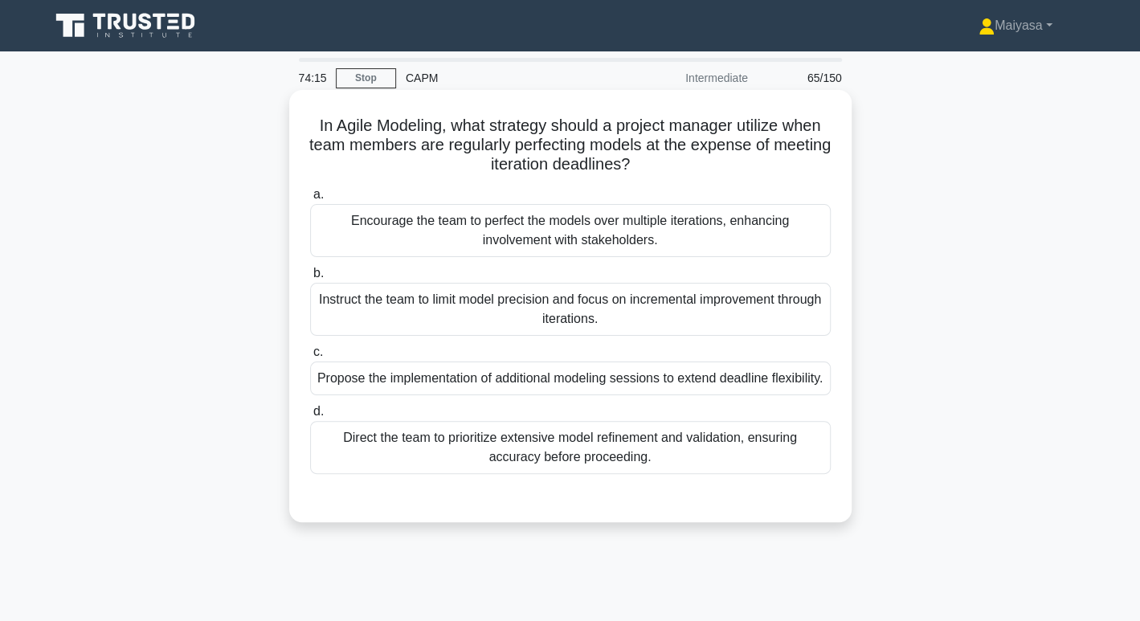
click at [732, 234] on div "Encourage the team to perfect the models over multiple iterations, enhancing in…" at bounding box center [570, 230] width 521 height 53
click at [310, 200] on input "a. Encourage the team to perfect the models over multiple iterations, enhancing…" at bounding box center [310, 195] width 0 height 10
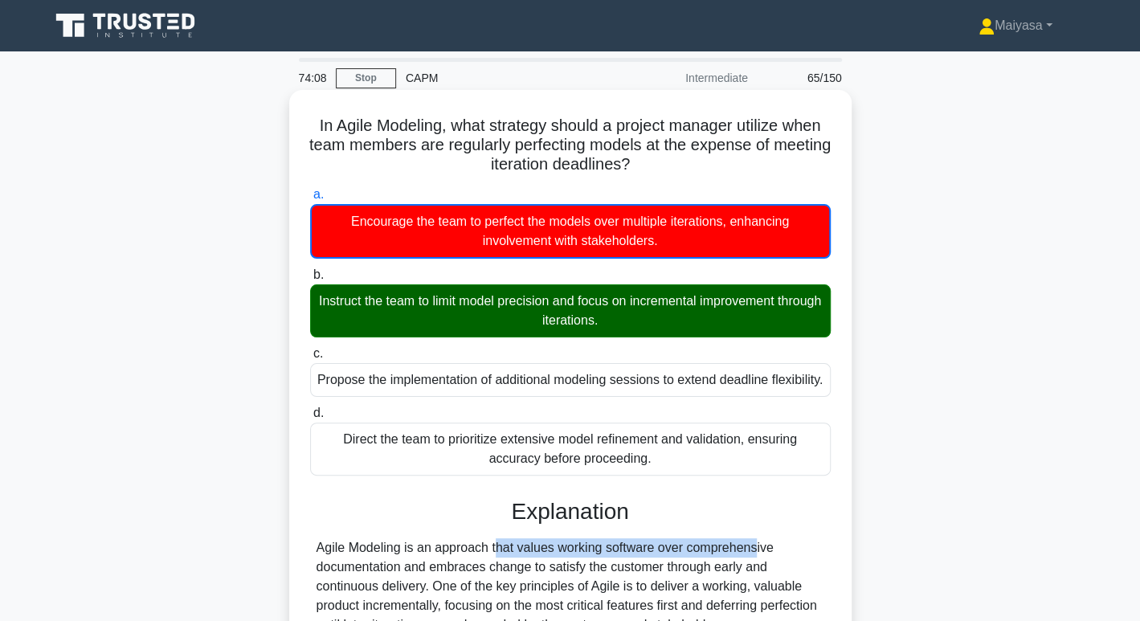
drag, startPoint x: 425, startPoint y: 568, endPoint x: 651, endPoint y: 551, distance: 226.5
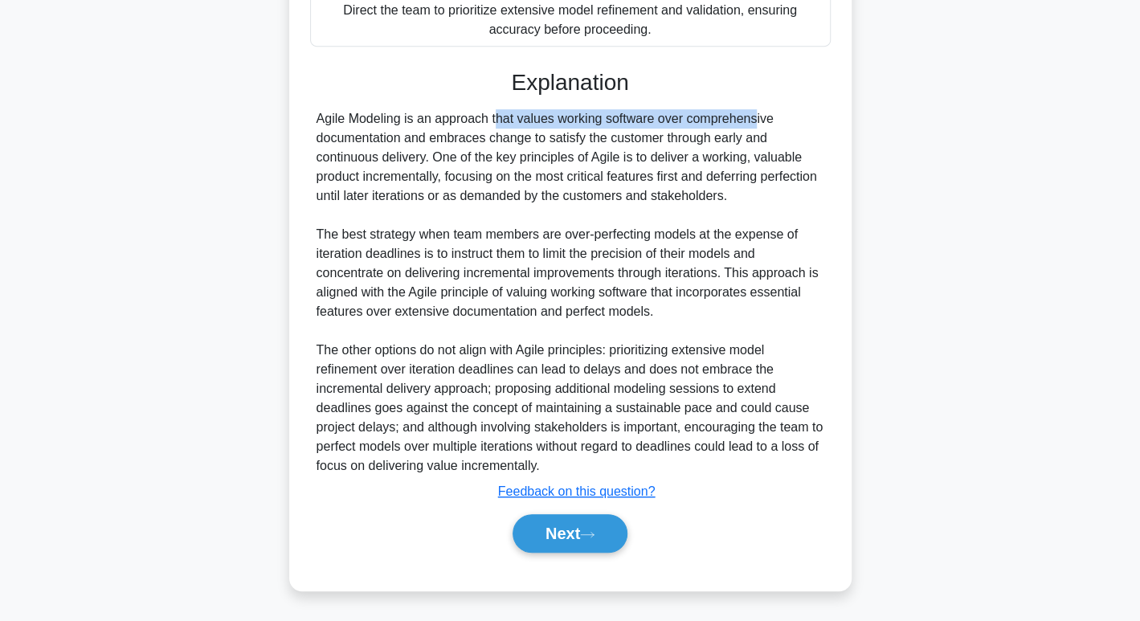
scroll to position [446, 0]
click at [592, 534] on icon at bounding box center [587, 534] width 14 height 9
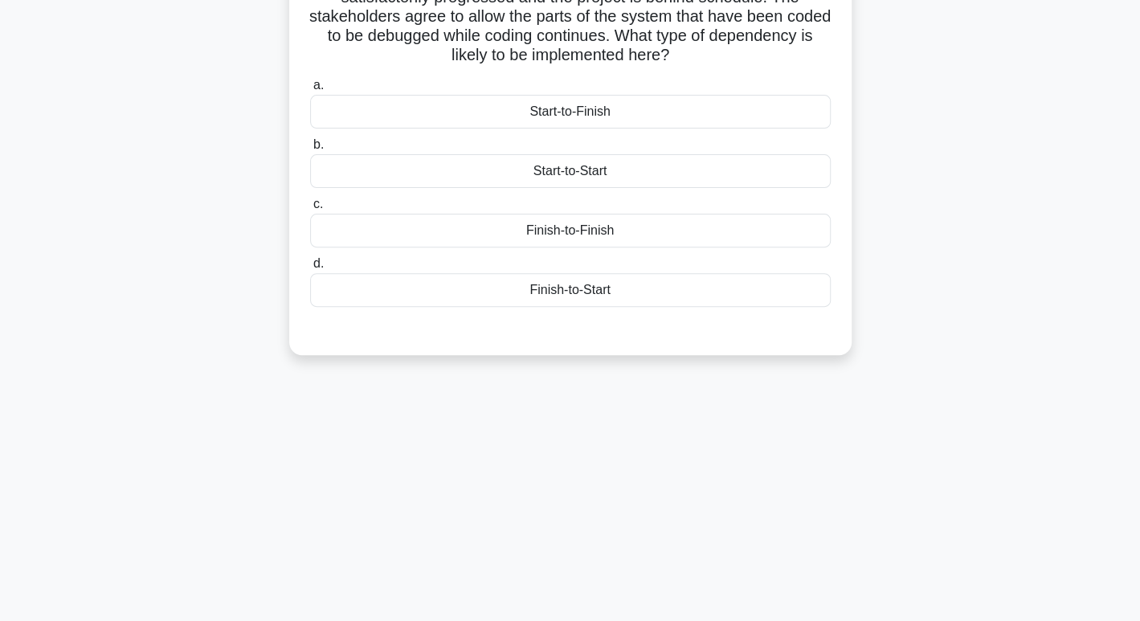
scroll to position [89, 0]
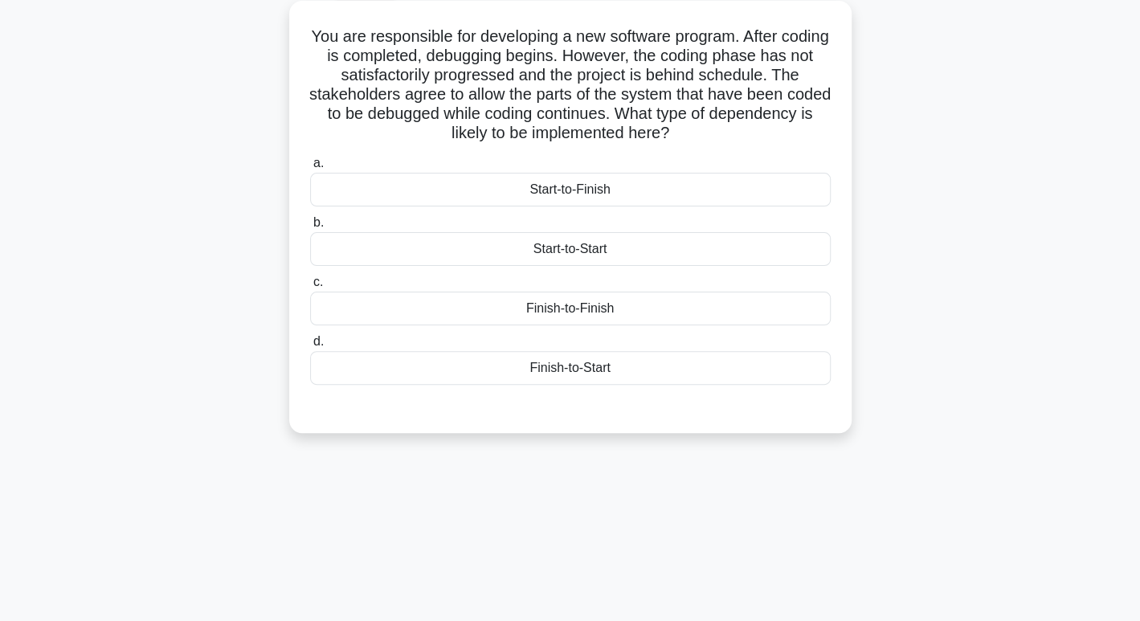
click at [556, 260] on div "Start-to-Start" at bounding box center [570, 249] width 521 height 34
click at [310, 228] on input "b. Start-to-Start" at bounding box center [310, 223] width 0 height 10
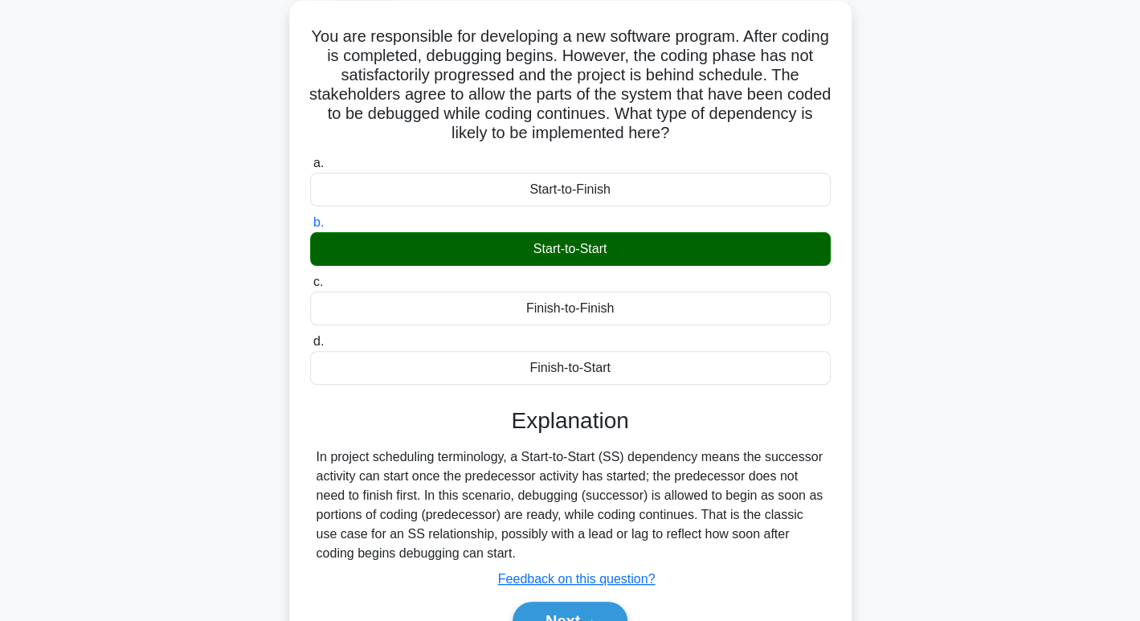
scroll to position [147, 0]
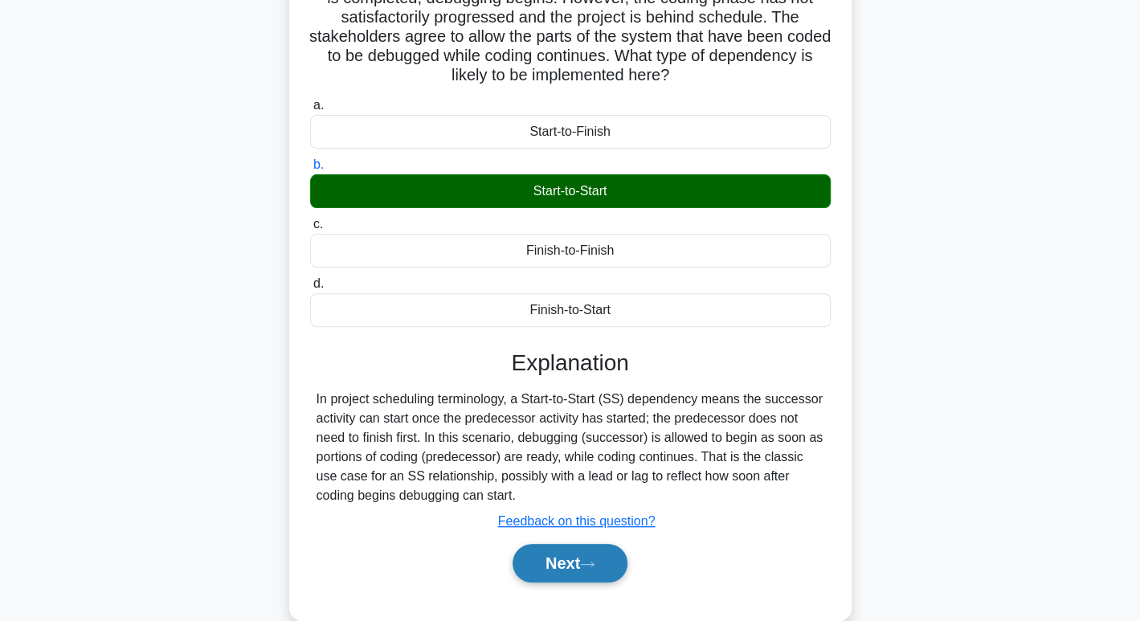
click at [545, 557] on button "Next" at bounding box center [570, 563] width 115 height 39
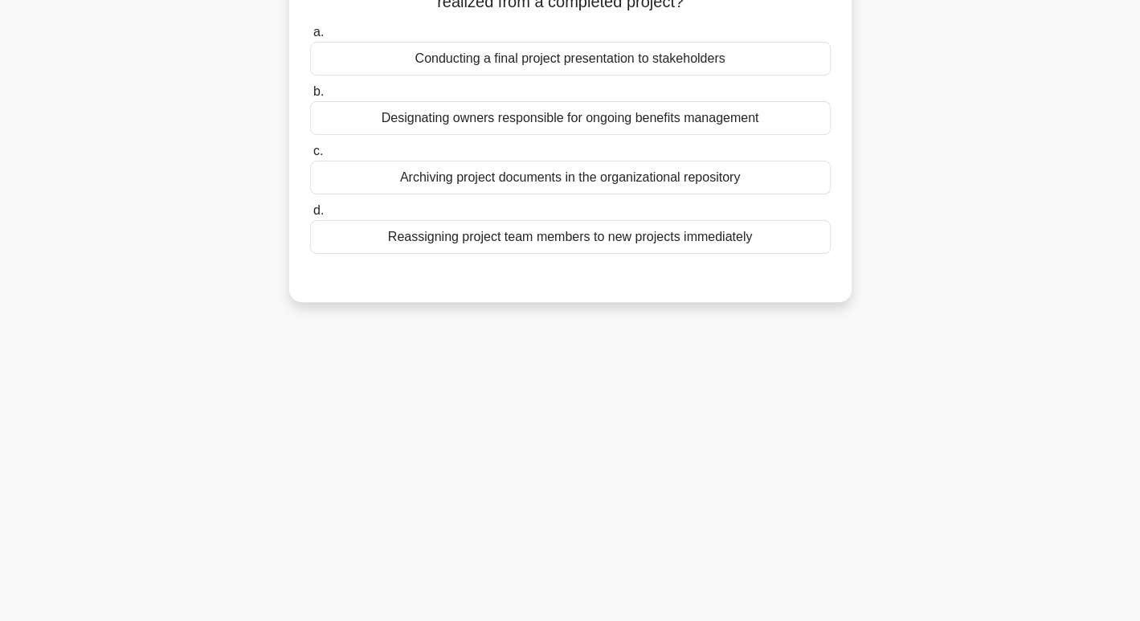
scroll to position [0, 0]
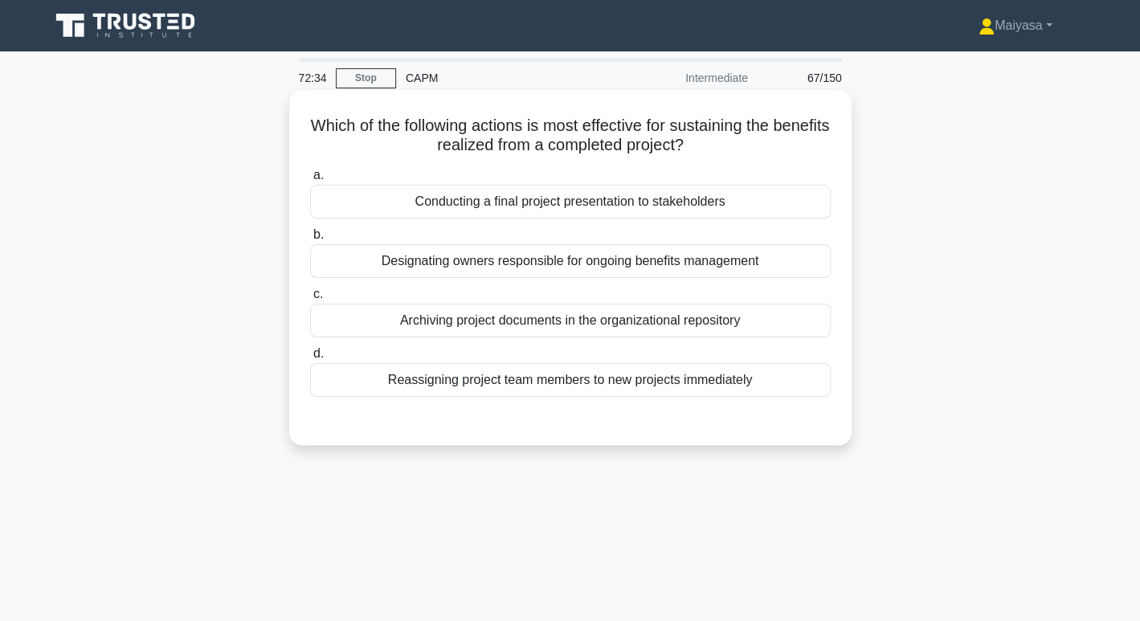
drag, startPoint x: 236, startPoint y: 265, endPoint x: 819, endPoint y: 249, distance: 582.9
click at [819, 249] on div "Which of the following actions is most effective for sustaining the benefits re…" at bounding box center [570, 281] width 1061 height 375
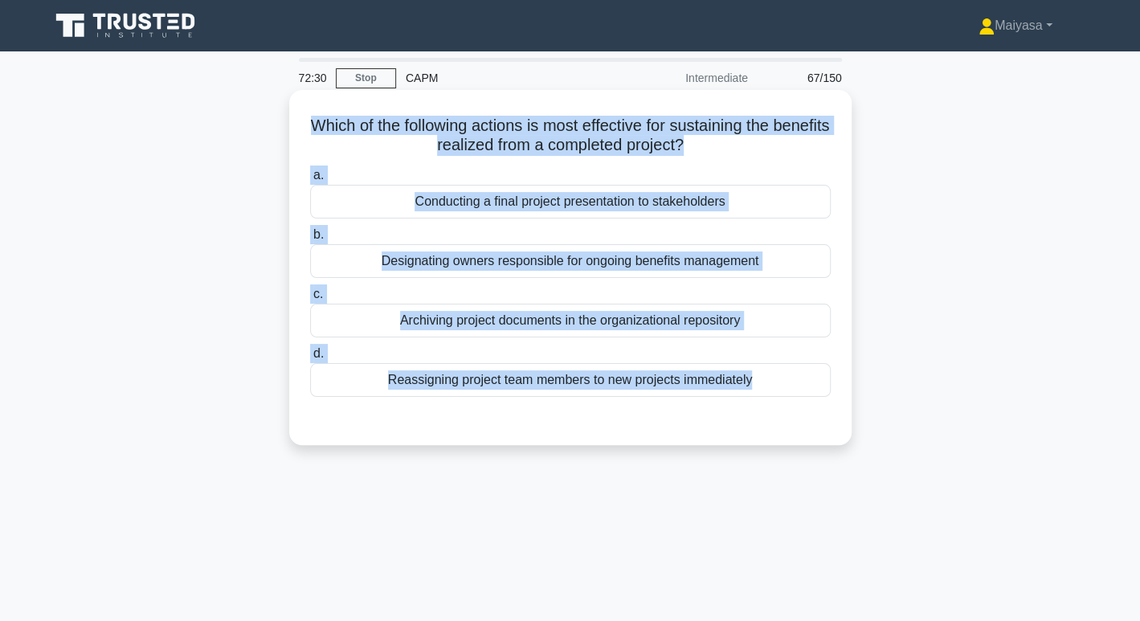
drag, startPoint x: 262, startPoint y: 565, endPoint x: 309, endPoint y: 129, distance: 438.1
click at [309, 129] on div "72:30 Stop CAPM Intermediate 67/150 Which of the following actions is most effe…" at bounding box center [570, 460] width 1061 height 804
click at [477, 315] on div "Archiving project documents in the organizational repository" at bounding box center [570, 321] width 521 height 34
click at [310, 300] on input "c. Archiving project documents in the organizational repository" at bounding box center [310, 294] width 0 height 10
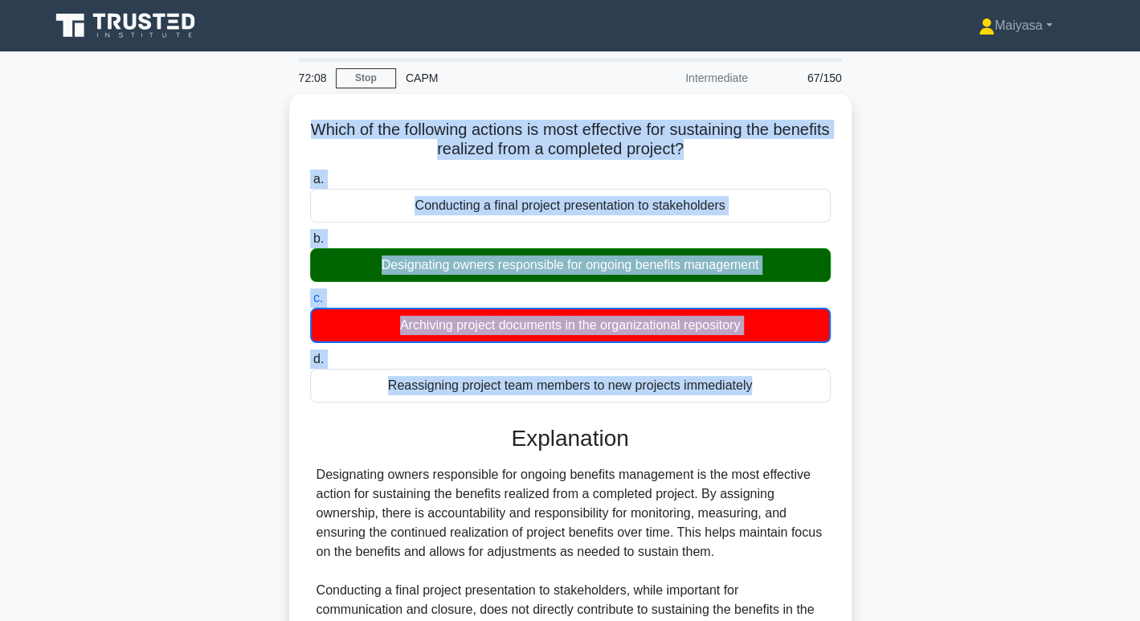
click at [1120, 336] on main "72:08 Stop CAPM Intermediate 67/150 Which of the following actions is most effe…" at bounding box center [570, 459] width 1140 height 817
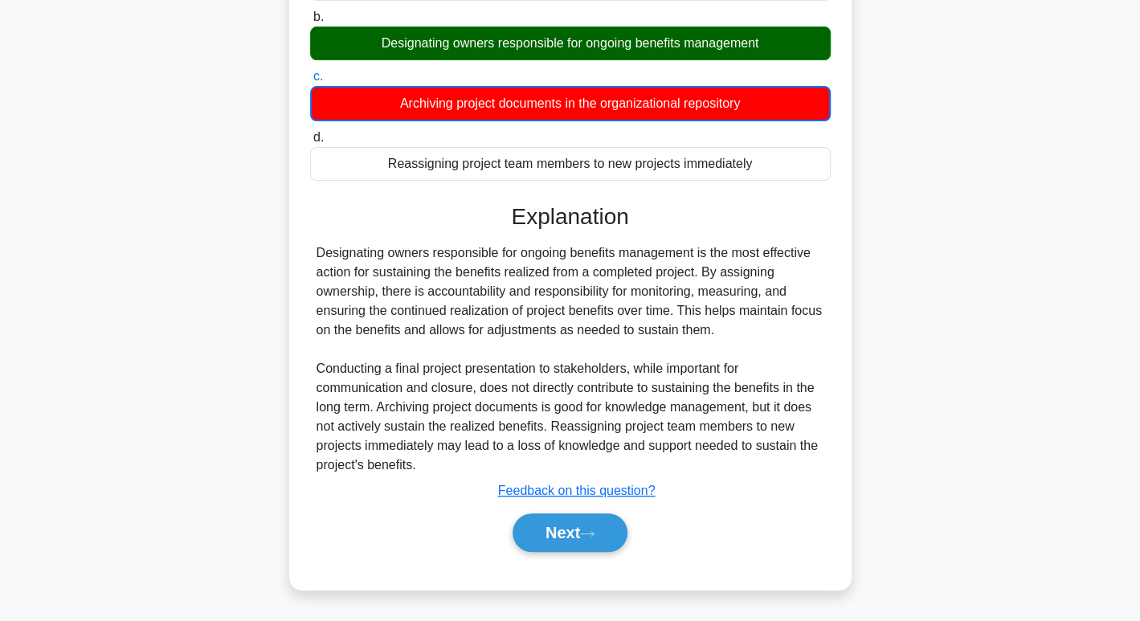
scroll to position [247, 0]
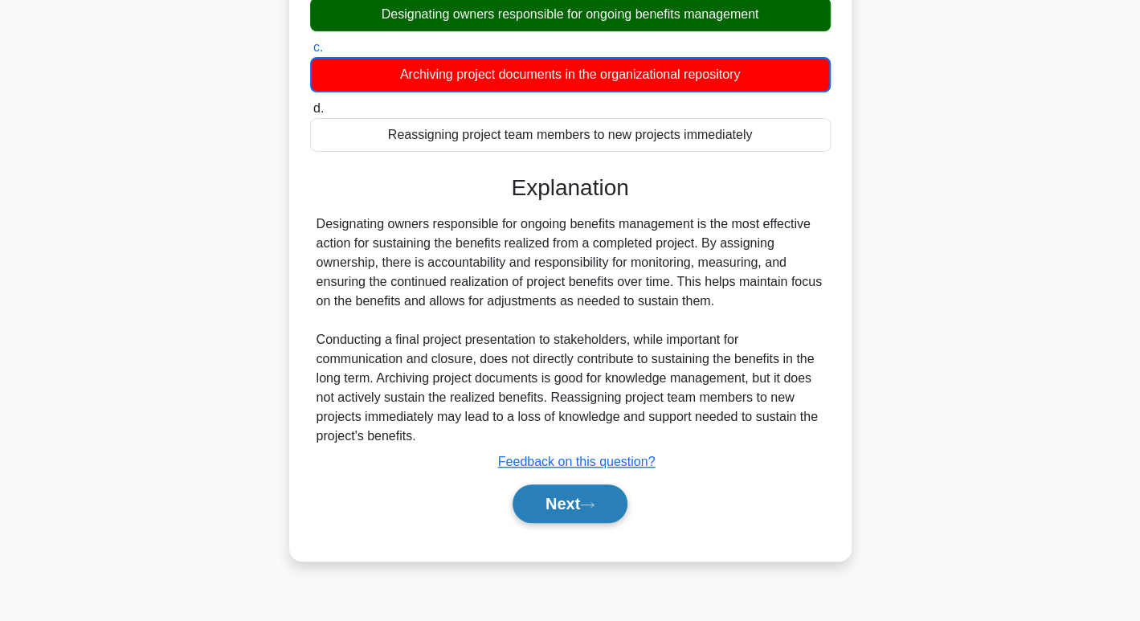
click at [604, 500] on button "Next" at bounding box center [570, 504] width 115 height 39
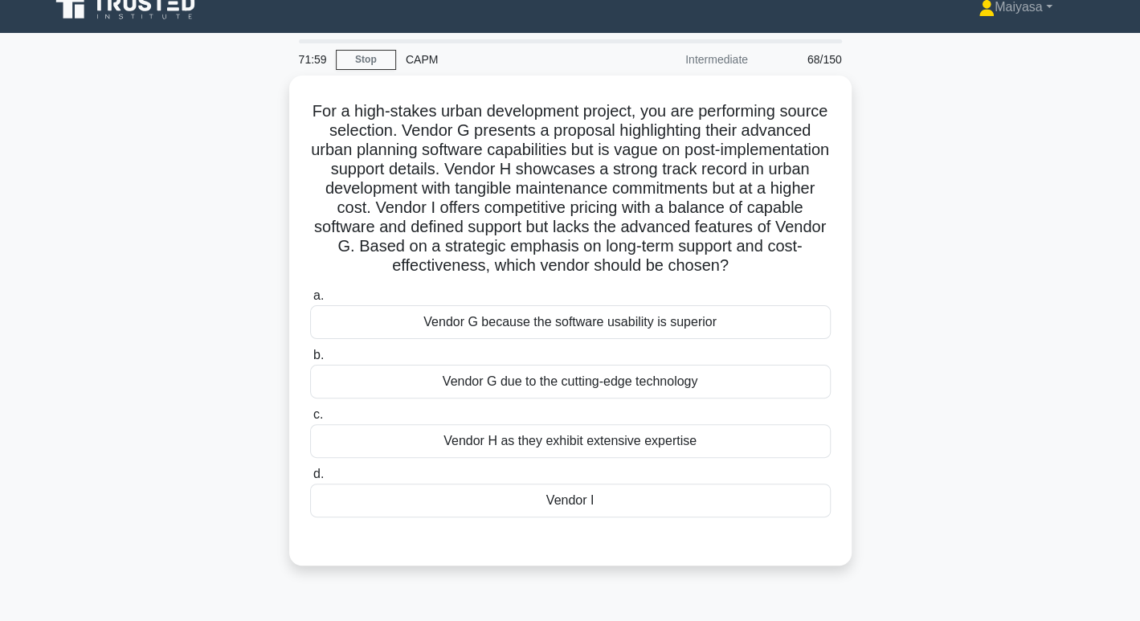
scroll to position [15, 0]
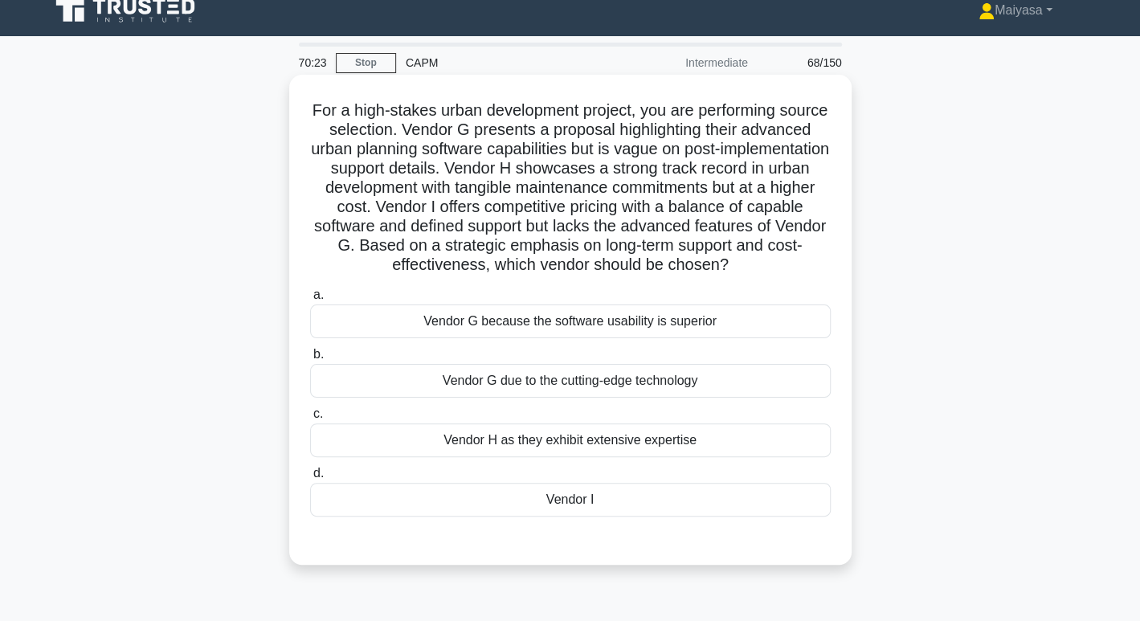
click at [571, 511] on div "Vendor I" at bounding box center [570, 500] width 521 height 34
click at [310, 479] on input "d. Vendor I" at bounding box center [310, 474] width 0 height 10
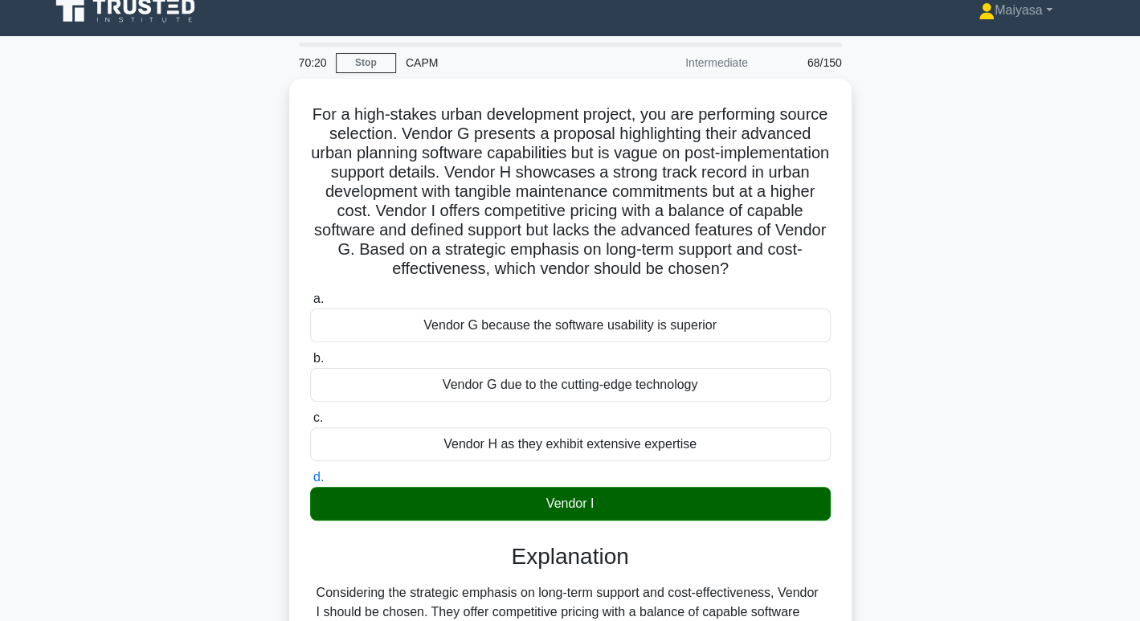
drag, startPoint x: 1139, startPoint y: 330, endPoint x: 1144, endPoint y: 592, distance: 262.1
click at [1140, 597] on html "Maiyasa Profile Settings Profile" at bounding box center [570, 509] width 1140 height 1049
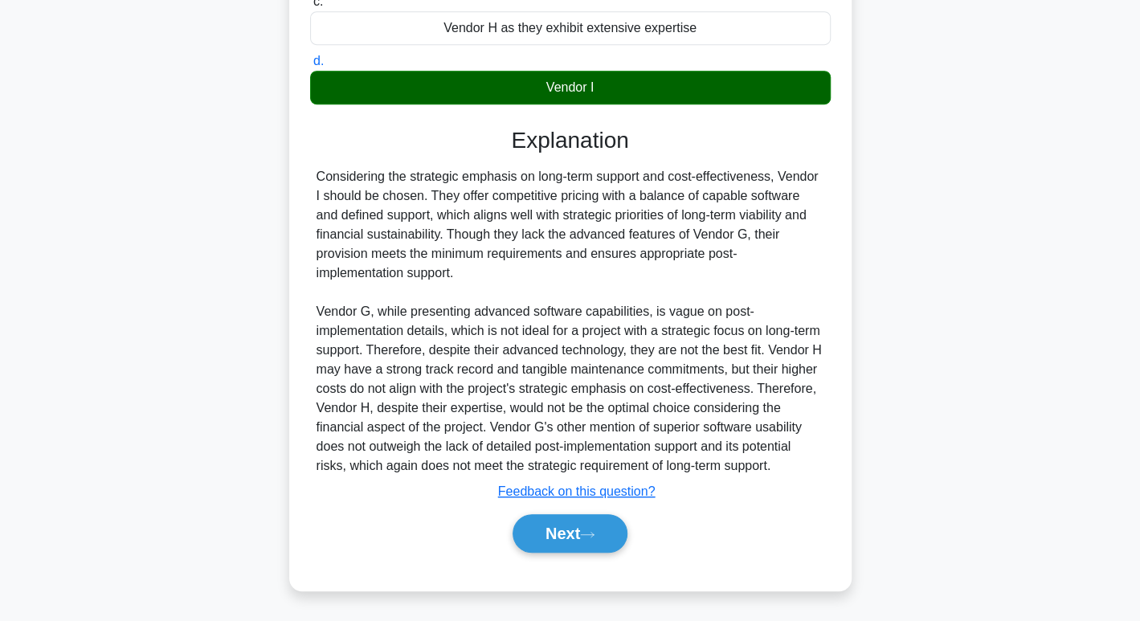
click at [604, 514] on div "Next" at bounding box center [570, 533] width 527 height 39
click at [593, 531] on button "Next" at bounding box center [570, 533] width 115 height 39
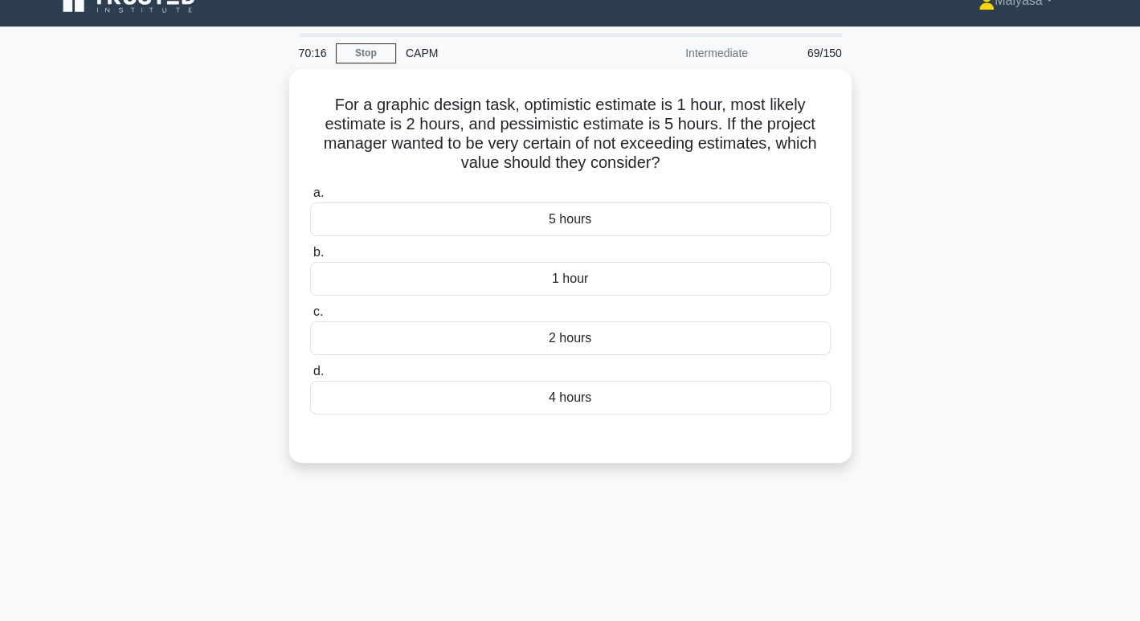
scroll to position [0, 0]
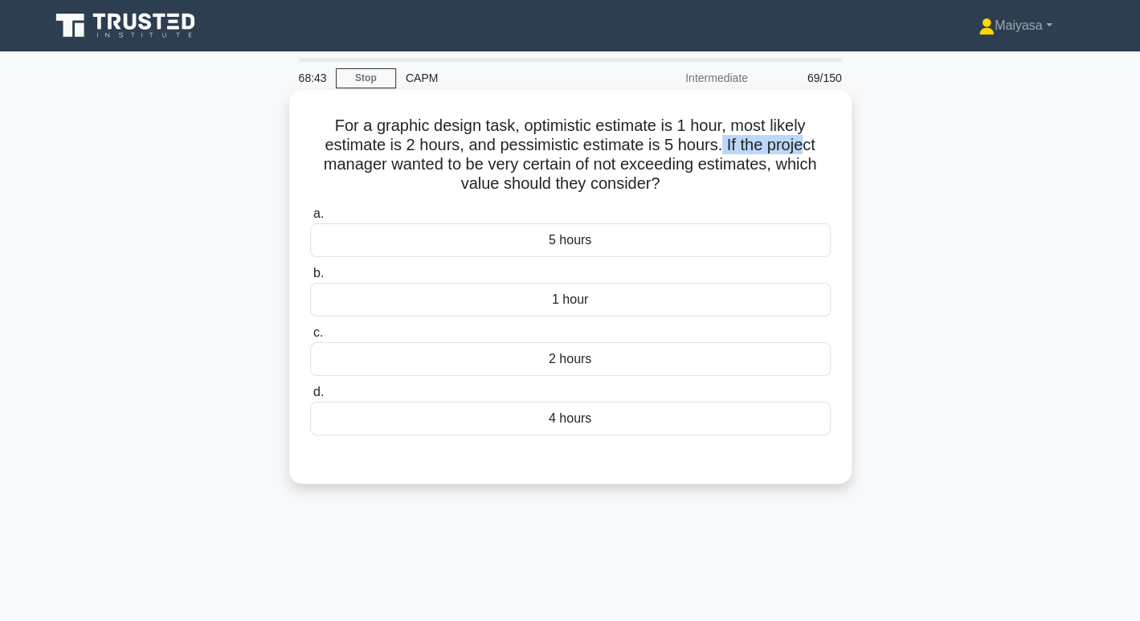
drag, startPoint x: 720, startPoint y: 140, endPoint x: 809, endPoint y: 140, distance: 88.4
click at [809, 140] on h5 "For a graphic design task, optimistic estimate is 1 hour, most likely estimate …" at bounding box center [571, 155] width 524 height 79
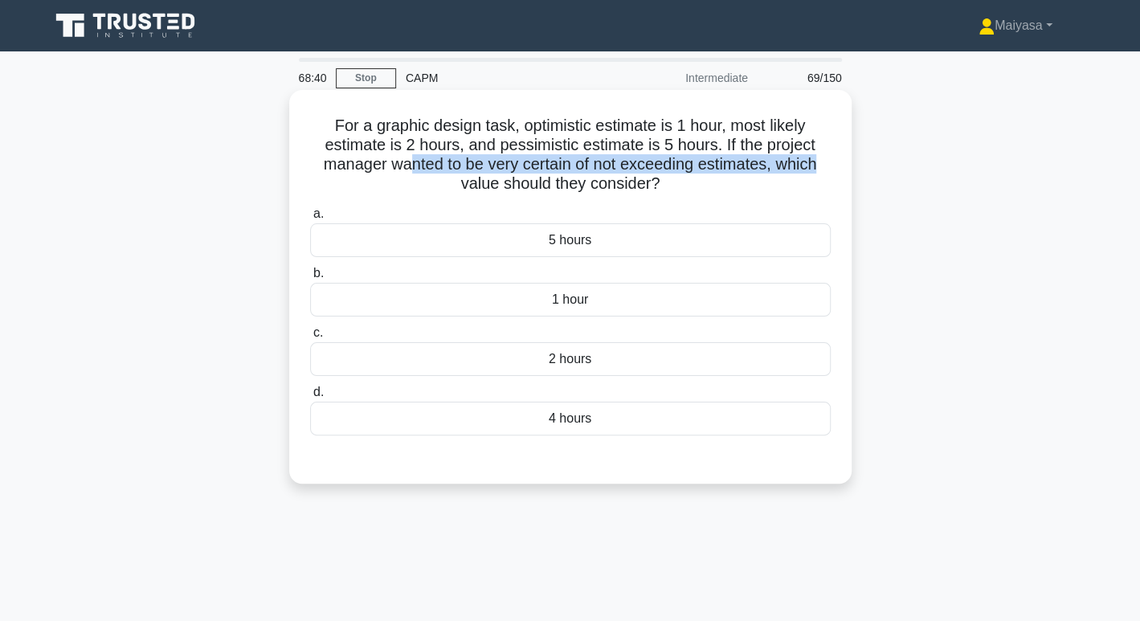
drag, startPoint x: 407, startPoint y: 167, endPoint x: 821, endPoint y: 165, distance: 413.9
click at [821, 165] on h5 "For a graphic design task, optimistic estimate is 1 hour, most likely estimate …" at bounding box center [571, 155] width 524 height 79
drag, startPoint x: 451, startPoint y: 186, endPoint x: 687, endPoint y: 182, distance: 236.3
click at [687, 182] on h5 "For a graphic design task, optimistic estimate is 1 hour, most likely estimate …" at bounding box center [571, 155] width 524 height 79
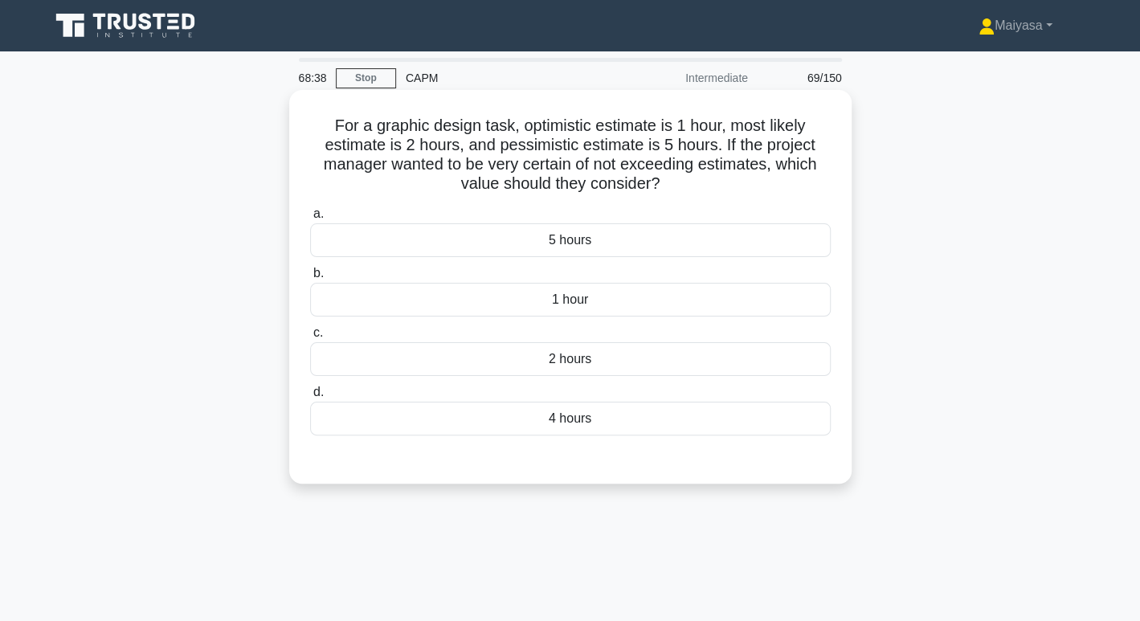
click at [659, 157] on h5 "For a graphic design task, optimistic estimate is 1 hour, most likely estimate …" at bounding box center [571, 155] width 524 height 79
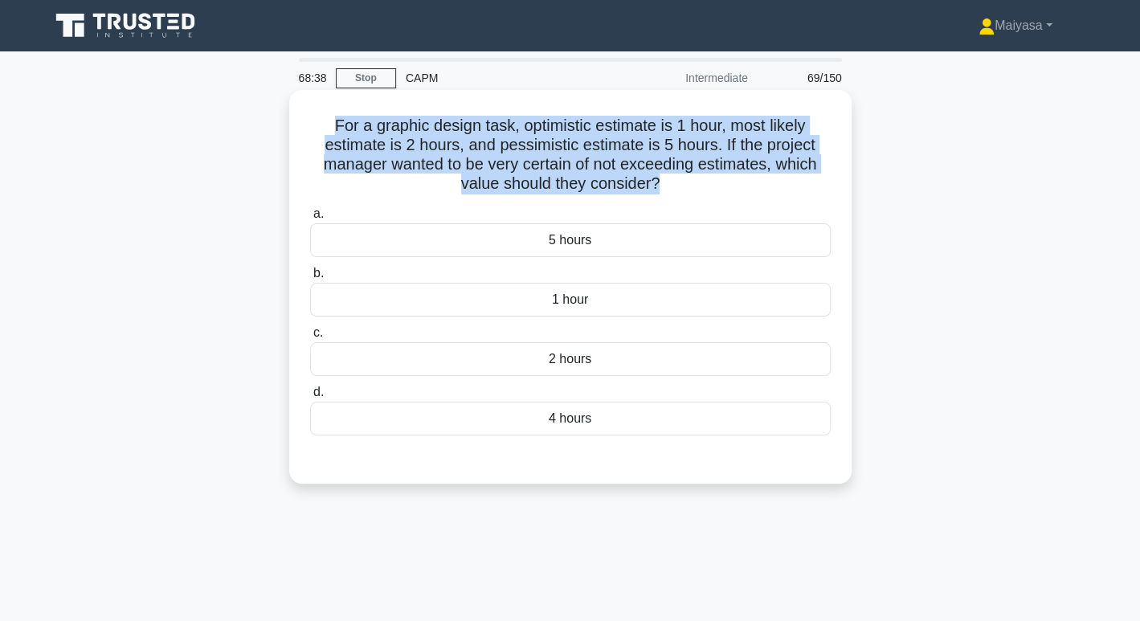
click at [659, 157] on h5 "For a graphic design task, optimistic estimate is 1 hour, most likely estimate …" at bounding box center [571, 155] width 524 height 79
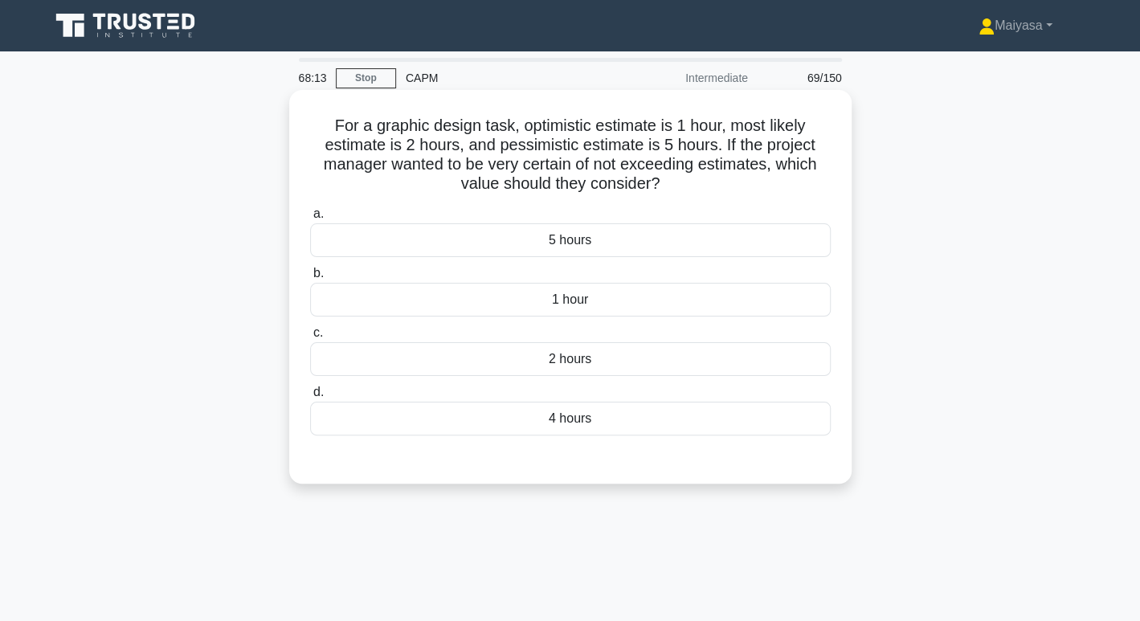
click at [641, 255] on div "5 hours" at bounding box center [570, 240] width 521 height 34
click at [310, 219] on input "a. 5 hours" at bounding box center [310, 214] width 0 height 10
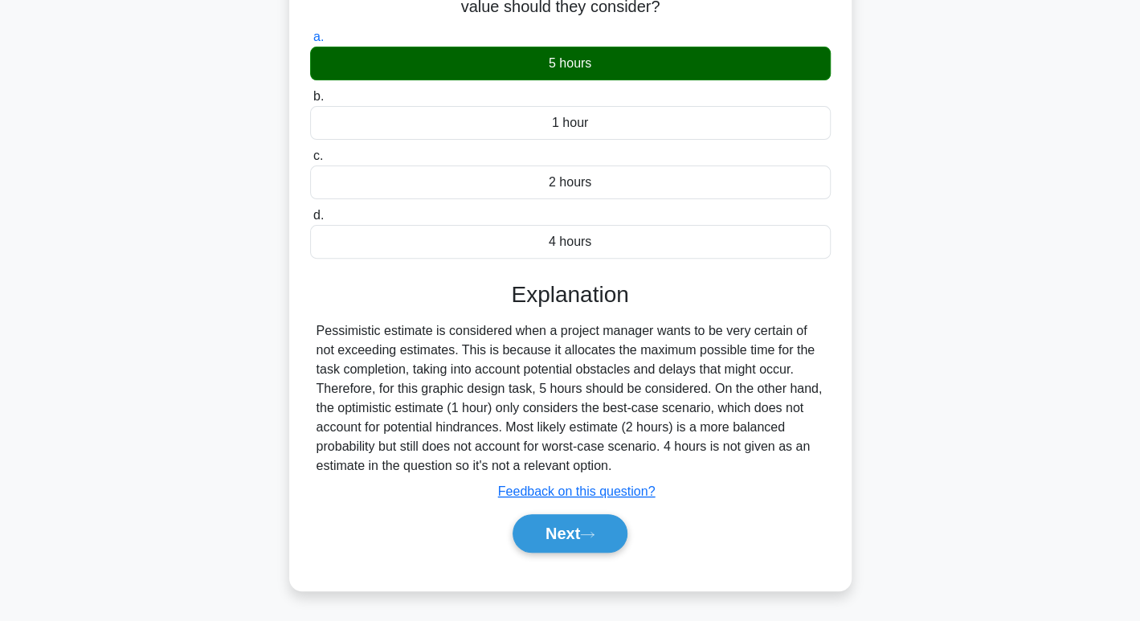
scroll to position [247, 0]
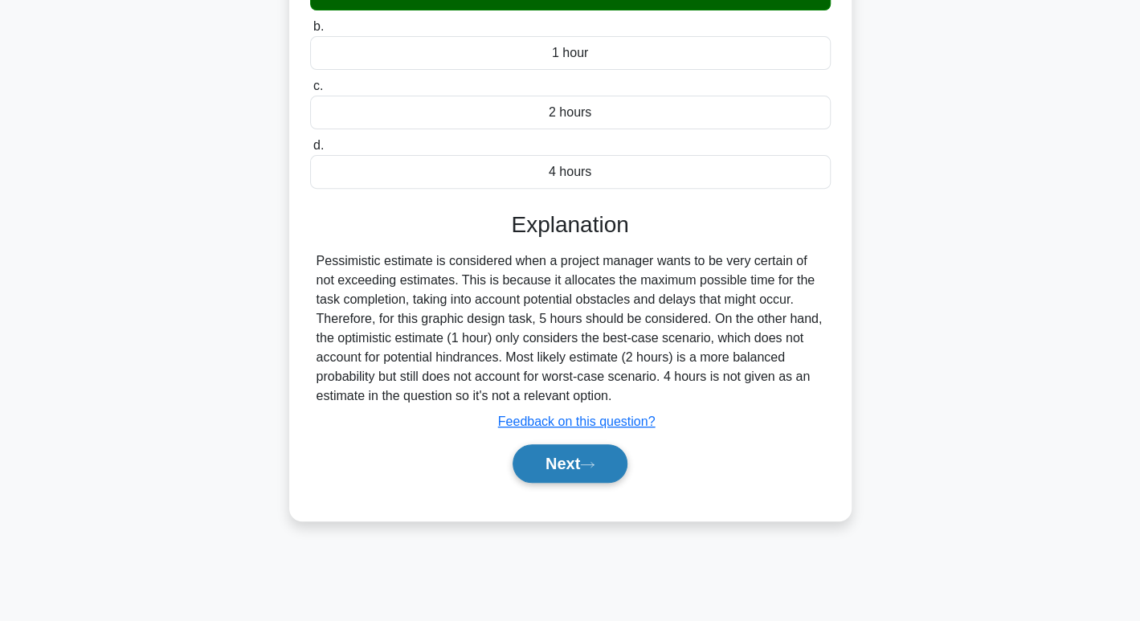
click at [610, 452] on button "Next" at bounding box center [570, 463] width 115 height 39
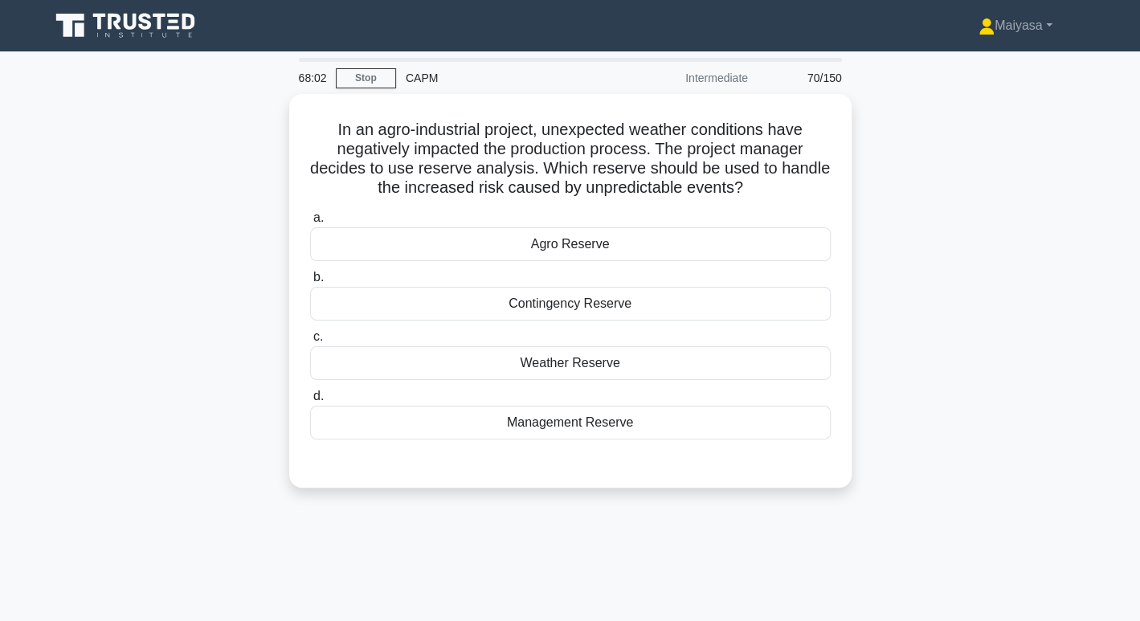
scroll to position [6, 0]
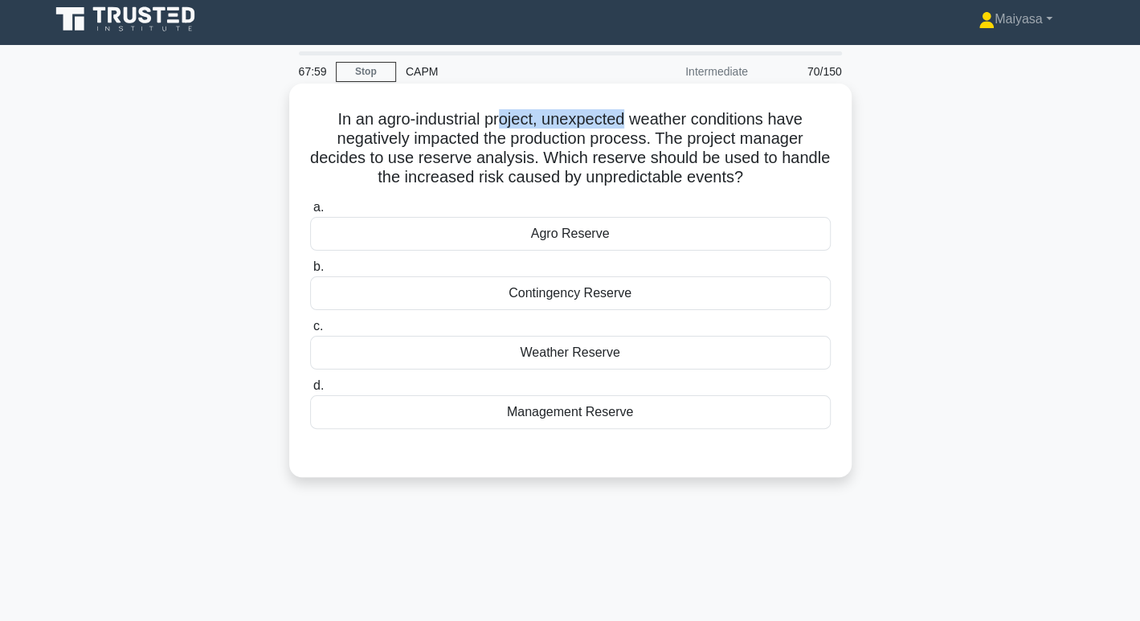
drag, startPoint x: 503, startPoint y: 115, endPoint x: 623, endPoint y: 125, distance: 120.1
click at [623, 125] on h5 "In an agro-industrial project, unexpected weather conditions have negatively im…" at bounding box center [571, 148] width 524 height 79
click at [539, 147] on h5 "In an agro-industrial project, unexpected weather conditions have negatively im…" at bounding box center [571, 148] width 524 height 79
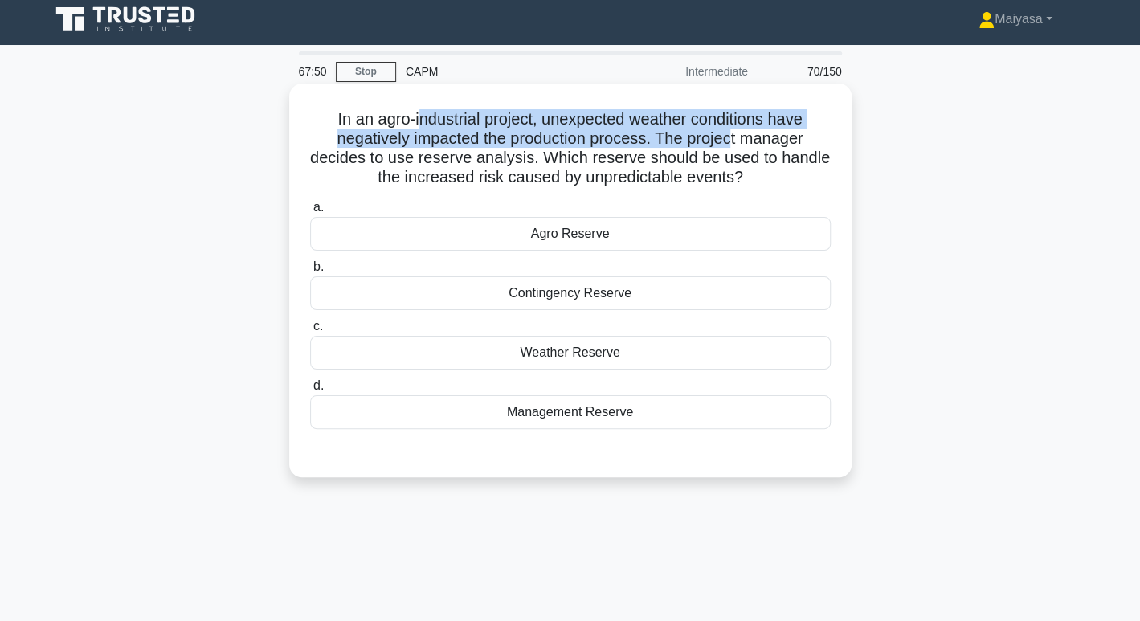
drag, startPoint x: 416, startPoint y: 119, endPoint x: 732, endPoint y: 133, distance: 317.0
click at [732, 133] on h5 "In an agro-industrial project, unexpected weather conditions have negatively im…" at bounding box center [571, 148] width 524 height 79
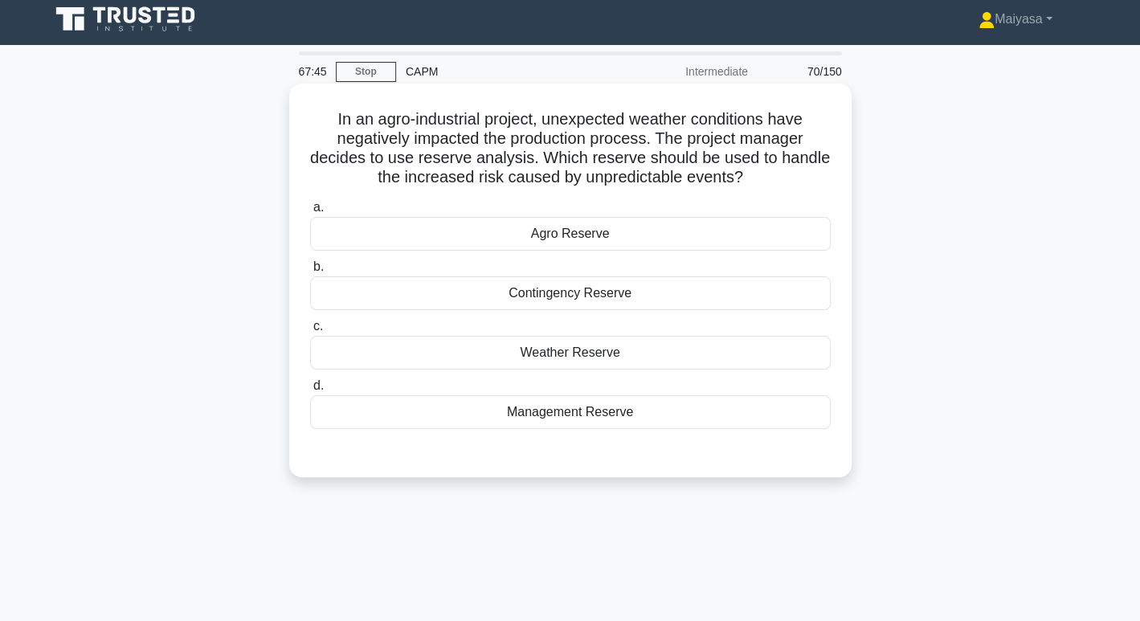
click at [536, 157] on h5 "In an agro-industrial project, unexpected weather conditions have negatively im…" at bounding box center [571, 148] width 524 height 79
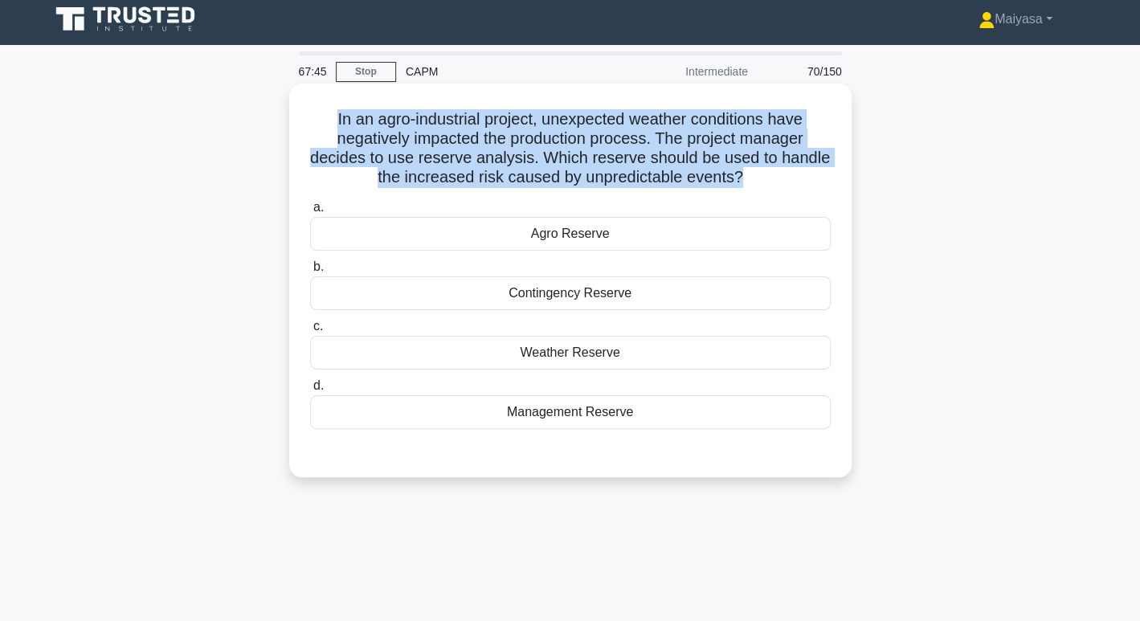
click at [536, 157] on h5 "In an agro-industrial project, unexpected weather conditions have negatively im…" at bounding box center [571, 148] width 524 height 79
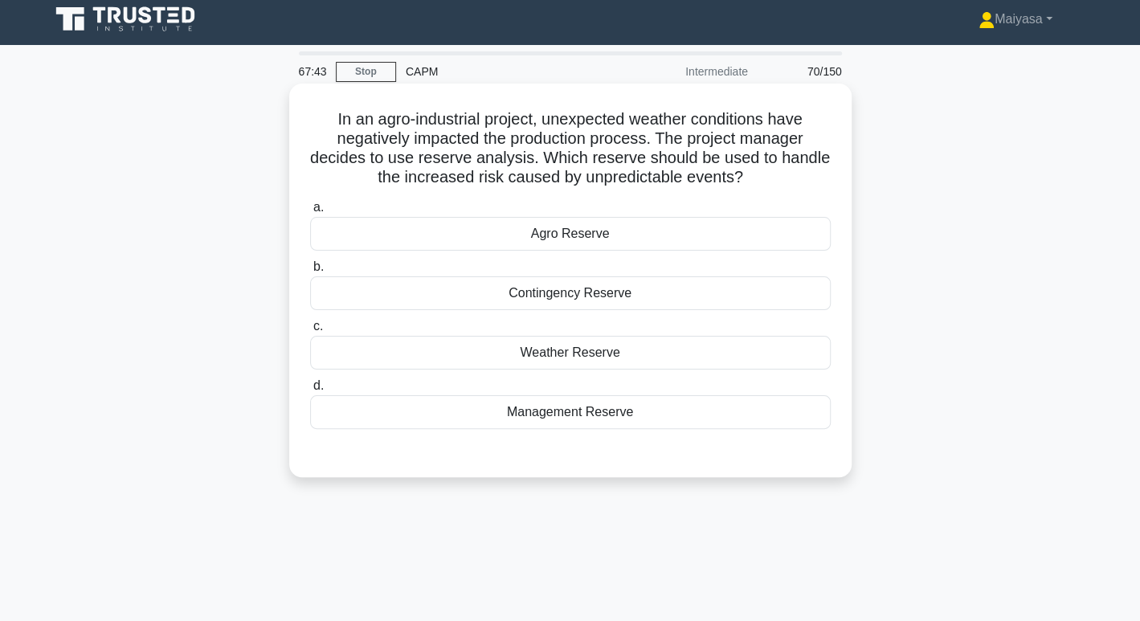
click at [569, 290] on div "Contingency Reserve" at bounding box center [570, 293] width 521 height 34
click at [310, 272] on input "b. [GEOGRAPHIC_DATA]" at bounding box center [310, 267] width 0 height 10
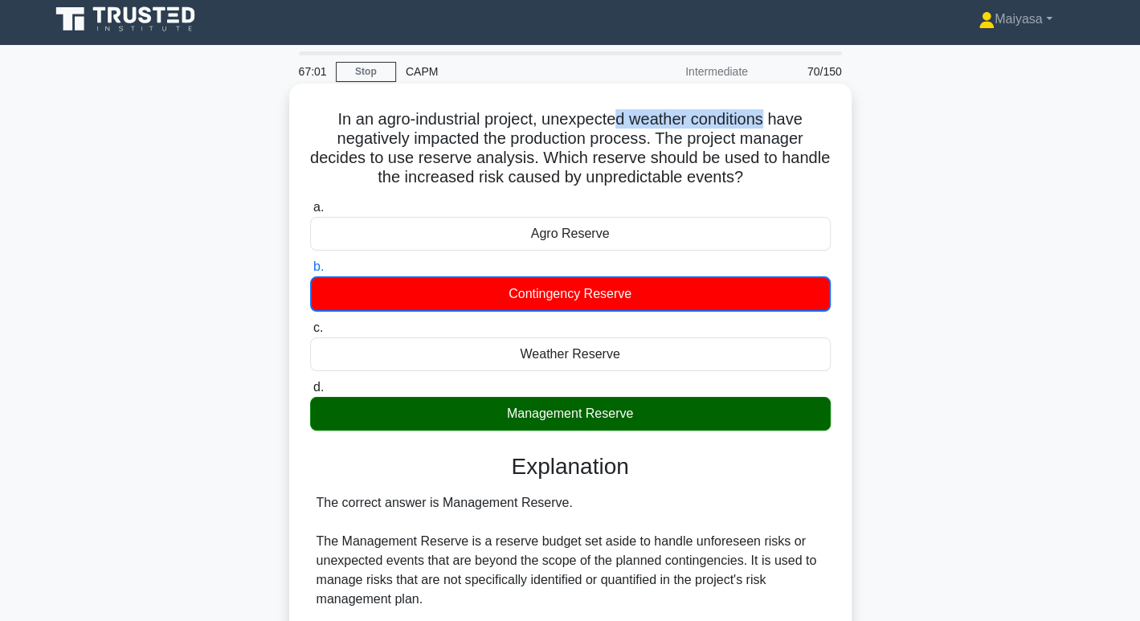
drag, startPoint x: 617, startPoint y: 114, endPoint x: 772, endPoint y: 123, distance: 154.6
click at [772, 123] on h5 "In an agro-industrial project, unexpected weather conditions have negatively im…" at bounding box center [571, 148] width 524 height 79
drag, startPoint x: 416, startPoint y: 157, endPoint x: 524, endPoint y: 161, distance: 108.6
click at [524, 161] on h5 "In an agro-industrial project, unexpected weather conditions have negatively im…" at bounding box center [571, 148] width 524 height 79
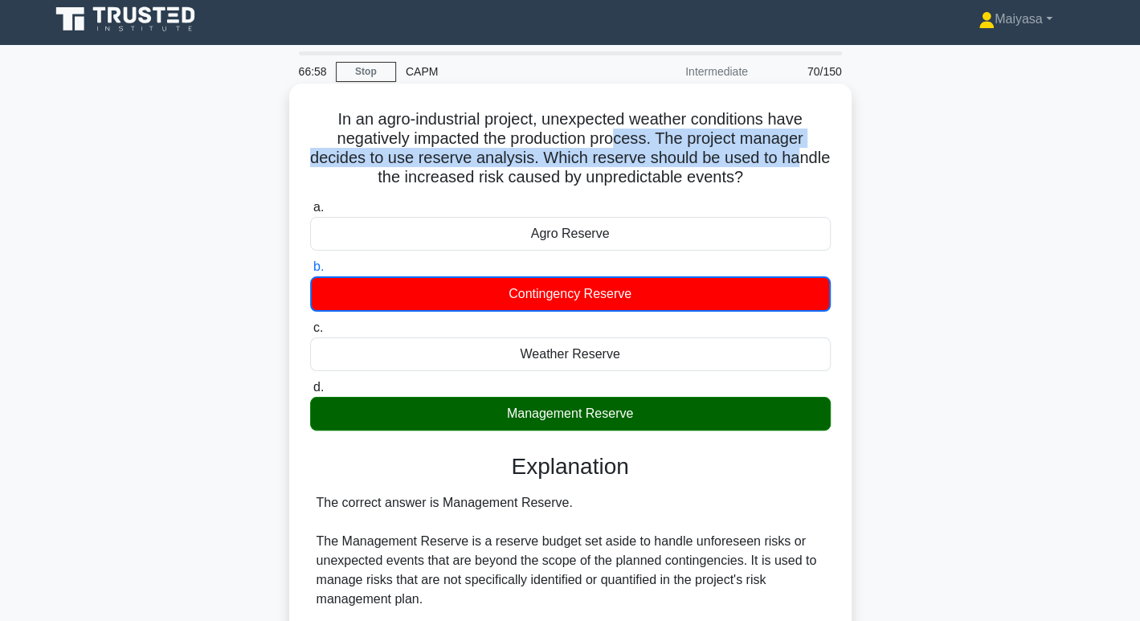
drag, startPoint x: 619, startPoint y: 149, endPoint x: 796, endPoint y: 161, distance: 178.0
click at [796, 161] on h5 "In an agro-industrial project, unexpected weather conditions have negatively im…" at bounding box center [571, 148] width 524 height 79
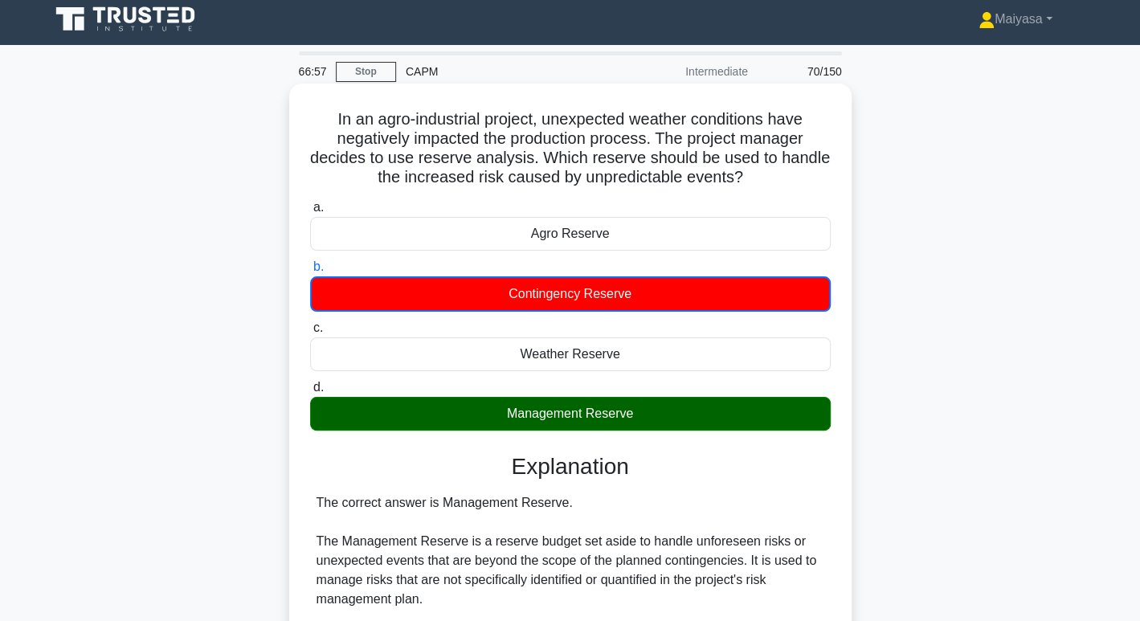
click at [544, 181] on h5 "In an agro-industrial project, unexpected weather conditions have negatively im…" at bounding box center [571, 148] width 524 height 79
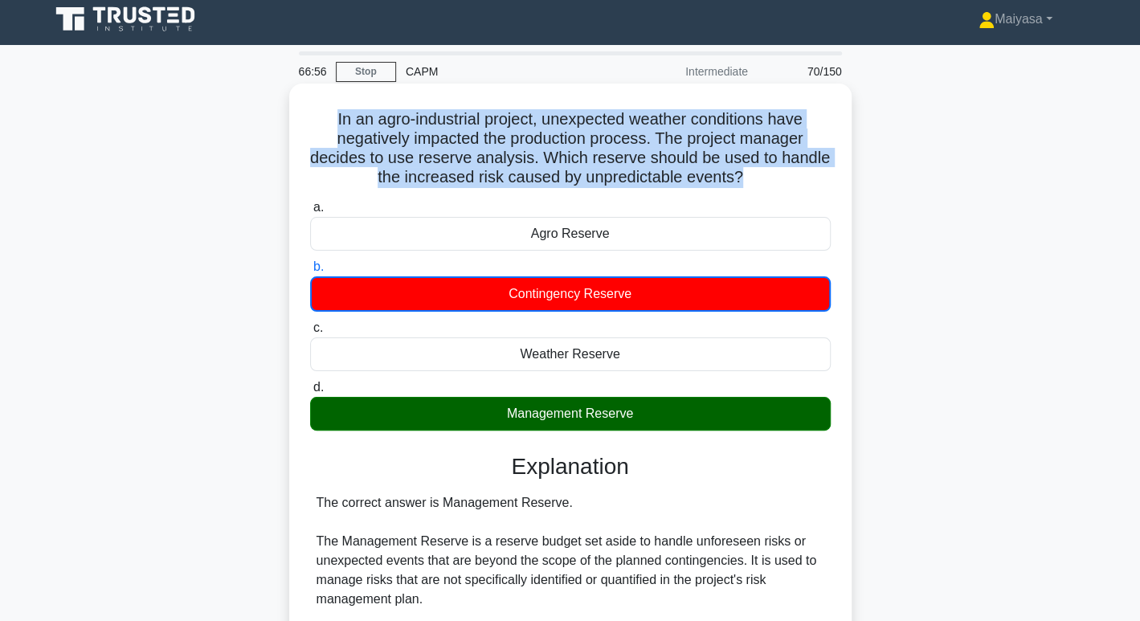
click at [544, 181] on h5 "In an agro-industrial project, unexpected weather conditions have negatively im…" at bounding box center [571, 148] width 524 height 79
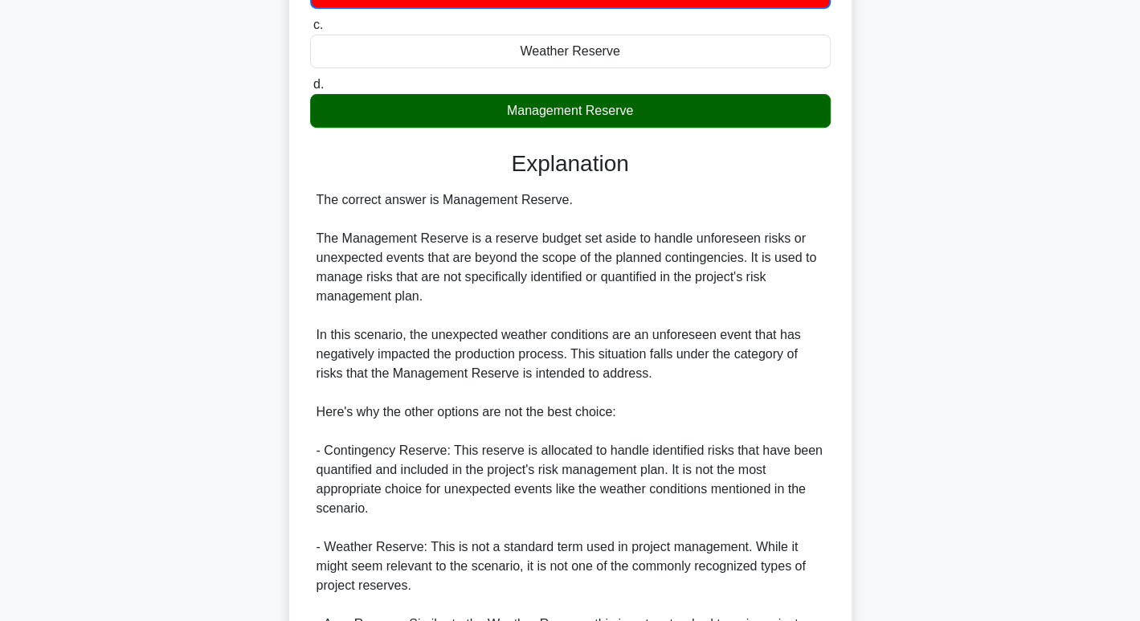
scroll to position [581, 0]
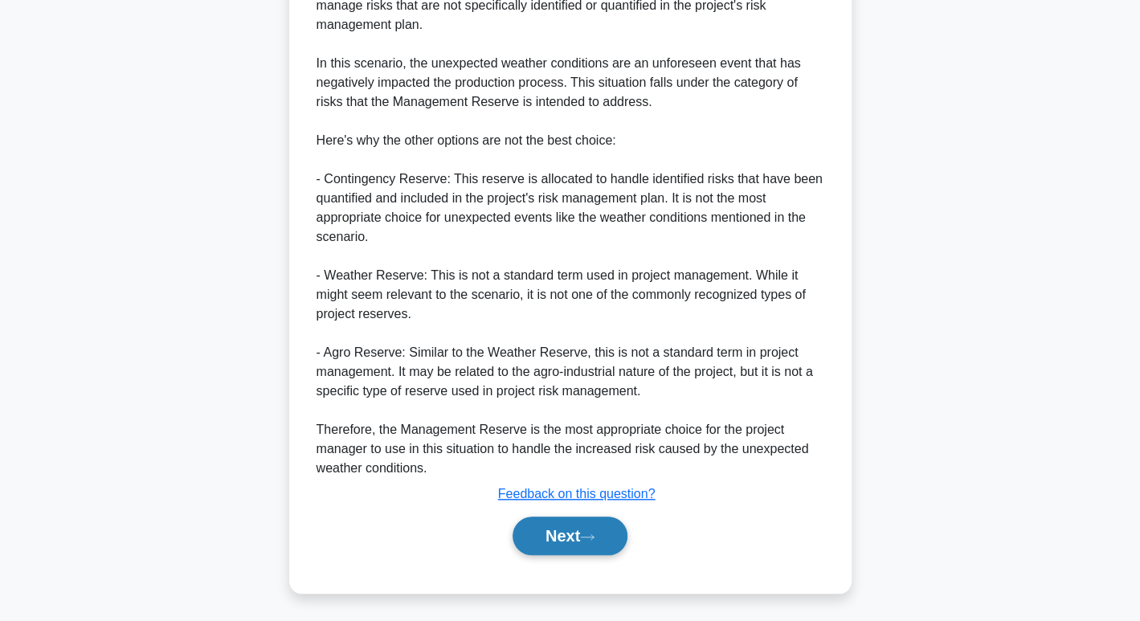
click at [576, 534] on button "Next" at bounding box center [570, 536] width 115 height 39
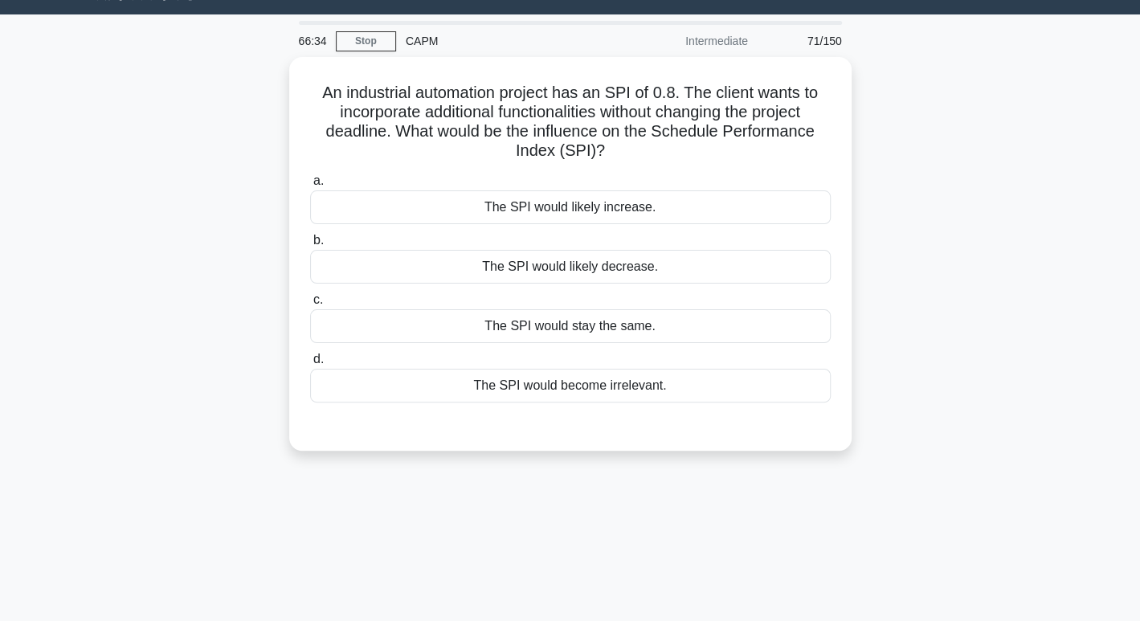
scroll to position [36, 0]
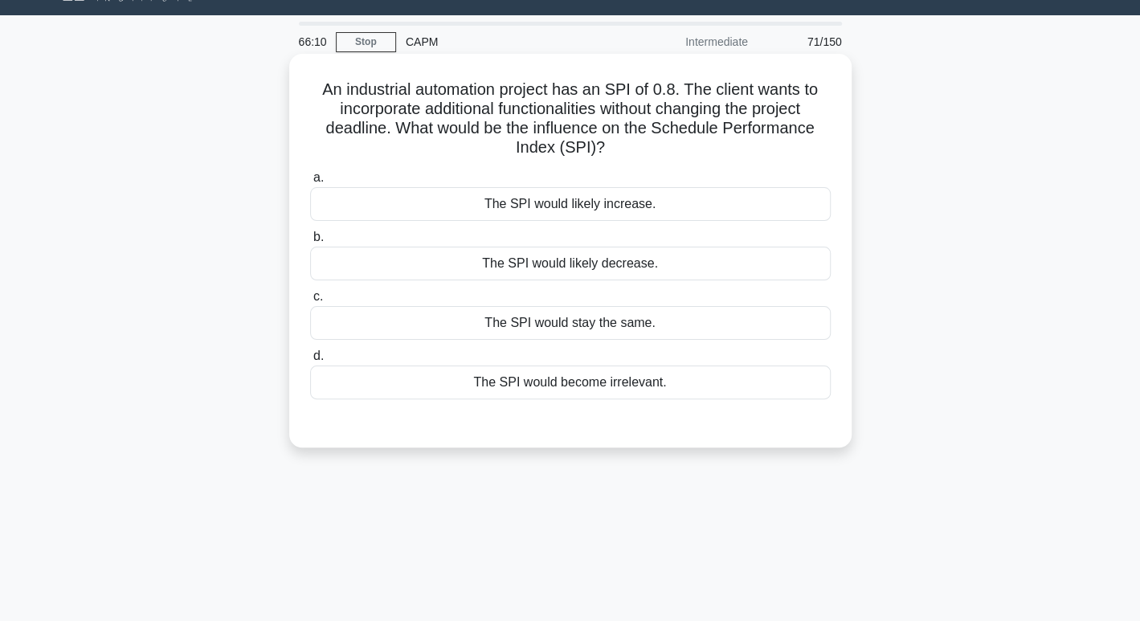
click at [414, 92] on h5 "An industrial automation project has an SPI of 0.8. The client wants to incorpo…" at bounding box center [571, 119] width 524 height 79
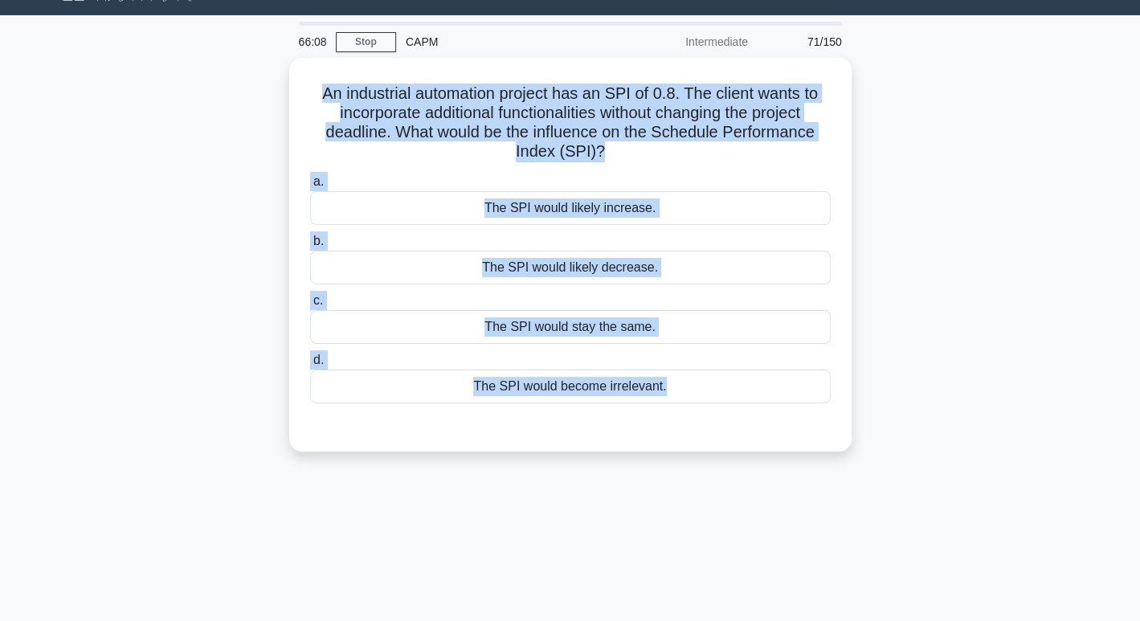
drag, startPoint x: 414, startPoint y: 92, endPoint x: 514, endPoint y: 456, distance: 377.5
click at [514, 457] on div "An industrial automation project has an SPI of 0.8. The client wants to incorpo…" at bounding box center [570, 264] width 1061 height 413
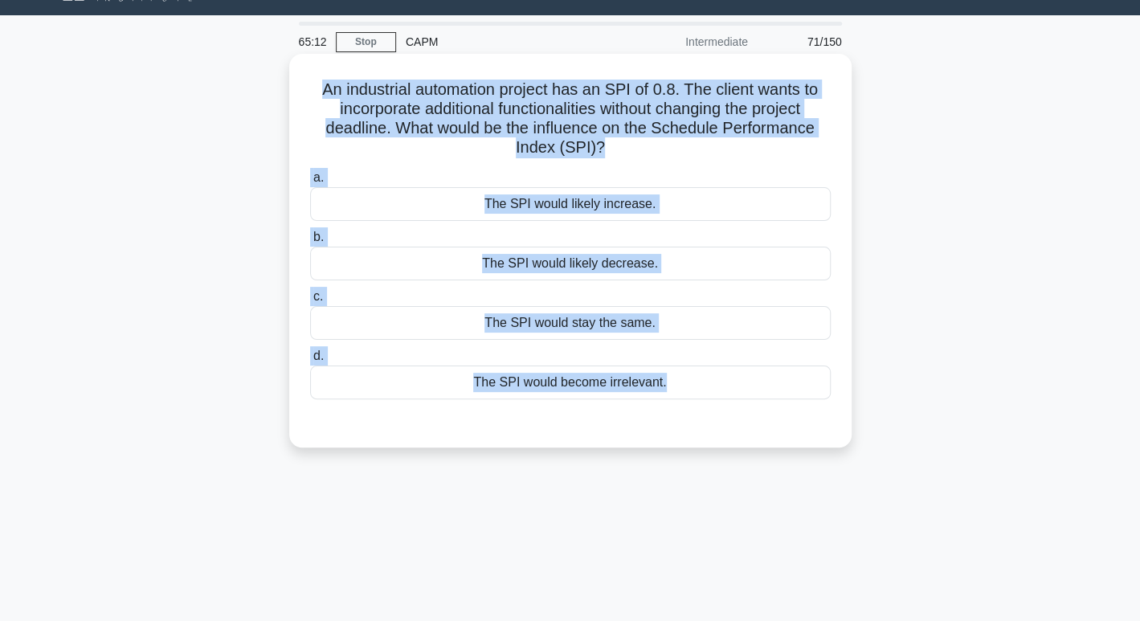
click at [559, 270] on div "The SPI would likely decrease." at bounding box center [570, 264] width 521 height 34
click at [310, 243] on input "b. The SPI would likely decrease." at bounding box center [310, 237] width 0 height 10
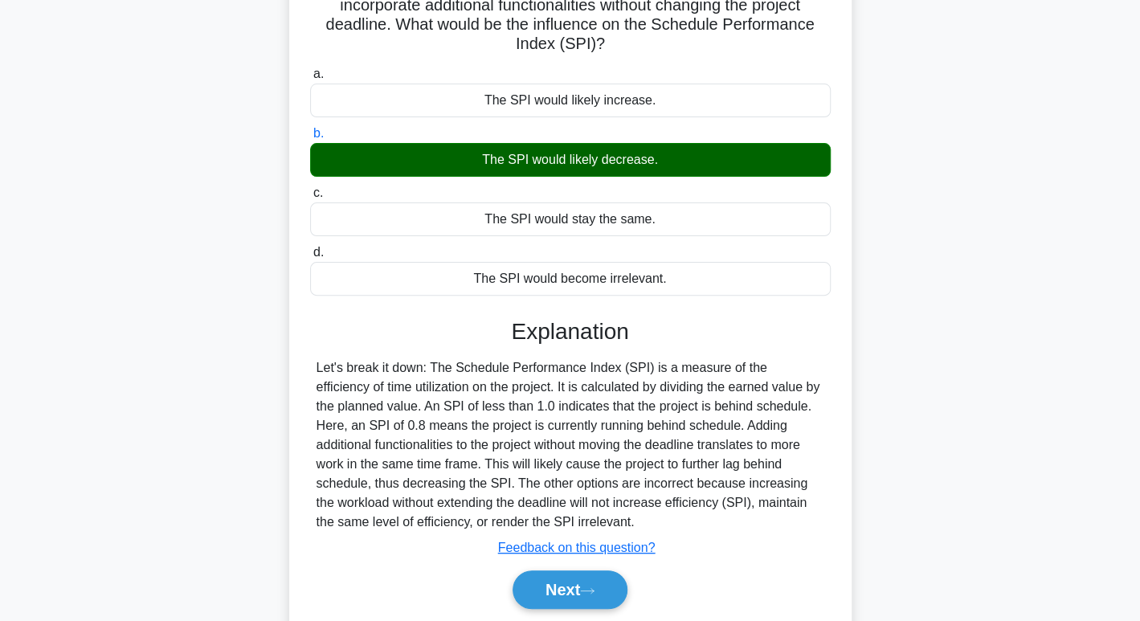
scroll to position [168, 0]
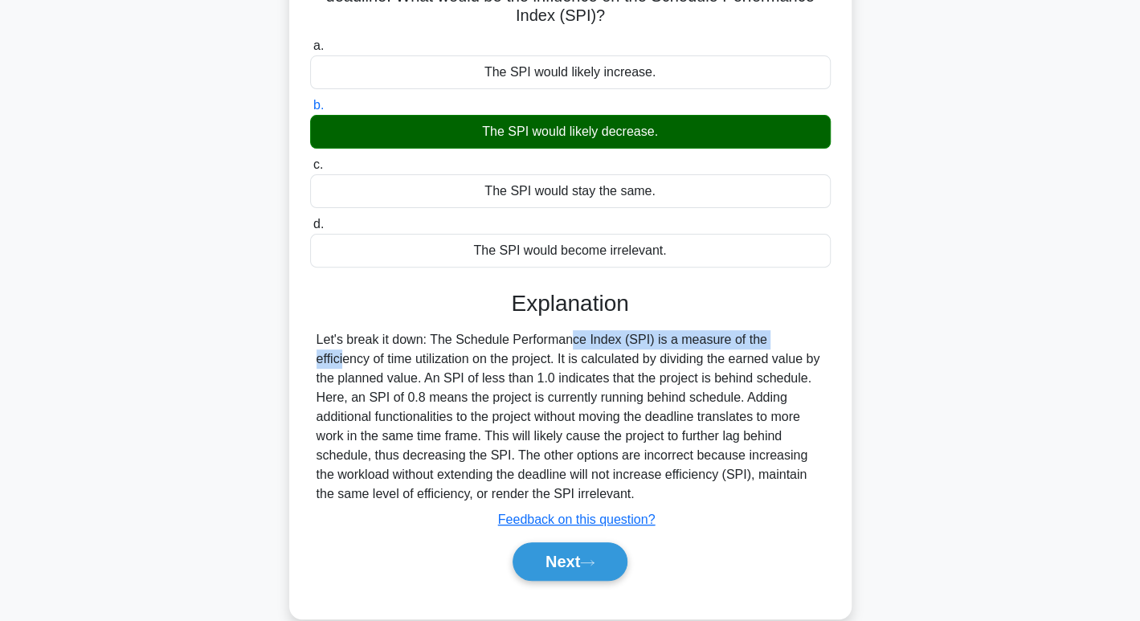
drag, startPoint x: 463, startPoint y: 336, endPoint x: 696, endPoint y: 348, distance: 233.4
click at [696, 348] on div "Let's break it down: The Schedule Performance Index (SPI) is a measure of the e…" at bounding box center [571, 417] width 508 height 174
click at [714, 375] on div "Let's break it down: The Schedule Performance Index (SPI) is a measure of the e…" at bounding box center [571, 417] width 508 height 174
click at [749, 381] on div "Let's break it down: The Schedule Performance Index (SPI) is a measure of the e…" at bounding box center [571, 417] width 508 height 174
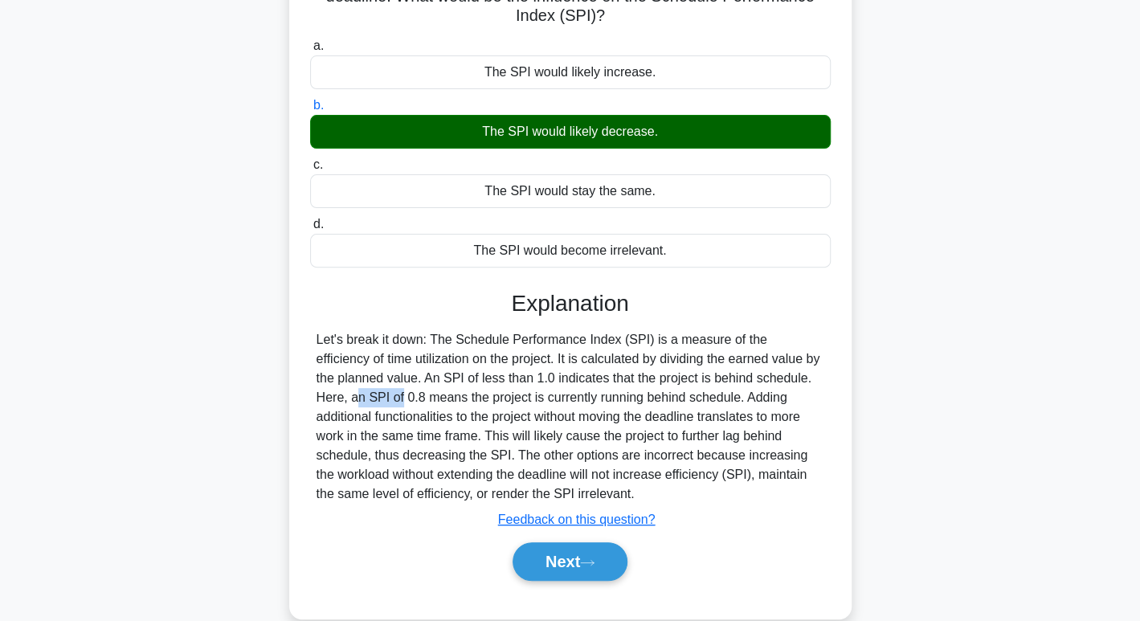
click at [749, 381] on div "Let's break it down: The Schedule Performance Index (SPI) is a measure of the e…" at bounding box center [571, 417] width 508 height 174
drag, startPoint x: 327, startPoint y: 398, endPoint x: 383, endPoint y: 398, distance: 55.5
click at [383, 398] on div "Let's break it down: The Schedule Performance Index (SPI) is a measure of the e…" at bounding box center [571, 417] width 508 height 174
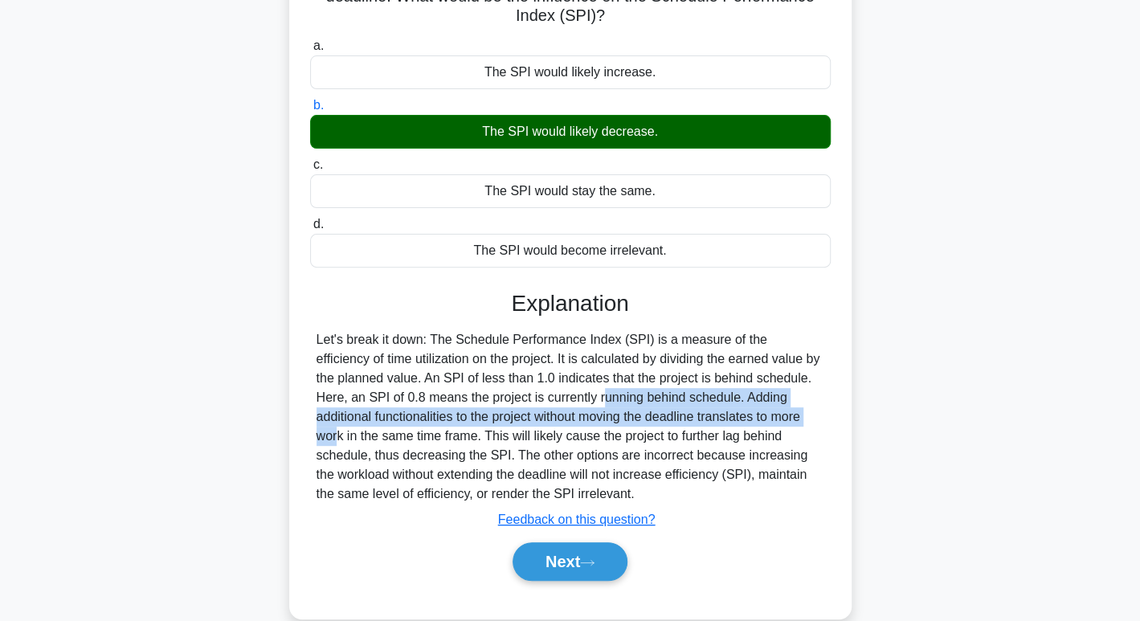
drag, startPoint x: 483, startPoint y: 393, endPoint x: 674, endPoint y: 408, distance: 191.1
click at [674, 408] on div "Let's break it down: The Schedule Performance Index (SPI) is a measure of the e…" at bounding box center [571, 417] width 508 height 174
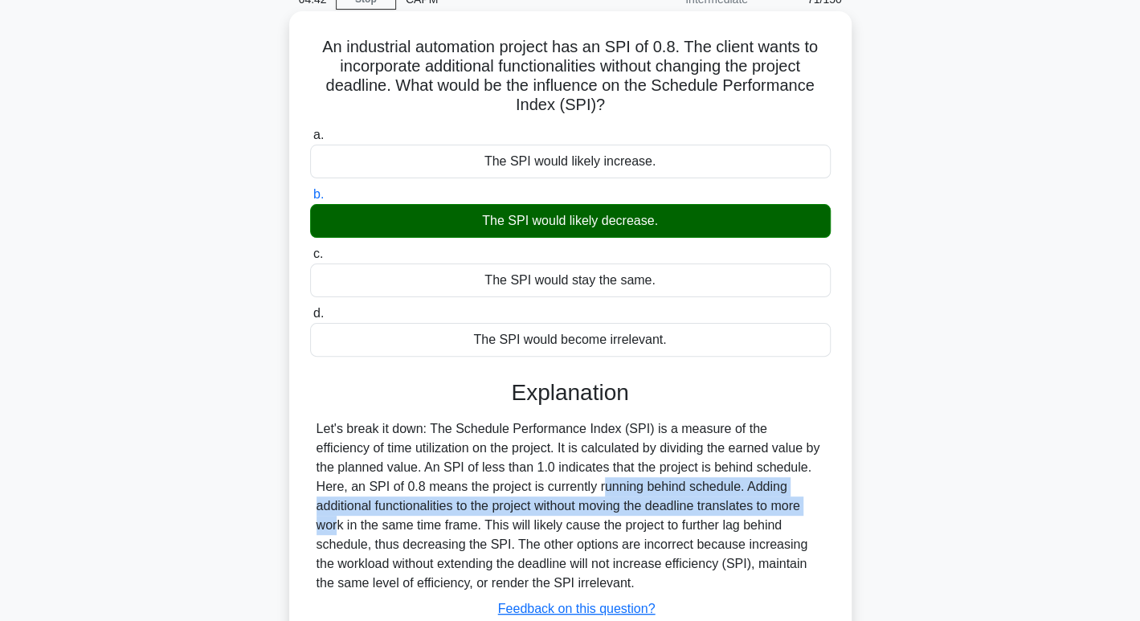
scroll to position [208, 0]
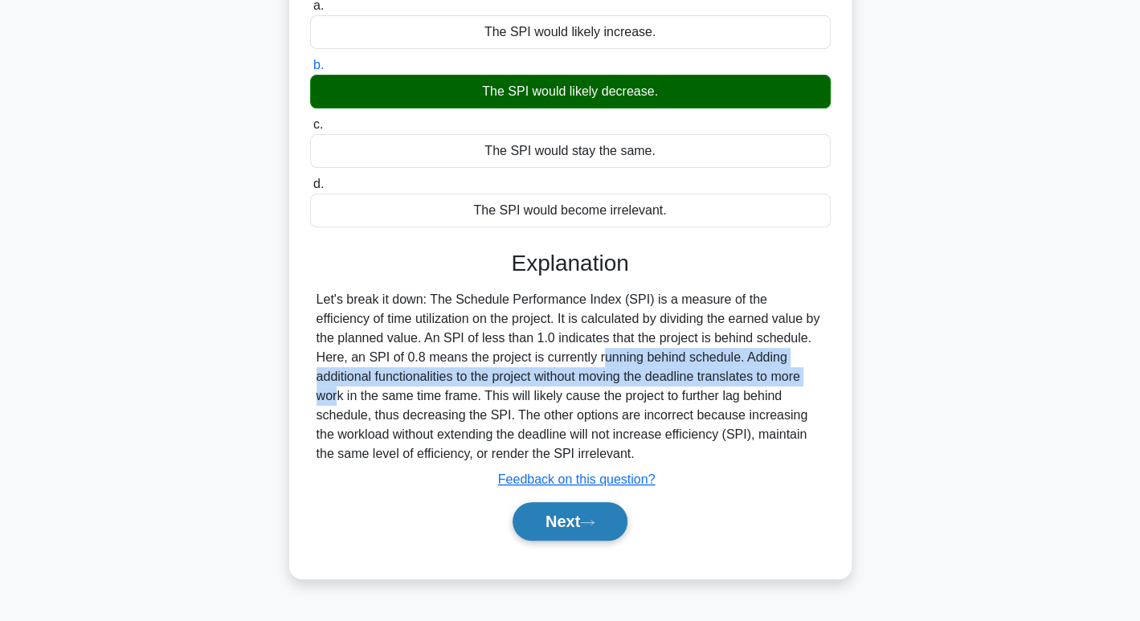
click at [584, 528] on button "Next" at bounding box center [570, 521] width 115 height 39
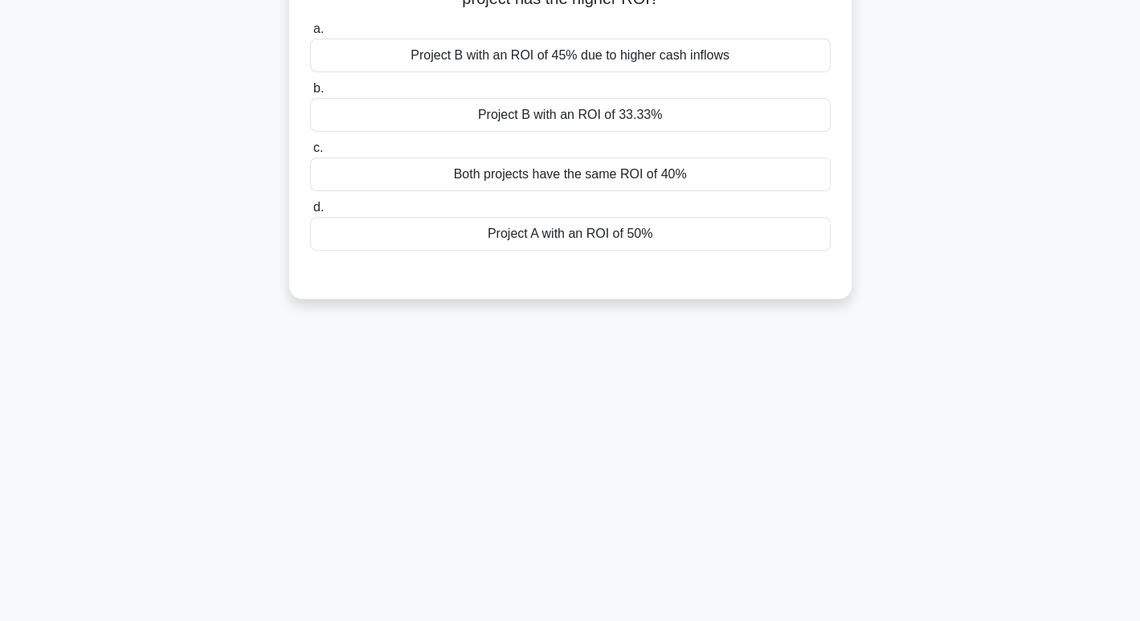
scroll to position [0, 0]
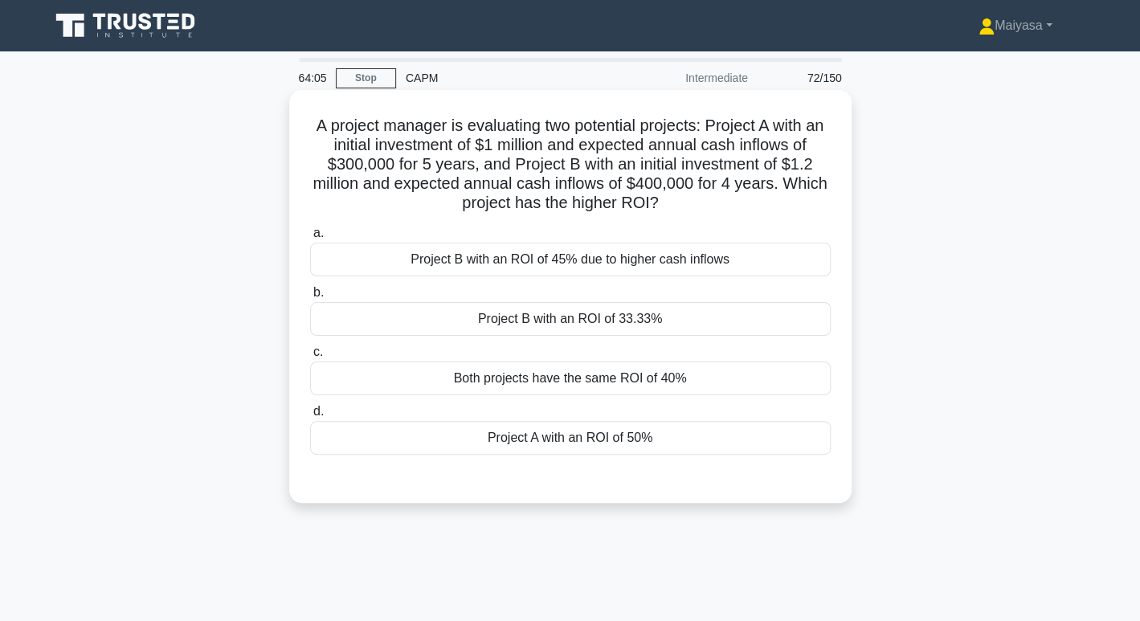
click at [622, 330] on div "Project B with an ROI of 33.33%" at bounding box center [570, 319] width 521 height 34
click at [310, 298] on input "b. Project B with an ROI of 33.33%" at bounding box center [310, 293] width 0 height 10
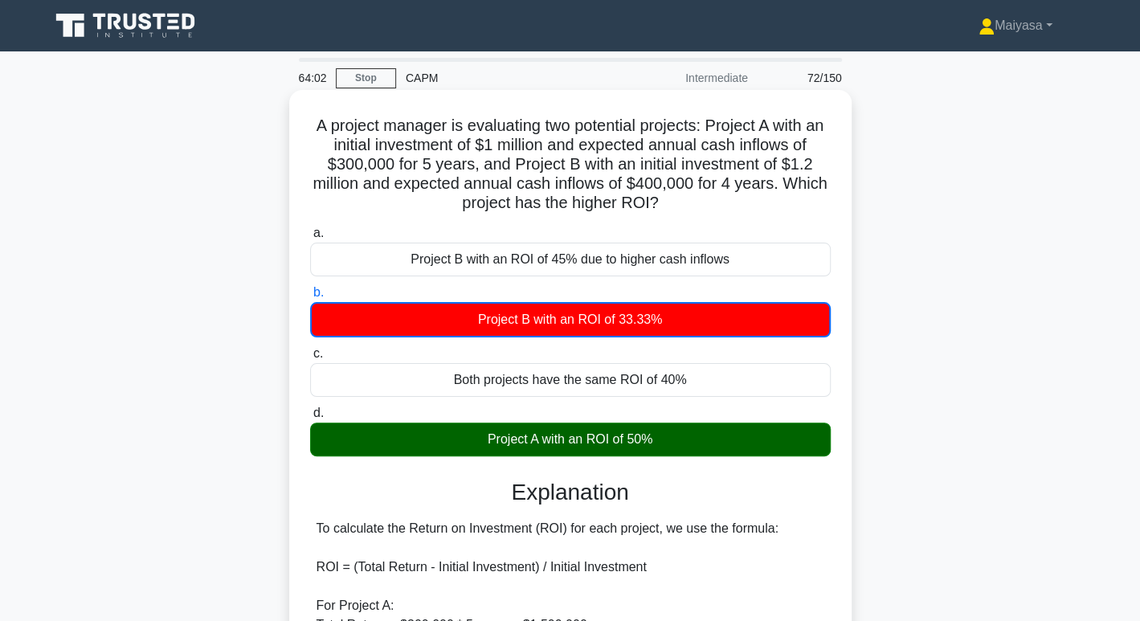
drag, startPoint x: 403, startPoint y: 572, endPoint x: 723, endPoint y: 550, distance: 319.9
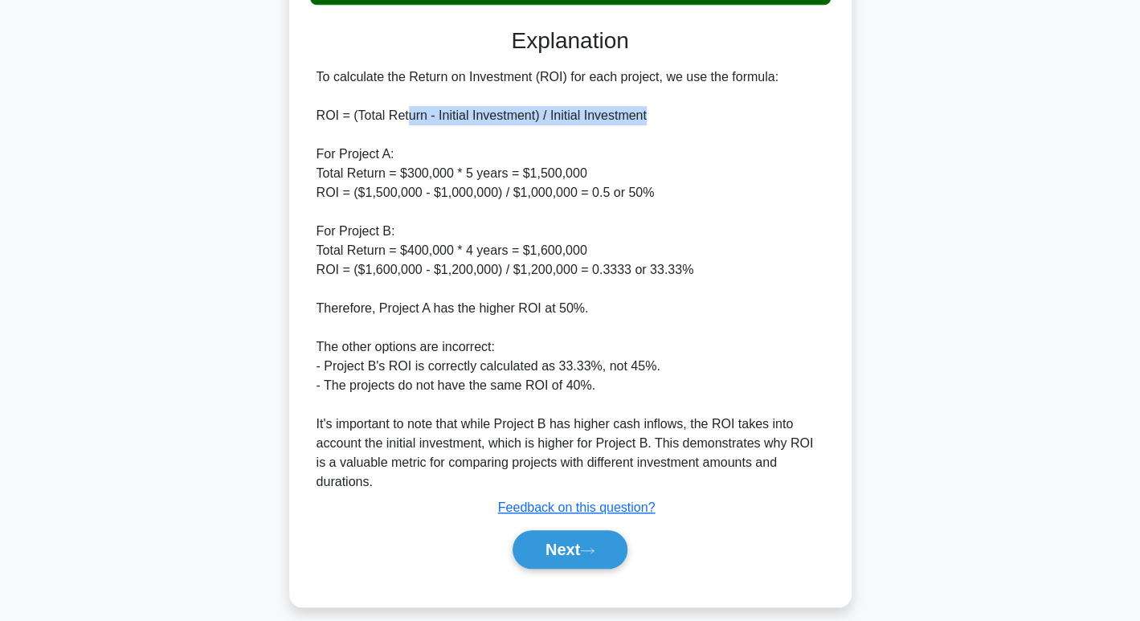
scroll to position [458, 0]
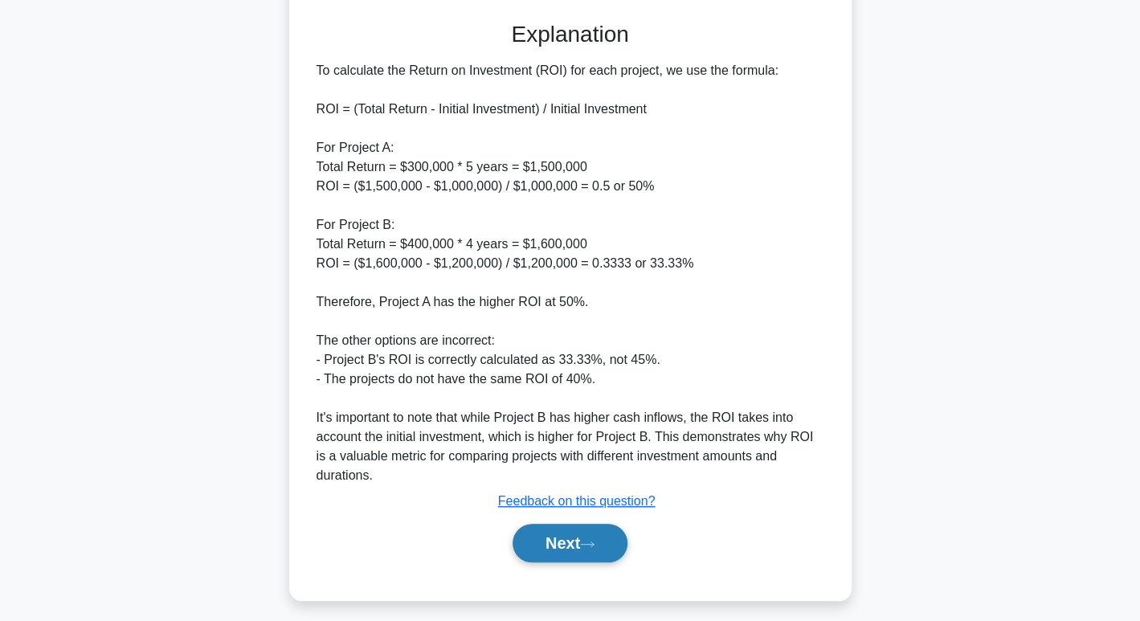
drag, startPoint x: 587, startPoint y: 571, endPoint x: 590, endPoint y: 559, distance: 12.5
click at [588, 566] on div "a. Project B with an ROI of 45% due to higher cash inflows b. Project B with an…" at bounding box center [571, 172] width 524 height 820
click at [595, 547] on icon at bounding box center [587, 544] width 14 height 9
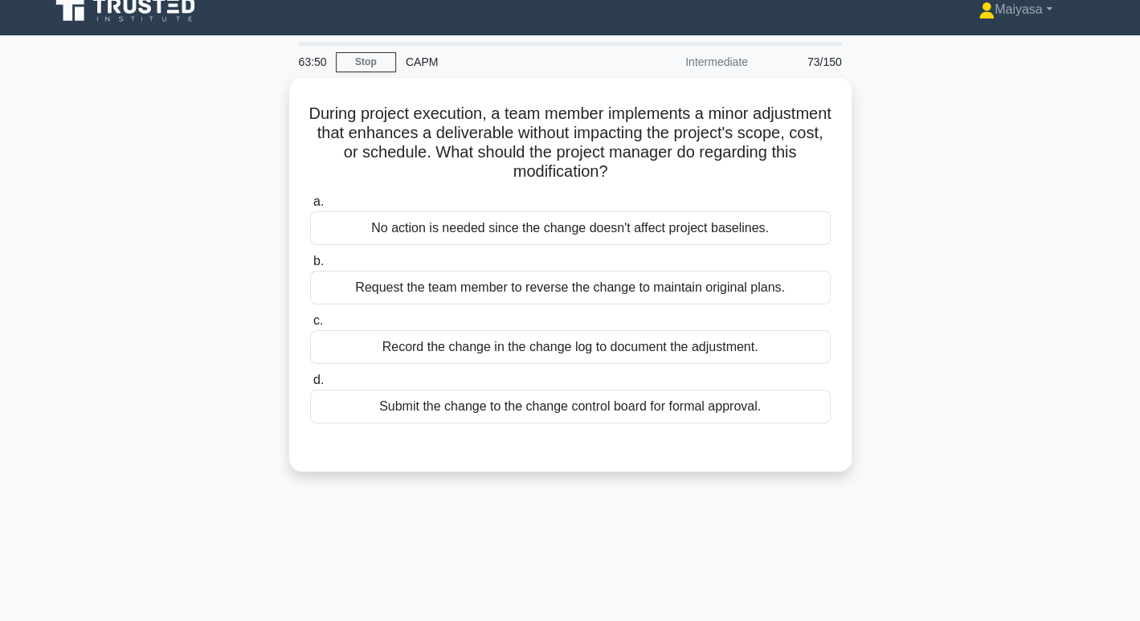
scroll to position [0, 0]
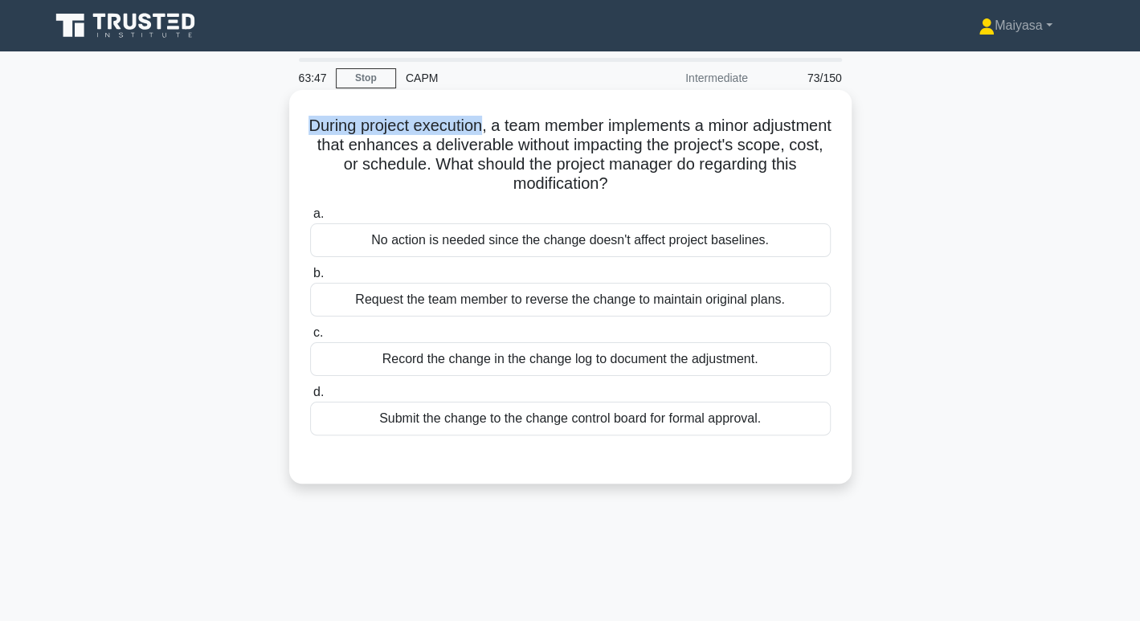
drag, startPoint x: 333, startPoint y: 124, endPoint x: 565, endPoint y: 123, distance: 232.3
click at [519, 120] on h5 "During project execution, a team member implements a minor adjustment that enha…" at bounding box center [571, 155] width 524 height 79
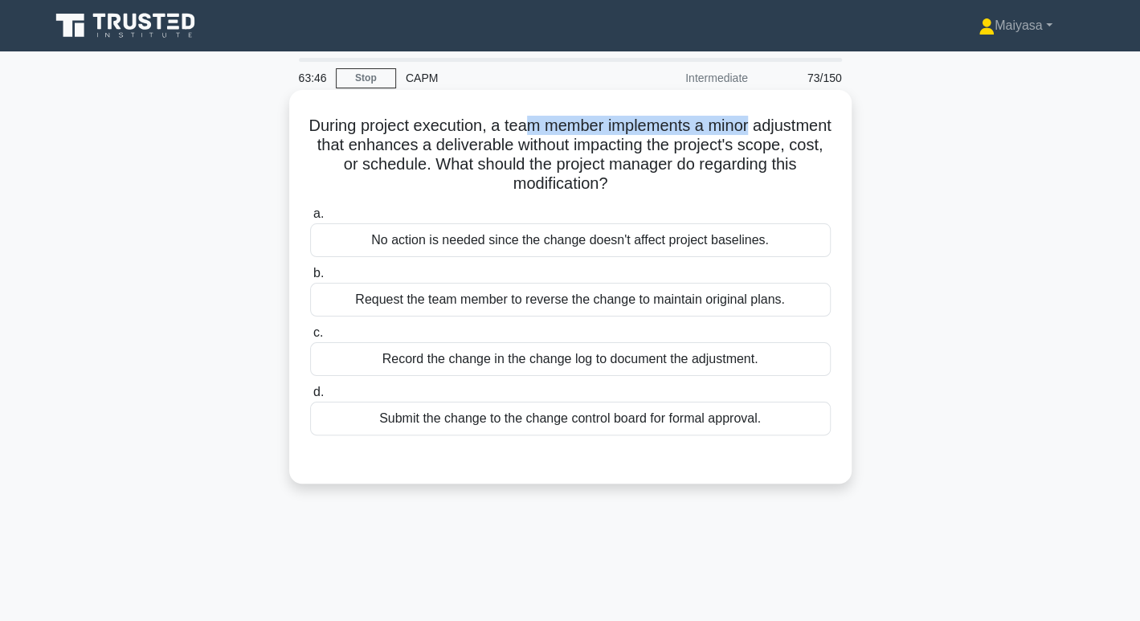
drag, startPoint x: 569, startPoint y: 125, endPoint x: 801, endPoint y: 116, distance: 232.5
click at [801, 116] on h5 "During project execution, a team member implements a minor adjustment that enha…" at bounding box center [571, 155] width 524 height 79
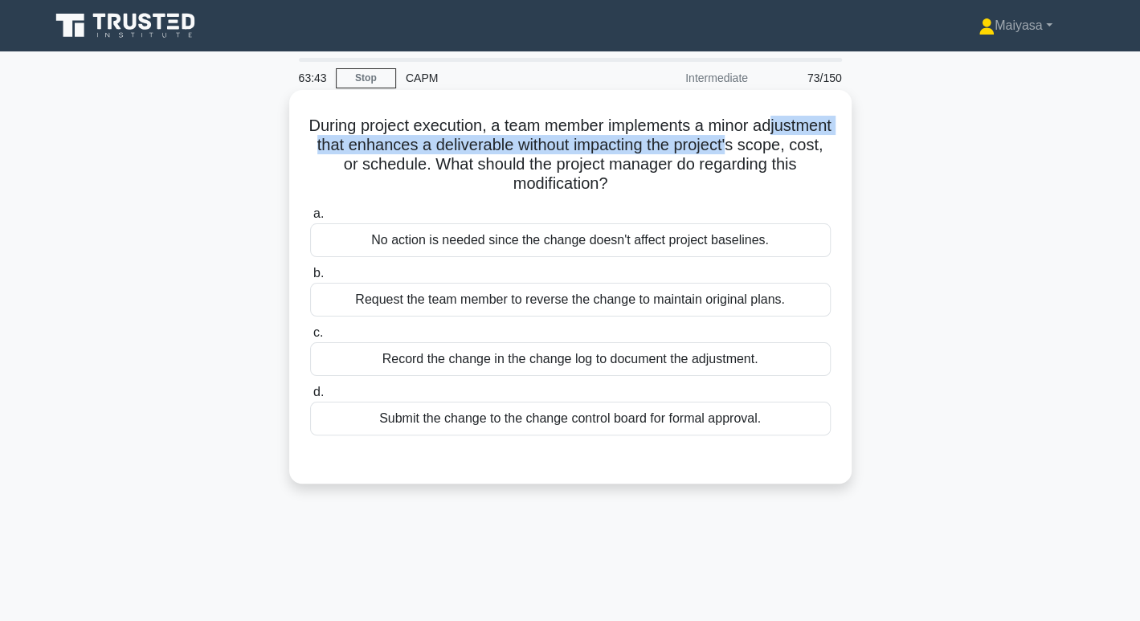
drag, startPoint x: 326, startPoint y: 145, endPoint x: 824, endPoint y: 145, distance: 497.5
click at [824, 145] on h5 "During project execution, a team member implements a minor adjustment that enha…" at bounding box center [571, 155] width 524 height 79
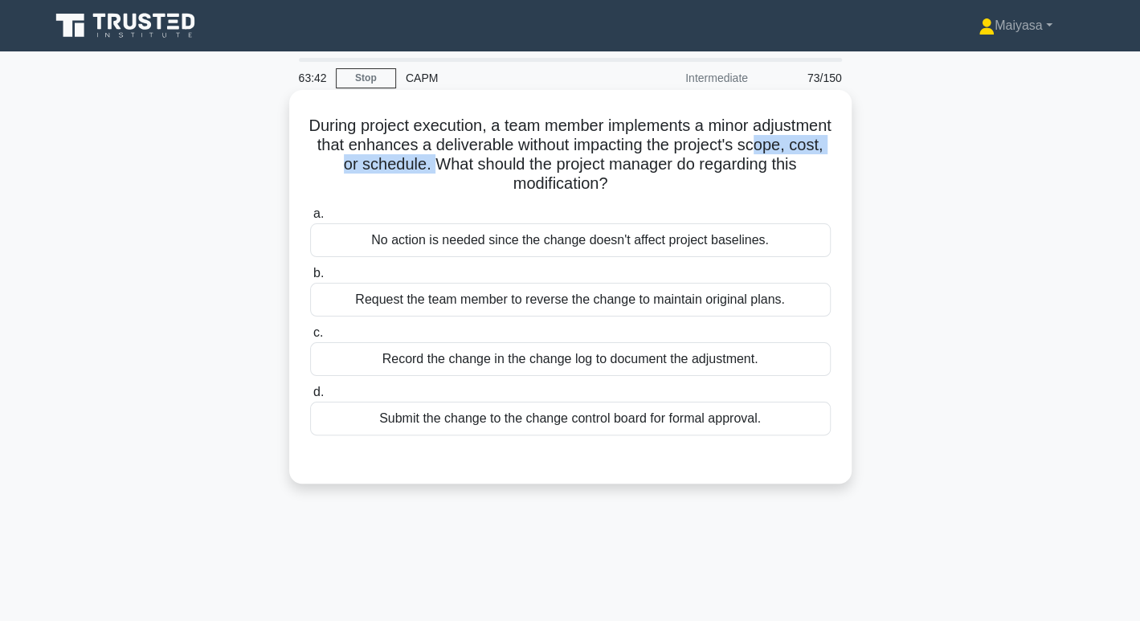
drag, startPoint x: 361, startPoint y: 167, endPoint x: 529, endPoint y: 162, distance: 168.1
click at [529, 162] on h5 "During project execution, a team member implements a minor adjustment that enha…" at bounding box center [571, 155] width 524 height 79
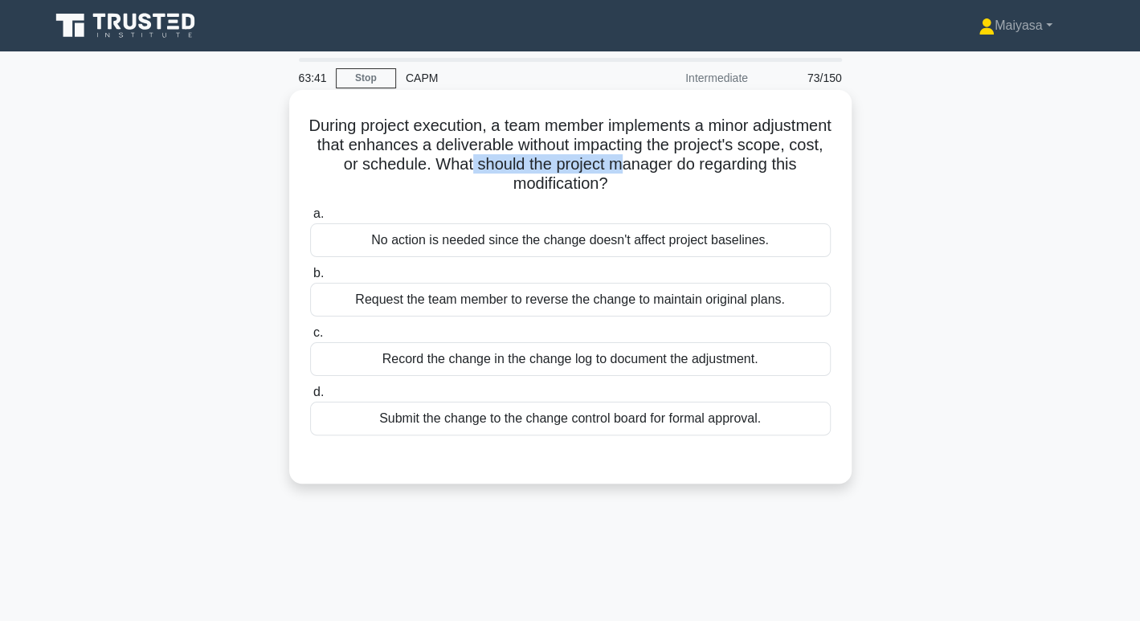
drag, startPoint x: 579, startPoint y: 162, endPoint x: 723, endPoint y: 162, distance: 144.7
click at [723, 162] on h5 "During project execution, a team member implements a minor adjustment that enha…" at bounding box center [571, 155] width 524 height 79
drag, startPoint x: 468, startPoint y: 186, endPoint x: 612, endPoint y: 186, distance: 144.7
click at [612, 186] on h5 "During project execution, a team member implements a minor adjustment that enha…" at bounding box center [571, 155] width 524 height 79
click at [580, 418] on div "Submit the change to the change control board for formal approval." at bounding box center [570, 419] width 521 height 34
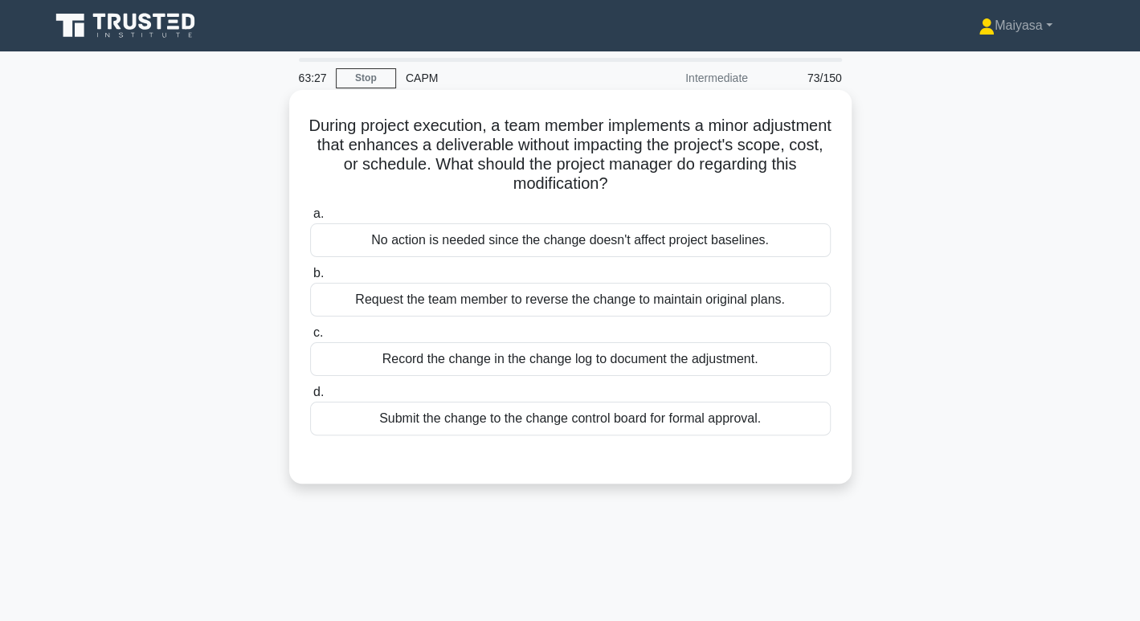
click at [310, 398] on input "d. Submit the change to the change control board for formal approval." at bounding box center [310, 392] width 0 height 10
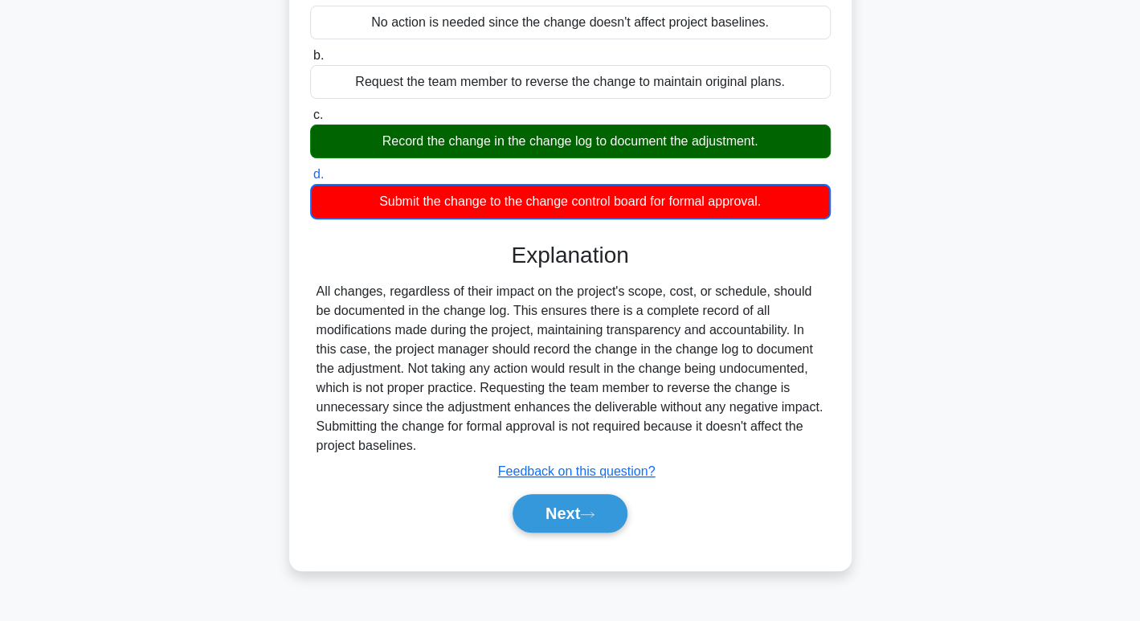
scroll to position [247, 0]
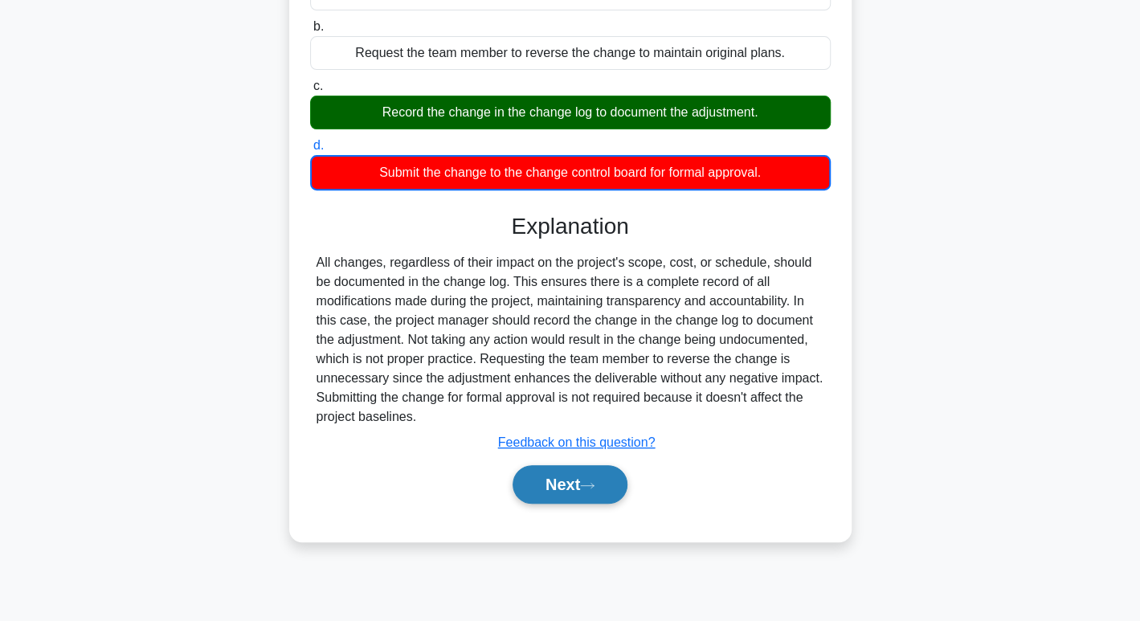
click at [551, 473] on button "Next" at bounding box center [570, 484] width 115 height 39
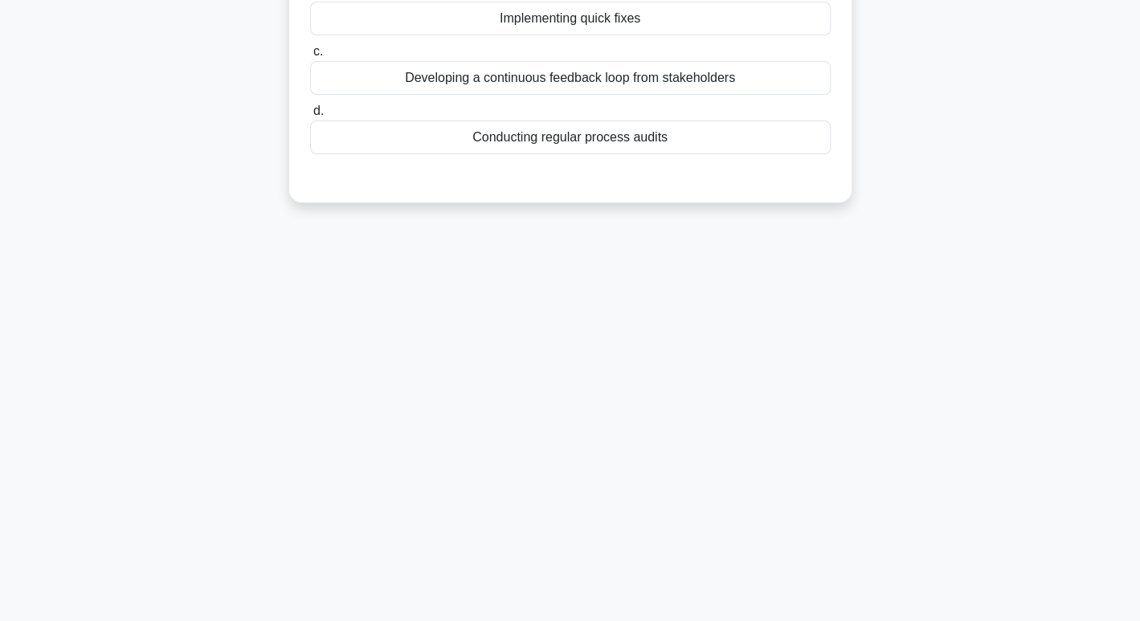
scroll to position [0, 0]
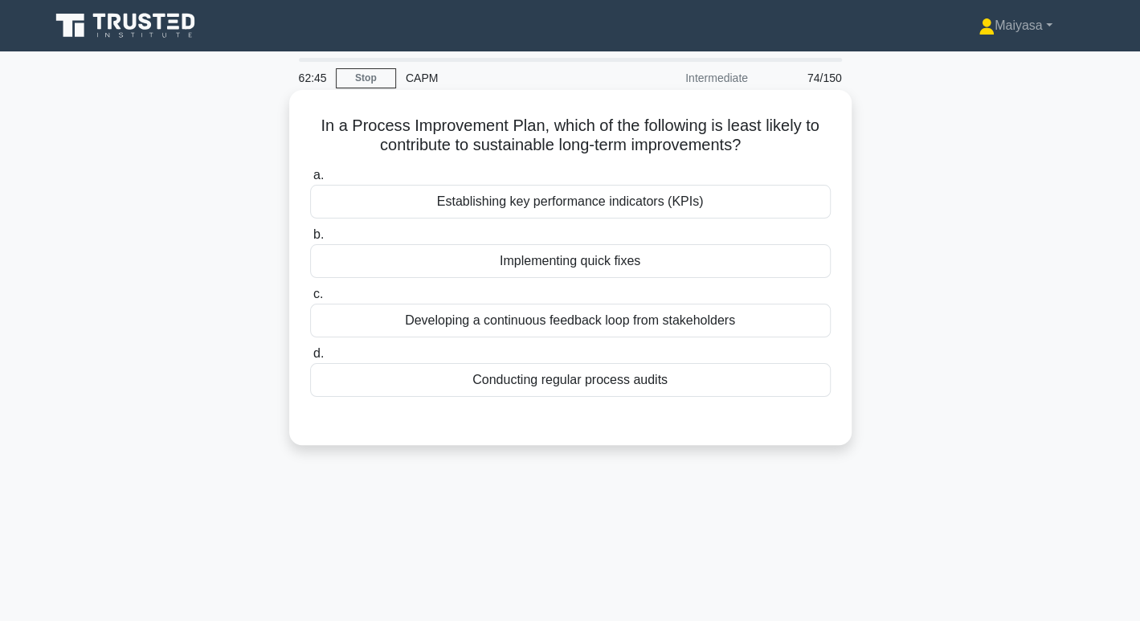
click at [585, 255] on div "Implementing quick fixes" at bounding box center [570, 261] width 521 height 34
click at [310, 240] on input "b. Implementing quick fixes" at bounding box center [310, 235] width 0 height 10
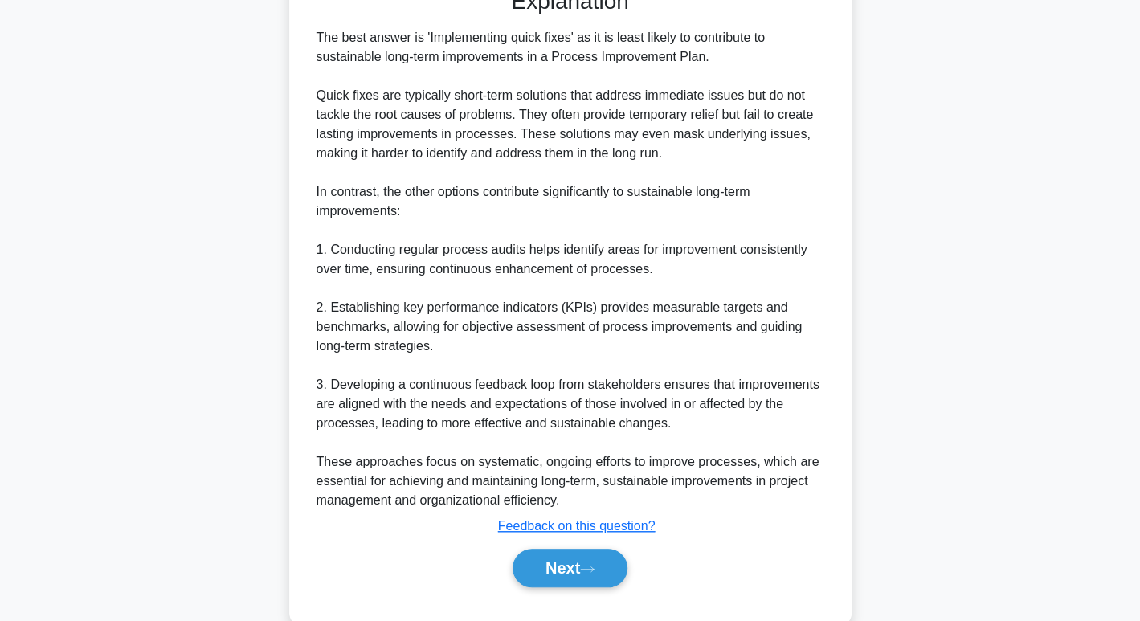
scroll to position [461, 0]
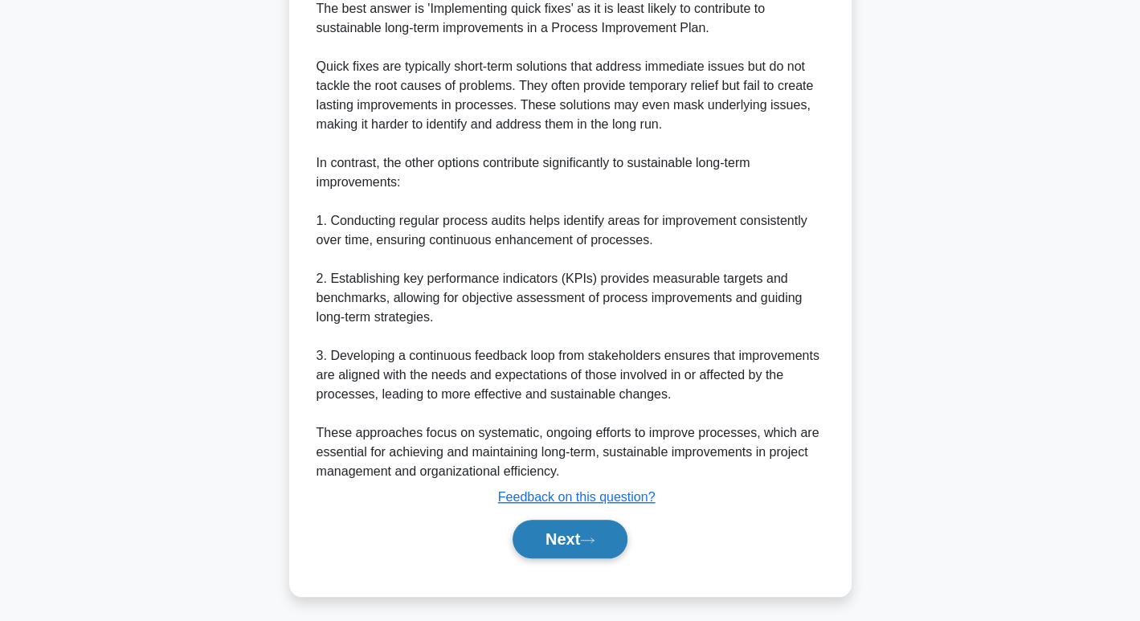
click at [551, 551] on button "Next" at bounding box center [570, 539] width 115 height 39
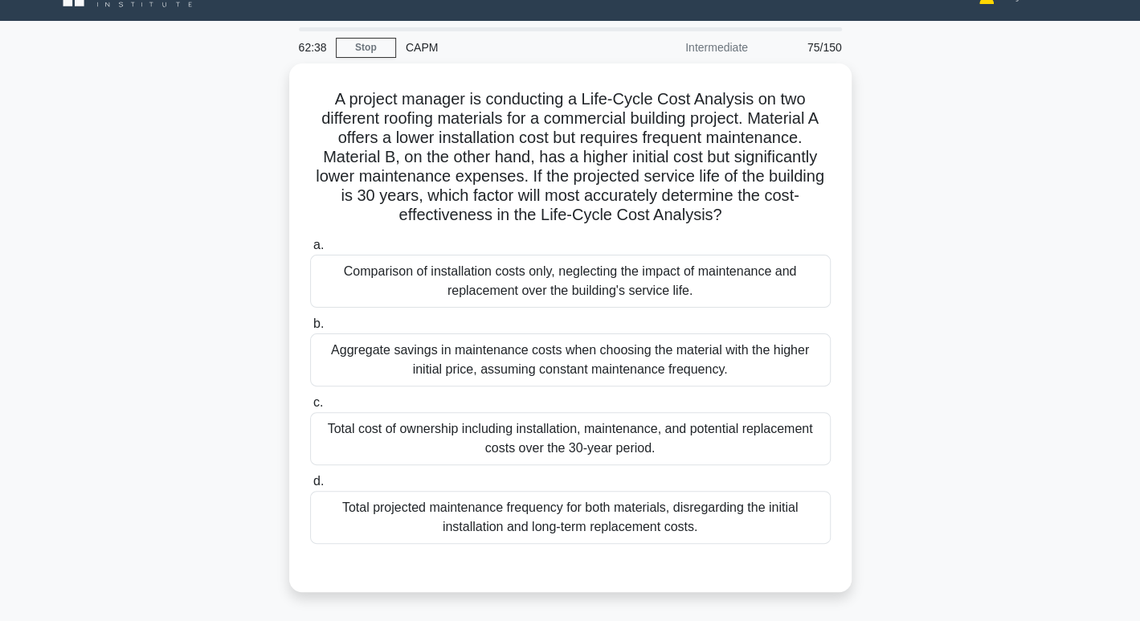
scroll to position [27, 0]
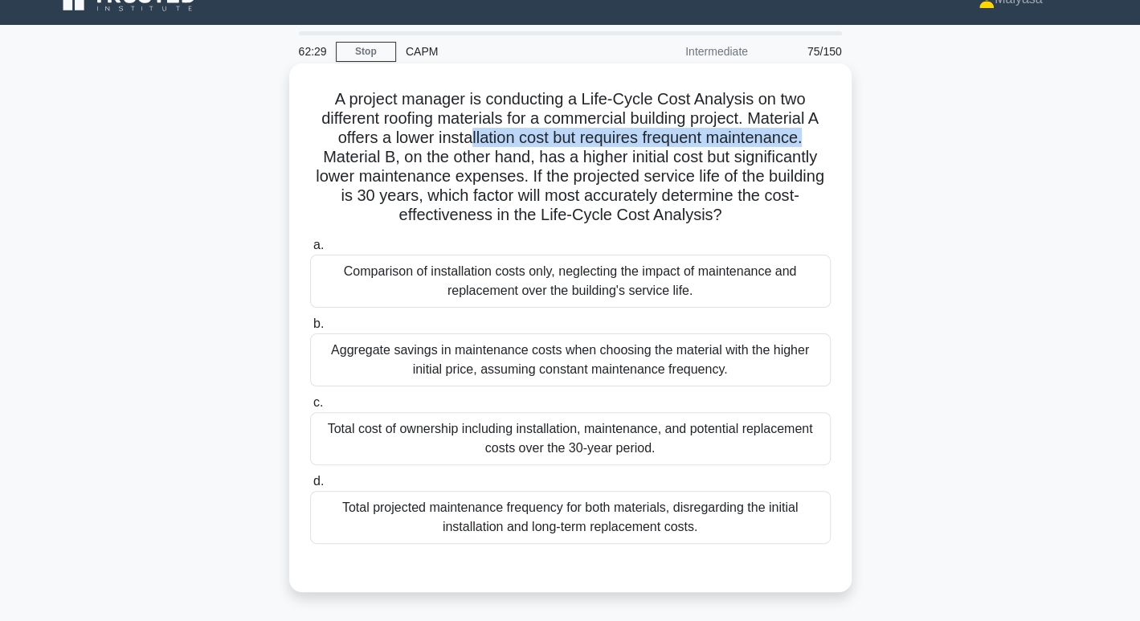
drag, startPoint x: 469, startPoint y: 146, endPoint x: 810, endPoint y: 138, distance: 340.9
click at [810, 138] on h5 "A project manager is conducting a Life-Cycle Cost Analysis on two different roo…" at bounding box center [571, 157] width 524 height 137
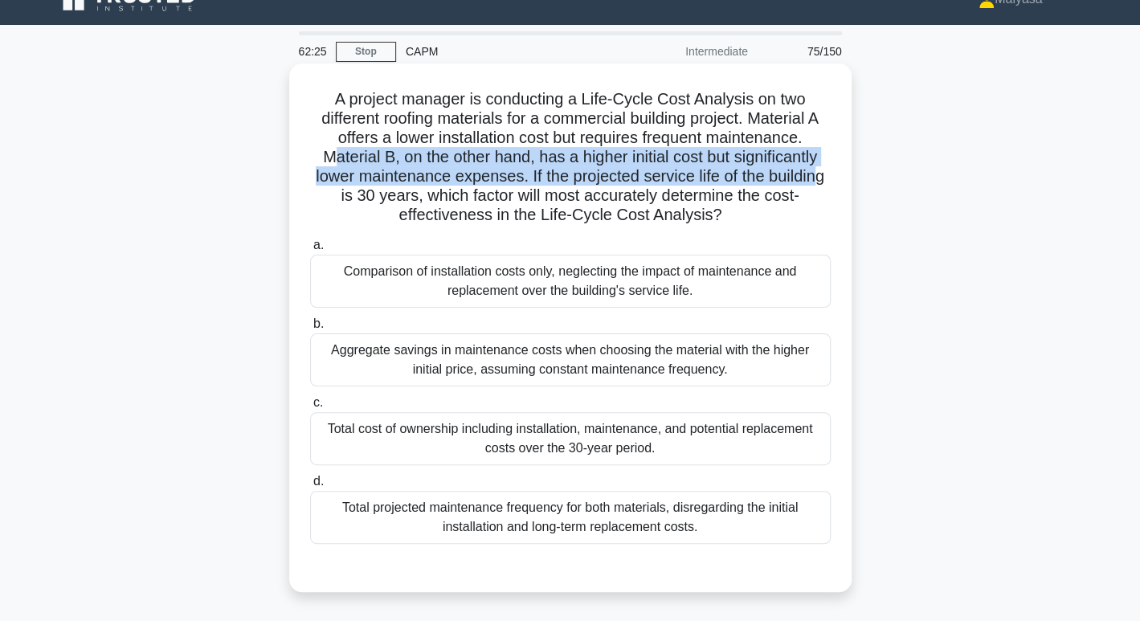
drag, startPoint x: 326, startPoint y: 154, endPoint x: 824, endPoint y: 169, distance: 498.5
click at [824, 169] on h5 "A project manager is conducting a Life-Cycle Cost Analysis on two different roo…" at bounding box center [571, 157] width 524 height 137
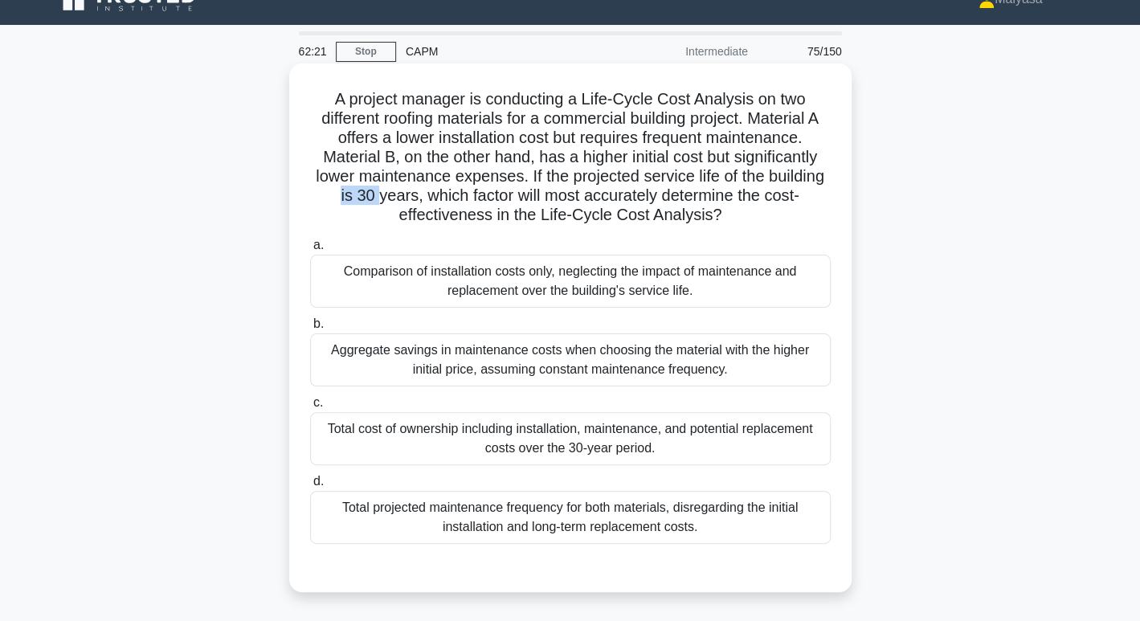
drag, startPoint x: 331, startPoint y: 197, endPoint x: 373, endPoint y: 194, distance: 41.9
click at [373, 194] on h5 "A project manager is conducting a Life-Cycle Cost Analysis on two different roo…" at bounding box center [571, 157] width 524 height 137
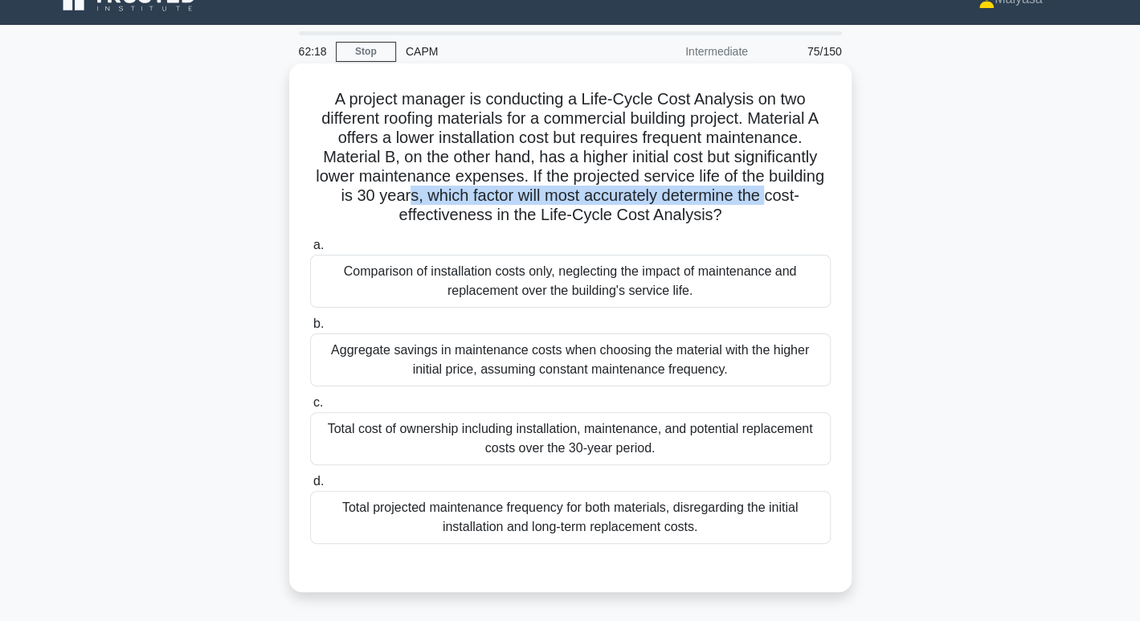
drag, startPoint x: 408, startPoint y: 187, endPoint x: 770, endPoint y: 194, distance: 361.7
click at [770, 194] on h5 "A project manager is conducting a Life-Cycle Cost Analysis on two different roo…" at bounding box center [571, 157] width 524 height 137
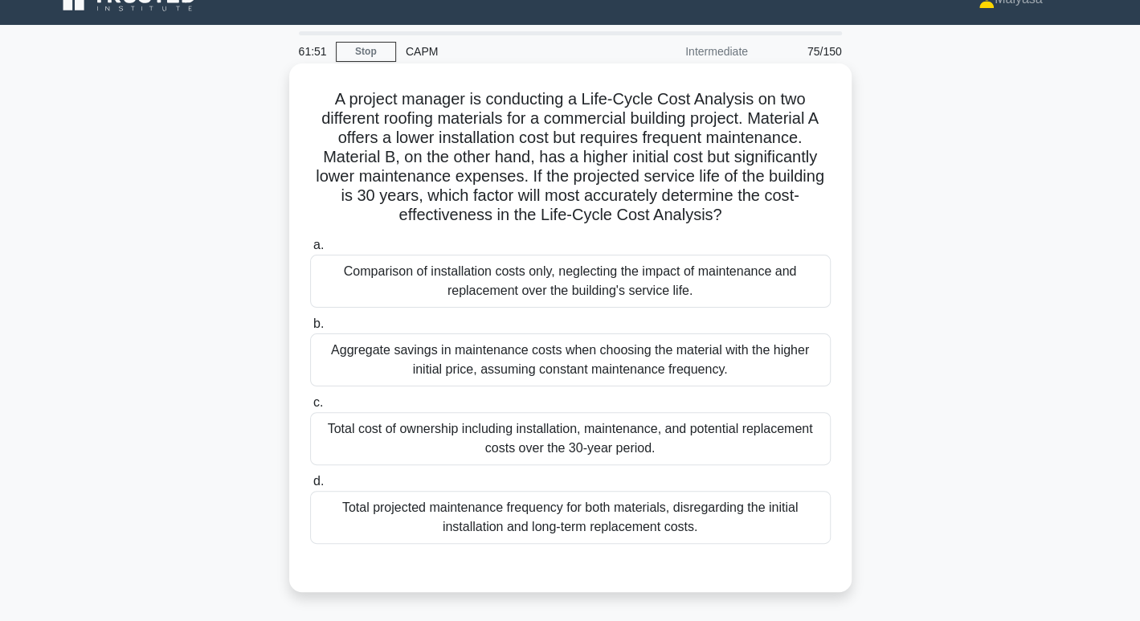
click at [571, 427] on div "Total cost of ownership including installation, maintenance, and potential repl…" at bounding box center [570, 438] width 521 height 53
click at [310, 408] on input "c. Total cost of ownership including installation, maintenance, and potential r…" at bounding box center [310, 403] width 0 height 10
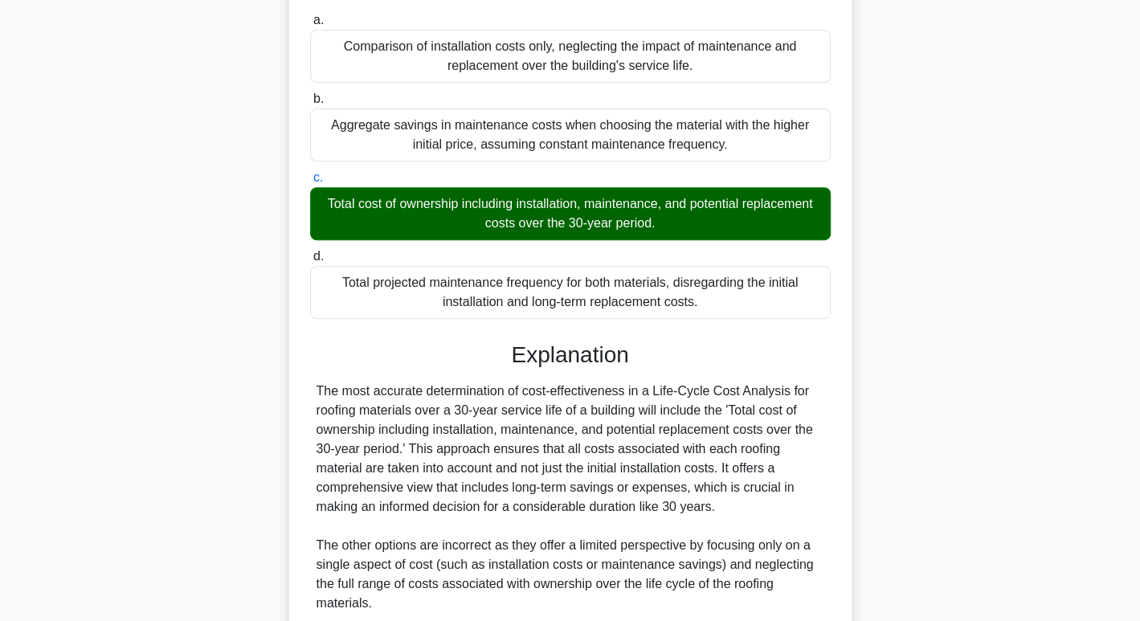
scroll to position [387, 0]
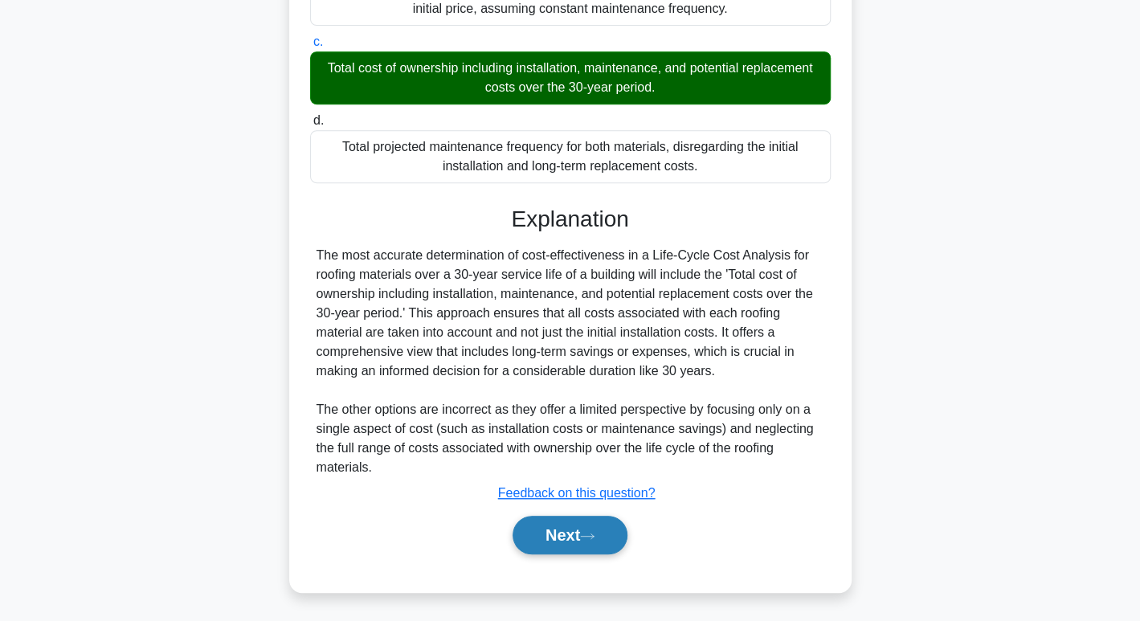
click at [573, 526] on button "Next" at bounding box center [570, 535] width 115 height 39
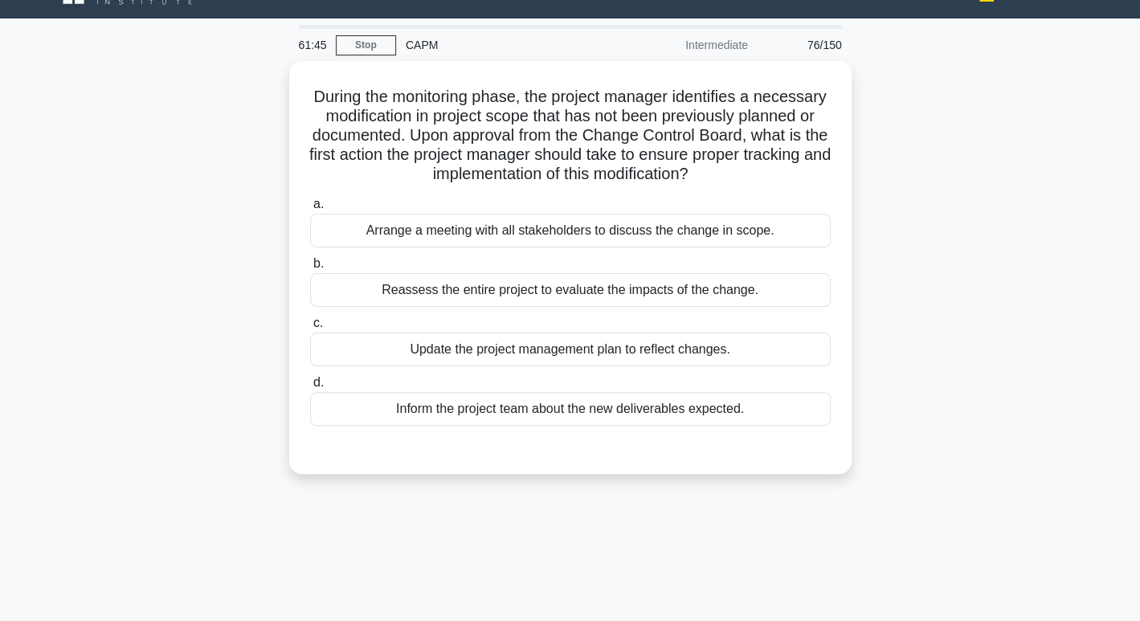
scroll to position [0, 0]
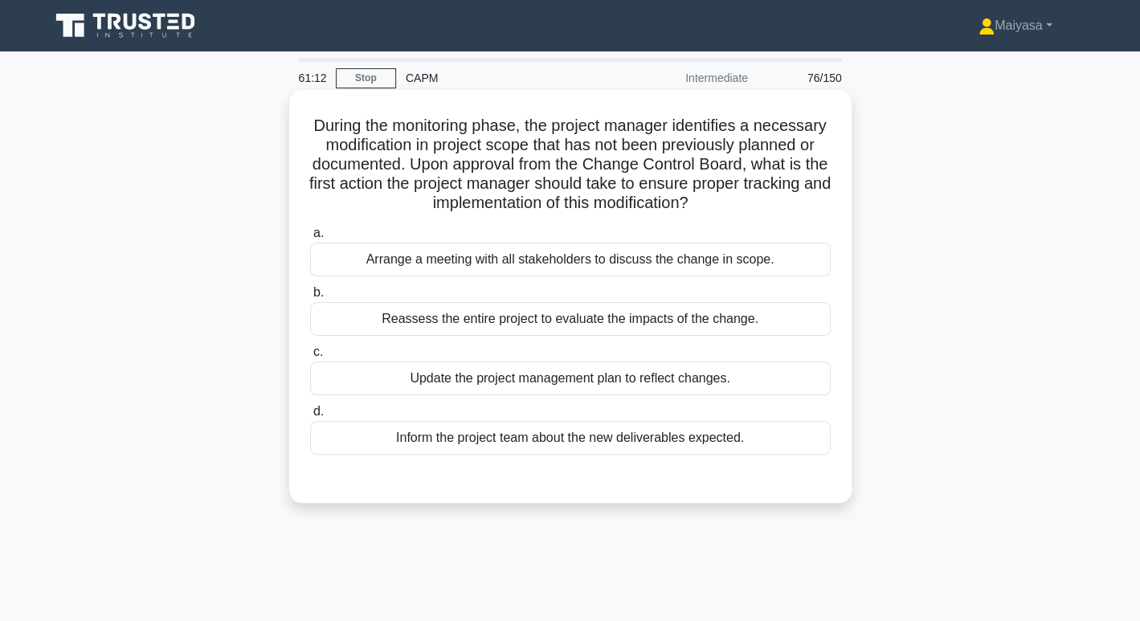
click at [723, 330] on div "Reassess the entire project to evaluate the impacts of the change." at bounding box center [570, 319] width 521 height 34
click at [310, 298] on input "b. Reassess the entire project to evaluate the impacts of the change." at bounding box center [310, 293] width 0 height 10
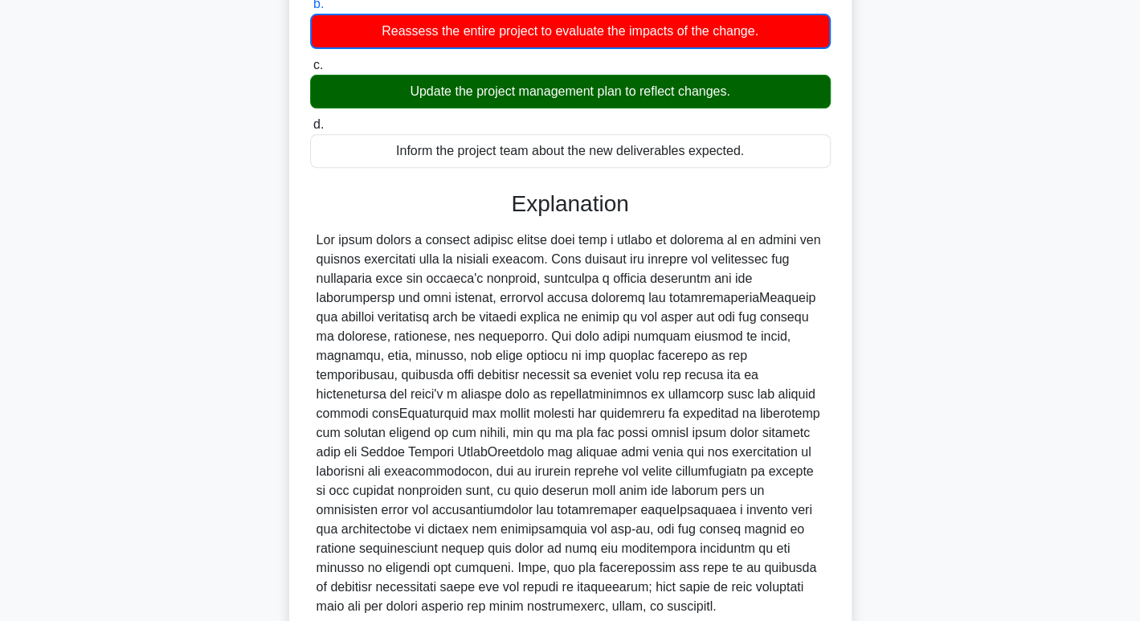
scroll to position [428, 0]
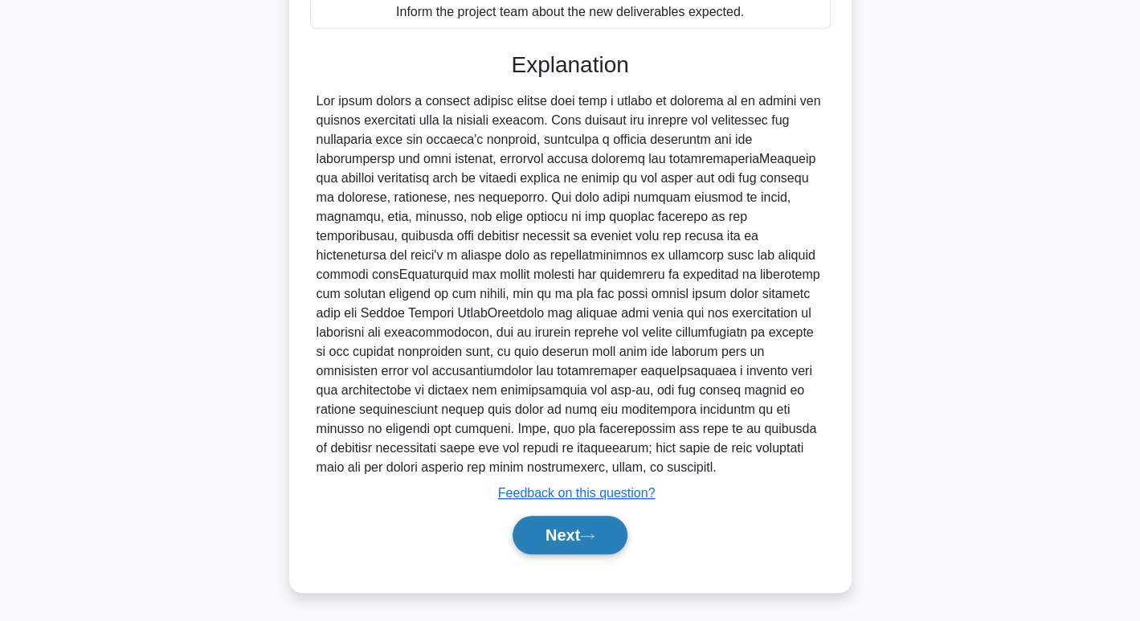
click at [581, 537] on button "Next" at bounding box center [570, 535] width 115 height 39
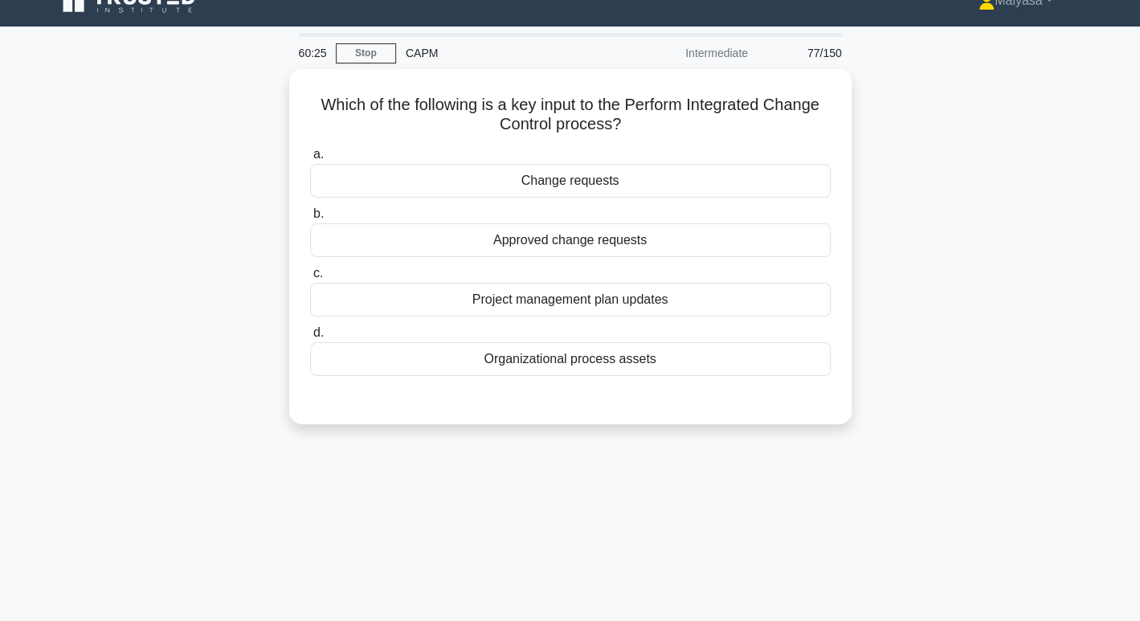
scroll to position [22, 0]
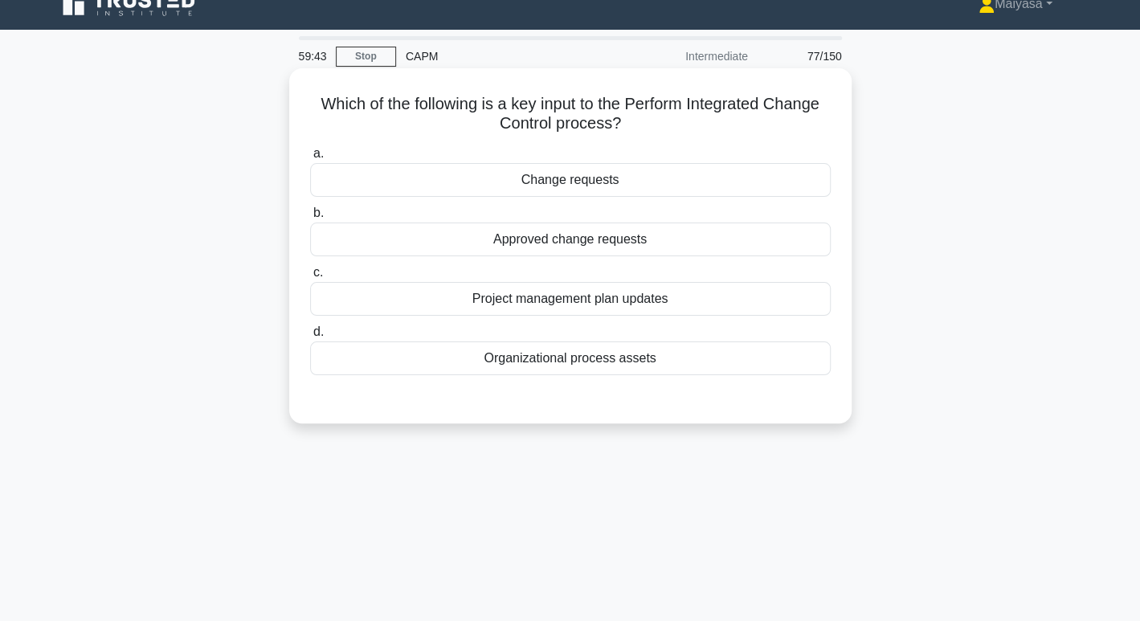
click at [519, 119] on h5 "Which of the following is a key input to the Perform Integrated Change Control …" at bounding box center [571, 114] width 524 height 40
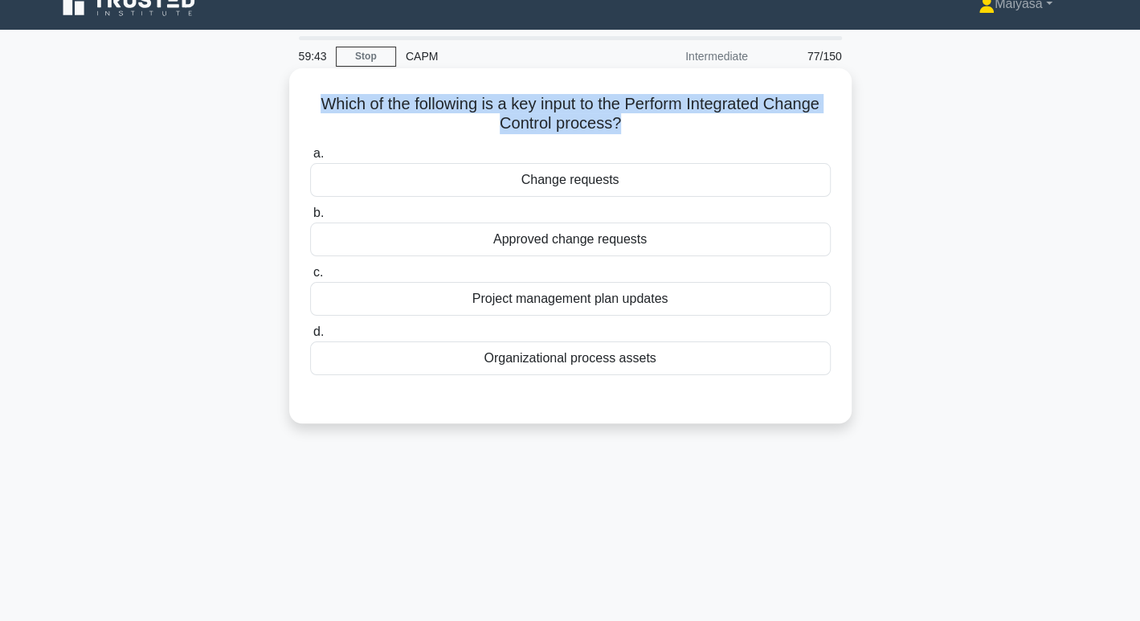
click at [519, 119] on h5 "Which of the following is a key input to the Perform Integrated Change Control …" at bounding box center [571, 114] width 524 height 40
click at [290, 97] on div "Which of the following is a key input to the Perform Integrated Change Control …" at bounding box center [570, 245] width 563 height 355
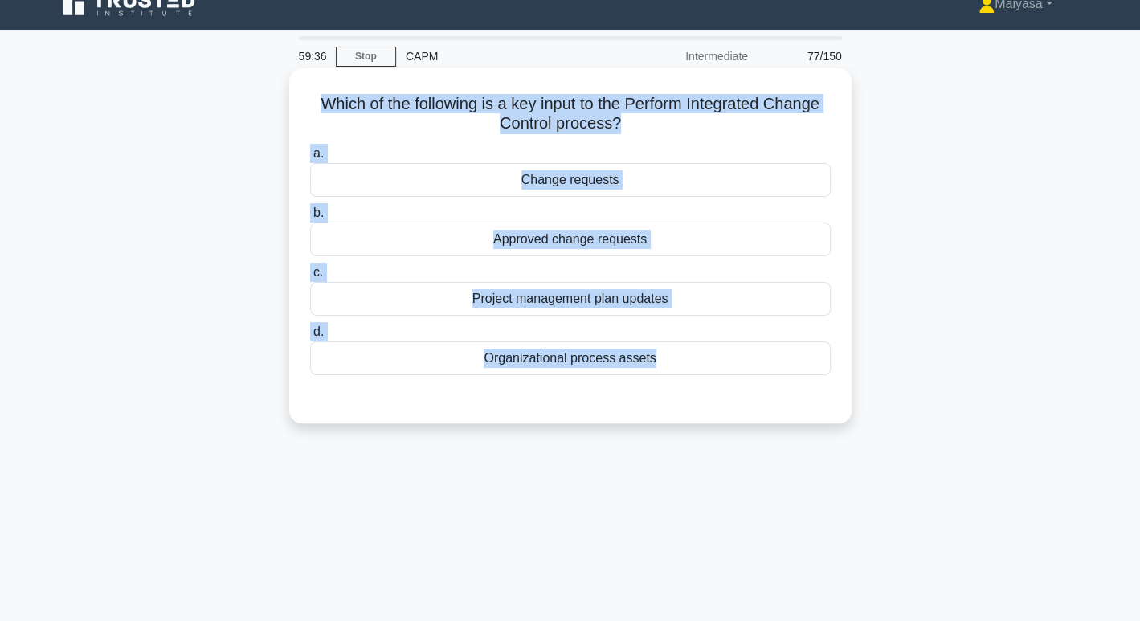
drag, startPoint x: 315, startPoint y: 104, endPoint x: 681, endPoint y: 398, distance: 469.3
click at [681, 398] on div "Which of the following is a key input to the Perform Integrated Change Control …" at bounding box center [571, 246] width 550 height 342
click at [482, 167] on div "Change requests" at bounding box center [570, 180] width 521 height 34
click at [310, 159] on input "a. Change requests" at bounding box center [310, 154] width 0 height 10
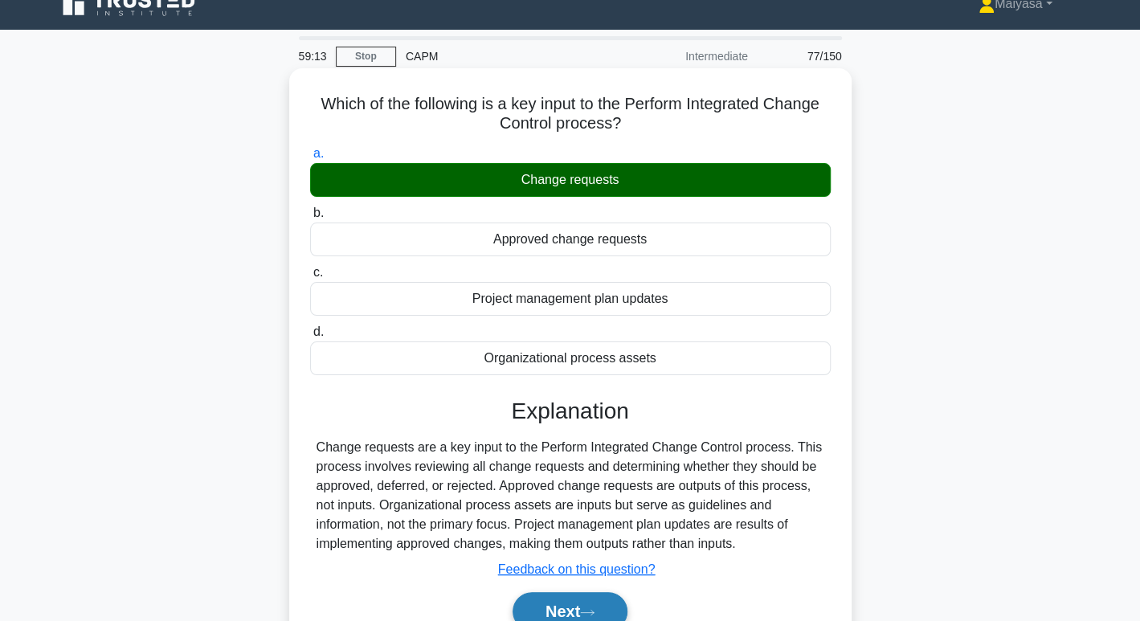
drag, startPoint x: 482, startPoint y: 167, endPoint x: 581, endPoint y: 600, distance: 444.3
click at [581, 600] on button "Next" at bounding box center [570, 611] width 115 height 39
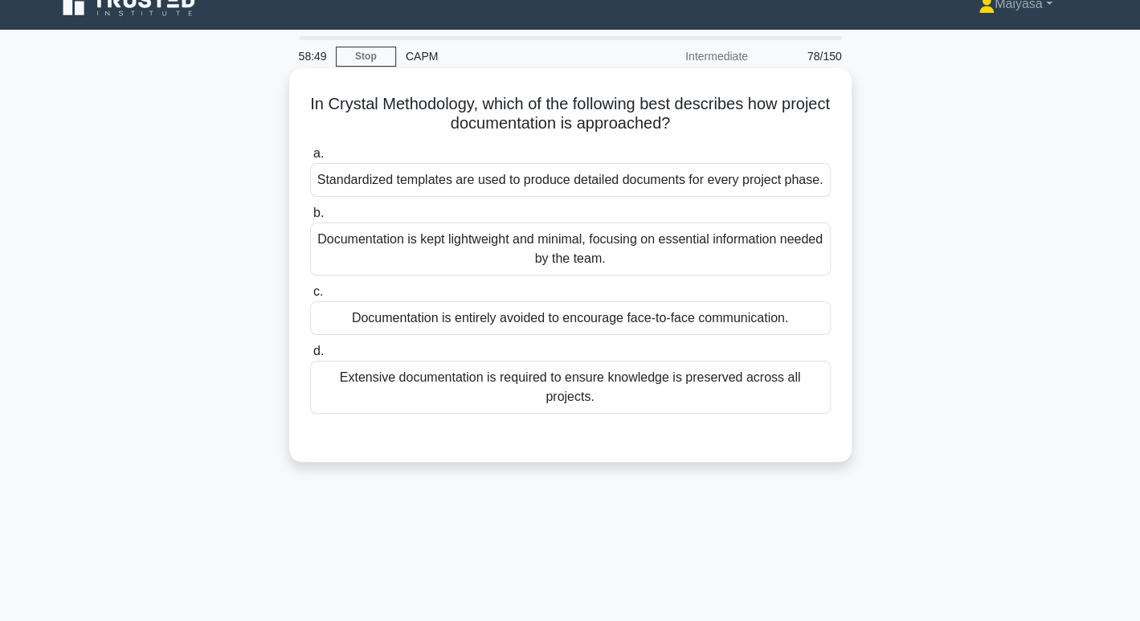
click at [343, 108] on h5 "In Crystal Methodology, which of the following best describes how project docum…" at bounding box center [571, 114] width 524 height 40
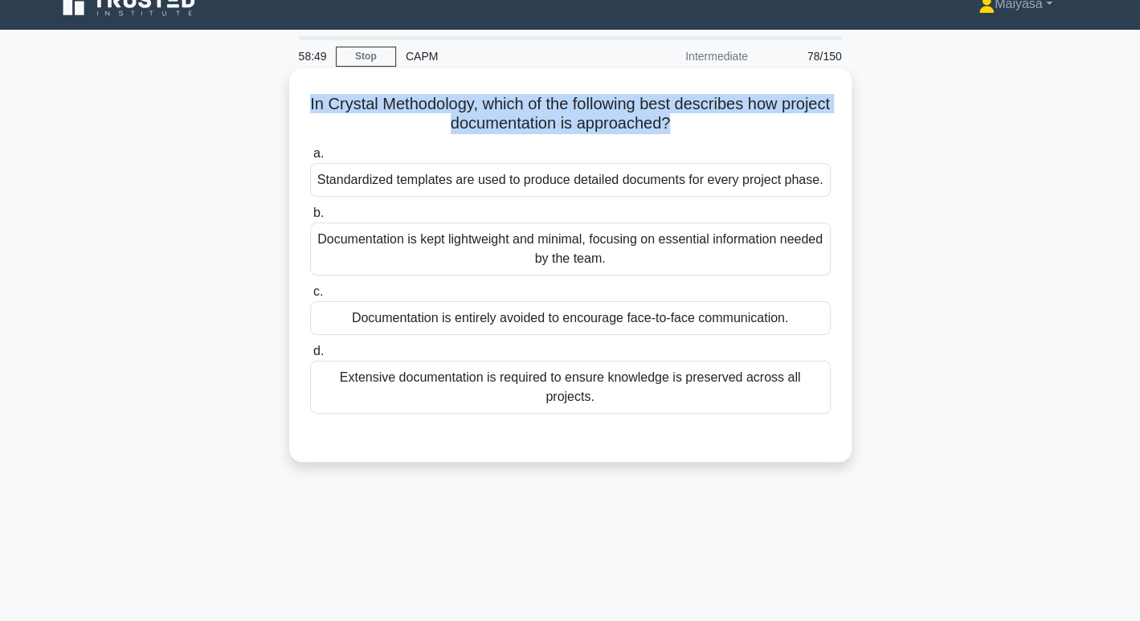
click at [343, 108] on h5 "In Crystal Methodology, which of the following best describes how project docum…" at bounding box center [571, 114] width 524 height 40
click at [360, 111] on h5 "In Crystal Methodology, which of the following best describes how project docum…" at bounding box center [571, 114] width 524 height 40
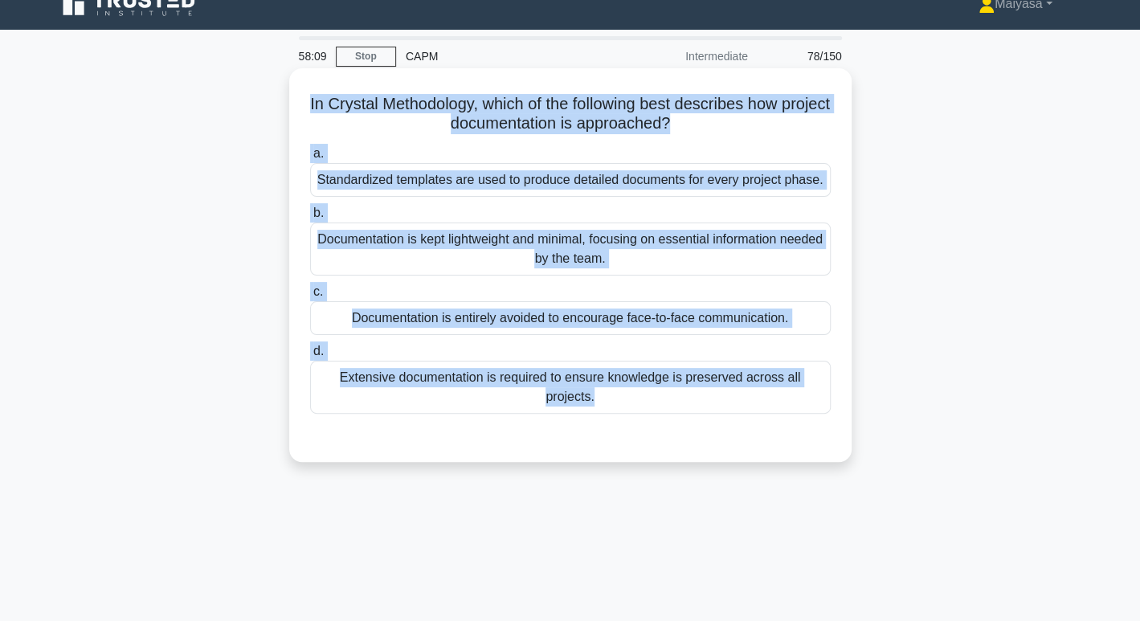
drag, startPoint x: 319, startPoint y: 100, endPoint x: 813, endPoint y: 424, distance: 590.3
click at [813, 424] on div "In Crystal Methodology, which of the following best describes how project docum…" at bounding box center [571, 265] width 550 height 381
click at [507, 263] on div "Documentation is kept lightweight and minimal, focusing on essential informatio…" at bounding box center [570, 249] width 521 height 53
click at [310, 219] on input "b. Documentation is kept lightweight and minimal, focusing on essential informa…" at bounding box center [310, 213] width 0 height 10
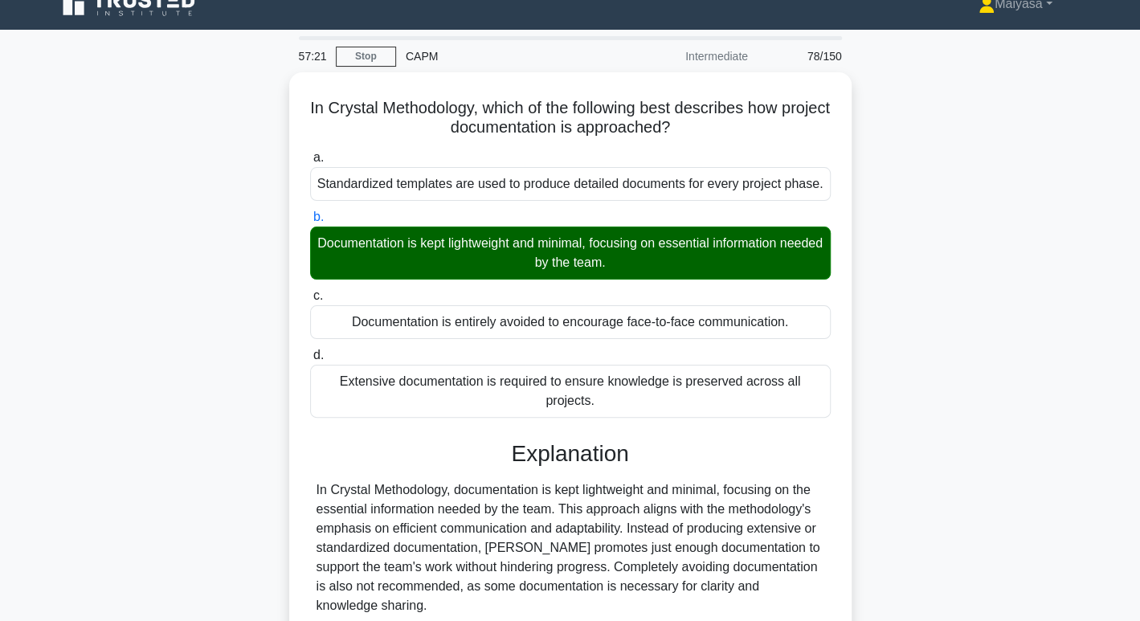
drag, startPoint x: 1132, startPoint y: 308, endPoint x: 1151, endPoint y: 370, distance: 64.6
click at [1140, 383] on html "Maiyasa Profile Settings Profile" at bounding box center [570, 412] width 1140 height 868
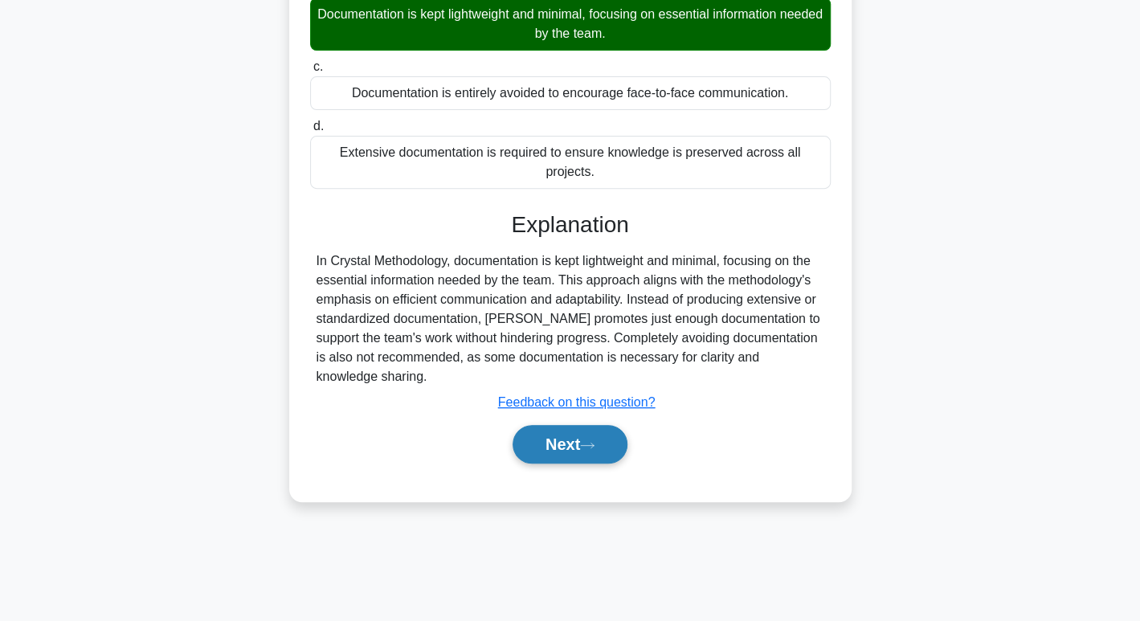
click at [563, 425] on button "Next" at bounding box center [570, 444] width 115 height 39
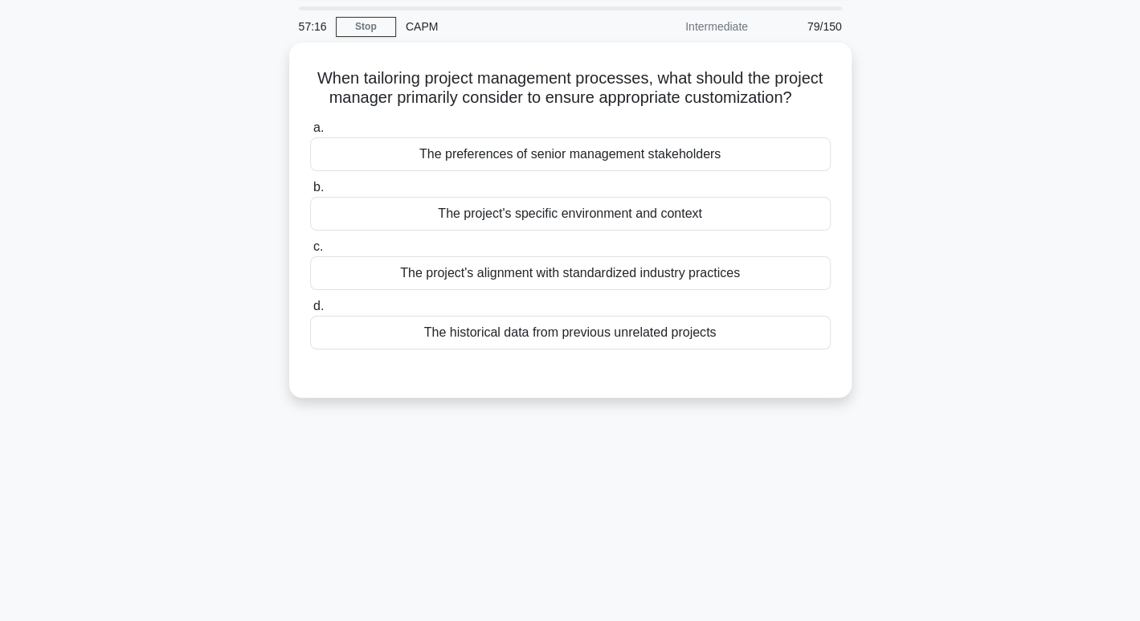
scroll to position [47, 0]
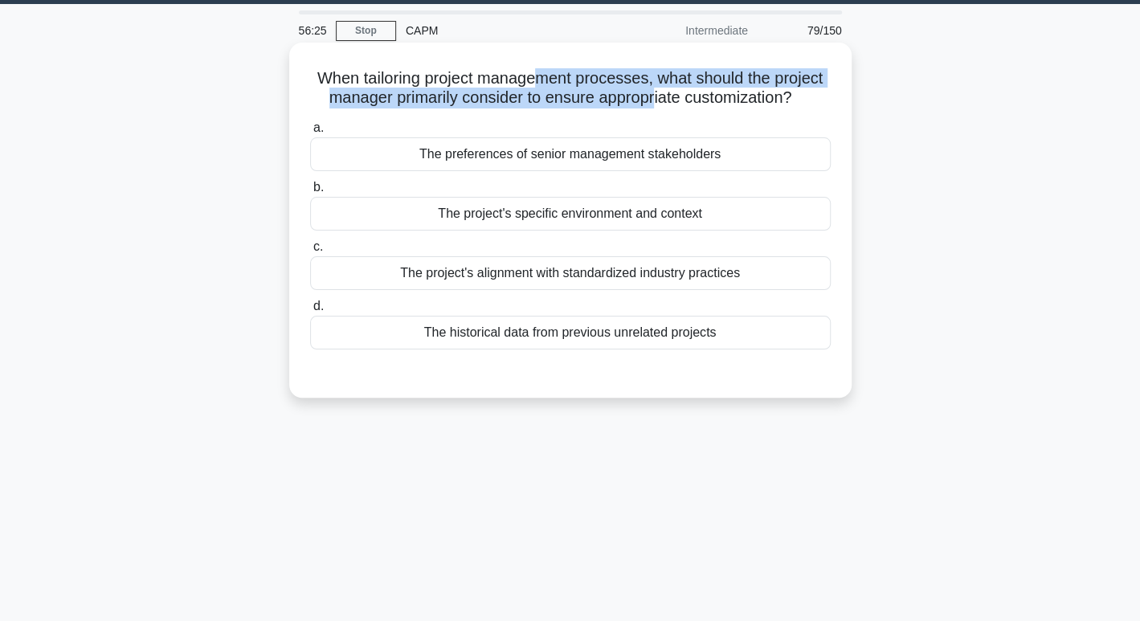
drag, startPoint x: 536, startPoint y: 69, endPoint x: 657, endPoint y: 95, distance: 124.1
click at [657, 95] on h5 "When tailoring project management processes, what should the project manager pr…" at bounding box center [571, 88] width 524 height 40
click at [703, 84] on h5 "When tailoring project management processes, what should the project manager pr…" at bounding box center [571, 88] width 524 height 40
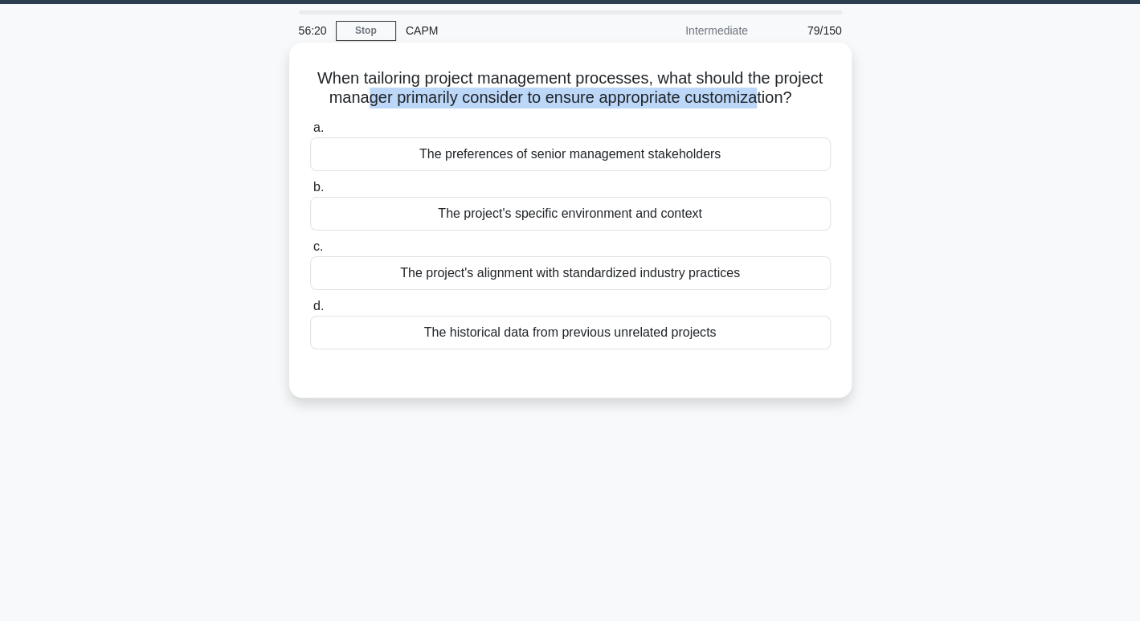
drag, startPoint x: 358, startPoint y: 90, endPoint x: 762, endPoint y: 103, distance: 403.7
click at [762, 103] on h5 "When tailoring project management processes, what should the project manager pr…" at bounding box center [571, 88] width 524 height 40
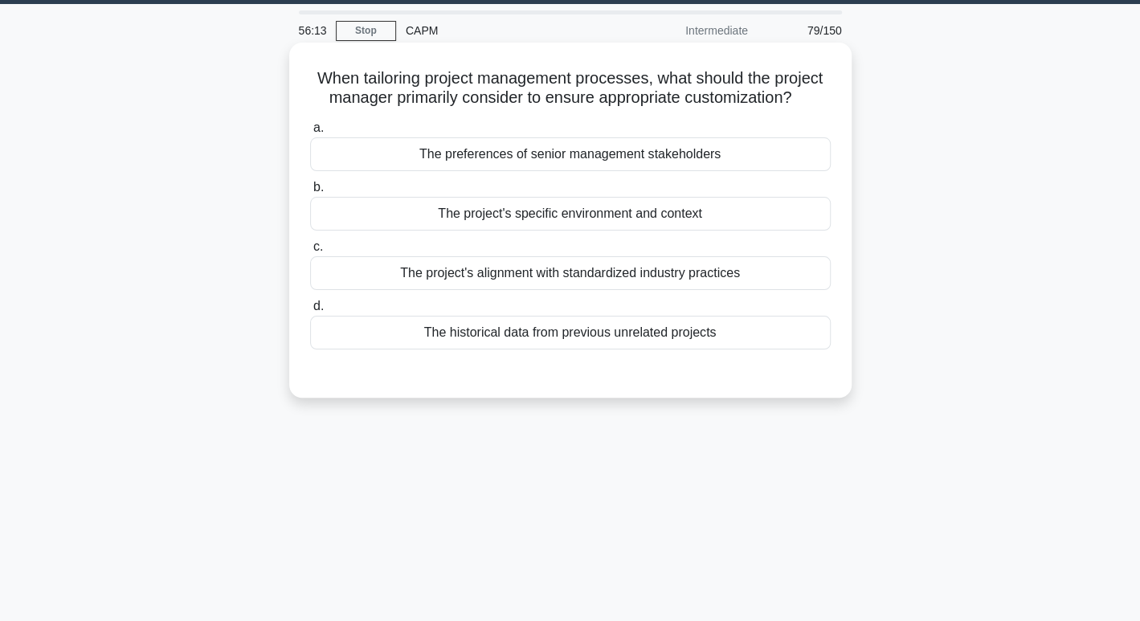
click at [751, 278] on div "The project's alignment with standardized industry practices" at bounding box center [570, 273] width 521 height 34
click at [310, 252] on input "c. The project's alignment with standardized industry practices" at bounding box center [310, 247] width 0 height 10
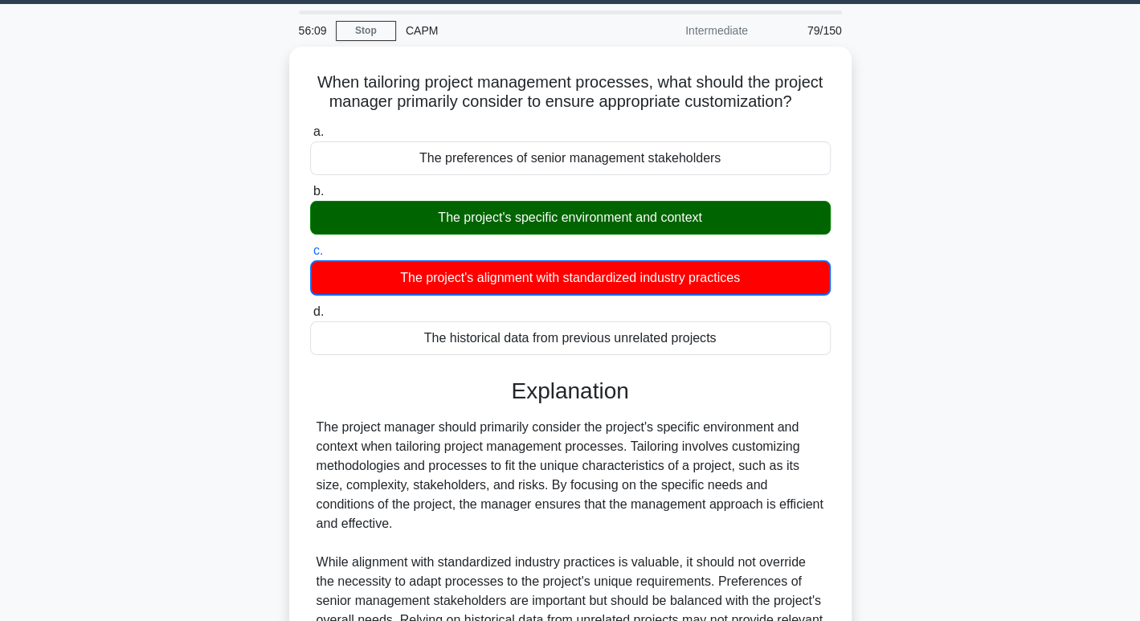
scroll to position [247, 0]
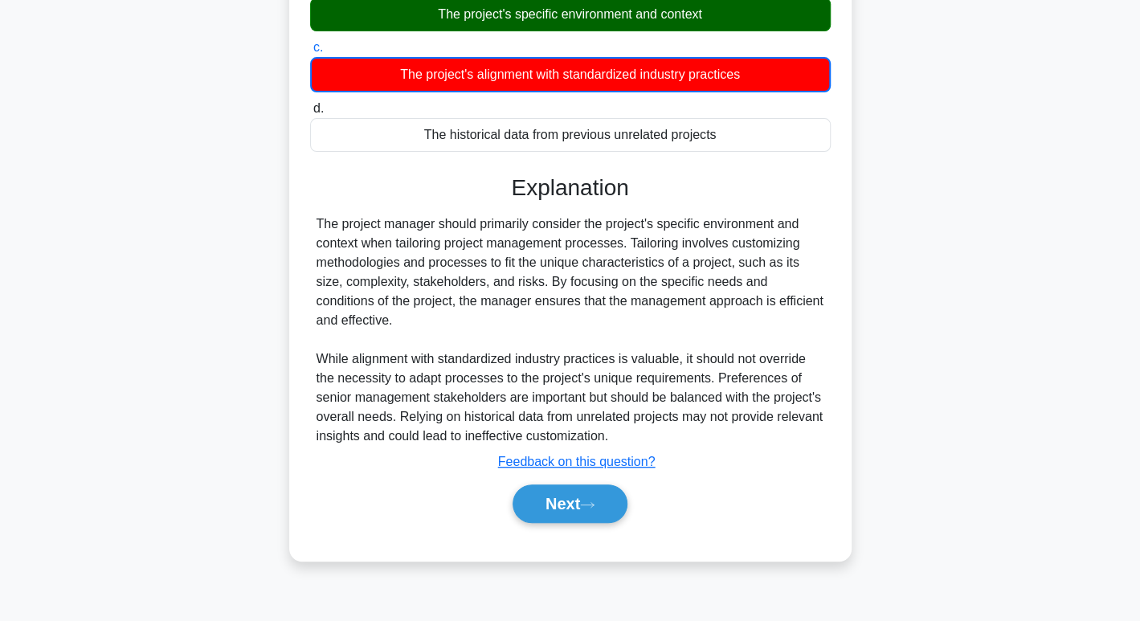
click at [603, 478] on div "Next" at bounding box center [570, 503] width 521 height 51
click at [607, 510] on button "Next" at bounding box center [570, 504] width 115 height 39
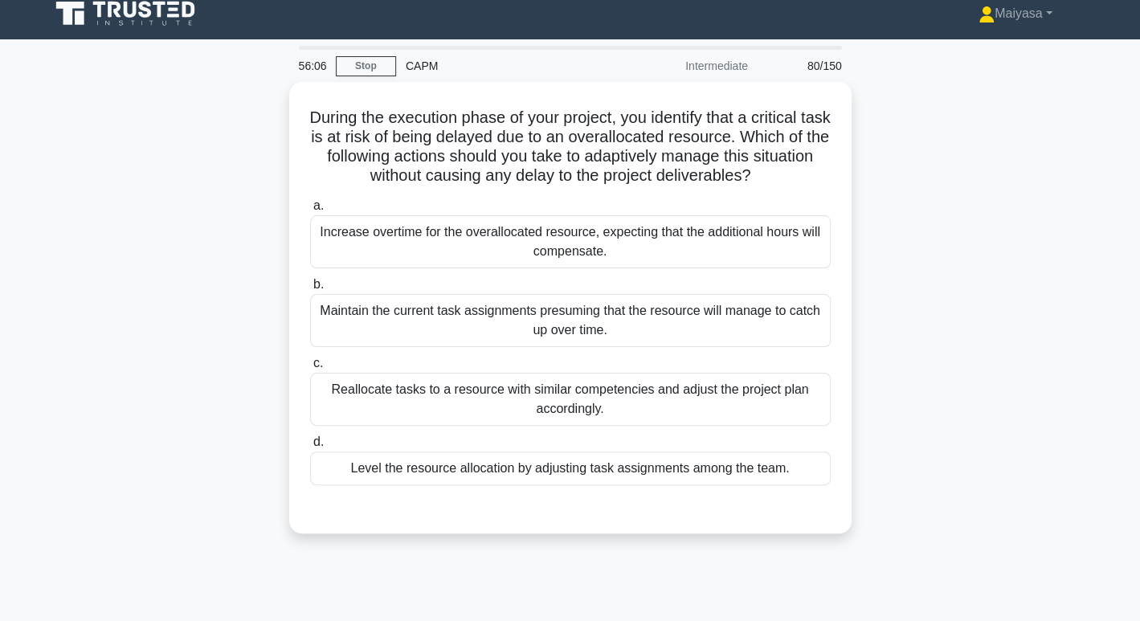
scroll to position [0, 0]
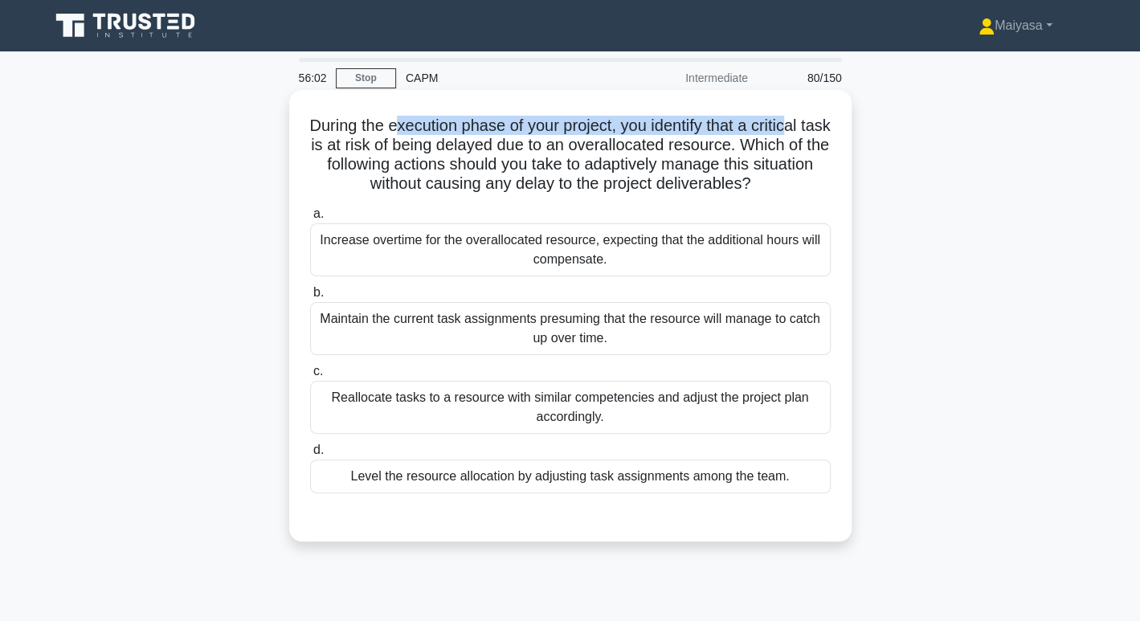
drag, startPoint x: 403, startPoint y: 125, endPoint x: 813, endPoint y: 129, distance: 409.1
click at [813, 129] on h5 "During the execution phase of your project, you identify that a critical task i…" at bounding box center [571, 155] width 524 height 79
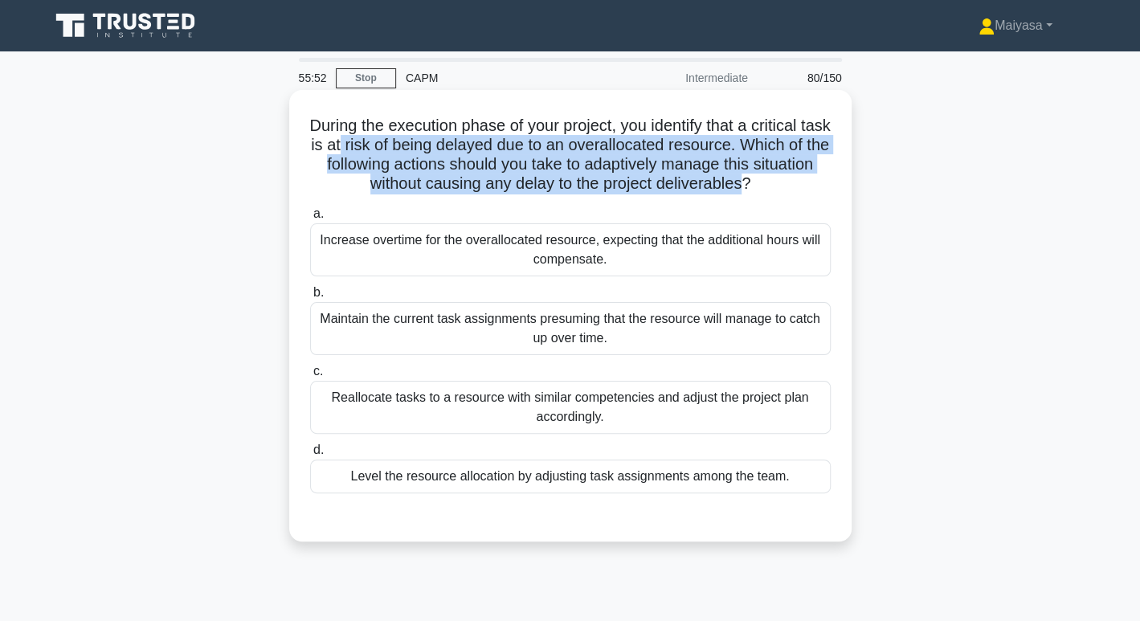
drag, startPoint x: 374, startPoint y: 146, endPoint x: 777, endPoint y: 198, distance: 406.7
click at [777, 198] on div "During the execution phase of your project, you identify that a critical task i…" at bounding box center [571, 315] width 550 height 439
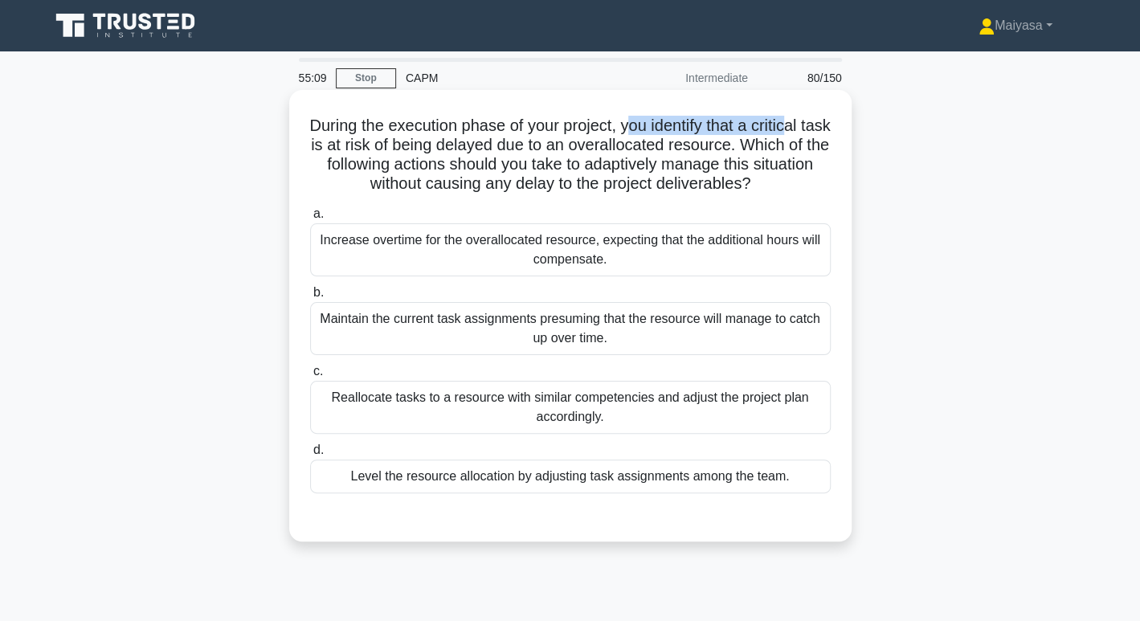
drag, startPoint x: 647, startPoint y: 121, endPoint x: 813, endPoint y: 114, distance: 166.5
click at [813, 116] on h5 "During the execution phase of your project, you identify that a critical task i…" at bounding box center [571, 155] width 524 height 79
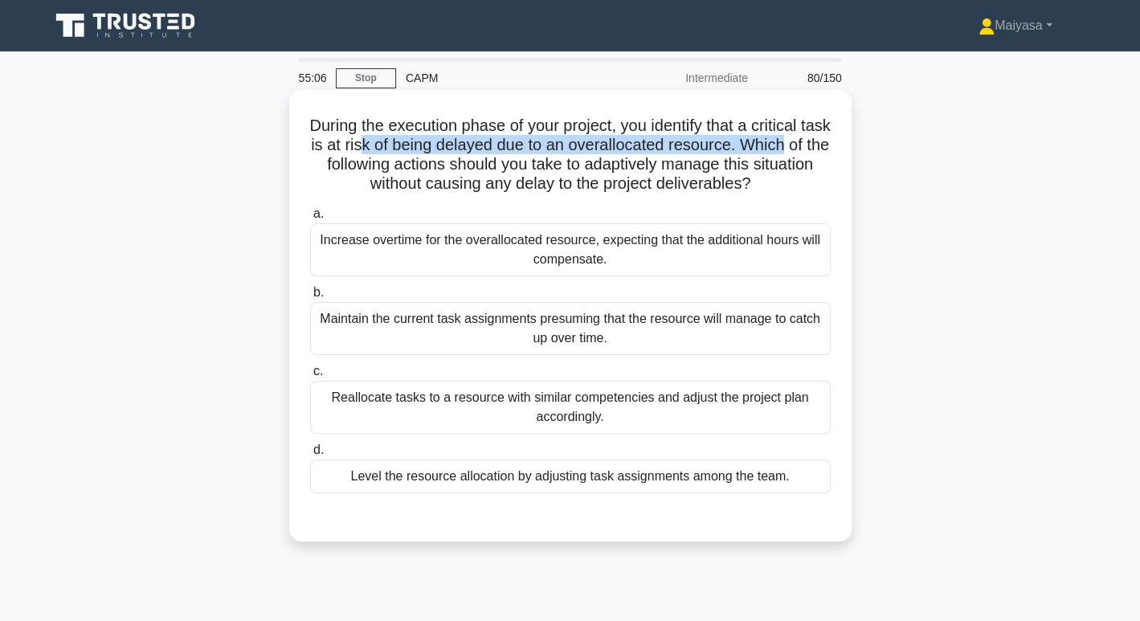
drag, startPoint x: 395, startPoint y: 147, endPoint x: 837, endPoint y: 148, distance: 442.0
click at [837, 148] on div "During the execution phase of your project, you identify that a critical task i…" at bounding box center [571, 315] width 550 height 439
drag, startPoint x: 430, startPoint y: 169, endPoint x: 827, endPoint y: 178, distance: 397.1
click at [827, 178] on h5 "During the execution phase of your project, you identify that a critical task i…" at bounding box center [571, 155] width 524 height 79
click at [515, 481] on div "Level the resource allocation by adjusting task assignments among the team." at bounding box center [570, 477] width 521 height 34
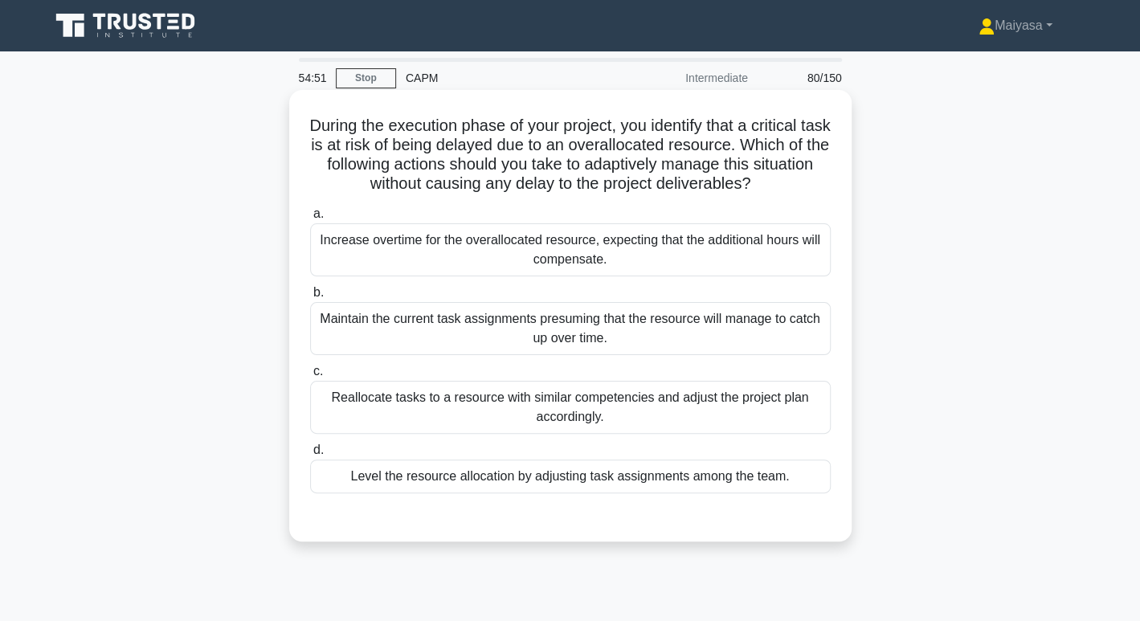
click at [310, 456] on input "d. Level the resource allocation by adjusting task assignments among the team." at bounding box center [310, 450] width 0 height 10
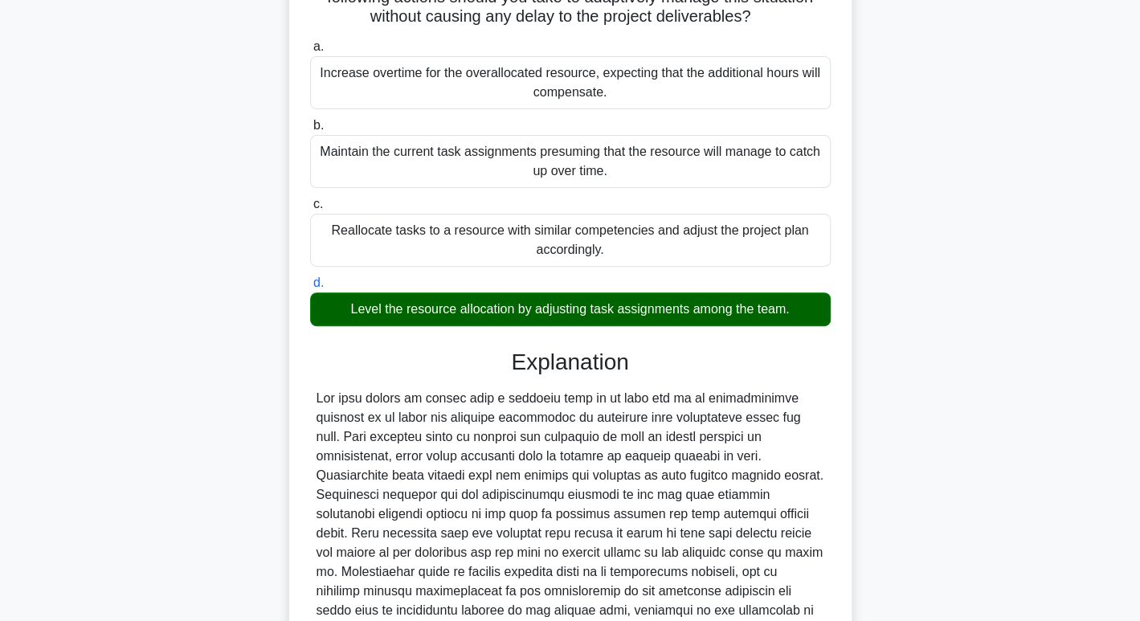
scroll to position [349, 0]
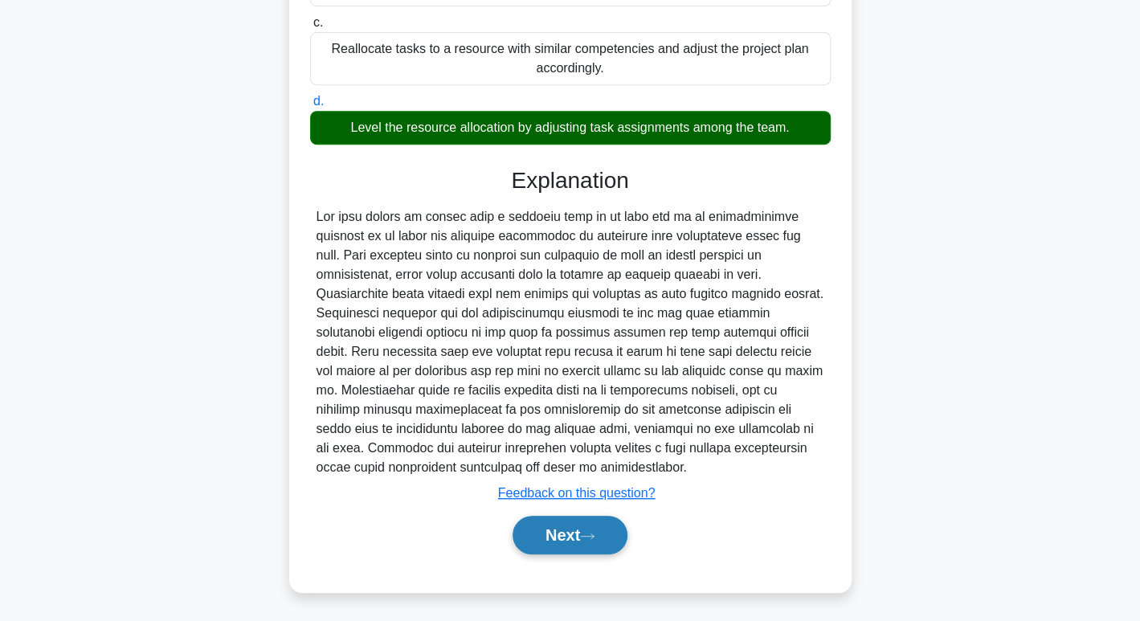
click at [595, 538] on icon at bounding box center [587, 536] width 14 height 9
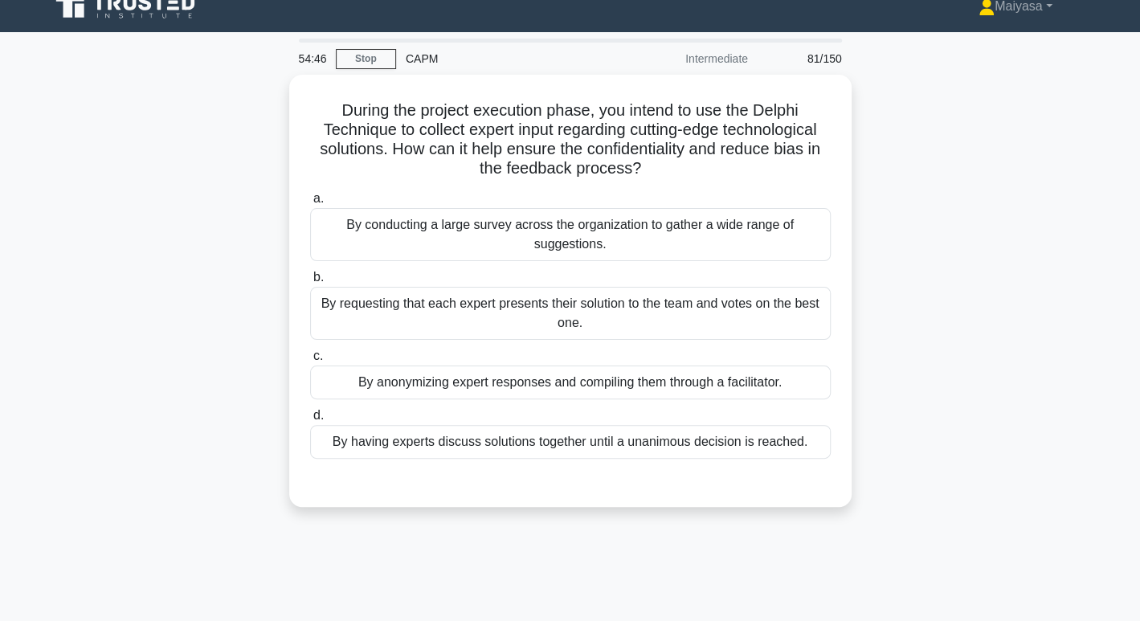
scroll to position [0, 0]
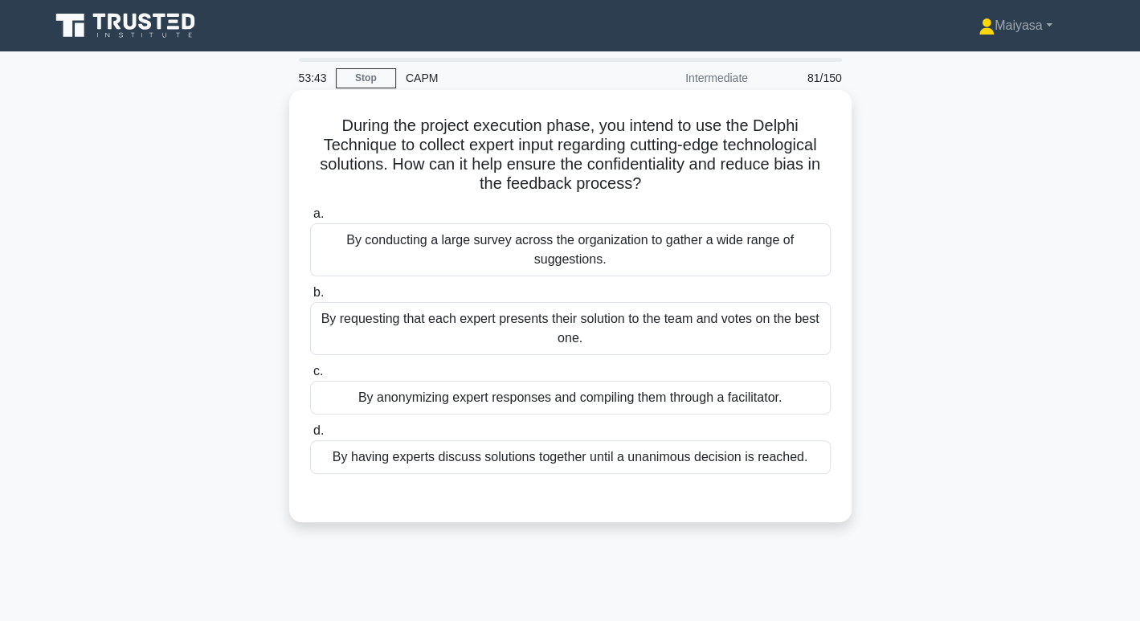
click at [615, 391] on div "By anonymizing expert responses and compiling them through a facilitator." at bounding box center [570, 398] width 521 height 34
click at [310, 377] on input "c. By anonymizing expert responses and compiling them through a facilitator." at bounding box center [310, 371] width 0 height 10
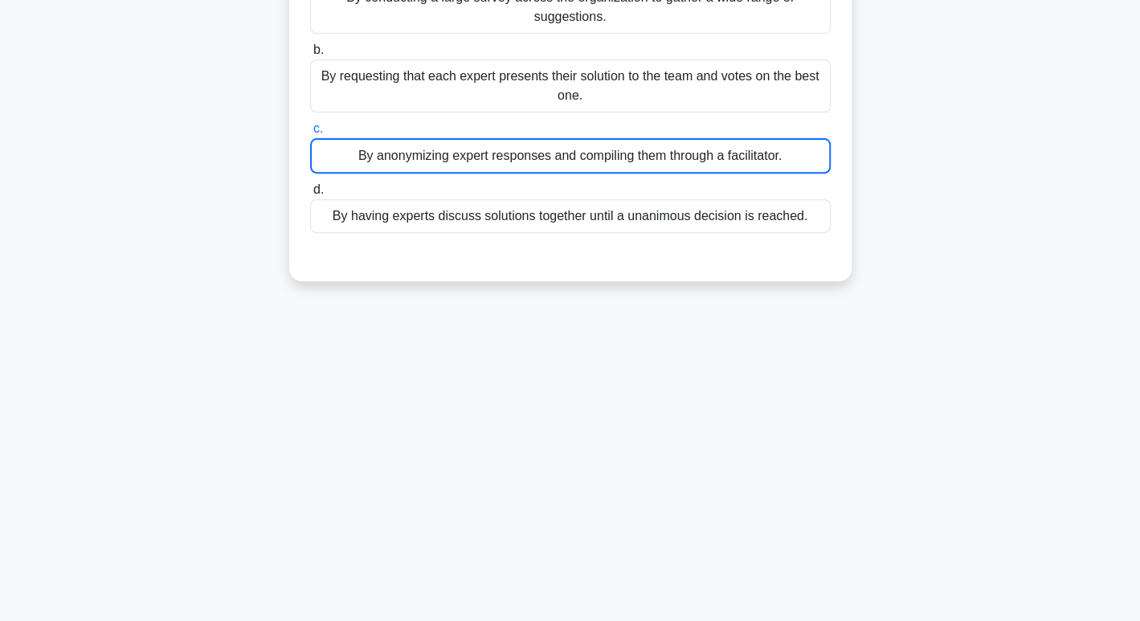
scroll to position [73, 0]
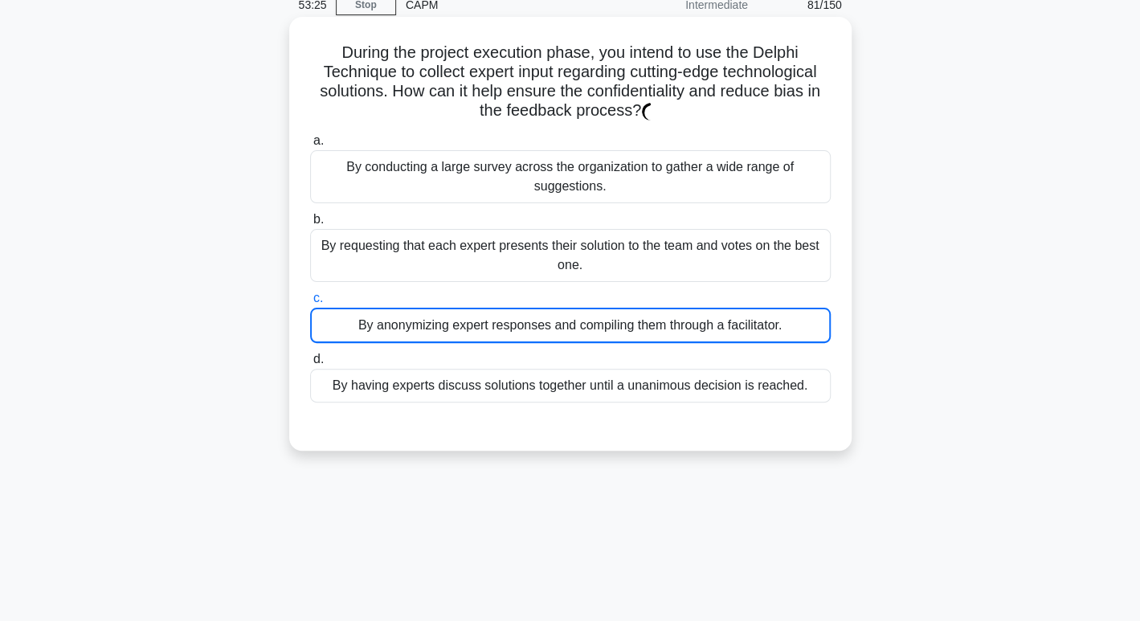
click at [783, 336] on div "By anonymizing expert responses and compiling them through a facilitator." at bounding box center [570, 325] width 521 height 35
click at [310, 304] on input "c. By anonymizing expert responses and compiling them through a facilitator." at bounding box center [310, 298] width 0 height 10
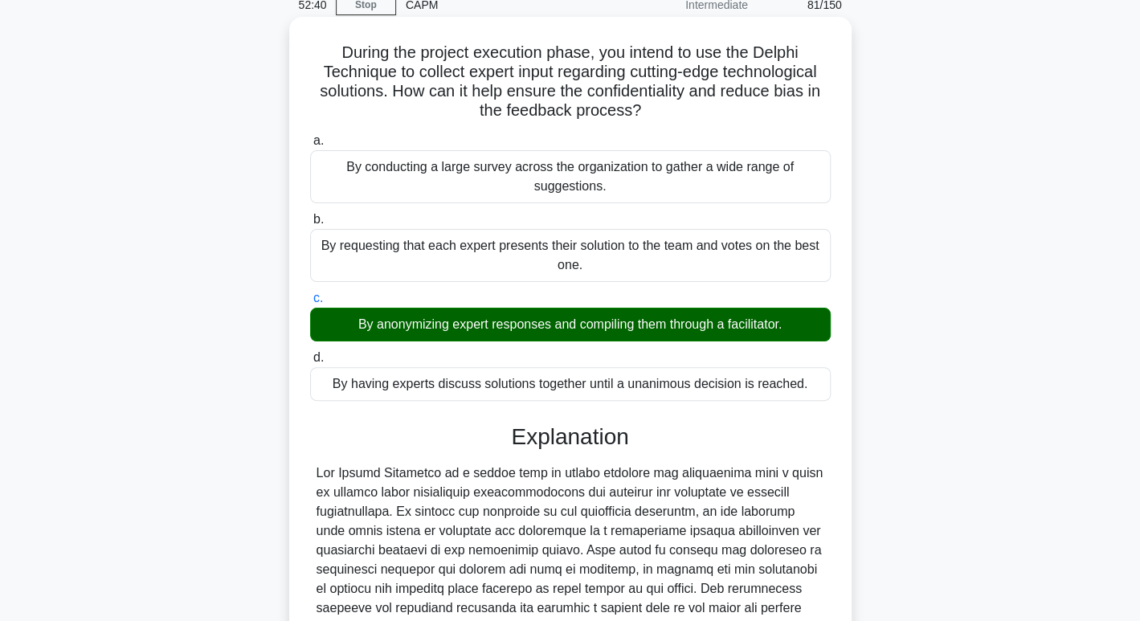
scroll to position [387, 0]
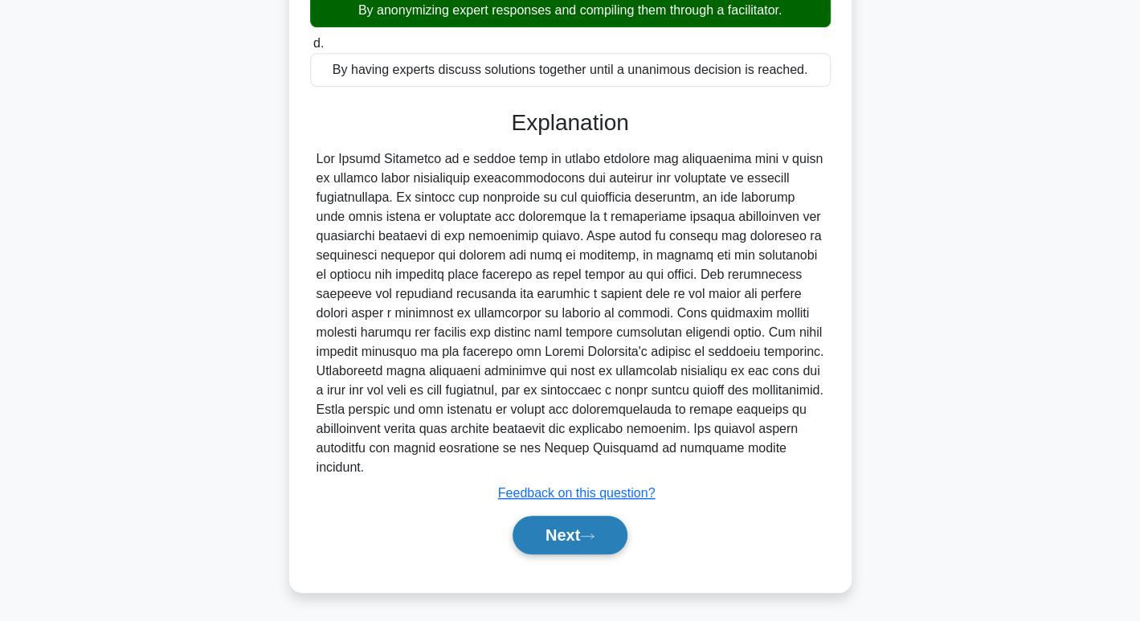
click at [567, 523] on button "Next" at bounding box center [570, 535] width 115 height 39
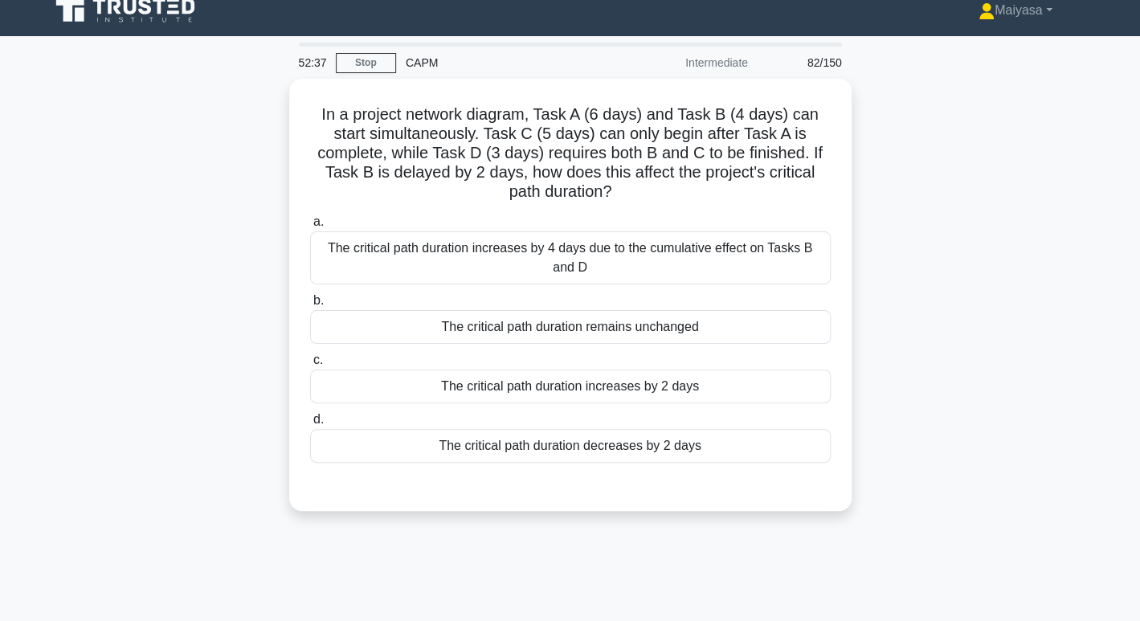
scroll to position [0, 0]
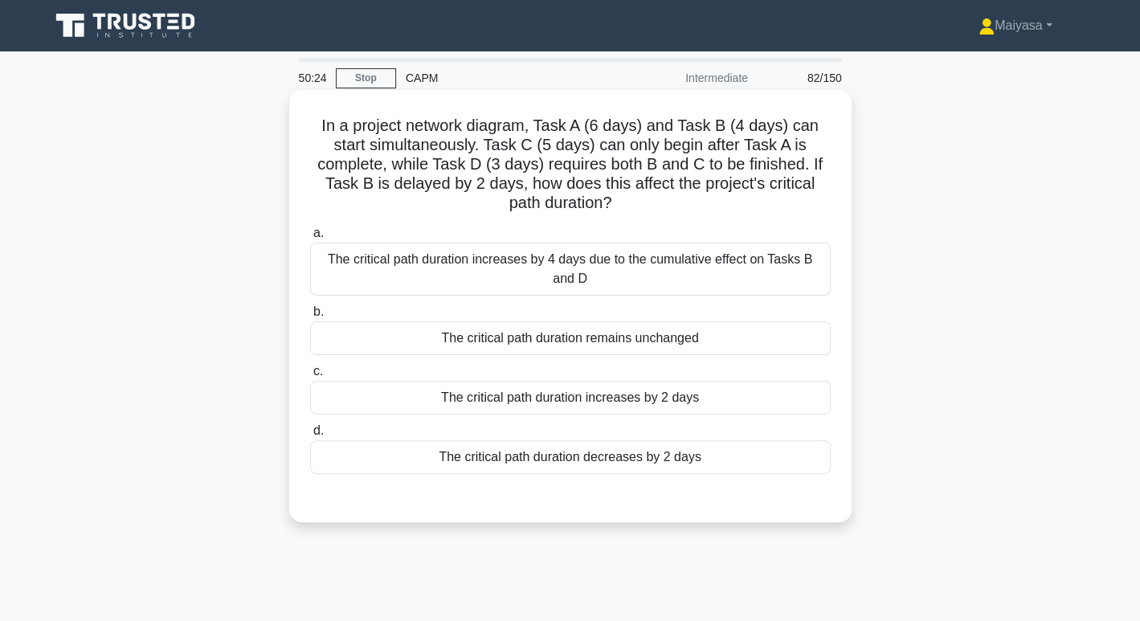
click at [489, 167] on h5 "In a project network diagram, Task A (6 days) and Task B (4 days) can start sim…" at bounding box center [571, 165] width 524 height 98
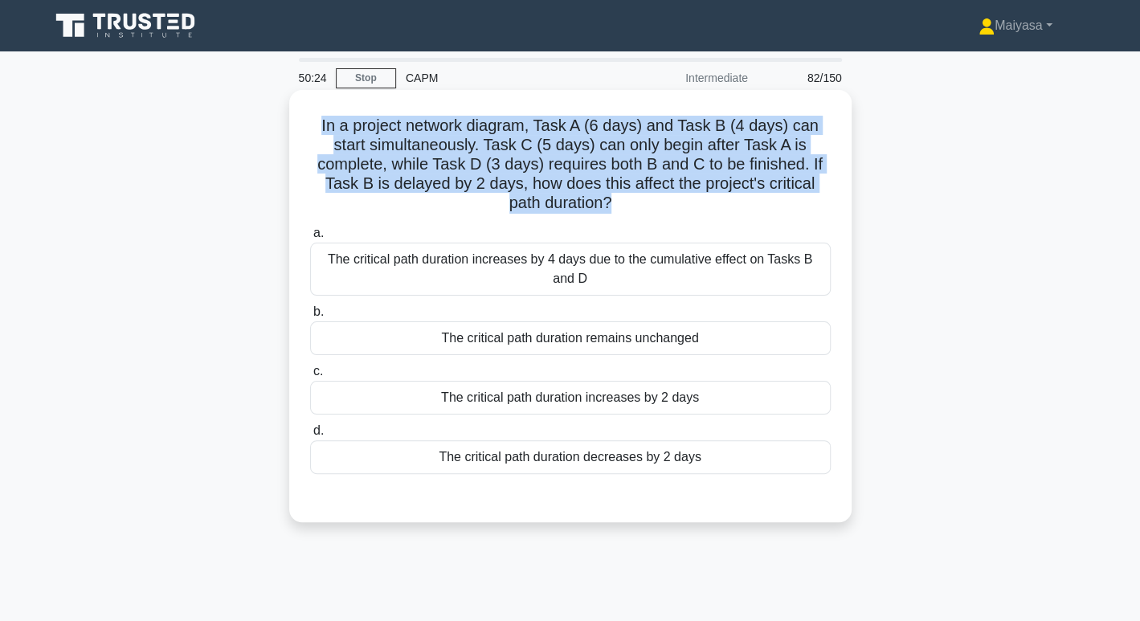
click at [489, 167] on h5 "In a project network diagram, Task A (6 days) and Task B (4 days) can start sim…" at bounding box center [571, 165] width 524 height 98
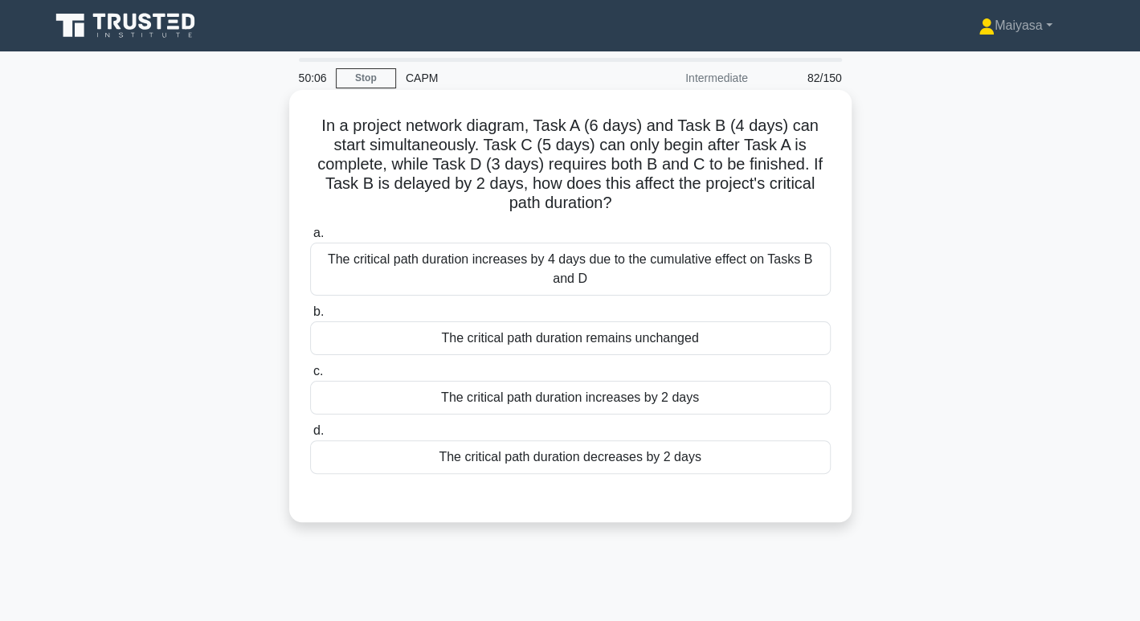
click at [436, 342] on div "The critical path duration remains unchanged" at bounding box center [570, 338] width 521 height 34
click at [310, 317] on input "b. The critical path duration remains unchanged" at bounding box center [310, 312] width 0 height 10
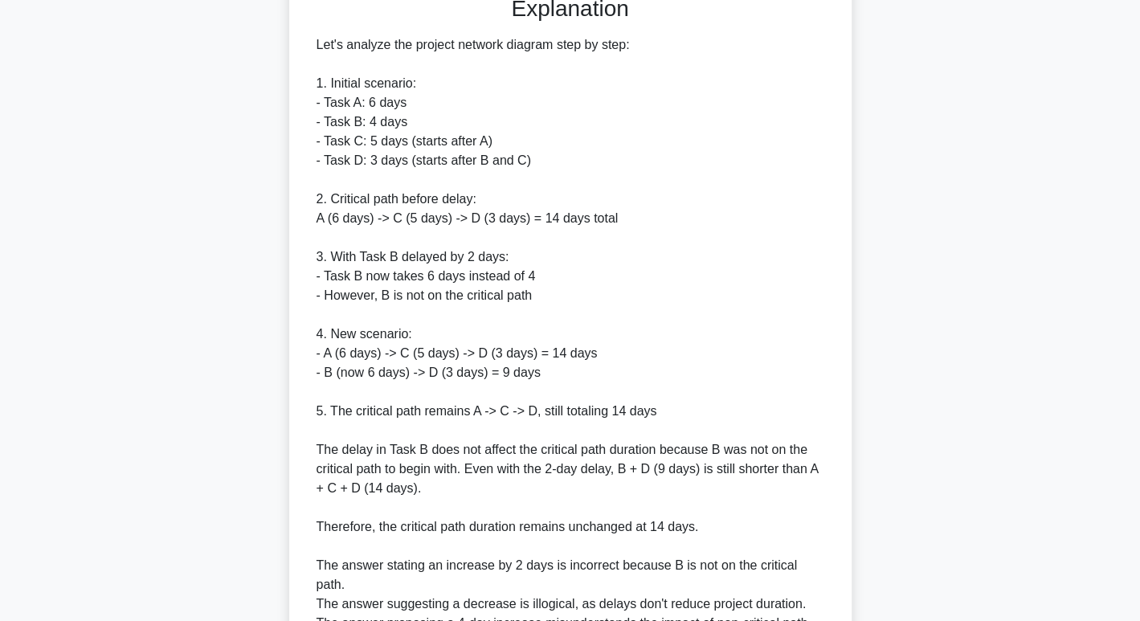
scroll to position [657, 0]
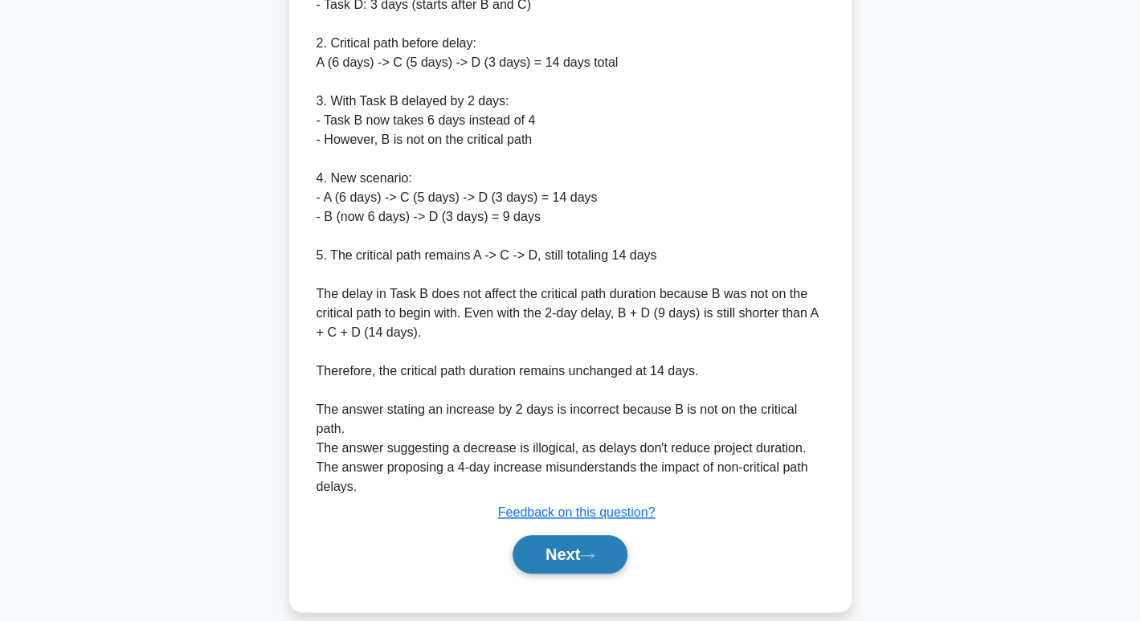
click at [621, 543] on button "Next" at bounding box center [570, 554] width 115 height 39
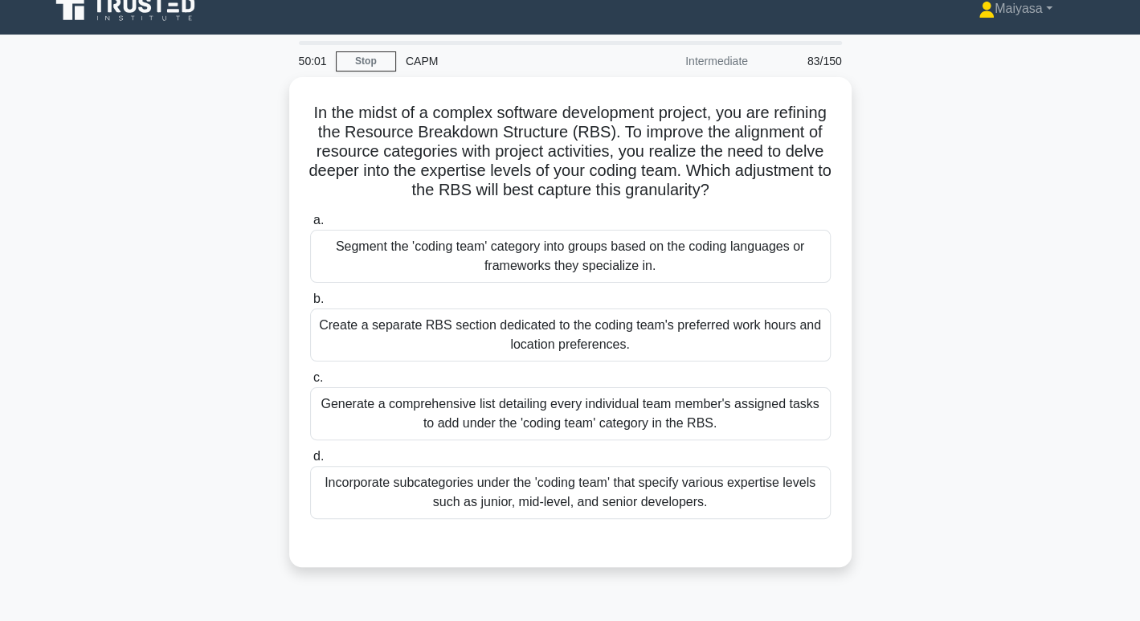
scroll to position [0, 0]
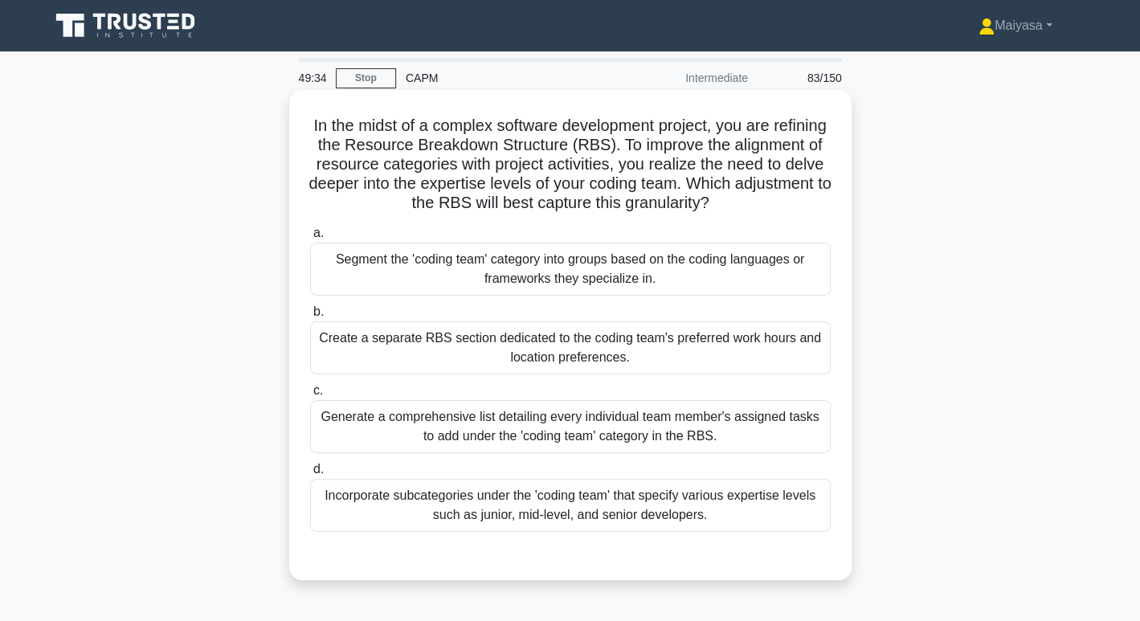
click at [716, 438] on div "Generate a comprehensive list detailing every individual team member's assigned…" at bounding box center [570, 426] width 521 height 53
click at [310, 396] on input "c. Generate a comprehensive list detailing every individual team member's assig…" at bounding box center [310, 391] width 0 height 10
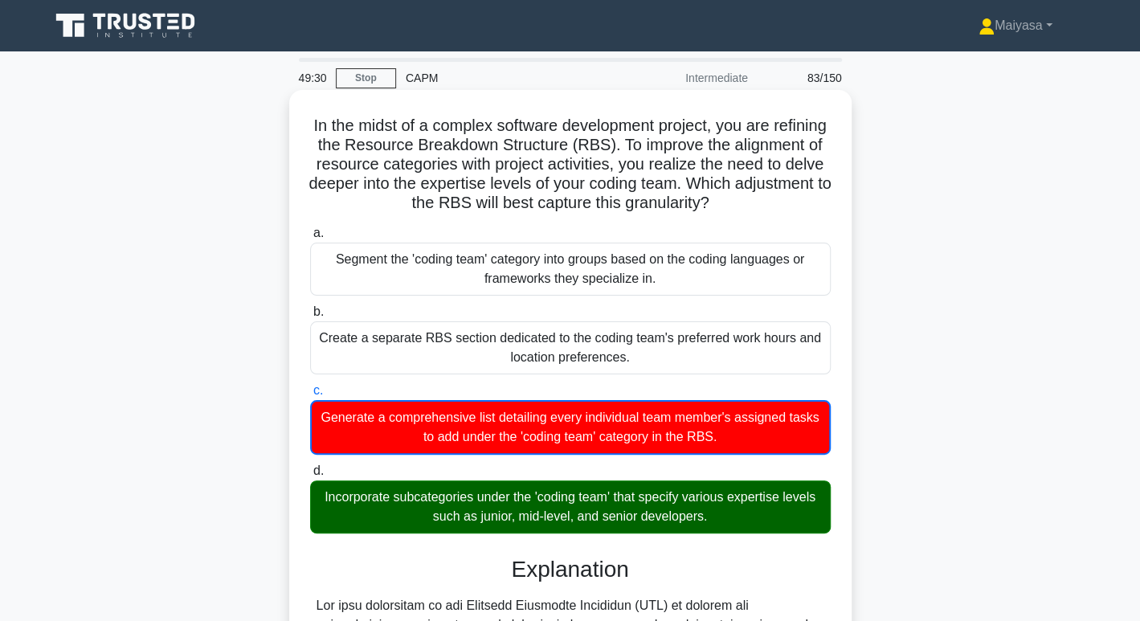
drag, startPoint x: 473, startPoint y: 500, endPoint x: 807, endPoint y: 493, distance: 334.4
click at [807, 493] on div "Incorporate subcategories under the 'coding team' that specify various expertis…" at bounding box center [570, 507] width 521 height 53
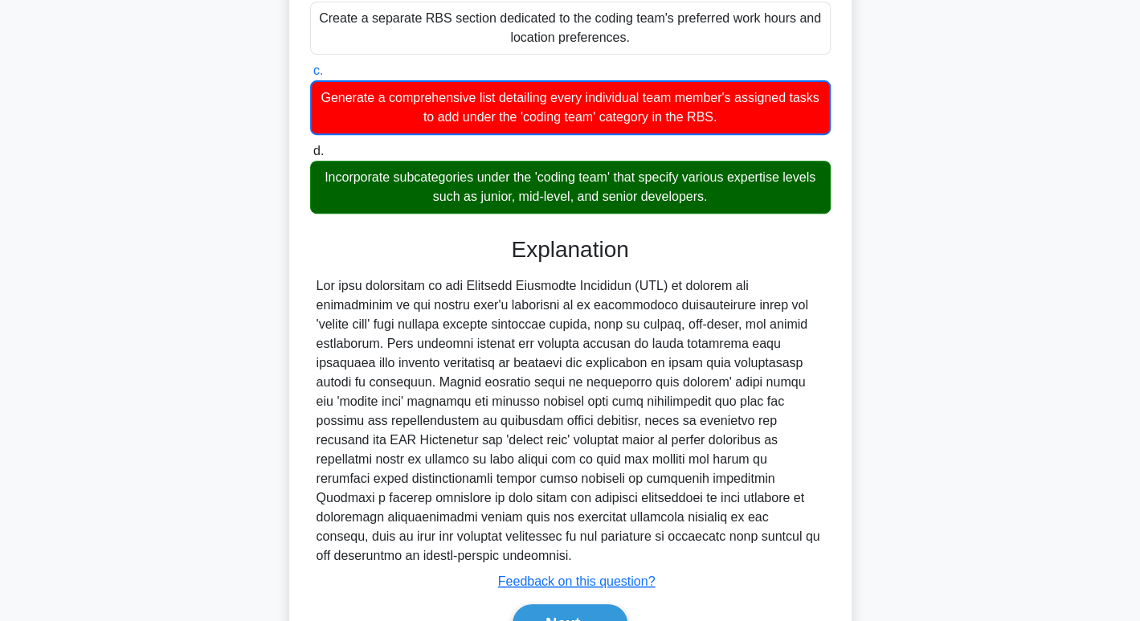
scroll to position [387, 0]
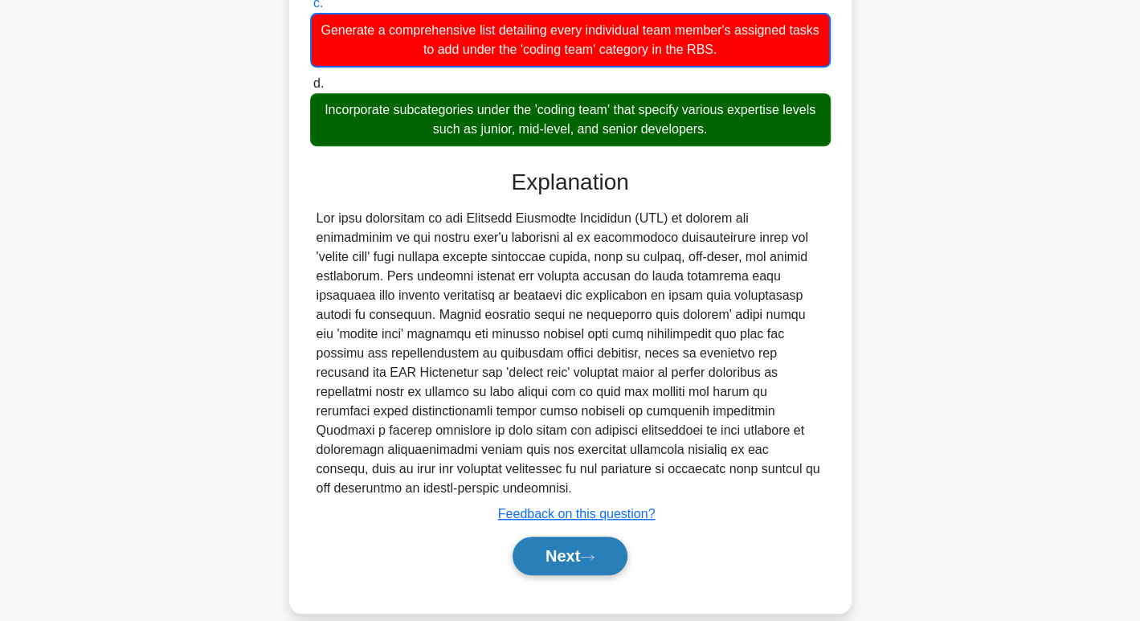
click at [599, 560] on button "Next" at bounding box center [570, 556] width 115 height 39
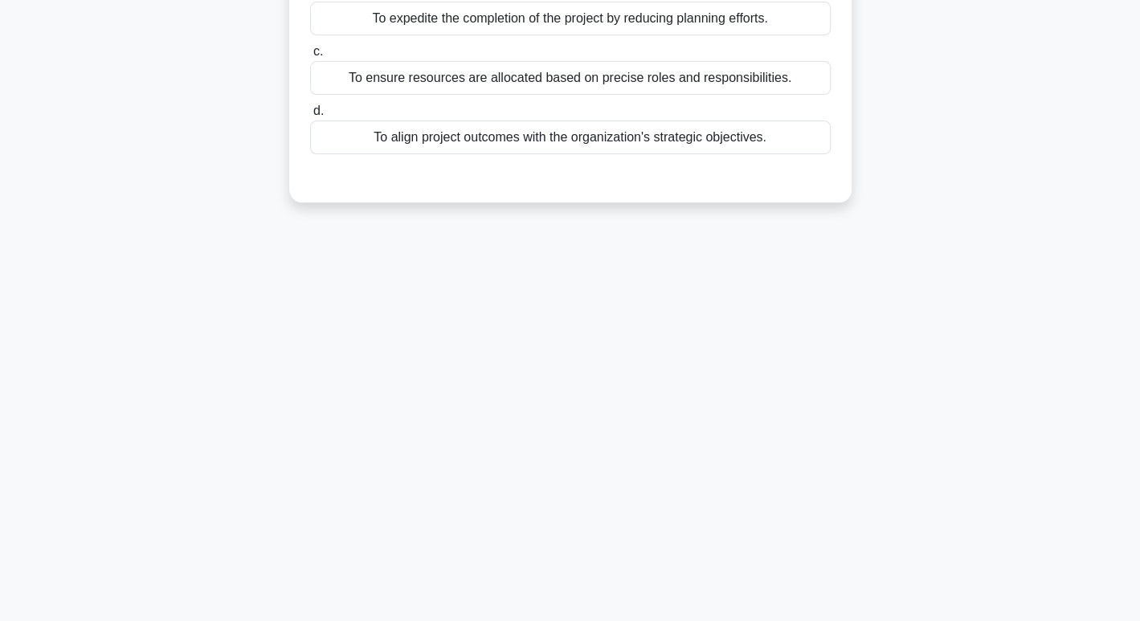
scroll to position [0, 0]
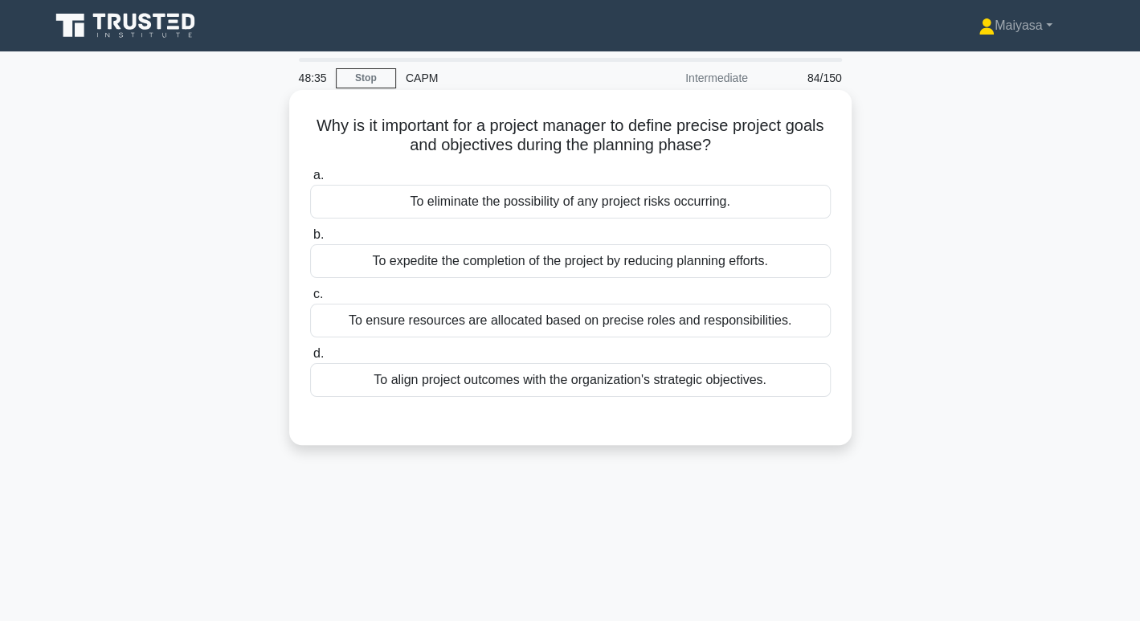
click at [559, 321] on div "To ensure resources are allocated based on precise roles and responsibilities." at bounding box center [570, 321] width 521 height 34
click at [310, 300] on input "c. To ensure resources are allocated based on precise roles and responsibilitie…" at bounding box center [310, 294] width 0 height 10
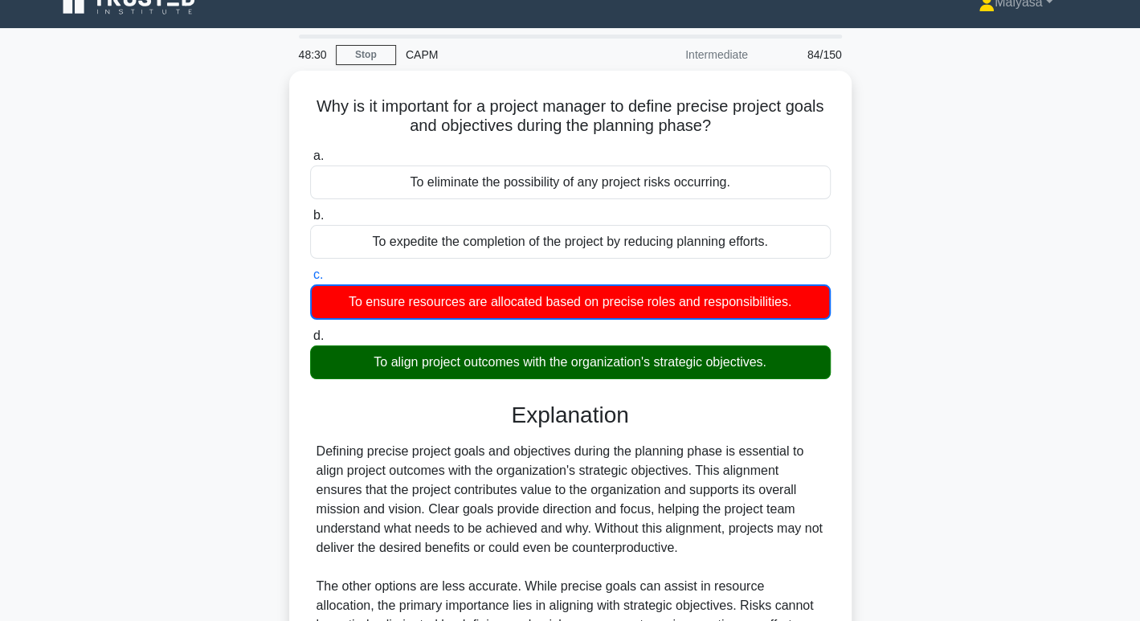
scroll to position [10, 0]
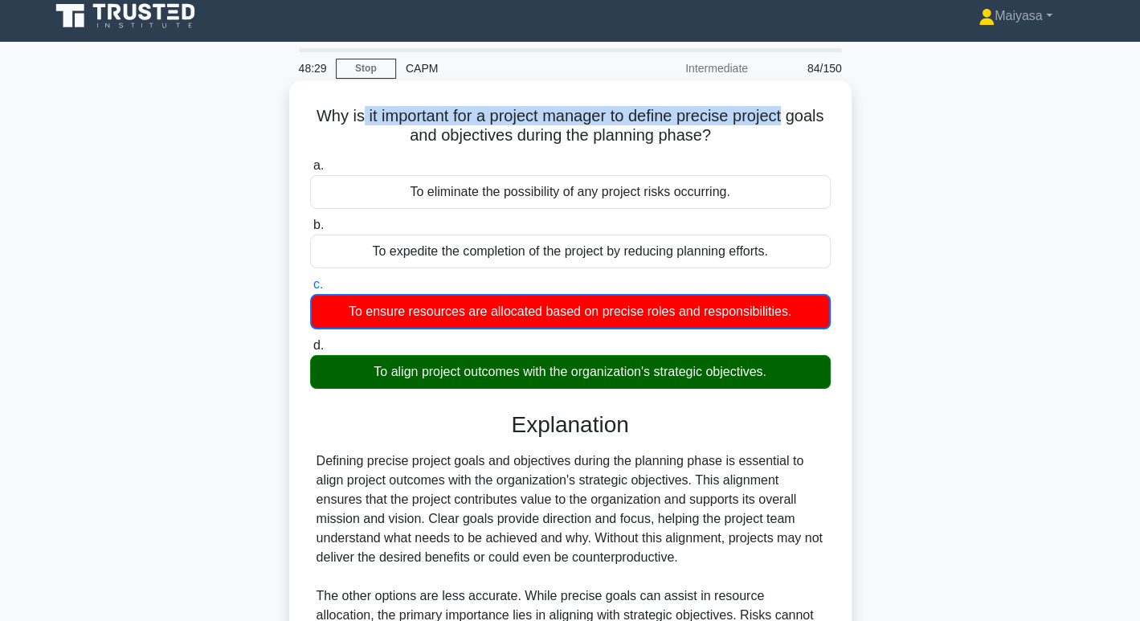
drag, startPoint x: 378, startPoint y: 108, endPoint x: 845, endPoint y: 99, distance: 467.0
click at [845, 99] on div "Why is it important for a project manager to define precise project goals and o…" at bounding box center [570, 439] width 563 height 718
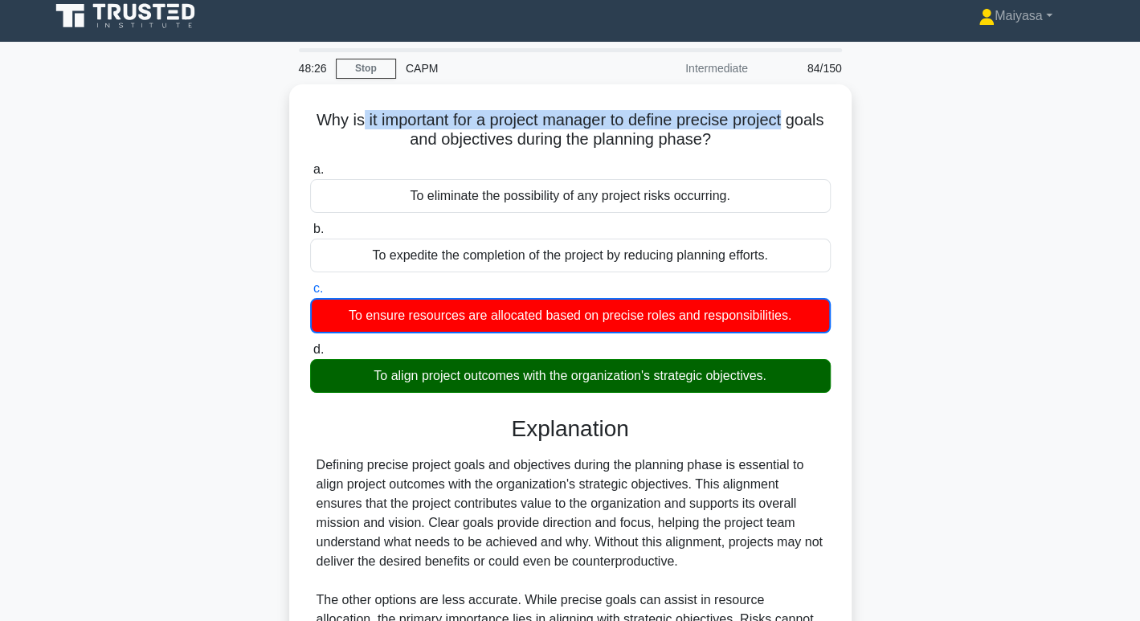
drag, startPoint x: 380, startPoint y: 145, endPoint x: 856, endPoint y: 139, distance: 475.8
click at [856, 139] on div "Why is it important for a project manager to define precise project goals and o…" at bounding box center [570, 452] width 1061 height 737
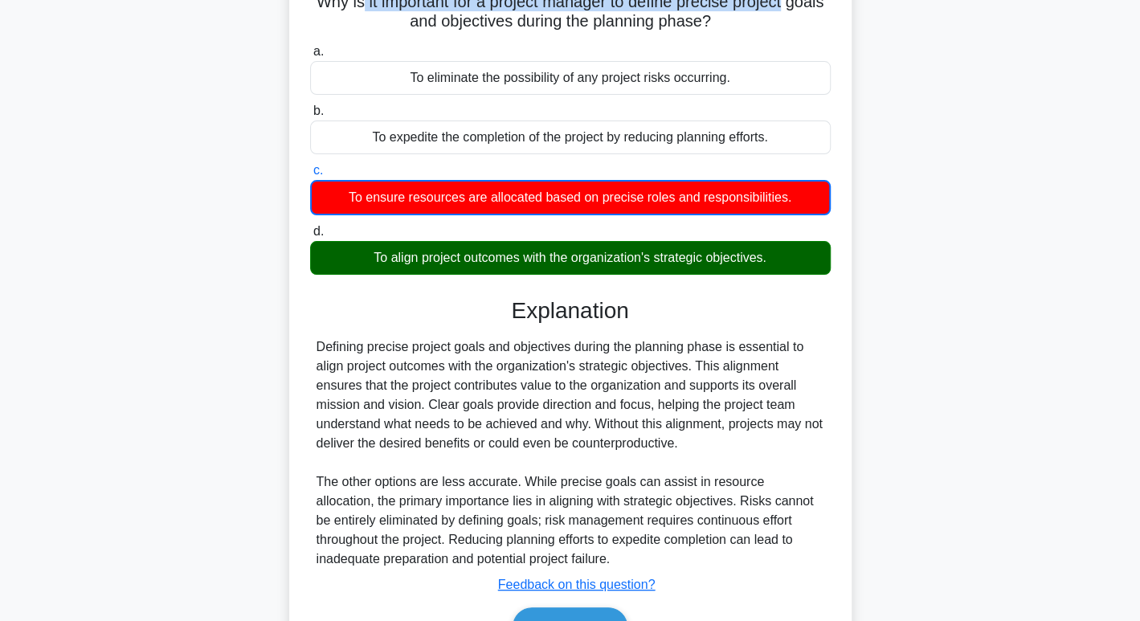
scroll to position [247, 0]
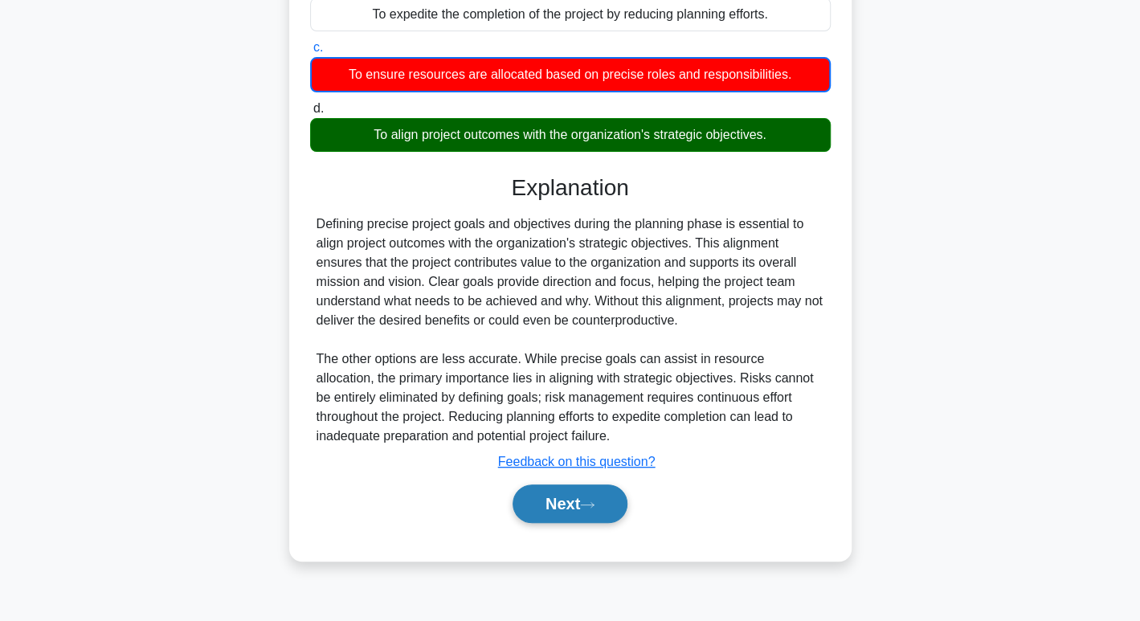
click at [558, 497] on button "Next" at bounding box center [570, 504] width 115 height 39
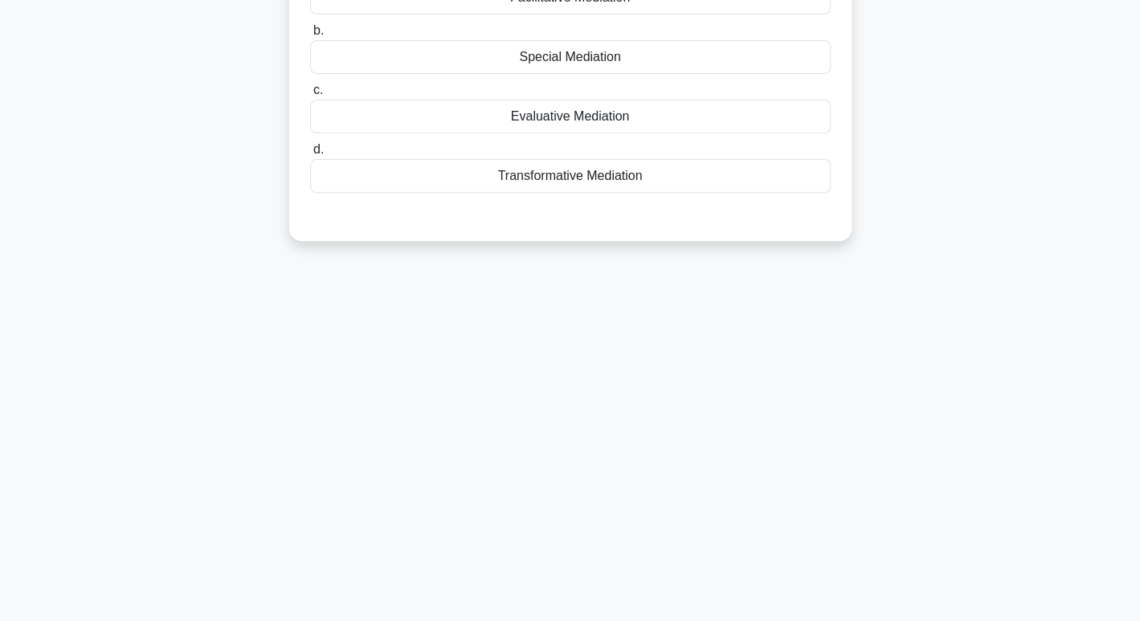
scroll to position [0, 0]
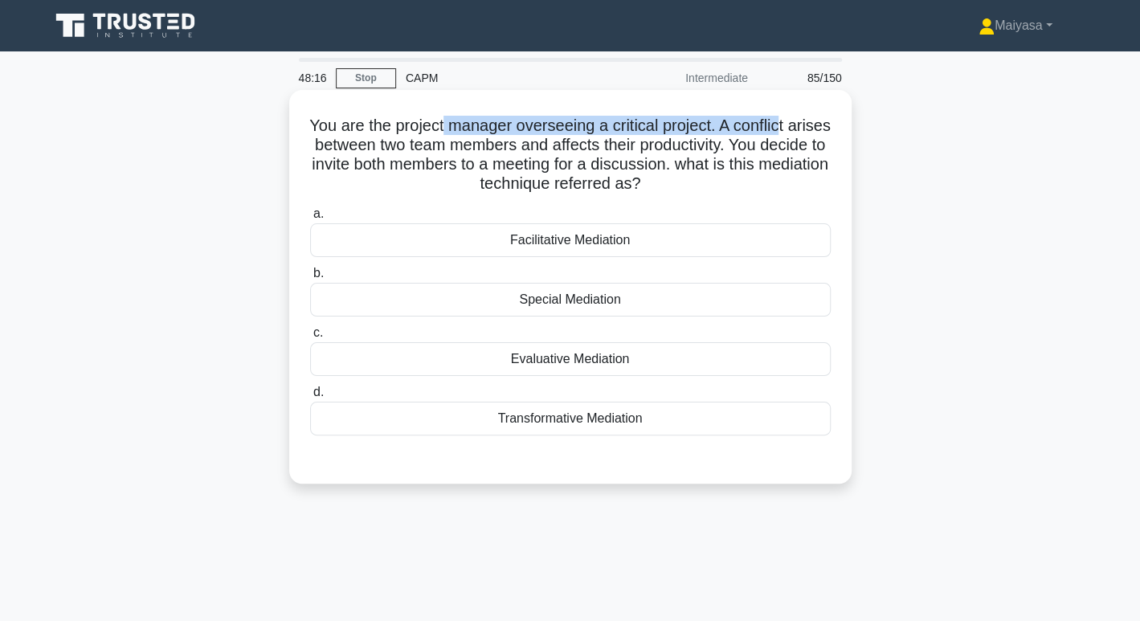
drag, startPoint x: 465, startPoint y: 133, endPoint x: 811, endPoint y: 126, distance: 346.5
click at [811, 126] on h5 "You are the project manager overseeing a critical project. A conflict arises be…" at bounding box center [571, 155] width 524 height 79
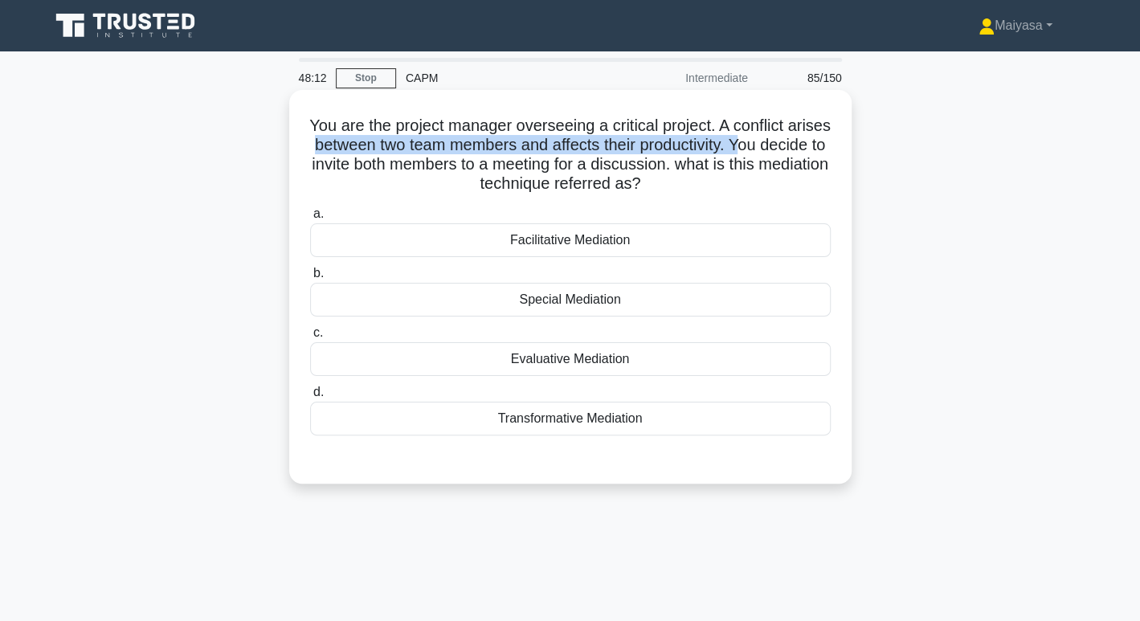
drag, startPoint x: 368, startPoint y: 137, endPoint x: 799, endPoint y: 141, distance: 430.8
click at [799, 141] on h5 "You are the project manager overseeing a critical project. A conflict arises be…" at bounding box center [571, 155] width 524 height 79
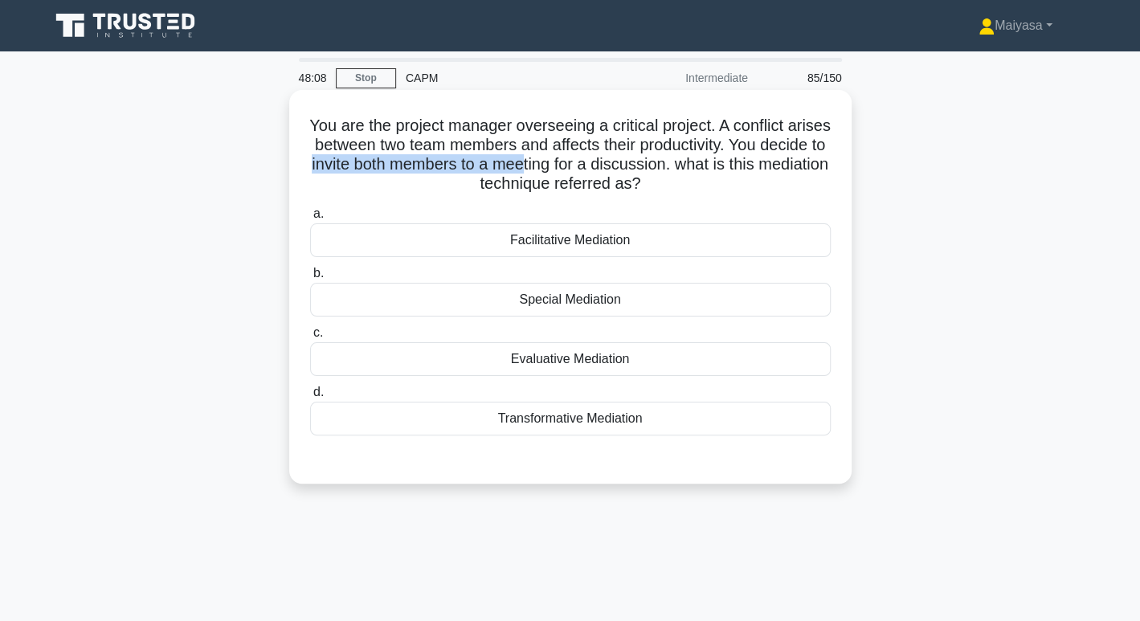
drag, startPoint x: 393, startPoint y: 164, endPoint x: 610, endPoint y: 161, distance: 217.0
click at [610, 161] on h5 "You are the project manager overseeing a critical project. A conflict arises be…" at bounding box center [571, 155] width 524 height 79
drag, startPoint x: 323, startPoint y: 124, endPoint x: 710, endPoint y: 424, distance: 489.2
click at [710, 424] on div "You are the project manager overseeing a critical project. A conflict arises be…" at bounding box center [571, 286] width 550 height 381
click at [503, 240] on div "Facilitative Mediation" at bounding box center [570, 240] width 521 height 34
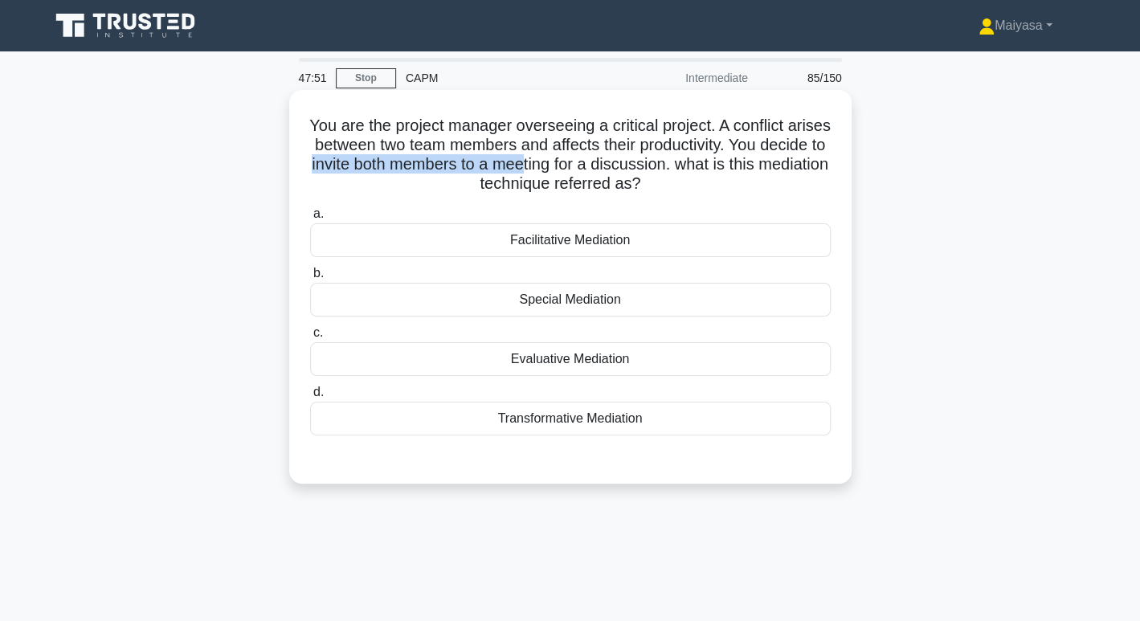
click at [310, 219] on input "a. Facilitative Mediation" at bounding box center [310, 214] width 0 height 10
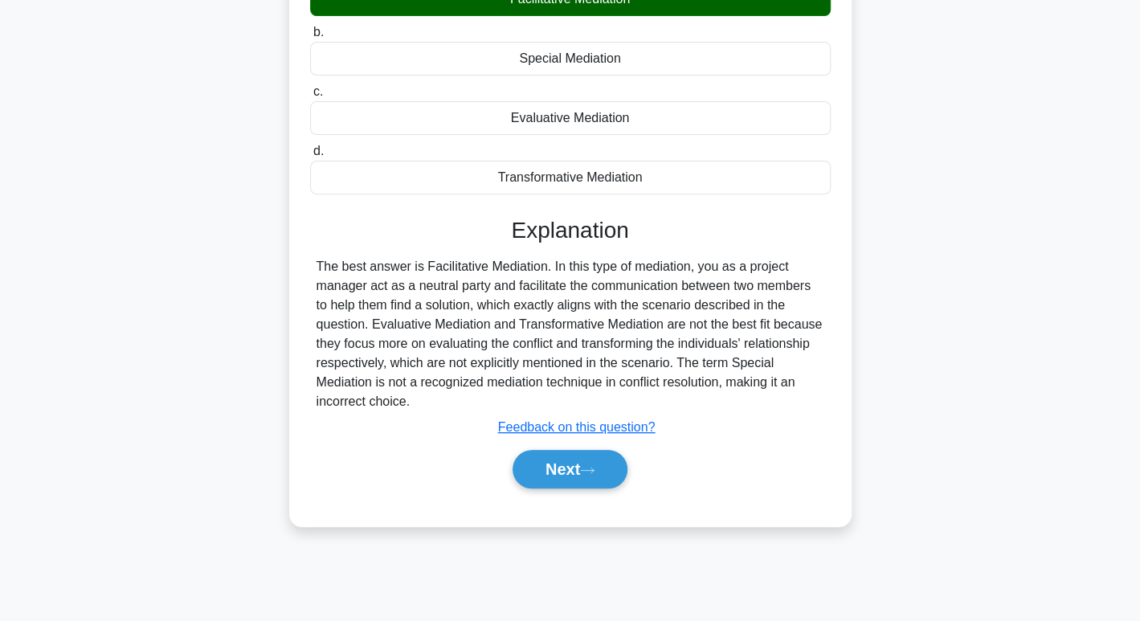
scroll to position [247, 0]
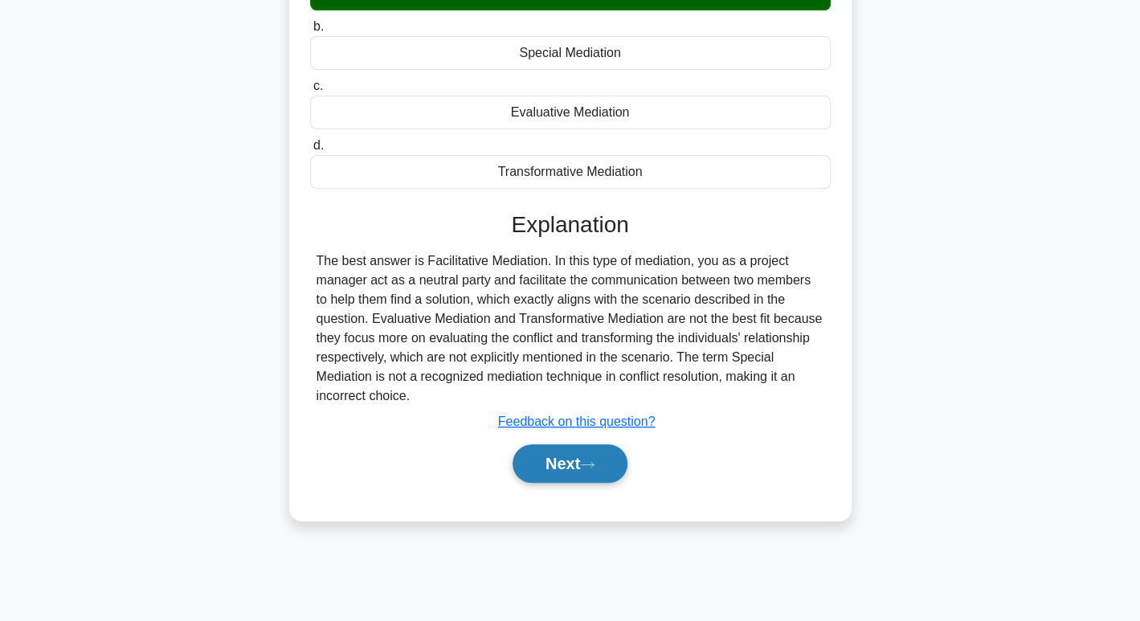
click at [564, 459] on button "Next" at bounding box center [570, 463] width 115 height 39
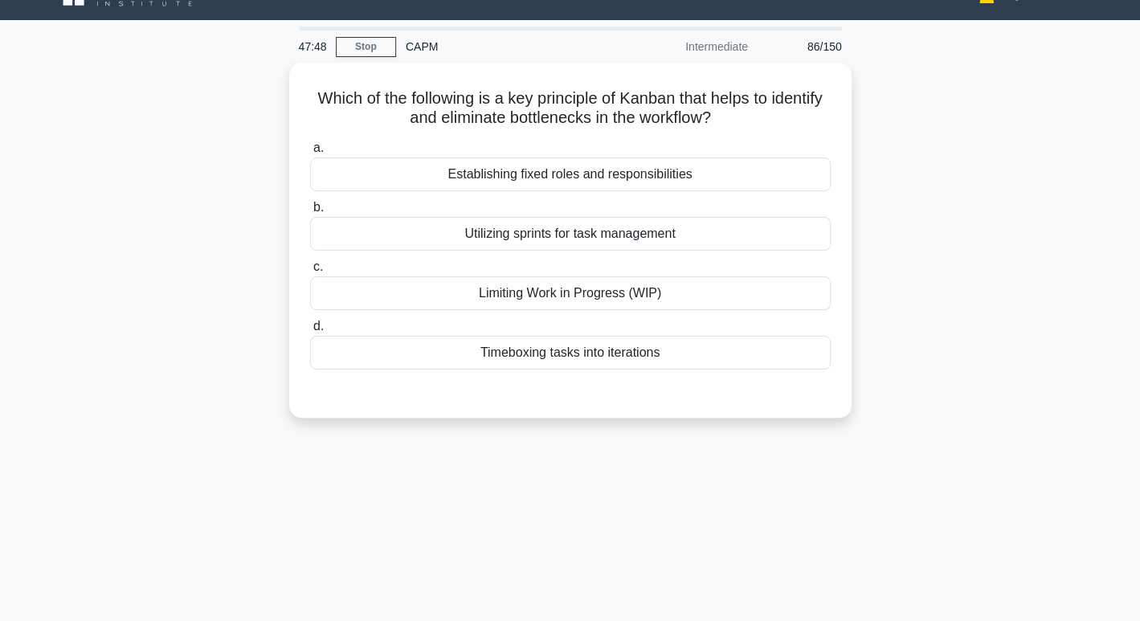
scroll to position [0, 0]
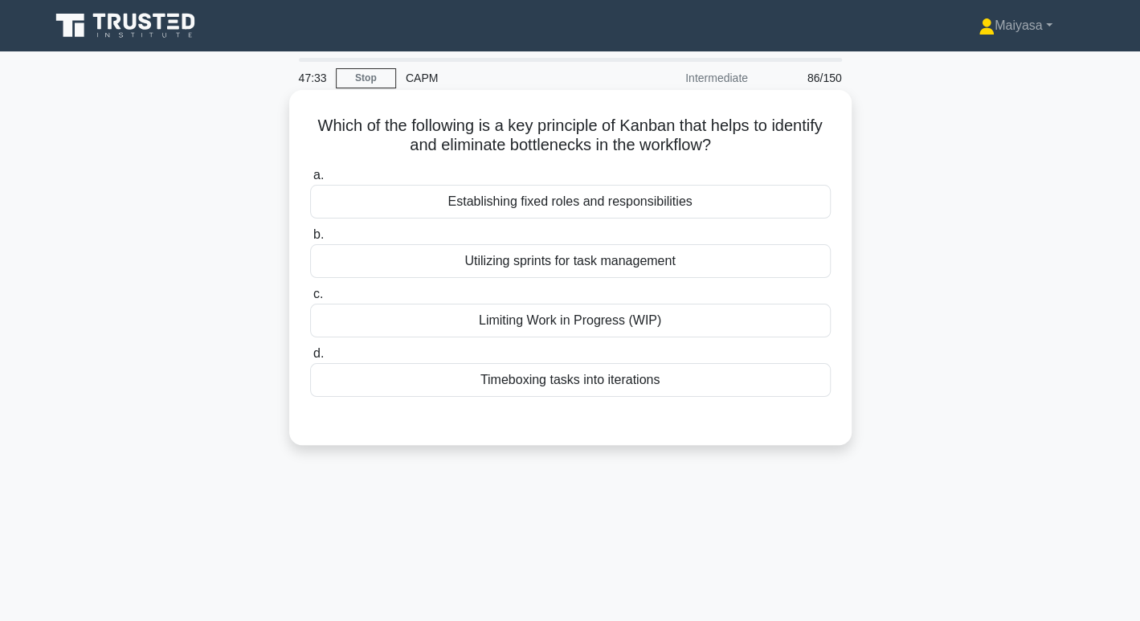
drag, startPoint x: 333, startPoint y: 122, endPoint x: 661, endPoint y: 395, distance: 427.5
click at [661, 395] on div "Which of the following is a key principle of Kanban that helps to identify and …" at bounding box center [571, 267] width 550 height 342
click at [554, 332] on div "Limiting Work in Progress (WIP)" at bounding box center [570, 321] width 521 height 34
click at [310, 300] on input "c. Limiting Work in Progress (WIP)" at bounding box center [310, 294] width 0 height 10
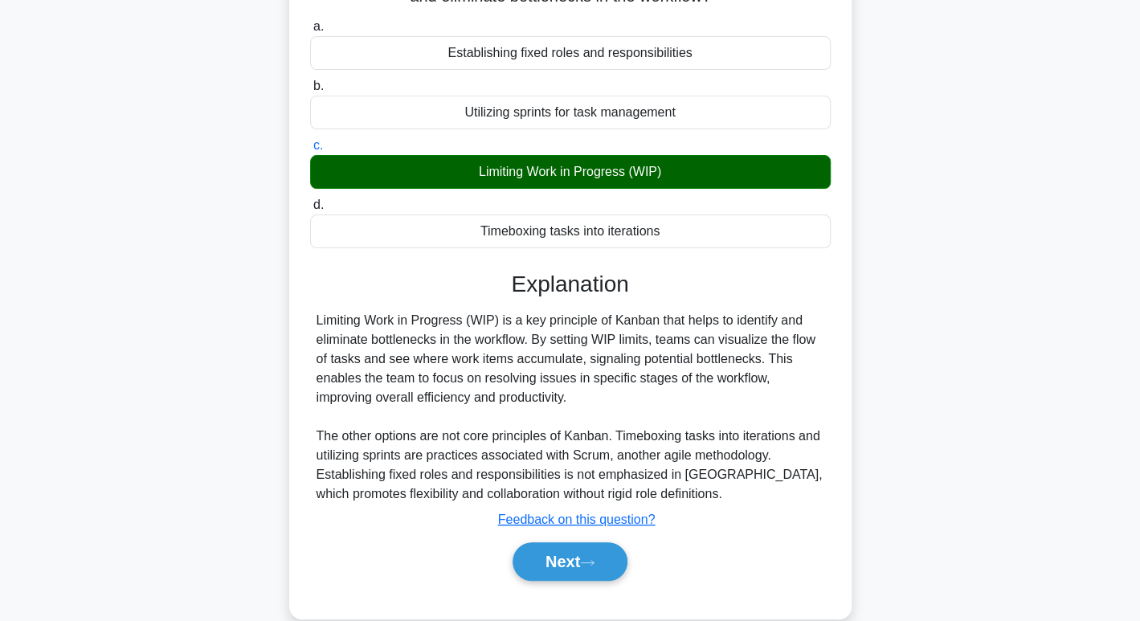
scroll to position [153, 0]
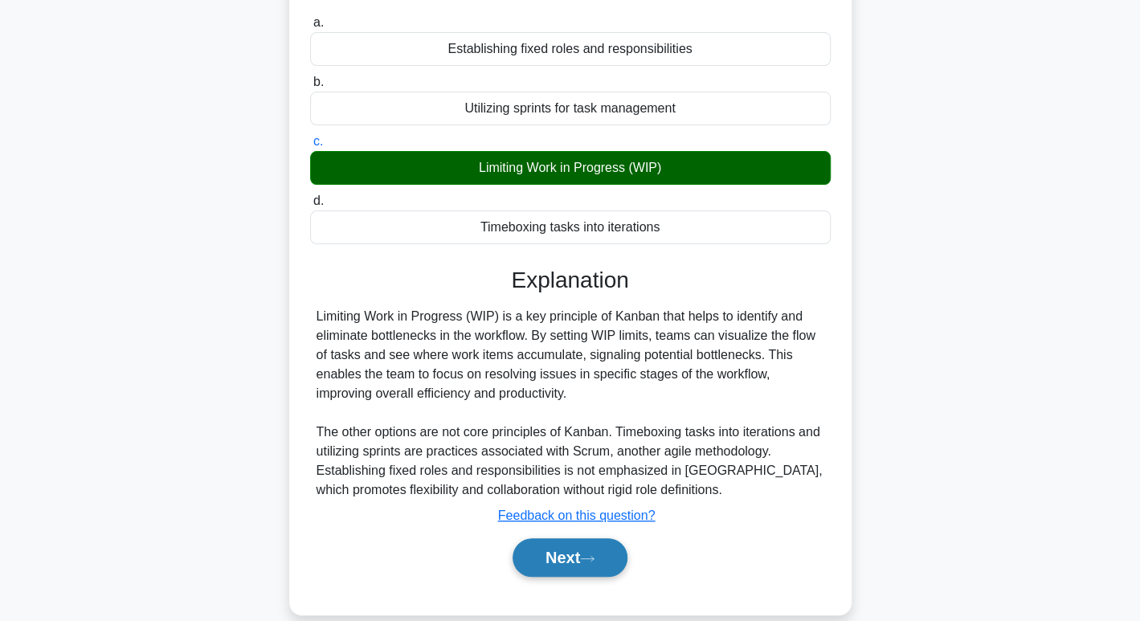
click at [567, 554] on button "Next" at bounding box center [570, 557] width 115 height 39
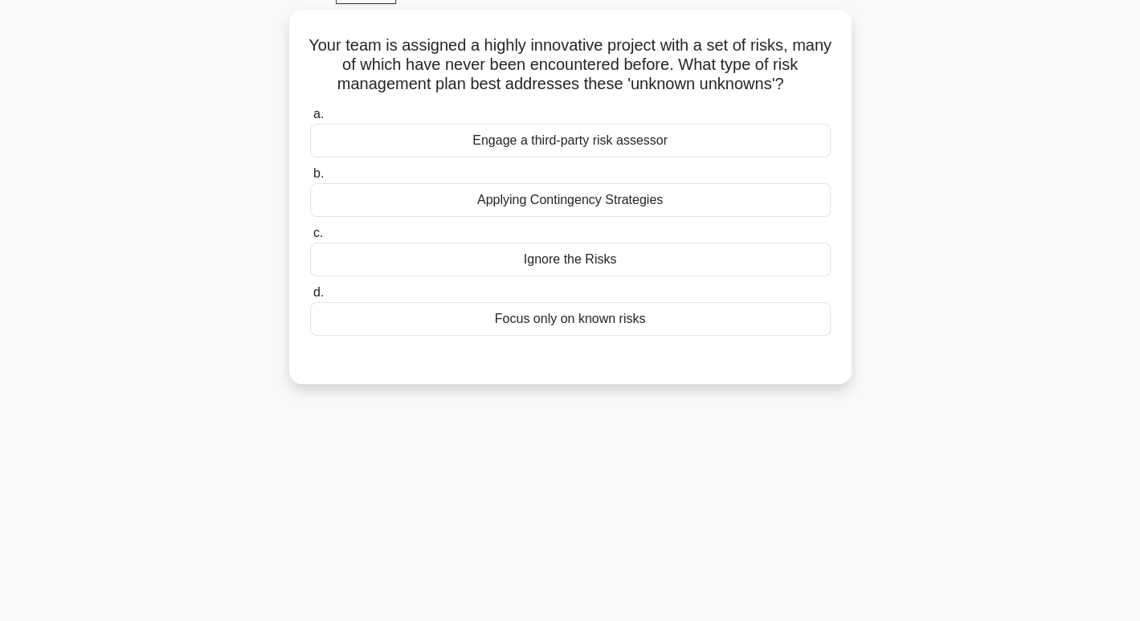
scroll to position [83, 0]
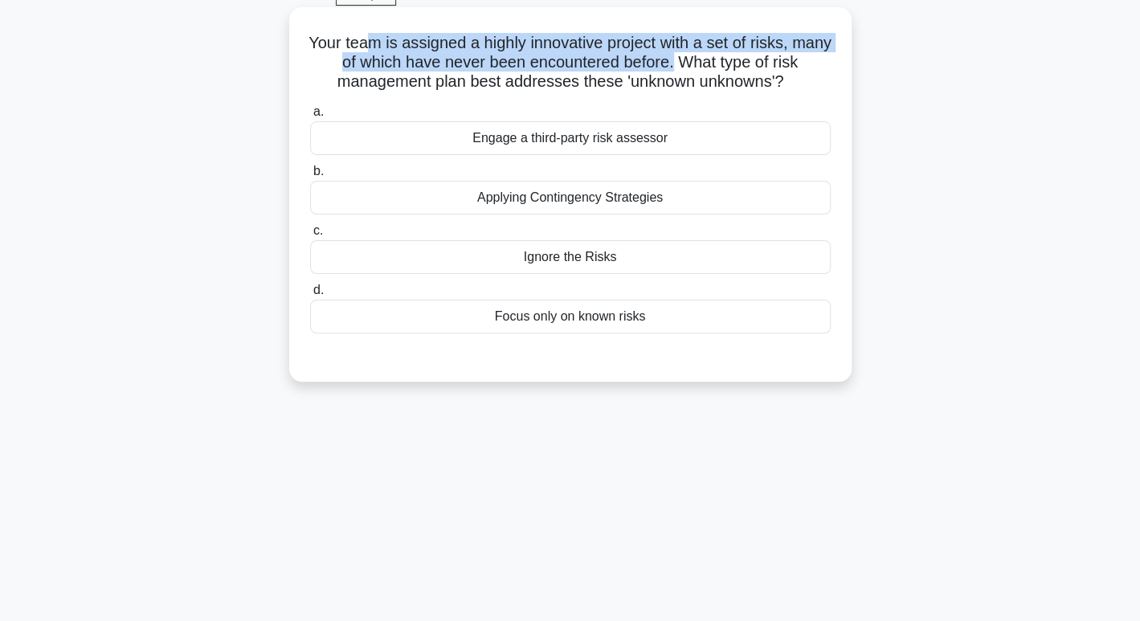
drag, startPoint x: 380, startPoint y: 48, endPoint x: 698, endPoint y: 65, distance: 317.9
click at [698, 65] on h5 "Your team is assigned a highly innovative project with a set of risks, many of …" at bounding box center [571, 62] width 524 height 59
drag, startPoint x: 719, startPoint y: 59, endPoint x: 843, endPoint y: 76, distance: 125.7
click at [843, 76] on div "Your team is assigned a highly innovative project with a set of risks, many of …" at bounding box center [571, 195] width 550 height 362
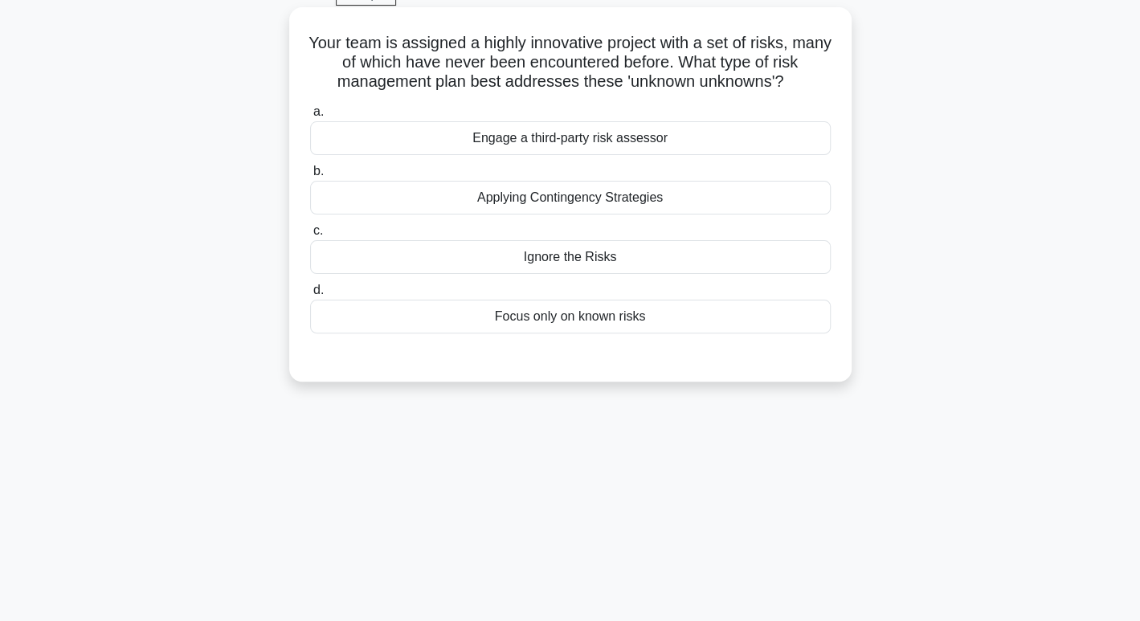
click at [674, 204] on div "Applying Contingency Strategies" at bounding box center [570, 198] width 521 height 34
click at [310, 177] on input "b. Applying Contingency Strategies" at bounding box center [310, 171] width 0 height 10
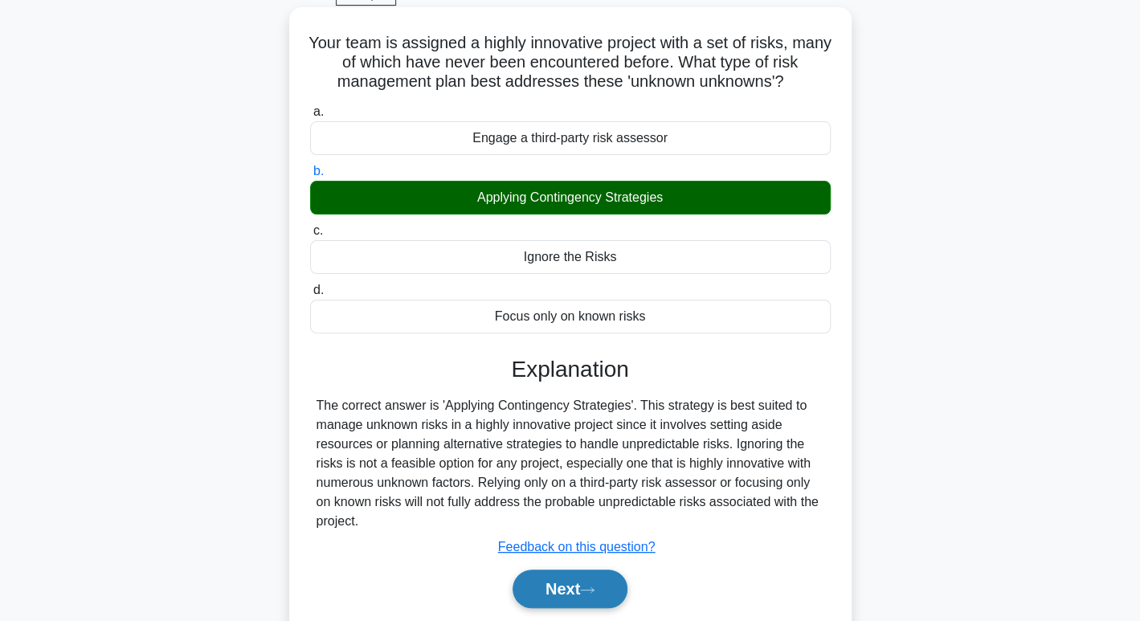
click at [541, 594] on button "Next" at bounding box center [570, 589] width 115 height 39
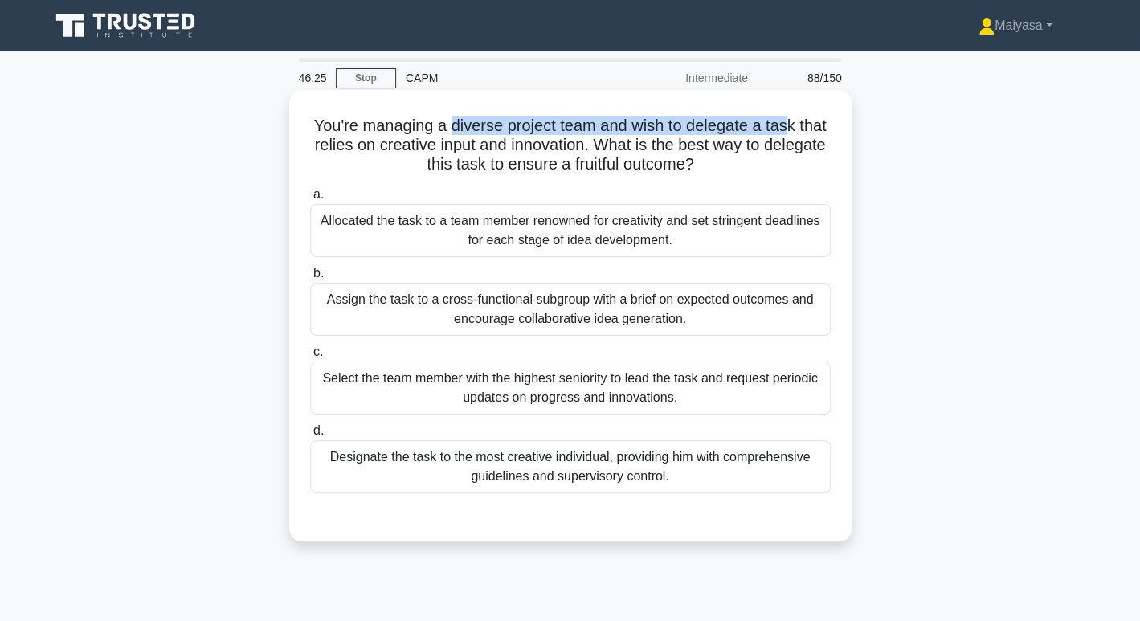
drag, startPoint x: 463, startPoint y: 121, endPoint x: 810, endPoint y: 127, distance: 347.3
click at [810, 127] on h5 "You're managing a diverse project team and wish to delegate a task that relies …" at bounding box center [571, 145] width 524 height 59
drag, startPoint x: 369, startPoint y: 141, endPoint x: 768, endPoint y: 161, distance: 399.1
click at [768, 161] on h5 "You're managing a diverse project team and wish to delegate a task that relies …" at bounding box center [571, 145] width 524 height 59
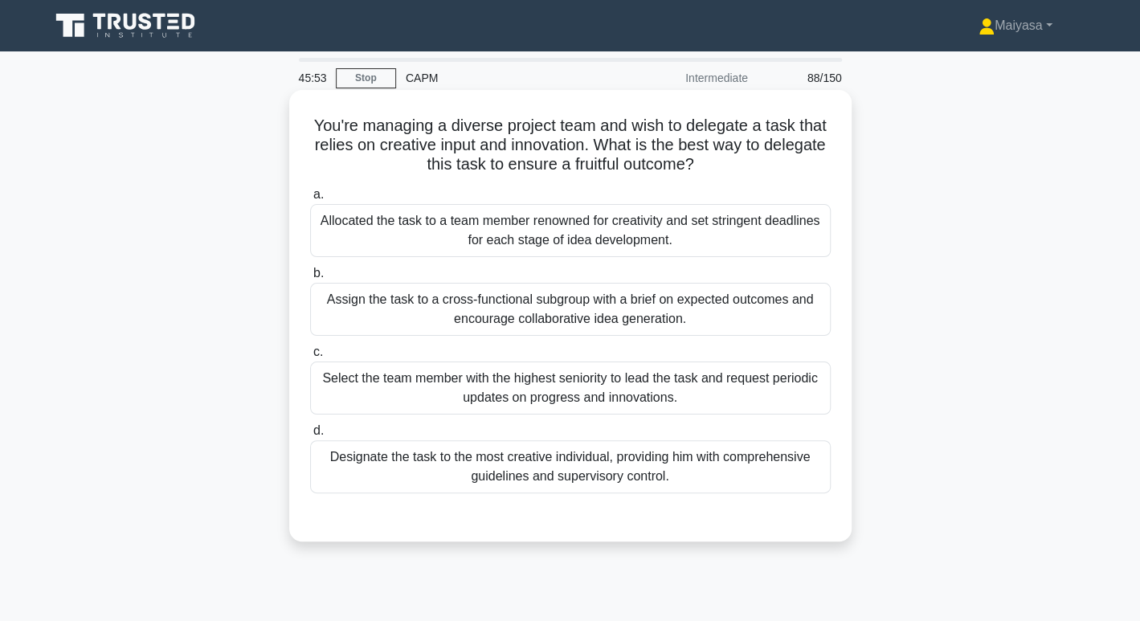
click at [564, 298] on div "Assign the task to a cross-functional subgroup with a brief on expected outcome…" at bounding box center [570, 309] width 521 height 53
click at [310, 279] on input "b. Assign the task to a cross-functional subgroup with a brief on expected outc…" at bounding box center [310, 273] width 0 height 10
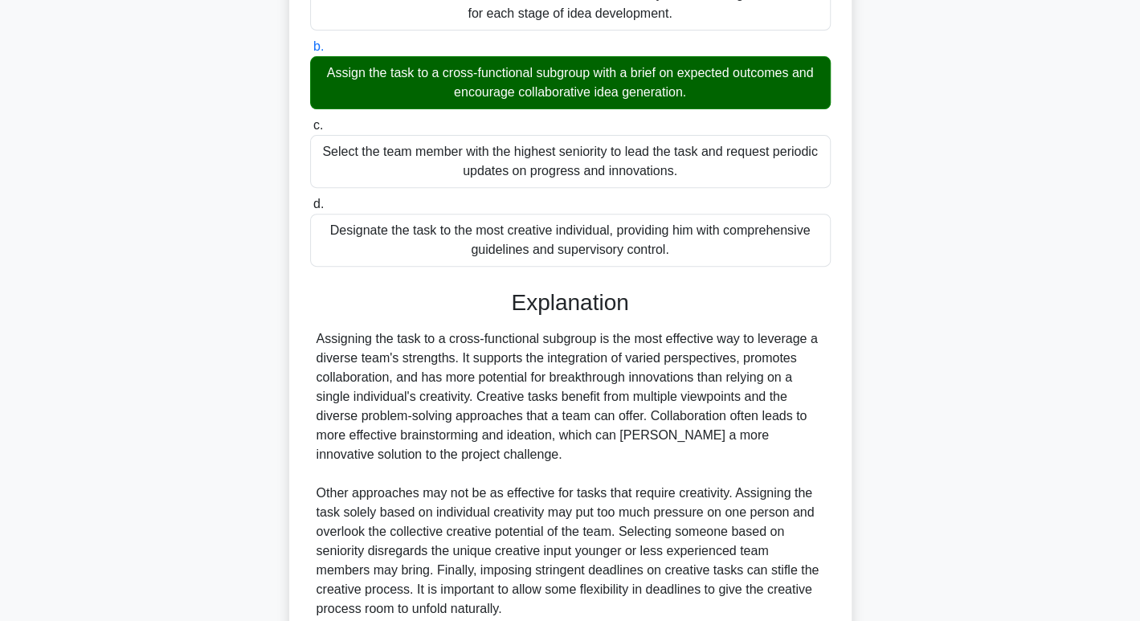
scroll to position [368, 0]
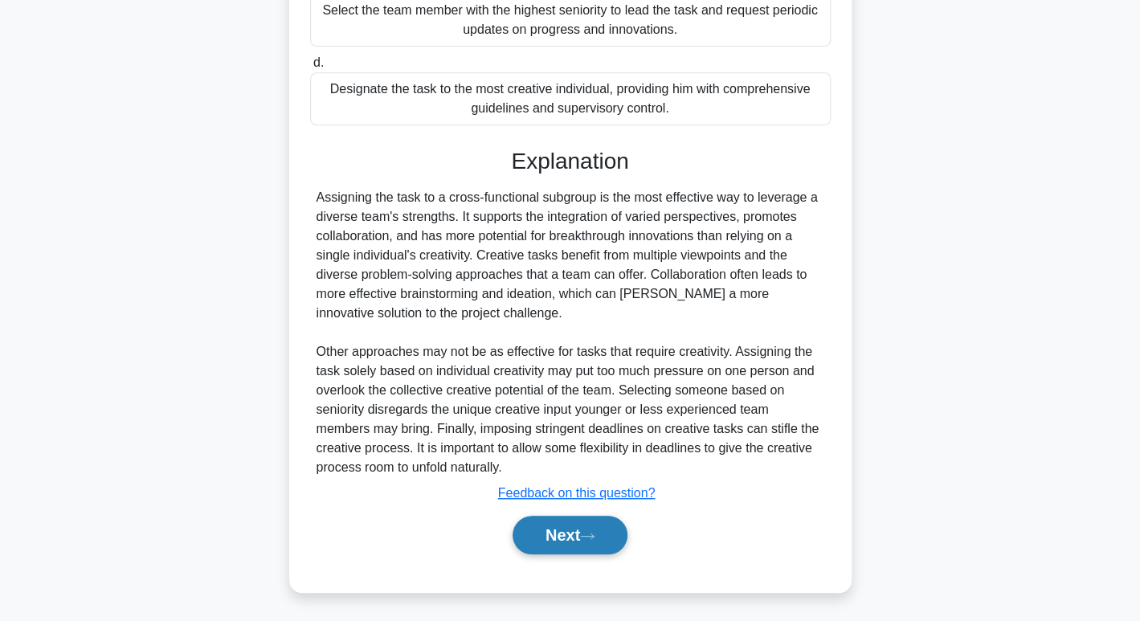
click at [583, 530] on button "Next" at bounding box center [570, 535] width 115 height 39
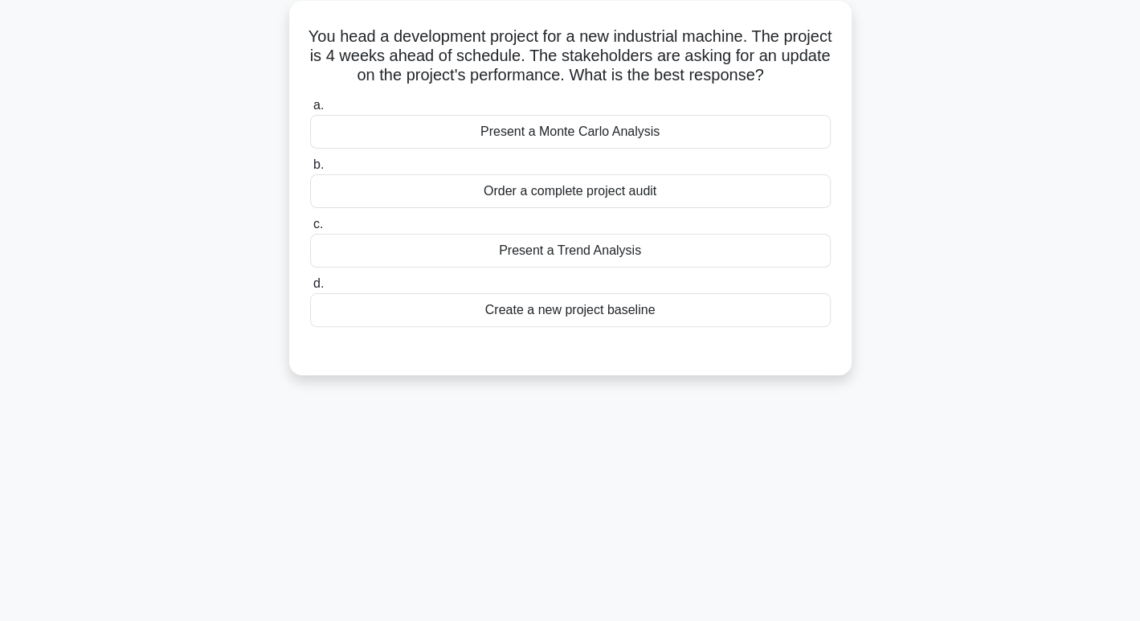
scroll to position [84, 0]
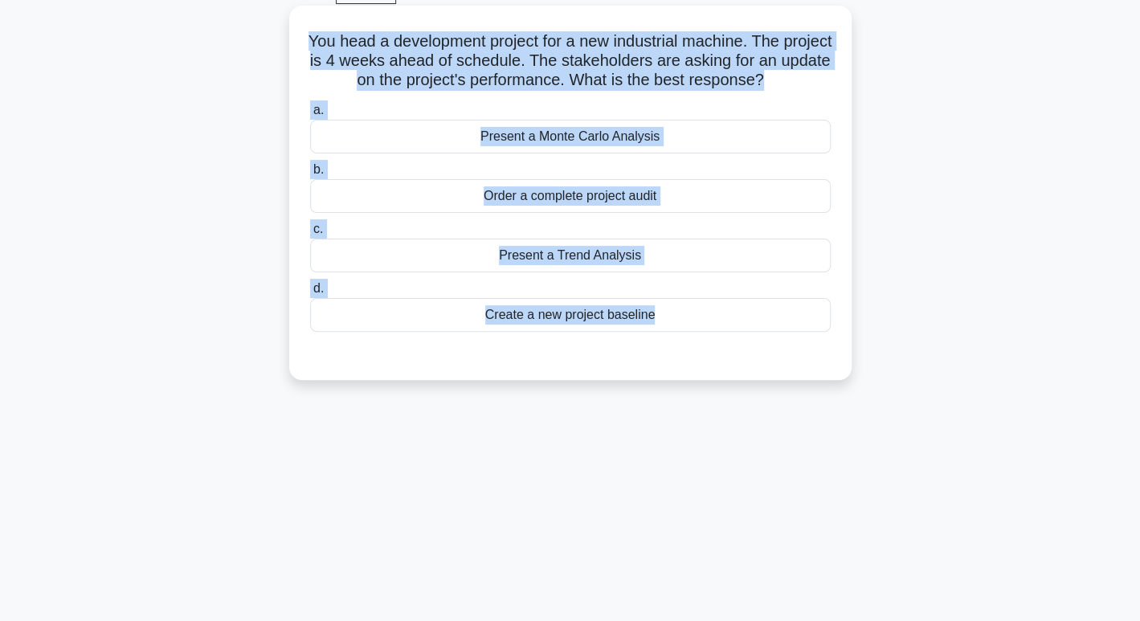
drag, startPoint x: 323, startPoint y: 34, endPoint x: 721, endPoint y: 348, distance: 507.0
click at [721, 348] on div "You head a development project for a new industrial machine. The project is 4 w…" at bounding box center [571, 193] width 550 height 362
click at [524, 61] on h5 "You head a development project for a new industrial machine. The project is 4 w…" at bounding box center [571, 60] width 524 height 59
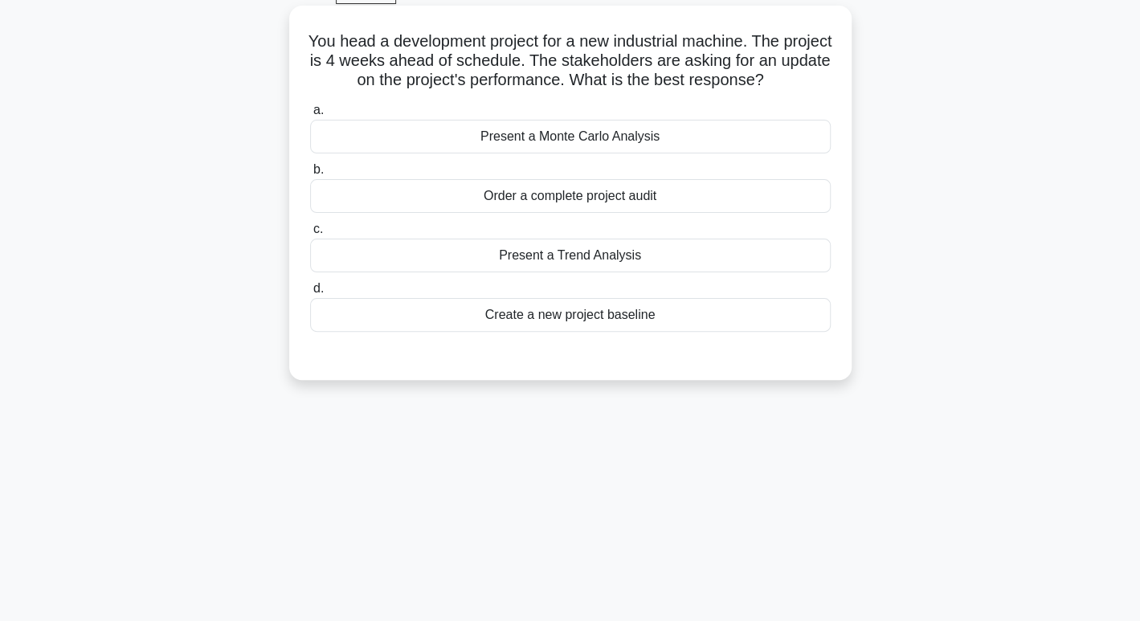
click at [583, 256] on div "Present a Trend Analysis" at bounding box center [570, 256] width 521 height 34
click at [310, 235] on input "c. Present a Trend Analysis" at bounding box center [310, 229] width 0 height 10
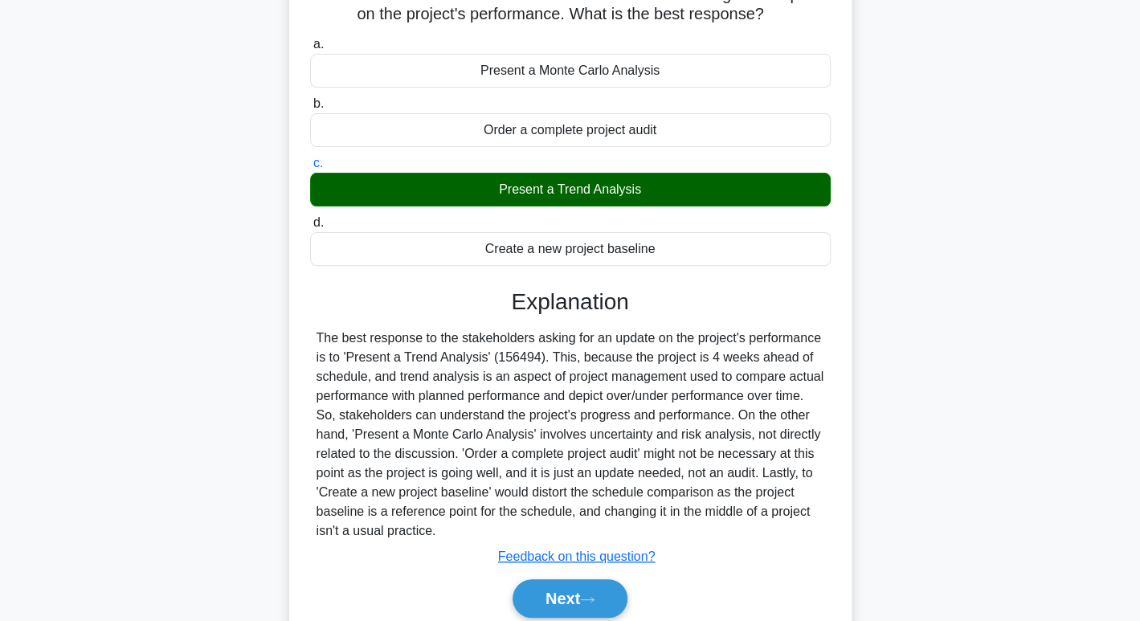
scroll to position [211, 0]
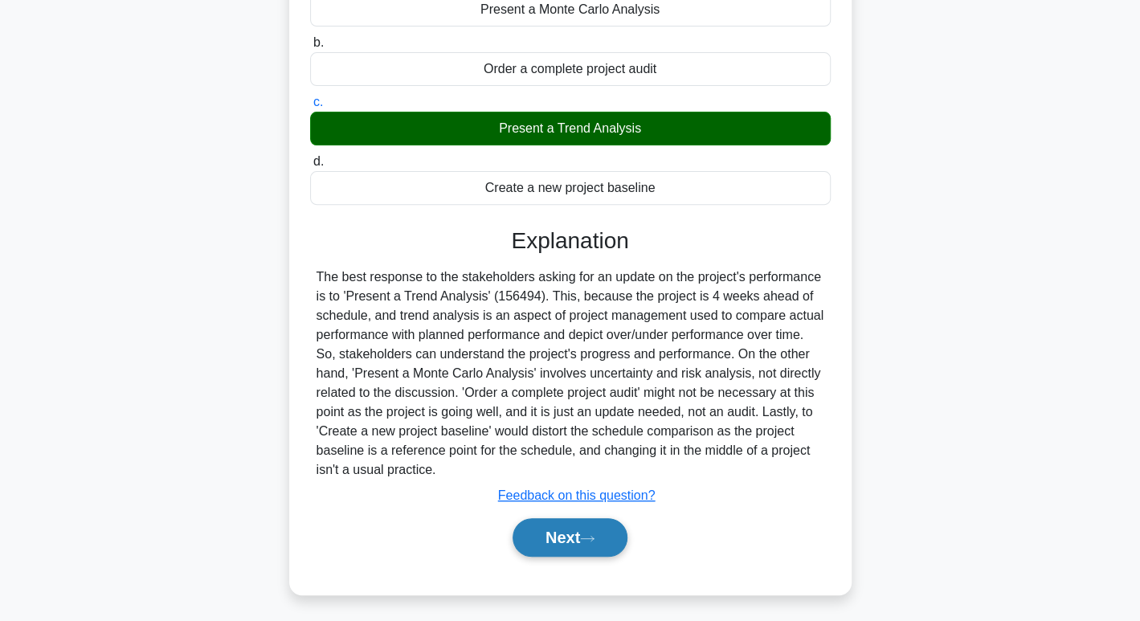
click at [558, 534] on button "Next" at bounding box center [570, 537] width 115 height 39
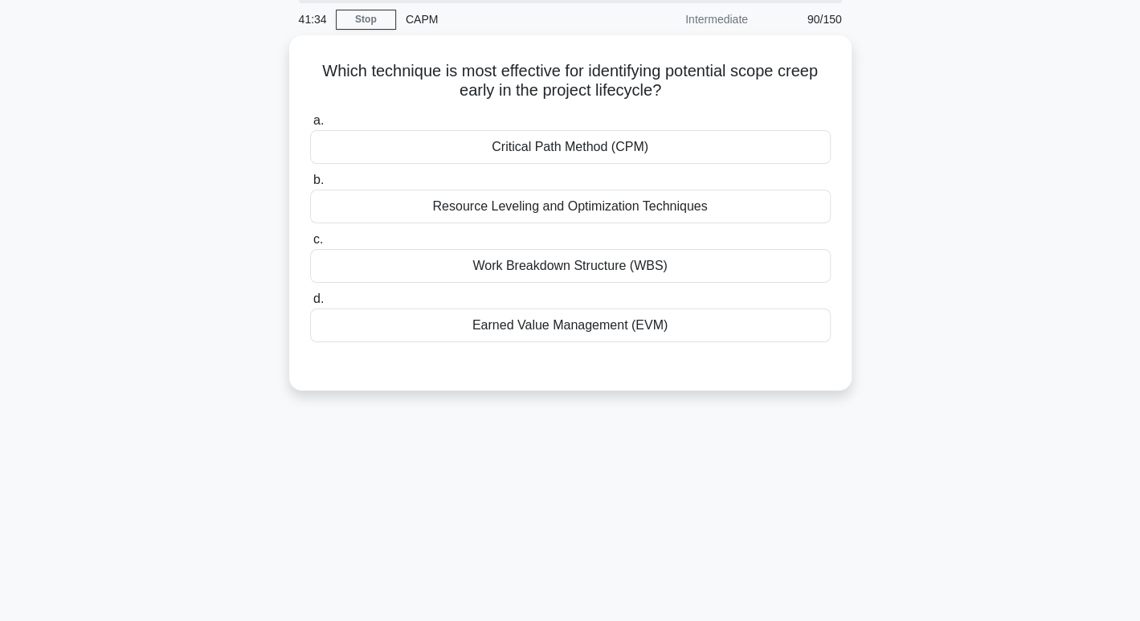
scroll to position [41, 0]
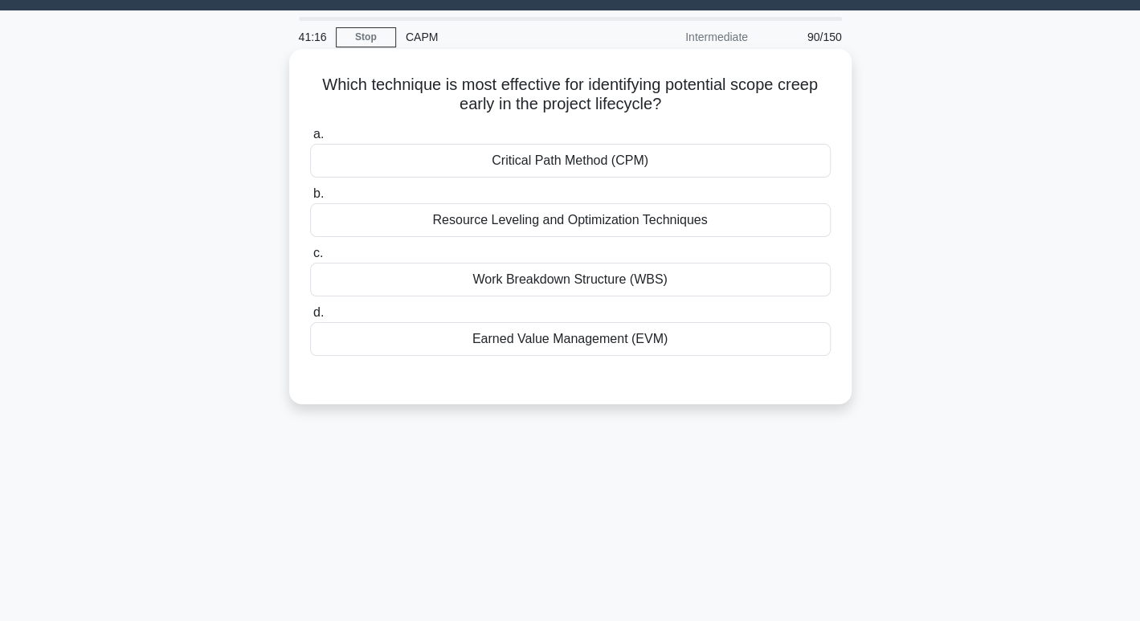
click at [709, 176] on div "Critical Path Method (CPM)" at bounding box center [570, 161] width 521 height 34
click at [310, 140] on input "a. Critical Path Method (CPM)" at bounding box center [310, 134] width 0 height 10
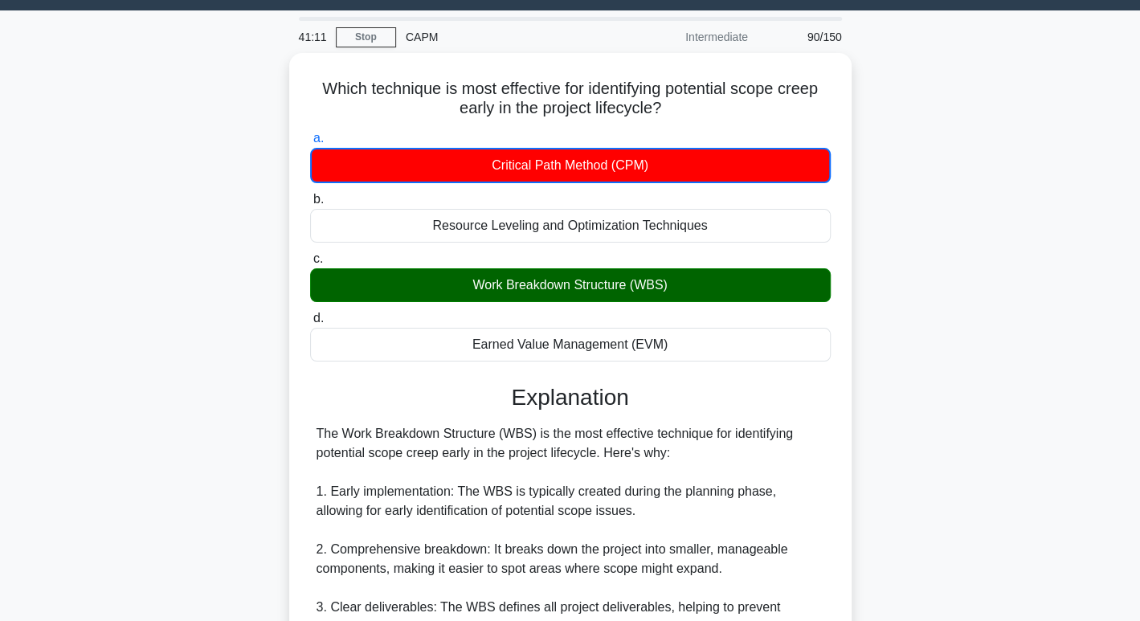
scroll to position [581, 0]
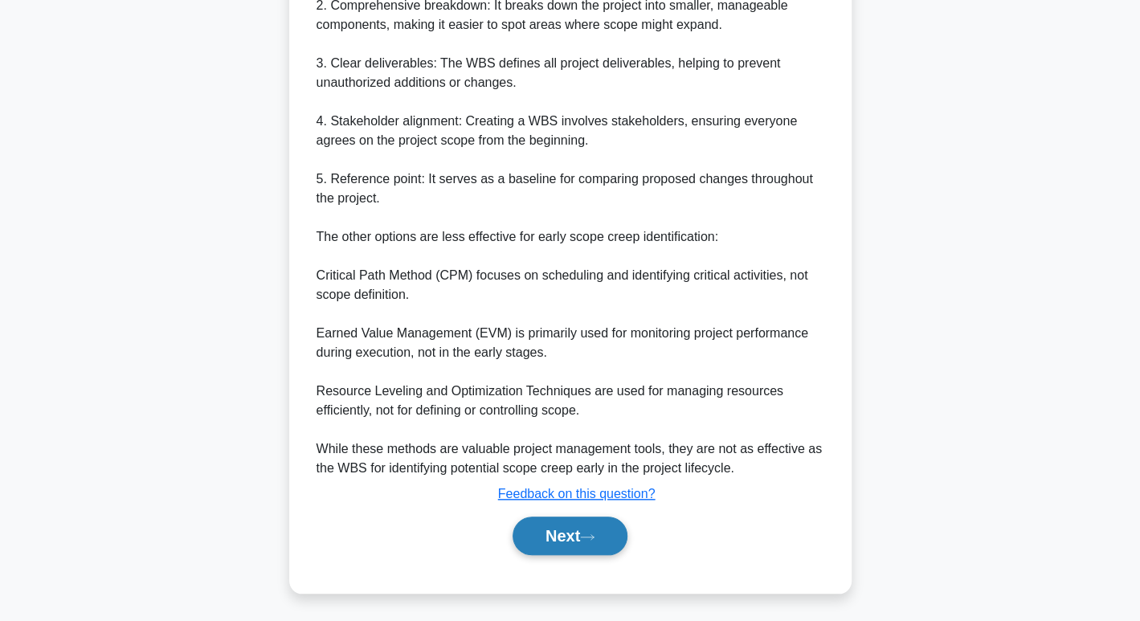
click at [595, 533] on icon at bounding box center [587, 537] width 14 height 9
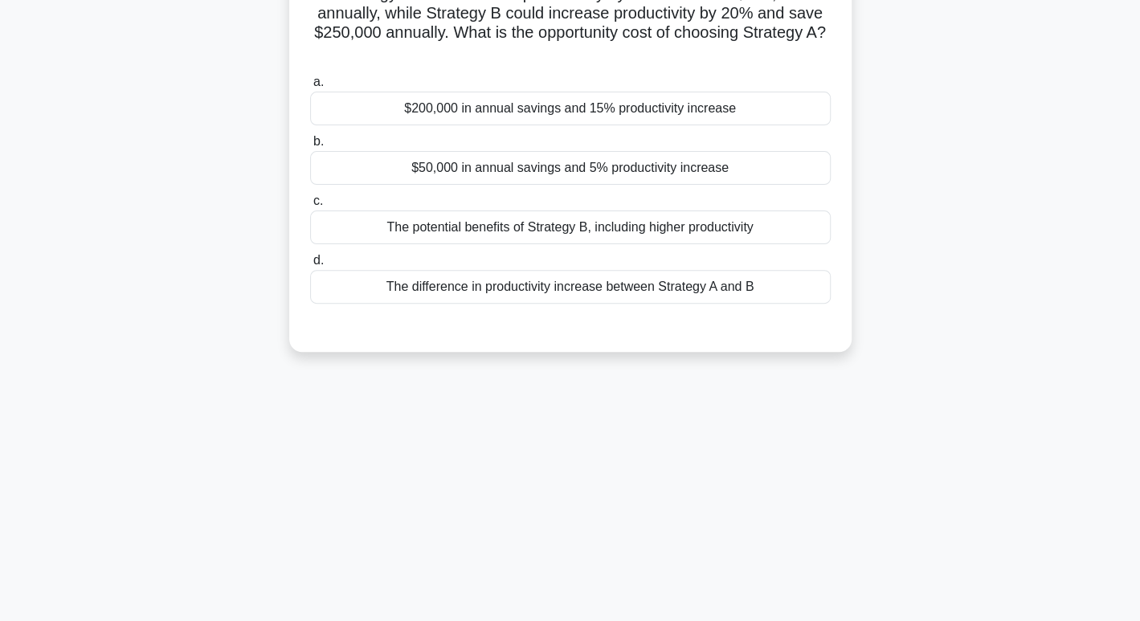
scroll to position [78, 0]
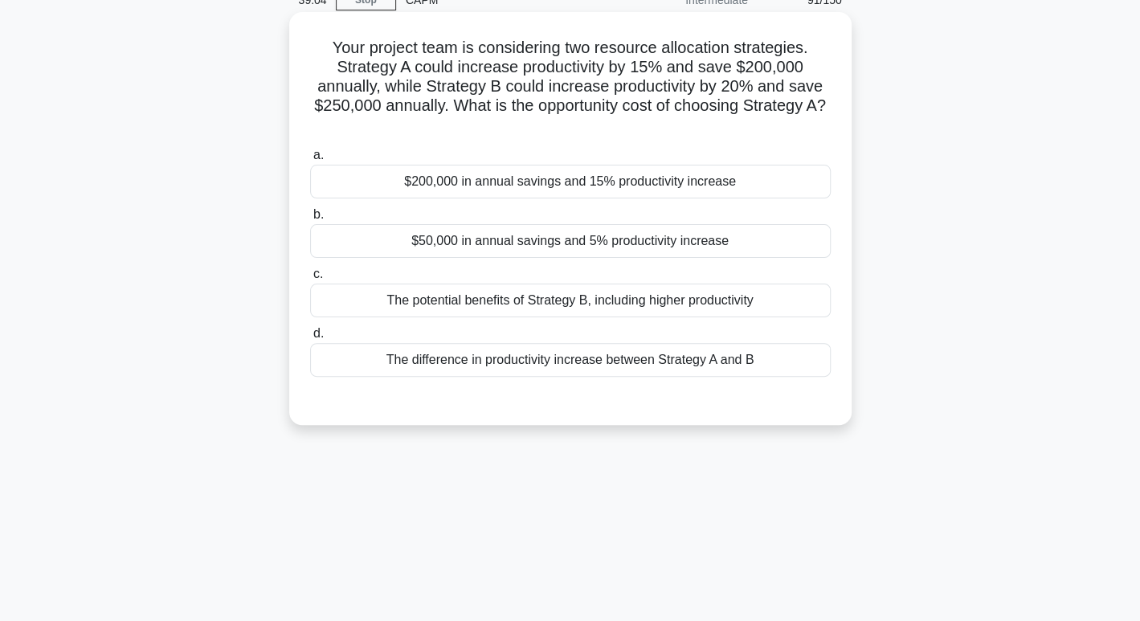
click at [755, 302] on div "The potential benefits of Strategy B, including higher productivity" at bounding box center [570, 301] width 521 height 34
click at [310, 280] on input "c. The potential benefits of Strategy B, including higher productivity" at bounding box center [310, 274] width 0 height 10
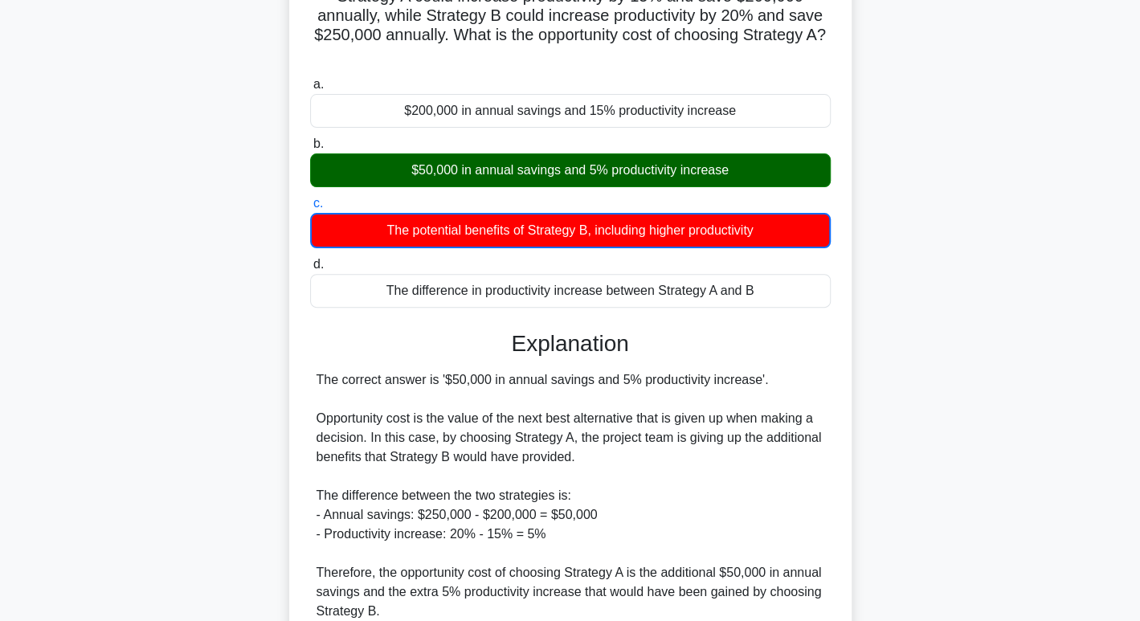
scroll to position [235, 0]
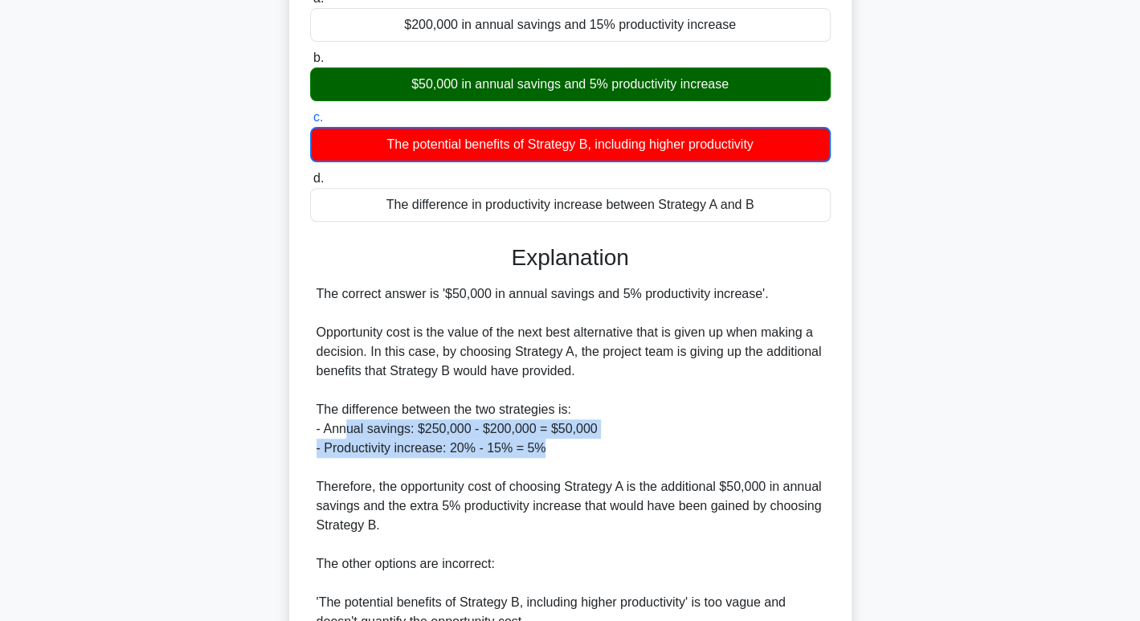
drag, startPoint x: 348, startPoint y: 426, endPoint x: 573, endPoint y: 441, distance: 225.6
click at [573, 441] on div "The correct answer is '$50,000 in annual savings and 5% productivity increase'.…" at bounding box center [571, 516] width 508 height 463
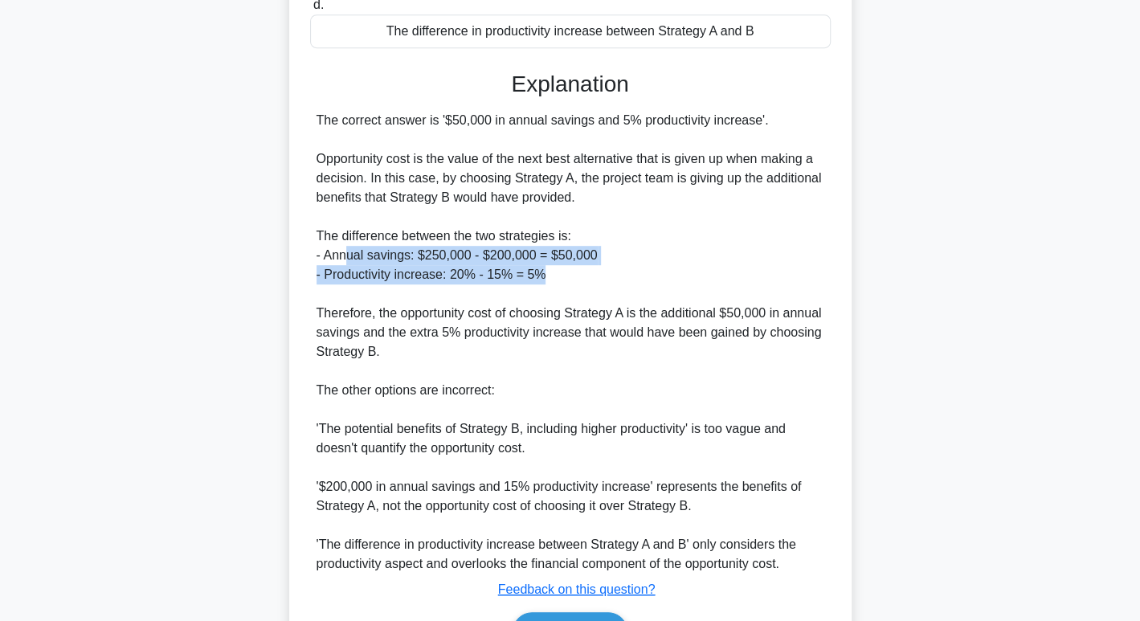
scroll to position [413, 0]
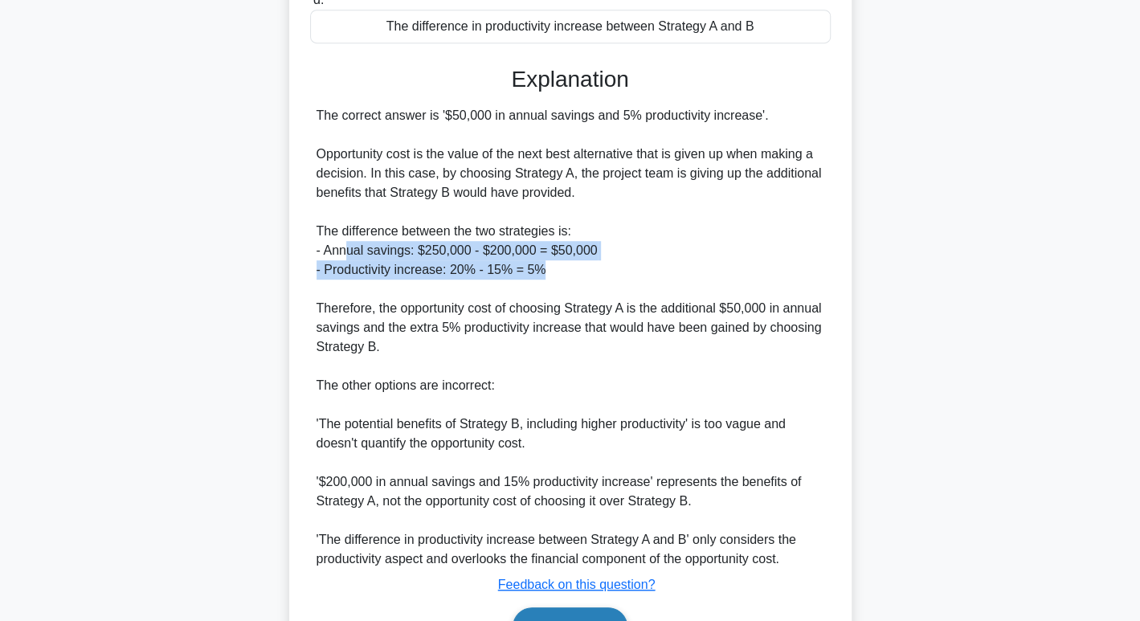
click at [587, 619] on button "Next" at bounding box center [570, 627] width 115 height 39
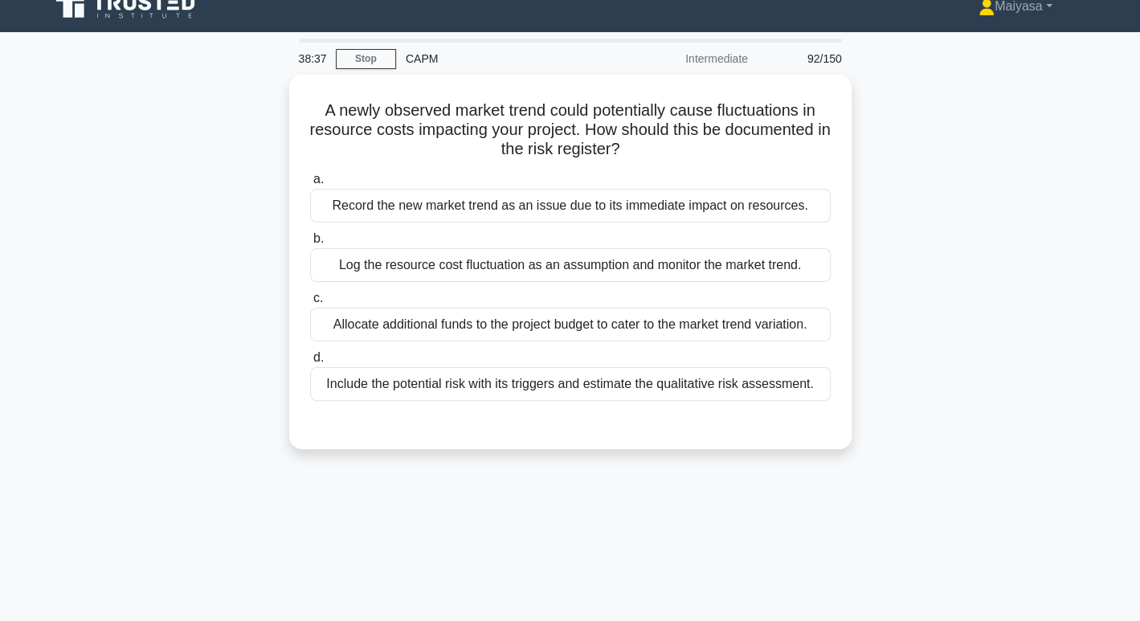
scroll to position [2, 0]
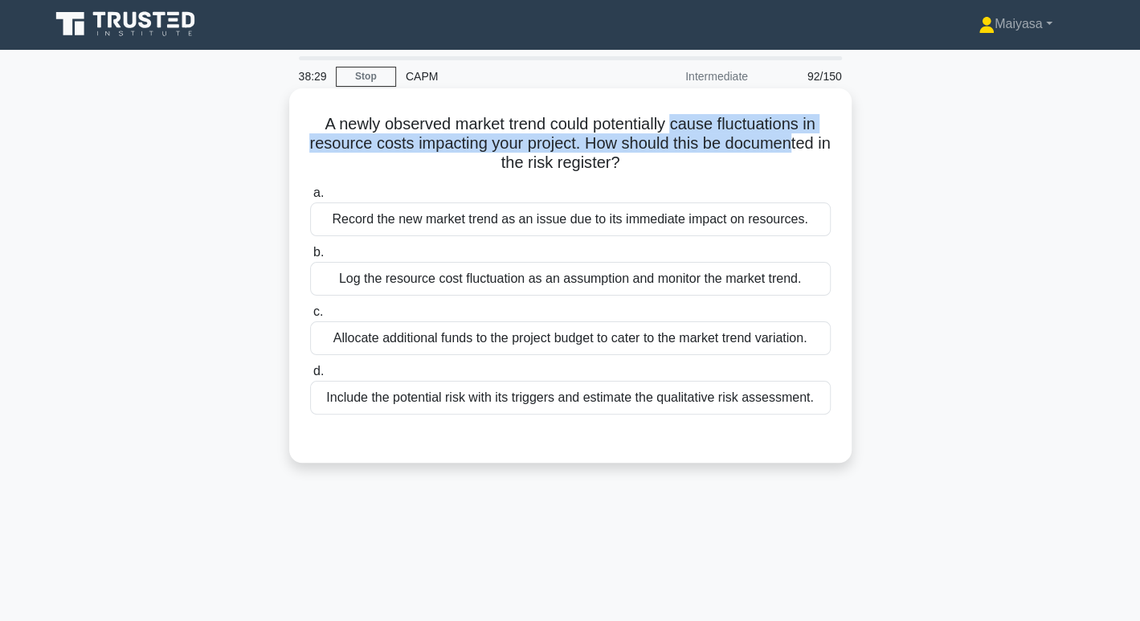
drag, startPoint x: 674, startPoint y: 130, endPoint x: 807, endPoint y: 142, distance: 133.2
click at [807, 142] on h5 "A newly observed market trend could potentially cause fluctuations in resource …" at bounding box center [571, 143] width 524 height 59
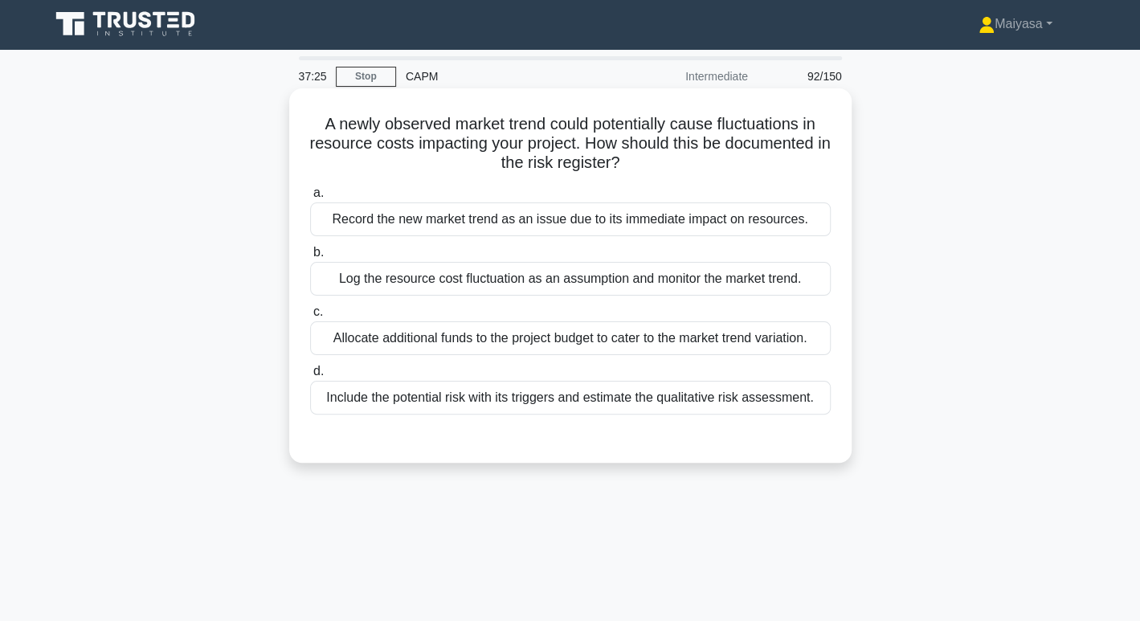
click at [555, 387] on div "Include the potential risk with its triggers and estimate the qualitative risk …" at bounding box center [570, 398] width 521 height 34
click at [310, 377] on input "d. Include the potential risk with its triggers and estimate the qualitative ri…" at bounding box center [310, 371] width 0 height 10
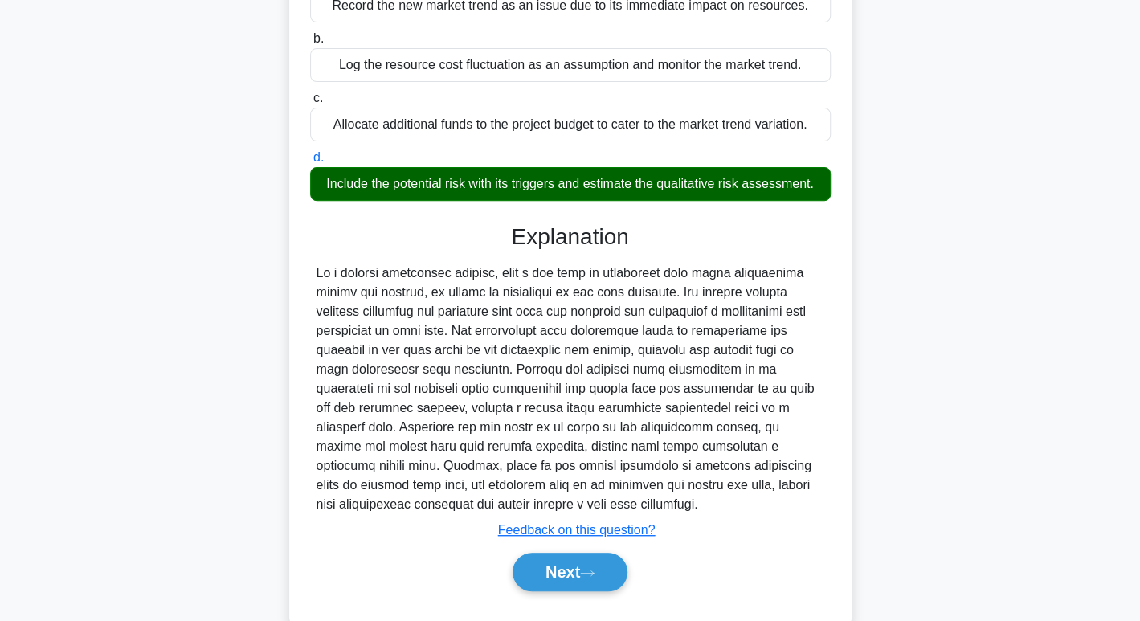
scroll to position [252, 0]
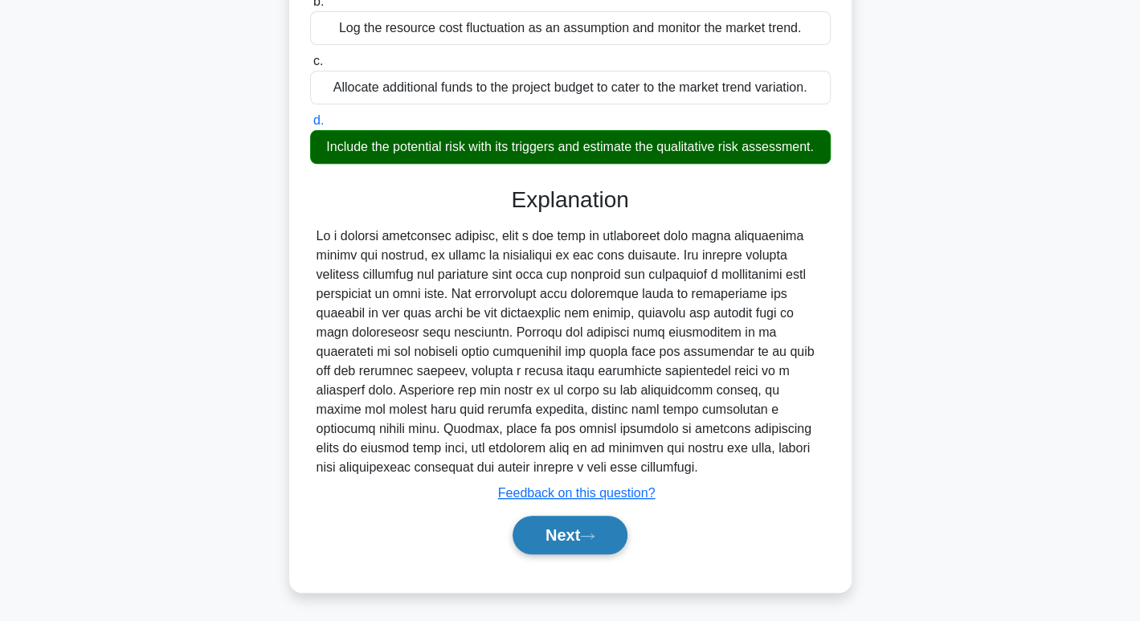
click at [607, 526] on button "Next" at bounding box center [570, 535] width 115 height 39
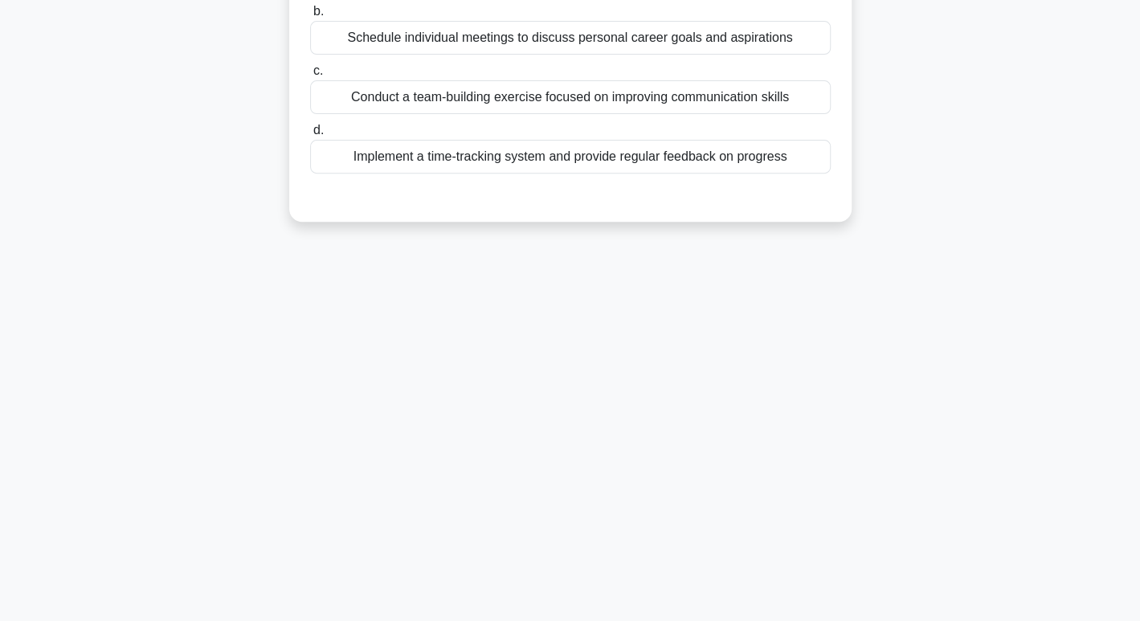
scroll to position [0, 0]
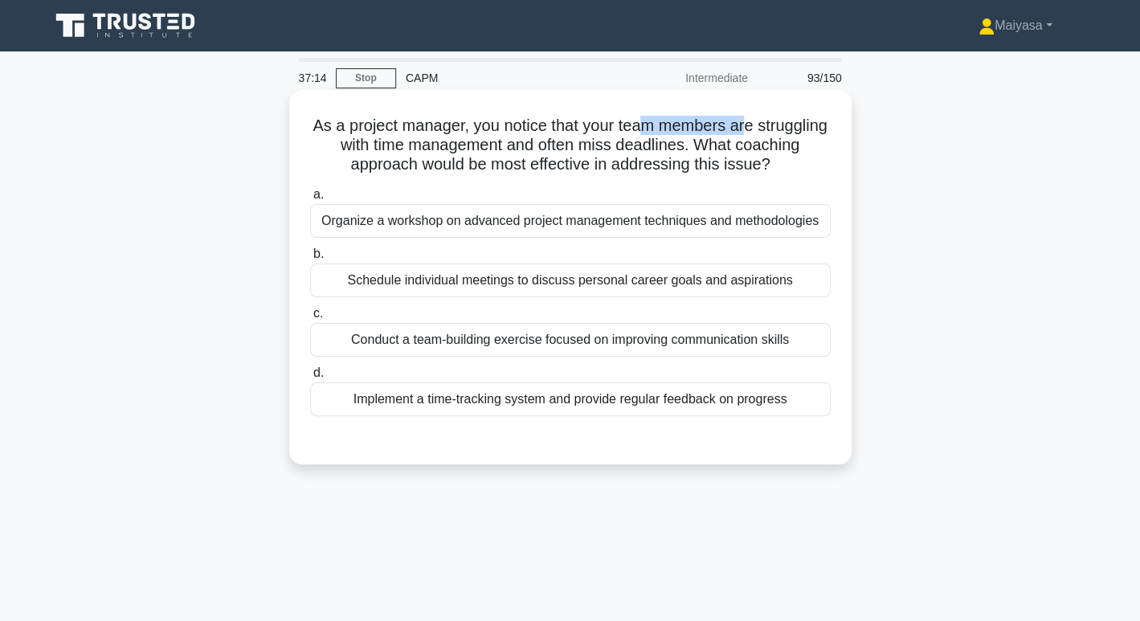
drag, startPoint x: 681, startPoint y: 119, endPoint x: 784, endPoint y: 121, distance: 103.7
click at [784, 121] on h5 "As a project manager, you notice that your team members are struggling with tim…" at bounding box center [571, 145] width 524 height 59
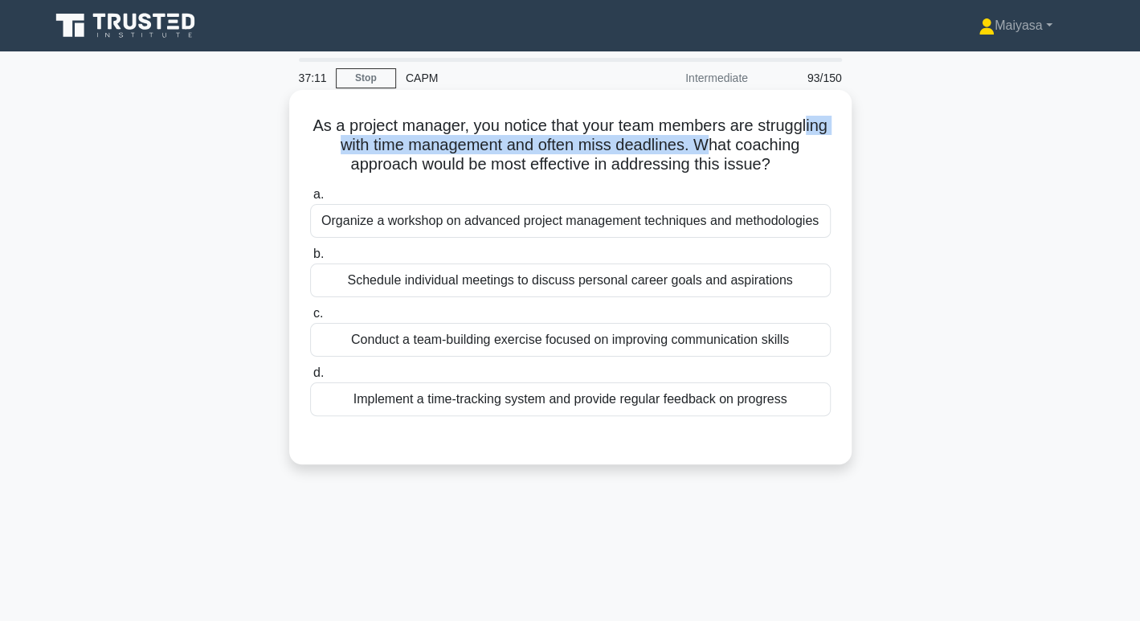
drag, startPoint x: 379, startPoint y: 138, endPoint x: 780, endPoint y: 141, distance: 401.1
click at [780, 141] on h5 "As a project manager, you notice that your team members are struggling with tim…" at bounding box center [571, 145] width 524 height 59
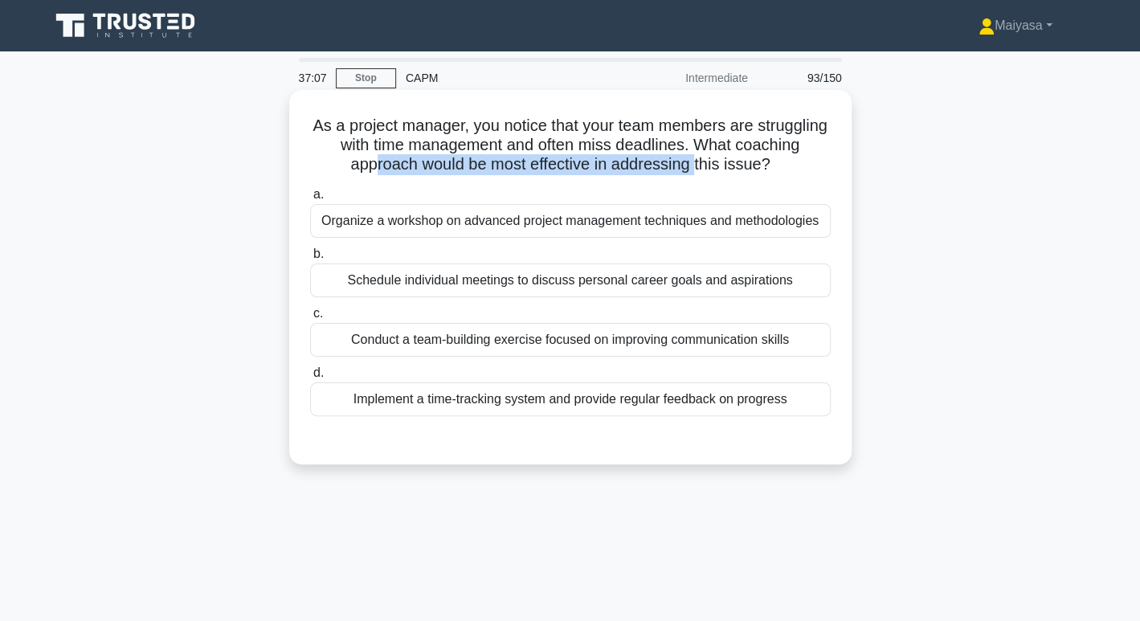
drag, startPoint x: 454, startPoint y: 164, endPoint x: 735, endPoint y: 166, distance: 280.5
click at [735, 166] on h5 "As a project manager, you notice that your team members are struggling with tim…" at bounding box center [571, 145] width 524 height 59
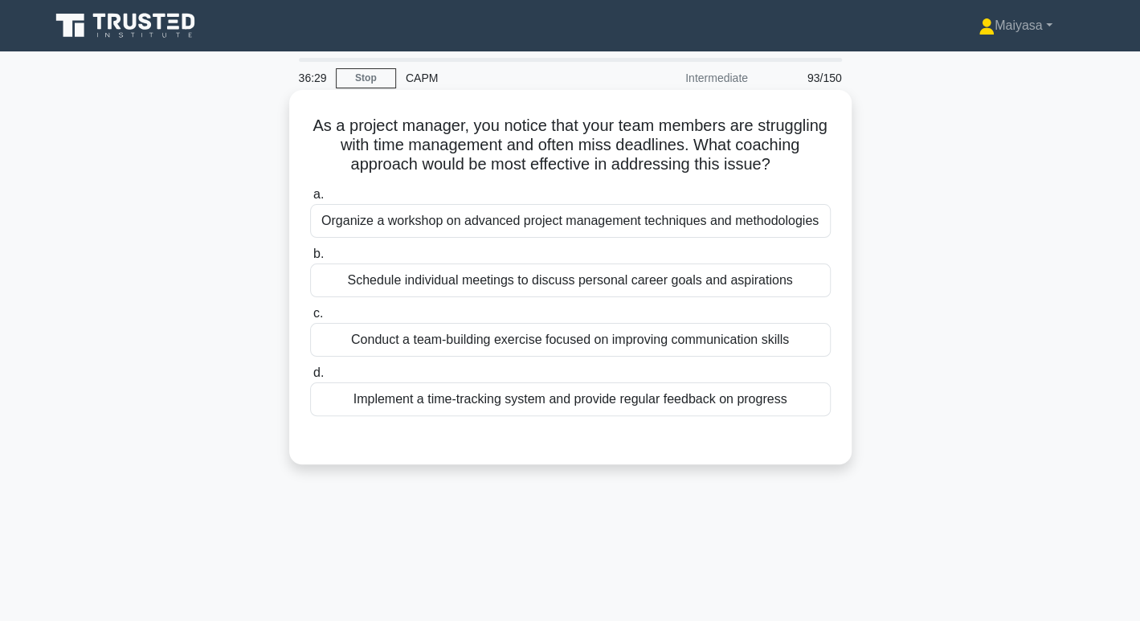
click at [698, 398] on div "Implement a time-tracking system and provide regular feedback on progress" at bounding box center [570, 400] width 521 height 34
click at [310, 379] on input "d. Implement a time-tracking system and provide regular feedback on progress" at bounding box center [310, 373] width 0 height 10
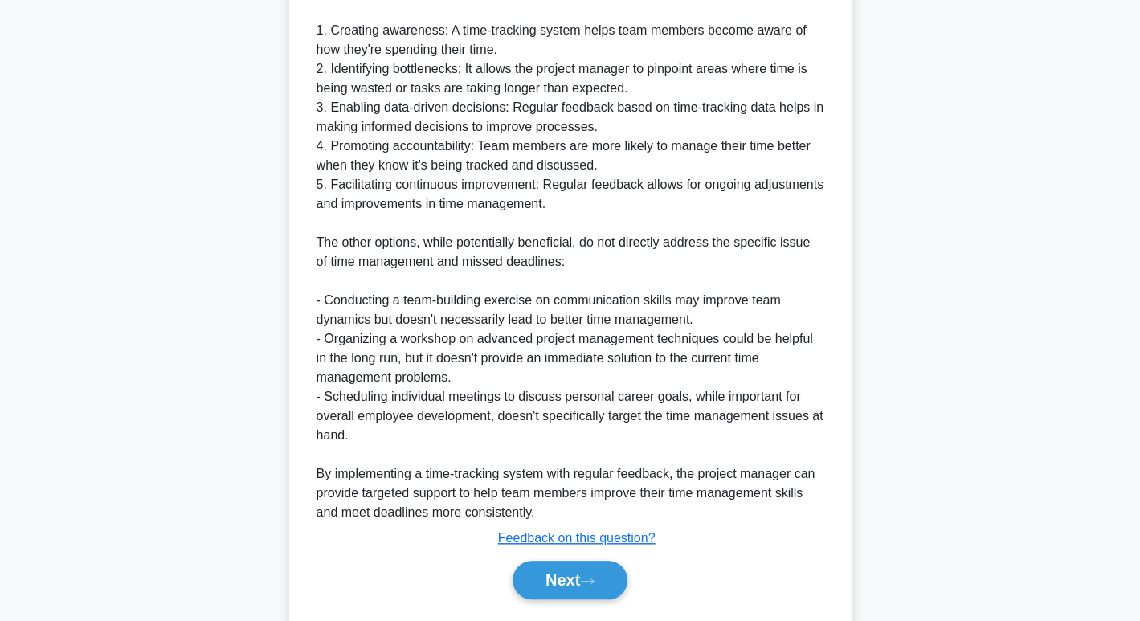
scroll to position [580, 0]
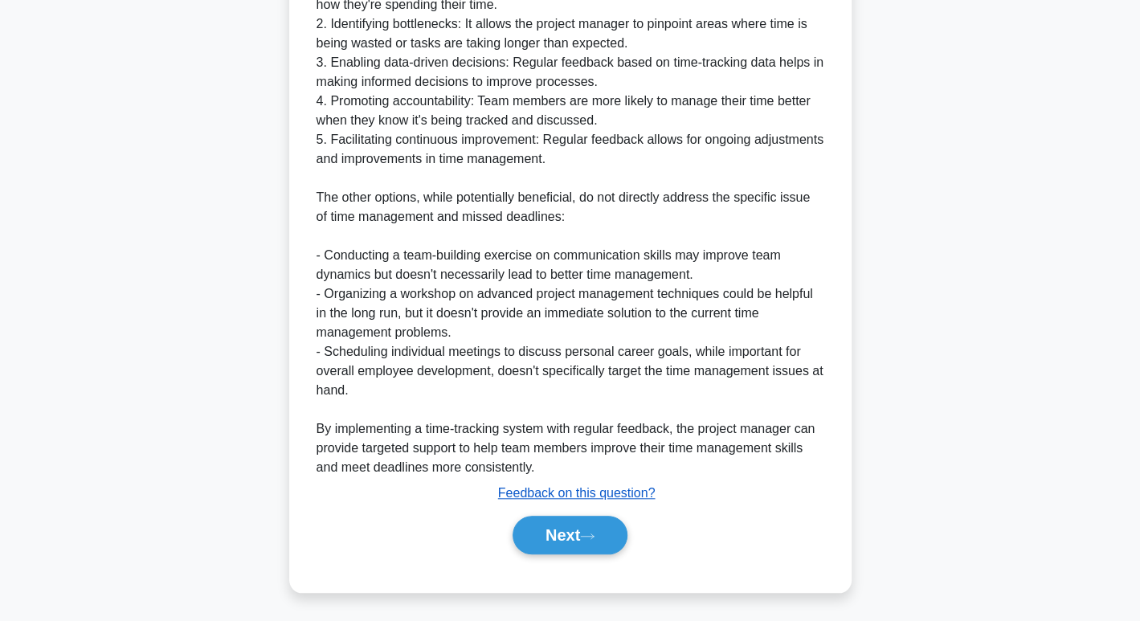
drag, startPoint x: 598, startPoint y: 522, endPoint x: 609, endPoint y: 489, distance: 34.1
click at [596, 522] on button "Next" at bounding box center [570, 535] width 115 height 39
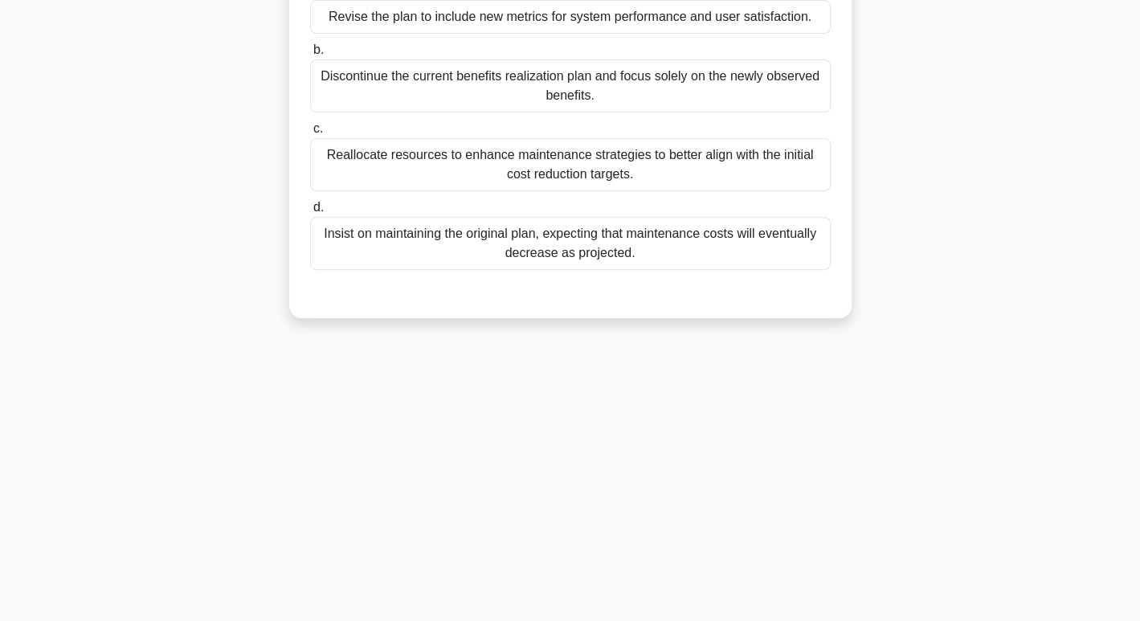
scroll to position [0, 0]
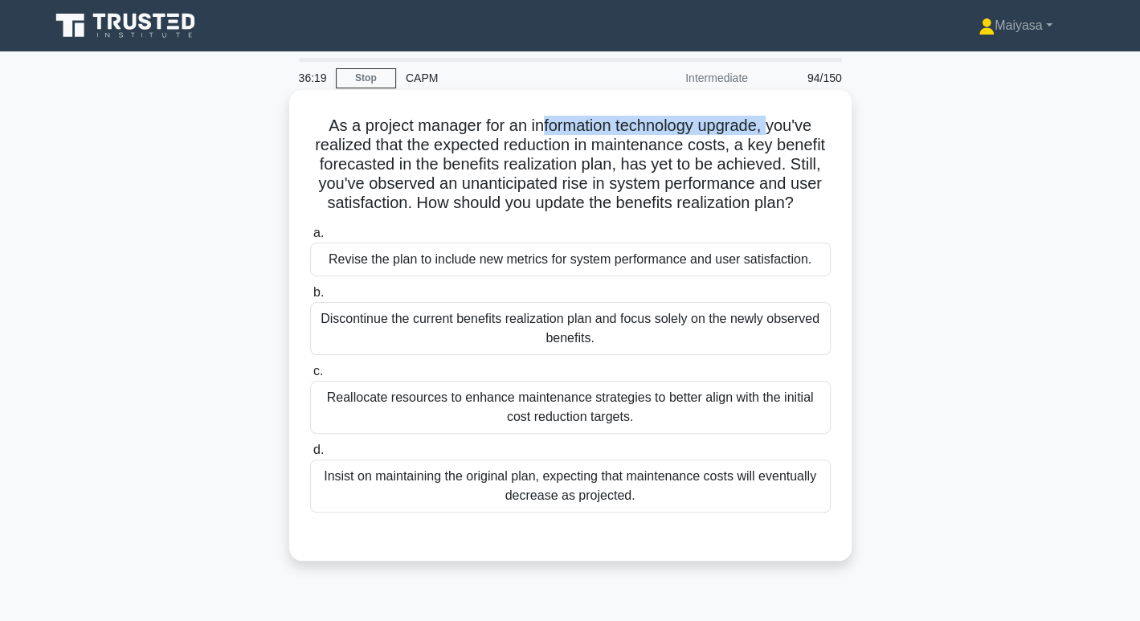
drag, startPoint x: 543, startPoint y: 126, endPoint x: 777, endPoint y: 117, distance: 234.1
click at [777, 117] on h5 "As a project manager for an information technology upgrade, you've realized tha…" at bounding box center [571, 165] width 524 height 98
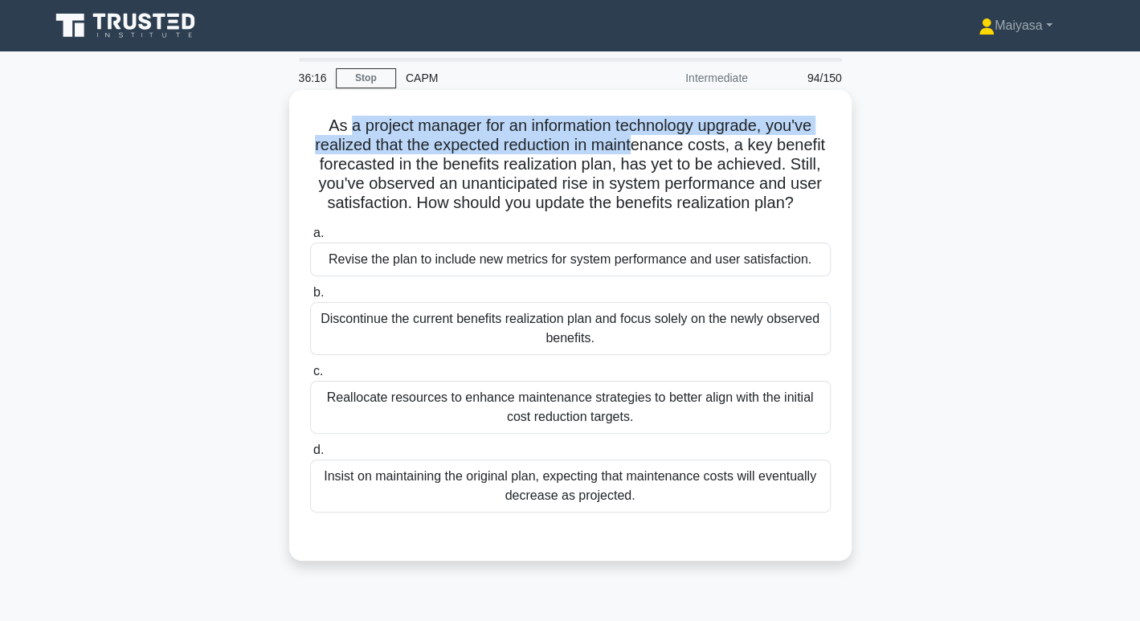
drag, startPoint x: 342, startPoint y: 135, endPoint x: 650, endPoint y: 143, distance: 308.7
click at [644, 143] on h5 "As a project manager for an information technology upgrade, you've realized tha…" at bounding box center [571, 165] width 524 height 98
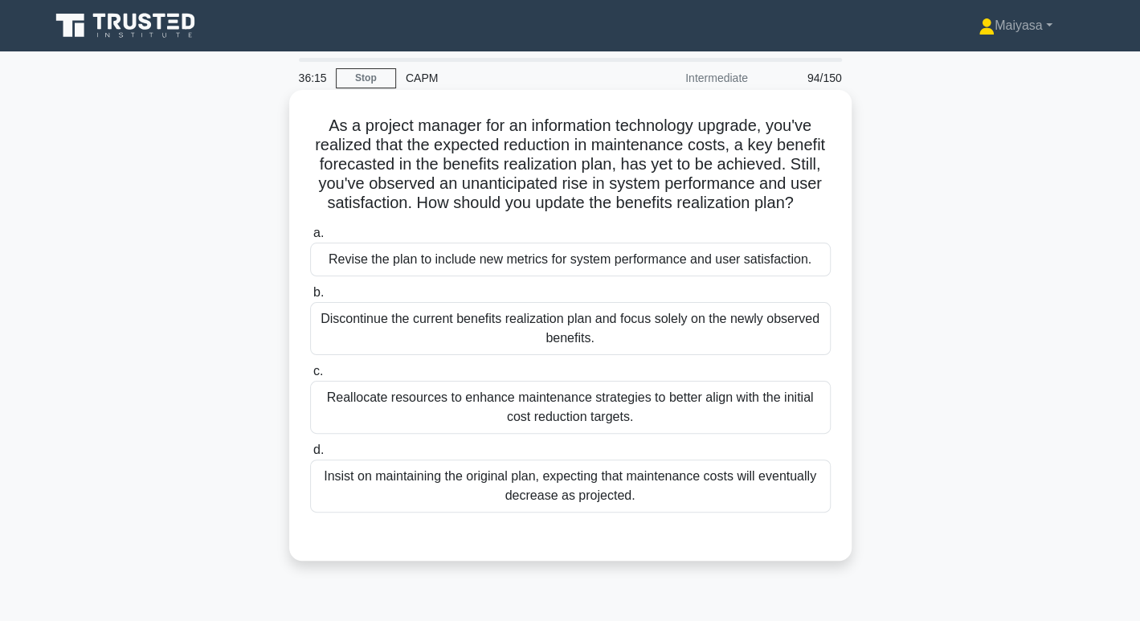
click at [690, 157] on h5 "As a project manager for an information technology upgrade, you've realized tha…" at bounding box center [571, 165] width 524 height 98
click at [714, 261] on div "Revise the plan to include new metrics for system performance and user satisfac…" at bounding box center [570, 260] width 521 height 34
click at [310, 239] on input "a. Revise the plan to include new metrics for system performance and user satis…" at bounding box center [310, 233] width 0 height 10
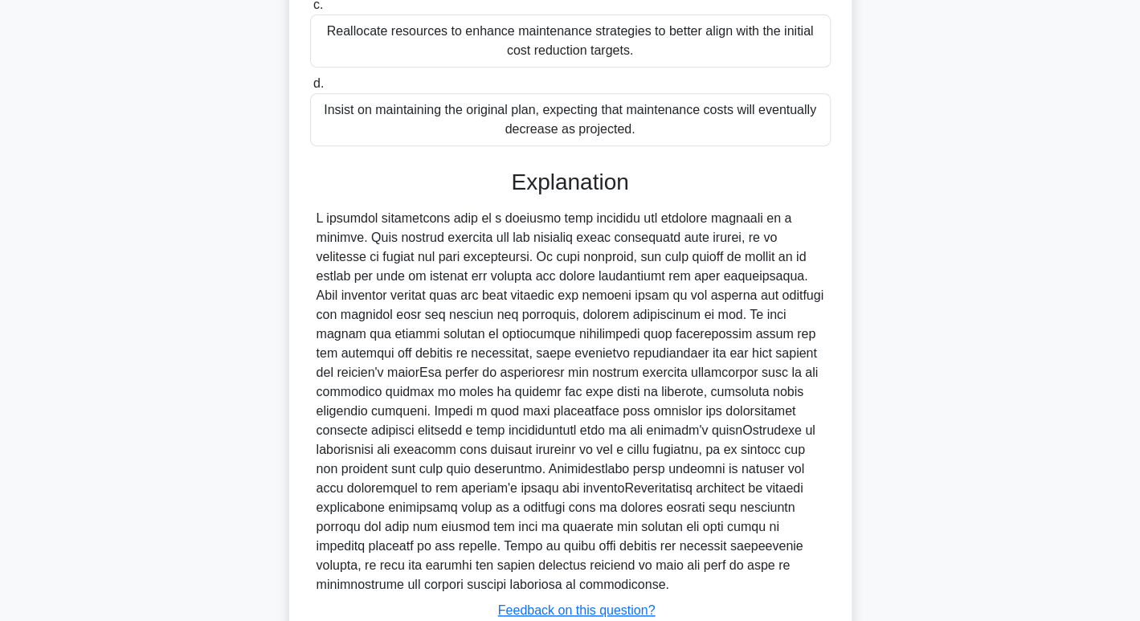
scroll to position [484, 0]
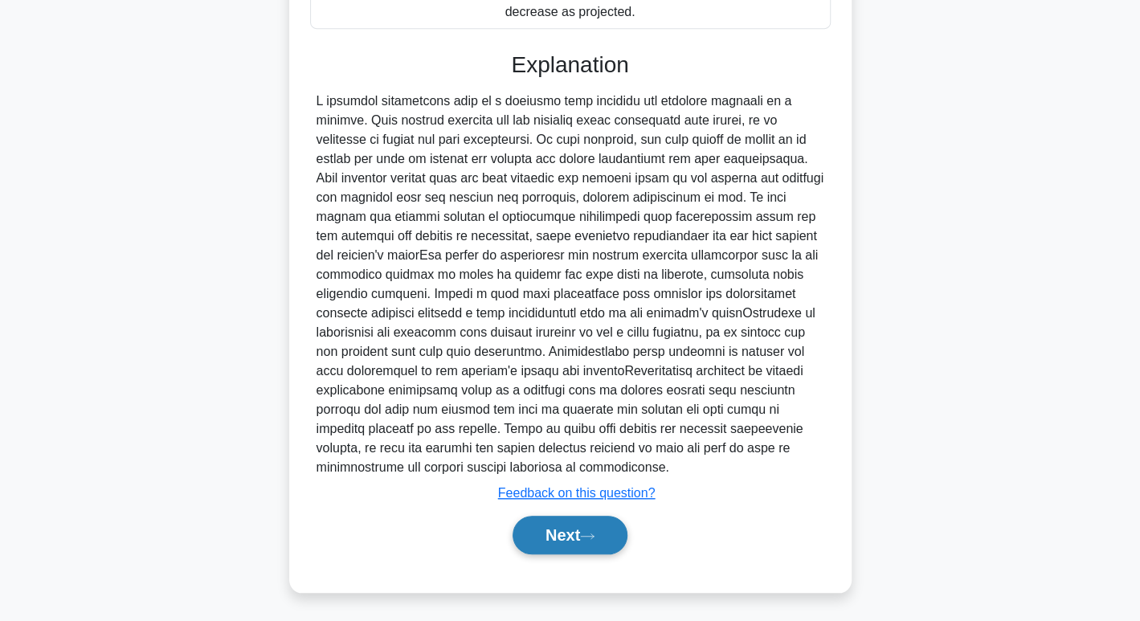
click at [588, 539] on button "Next" at bounding box center [570, 535] width 115 height 39
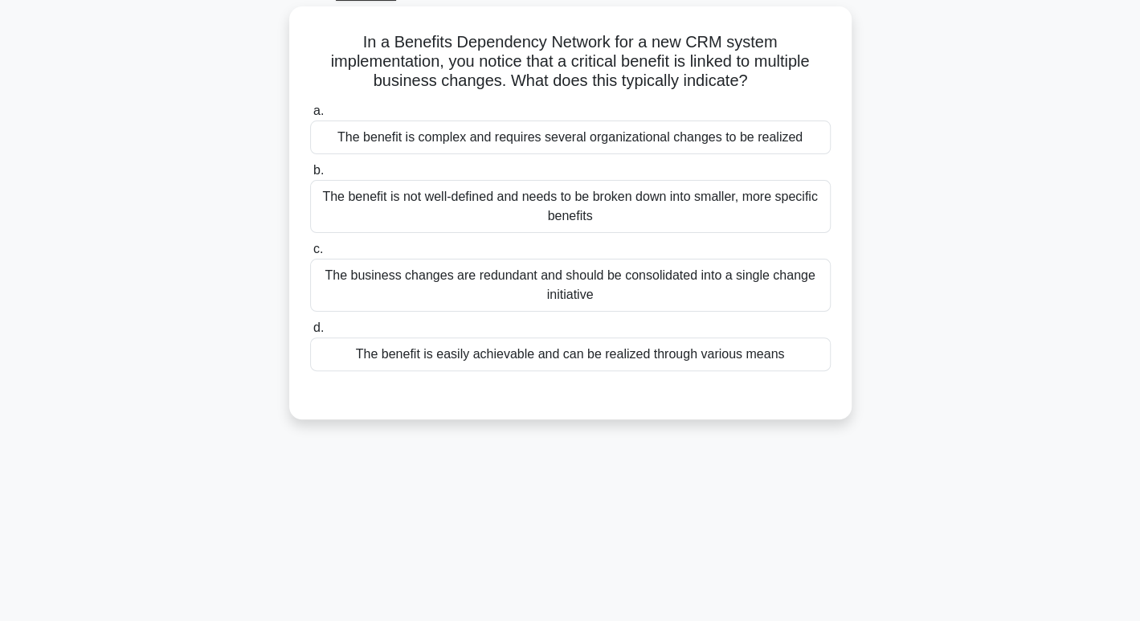
scroll to position [0, 0]
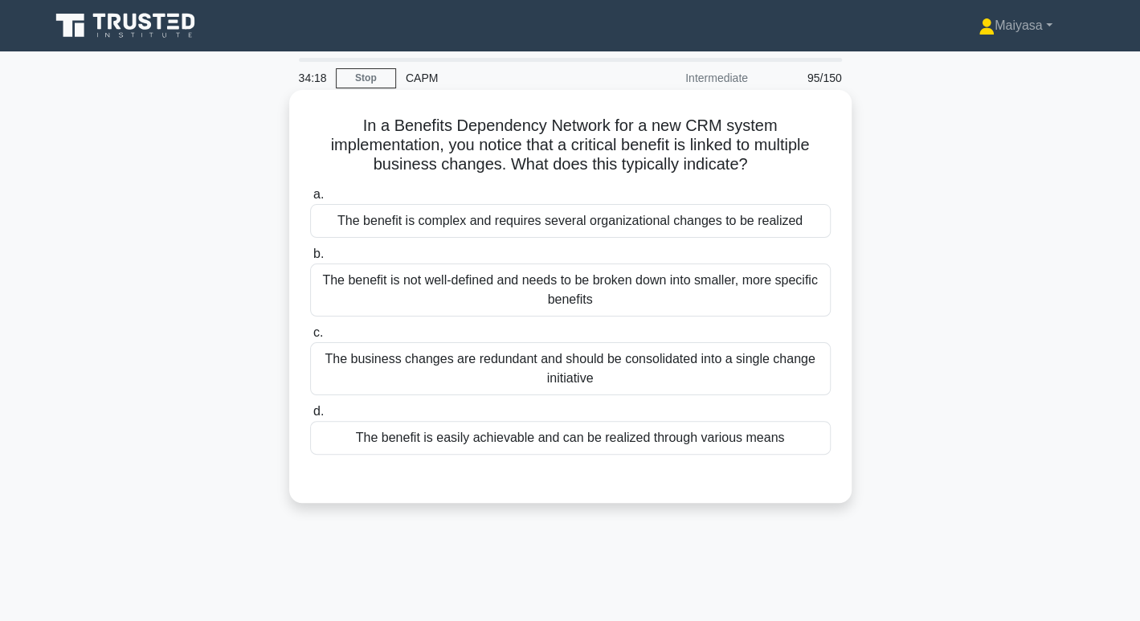
click at [797, 276] on div "The benefit is not well-defined and needs to be broken down into smaller, more …" at bounding box center [570, 290] width 521 height 53
click at [310, 260] on input "b. The benefit is not well-defined and needs to be broken down into smaller, mo…" at bounding box center [310, 254] width 0 height 10
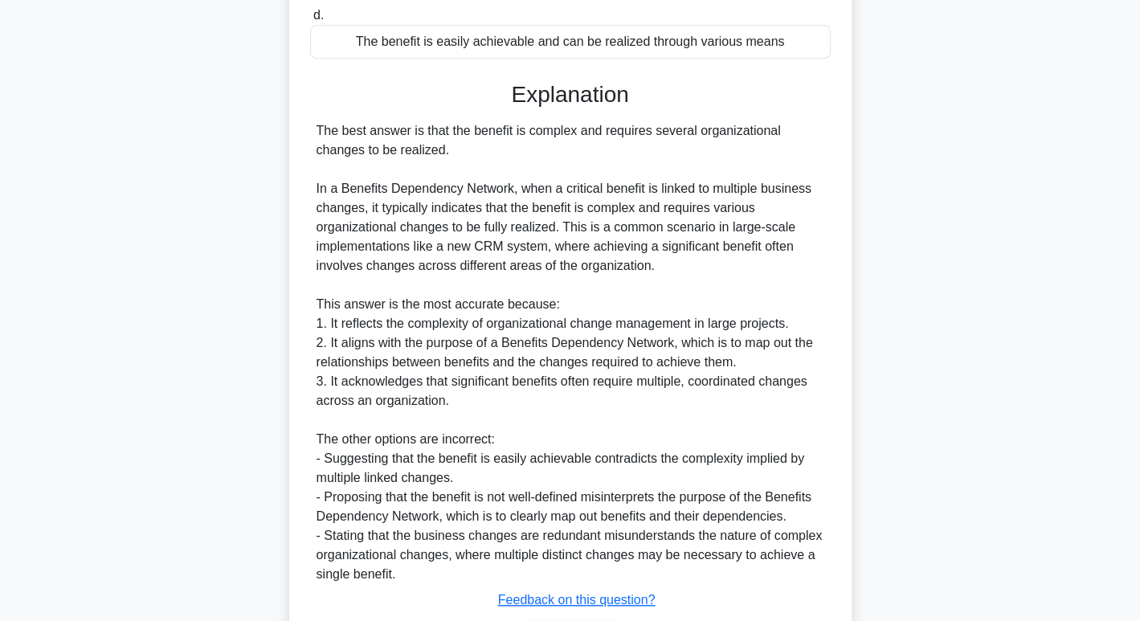
scroll to position [504, 0]
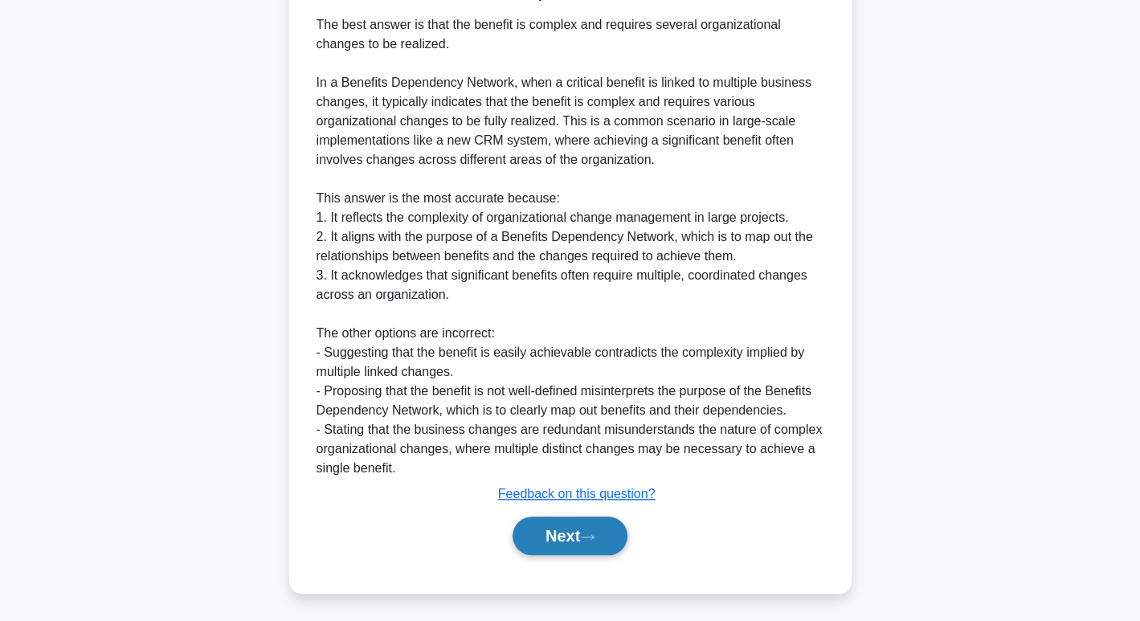
click at [609, 530] on button "Next" at bounding box center [570, 536] width 115 height 39
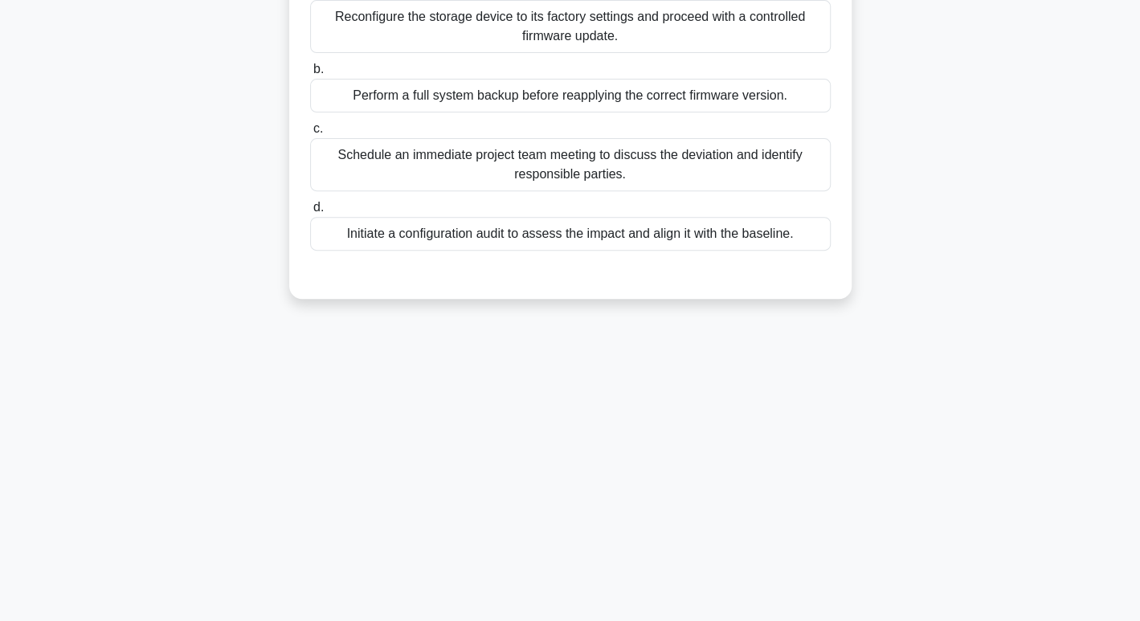
scroll to position [0, 0]
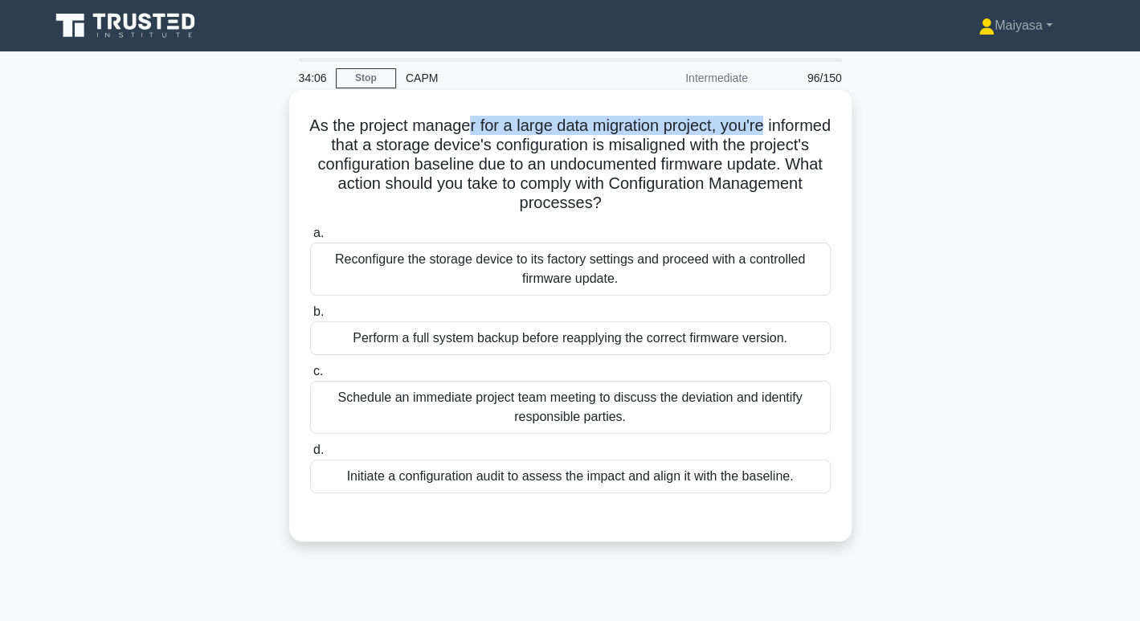
drag, startPoint x: 501, startPoint y: 125, endPoint x: 834, endPoint y: 109, distance: 333.9
click at [834, 109] on div "As the project manager for a large data migration project, you're informed that…" at bounding box center [571, 315] width 550 height 439
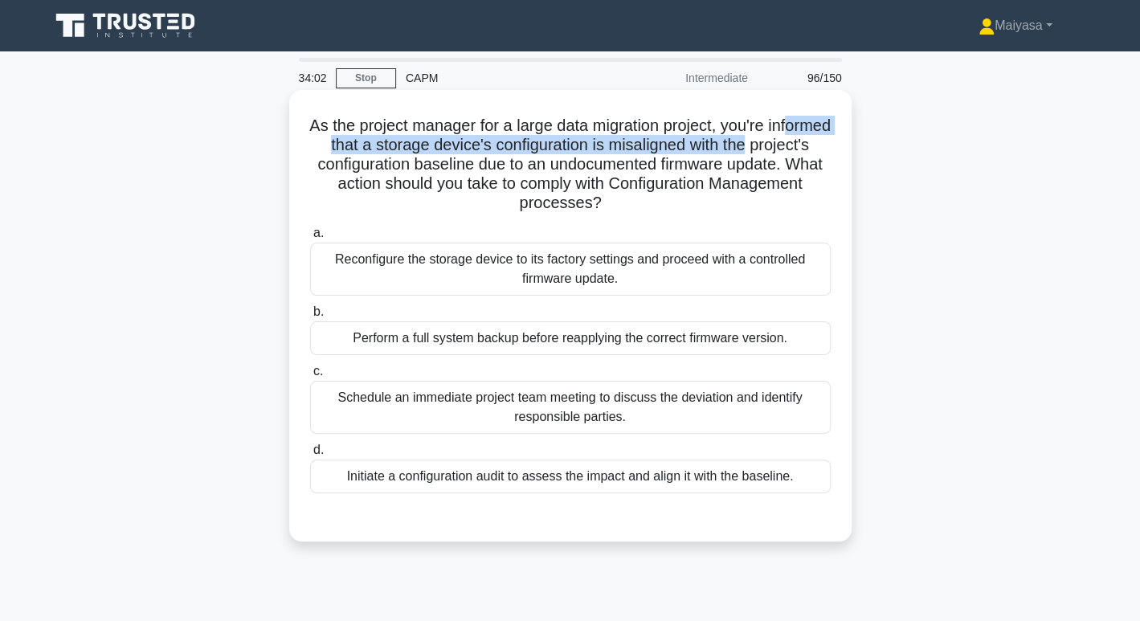
drag, startPoint x: 338, startPoint y: 141, endPoint x: 827, endPoint y: 154, distance: 488.8
click at [827, 154] on h5 "As the project manager for a large data migration project, you're informed that…" at bounding box center [571, 165] width 524 height 98
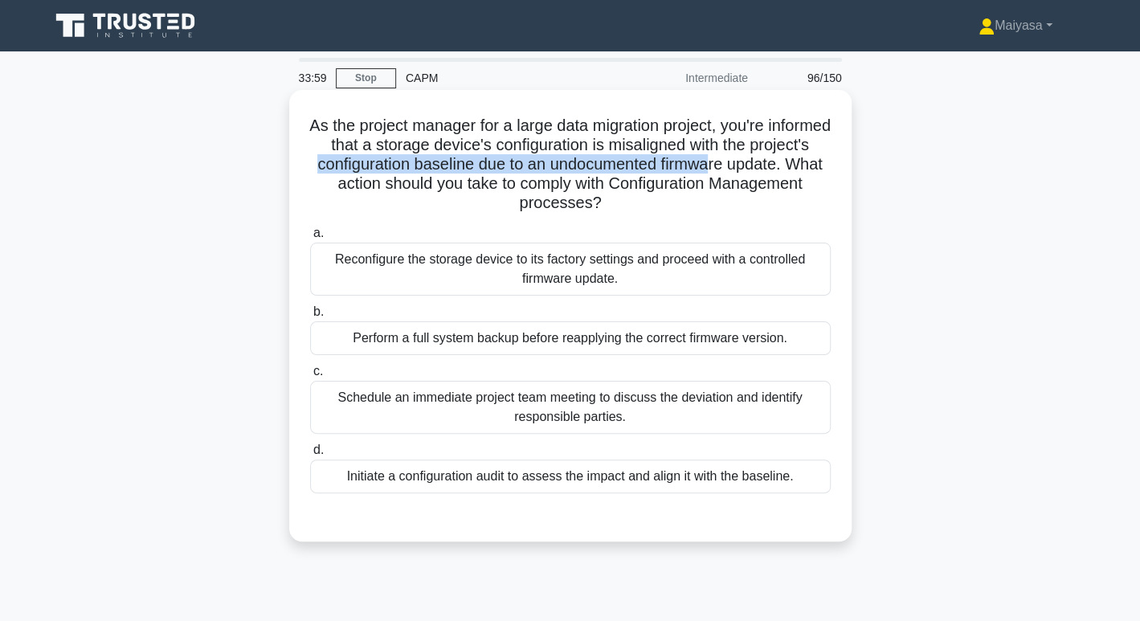
drag, startPoint x: 390, startPoint y: 171, endPoint x: 796, endPoint y: 166, distance: 405.9
click at [796, 166] on h5 "As the project manager for a large data migration project, you're informed that…" at bounding box center [571, 165] width 524 height 98
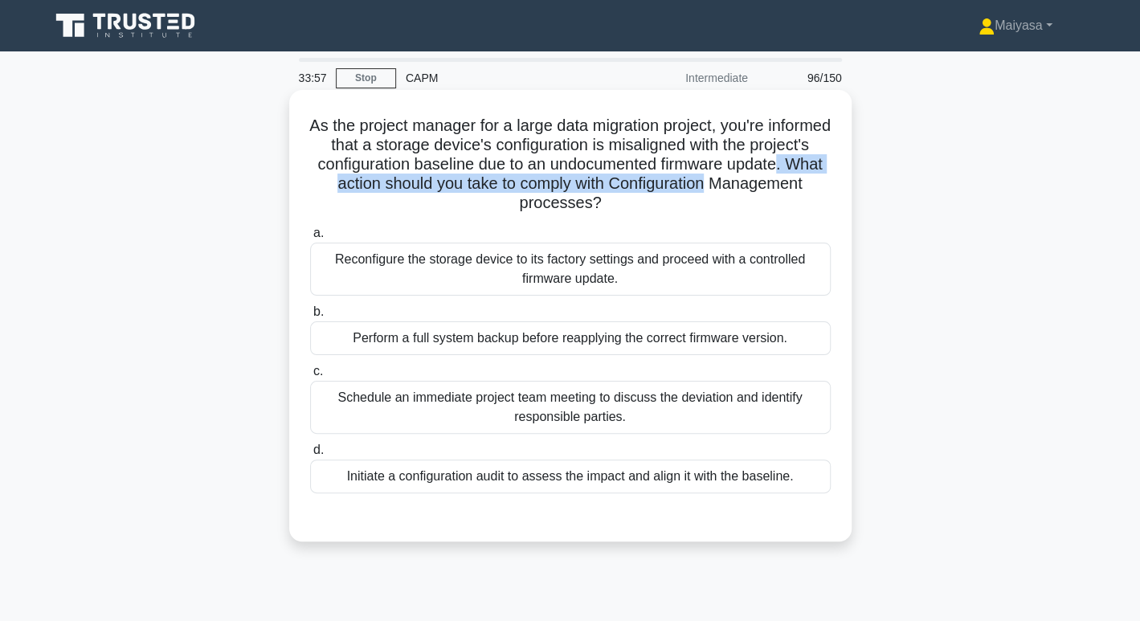
drag, startPoint x: 375, startPoint y: 176, endPoint x: 848, endPoint y: 192, distance: 472.9
click at [848, 192] on div "As the project manager for a large data migration project, you're informed that…" at bounding box center [570, 316] width 563 height 452
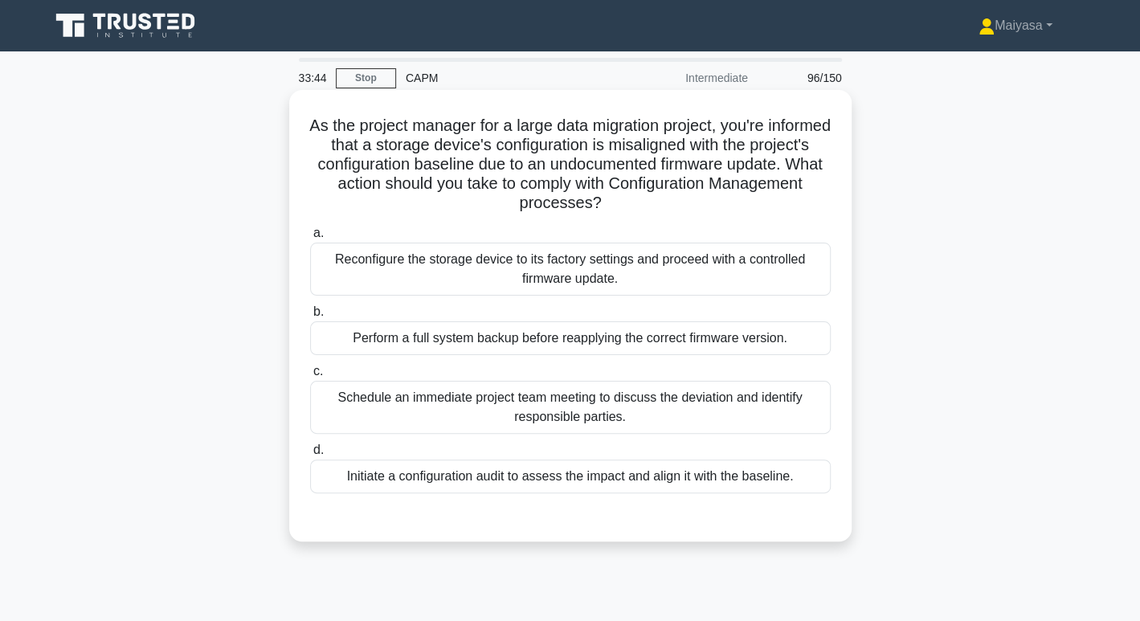
click at [477, 476] on div "Initiate a configuration audit to assess the impact and align it with the basel…" at bounding box center [570, 477] width 521 height 34
click at [310, 456] on input "d. Initiate a configuration audit to assess the impact and align it with the ba…" at bounding box center [310, 450] width 0 height 10
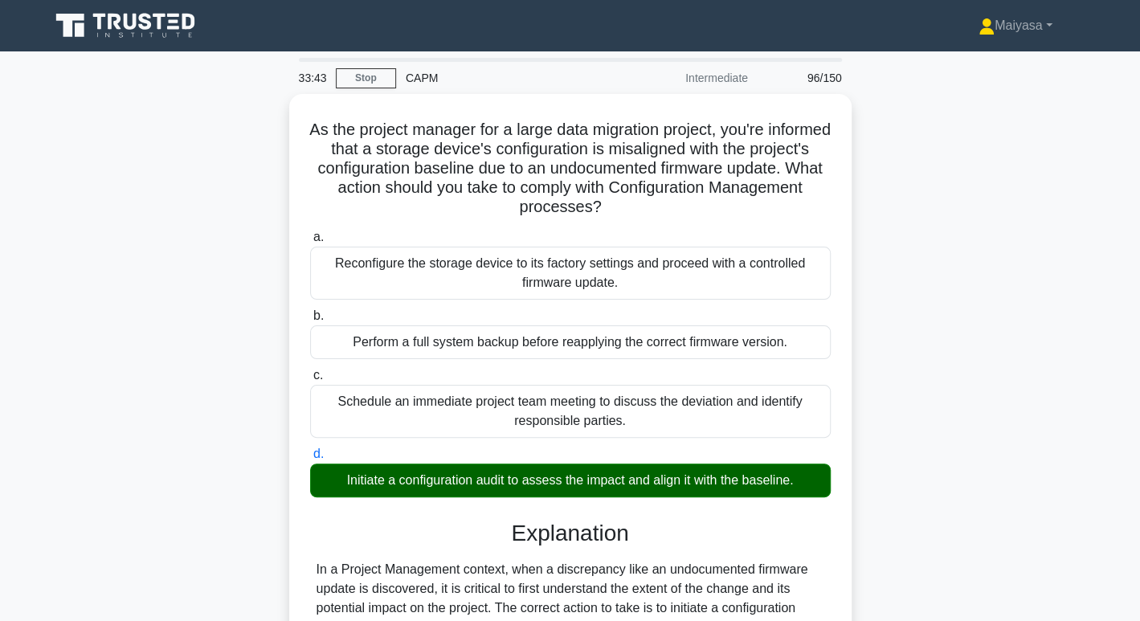
scroll to position [387, 0]
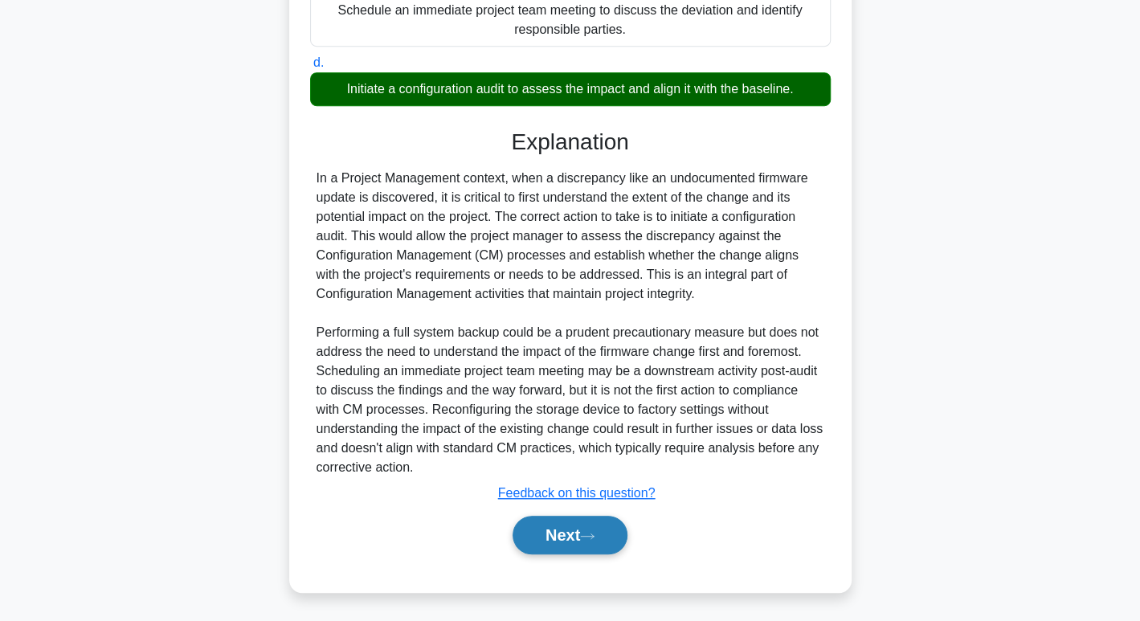
click at [614, 520] on button "Next" at bounding box center [570, 535] width 115 height 39
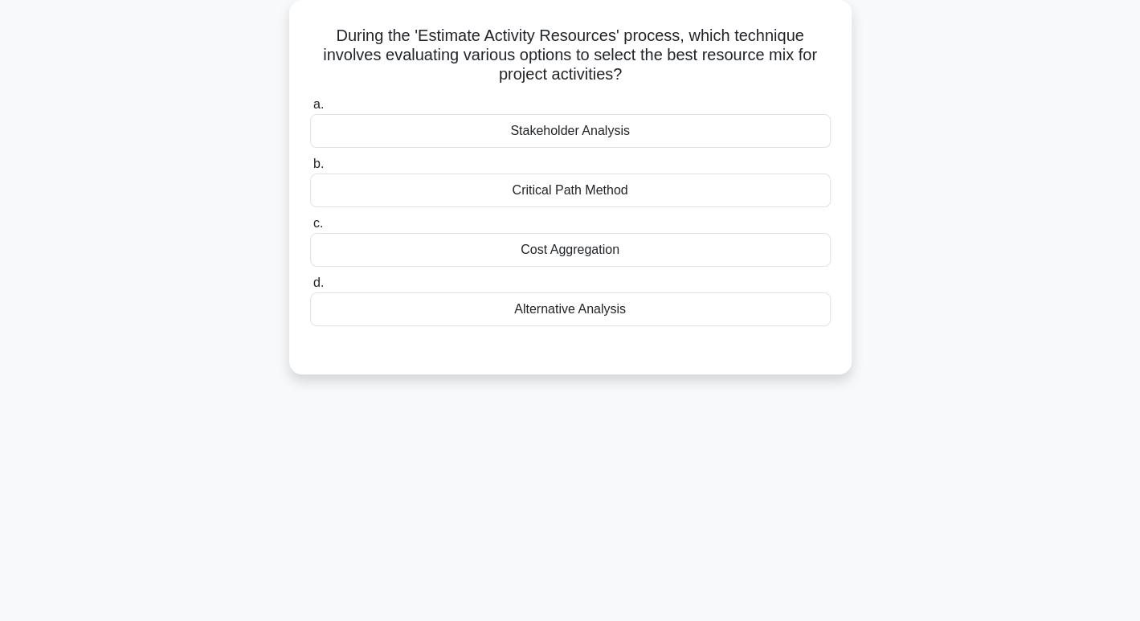
scroll to position [0, 0]
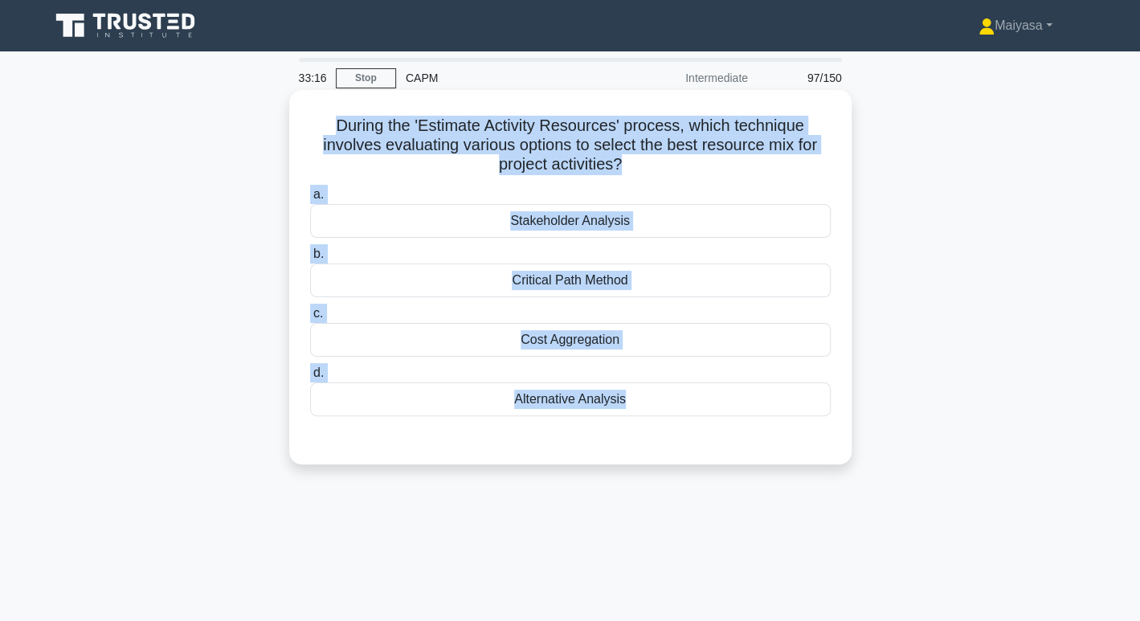
drag, startPoint x: 333, startPoint y: 125, endPoint x: 650, endPoint y: 424, distance: 436.1
click at [650, 424] on div "During the 'Estimate Activity Resources' process, which technique involves eval…" at bounding box center [571, 277] width 550 height 362
click at [636, 387] on div "Alternative Analysis" at bounding box center [570, 400] width 521 height 34
click at [310, 379] on input "d. Alternative Analysis" at bounding box center [310, 373] width 0 height 10
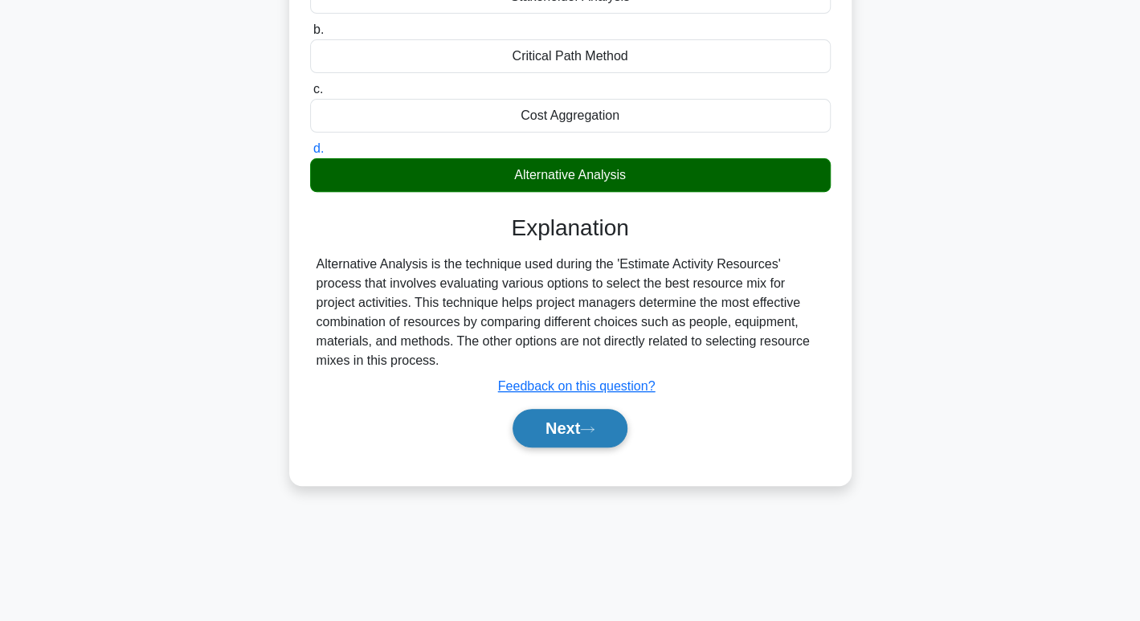
scroll to position [227, 0]
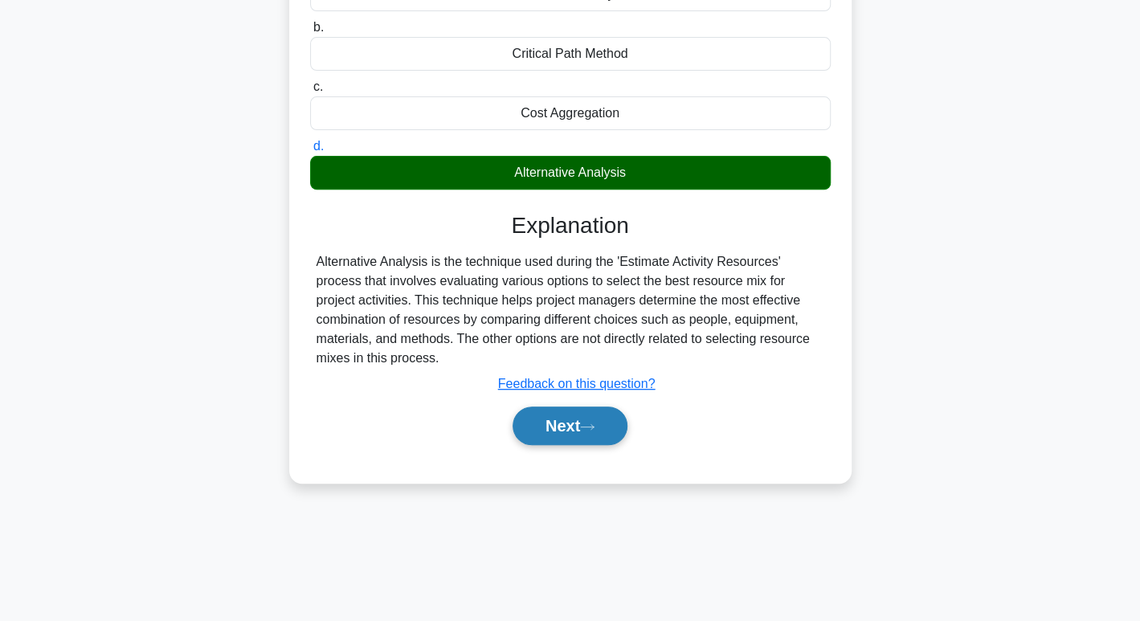
click at [612, 417] on button "Next" at bounding box center [570, 426] width 115 height 39
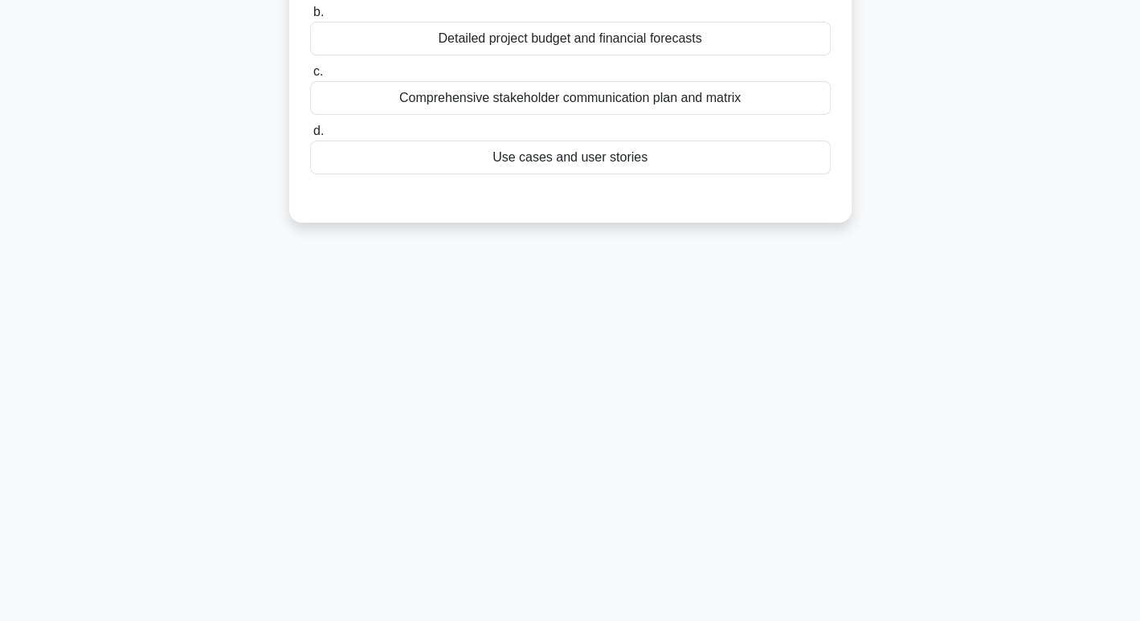
scroll to position [0, 0]
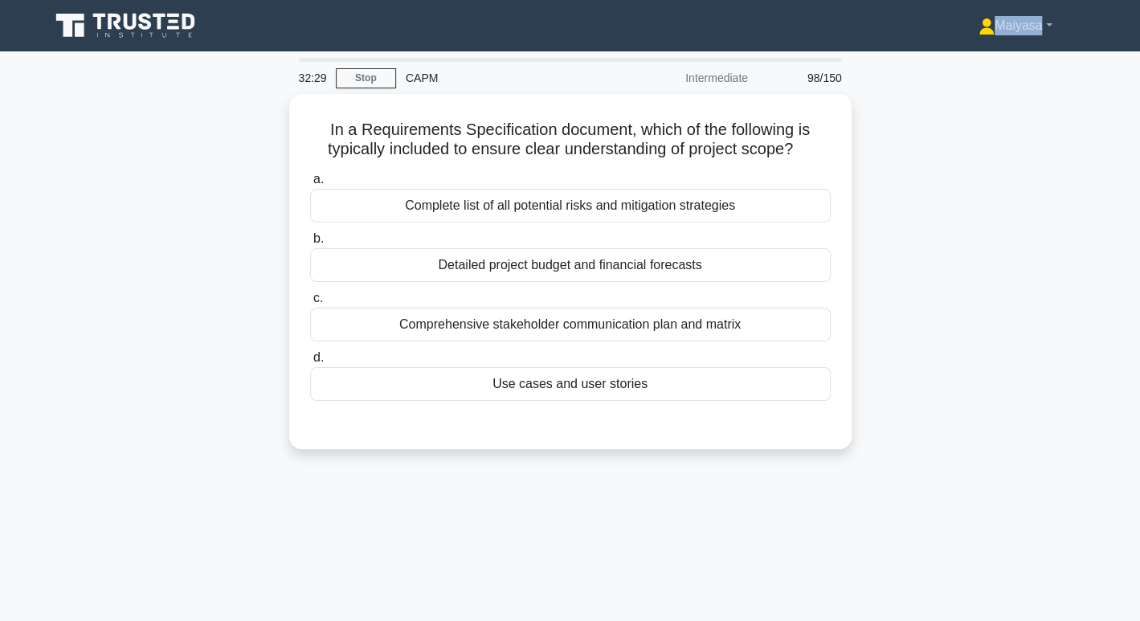
drag, startPoint x: 30, startPoint y: 75, endPoint x: 367, endPoint y: -6, distance: 347.2
click at [367, 0] on html "Maiyasa Profile Settings Profile" at bounding box center [570, 434] width 1140 height 868
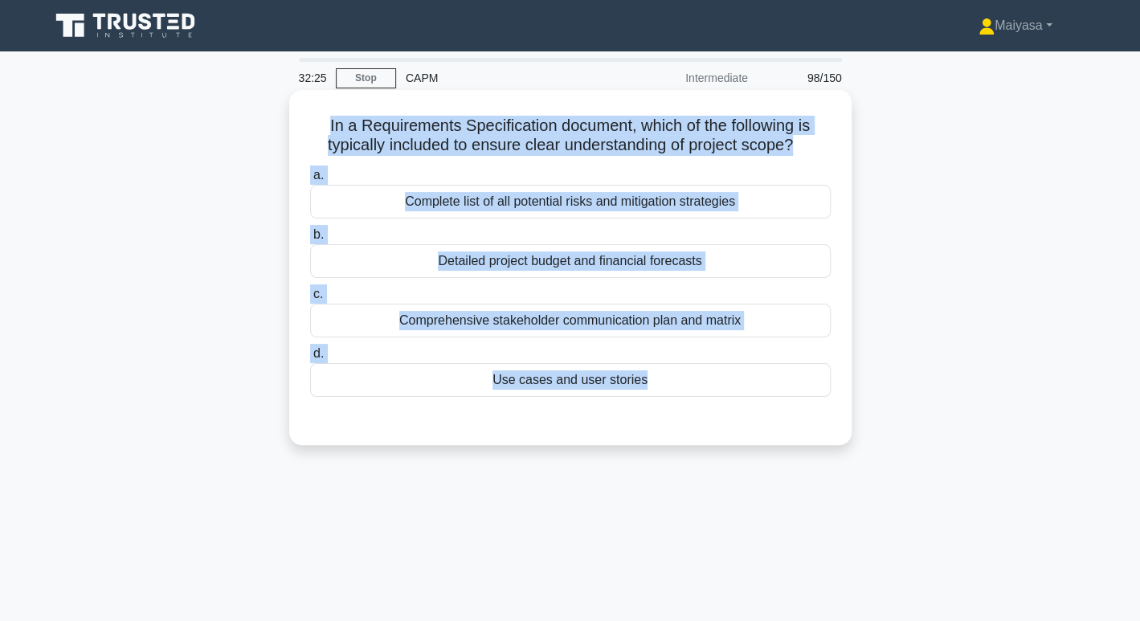
drag, startPoint x: 314, startPoint y: 115, endPoint x: 739, endPoint y: 428, distance: 528.2
click at [739, 428] on div "In a Requirements Specification document, which of the following is typically i…" at bounding box center [571, 267] width 550 height 342
click at [666, 391] on div "Use cases and user stories" at bounding box center [570, 380] width 521 height 34
click at [310, 359] on input "d. Use cases and user stories" at bounding box center [310, 354] width 0 height 10
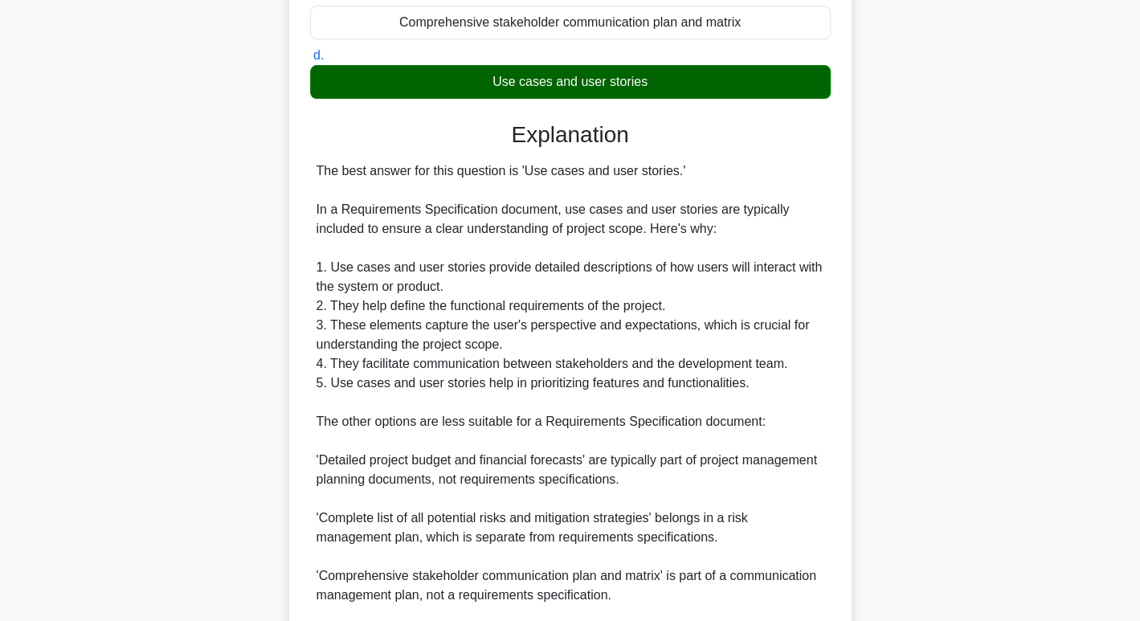
scroll to position [411, 0]
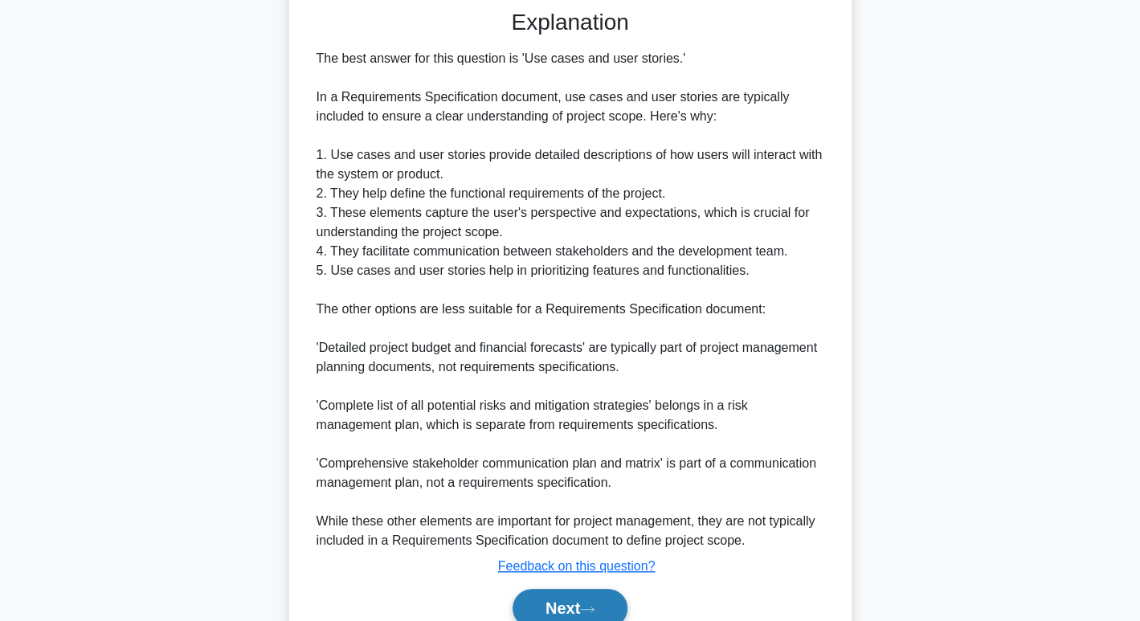
click at [556, 610] on button "Next" at bounding box center [570, 608] width 115 height 39
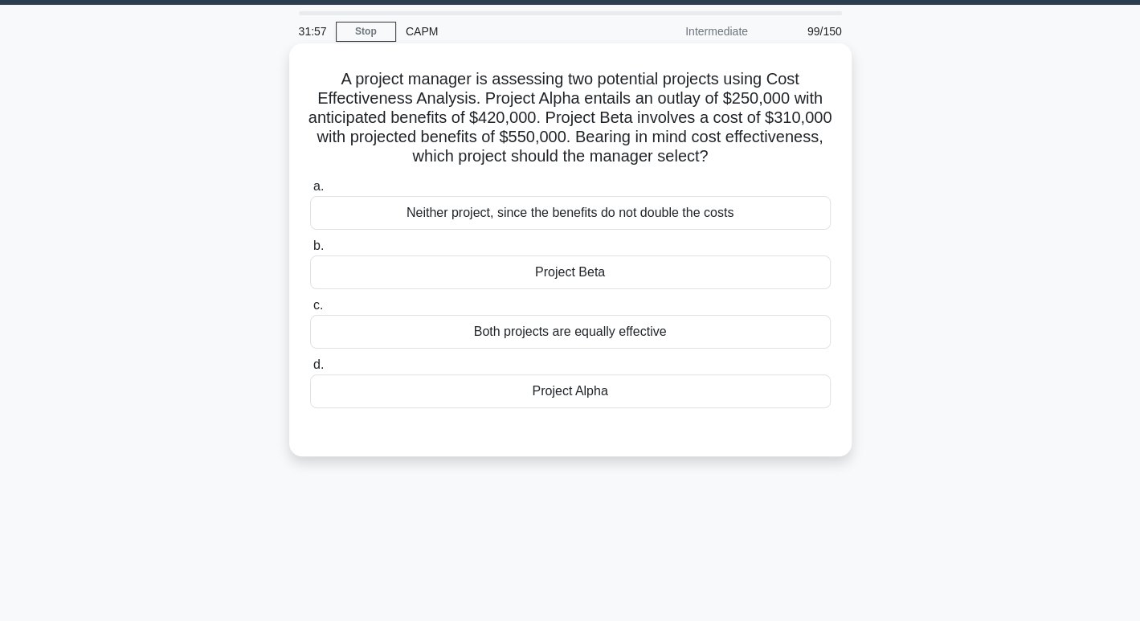
scroll to position [44, 0]
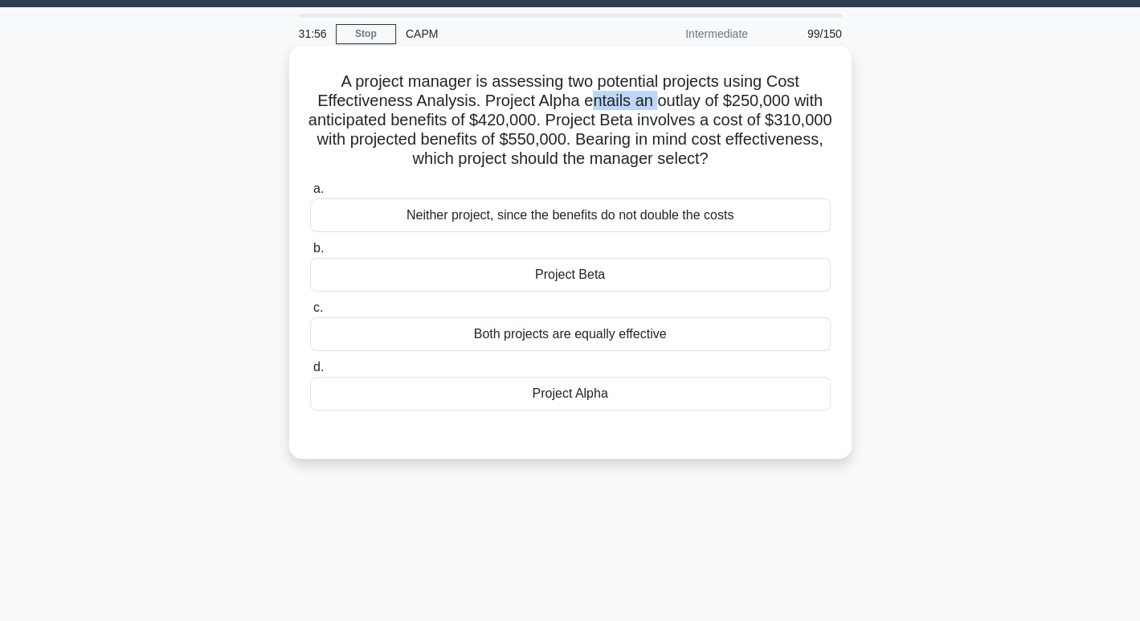
drag, startPoint x: 587, startPoint y: 107, endPoint x: 653, endPoint y: 107, distance: 66.7
click at [653, 107] on h5 "A project manager is assessing two potential projects using Cost Effectiveness …" at bounding box center [571, 121] width 524 height 98
drag, startPoint x: 440, startPoint y: 124, endPoint x: 584, endPoint y: 117, distance: 144.0
click at [584, 117] on h5 "A project manager is assessing two potential projects using Cost Effectiveness …" at bounding box center [571, 121] width 524 height 98
drag, startPoint x: 645, startPoint y: 102, endPoint x: 837, endPoint y: 95, distance: 191.4
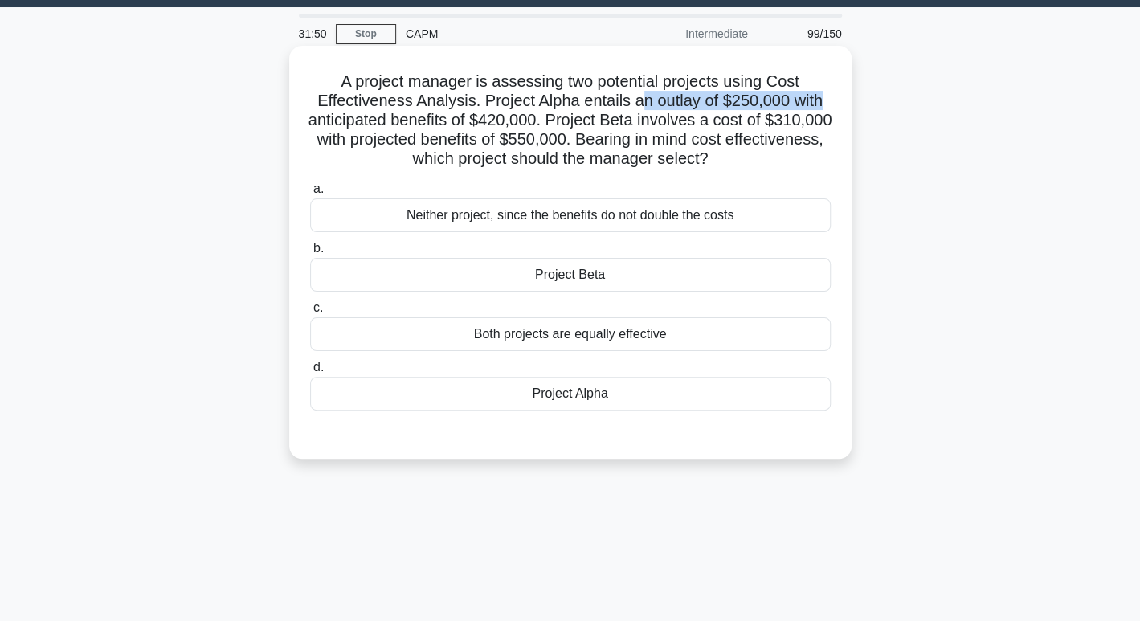
click at [837, 95] on div "A project manager is assessing two potential projects using Cost Effectiveness …" at bounding box center [571, 252] width 550 height 400
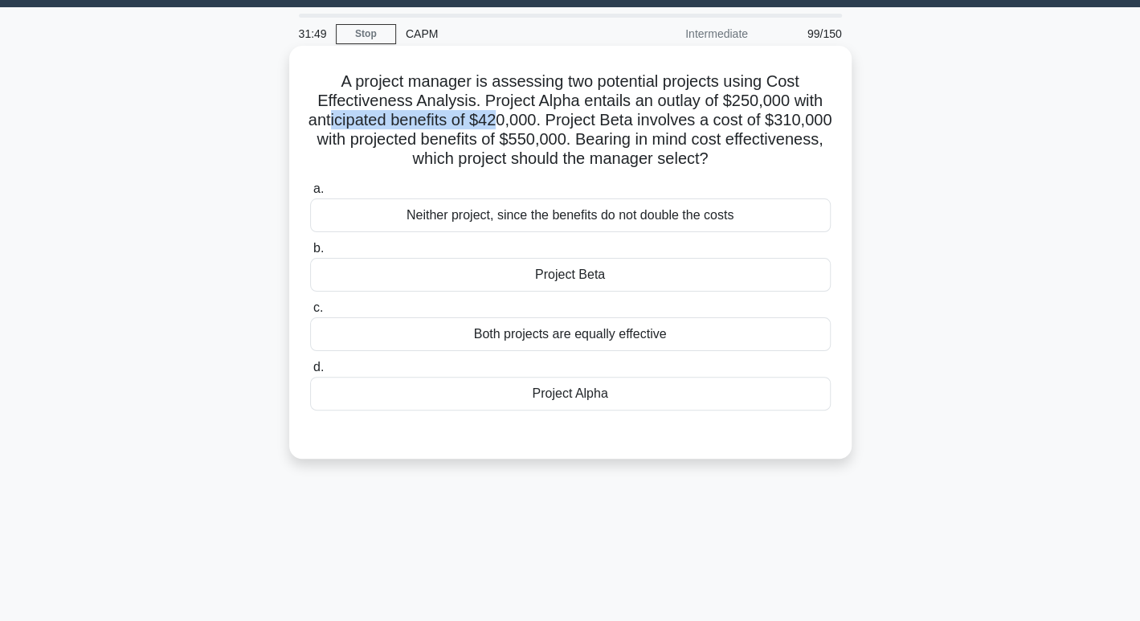
drag, startPoint x: 377, startPoint y: 124, endPoint x: 538, endPoint y: 119, distance: 160.8
click at [538, 119] on h5 "A project manager is assessing two potential projects using Cost Effectiveness …" at bounding box center [571, 121] width 524 height 98
drag, startPoint x: 603, startPoint y: 124, endPoint x: 765, endPoint y: 115, distance: 162.6
click at [765, 115] on h5 "A project manager is assessing two potential projects using Cost Effectiveness …" at bounding box center [571, 121] width 524 height 98
drag, startPoint x: 440, startPoint y: 162, endPoint x: 768, endPoint y: 169, distance: 327.2
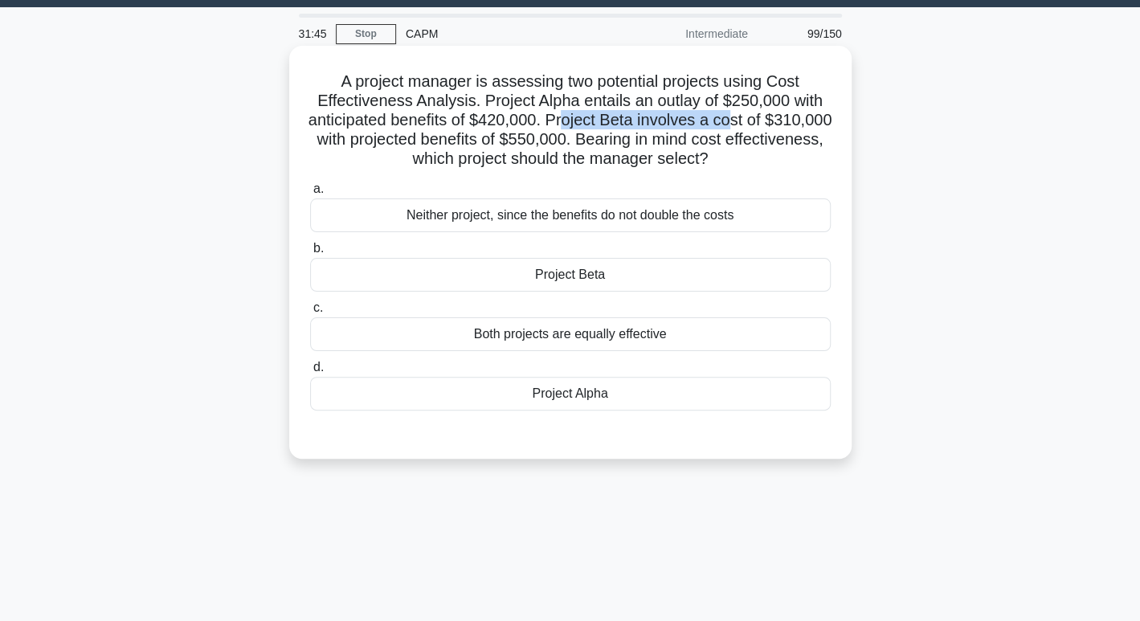
click at [768, 169] on h5 "A project manager is assessing two potential projects using Cost Effectiveness …" at bounding box center [571, 121] width 524 height 98
click at [436, 145] on h5 "A project manager is assessing two potential projects using Cost Effectiveness …" at bounding box center [571, 121] width 524 height 98
click at [587, 133] on h5 "A project manager is assessing two potential projects using Cost Effectiveness …" at bounding box center [571, 121] width 524 height 98
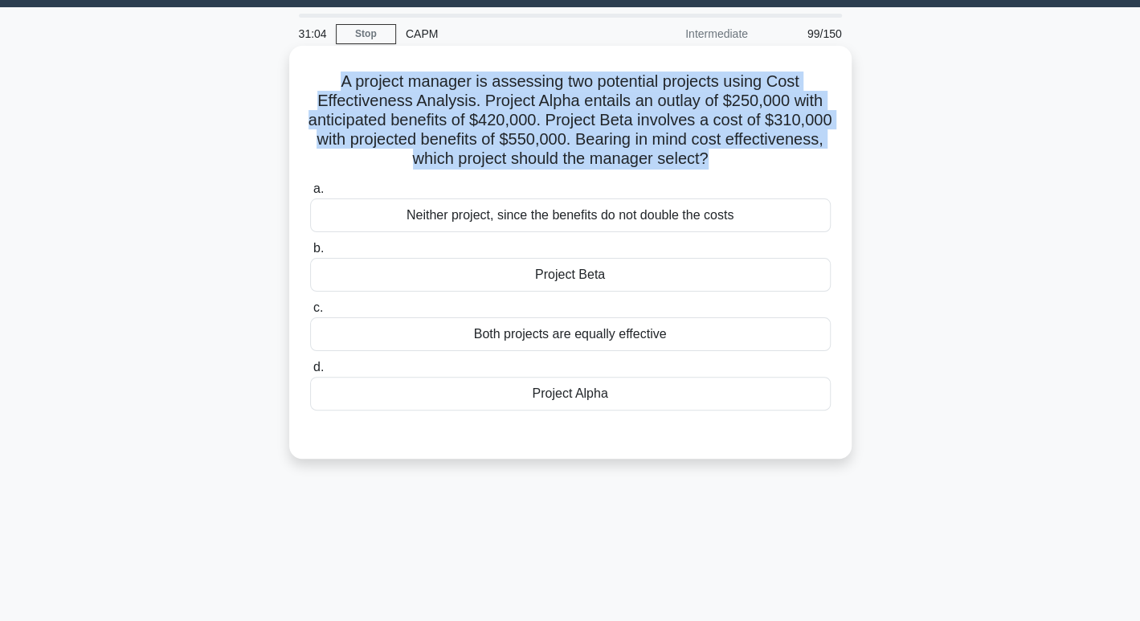
click at [587, 133] on h5 "A project manager is assessing two potential projects using Cost Effectiveness …" at bounding box center [571, 121] width 524 height 98
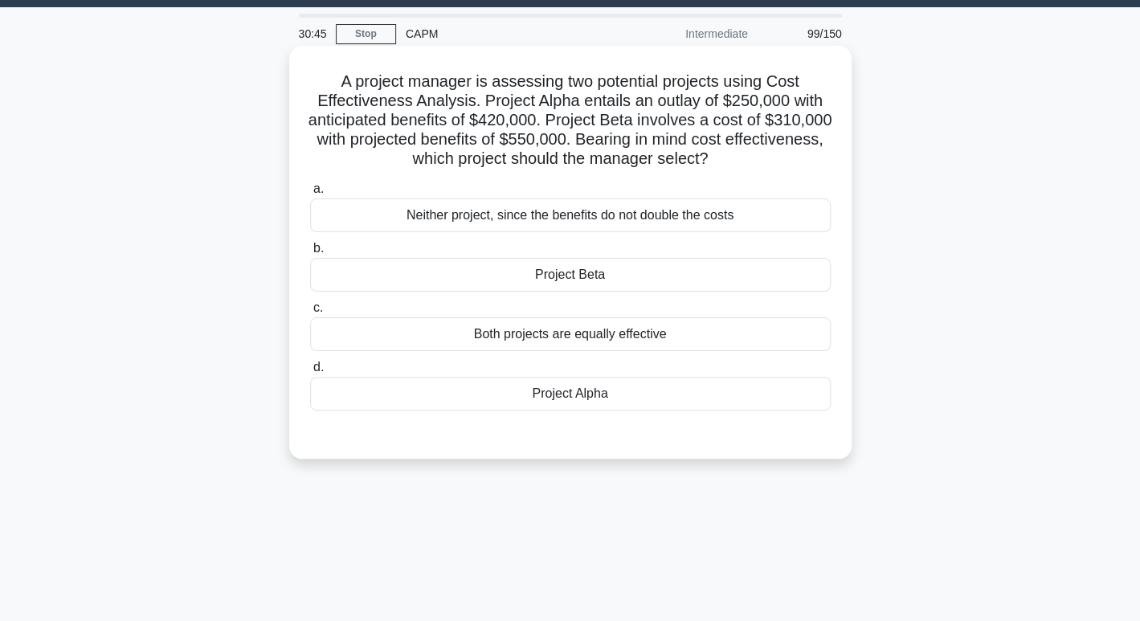
click at [617, 276] on div "Project Beta" at bounding box center [570, 275] width 521 height 34
click at [310, 254] on input "b. Project Beta" at bounding box center [310, 249] width 0 height 10
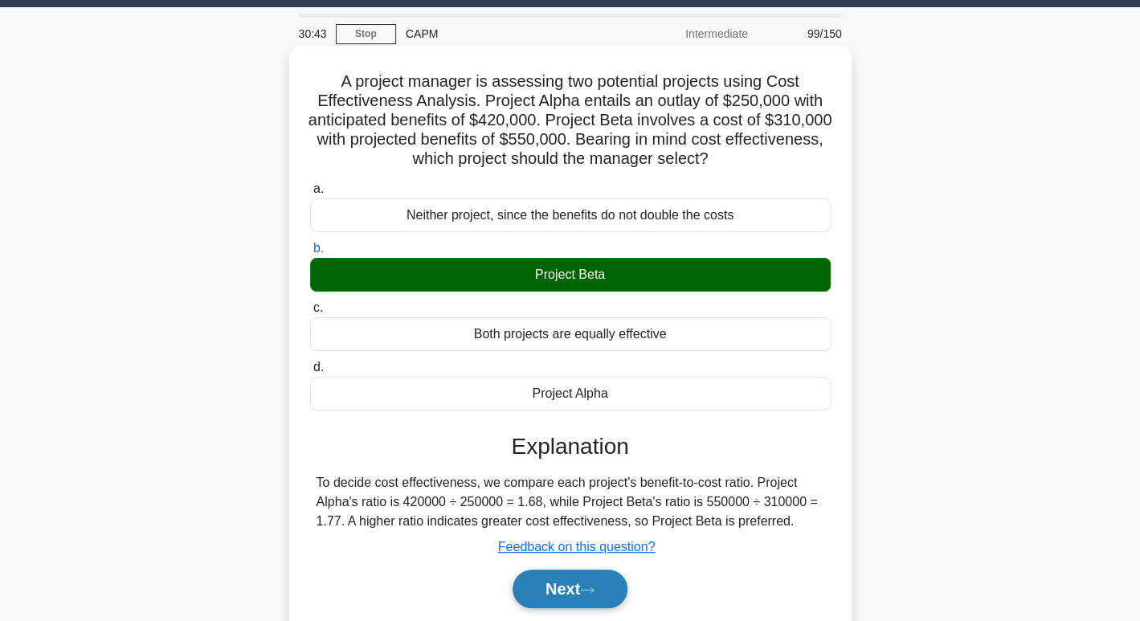
click at [571, 585] on button "Next" at bounding box center [570, 589] width 115 height 39
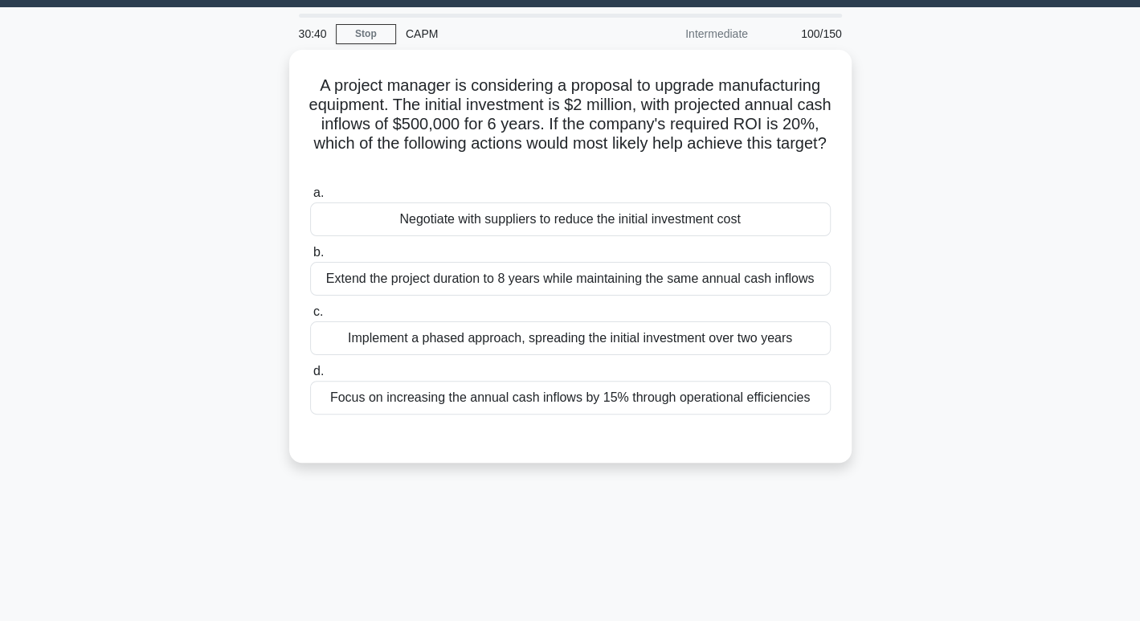
scroll to position [0, 0]
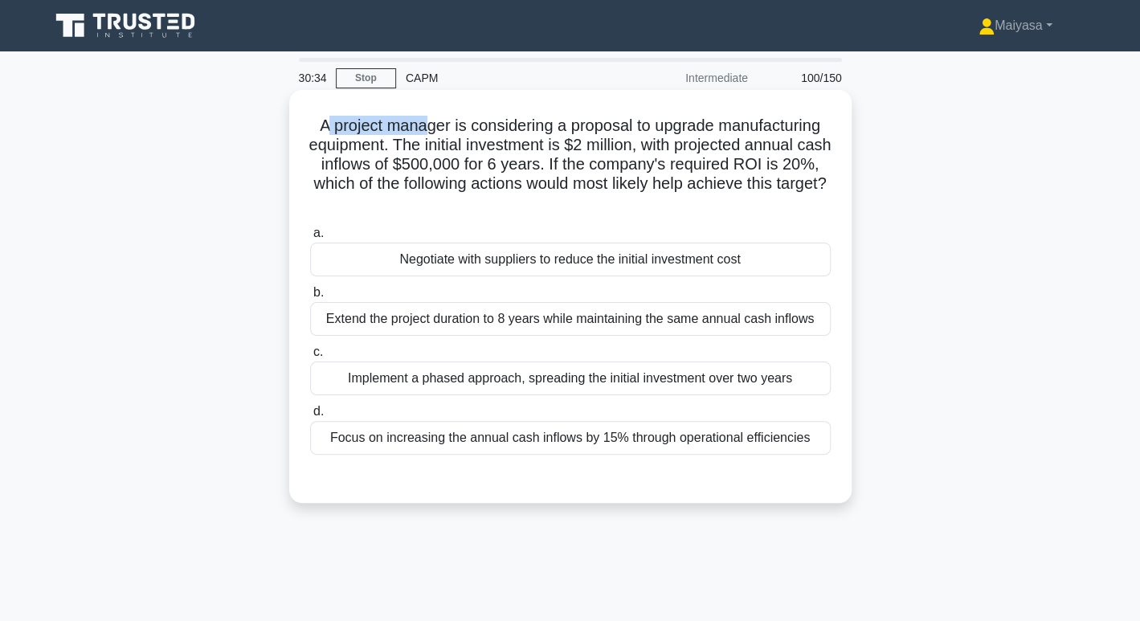
drag, startPoint x: 321, startPoint y: 133, endPoint x: 422, endPoint y: 133, distance: 100.5
click at [422, 133] on h5 "A project manager is considering a proposal to upgrade manufacturing equipment.…" at bounding box center [571, 165] width 524 height 98
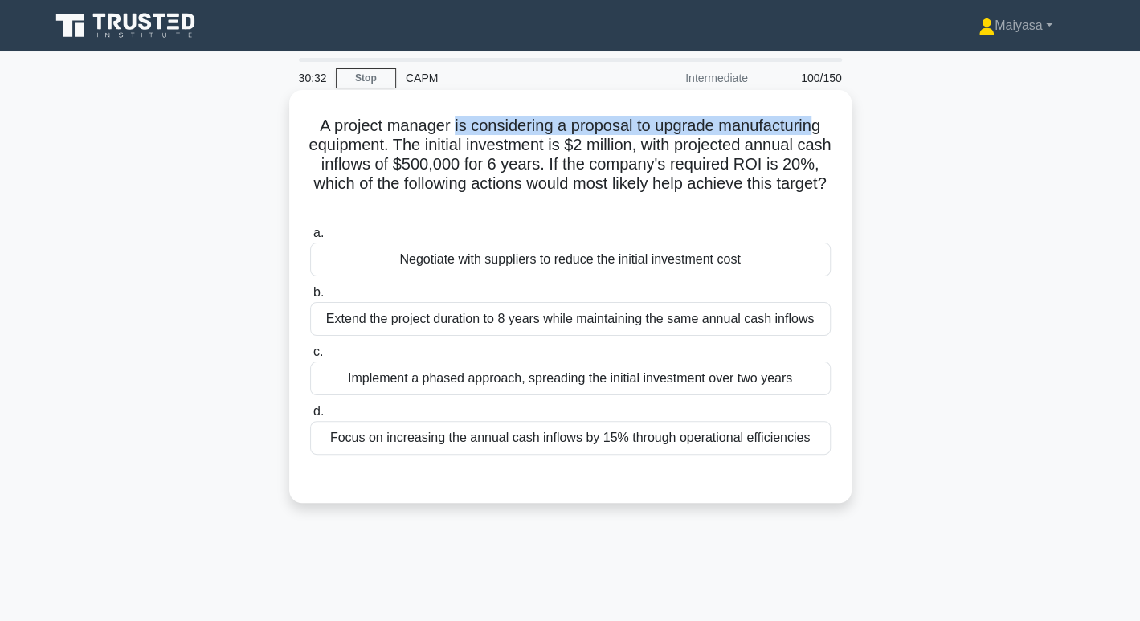
drag, startPoint x: 451, startPoint y: 133, endPoint x: 823, endPoint y: 135, distance: 372.1
click at [823, 135] on h5 "A project manager is considering a proposal to upgrade manufacturing equipment.…" at bounding box center [571, 165] width 524 height 98
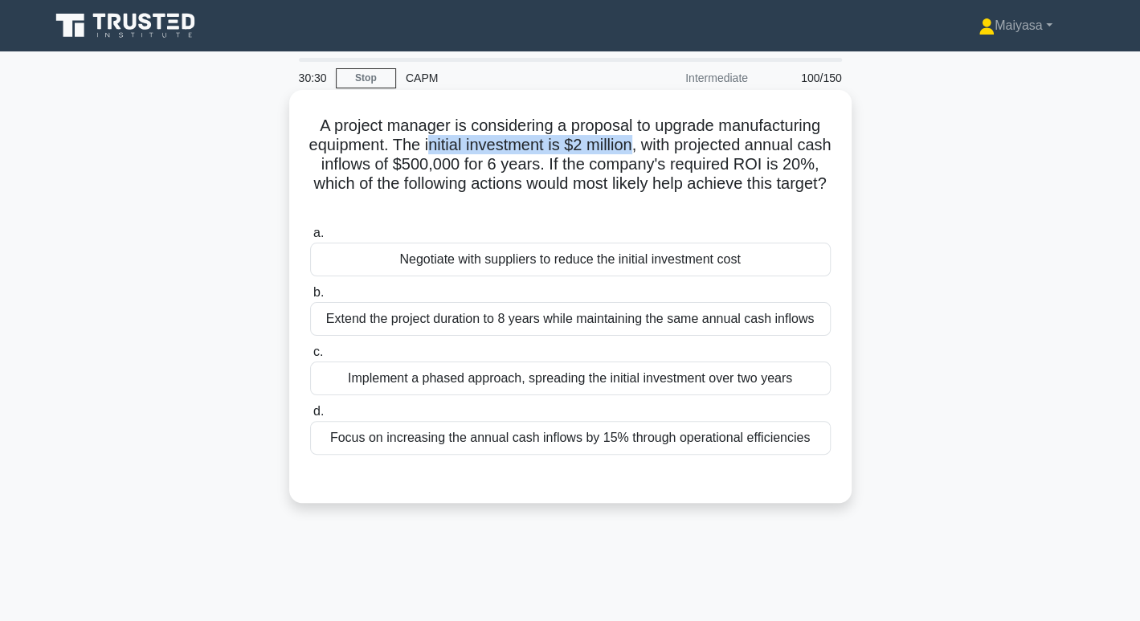
drag, startPoint x: 444, startPoint y: 140, endPoint x: 653, endPoint y: 149, distance: 208.3
click at [653, 149] on h5 "A project manager is considering a proposal to upgrade manufacturing equipment.…" at bounding box center [571, 165] width 524 height 98
drag, startPoint x: 694, startPoint y: 149, endPoint x: 819, endPoint y: 150, distance: 124.6
click at [819, 150] on h5 "A project manager is considering a proposal to upgrade manufacturing equipment.…" at bounding box center [571, 165] width 524 height 98
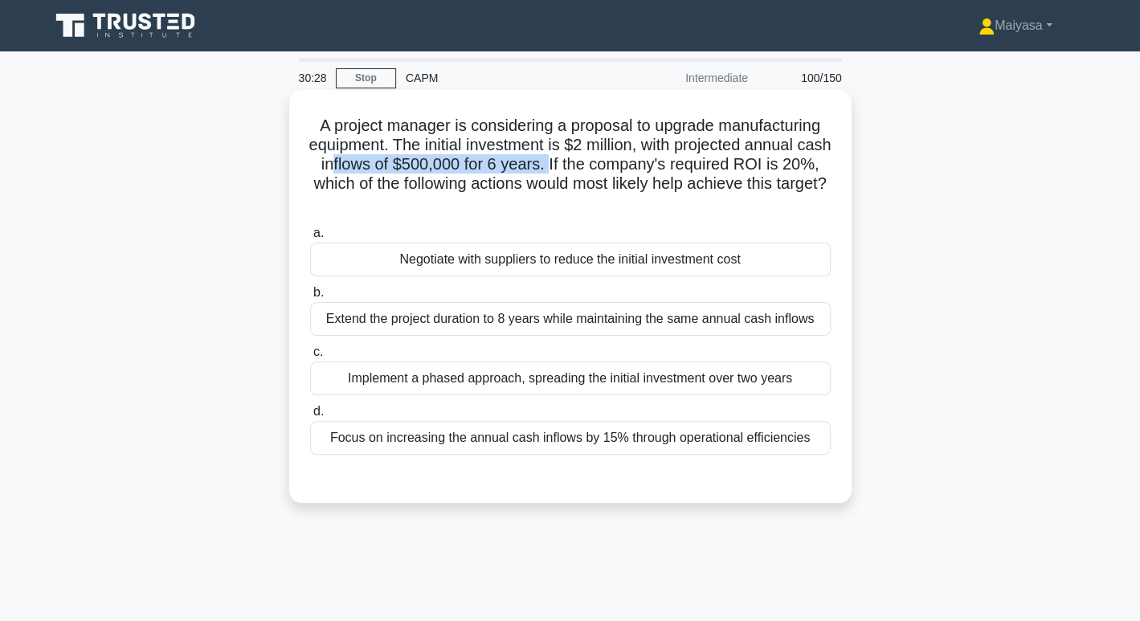
drag, startPoint x: 369, startPoint y: 173, endPoint x: 588, endPoint y: 164, distance: 219.6
click at [588, 164] on h5 "A project manager is considering a proposal to upgrade manufacturing equipment.…" at bounding box center [571, 165] width 524 height 98
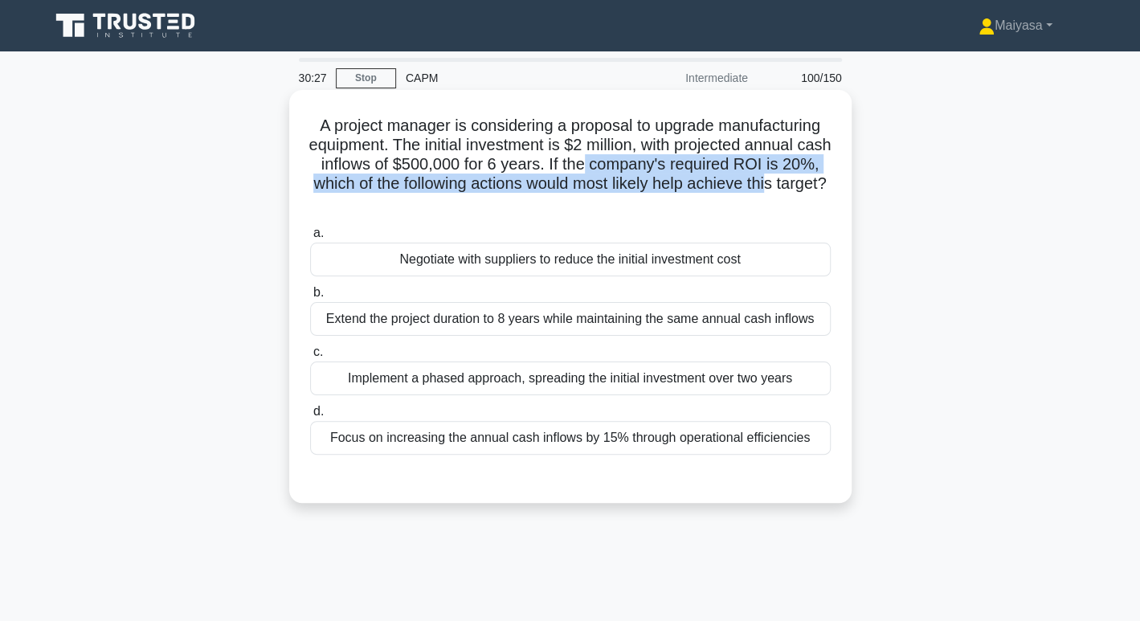
drag, startPoint x: 656, startPoint y: 164, endPoint x: 799, endPoint y: 181, distance: 144.1
click at [821, 175] on h5 "A project manager is considering a proposal to upgrade manufacturing equipment.…" at bounding box center [571, 165] width 524 height 98
click at [403, 184] on h5 "A project manager is considering a proposal to upgrade manufacturing equipment.…" at bounding box center [571, 165] width 524 height 98
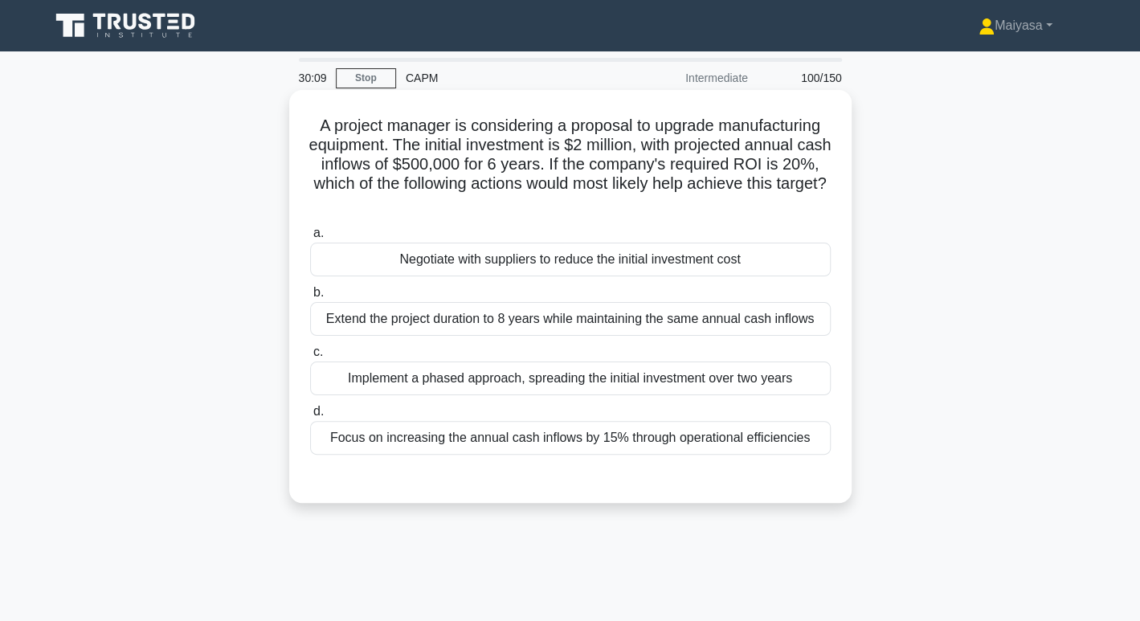
click at [626, 268] on div "Negotiate with suppliers to reduce the initial investment cost" at bounding box center [570, 260] width 521 height 34
click at [310, 239] on input "a. Negotiate with suppliers to reduce the initial investment cost" at bounding box center [310, 233] width 0 height 10
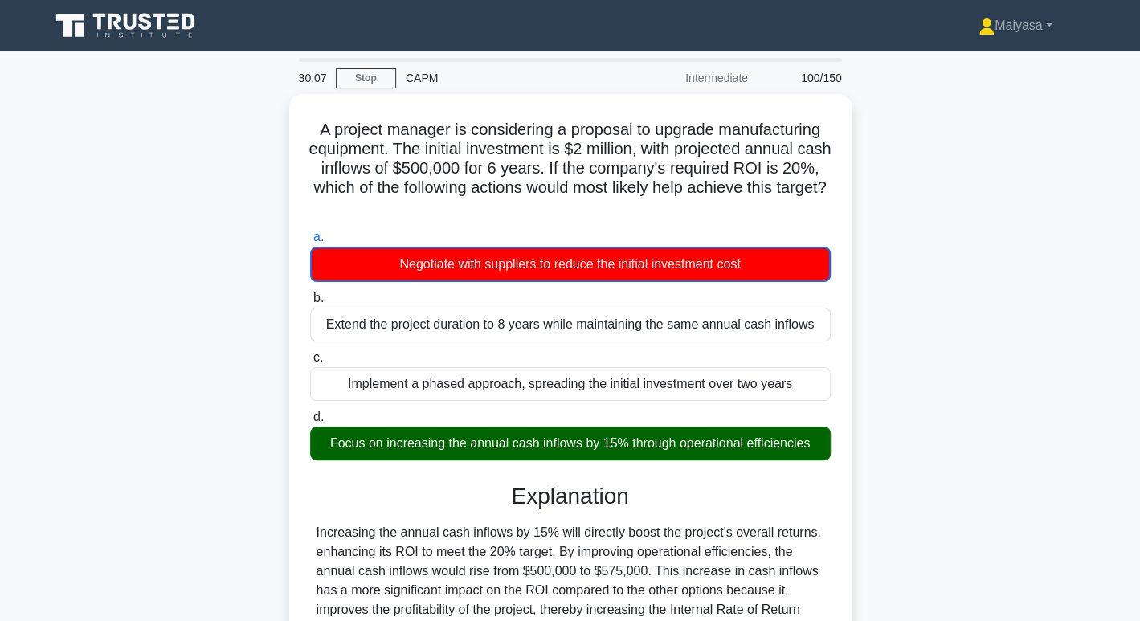
scroll to position [247, 0]
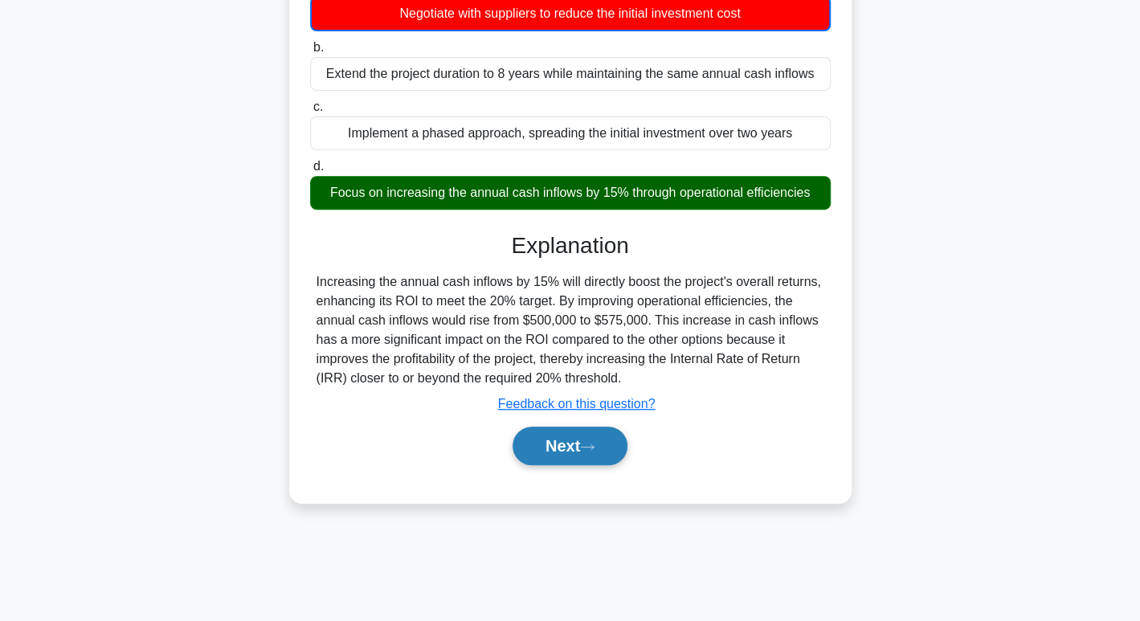
click at [608, 444] on button "Next" at bounding box center [570, 446] width 115 height 39
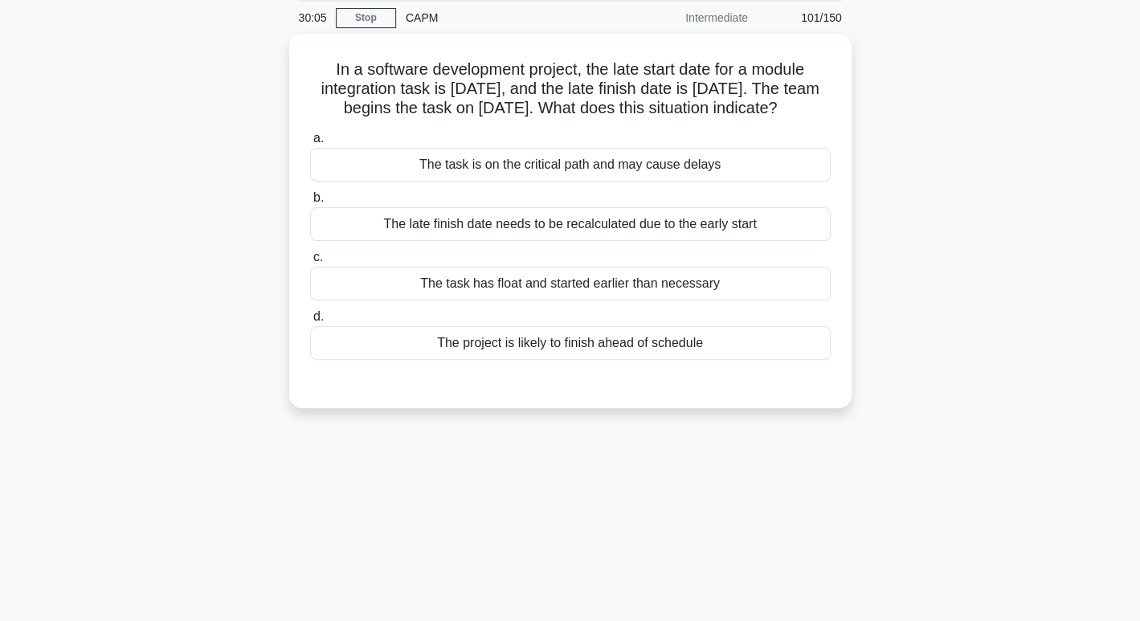
scroll to position [55, 0]
click at [744, 349] on div "The project is likely to finish ahead of schedule" at bounding box center [570, 344] width 521 height 34
click at [310, 323] on input "d. The project is likely to finish ahead of schedule" at bounding box center [310, 318] width 0 height 10
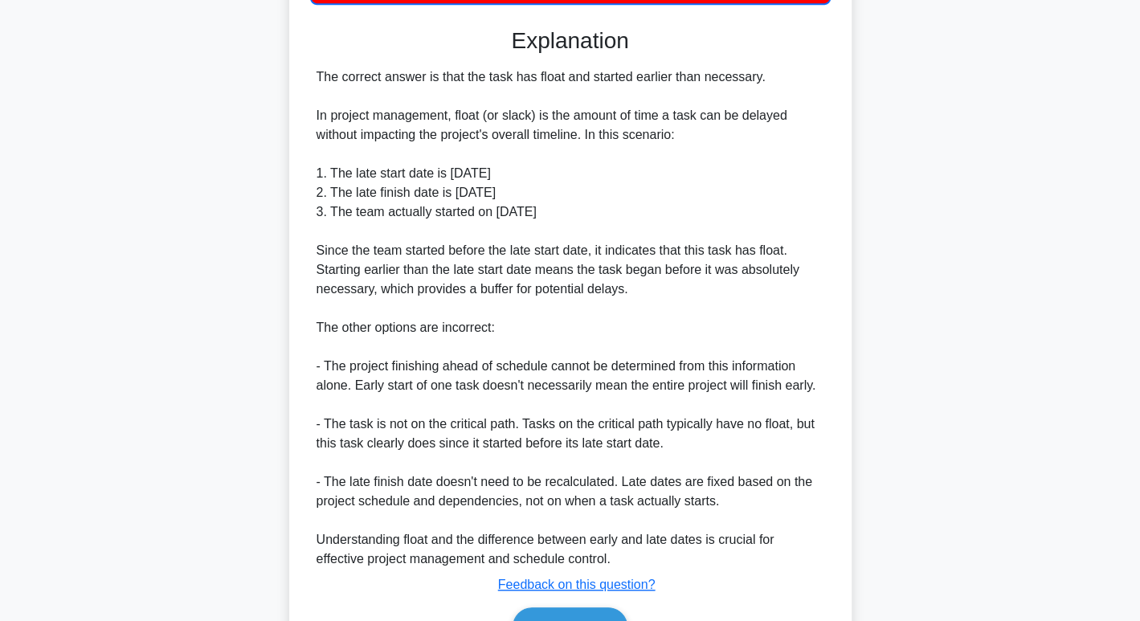
scroll to position [504, 0]
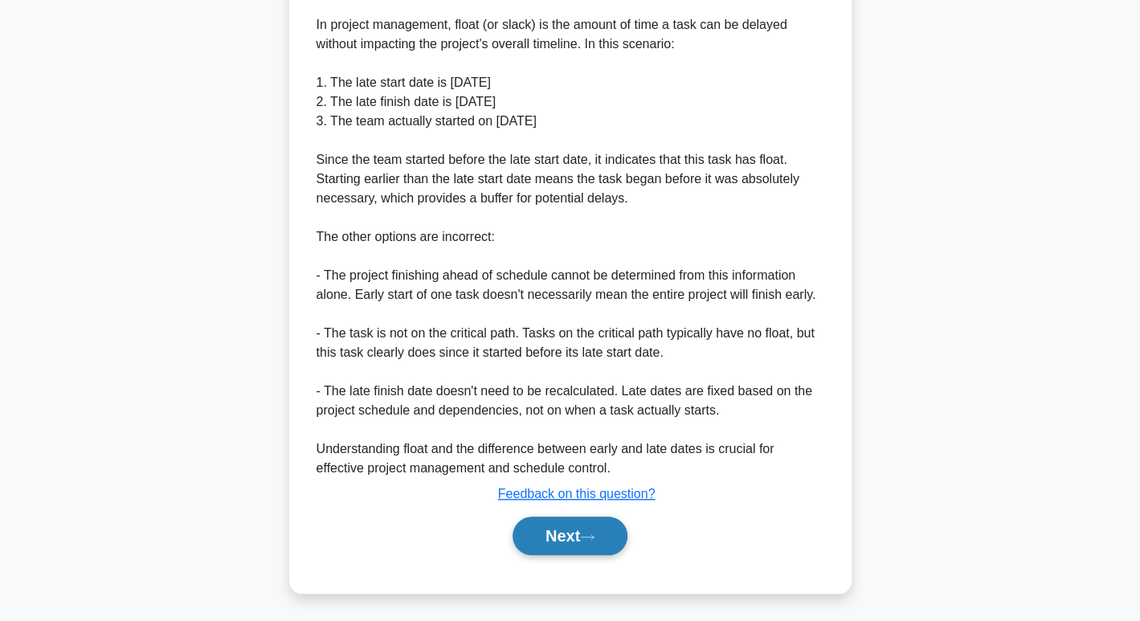
click at [604, 544] on button "Next" at bounding box center [570, 536] width 115 height 39
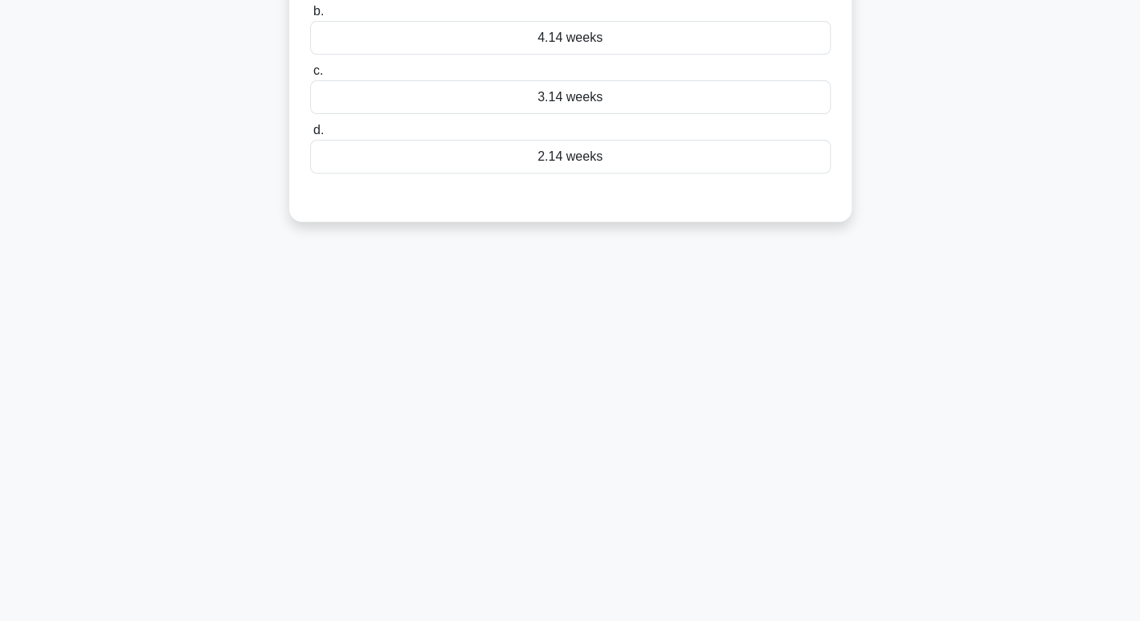
scroll to position [0, 0]
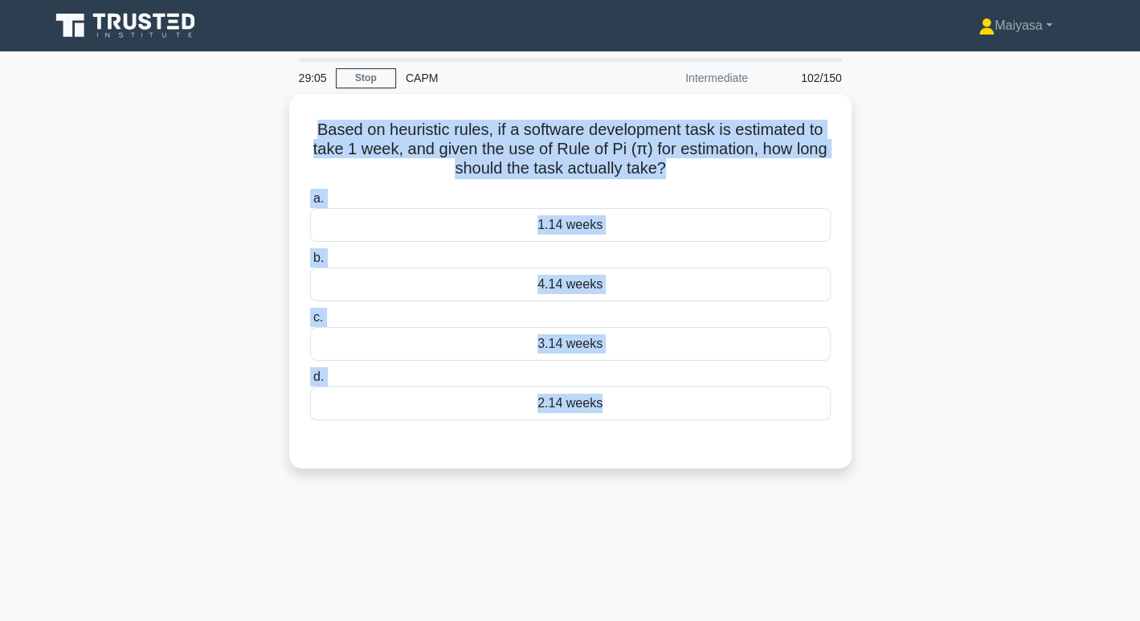
drag, startPoint x: 302, startPoint y: 122, endPoint x: 675, endPoint y: 464, distance: 505.7
click at [675, 464] on div "Based on heuristic rules, if a software development task is estimated to take 1…" at bounding box center [570, 291] width 1061 height 394
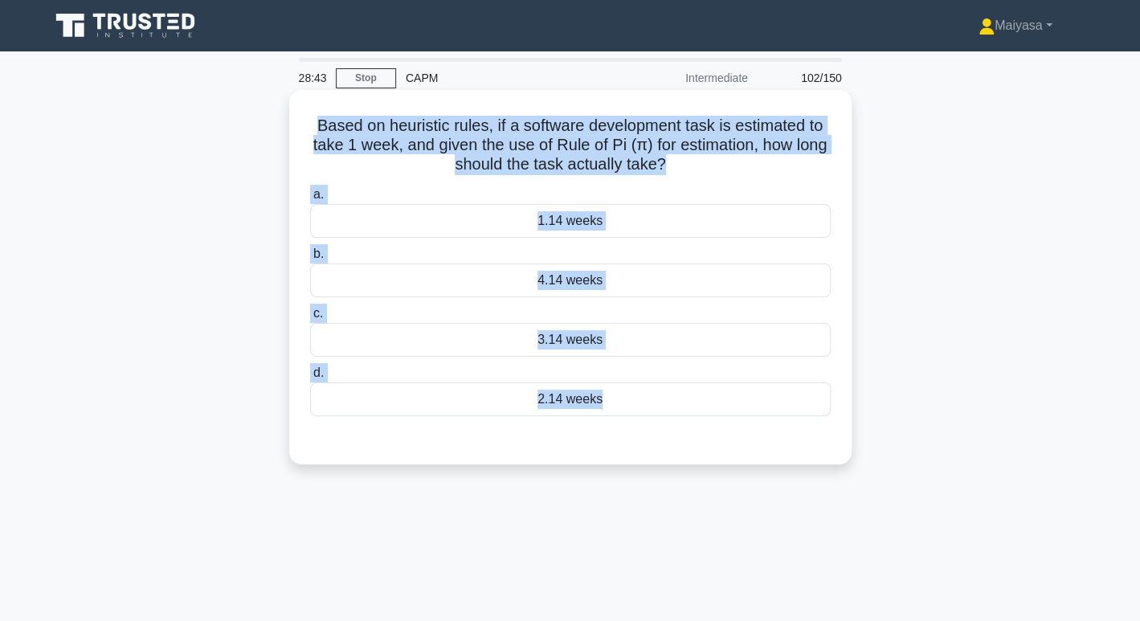
click at [607, 339] on div "3.14 weeks" at bounding box center [570, 340] width 521 height 34
click at [310, 319] on input "c. 3.14 weeks" at bounding box center [310, 314] width 0 height 10
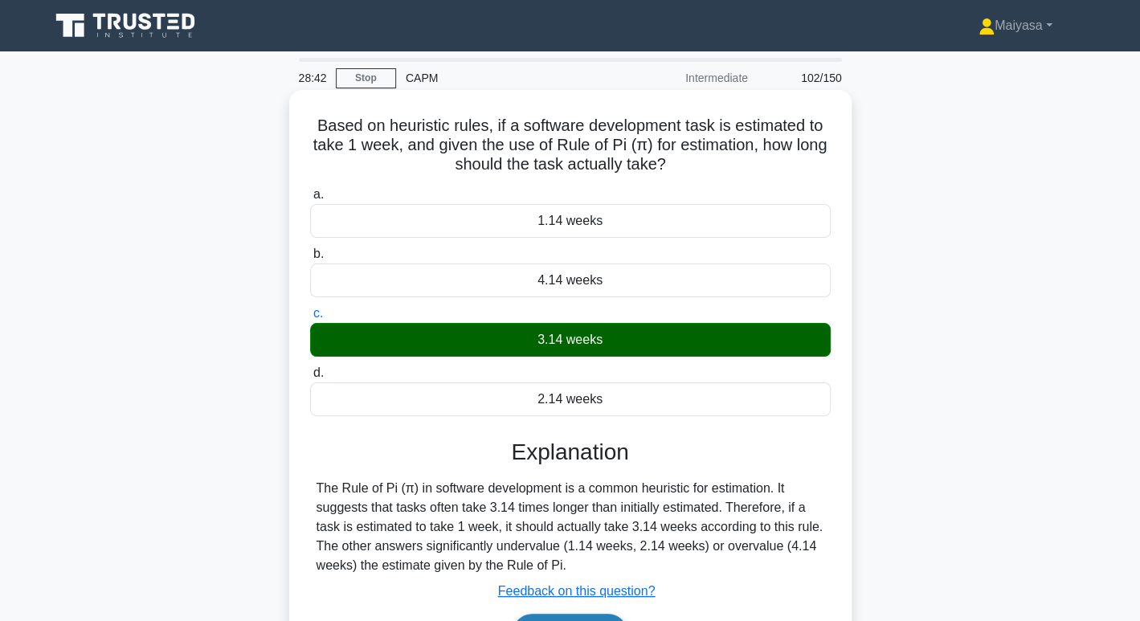
click at [597, 620] on button "Next" at bounding box center [570, 633] width 115 height 39
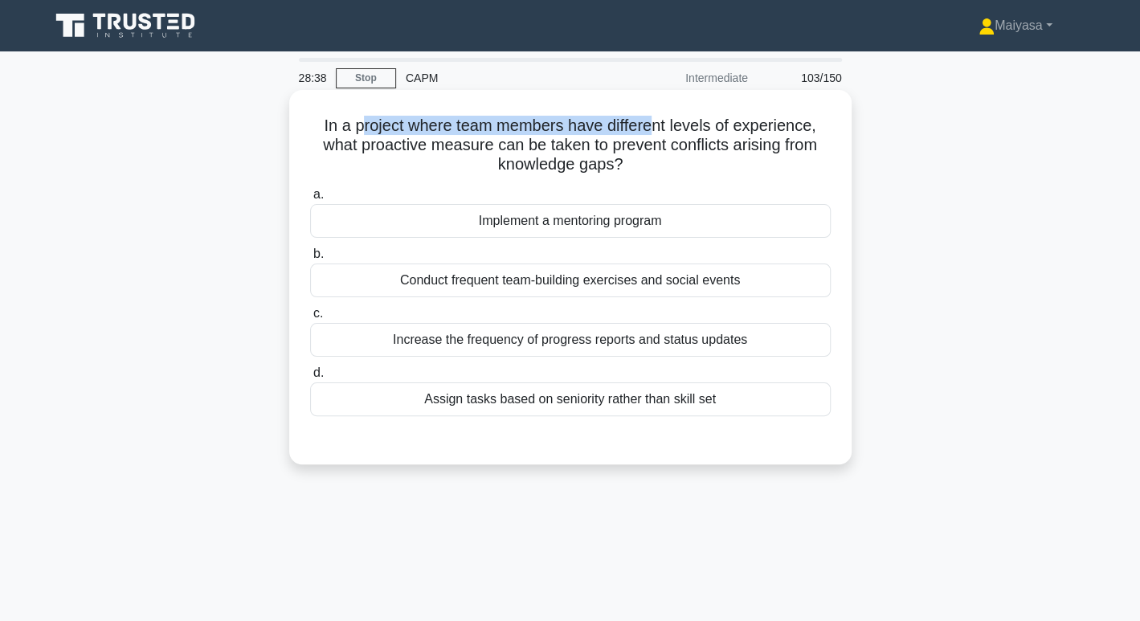
drag, startPoint x: 362, startPoint y: 131, endPoint x: 650, endPoint y: 121, distance: 288.7
click at [650, 121] on h5 "In a project where team members have different levels of experience, what proac…" at bounding box center [571, 145] width 524 height 59
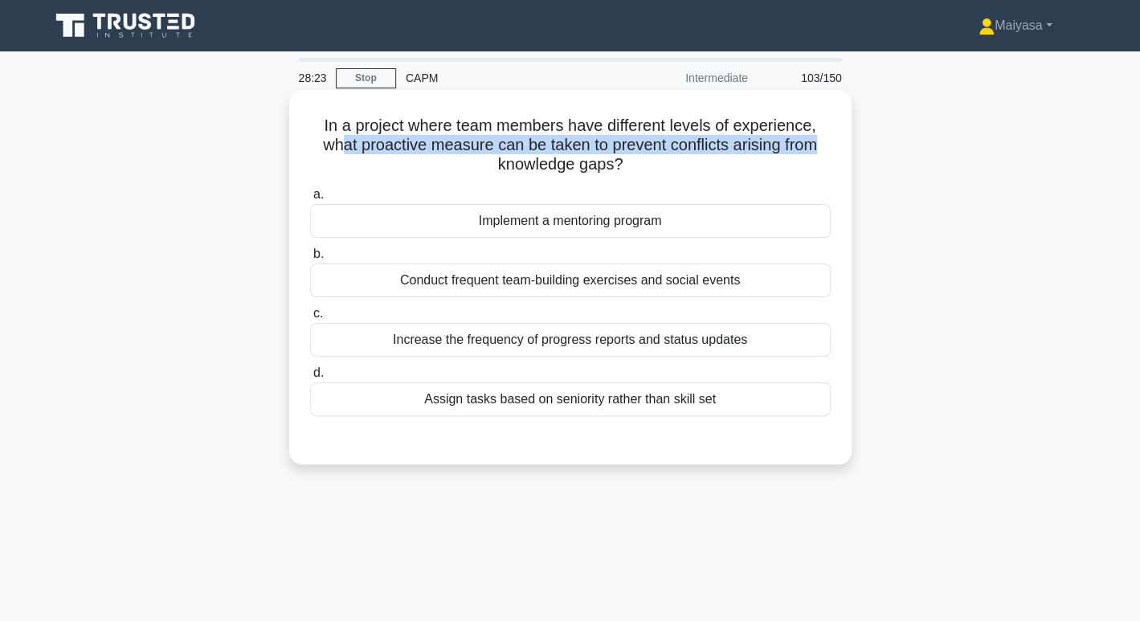
drag, startPoint x: 338, startPoint y: 144, endPoint x: 821, endPoint y: 155, distance: 484.0
click at [821, 155] on h5 "In a project where team members have different levels of experience, what proac…" at bounding box center [571, 145] width 524 height 59
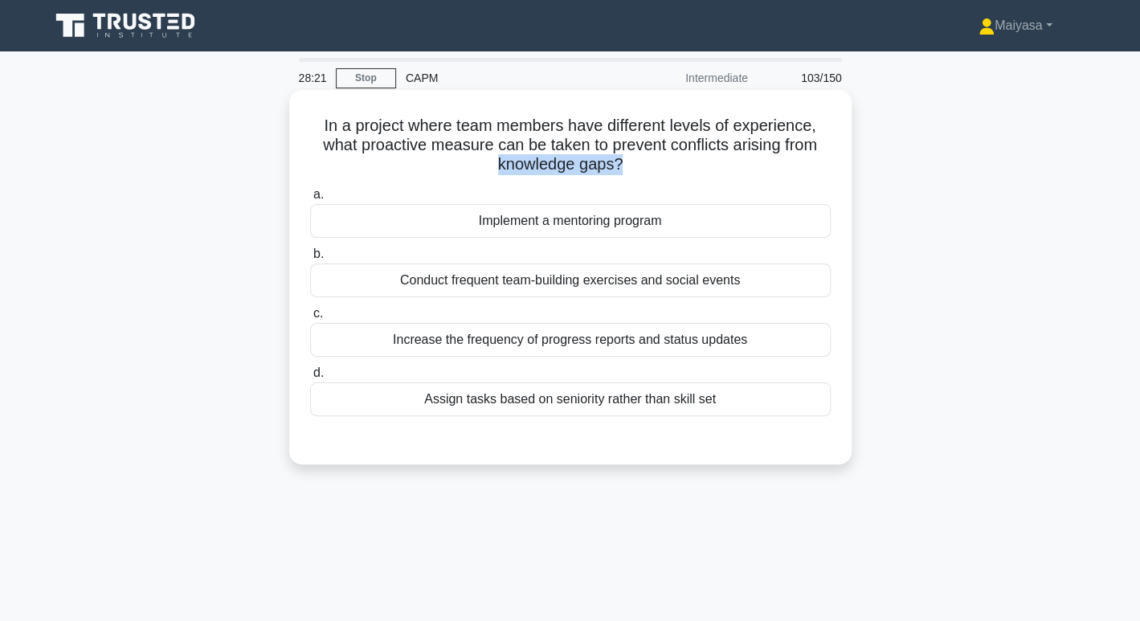
drag, startPoint x: 489, startPoint y: 171, endPoint x: 621, endPoint y: 175, distance: 132.7
click at [621, 175] on h5 "In a project where team members have different levels of experience, what proac…" at bounding box center [571, 145] width 524 height 59
click at [580, 289] on div "Conduct frequent team-building exercises and social events" at bounding box center [570, 281] width 521 height 34
click at [310, 260] on input "b. Conduct frequent team-building exercises and social events" at bounding box center [310, 254] width 0 height 10
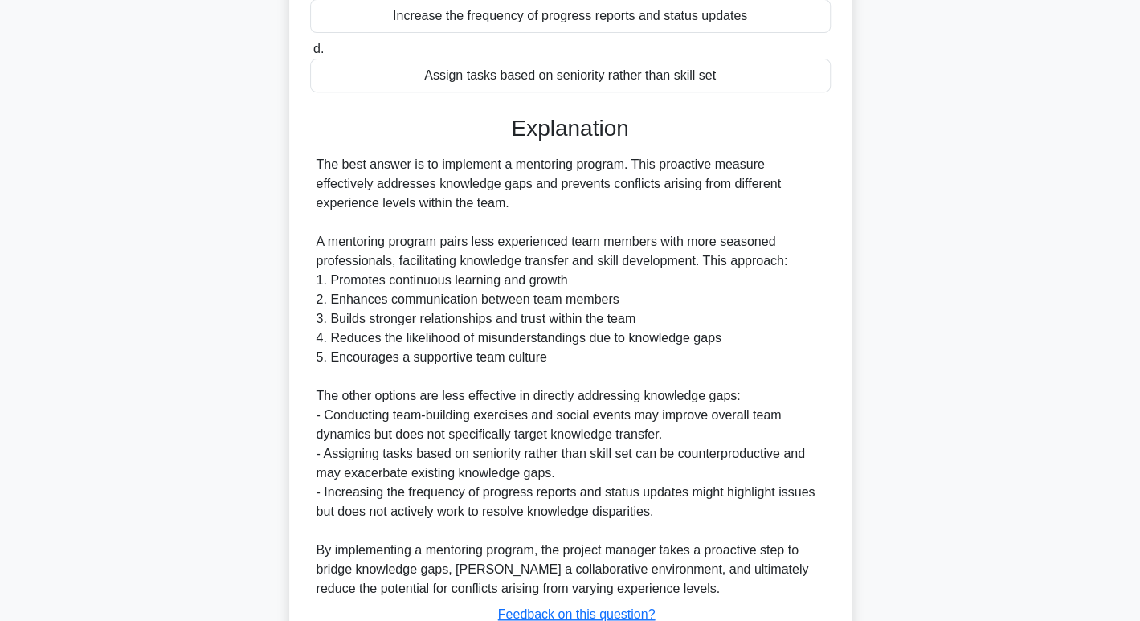
scroll to position [446, 0]
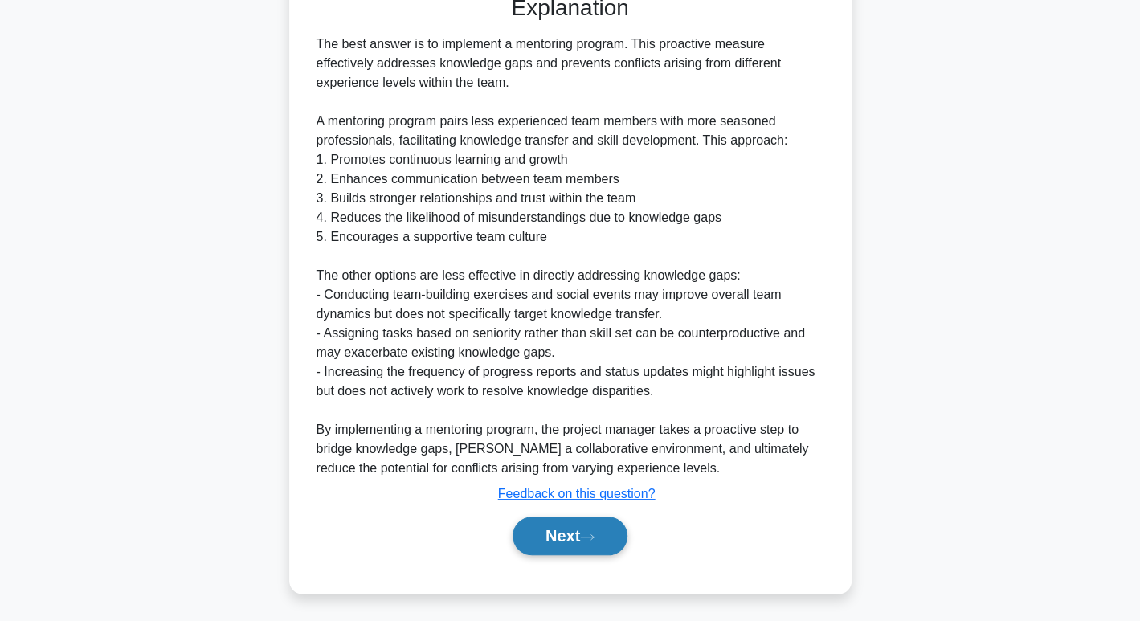
click at [531, 530] on button "Next" at bounding box center [570, 536] width 115 height 39
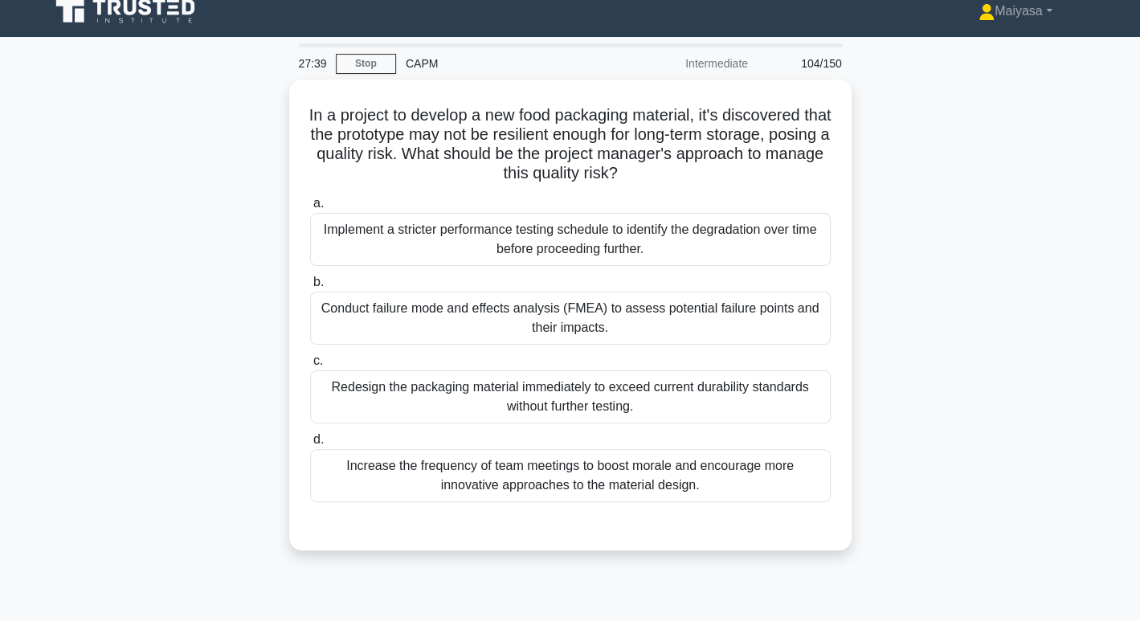
scroll to position [15, 0]
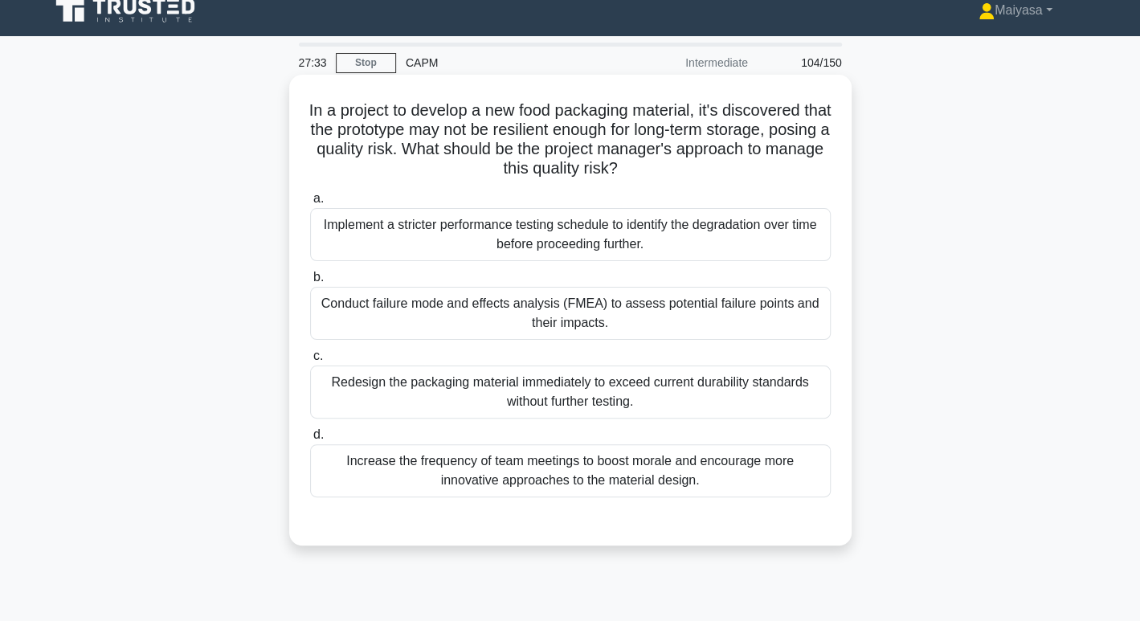
click at [413, 141] on h5 "In a project to develop a new food packaging material, it's discovered that the…" at bounding box center [571, 139] width 524 height 79
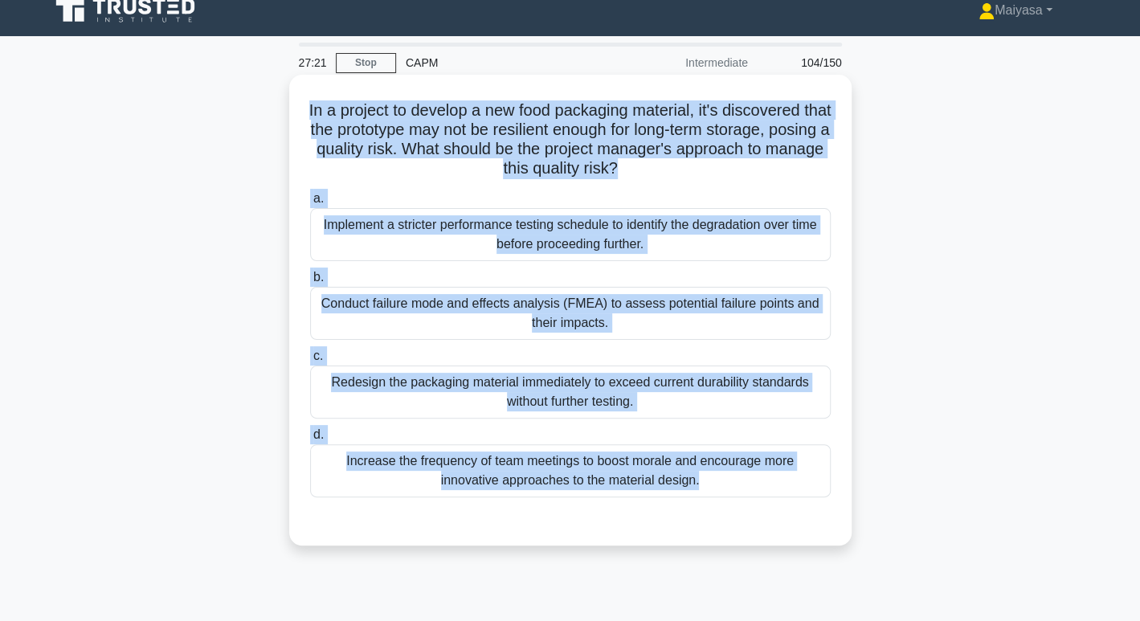
drag, startPoint x: 309, startPoint y: 117, endPoint x: 795, endPoint y: 503, distance: 621.2
click at [795, 503] on div "In a project to develop a new food packaging material, it's discovered that the…" at bounding box center [571, 310] width 550 height 458
click at [334, 167] on h5 "In a project to develop a new food packaging material, it's discovered that the…" at bounding box center [571, 139] width 524 height 79
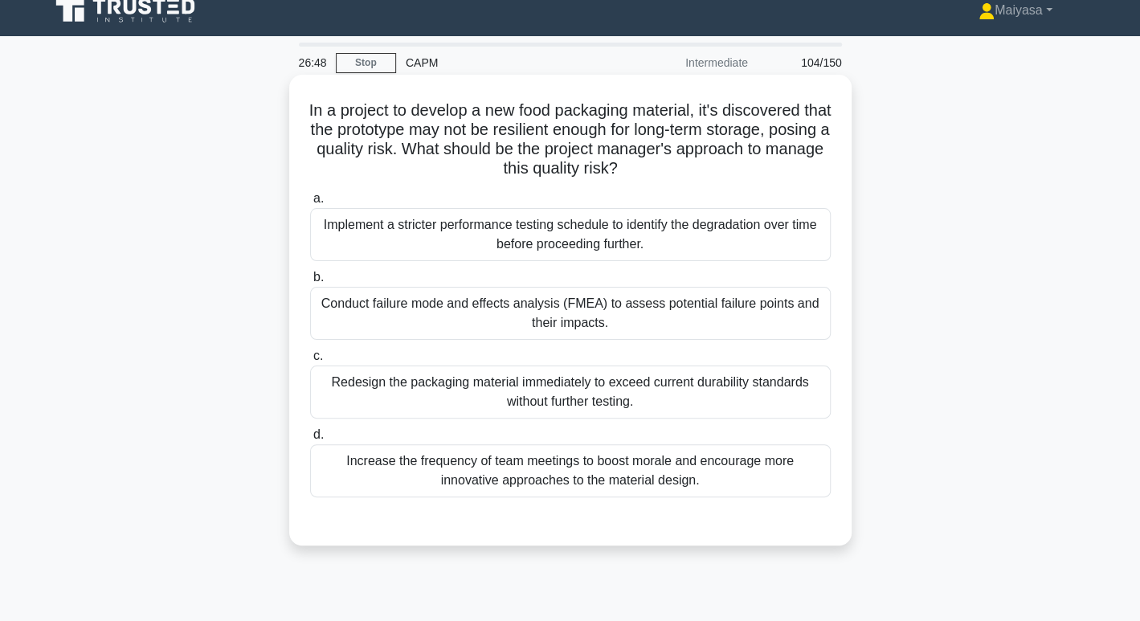
click at [434, 305] on div "Conduct failure mode and effects analysis (FMEA) to assess potential failure po…" at bounding box center [570, 313] width 521 height 53
click at [310, 283] on input "b. Conduct failure mode and effects analysis (FMEA) to assess potential failure…" at bounding box center [310, 277] width 0 height 10
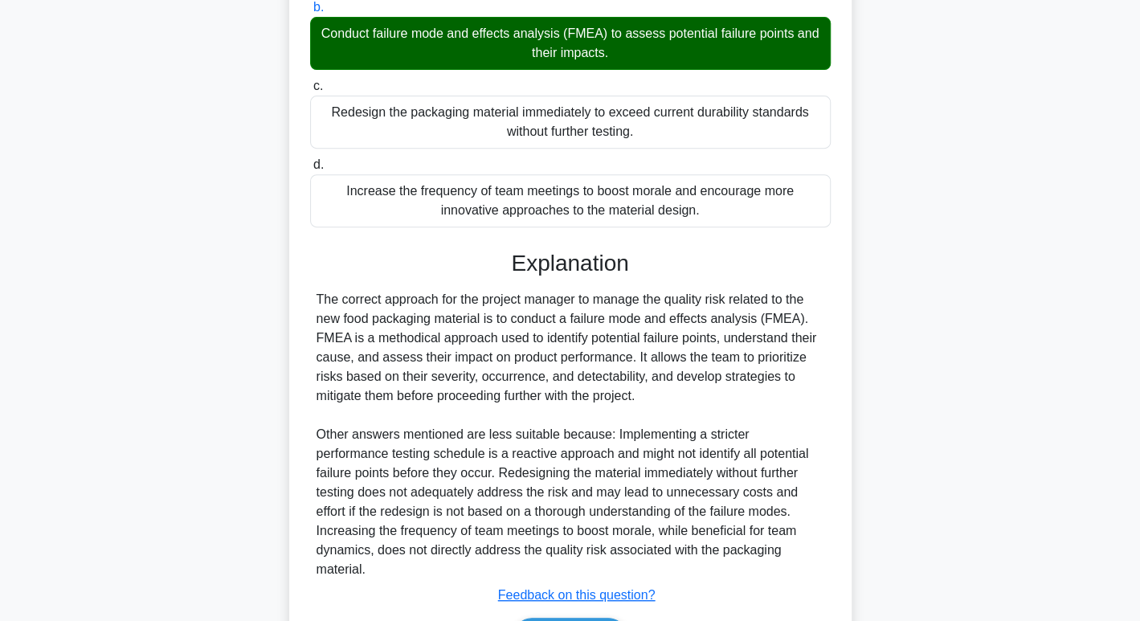
scroll to position [368, 0]
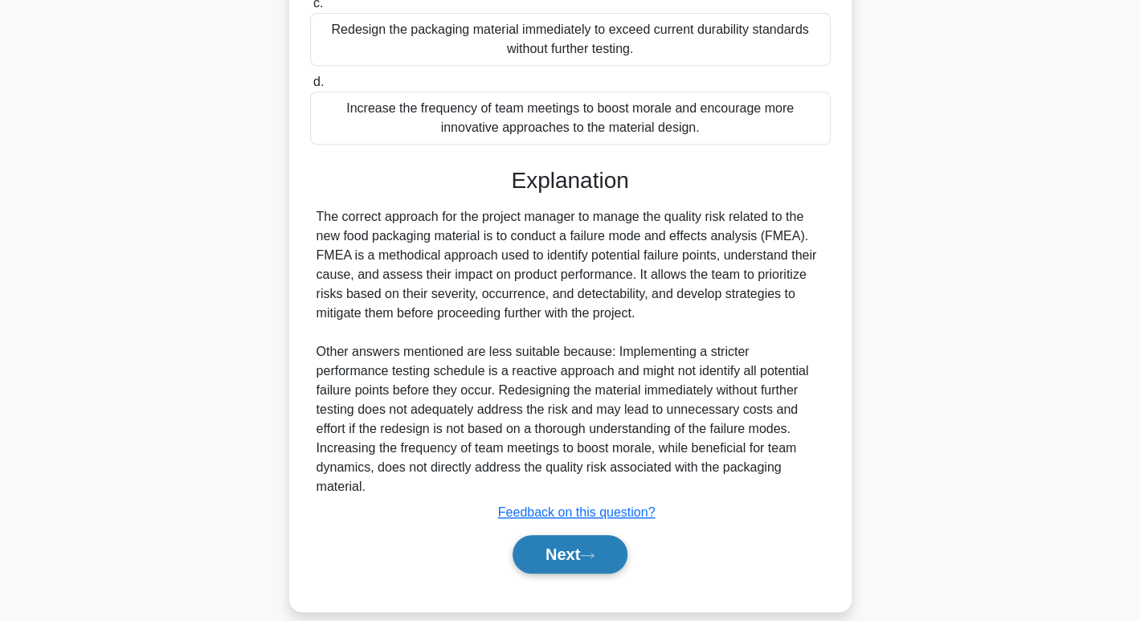
click at [577, 535] on button "Next" at bounding box center [570, 554] width 115 height 39
click at [578, 535] on button "Next" at bounding box center [570, 554] width 115 height 39
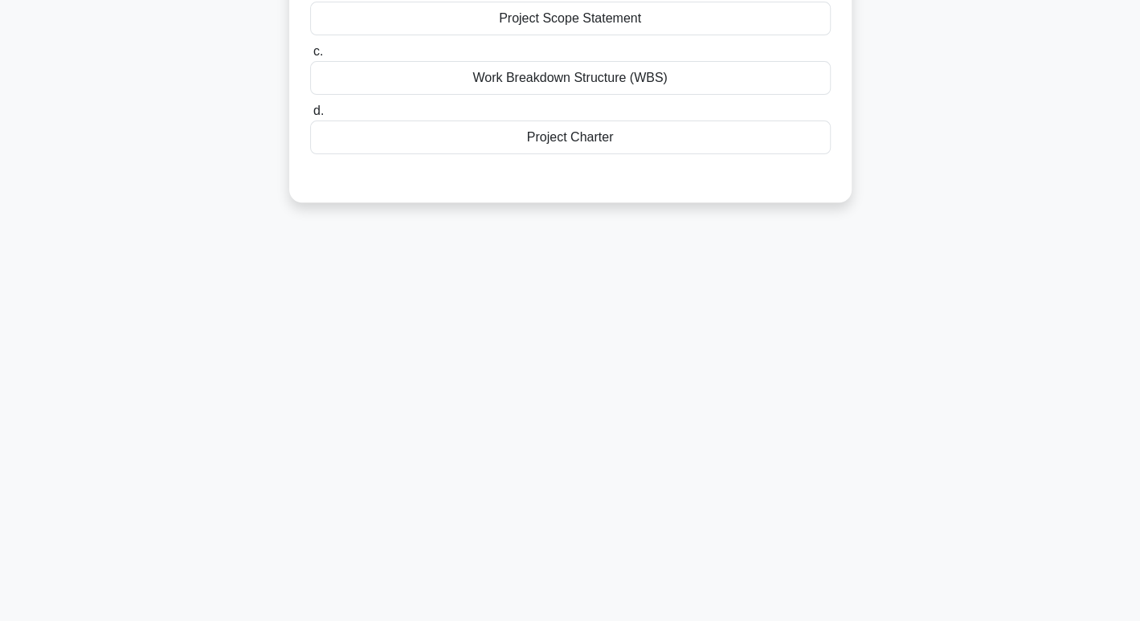
scroll to position [0, 0]
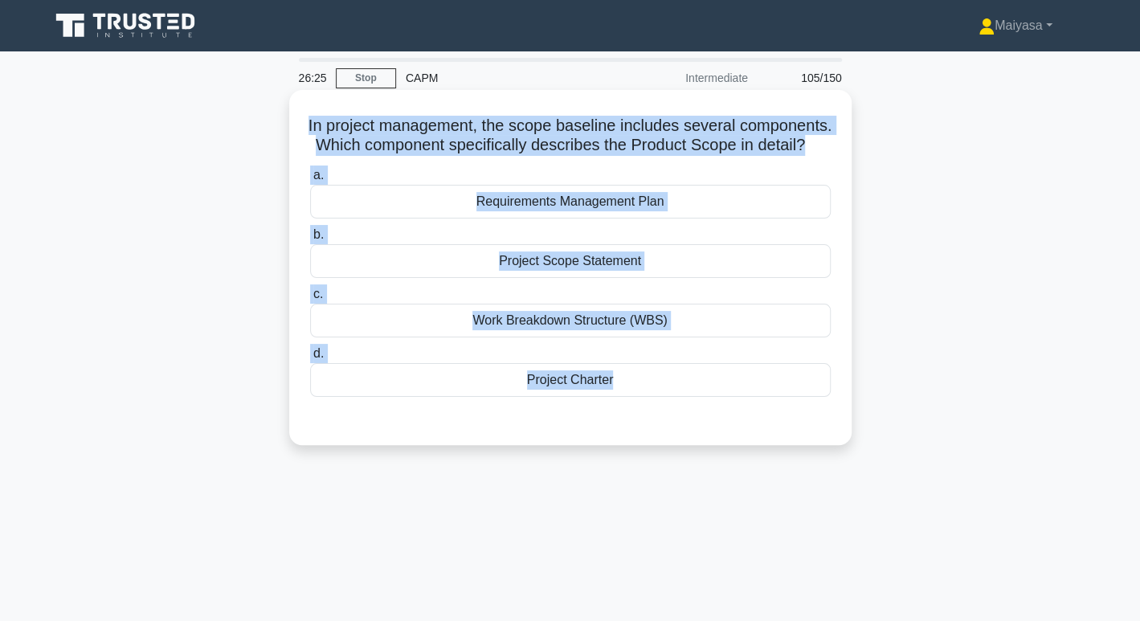
drag, startPoint x: 338, startPoint y: 121, endPoint x: 633, endPoint y: 456, distance: 445.9
click at [633, 439] on div "In project management, the scope baseline includes several components. Which co…" at bounding box center [571, 267] width 550 height 342
click at [452, 278] on div "Project Scope Statement" at bounding box center [570, 261] width 521 height 34
click at [310, 240] on input "b. Project Scope Statement" at bounding box center [310, 235] width 0 height 10
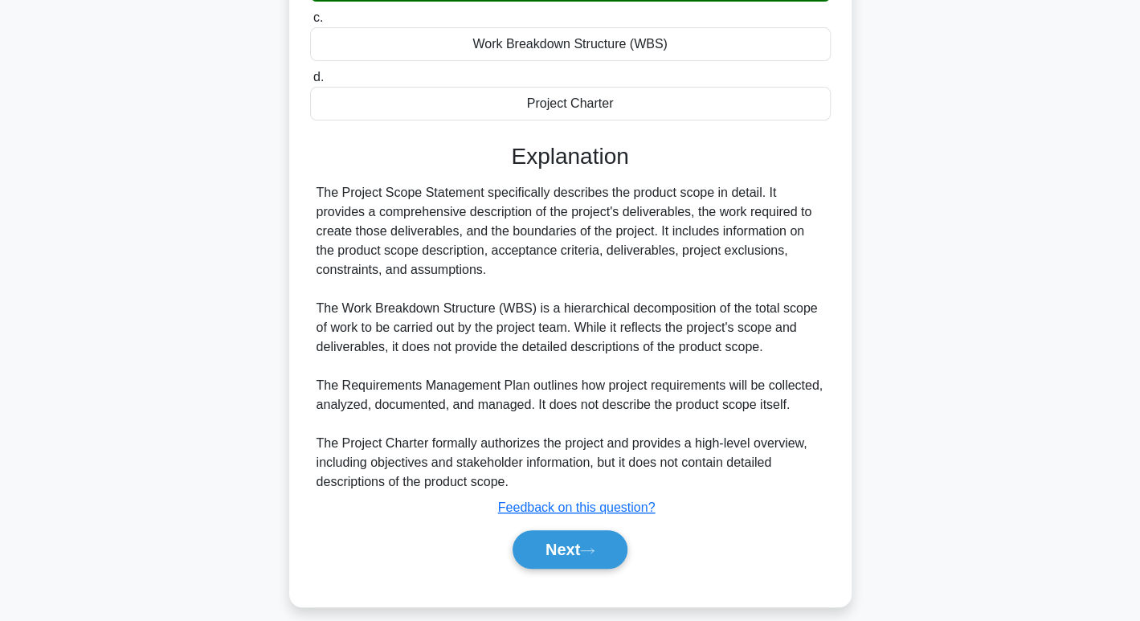
scroll to position [291, 0]
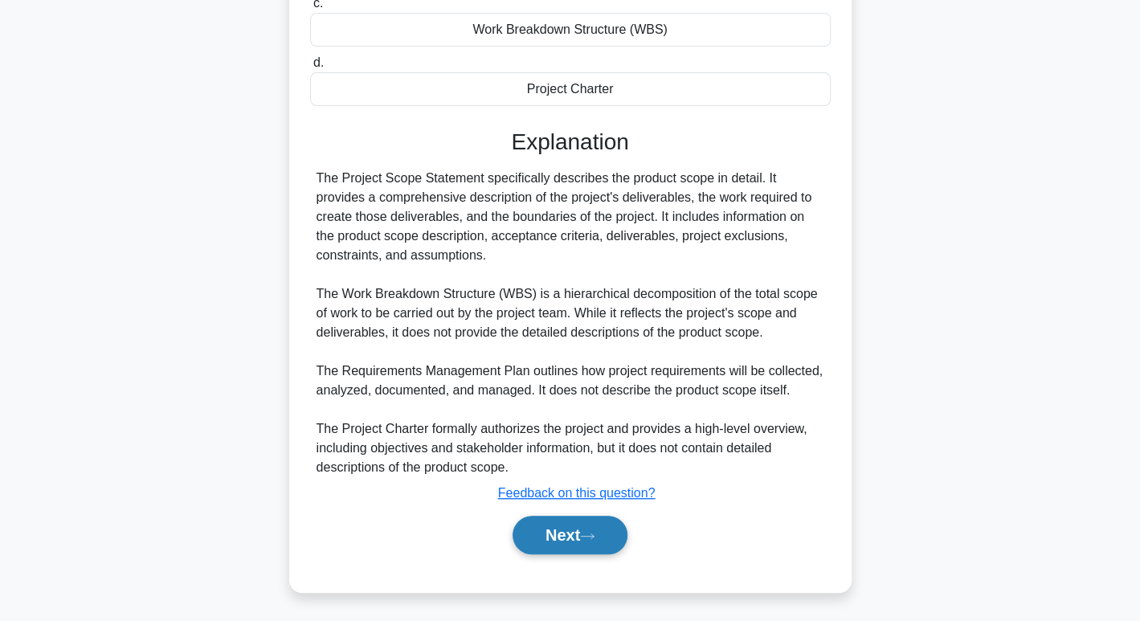
click at [567, 555] on button "Next" at bounding box center [570, 535] width 115 height 39
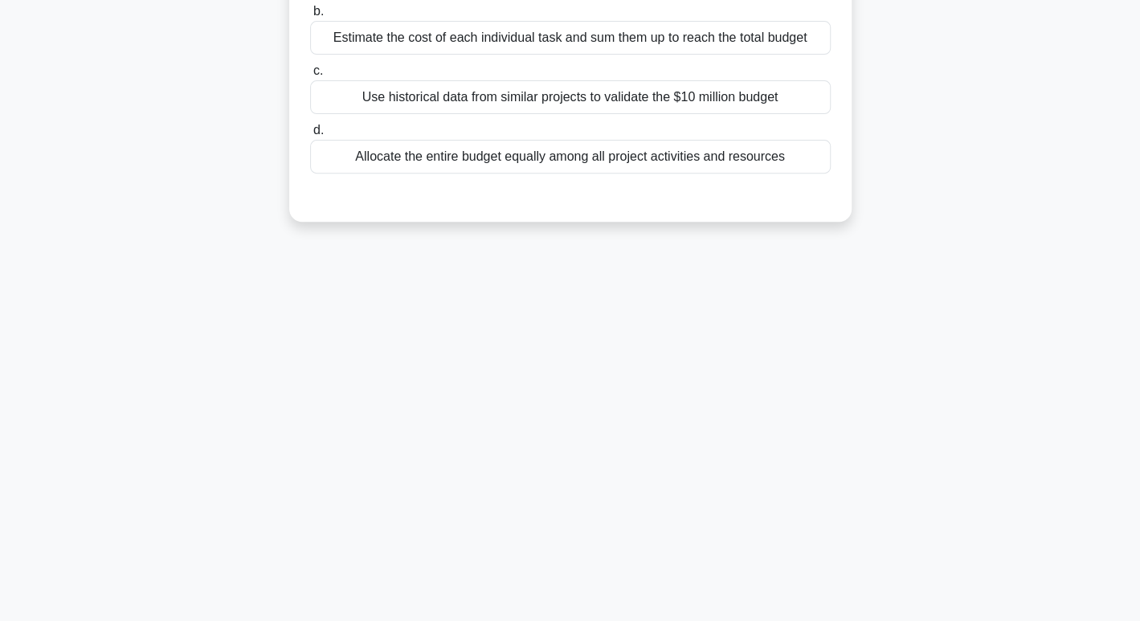
scroll to position [0, 0]
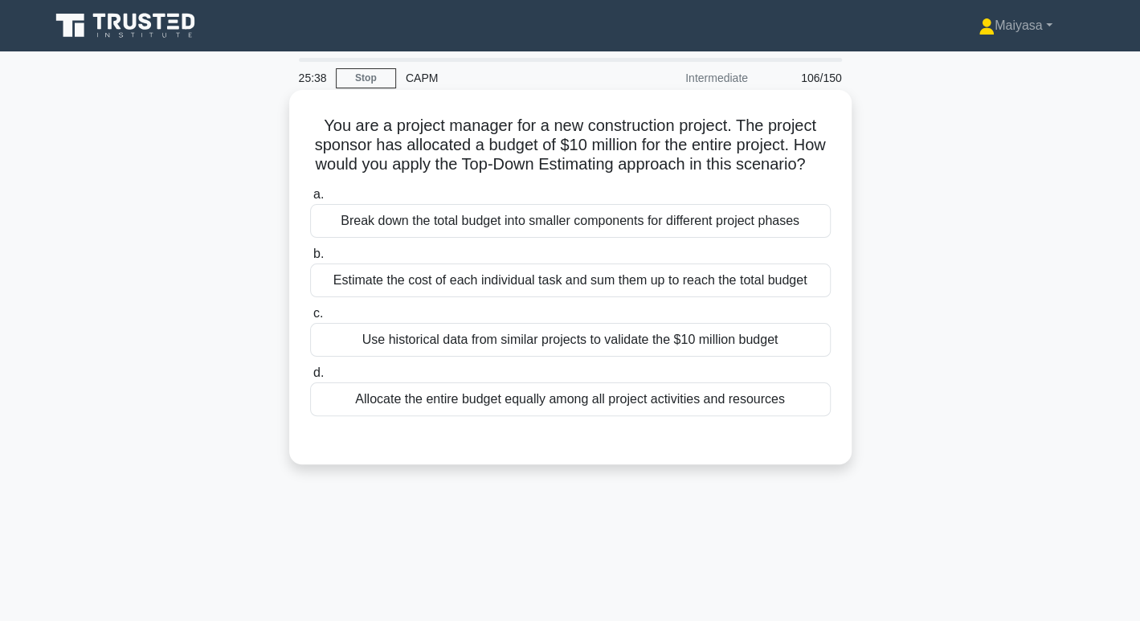
click at [534, 357] on div "Use historical data from similar projects to validate the $10 million budget" at bounding box center [570, 340] width 521 height 34
click at [310, 319] on input "c. Use historical data from similar projects to validate the $10 million budget" at bounding box center [310, 314] width 0 height 10
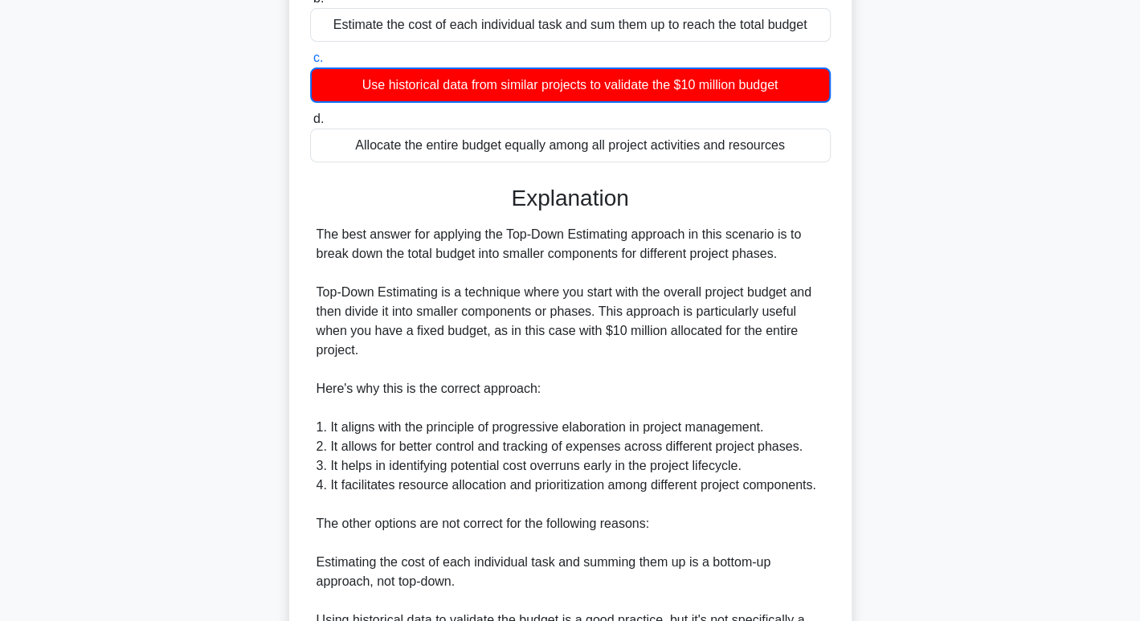
scroll to position [523, 0]
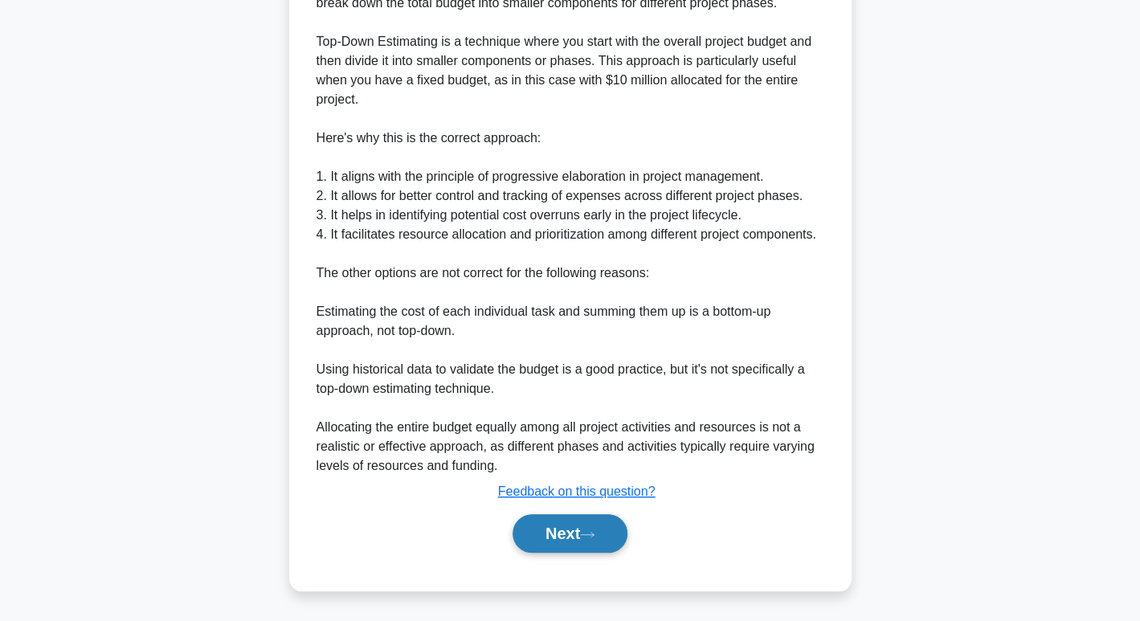
click at [612, 526] on button "Next" at bounding box center [570, 533] width 115 height 39
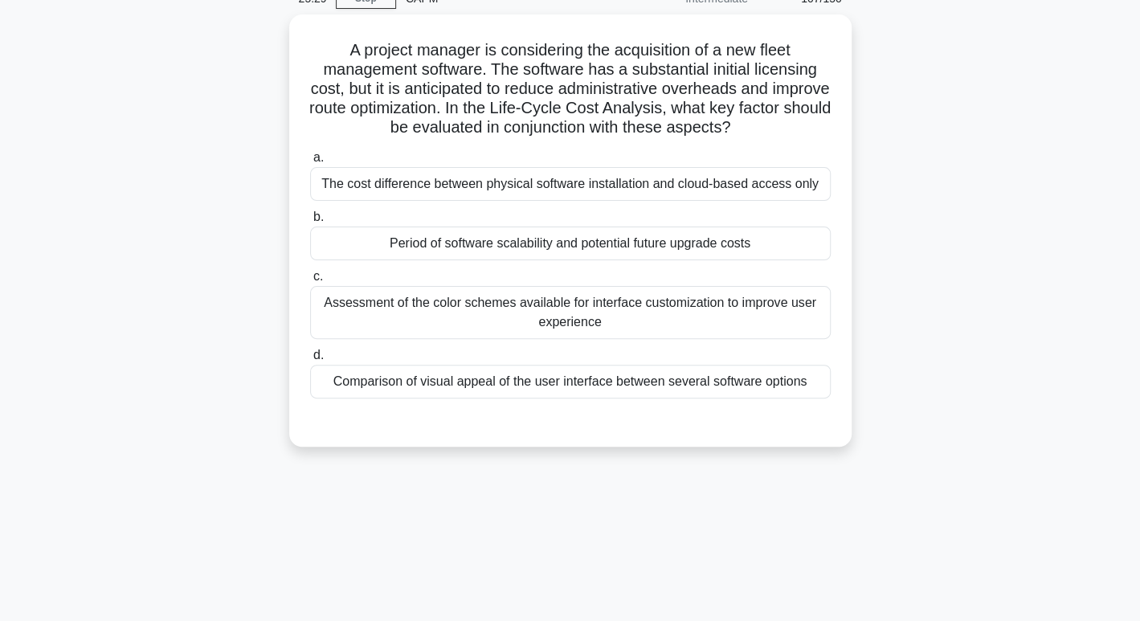
scroll to position [79, 0]
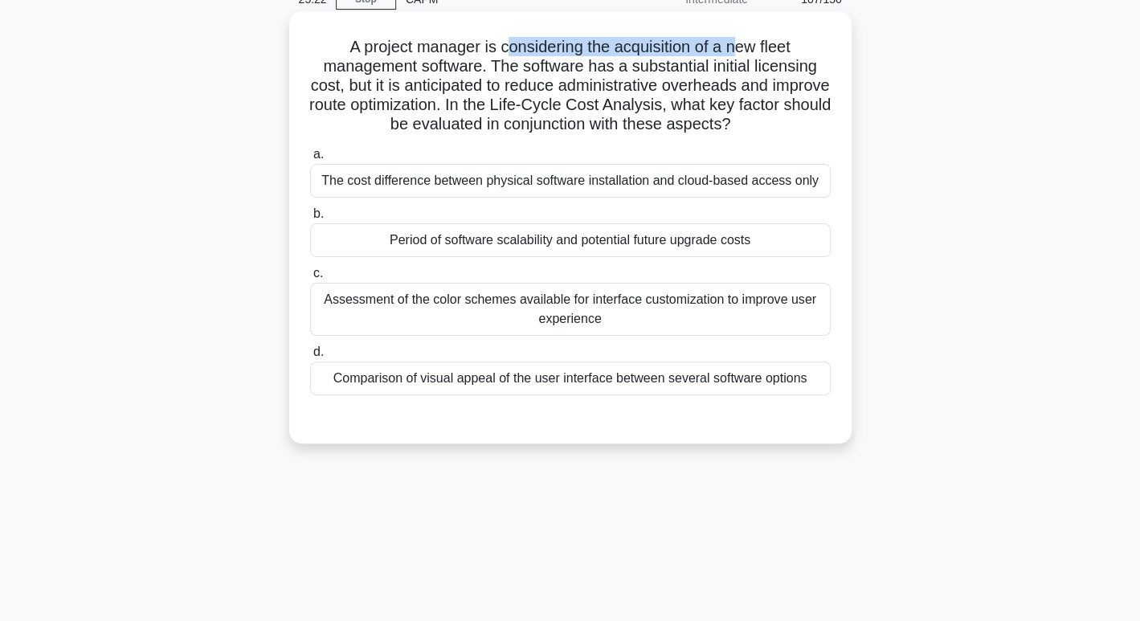
drag, startPoint x: 502, startPoint y: 32, endPoint x: 737, endPoint y: 29, distance: 235.5
click at [737, 29] on div "A project manager is considering the acquisition of a new fleet management soft…" at bounding box center [571, 228] width 550 height 420
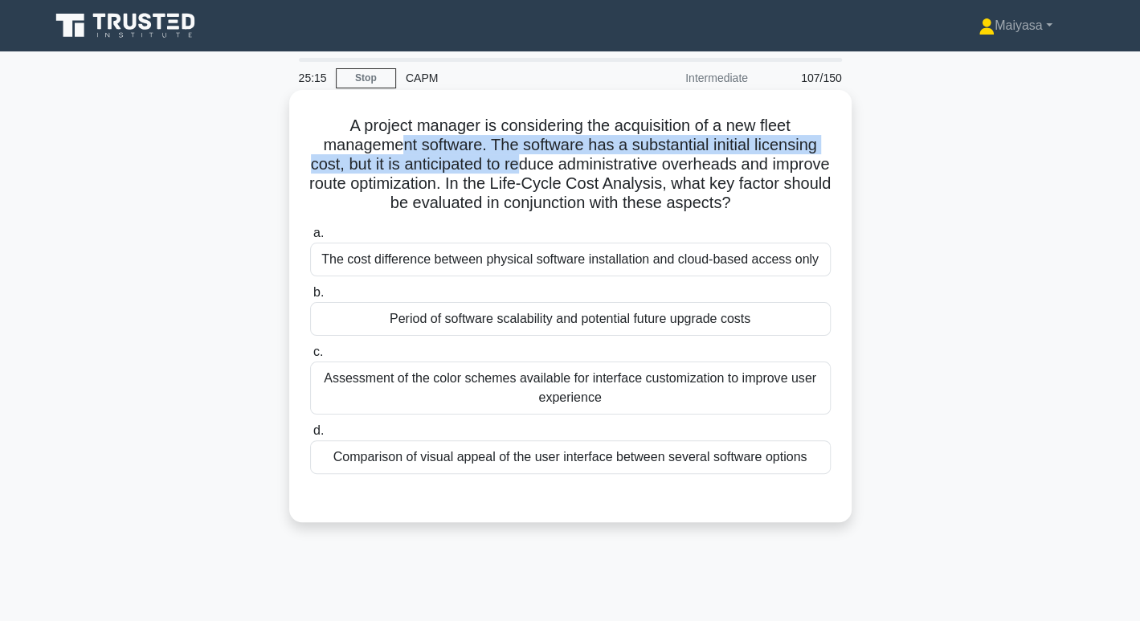
drag, startPoint x: 403, startPoint y: 145, endPoint x: 553, endPoint y: 164, distance: 150.6
click at [553, 164] on h5 "A project manager is considering the acquisition of a new fleet management soft…" at bounding box center [571, 165] width 524 height 98
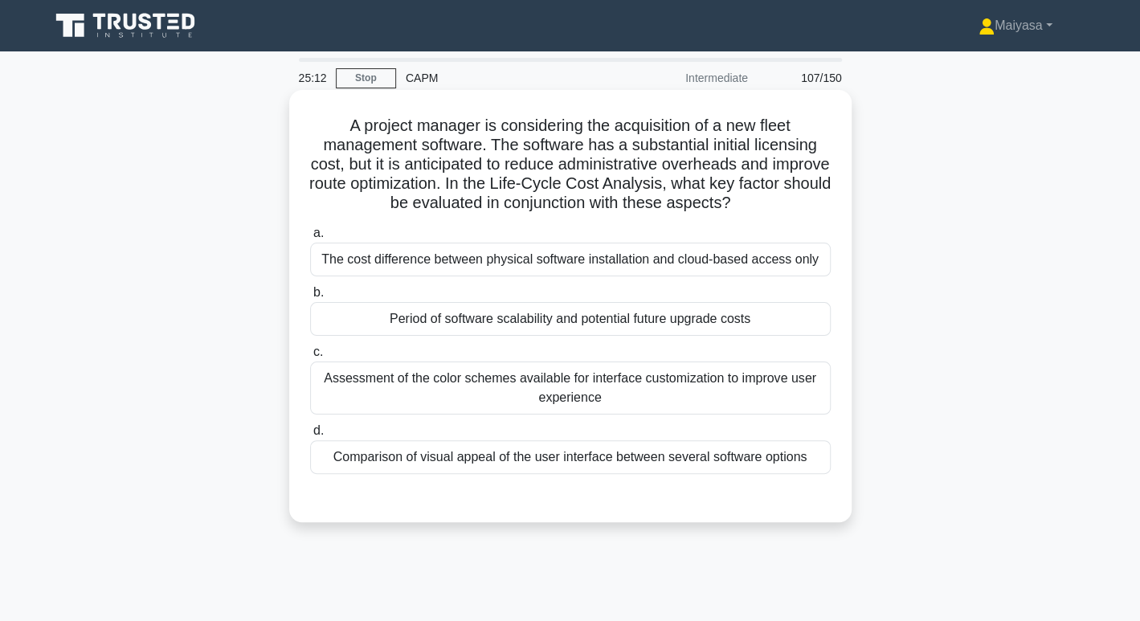
drag, startPoint x: 333, startPoint y: 117, endPoint x: 809, endPoint y: 451, distance: 581.1
click at [809, 451] on div "A project manager is considering the acquisition of a new fleet management soft…" at bounding box center [571, 306] width 550 height 420
click at [531, 324] on div "Period of software scalability and potential future upgrade costs" at bounding box center [570, 319] width 521 height 34
click at [310, 298] on input "b. Period of software scalability and potential future upgrade costs" at bounding box center [310, 293] width 0 height 10
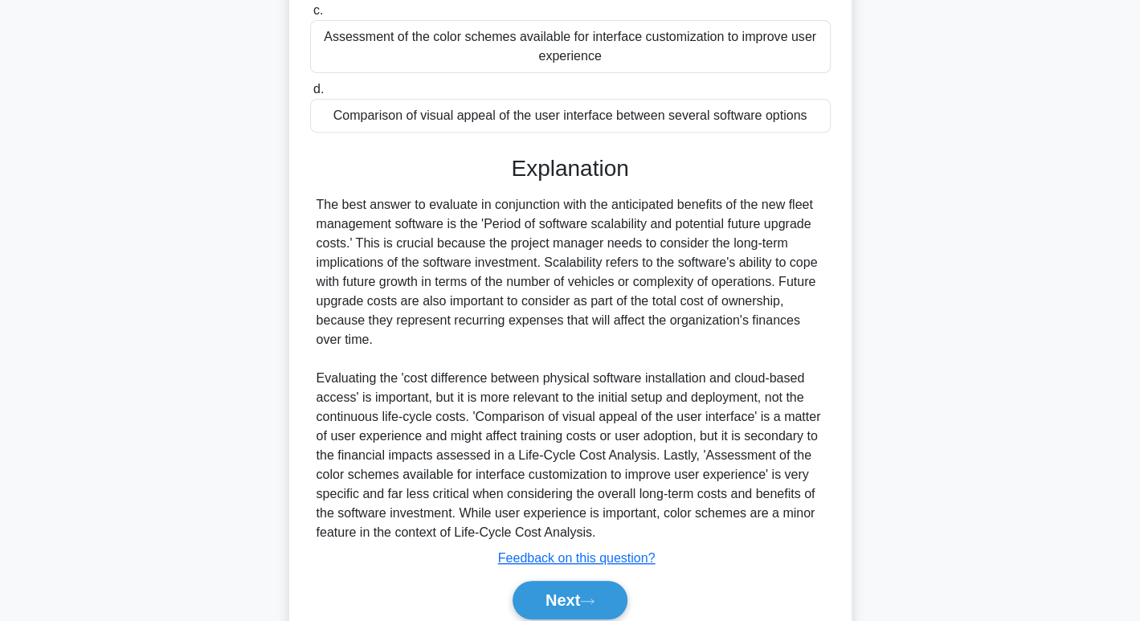
scroll to position [407, 0]
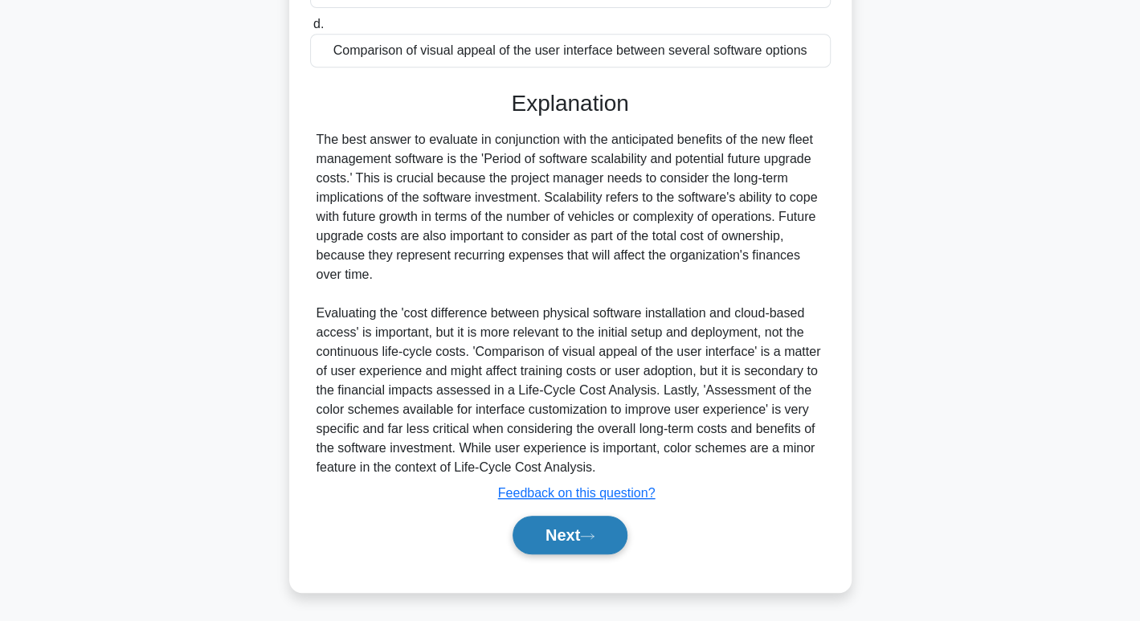
click at [555, 539] on button "Next" at bounding box center [570, 535] width 115 height 39
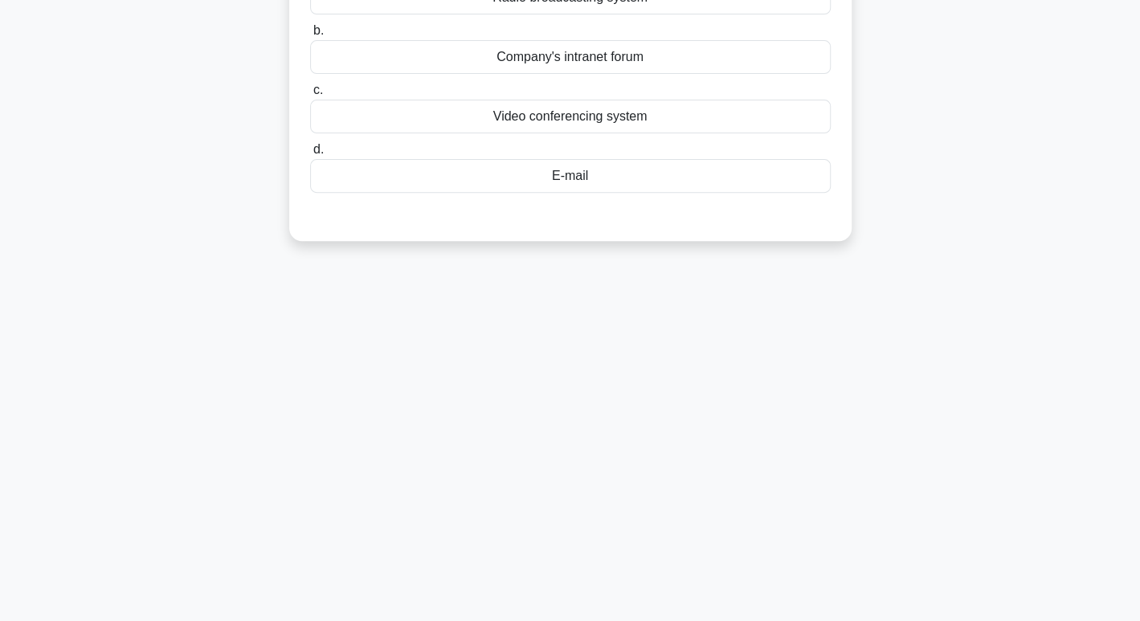
scroll to position [0, 0]
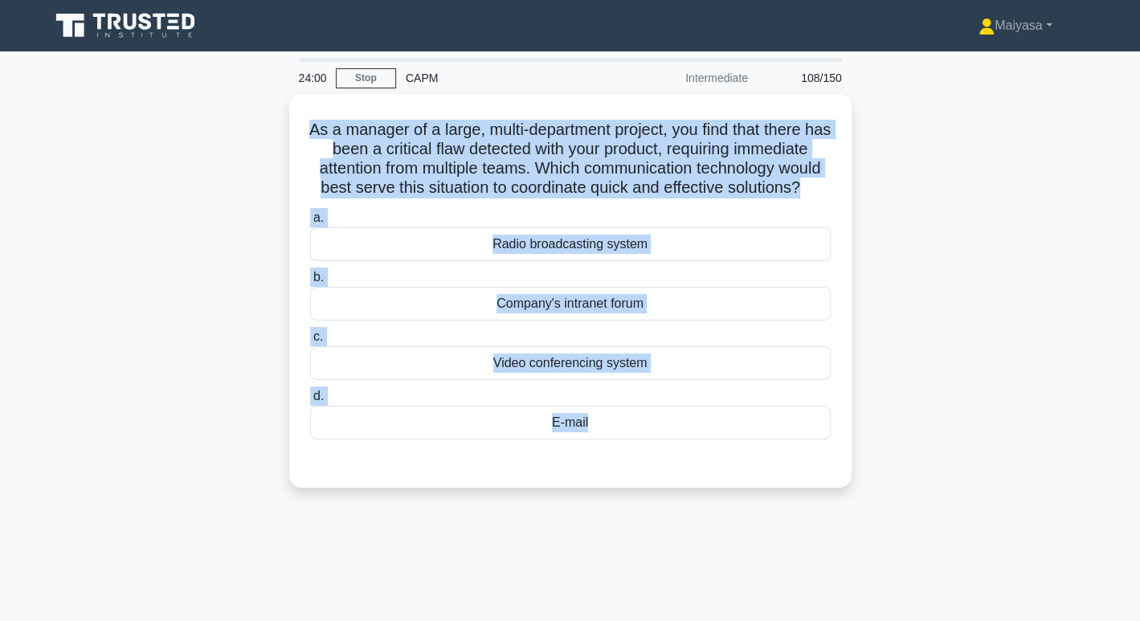
drag, startPoint x: 314, startPoint y: 124, endPoint x: 649, endPoint y: 535, distance: 530.2
click at [649, 535] on div "24:00 Stop CAPM Intermediate 108/150 .spinner_0XTQ{transform-origin:center;anim…" at bounding box center [570, 460] width 1061 height 804
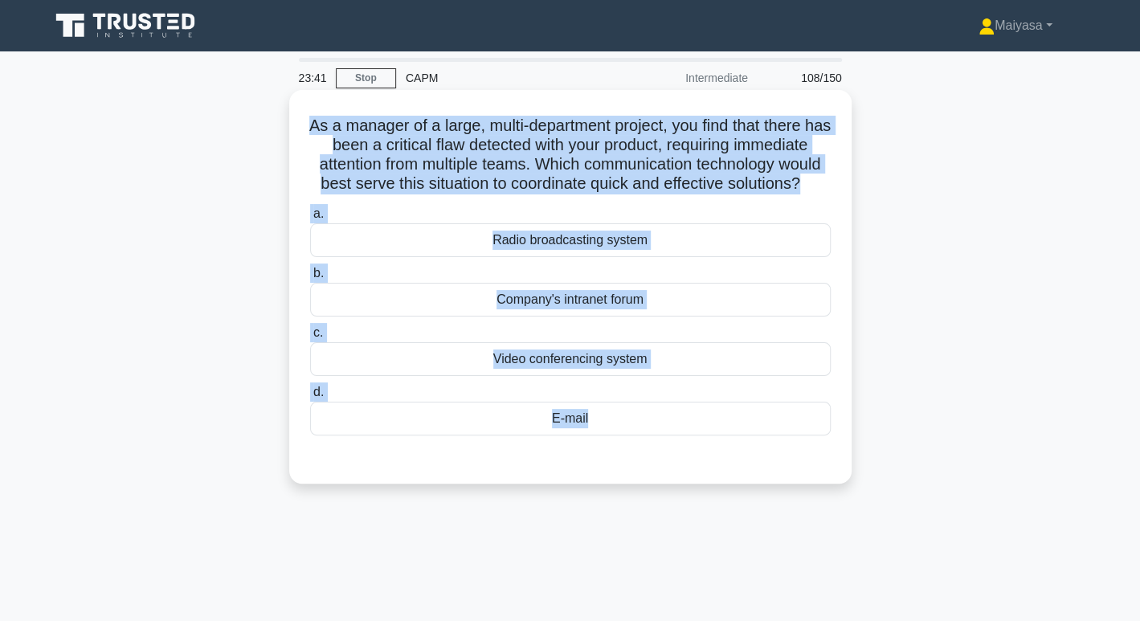
click at [547, 376] on div "Video conferencing system" at bounding box center [570, 359] width 521 height 34
click at [310, 338] on input "c. Video conferencing system" at bounding box center [310, 333] width 0 height 10
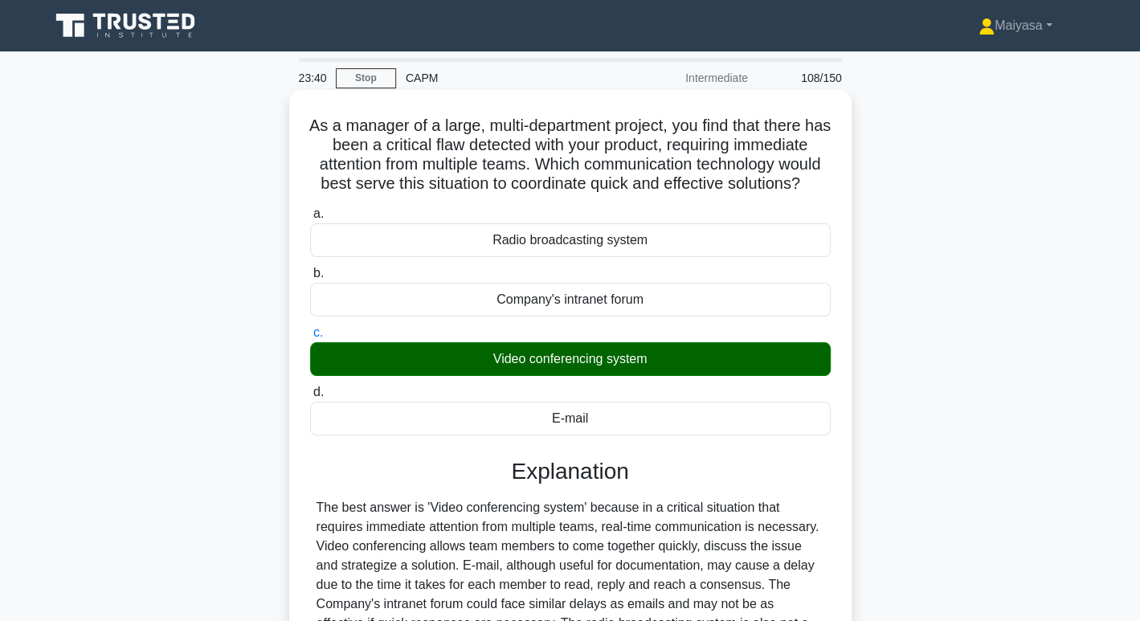
scroll to position [247, 0]
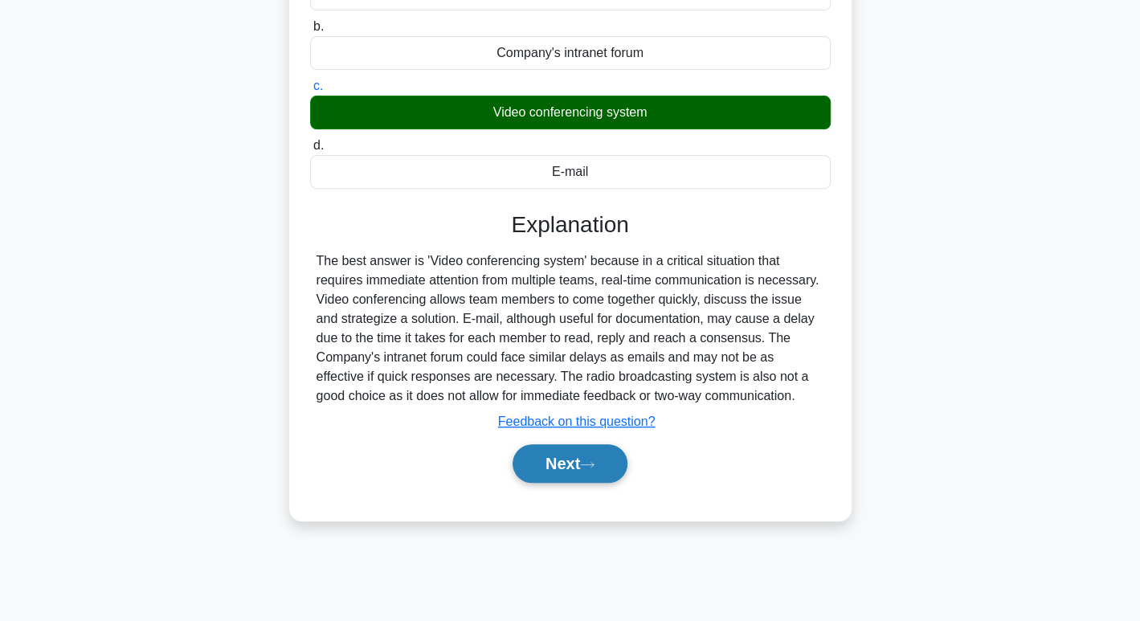
click at [592, 469] on icon at bounding box center [587, 465] width 14 height 9
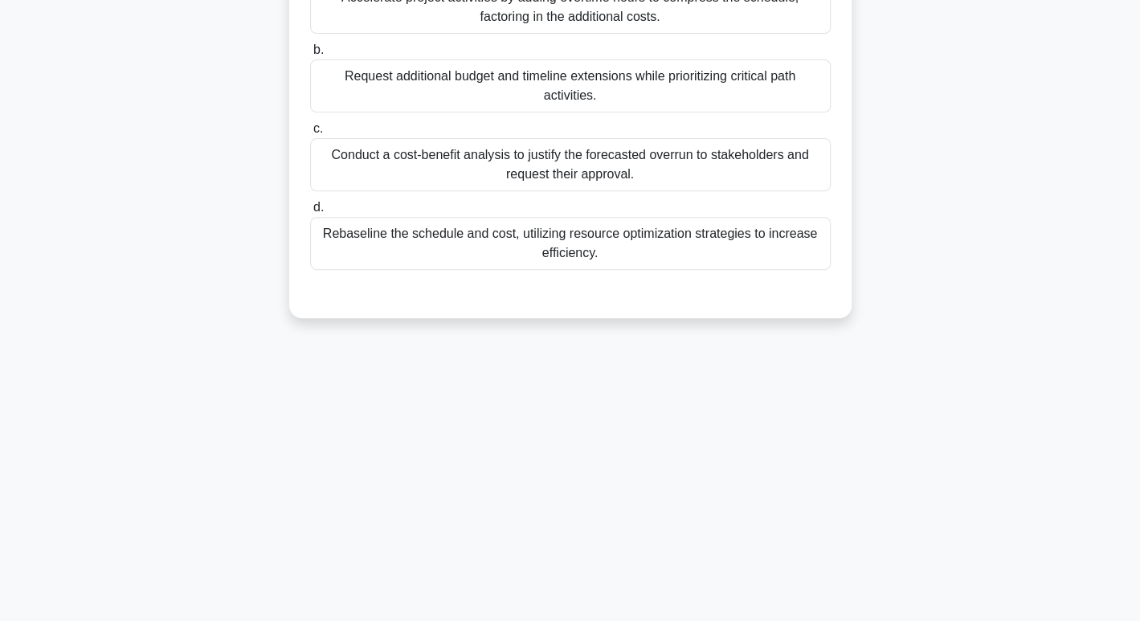
scroll to position [0, 0]
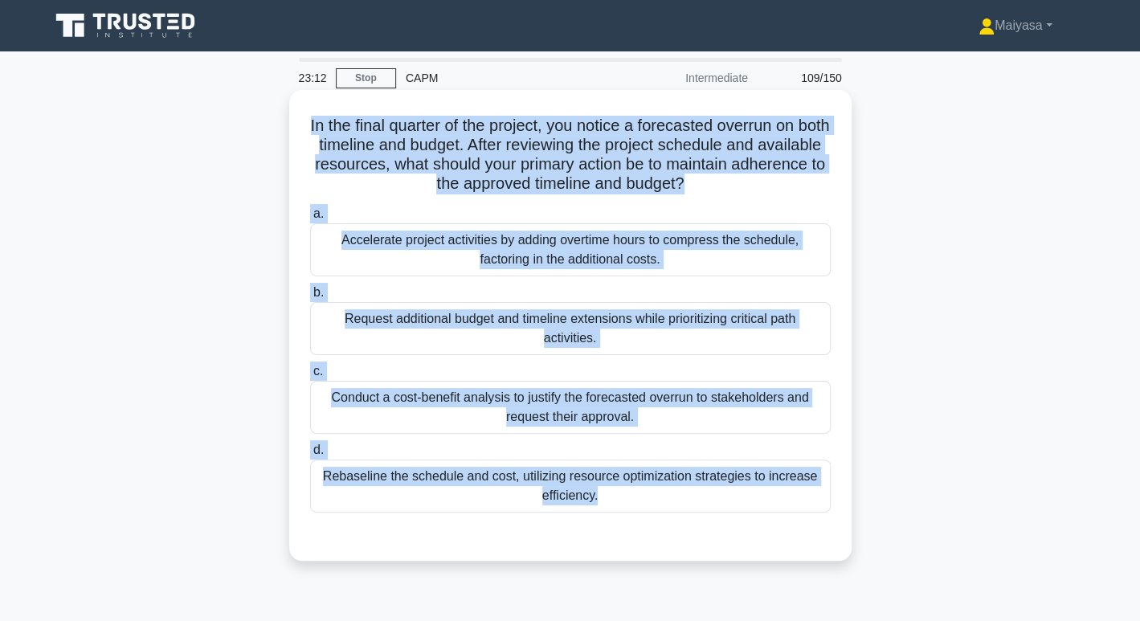
drag, startPoint x: 639, startPoint y: 533, endPoint x: 288, endPoint y: 125, distance: 538.0
click at [289, 125] on div "In the final quarter of the project, you notice a forecasted overrun on both ti…" at bounding box center [570, 325] width 563 height 471
click at [551, 485] on div "Rebaseline the schedule and cost, utilizing resource optimization strategies to…" at bounding box center [570, 486] width 521 height 53
click at [310, 456] on input "d. Rebaseline the schedule and cost, utilizing resource optimization strategies…" at bounding box center [310, 450] width 0 height 10
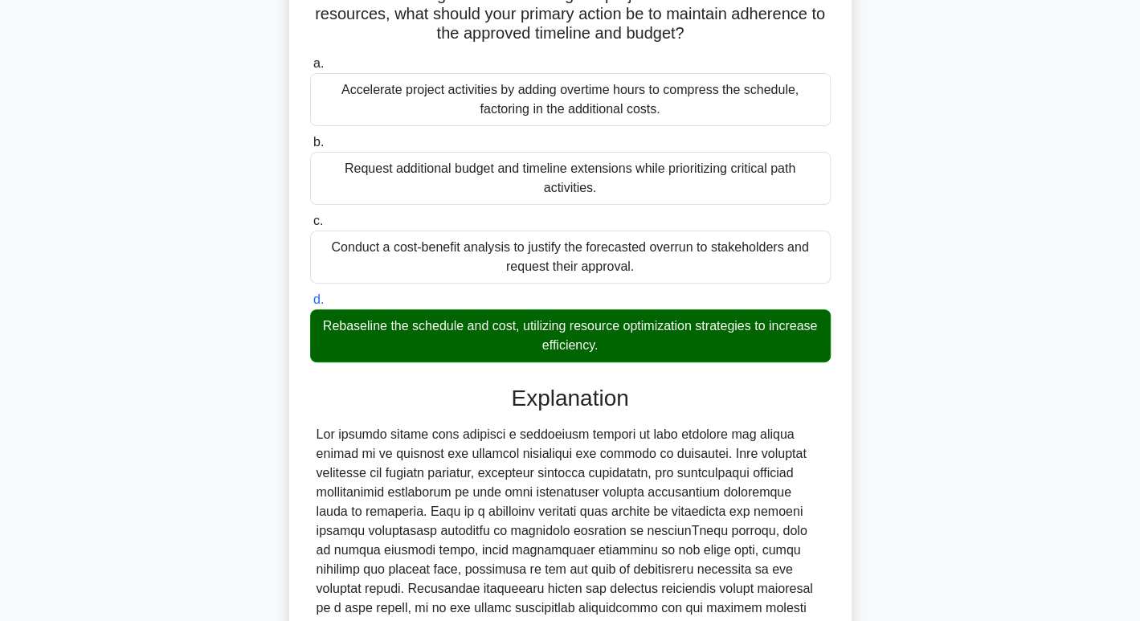
scroll to position [349, 0]
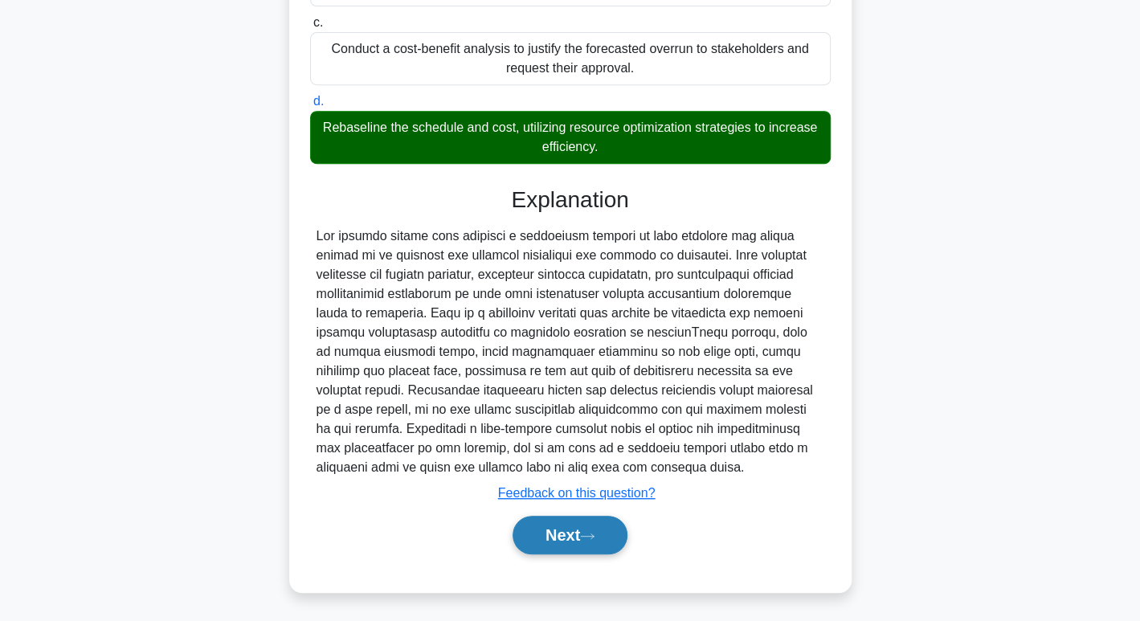
click at [612, 549] on button "Next" at bounding box center [570, 535] width 115 height 39
click at [612, 539] on button "Next" at bounding box center [570, 535] width 115 height 39
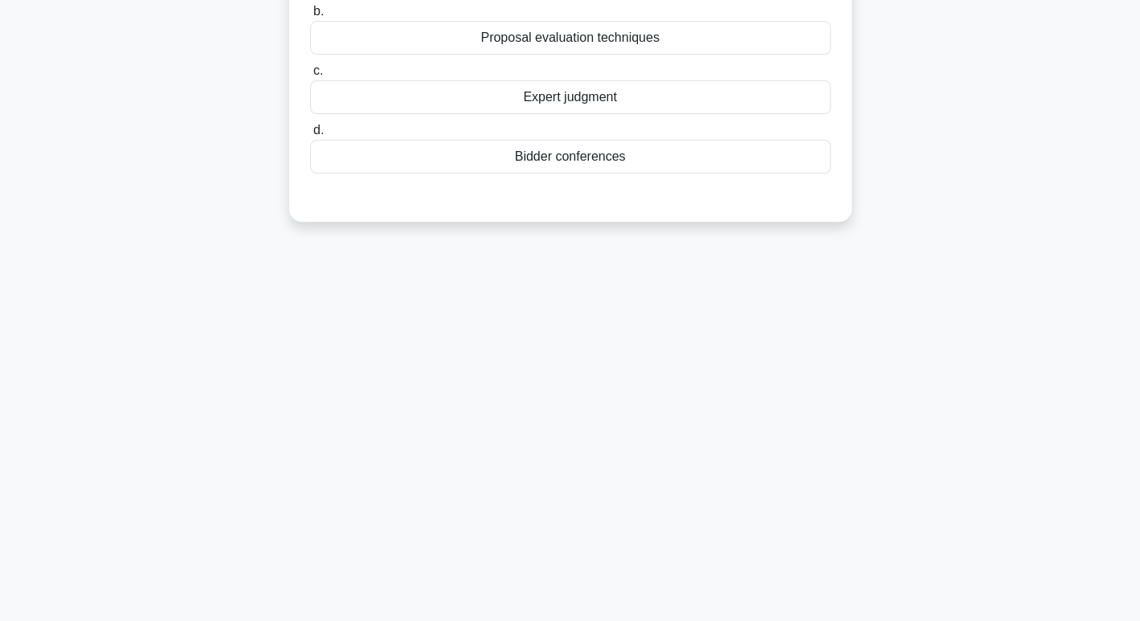
scroll to position [0, 0]
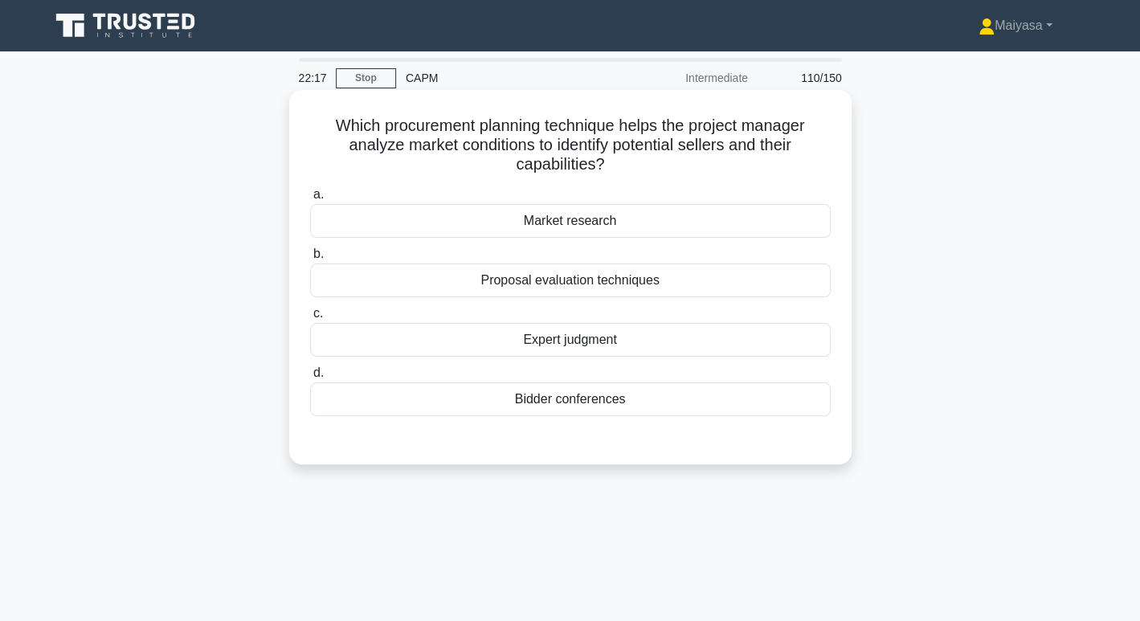
click at [729, 223] on div "Market research" at bounding box center [570, 221] width 521 height 34
click at [310, 200] on input "a. Market research" at bounding box center [310, 195] width 0 height 10
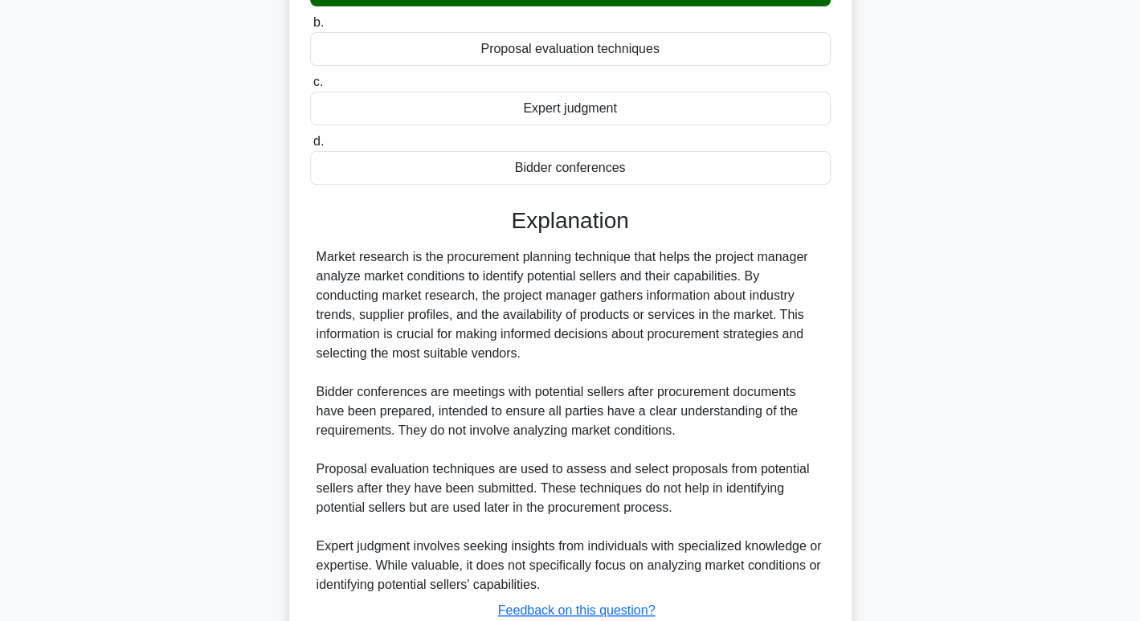
scroll to position [340, 0]
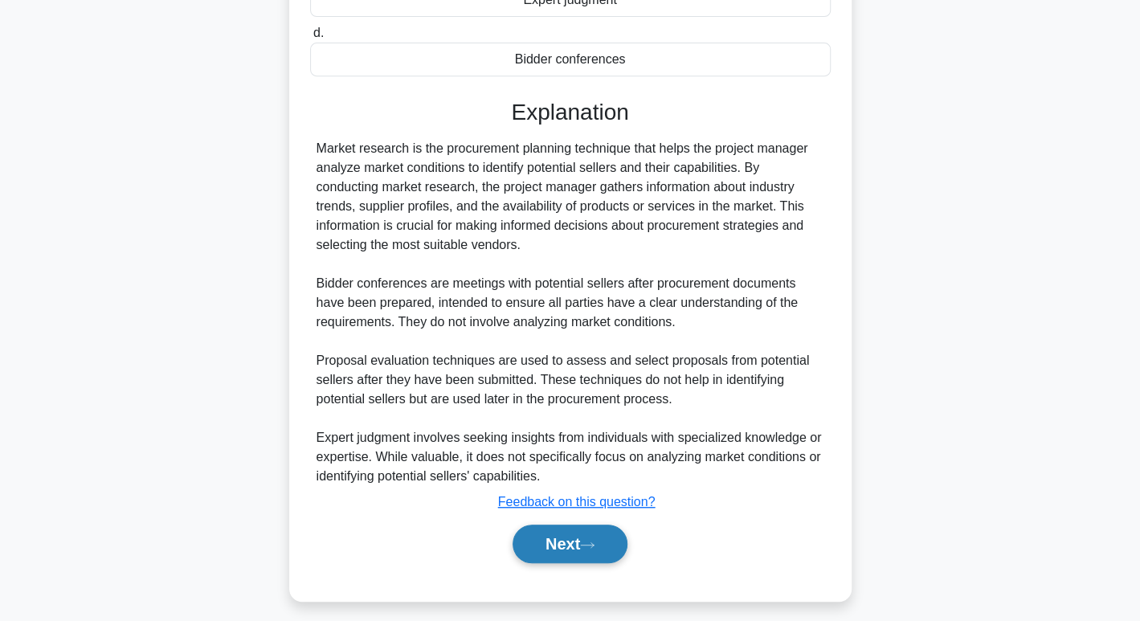
click at [555, 547] on button "Next" at bounding box center [570, 544] width 115 height 39
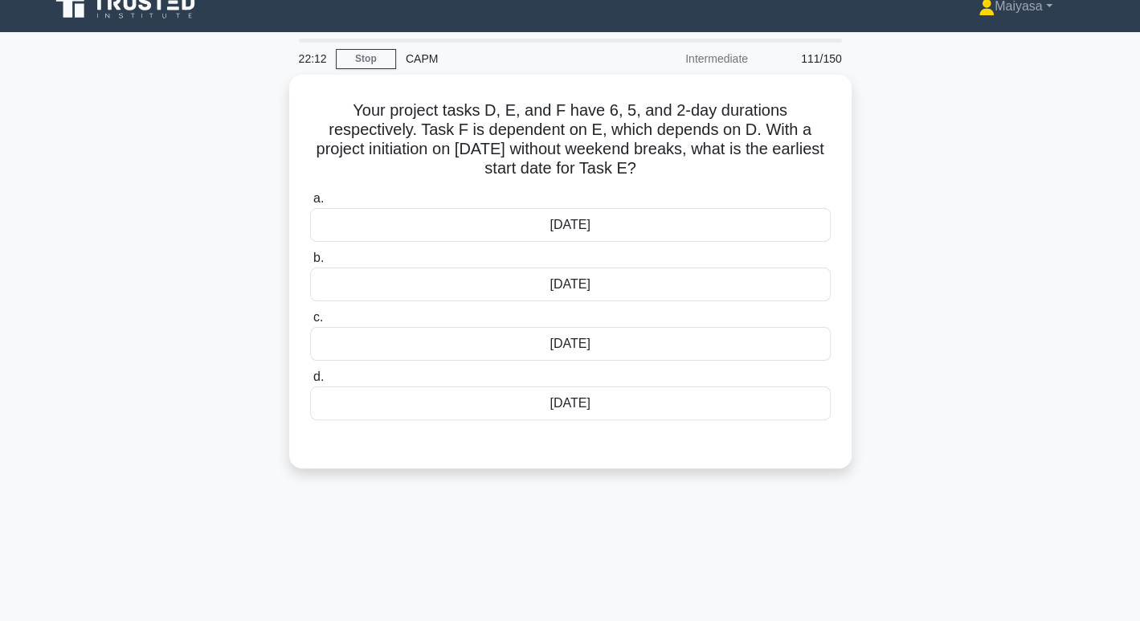
scroll to position [0, 0]
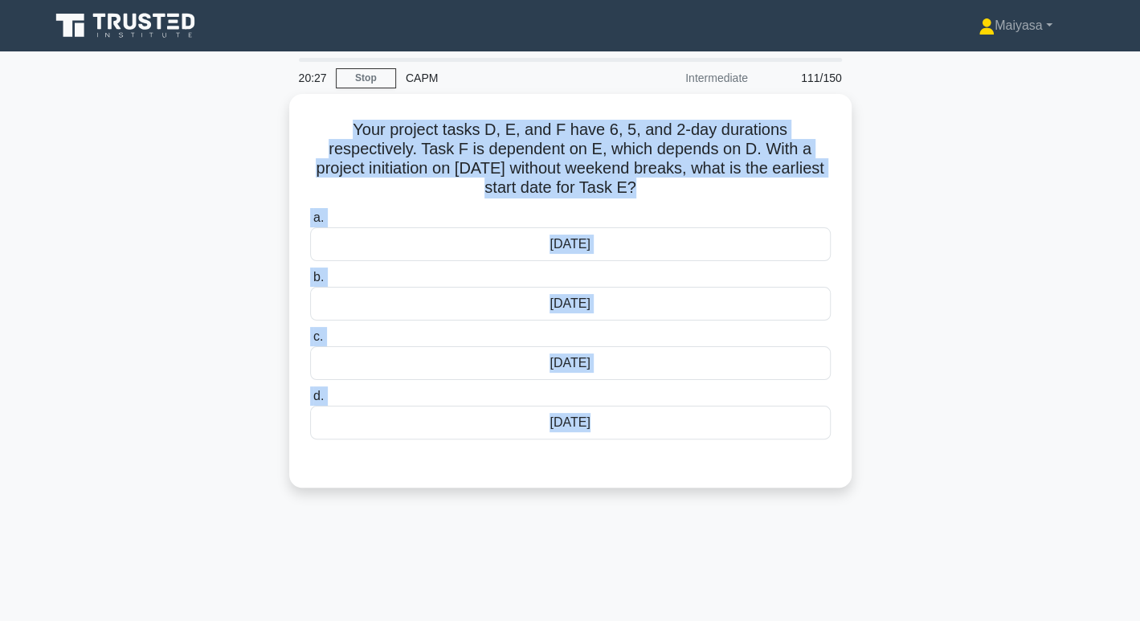
drag, startPoint x: 350, startPoint y: 119, endPoint x: 814, endPoint y: 556, distance: 637.9
click at [814, 556] on div "20:27 Stop CAPM Intermediate 111/150 .spinner_0XTQ{transform-origin:center;anim…" at bounding box center [570, 460] width 1061 height 804
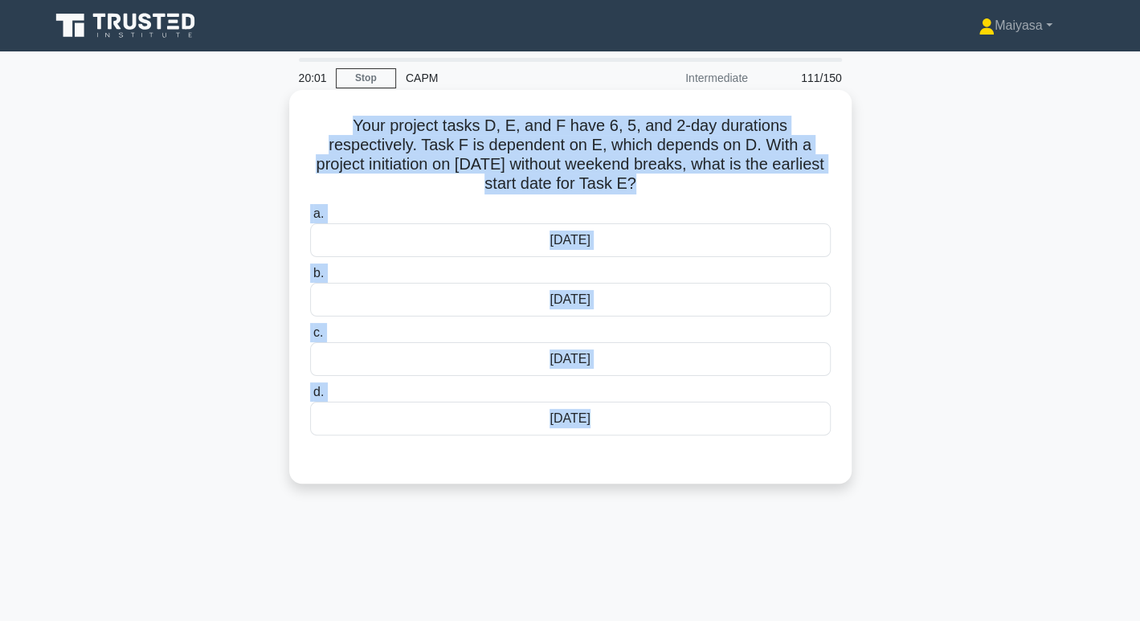
click at [560, 231] on div "[DATE]" at bounding box center [570, 240] width 521 height 34
click at [310, 219] on input "a. [DATE]" at bounding box center [310, 214] width 0 height 10
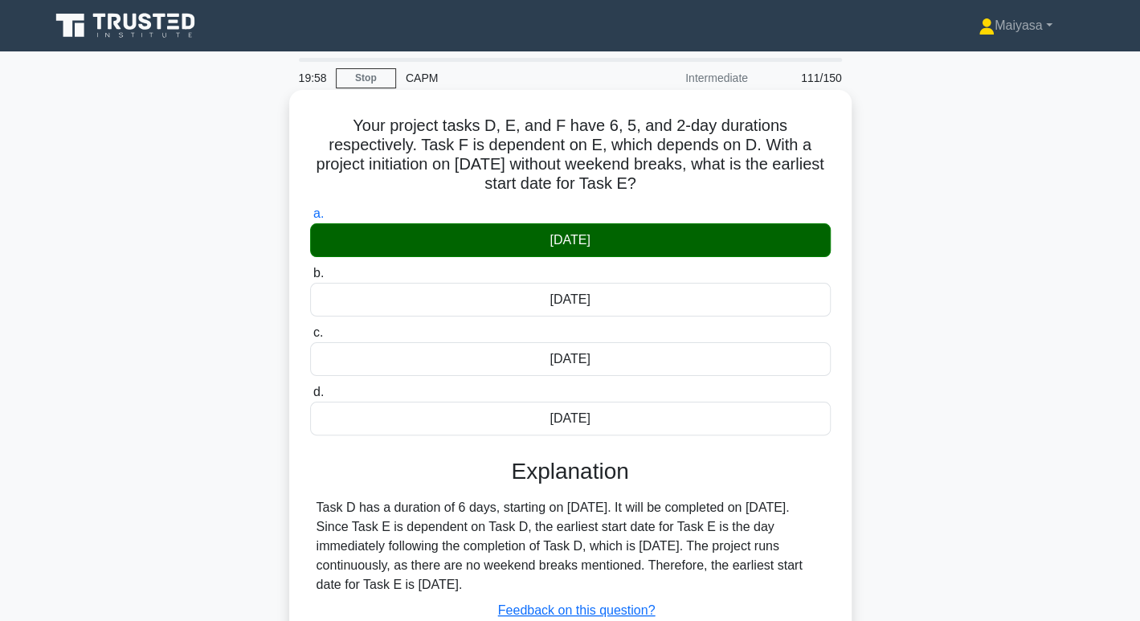
scroll to position [247, 0]
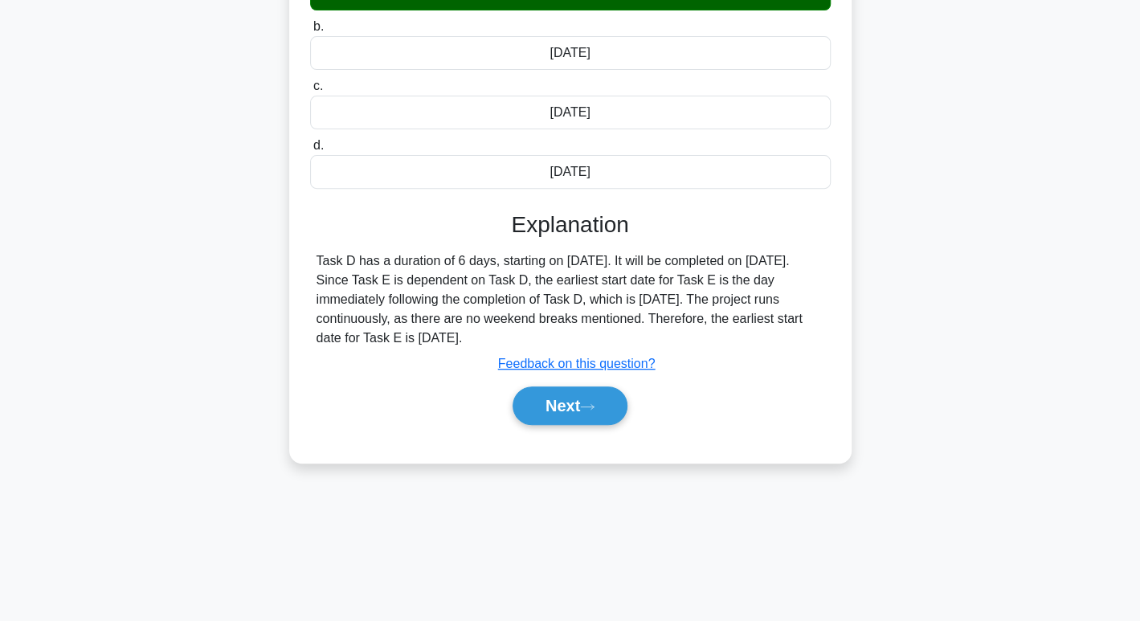
click at [603, 434] on div "a. [DATE] b. [DATE] c." at bounding box center [571, 199] width 524 height 490
click at [579, 394] on button "Next" at bounding box center [570, 406] width 115 height 39
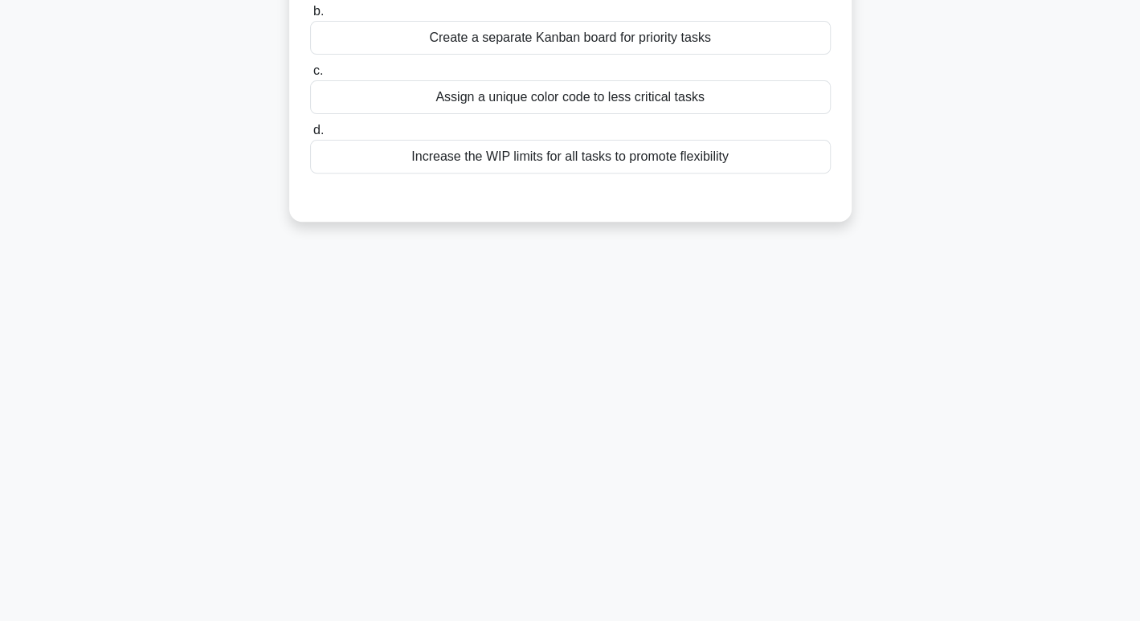
scroll to position [0, 0]
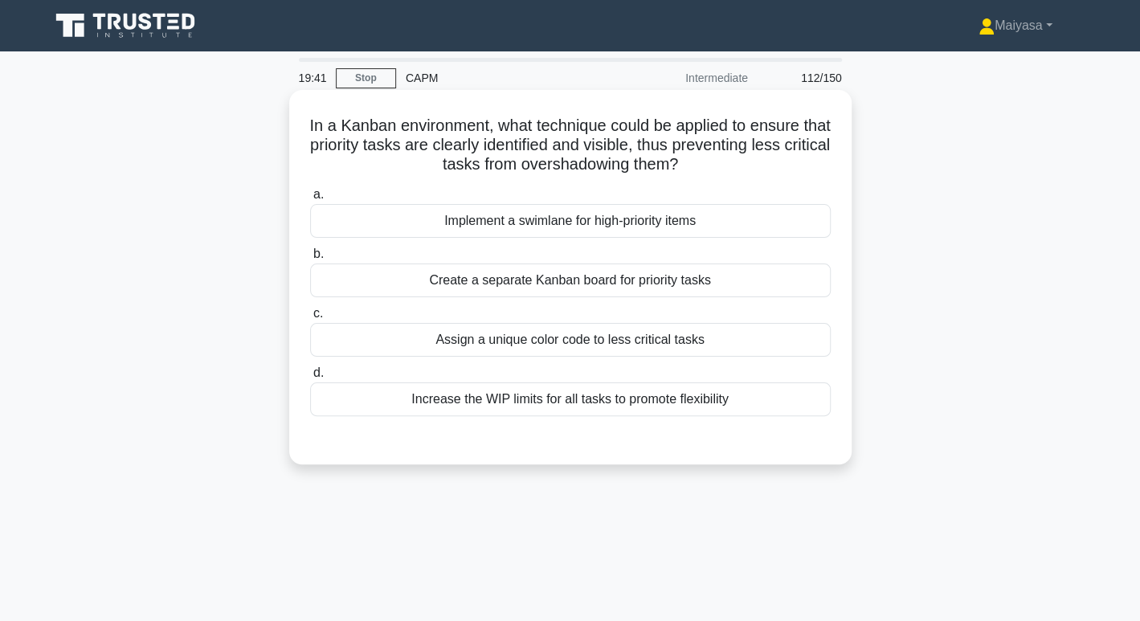
click at [677, 236] on div "Implement a swimlane for high-priority items" at bounding box center [570, 221] width 521 height 34
click at [310, 200] on input "a. Implement a swimlane for high-priority items" at bounding box center [310, 195] width 0 height 10
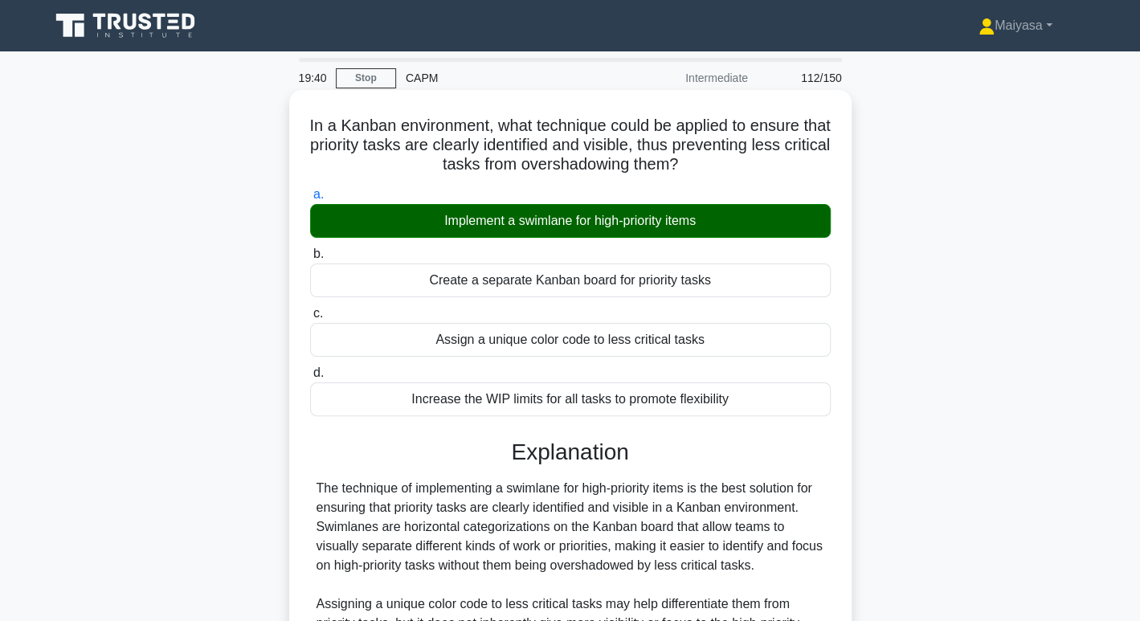
scroll to position [252, 0]
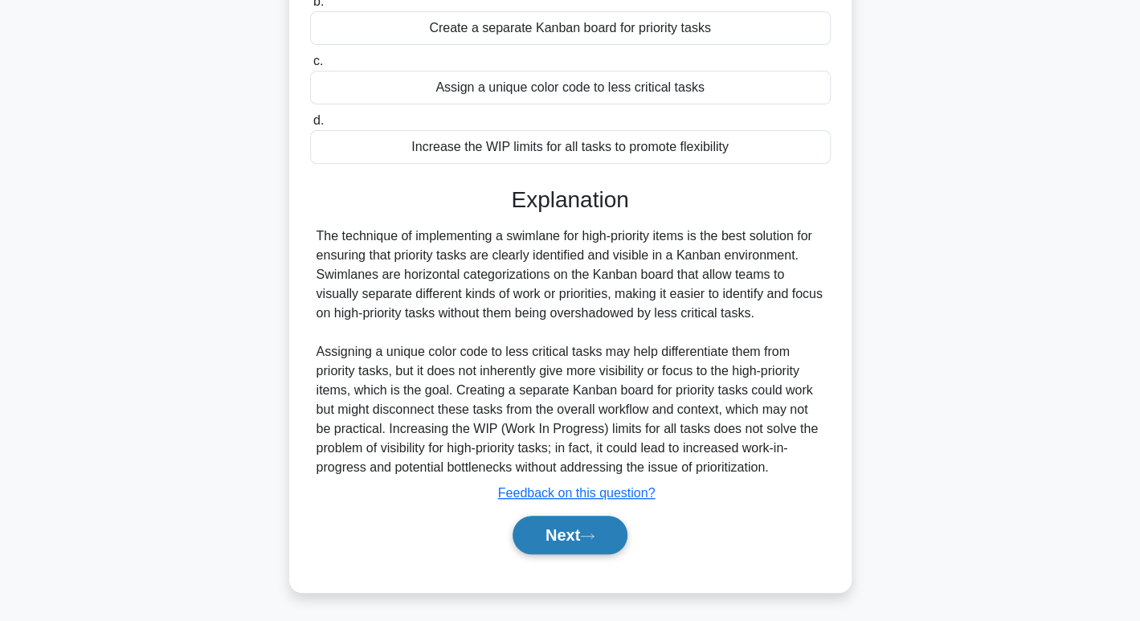
click at [614, 535] on button "Next" at bounding box center [570, 535] width 115 height 39
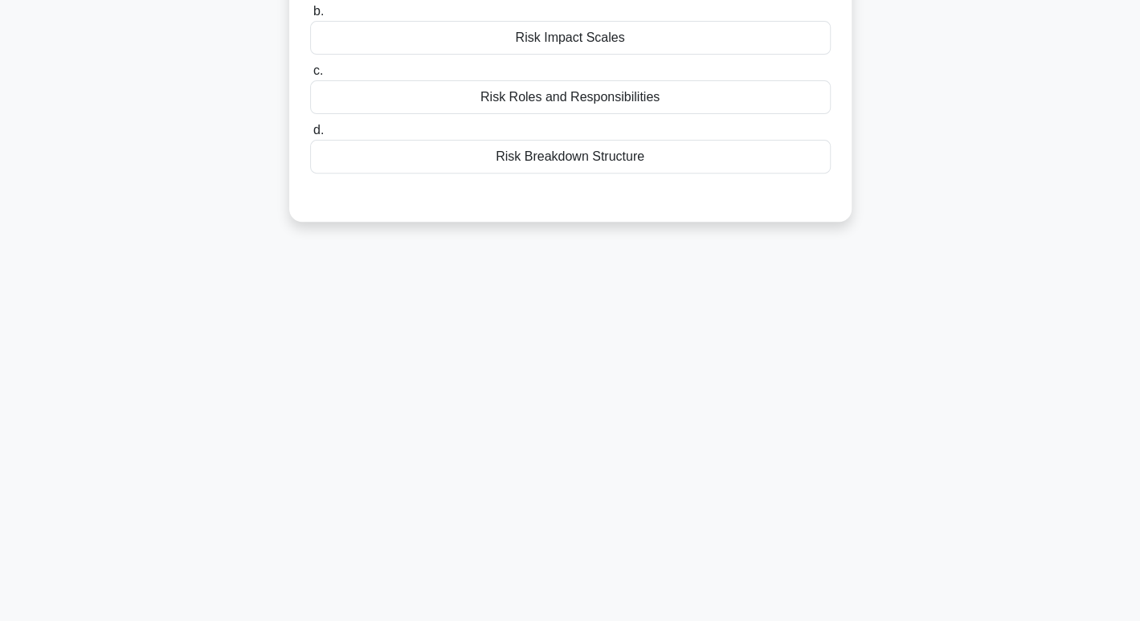
scroll to position [0, 0]
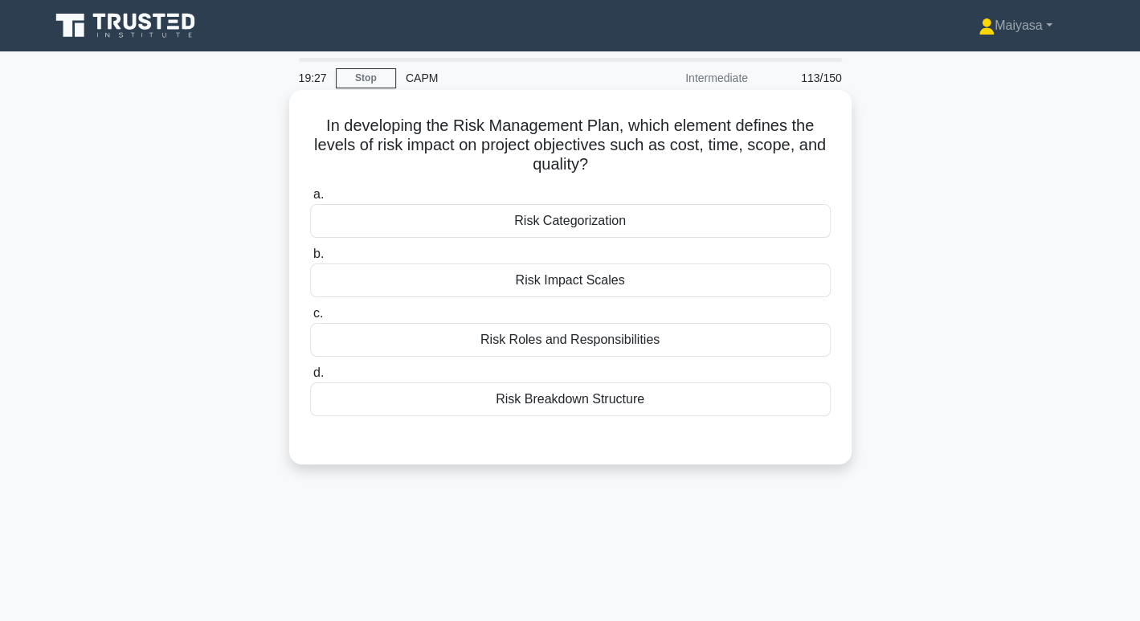
click at [720, 242] on div "a. Risk Categorization b. Risk Impact Scales c. d." at bounding box center [571, 301] width 540 height 238
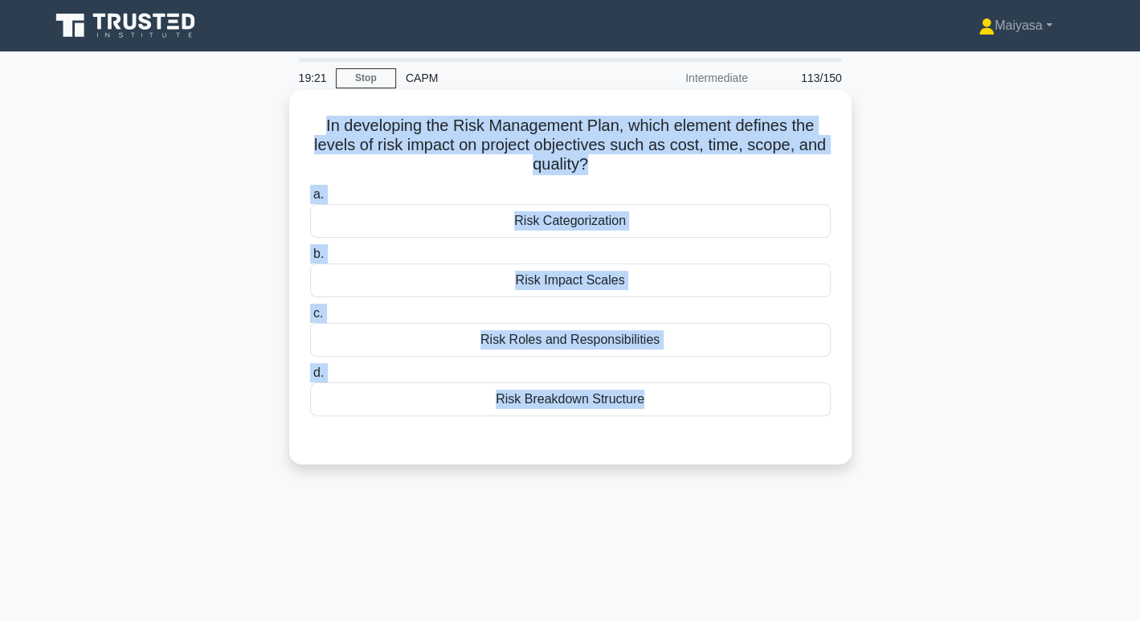
drag, startPoint x: 315, startPoint y: 121, endPoint x: 777, endPoint y: 459, distance: 572.8
click at [777, 459] on div "In developing the Risk Management Plan, which element defines the levels of ris…" at bounding box center [570, 277] width 563 height 375
click at [551, 290] on div "Risk Impact Scales" at bounding box center [570, 281] width 521 height 34
click at [310, 260] on input "b. Risk Impact Scales" at bounding box center [310, 254] width 0 height 10
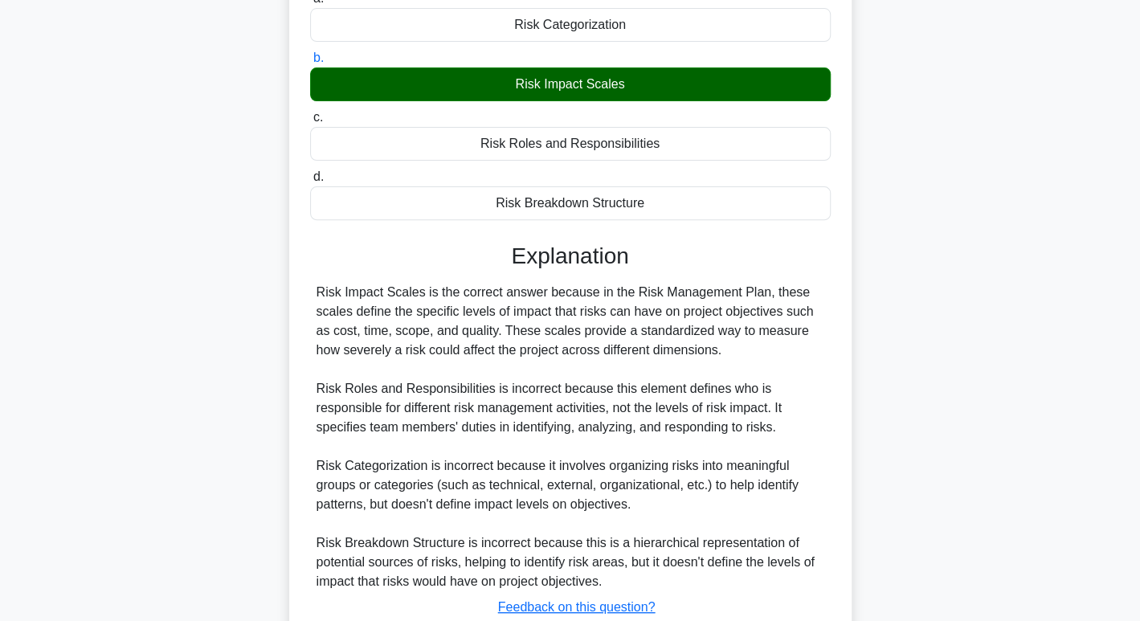
scroll to position [310, 0]
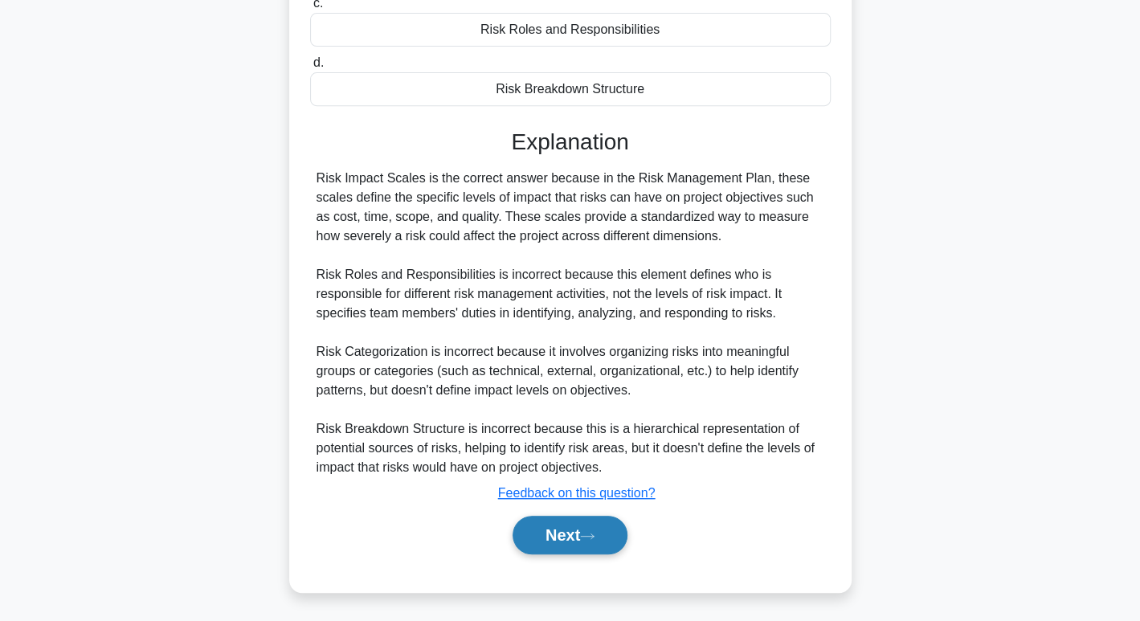
click at [569, 544] on button "Next" at bounding box center [570, 535] width 115 height 39
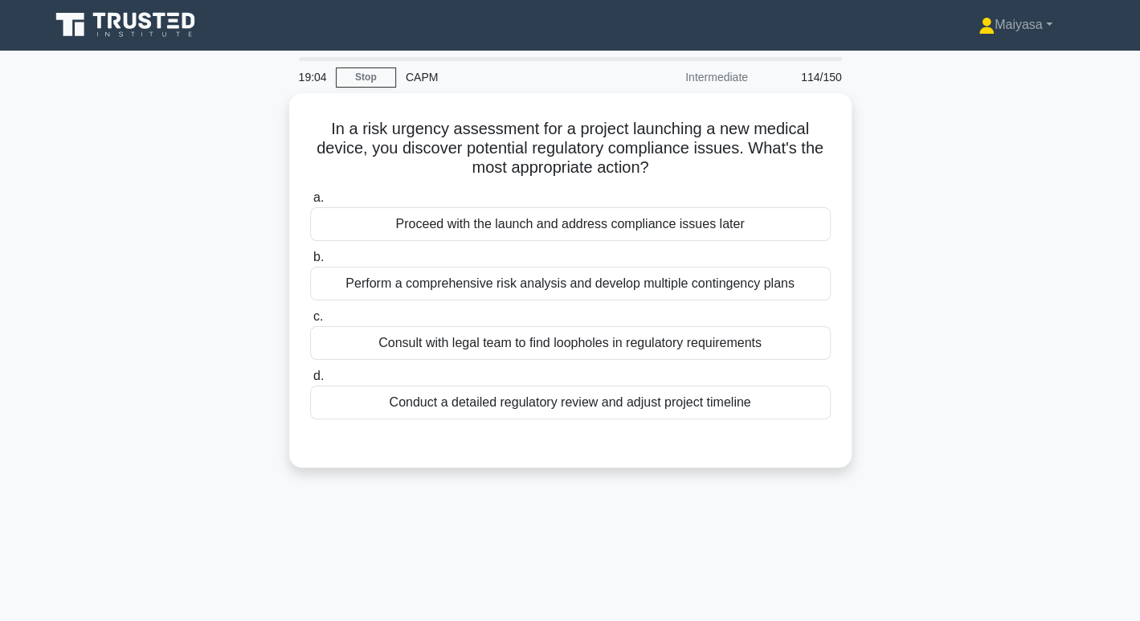
scroll to position [0, 0]
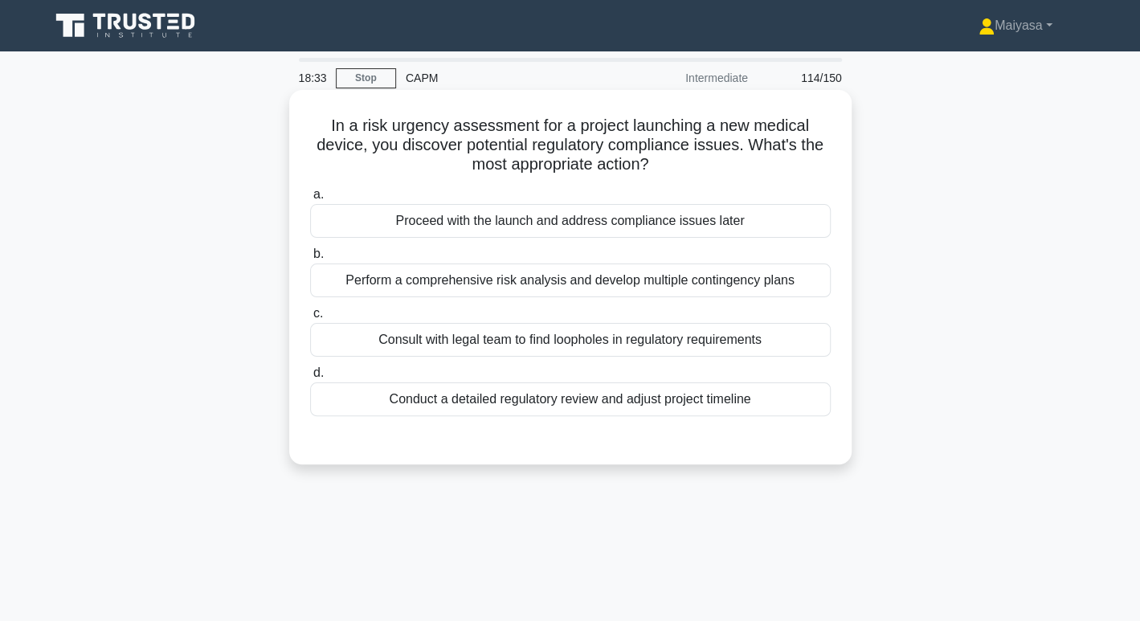
click at [551, 356] on div "Consult with legal team to find loopholes in regulatory requirements" at bounding box center [570, 340] width 521 height 34
click at [310, 319] on input "c. Consult with legal team to find loopholes in regulatory requirements" at bounding box center [310, 314] width 0 height 10
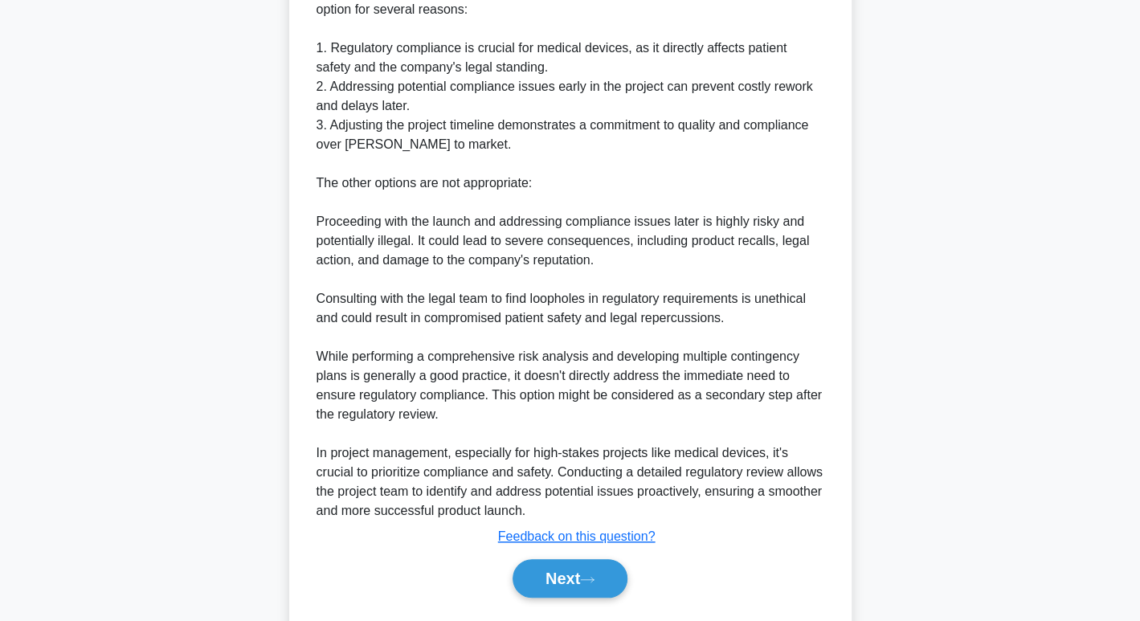
scroll to position [563, 0]
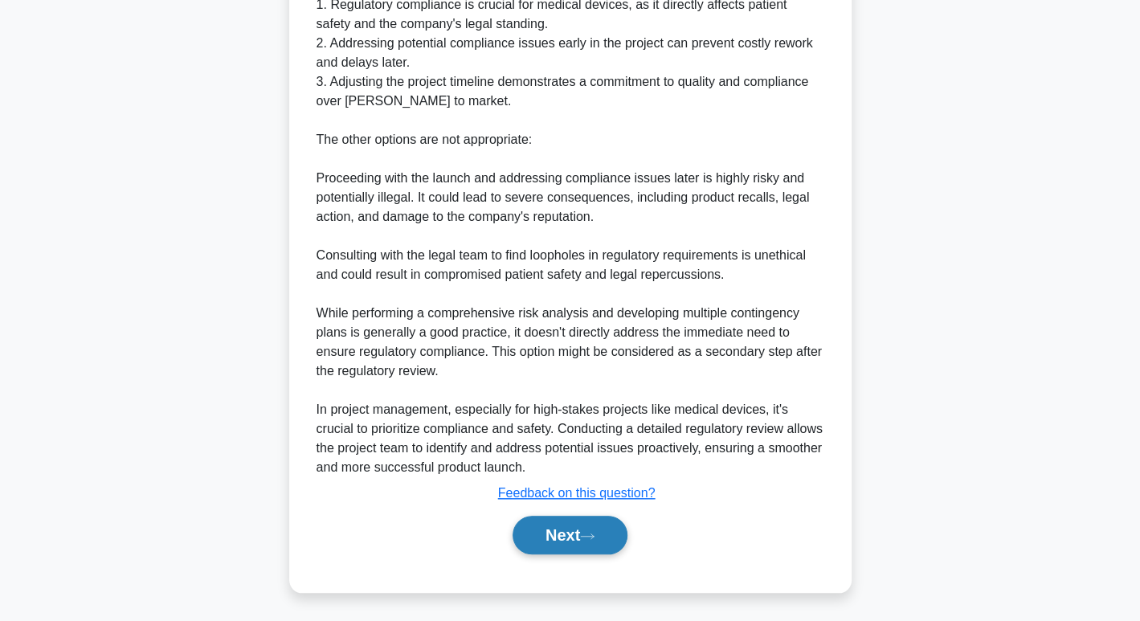
click at [606, 516] on button "Next" at bounding box center [570, 535] width 115 height 39
click at [591, 528] on button "Next" at bounding box center [570, 535] width 115 height 39
click at [583, 513] on div "Next" at bounding box center [570, 535] width 521 height 51
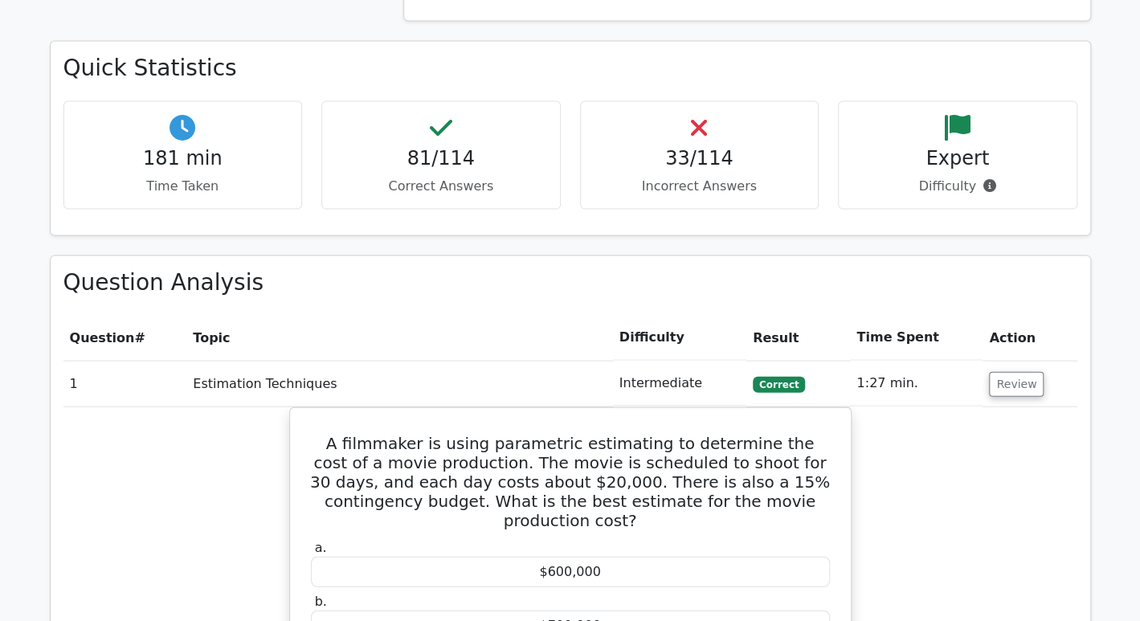
scroll to position [1804, 0]
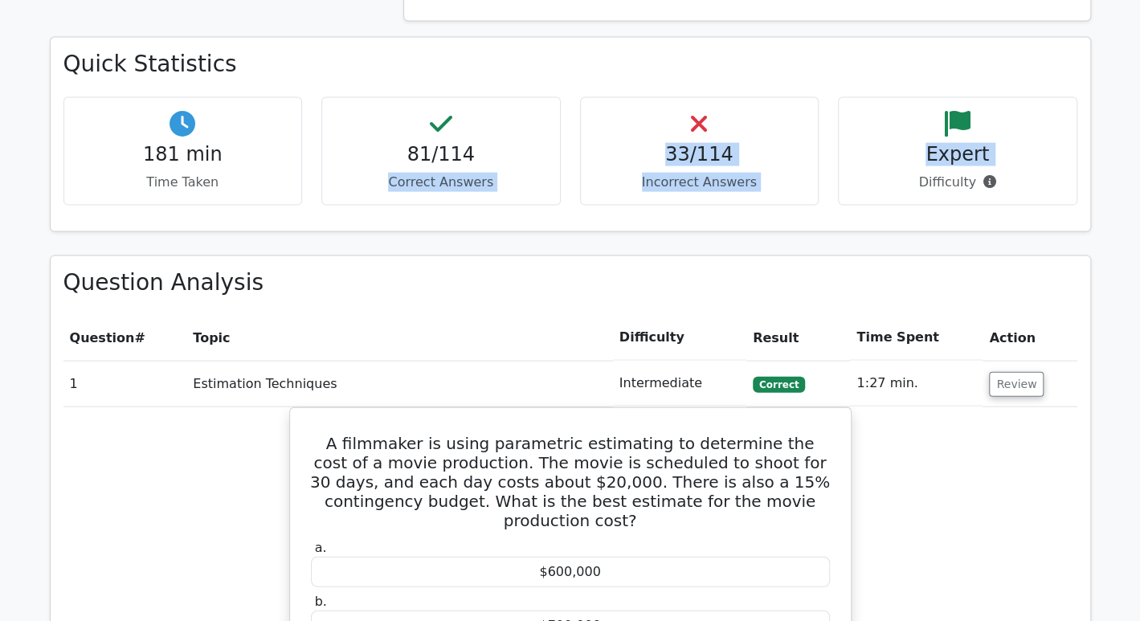
drag, startPoint x: 386, startPoint y: 182, endPoint x: 882, endPoint y: 219, distance: 498.0
click at [862, 207] on div "181 min Time Taken 81/114 Correct Answers 33/114 Incorrect Answers Expert" at bounding box center [571, 157] width 1034 height 121
click at [891, 213] on div "181 min Time Taken 81/114 Correct Answers 33/114 Incorrect Answers Expert" at bounding box center [571, 157] width 1034 height 121
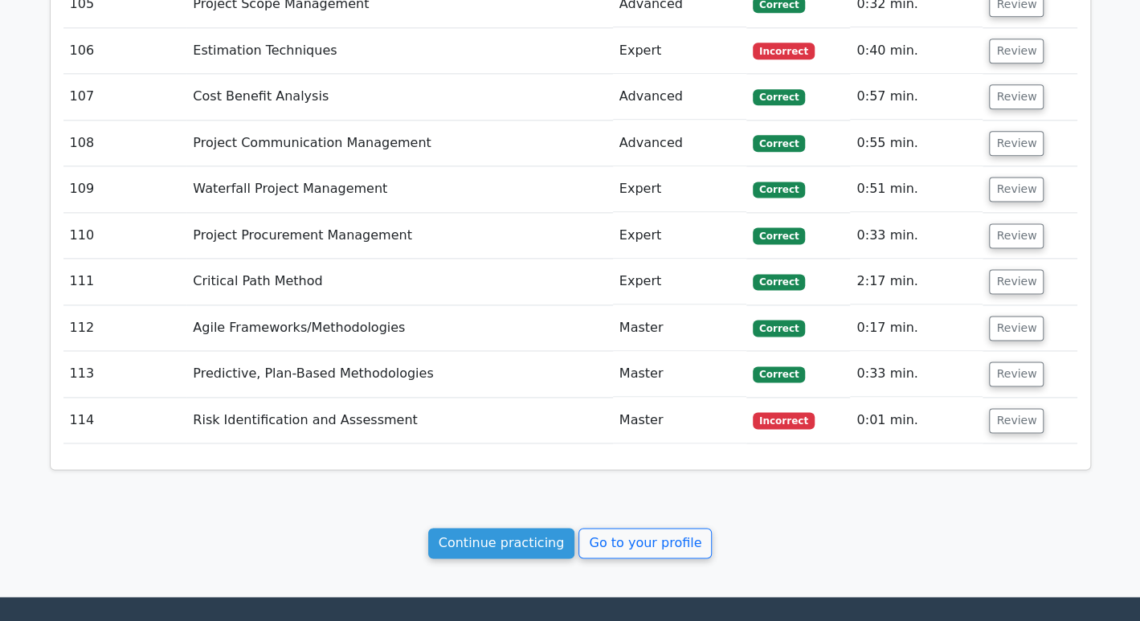
scroll to position [7819, 0]
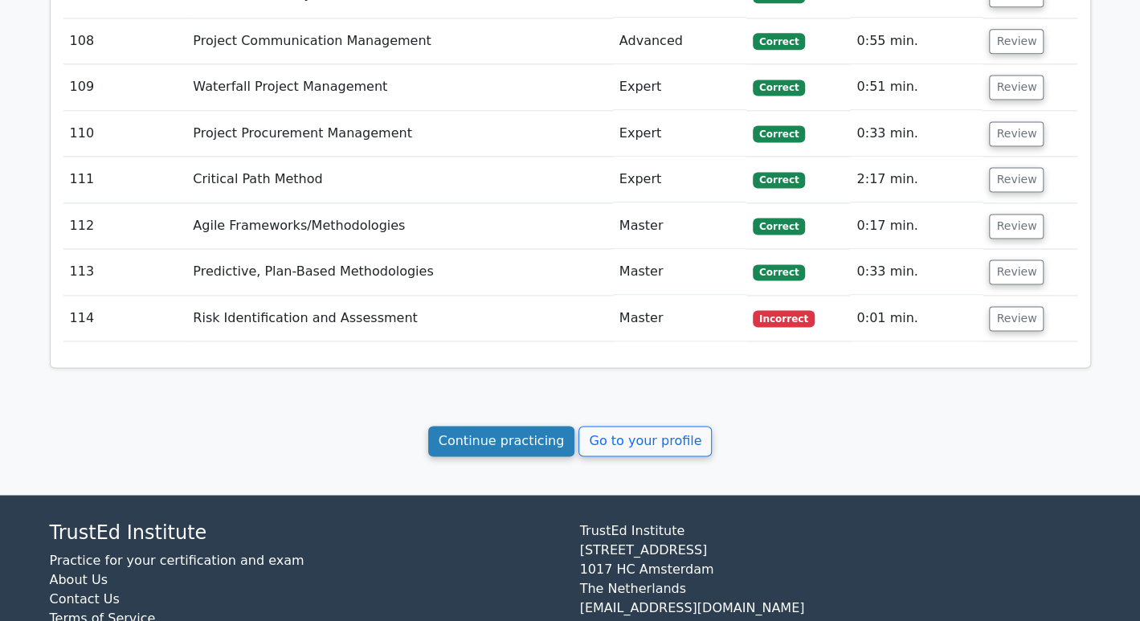
click at [485, 426] on link "Continue practicing" at bounding box center [501, 441] width 147 height 31
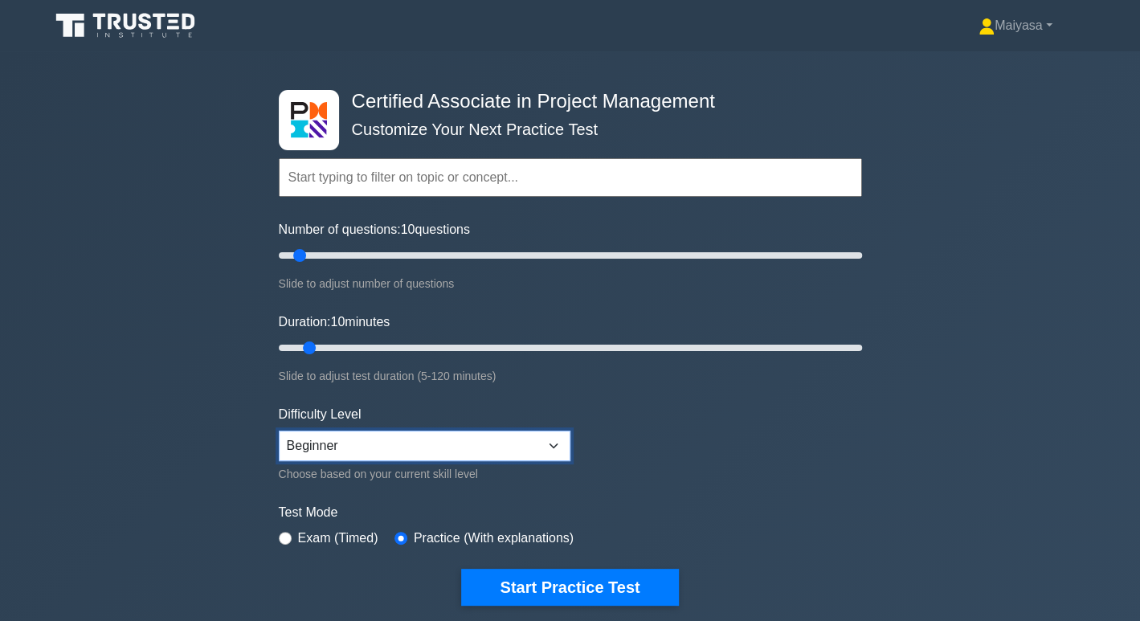
click at [543, 452] on select "Beginner Intermediate Expert" at bounding box center [425, 446] width 292 height 31
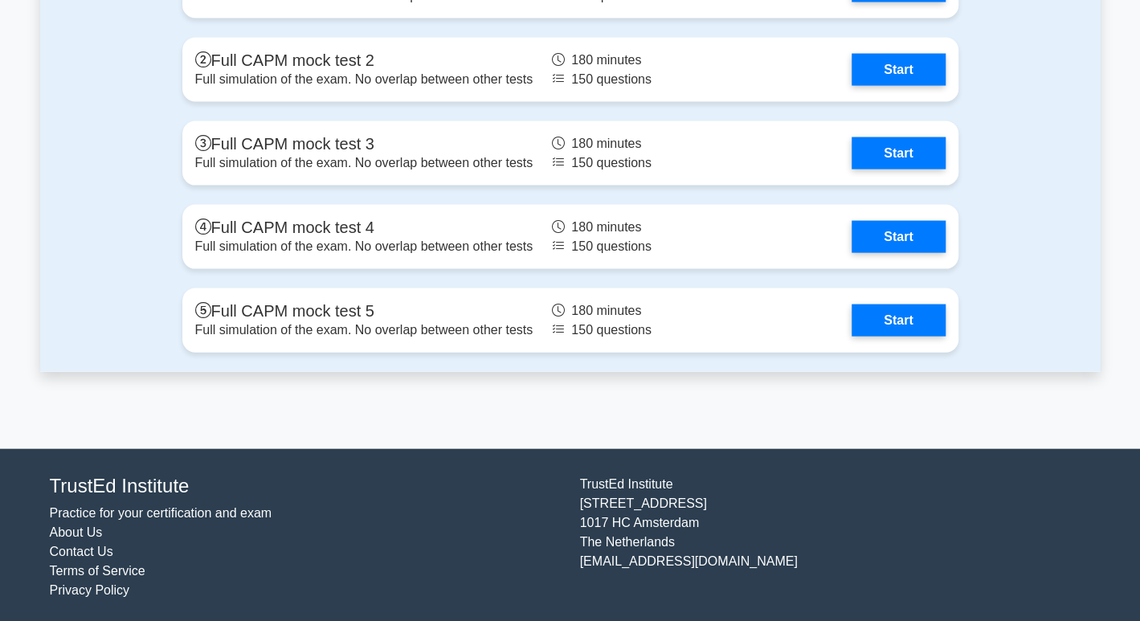
scroll to position [5044, 0]
